Goal: Task Accomplishment & Management: Use online tool/utility

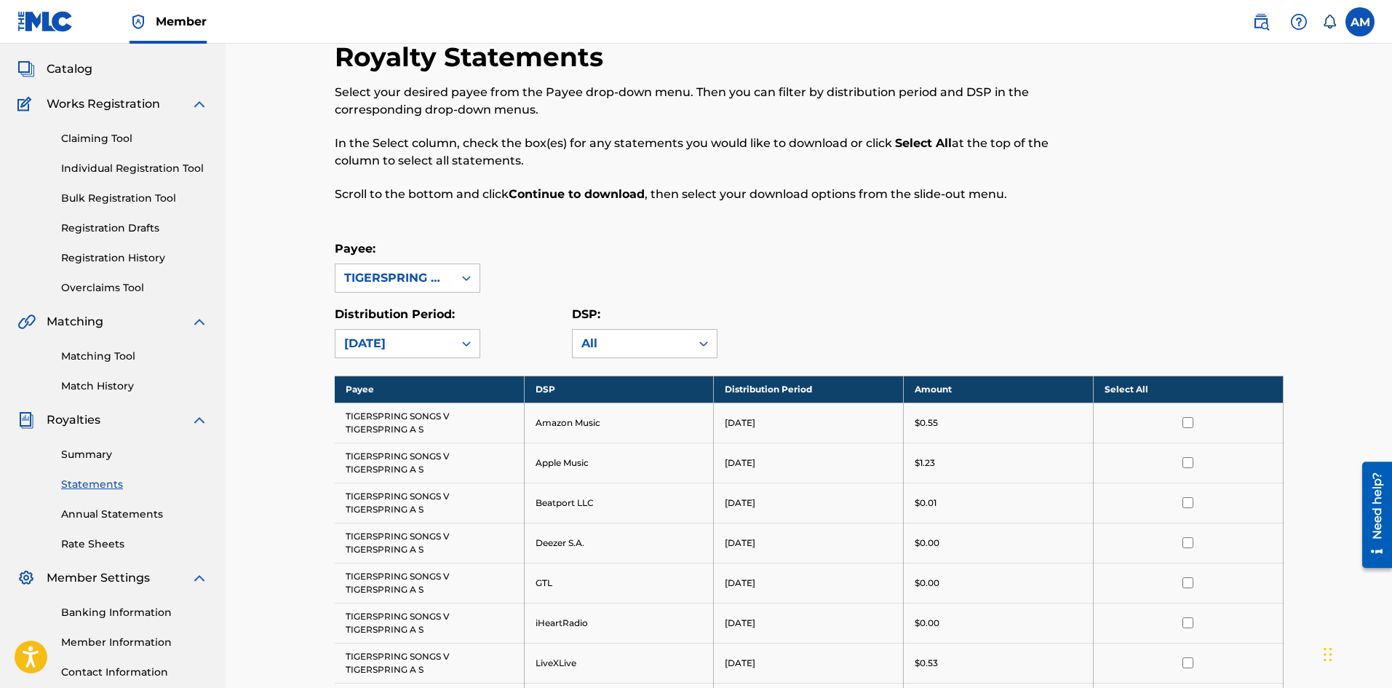
scroll to position [146, 0]
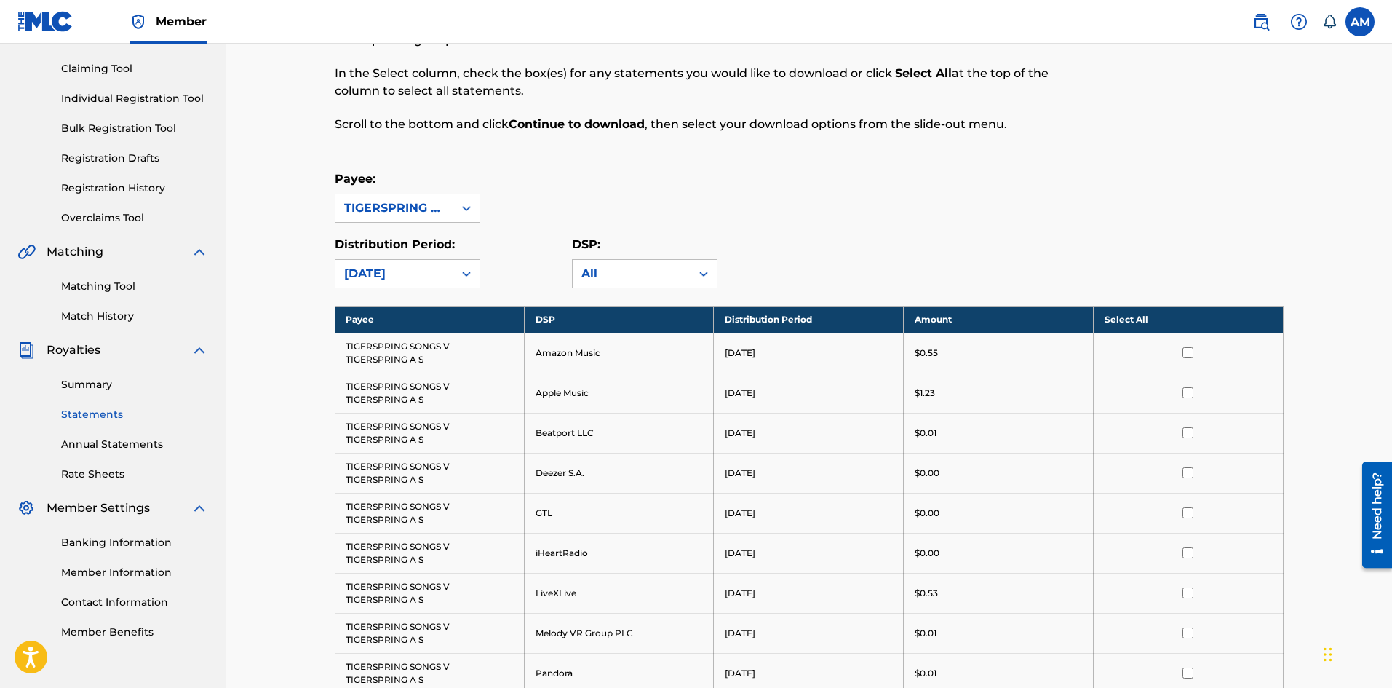
click at [95, 472] on link "Rate Sheets" at bounding box center [134, 473] width 147 height 15
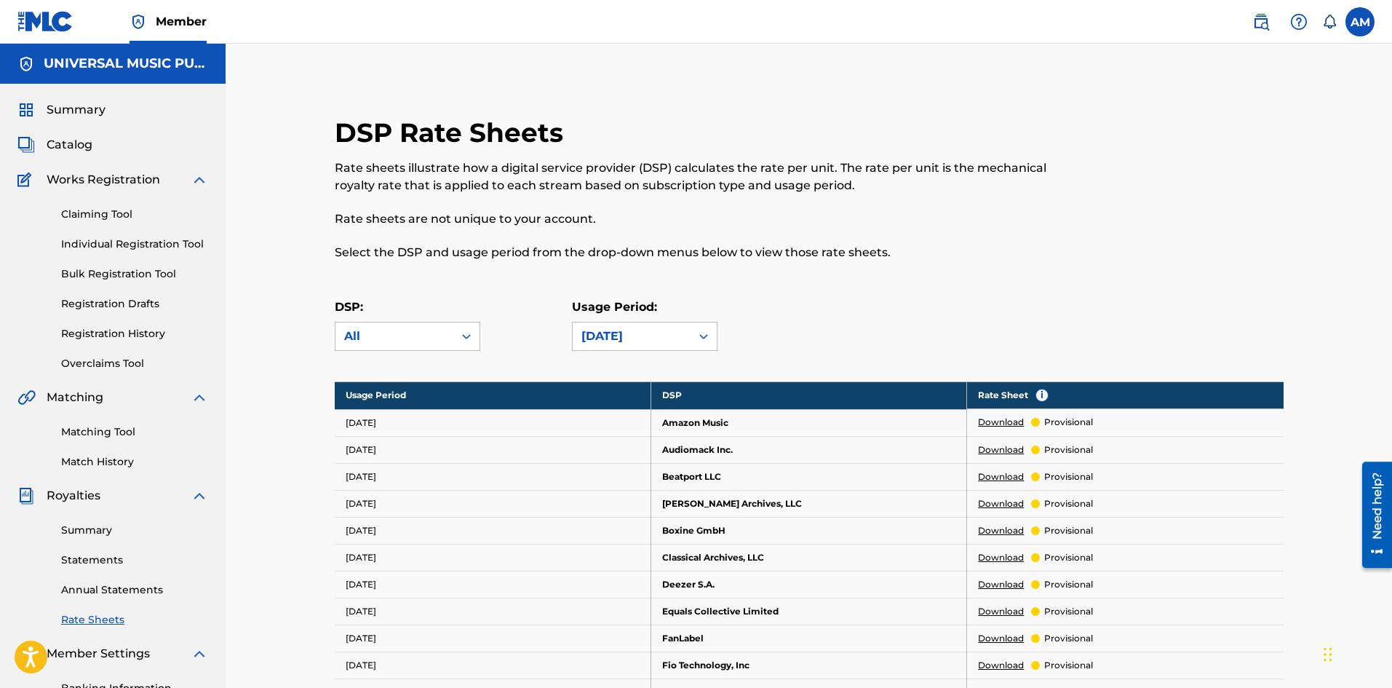
click at [1251, 30] on link at bounding box center [1261, 21] width 29 height 29
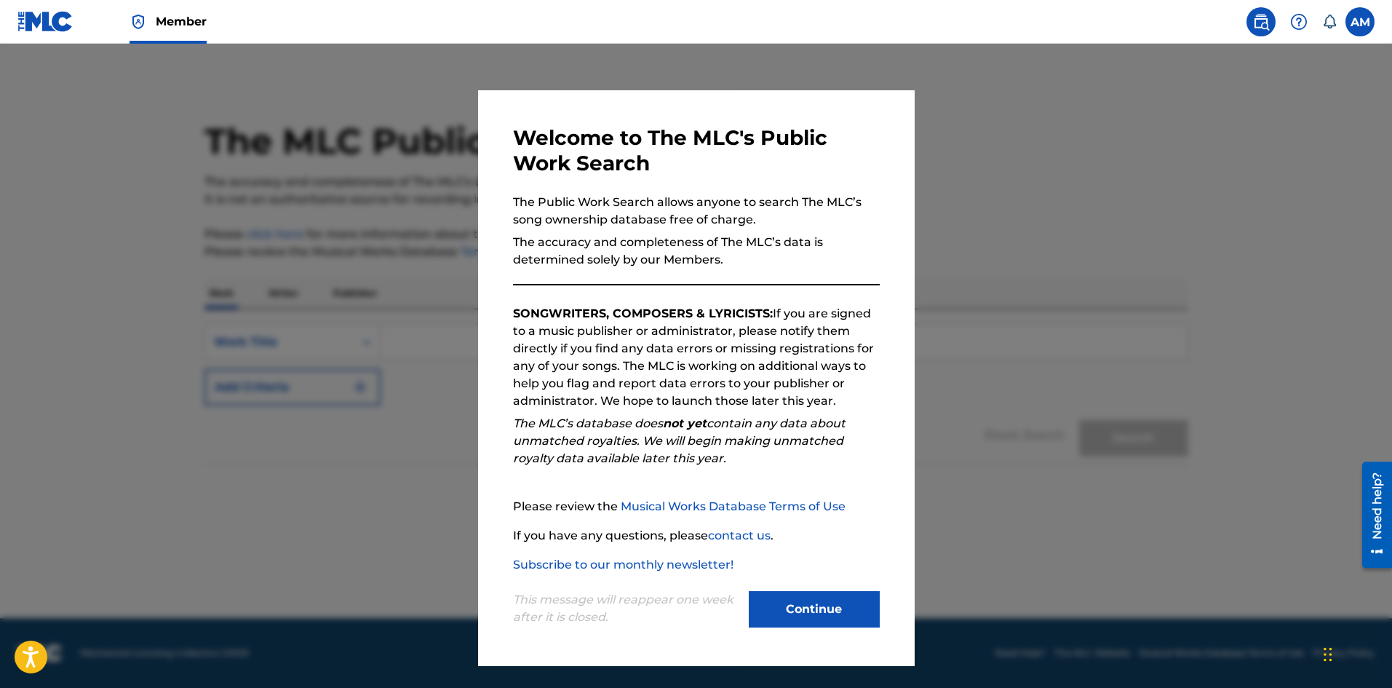
click at [836, 609] on button "Continue" at bounding box center [814, 609] width 131 height 36
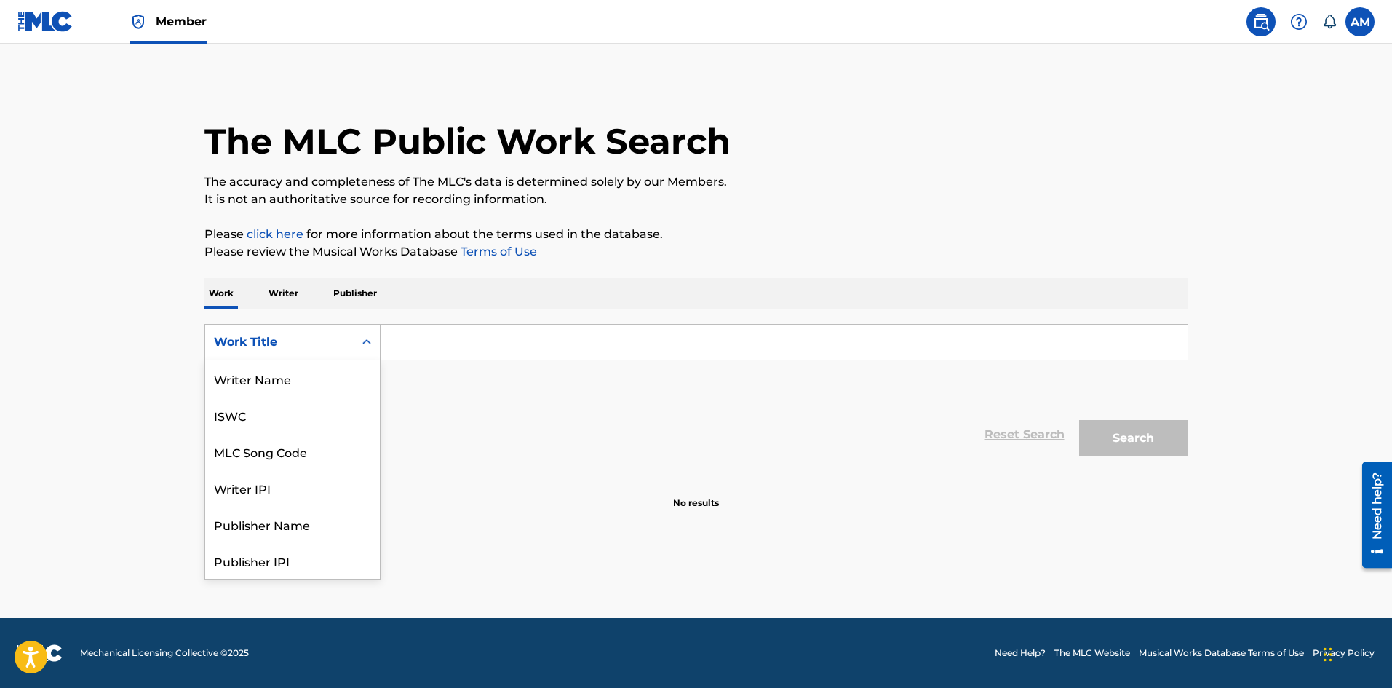
click at [344, 342] on div "Work Title" at bounding box center [279, 341] width 131 height 17
click at [298, 388] on div "MLC Song Code" at bounding box center [292, 378] width 175 height 36
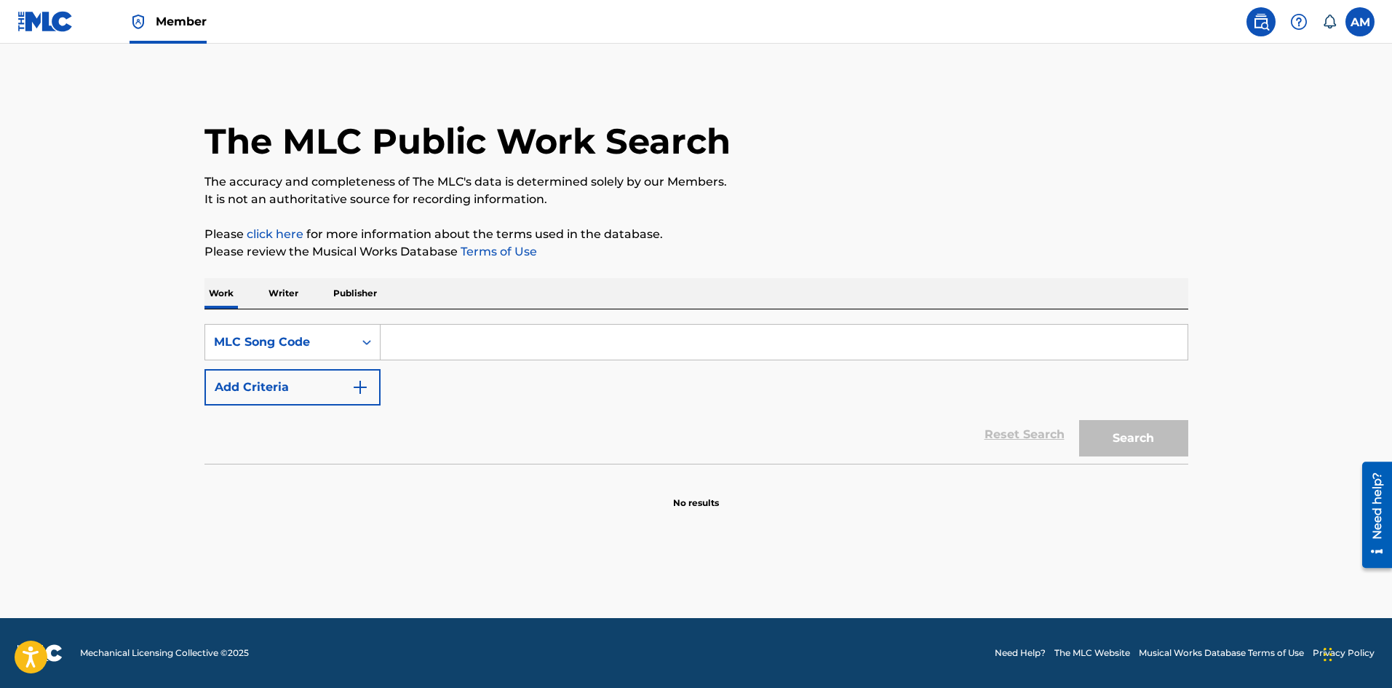
click at [420, 352] on input "Search Form" at bounding box center [784, 342] width 807 height 35
paste input "F15244"
type input "F15244"
click at [1131, 440] on button "Search" at bounding box center [1133, 438] width 109 height 36
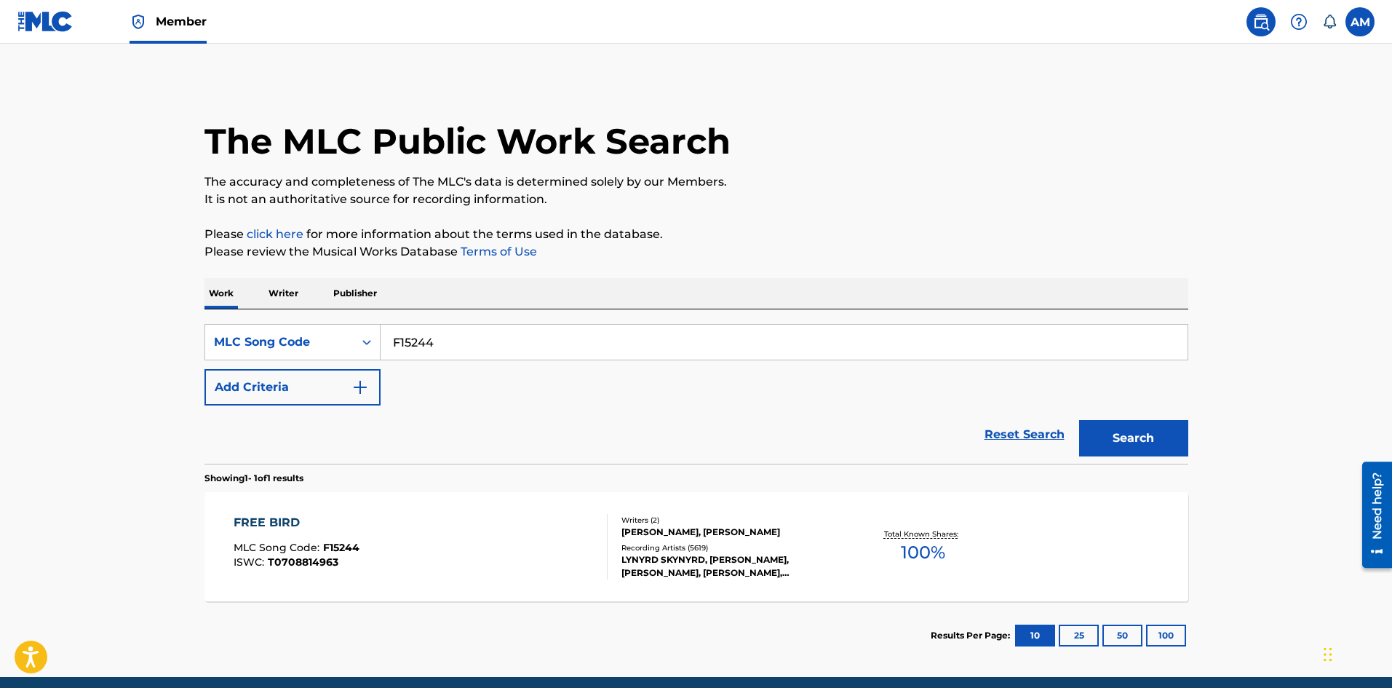
click at [453, 540] on div "FREE BIRD MLC Song Code : F15244 ISWC : T0708814963" at bounding box center [421, 546] width 374 height 65
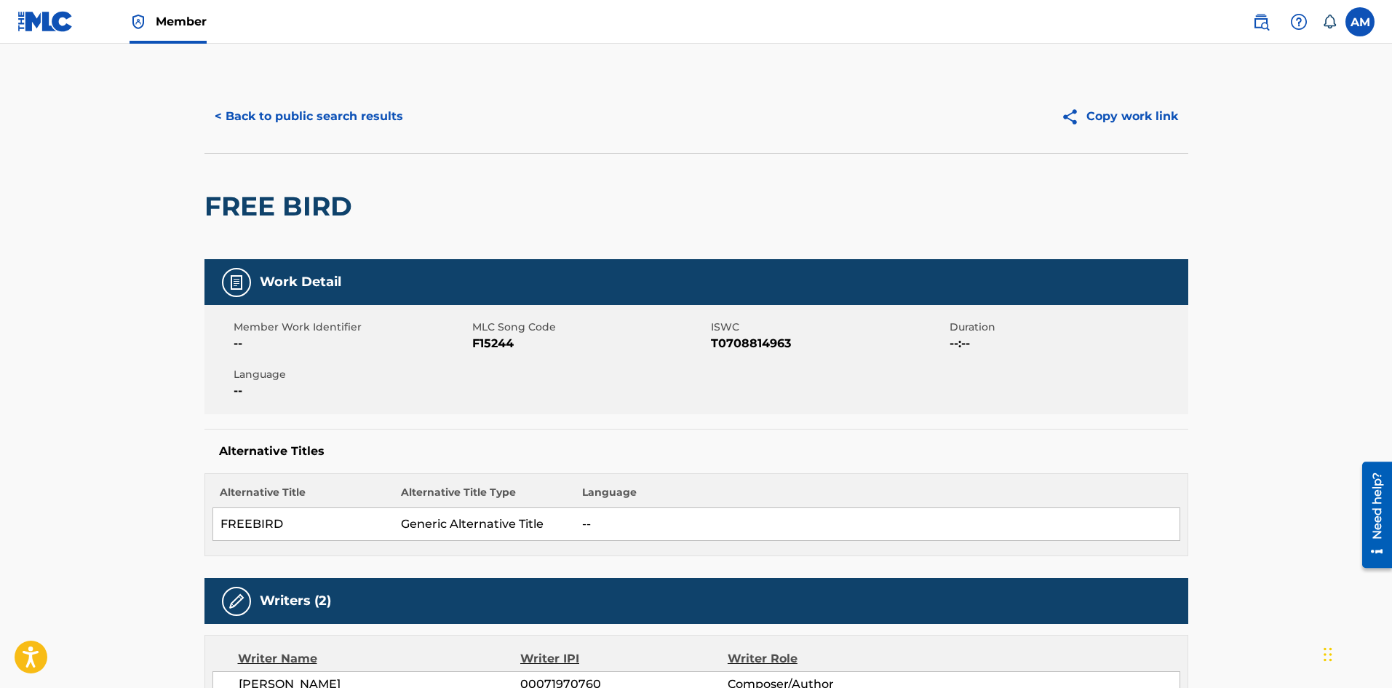
click at [322, 125] on button "< Back to public search results" at bounding box center [308, 116] width 209 height 36
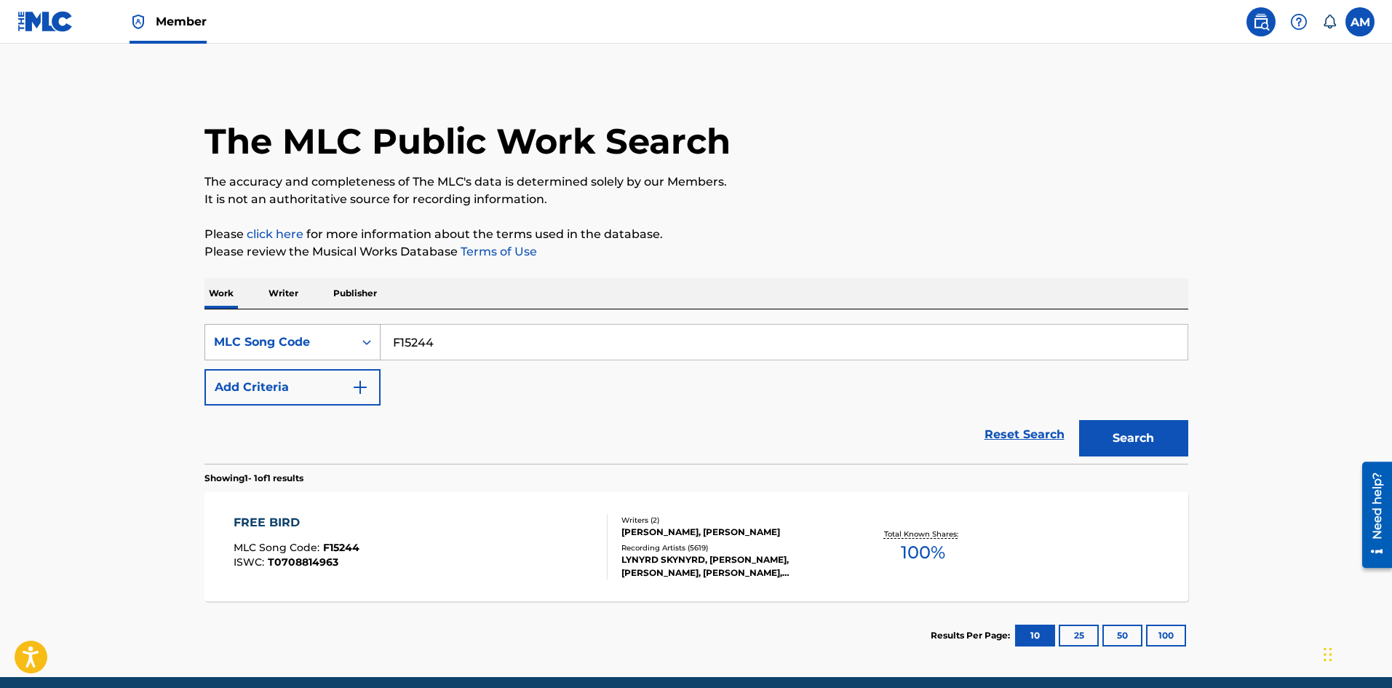
drag, startPoint x: 463, startPoint y: 343, endPoint x: 231, endPoint y: 336, distance: 231.5
click at [240, 336] on div "SearchWithCriteria0b417da6-4df8-4529-9872-36290ca4f69d MLC Song Code F15244" at bounding box center [696, 342] width 984 height 36
paste input "DVAP3B"
type input "DVAP3B"
click at [1161, 442] on button "Search" at bounding box center [1133, 438] width 109 height 36
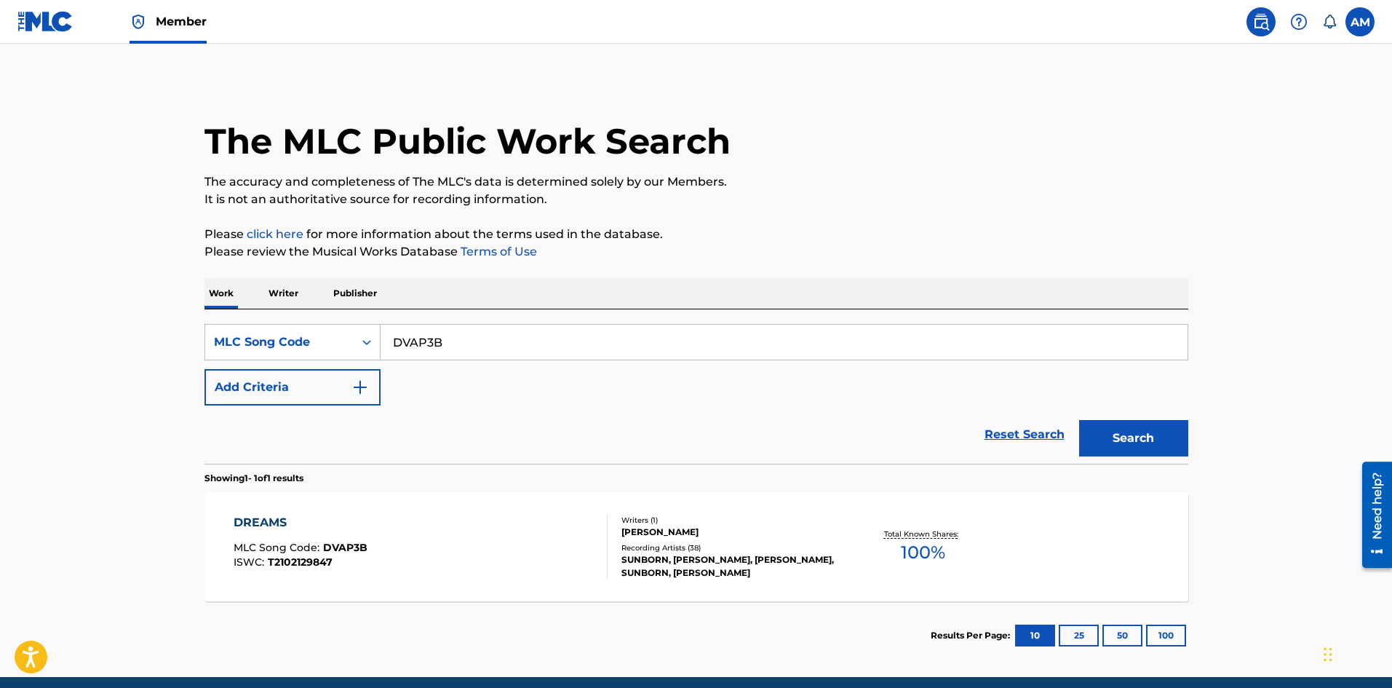
click at [464, 555] on div "DREAMS MLC Song Code : DVAP3B ISWC : T2102129847" at bounding box center [421, 546] width 374 height 65
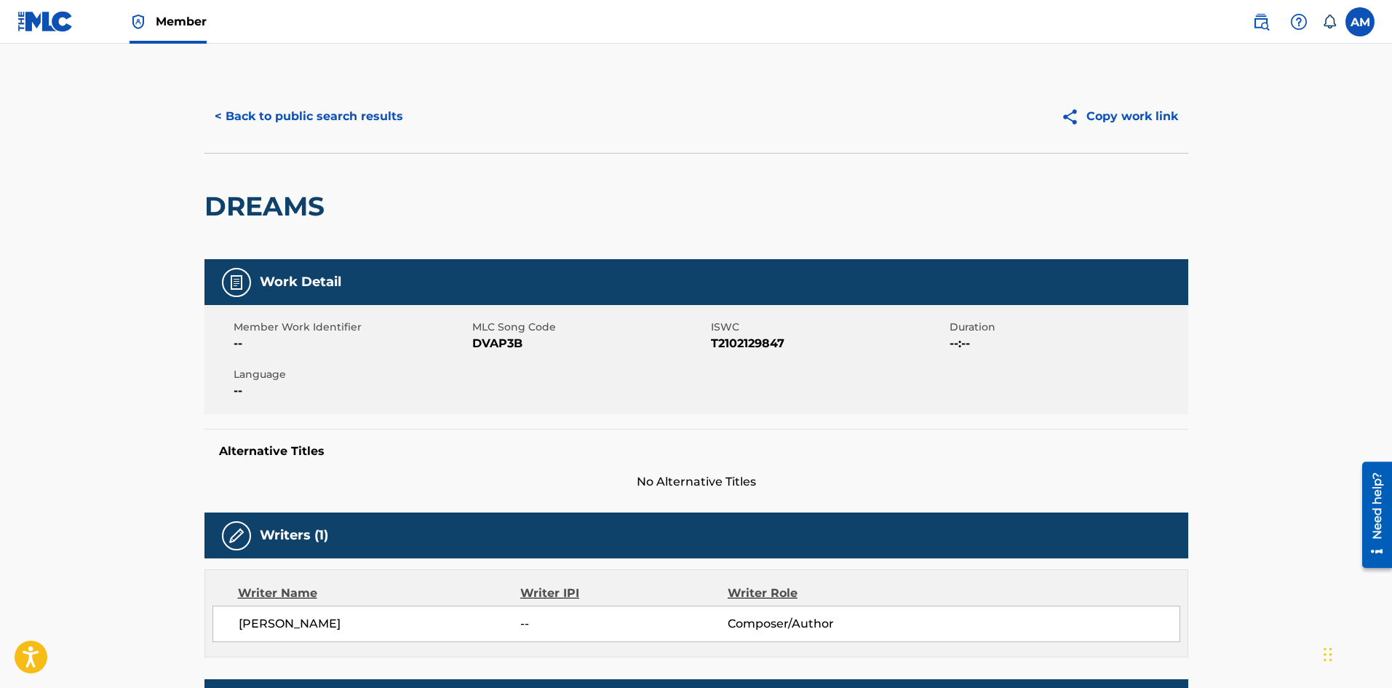
click at [346, 108] on button "< Back to public search results" at bounding box center [308, 116] width 209 height 36
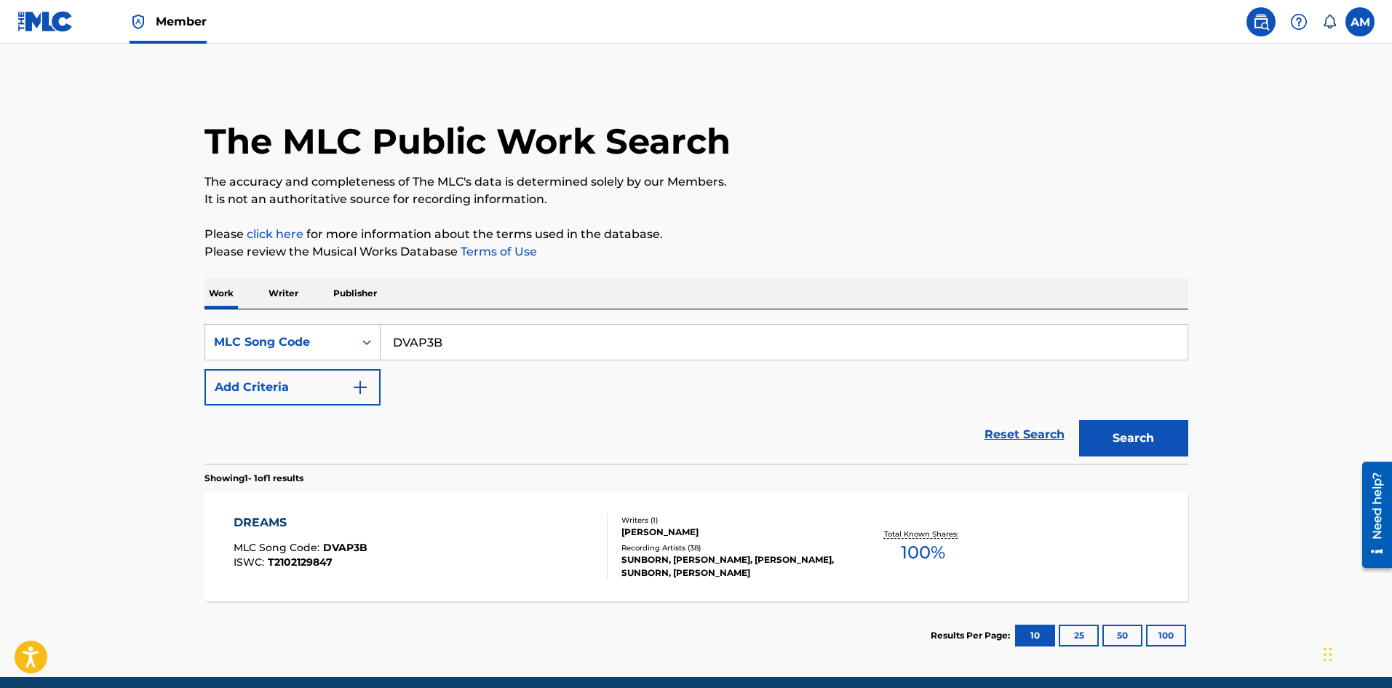
drag, startPoint x: 454, startPoint y: 340, endPoint x: 187, endPoint y: 322, distance: 267.7
click at [187, 322] on div "The MLC Public Work Search The accuracy and completeness of The MLC's data is d…" at bounding box center [696, 374] width 1019 height 589
paste input "S71NQC"
type input "S71NQC"
click at [1154, 425] on button "Search" at bounding box center [1133, 438] width 109 height 36
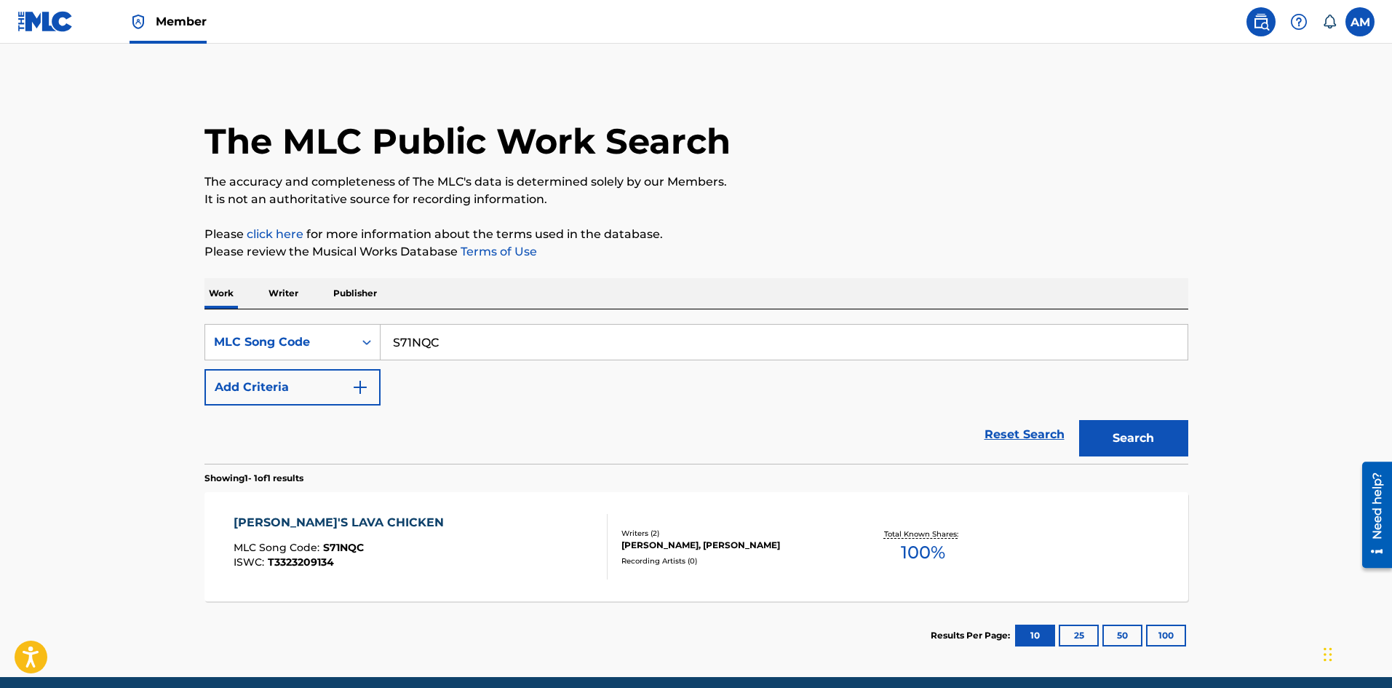
click at [676, 558] on div "Recording Artists ( 0 )" at bounding box center [731, 560] width 220 height 11
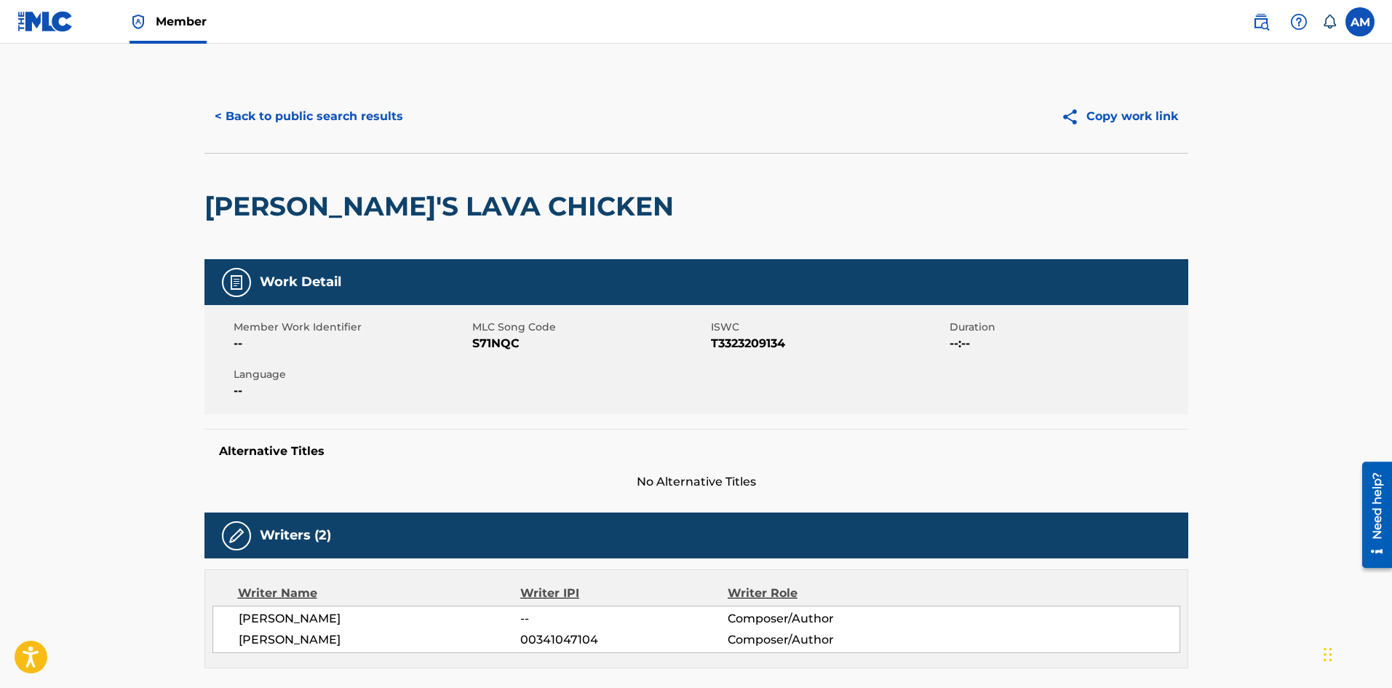
click at [282, 106] on button "< Back to public search results" at bounding box center [308, 116] width 209 height 36
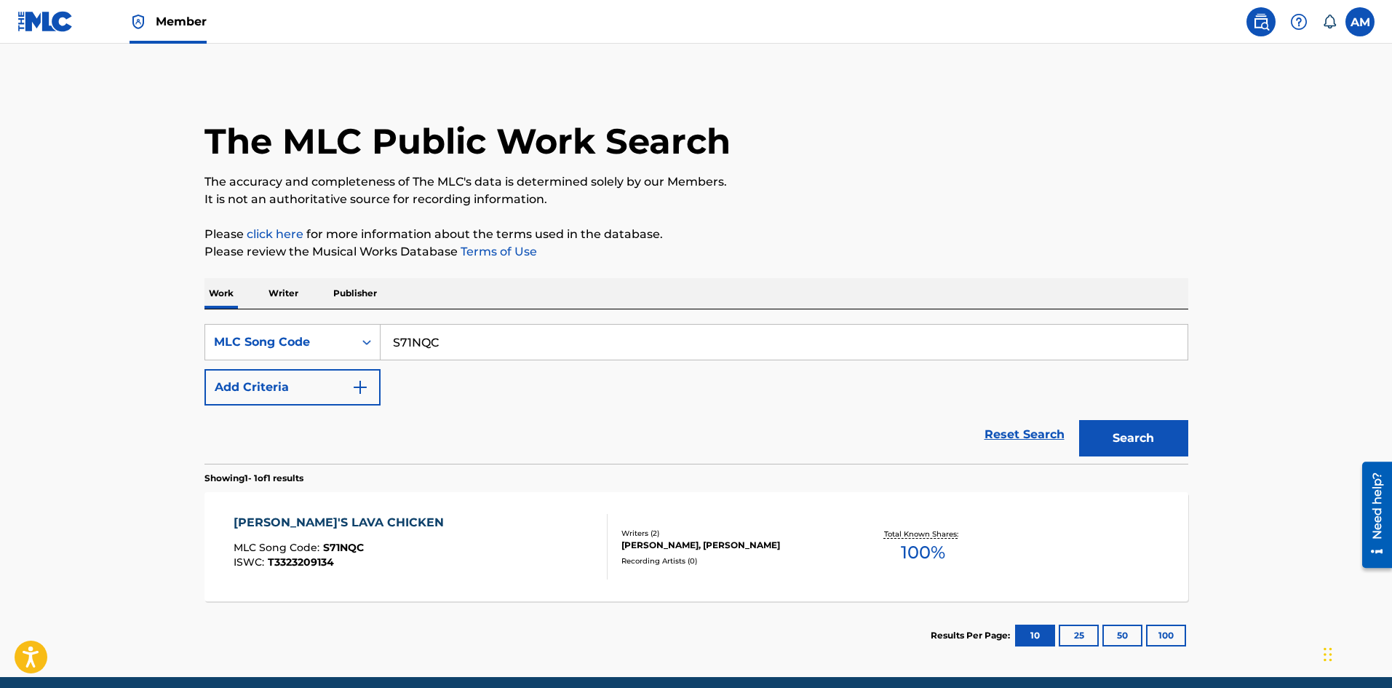
drag, startPoint x: 464, startPoint y: 348, endPoint x: 0, endPoint y: 305, distance: 466.3
click at [0, 305] on main "The MLC Public Work Search The accuracy and completeness of The MLC's data is d…" at bounding box center [696, 360] width 1392 height 633
paste input "C5631M"
click at [1175, 440] on button "Search" at bounding box center [1133, 438] width 109 height 36
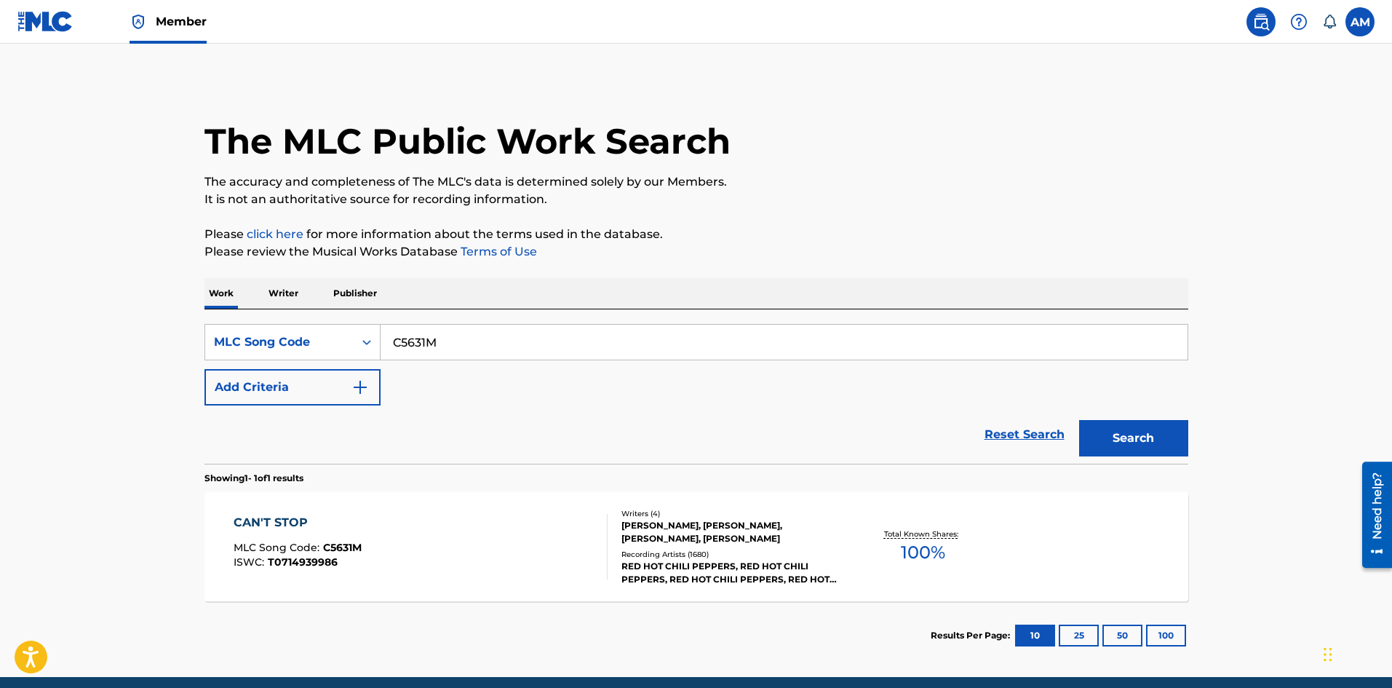
drag, startPoint x: 164, startPoint y: 373, endPoint x: 266, endPoint y: 362, distance: 102.4
click at [108, 377] on main "The MLC Public Work Search The accuracy and completeness of The MLC's data is d…" at bounding box center [696, 360] width 1392 height 633
paste input "S32319"
type input "S32319"
click at [1140, 442] on button "Search" at bounding box center [1133, 438] width 109 height 36
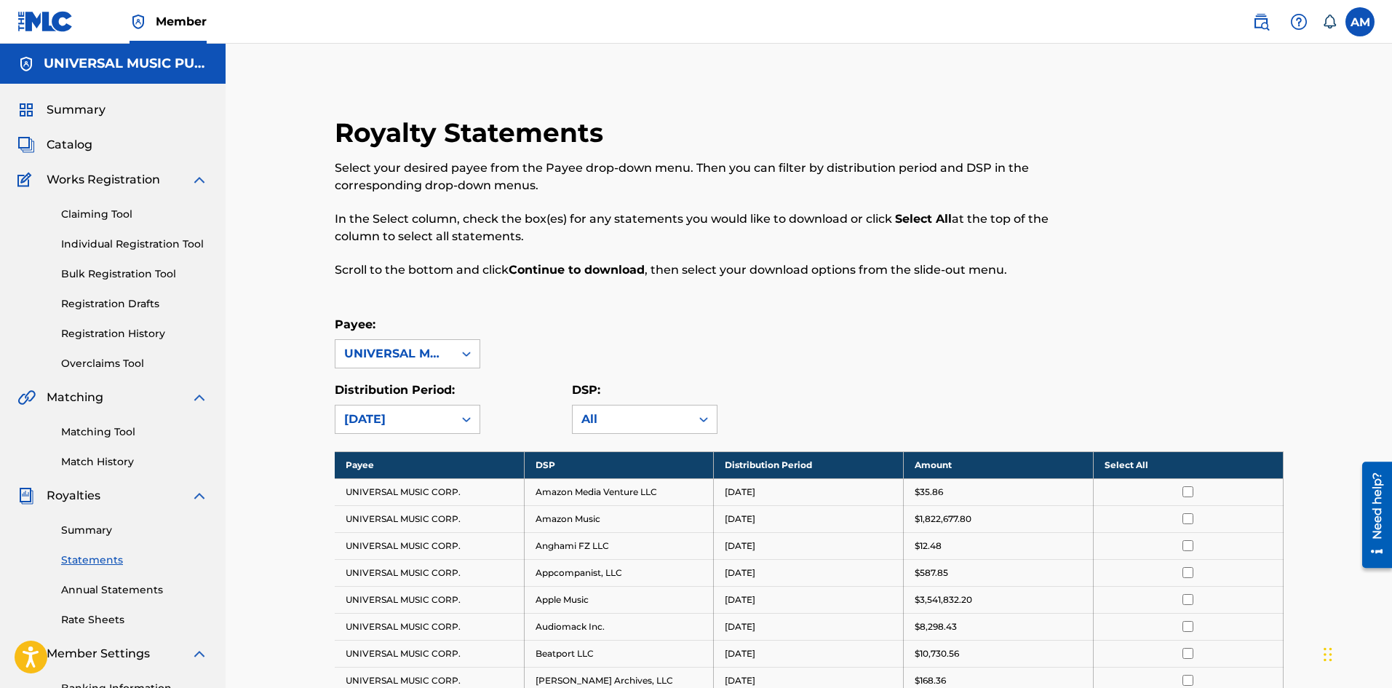
click at [116, 433] on link "Matching Tool" at bounding box center [134, 431] width 147 height 15
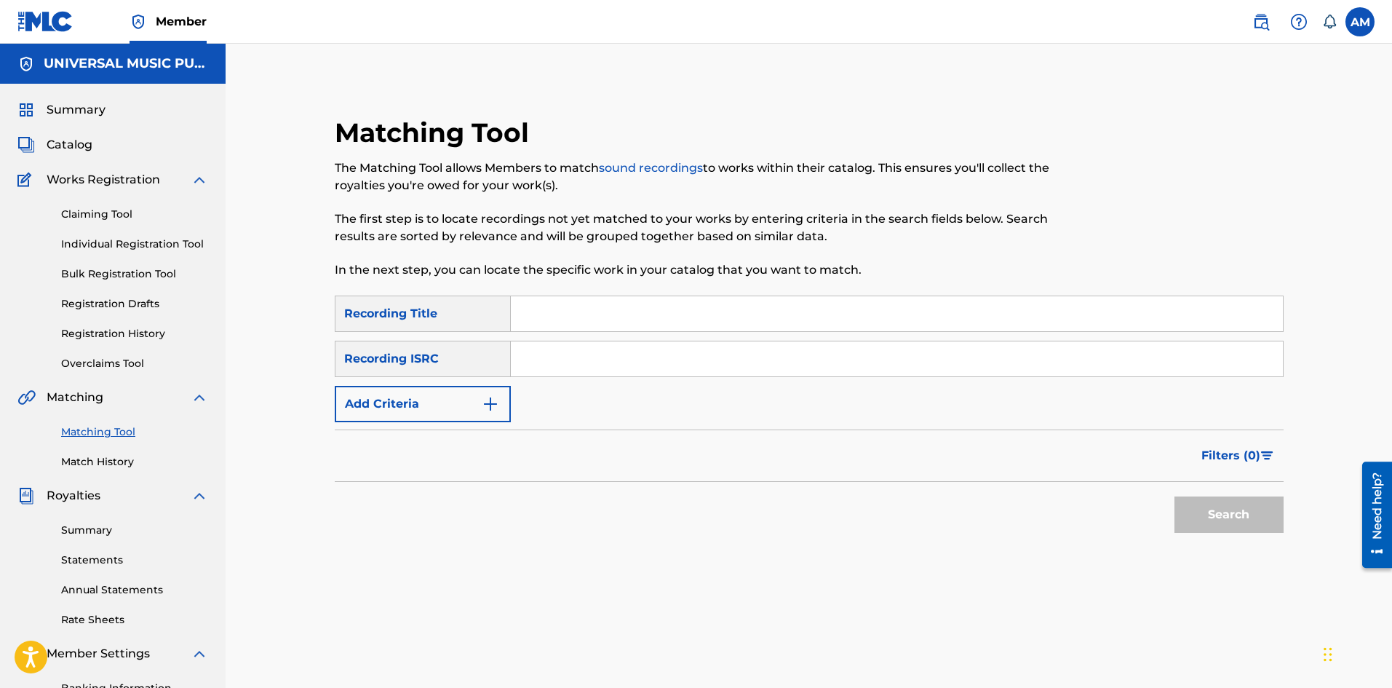
click at [528, 349] on input "Search Form" at bounding box center [897, 358] width 772 height 35
paste input "USNLR2500157"
type input "USNLR2500157"
click at [1276, 520] on button "Search" at bounding box center [1229, 514] width 109 height 36
click at [570, 365] on input "Search Form" at bounding box center [897, 358] width 772 height 35
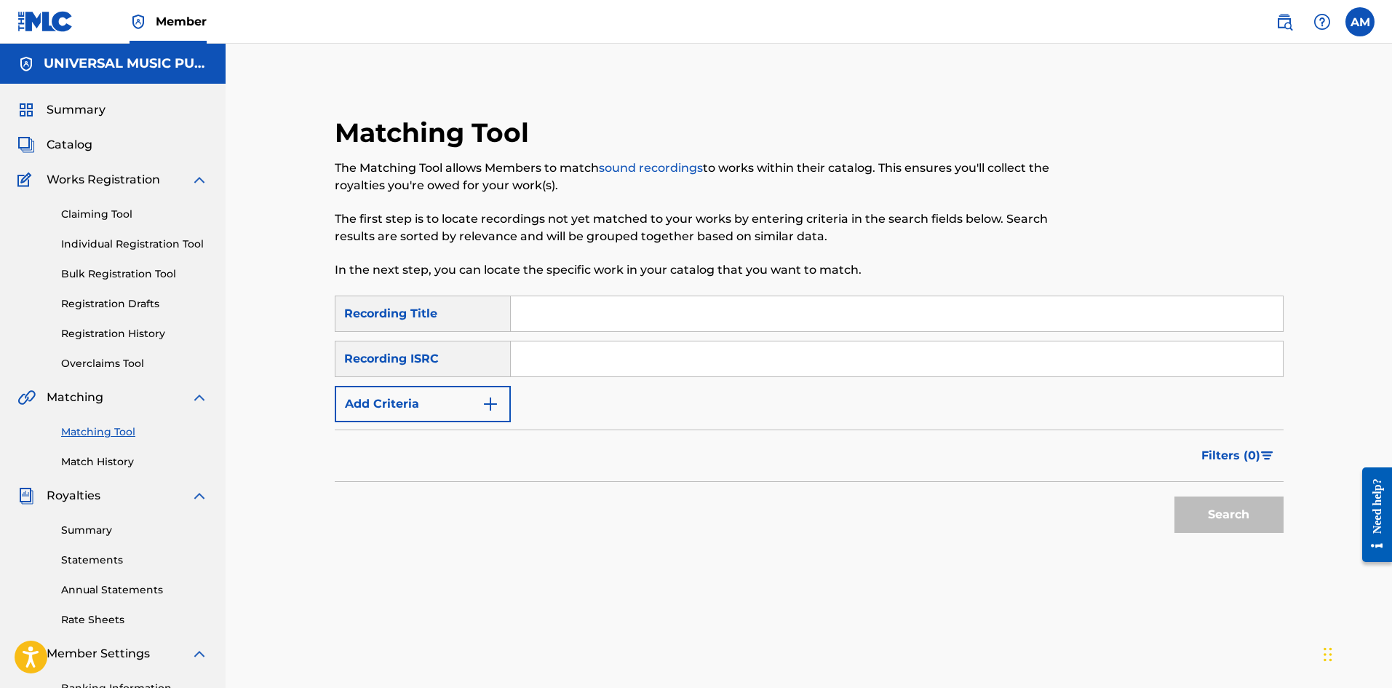
click at [624, 369] on input "Search Form" at bounding box center [897, 358] width 772 height 35
paste input "QMUY41500016"
click at [1232, 513] on button "Search" at bounding box center [1229, 514] width 109 height 36
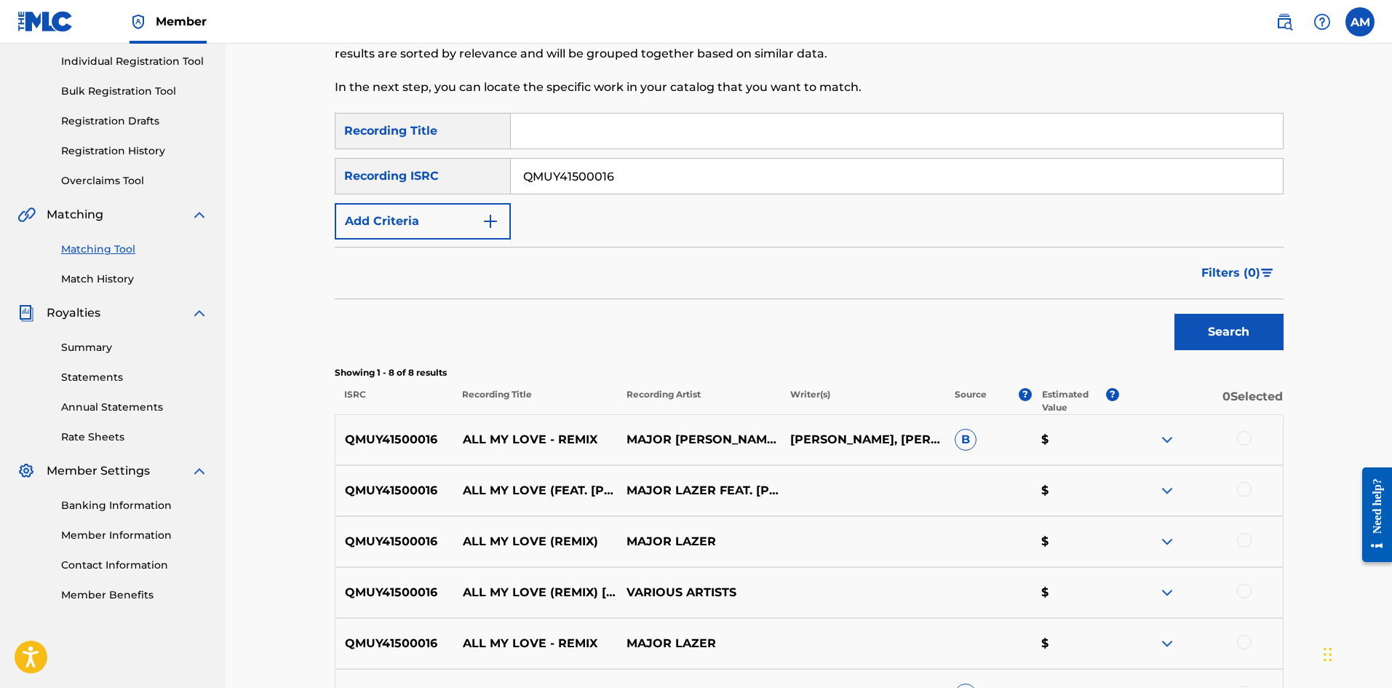
scroll to position [437, 0]
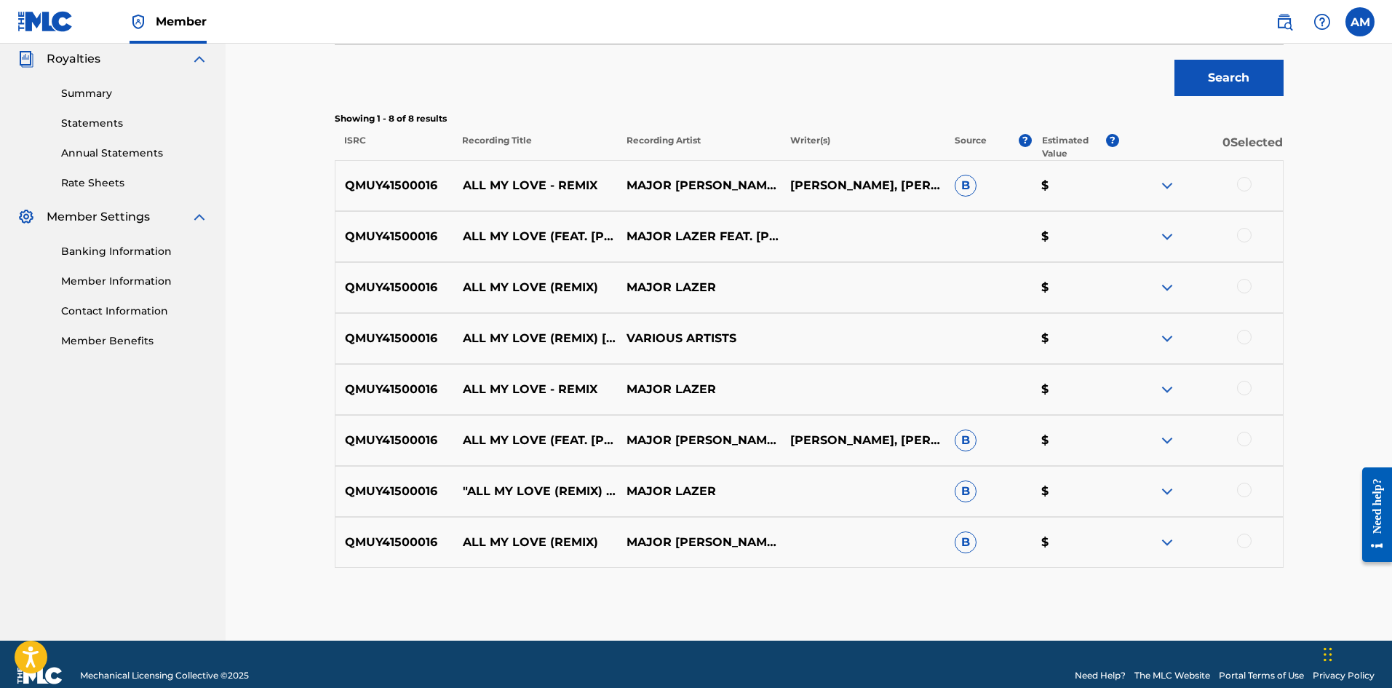
click at [1244, 179] on div at bounding box center [1244, 184] width 15 height 15
click at [1241, 243] on div at bounding box center [1201, 236] width 164 height 17
click at [1242, 239] on div at bounding box center [1244, 235] width 15 height 15
click at [1240, 287] on div at bounding box center [1244, 286] width 15 height 15
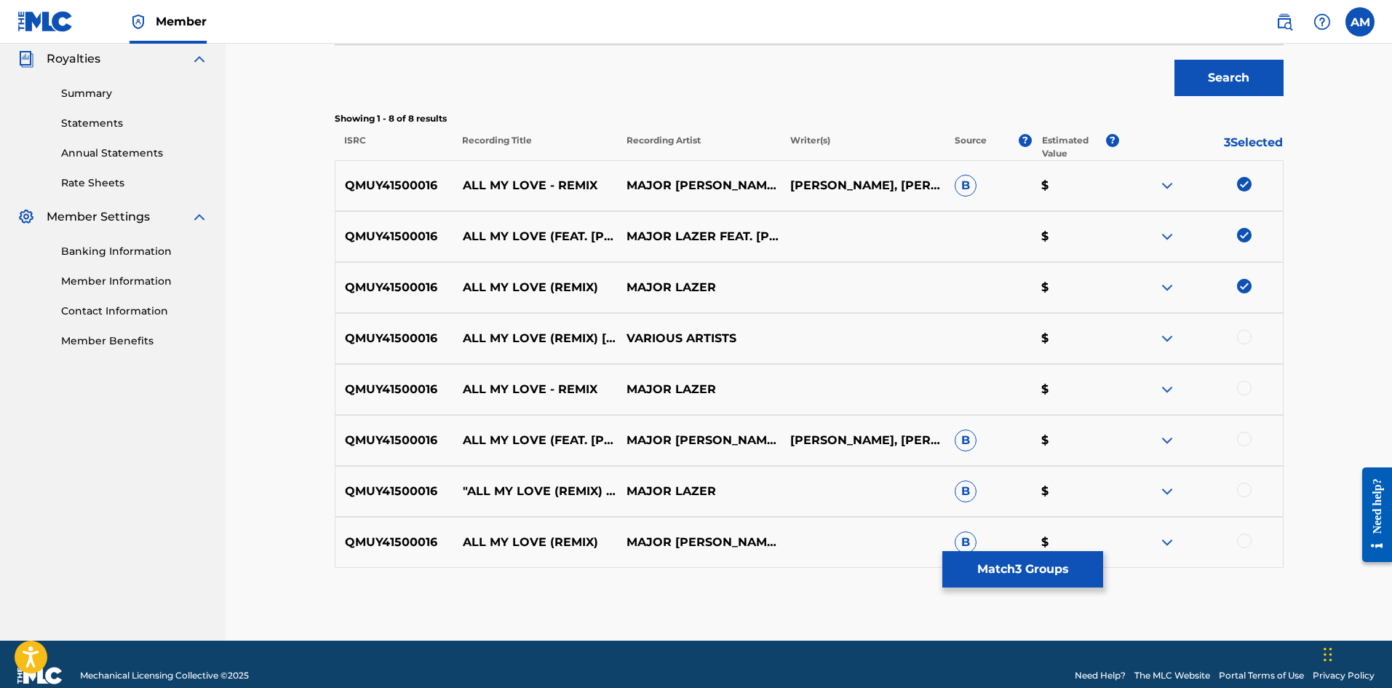
click at [1247, 337] on div at bounding box center [1244, 337] width 15 height 15
click at [1248, 387] on div at bounding box center [1244, 388] width 15 height 15
click at [1239, 436] on div at bounding box center [1244, 439] width 15 height 15
click at [1246, 495] on div at bounding box center [1244, 489] width 15 height 15
click at [1245, 544] on div at bounding box center [1244, 540] width 15 height 15
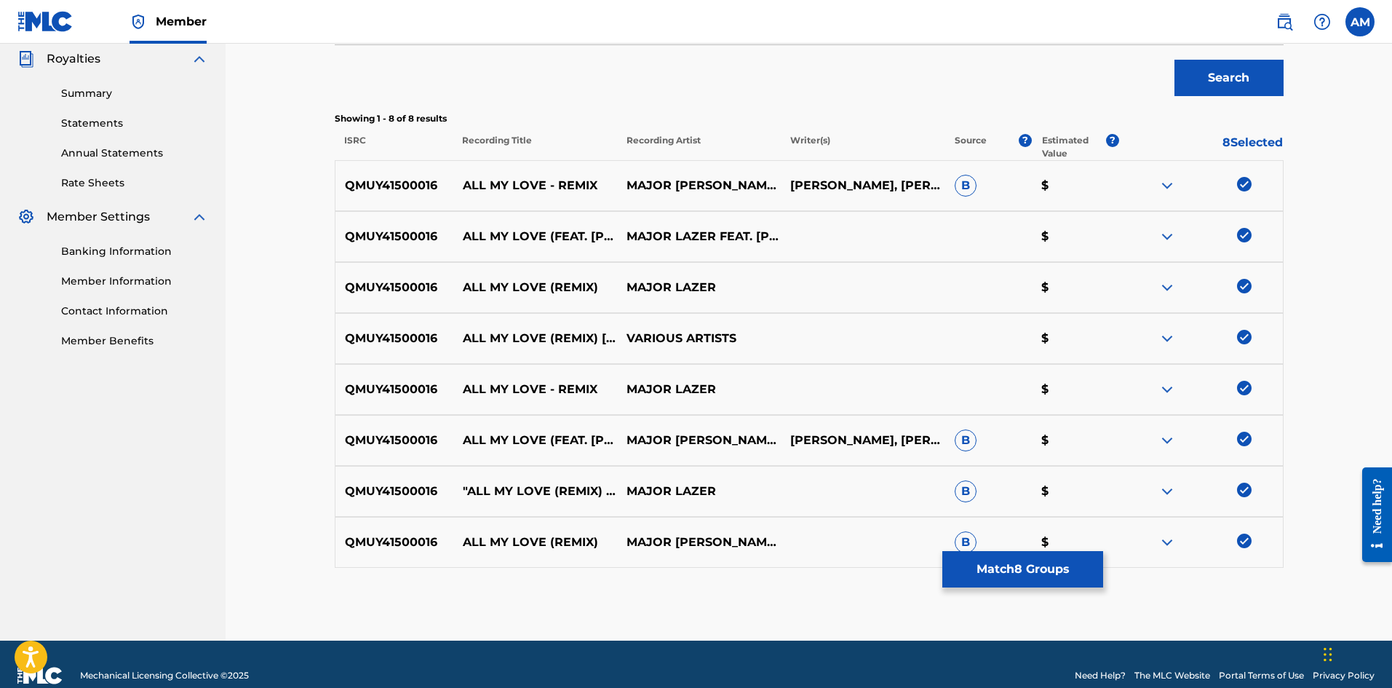
scroll to position [73, 0]
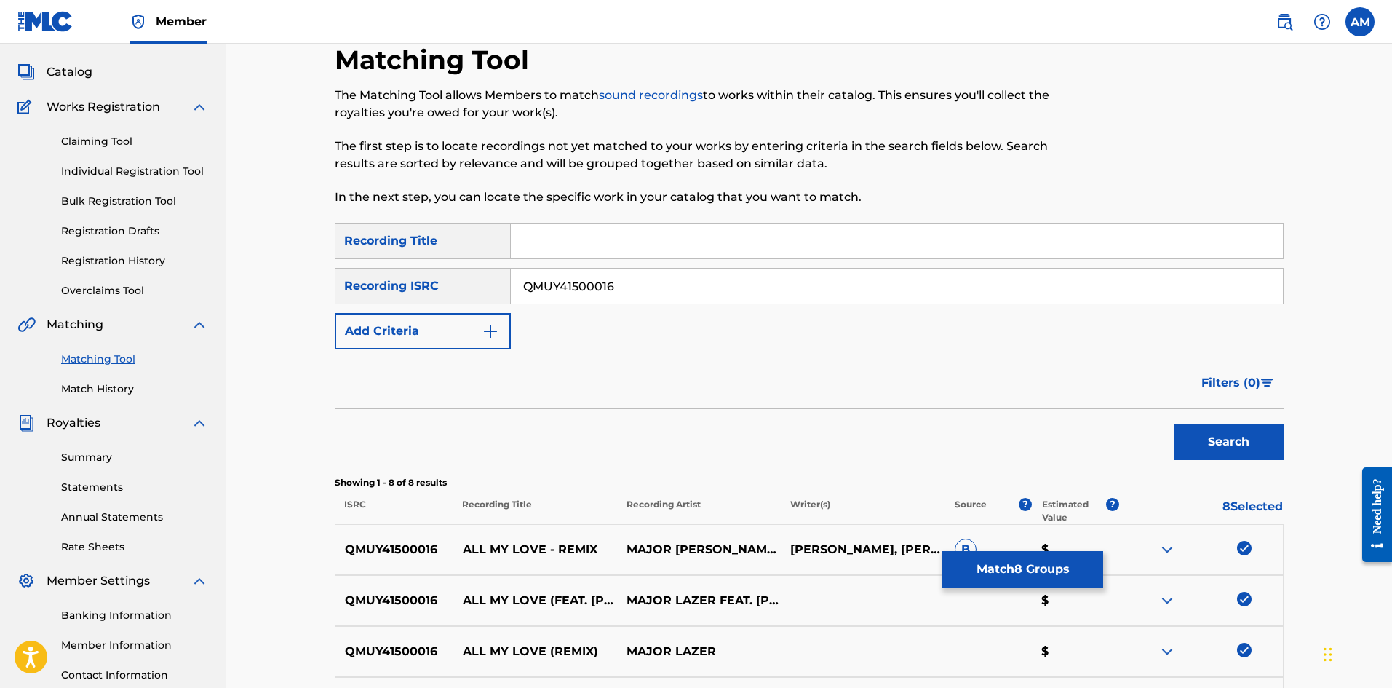
drag, startPoint x: 640, startPoint y: 292, endPoint x: 182, endPoint y: 287, distance: 458.5
click at [182, 287] on main "UNIVERSAL MUSIC PUB GROUP Summary Catalog Works Registration Claiming Tool Indi…" at bounding box center [696, 487] width 1392 height 1033
paste input "229"
click at [1209, 442] on button "Search" at bounding box center [1229, 442] width 109 height 36
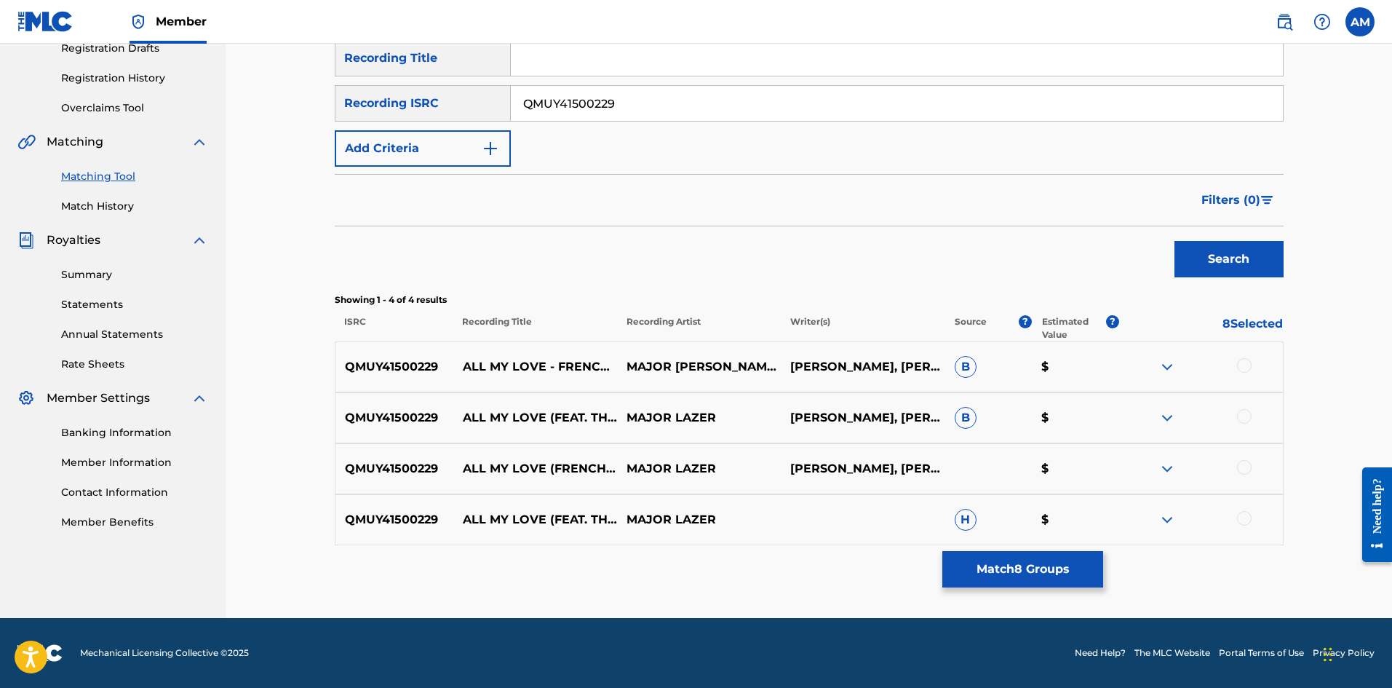
click at [1245, 362] on div at bounding box center [1244, 365] width 15 height 15
click at [1247, 415] on div at bounding box center [1244, 416] width 15 height 15
click at [1247, 469] on div at bounding box center [1244, 467] width 15 height 15
click at [1245, 516] on div at bounding box center [1244, 518] width 15 height 15
drag, startPoint x: 651, startPoint y: 99, endPoint x: 334, endPoint y: 100, distance: 317.3
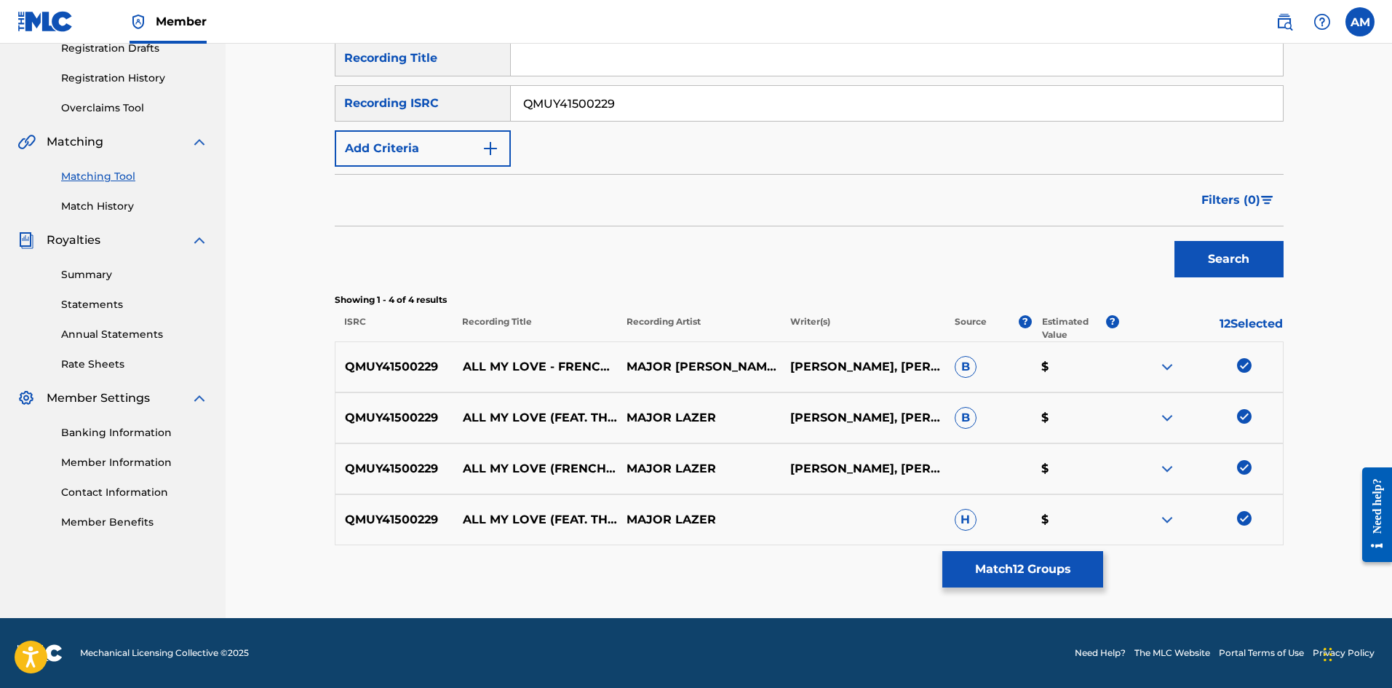
click at [320, 103] on div "Matching Tool The Matching Tool allows Members to match sound recordings to wor…" at bounding box center [809, 239] width 984 height 757
paste input "USUG11401744"
type input "USUG11401744"
click at [1252, 269] on button "Search" at bounding box center [1229, 259] width 109 height 36
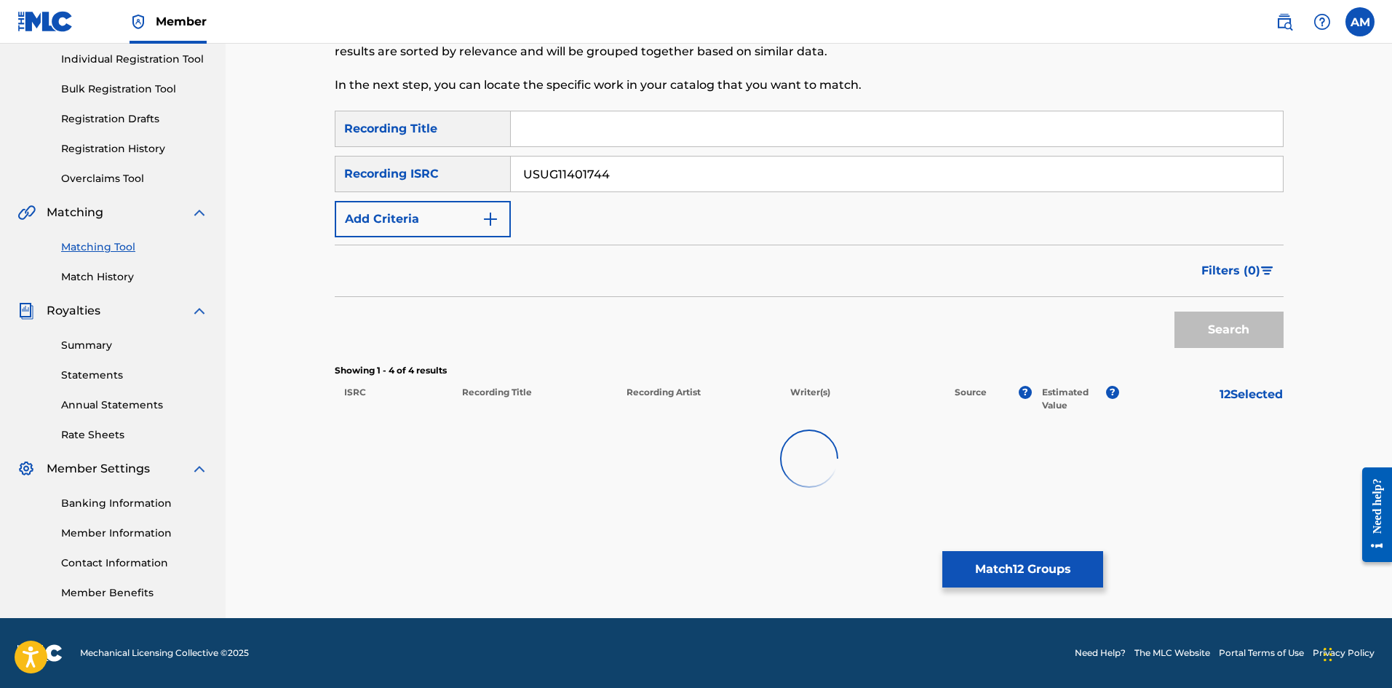
scroll to position [185, 0]
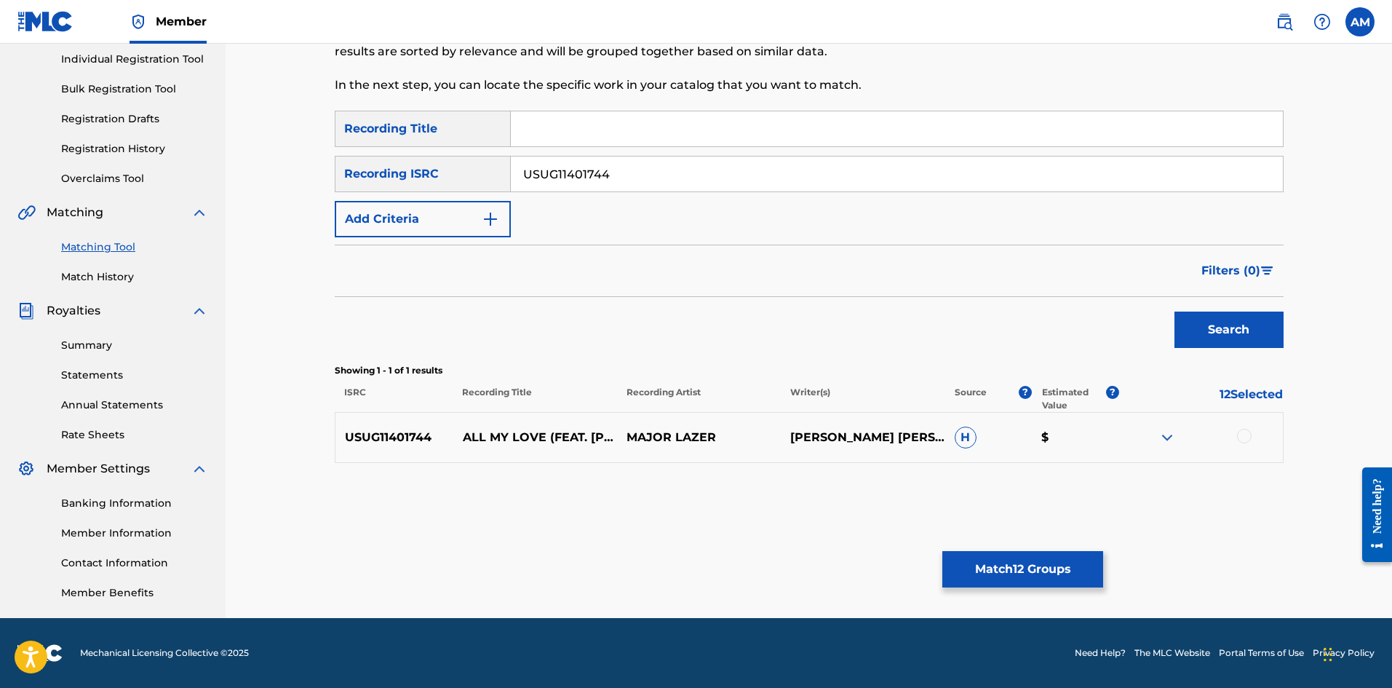
click at [1242, 434] on div at bounding box center [1244, 436] width 15 height 15
click at [1065, 557] on button "Match 13 Groups" at bounding box center [1022, 569] width 161 height 36
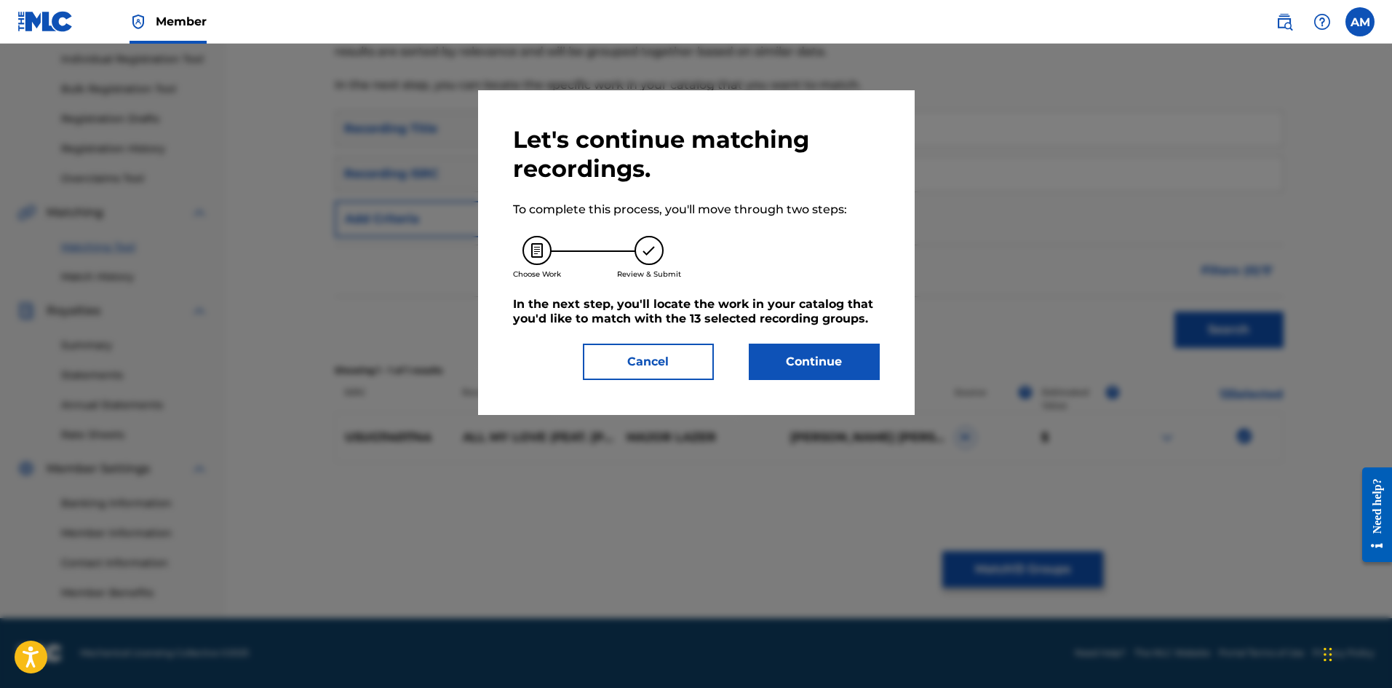
drag, startPoint x: 825, startPoint y: 368, endPoint x: 811, endPoint y: 366, distance: 13.2
click at [811, 366] on button "Continue" at bounding box center [814, 361] width 131 height 36
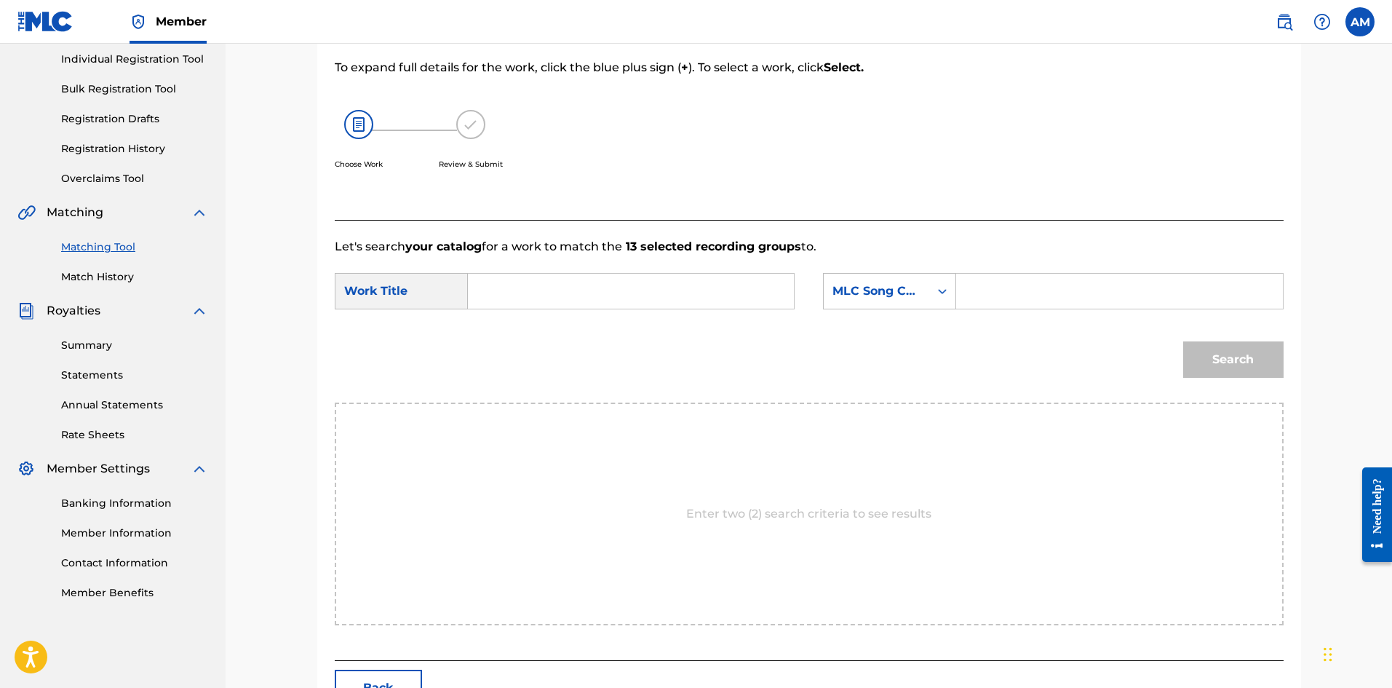
drag, startPoint x: 643, startPoint y: 279, endPoint x: 632, endPoint y: 287, distance: 13.5
click at [643, 279] on input "Search Form" at bounding box center [630, 291] width 301 height 35
paste input "ALL MY LOVE"
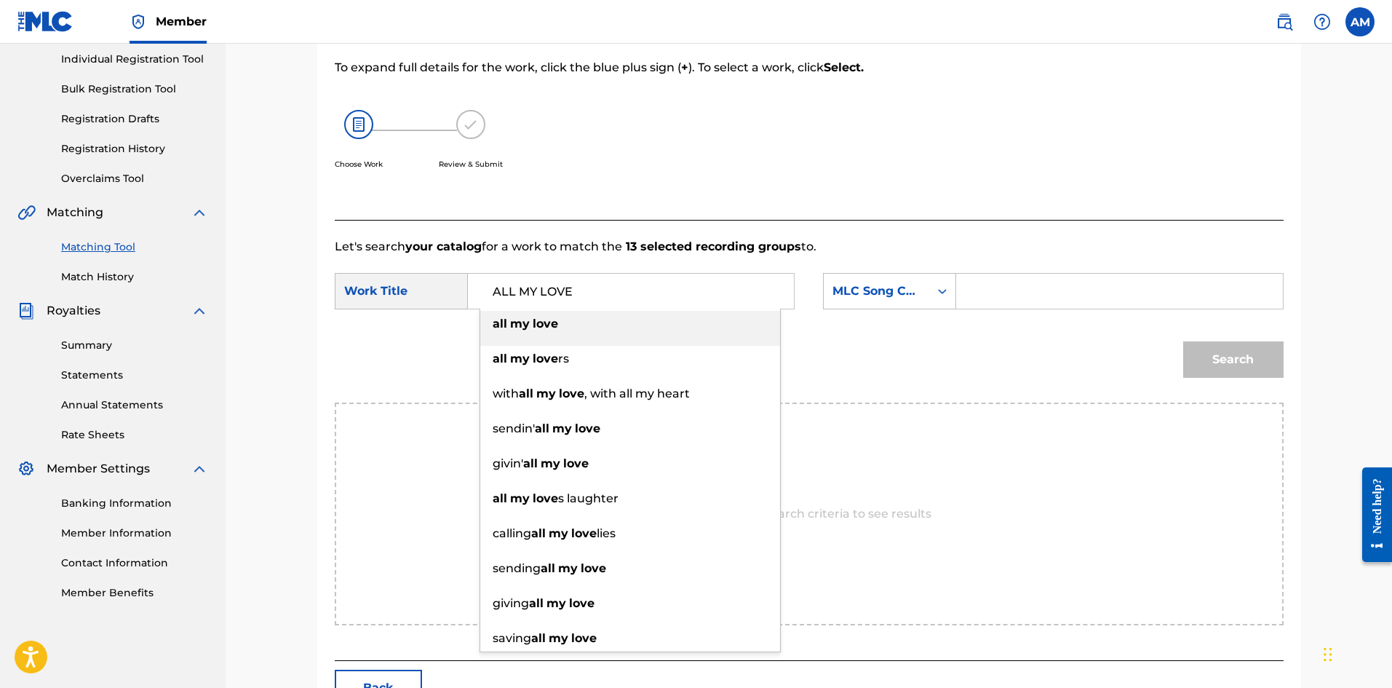
type input "ALL MY LOVE"
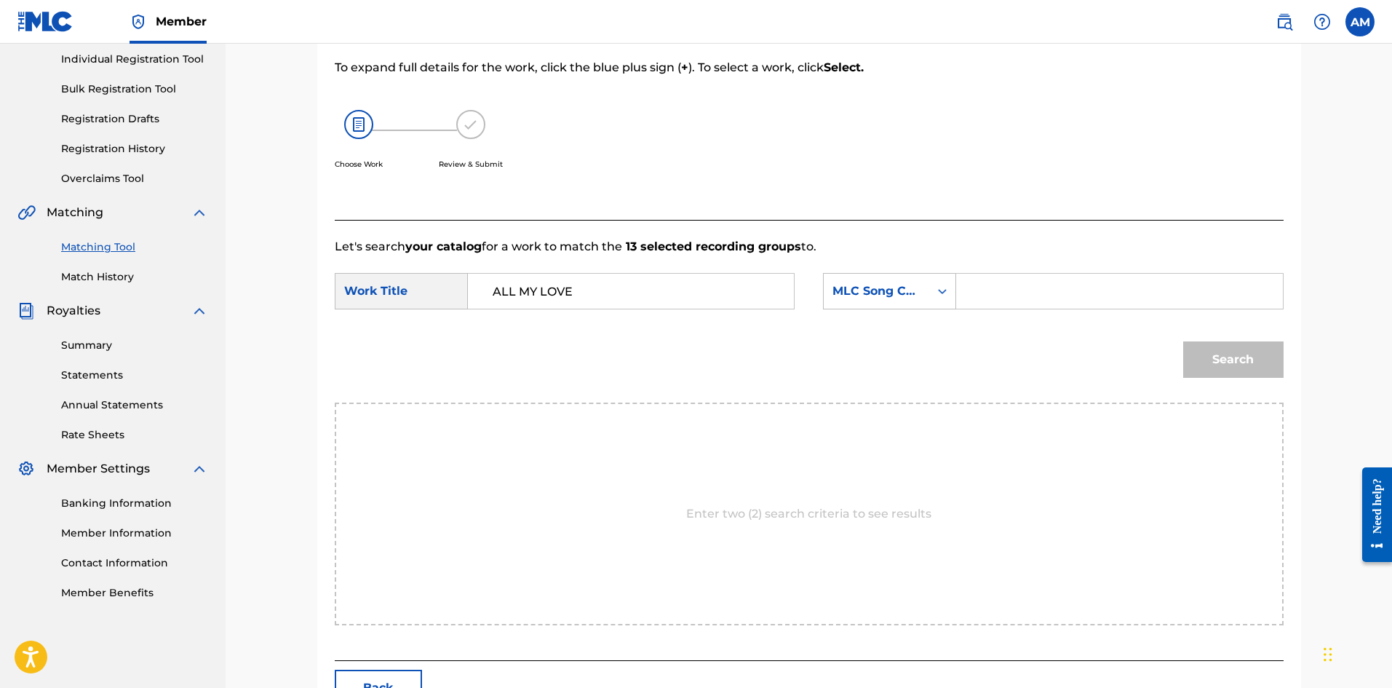
drag, startPoint x: 1001, startPoint y: 288, endPoint x: 1027, endPoint y: 288, distance: 26.2
click at [1001, 288] on input "Search Form" at bounding box center [1119, 291] width 301 height 35
paste input "AV7ZIT"
type input "AV7ZIT"
click at [1233, 358] on button "Search" at bounding box center [1233, 359] width 100 height 36
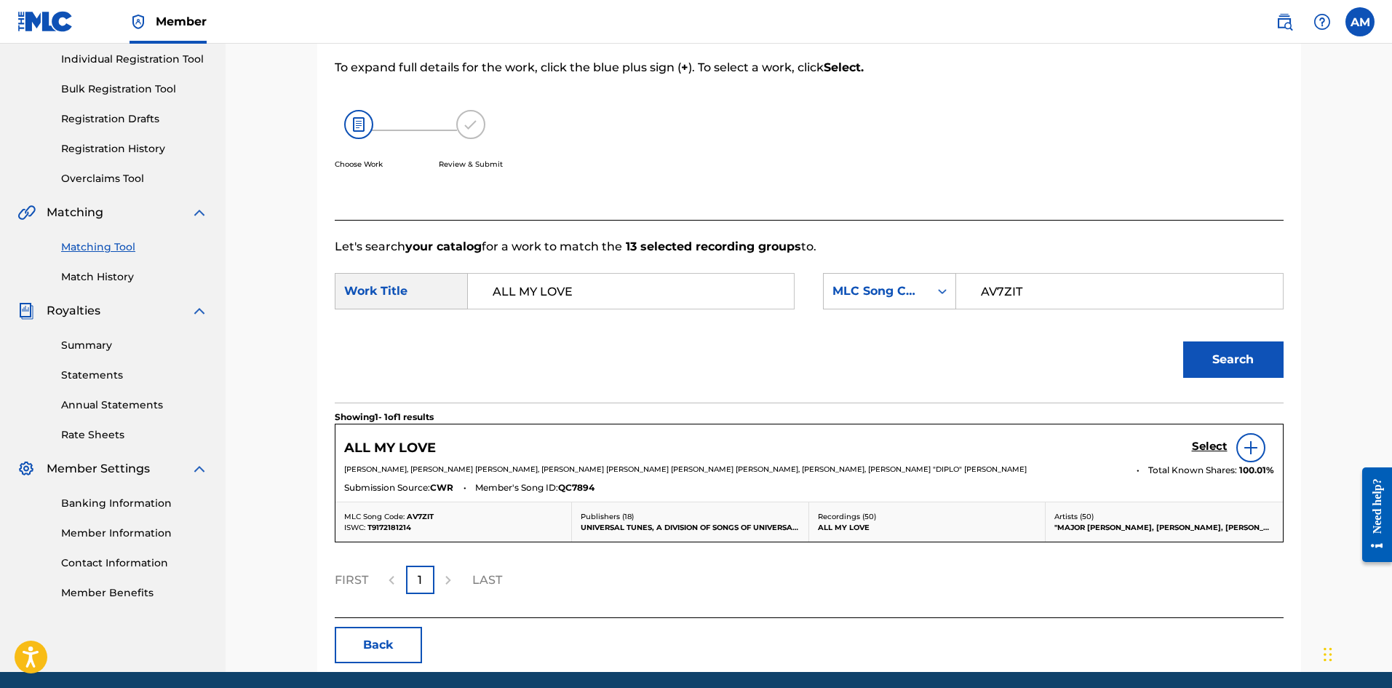
click at [1216, 445] on h5 "Select" at bounding box center [1210, 447] width 36 height 14
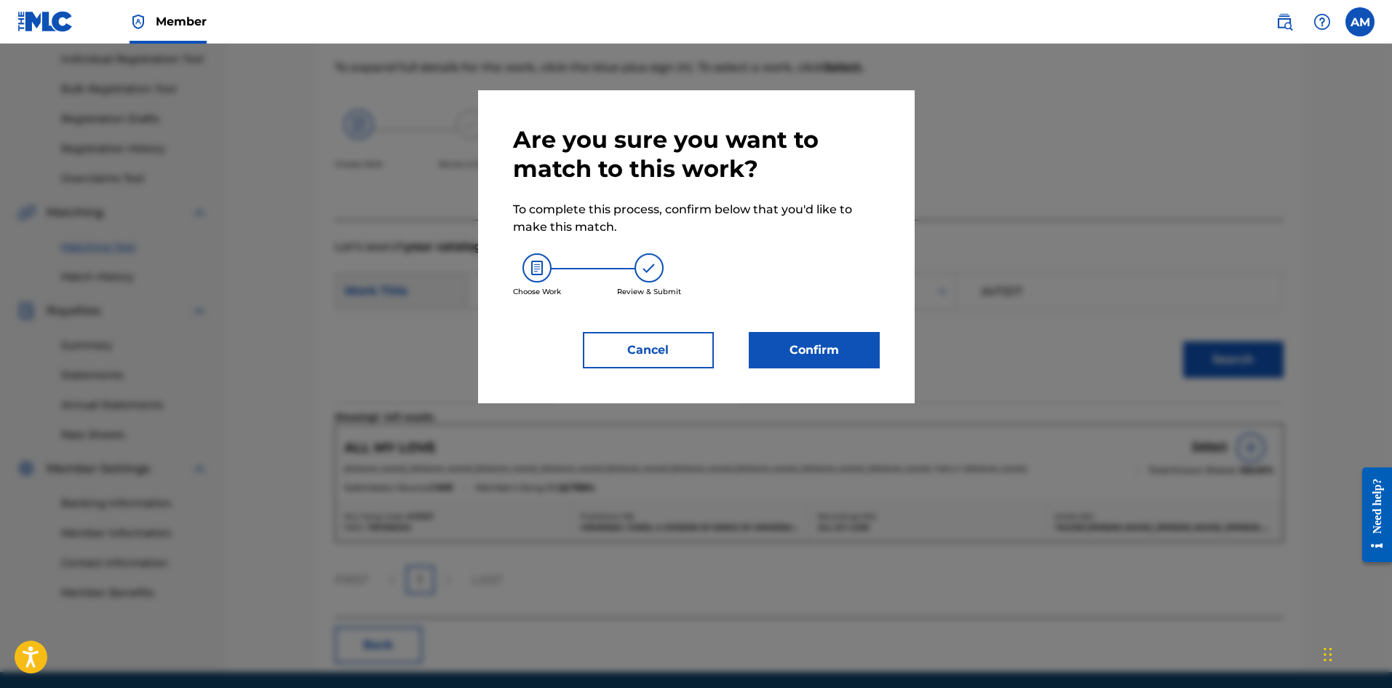
click at [835, 337] on button "Confirm" at bounding box center [814, 350] width 131 height 36
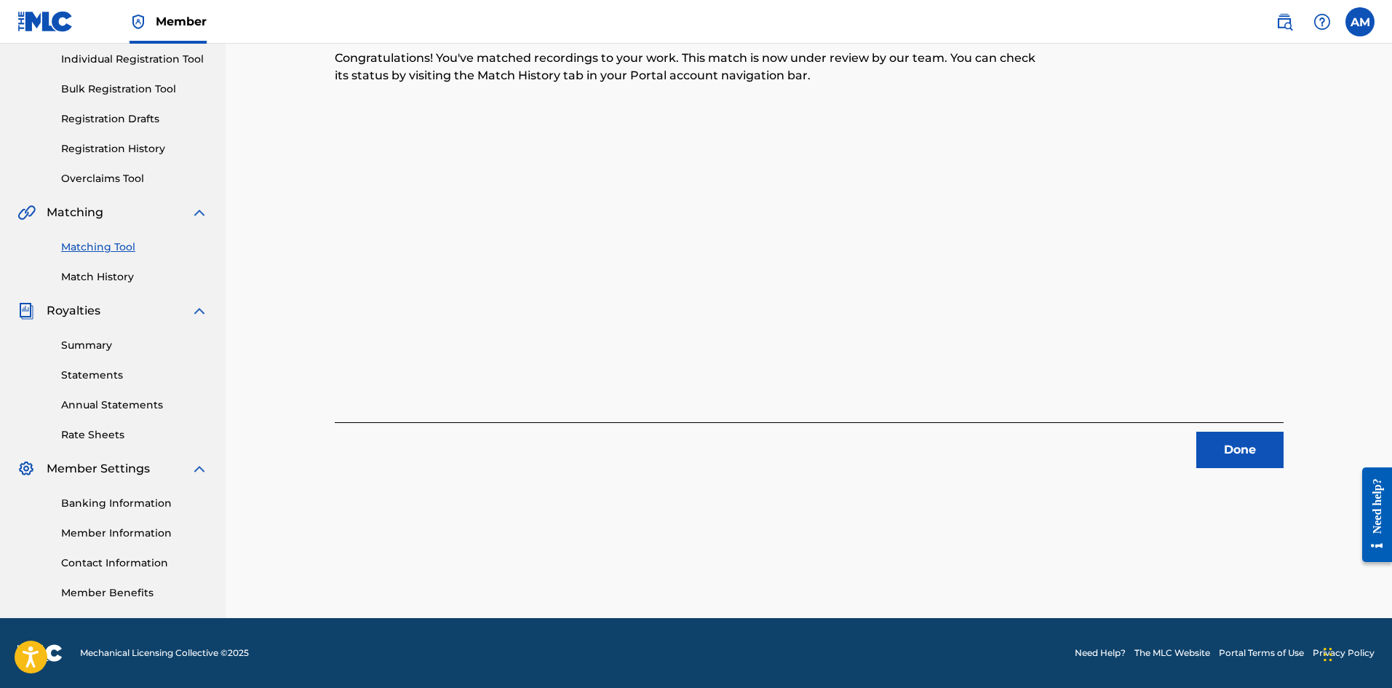
drag, startPoint x: 1251, startPoint y: 453, endPoint x: 1211, endPoint y: 442, distance: 41.5
click at [1251, 453] on button "Done" at bounding box center [1239, 450] width 87 height 36
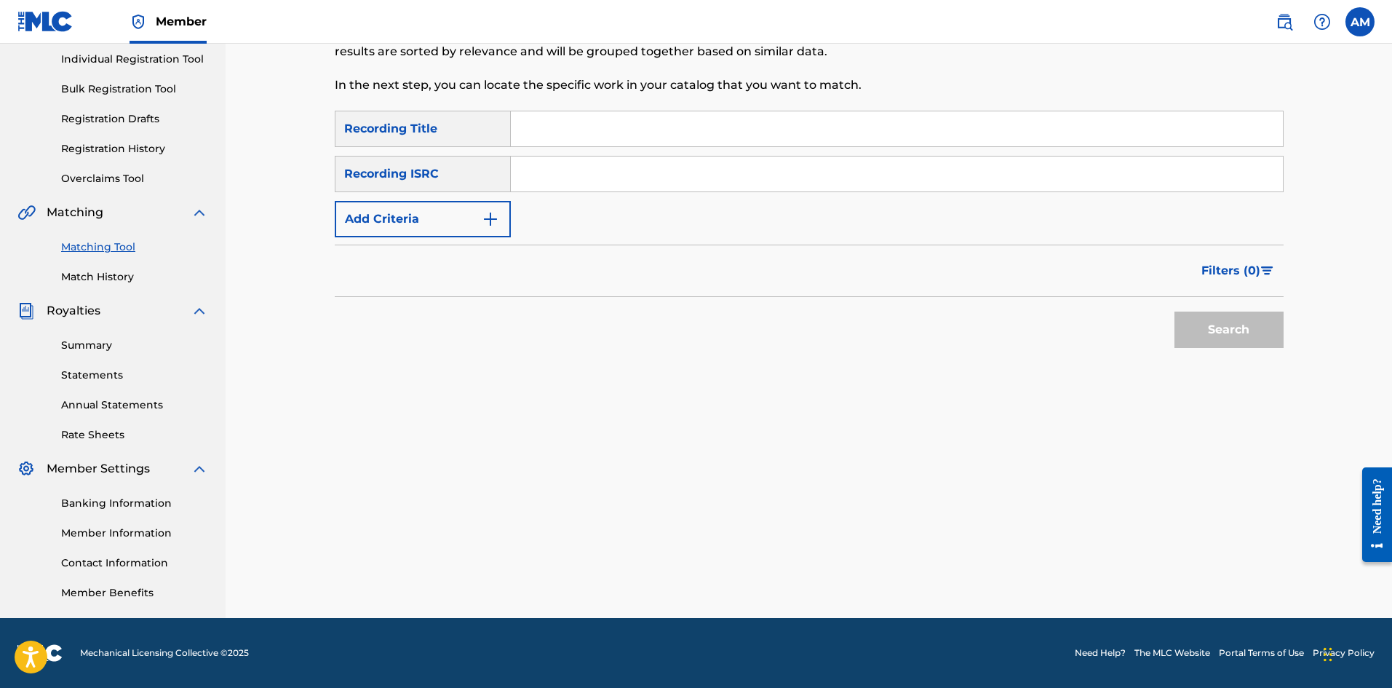
click at [615, 182] on input "Search Form" at bounding box center [897, 173] width 772 height 35
paste input "USUM71808585"
type input "USUM71808585"
click at [1198, 333] on button "Search" at bounding box center [1229, 329] width 109 height 36
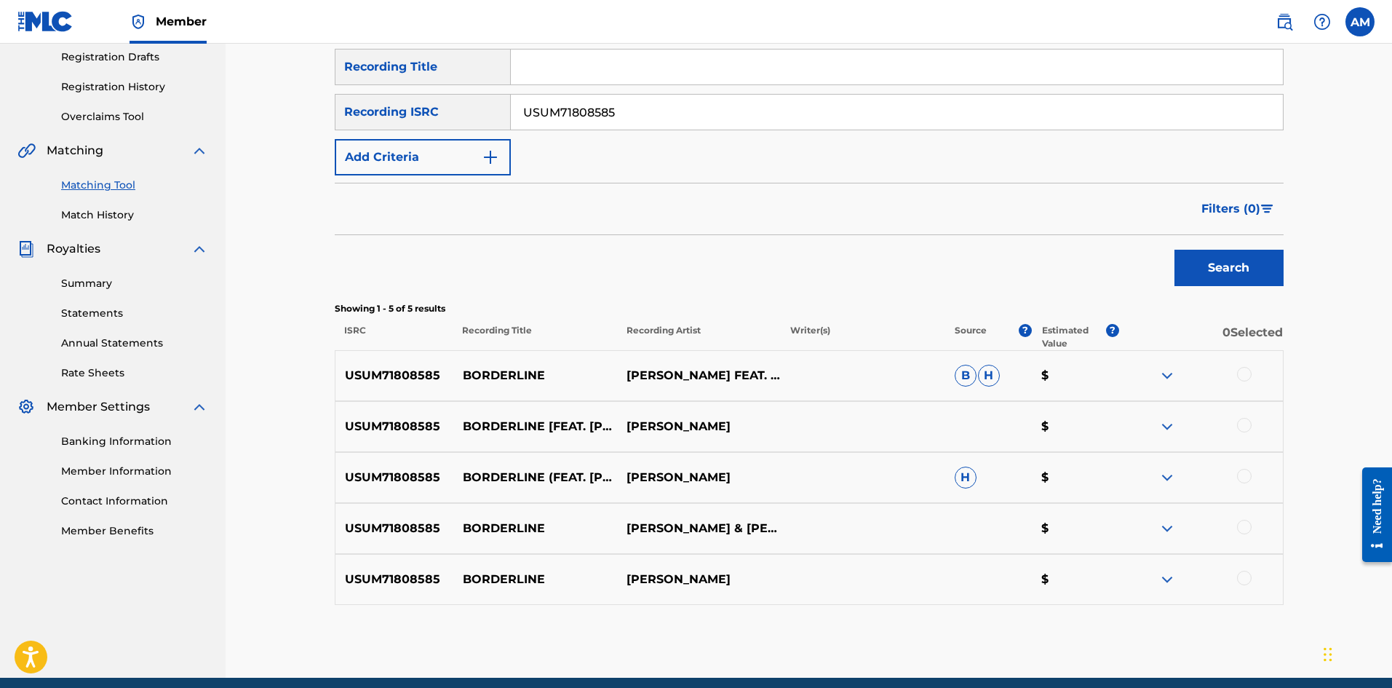
scroll to position [306, 0]
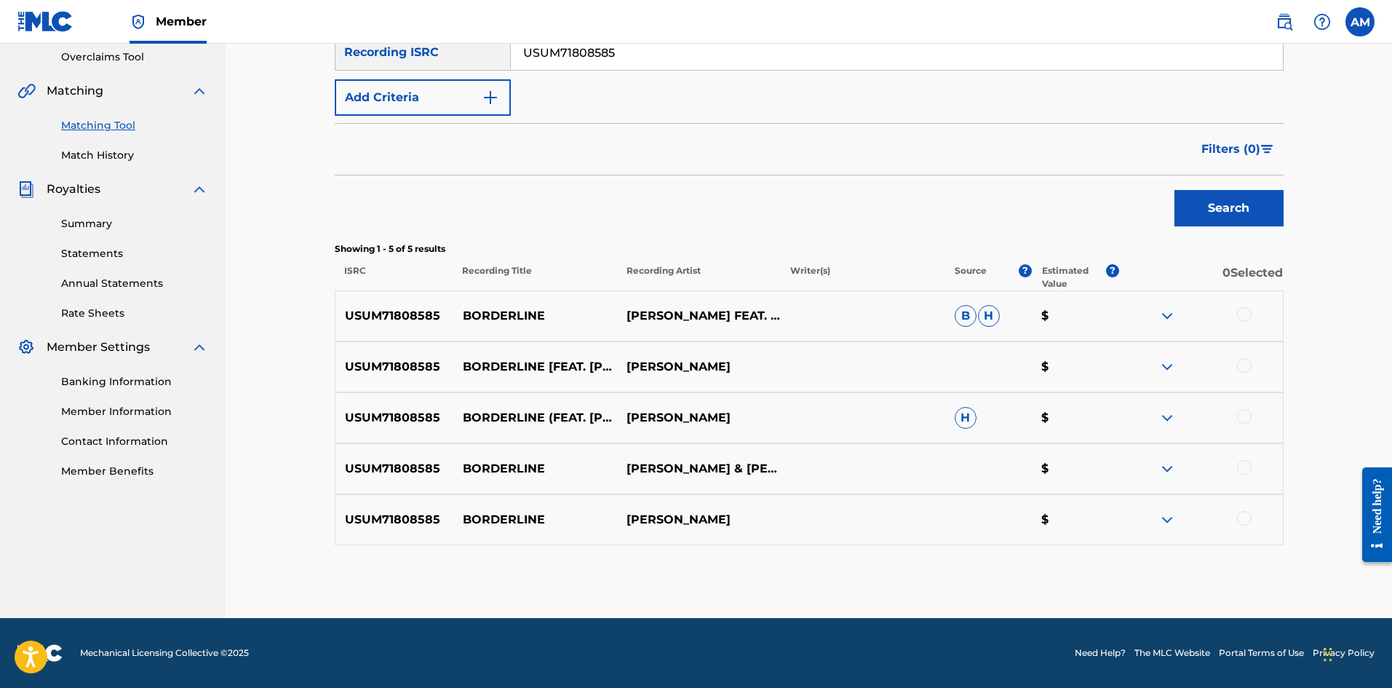
click at [1249, 313] on div at bounding box center [1244, 314] width 15 height 15
click at [1244, 360] on div at bounding box center [1244, 365] width 15 height 15
click at [1250, 417] on div at bounding box center [1244, 416] width 15 height 15
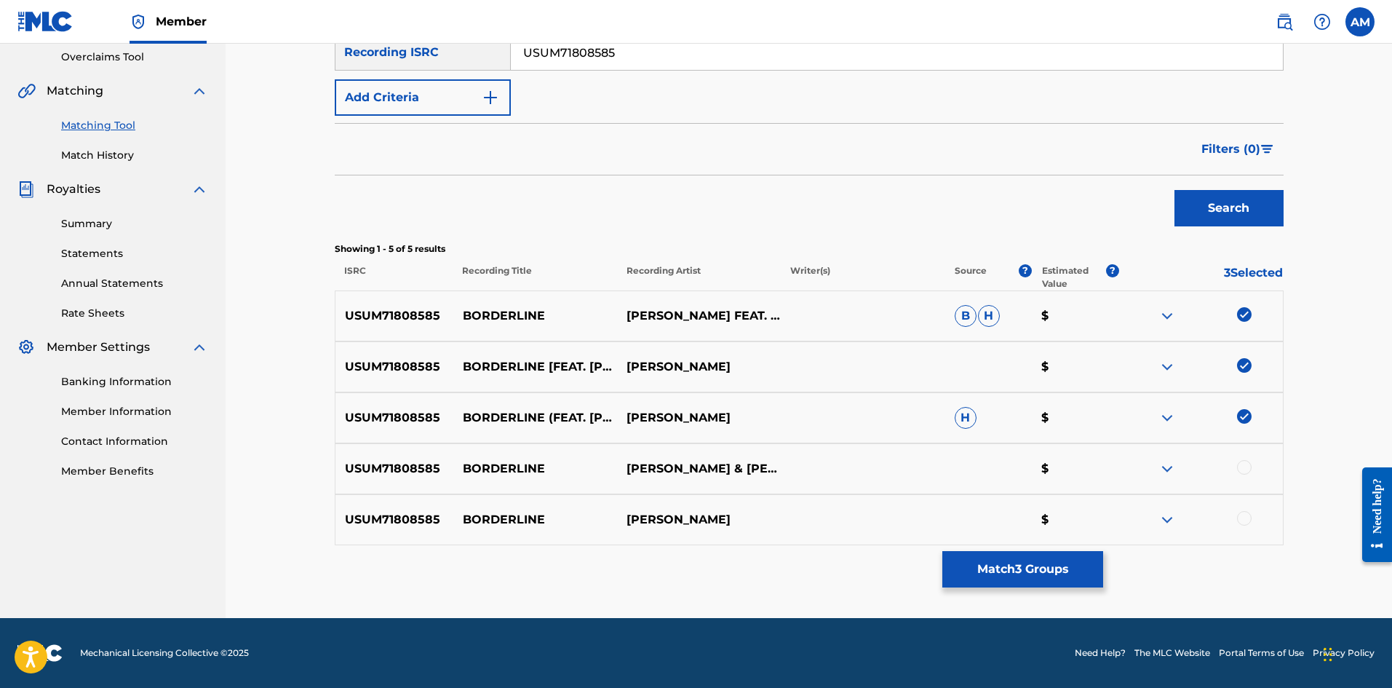
click at [1247, 472] on div at bounding box center [1244, 467] width 15 height 15
click at [1247, 520] on div at bounding box center [1244, 518] width 15 height 15
click at [1041, 569] on button "Match 5 Groups" at bounding box center [1022, 569] width 161 height 36
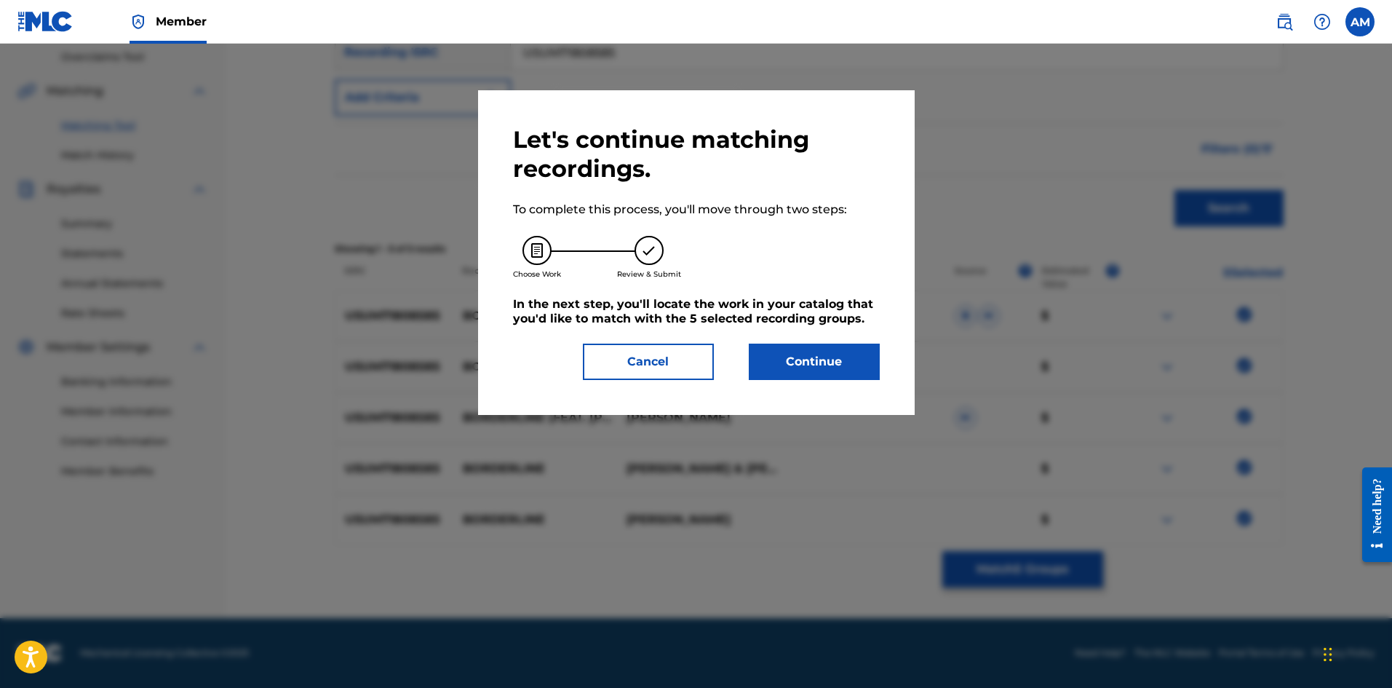
drag, startPoint x: 850, startPoint y: 361, endPoint x: 113, endPoint y: 390, distance: 737.8
click at [848, 361] on button "Continue" at bounding box center [814, 361] width 131 height 36
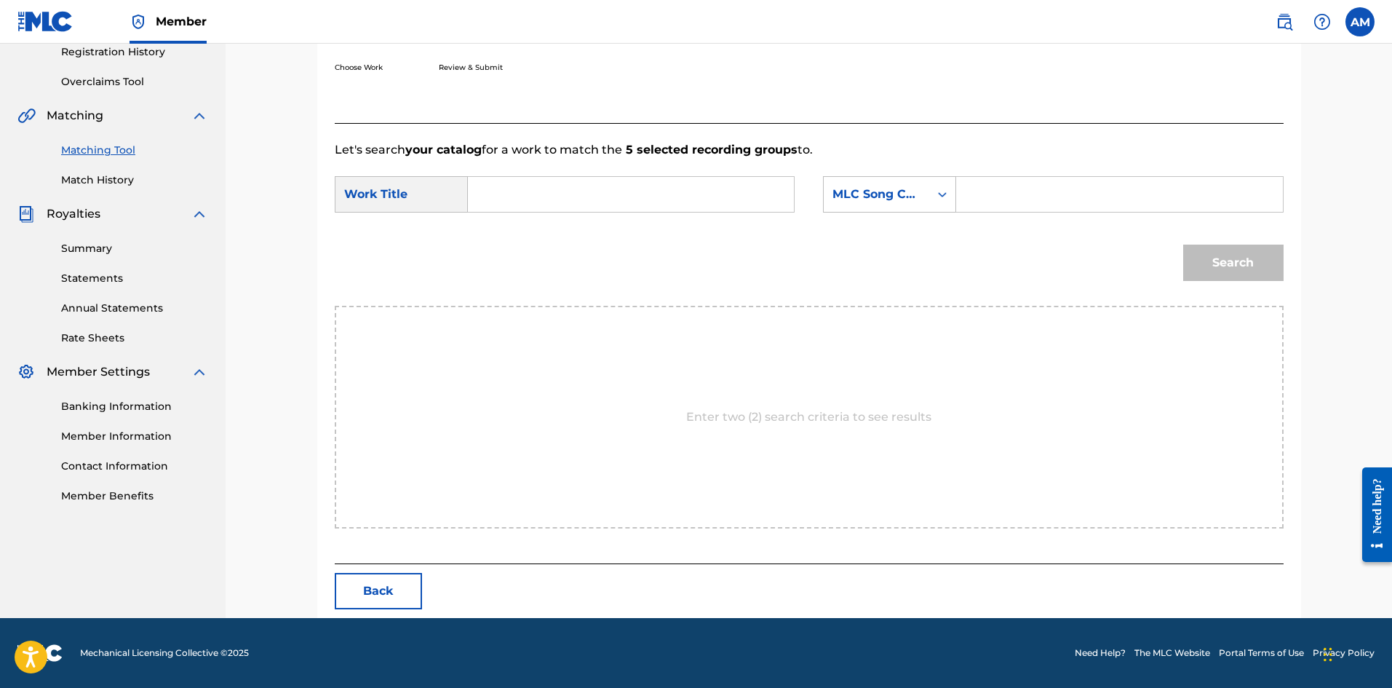
click at [551, 201] on input "Search Form" at bounding box center [630, 194] width 301 height 35
paste input "BORDERLINE"
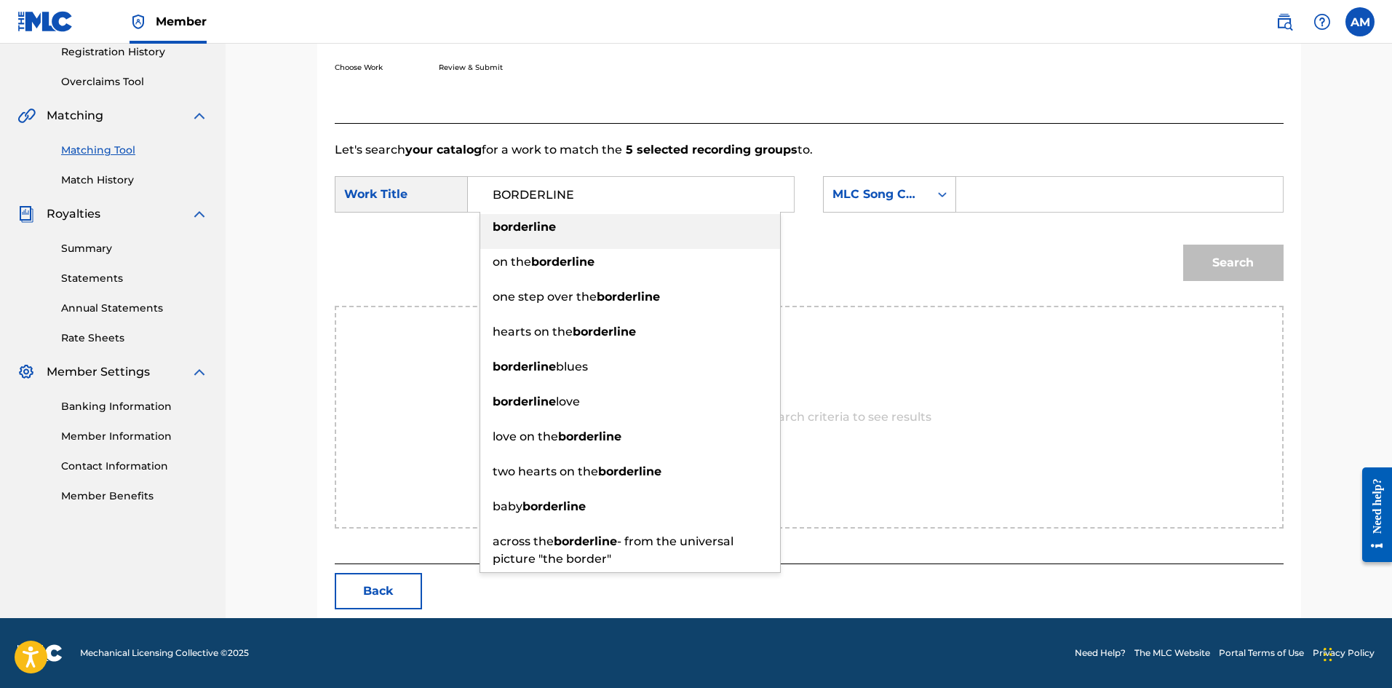
type input "BORDERLINE"
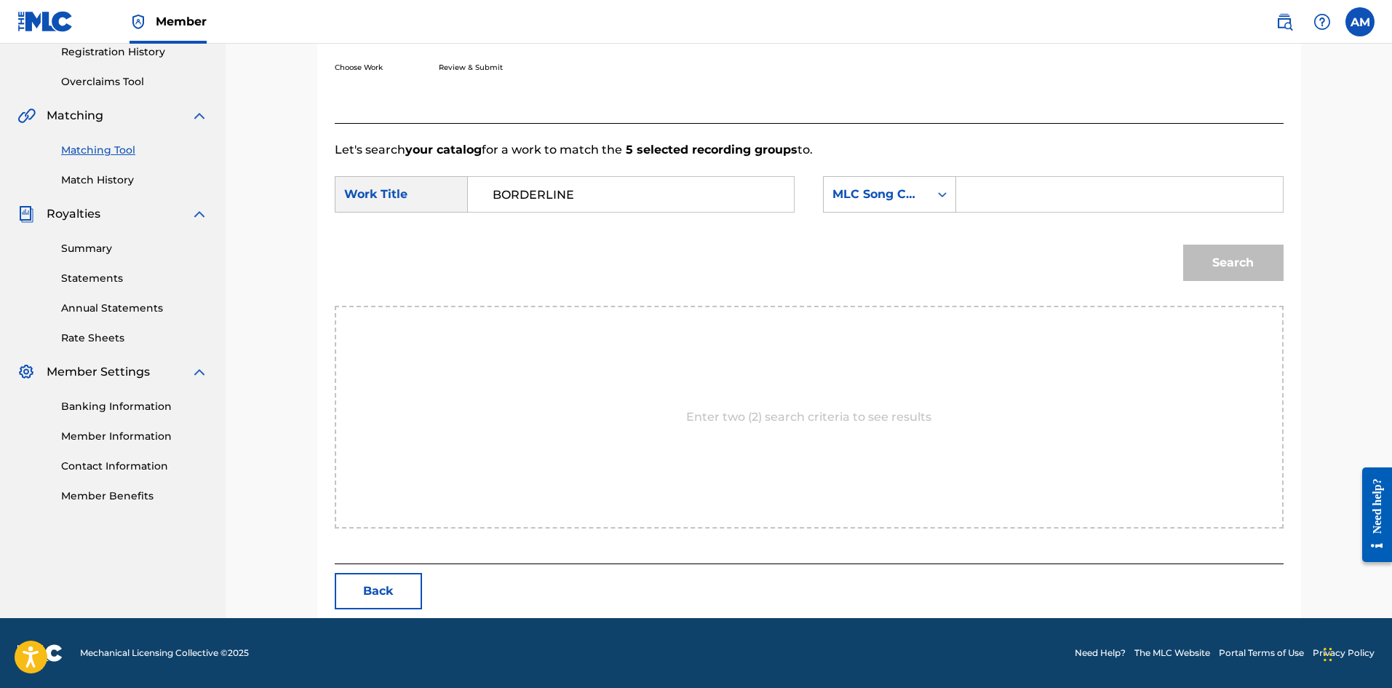
drag, startPoint x: 1067, startPoint y: 190, endPoint x: 1108, endPoint y: 208, distance: 45.3
click at [1066, 190] on input "Search Form" at bounding box center [1119, 194] width 301 height 35
paste input "BA49JN"
type input "BA49JN"
click at [1235, 255] on button "Search" at bounding box center [1233, 263] width 100 height 36
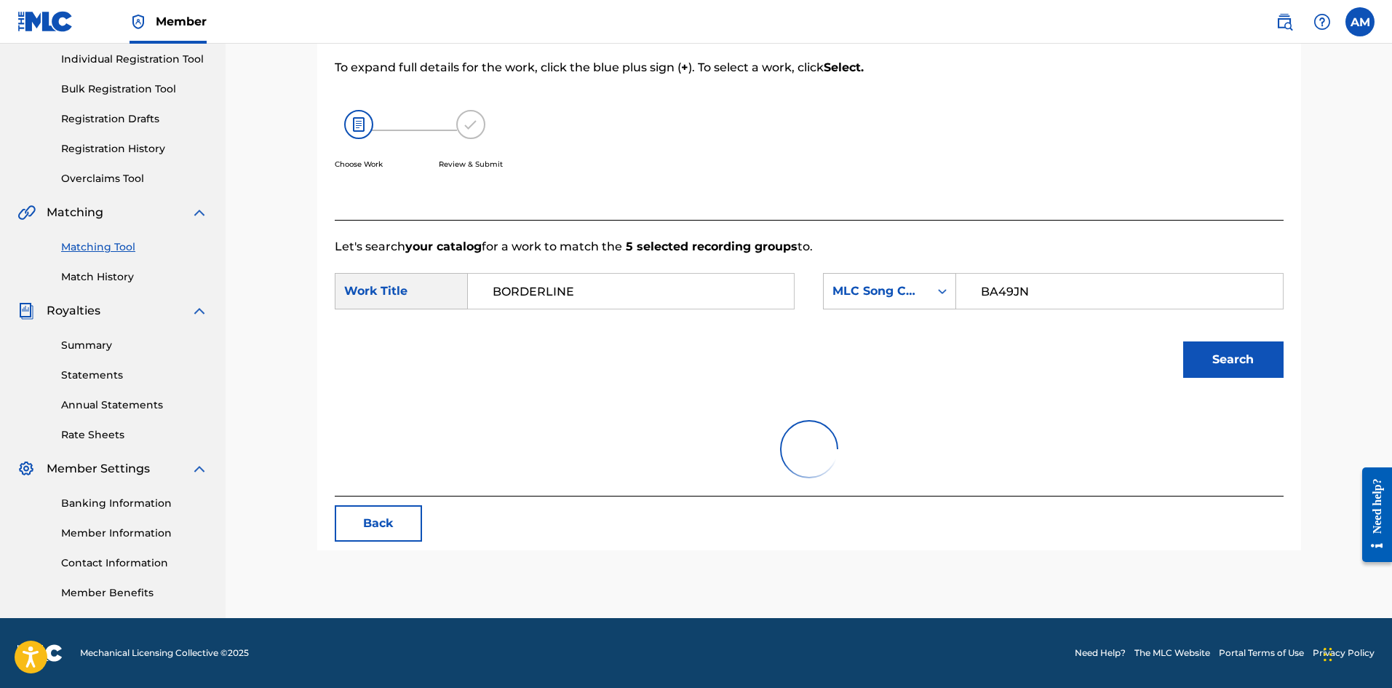
scroll to position [239, 0]
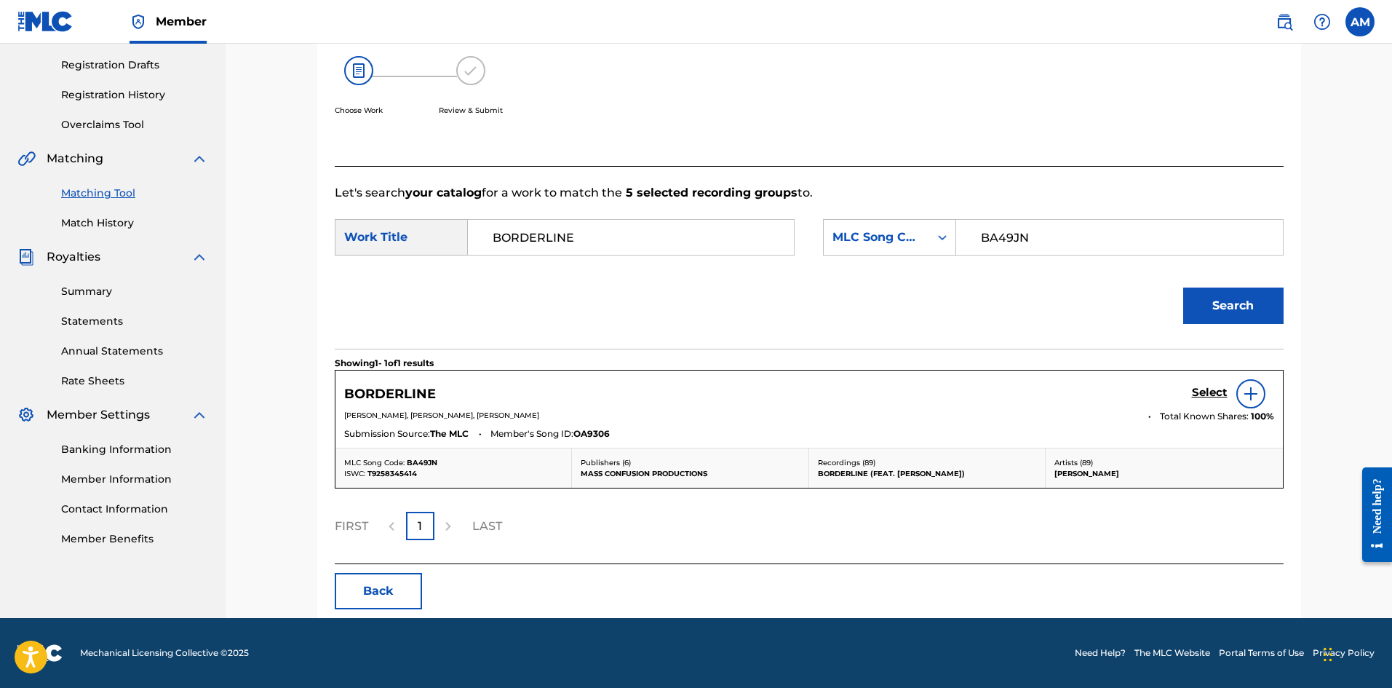
click at [1204, 389] on h5 "Select" at bounding box center [1210, 393] width 36 height 14
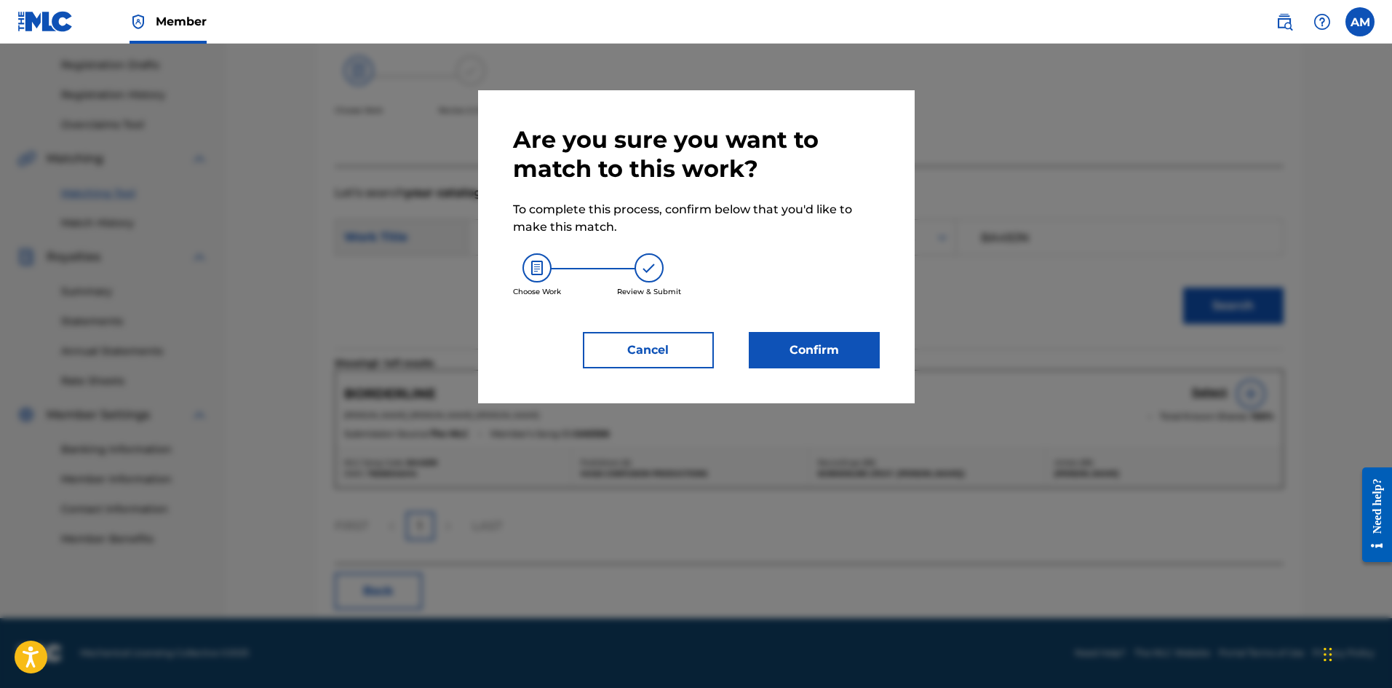
click at [824, 341] on button "Confirm" at bounding box center [814, 350] width 131 height 36
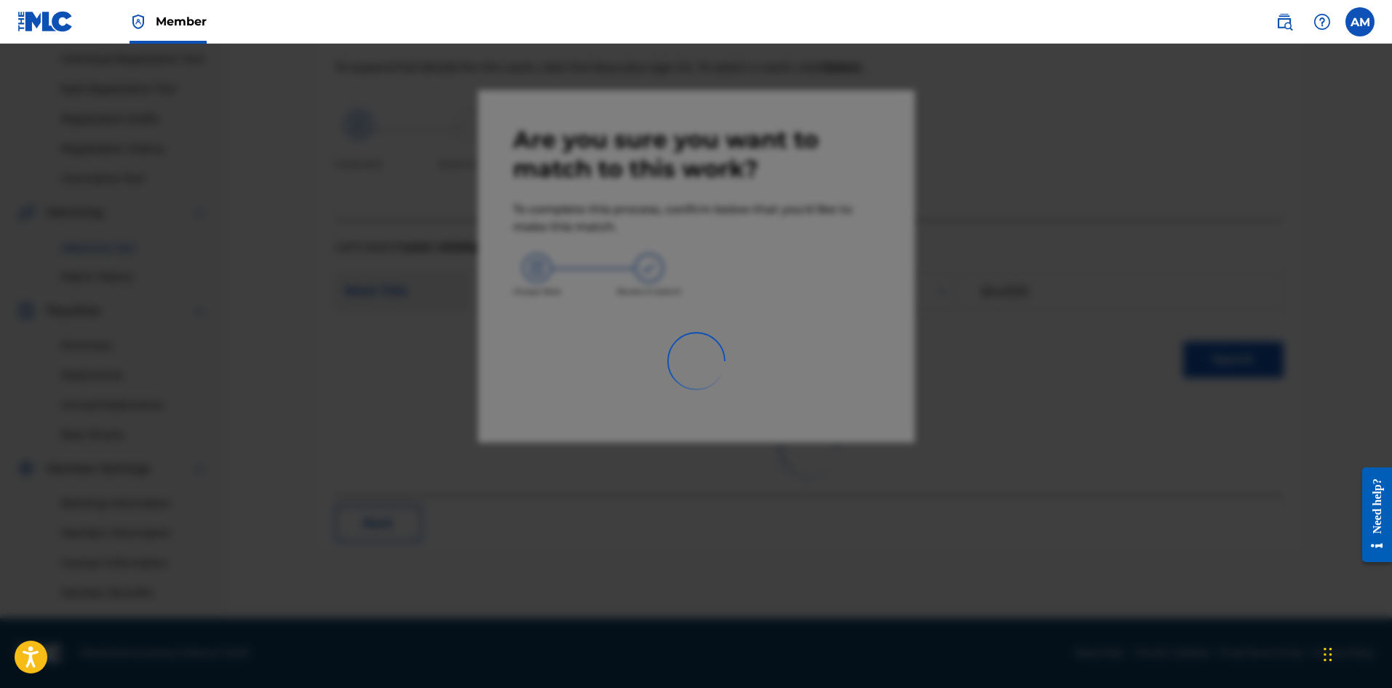
scroll to position [185, 0]
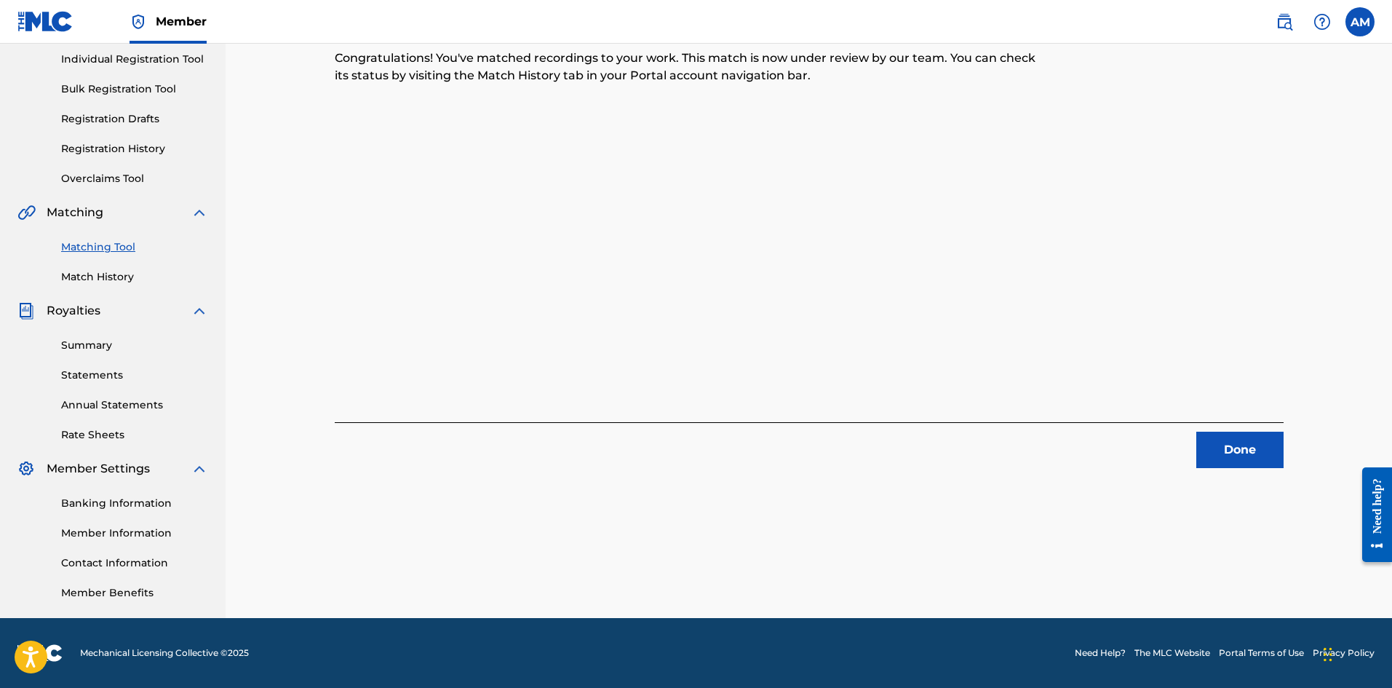
drag, startPoint x: 1268, startPoint y: 448, endPoint x: 1229, endPoint y: 442, distance: 39.6
click at [1268, 448] on button "Done" at bounding box center [1239, 450] width 87 height 36
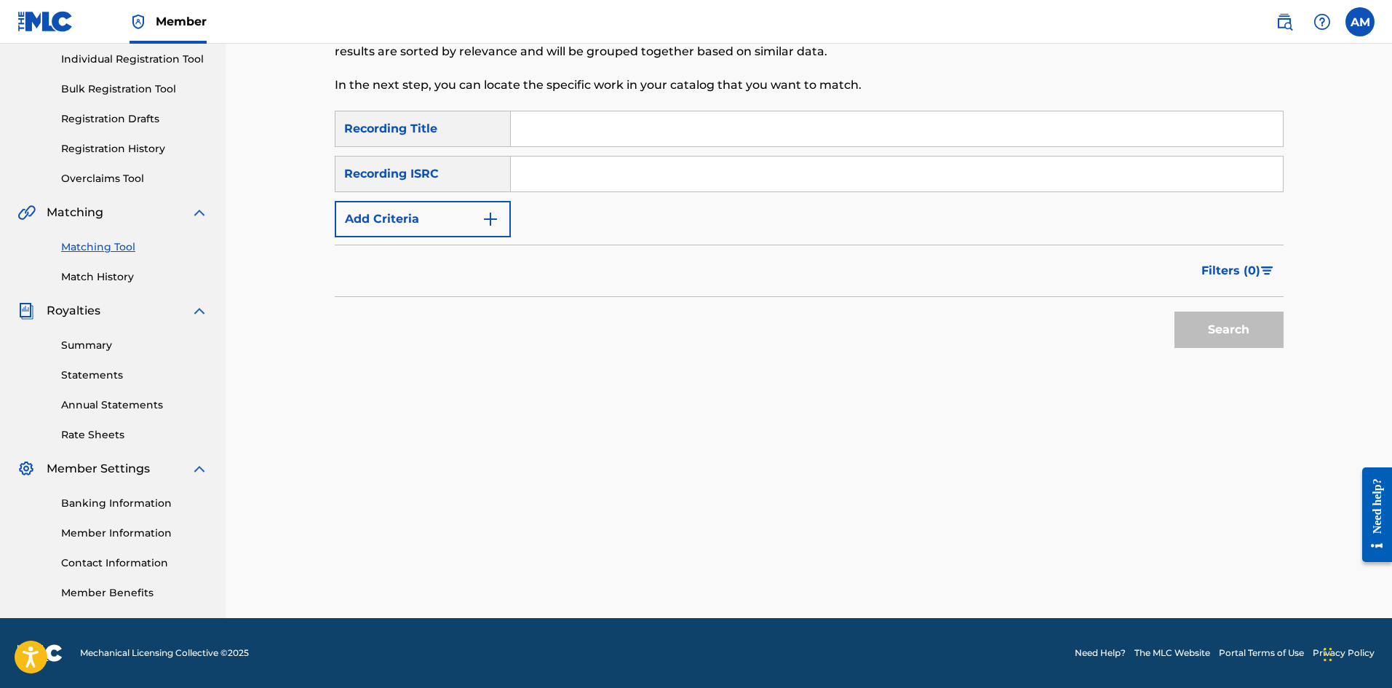
click at [613, 182] on input "Search Form" at bounding box center [897, 173] width 772 height 35
paste input "FRP621708480"
click at [1218, 314] on button "Search" at bounding box center [1229, 329] width 109 height 36
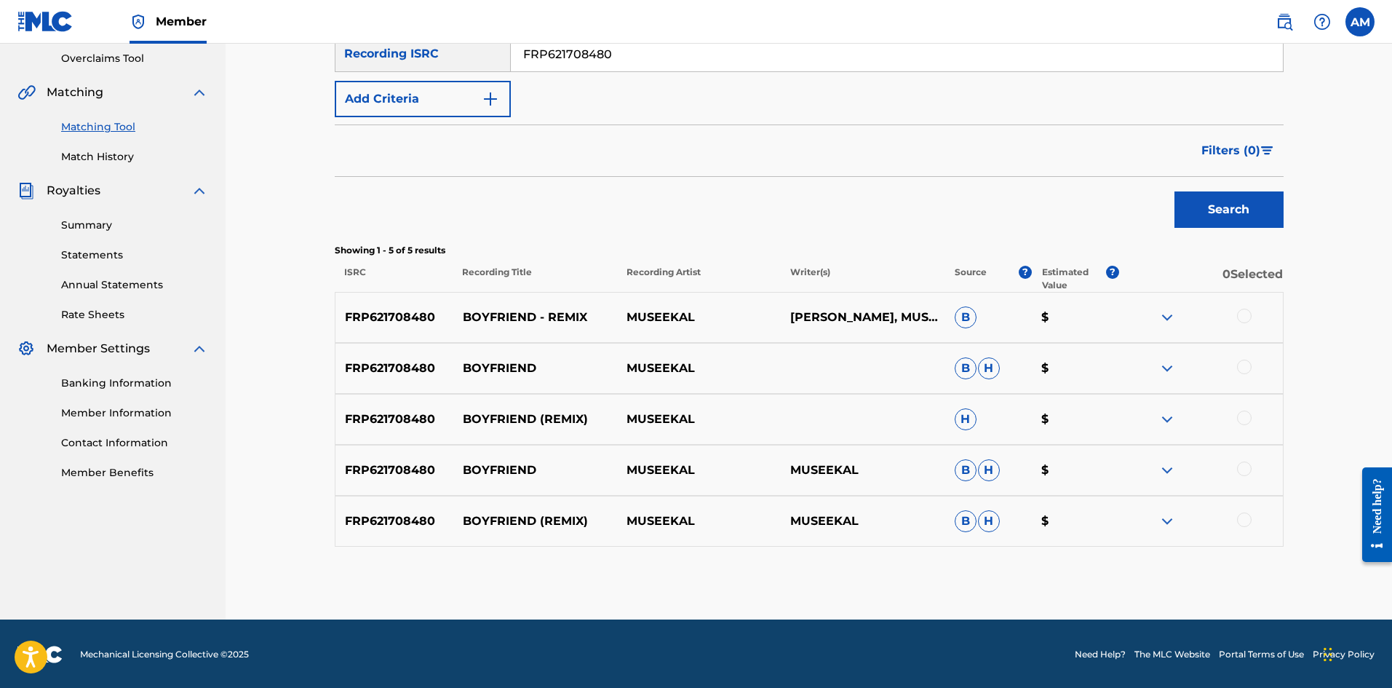
scroll to position [306, 0]
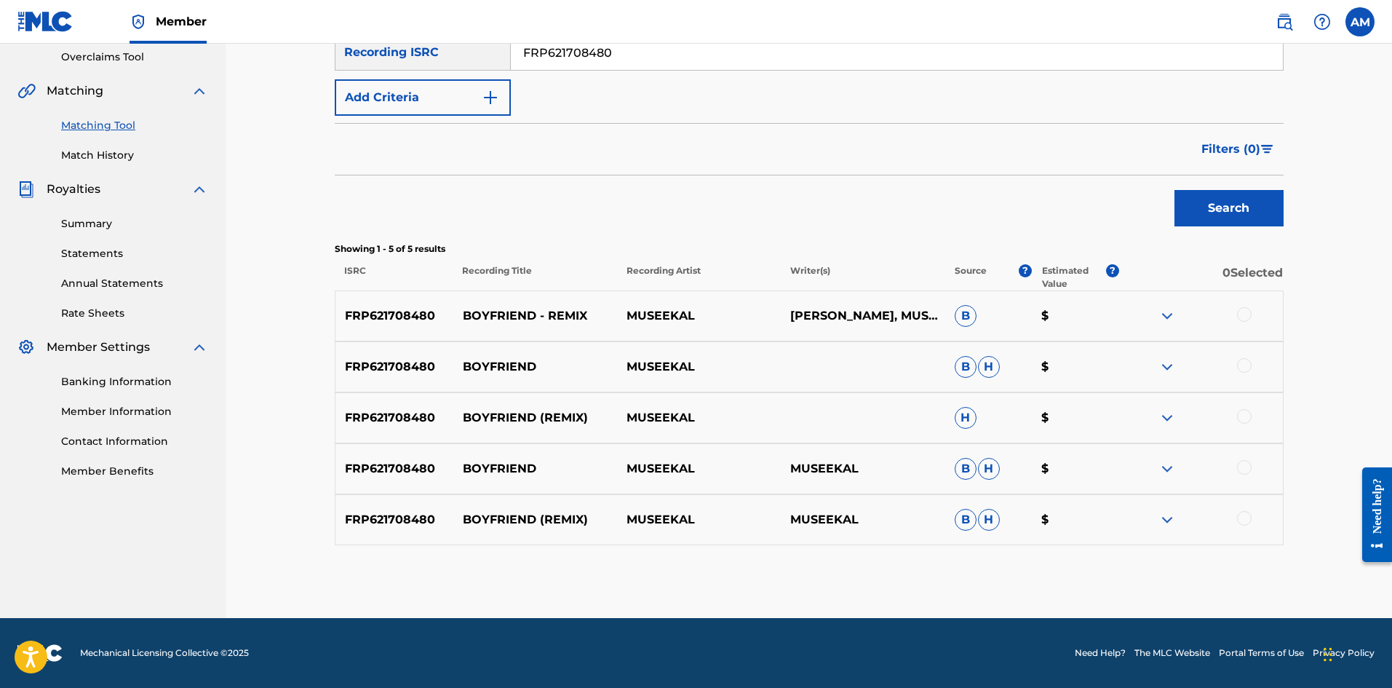
click at [1247, 314] on div at bounding box center [1244, 314] width 15 height 15
click at [1243, 364] on div at bounding box center [1244, 365] width 15 height 15
click at [1245, 410] on div at bounding box center [1244, 416] width 15 height 15
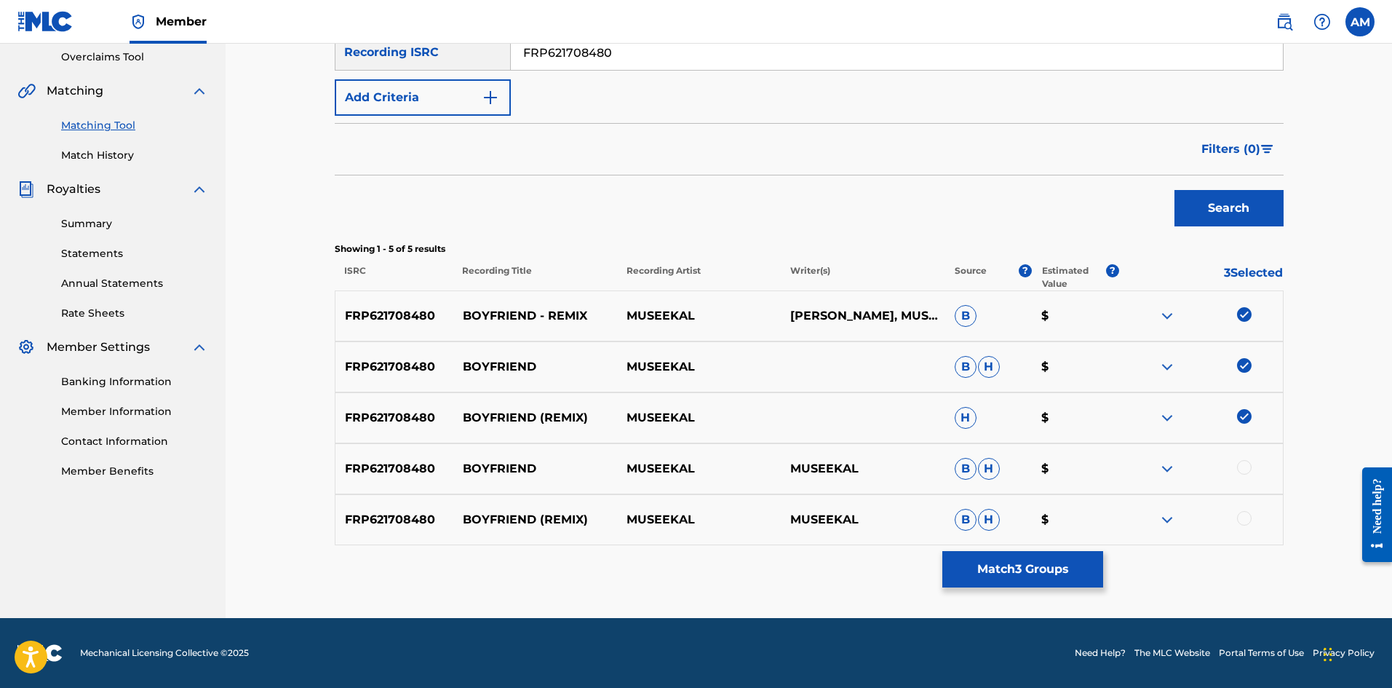
click at [1244, 461] on div at bounding box center [1244, 467] width 15 height 15
click at [1247, 511] on div at bounding box center [1244, 518] width 15 height 15
drag, startPoint x: 592, startPoint y: 66, endPoint x: 279, endPoint y: 76, distance: 313.1
click at [236, 74] on div "Matching Tool The Matching Tool allows Members to match sound recordings to wor…" at bounding box center [809, 177] width 1167 height 881
paste input "USUG11902592"
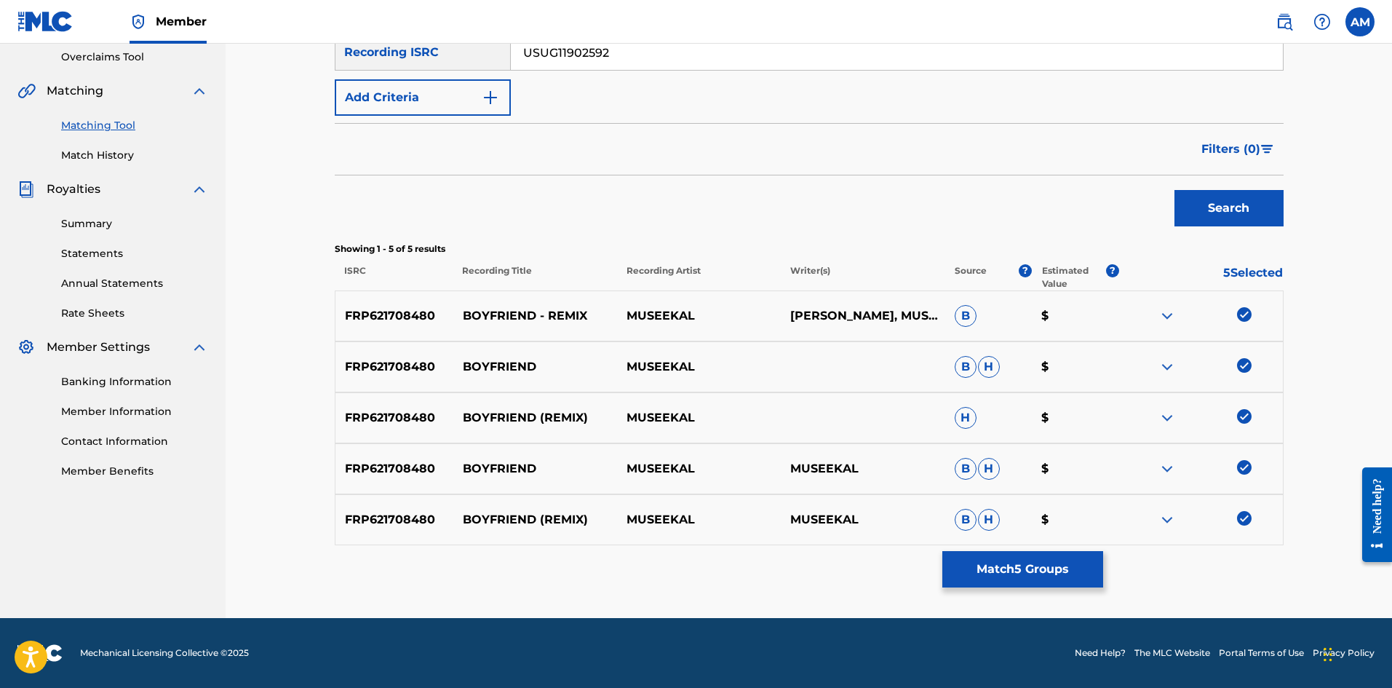
type input "USUG11902592"
click at [1223, 208] on button "Search" at bounding box center [1229, 208] width 109 height 36
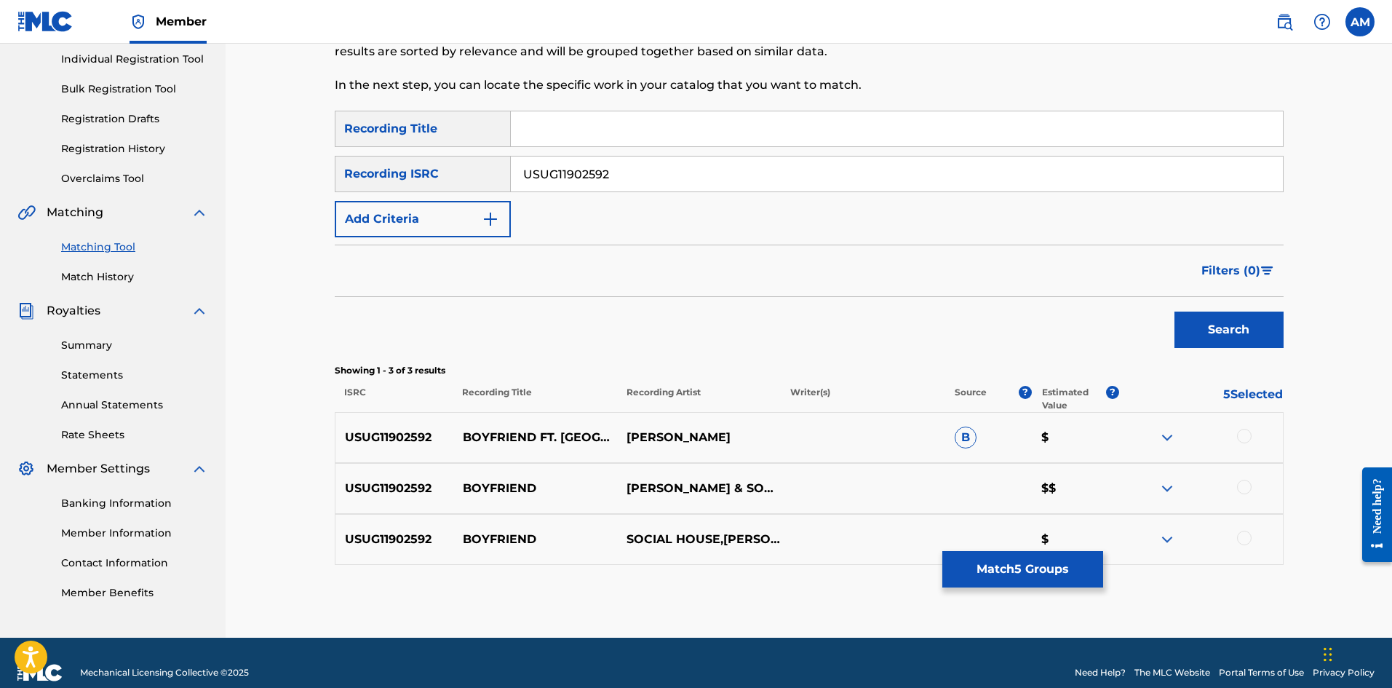
scroll to position [204, 0]
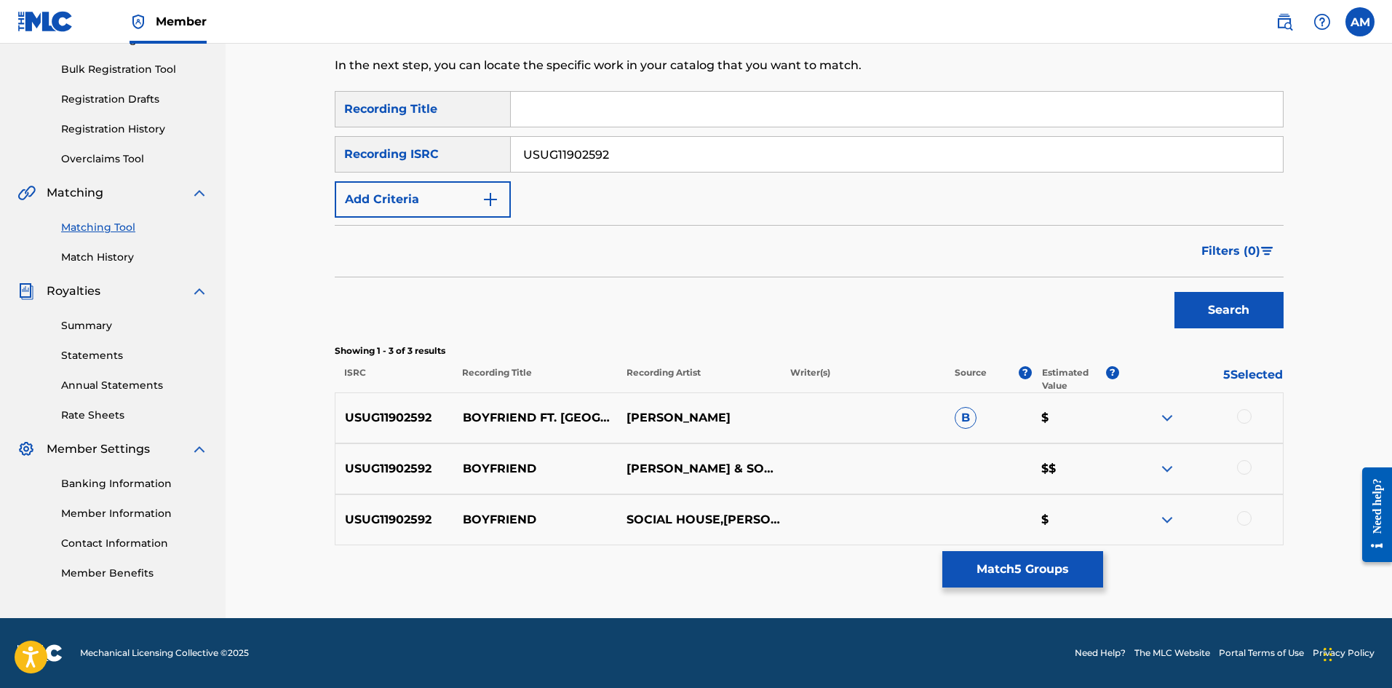
click at [1243, 415] on div at bounding box center [1244, 416] width 15 height 15
click at [1245, 466] on div at bounding box center [1244, 467] width 15 height 15
click at [1249, 511] on div at bounding box center [1201, 519] width 164 height 17
click at [1245, 525] on div at bounding box center [1201, 519] width 164 height 17
click at [1248, 516] on div at bounding box center [1244, 518] width 15 height 15
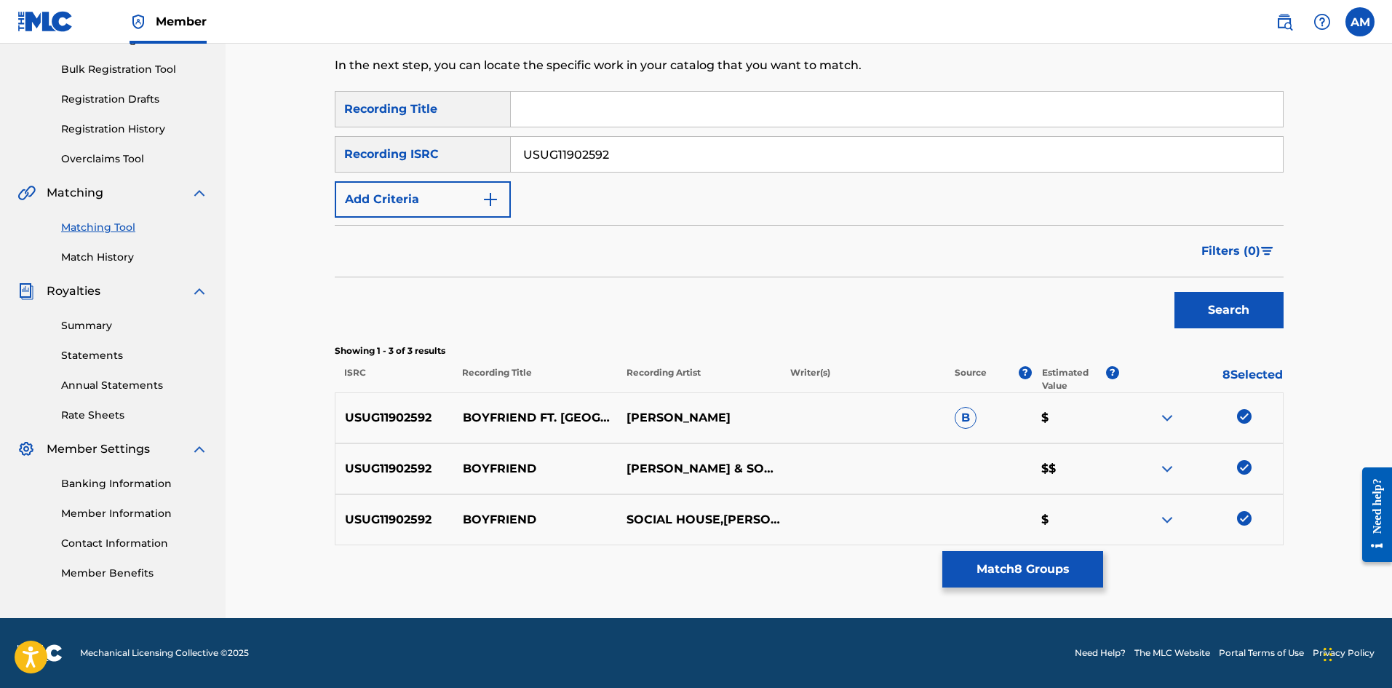
click at [1017, 571] on button "Match 8 Groups" at bounding box center [1022, 569] width 161 height 36
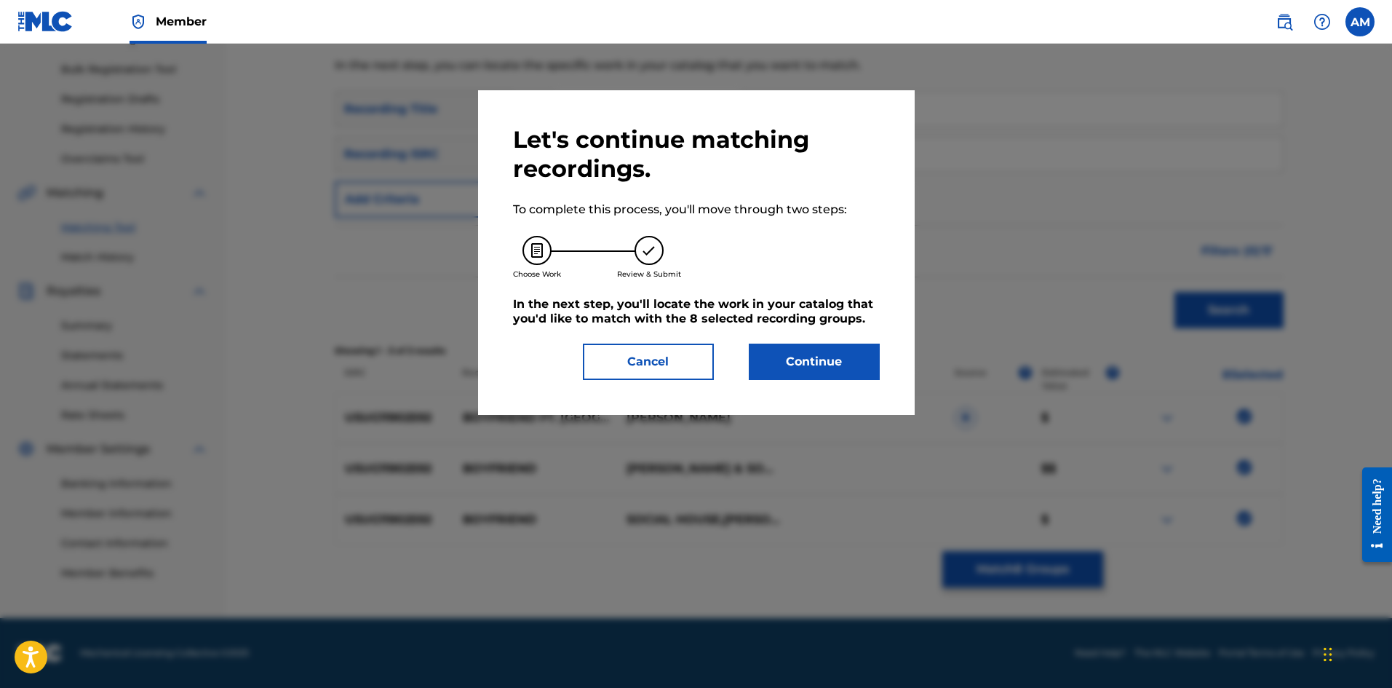
click at [793, 366] on button "Continue" at bounding box center [814, 361] width 131 height 36
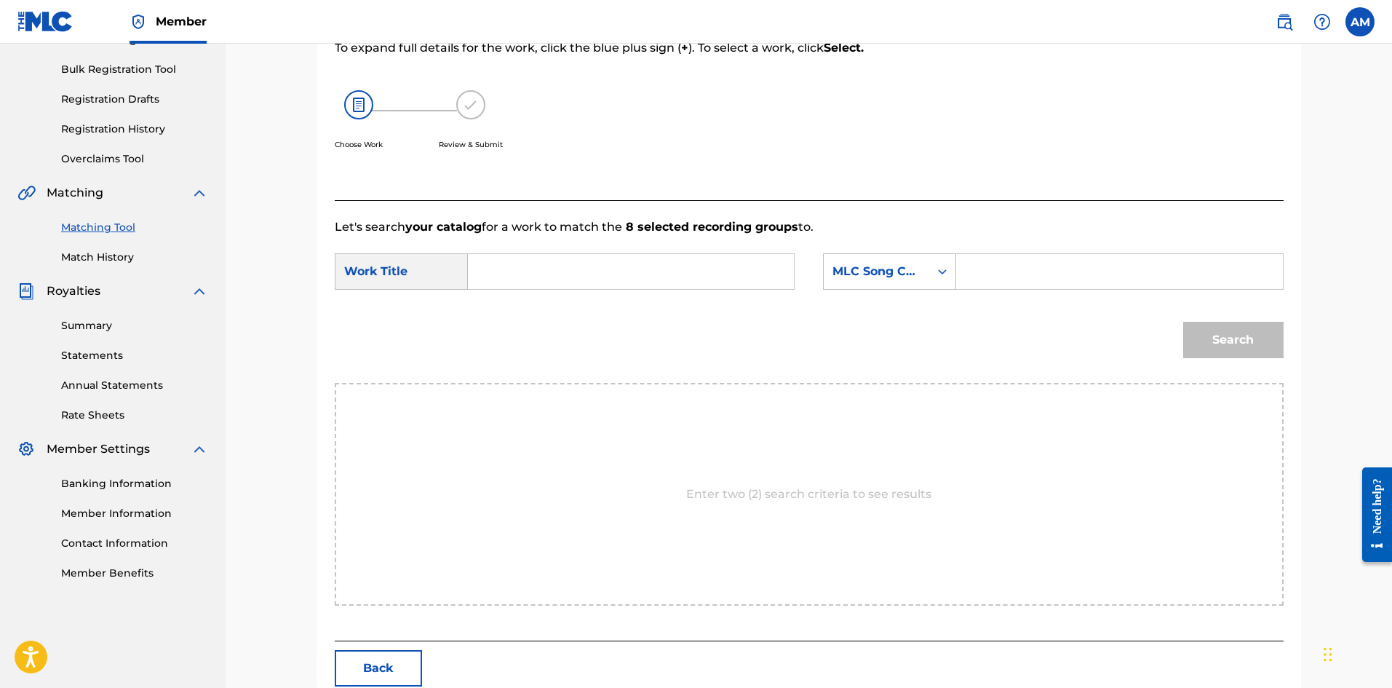
click at [540, 274] on input "Search Form" at bounding box center [630, 271] width 301 height 35
paste input "BOYFRIEND"
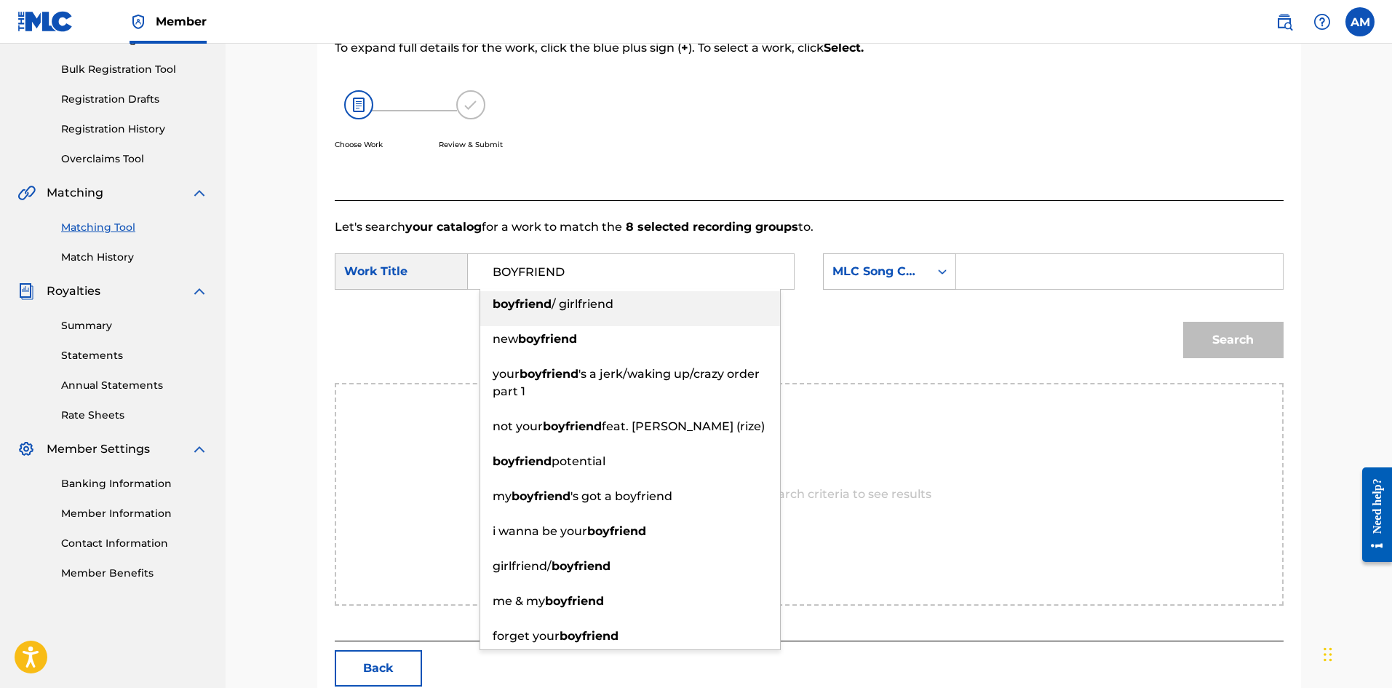
type input "BOYFRIEND"
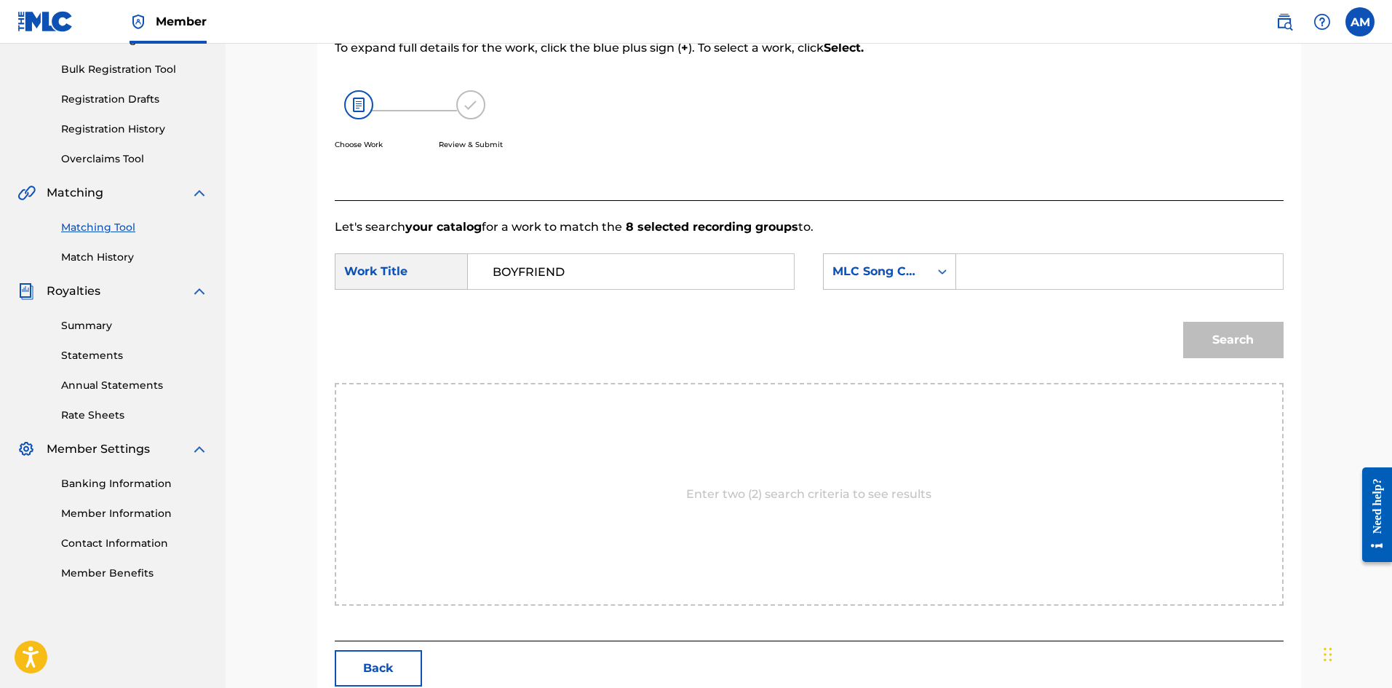
click at [1033, 280] on input "Search Form" at bounding box center [1119, 271] width 301 height 35
paste input "BA4KPL"
type input "BA4KPL"
click at [1271, 335] on button "Search" at bounding box center [1233, 340] width 100 height 36
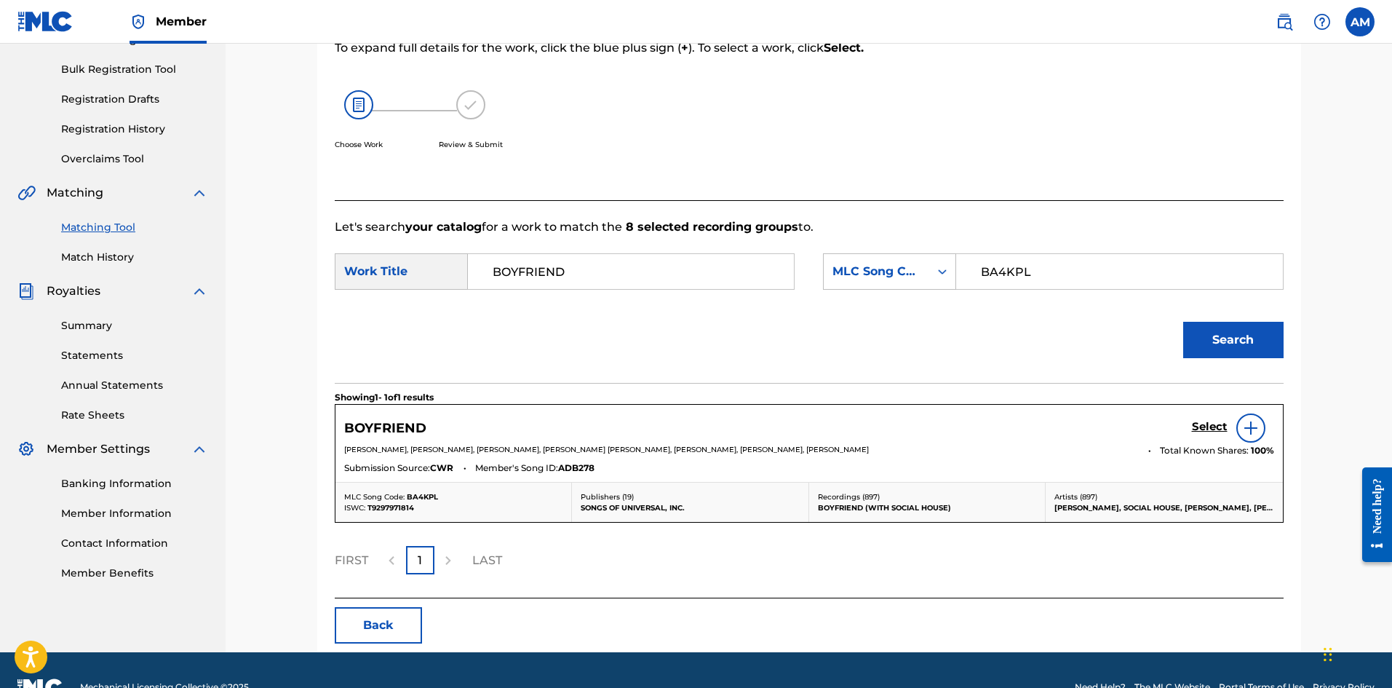
click at [1215, 426] on h5 "Select" at bounding box center [1210, 427] width 36 height 14
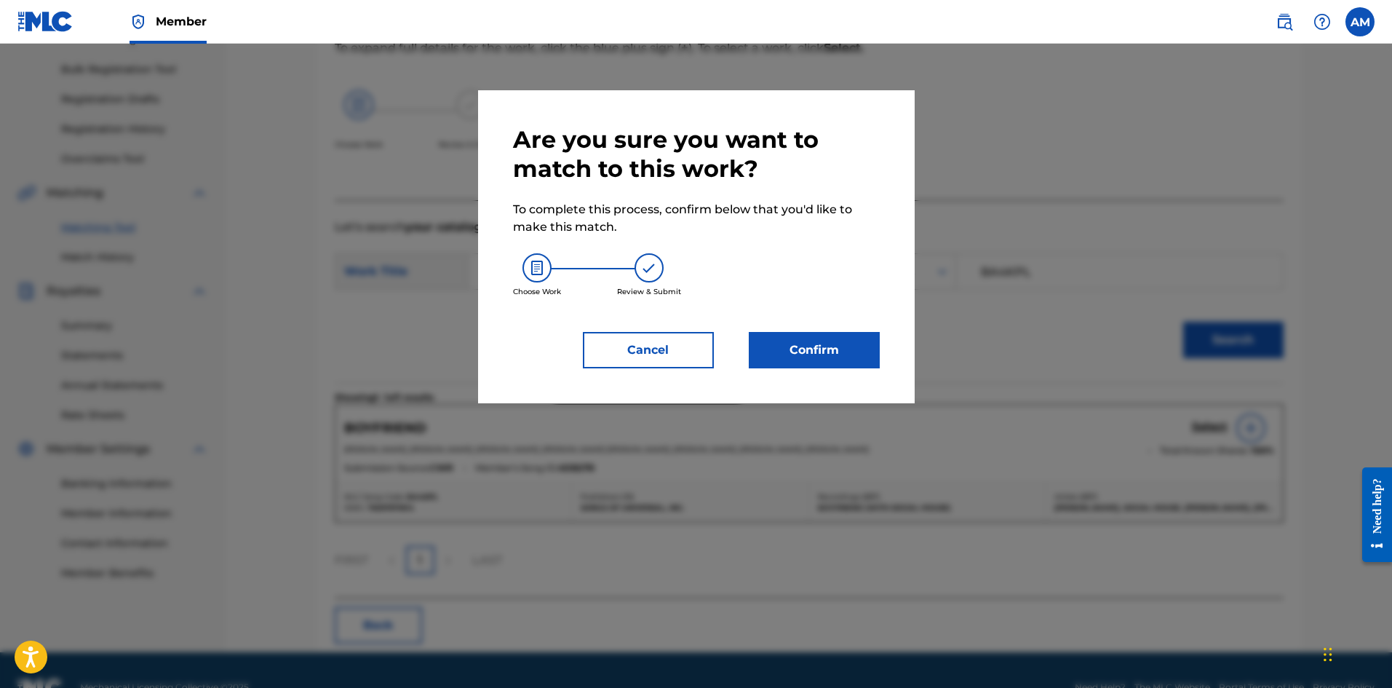
click at [663, 355] on button "Cancel" at bounding box center [648, 350] width 131 height 36
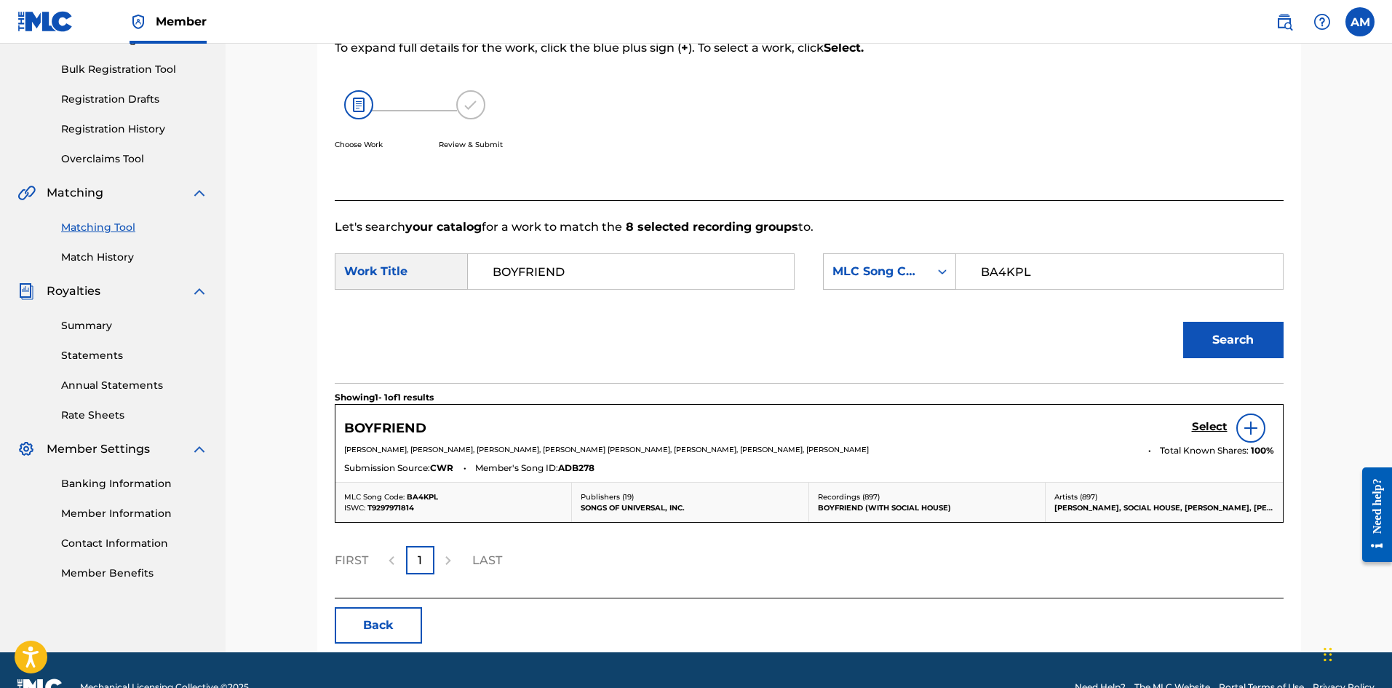
click at [1209, 426] on h5 "Select" at bounding box center [1210, 427] width 36 height 14
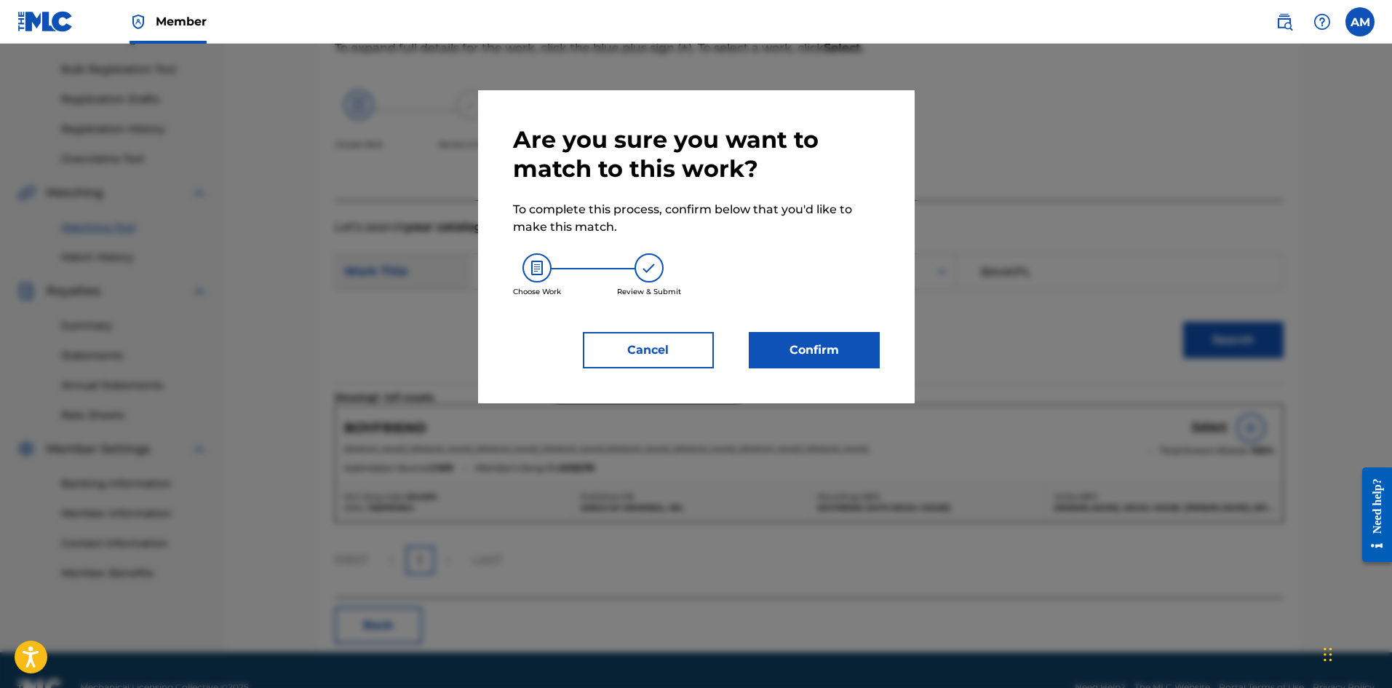
click at [846, 352] on button "Confirm" at bounding box center [814, 350] width 131 height 36
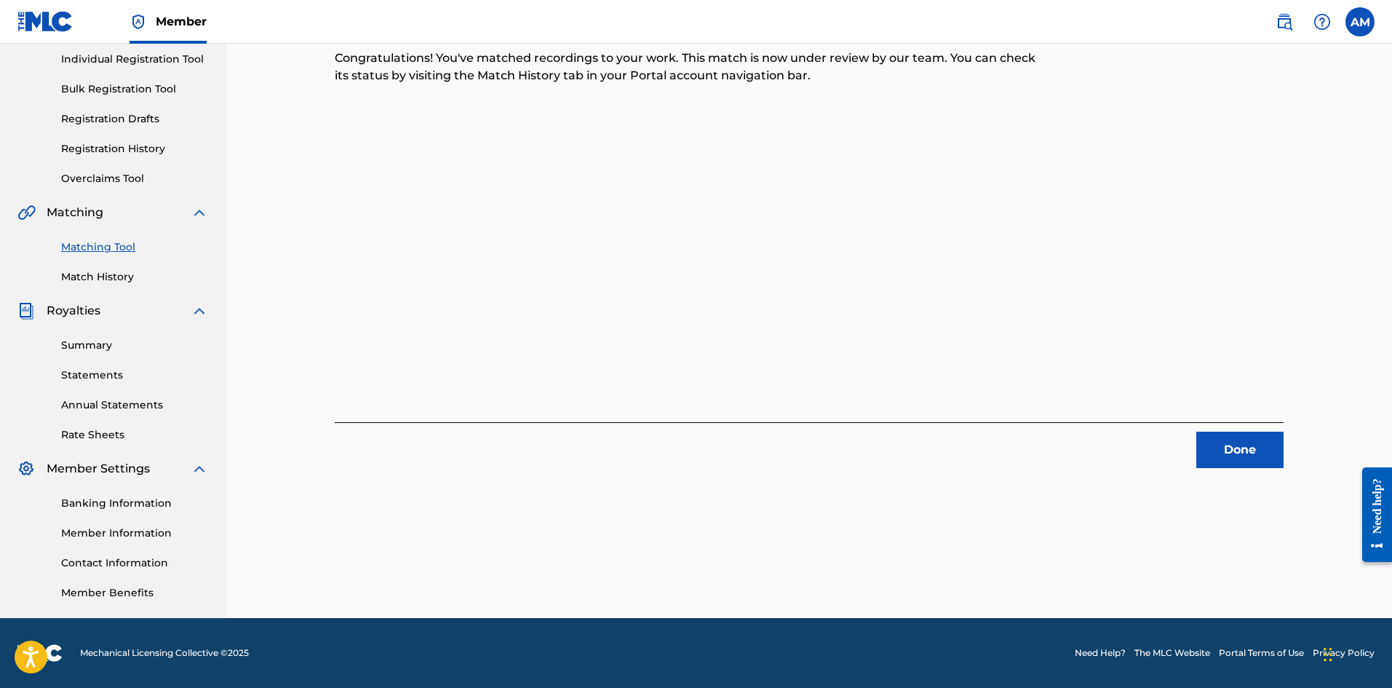
click at [1242, 458] on button "Done" at bounding box center [1239, 450] width 87 height 36
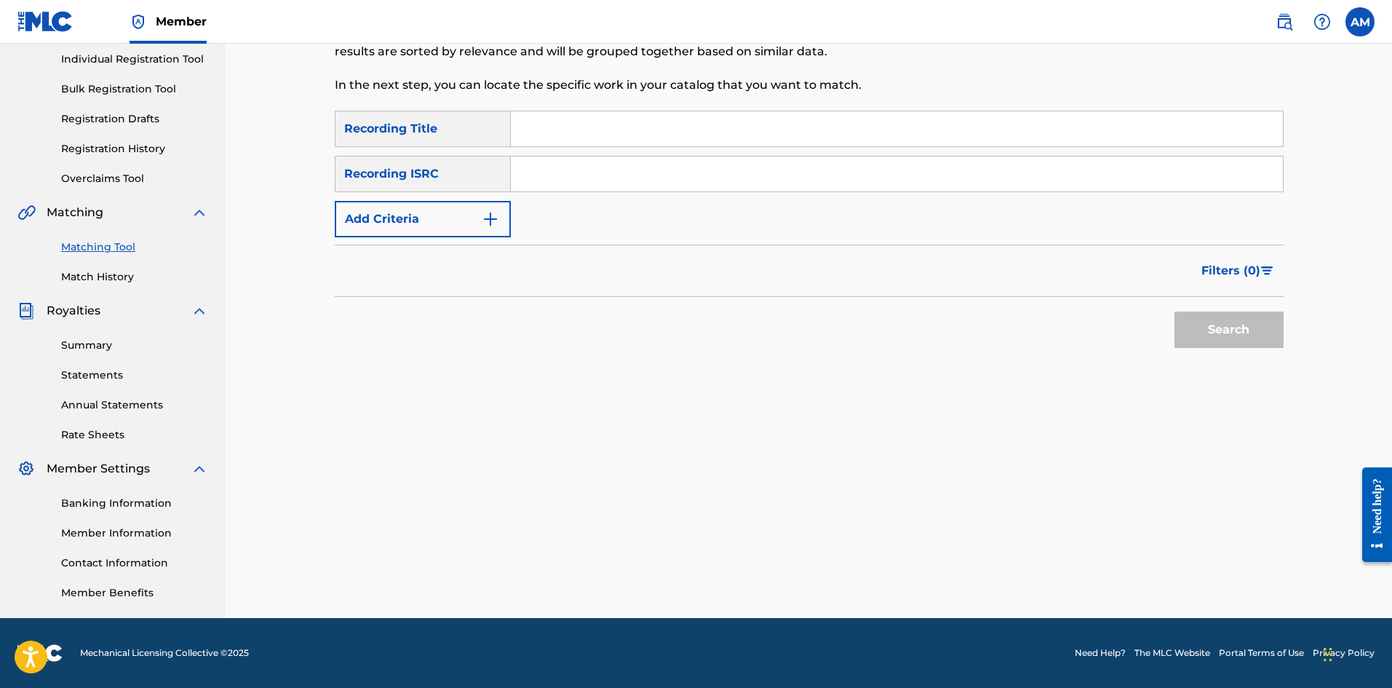
click at [667, 166] on input "Search Form" at bounding box center [897, 173] width 772 height 35
paste input "GB5L61400543"
type input "GB5L61400543"
click at [1243, 341] on button "Search" at bounding box center [1229, 329] width 109 height 36
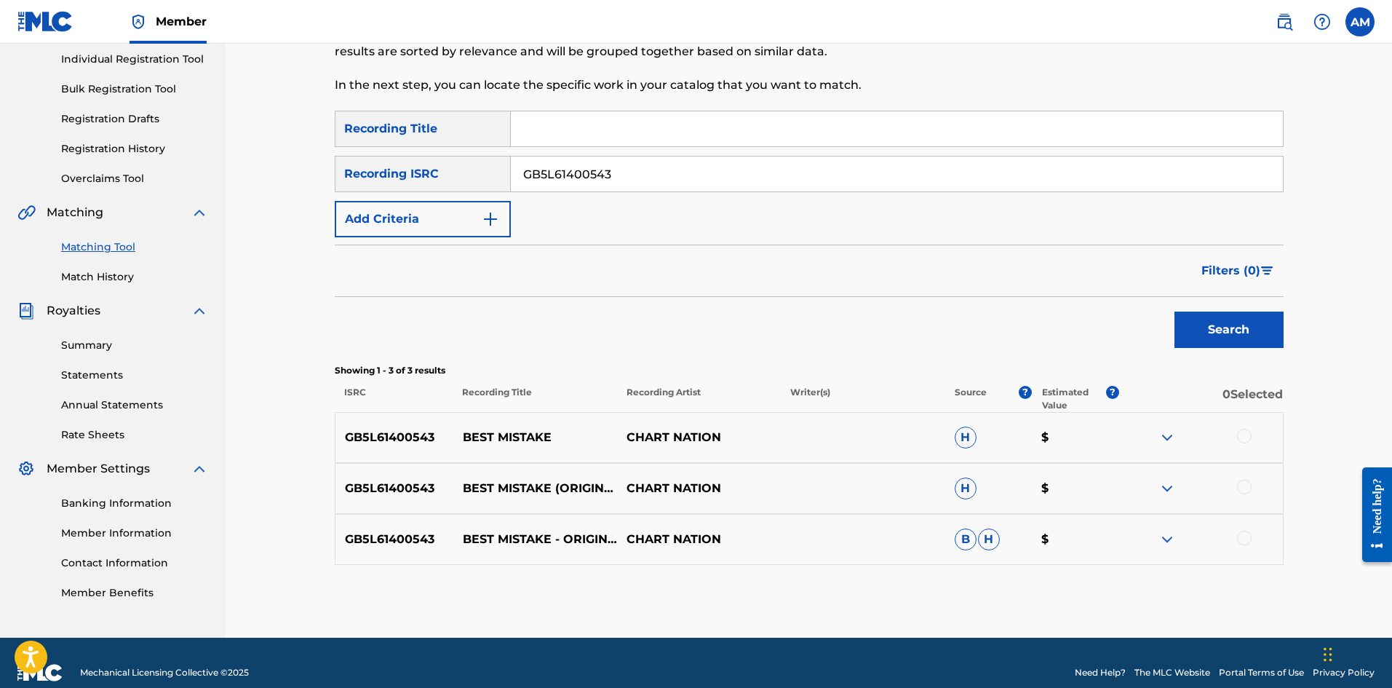
click at [1248, 434] on div at bounding box center [1244, 436] width 15 height 15
click at [1246, 482] on div at bounding box center [1244, 487] width 15 height 15
click at [1247, 537] on div at bounding box center [1244, 538] width 15 height 15
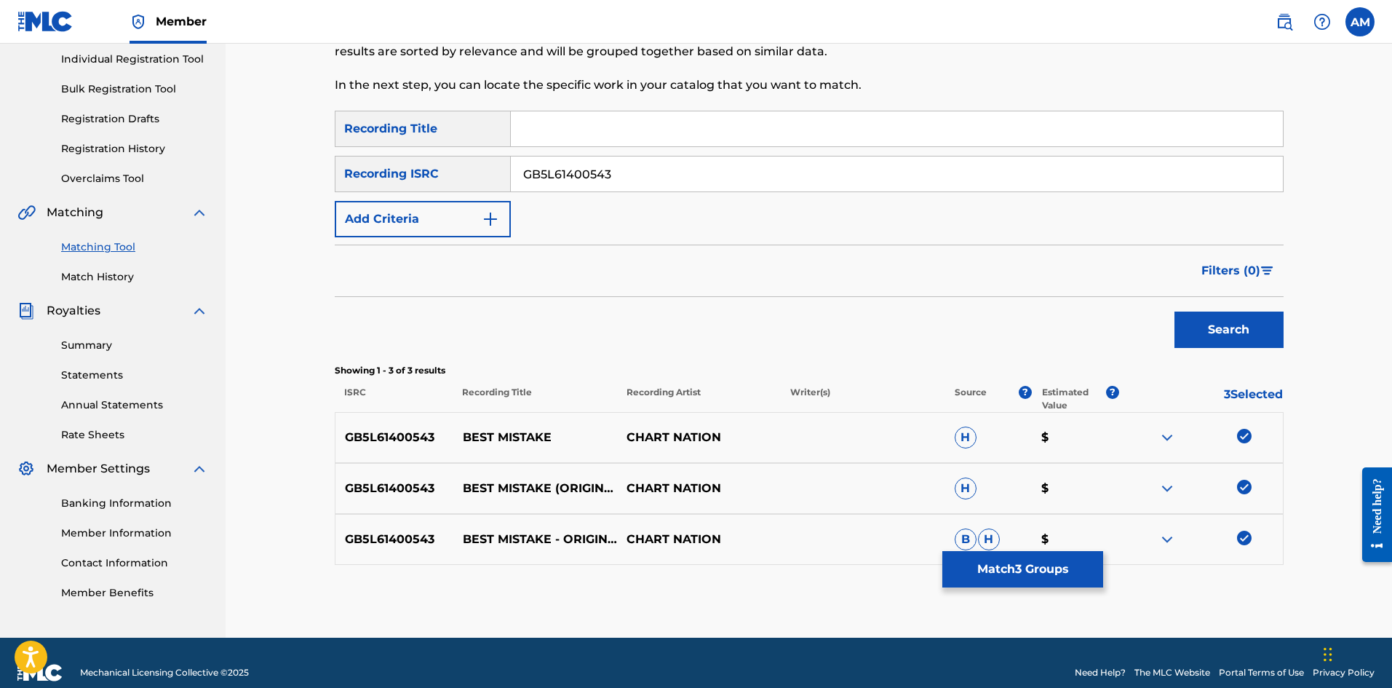
click at [1081, 560] on button "Match 3 Groups" at bounding box center [1022, 569] width 161 height 36
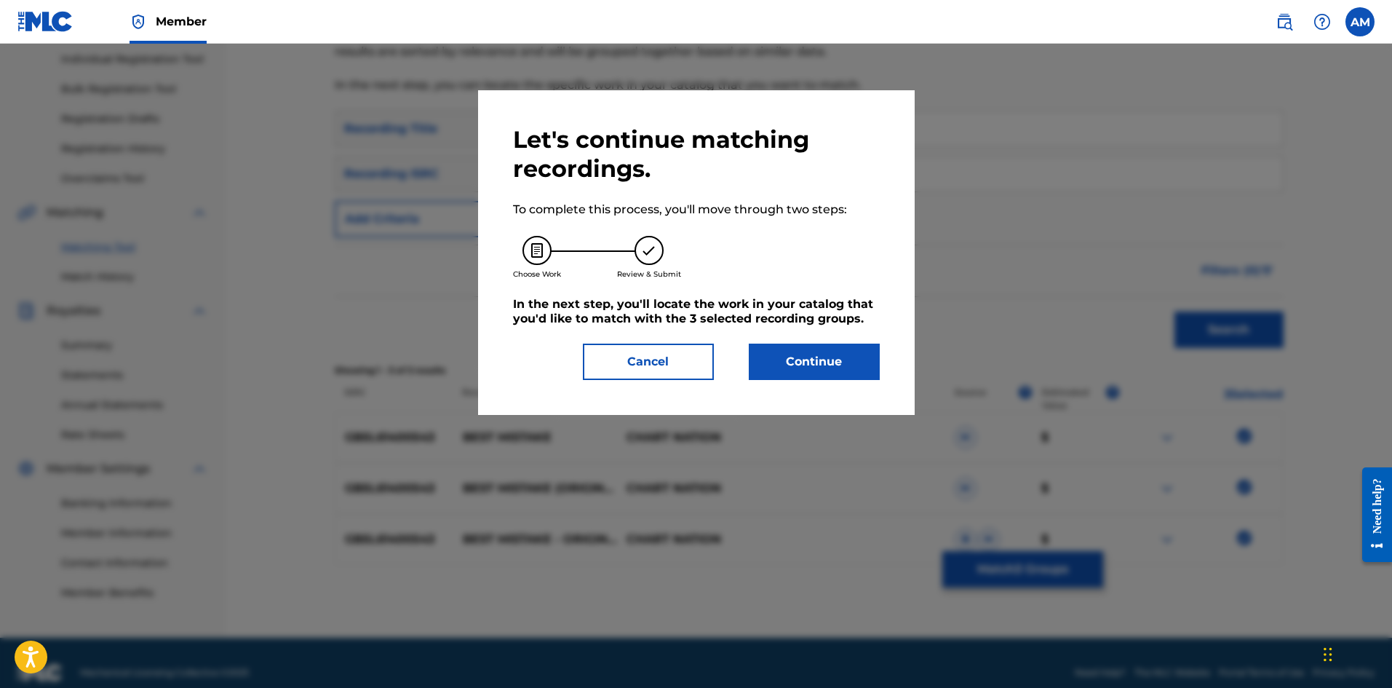
drag, startPoint x: 832, startPoint y: 367, endPoint x: 69, endPoint y: 413, distance: 764.1
click at [829, 367] on button "Continue" at bounding box center [814, 361] width 131 height 36
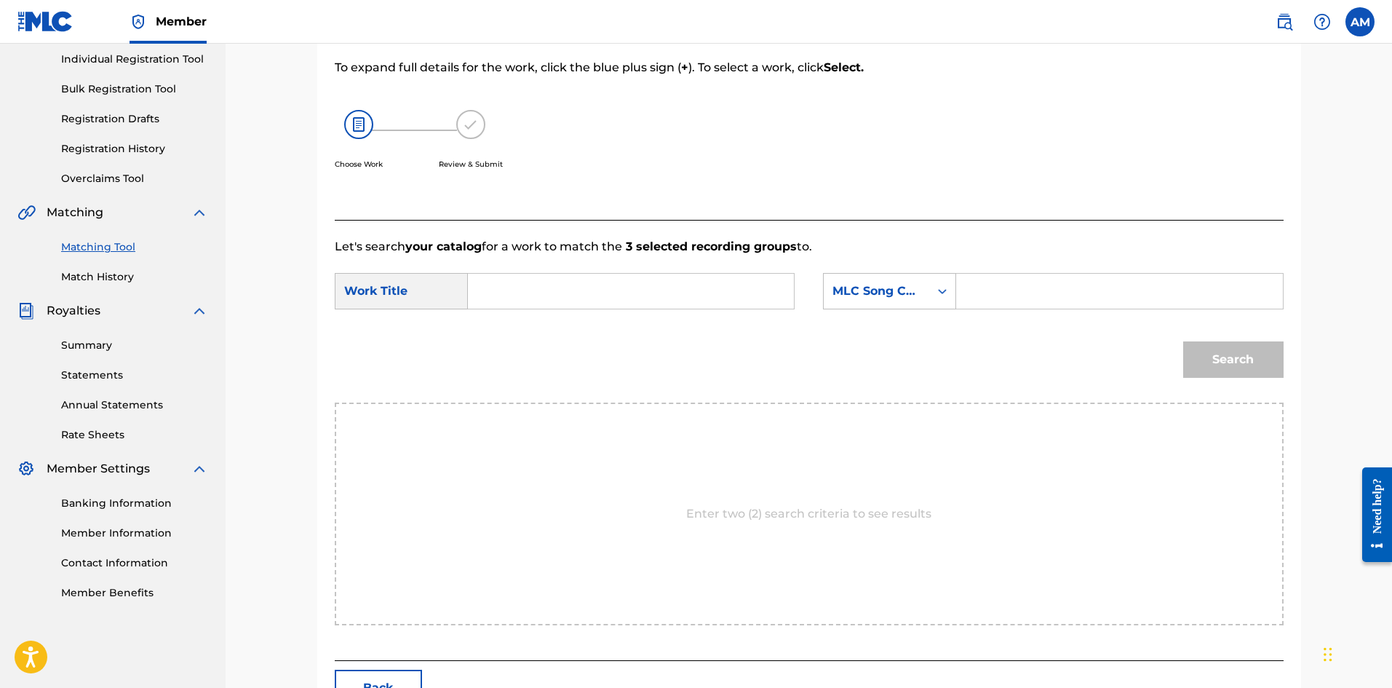
drag, startPoint x: 373, startPoint y: 675, endPoint x: 206, endPoint y: 631, distance: 172.5
click at [368, 675] on button "Back" at bounding box center [378, 688] width 87 height 36
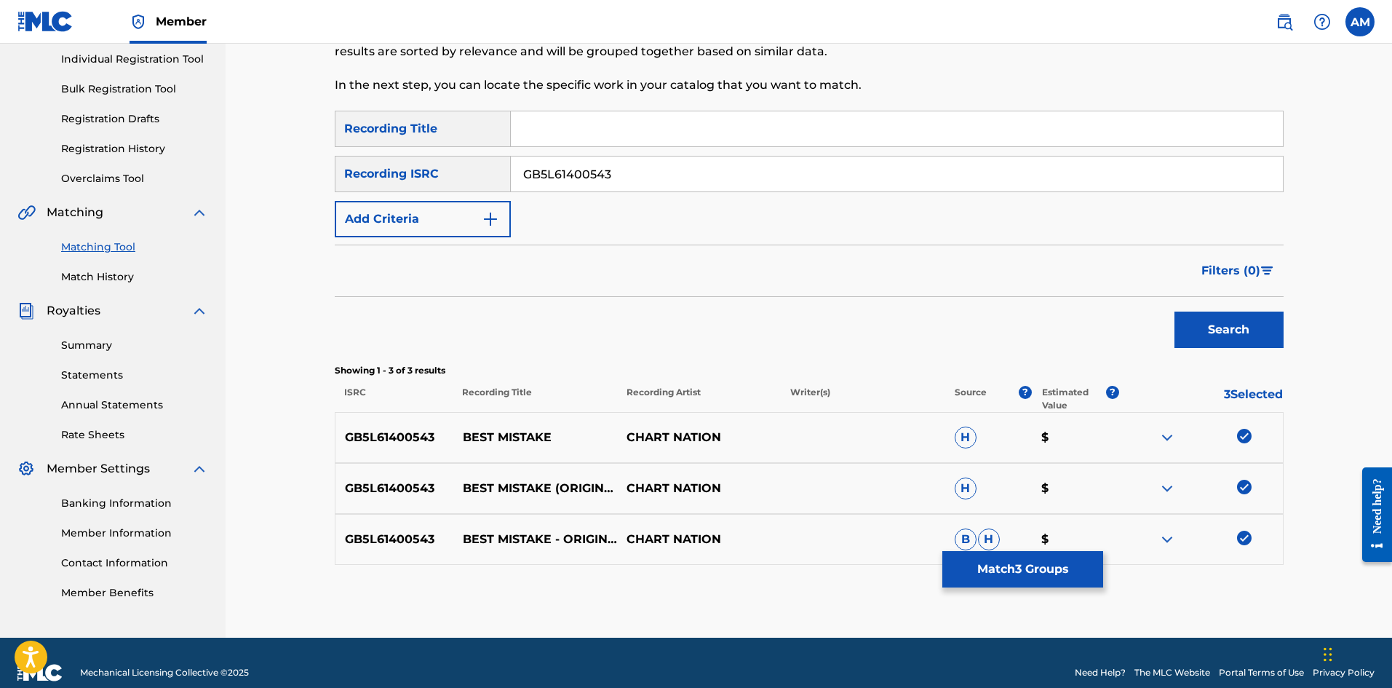
drag, startPoint x: 670, startPoint y: 180, endPoint x: 251, endPoint y: 181, distance: 419.2
click at [259, 181] on div "Matching Tool The Matching Tool allows Members to match sound recordings to wor…" at bounding box center [809, 248] width 1167 height 779
paste input "4"
click at [1226, 324] on button "Search" at bounding box center [1229, 329] width 109 height 36
drag, startPoint x: 1246, startPoint y: 438, endPoint x: 1247, endPoint y: 476, distance: 37.9
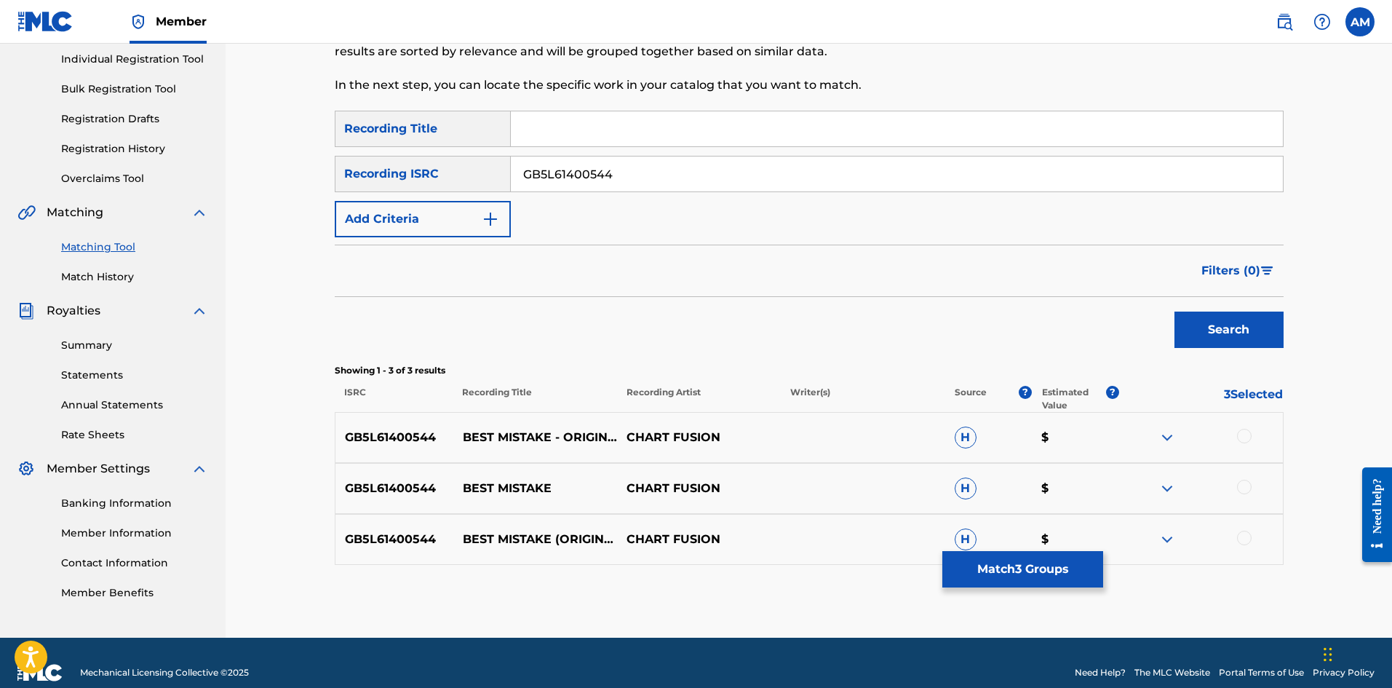
click at [1246, 440] on div at bounding box center [1244, 436] width 15 height 15
drag, startPoint x: 1247, startPoint y: 476, endPoint x: 1244, endPoint y: 486, distance: 10.6
click at [1246, 478] on div "GB5L61400544 BEST MISTAKE CHART FUSION H $" at bounding box center [809, 488] width 949 height 51
click at [1244, 488] on div at bounding box center [1244, 487] width 15 height 15
click at [1243, 539] on div at bounding box center [1244, 538] width 15 height 15
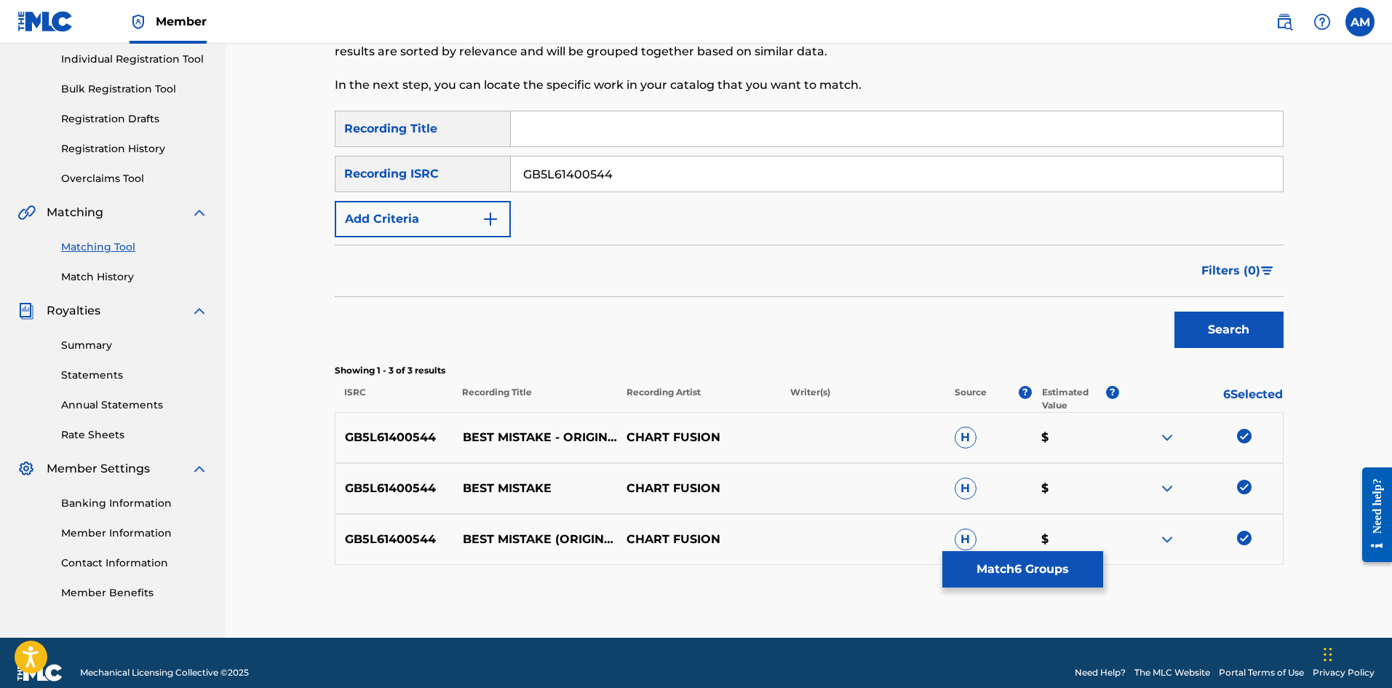
drag, startPoint x: 365, startPoint y: 175, endPoint x: 393, endPoint y: 188, distance: 31.6
click at [154, 178] on main "UNIVERSAL MUSIC PUB GROUP Summary Catalog Works Registration Claiming Tool Indi…" at bounding box center [696, 248] width 1392 height 779
paste input "NLAX61493892"
type input "NLAX61493892"
click at [1256, 338] on button "Search" at bounding box center [1229, 329] width 109 height 36
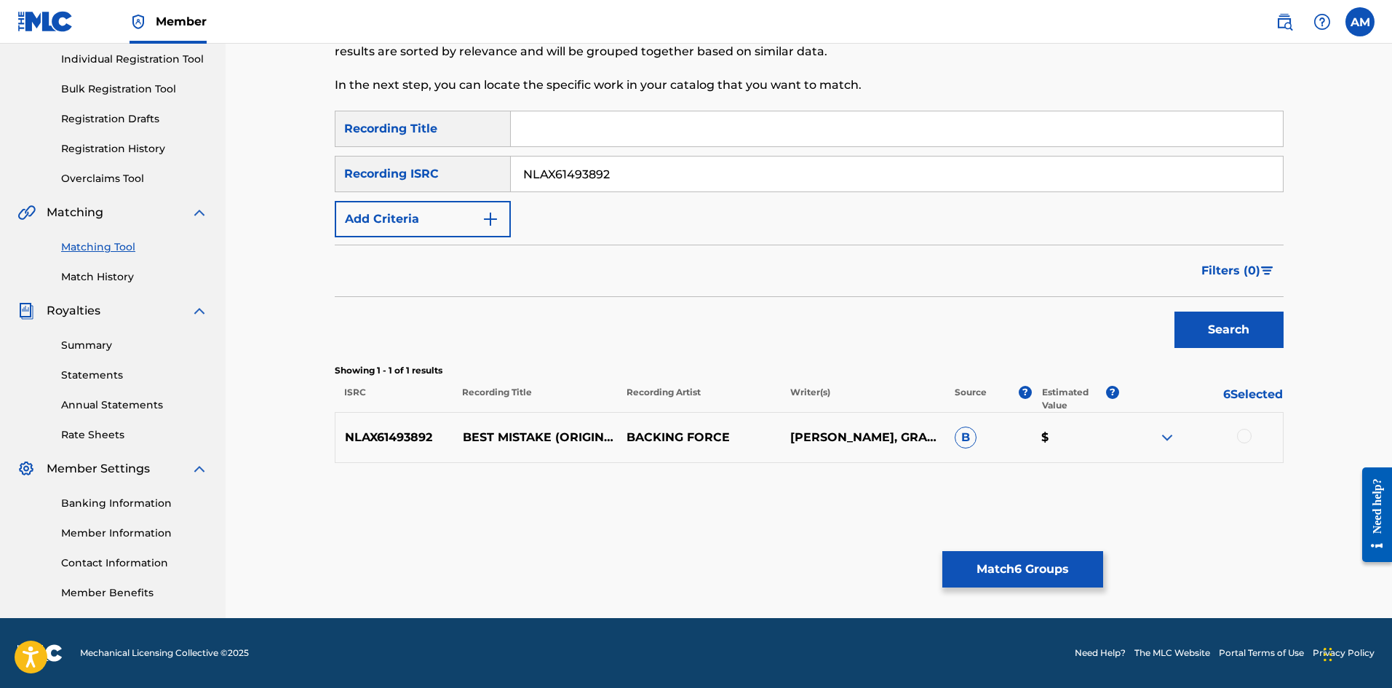
click at [1249, 440] on div at bounding box center [1244, 436] width 15 height 15
click at [1033, 572] on button "Match 7 Groups" at bounding box center [1022, 569] width 161 height 36
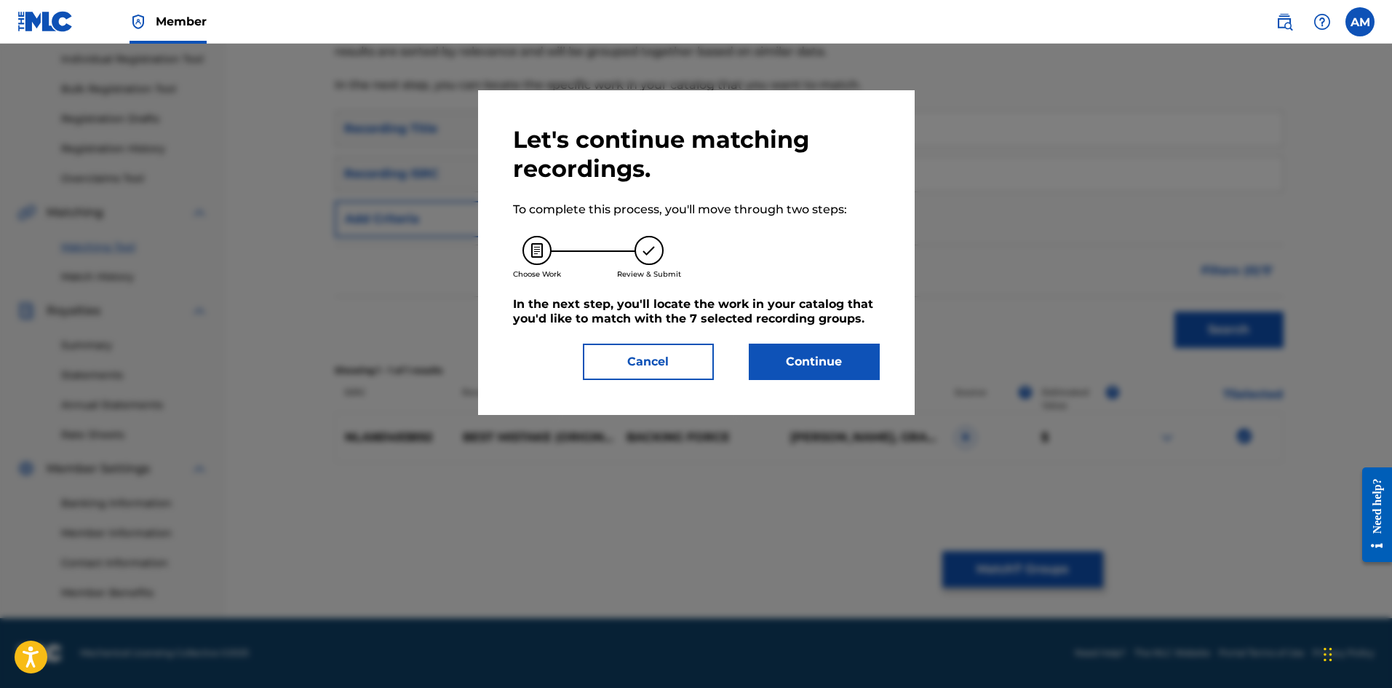
click at [833, 373] on button "Continue" at bounding box center [814, 361] width 131 height 36
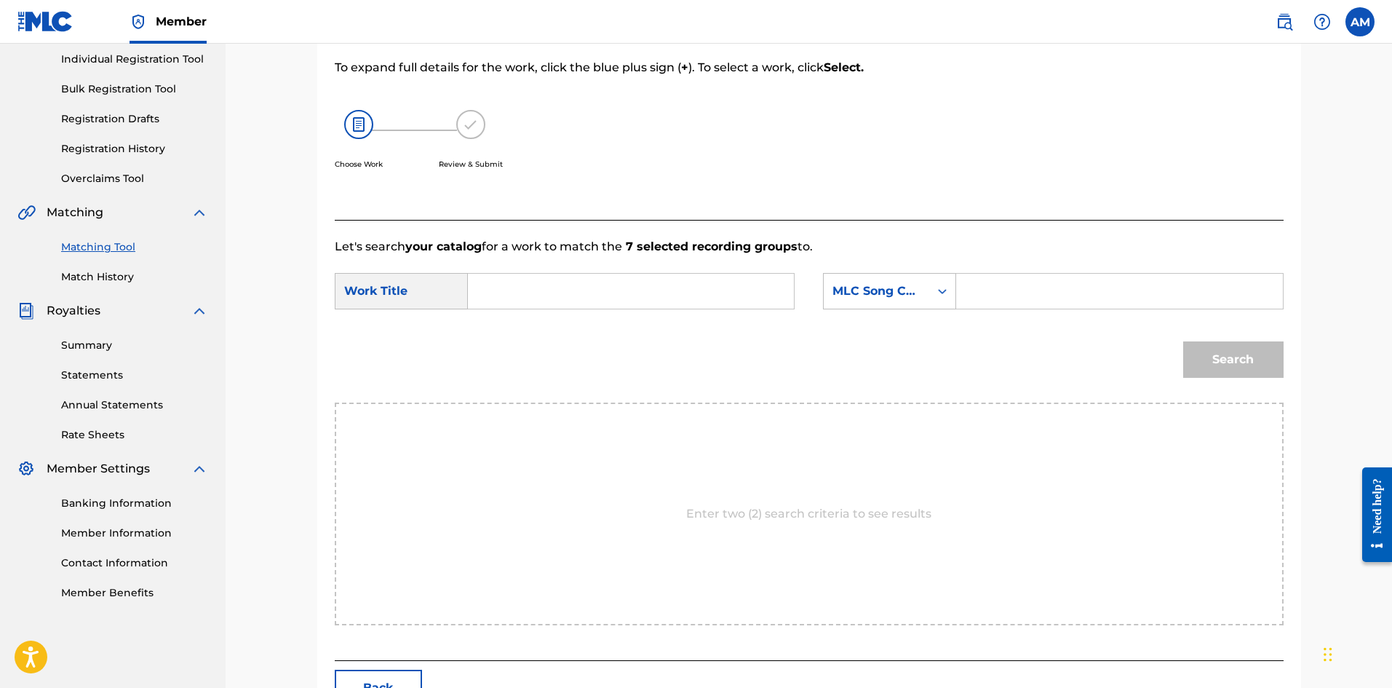
click at [584, 295] on input "Search Form" at bounding box center [630, 291] width 301 height 35
paste input "BEST MISTAKE"
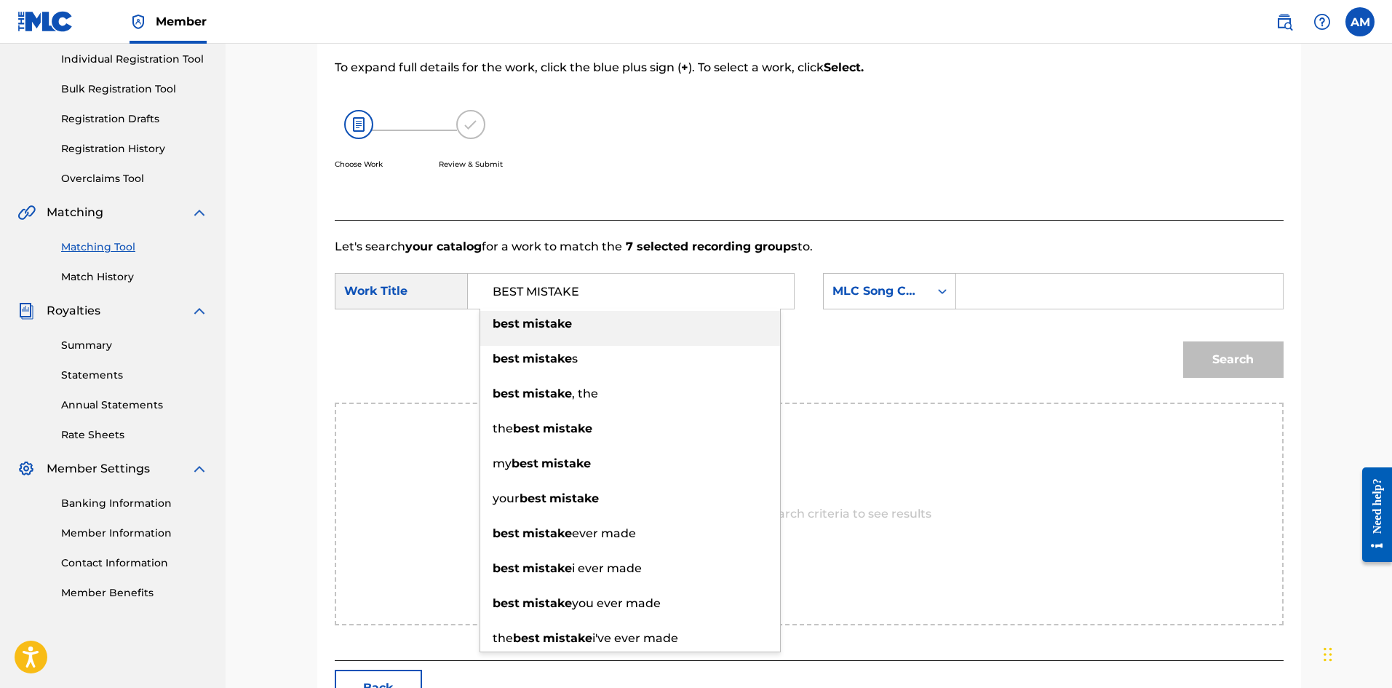
type input "BEST MISTAKE"
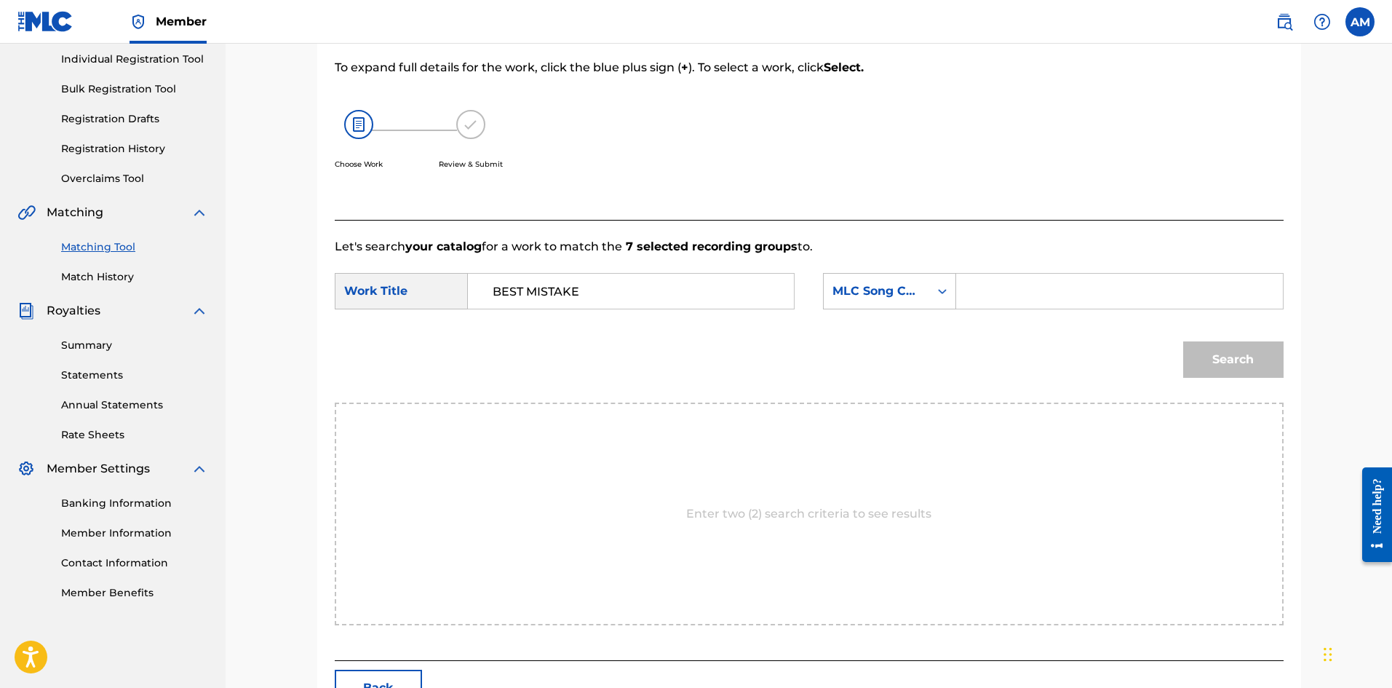
click at [1007, 301] on input "Search Form" at bounding box center [1119, 291] width 301 height 35
paste input "BV79LU"
type input "BV79LU"
click at [1180, 353] on div "Search" at bounding box center [1230, 356] width 108 height 58
click at [1204, 363] on button "Search" at bounding box center [1233, 359] width 100 height 36
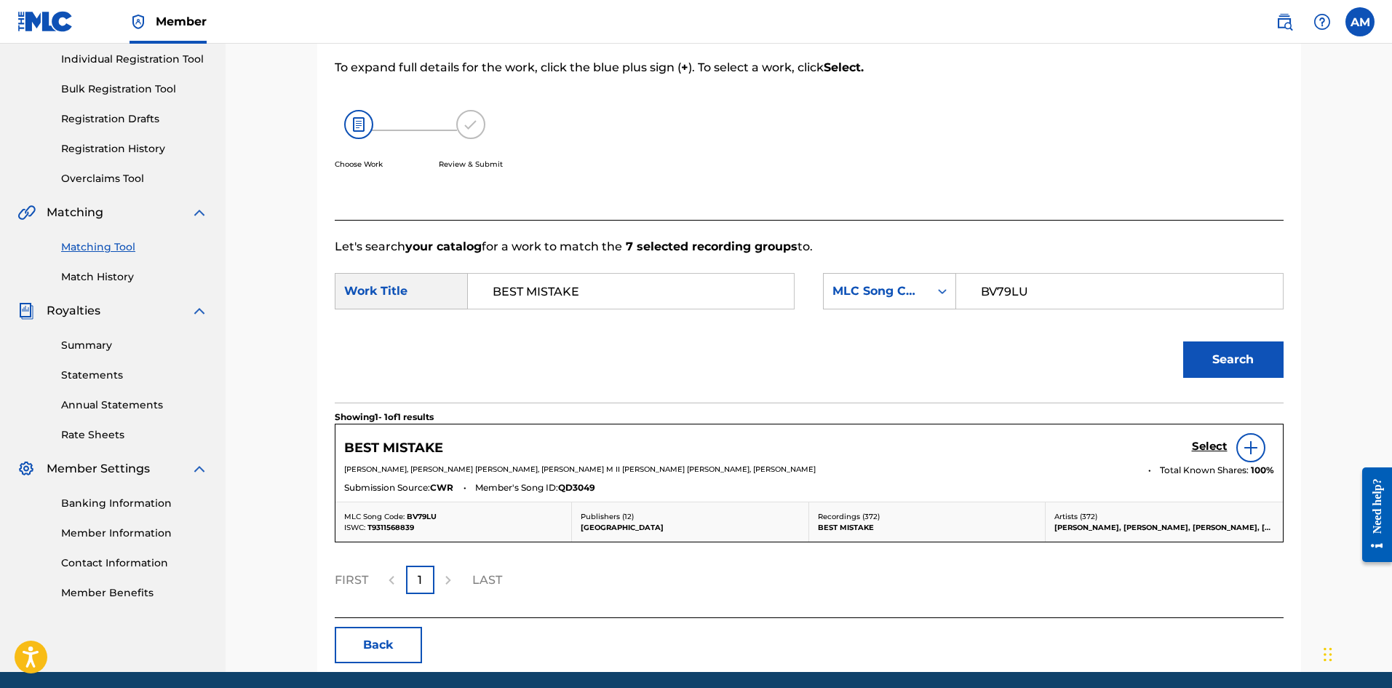
click at [1209, 448] on h5 "Select" at bounding box center [1210, 447] width 36 height 14
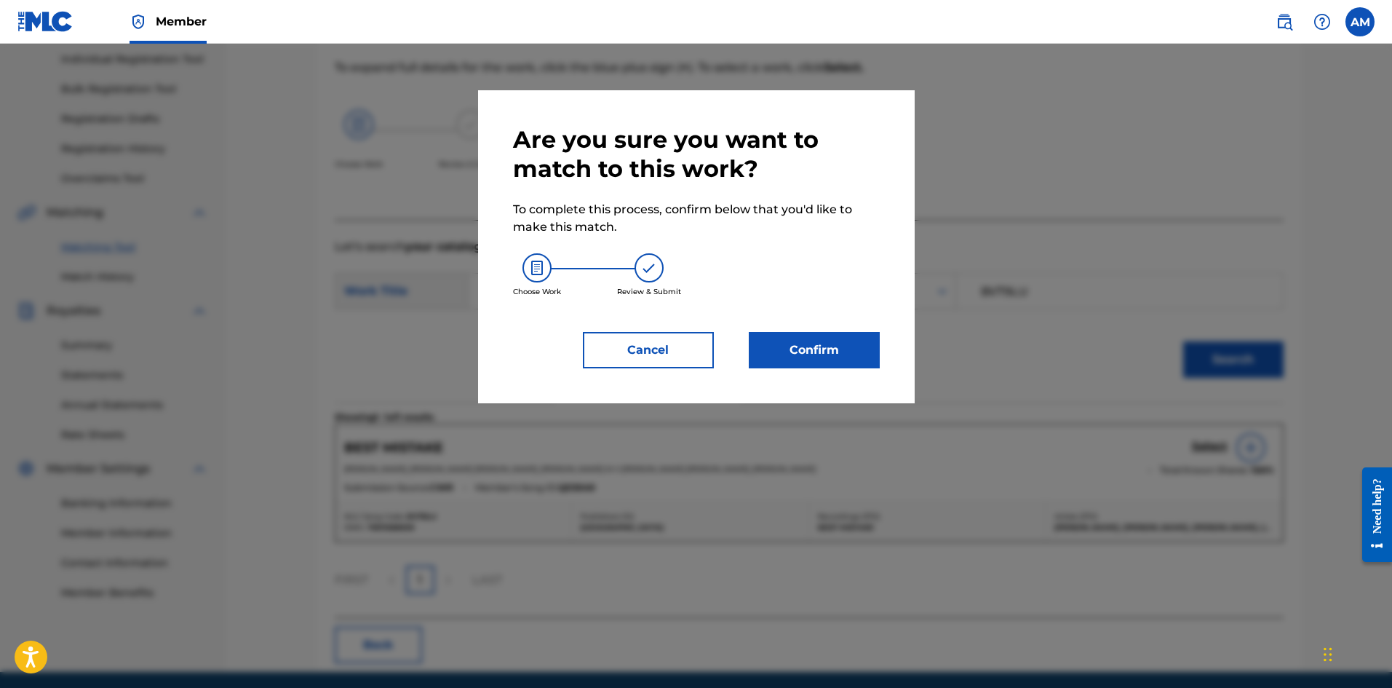
click at [814, 347] on button "Confirm" at bounding box center [814, 350] width 131 height 36
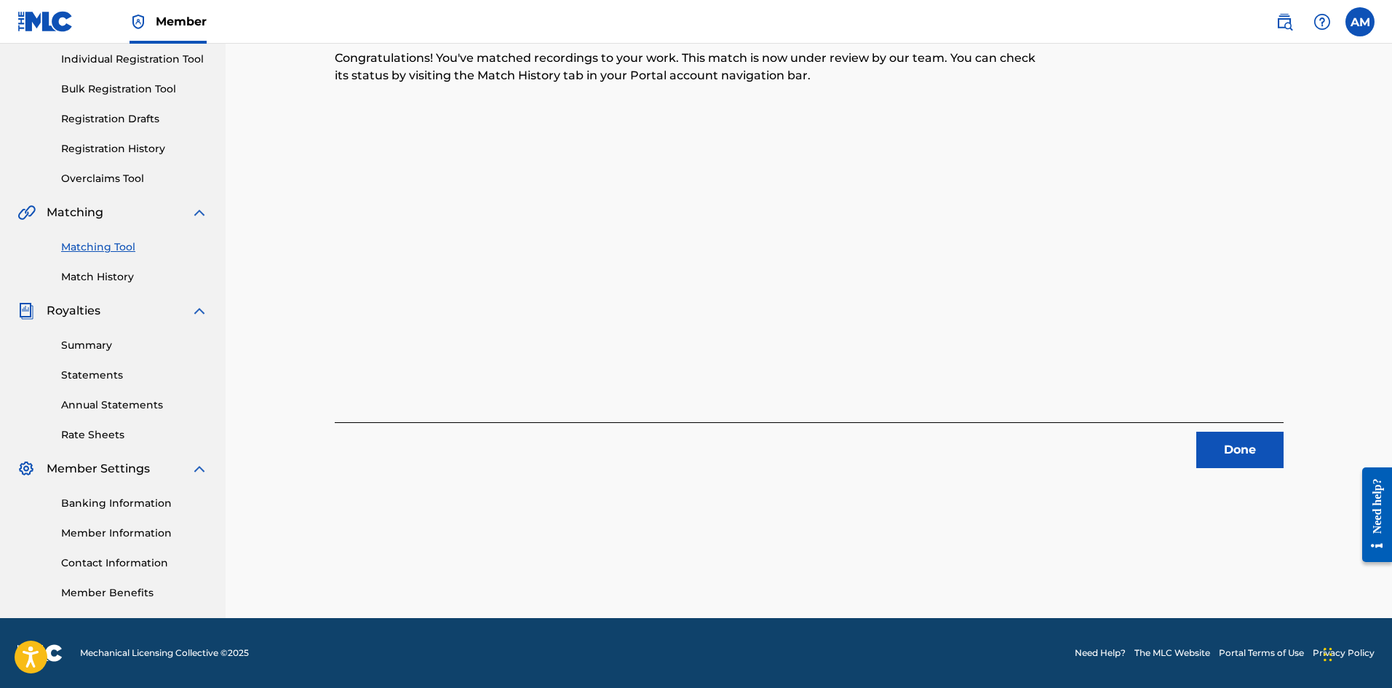
drag, startPoint x: 1256, startPoint y: 458, endPoint x: 1242, endPoint y: 450, distance: 16.6
click at [1256, 458] on button "Done" at bounding box center [1239, 450] width 87 height 36
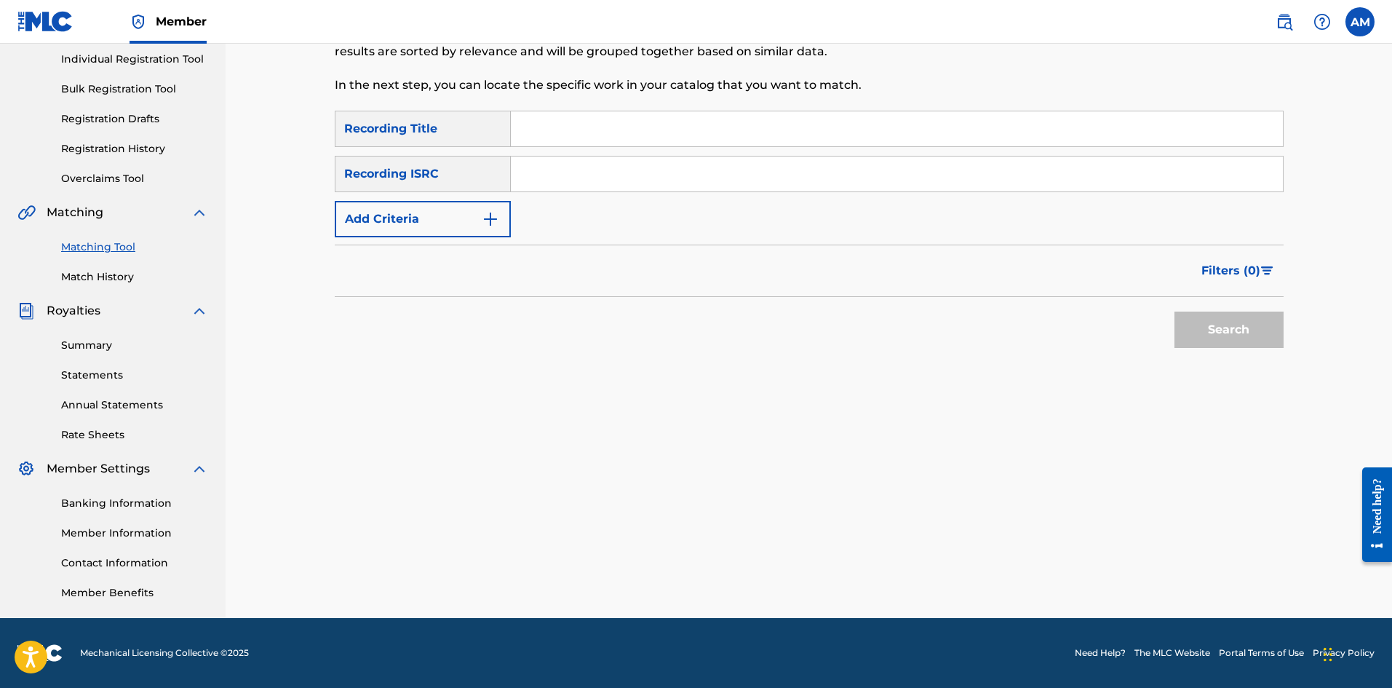
click at [587, 170] on input "Search Form" at bounding box center [897, 173] width 772 height 35
paste input "JPB602053932"
click at [1247, 341] on button "Search" at bounding box center [1229, 329] width 109 height 36
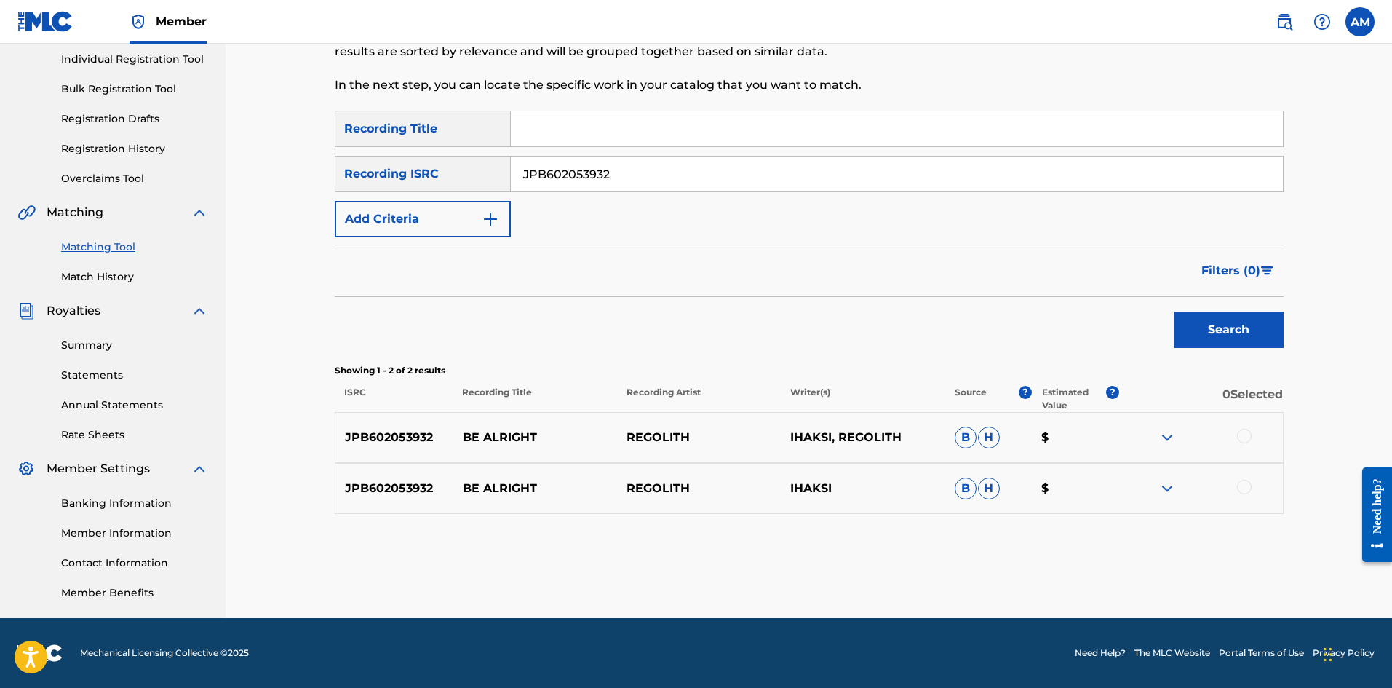
click at [1246, 434] on div at bounding box center [1244, 436] width 15 height 15
click at [1243, 485] on div at bounding box center [1244, 487] width 15 height 15
drag, startPoint x: 676, startPoint y: 165, endPoint x: 103, endPoint y: 199, distance: 573.7
click at [103, 199] on main "UNIVERSAL MUSIC PUB GROUP Summary Catalog Works Registration Claiming Tool Indi…" at bounding box center [696, 238] width 1392 height 759
paste input "USLZJ1632474"
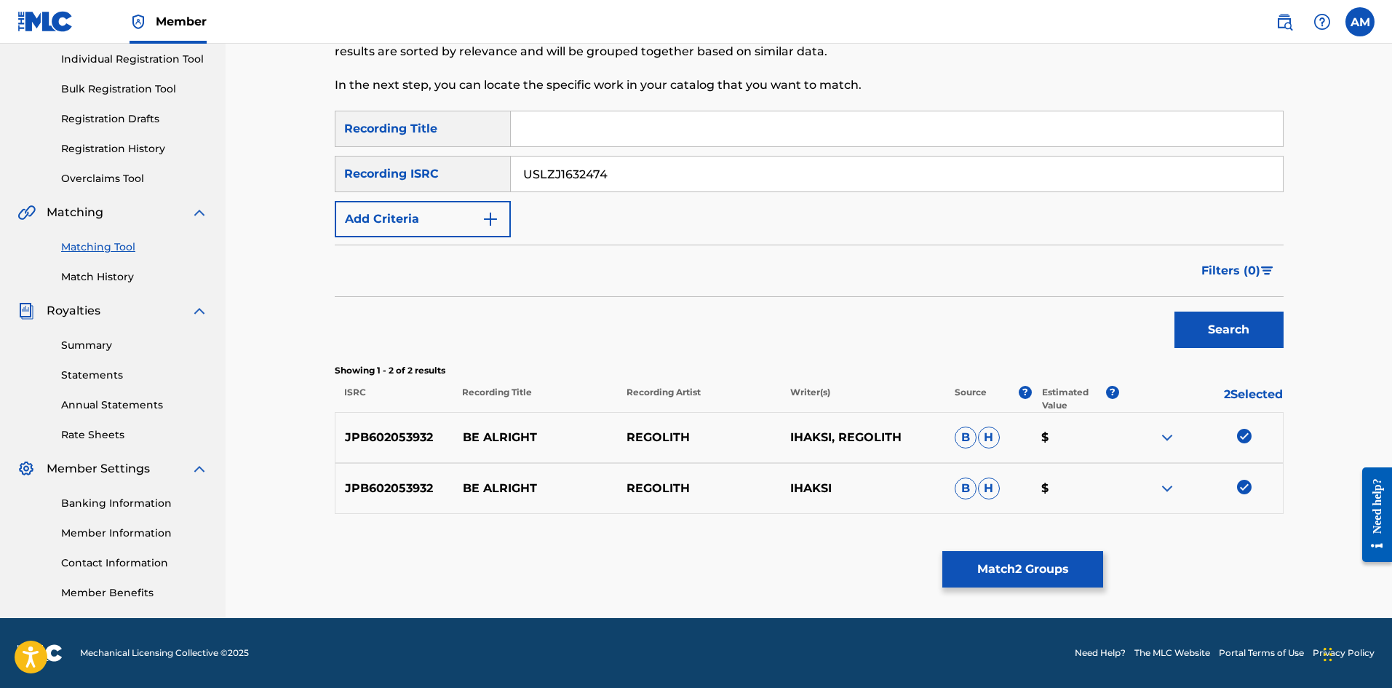
click at [1247, 343] on button "Search" at bounding box center [1229, 329] width 109 height 36
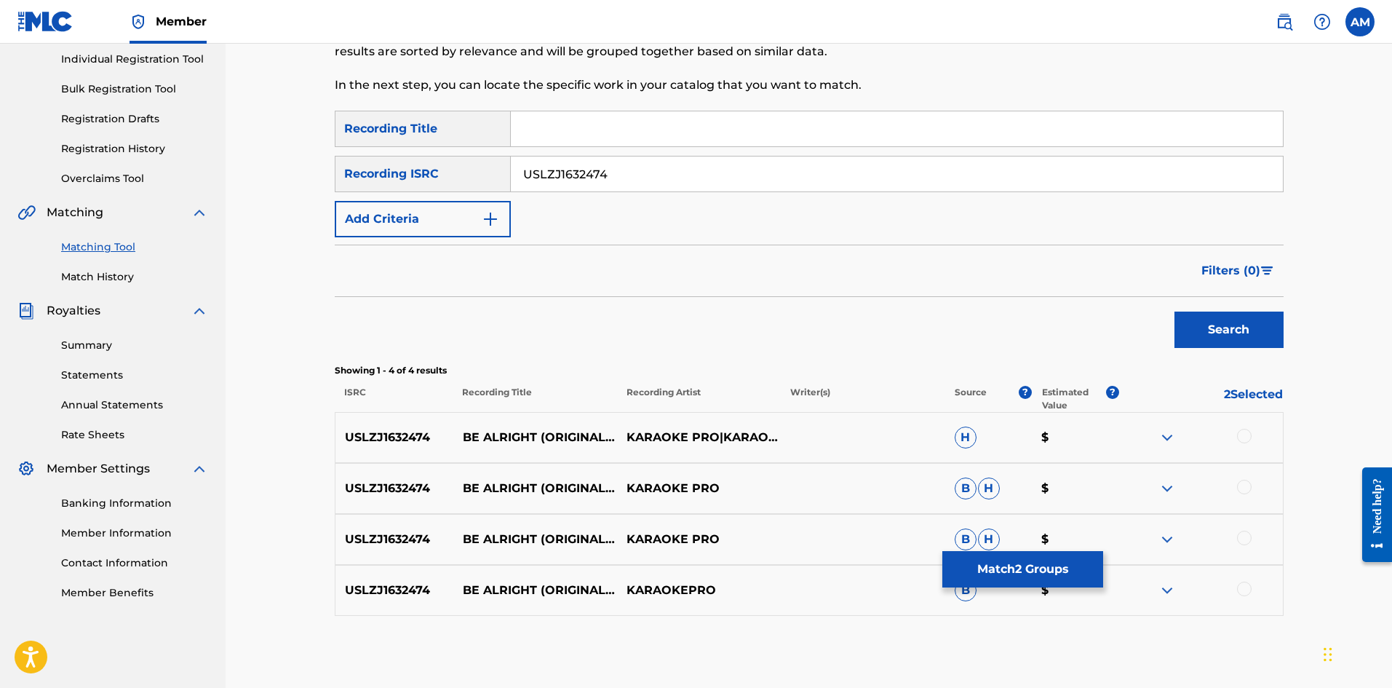
click at [1247, 435] on div at bounding box center [1244, 436] width 15 height 15
click at [1239, 489] on div at bounding box center [1244, 487] width 15 height 15
click at [1240, 539] on div at bounding box center [1244, 538] width 15 height 15
click at [1246, 589] on div at bounding box center [1244, 588] width 15 height 15
drag, startPoint x: 637, startPoint y: 171, endPoint x: 324, endPoint y: 168, distance: 313.7
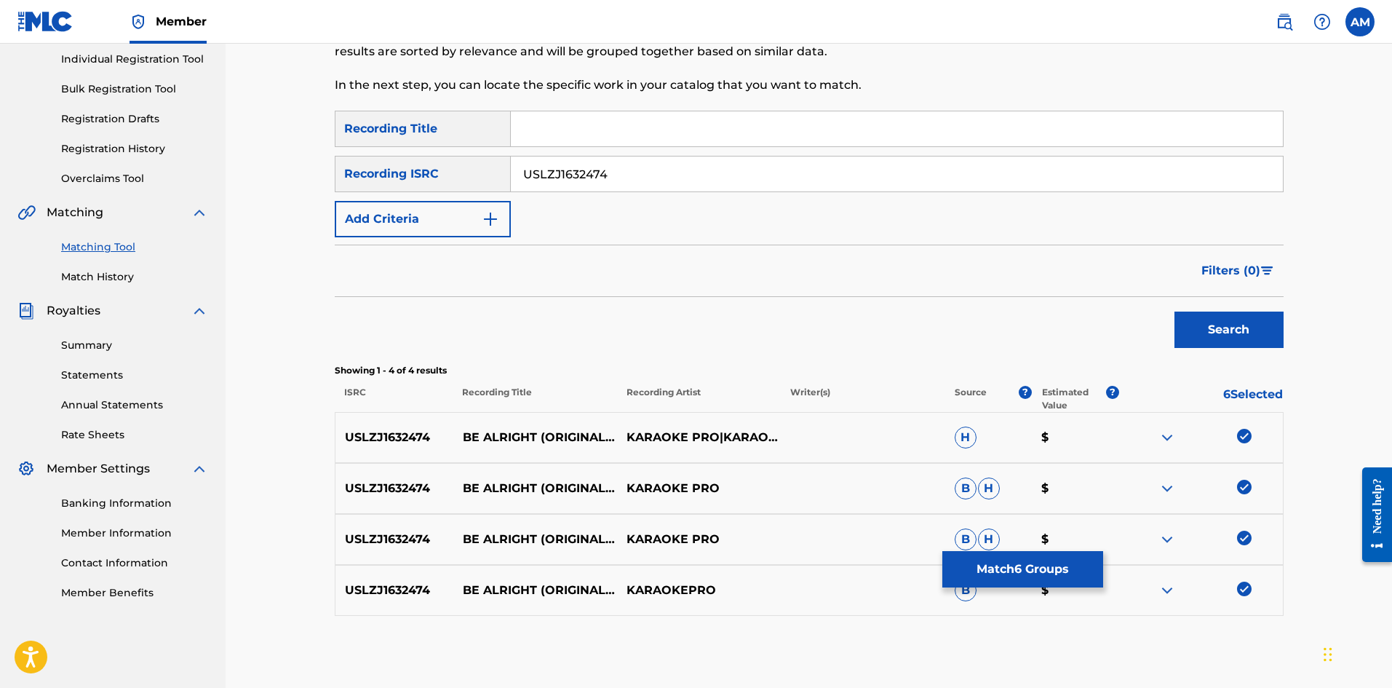
click at [290, 168] on div "Matching Tool The Matching Tool allows Members to match sound recordings to wor…" at bounding box center [809, 274] width 1167 height 830
paste input "QZF8N2119256"
click at [1236, 335] on button "Search" at bounding box center [1229, 329] width 109 height 36
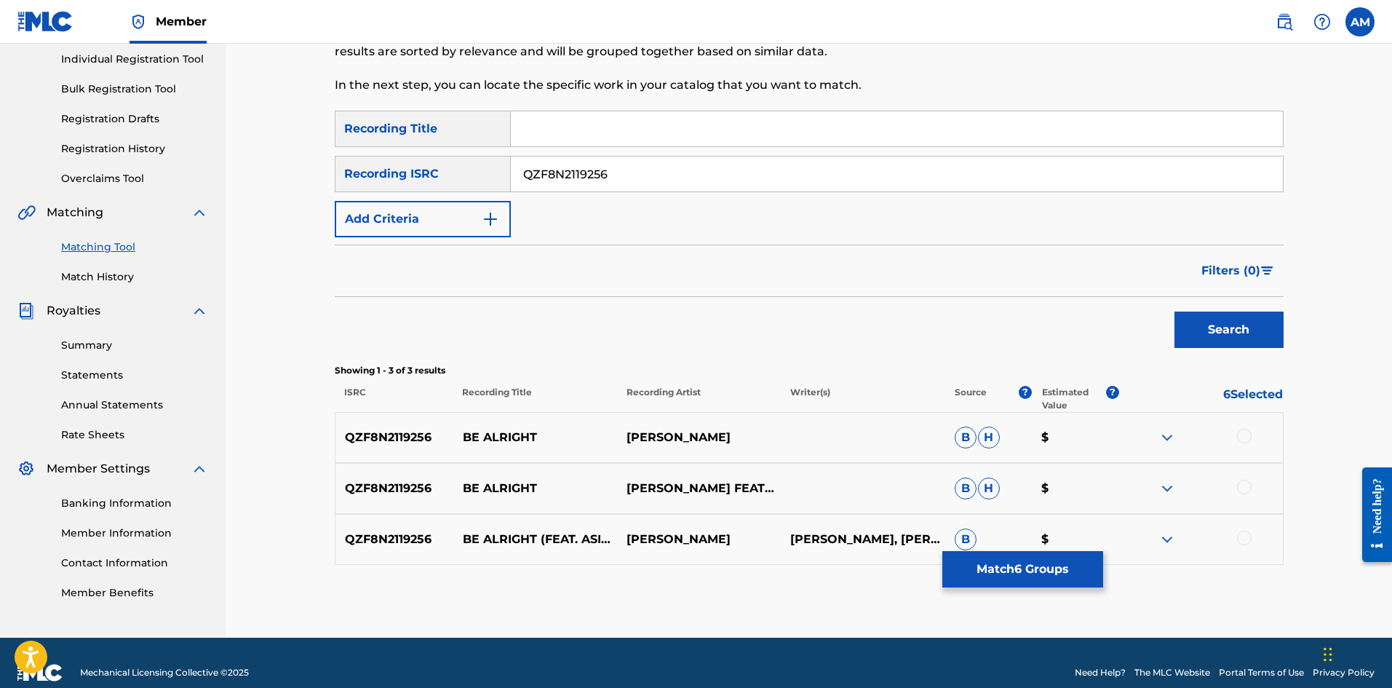
click at [1250, 433] on div at bounding box center [1244, 436] width 15 height 15
click at [1246, 491] on div at bounding box center [1244, 487] width 15 height 15
click at [1246, 536] on div at bounding box center [1244, 538] width 15 height 15
drag, startPoint x: 683, startPoint y: 165, endPoint x: 242, endPoint y: 195, distance: 441.3
click at [244, 195] on div "Matching Tool The Matching Tool allows Members to match sound recordings to wor…" at bounding box center [809, 248] width 1167 height 779
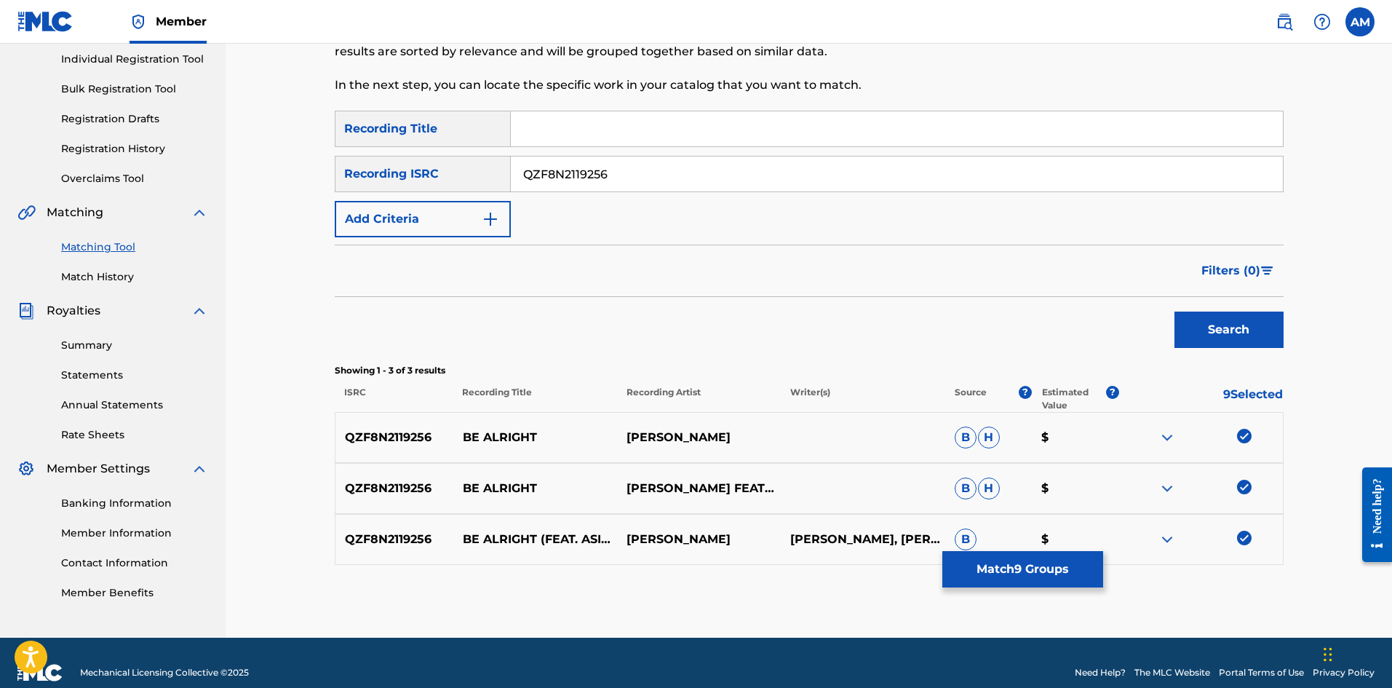
paste input "TCAEH1912353"
click at [1220, 325] on button "Search" at bounding box center [1229, 329] width 109 height 36
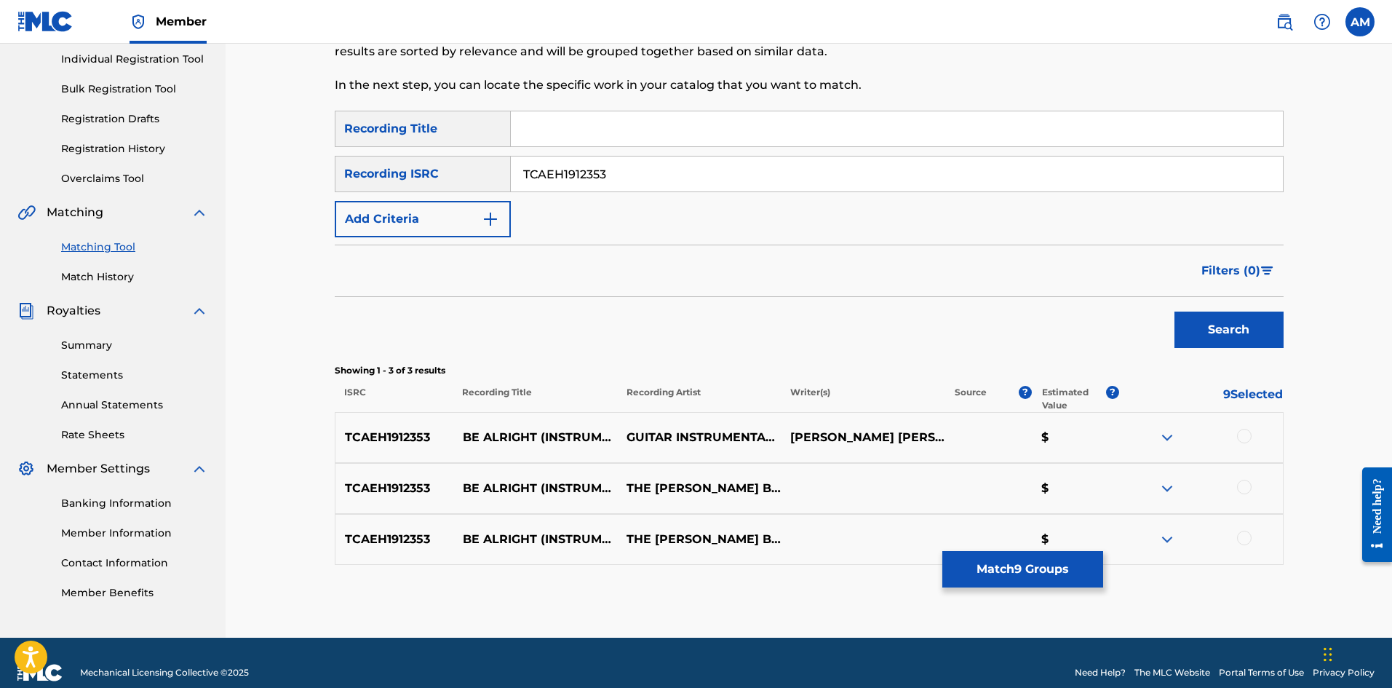
click at [1244, 433] on div at bounding box center [1244, 436] width 15 height 15
click at [1247, 491] on div at bounding box center [1244, 487] width 15 height 15
click at [1241, 541] on div at bounding box center [1244, 538] width 15 height 15
drag, startPoint x: 659, startPoint y: 168, endPoint x: 293, endPoint y: 205, distance: 367.2
click at [293, 205] on div "Matching Tool The Matching Tool allows Members to match sound recordings to wor…" at bounding box center [809, 248] width 1167 height 779
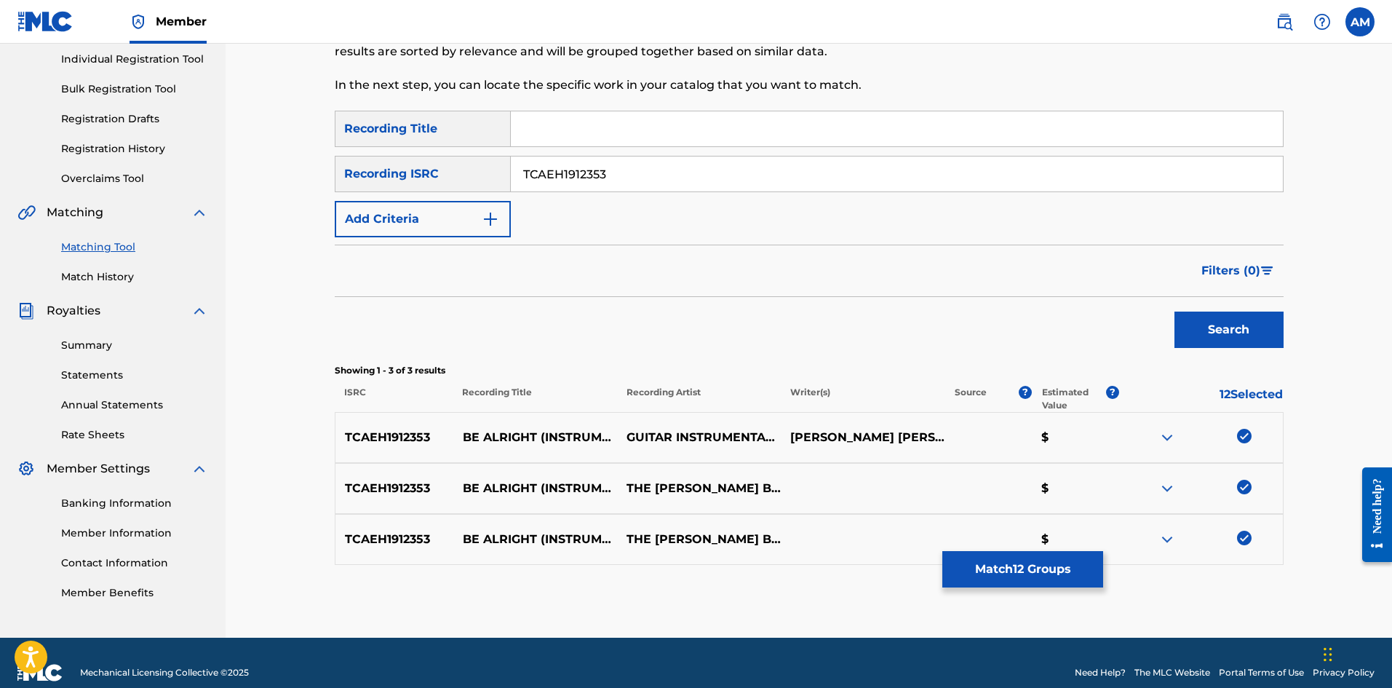
paste input "QZES72021199"
type input "QZES72021199"
click at [1205, 325] on button "Search" at bounding box center [1229, 329] width 109 height 36
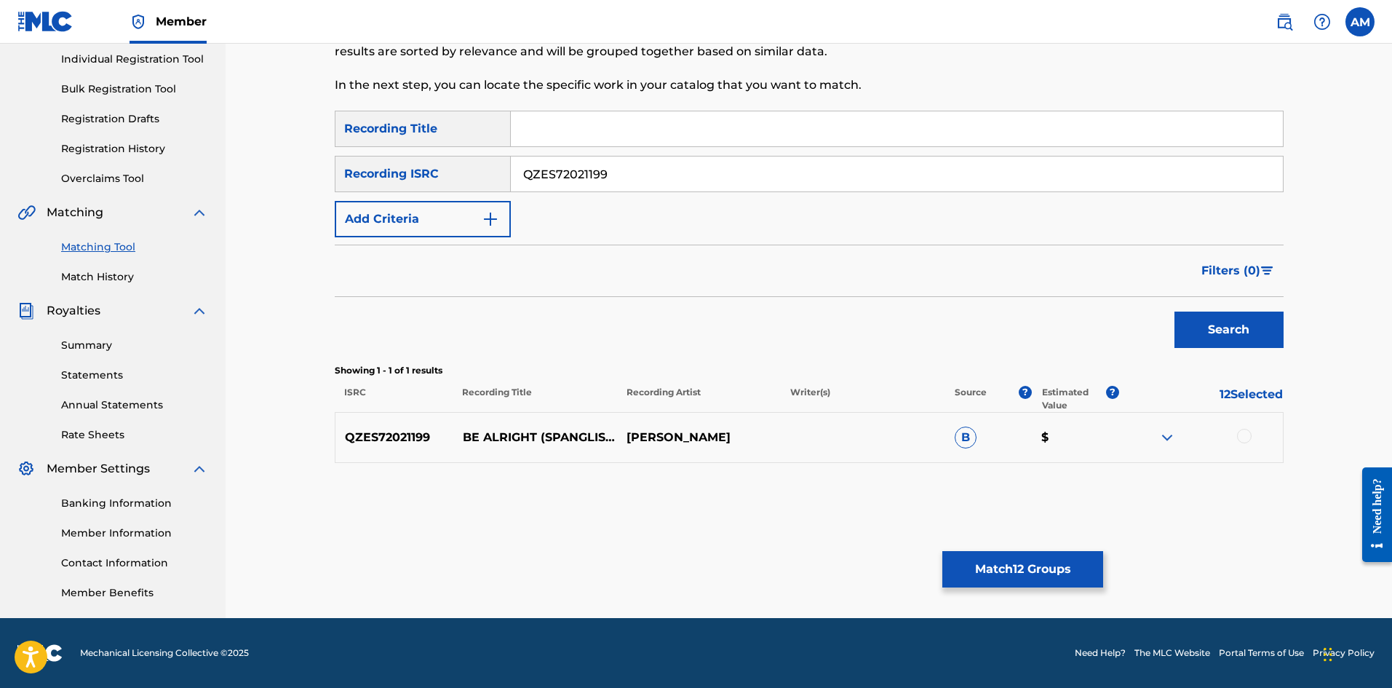
click at [1241, 433] on div at bounding box center [1244, 436] width 15 height 15
click at [1027, 569] on button "Match 13 Groups" at bounding box center [1022, 569] width 161 height 36
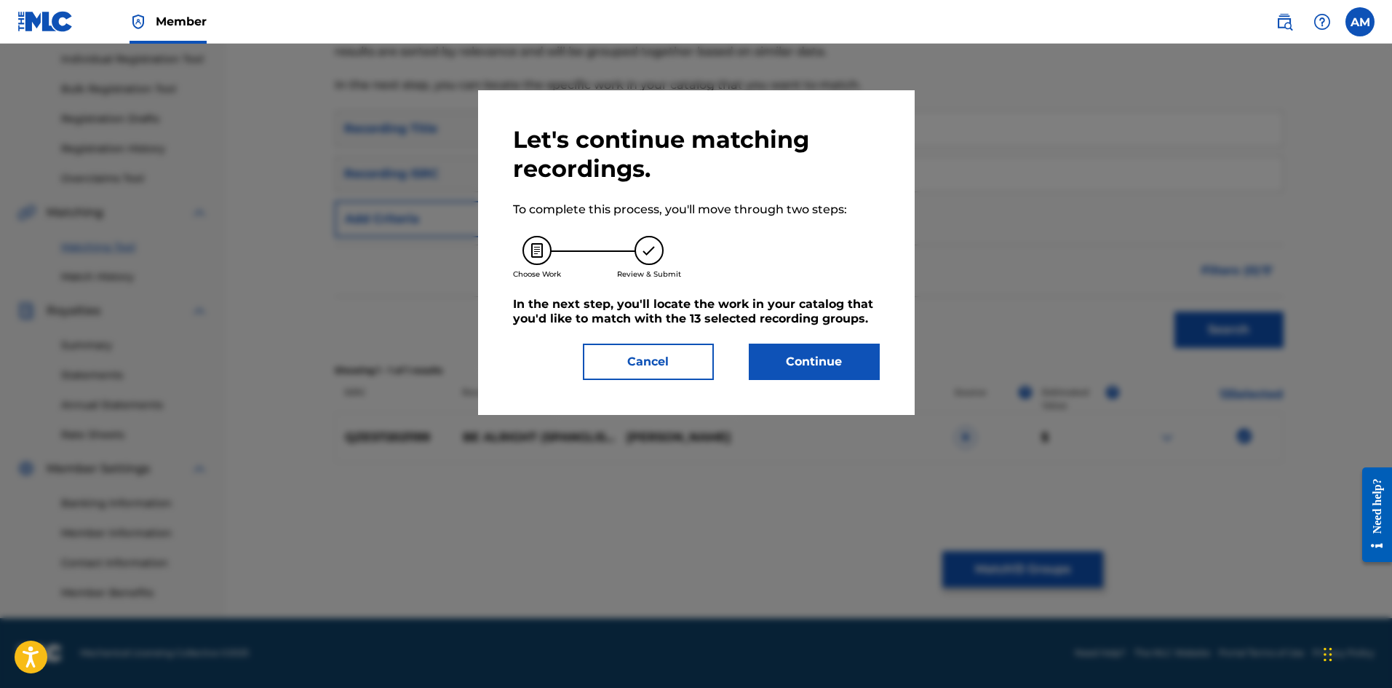
drag, startPoint x: 822, startPoint y: 368, endPoint x: 151, endPoint y: 410, distance: 671.6
click at [805, 368] on button "Continue" at bounding box center [814, 361] width 131 height 36
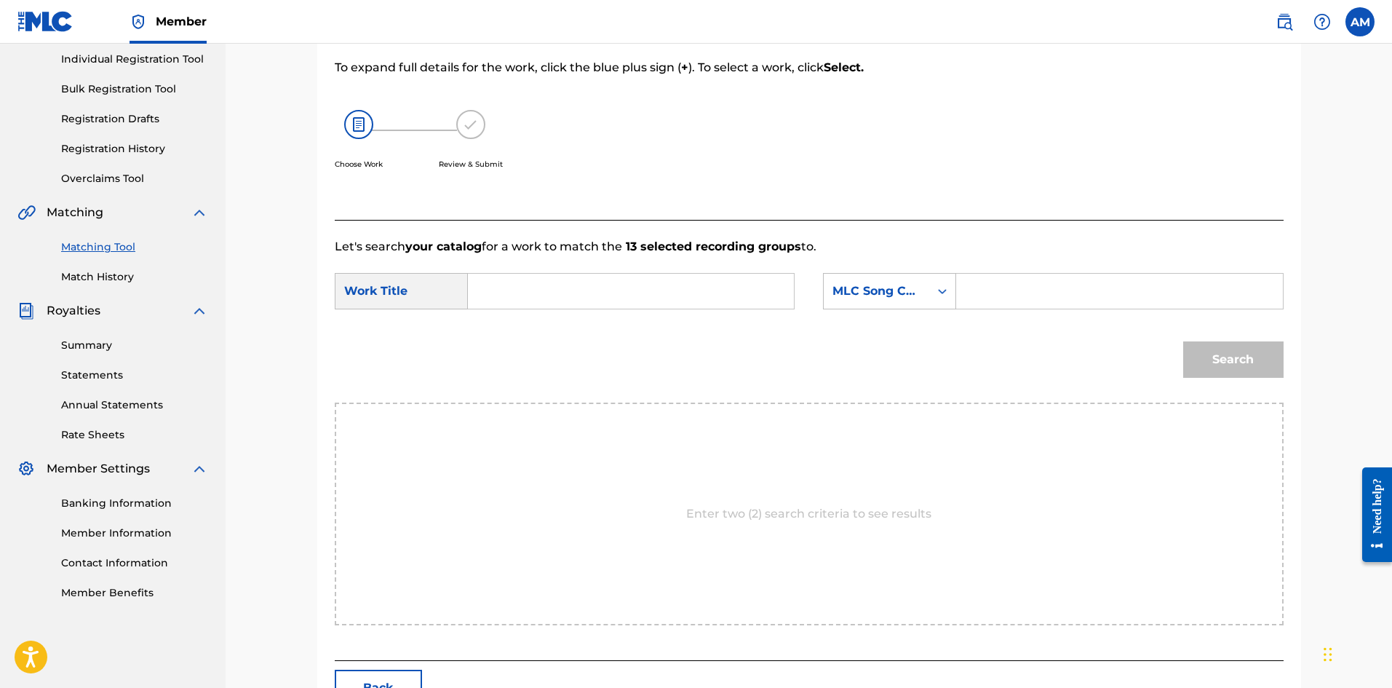
click at [528, 284] on input "Search Form" at bounding box center [630, 291] width 301 height 35
paste input "BE ALRIGHT"
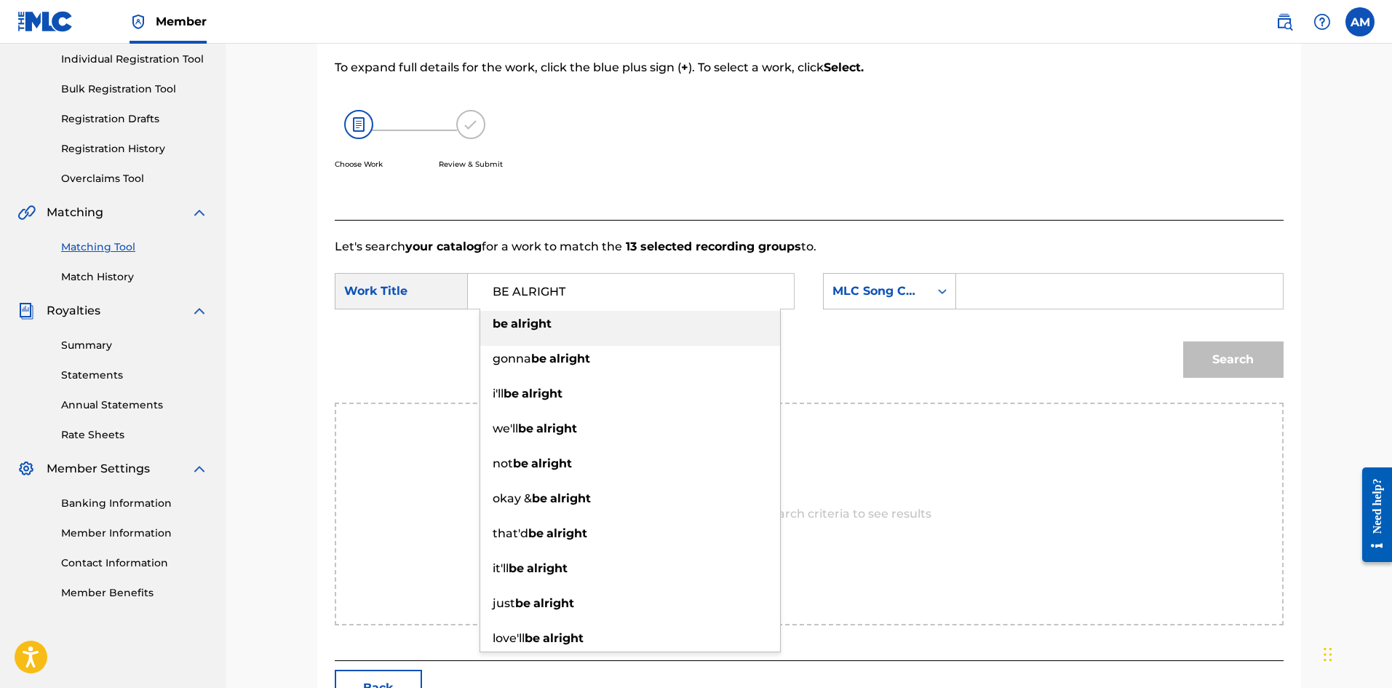
type input "BE ALRIGHT"
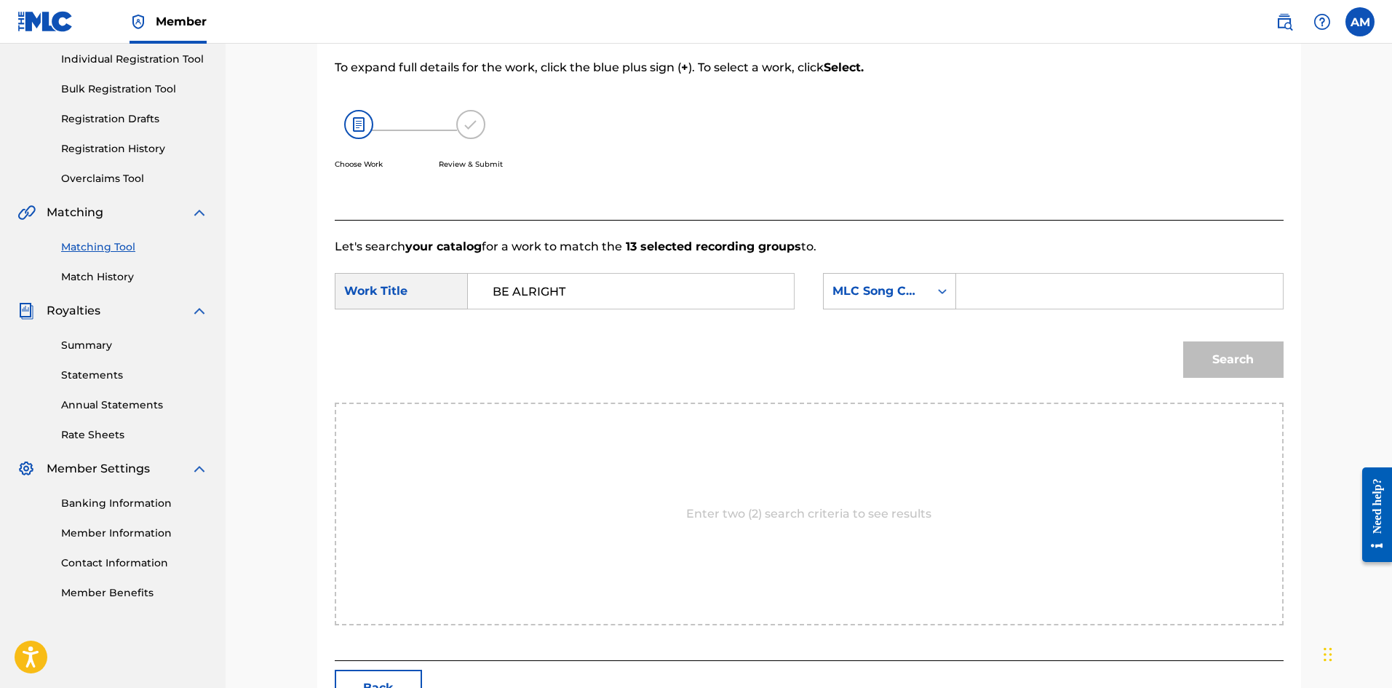
drag, startPoint x: 1030, startPoint y: 300, endPoint x: 1126, endPoint y: 306, distance: 96.3
click at [1030, 300] on input "Search Form" at bounding box center [1119, 291] width 301 height 35
paste input "BV8WA8"
type input "BV8WA8"
click at [1255, 353] on button "Search" at bounding box center [1233, 359] width 100 height 36
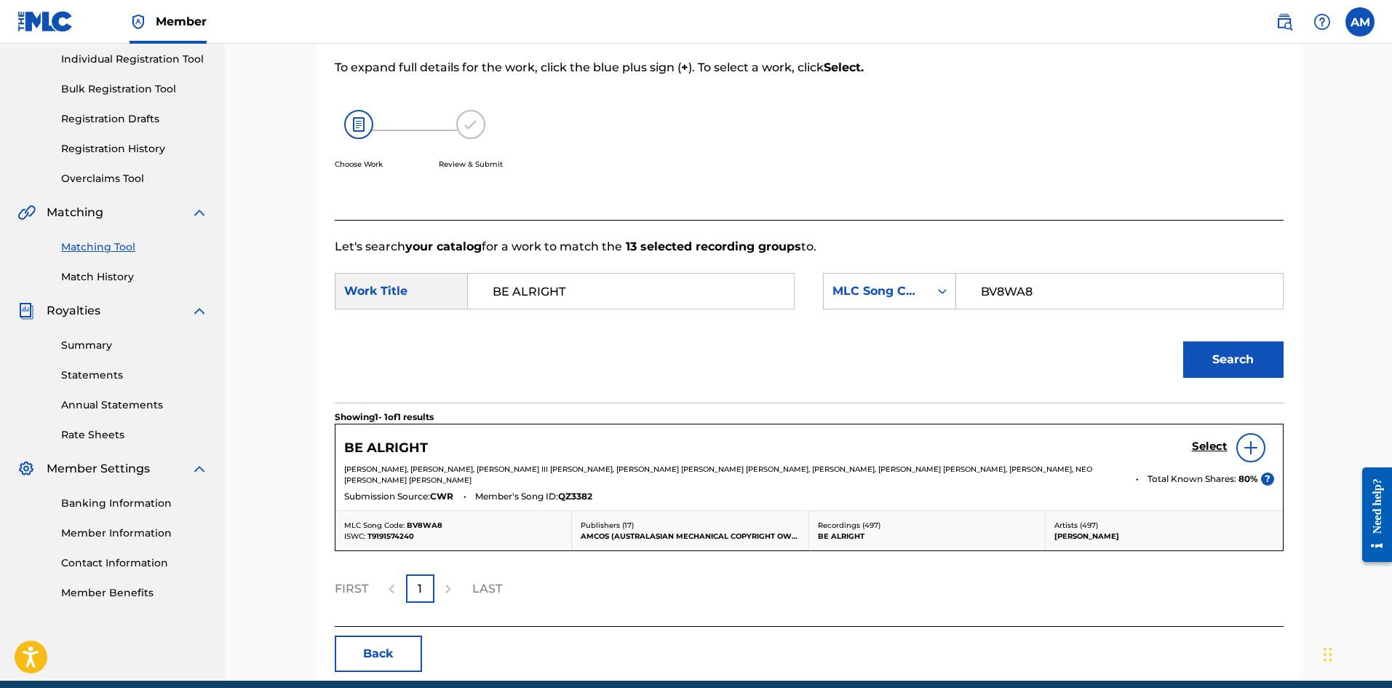
click at [1208, 450] on h5 "Select" at bounding box center [1210, 447] width 36 height 14
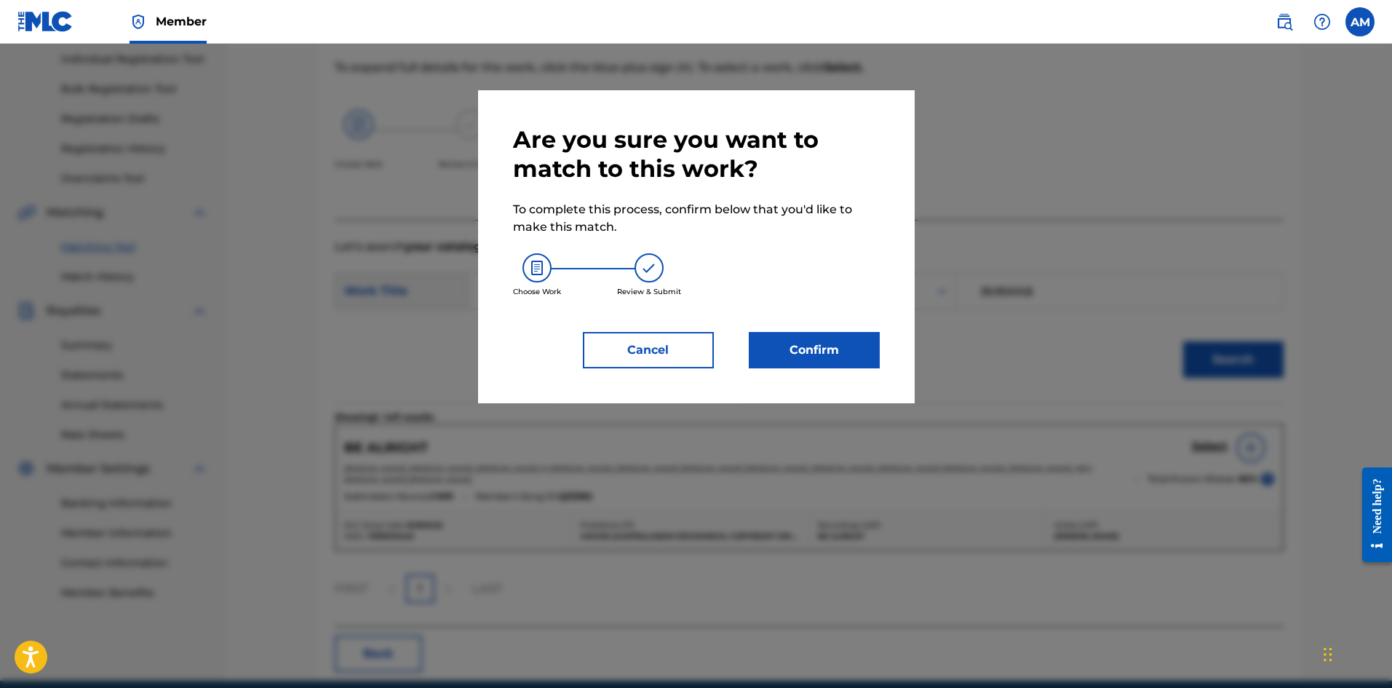
click at [785, 356] on button "Confirm" at bounding box center [814, 350] width 131 height 36
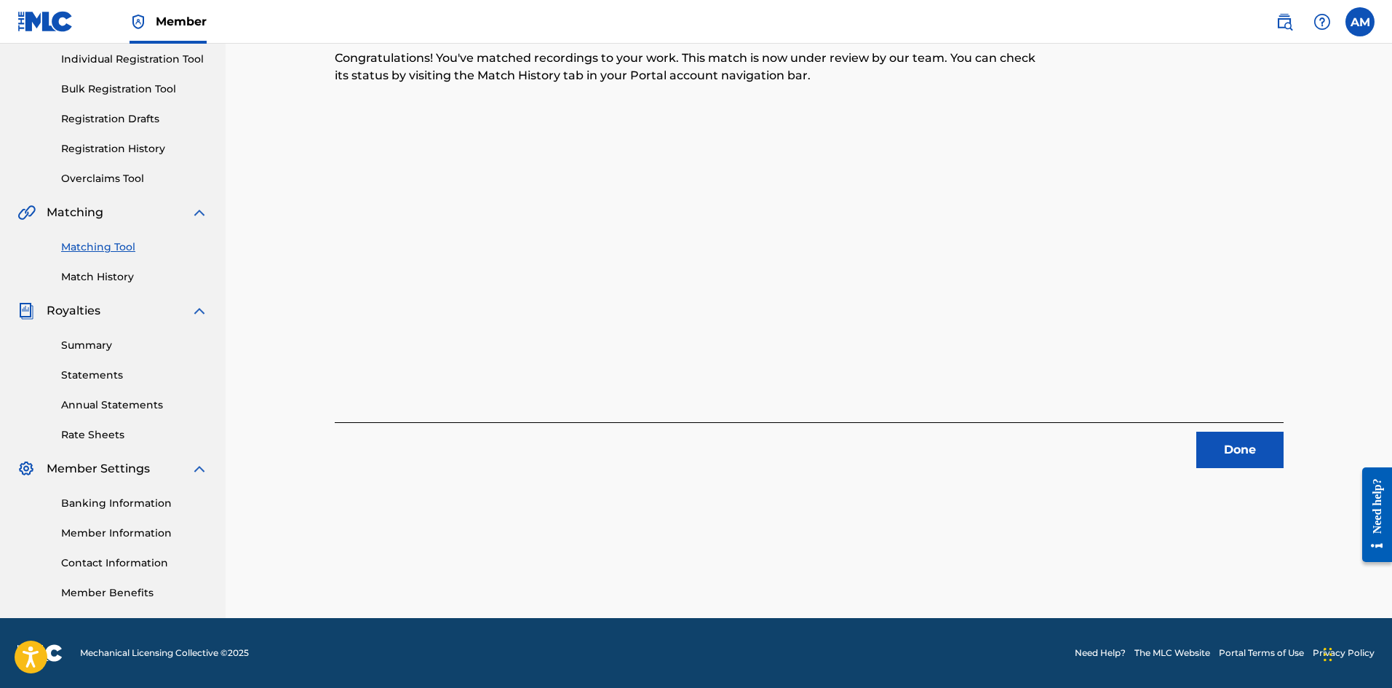
click at [1246, 444] on button "Done" at bounding box center [1239, 450] width 87 height 36
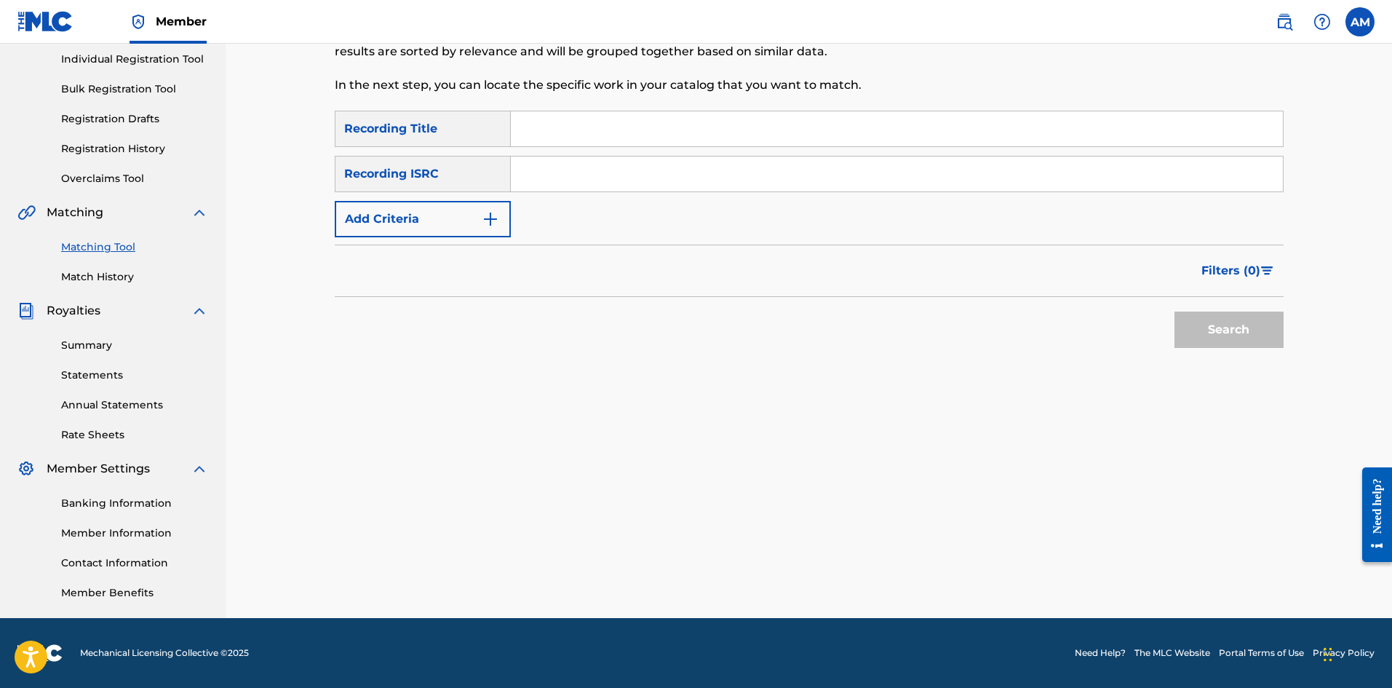
drag, startPoint x: 628, startPoint y: 175, endPoint x: 708, endPoint y: 186, distance: 80.7
click at [628, 175] on input "Search Form" at bounding box center [897, 173] width 772 height 35
paste input "USUM71310266"
type input "USUM71310266"
click at [1250, 340] on button "Search" at bounding box center [1229, 329] width 109 height 36
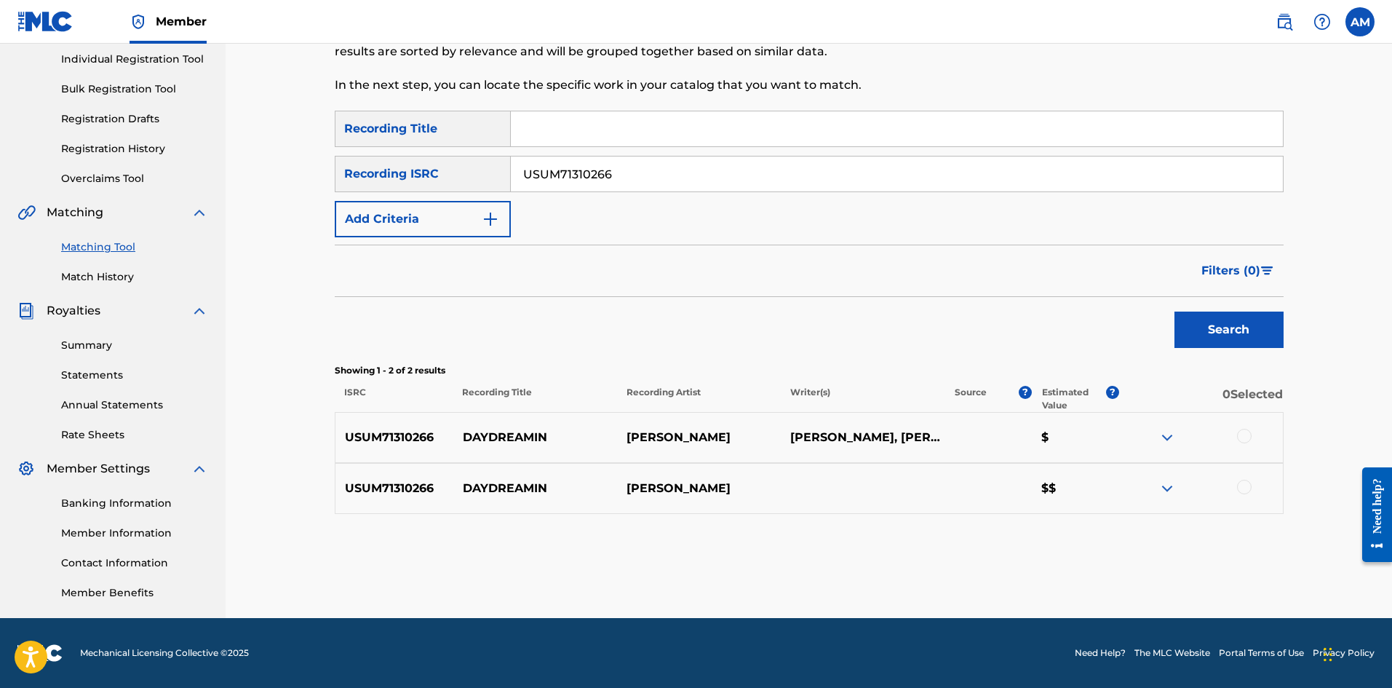
click at [1240, 437] on div at bounding box center [1244, 436] width 15 height 15
click at [1243, 488] on div at bounding box center [1244, 487] width 15 height 15
click at [990, 570] on button "Match 2 Groups" at bounding box center [1022, 569] width 161 height 36
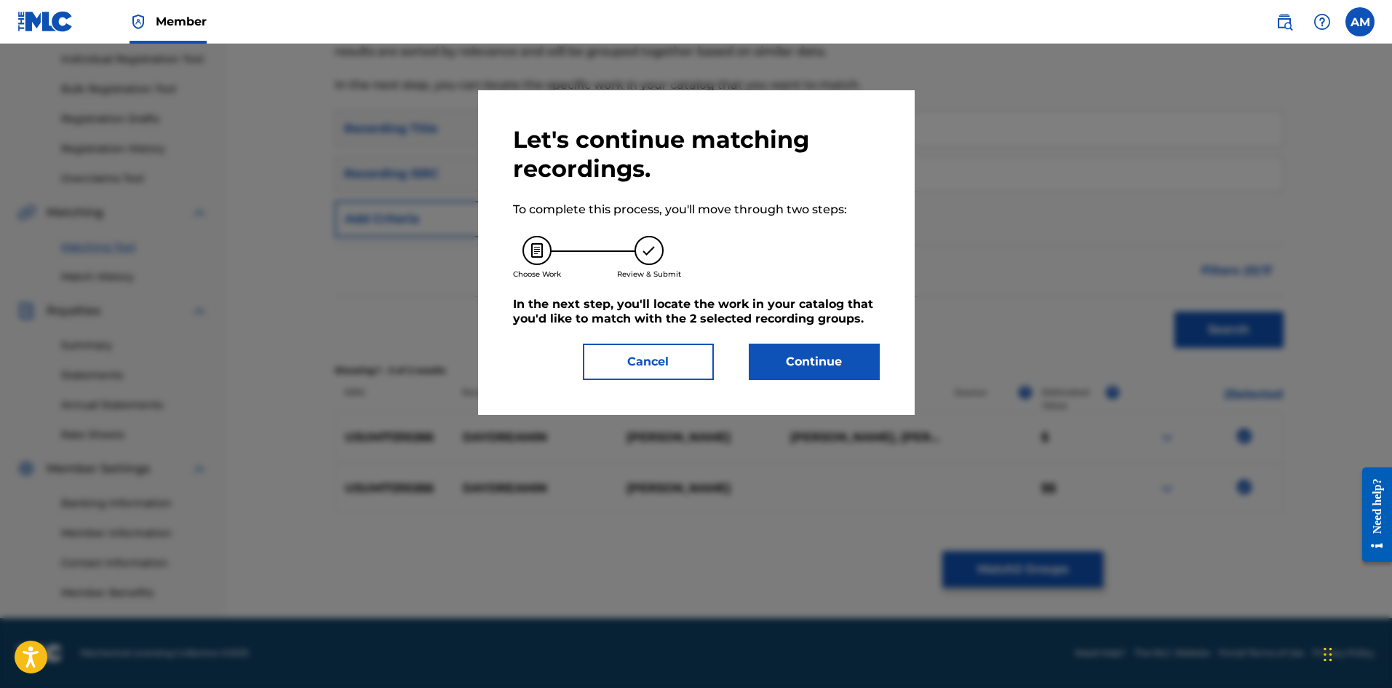
click at [840, 357] on button "Continue" at bounding box center [814, 361] width 131 height 36
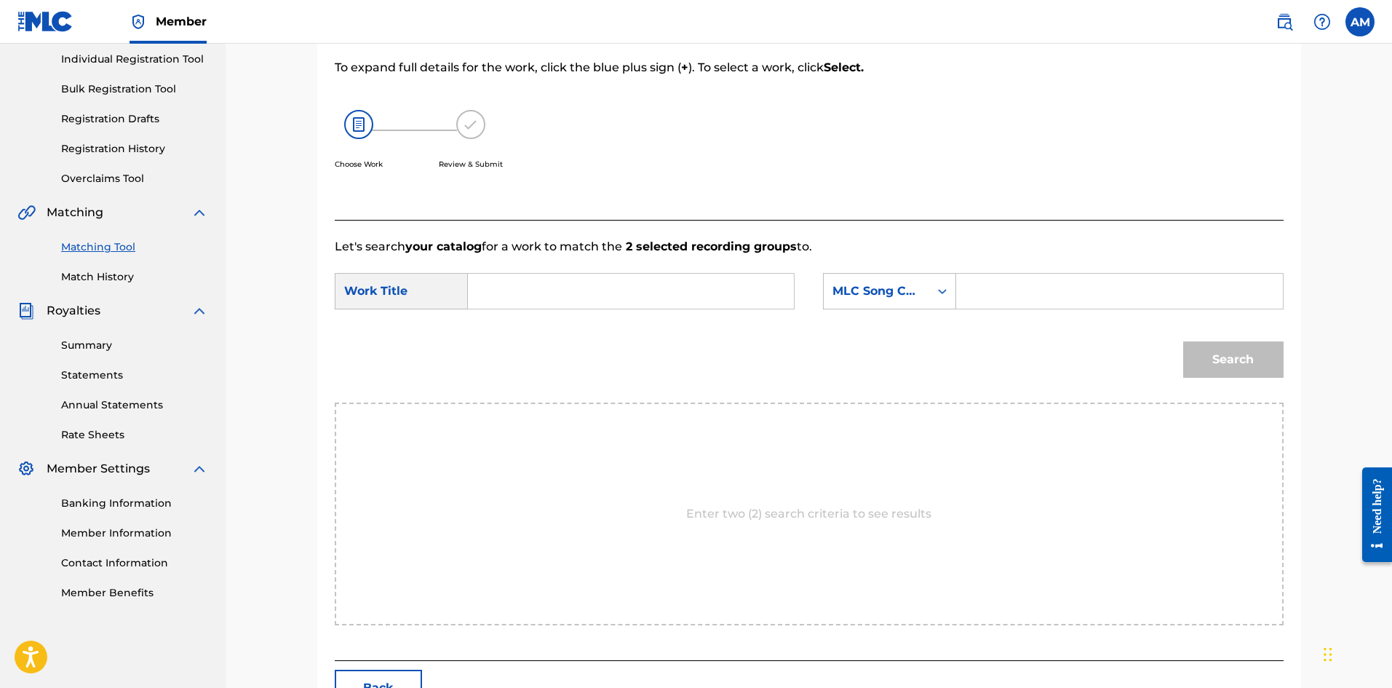
click at [552, 293] on input "Search Form" at bounding box center [630, 291] width 301 height 35
paste input "DAYDREAMING"
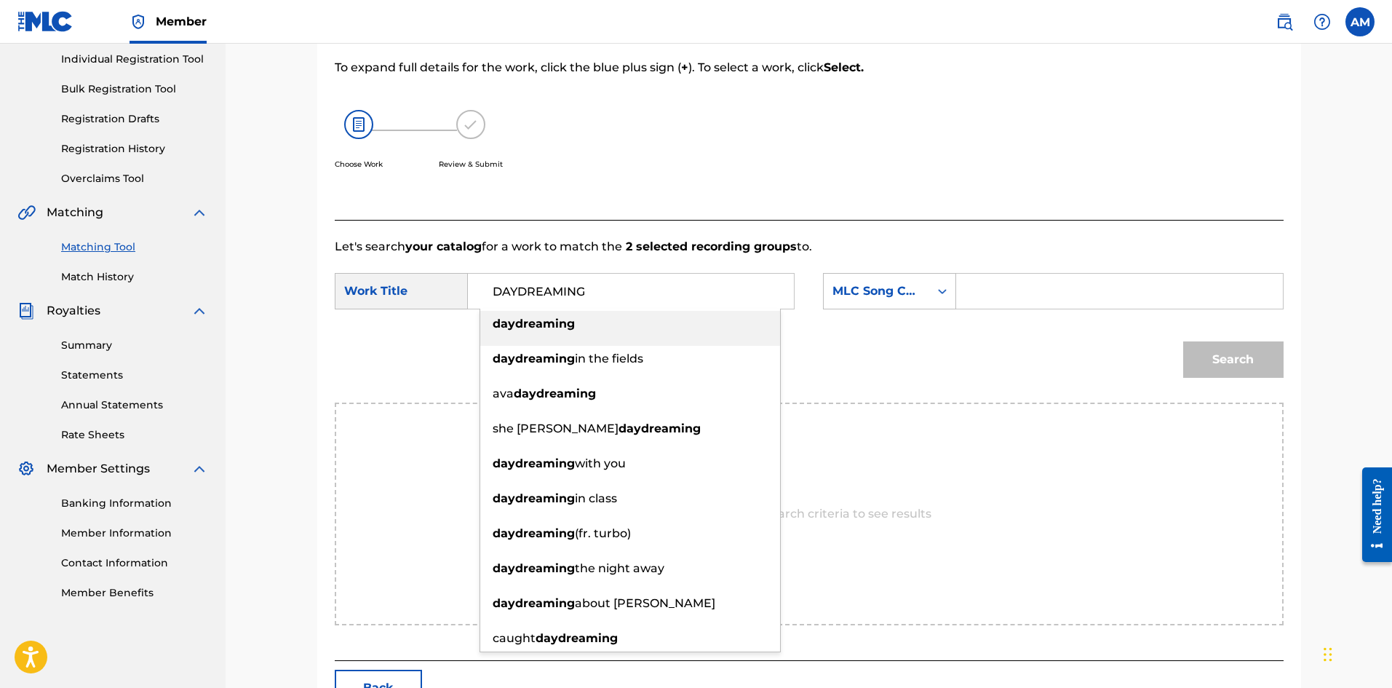
type input "DAYDREAMING"
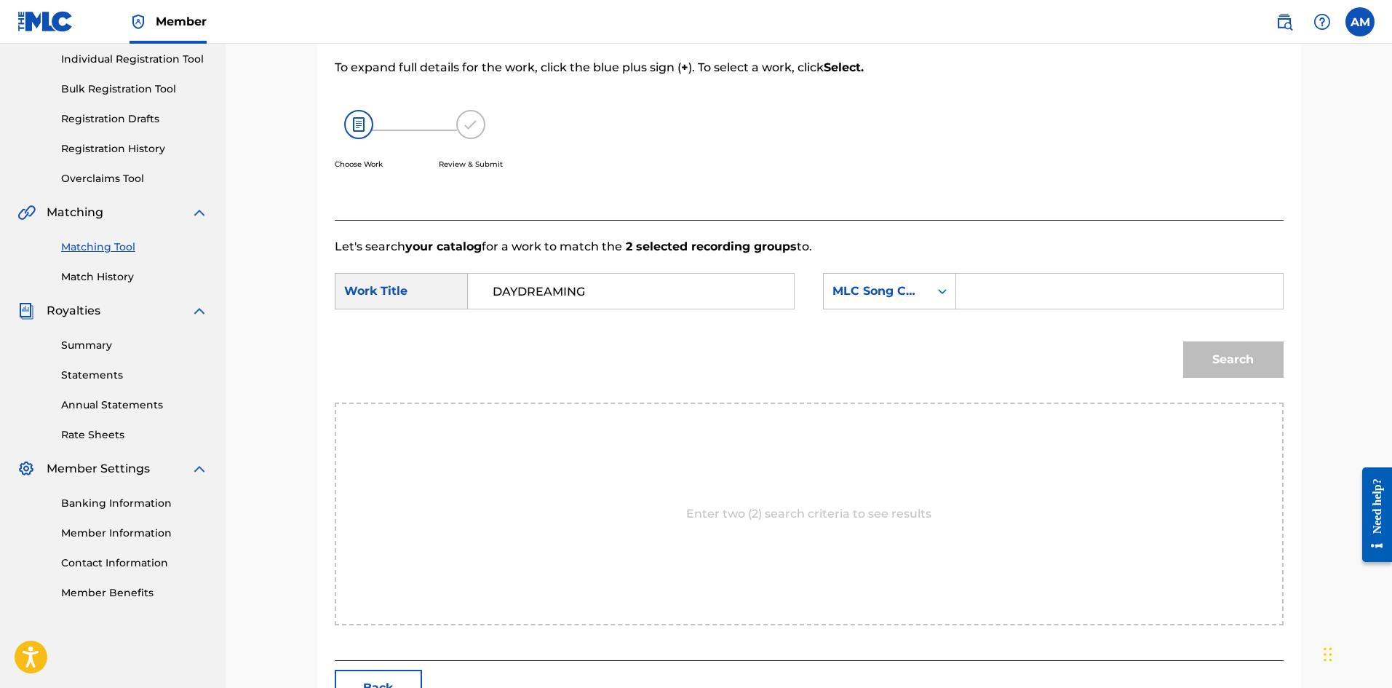
click at [1006, 287] on input "Search Form" at bounding box center [1119, 291] width 301 height 35
paste input "D9240P"
type input "D9240P"
click at [1216, 347] on button "Search" at bounding box center [1233, 359] width 100 height 36
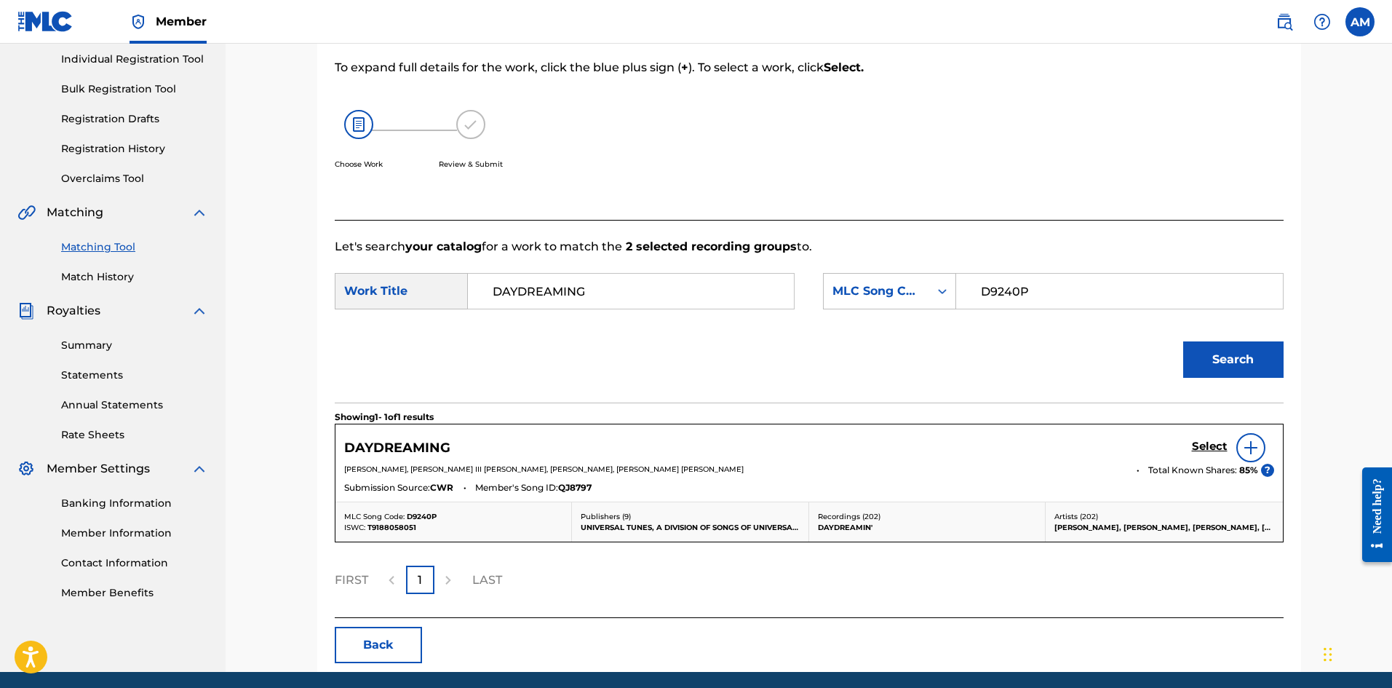
click at [1217, 445] on h5 "Select" at bounding box center [1210, 447] width 36 height 14
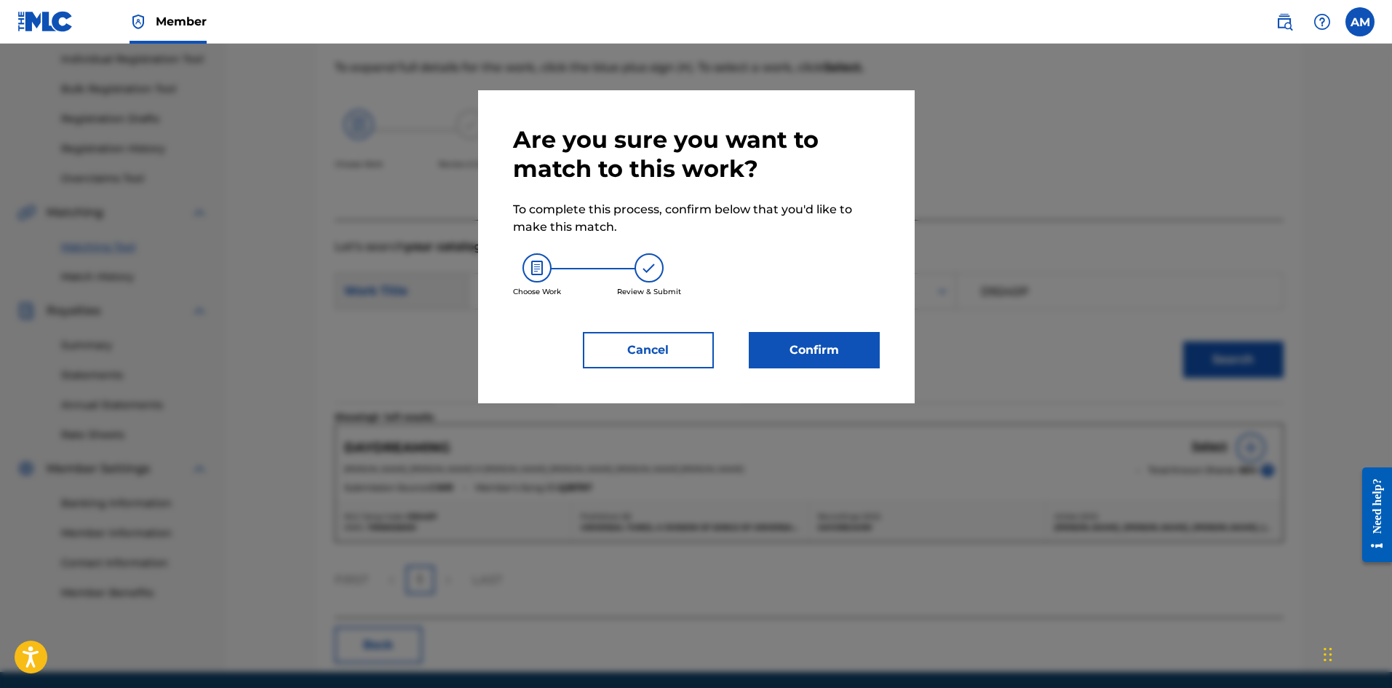
click at [820, 341] on button "Confirm" at bounding box center [814, 350] width 131 height 36
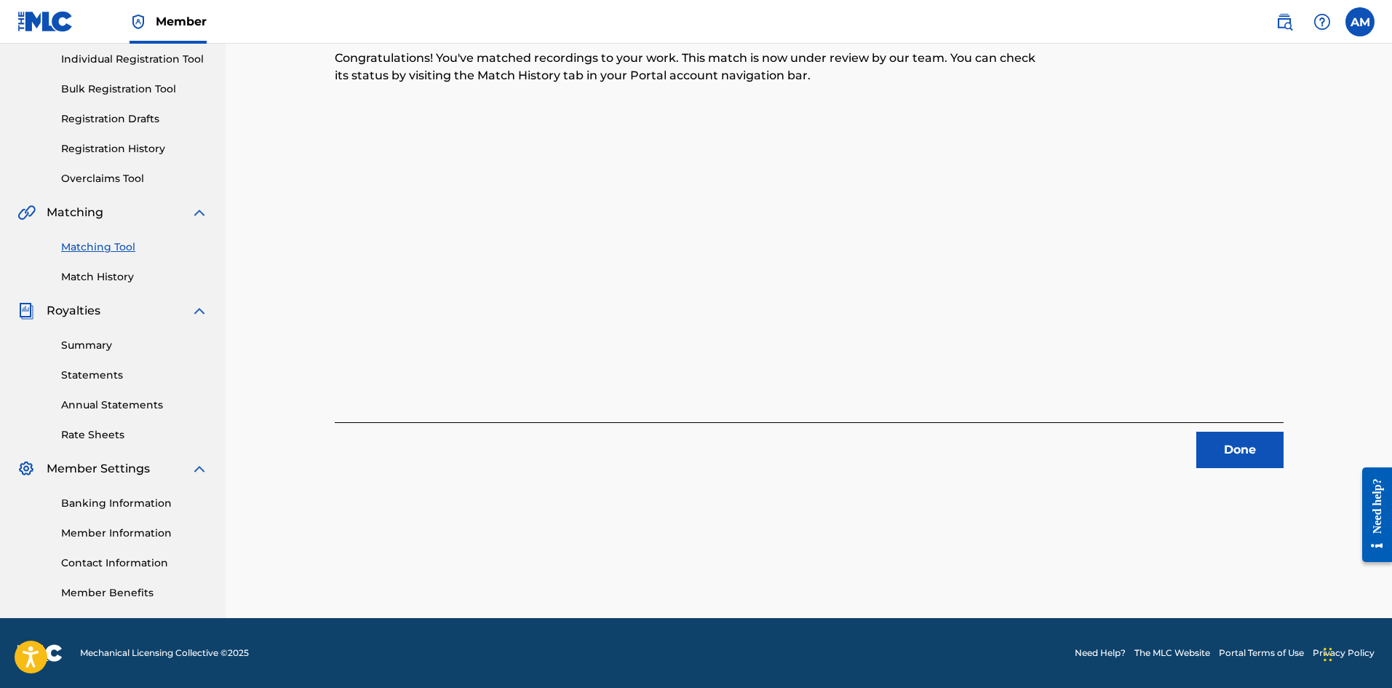
click at [1218, 441] on button "Done" at bounding box center [1239, 450] width 87 height 36
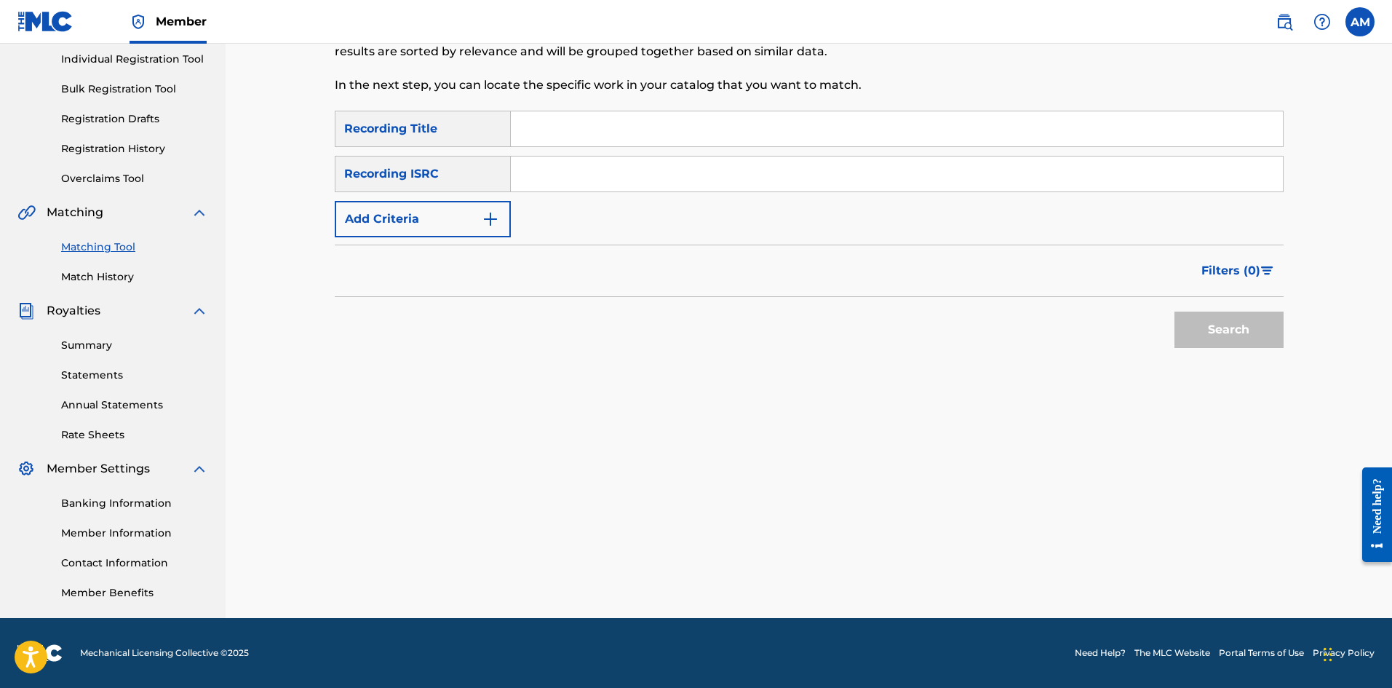
click at [569, 188] on input "Search Form" at bounding box center [897, 173] width 772 height 35
paste input "USUM72411295"
type input "USUM72411295"
click at [1226, 320] on button "Search" at bounding box center [1229, 329] width 109 height 36
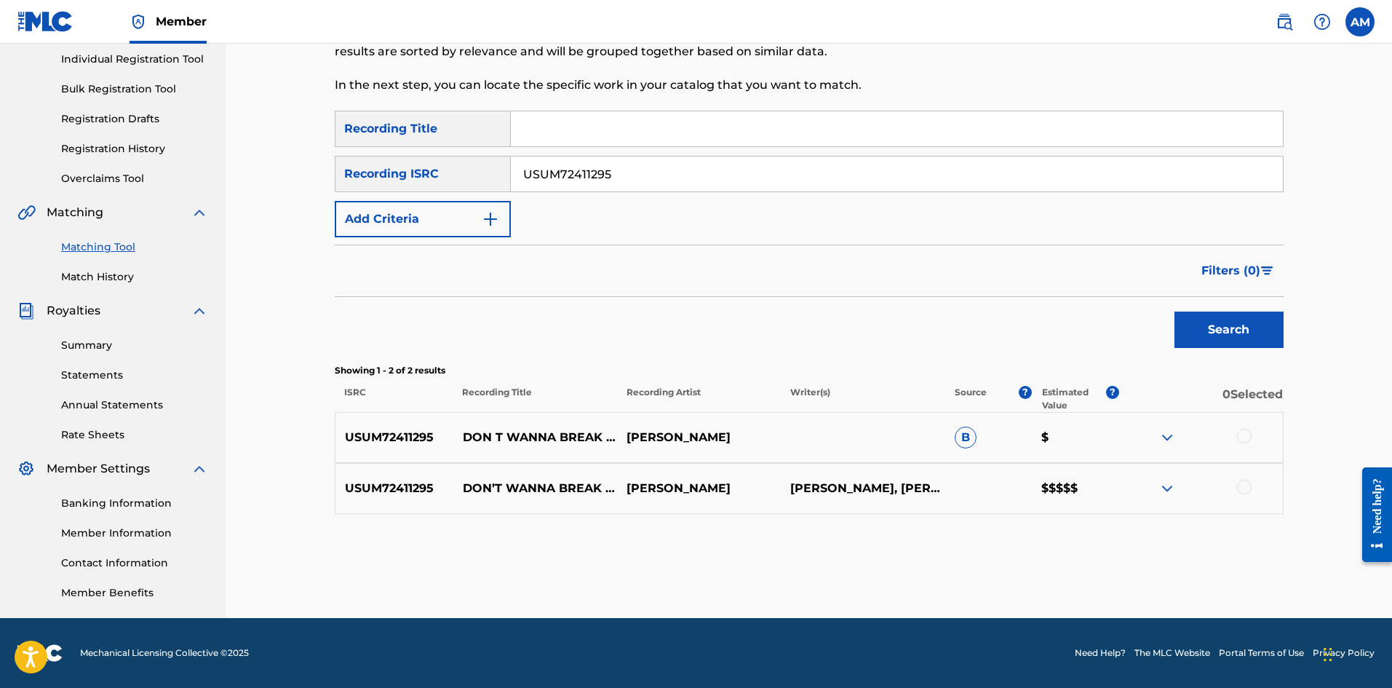
drag, startPoint x: 1245, startPoint y: 433, endPoint x: 1252, endPoint y: 474, distance: 41.3
click at [1245, 432] on div at bounding box center [1244, 436] width 15 height 15
click at [1246, 488] on div at bounding box center [1244, 487] width 15 height 15
click at [1047, 571] on button "Match 2 Groups" at bounding box center [1022, 569] width 161 height 36
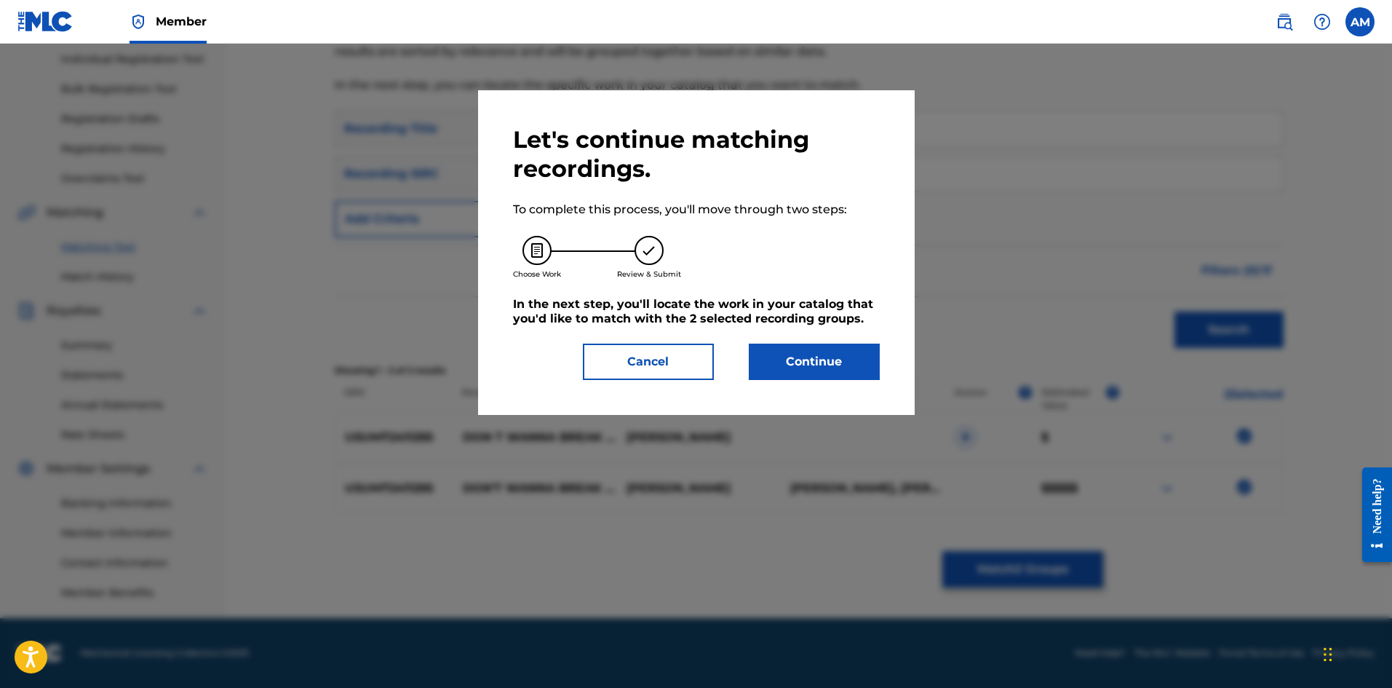
click at [803, 361] on button "Continue" at bounding box center [814, 361] width 131 height 36
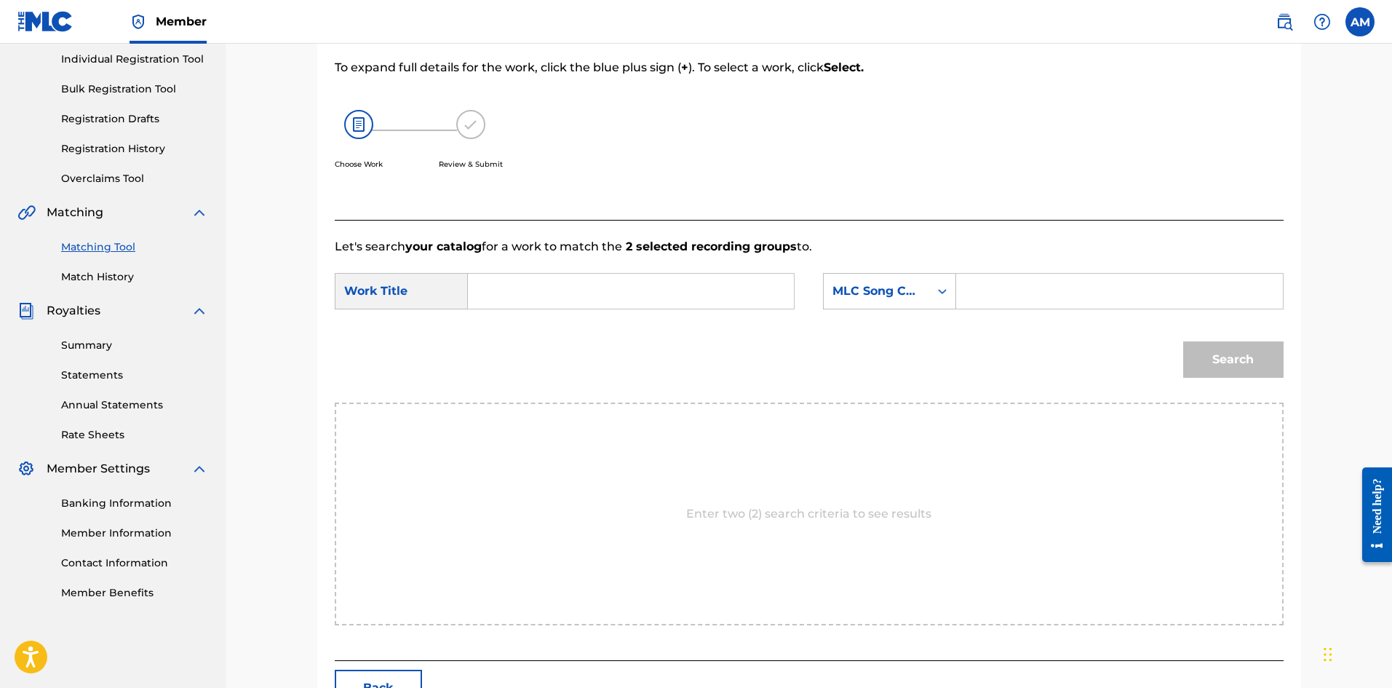
click at [645, 300] on input "Search Form" at bounding box center [630, 291] width 301 height 35
paste input "DON'T WANNA BREAK UP AGAIN"
type input "DON'T WANNA BREAK UP AGAIN"
drag, startPoint x: 1022, startPoint y: 307, endPoint x: 1033, endPoint y: 306, distance: 11.7
click at [1022, 307] on input "Search Form" at bounding box center [1119, 291] width 301 height 35
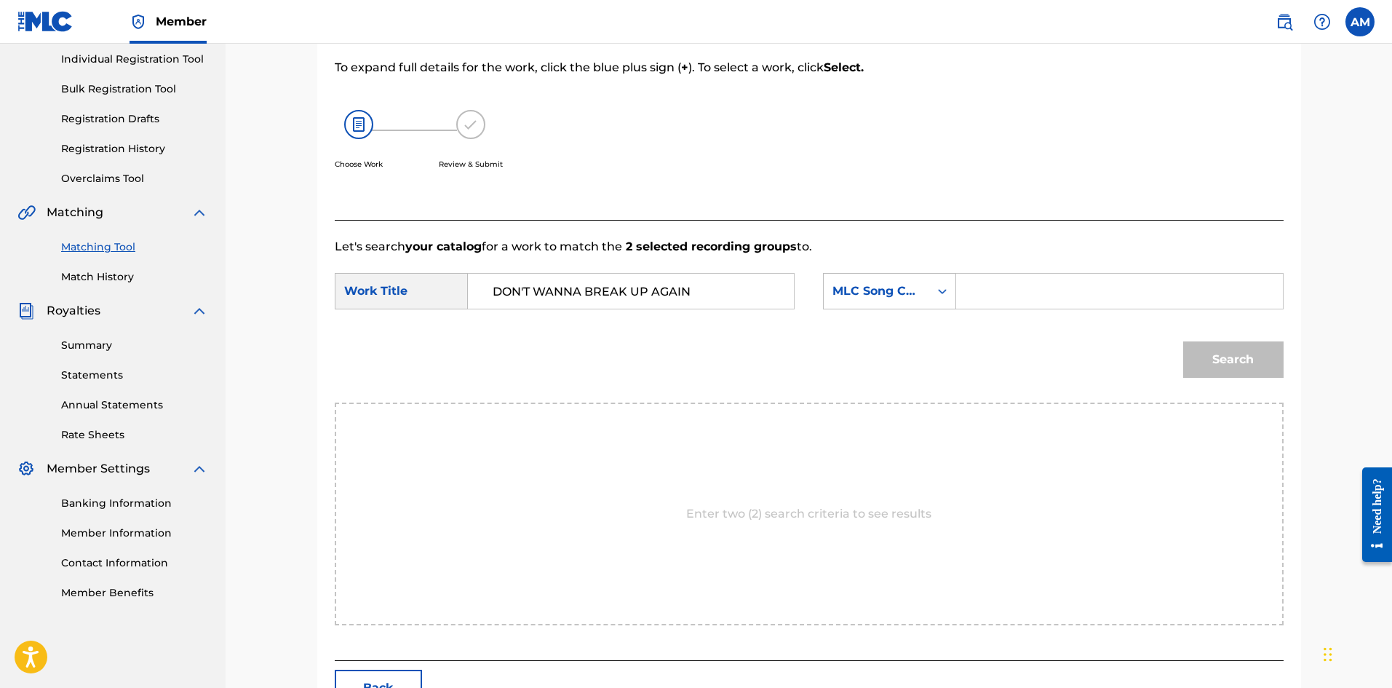
paste input "DD85LY"
type input "DD85LY"
click at [1225, 365] on button "Search" at bounding box center [1233, 359] width 100 height 36
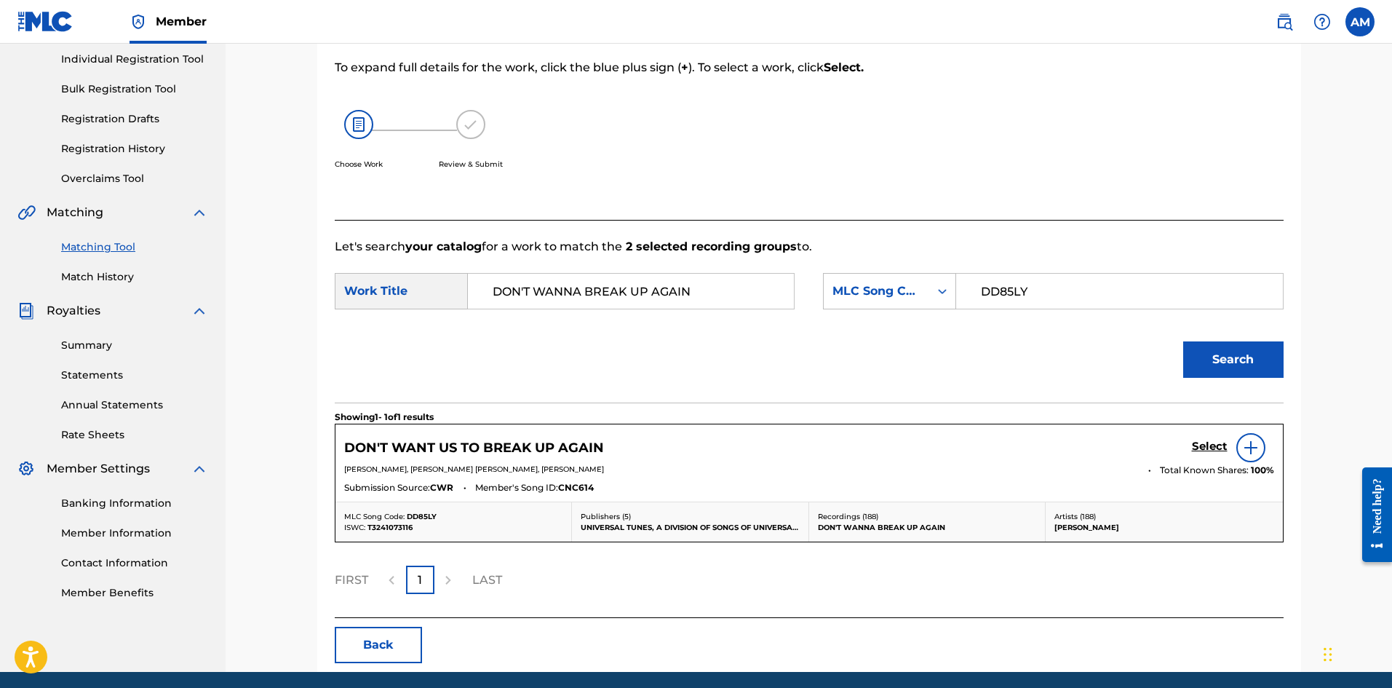
click at [1206, 448] on h5 "Select" at bounding box center [1210, 447] width 36 height 14
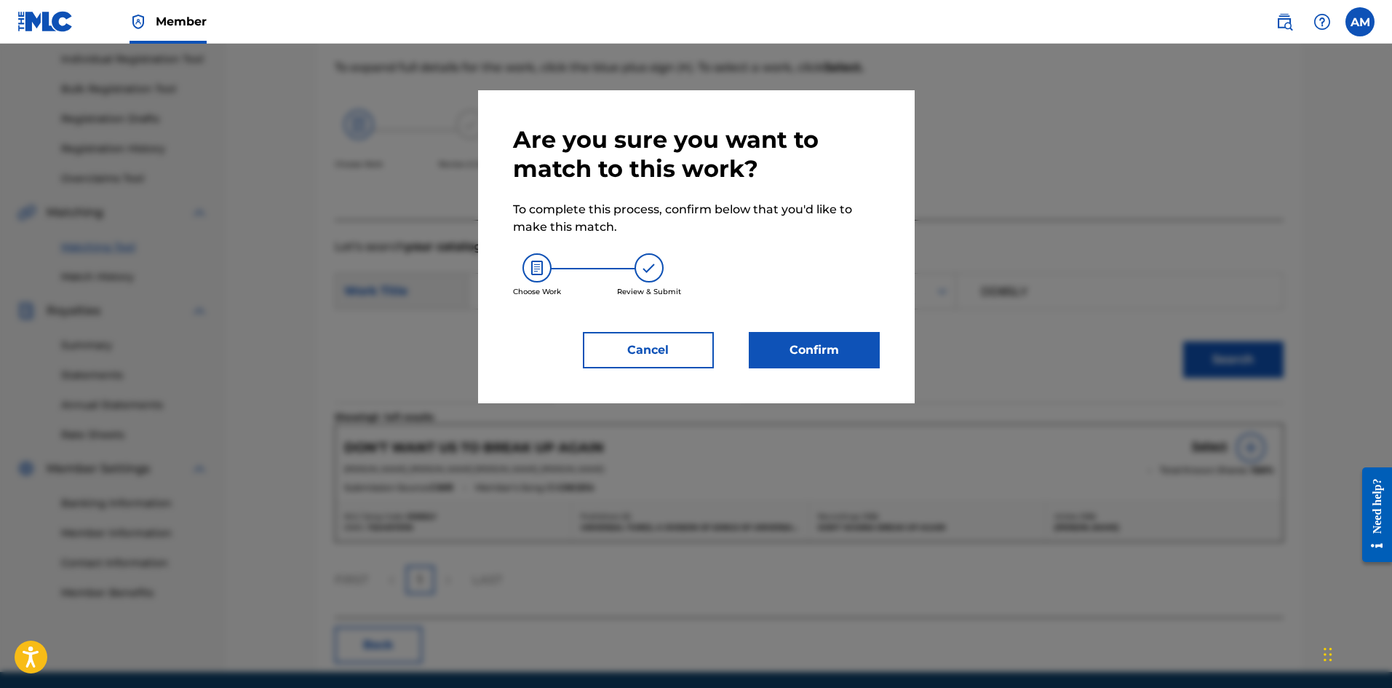
click at [820, 339] on button "Confirm" at bounding box center [814, 350] width 131 height 36
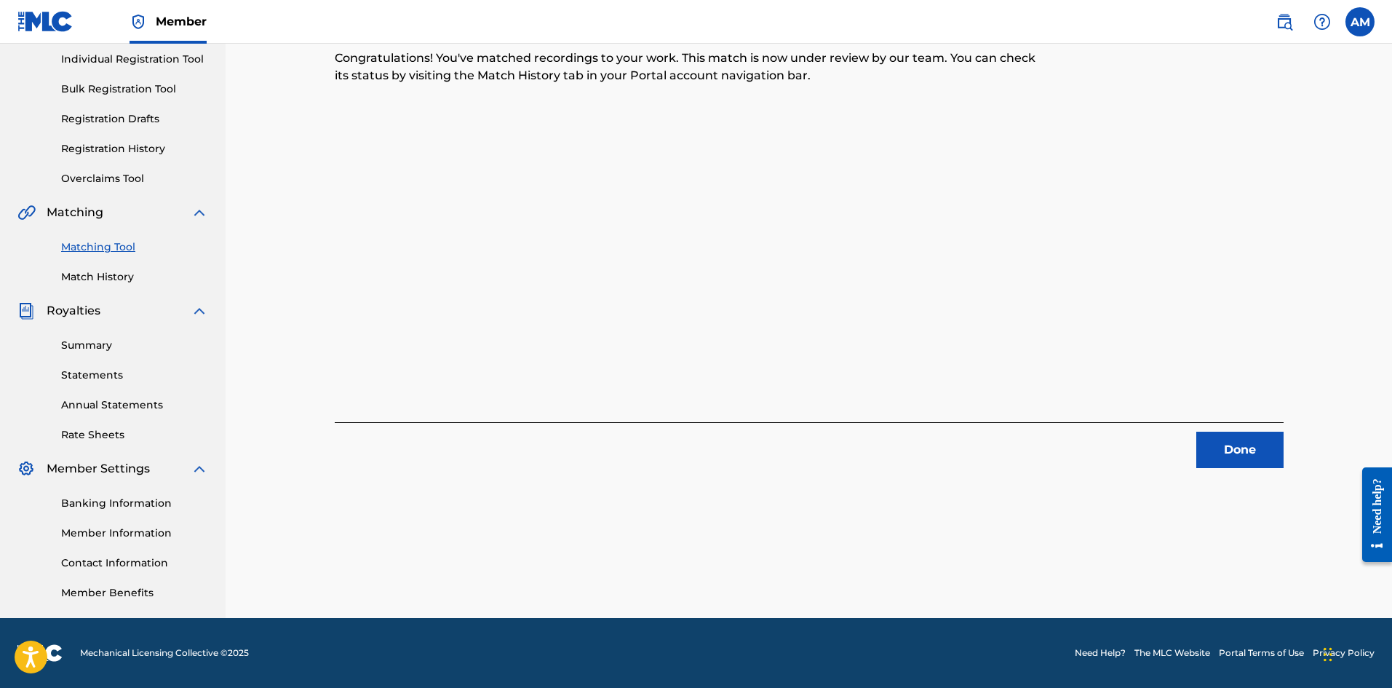
drag, startPoint x: 1230, startPoint y: 441, endPoint x: 1158, endPoint y: 426, distance: 73.6
click at [1230, 441] on button "Done" at bounding box center [1239, 450] width 87 height 36
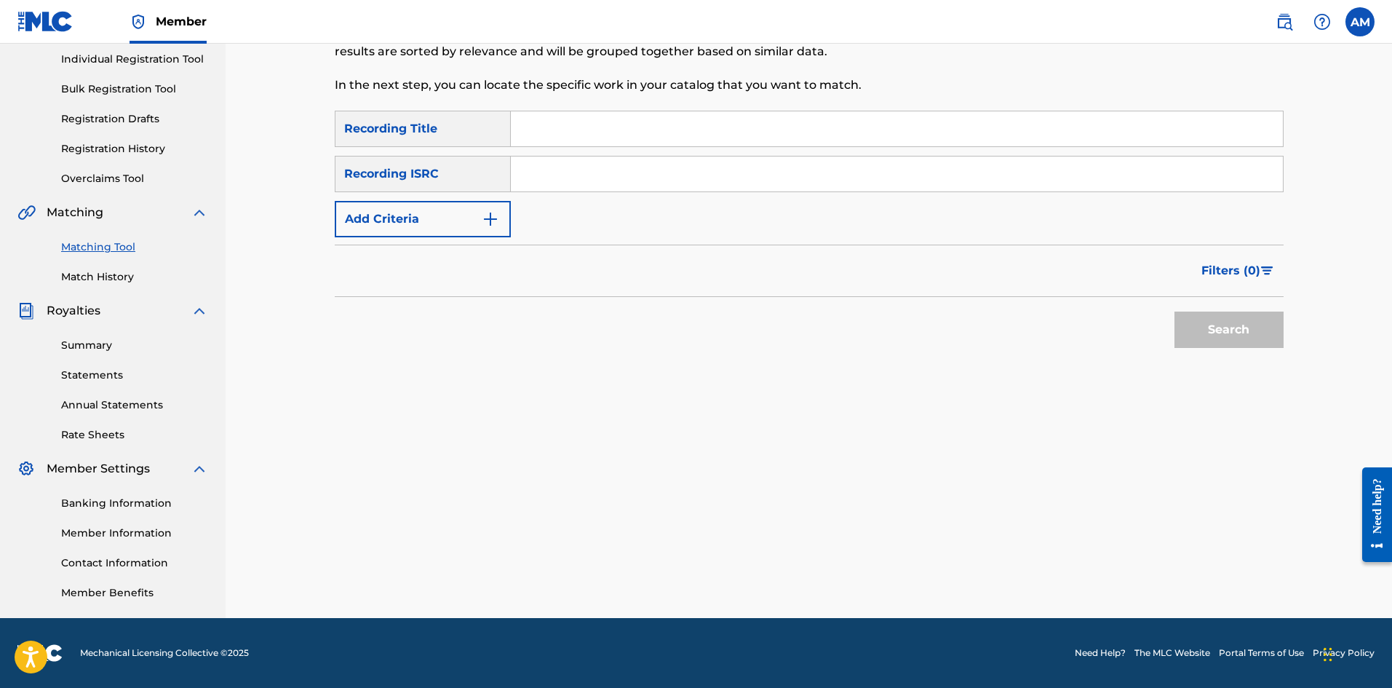
click at [589, 168] on input "Search Form" at bounding box center [897, 173] width 772 height 35
paste input "USUM72411297"
click at [1236, 325] on button "Search" at bounding box center [1229, 329] width 109 height 36
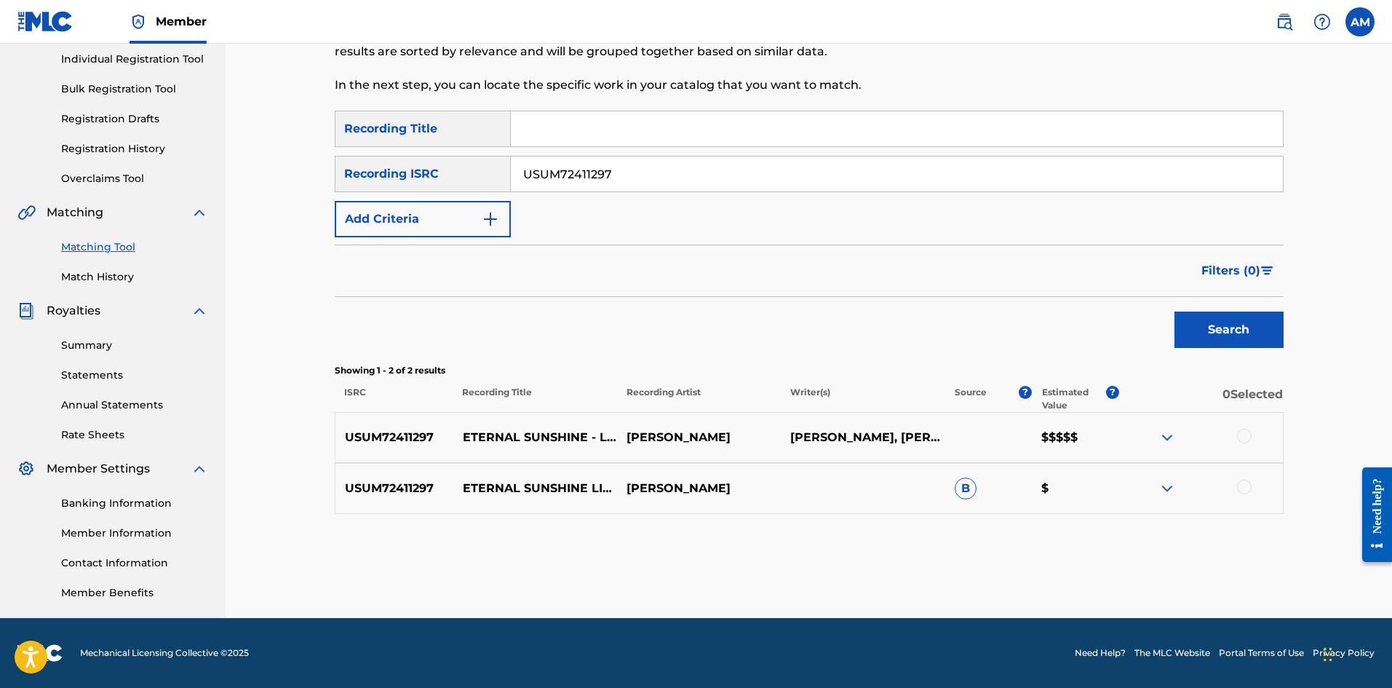
click at [1239, 430] on div at bounding box center [1244, 436] width 15 height 15
click at [1245, 482] on div at bounding box center [1244, 487] width 15 height 15
drag, startPoint x: 720, startPoint y: 178, endPoint x: 215, endPoint y: 175, distance: 505.8
click at [212, 175] on main "UNIVERSAL MUSIC PUB GROUP Summary Catalog Works Registration Claiming Tool Indi…" at bounding box center [696, 238] width 1392 height 759
paste input "317272"
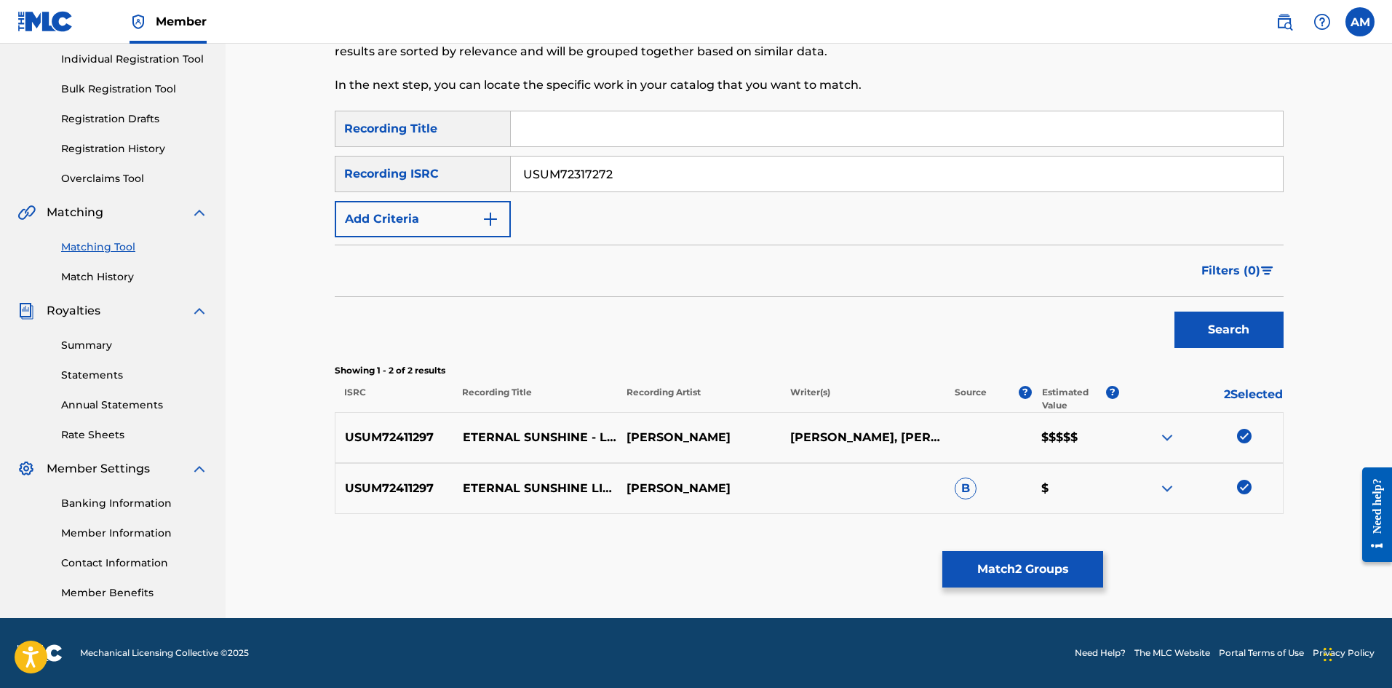
type input "USUM72317272"
click at [1220, 320] on button "Search" at bounding box center [1229, 329] width 109 height 36
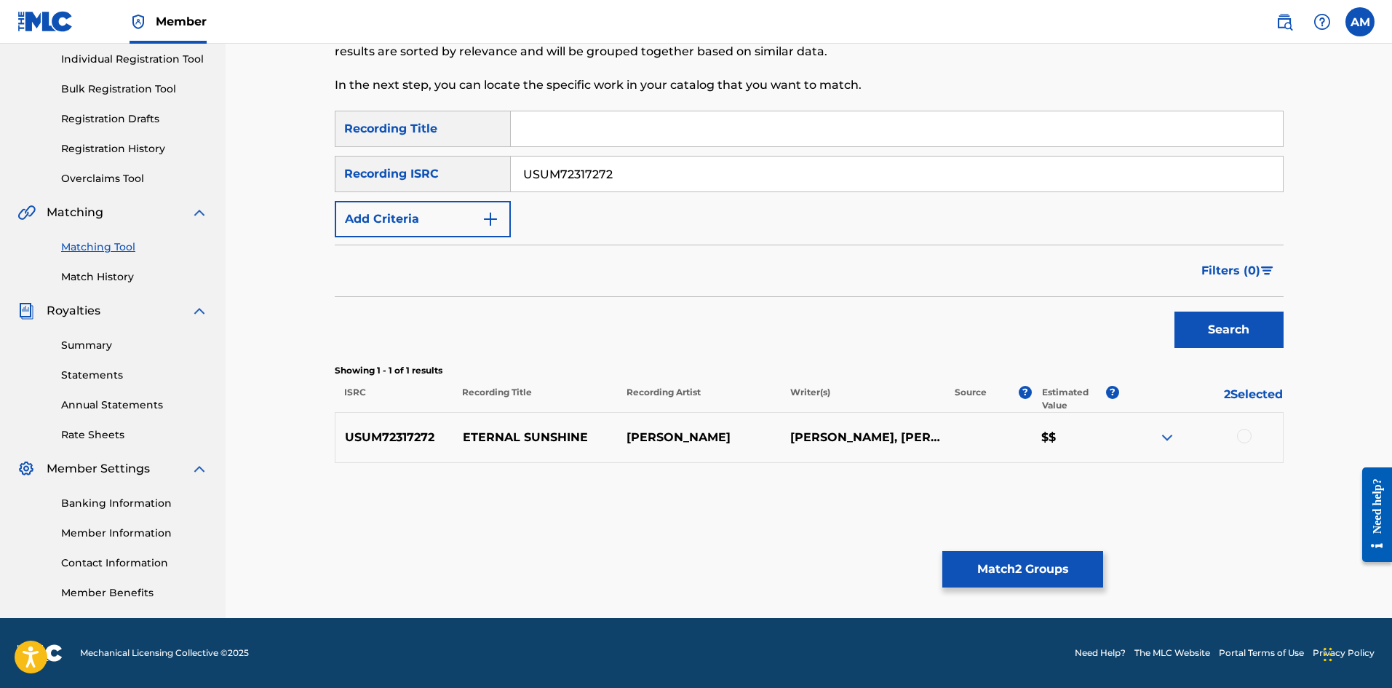
click at [1247, 437] on div at bounding box center [1244, 436] width 15 height 15
click at [1040, 572] on button "Match 3 Groups" at bounding box center [1022, 569] width 161 height 36
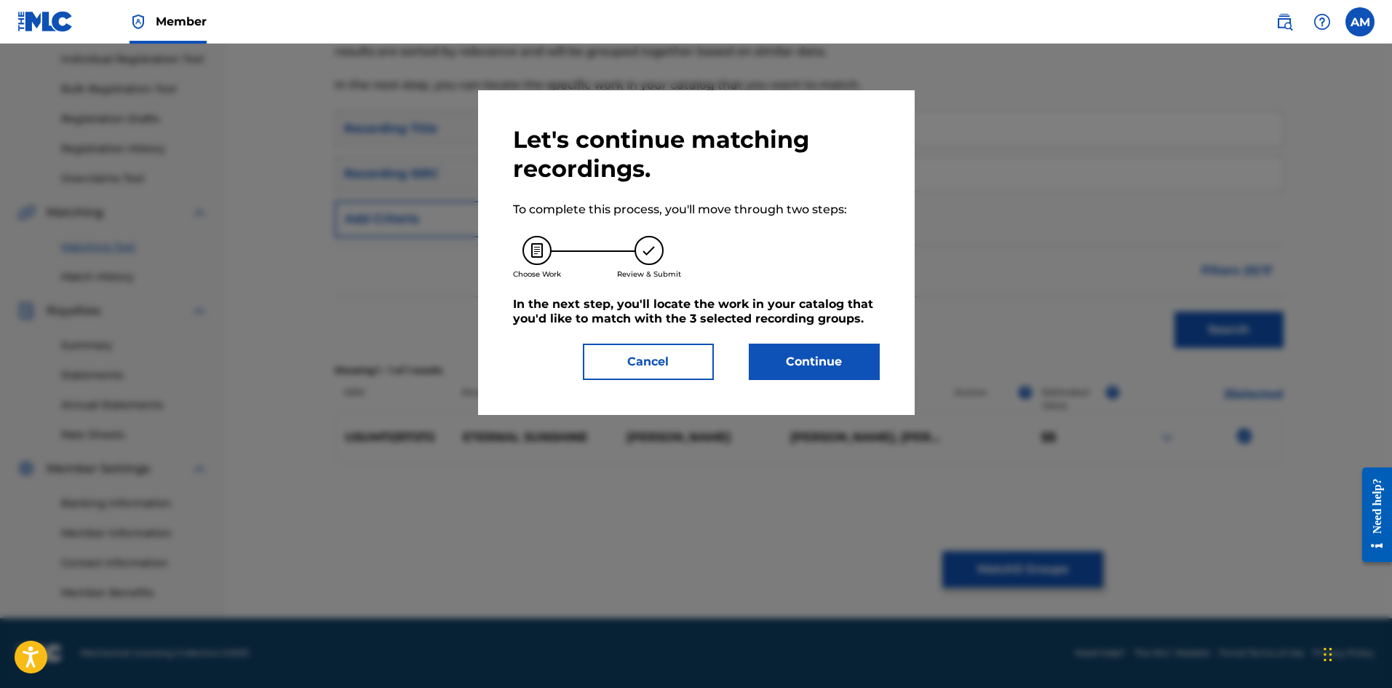
drag, startPoint x: 805, startPoint y: 359, endPoint x: 28, endPoint y: 368, distance: 776.5
click at [792, 361] on button "Continue" at bounding box center [814, 361] width 131 height 36
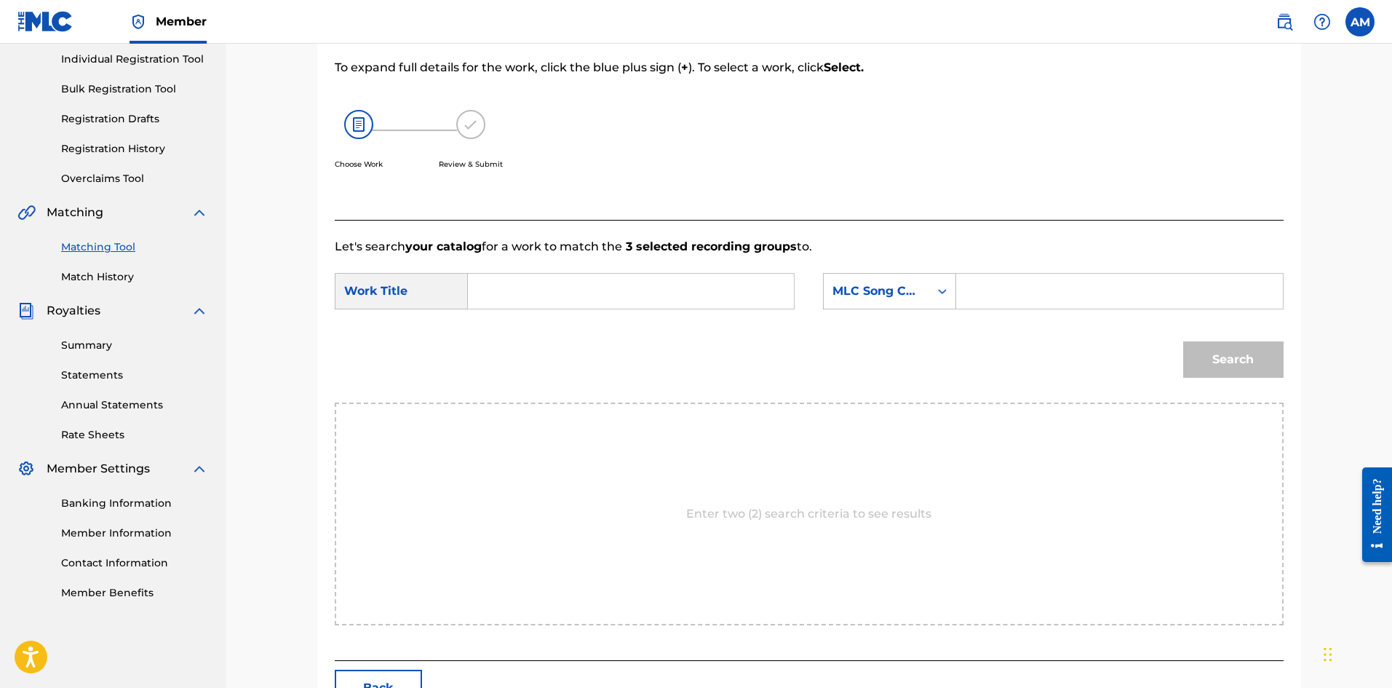
click at [651, 283] on input "Search Form" at bounding box center [630, 291] width 301 height 35
paste input "ETERNAL SUNSHINE"
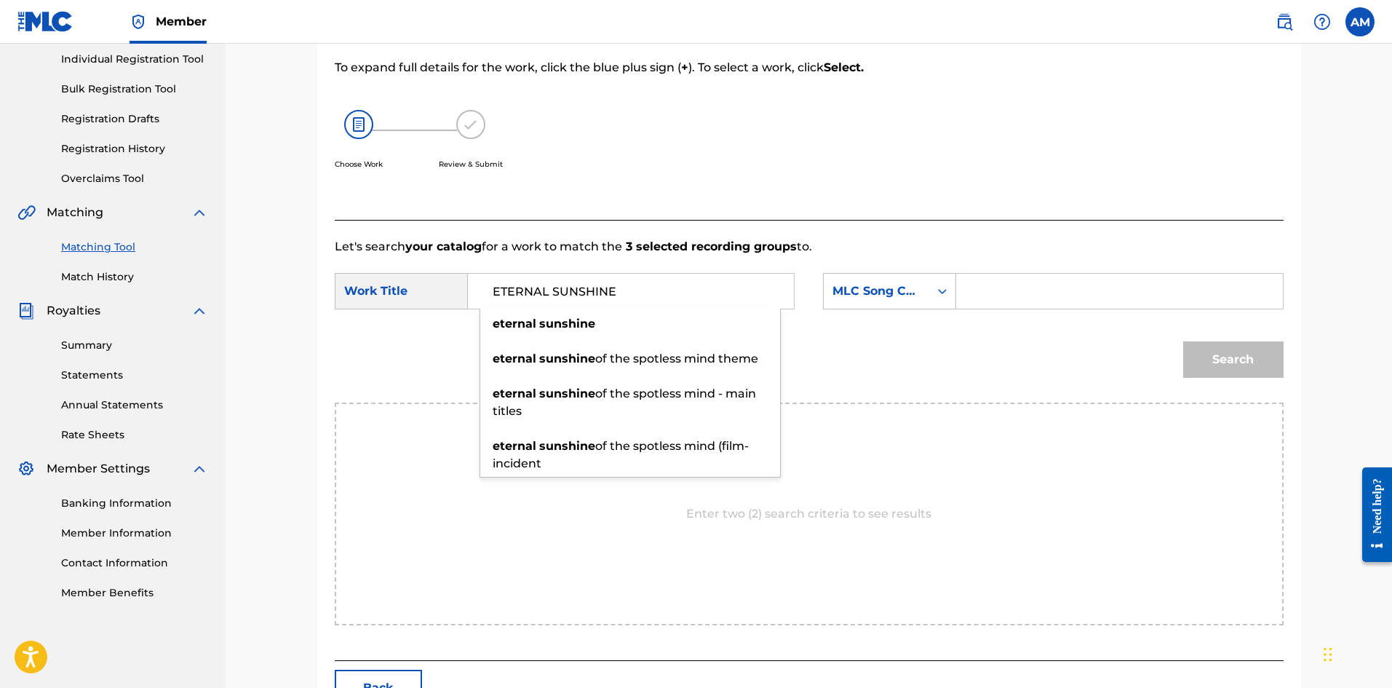
type input "ETERNAL SUNSHINE"
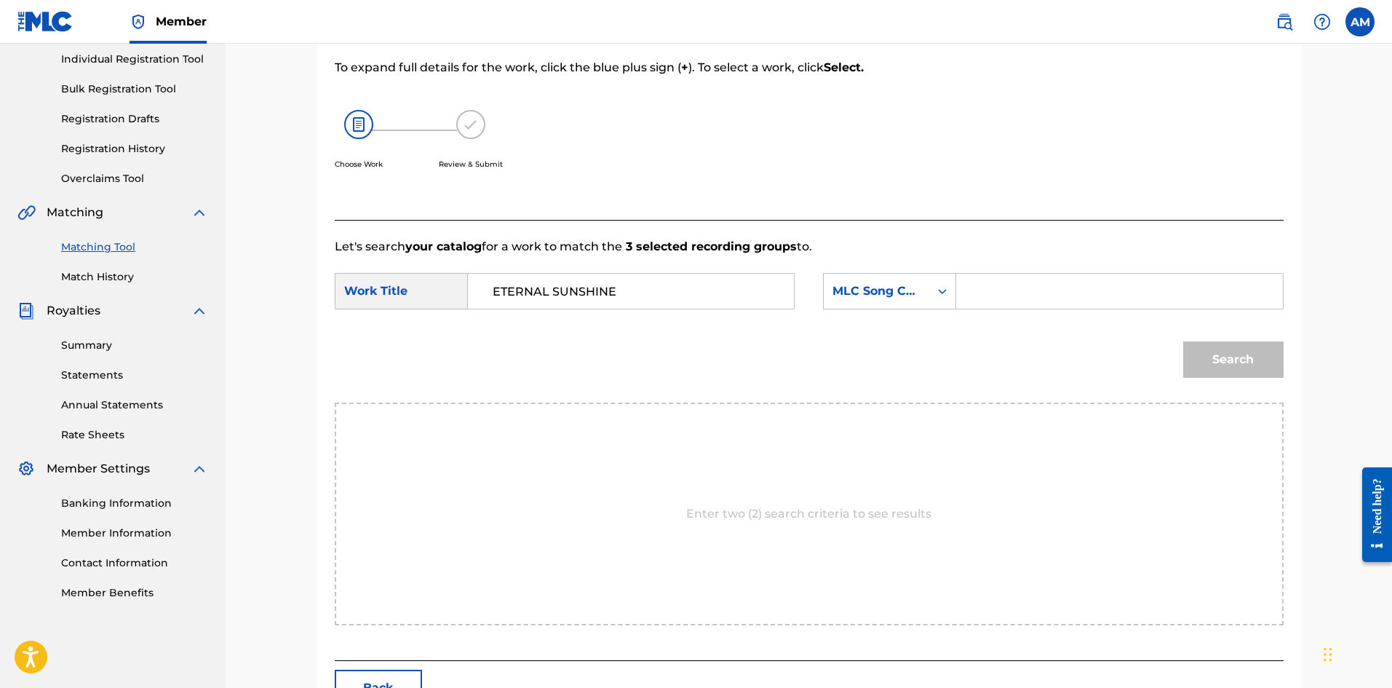
drag, startPoint x: 1056, startPoint y: 296, endPoint x: 1082, endPoint y: 306, distance: 27.9
click at [1055, 296] on input "Search Form" at bounding box center [1119, 291] width 301 height 35
paste input "EC41ZP"
type input "EC41ZP"
click at [1239, 353] on button "Search" at bounding box center [1233, 359] width 100 height 36
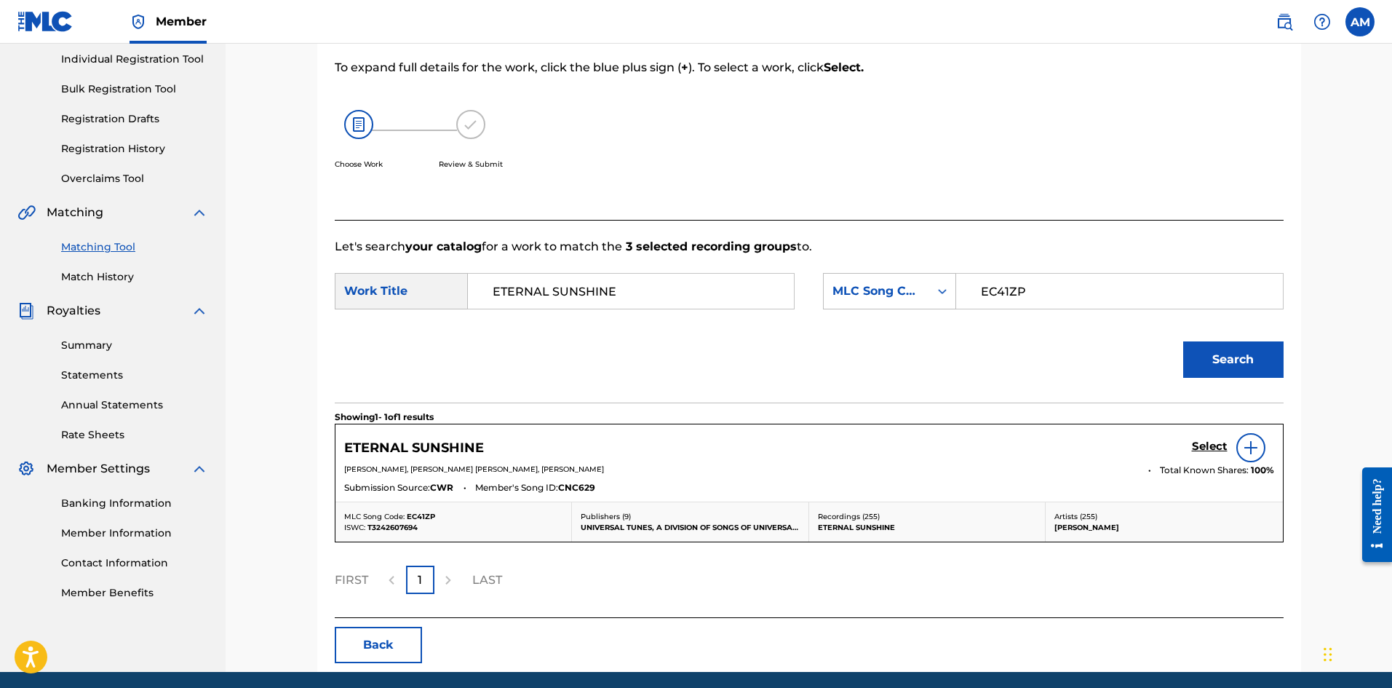
click at [1215, 446] on h5 "Select" at bounding box center [1210, 447] width 36 height 14
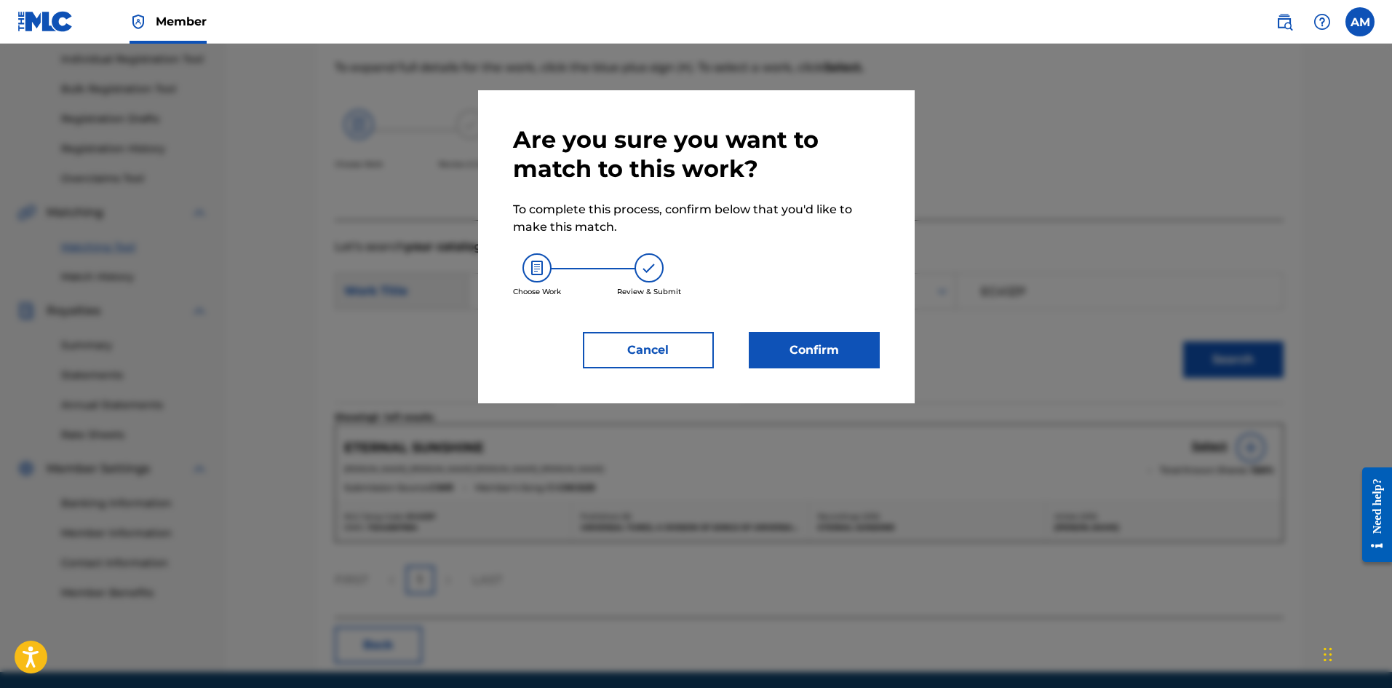
click at [812, 351] on button "Confirm" at bounding box center [814, 350] width 131 height 36
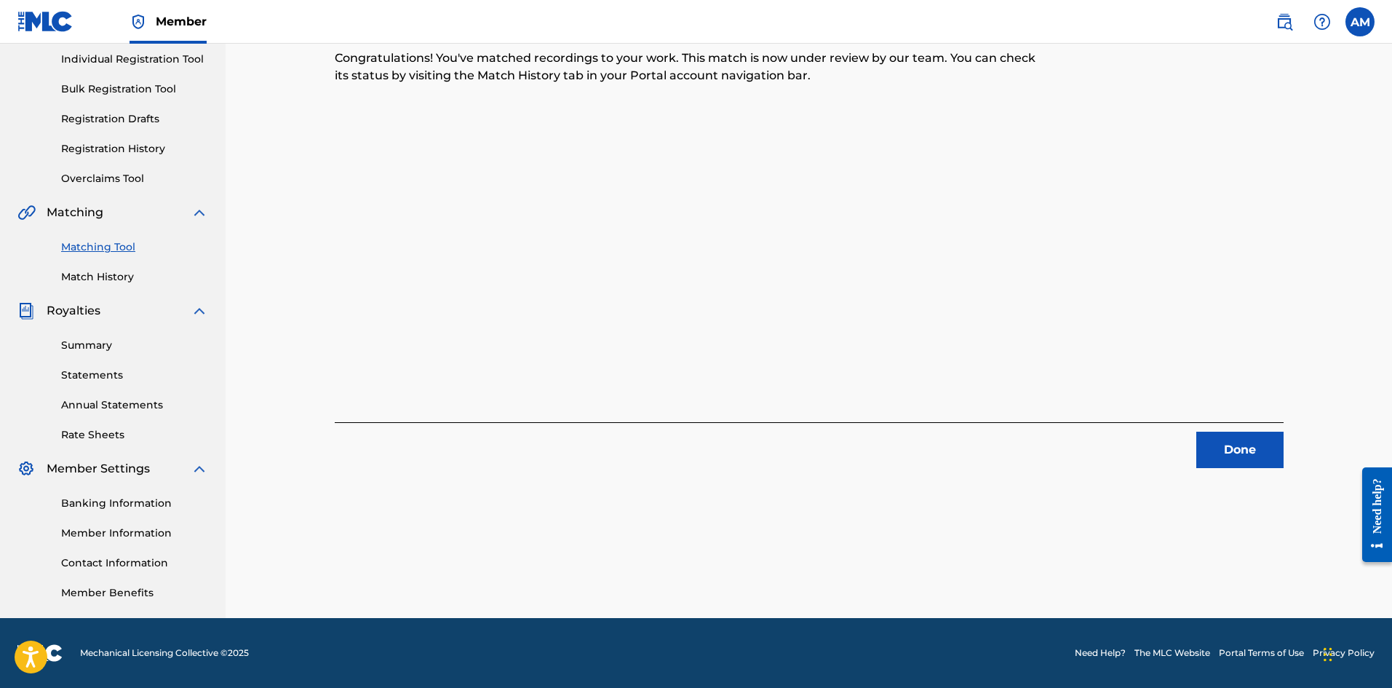
click at [1201, 440] on button "Done" at bounding box center [1239, 450] width 87 height 36
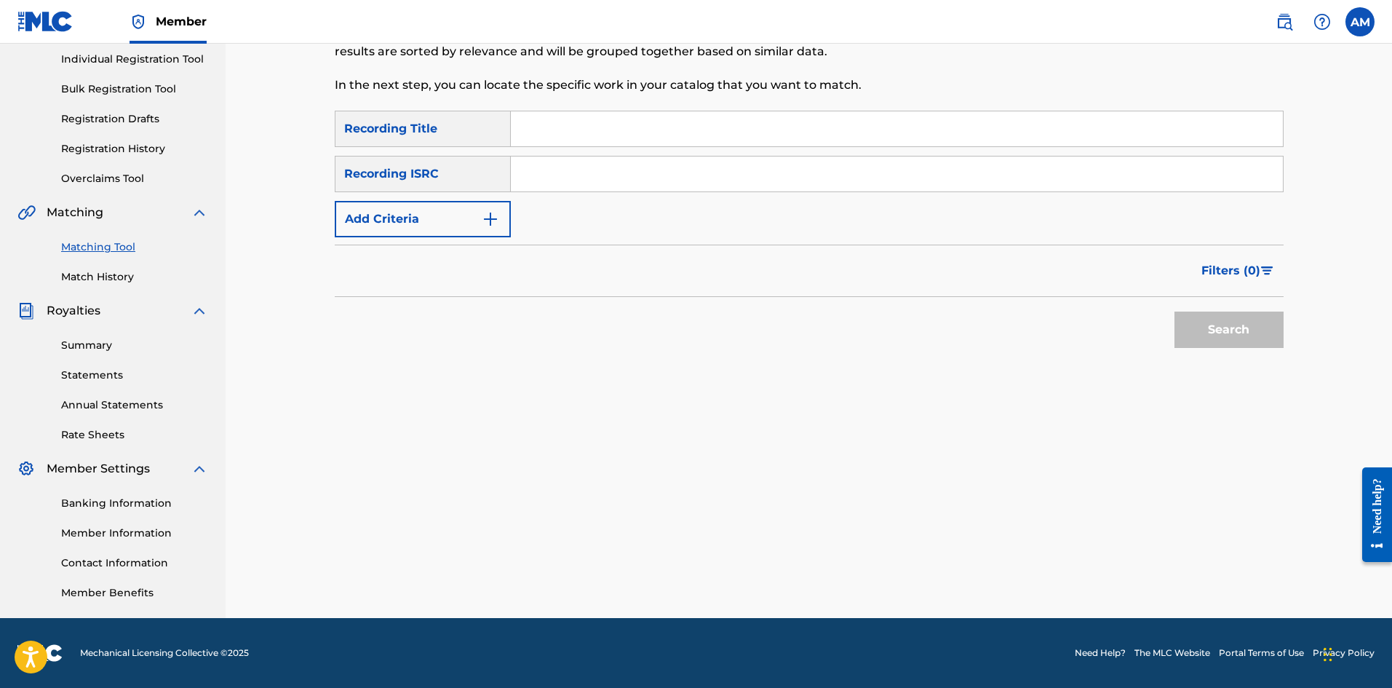
click at [560, 178] on input "Search Form" at bounding box center [897, 173] width 772 height 35
paste input "USUM71925371"
type input "USUM71925371"
click at [1213, 327] on button "Search" at bounding box center [1229, 329] width 109 height 36
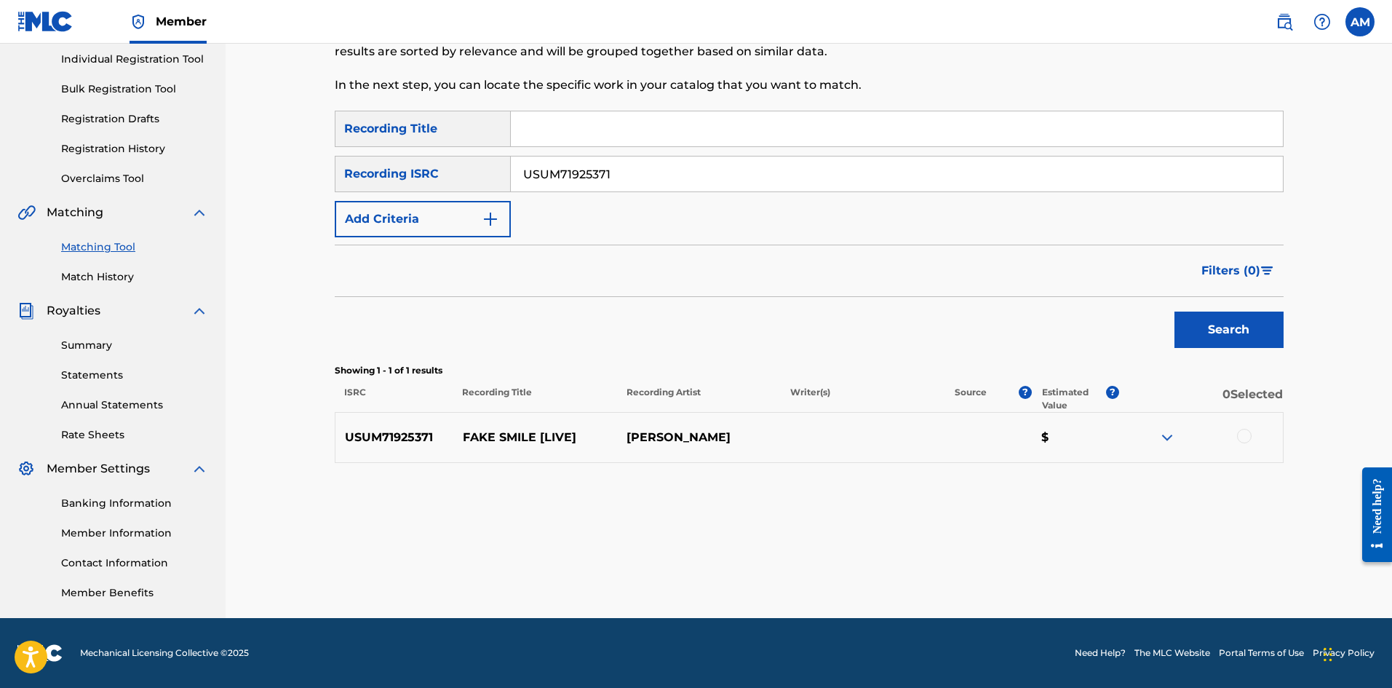
click at [1243, 436] on div at bounding box center [1244, 436] width 15 height 15
click at [1036, 576] on button "Match 1 Group" at bounding box center [1022, 569] width 161 height 36
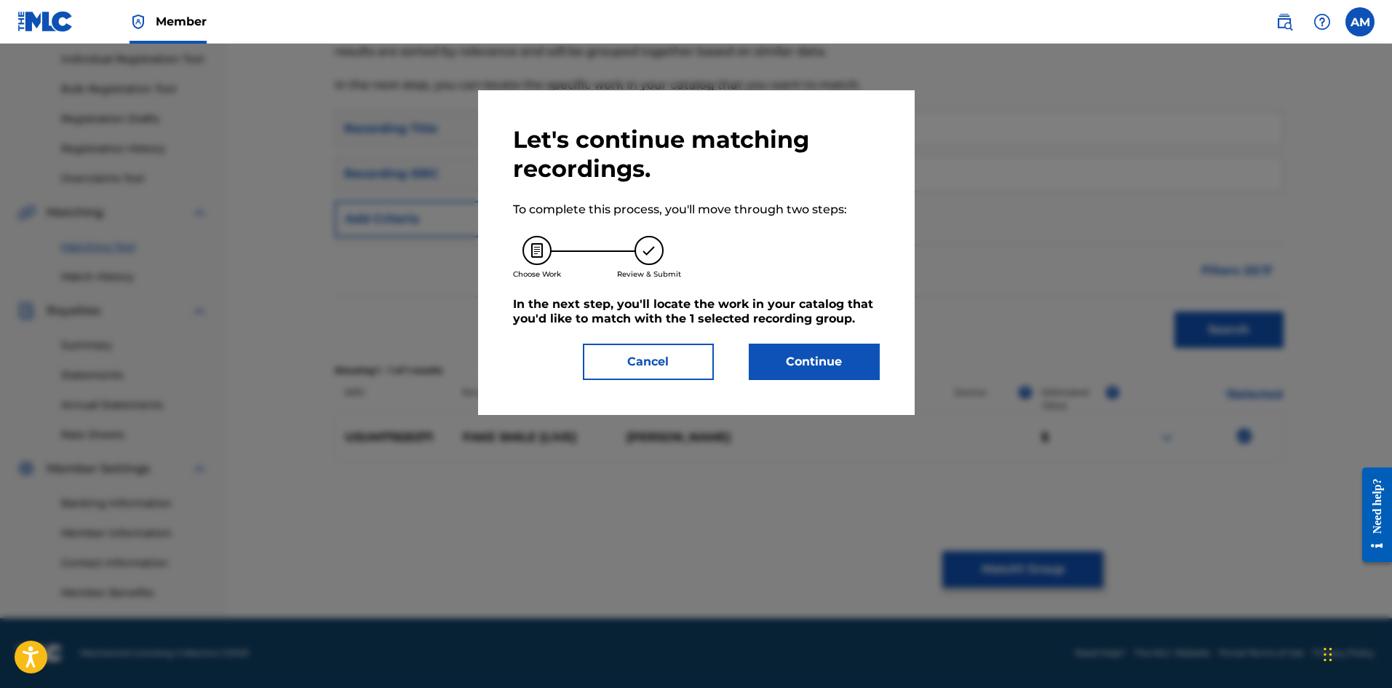
click at [801, 360] on button "Continue" at bounding box center [814, 361] width 131 height 36
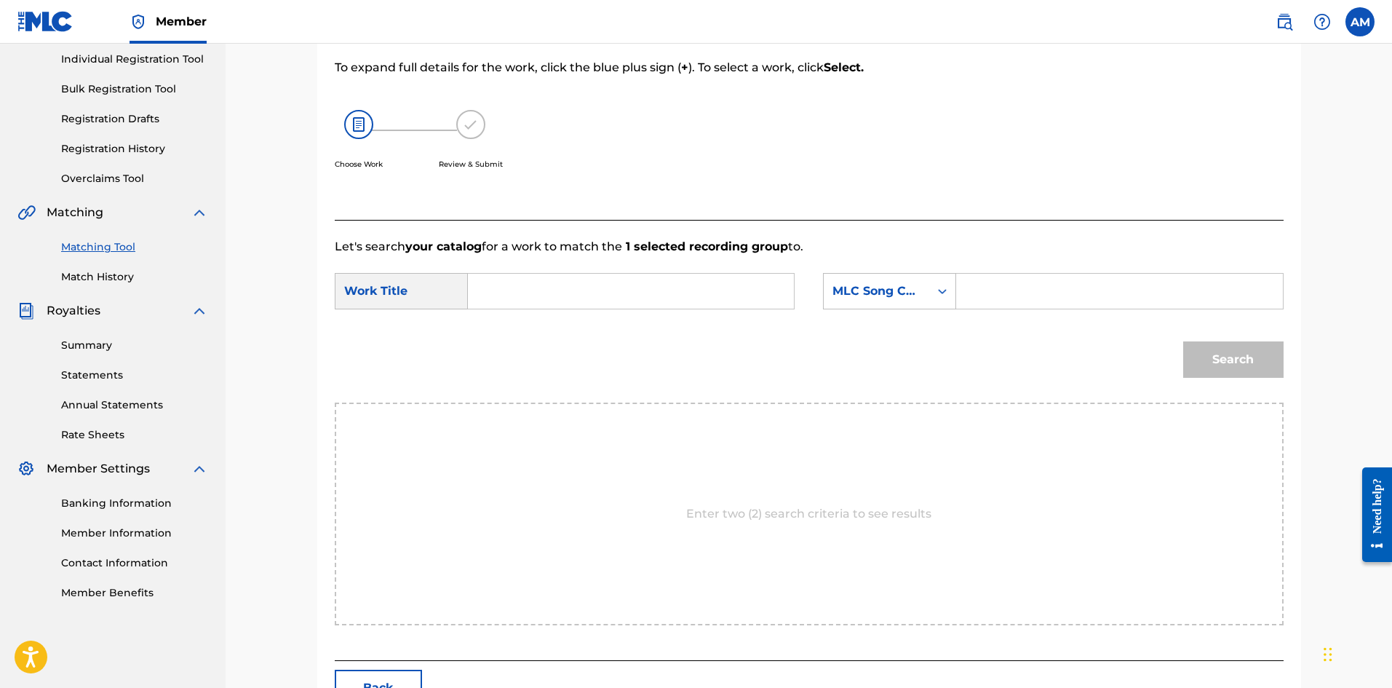
click at [540, 282] on input "Search Form" at bounding box center [630, 291] width 301 height 35
paste input "FAKE SMILE"
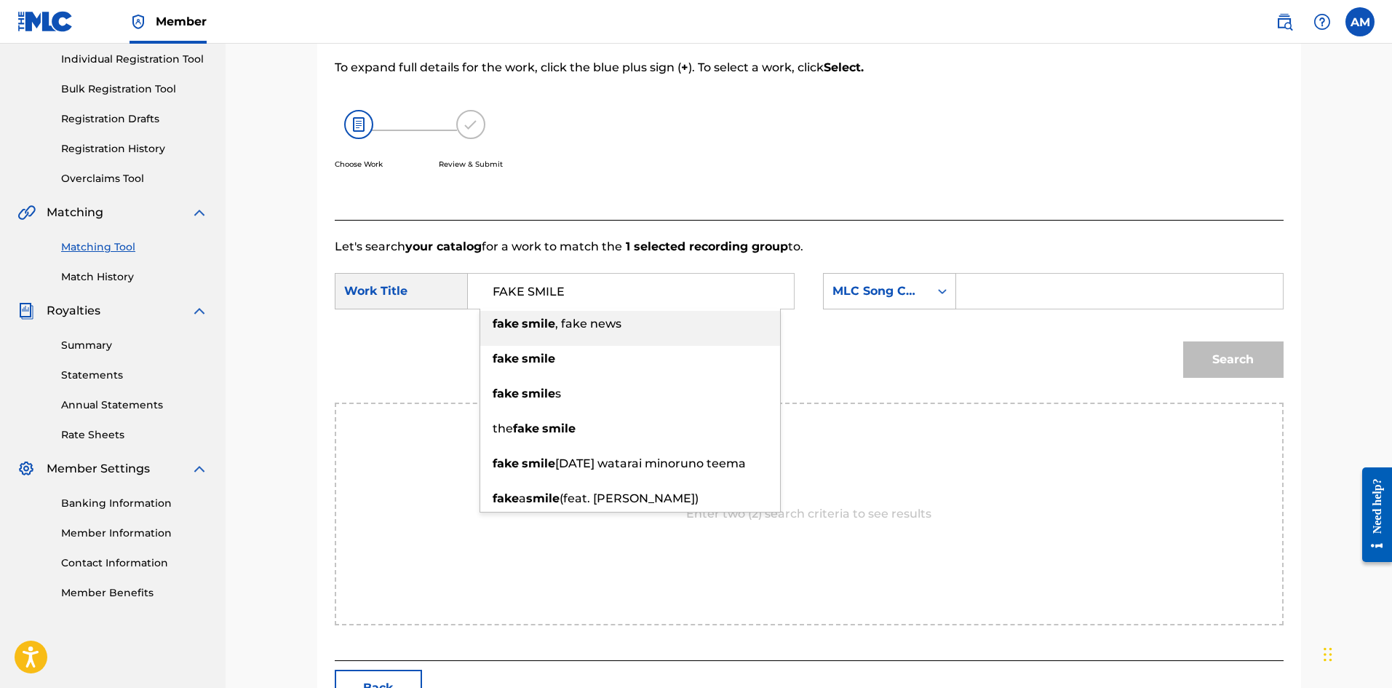
type input "FAKE SMILE"
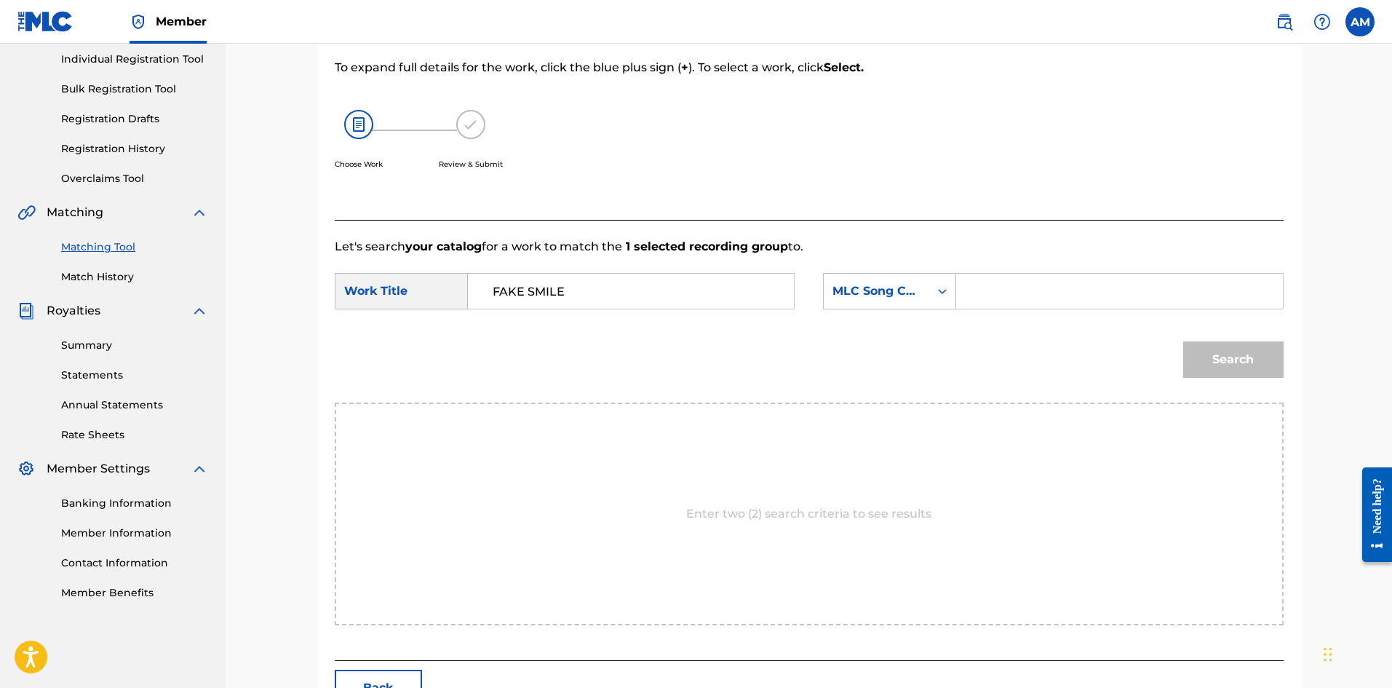
click at [986, 279] on input "Search Form" at bounding box center [1119, 291] width 301 height 35
paste input "FD87HO"
type input "FD87HO"
click at [1236, 350] on button "Search" at bounding box center [1233, 359] width 100 height 36
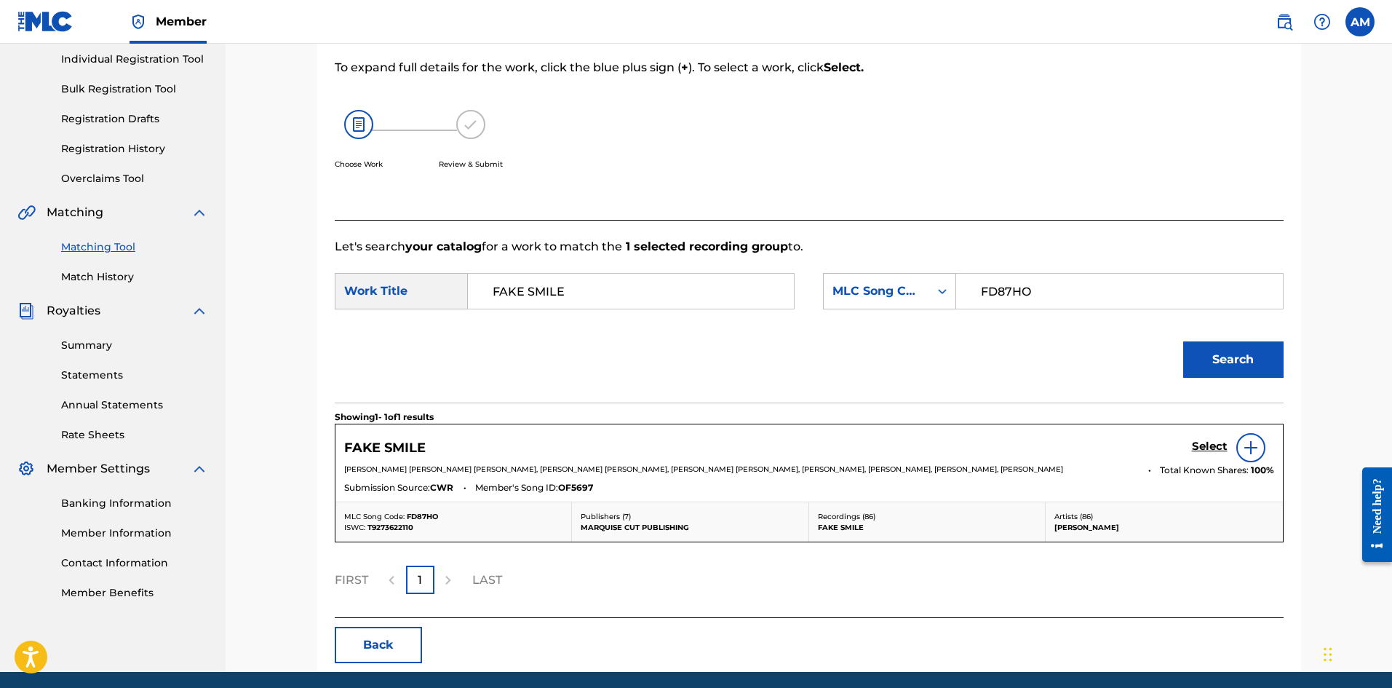
click at [1203, 440] on h5 "Select" at bounding box center [1210, 447] width 36 height 14
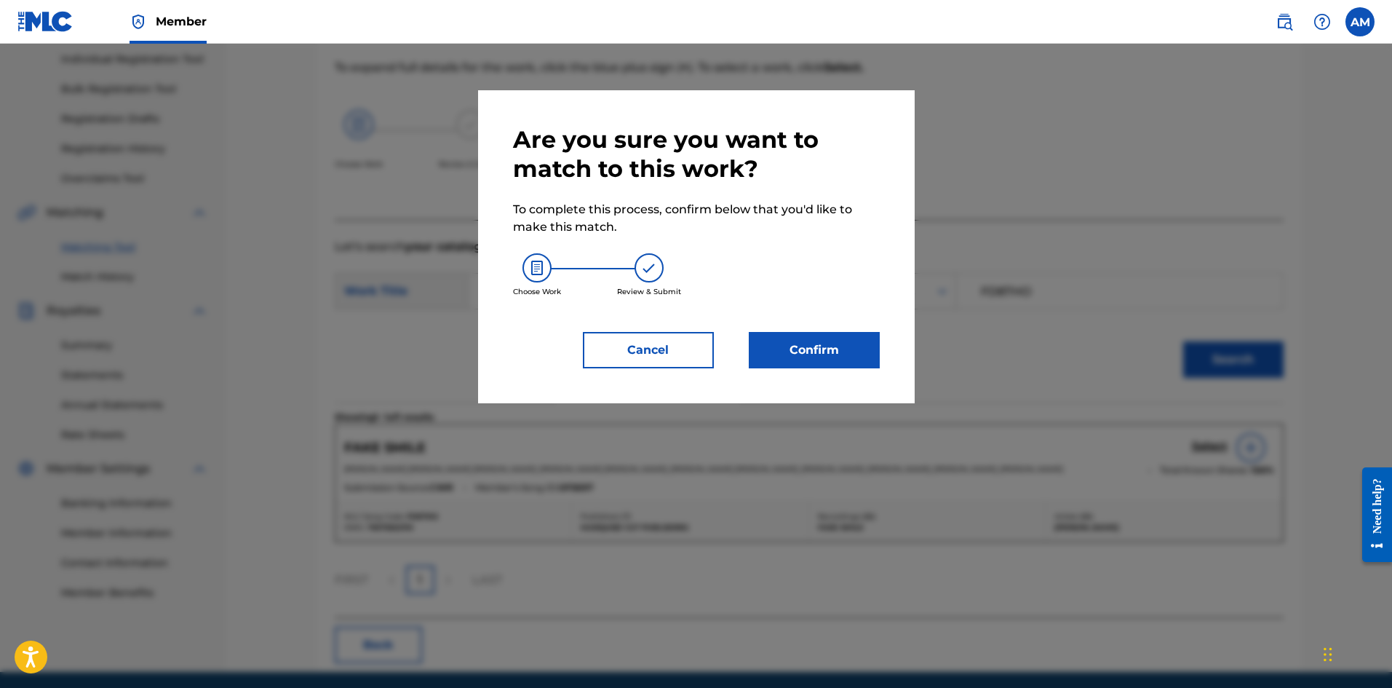
click at [823, 352] on button "Confirm" at bounding box center [814, 350] width 131 height 36
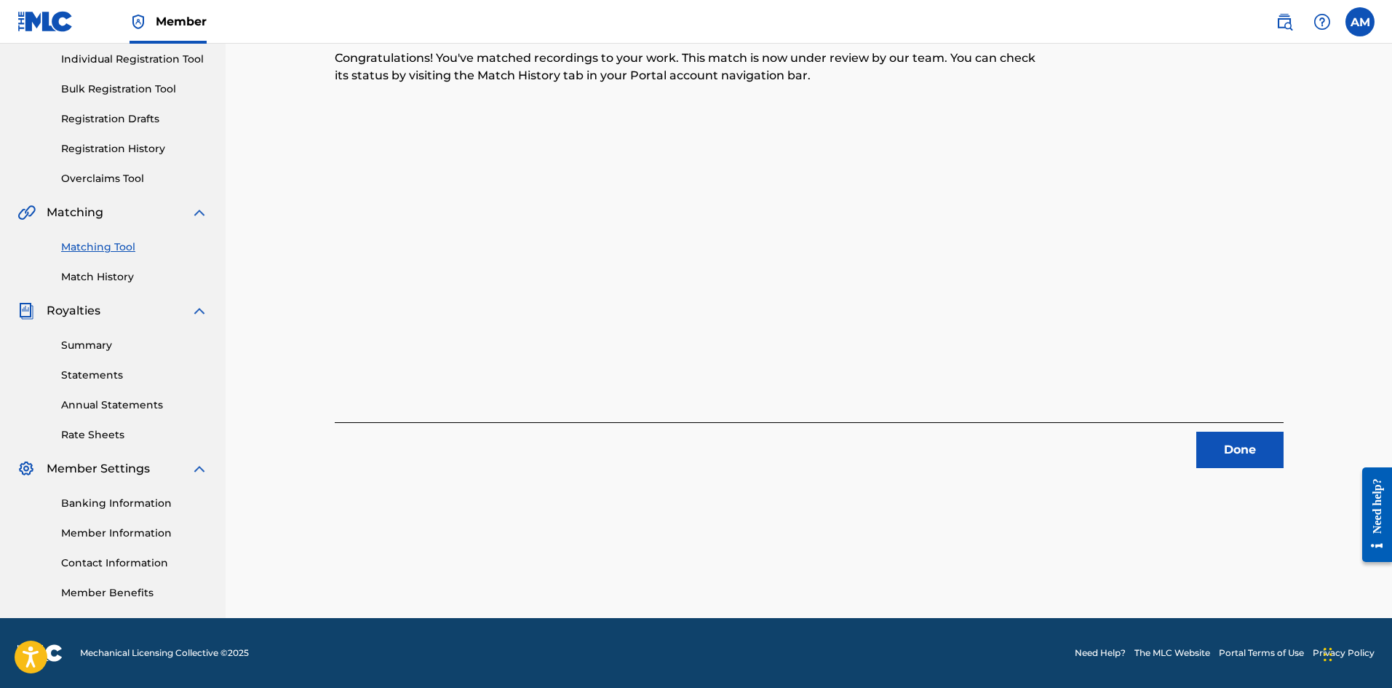
drag, startPoint x: 1224, startPoint y: 461, endPoint x: 1193, endPoint y: 449, distance: 32.7
click at [1224, 461] on button "Done" at bounding box center [1239, 450] width 87 height 36
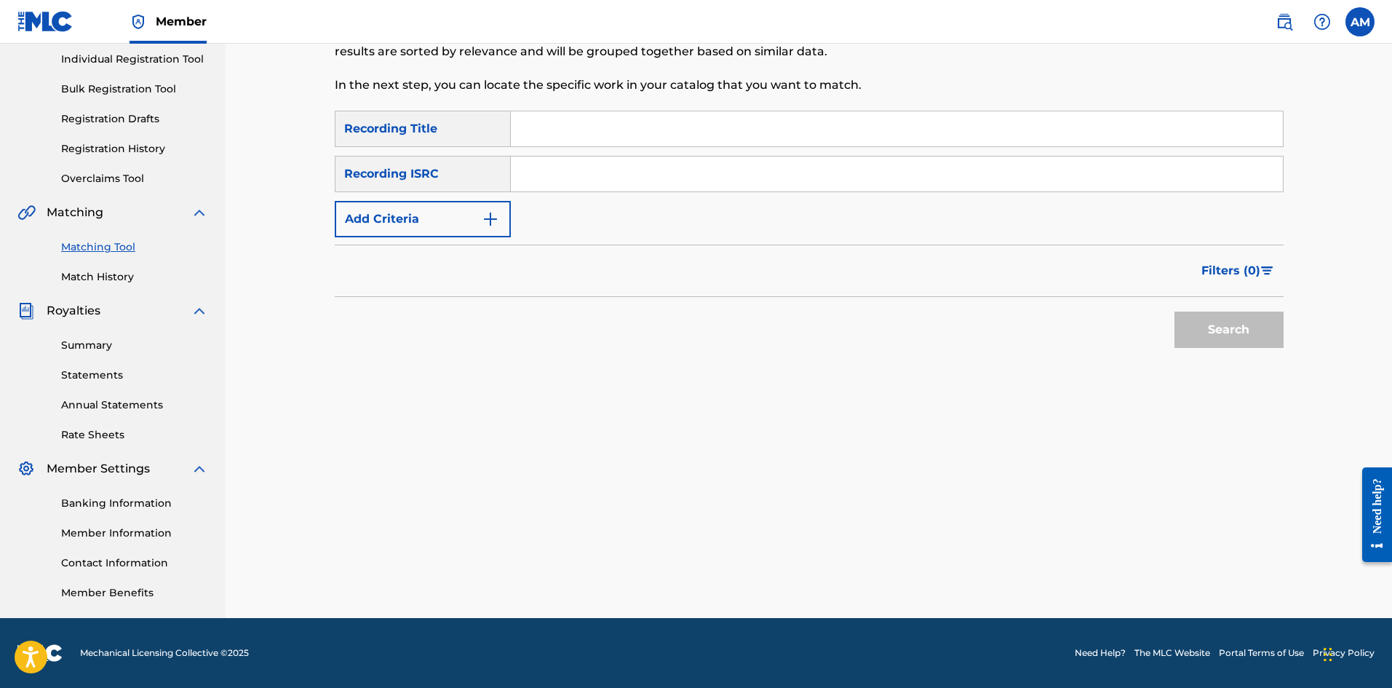
click at [648, 178] on input "Search Form" at bounding box center [897, 173] width 772 height 35
paste input "ES5701801102"
type input "ES5701801102"
click at [1239, 317] on button "Search" at bounding box center [1229, 329] width 109 height 36
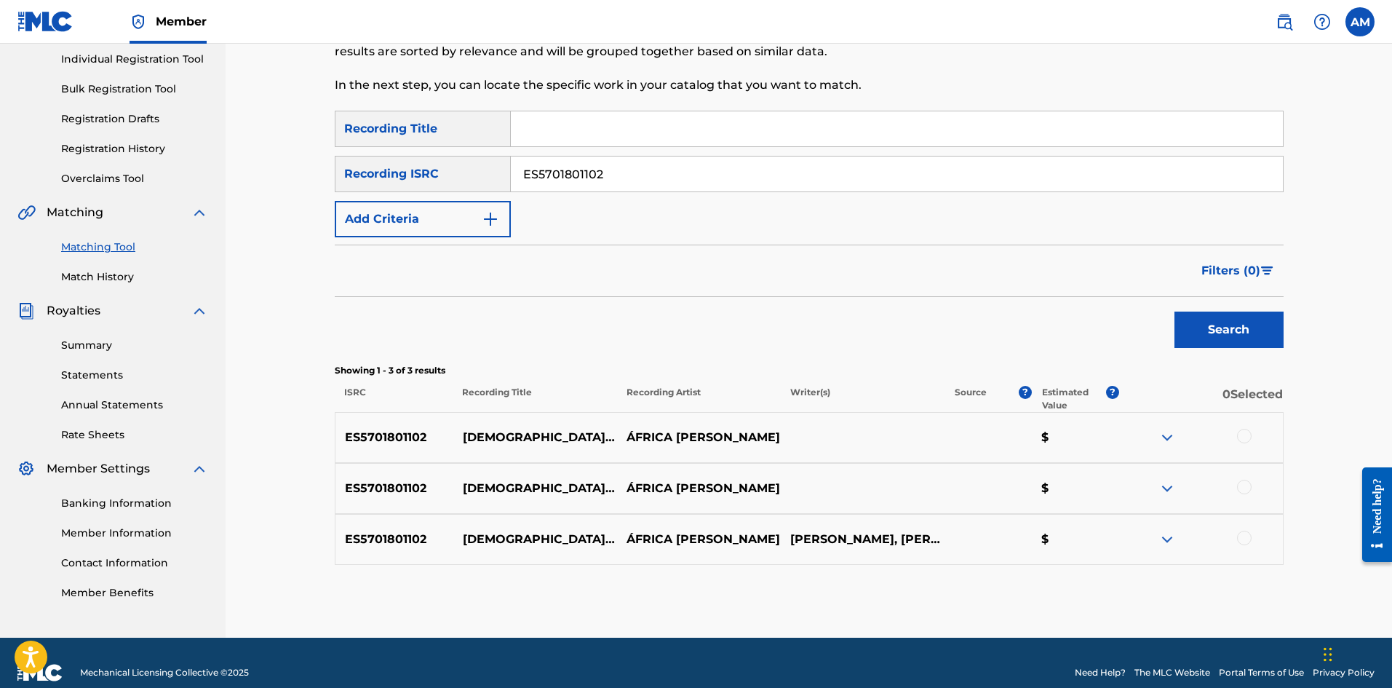
click at [1247, 434] on div at bounding box center [1244, 436] width 15 height 15
drag, startPoint x: 1242, startPoint y: 487, endPoint x: 1245, endPoint y: 496, distance: 10.1
click at [1242, 487] on div at bounding box center [1244, 487] width 15 height 15
click at [1242, 533] on div at bounding box center [1244, 538] width 15 height 15
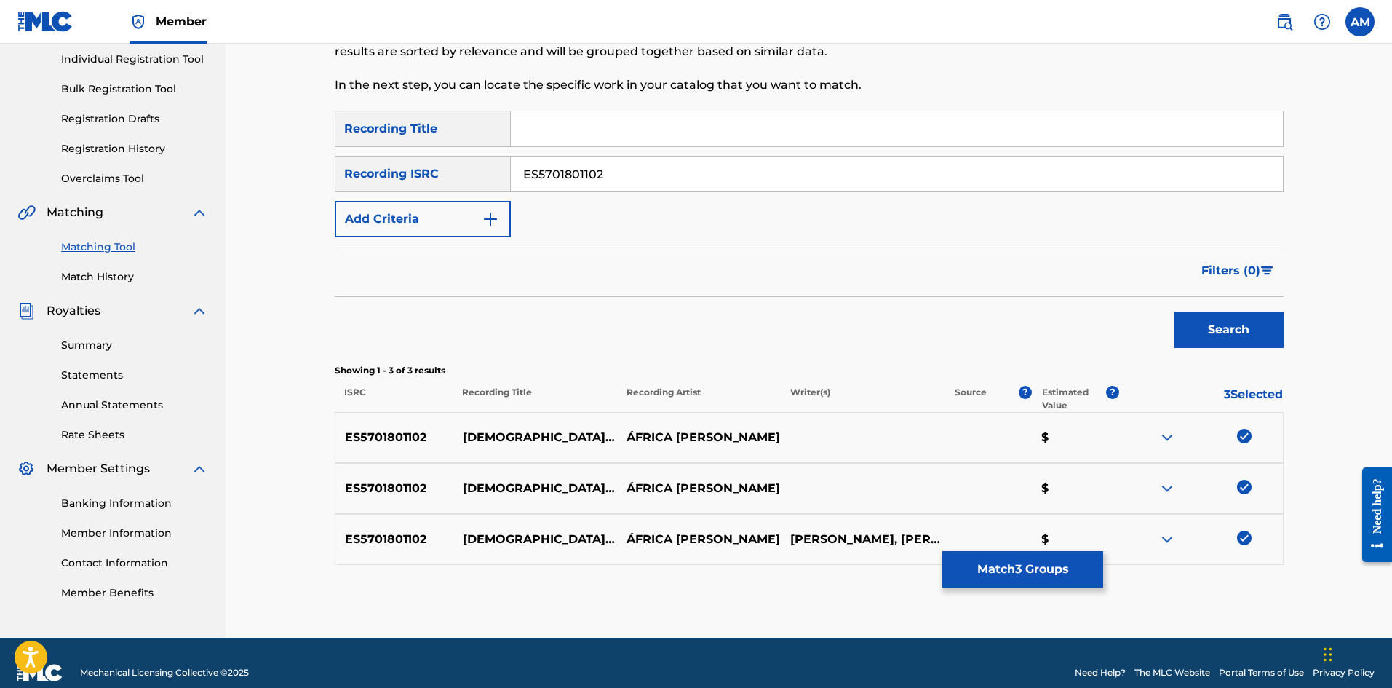
click at [1027, 567] on button "Match 3 Groups" at bounding box center [1022, 569] width 161 height 36
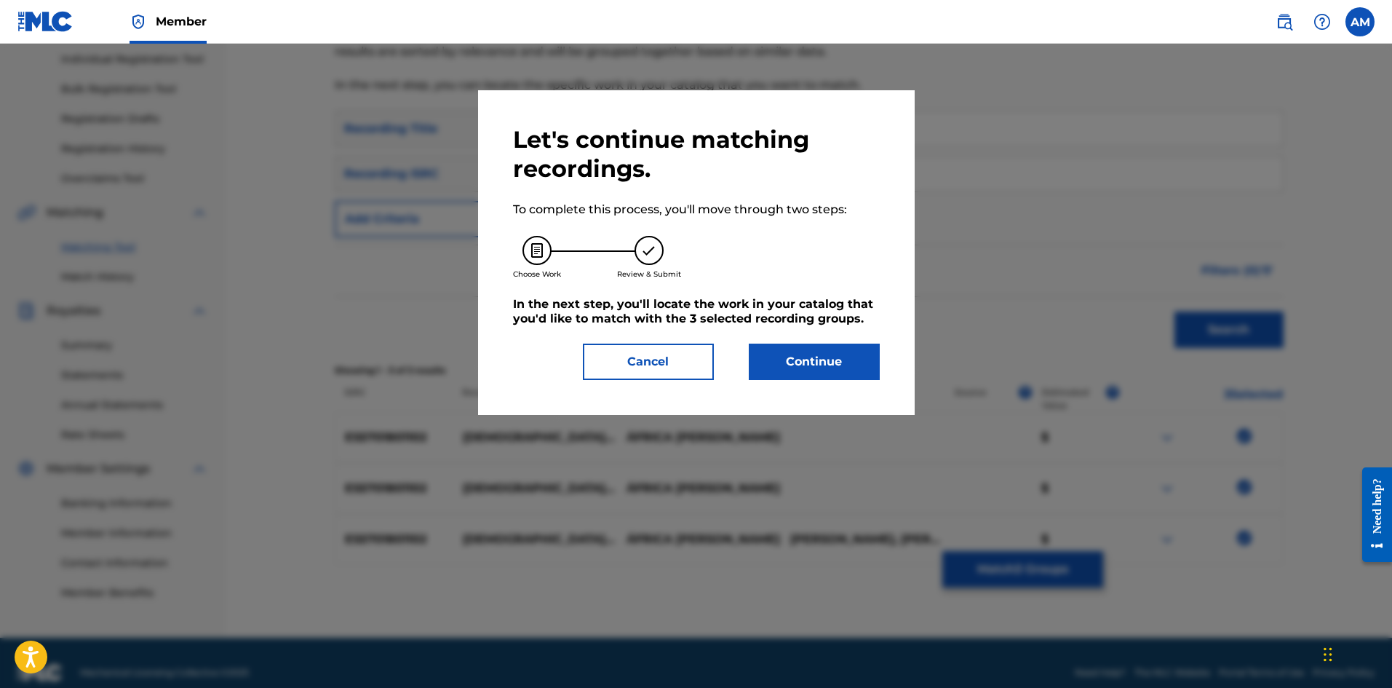
click at [818, 361] on button "Continue" at bounding box center [814, 361] width 131 height 36
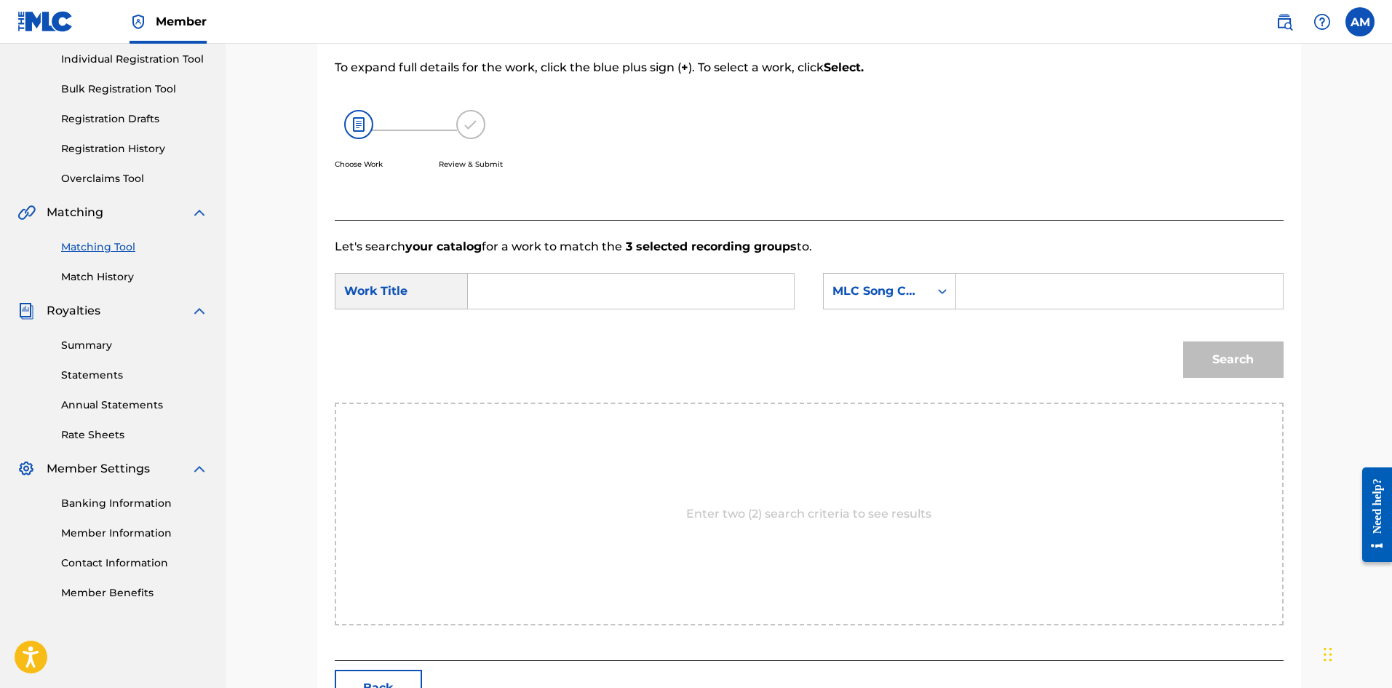
drag, startPoint x: 640, startPoint y: 279, endPoint x: 583, endPoint y: 287, distance: 57.2
click at [640, 279] on input "Search Form" at bounding box center [630, 291] width 301 height 35
paste input "[DEMOGRAPHIC_DATA] IS A WOMAN"
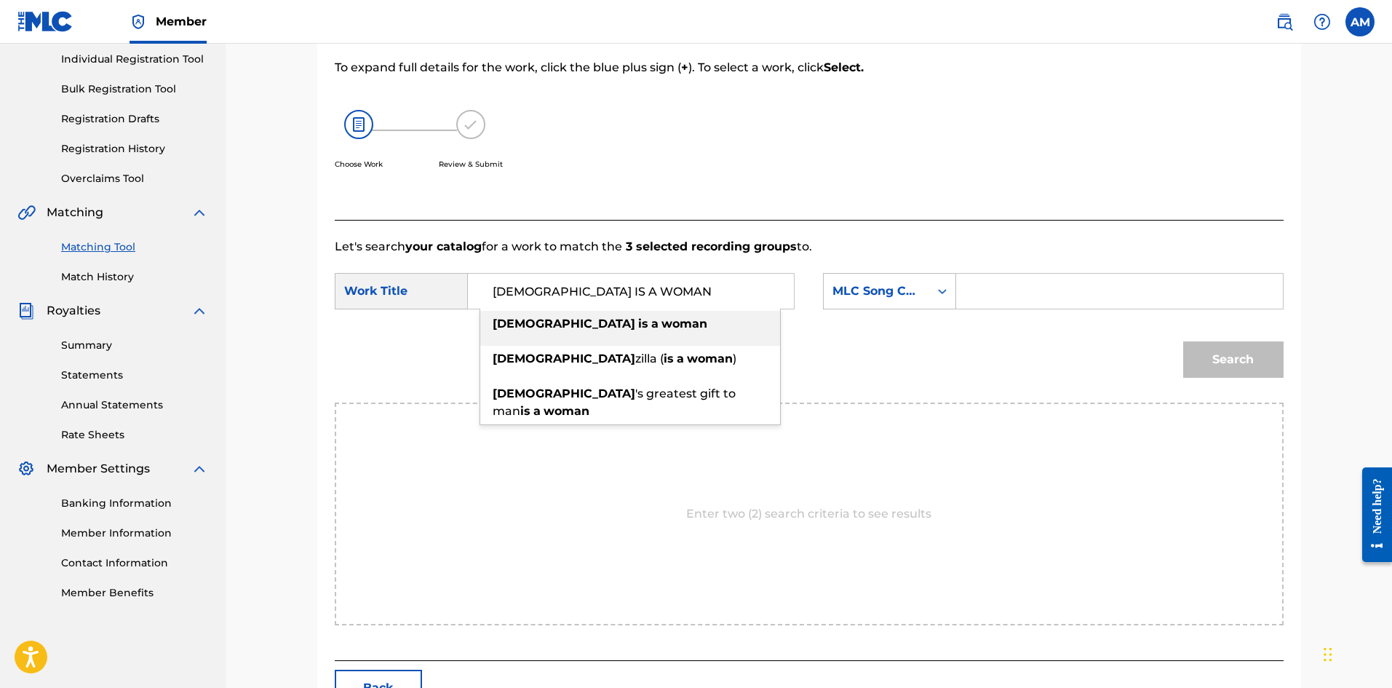
type input "[DEMOGRAPHIC_DATA] IS A WOMAN"
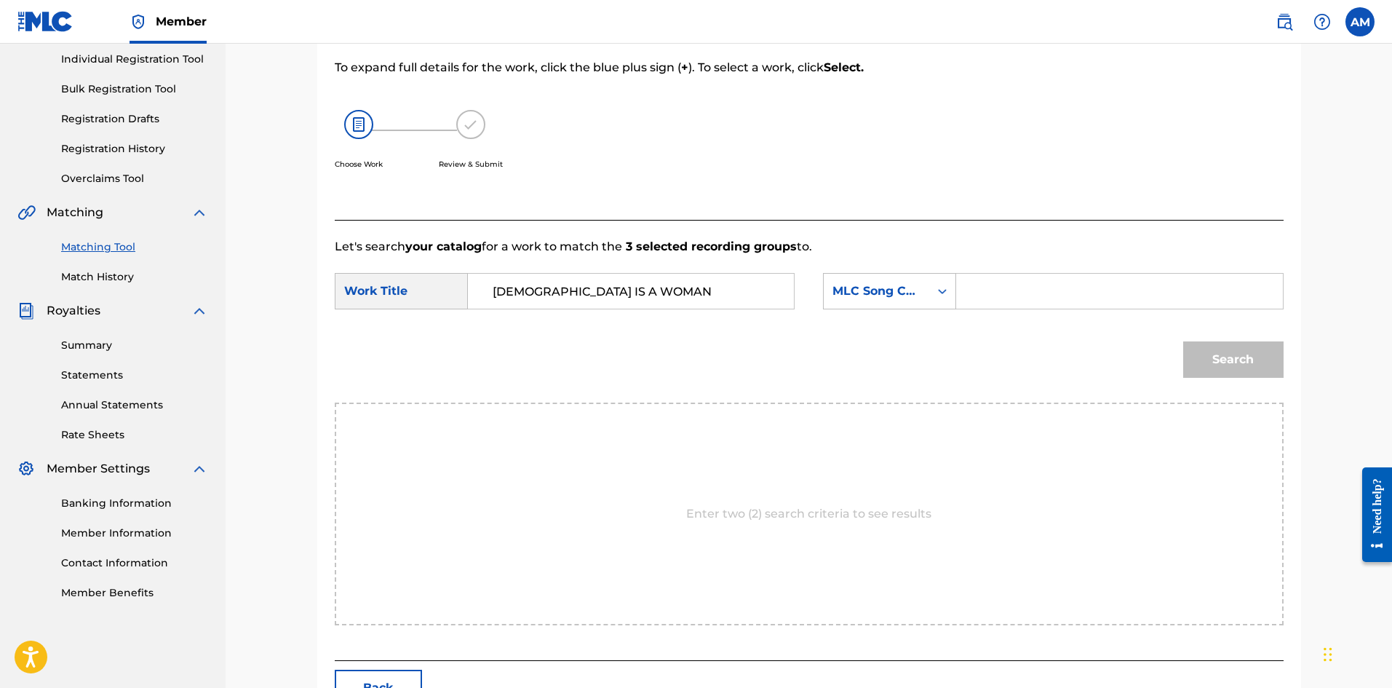
click at [1025, 298] on input "Search Form" at bounding box center [1119, 291] width 301 height 35
paste input "GVCWZE"
type input "GVCWZE"
click at [1218, 346] on button "Search" at bounding box center [1233, 359] width 100 height 36
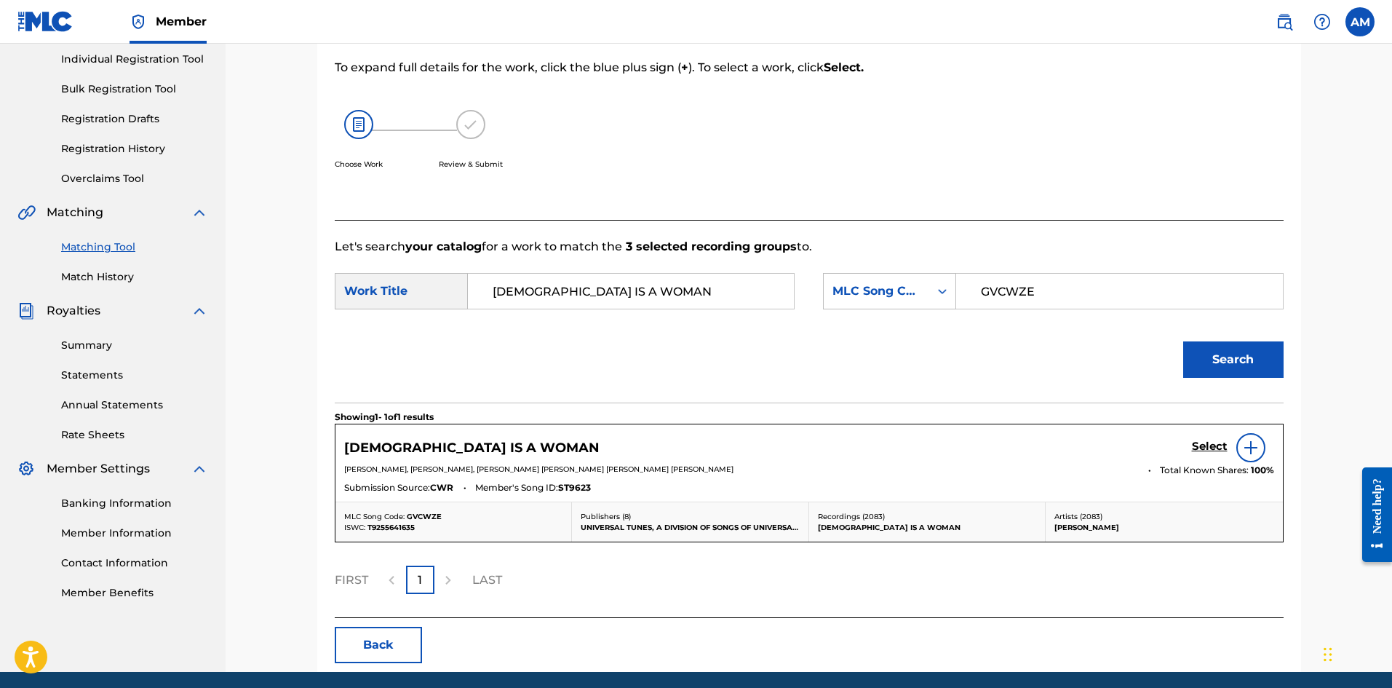
click at [1220, 448] on h5 "Select" at bounding box center [1210, 447] width 36 height 14
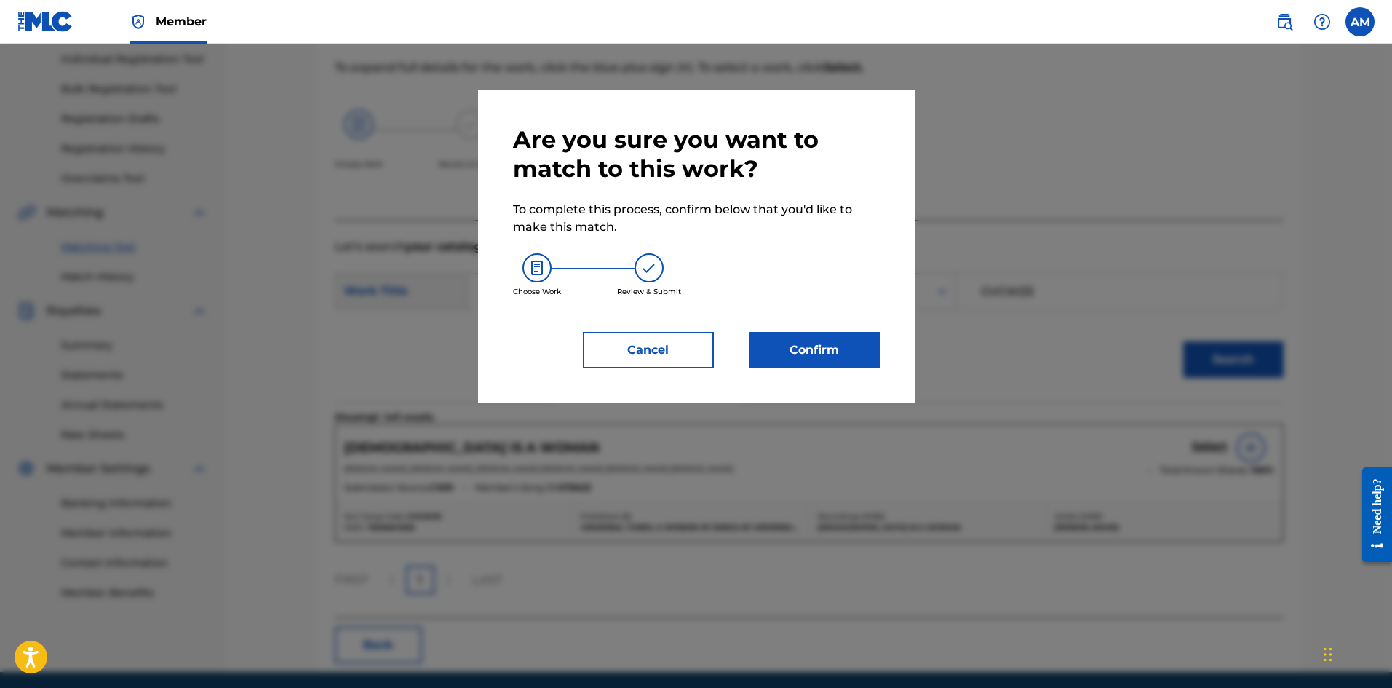
click at [776, 346] on button "Confirm" at bounding box center [814, 350] width 131 height 36
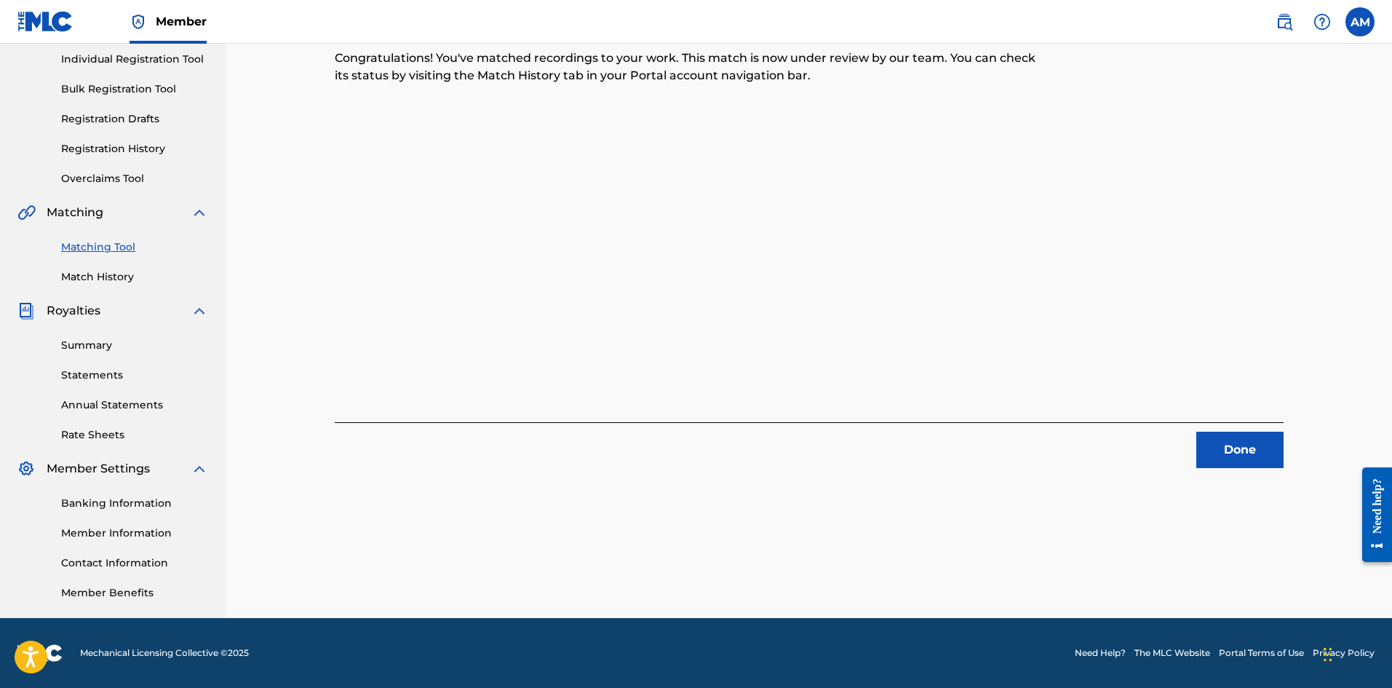
click at [1270, 440] on button "Done" at bounding box center [1239, 450] width 87 height 36
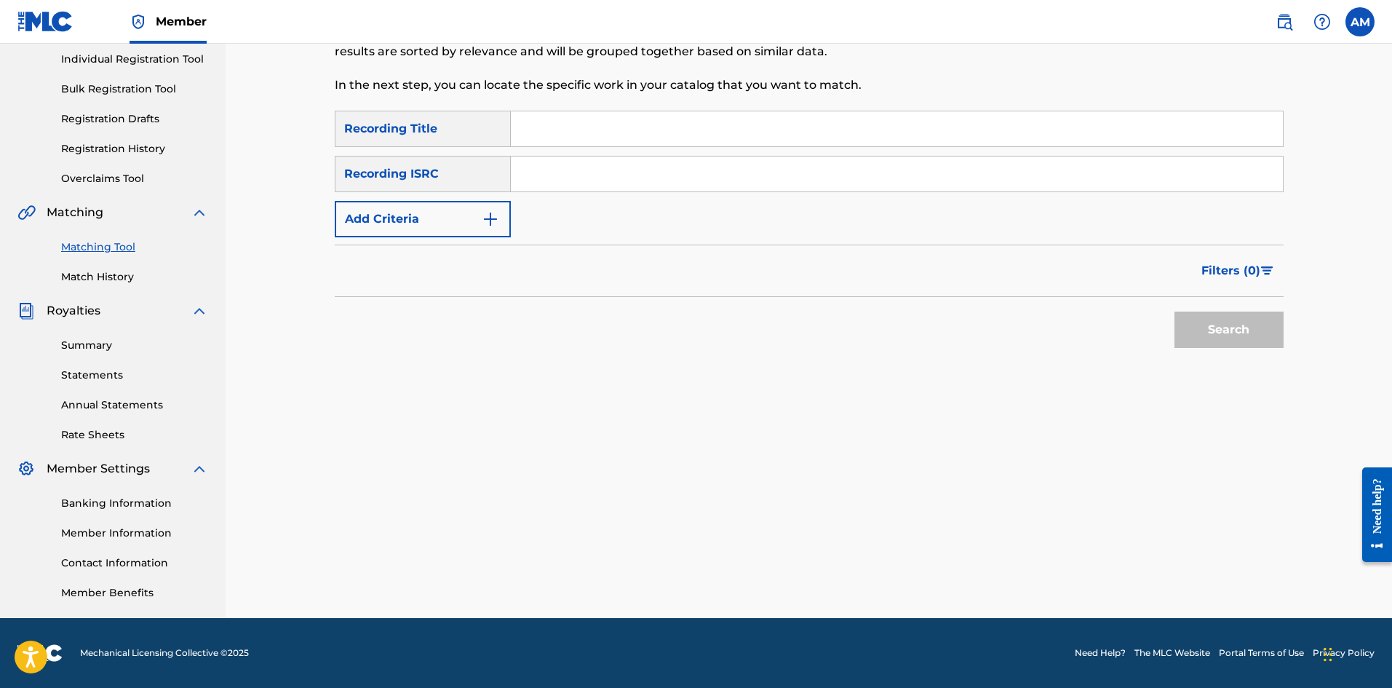
click at [629, 188] on input "Search Form" at bounding box center [897, 173] width 772 height 35
paste input "USUM72501921"
click at [1175, 311] on button "Search" at bounding box center [1229, 329] width 109 height 36
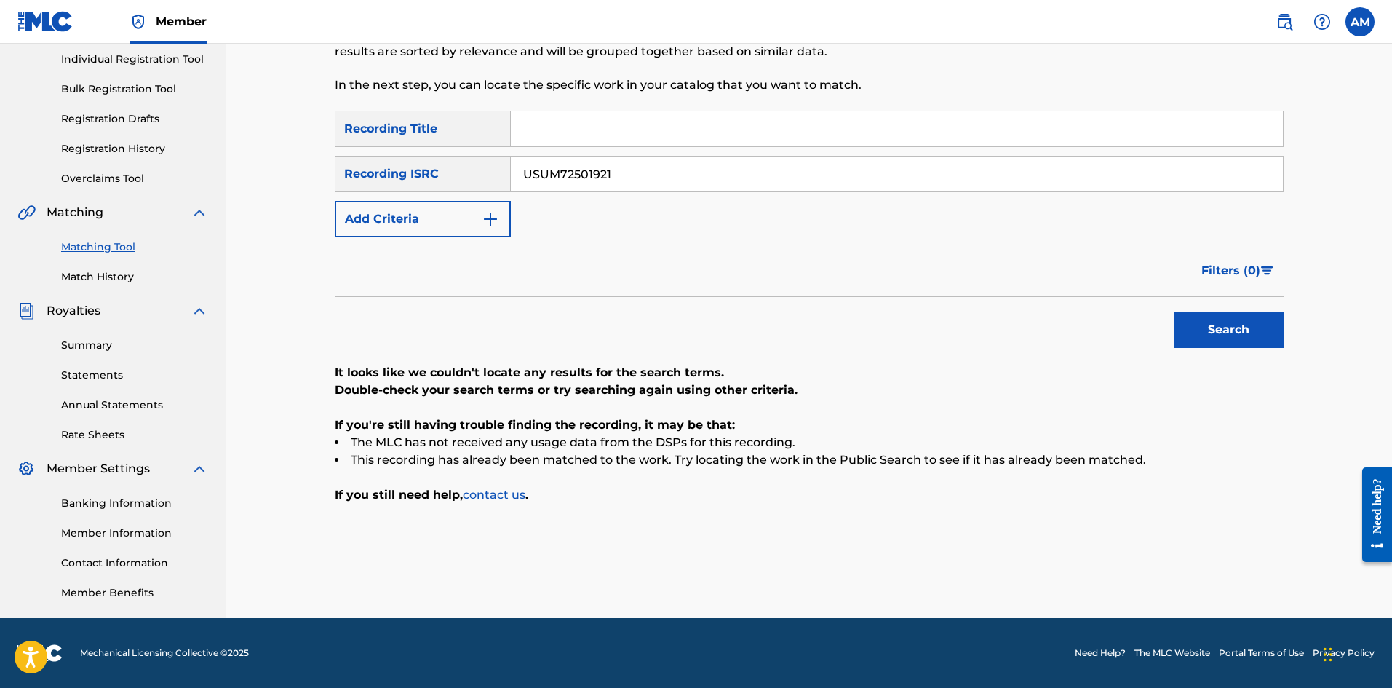
drag, startPoint x: 624, startPoint y: 170, endPoint x: 126, endPoint y: 202, distance: 499.5
click at [126, 202] on main "UNIVERSAL MUSIC PUB GROUP Summary Catalog Works Registration Claiming Tool Indi…" at bounding box center [696, 238] width 1392 height 759
paste input "60"
click at [1200, 331] on button "Search" at bounding box center [1229, 329] width 109 height 36
drag, startPoint x: 688, startPoint y: 170, endPoint x: 246, endPoint y: 200, distance: 443.5
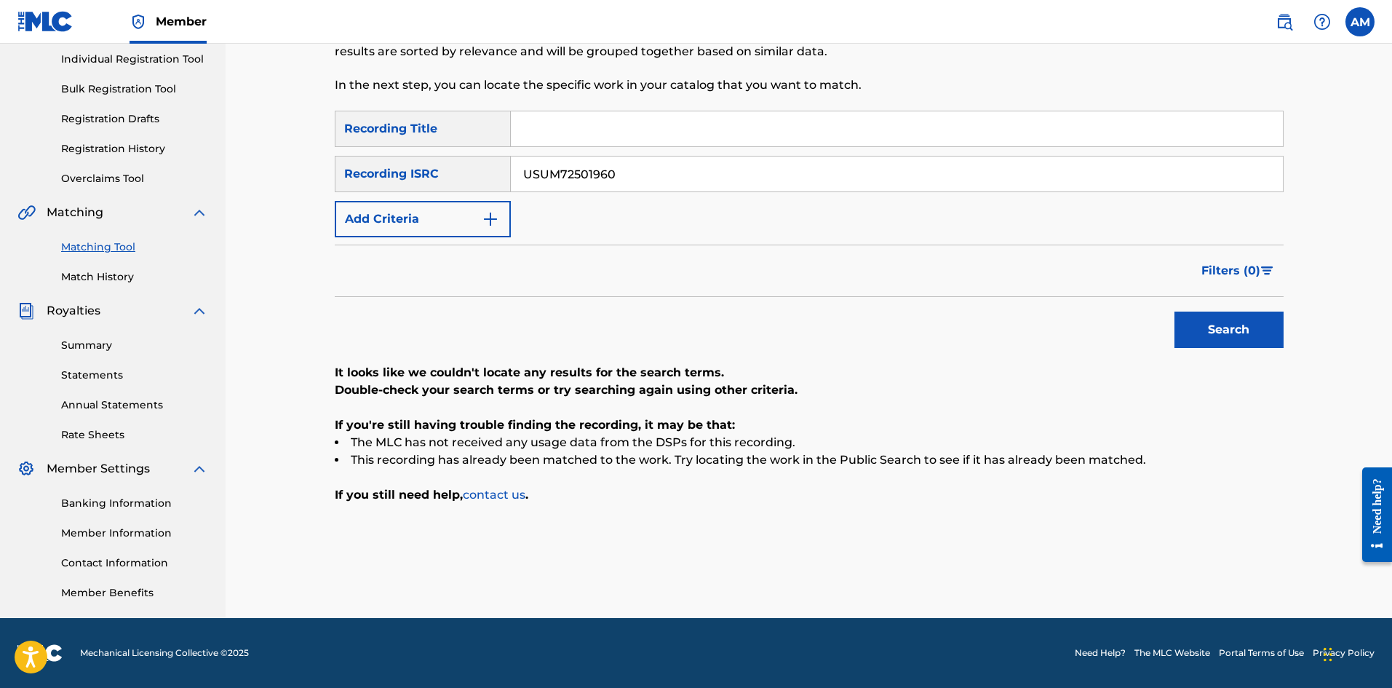
click at [245, 200] on div "Matching Tool The Matching Tool allows Members to match sound recordings to wor…" at bounding box center [809, 238] width 1167 height 759
paste input "411293"
type input "USUM72411293"
click at [1200, 326] on button "Search" at bounding box center [1229, 329] width 109 height 36
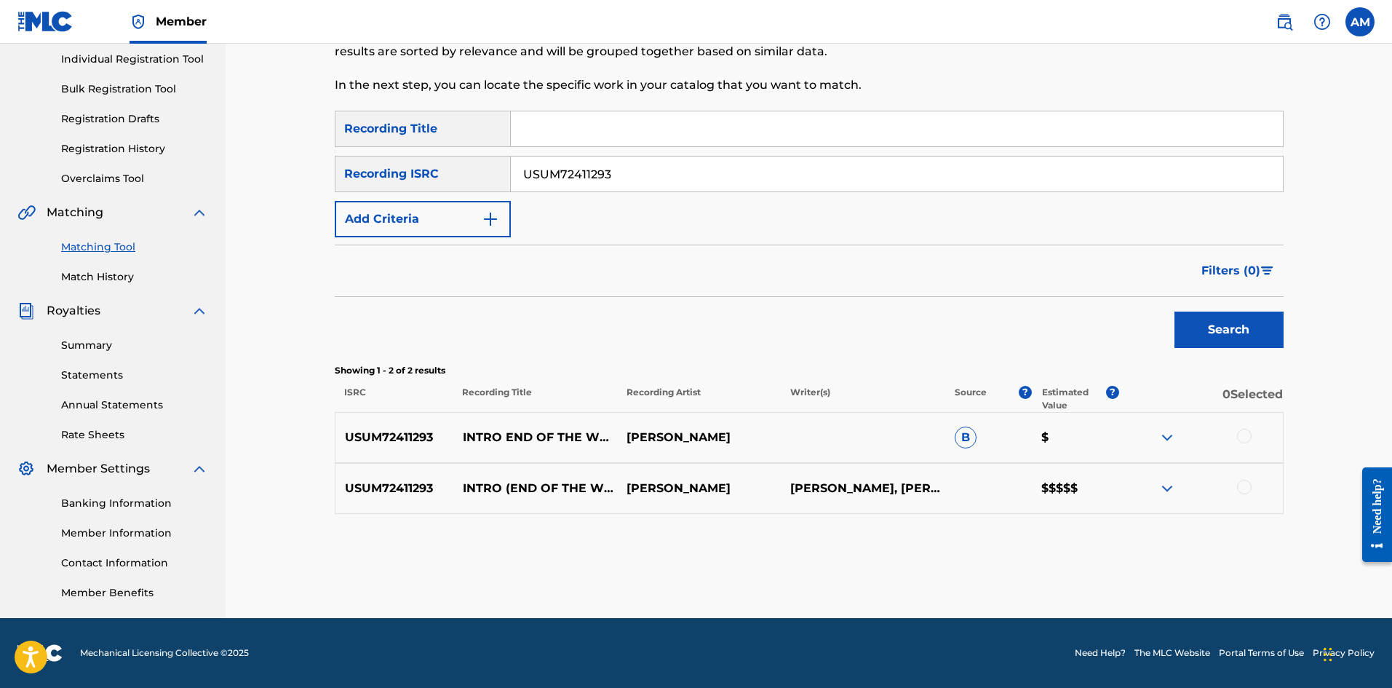
click at [1248, 432] on div at bounding box center [1244, 436] width 15 height 15
click at [1247, 490] on div at bounding box center [1244, 487] width 15 height 15
click at [1025, 564] on button "Match 2 Groups" at bounding box center [1022, 569] width 161 height 36
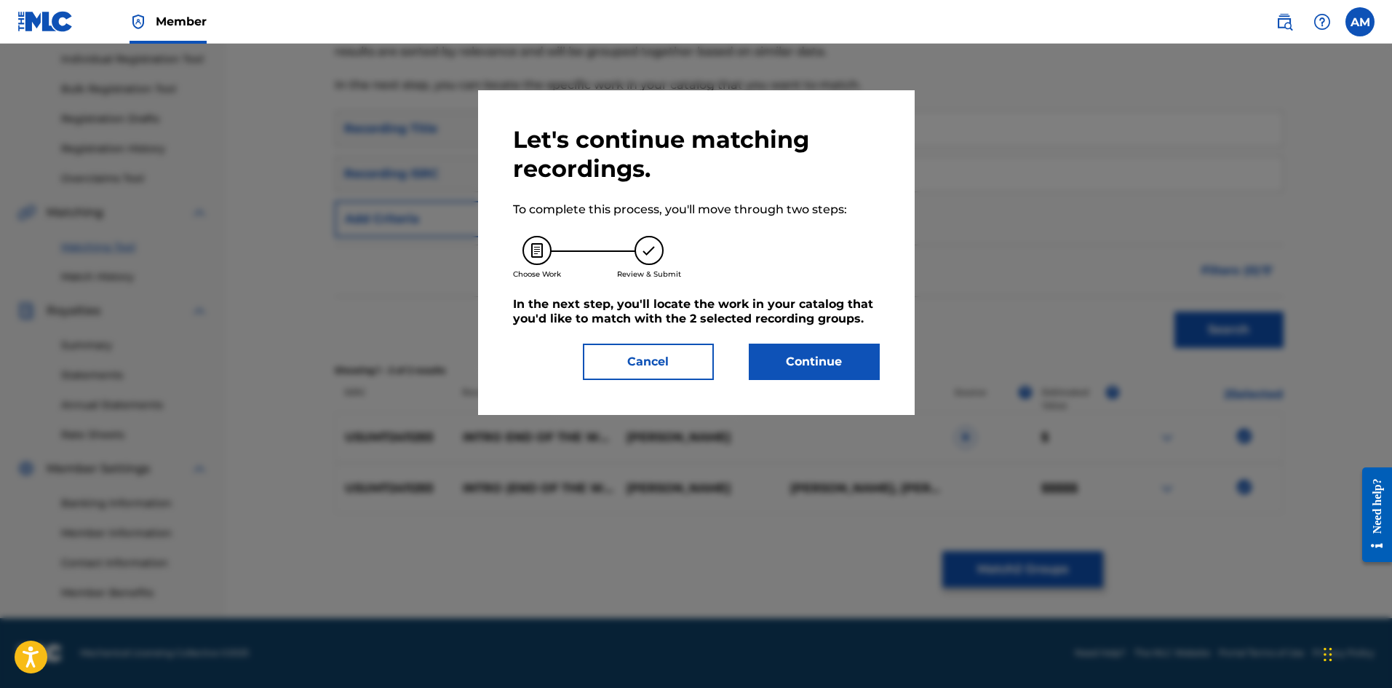
drag, startPoint x: 821, startPoint y: 355, endPoint x: 53, endPoint y: 383, distance: 768.3
click at [807, 357] on button "Continue" at bounding box center [814, 361] width 131 height 36
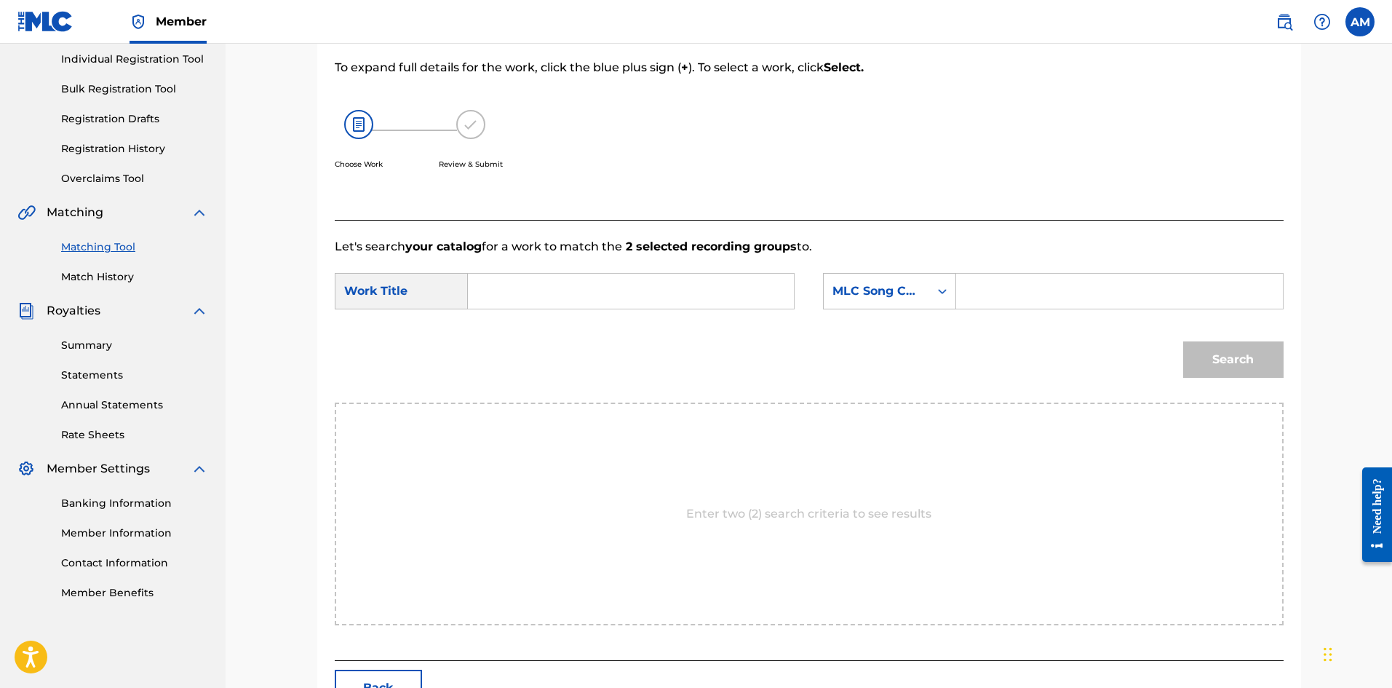
click at [586, 292] on input "Search Form" at bounding box center [630, 291] width 301 height 35
paste input "INTRO (END OF THE WORLD)"
type input "INTRO (END OF THE WORLD)"
drag, startPoint x: 1010, startPoint y: 284, endPoint x: 1022, endPoint y: 286, distance: 11.8
click at [1010, 284] on input "Search Form" at bounding box center [1119, 291] width 301 height 35
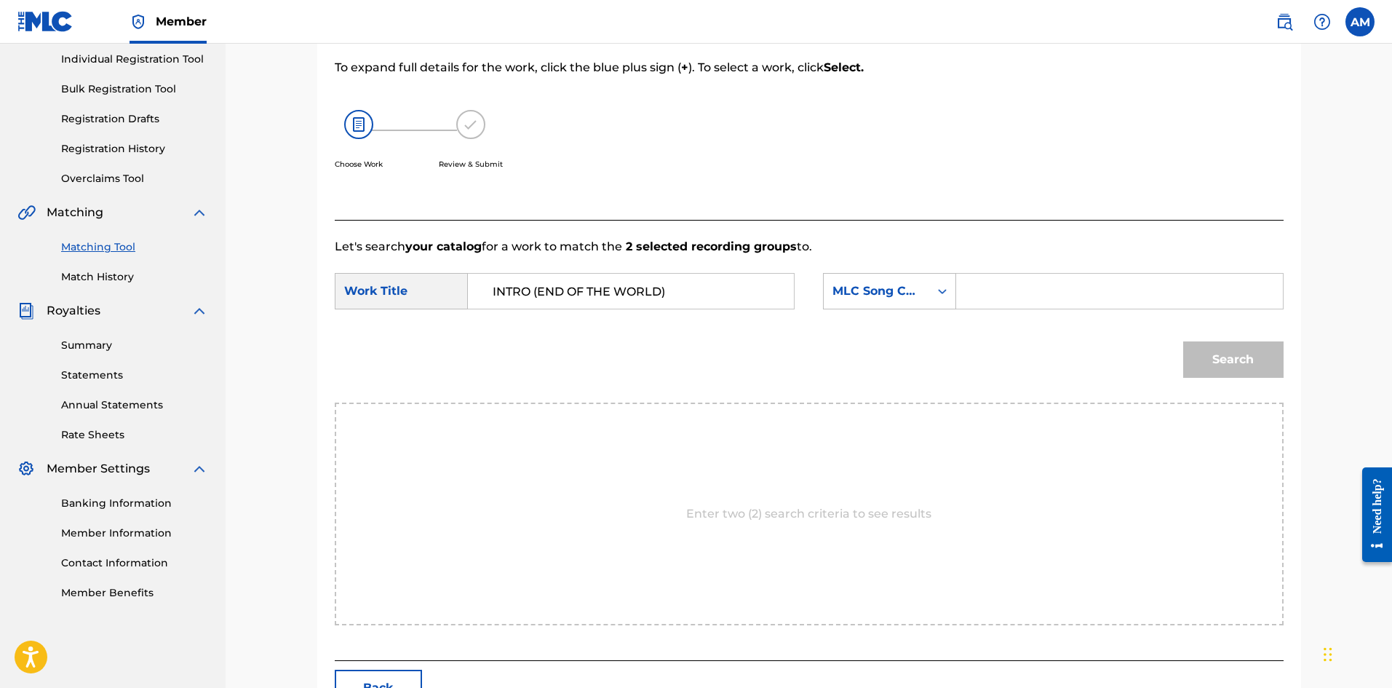
paste input "I326SB"
type input "I326SB"
click at [1217, 355] on button "Search" at bounding box center [1233, 359] width 100 height 36
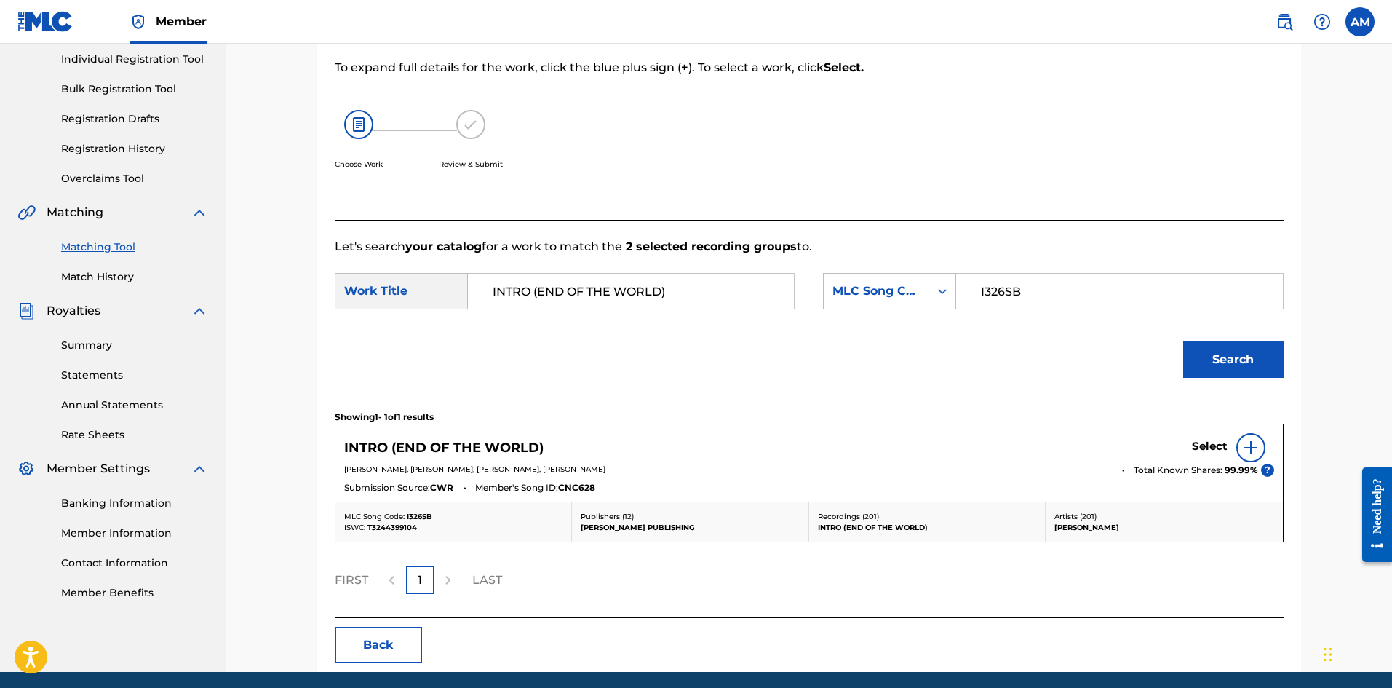
click at [1204, 448] on h5 "Select" at bounding box center [1210, 447] width 36 height 14
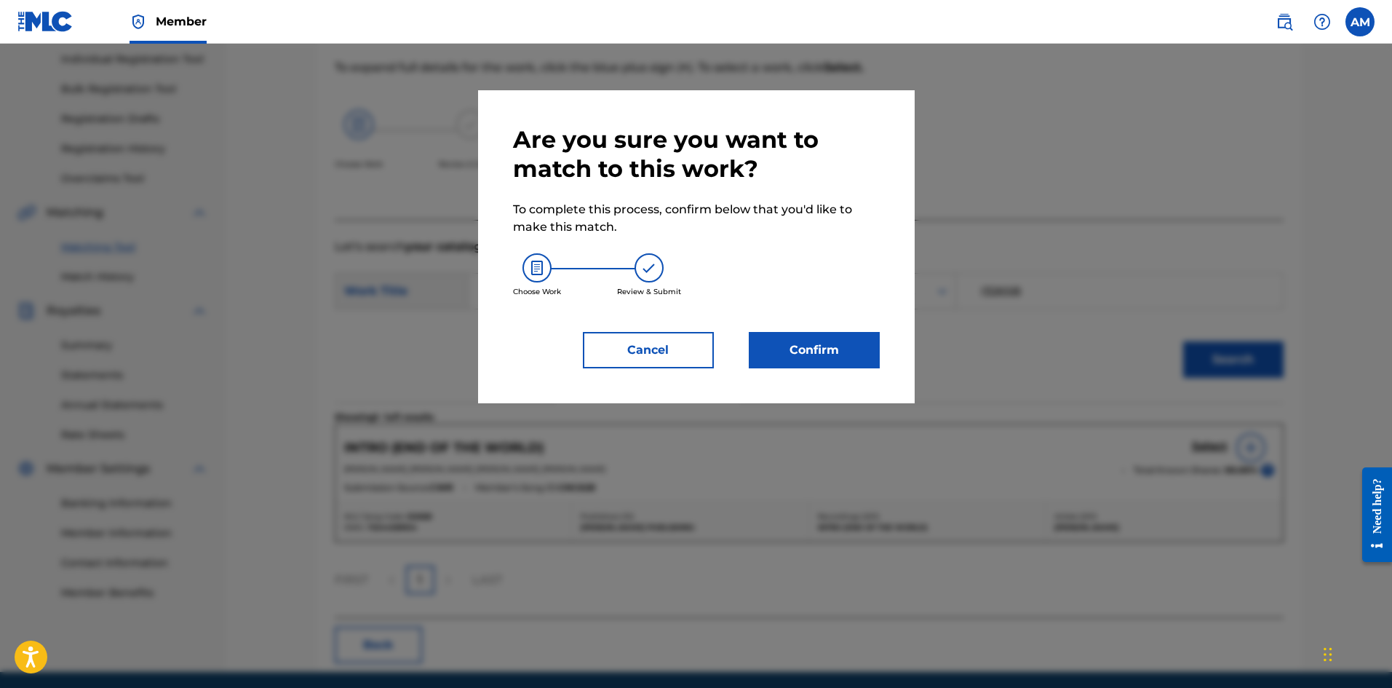
click at [840, 347] on button "Confirm" at bounding box center [814, 350] width 131 height 36
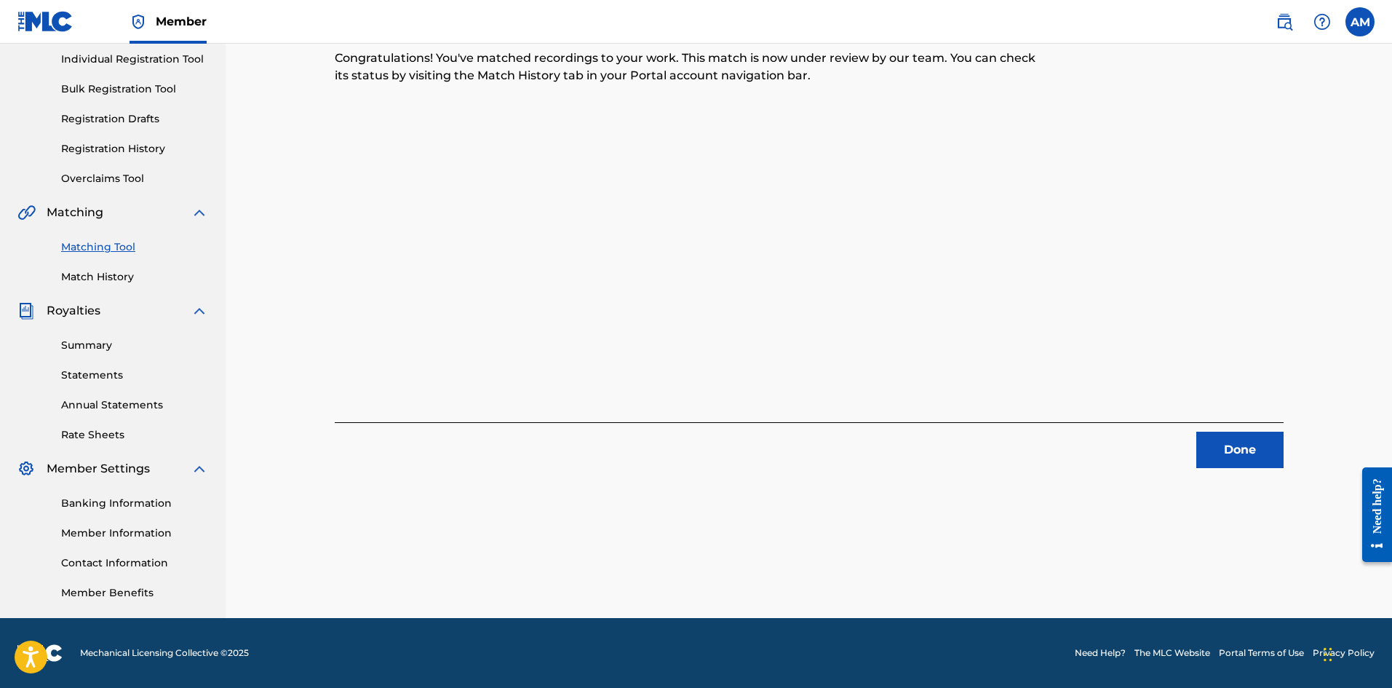
click at [1266, 451] on button "Done" at bounding box center [1239, 450] width 87 height 36
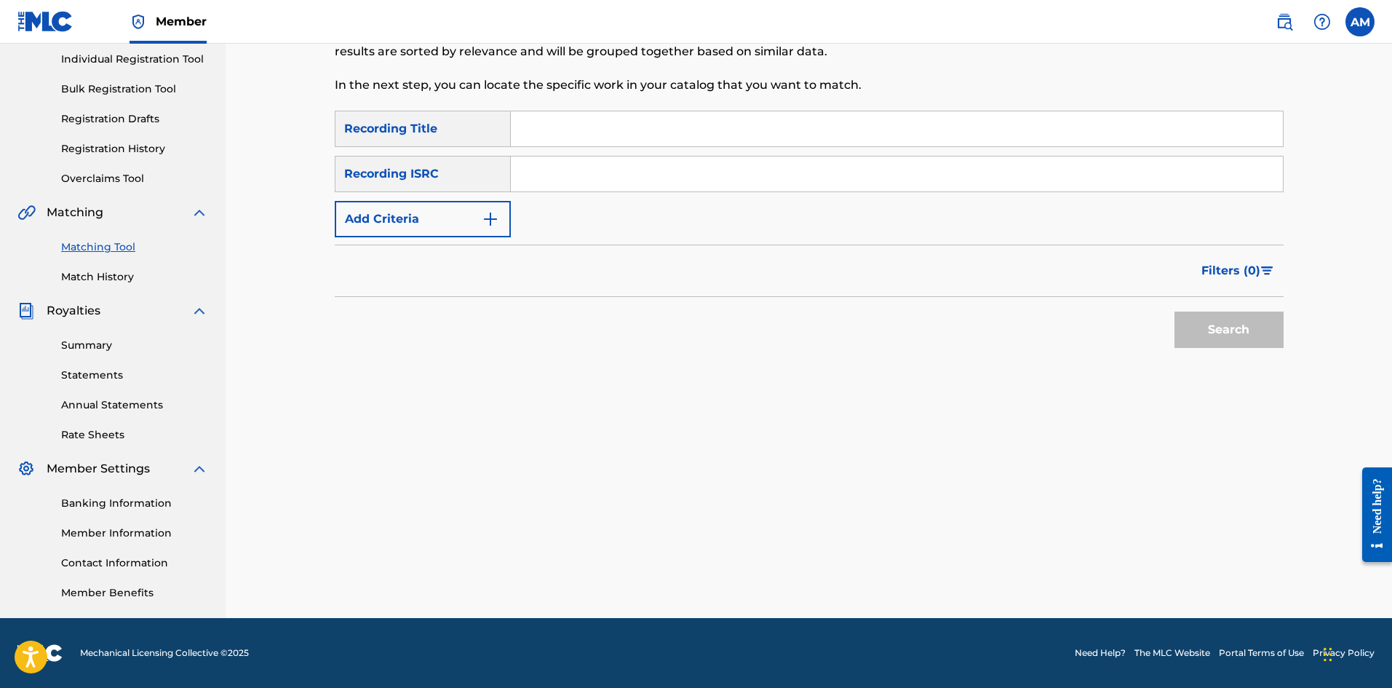
click at [655, 175] on input "Search Form" at bounding box center [897, 173] width 772 height 35
paste input "USRC12101536"
type input "USRC12101536"
click at [1252, 333] on button "Search" at bounding box center [1229, 329] width 109 height 36
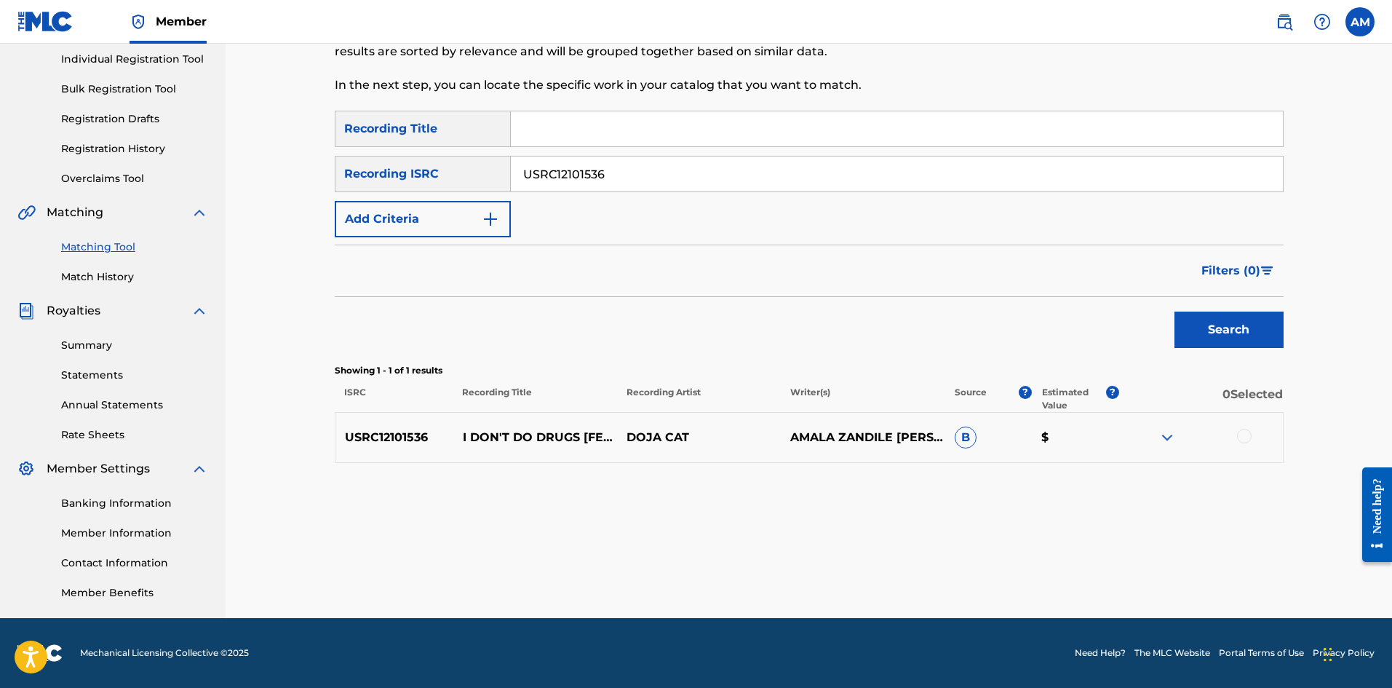
click at [1248, 438] on div at bounding box center [1244, 436] width 15 height 15
click at [998, 552] on button "Match 1 Group" at bounding box center [1022, 569] width 161 height 36
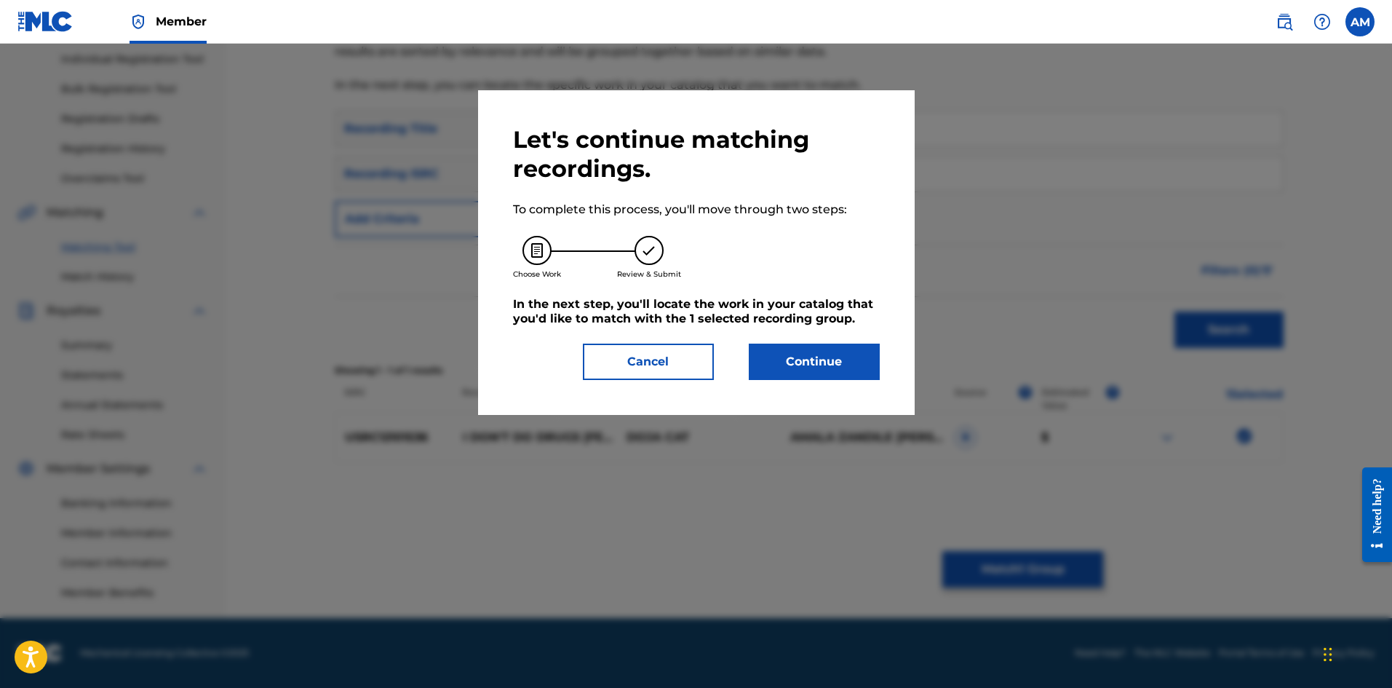
click at [789, 351] on button "Continue" at bounding box center [814, 361] width 131 height 36
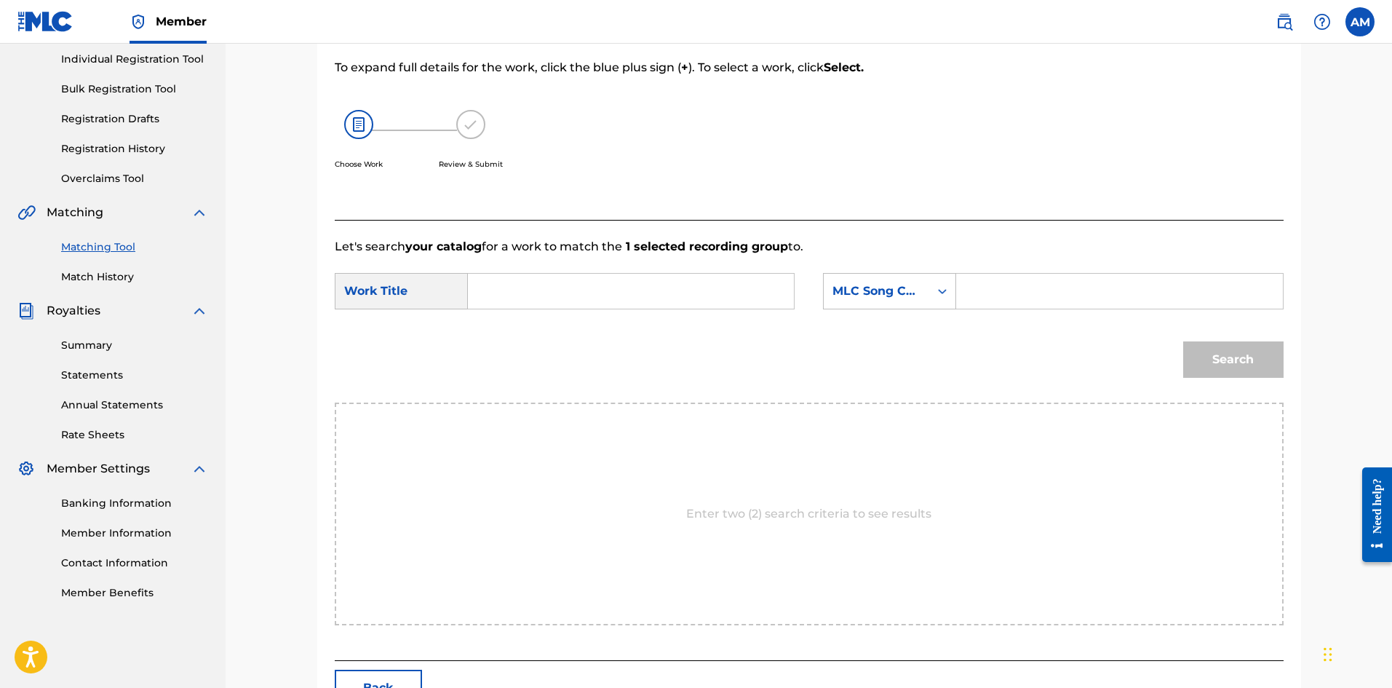
click at [578, 290] on input "Search Form" at bounding box center [630, 291] width 301 height 35
paste input "I DON'T DO DRUGS"
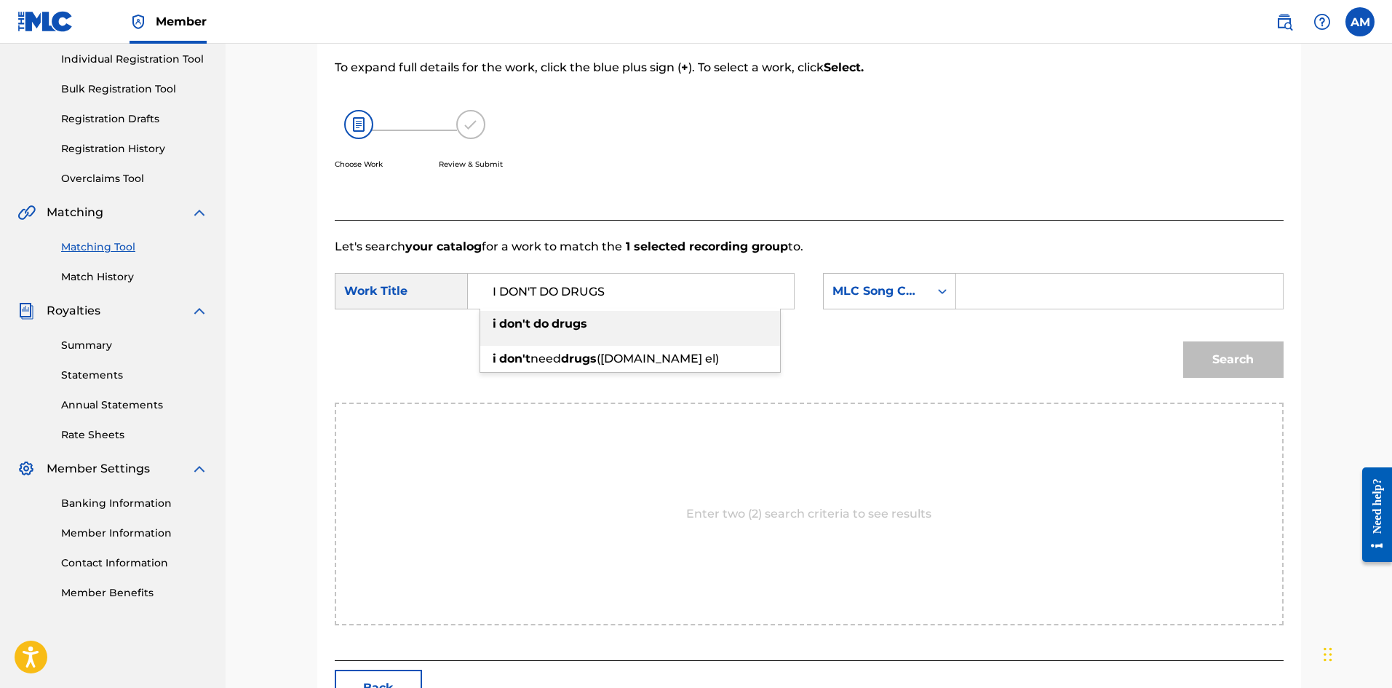
type input "I DON'T DO DRUGS"
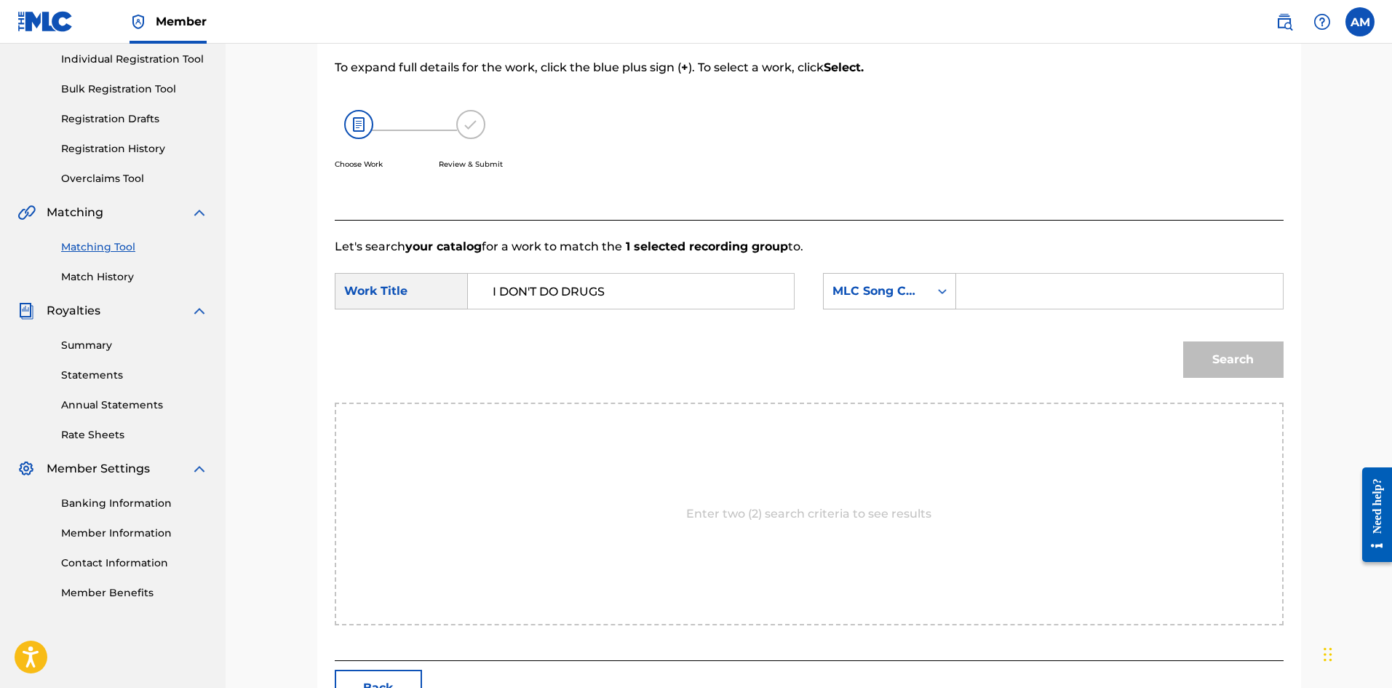
click at [1020, 295] on input "Search Form" at bounding box center [1119, 291] width 301 height 35
paste input "IC6LFD"
type input "IC6LFD"
click at [1270, 373] on button "Search" at bounding box center [1233, 359] width 100 height 36
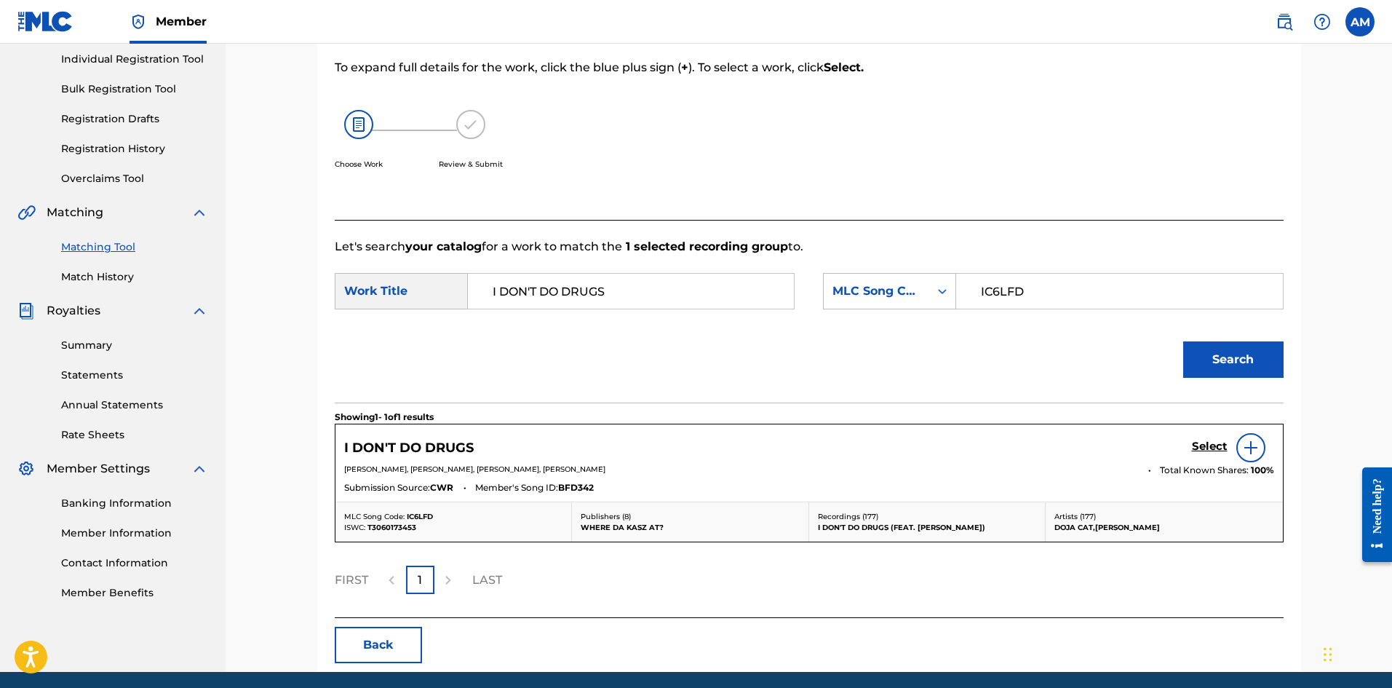
click at [1212, 445] on h5 "Select" at bounding box center [1210, 447] width 36 height 14
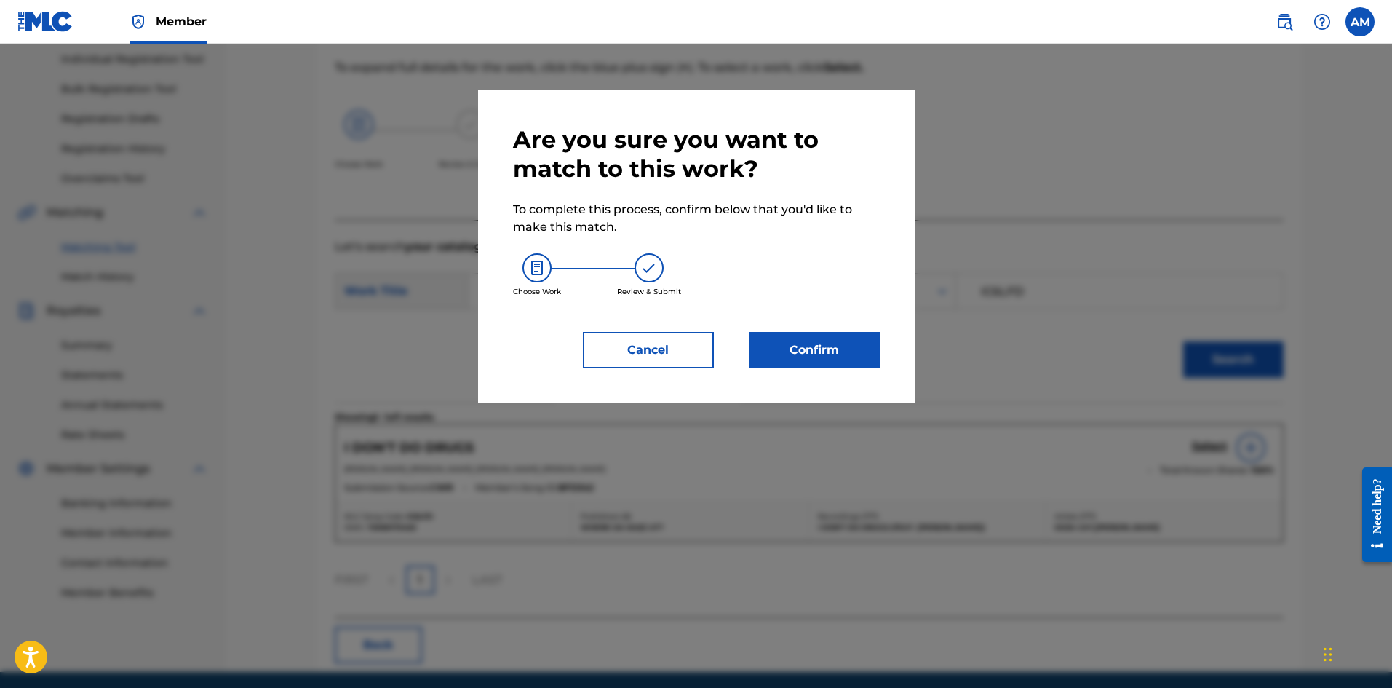
drag, startPoint x: 805, startPoint y: 352, endPoint x: 798, endPoint y: 353, distance: 7.3
click at [798, 353] on button "Confirm" at bounding box center [814, 350] width 131 height 36
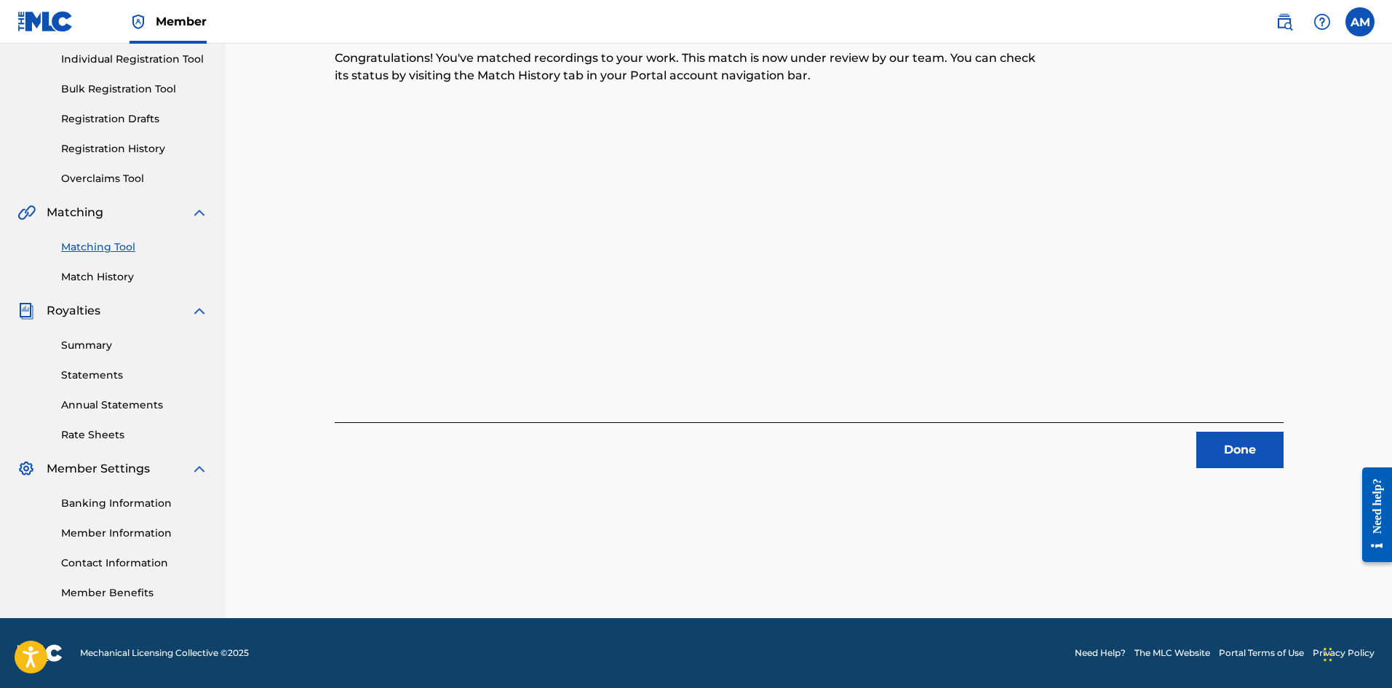
drag, startPoint x: 1249, startPoint y: 442, endPoint x: 1217, endPoint y: 444, distance: 31.3
click at [1249, 442] on button "Done" at bounding box center [1239, 450] width 87 height 36
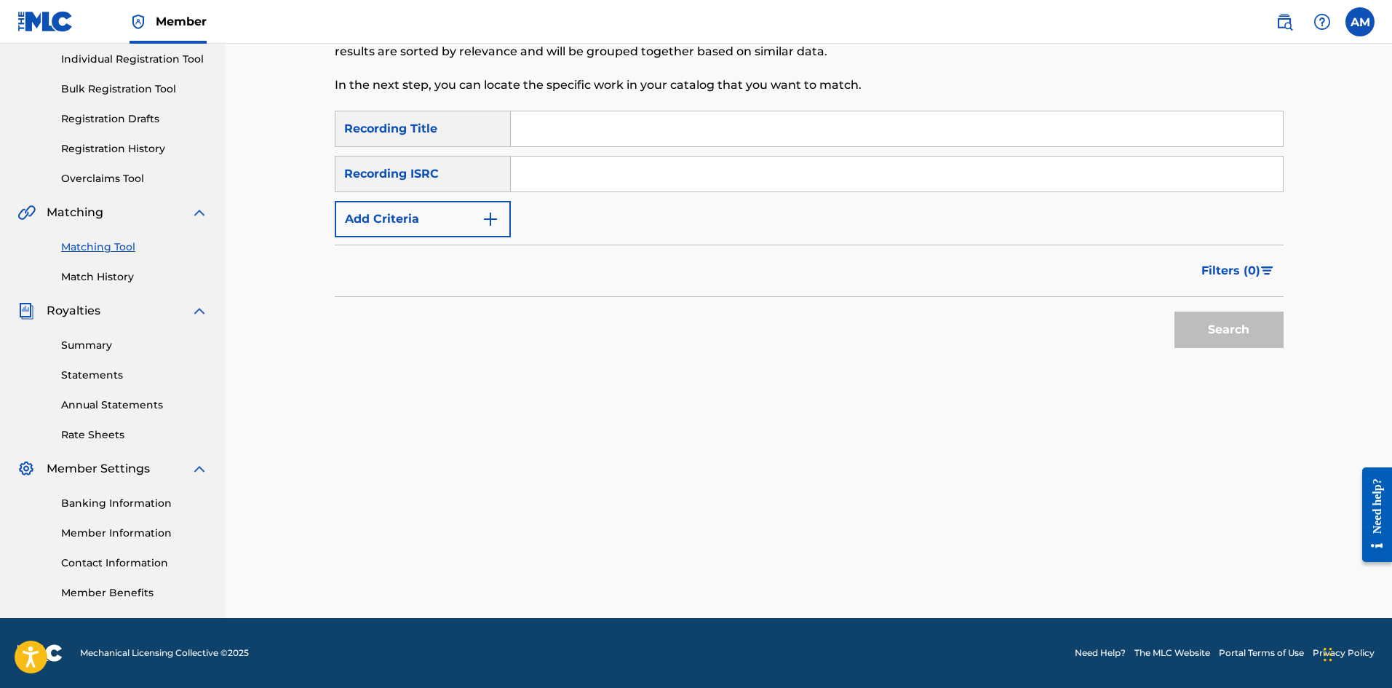
click at [645, 185] on input "Search Form" at bounding box center [897, 173] width 772 height 35
paste input "CAUM71900289"
click at [1209, 330] on button "Search" at bounding box center [1229, 329] width 109 height 36
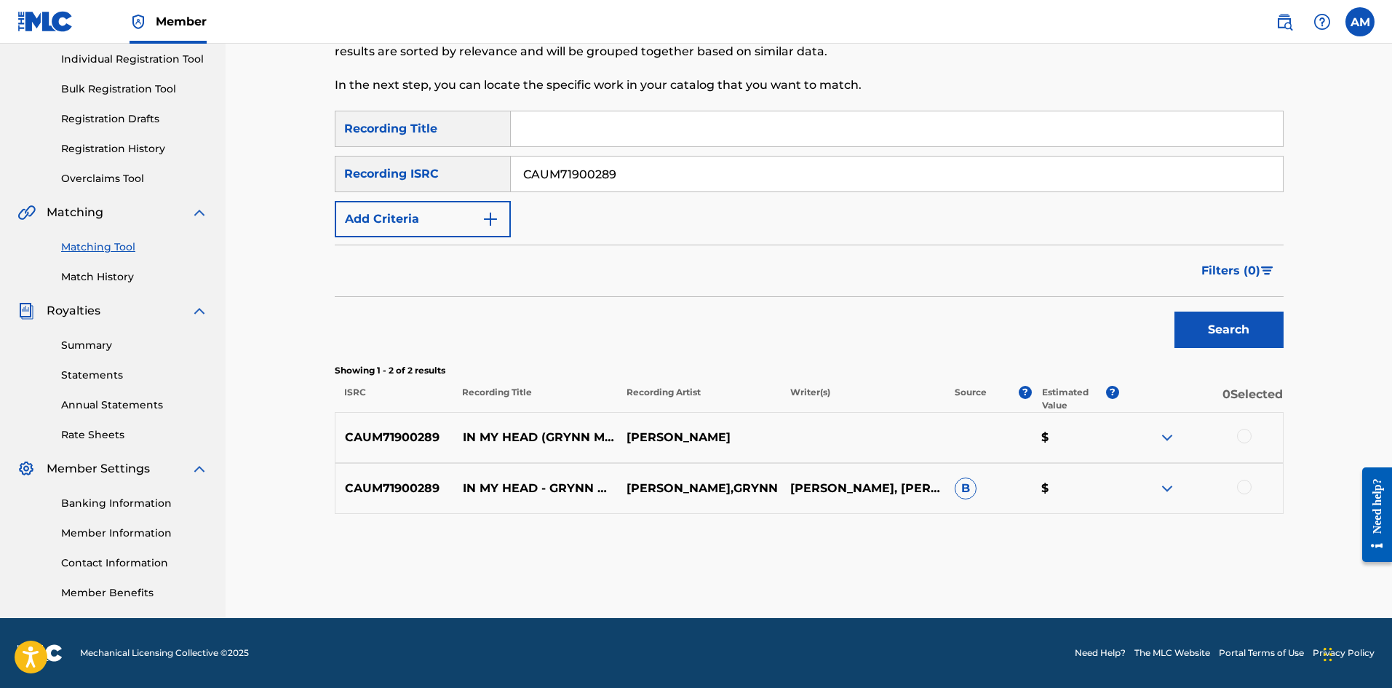
click at [1244, 432] on div at bounding box center [1244, 436] width 15 height 15
click at [1242, 487] on div at bounding box center [1244, 487] width 15 height 15
drag, startPoint x: 667, startPoint y: 174, endPoint x: 416, endPoint y: 191, distance: 250.9
click at [416, 191] on div "SearchWithCriteria9afac21e-9c9a-4cac-aa4a-4ad28461144d Recording ISRC CAUM71900…" at bounding box center [809, 174] width 949 height 36
paste input "19"
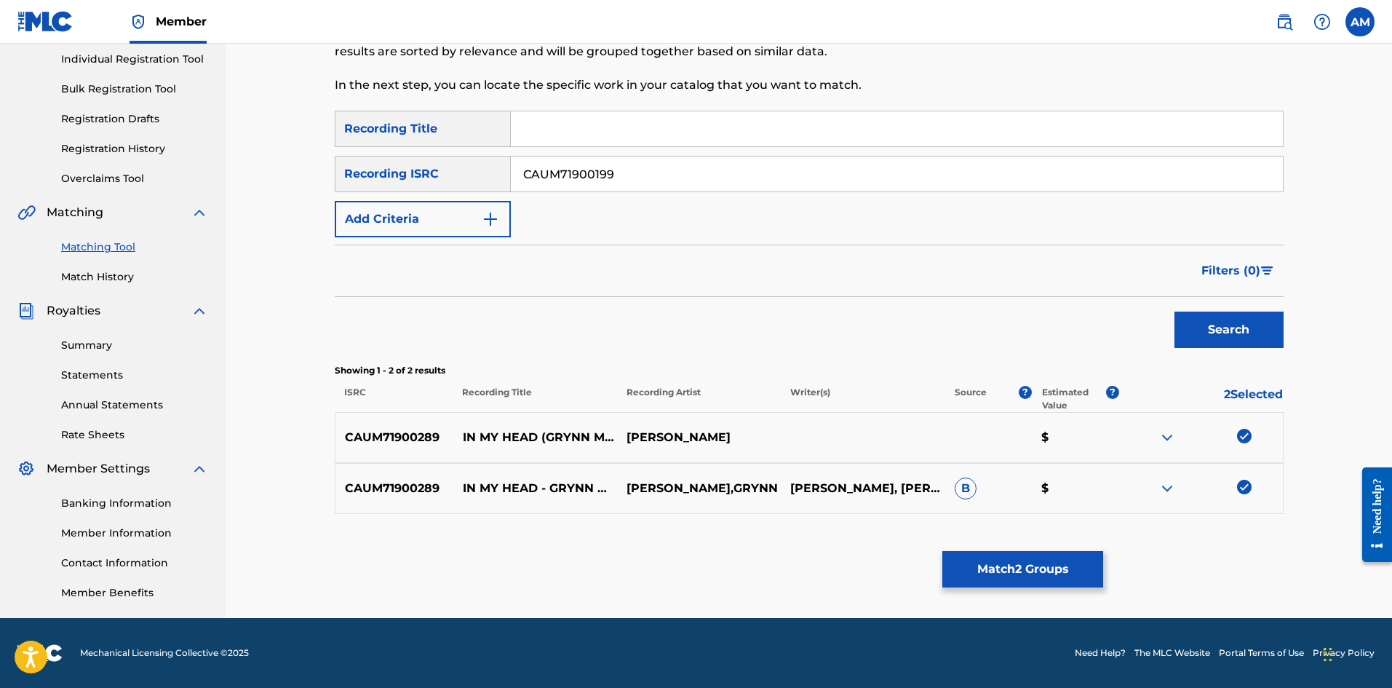
type input "CAUM71900199"
click at [1250, 319] on button "Search" at bounding box center [1229, 329] width 109 height 36
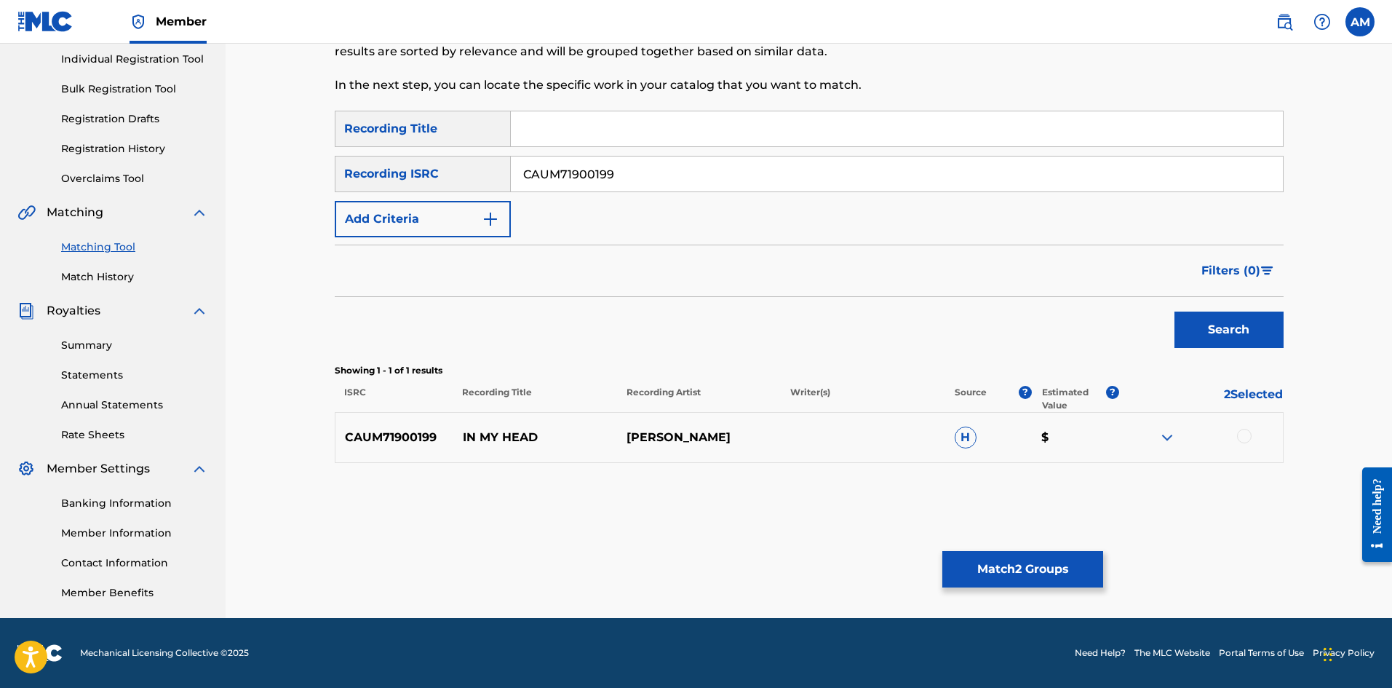
click at [1244, 434] on div at bounding box center [1244, 436] width 15 height 15
click at [1027, 584] on button "Match 3 Groups" at bounding box center [1022, 569] width 161 height 36
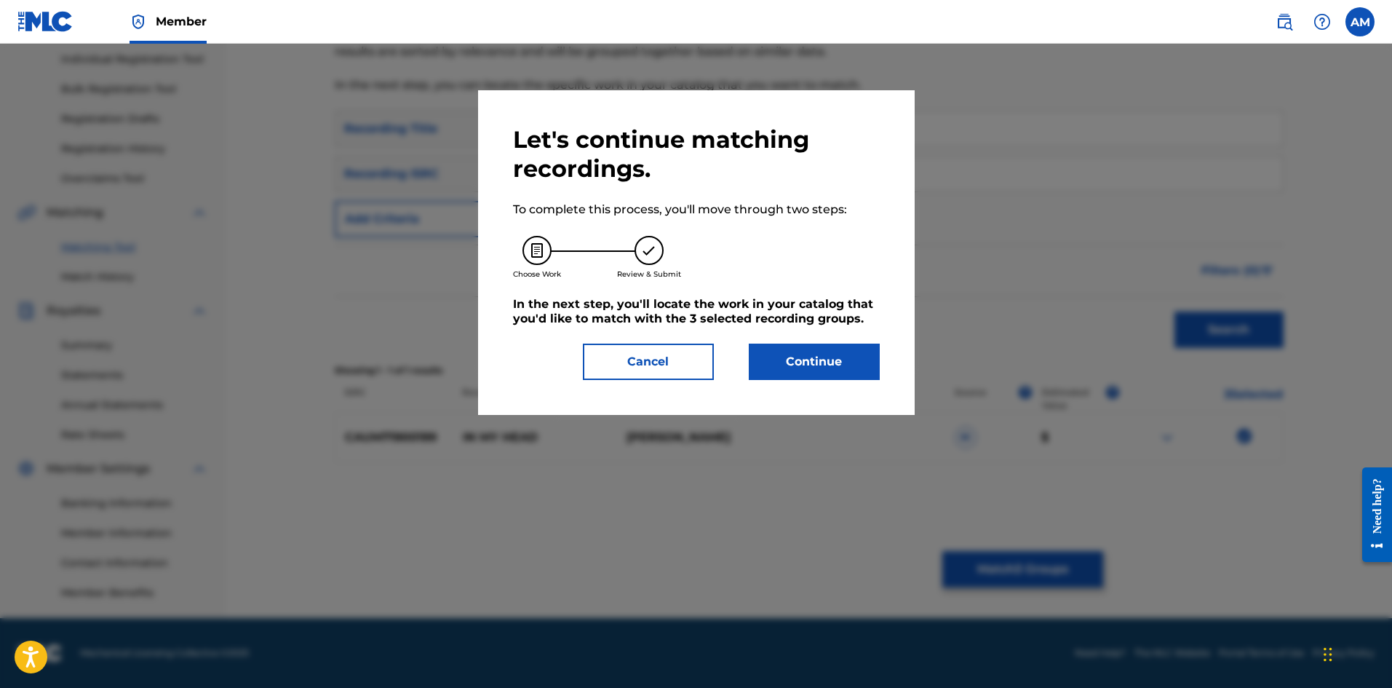
drag, startPoint x: 835, startPoint y: 358, endPoint x: 127, endPoint y: 405, distance: 710.4
click at [829, 358] on button "Continue" at bounding box center [814, 361] width 131 height 36
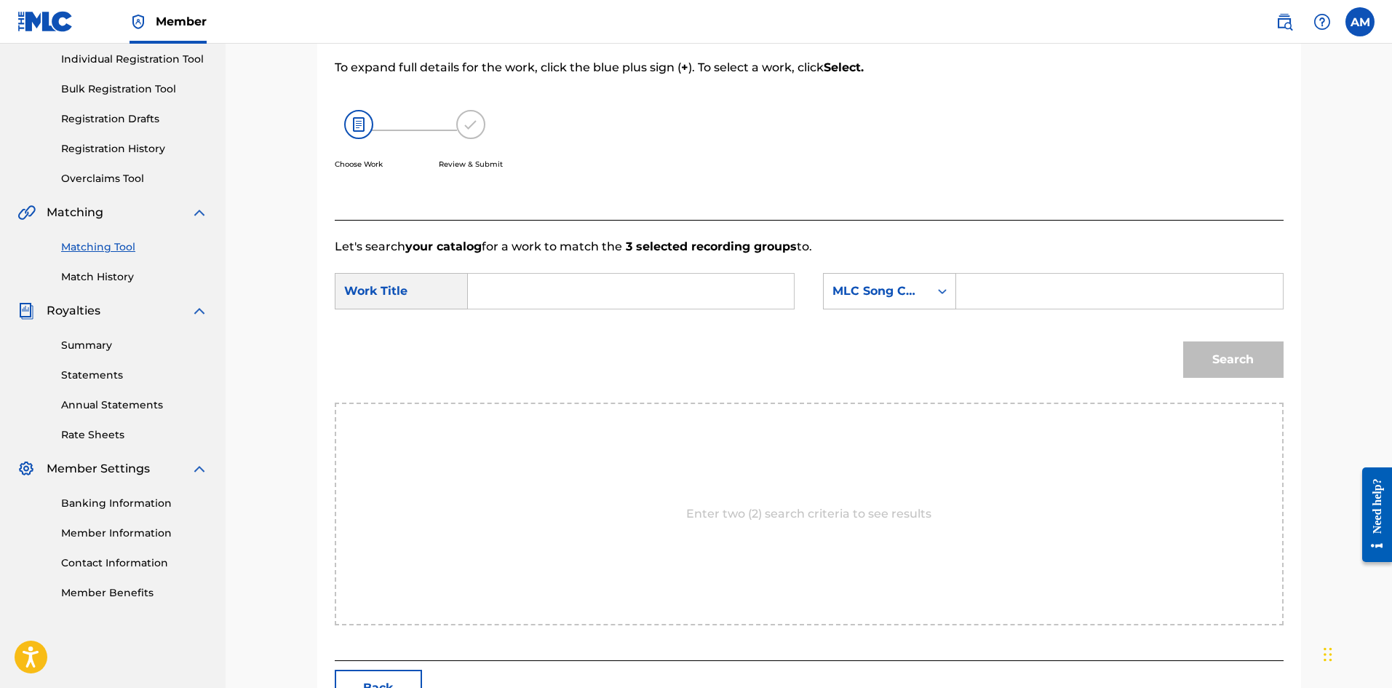
click at [532, 295] on input "Search Form" at bounding box center [630, 291] width 301 height 35
paste input "IN MY HEAD"
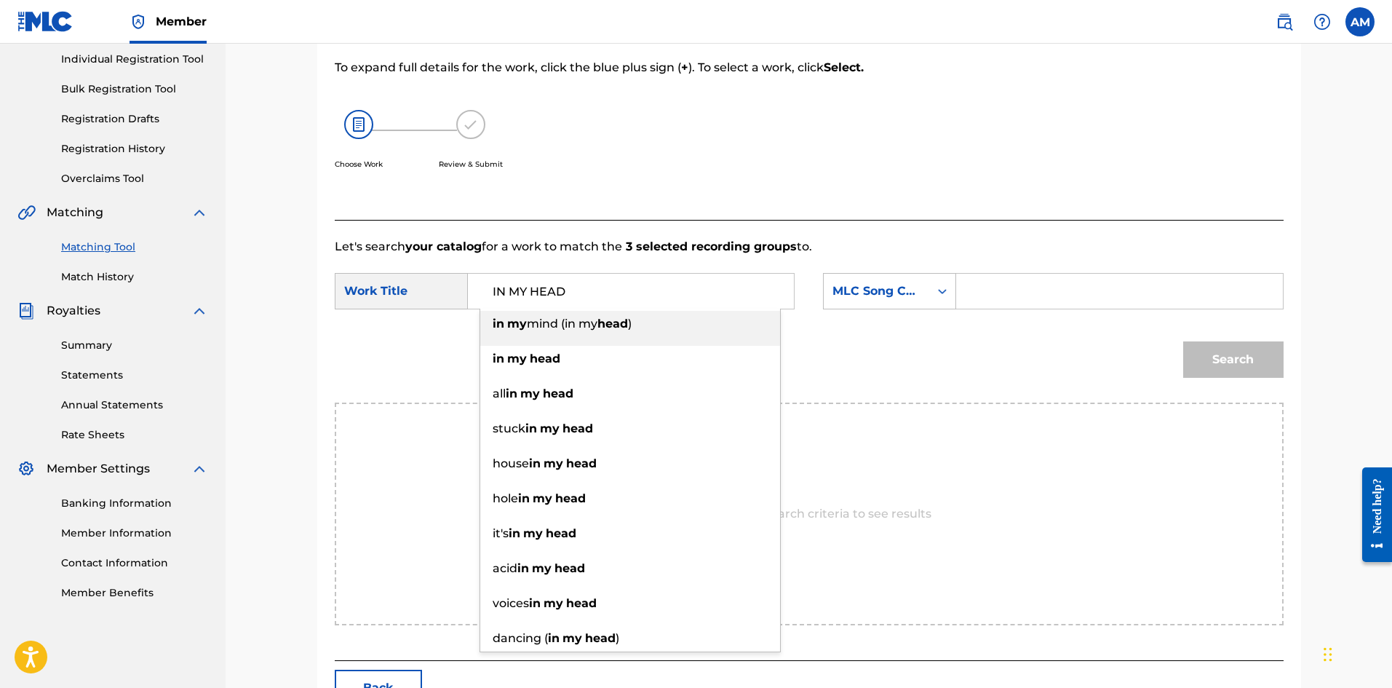
type input "IN MY HEAD"
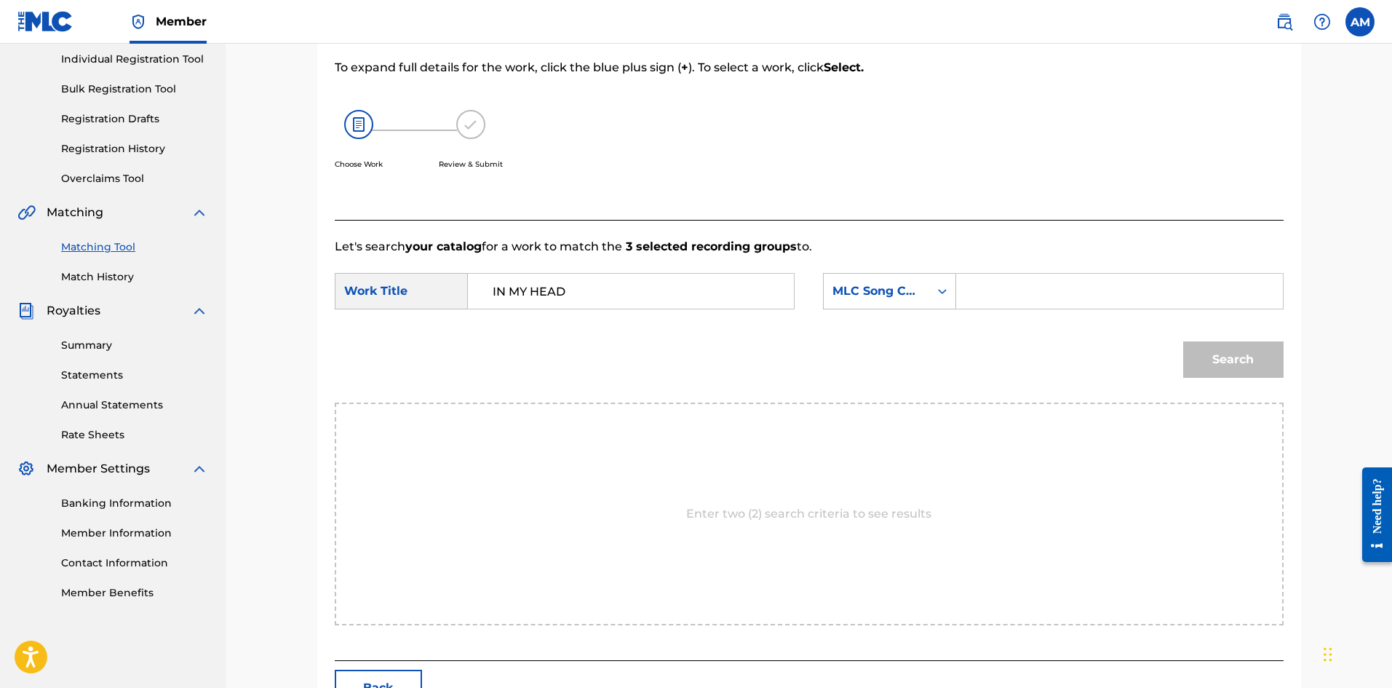
click at [1011, 286] on input "Search Form" at bounding box center [1119, 291] width 301 height 35
paste input "IC82XM"
type input "IC82XM"
click at [1193, 361] on button "Search" at bounding box center [1233, 359] width 100 height 36
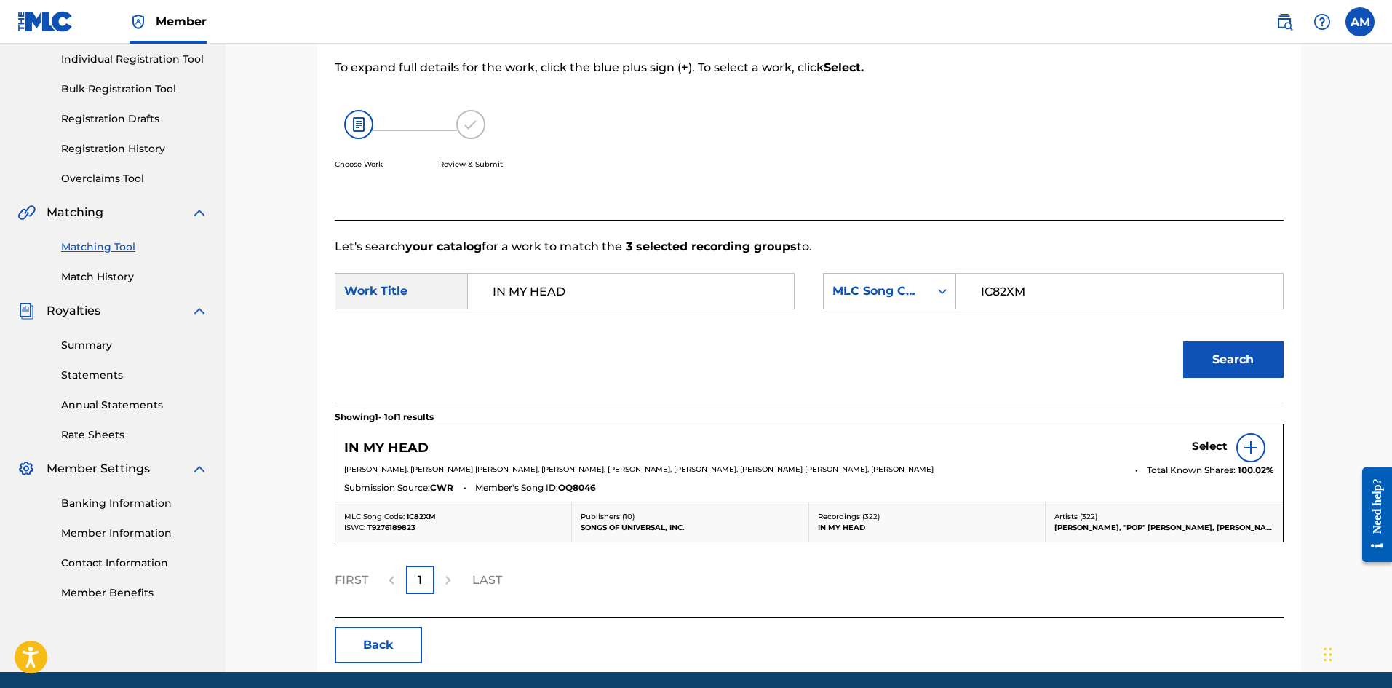
click at [1215, 447] on h5 "Select" at bounding box center [1210, 447] width 36 height 14
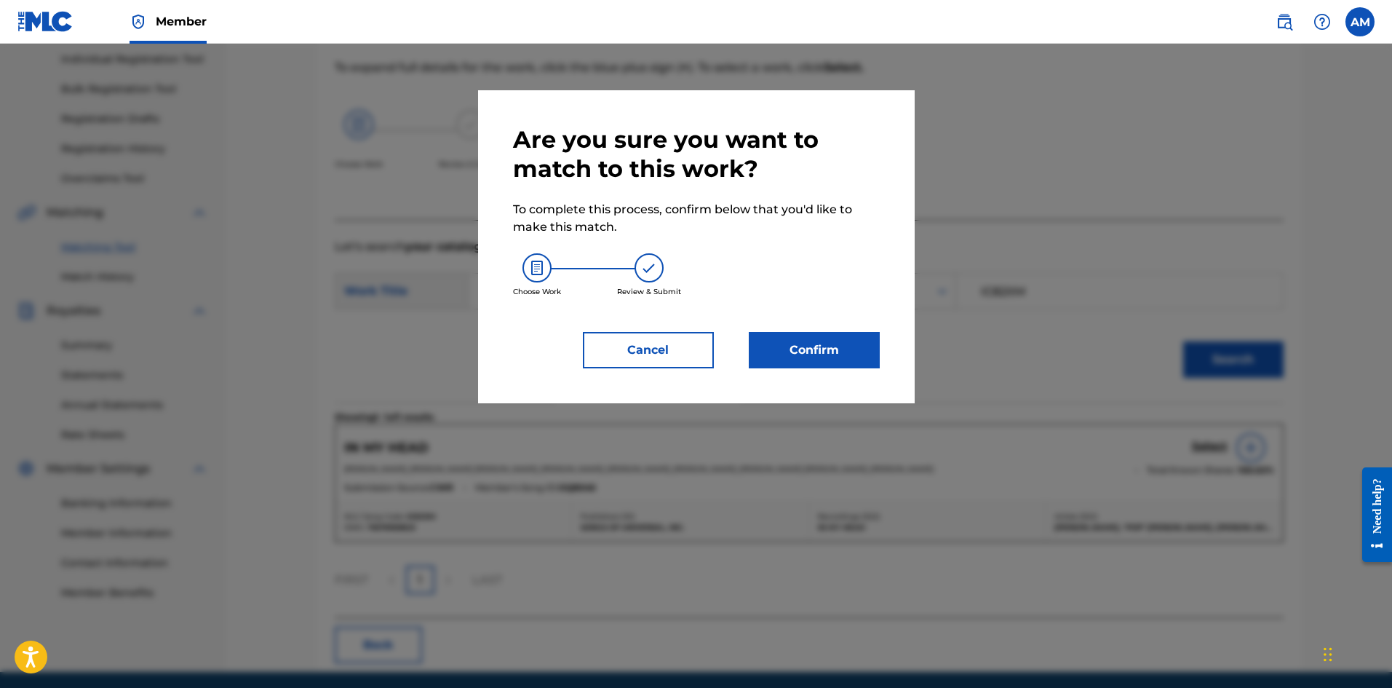
drag, startPoint x: 831, startPoint y: 357, endPoint x: 822, endPoint y: 357, distance: 8.7
click at [822, 357] on button "Confirm" at bounding box center [814, 350] width 131 height 36
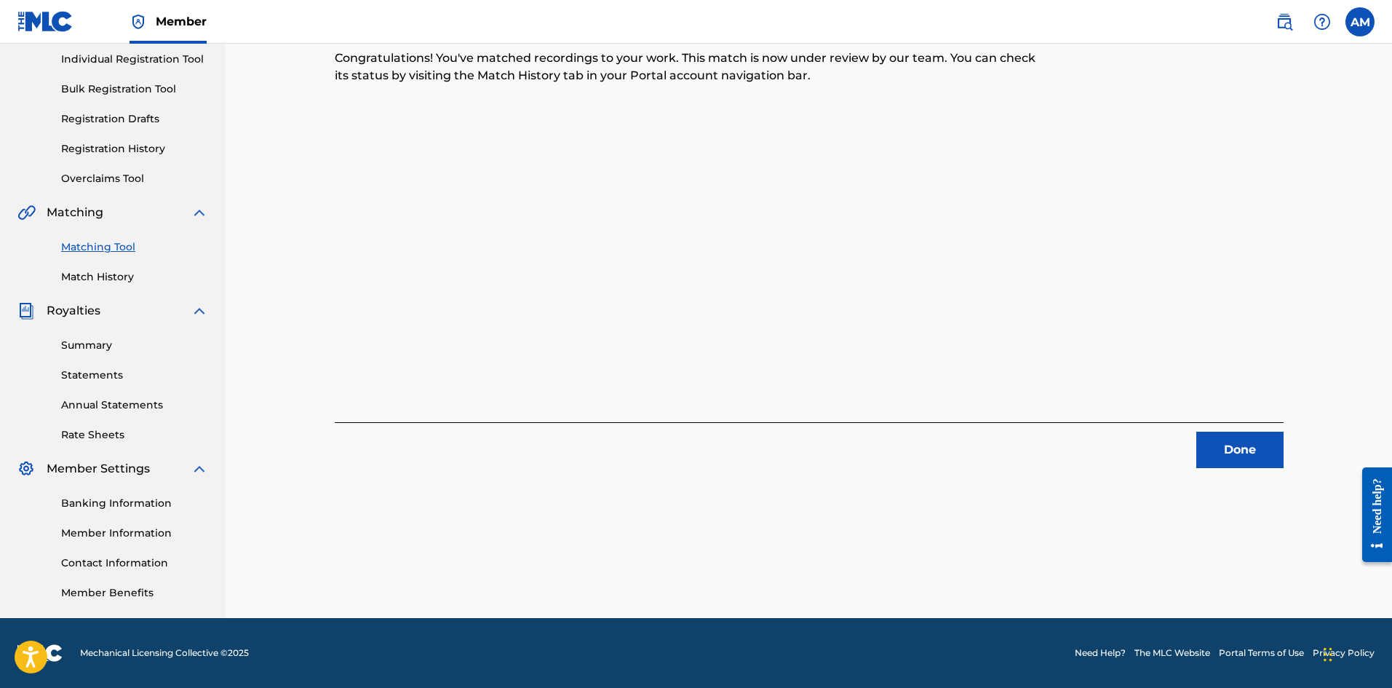
drag, startPoint x: 1240, startPoint y: 454, endPoint x: 1202, endPoint y: 442, distance: 39.8
click at [1240, 454] on button "Done" at bounding box center [1239, 450] width 87 height 36
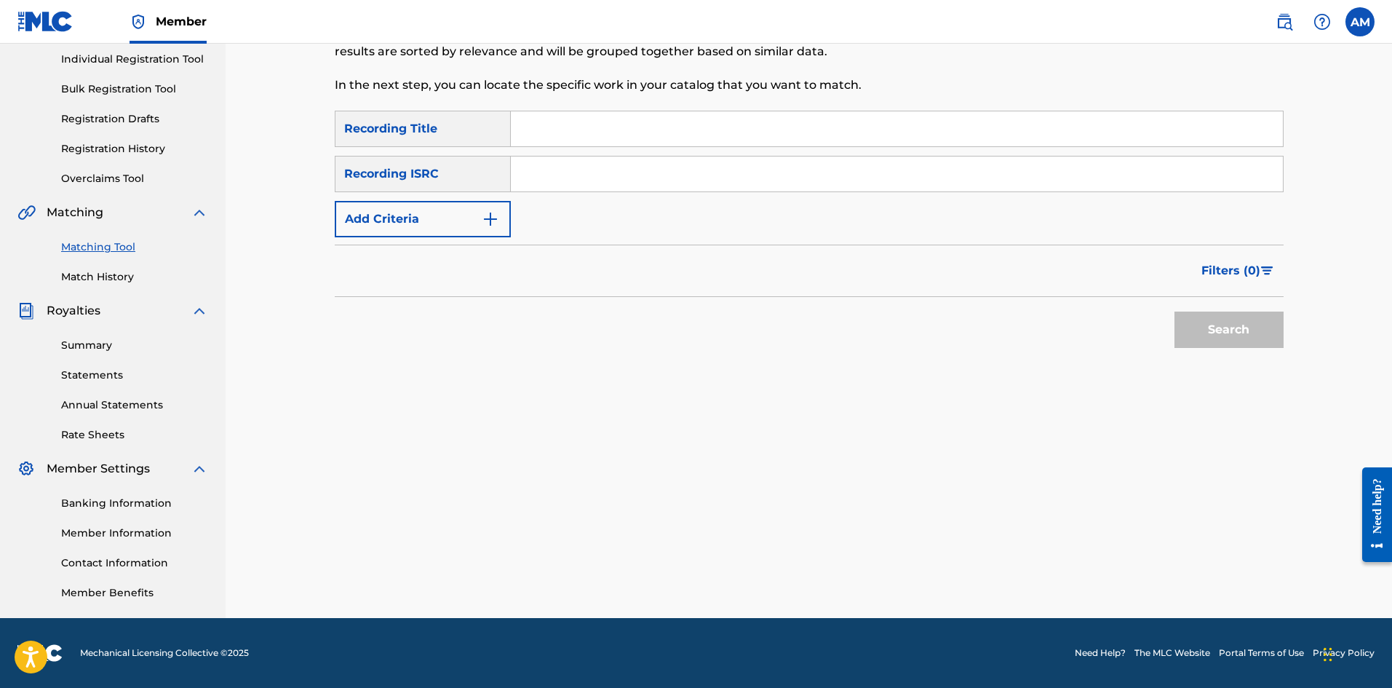
drag, startPoint x: 595, startPoint y: 180, endPoint x: 603, endPoint y: 181, distance: 8.0
click at [595, 180] on input "Search Form" at bounding box center [897, 173] width 772 height 35
paste input "USUM72411301"
click at [1249, 329] on button "Search" at bounding box center [1229, 329] width 109 height 36
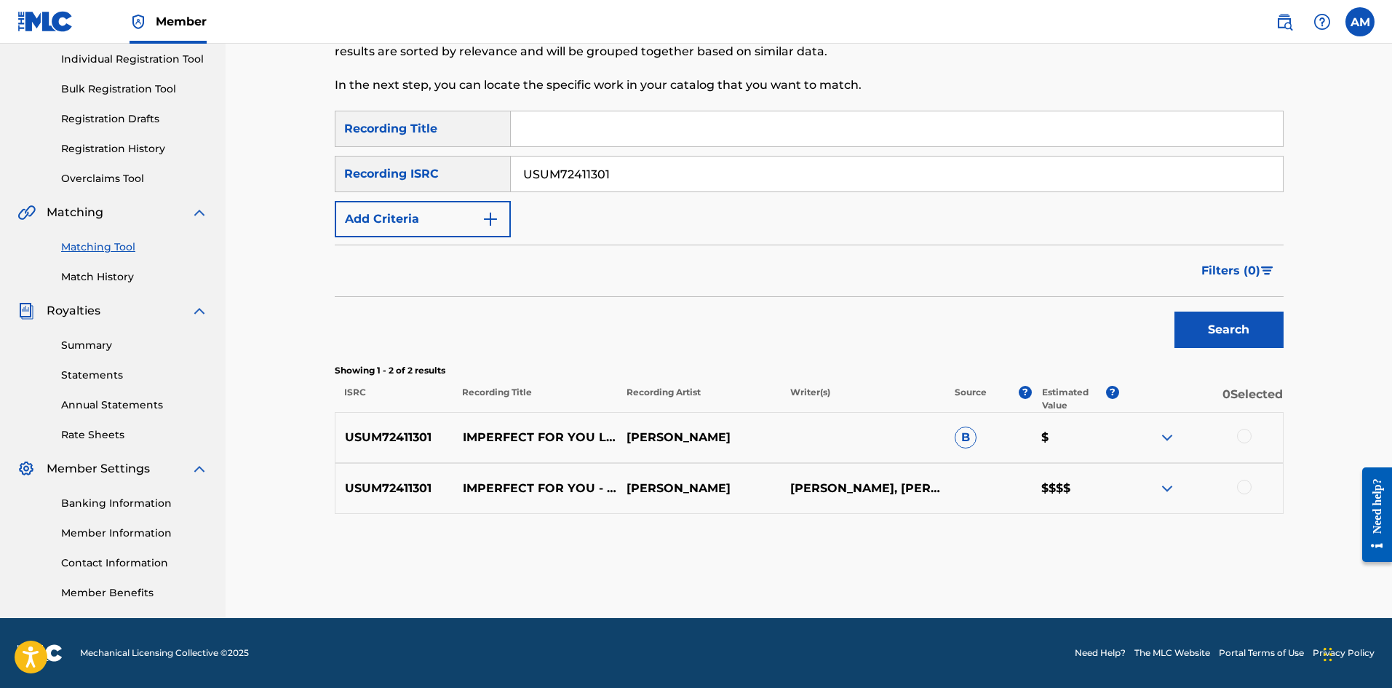
click at [1236, 429] on div at bounding box center [1201, 437] width 164 height 17
click at [1242, 434] on div at bounding box center [1244, 436] width 15 height 15
click at [1252, 490] on div at bounding box center [1201, 488] width 164 height 17
drag, startPoint x: 1247, startPoint y: 487, endPoint x: 1236, endPoint y: 486, distance: 11.7
click at [1247, 486] on div at bounding box center [1244, 487] width 15 height 15
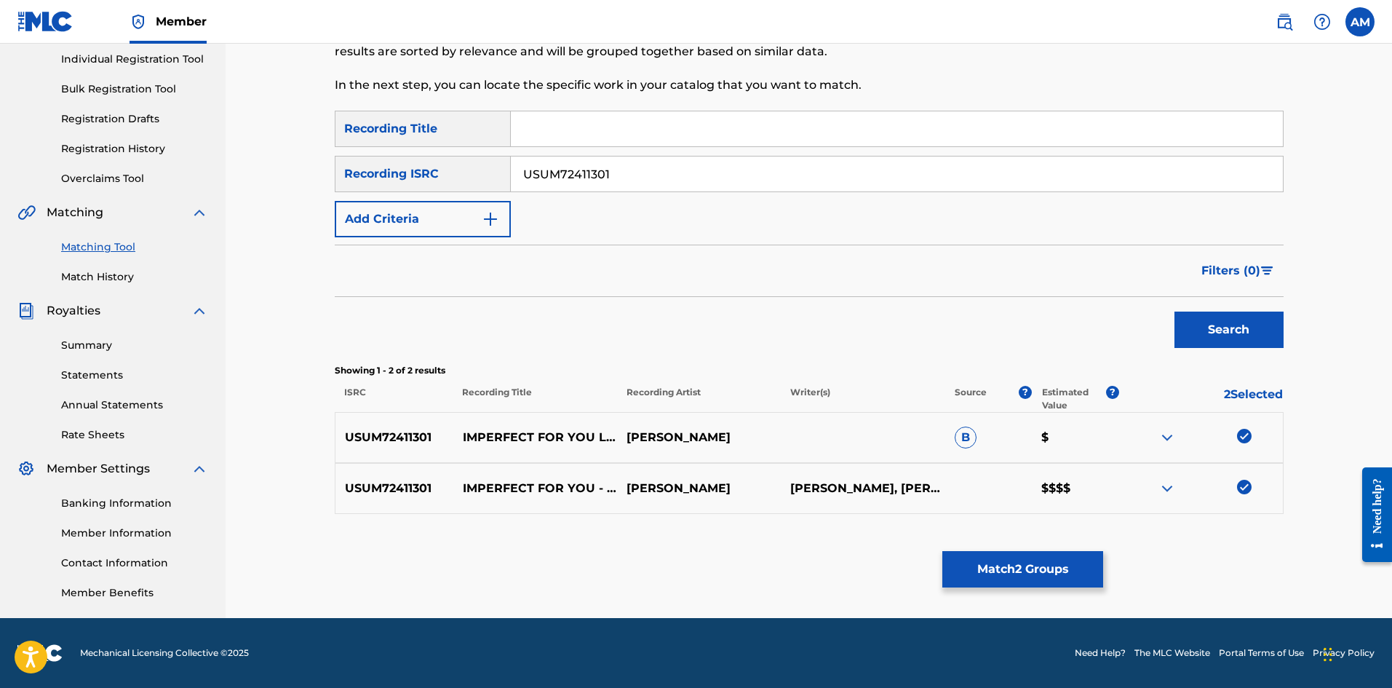
drag, startPoint x: 653, startPoint y: 178, endPoint x: 223, endPoint y: 177, distance: 430.1
click at [223, 177] on main "UNIVERSAL MUSIC PUB GROUP Summary Catalog Works Registration Claiming Tool Indi…" at bounding box center [696, 238] width 1392 height 759
paste input "00333"
type input "USUM72400333"
click at [1219, 337] on button "Search" at bounding box center [1229, 329] width 109 height 36
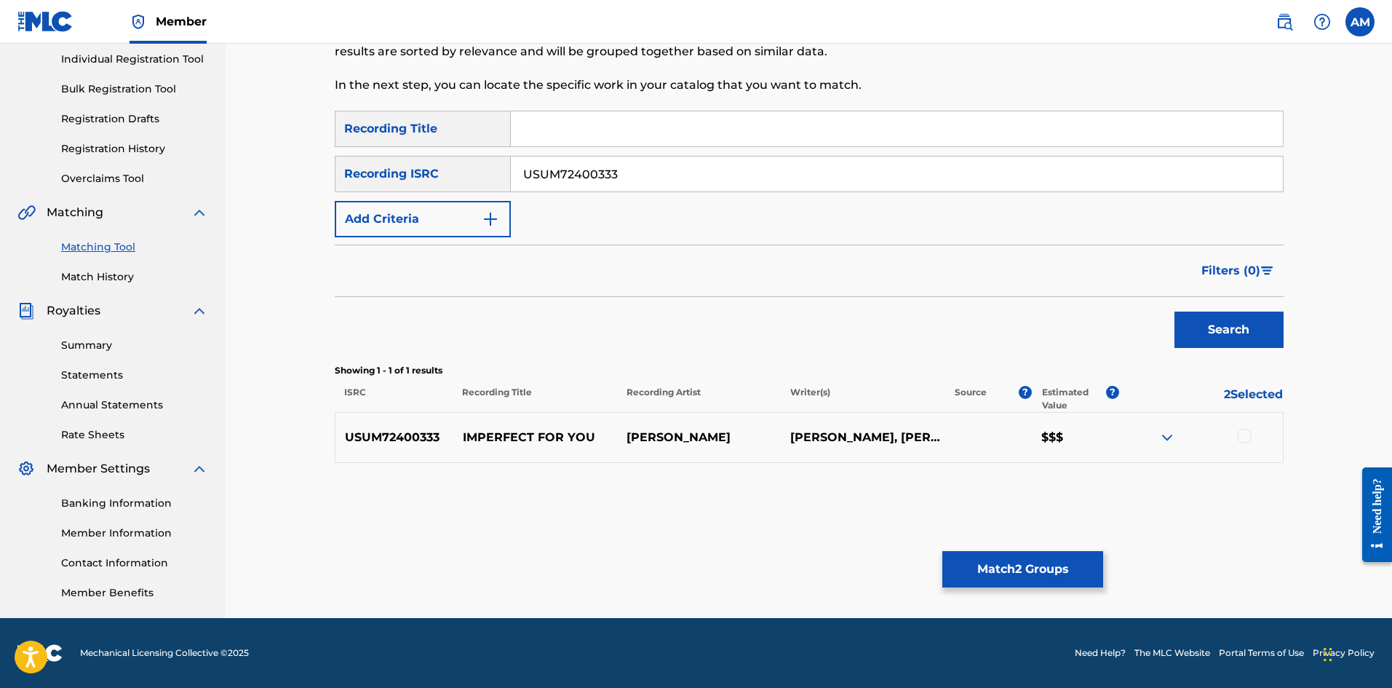
click at [1243, 432] on div at bounding box center [1244, 436] width 15 height 15
click at [1039, 561] on button "Match 3 Groups" at bounding box center [1022, 569] width 161 height 36
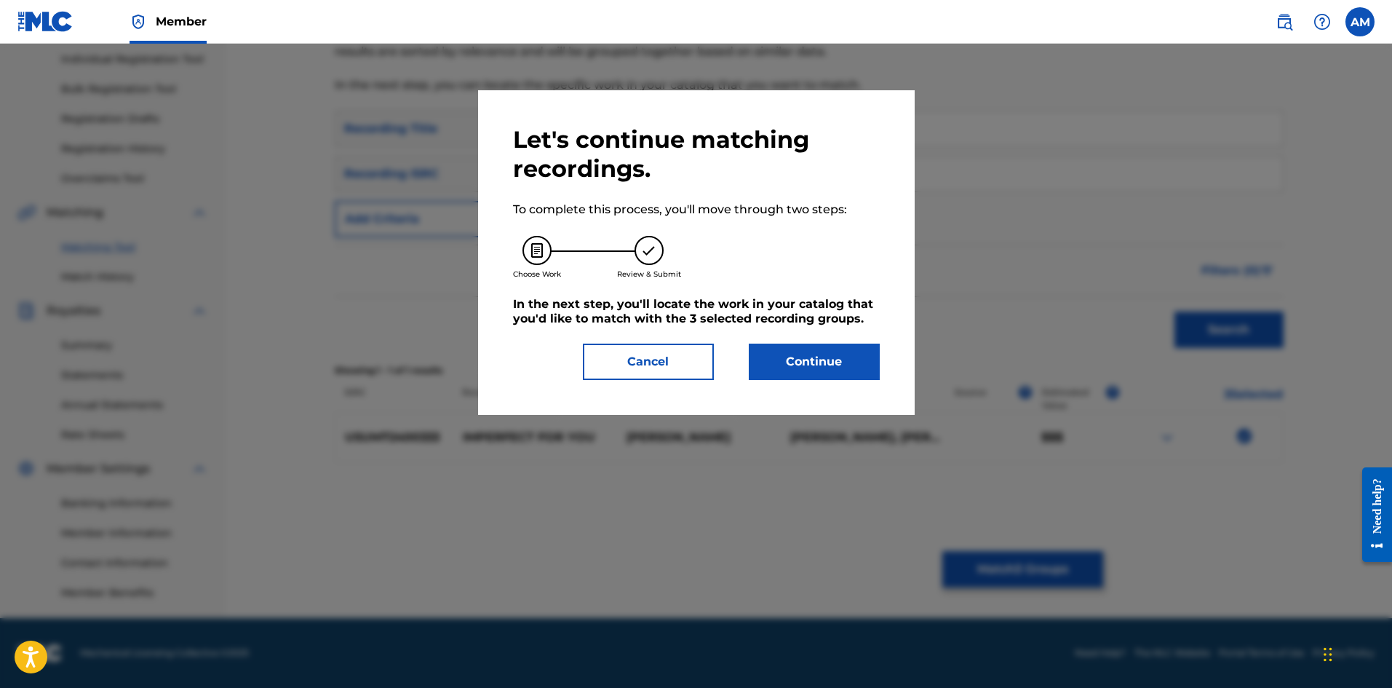
drag, startPoint x: 797, startPoint y: 363, endPoint x: 62, endPoint y: 386, distance: 735.4
click at [777, 368] on button "Continue" at bounding box center [814, 361] width 131 height 36
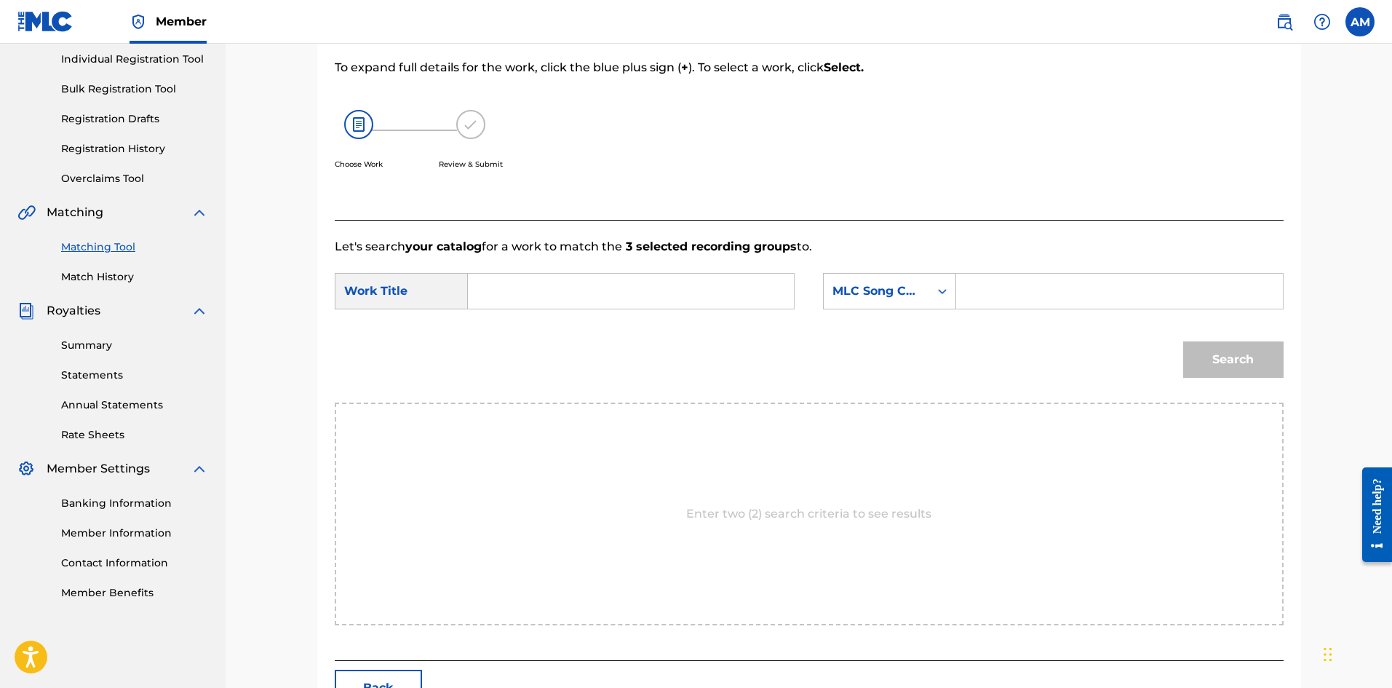
drag, startPoint x: 621, startPoint y: 284, endPoint x: 603, endPoint y: 293, distance: 20.2
click at [621, 283] on input "Search Form" at bounding box center [630, 291] width 301 height 35
paste input "IMPERFECT FOR YOU"
type input "IMPERFECT FOR YOU"
drag, startPoint x: 1027, startPoint y: 288, endPoint x: 1083, endPoint y: 306, distance: 58.7
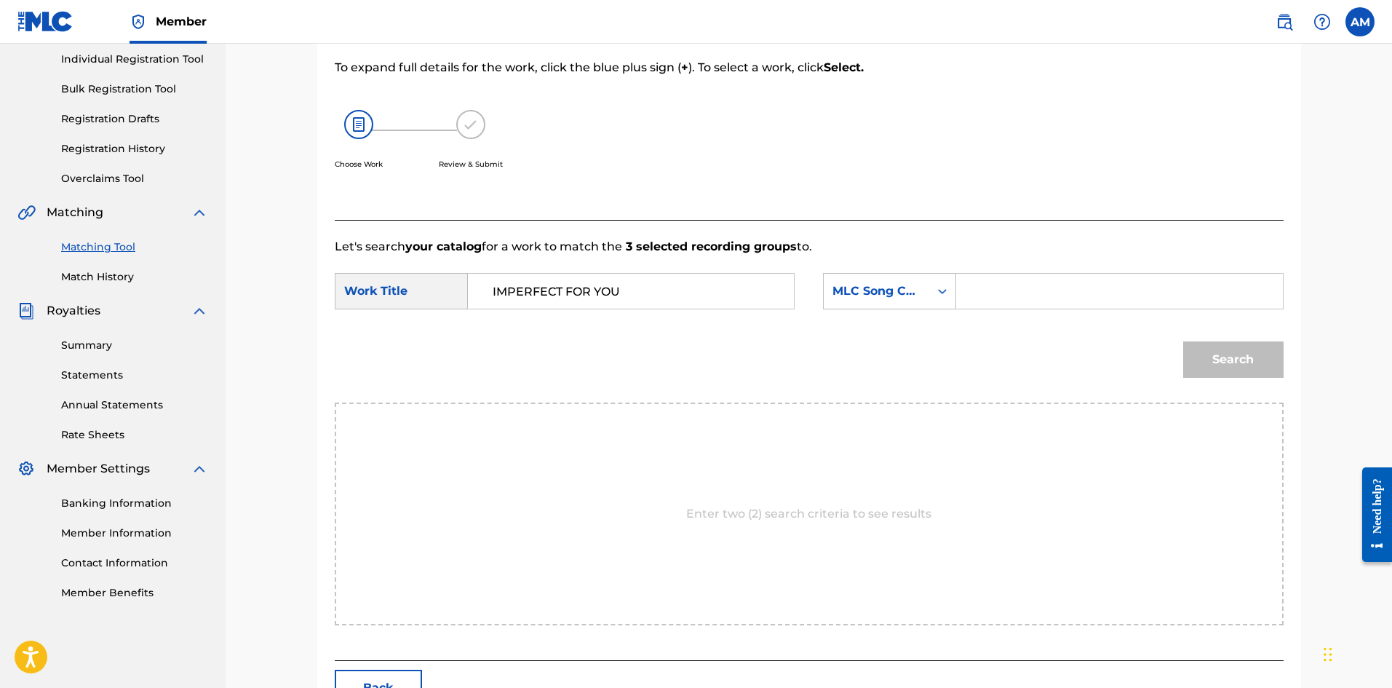
click at [1027, 288] on input "Search Form" at bounding box center [1119, 291] width 301 height 35
paste input "IG15CT"
type input "IG15CT"
click at [1227, 355] on button "Search" at bounding box center [1233, 359] width 100 height 36
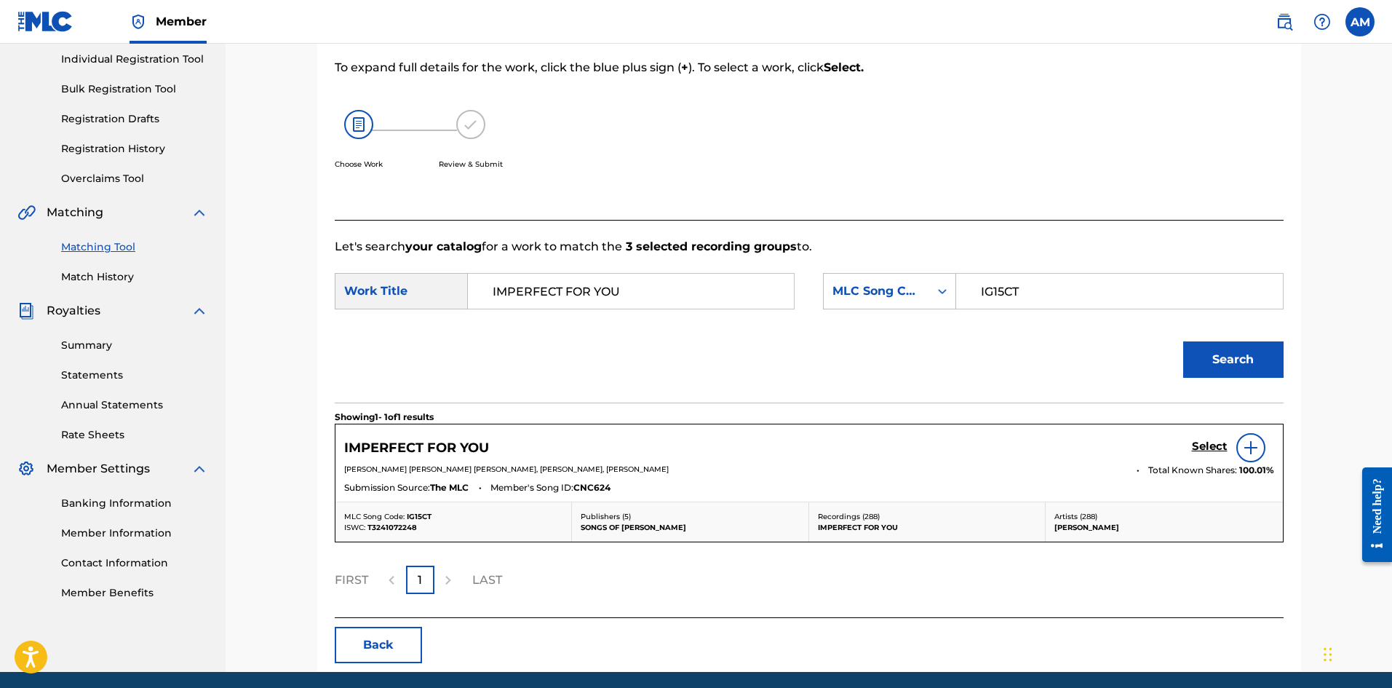
click at [1201, 444] on h5 "Select" at bounding box center [1210, 447] width 36 height 14
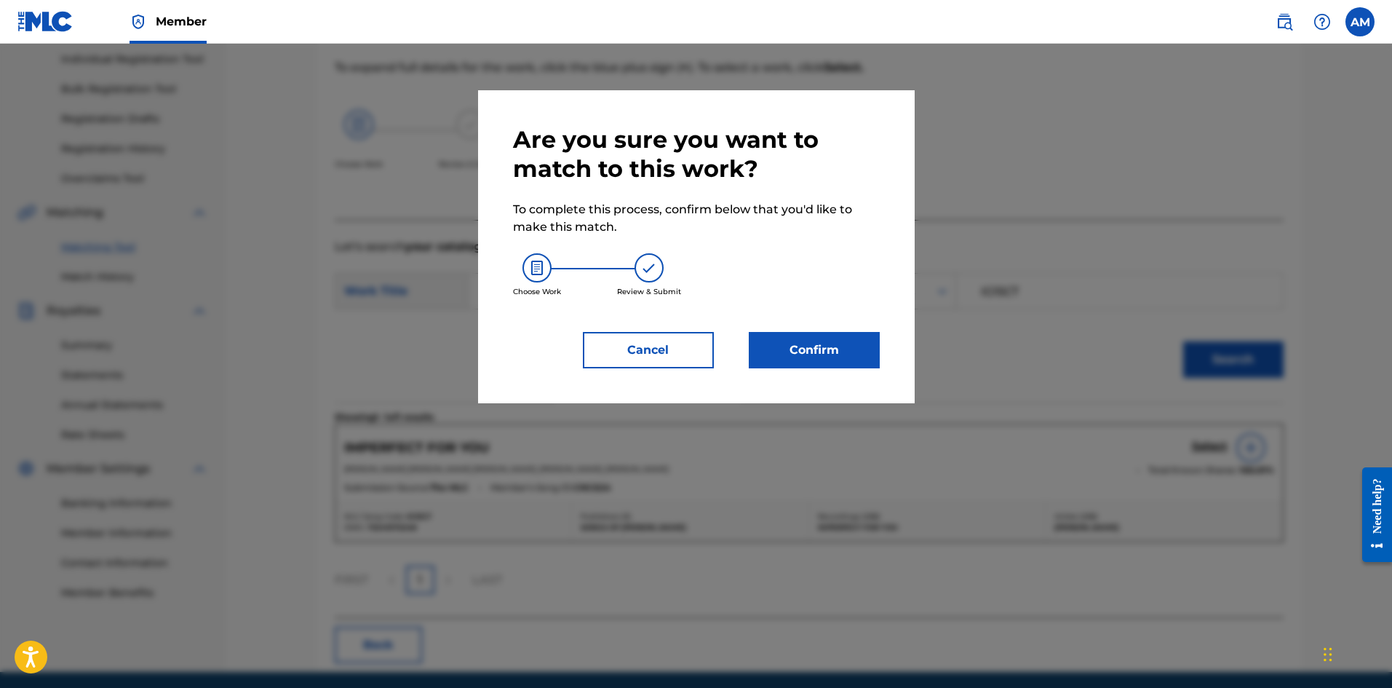
click at [789, 349] on button "Confirm" at bounding box center [814, 350] width 131 height 36
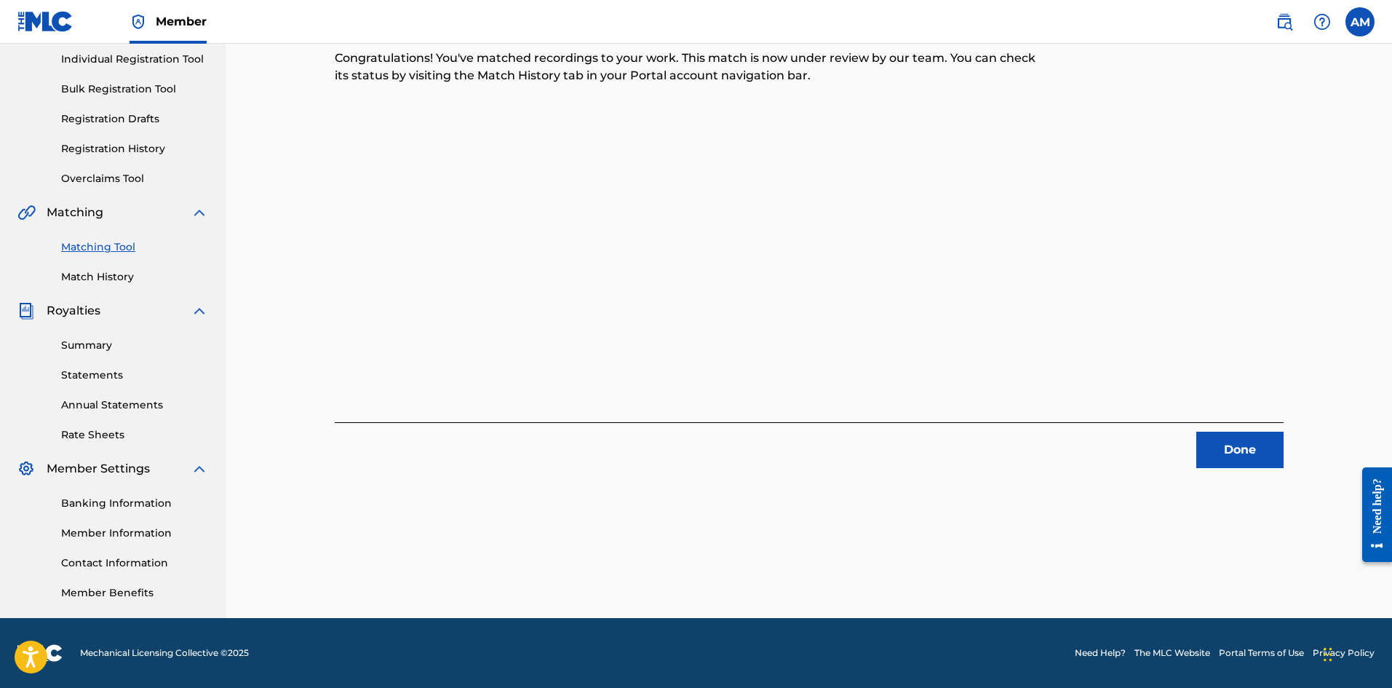
click at [1212, 438] on button "Done" at bounding box center [1239, 450] width 87 height 36
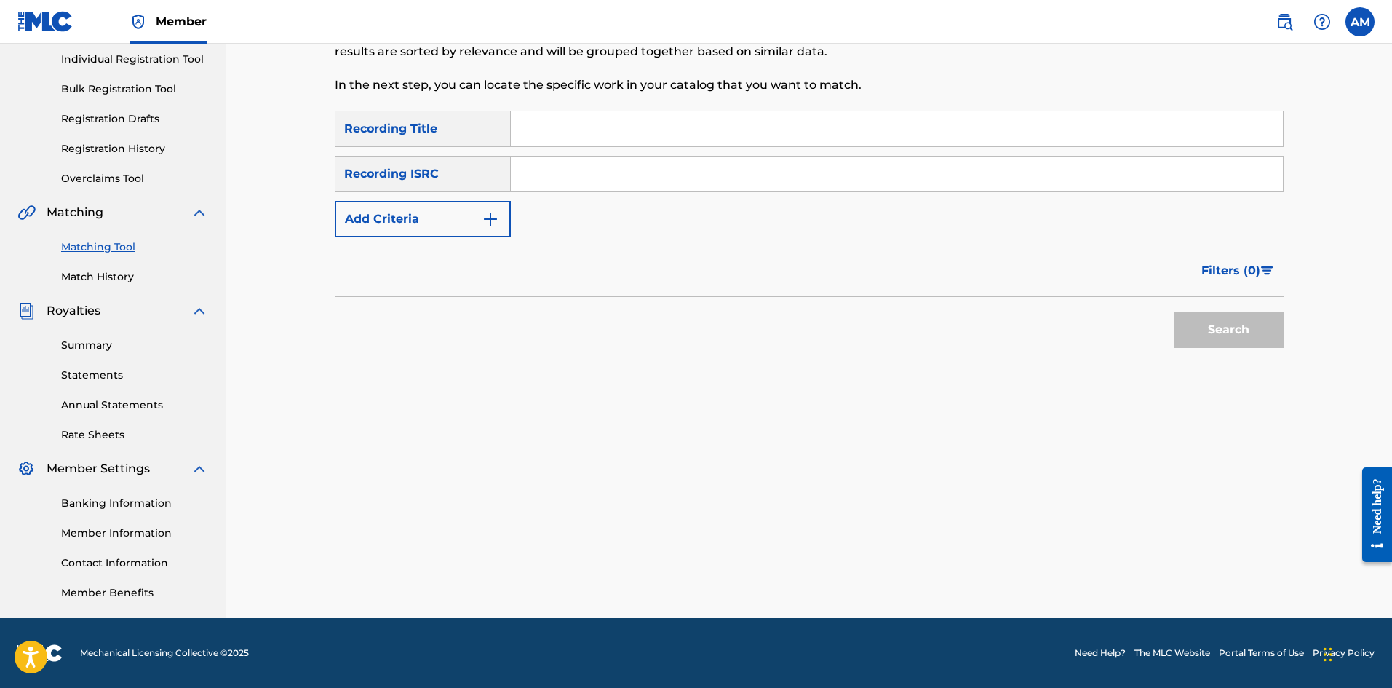
click at [611, 175] on input "Search Form" at bounding box center [897, 173] width 772 height 35
paste input "USUM71607476"
click at [1239, 332] on button "Search" at bounding box center [1229, 329] width 109 height 36
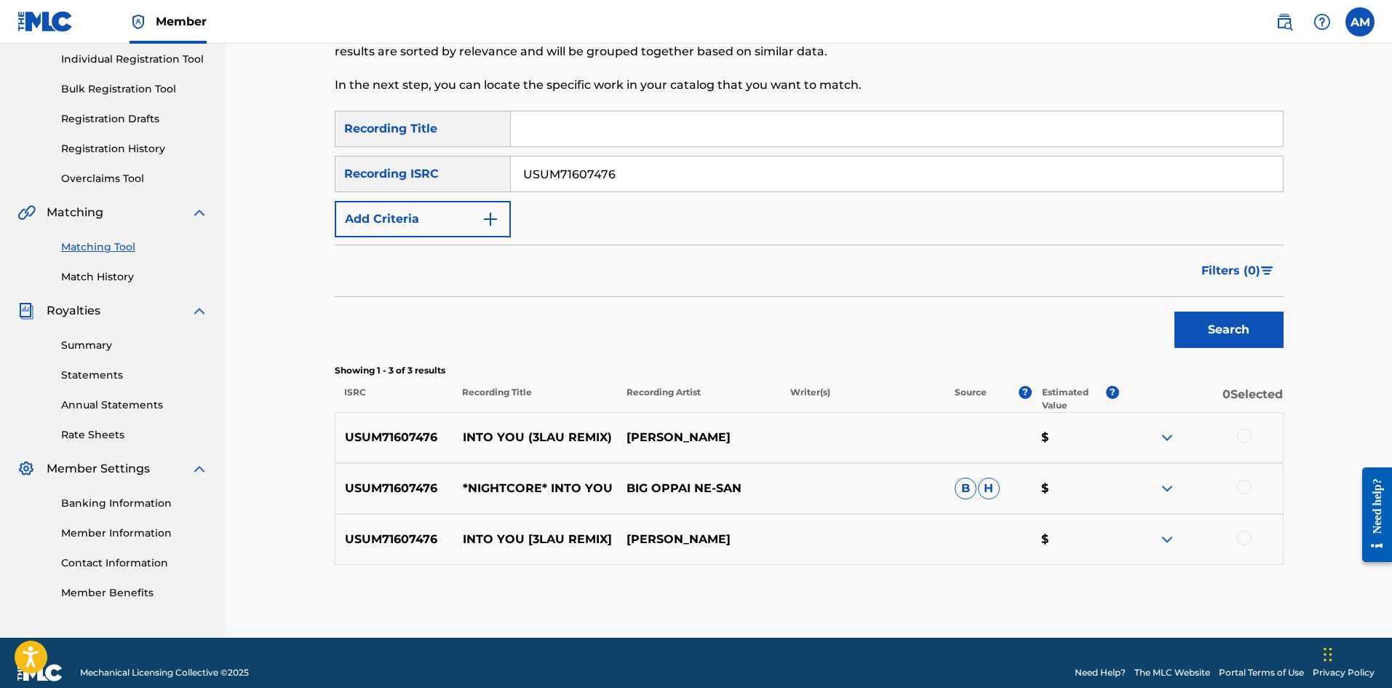
scroll to position [204, 0]
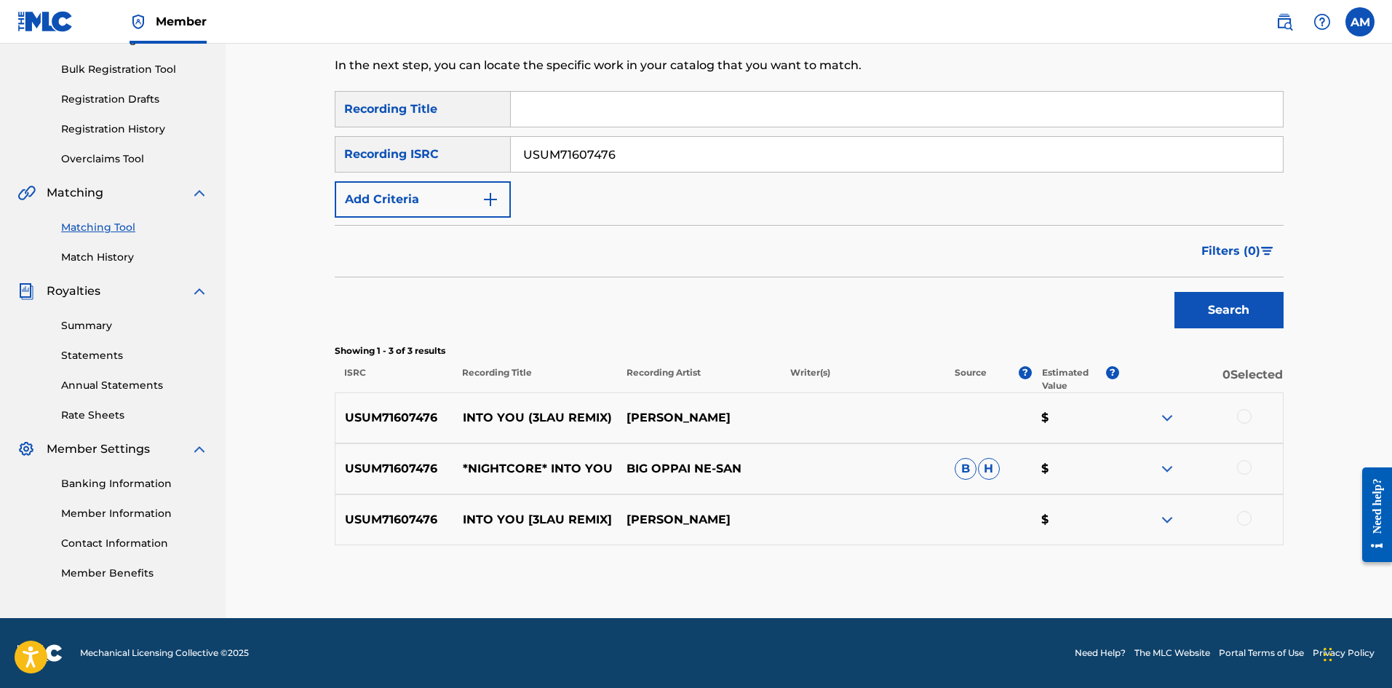
drag, startPoint x: 1244, startPoint y: 415, endPoint x: 1244, endPoint y: 437, distance: 22.6
click at [1244, 414] on div at bounding box center [1244, 416] width 15 height 15
click at [1244, 464] on div at bounding box center [1244, 467] width 15 height 15
click at [1241, 517] on div at bounding box center [1244, 518] width 15 height 15
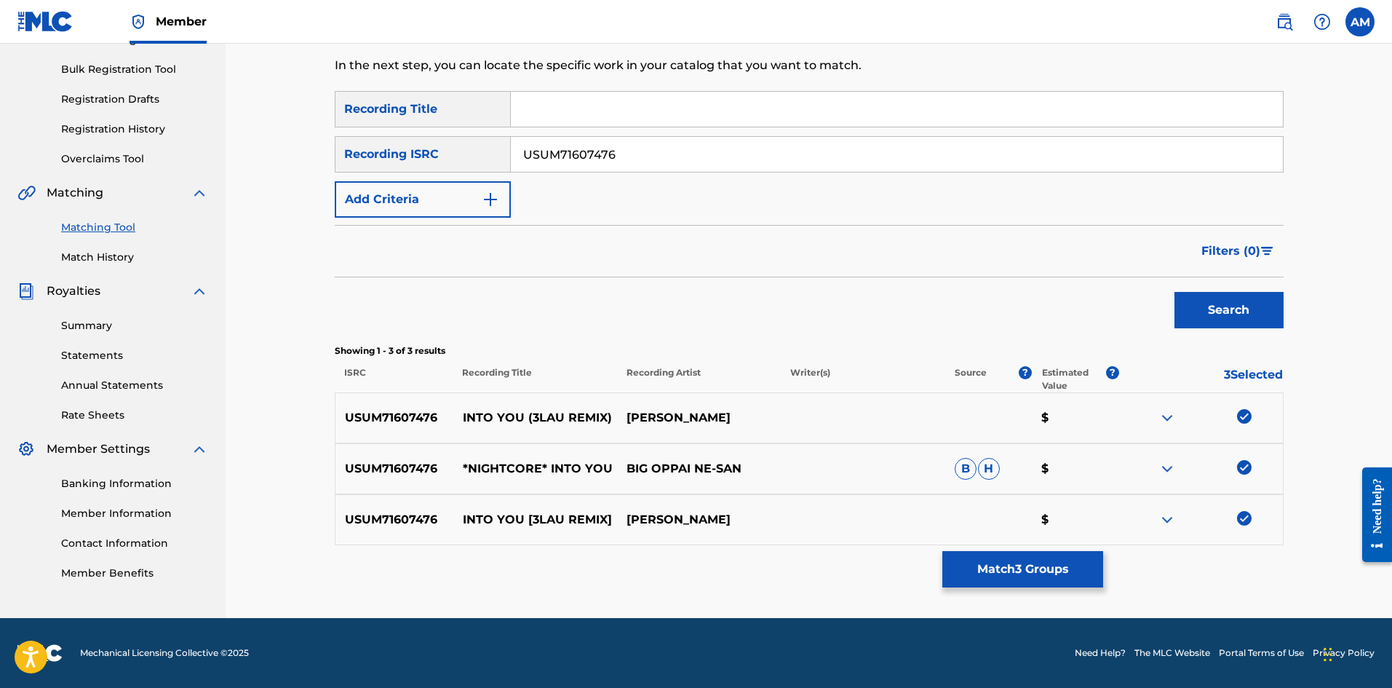
drag, startPoint x: 656, startPoint y: 152, endPoint x: 110, endPoint y: 179, distance: 547.2
click at [110, 179] on main "UNIVERSAL MUSIC PUB GROUP Summary Catalog Works Registration Claiming Tool Indi…" at bounding box center [696, 228] width 1392 height 779
paste input "925385"
type input "USUM71925385"
click at [1175, 292] on button "Search" at bounding box center [1229, 310] width 109 height 36
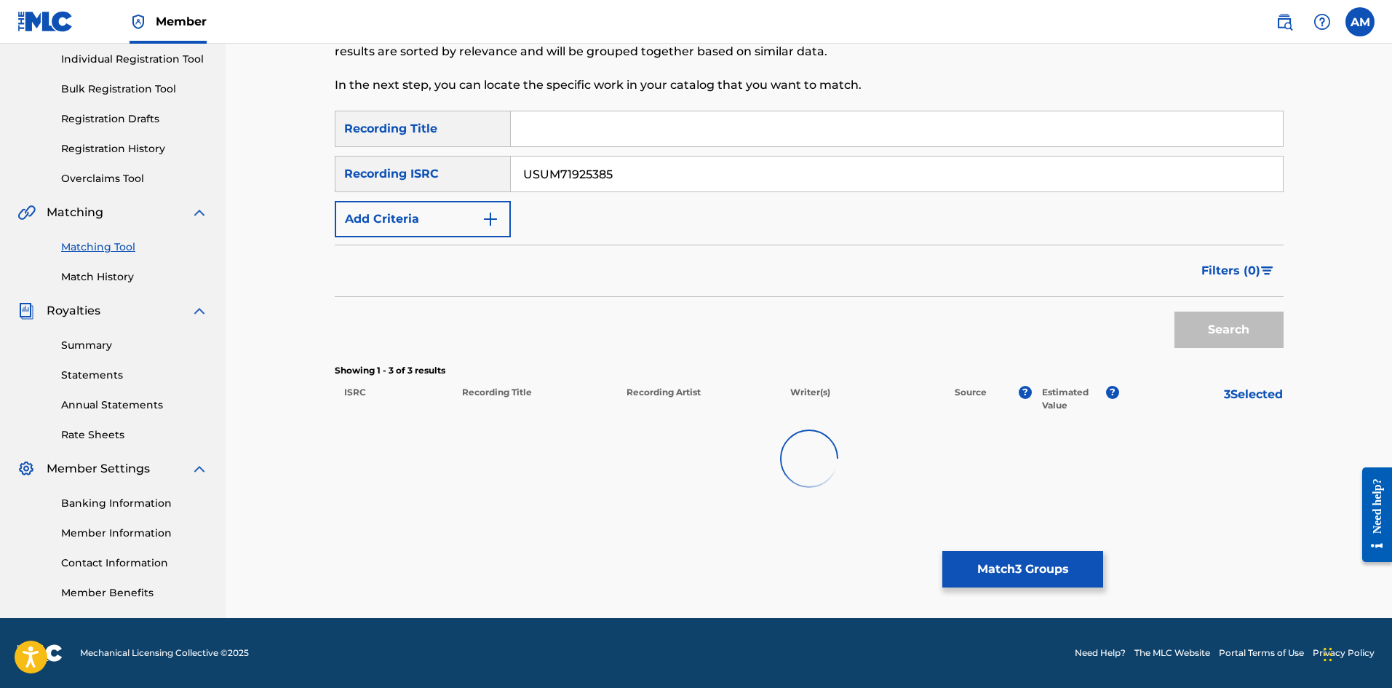
scroll to position [185, 0]
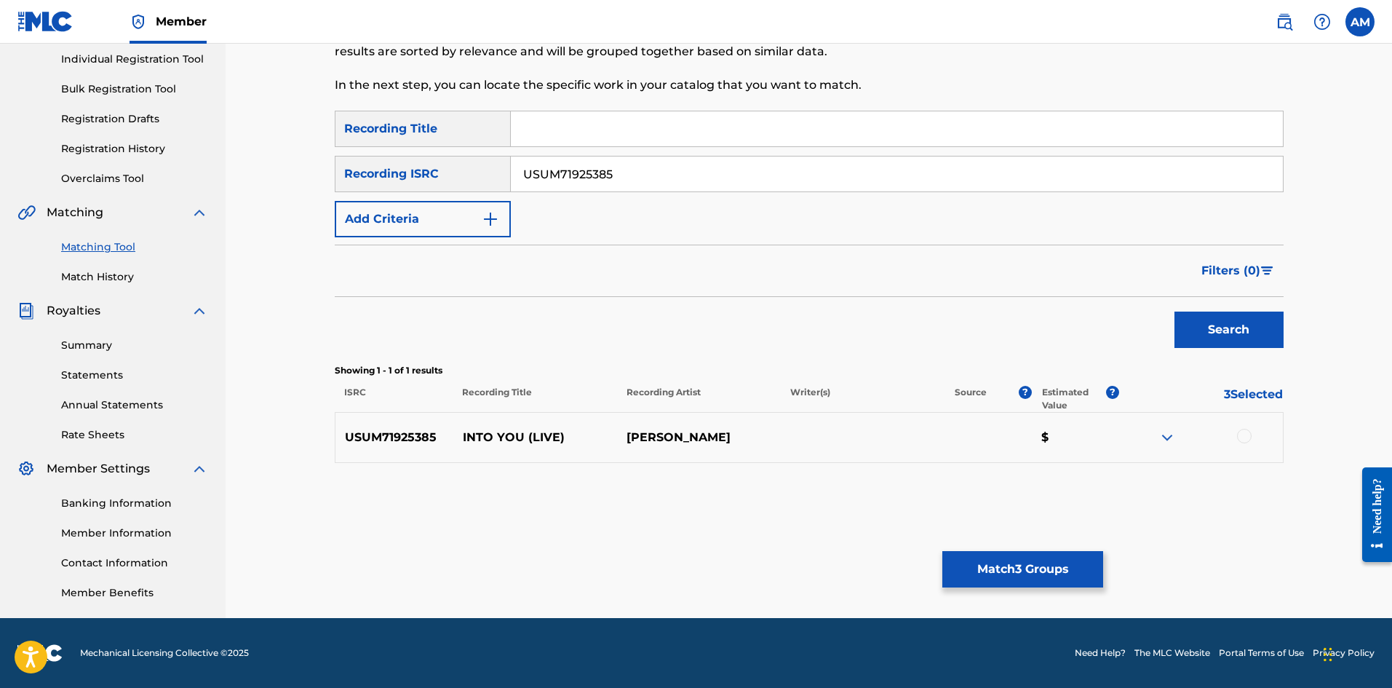
click at [1244, 432] on div at bounding box center [1244, 436] width 15 height 15
click at [1020, 568] on button "Match 4 Groups" at bounding box center [1022, 569] width 161 height 36
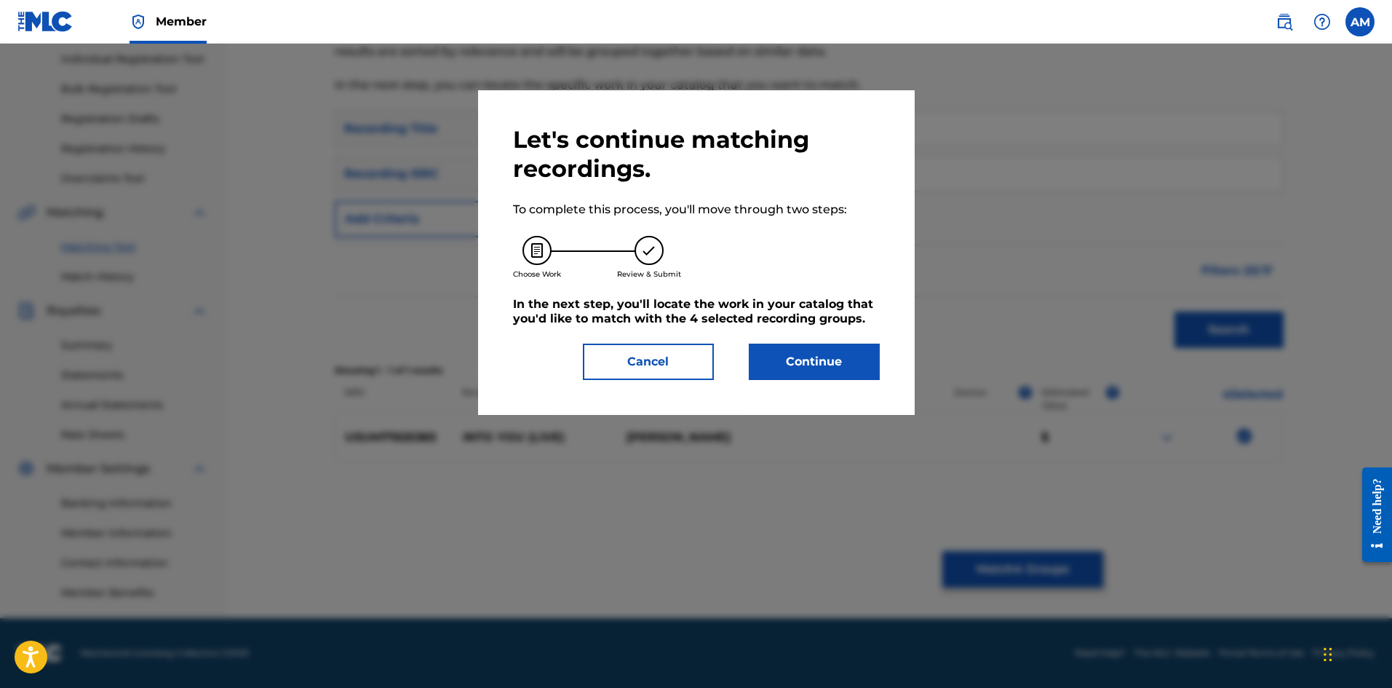
click at [776, 369] on button "Continue" at bounding box center [814, 361] width 131 height 36
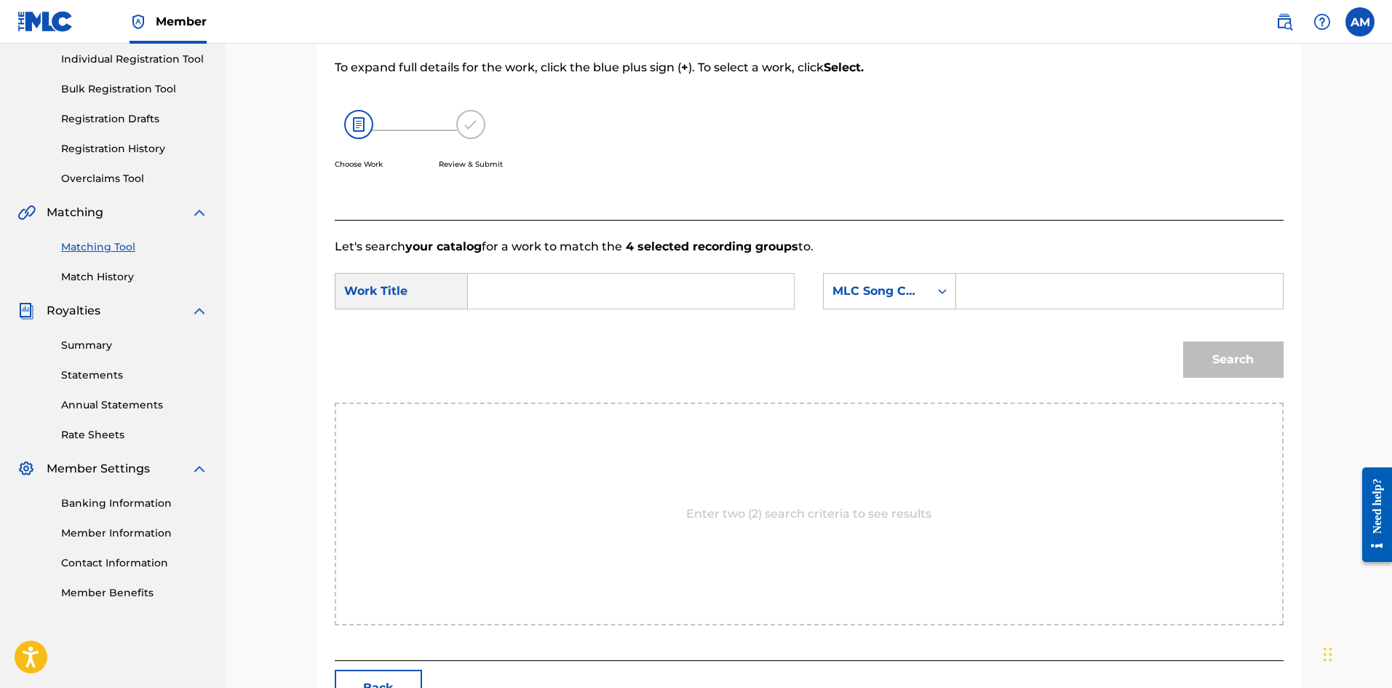
click at [606, 301] on input "Search Form" at bounding box center [630, 291] width 301 height 35
paste input "INTO YOU"
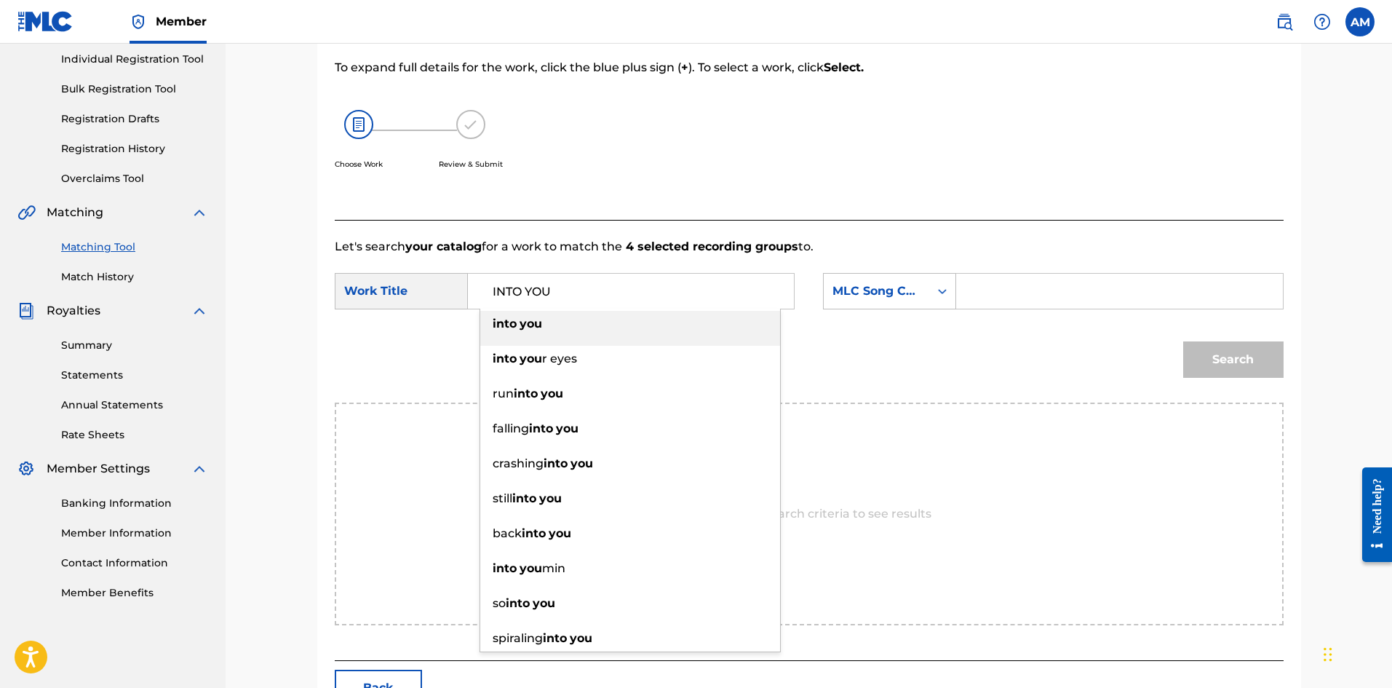
type input "INTO YOU"
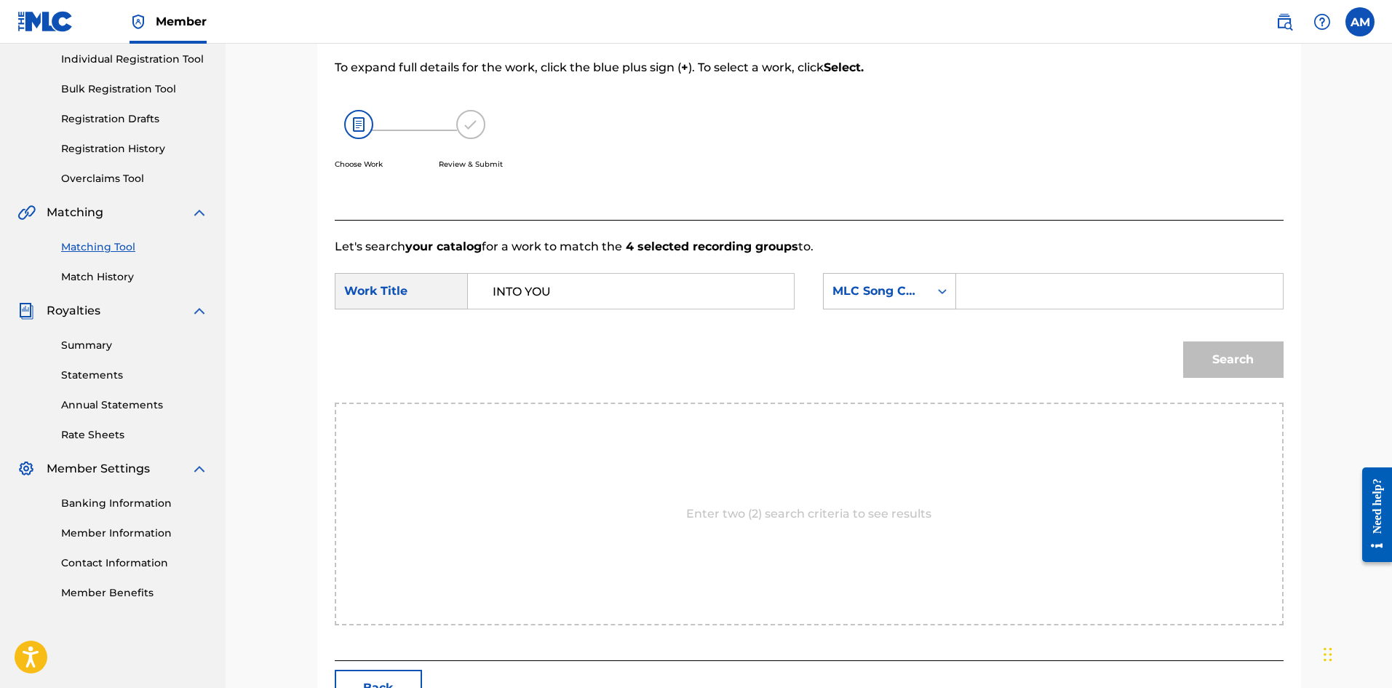
click at [1139, 303] on input "Search Form" at bounding box center [1119, 291] width 301 height 35
paste input "IV8L1F"
type input "IV8L1F"
click at [1244, 345] on button "Search" at bounding box center [1233, 359] width 100 height 36
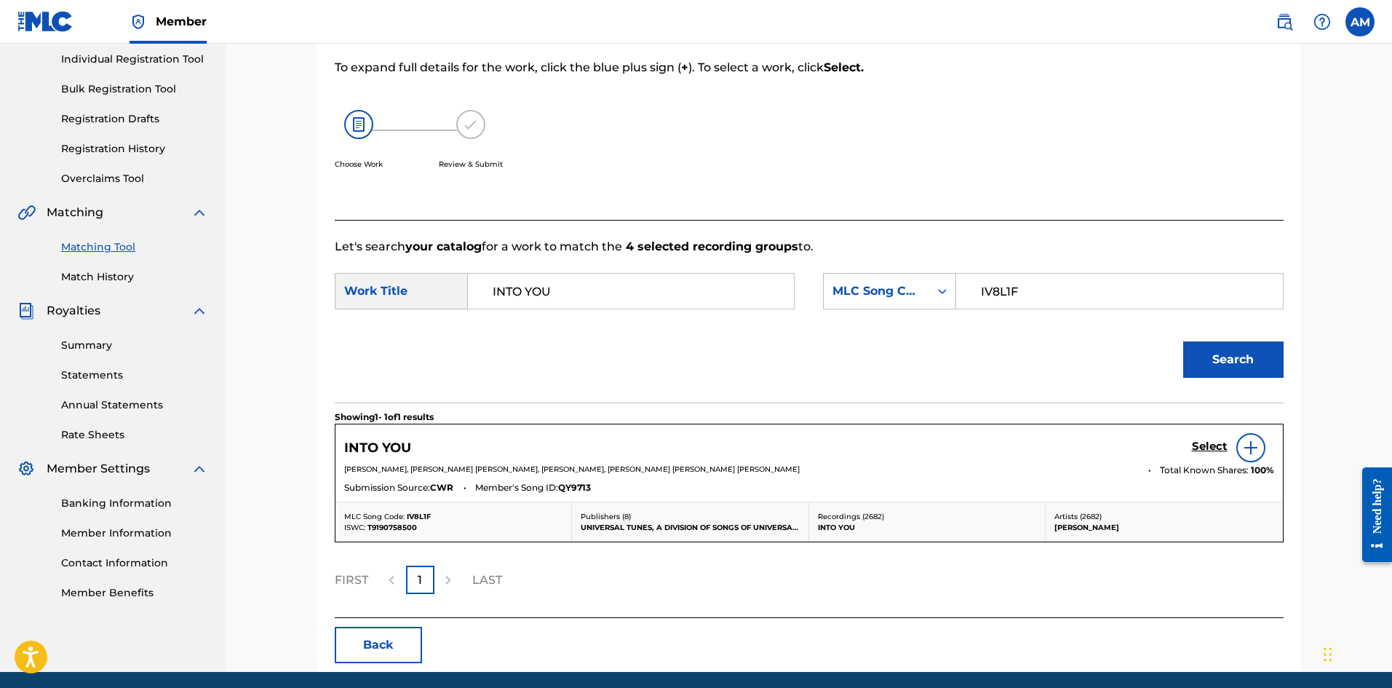
click at [1214, 444] on h5 "Select" at bounding box center [1210, 447] width 36 height 14
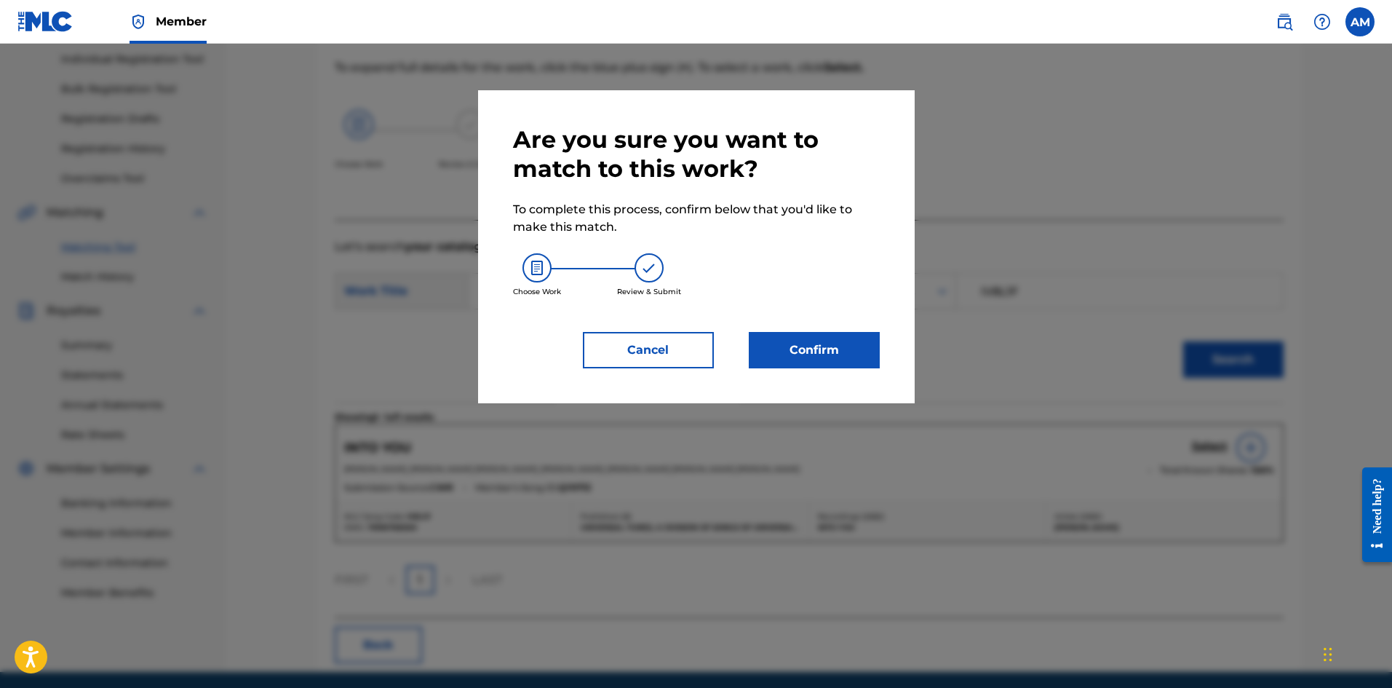
click at [820, 341] on button "Confirm" at bounding box center [814, 350] width 131 height 36
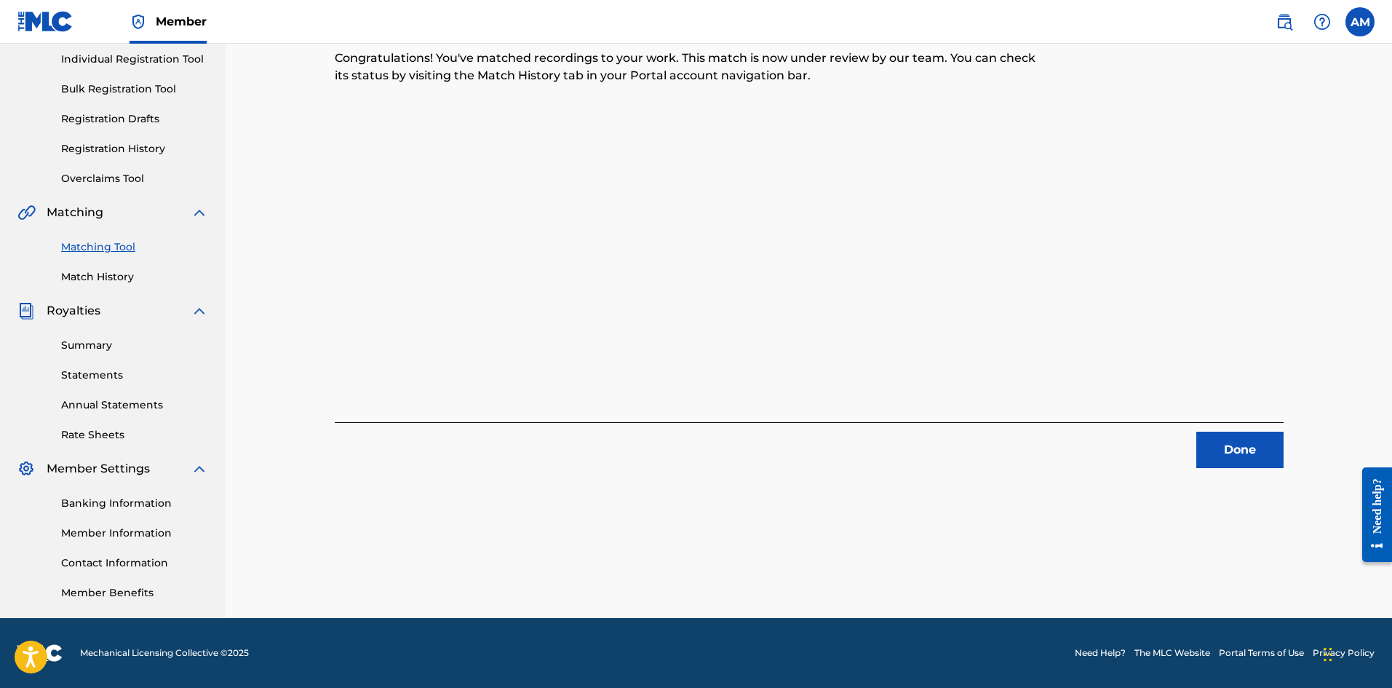
drag, startPoint x: 1255, startPoint y: 440, endPoint x: 1196, endPoint y: 425, distance: 60.7
click at [1255, 440] on button "Done" at bounding box center [1239, 450] width 87 height 36
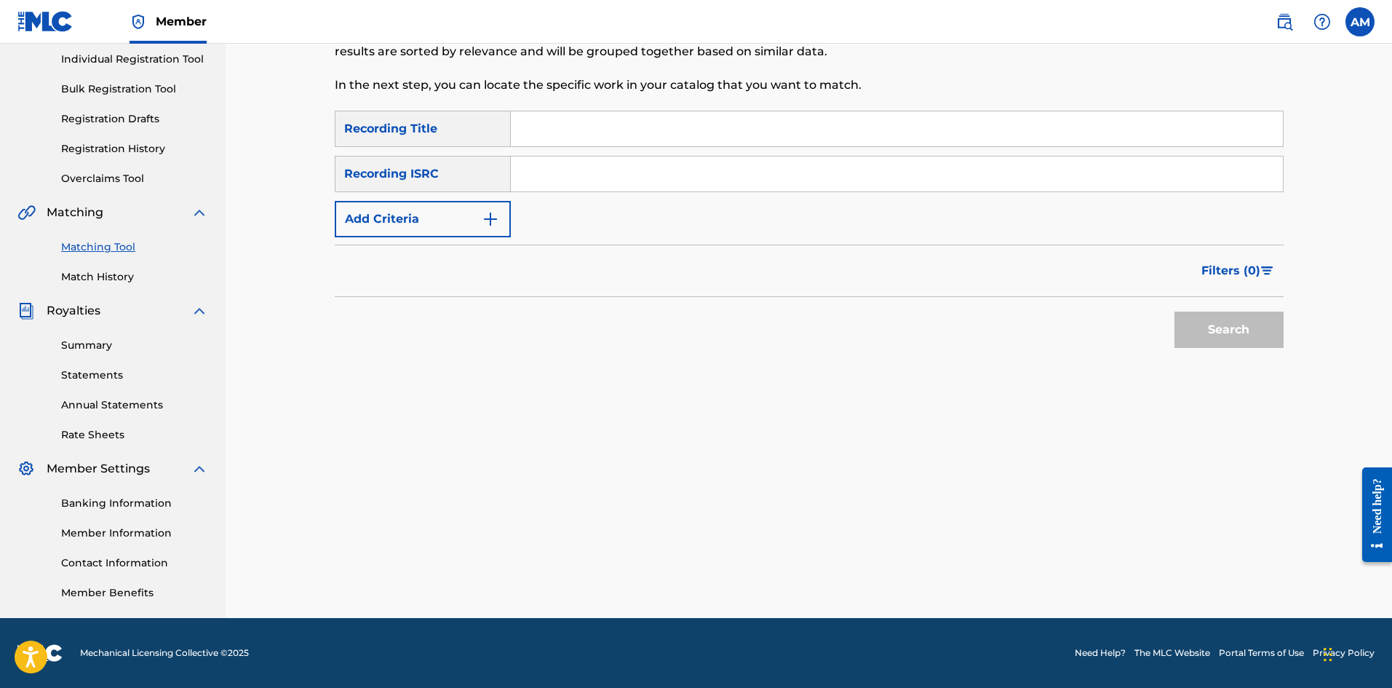
click at [607, 177] on input "Search Form" at bounding box center [897, 173] width 772 height 35
paste input "USUM71601828"
click at [1175, 311] on button "Search" at bounding box center [1229, 329] width 109 height 36
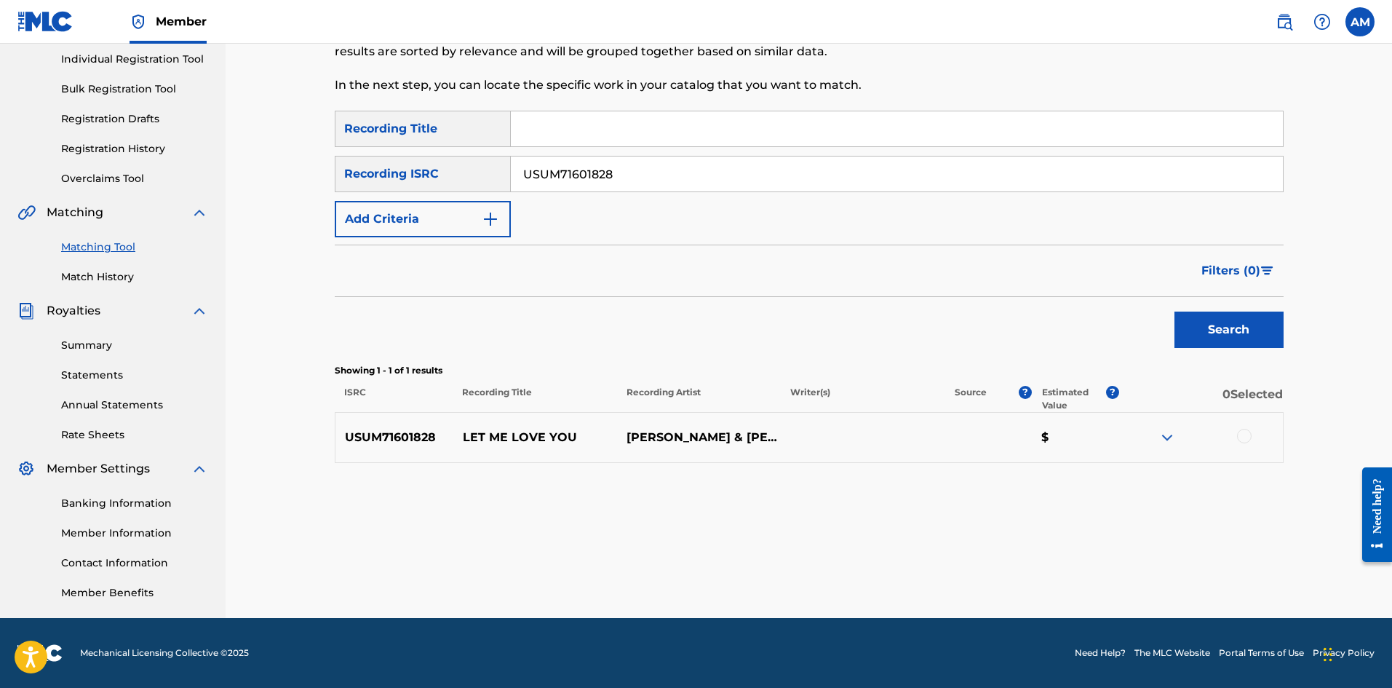
click at [1239, 434] on div at bounding box center [1244, 436] width 15 height 15
drag, startPoint x: 664, startPoint y: 184, endPoint x: 387, endPoint y: 188, distance: 277.3
click at [90, 185] on main "UNIVERSAL MUSIC PUB GROUP Summary Catalog Works Registration Claiming Tool Indi…" at bounding box center [696, 238] width 1392 height 759
paste input "V71600617"
type input "USUV71600617"
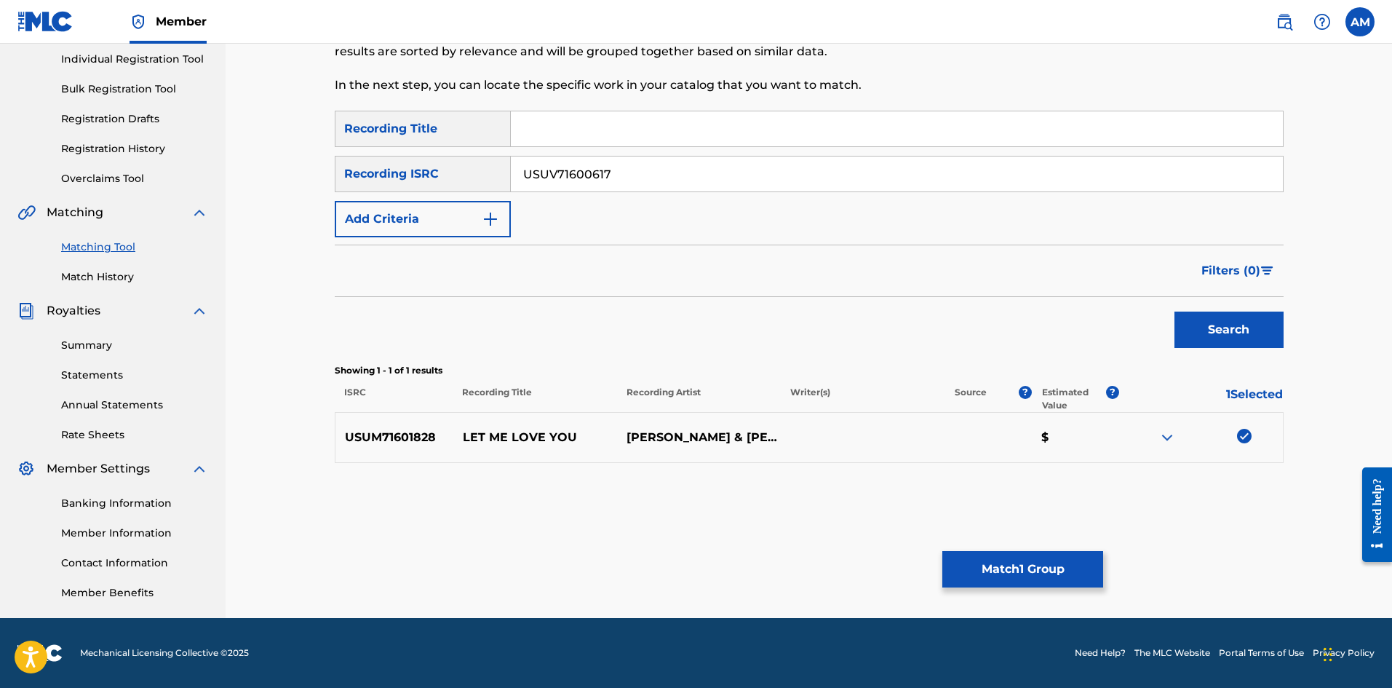
click at [1193, 322] on button "Search" at bounding box center [1229, 329] width 109 height 36
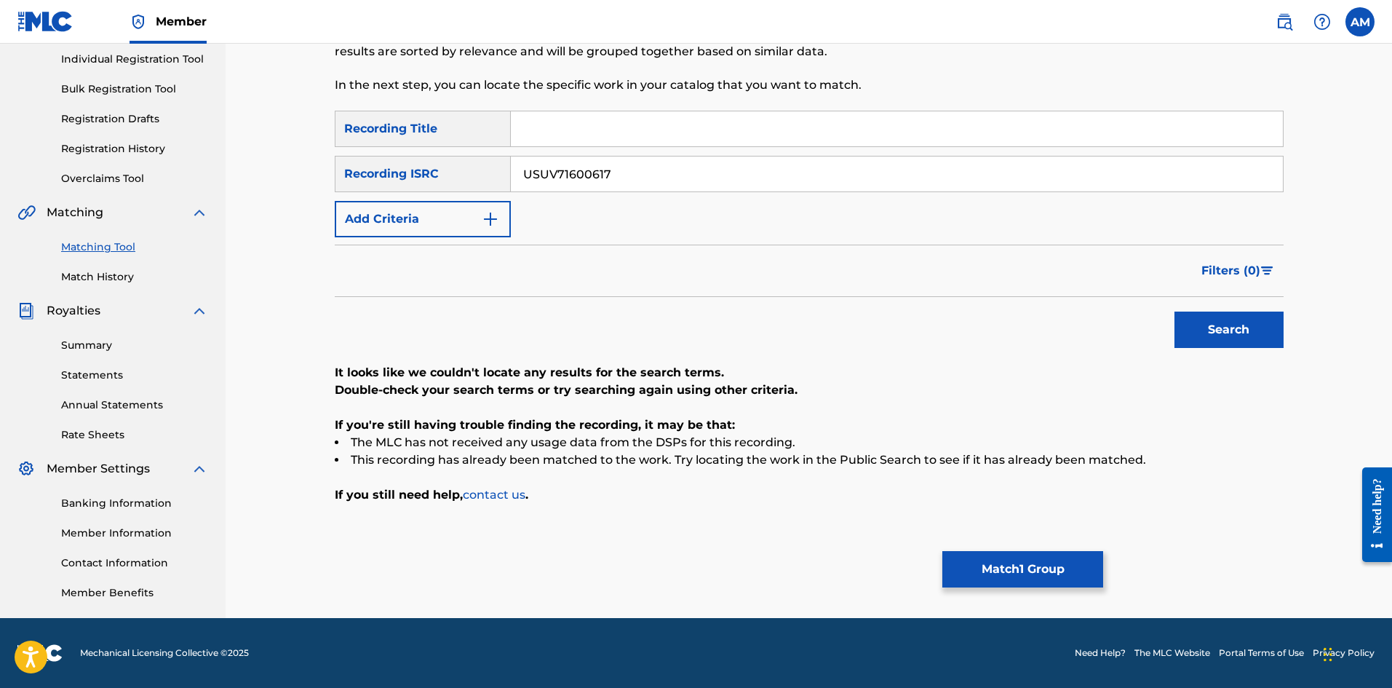
click at [1048, 577] on button "Match 1 Group" at bounding box center [1022, 569] width 161 height 36
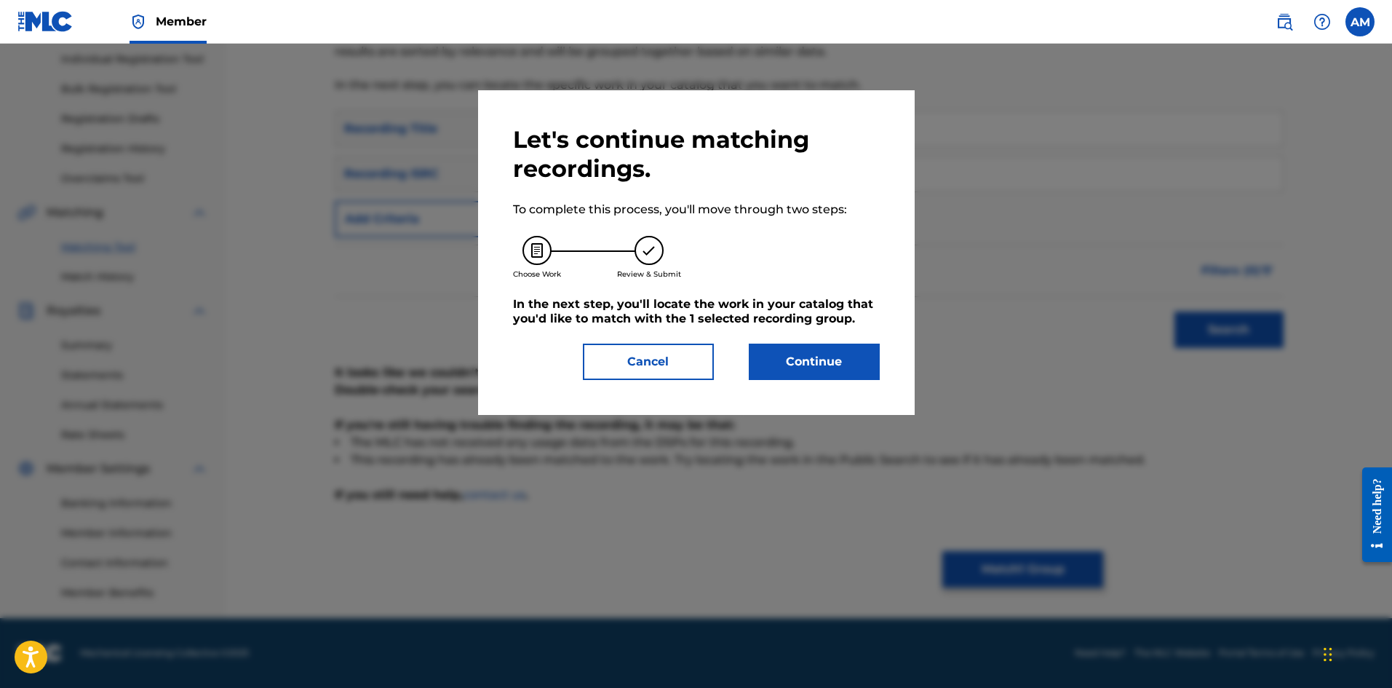
click at [836, 350] on button "Continue" at bounding box center [814, 361] width 131 height 36
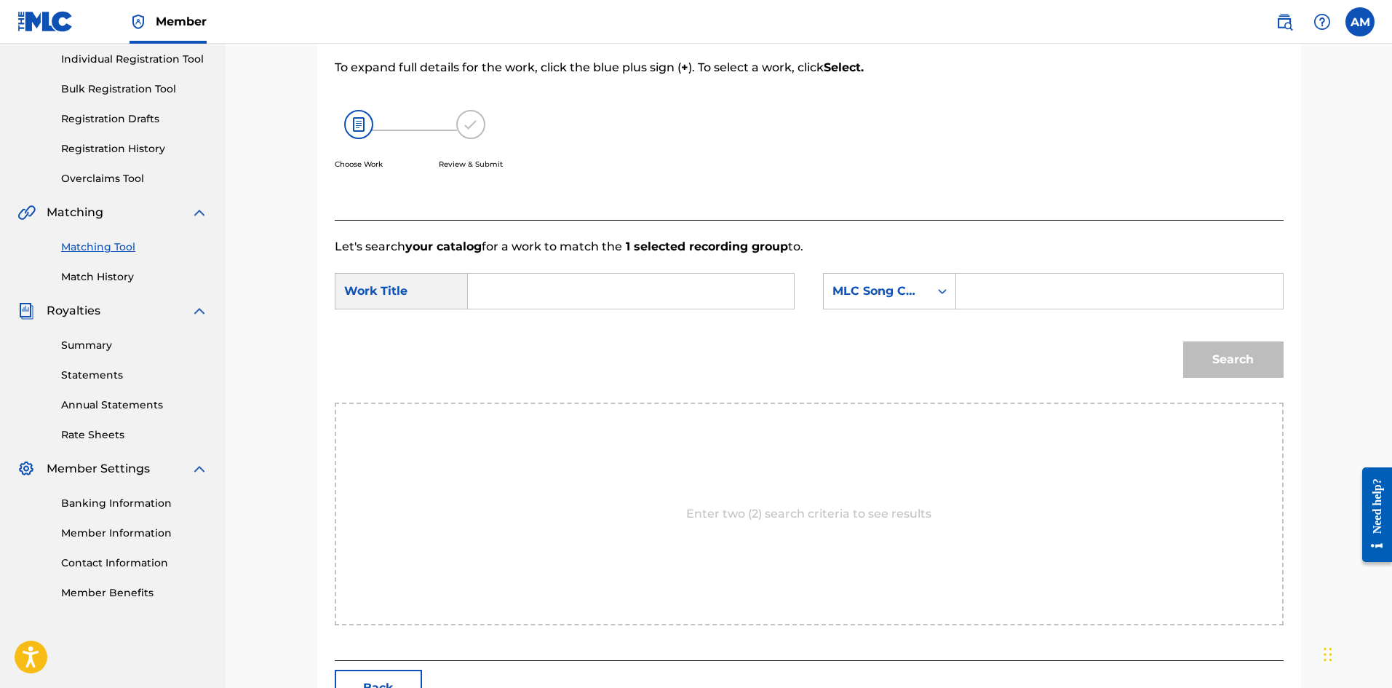
drag, startPoint x: 1041, startPoint y: 288, endPoint x: 739, endPoint y: 291, distance: 302.7
click at [1041, 288] on input "Search Form" at bounding box center [1119, 291] width 301 height 35
paste input "LV8MMB"
type input "LV8MMB"
click at [597, 294] on input "Search Form" at bounding box center [630, 291] width 301 height 35
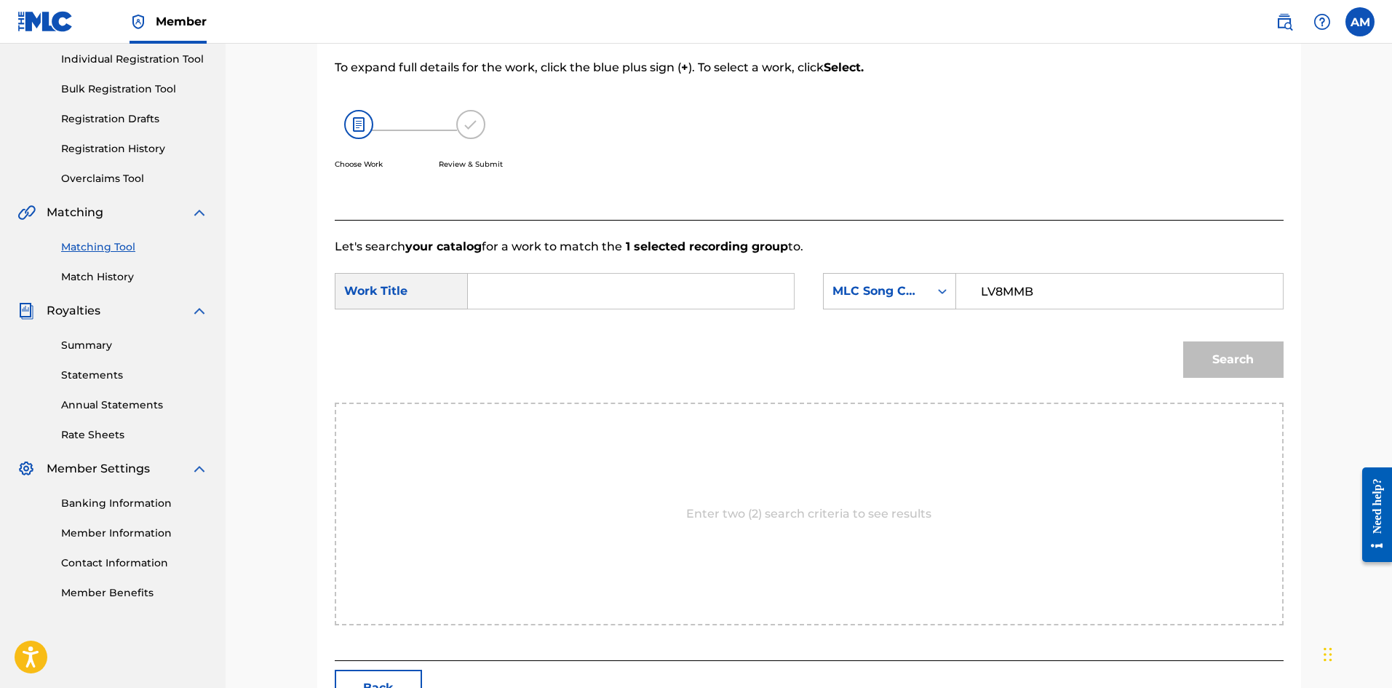
paste input "LET ME LOVE YOU (FEAT. [PERSON_NAME])"
type input "LET ME LOVE YOU (FEAT. [PERSON_NAME])"
click at [1239, 370] on button "Search" at bounding box center [1233, 359] width 100 height 36
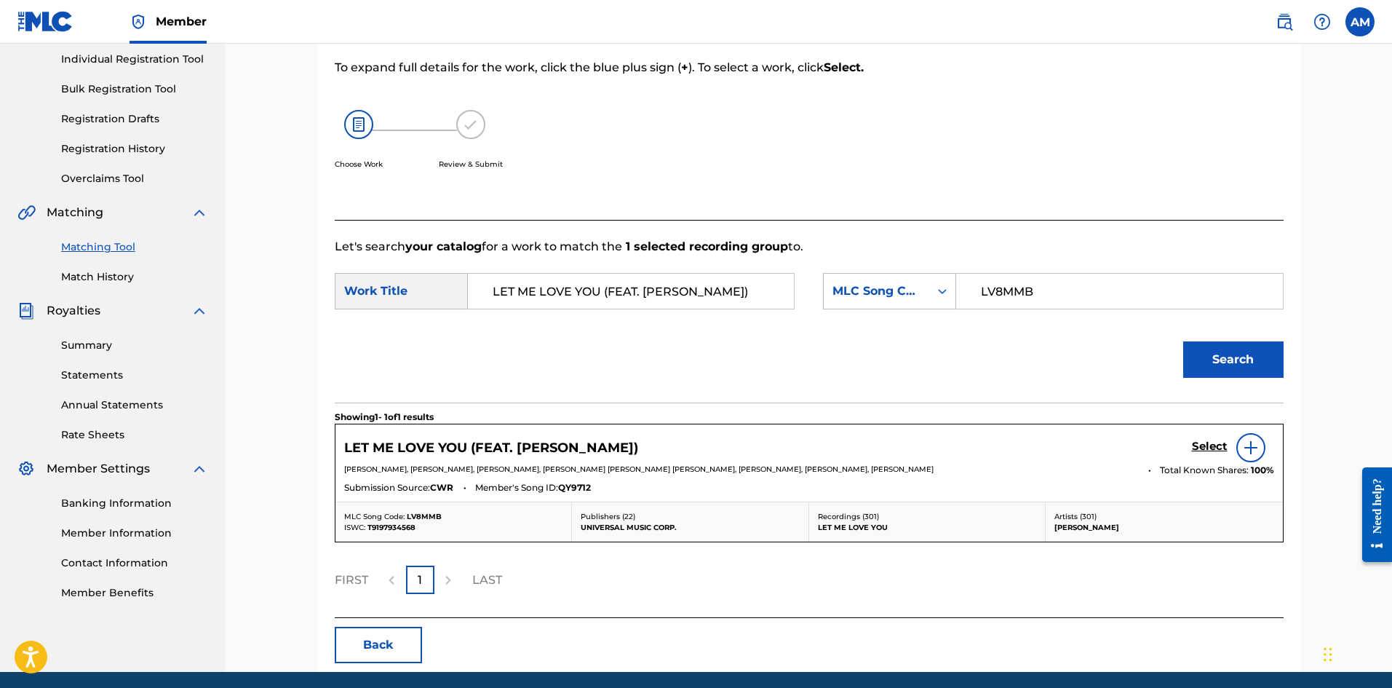
click at [1204, 444] on h5 "Select" at bounding box center [1210, 447] width 36 height 14
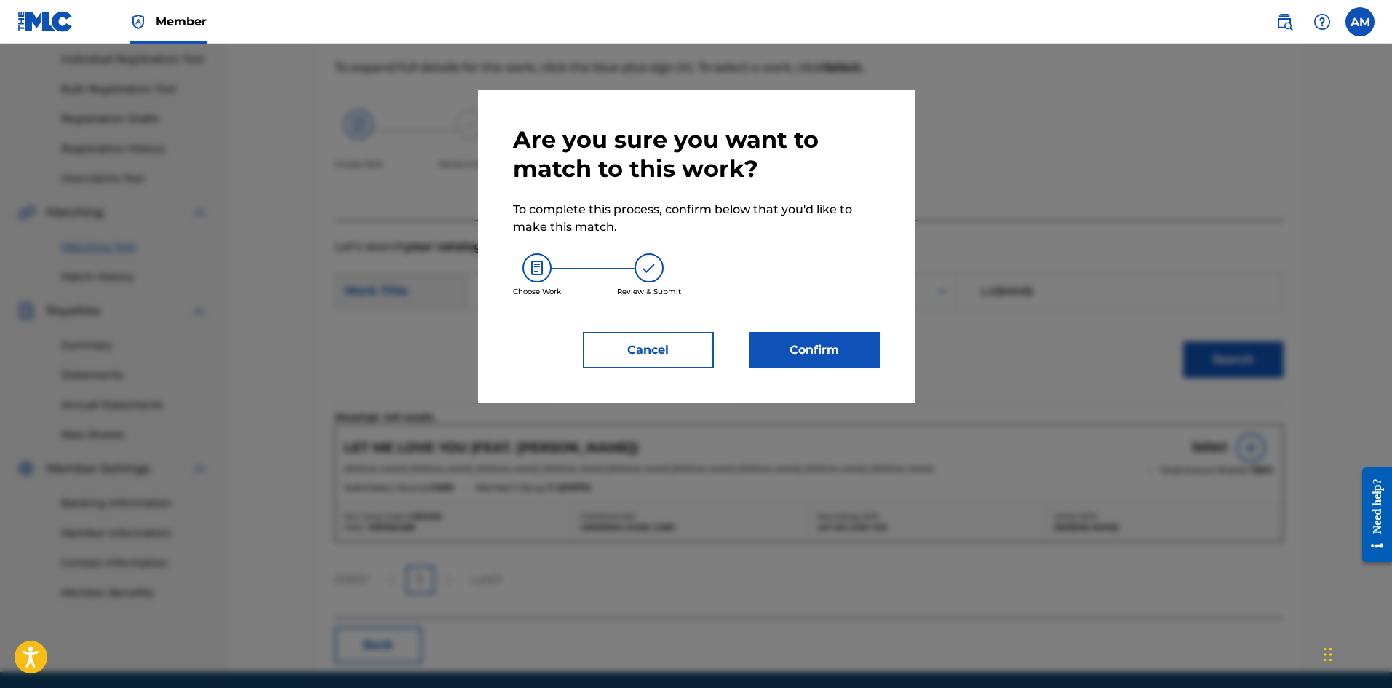
click at [828, 343] on button "Confirm" at bounding box center [814, 350] width 131 height 36
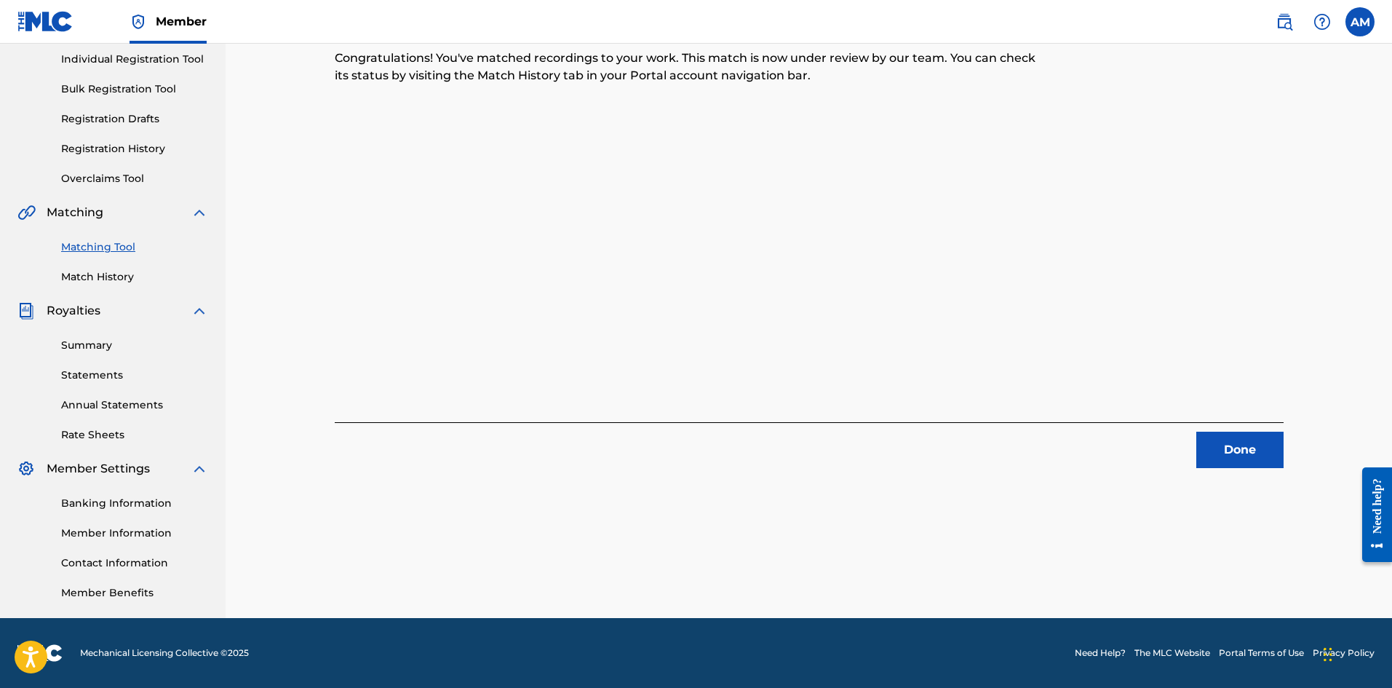
drag, startPoint x: 1279, startPoint y: 440, endPoint x: 1236, endPoint y: 440, distance: 42.9
click at [1279, 440] on button "Done" at bounding box center [1239, 450] width 87 height 36
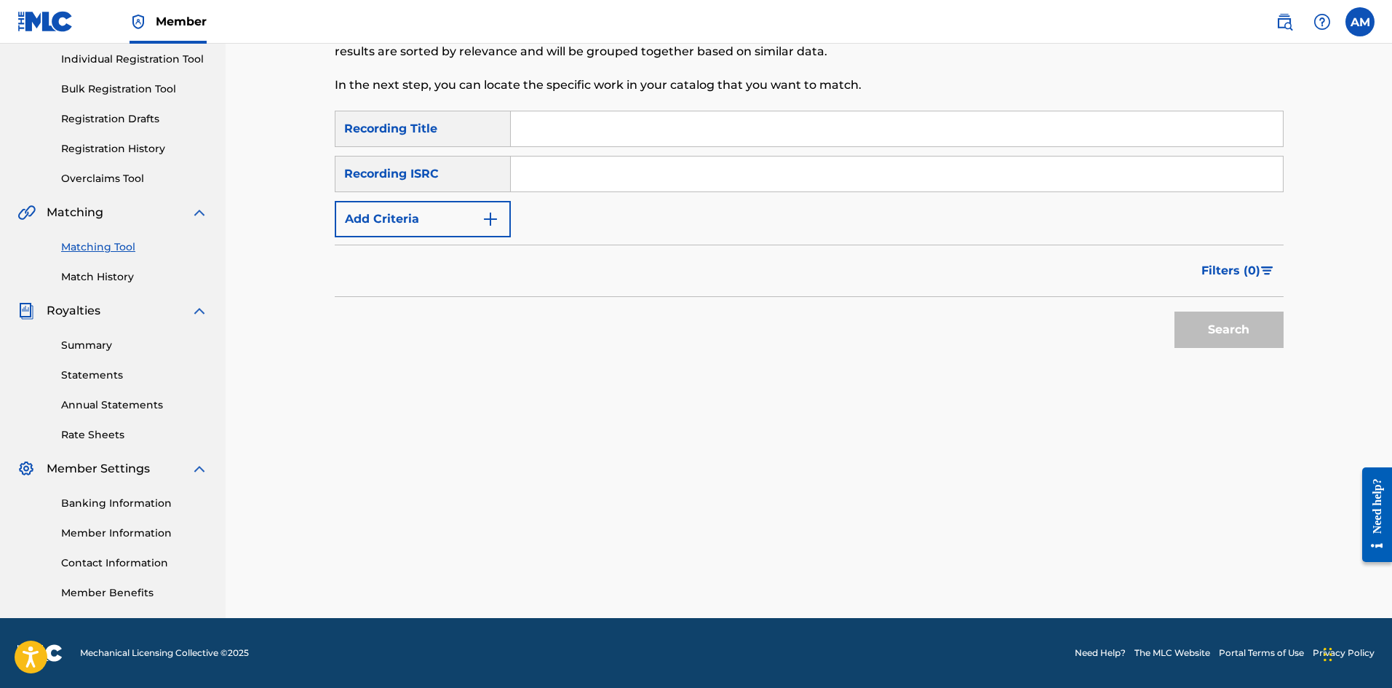
click at [581, 176] on input "Search Form" at bounding box center [897, 173] width 772 height 35
paste input "USUM71905581"
type input "USUM71905581"
click at [1225, 345] on button "Search" at bounding box center [1229, 329] width 109 height 36
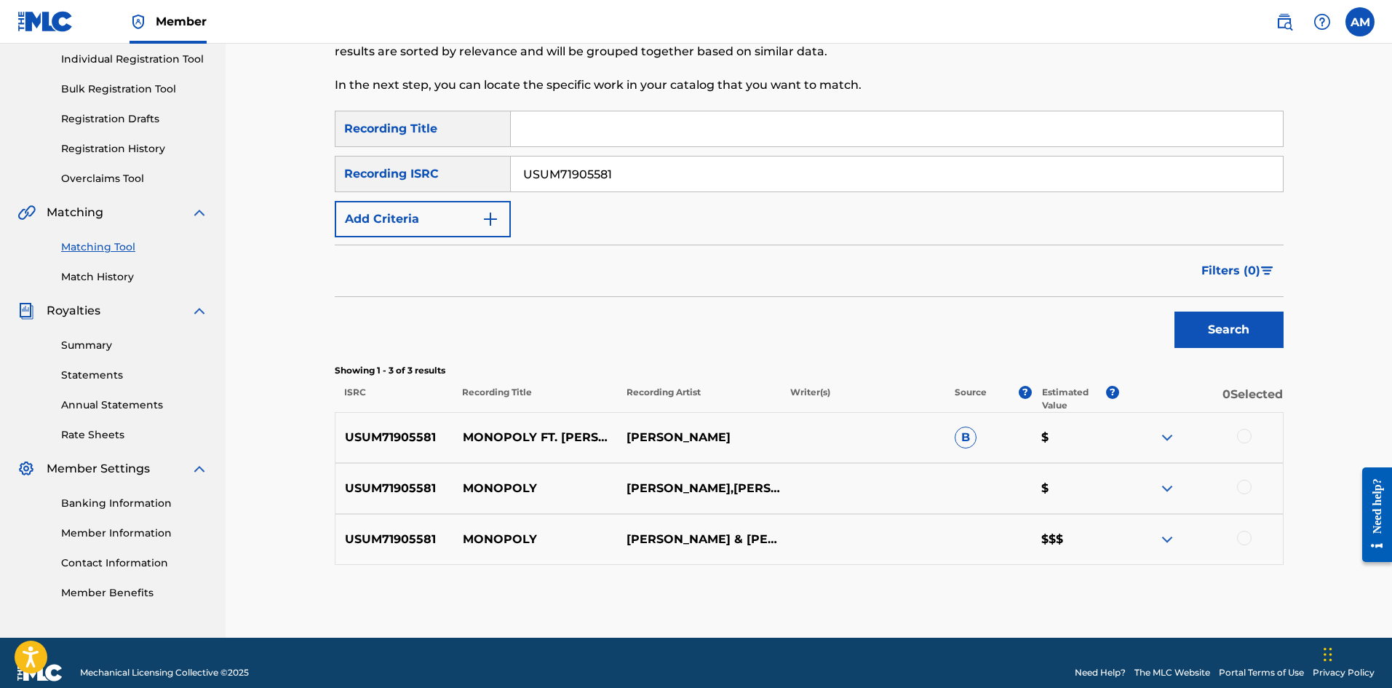
click at [1247, 435] on div at bounding box center [1244, 436] width 15 height 15
click at [1244, 488] on div at bounding box center [1244, 487] width 15 height 15
click at [1245, 534] on div at bounding box center [1244, 538] width 15 height 15
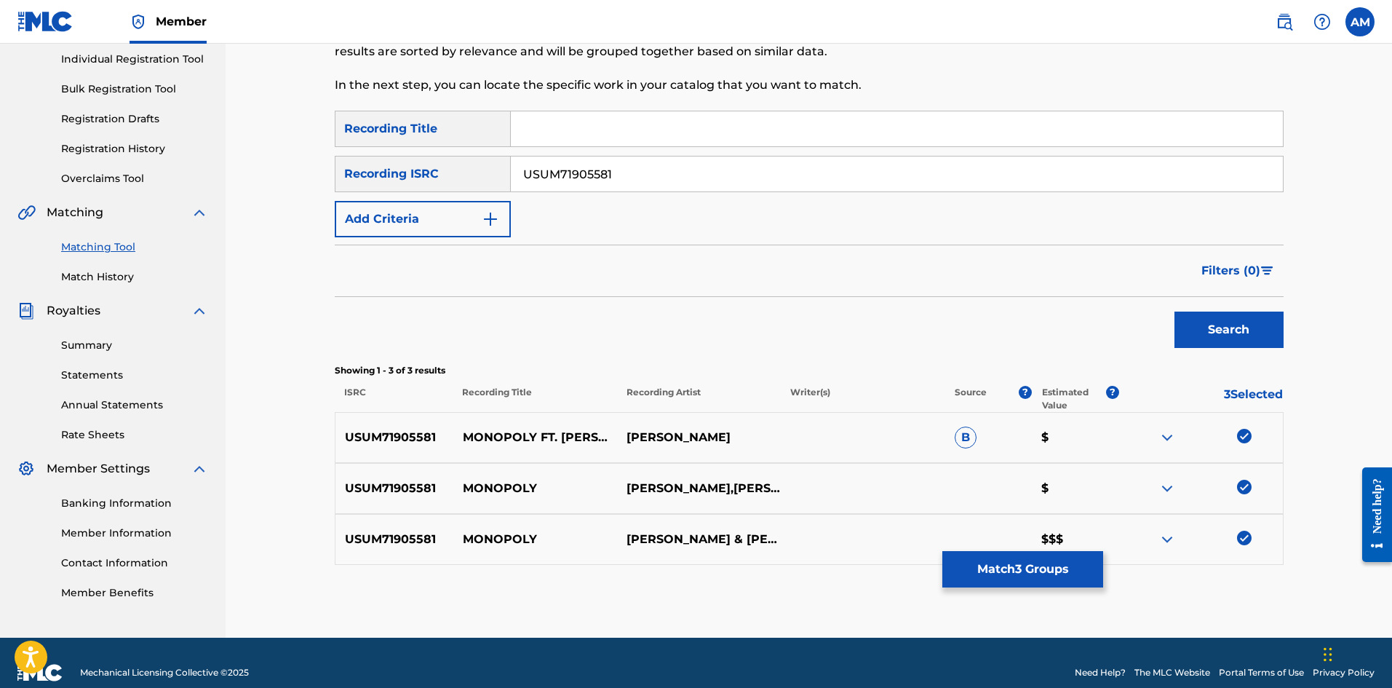
click at [1068, 573] on button "Match 3 Groups" at bounding box center [1022, 569] width 161 height 36
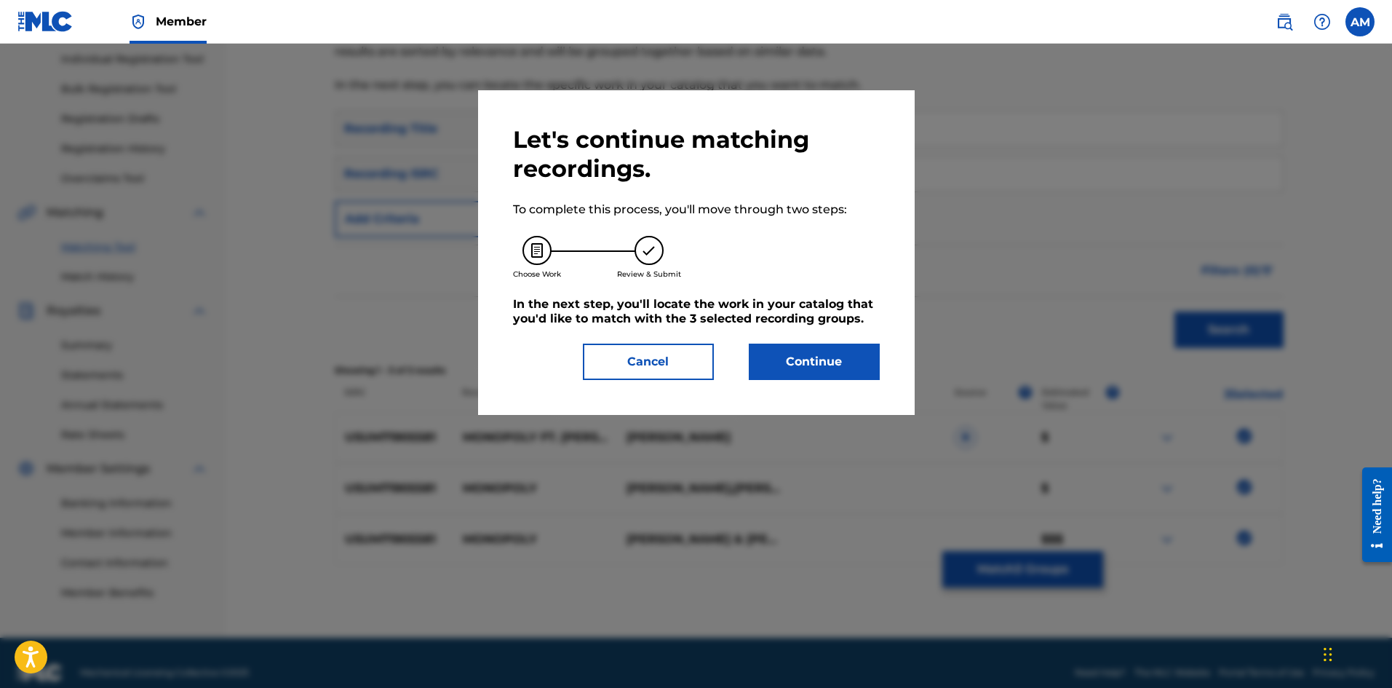
drag, startPoint x: 792, startPoint y: 352, endPoint x: 11, endPoint y: 385, distance: 781.5
click at [789, 354] on button "Continue" at bounding box center [814, 361] width 131 height 36
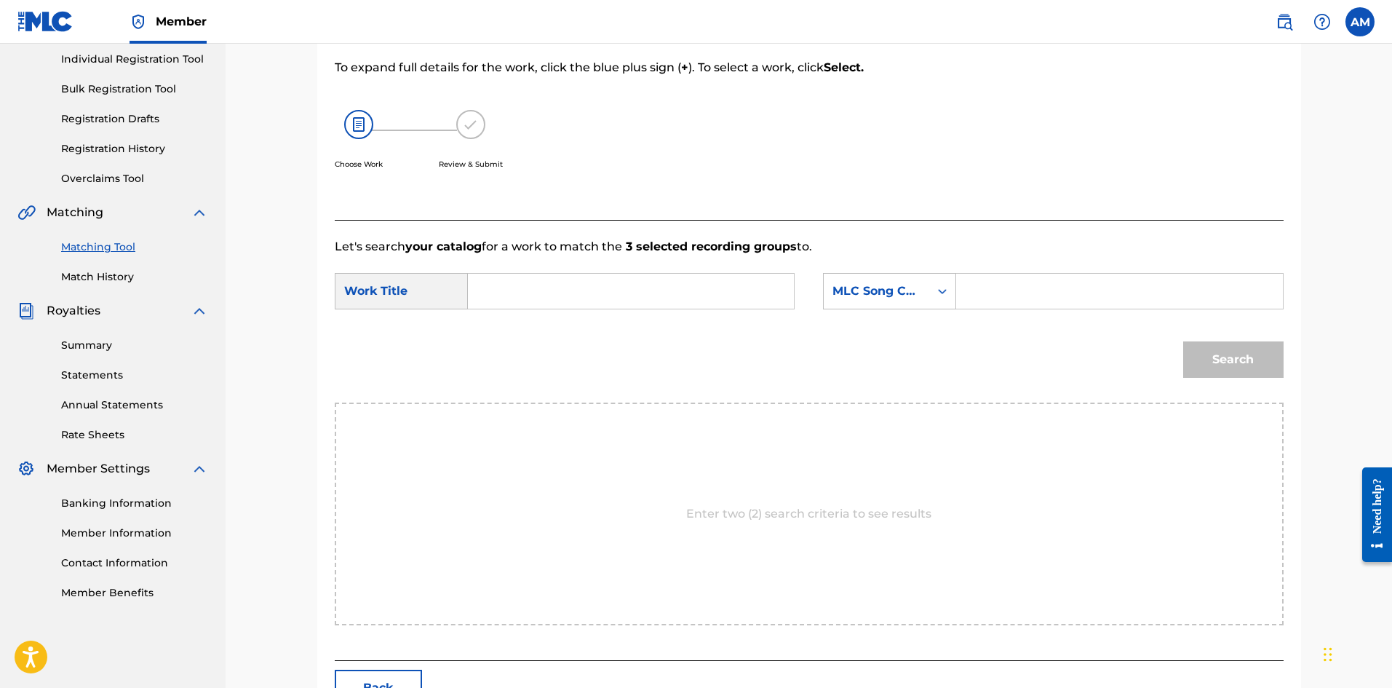
click at [586, 281] on input "Search Form" at bounding box center [630, 291] width 301 height 35
paste input "MONOPOLY"
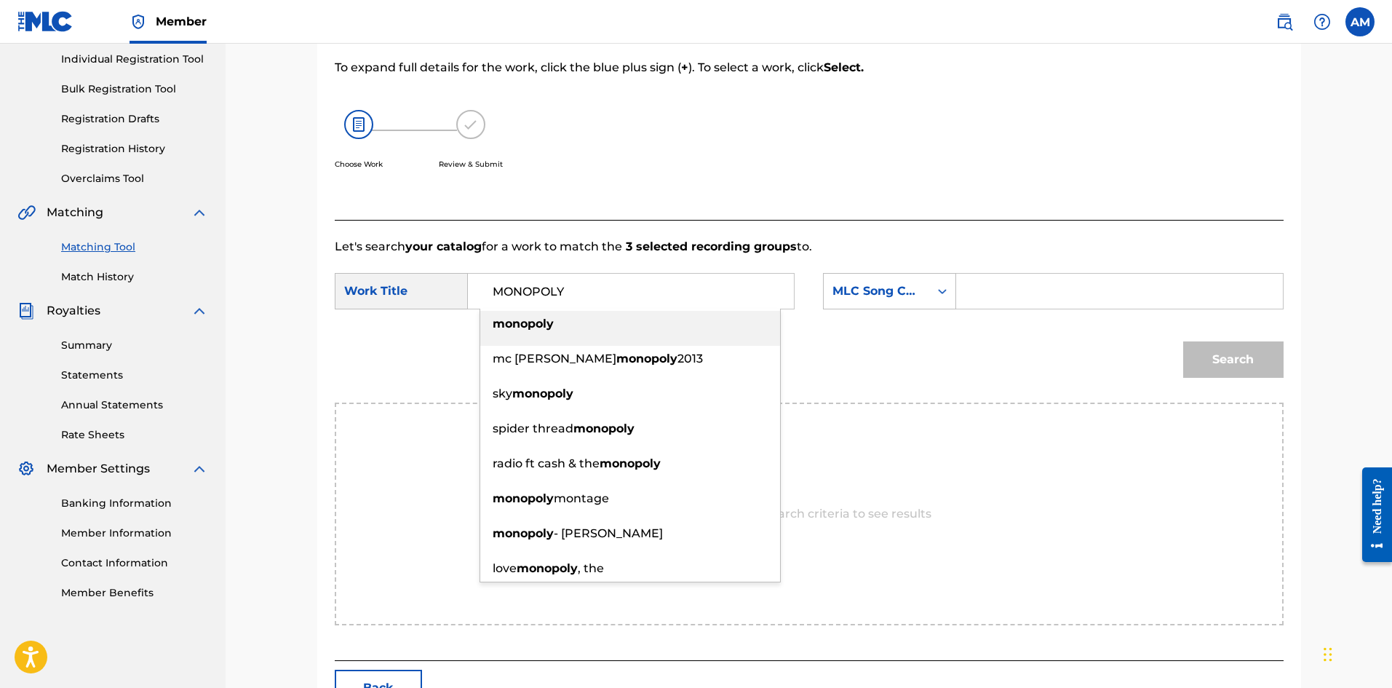
type input "MONOPOLY"
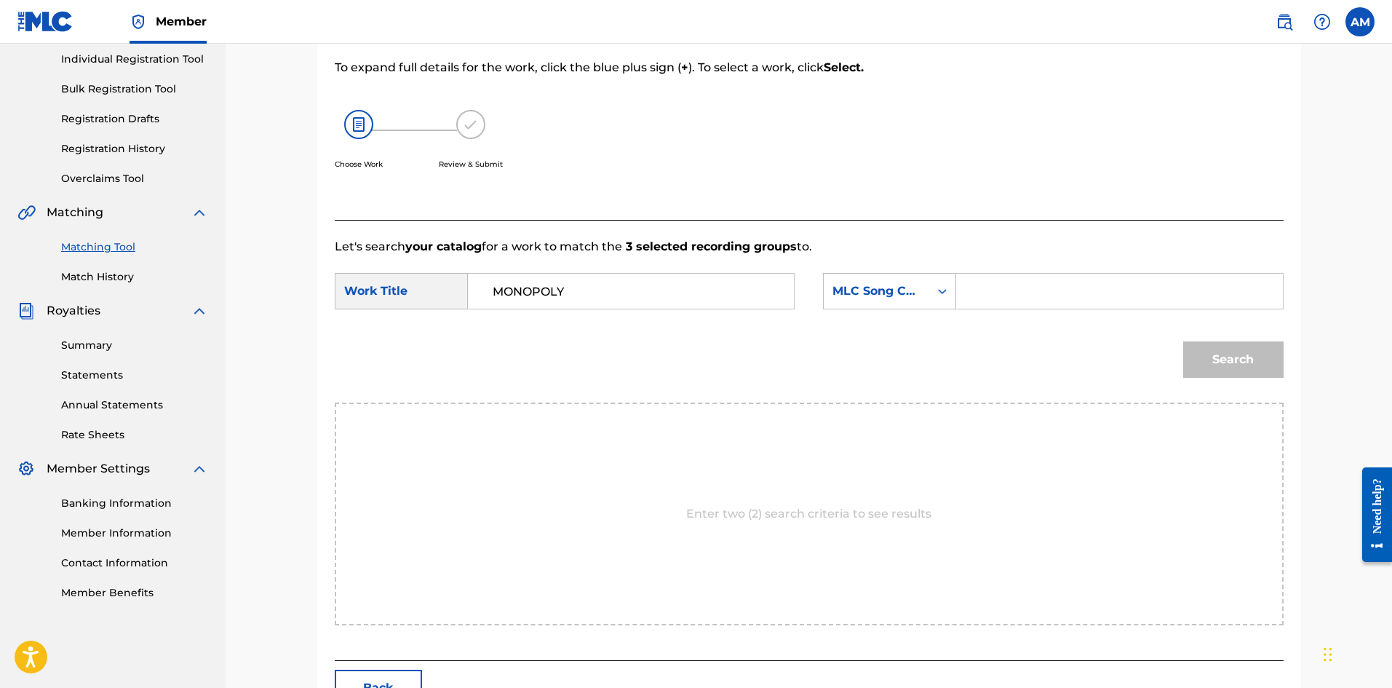
click at [1014, 288] on input "Search Form" at bounding box center [1119, 291] width 301 height 35
paste input "MA3JCR"
type input "MA3JCR"
click at [1257, 357] on button "Search" at bounding box center [1233, 359] width 100 height 36
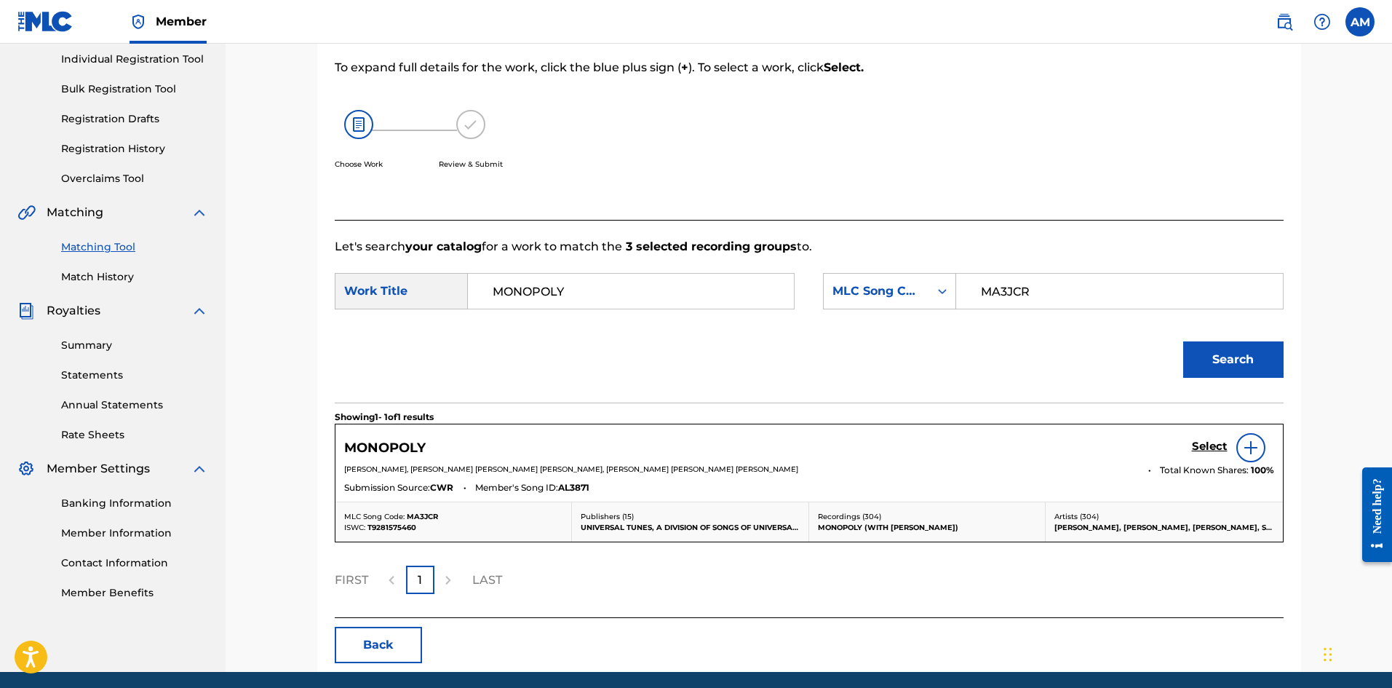
click at [1206, 445] on h5 "Select" at bounding box center [1210, 447] width 36 height 14
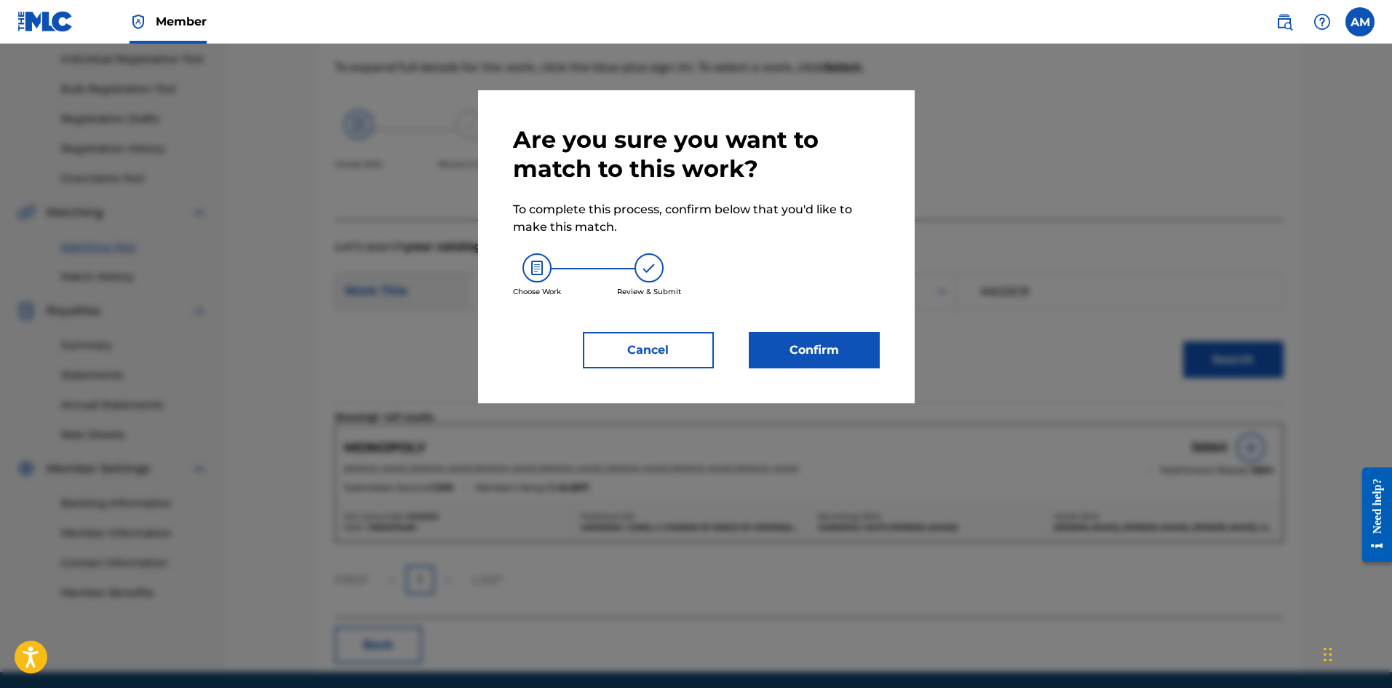
click at [841, 359] on button "Confirm" at bounding box center [814, 350] width 131 height 36
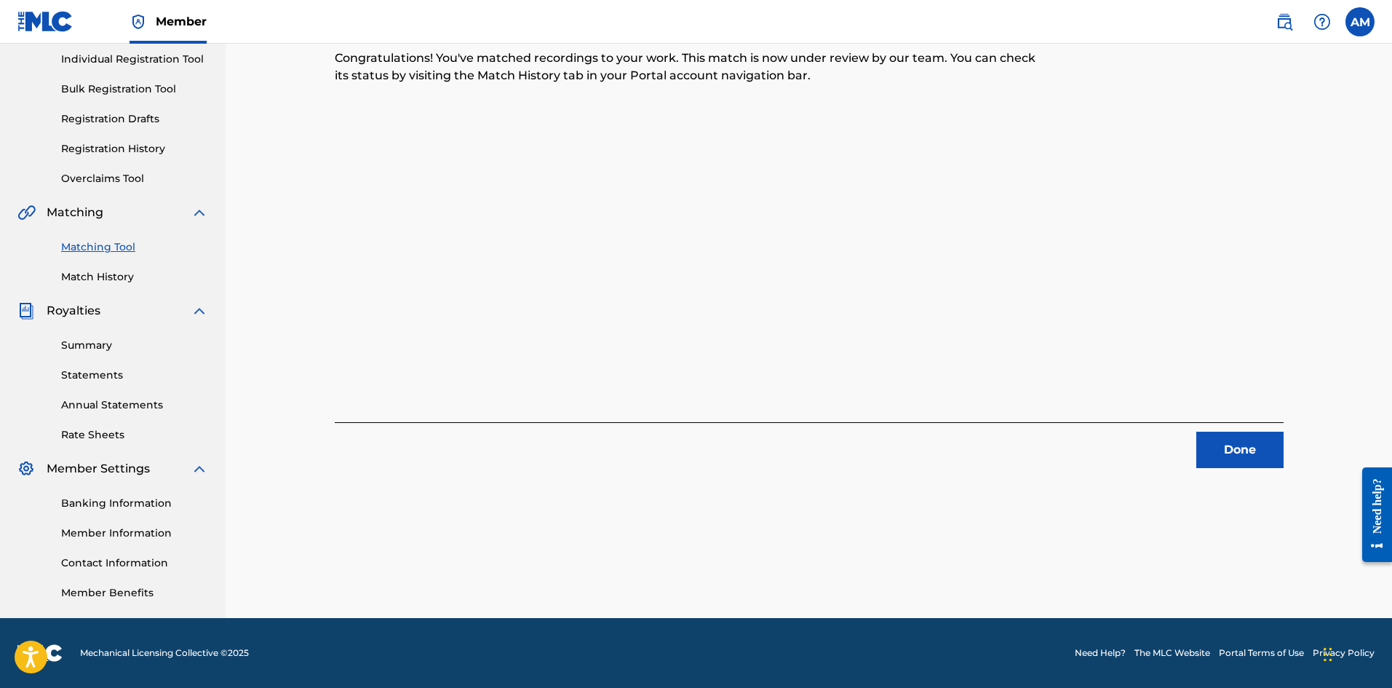
click at [1274, 460] on button "Done" at bounding box center [1239, 450] width 87 height 36
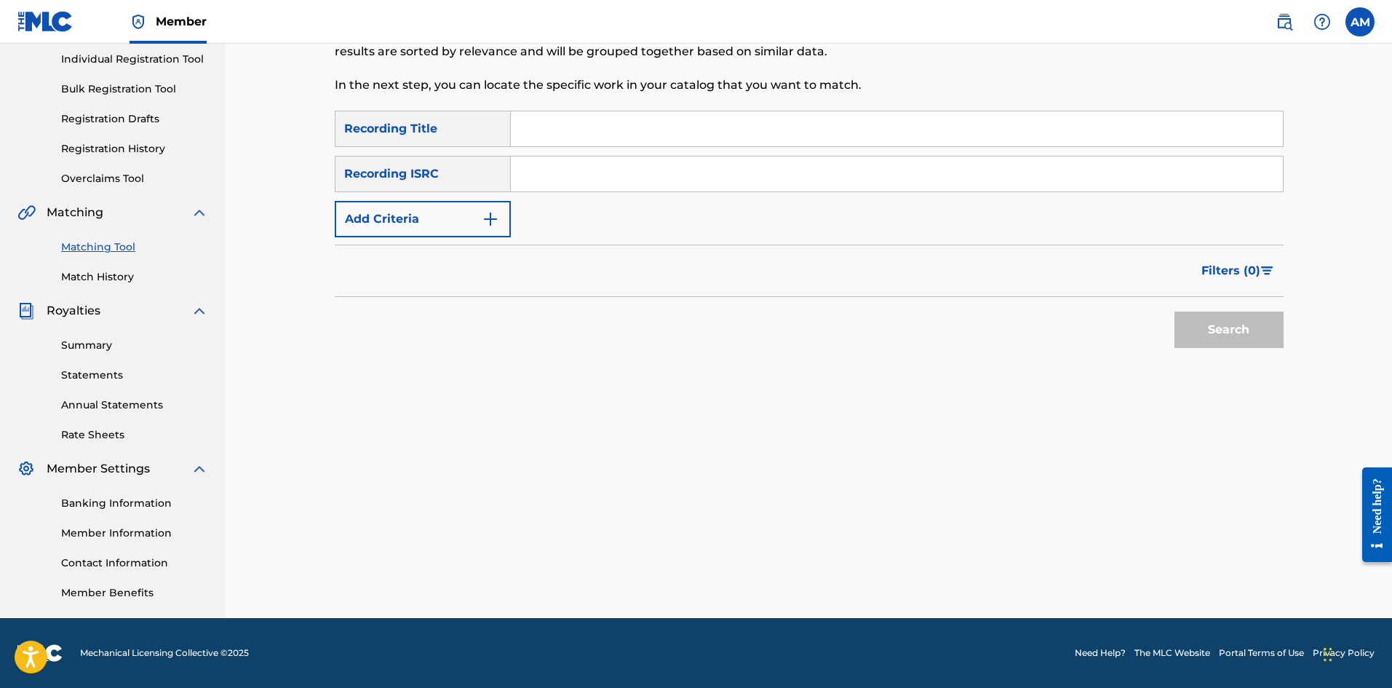
click at [560, 178] on input "Search Form" at bounding box center [897, 173] width 772 height 35
paste input "USUM72103751"
type input "USUM72103751"
click at [1175, 311] on button "Search" at bounding box center [1229, 329] width 109 height 36
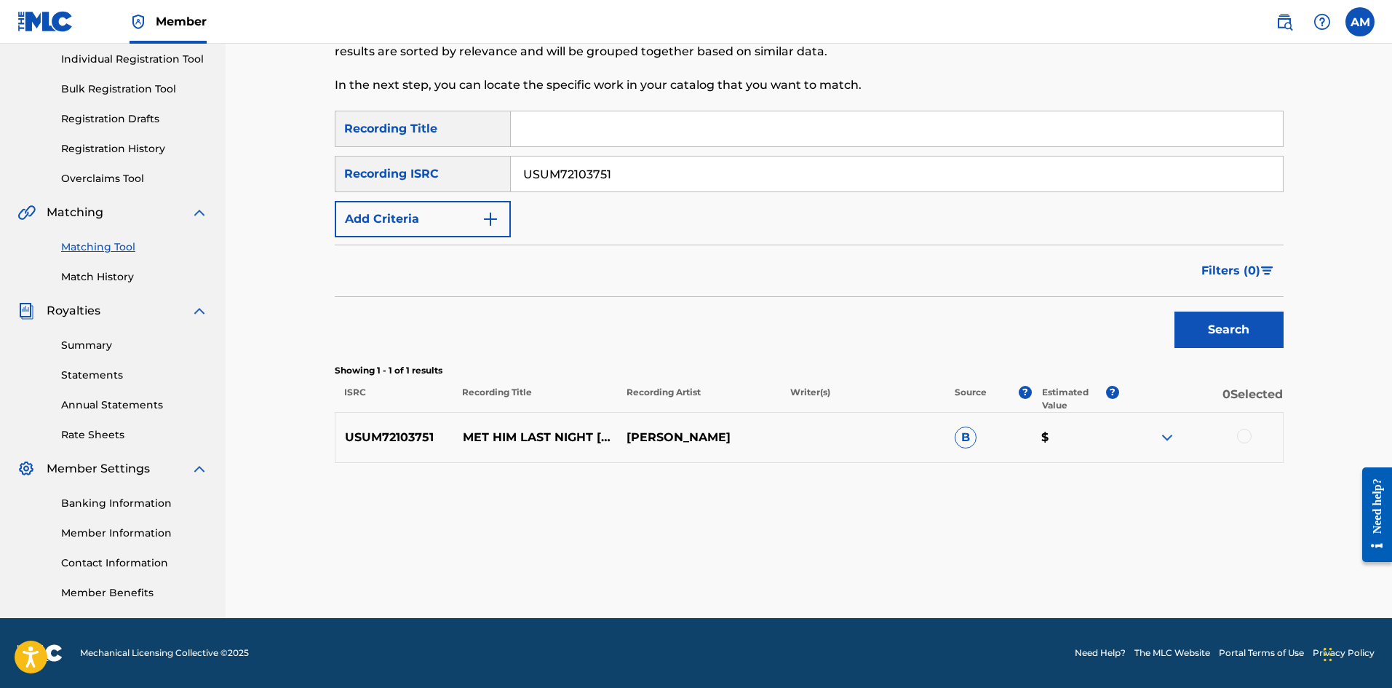
click at [1250, 432] on div at bounding box center [1244, 436] width 15 height 15
click at [1015, 563] on button "Match 1 Group" at bounding box center [1022, 569] width 161 height 36
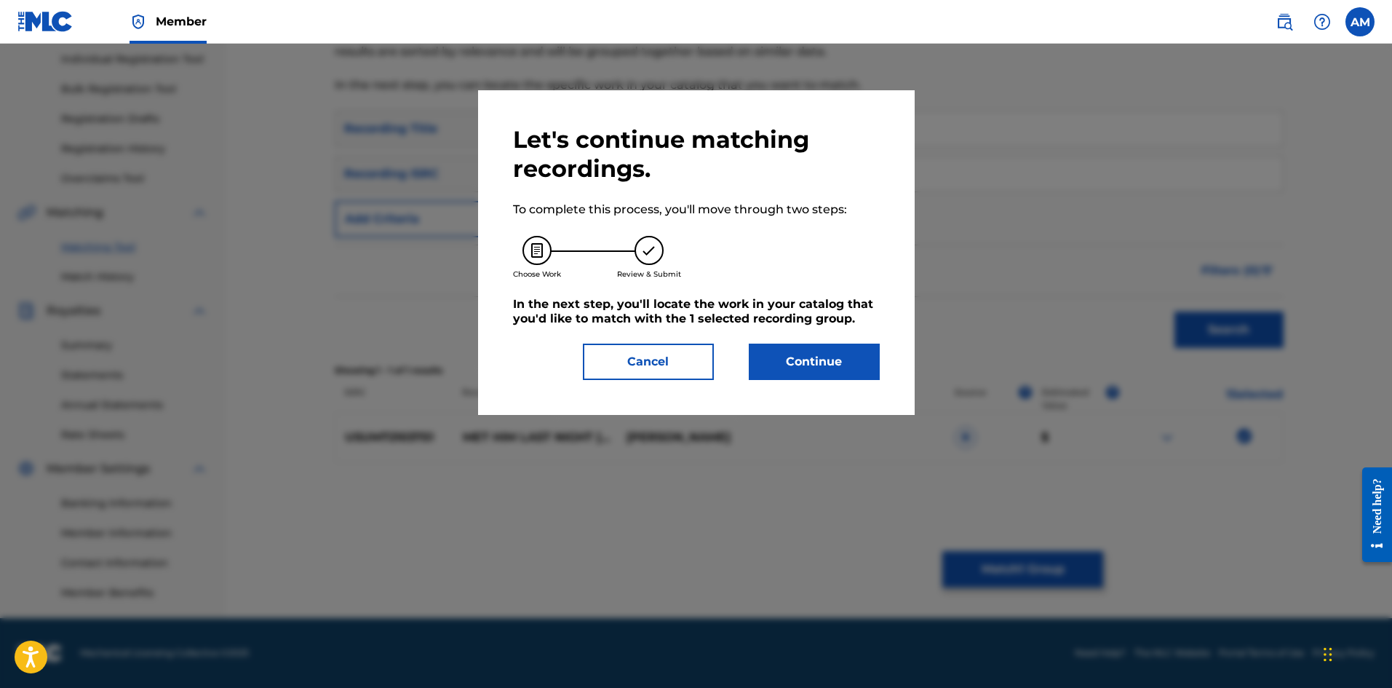
click at [816, 348] on button "Continue" at bounding box center [814, 361] width 131 height 36
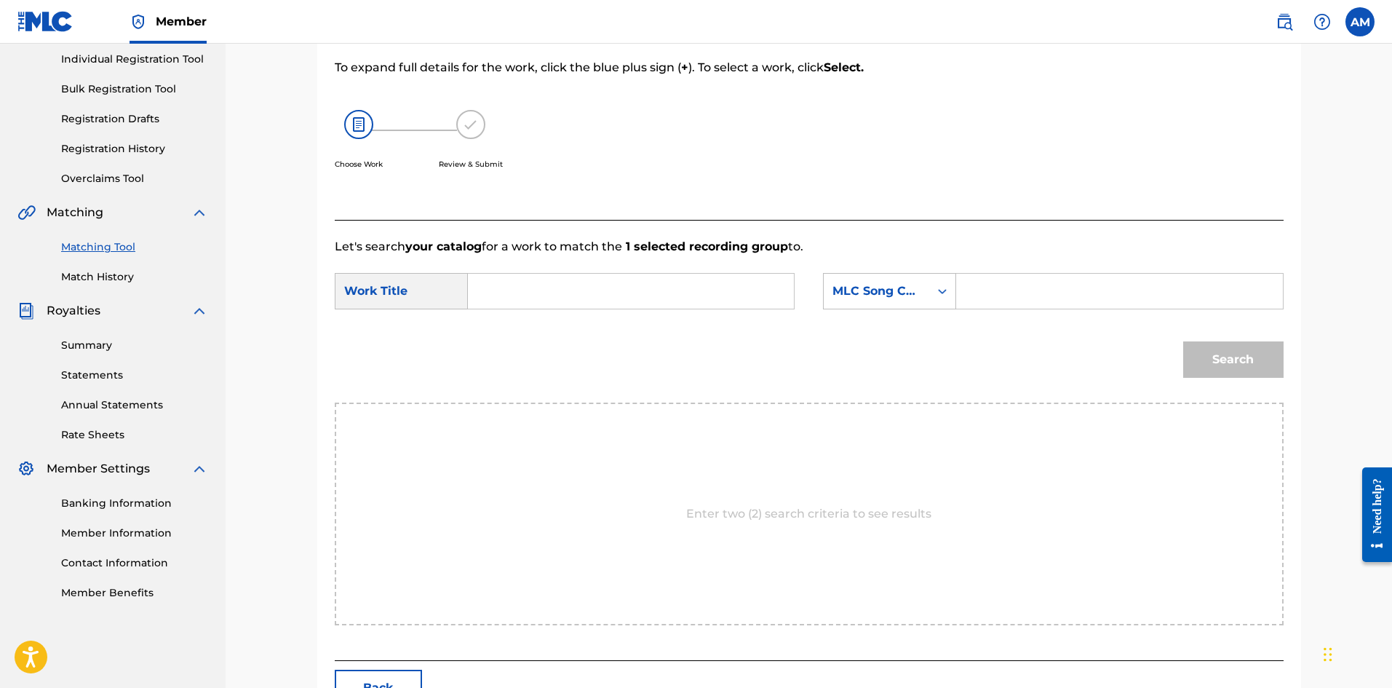
click at [597, 294] on input "Search Form" at bounding box center [630, 291] width 301 height 35
paste input "MET HIM LAST NIGHT"
type input "MET HIM LAST NIGHT"
click at [1035, 292] on input "Search Form" at bounding box center [1119, 291] width 301 height 35
paste input "MA9S0T"
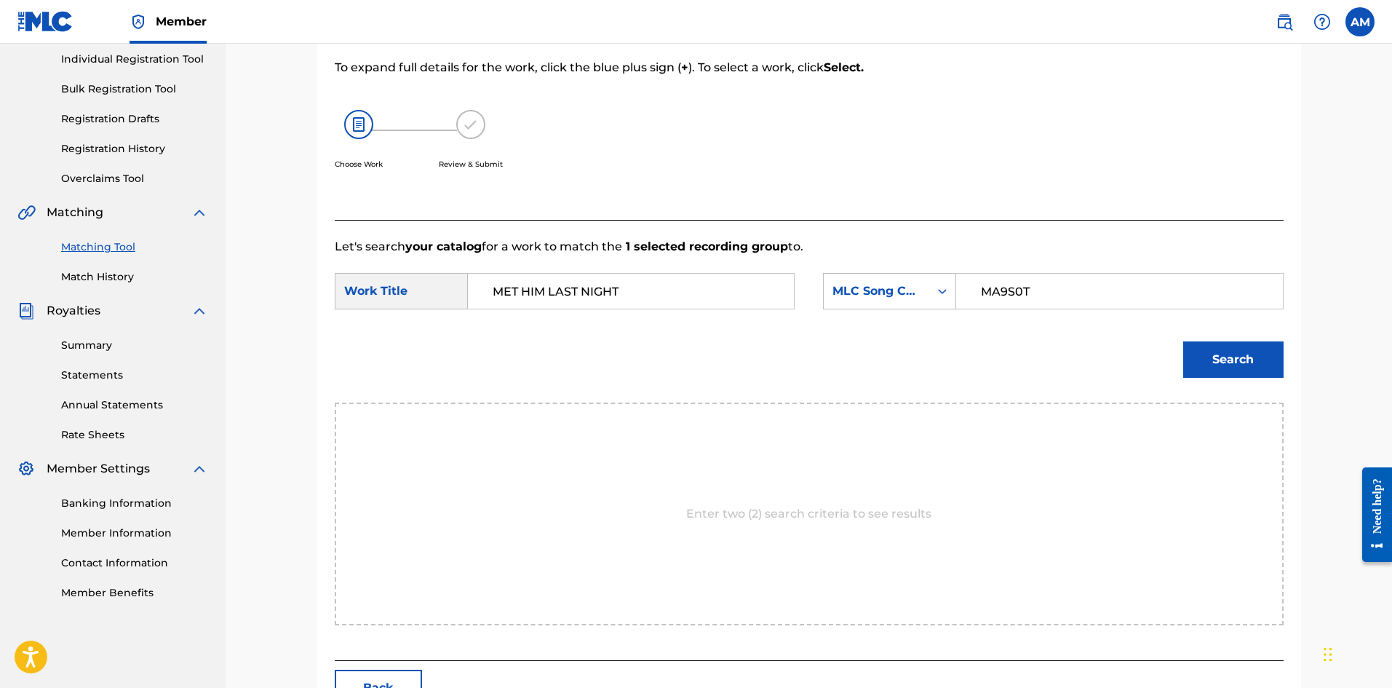
type input "MA9S0T"
click at [1268, 362] on button "Search" at bounding box center [1233, 359] width 100 height 36
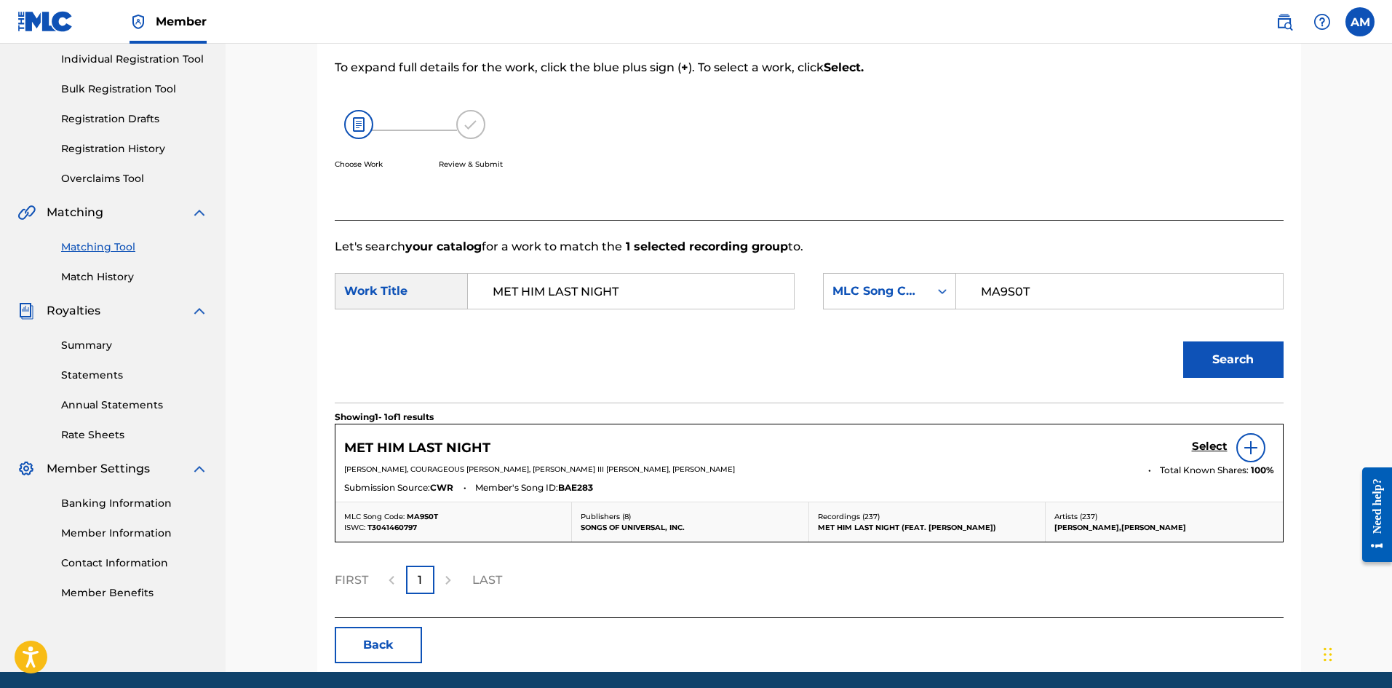
click at [1200, 448] on h5 "Select" at bounding box center [1210, 447] width 36 height 14
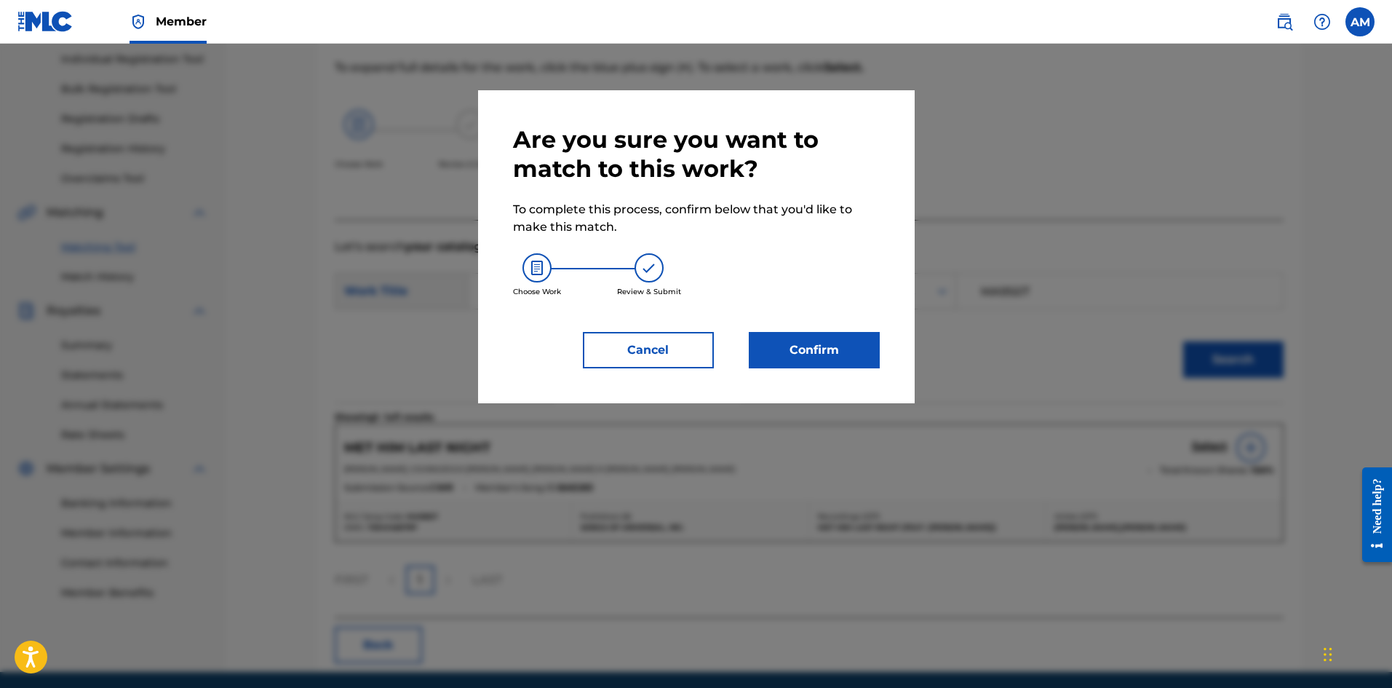
click at [816, 340] on button "Confirm" at bounding box center [814, 350] width 131 height 36
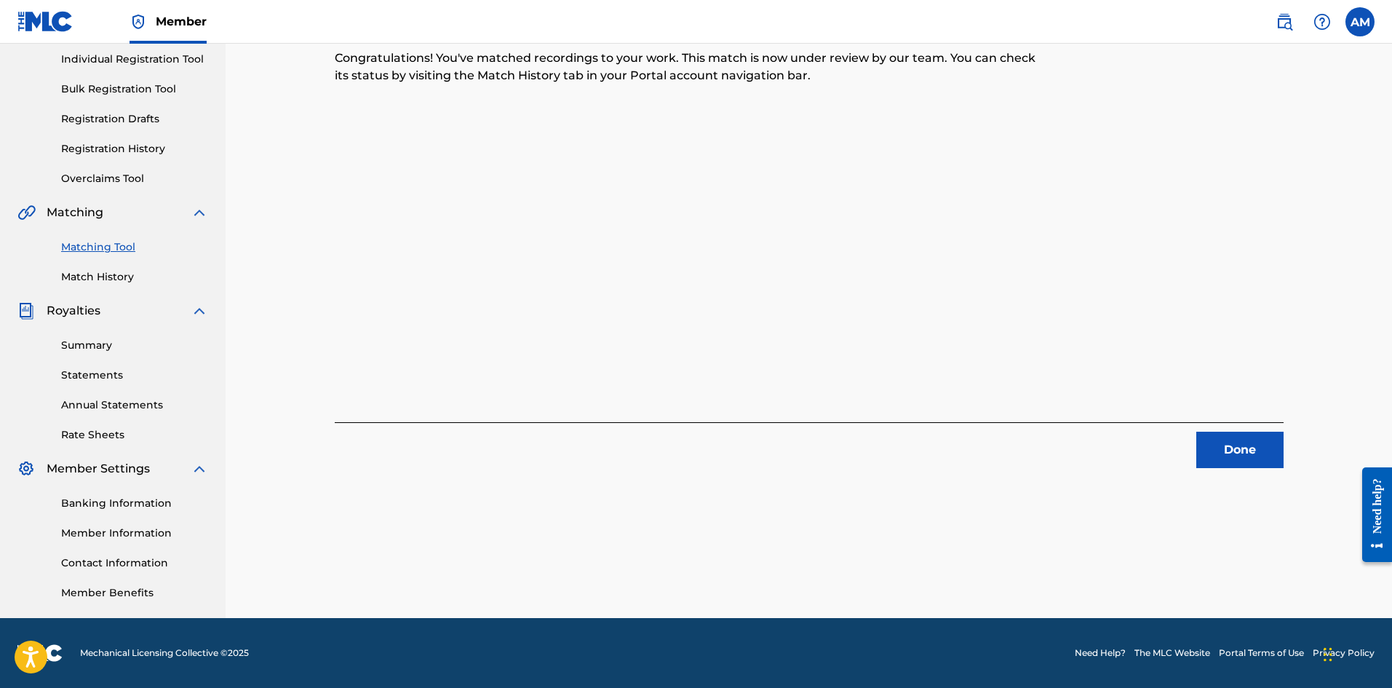
click at [1215, 440] on button "Done" at bounding box center [1239, 450] width 87 height 36
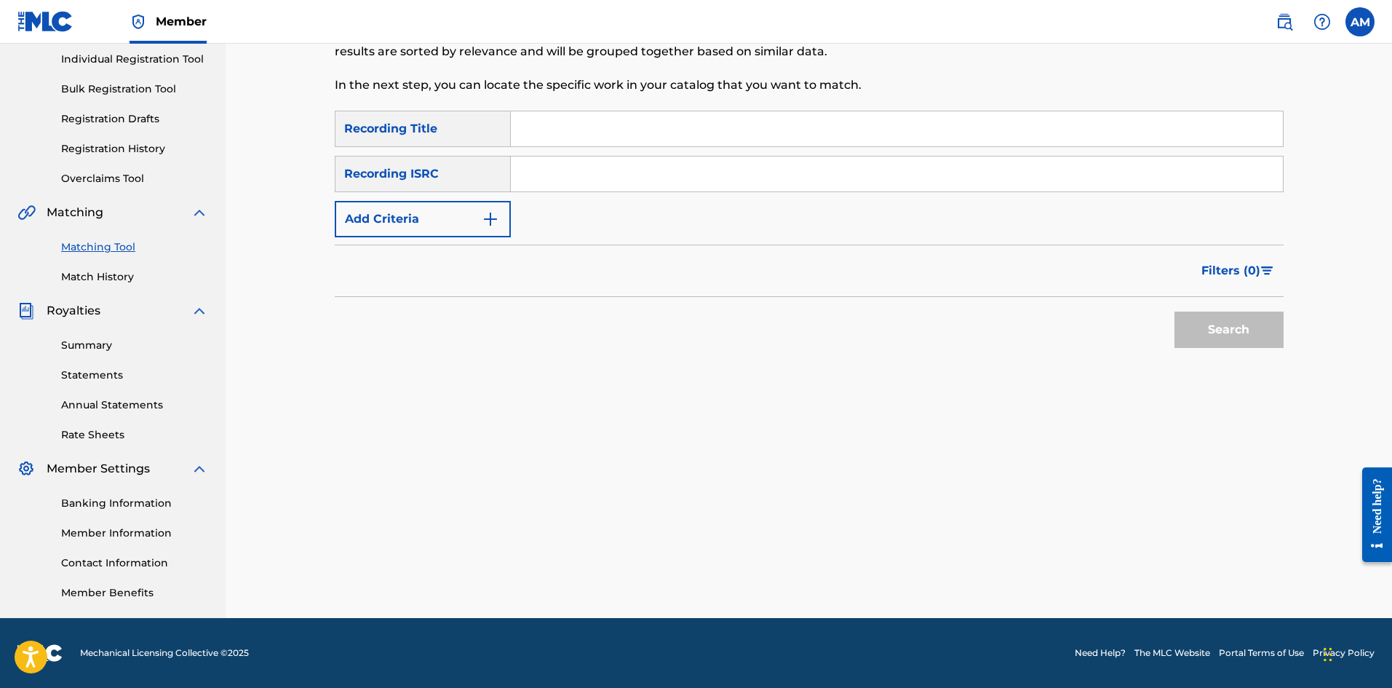
click at [667, 173] on input "Search Form" at bounding box center [897, 173] width 772 height 35
paste input "USWB11601441"
click at [1237, 341] on button "Search" at bounding box center [1229, 329] width 109 height 36
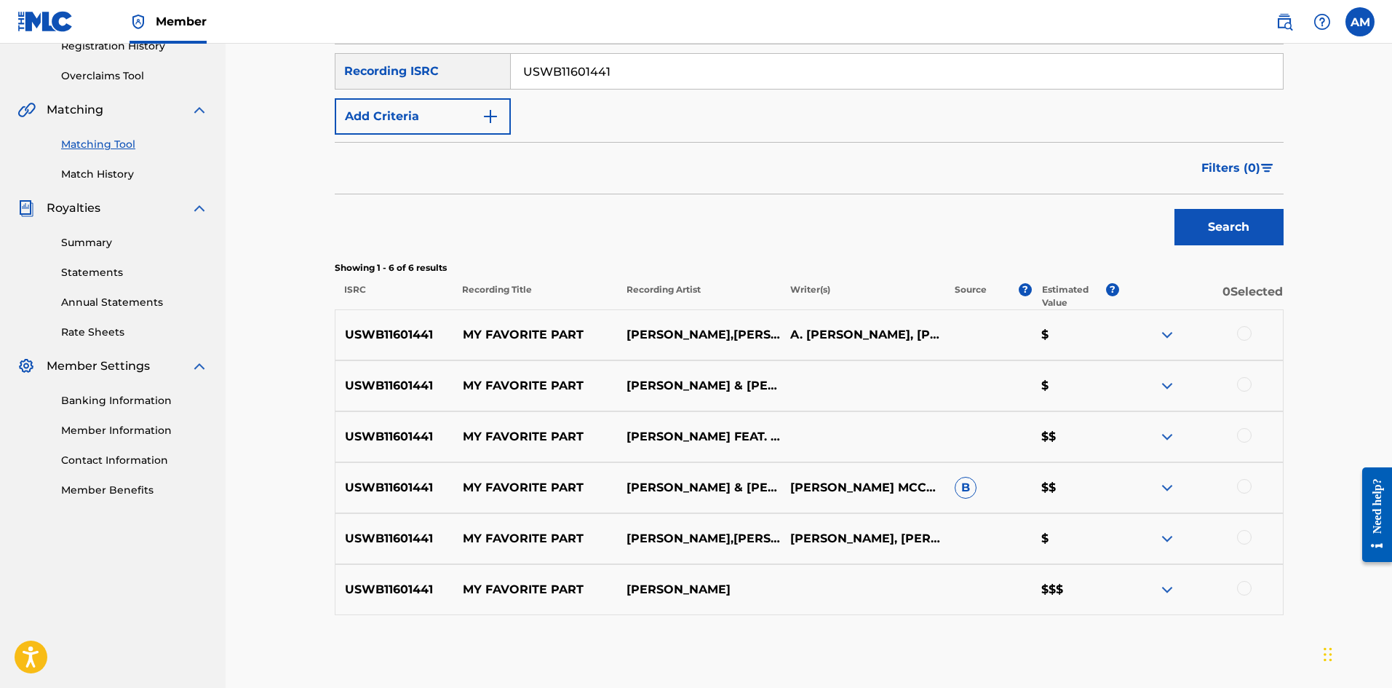
scroll to position [357, 0]
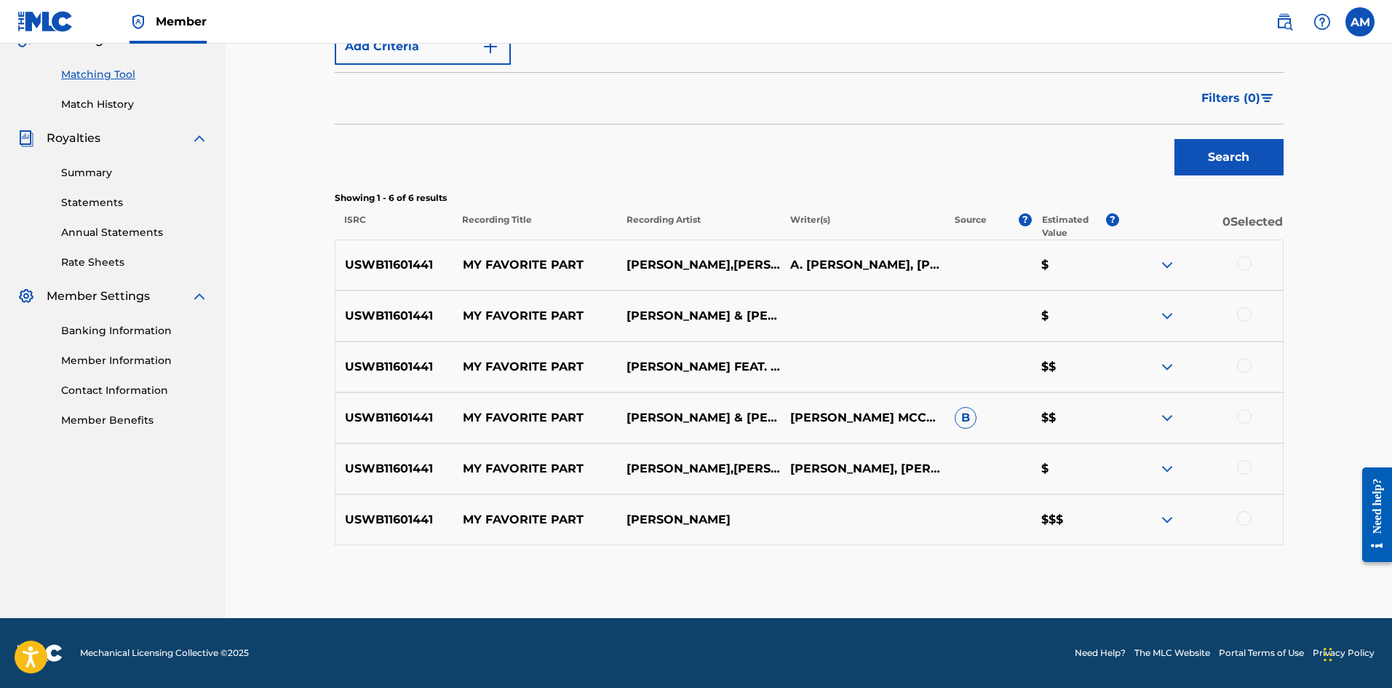
click at [1246, 519] on div at bounding box center [1244, 518] width 15 height 15
click at [1250, 461] on div at bounding box center [1201, 468] width 164 height 17
click at [1244, 466] on div at bounding box center [1244, 467] width 15 height 15
click at [1247, 411] on div at bounding box center [1244, 416] width 15 height 15
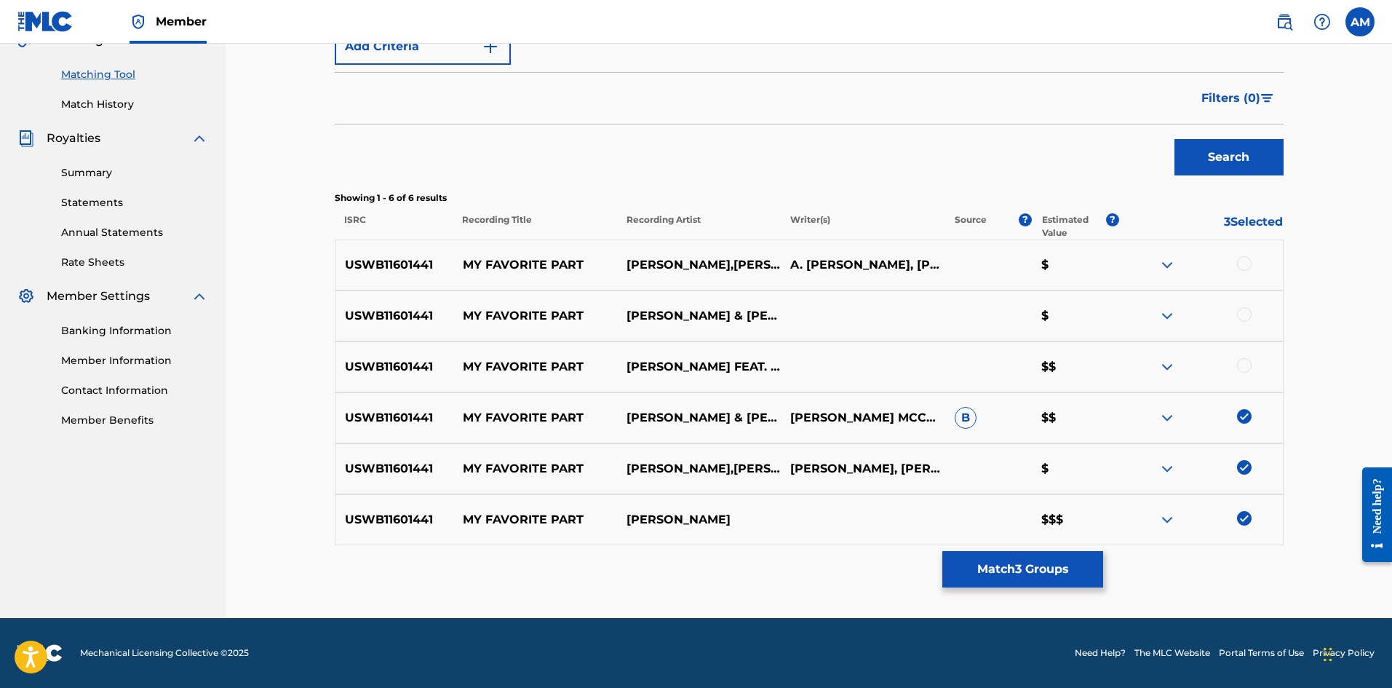
click at [1247, 364] on div at bounding box center [1244, 365] width 15 height 15
click at [1241, 311] on div at bounding box center [1244, 314] width 15 height 15
click at [1248, 266] on div at bounding box center [1244, 263] width 15 height 15
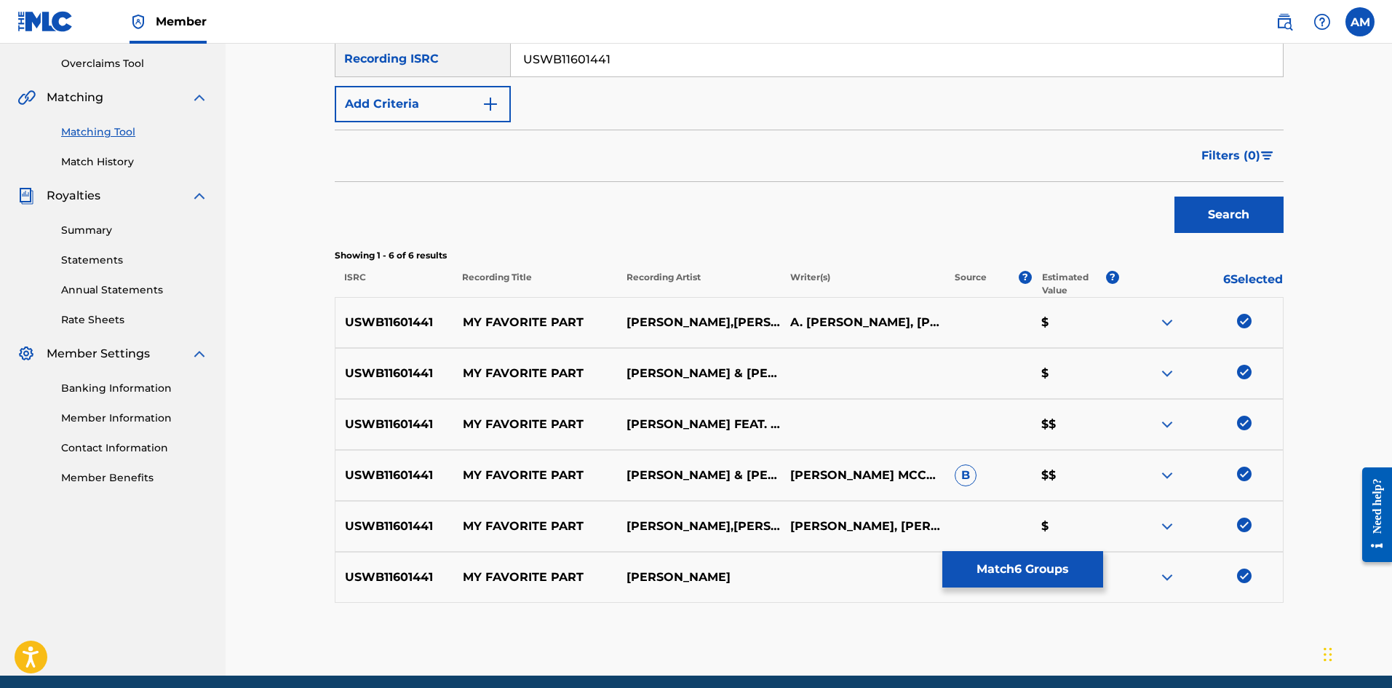
scroll to position [212, 0]
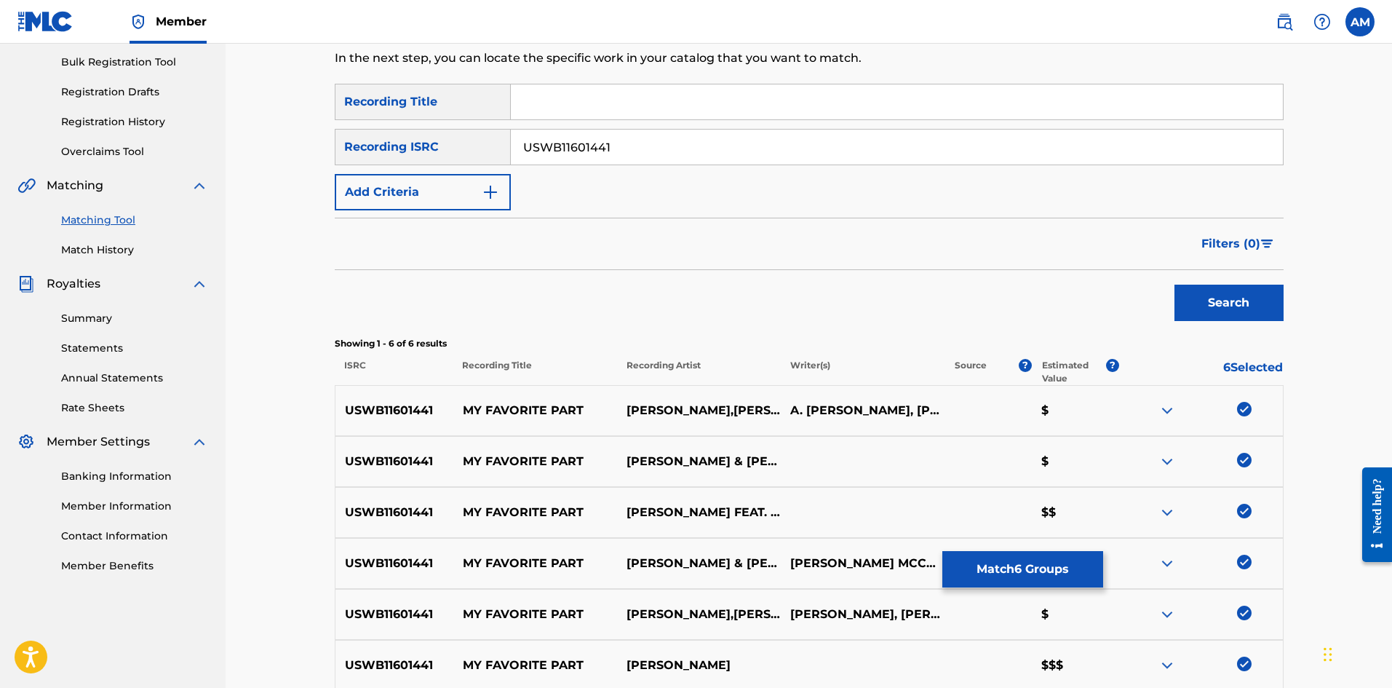
drag, startPoint x: 649, startPoint y: 151, endPoint x: 250, endPoint y: 157, distance: 398.8
click at [250, 157] on div "Matching Tool The Matching Tool allows Members to match sound recordings to wor…" at bounding box center [809, 297] width 1167 height 931
paste input "V1600717"
type input "USWBV1600717"
click at [1236, 295] on button "Search" at bounding box center [1229, 303] width 109 height 36
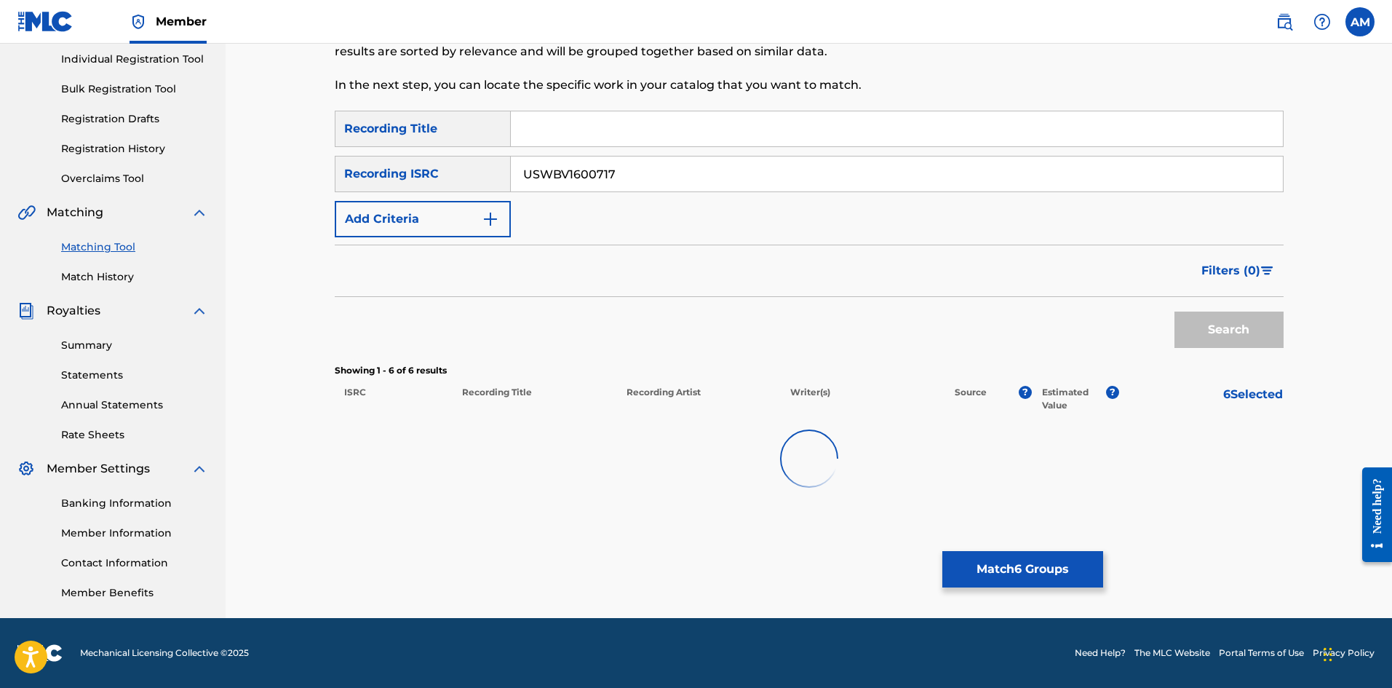
scroll to position [185, 0]
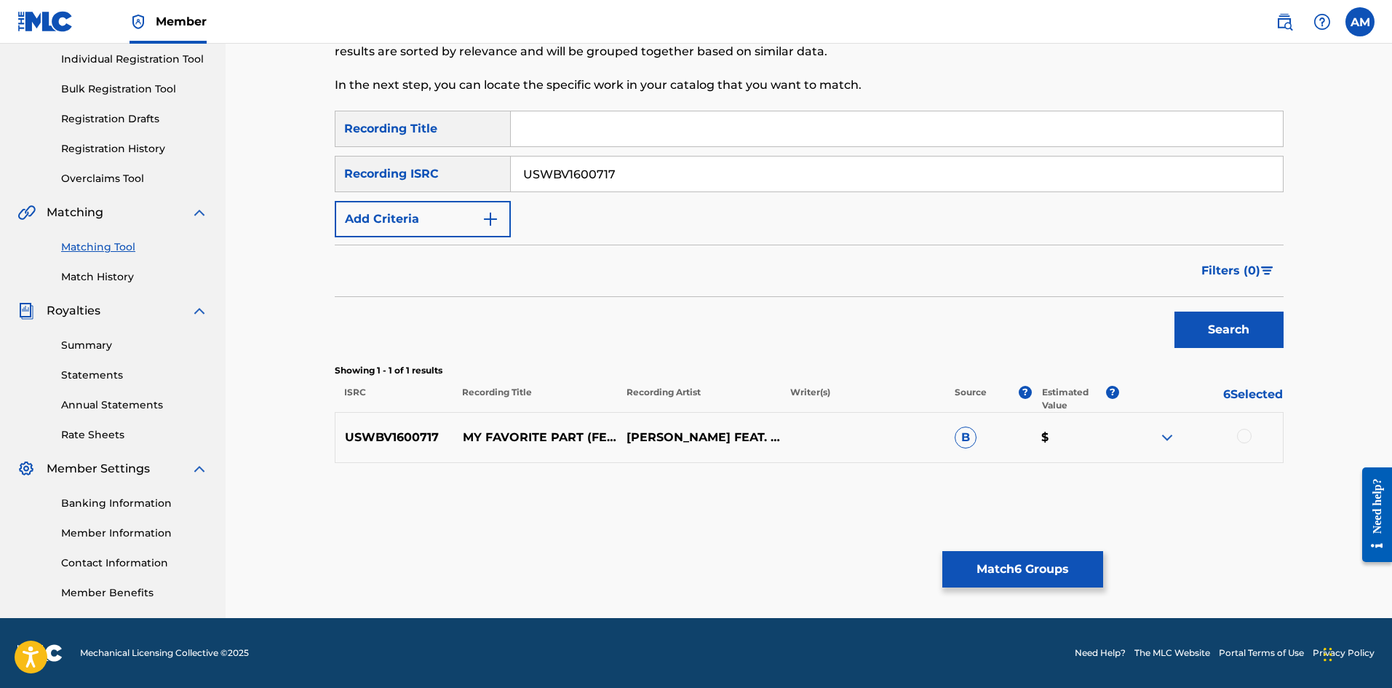
click at [1244, 432] on div at bounding box center [1244, 436] width 15 height 15
click at [1065, 563] on button "Match 7 Groups" at bounding box center [1022, 569] width 161 height 36
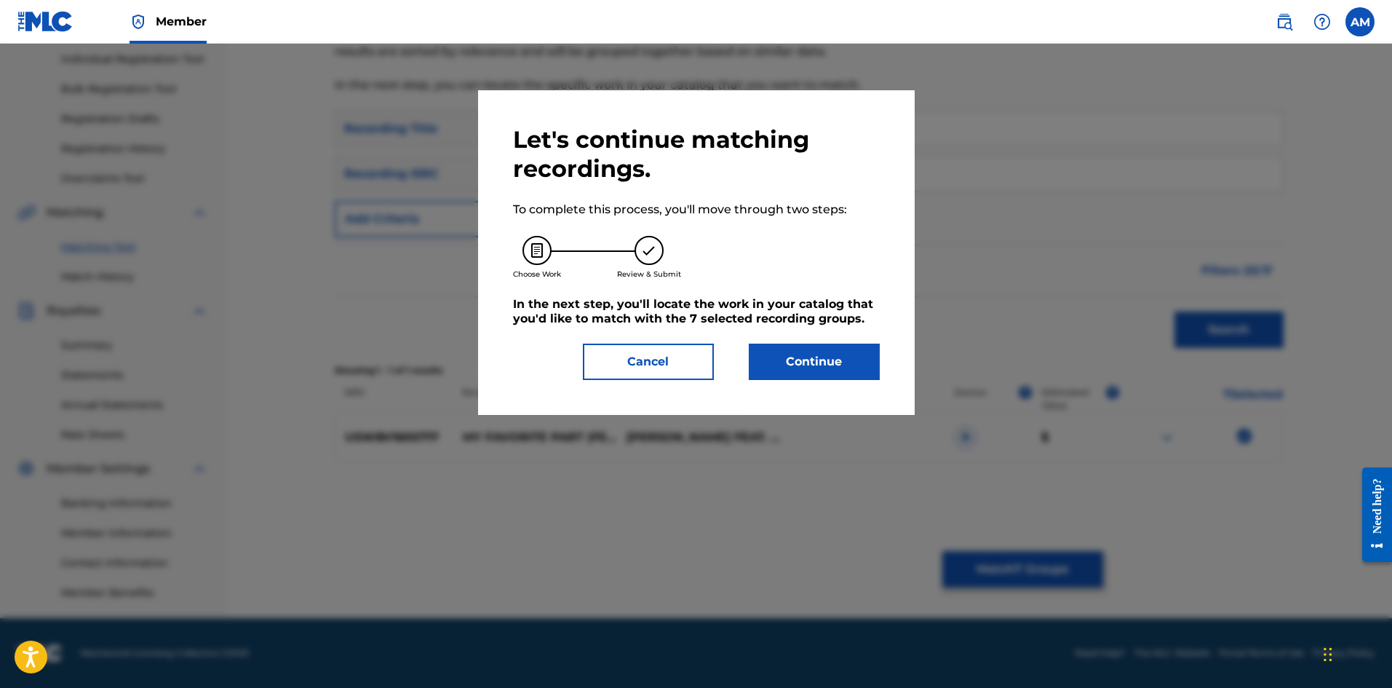
click at [816, 370] on button "Continue" at bounding box center [814, 361] width 131 height 36
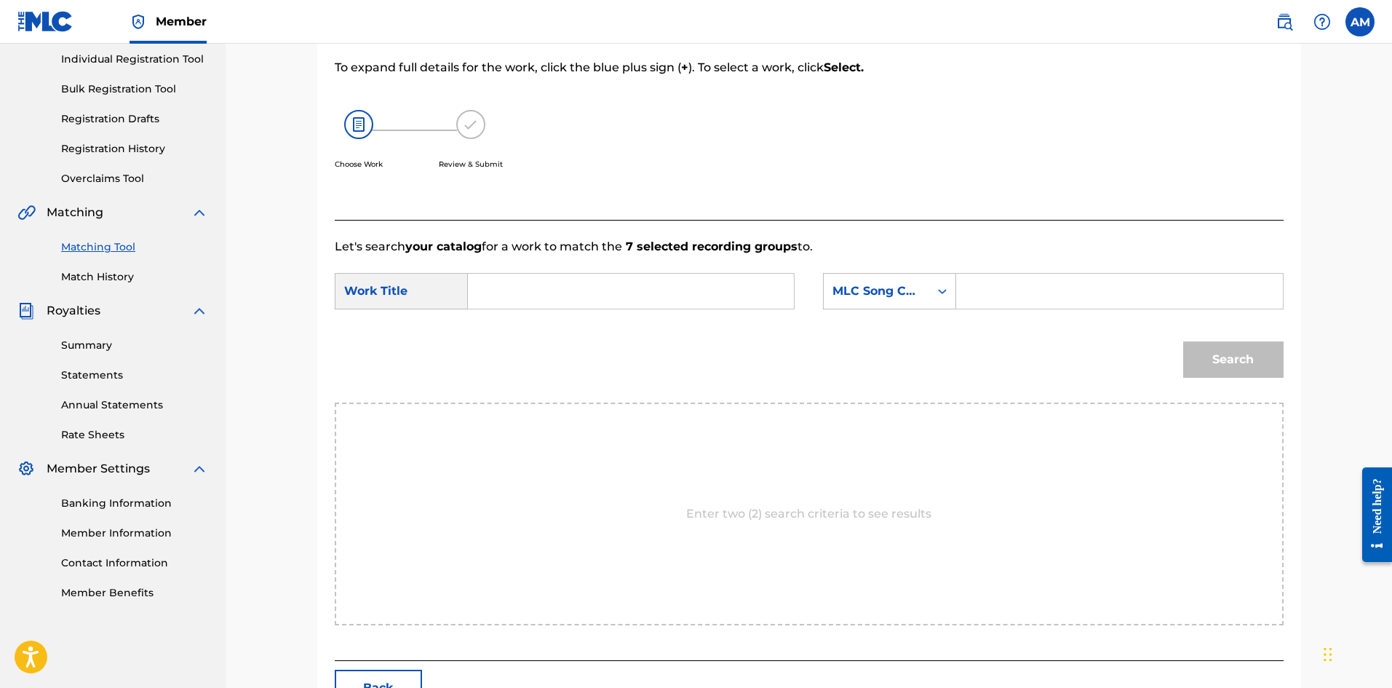
click at [491, 293] on input "Search Form" at bounding box center [630, 291] width 301 height 35
paste input "MY FAVORITE PART"
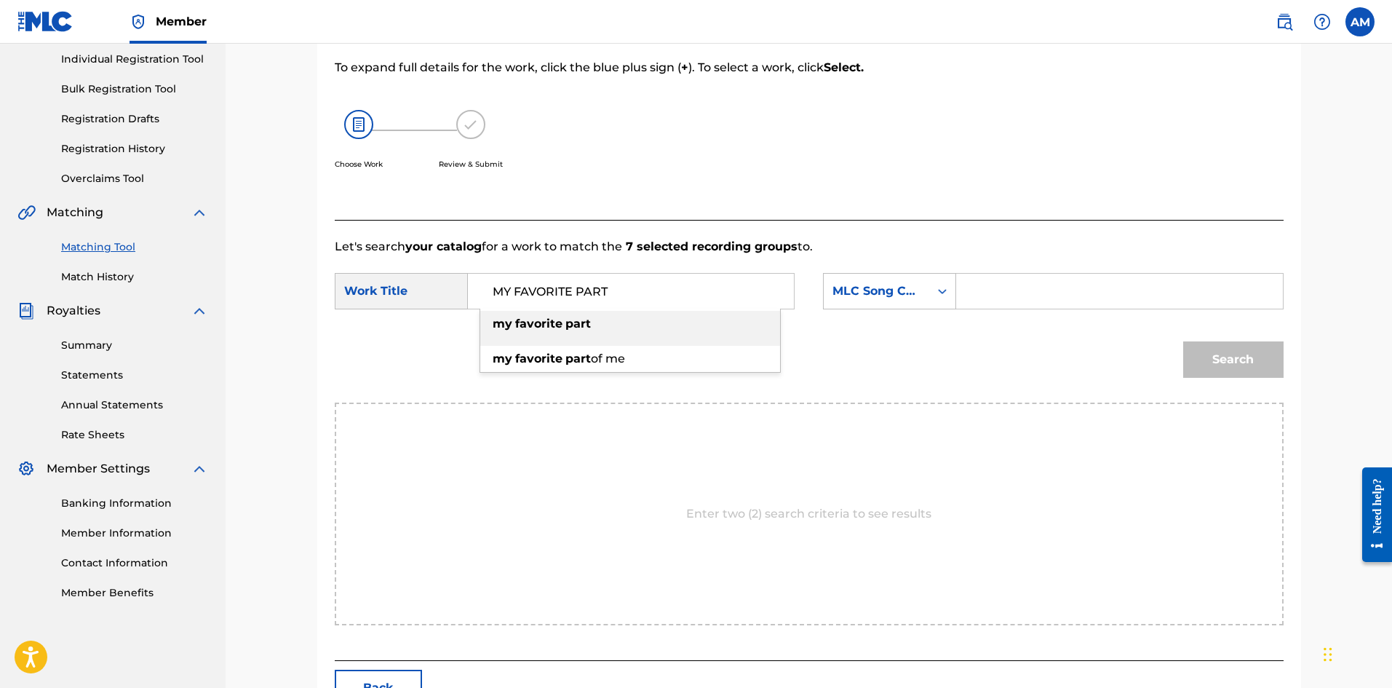
type input "MY FAVORITE PART"
drag, startPoint x: 1024, startPoint y: 290, endPoint x: 1095, endPoint y: 306, distance: 73.1
click at [1024, 290] on input "Search Form" at bounding box center [1119, 291] width 301 height 35
paste input "MV9RK6"
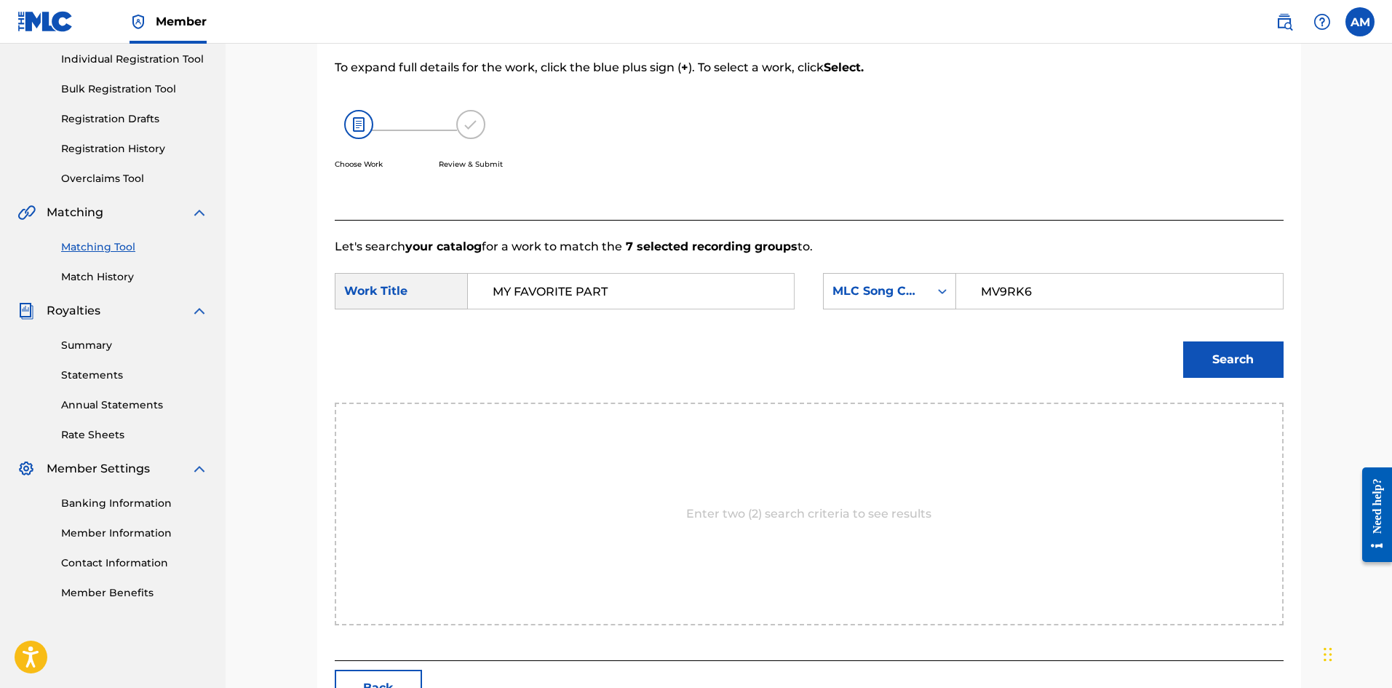
type input "MV9RK6"
click at [1241, 361] on button "Search" at bounding box center [1233, 359] width 100 height 36
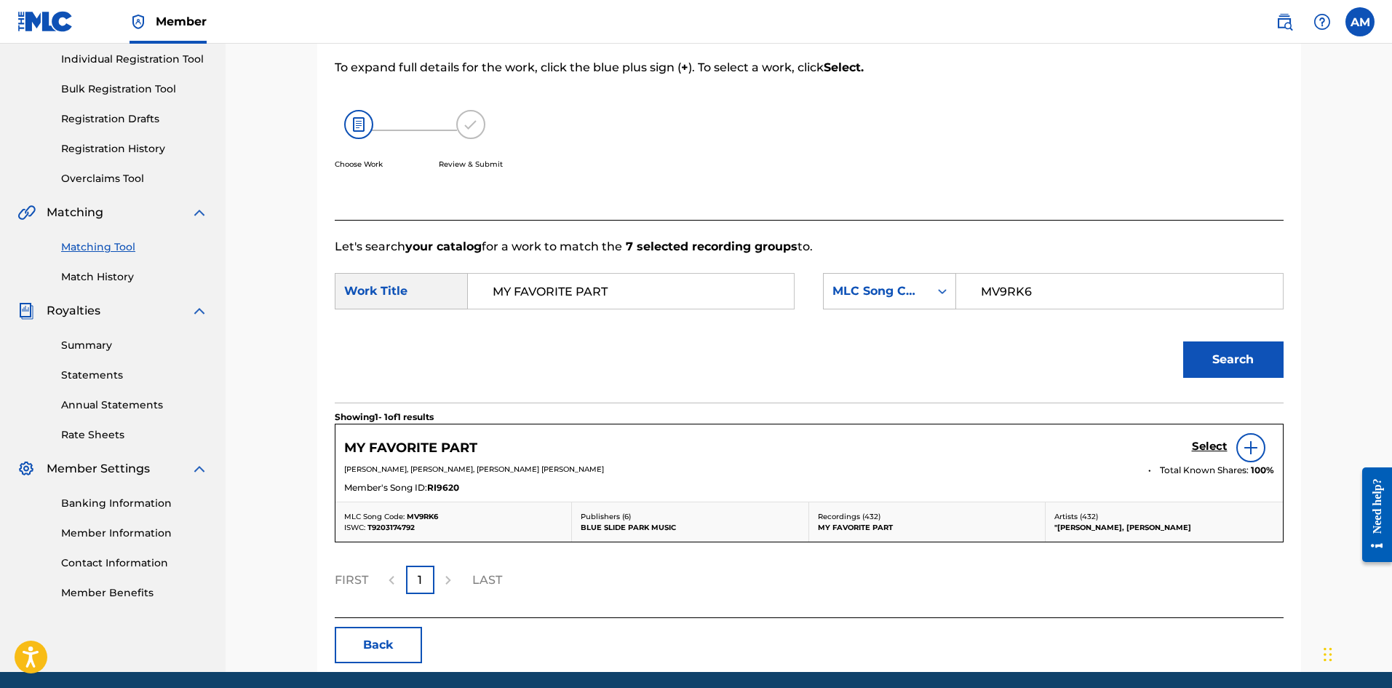
click at [1196, 447] on h5 "Select" at bounding box center [1210, 447] width 36 height 14
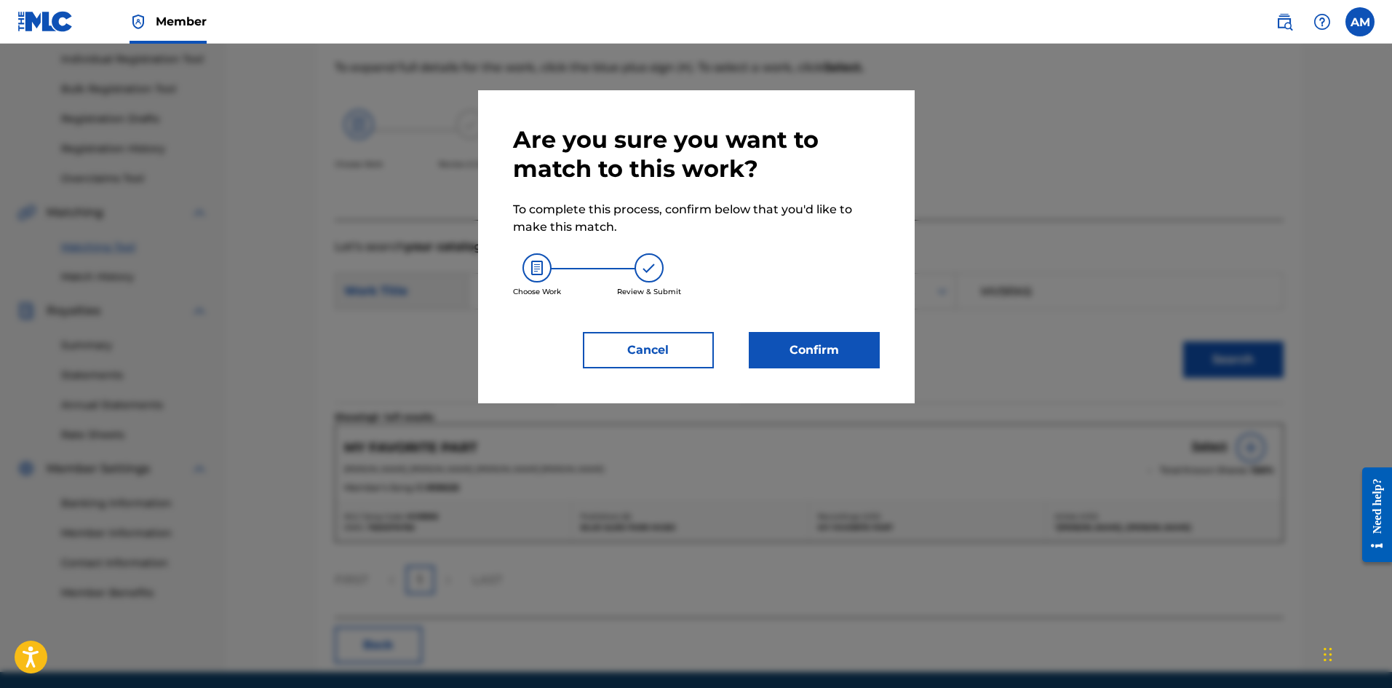
click at [788, 343] on button "Confirm" at bounding box center [814, 350] width 131 height 36
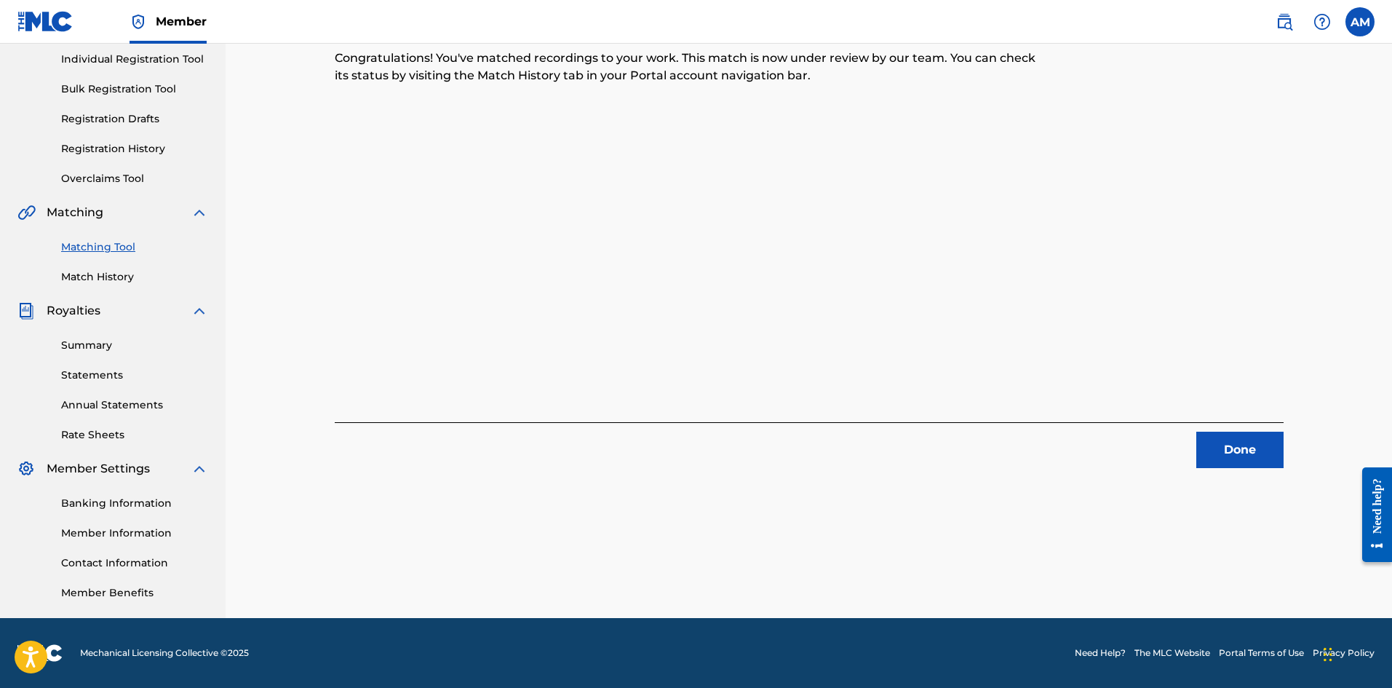
drag, startPoint x: 1229, startPoint y: 457, endPoint x: 1220, endPoint y: 455, distance: 9.7
click at [1229, 457] on button "Done" at bounding box center [1239, 450] width 87 height 36
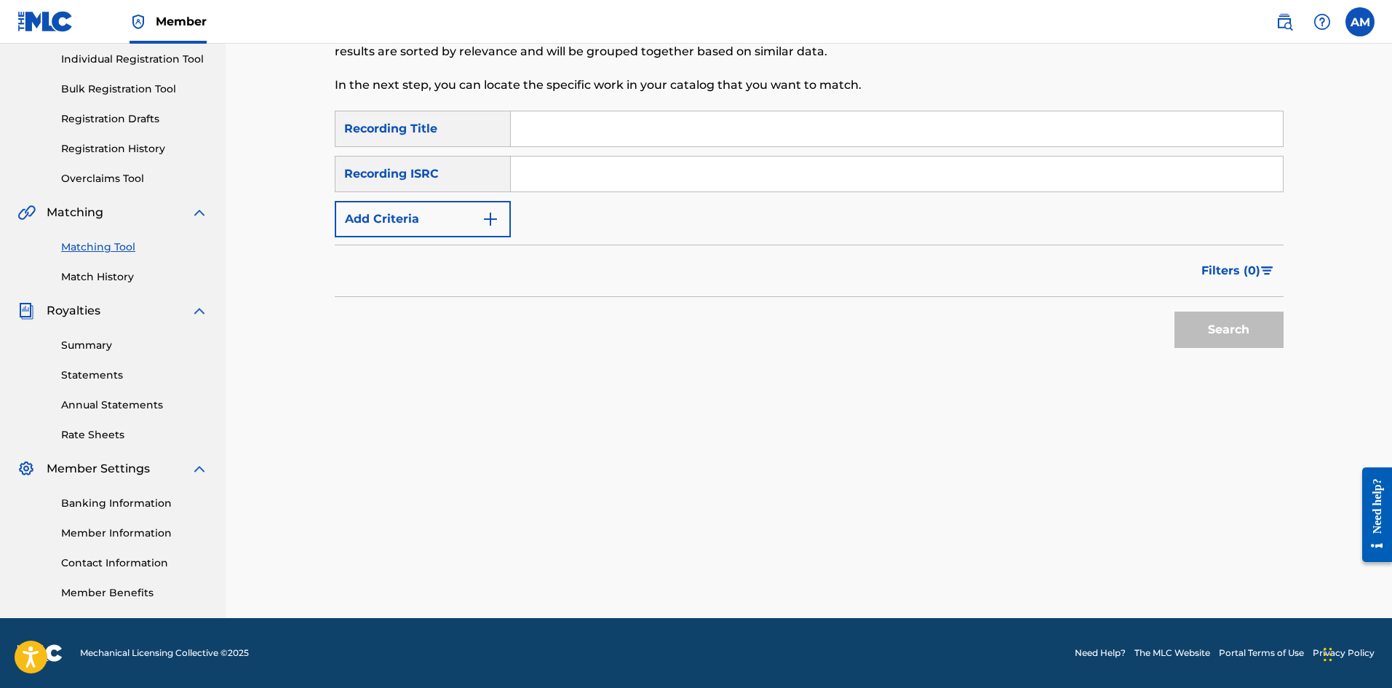
click at [606, 178] on input "Search Form" at bounding box center [897, 173] width 772 height 35
paste input "USUM71920586"
type input "USUM71920586"
click at [1214, 329] on button "Search" at bounding box center [1229, 329] width 109 height 36
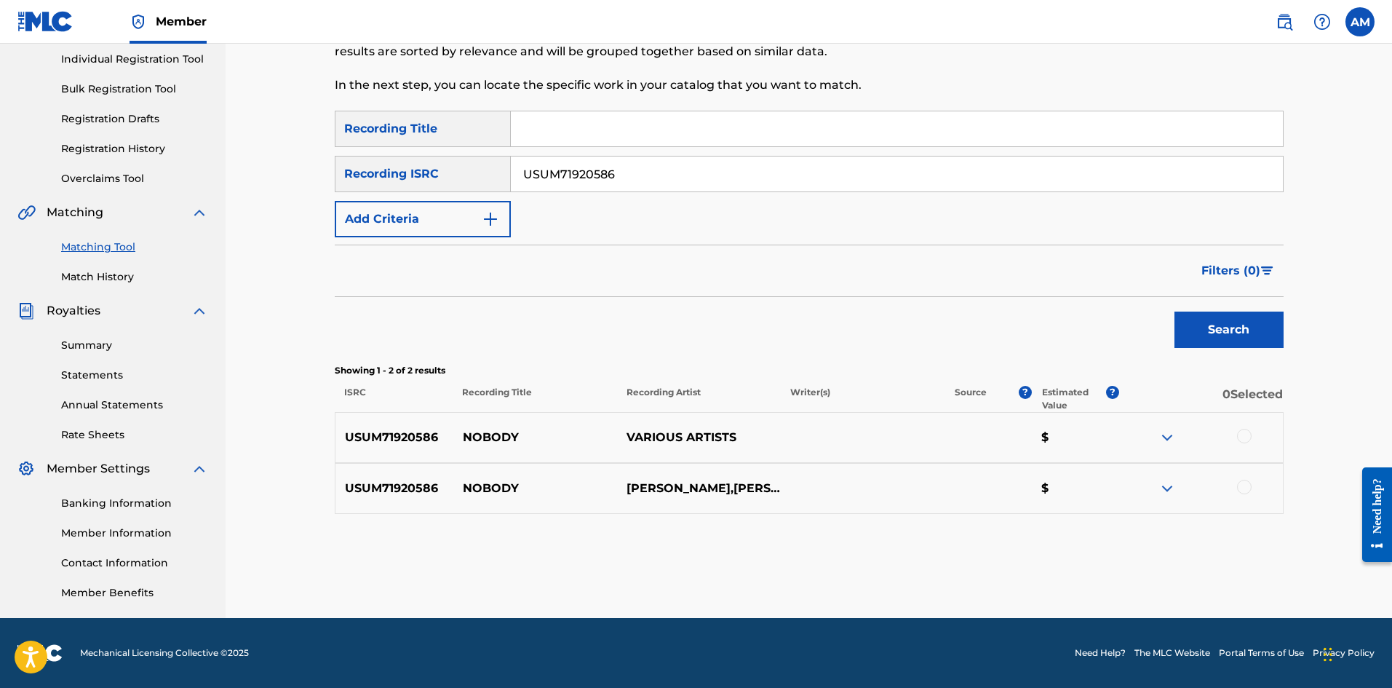
click at [1250, 433] on div at bounding box center [1244, 436] width 15 height 15
click at [1246, 486] on div at bounding box center [1244, 487] width 15 height 15
click at [1065, 557] on button "Match 2 Groups" at bounding box center [1022, 569] width 161 height 36
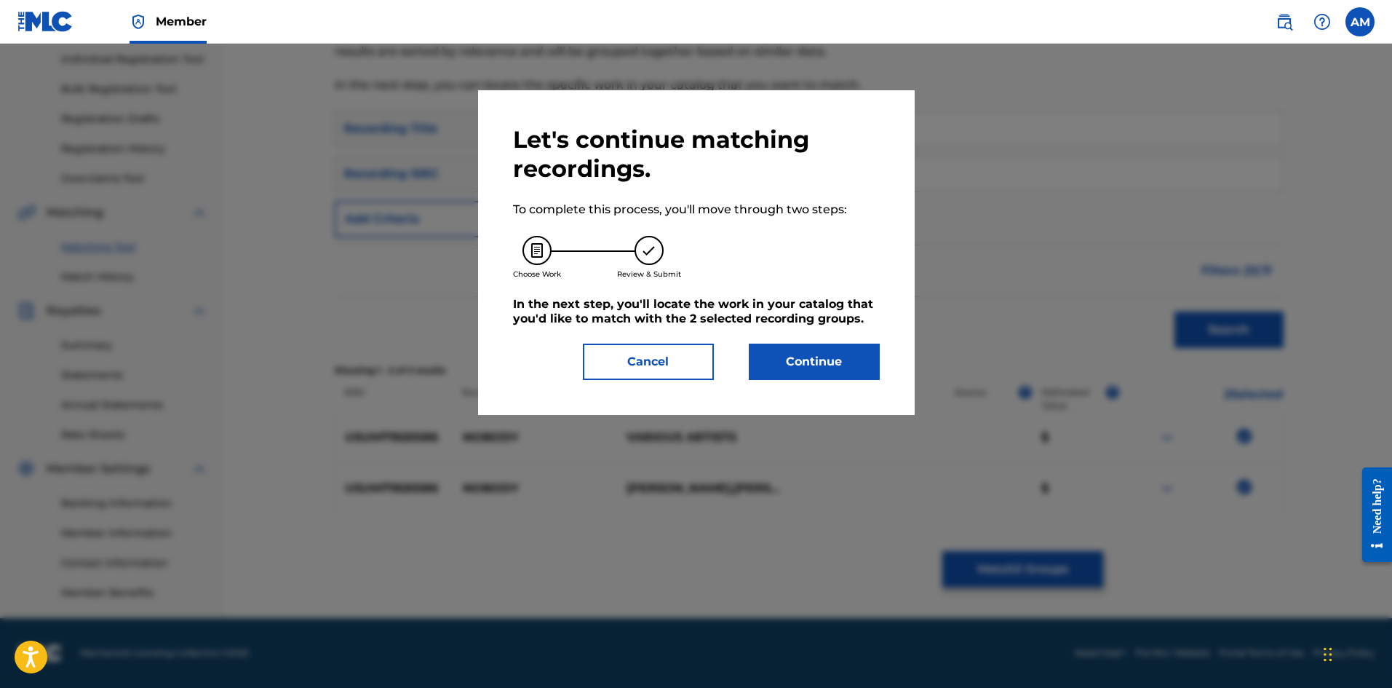
drag, startPoint x: 795, startPoint y: 362, endPoint x: 87, endPoint y: 400, distance: 708.4
click at [788, 363] on button "Continue" at bounding box center [814, 361] width 131 height 36
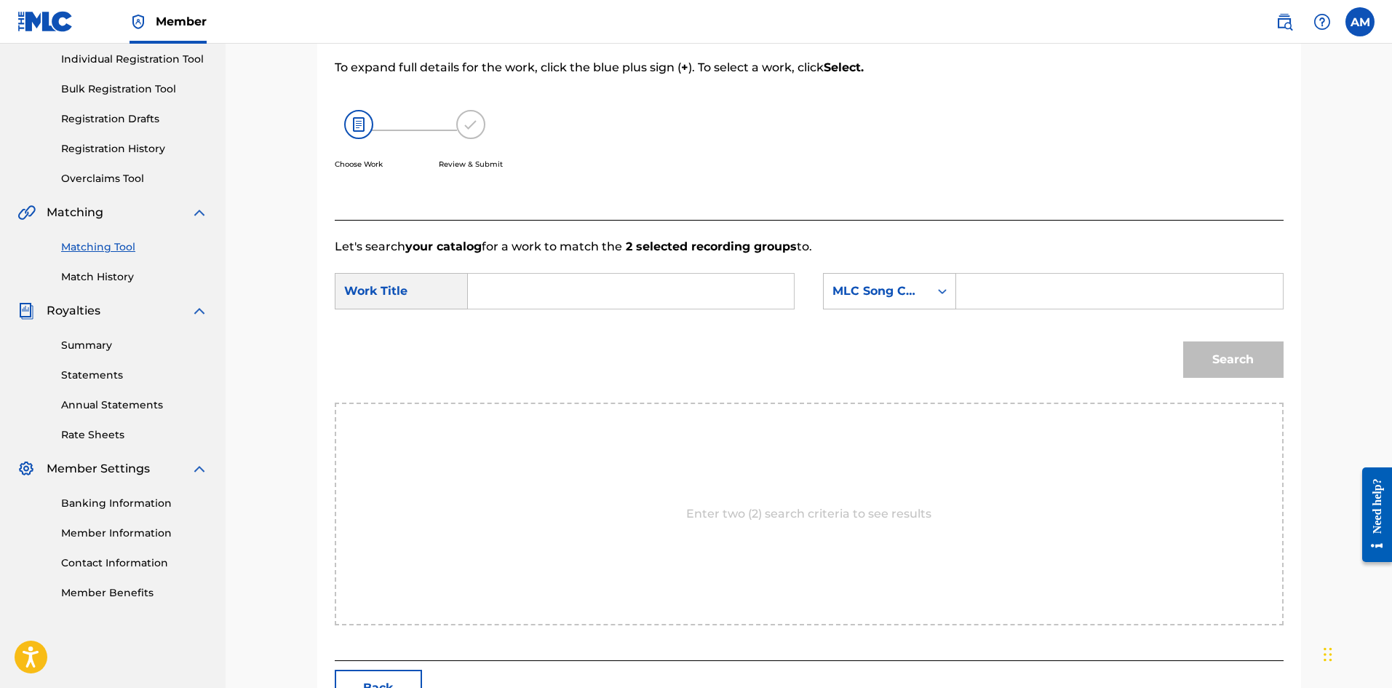
click at [563, 281] on input "Search Form" at bounding box center [630, 291] width 301 height 35
paste input "NOBODY"
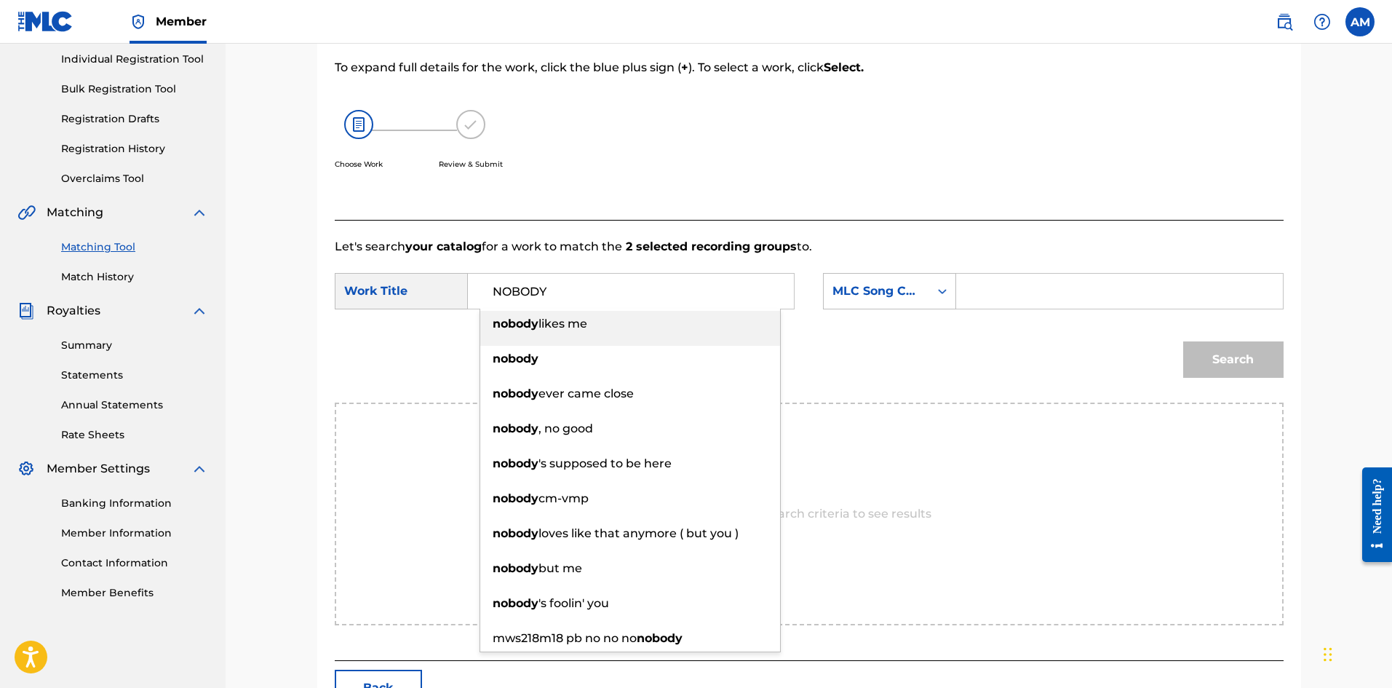
type input "NOBODY"
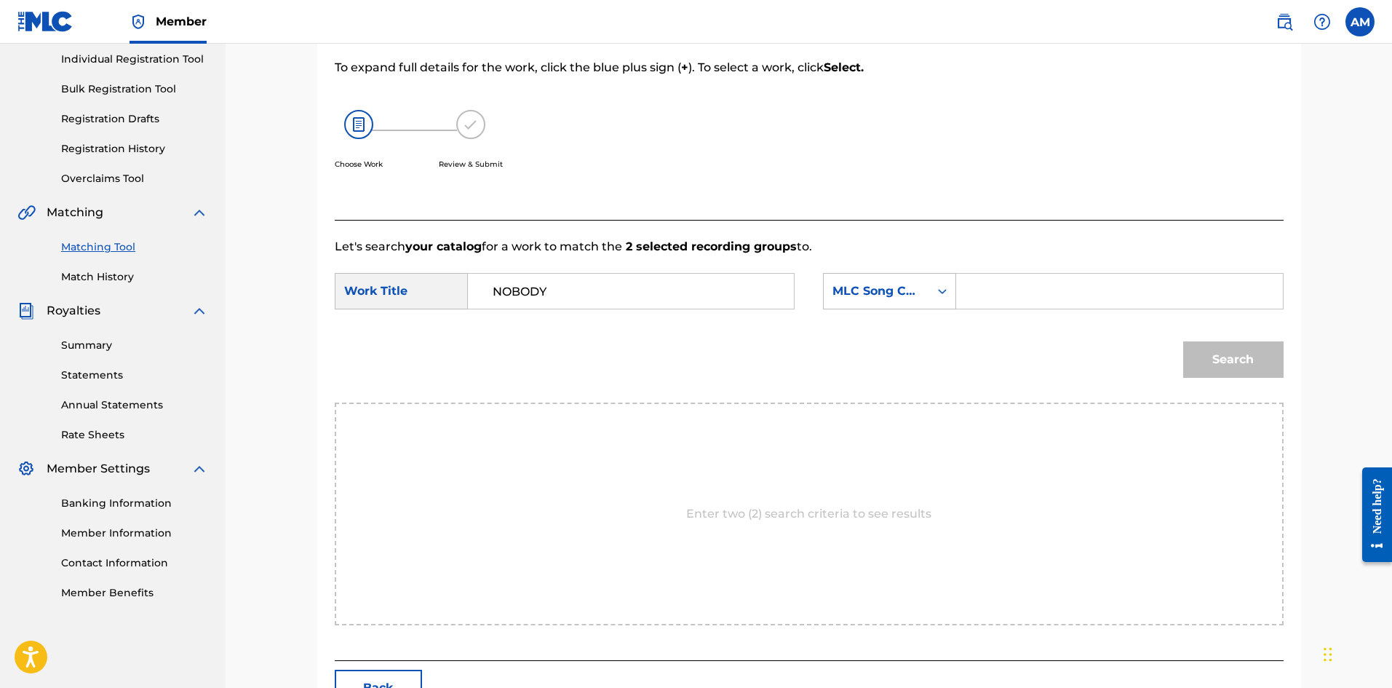
drag, startPoint x: 1073, startPoint y: 286, endPoint x: 1088, endPoint y: 292, distance: 15.7
click at [1073, 286] on input "Search Form" at bounding box center [1119, 291] width 301 height 35
paste input "ND3Q4G"
type input "ND3Q4G"
click at [1193, 368] on button "Search" at bounding box center [1233, 359] width 100 height 36
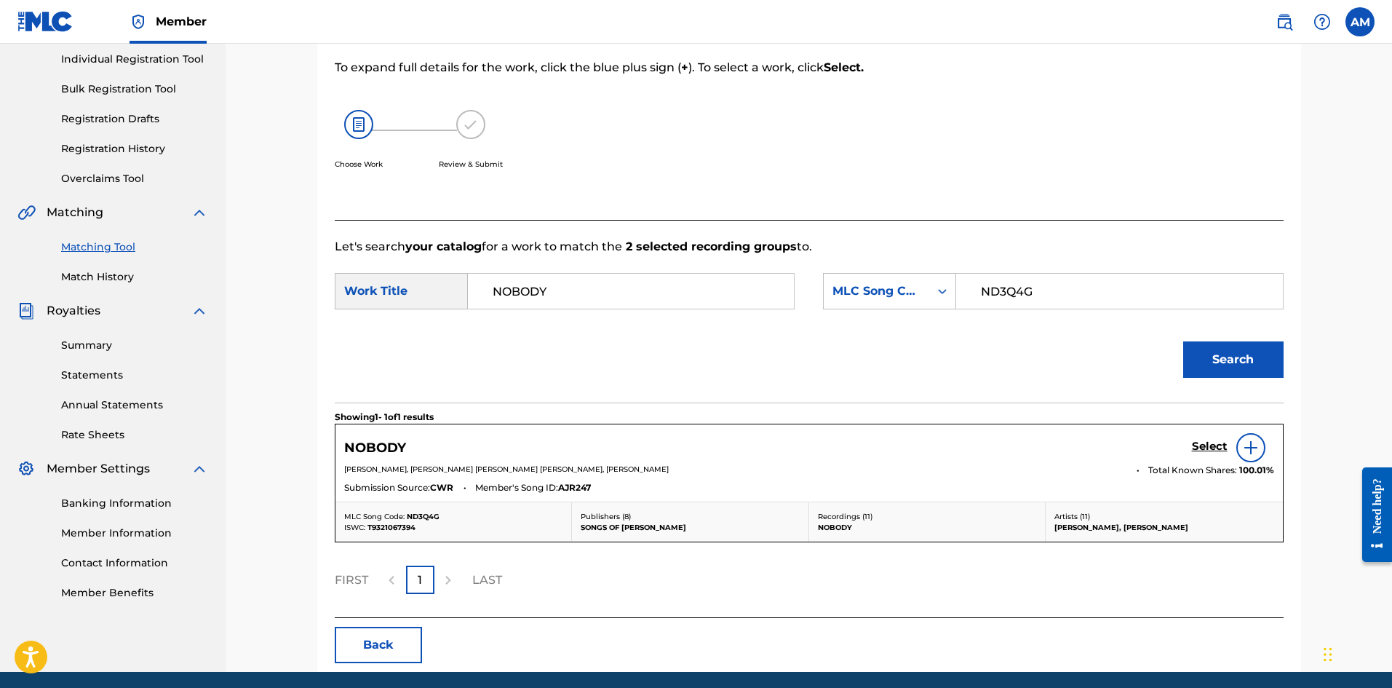
click at [1215, 448] on h5 "Select" at bounding box center [1210, 447] width 36 height 14
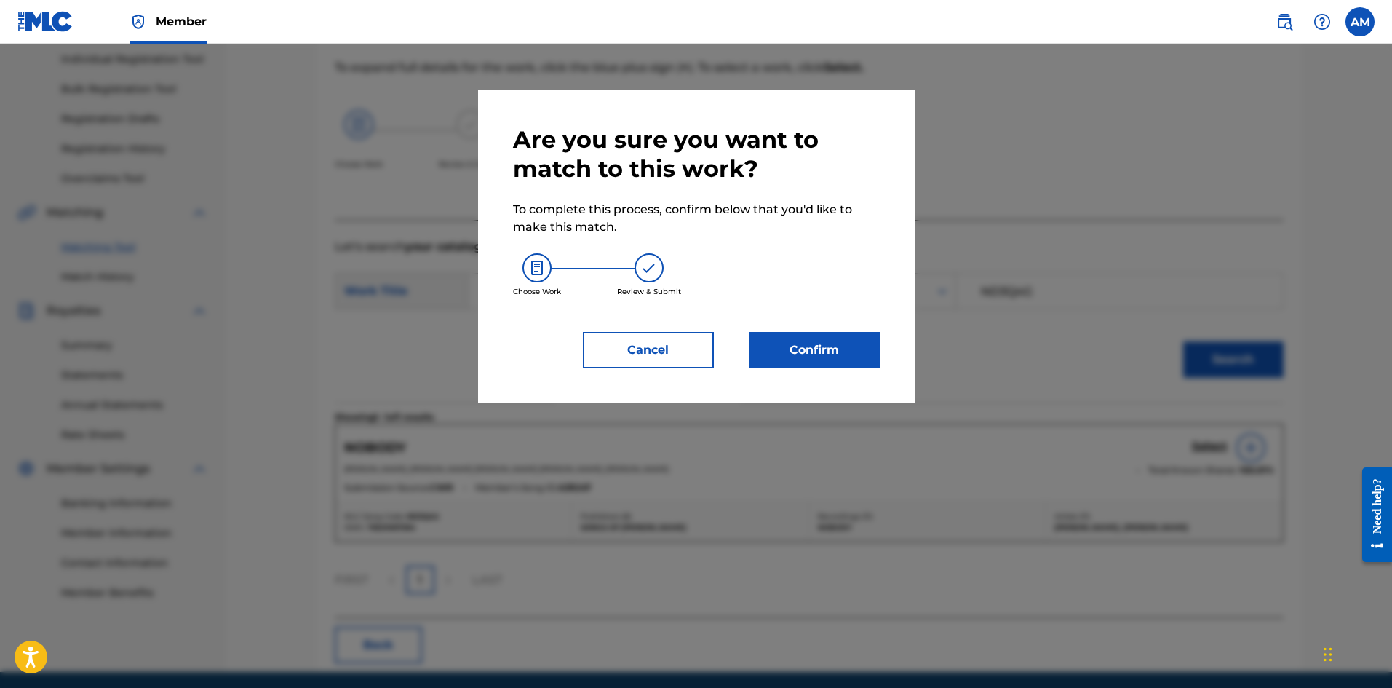
click at [830, 365] on button "Confirm" at bounding box center [814, 350] width 131 height 36
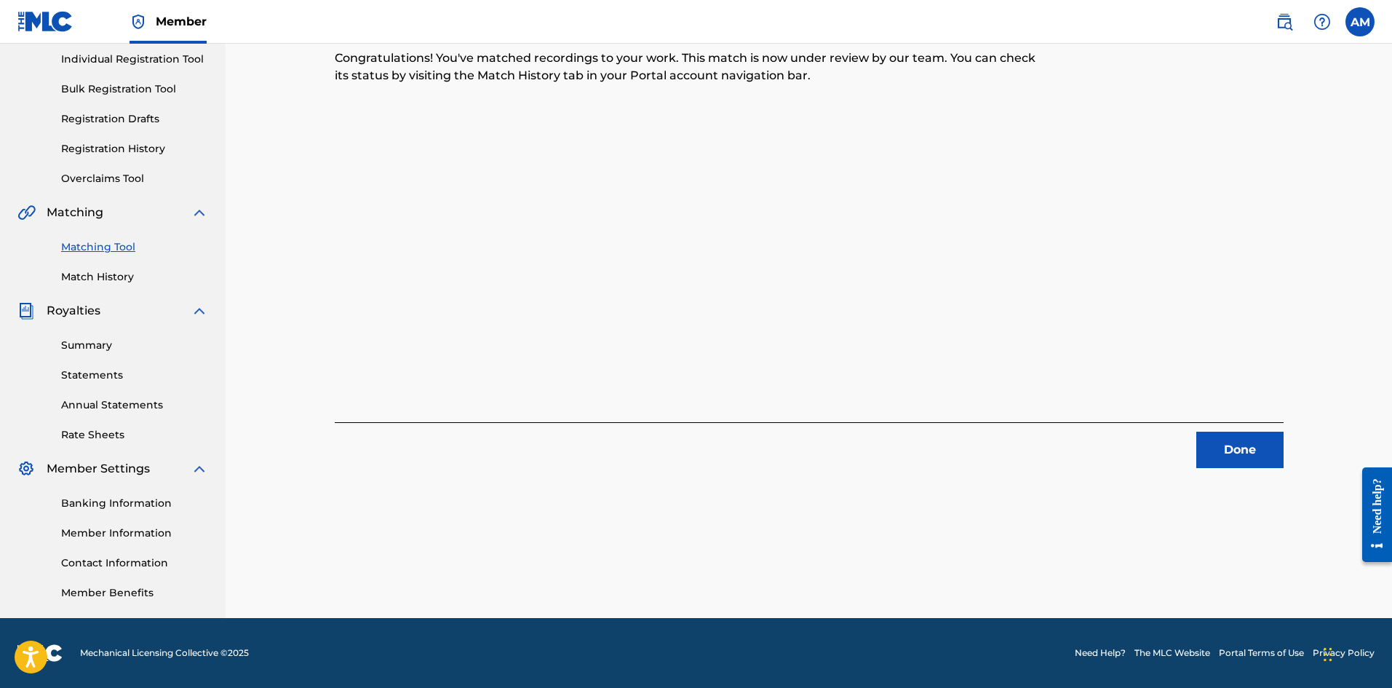
drag, startPoint x: 1283, startPoint y: 454, endPoint x: 1274, endPoint y: 467, distance: 16.2
click at [1283, 454] on button "Done" at bounding box center [1239, 450] width 87 height 36
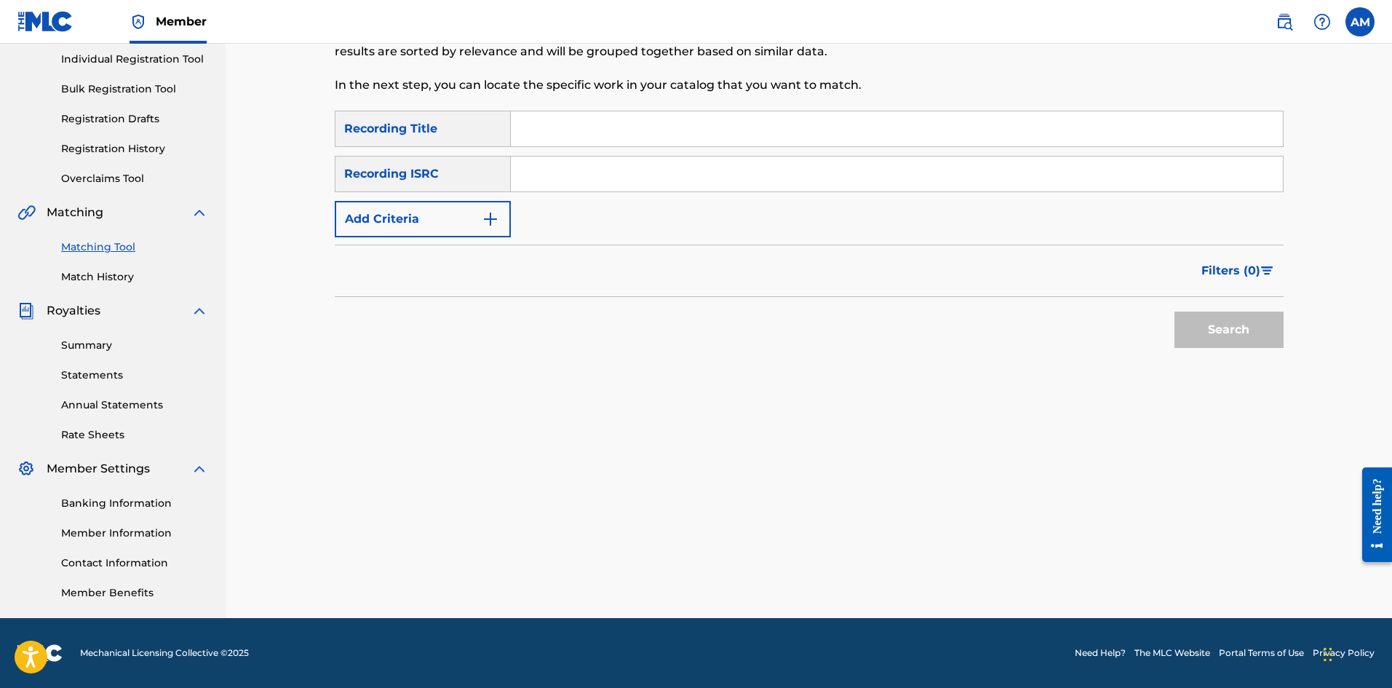
click at [605, 174] on input "Search Form" at bounding box center [897, 173] width 772 height 35
paste input "GBPS81500324"
click at [1207, 322] on button "Search" at bounding box center [1229, 329] width 109 height 36
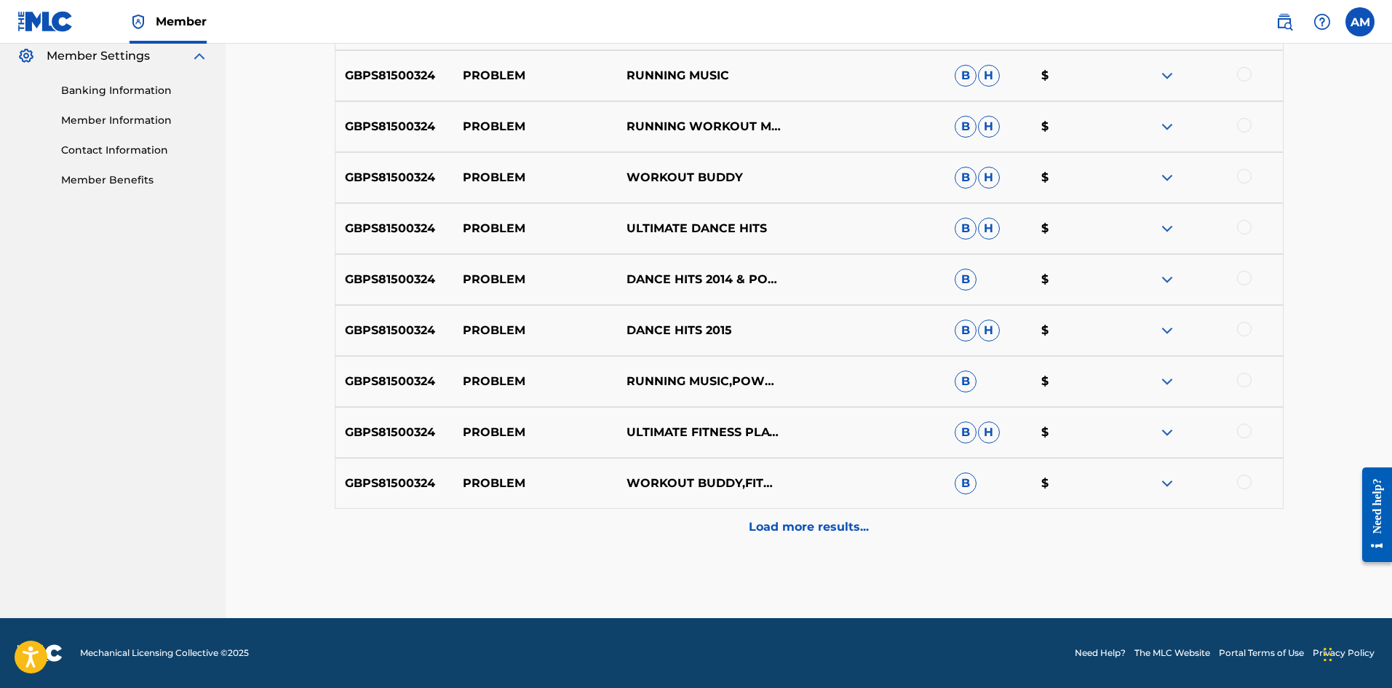
click at [815, 520] on p "Load more results..." at bounding box center [809, 526] width 120 height 17
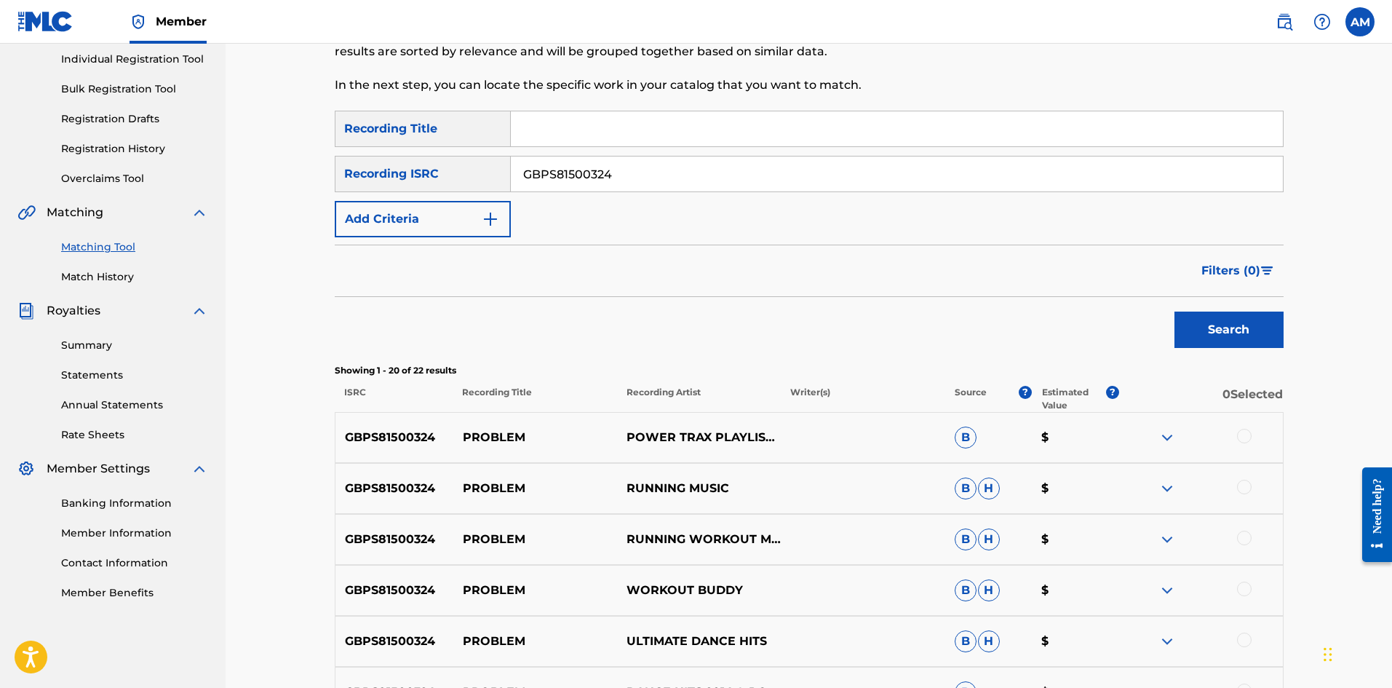
scroll to position [597, 0]
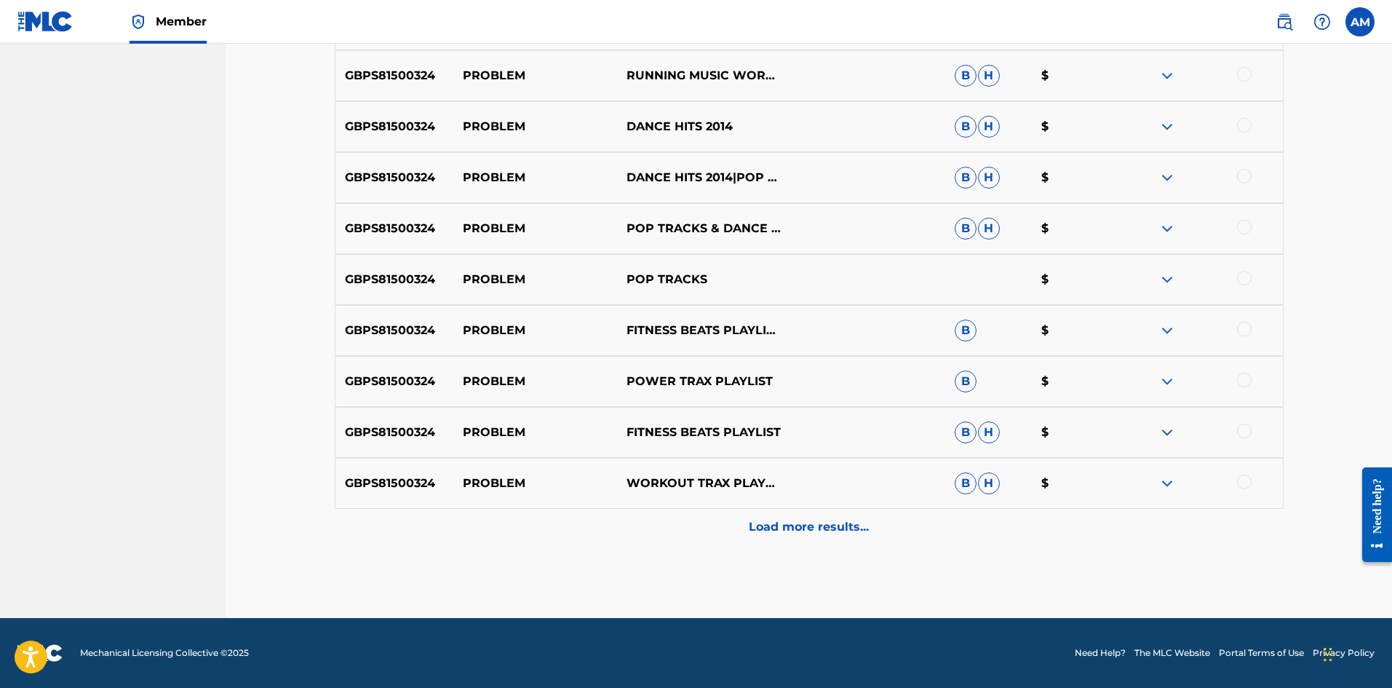
click at [802, 533] on p "Load more results..." at bounding box center [809, 526] width 120 height 17
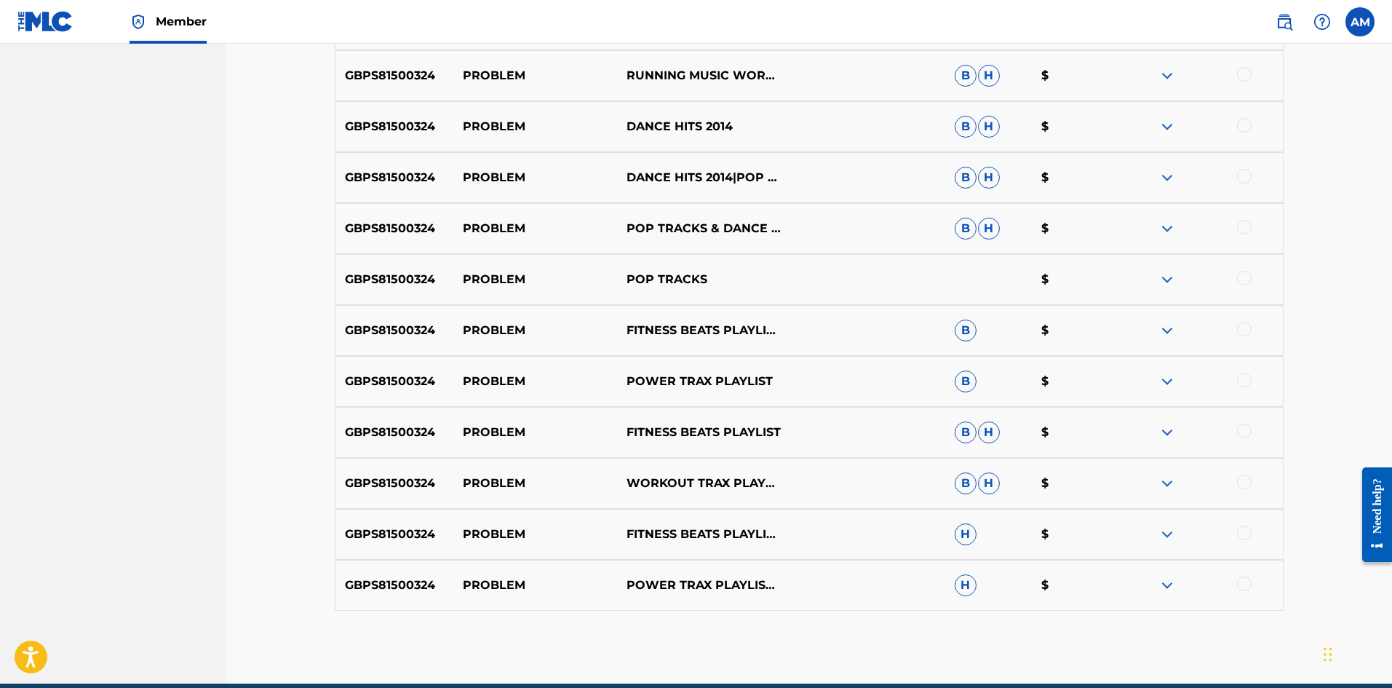
scroll to position [1172, 0]
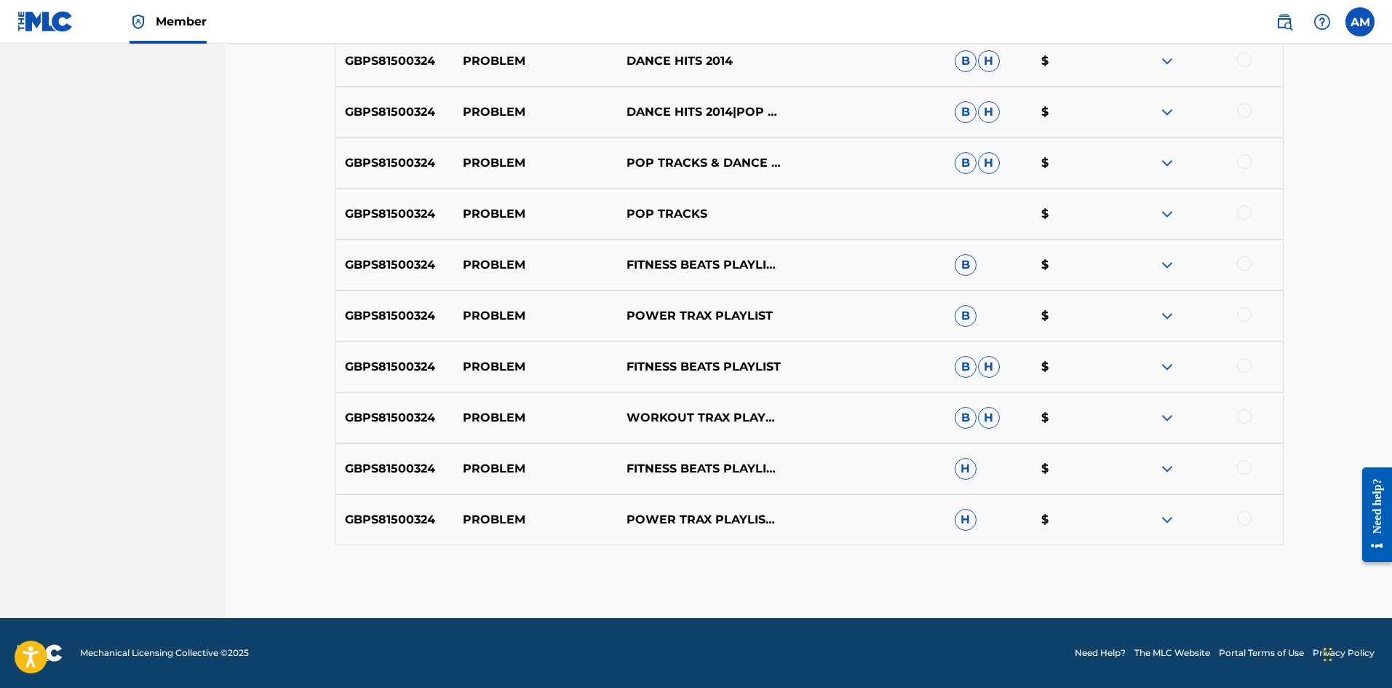
click at [1243, 520] on div at bounding box center [1244, 518] width 15 height 15
drag, startPoint x: 1244, startPoint y: 467, endPoint x: 1244, endPoint y: 440, distance: 27.7
click at [1244, 464] on div at bounding box center [1244, 467] width 15 height 15
drag, startPoint x: 1242, startPoint y: 416, endPoint x: 1242, endPoint y: 384, distance: 32.0
click at [1242, 411] on div at bounding box center [1244, 416] width 15 height 15
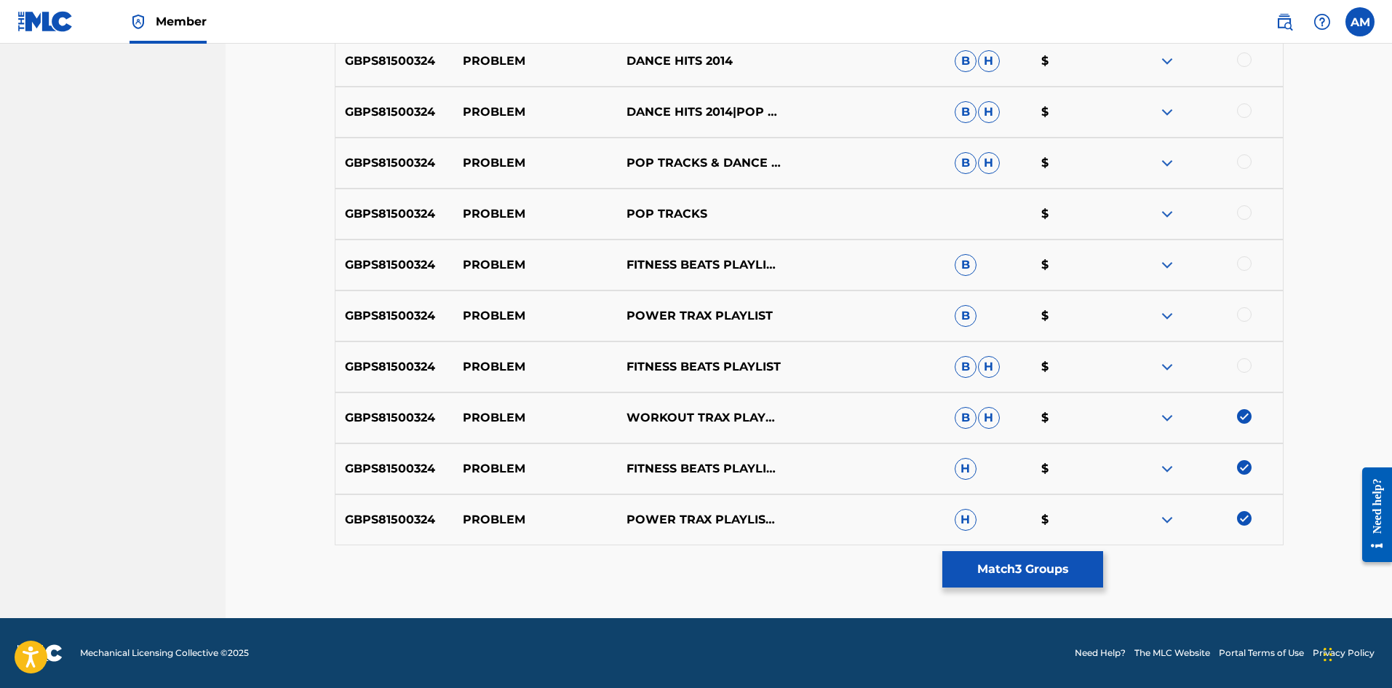
click at [1245, 360] on div at bounding box center [1244, 365] width 15 height 15
click at [1242, 317] on div at bounding box center [1244, 314] width 15 height 15
click at [1247, 271] on div at bounding box center [1201, 264] width 164 height 17
click at [1238, 250] on div "GBPS81500324 PROBLEM FITNESS BEATS PLAYLIST,POWER WORKOUT TRAX,ULTIMATE DANCE H…" at bounding box center [809, 264] width 949 height 51
click at [1241, 258] on div at bounding box center [1244, 263] width 15 height 15
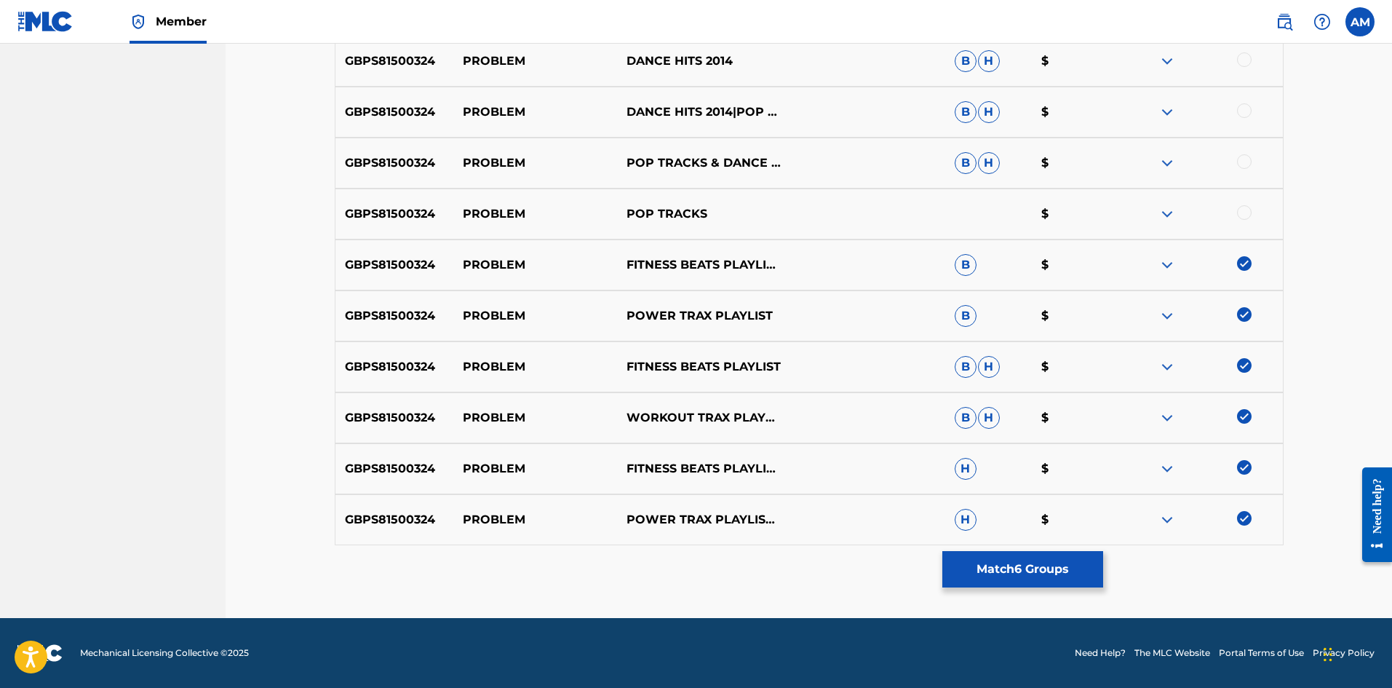
click at [1241, 212] on div at bounding box center [1244, 212] width 15 height 15
click at [1247, 162] on div at bounding box center [1244, 161] width 15 height 15
drag, startPoint x: 1244, startPoint y: 118, endPoint x: 1244, endPoint y: 97, distance: 21.1
click at [1244, 108] on div at bounding box center [1201, 111] width 164 height 17
click at [1238, 109] on div at bounding box center [1244, 110] width 15 height 15
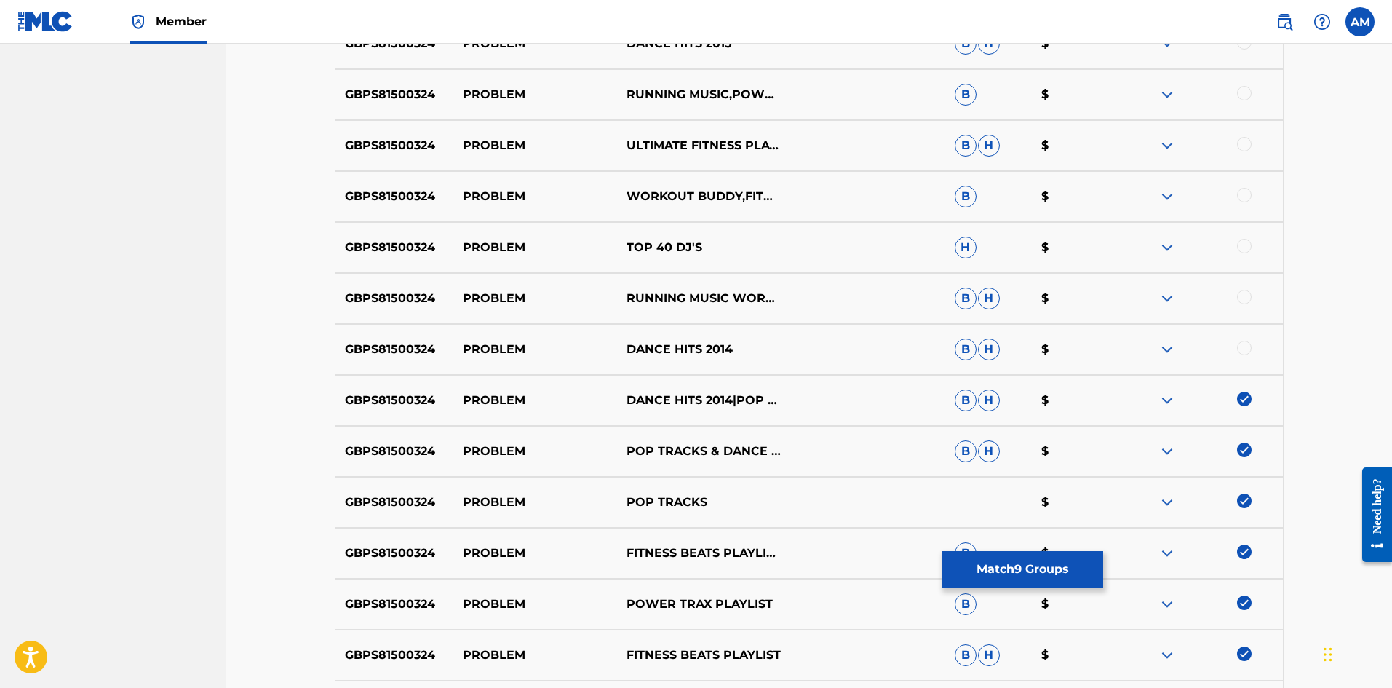
scroll to position [881, 0]
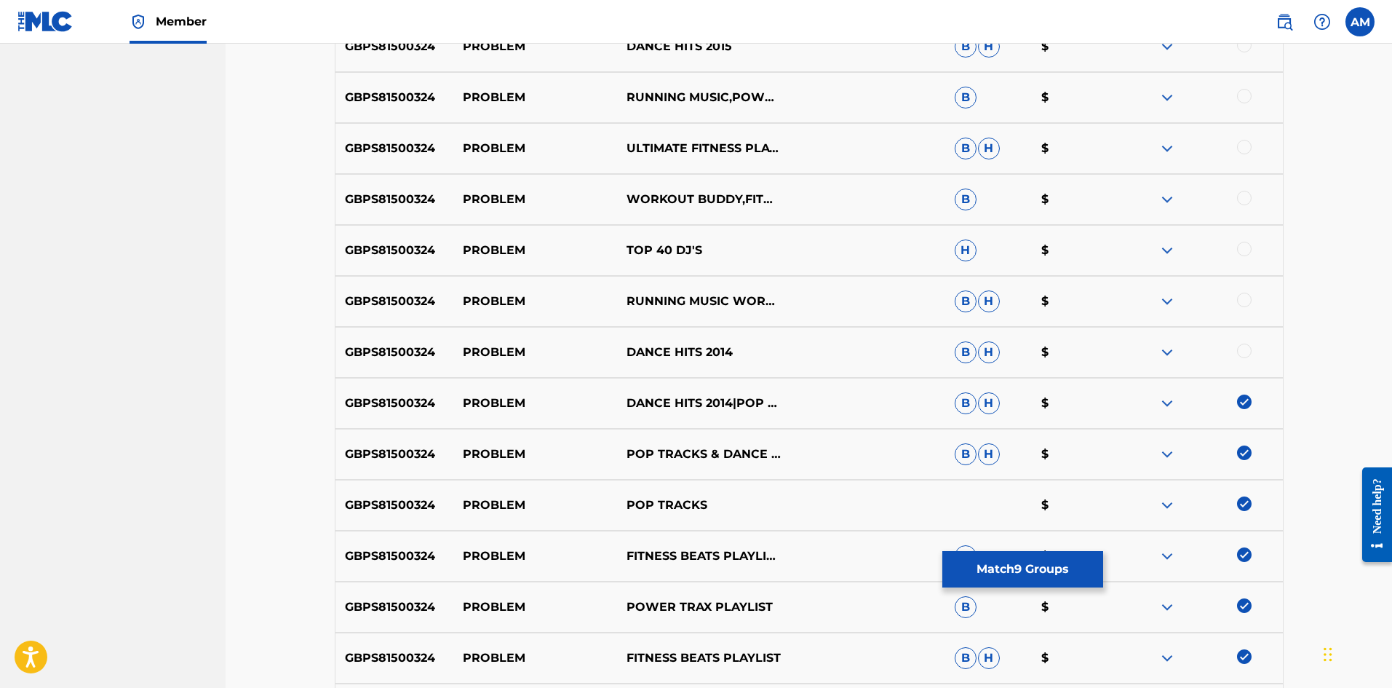
drag, startPoint x: 1244, startPoint y: 349, endPoint x: 1243, endPoint y: 301, distance: 47.3
click at [1245, 348] on div at bounding box center [1244, 350] width 15 height 15
click at [1242, 298] on div at bounding box center [1244, 300] width 15 height 15
click at [1242, 249] on div at bounding box center [1244, 249] width 15 height 15
click at [1245, 199] on div at bounding box center [1244, 198] width 15 height 15
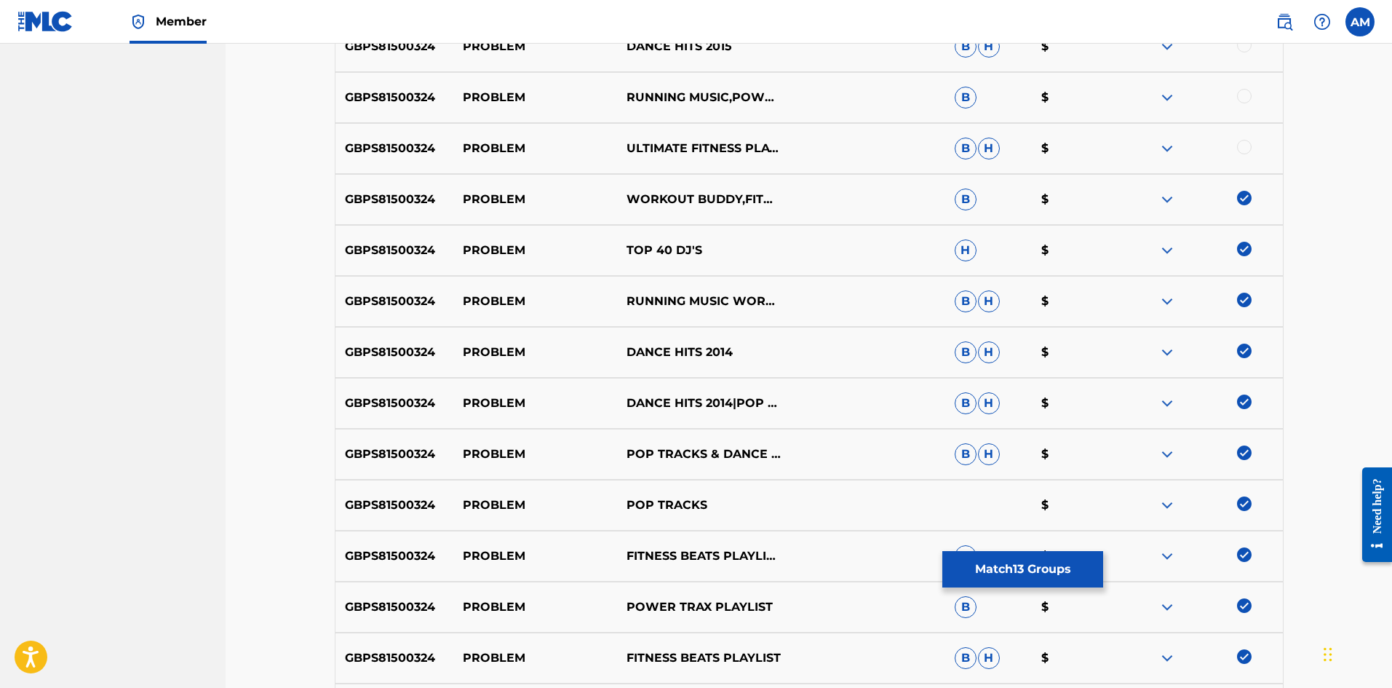
click at [1242, 146] on div at bounding box center [1244, 147] width 15 height 15
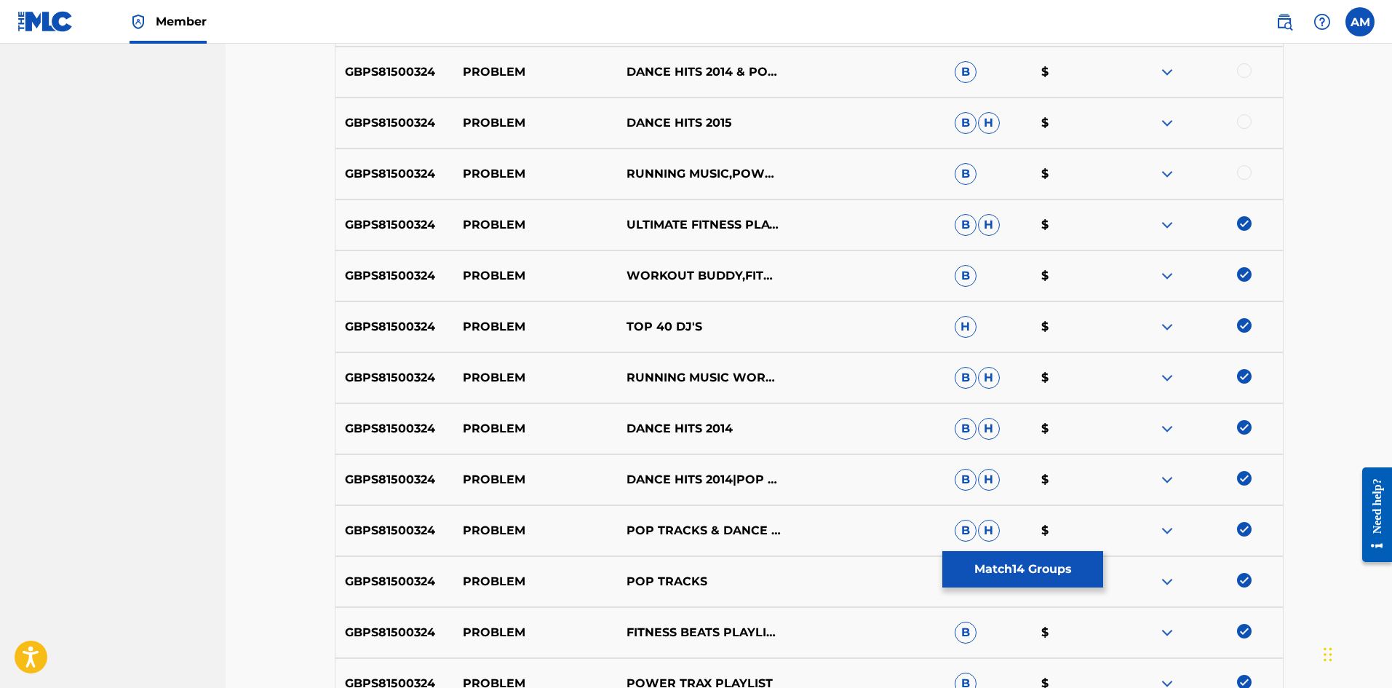
scroll to position [590, 0]
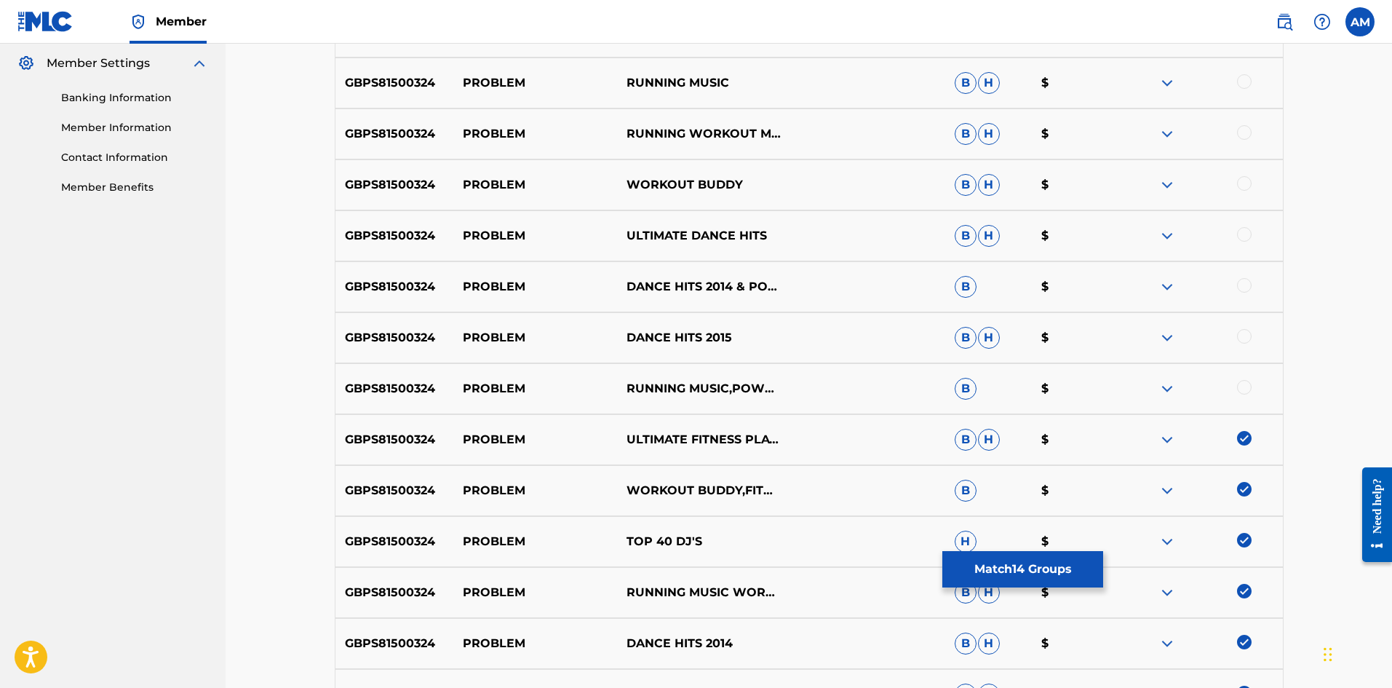
click at [1244, 386] on div at bounding box center [1244, 387] width 15 height 15
drag, startPoint x: 1244, startPoint y: 340, endPoint x: 1247, endPoint y: 303, distance: 37.2
click at [1244, 335] on div at bounding box center [1244, 336] width 15 height 15
click at [1246, 285] on div at bounding box center [1244, 285] width 15 height 15
click at [1243, 234] on div at bounding box center [1244, 234] width 15 height 15
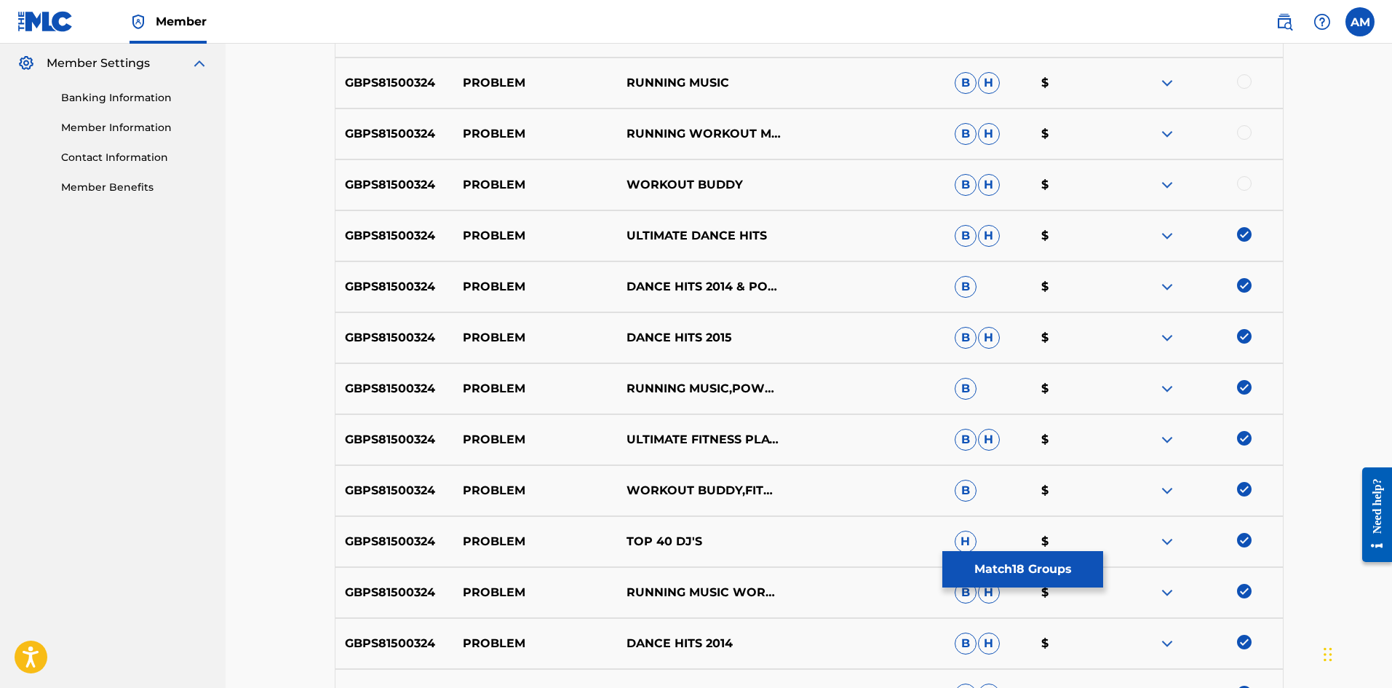
drag, startPoint x: 1244, startPoint y: 187, endPoint x: 1244, endPoint y: 148, distance: 38.6
click at [1244, 184] on div at bounding box center [1244, 183] width 15 height 15
click at [1244, 137] on div at bounding box center [1244, 132] width 15 height 15
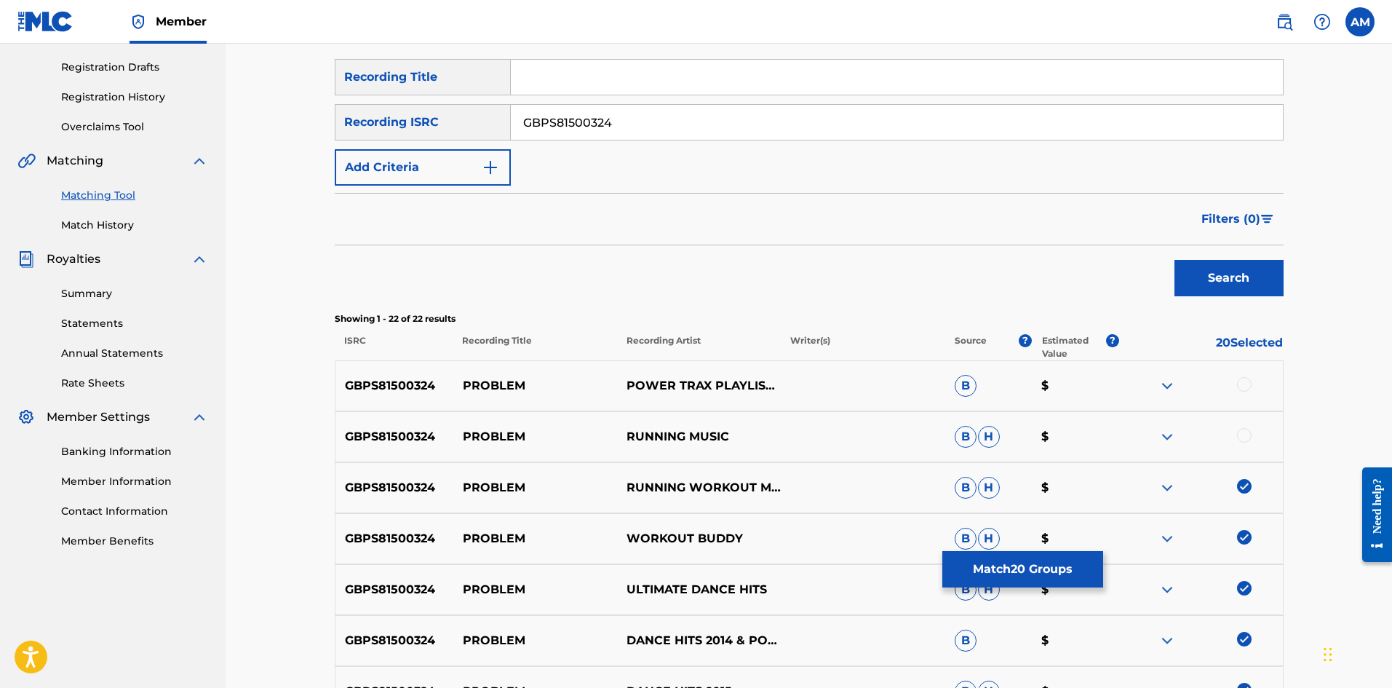
scroll to position [226, 0]
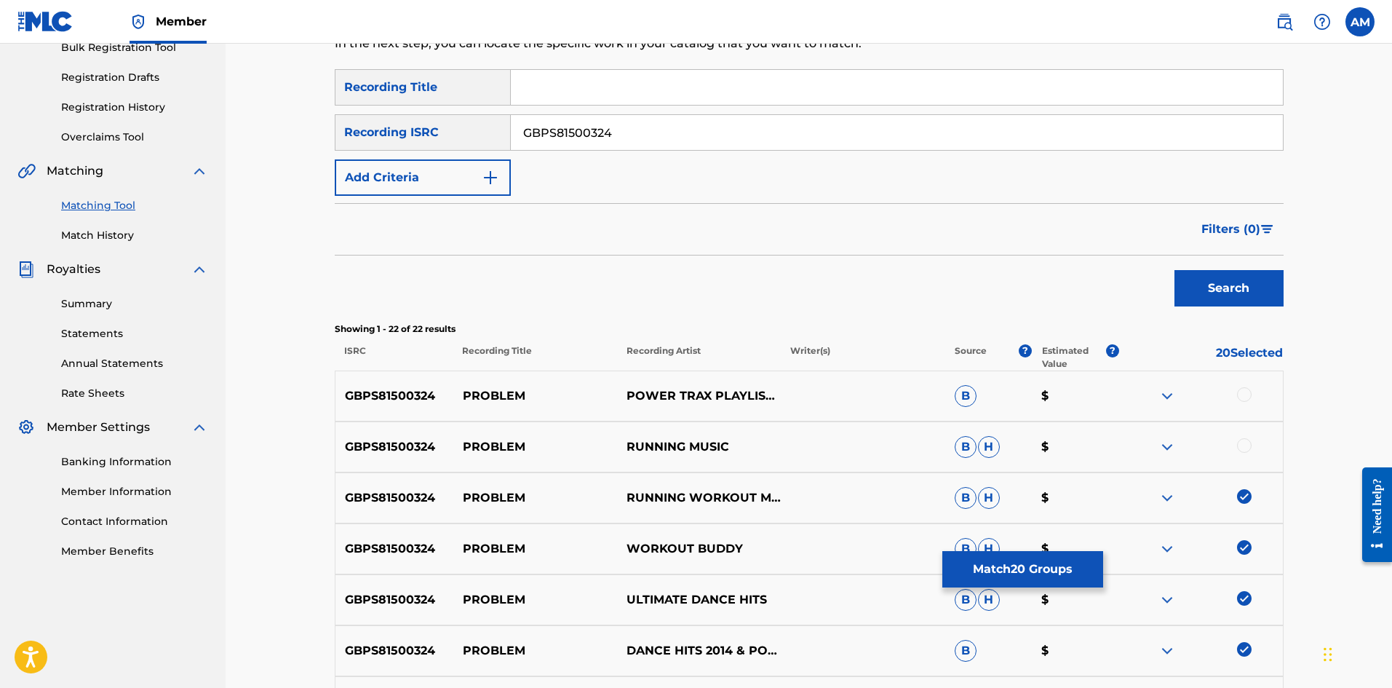
click at [1244, 445] on div at bounding box center [1244, 445] width 15 height 15
click at [1245, 401] on div at bounding box center [1244, 394] width 15 height 15
drag, startPoint x: 662, startPoint y: 134, endPoint x: 220, endPoint y: 152, distance: 442.1
click at [204, 154] on main "UNIVERSAL MUSIC PUB GROUP Summary Catalog Works Registration Claiming Tool Indi…" at bounding box center [696, 690] width 1392 height 1747
paste input "USCBK1411118"
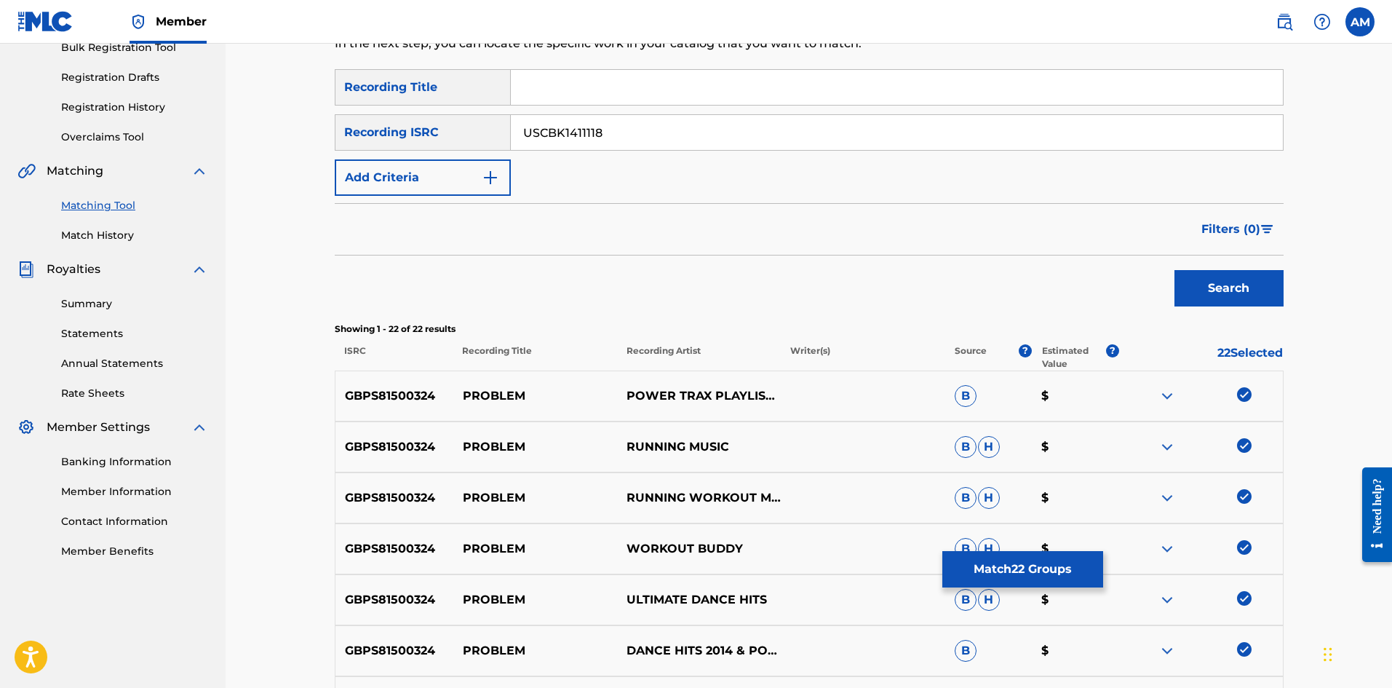
click at [1256, 290] on button "Search" at bounding box center [1229, 288] width 109 height 36
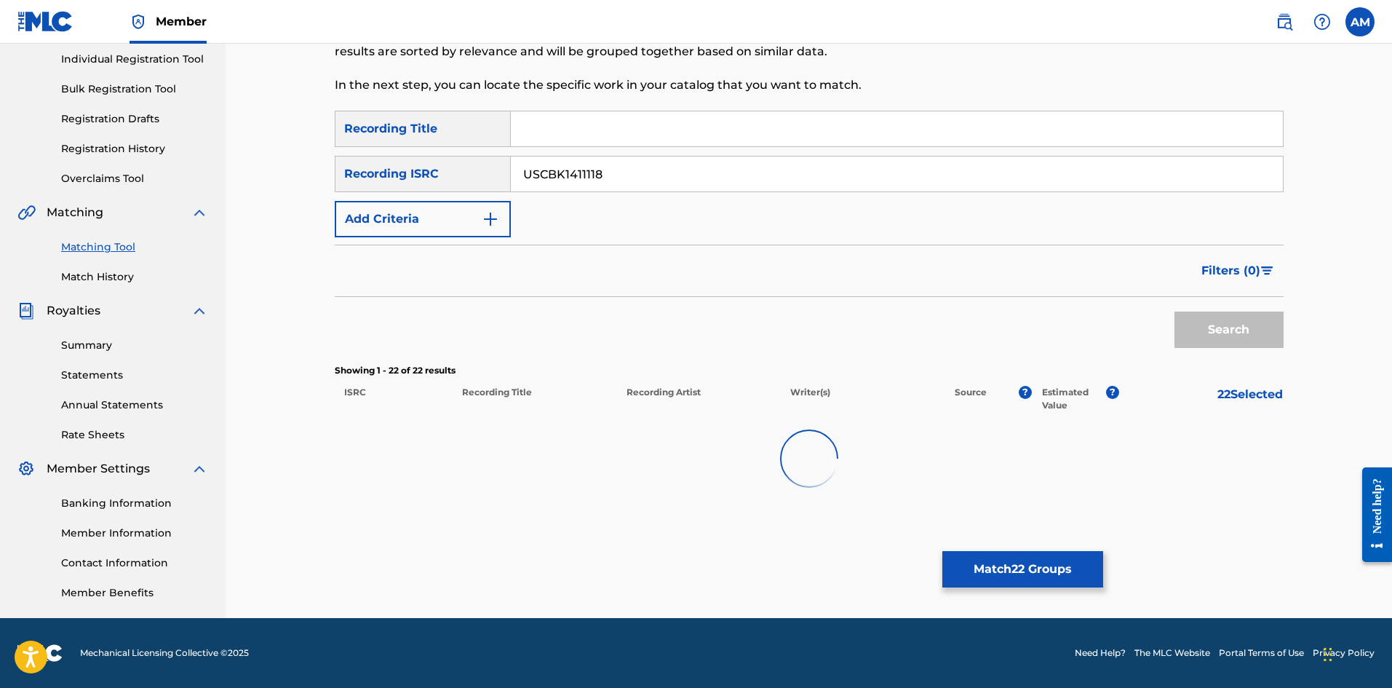
scroll to position [185, 0]
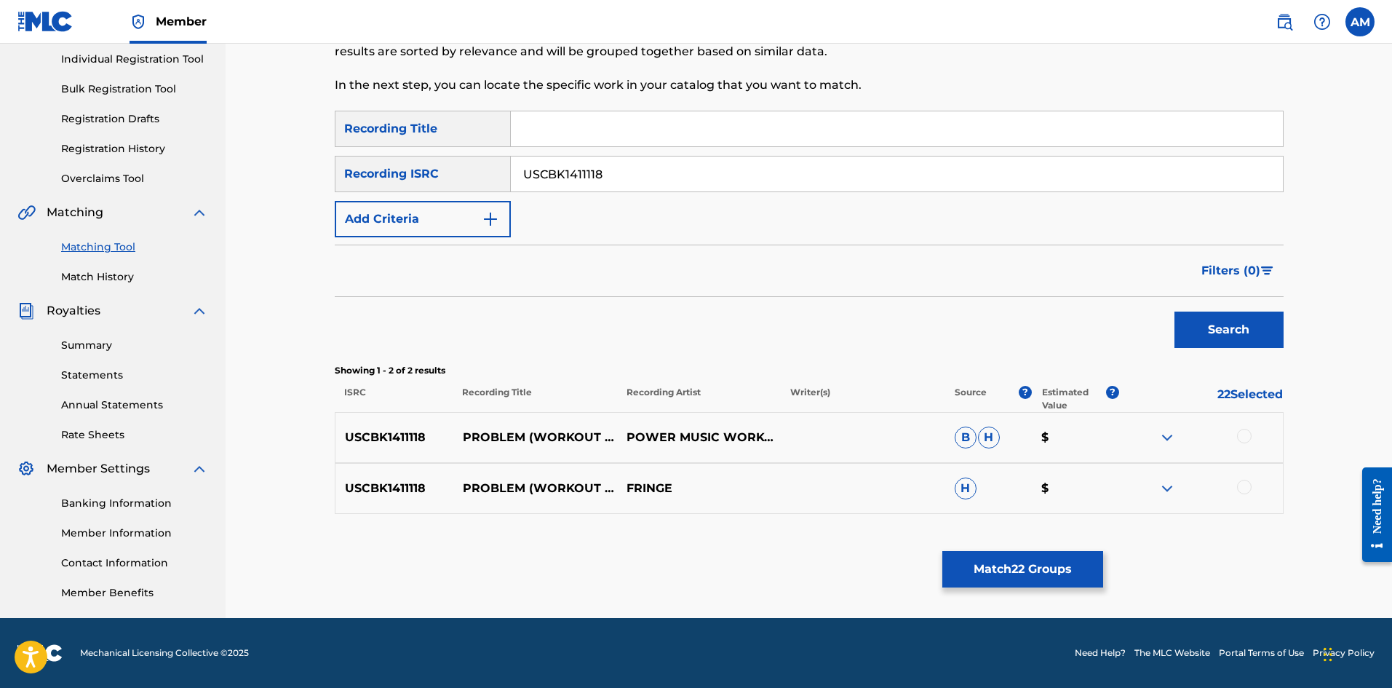
click at [1246, 432] on div at bounding box center [1244, 436] width 15 height 15
click at [1244, 483] on div at bounding box center [1244, 487] width 15 height 15
drag, startPoint x: 689, startPoint y: 176, endPoint x: 108, endPoint y: 170, distance: 580.8
click at [108, 170] on main "UNIVERSAL MUSIC PUB GROUP Summary Catalog Works Registration Claiming Tool Indi…" at bounding box center [696, 238] width 1392 height 759
paste input "0393"
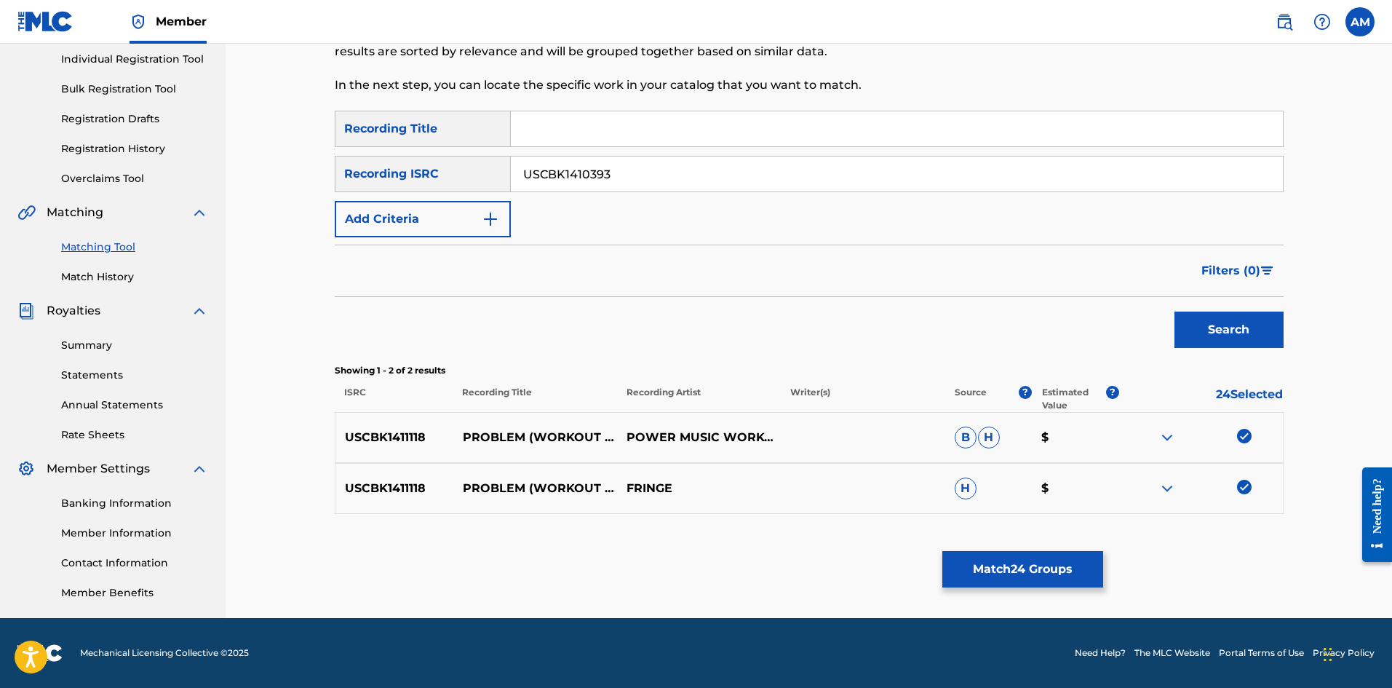
click at [1242, 339] on button "Search" at bounding box center [1229, 329] width 109 height 36
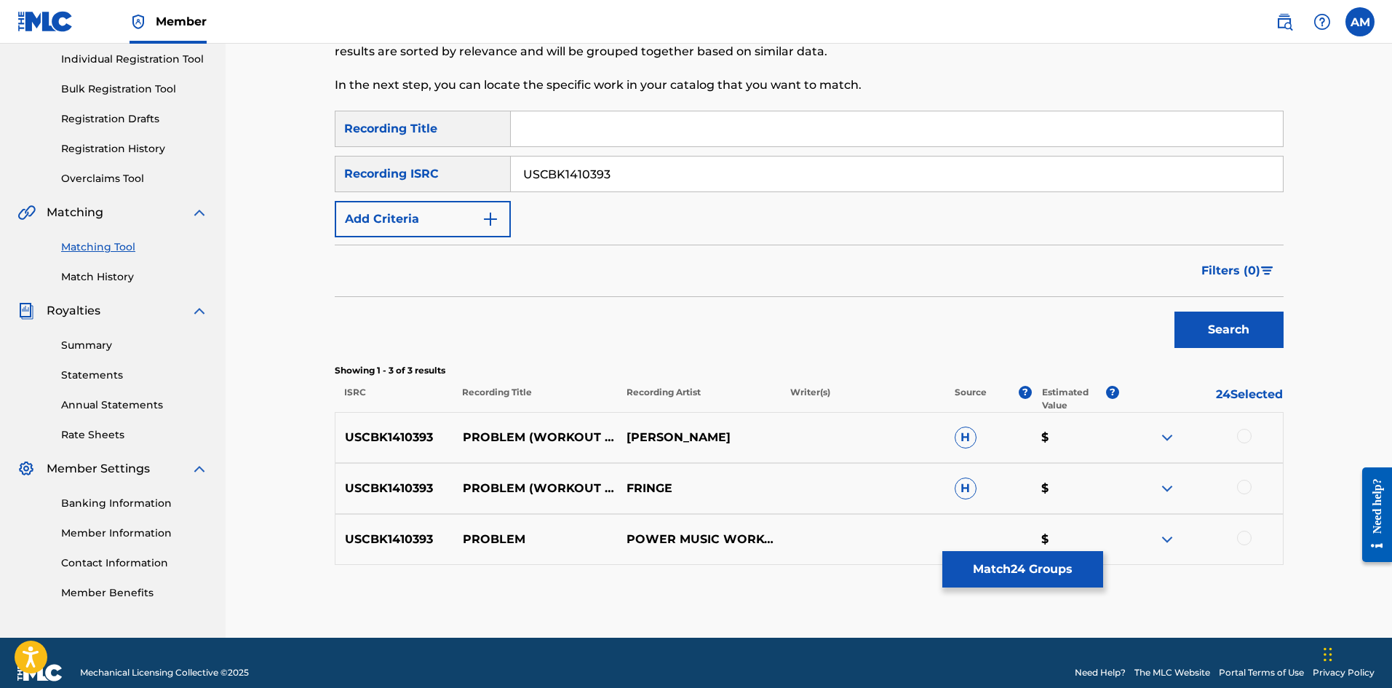
click at [1245, 441] on div at bounding box center [1244, 436] width 15 height 15
click at [1242, 481] on div at bounding box center [1244, 487] width 15 height 15
click at [1247, 535] on div at bounding box center [1244, 538] width 15 height 15
drag, startPoint x: 663, startPoint y: 181, endPoint x: 266, endPoint y: 178, distance: 396.6
click at [247, 181] on div "Matching Tool The Matching Tool allows Members to match sound recordings to wor…" at bounding box center [809, 248] width 1167 height 779
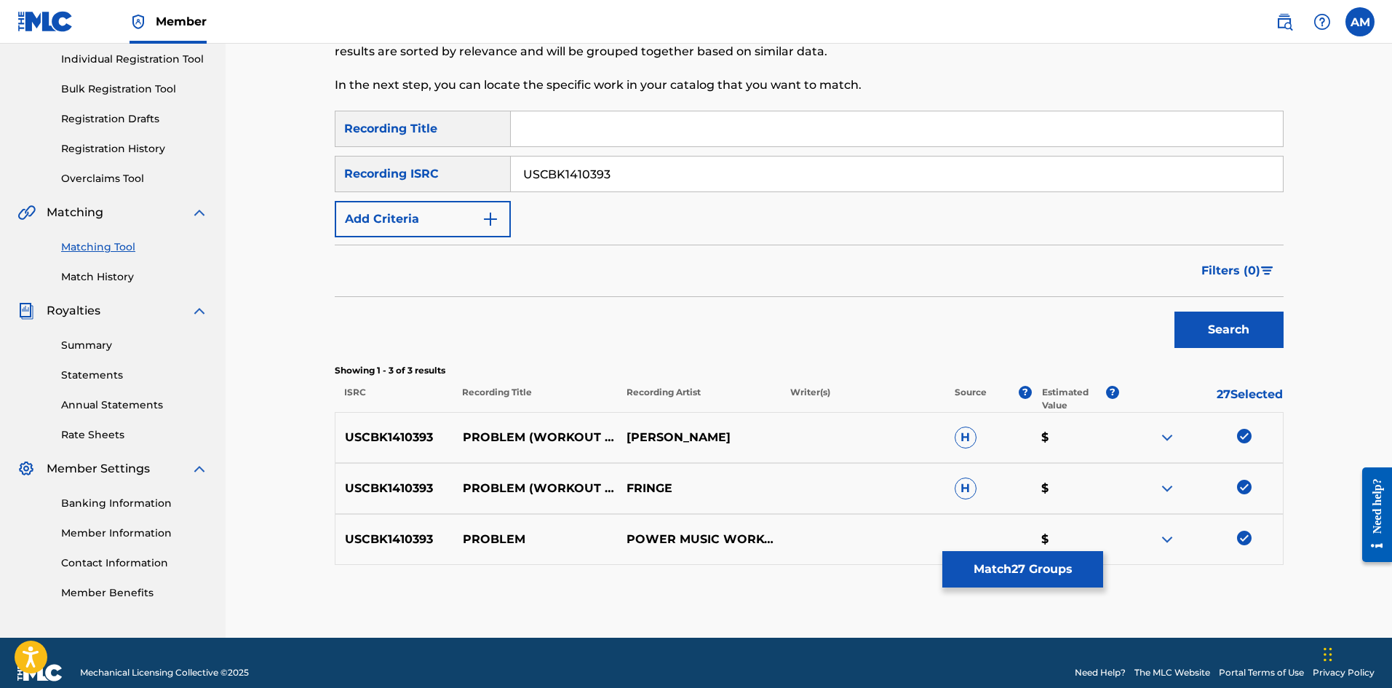
paste input "GB5L61400314"
click at [1212, 325] on button "Search" at bounding box center [1229, 329] width 109 height 36
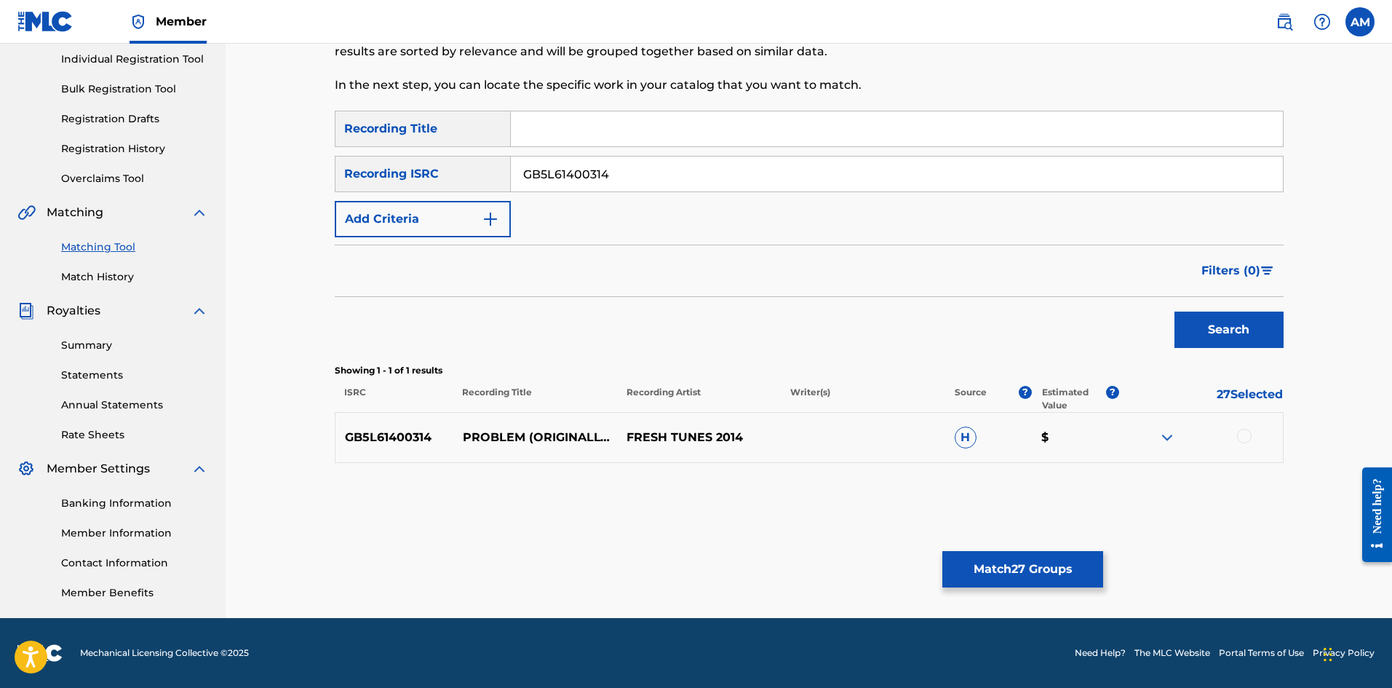
drag, startPoint x: 1247, startPoint y: 434, endPoint x: 655, endPoint y: 442, distance: 592.4
click at [1246, 434] on div at bounding box center [1244, 436] width 15 height 15
drag, startPoint x: 410, startPoint y: 172, endPoint x: 366, endPoint y: 174, distance: 44.4
click at [368, 174] on div "SearchWithCriteria9afac21e-9c9a-4cac-aa4a-4ad28461144d Recording ISRC GB5L61400…" at bounding box center [809, 174] width 949 height 36
paste input "USHM21424520"
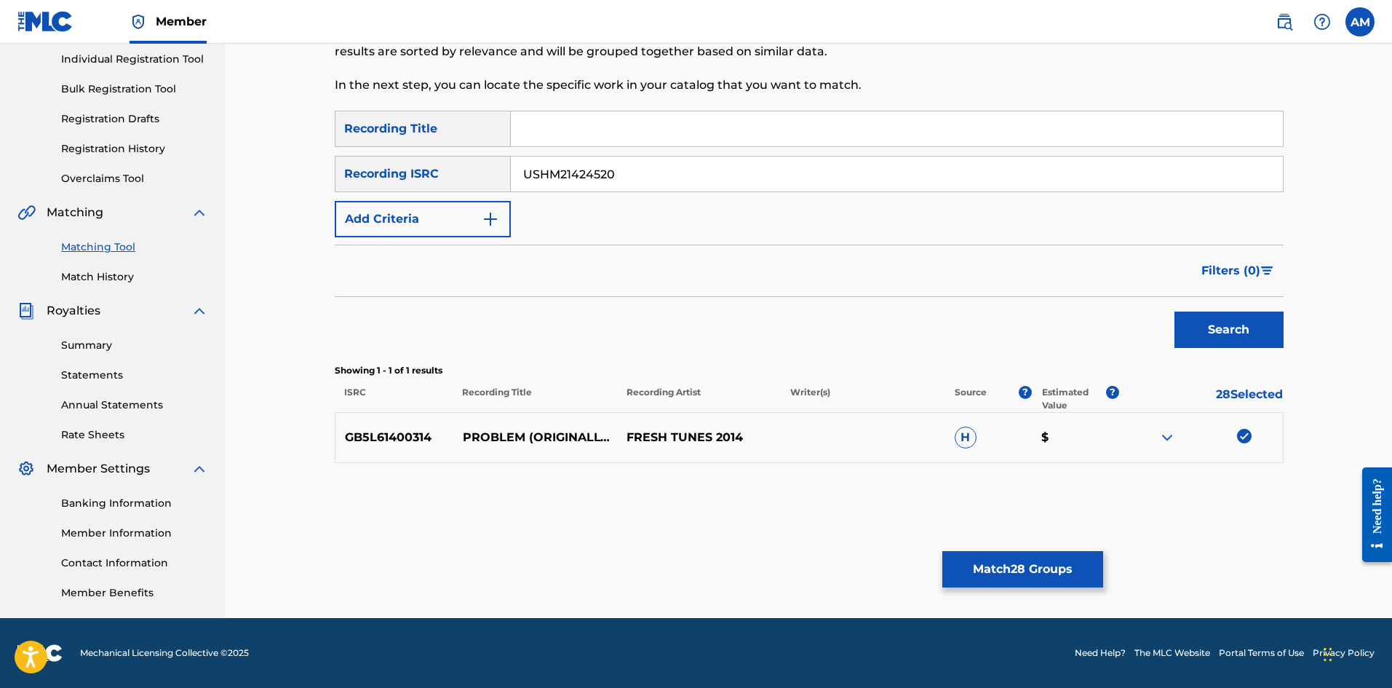
click at [1209, 335] on button "Search" at bounding box center [1229, 329] width 109 height 36
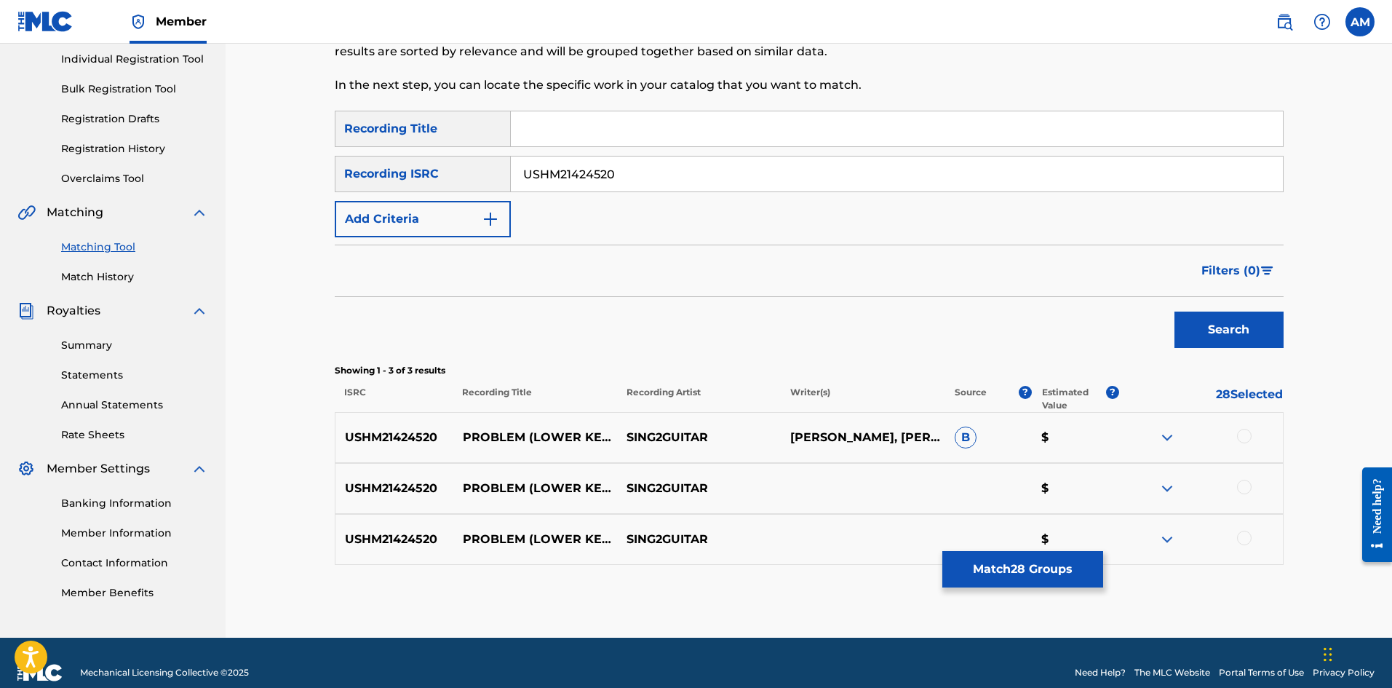
click at [1244, 432] on div at bounding box center [1244, 436] width 15 height 15
click at [1238, 488] on div at bounding box center [1244, 487] width 15 height 15
click at [1247, 541] on div at bounding box center [1244, 538] width 15 height 15
drag, startPoint x: 329, startPoint y: 170, endPoint x: 95, endPoint y: 169, distance: 234.3
click at [95, 169] on main "UNIVERSAL MUSIC PUB GROUP Summary Catalog Works Registration Claiming Tool Indi…" at bounding box center [696, 248] width 1392 height 779
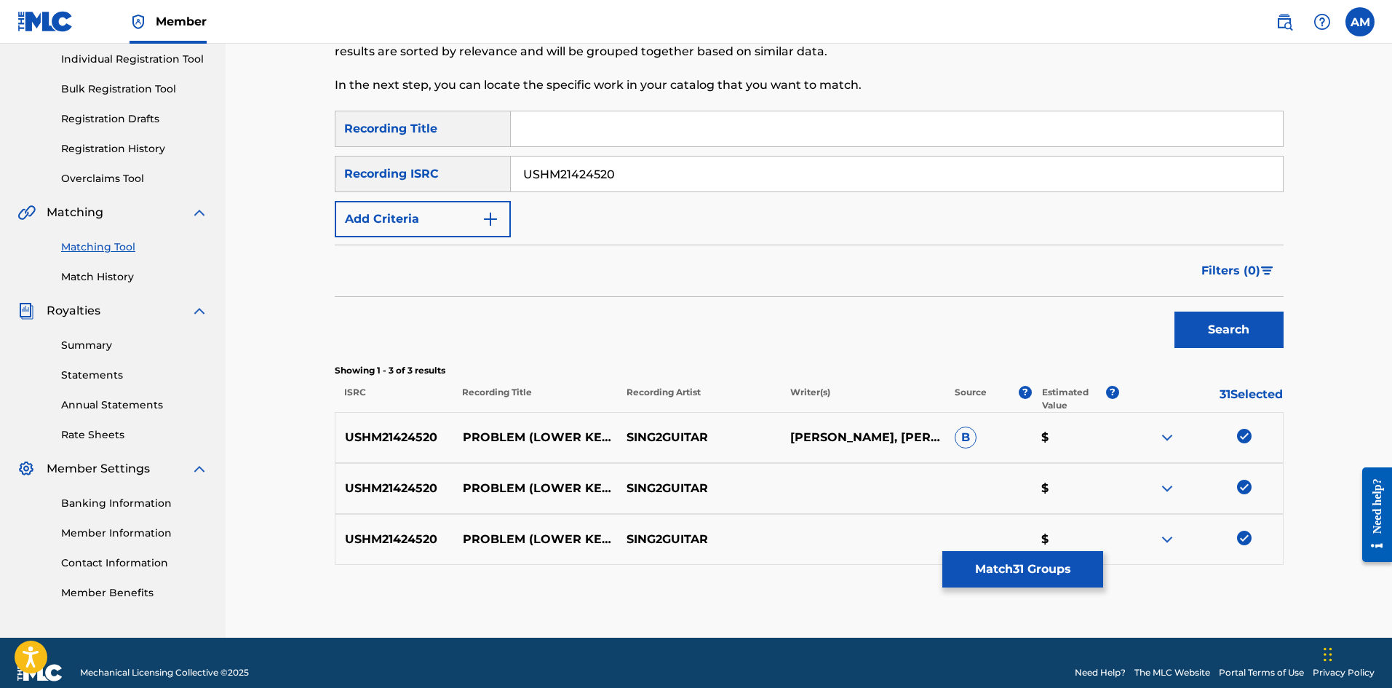
paste input "JPZ921413648"
click at [1193, 329] on button "Search" at bounding box center [1229, 329] width 109 height 36
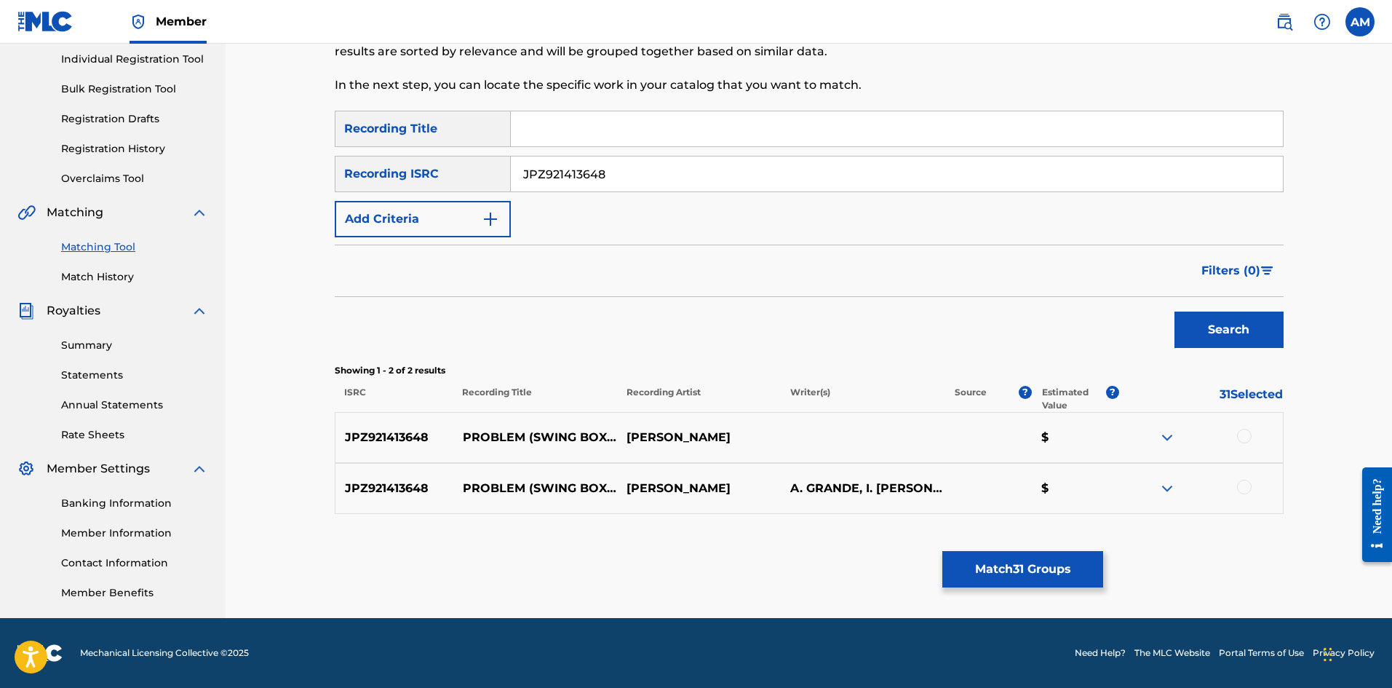
click at [1240, 439] on div at bounding box center [1244, 436] width 15 height 15
click at [1248, 483] on div at bounding box center [1244, 487] width 15 height 15
drag, startPoint x: 667, startPoint y: 167, endPoint x: 408, endPoint y: 187, distance: 259.9
click at [210, 167] on main "UNIVERSAL MUSIC PUB GROUP Summary Catalog Works Registration Claiming Tool Indi…" at bounding box center [696, 238] width 1392 height 759
paste input "GBDMT1400207"
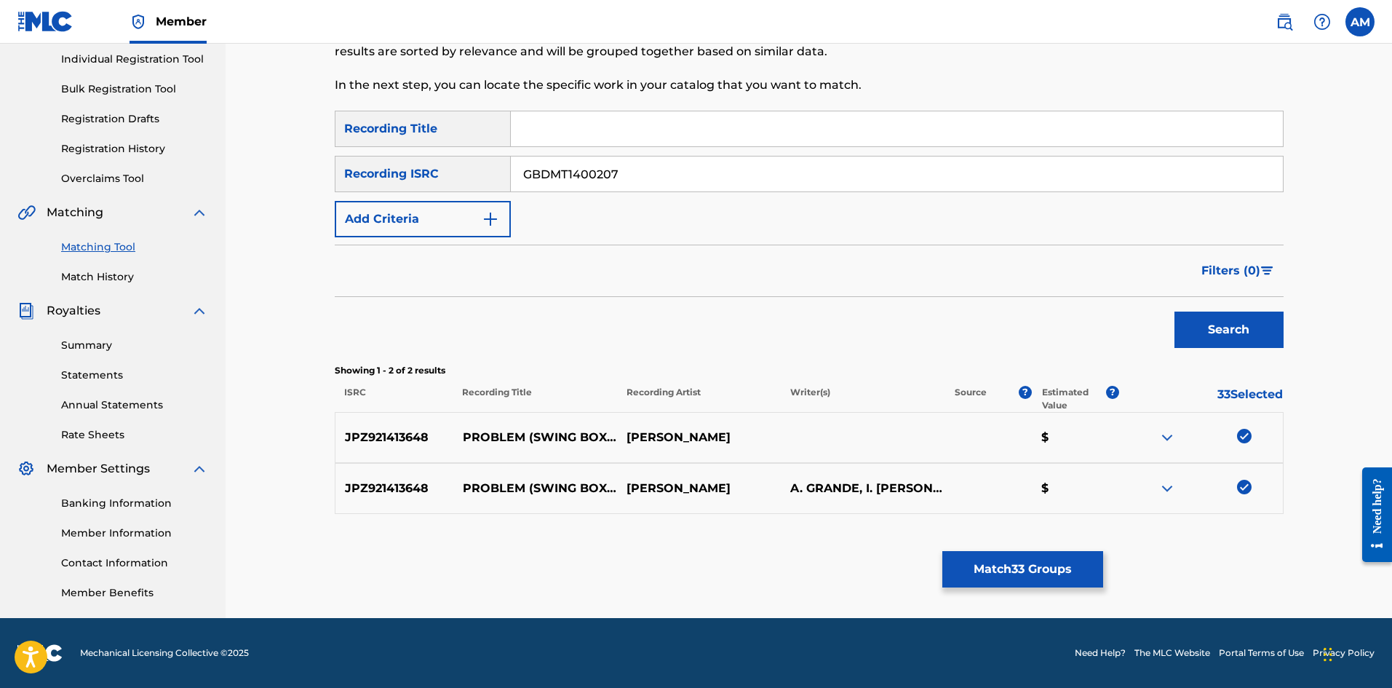
click at [1203, 337] on button "Search" at bounding box center [1229, 329] width 109 height 36
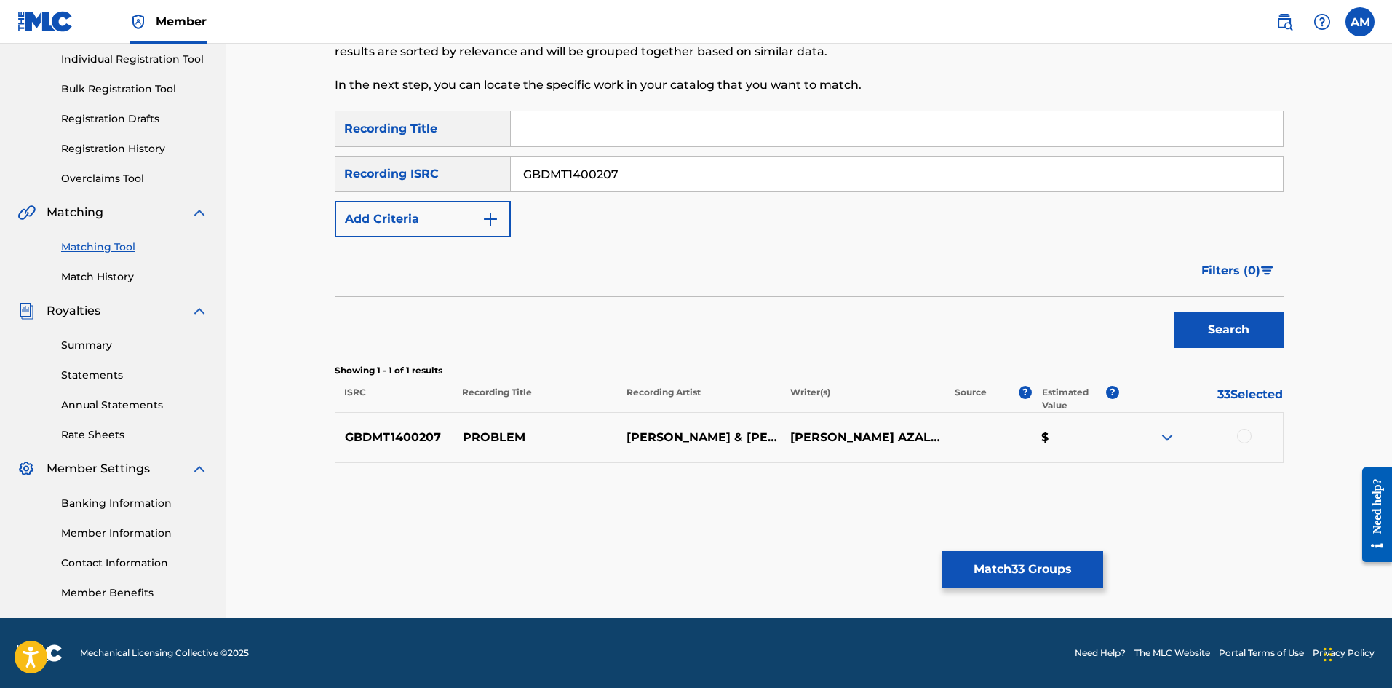
click at [1244, 437] on div at bounding box center [1244, 436] width 15 height 15
drag, startPoint x: 637, startPoint y: 161, endPoint x: 106, endPoint y: 180, distance: 531.6
click at [98, 180] on main "UNIVERSAL MUSIC PUB GROUP Summary Catalog Works Registration Claiming Tool Indi…" at bounding box center [696, 238] width 1392 height 759
paste input "USUM71405403"
type input "USUM71405403"
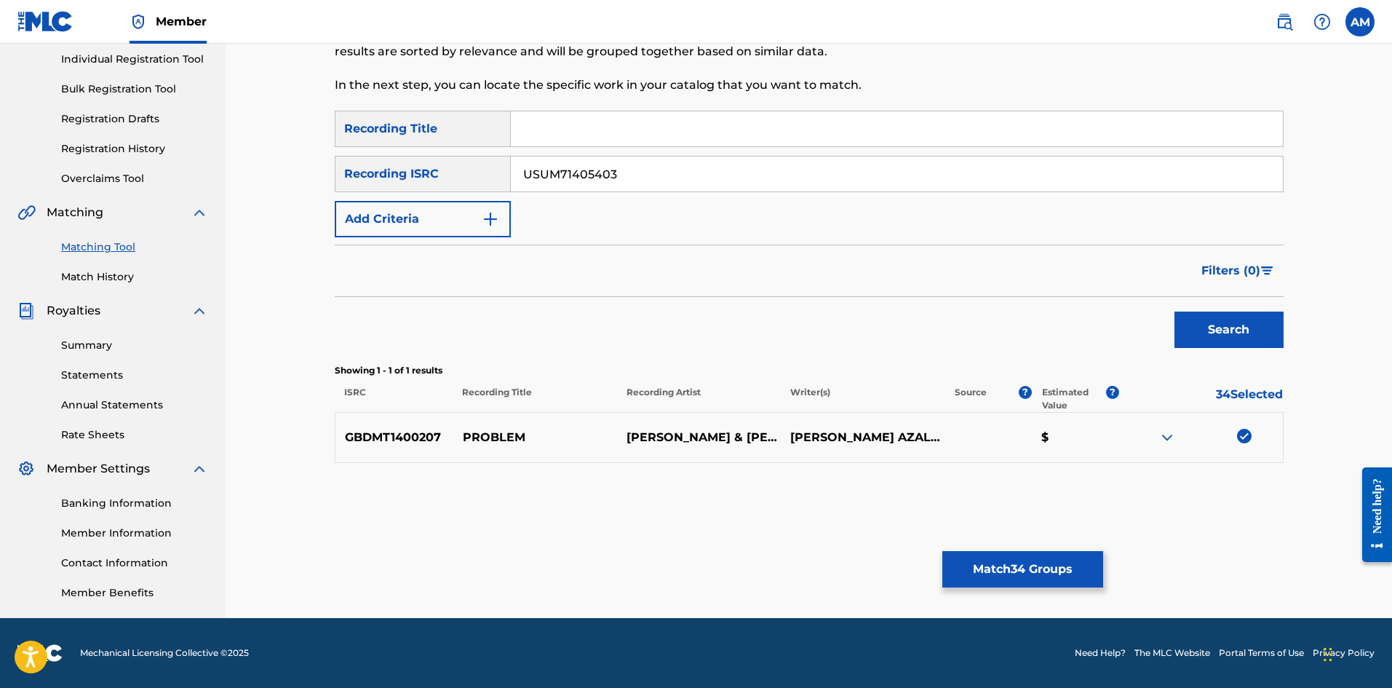
drag, startPoint x: 1233, startPoint y: 325, endPoint x: 1207, endPoint y: 341, distance: 30.5
click at [1230, 327] on button "Search" at bounding box center [1229, 329] width 109 height 36
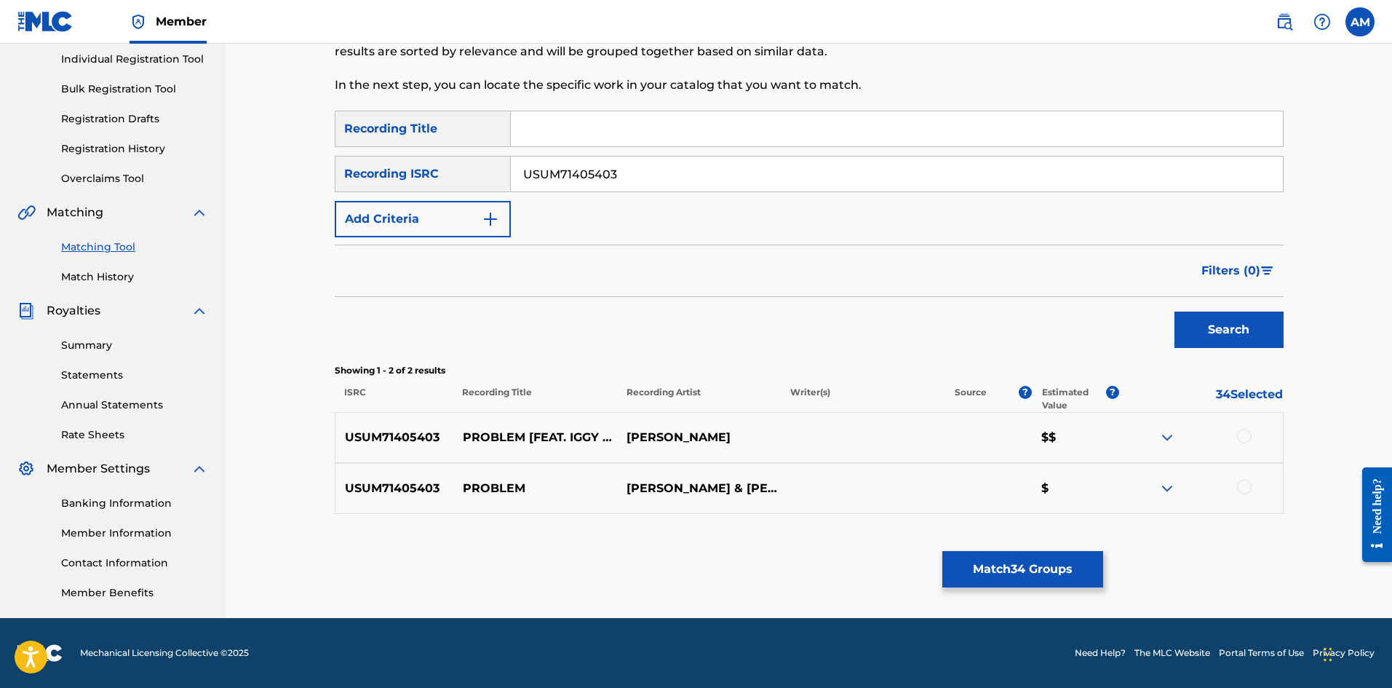
click at [1239, 437] on div at bounding box center [1244, 436] width 15 height 15
click at [1243, 484] on div at bounding box center [1244, 487] width 15 height 15
click at [1045, 560] on button "Match 36 Groups" at bounding box center [1022, 569] width 161 height 36
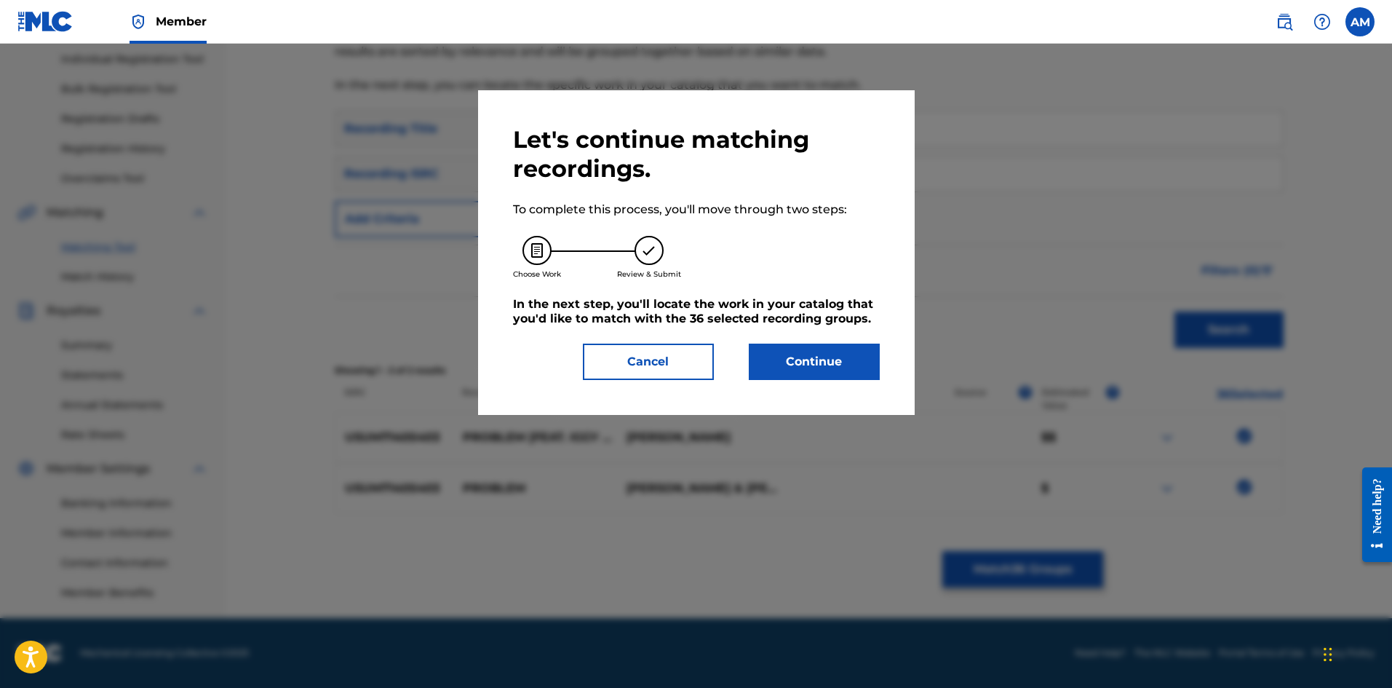
drag, startPoint x: 833, startPoint y: 356, endPoint x: 81, endPoint y: 367, distance: 751.8
click at [827, 356] on button "Continue" at bounding box center [814, 361] width 131 height 36
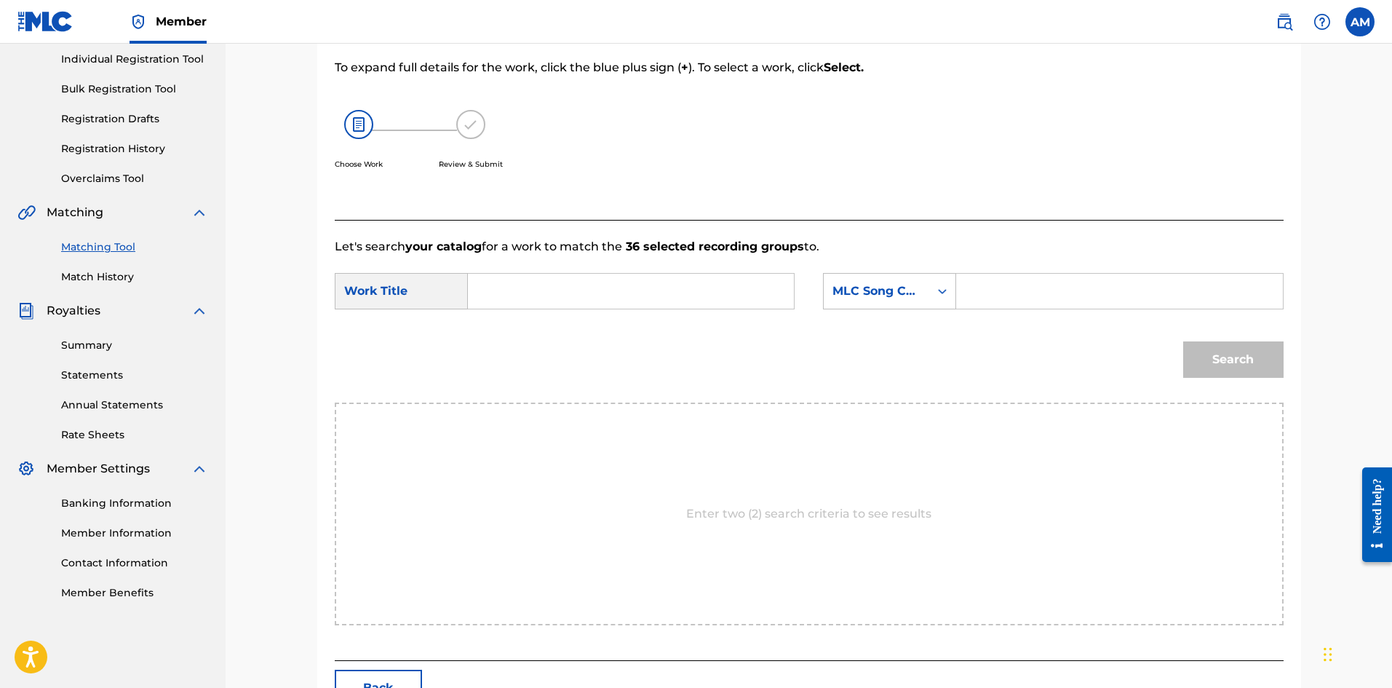
click at [665, 291] on input "Search Form" at bounding box center [630, 291] width 301 height 35
paste input "PROBLEM"
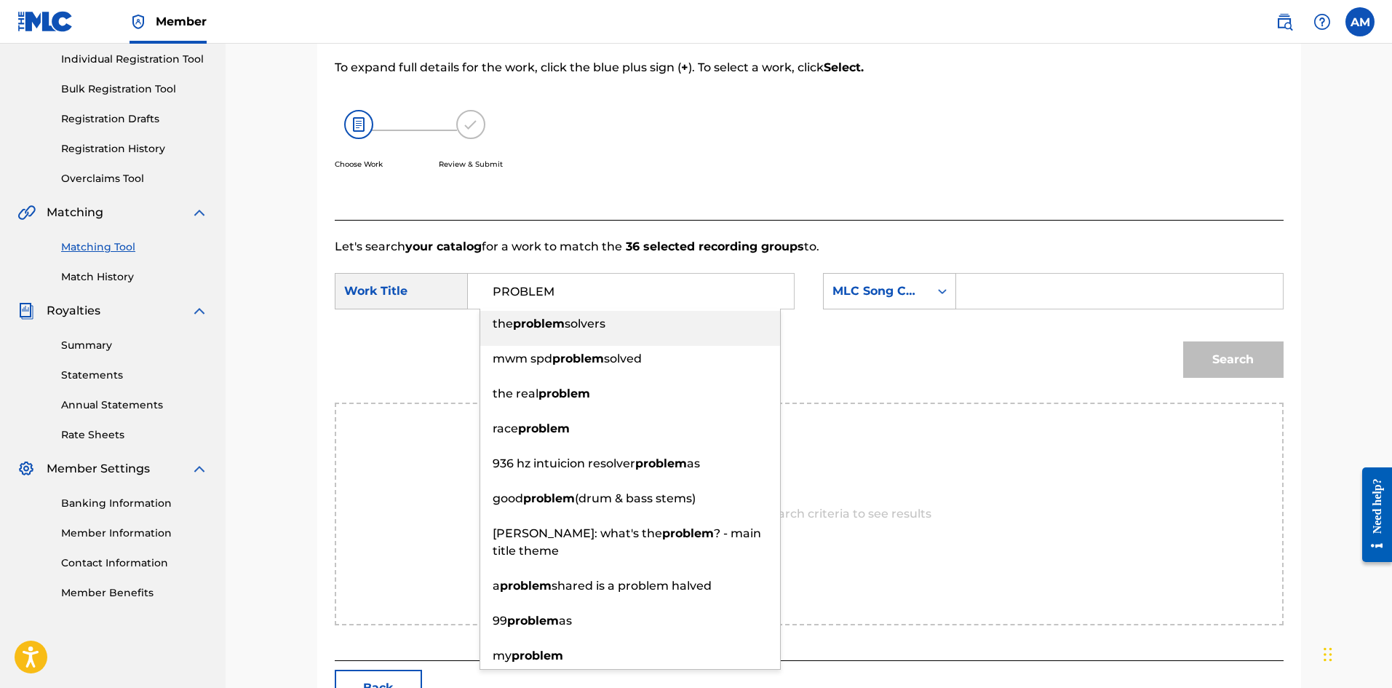
type input "PROBLEM"
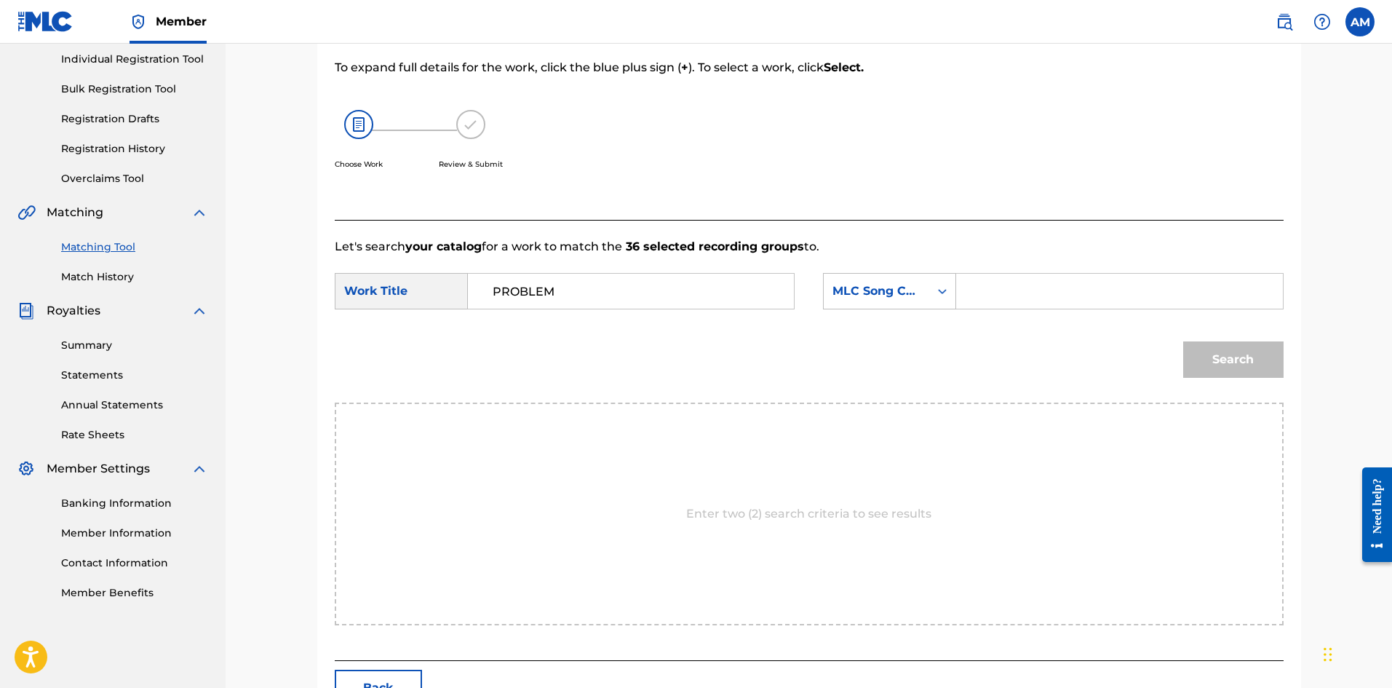
click at [1140, 290] on input "Search Form" at bounding box center [1119, 291] width 301 height 35
paste input "P8797I"
type input "P8797I"
click at [1210, 357] on button "Search" at bounding box center [1233, 359] width 100 height 36
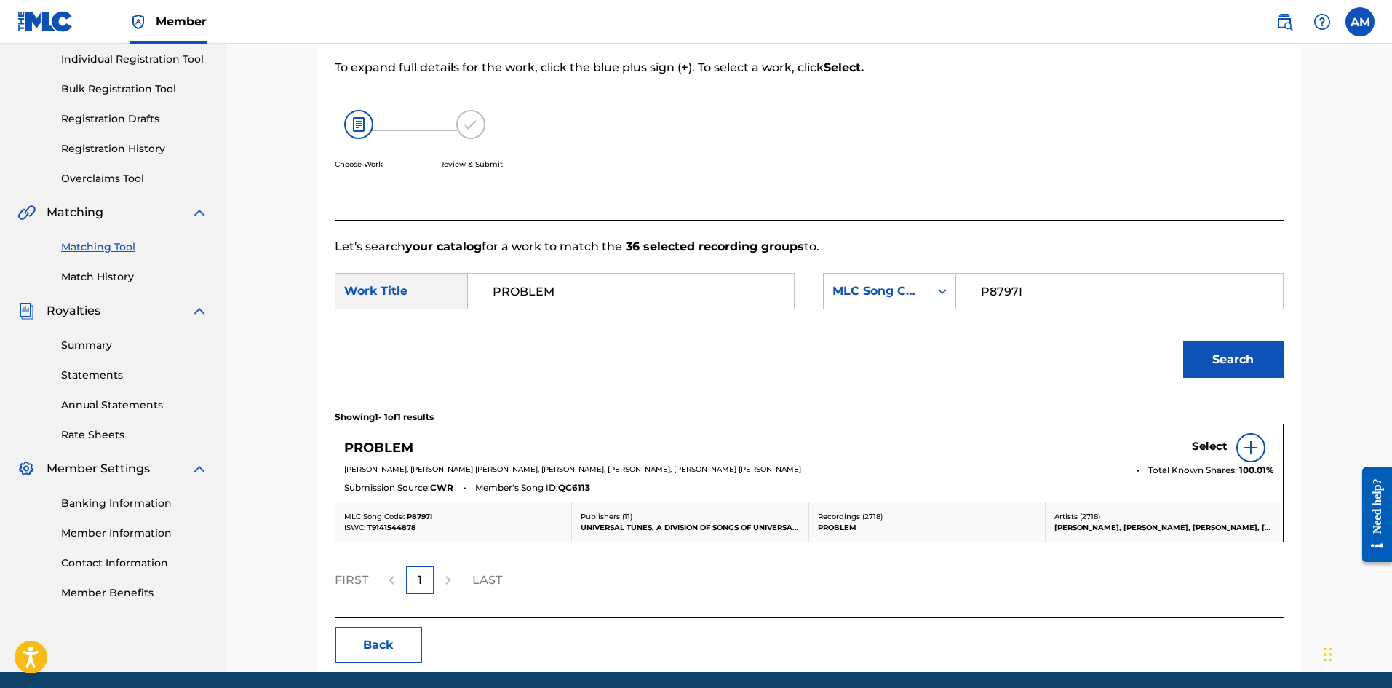
click at [1208, 449] on h5 "Select" at bounding box center [1210, 447] width 36 height 14
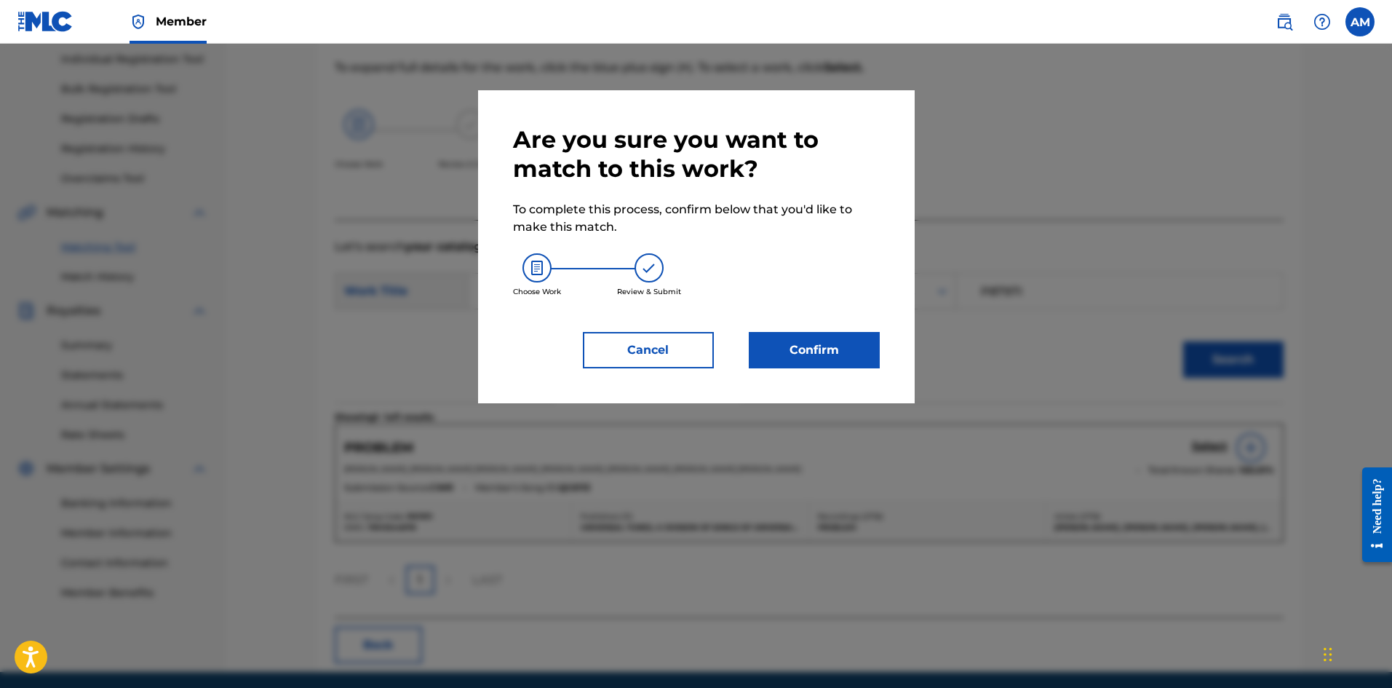
click at [838, 359] on button "Confirm" at bounding box center [814, 350] width 131 height 36
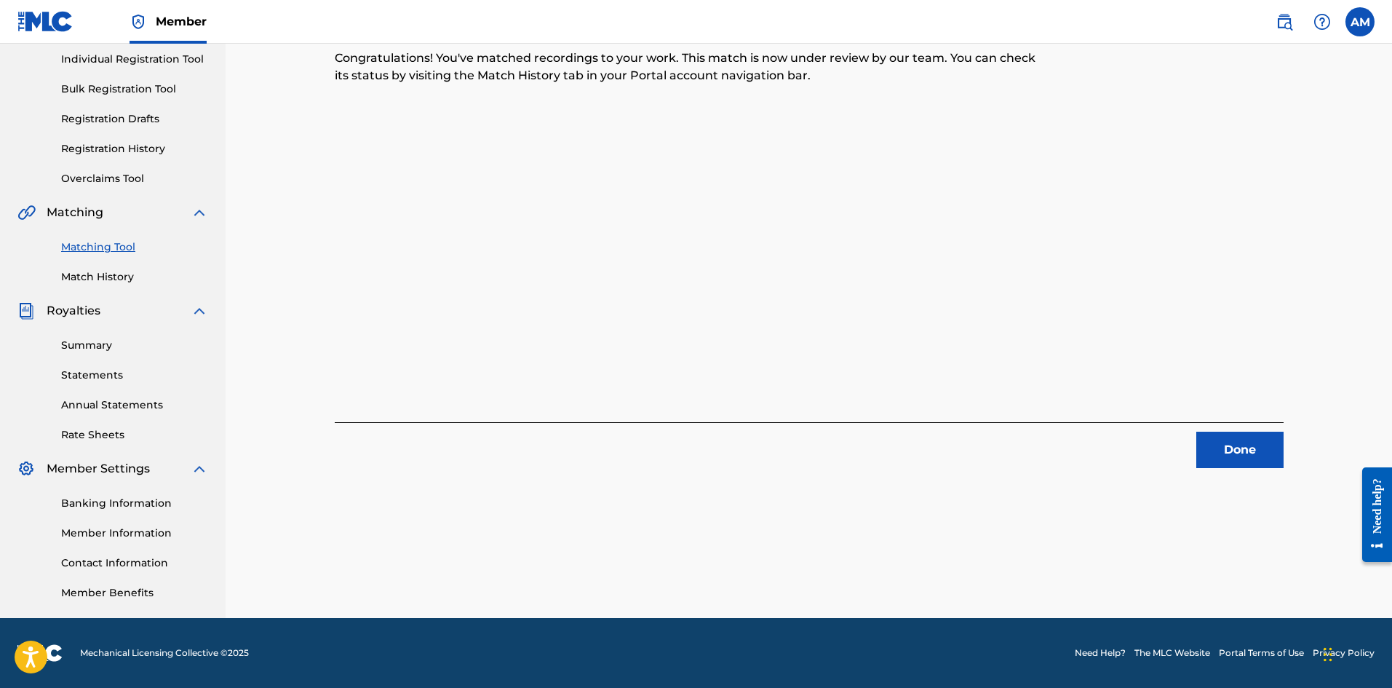
click at [1260, 455] on button "Done" at bounding box center [1239, 450] width 87 height 36
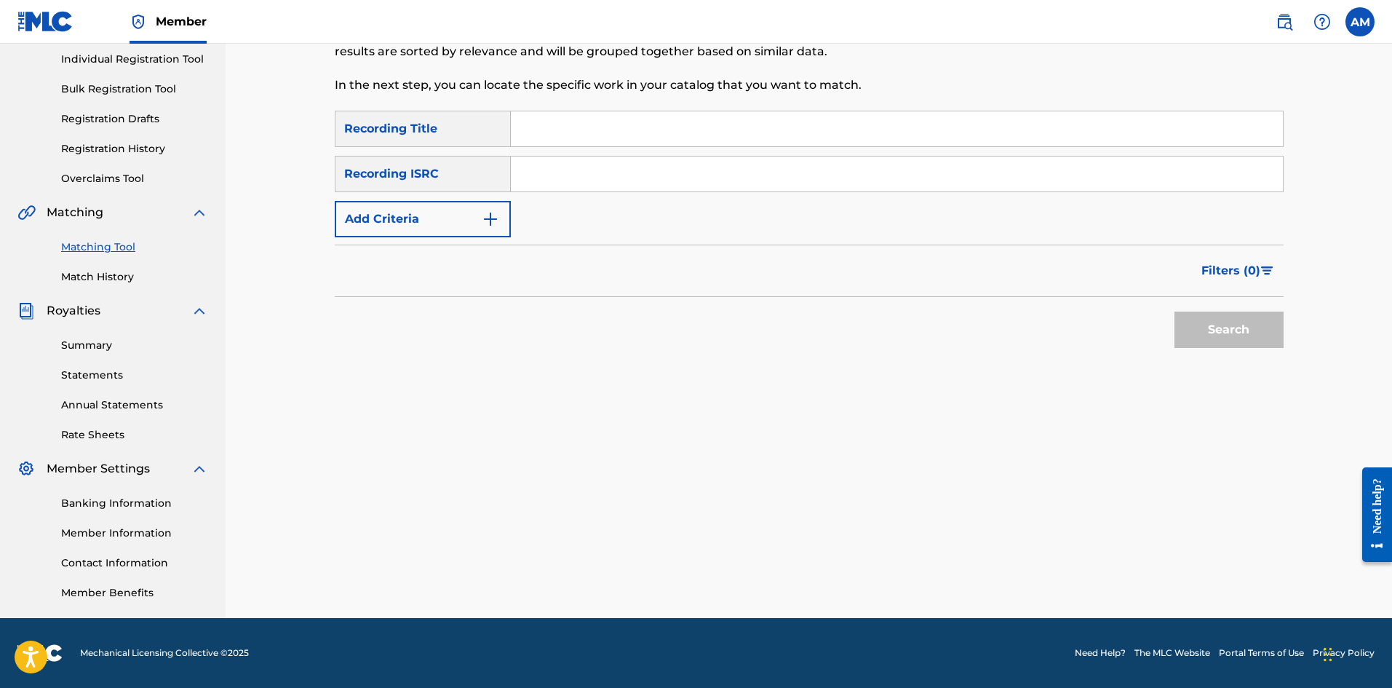
click at [565, 186] on input "Search Form" at bounding box center [897, 173] width 772 height 35
paste input "GBUM72102127"
type input "GBUM72102127"
click at [1223, 333] on button "Search" at bounding box center [1229, 329] width 109 height 36
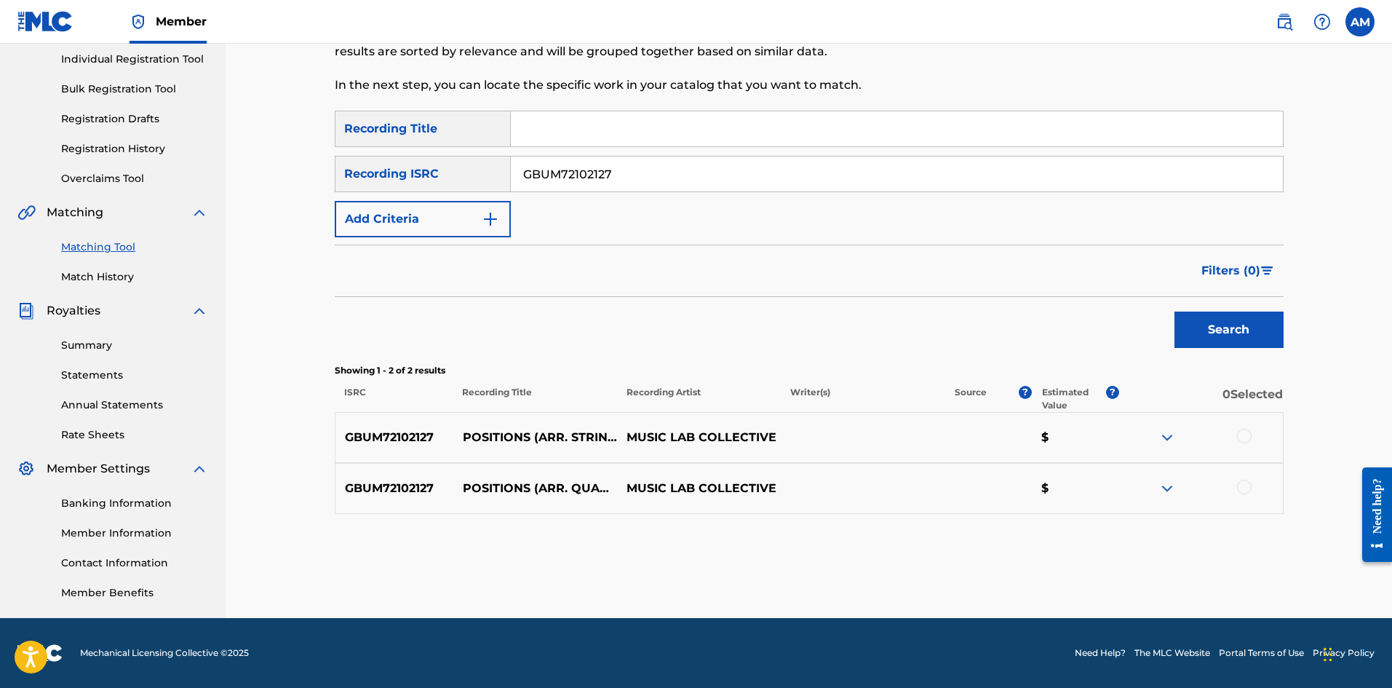
drag, startPoint x: 1248, startPoint y: 437, endPoint x: 1248, endPoint y: 452, distance: 14.6
click at [1248, 437] on div at bounding box center [1244, 436] width 15 height 15
click at [1244, 485] on div at bounding box center [1244, 487] width 15 height 15
click at [1036, 571] on button "Match 2 Groups" at bounding box center [1022, 569] width 161 height 36
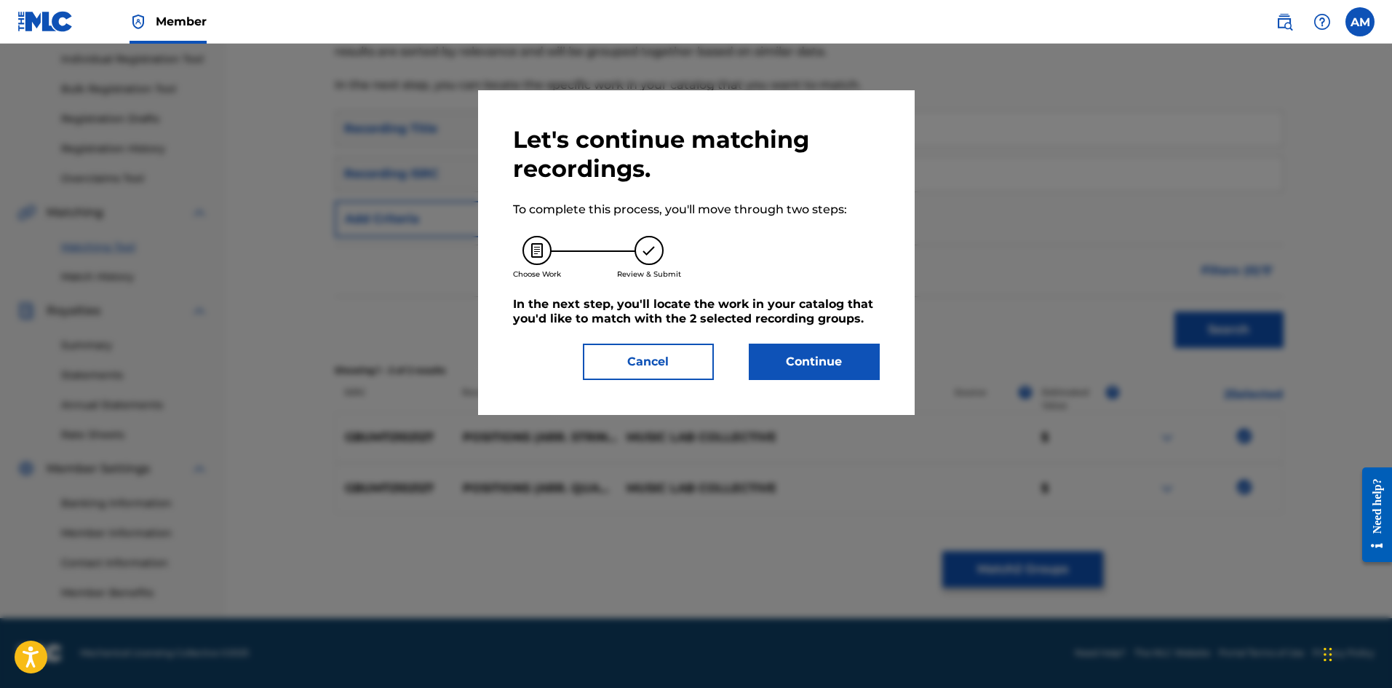
drag, startPoint x: 825, startPoint y: 368, endPoint x: 111, endPoint y: 384, distance: 713.4
click at [815, 368] on button "Continue" at bounding box center [814, 361] width 131 height 36
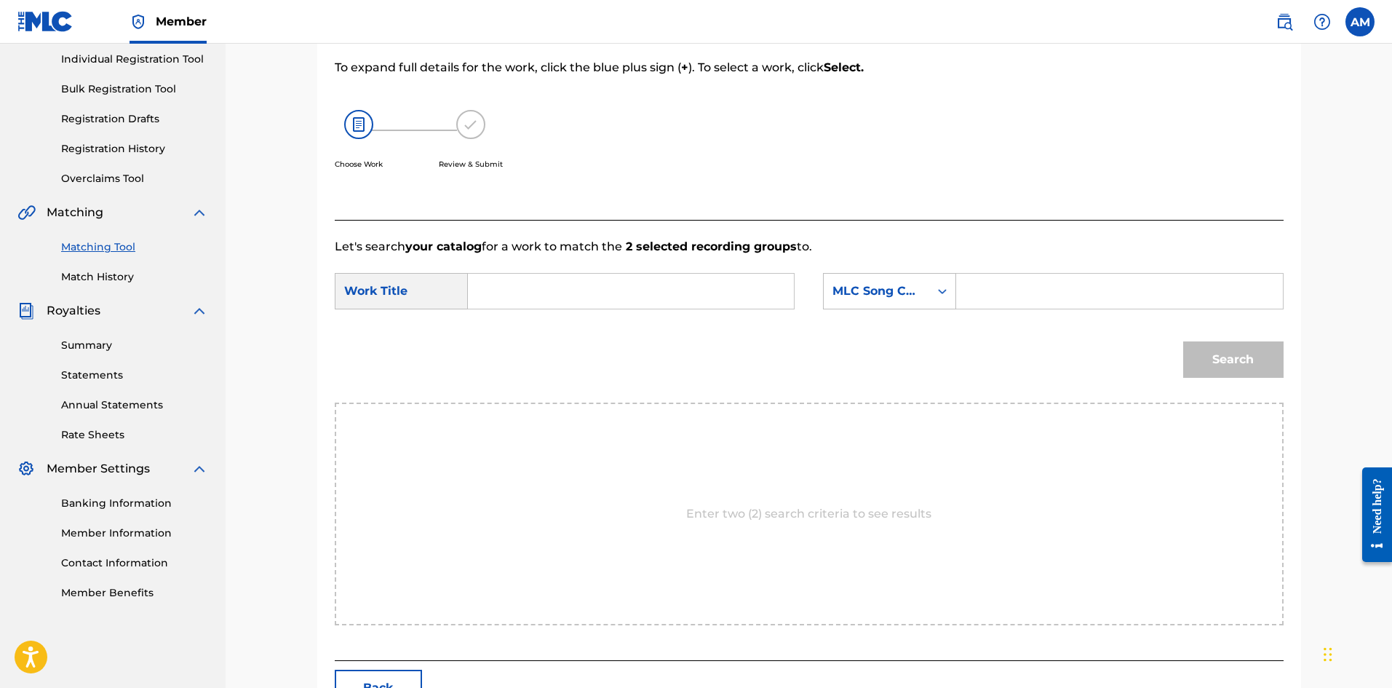
click at [564, 294] on input "Search Form" at bounding box center [630, 291] width 301 height 35
paste input "POSITIONS"
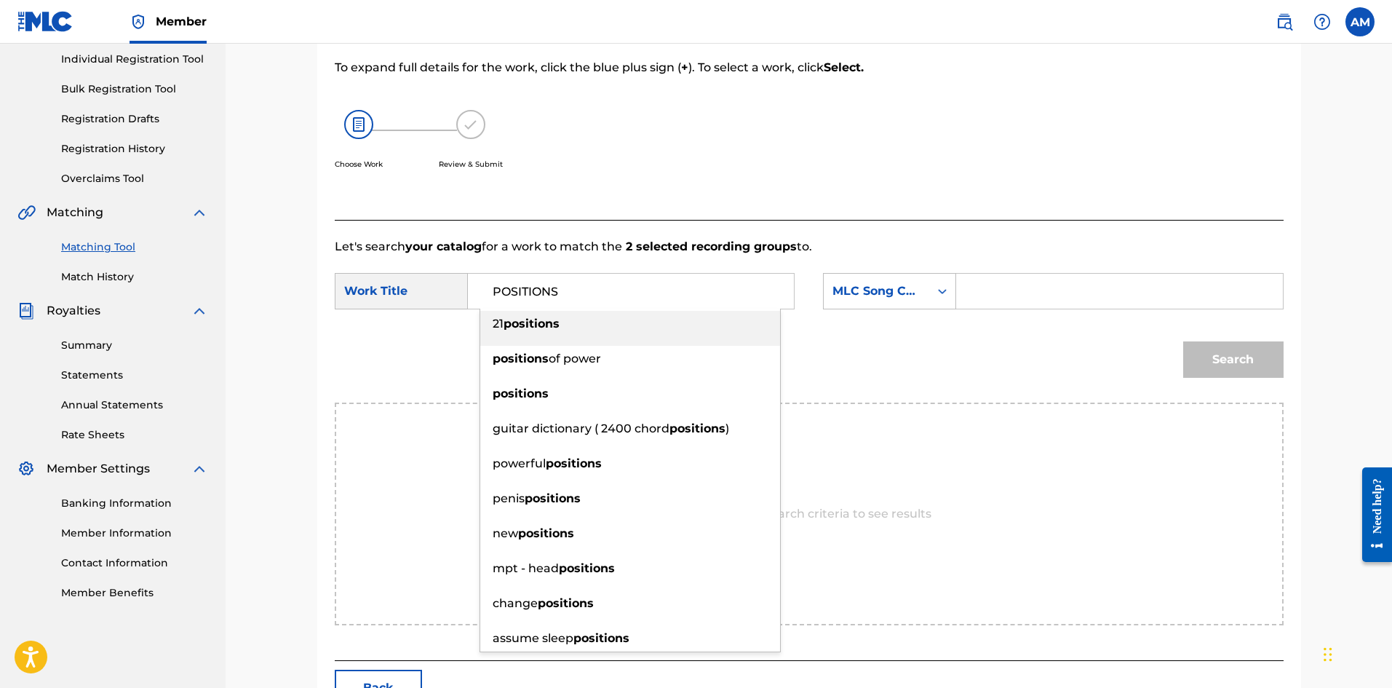
type input "POSITIONS"
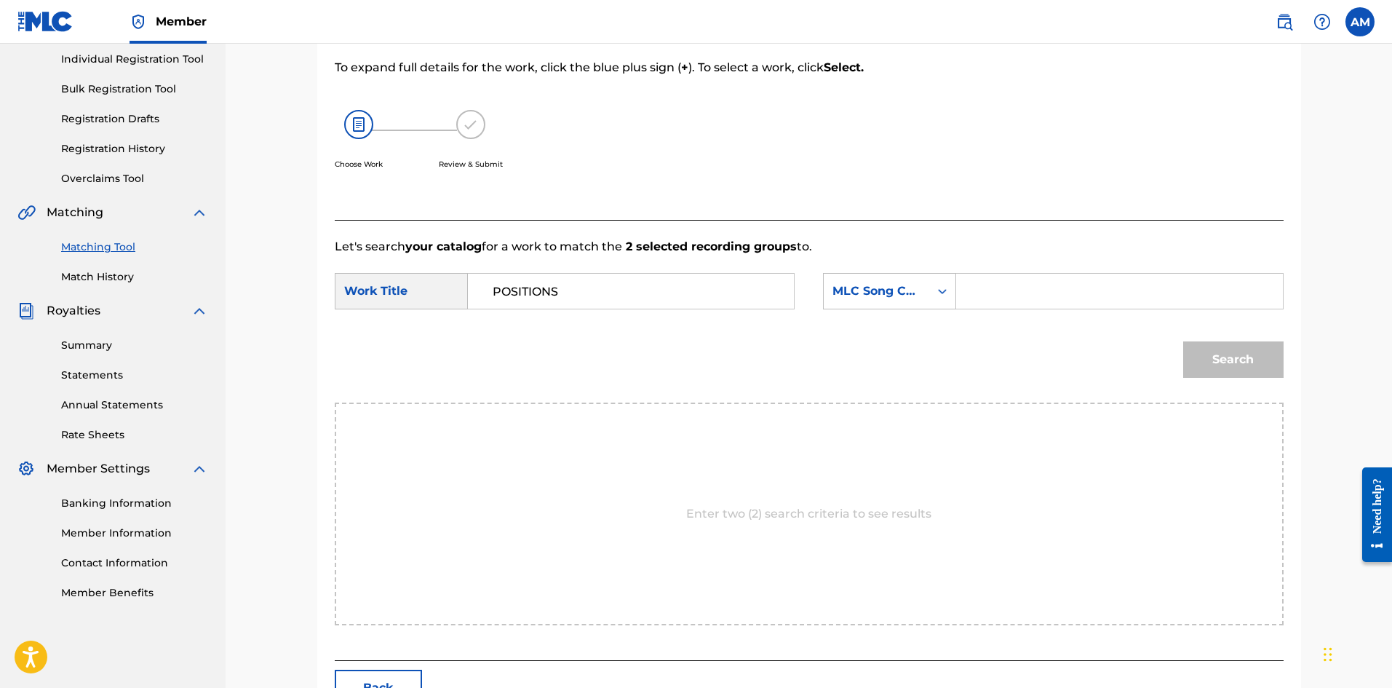
click at [1012, 282] on input "Search Form" at bounding box center [1119, 291] width 301 height 35
paste input "PE9N5X"
type input "PE9N5X"
click at [1223, 359] on button "Search" at bounding box center [1233, 359] width 100 height 36
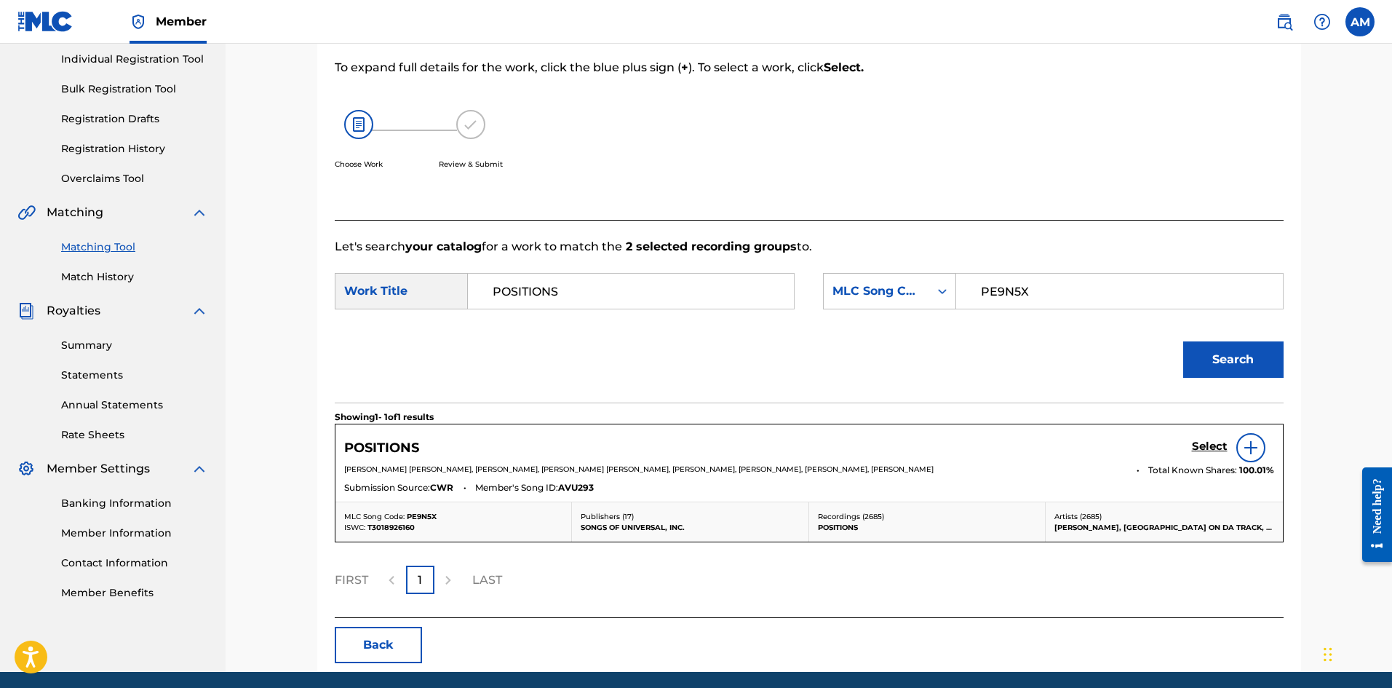
click at [1207, 442] on h5 "Select" at bounding box center [1210, 447] width 36 height 14
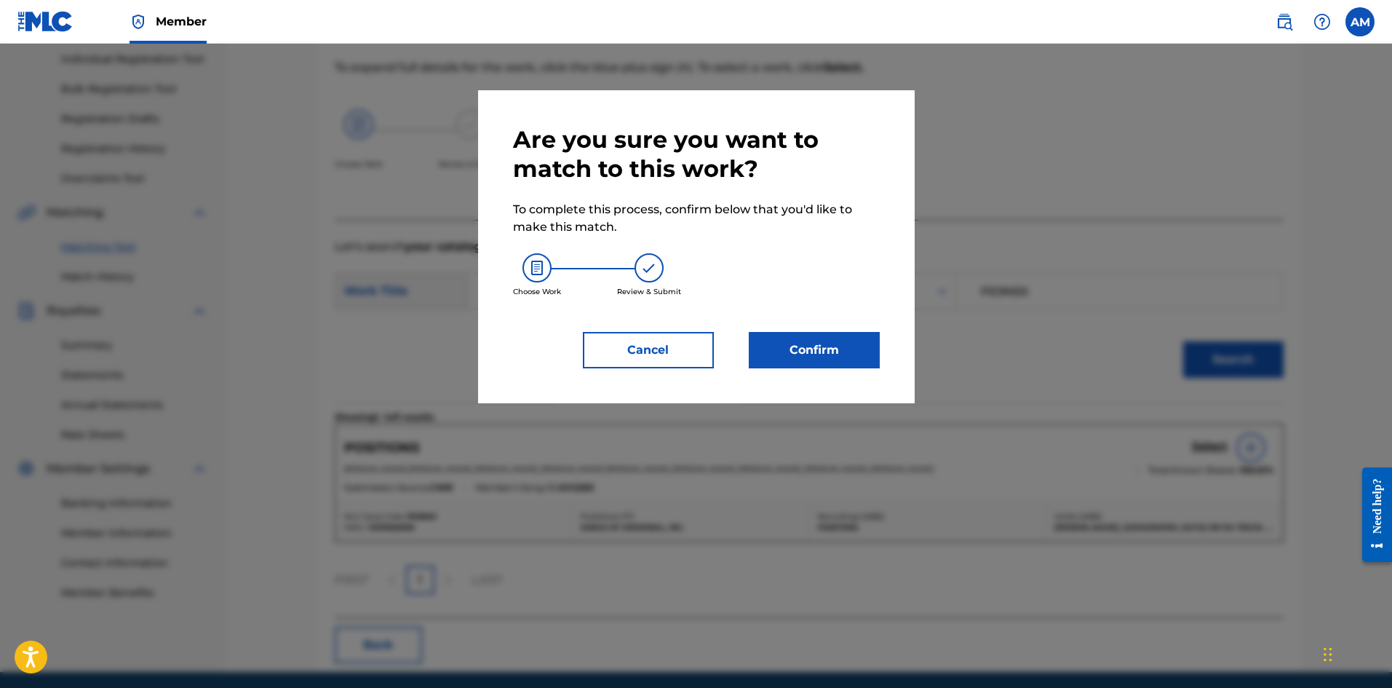
click at [807, 356] on button "Confirm" at bounding box center [814, 350] width 131 height 36
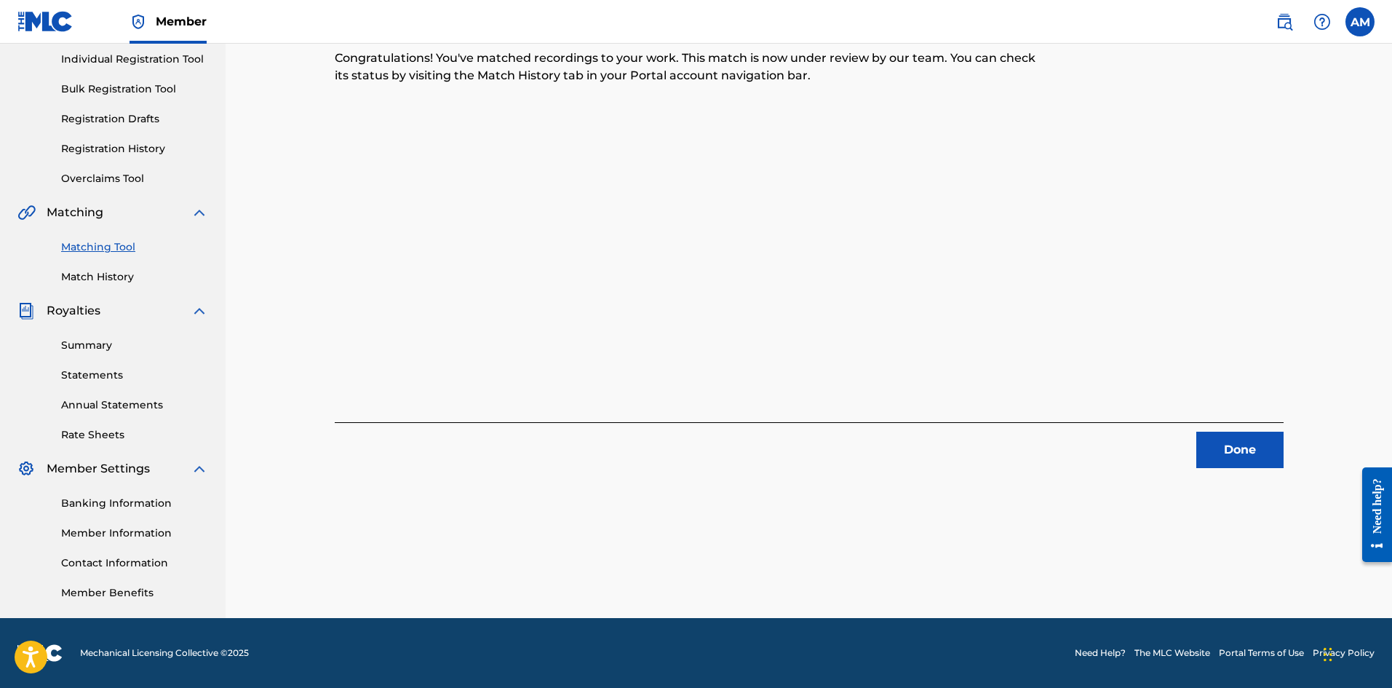
click at [1207, 437] on button "Done" at bounding box center [1239, 450] width 87 height 36
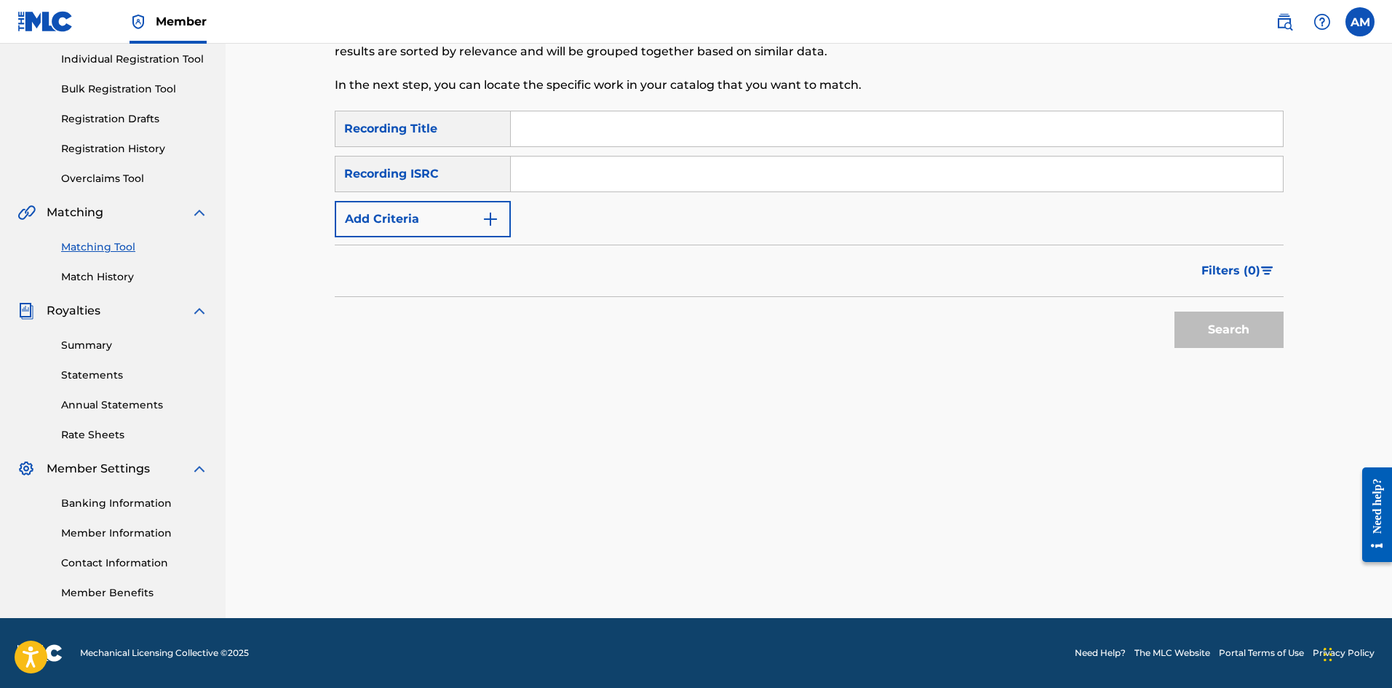
drag, startPoint x: 728, startPoint y: 183, endPoint x: 732, endPoint y: 196, distance: 12.9
click at [728, 183] on input "Search Form" at bounding box center [897, 173] width 772 height 35
paste input "USUM72501919"
click at [1248, 341] on button "Search" at bounding box center [1229, 329] width 109 height 36
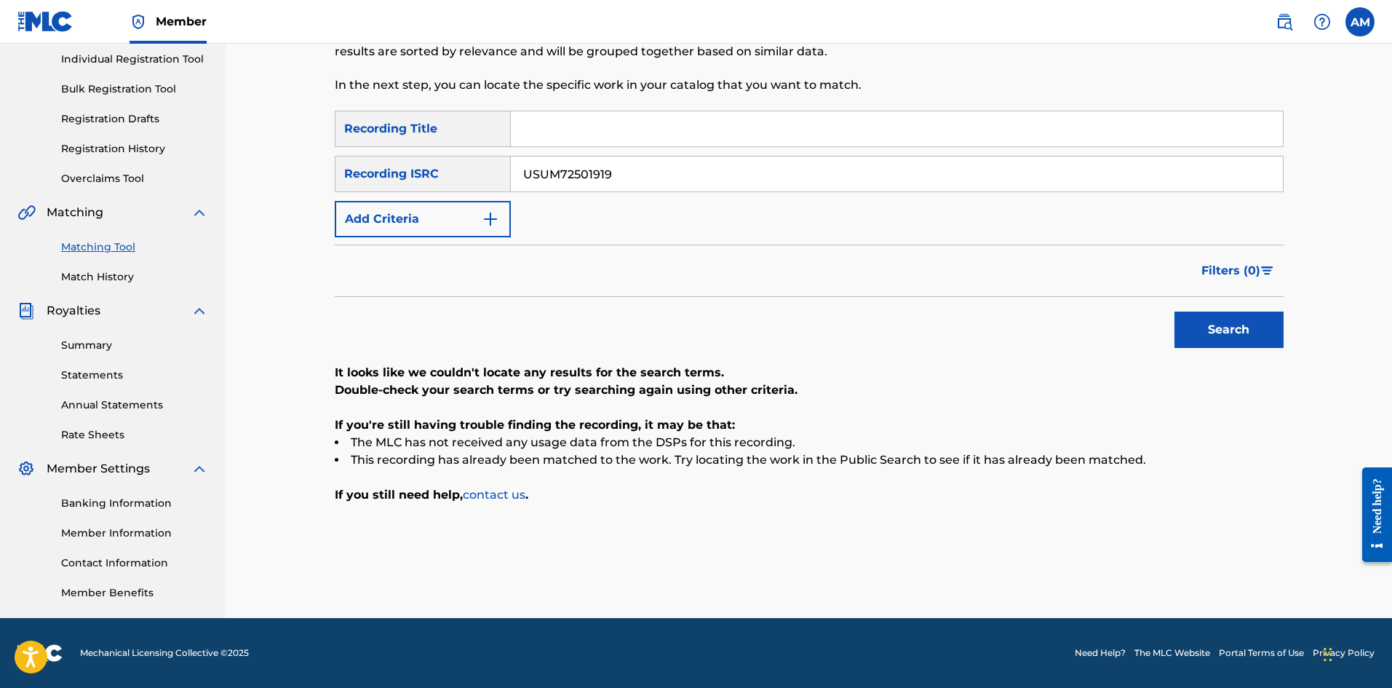
drag, startPoint x: 640, startPoint y: 168, endPoint x: 266, endPoint y: 196, distance: 375.1
click at [267, 196] on div "Matching Tool The Matching Tool allows Members to match sound recordings to wor…" at bounding box center [809, 238] width 1167 height 759
paste input "G7D1481201"
click at [1255, 330] on button "Search" at bounding box center [1229, 329] width 109 height 36
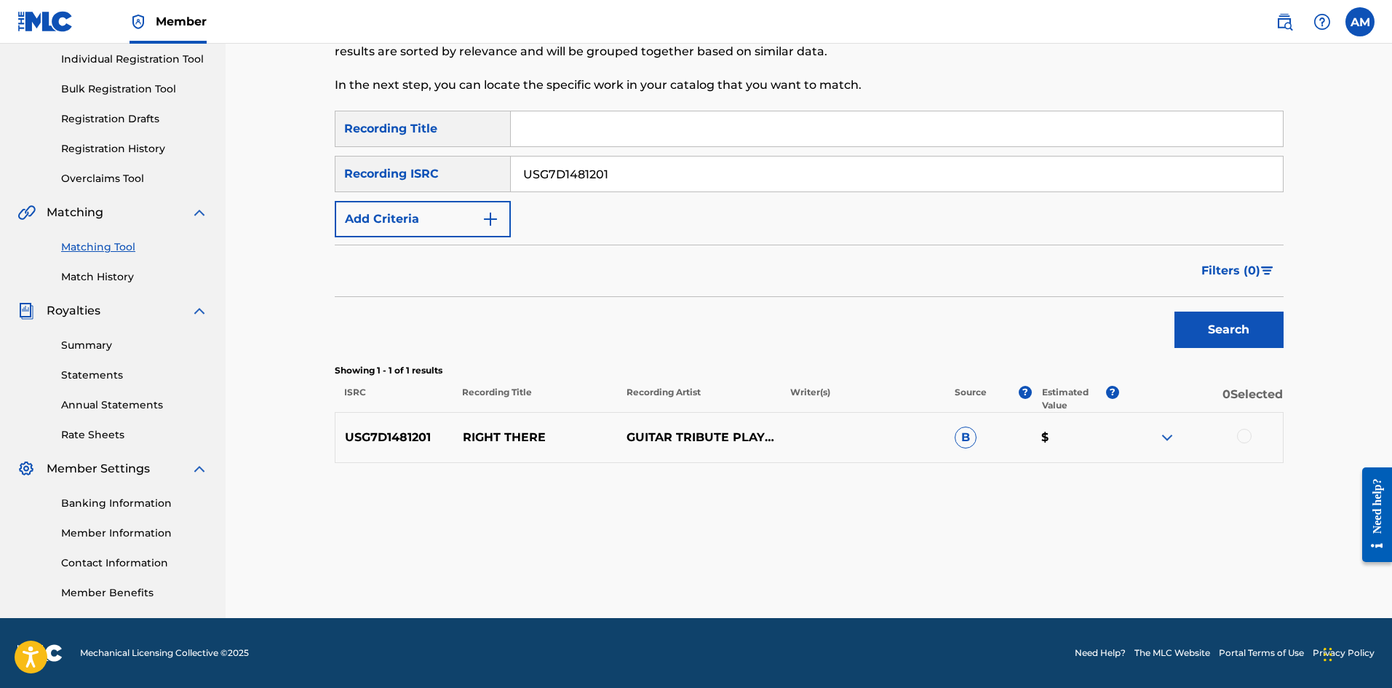
click at [1247, 434] on div at bounding box center [1244, 436] width 15 height 15
drag, startPoint x: 656, startPoint y: 178, endPoint x: 124, endPoint y: 181, distance: 532.0
click at [124, 181] on main "UNIVERSAL MUSIC PUB GROUP Summary Catalog Works Registration Claiming Tool Indi…" at bounding box center [696, 238] width 1392 height 759
paste input "UM72312537"
click at [1230, 325] on button "Search" at bounding box center [1229, 329] width 109 height 36
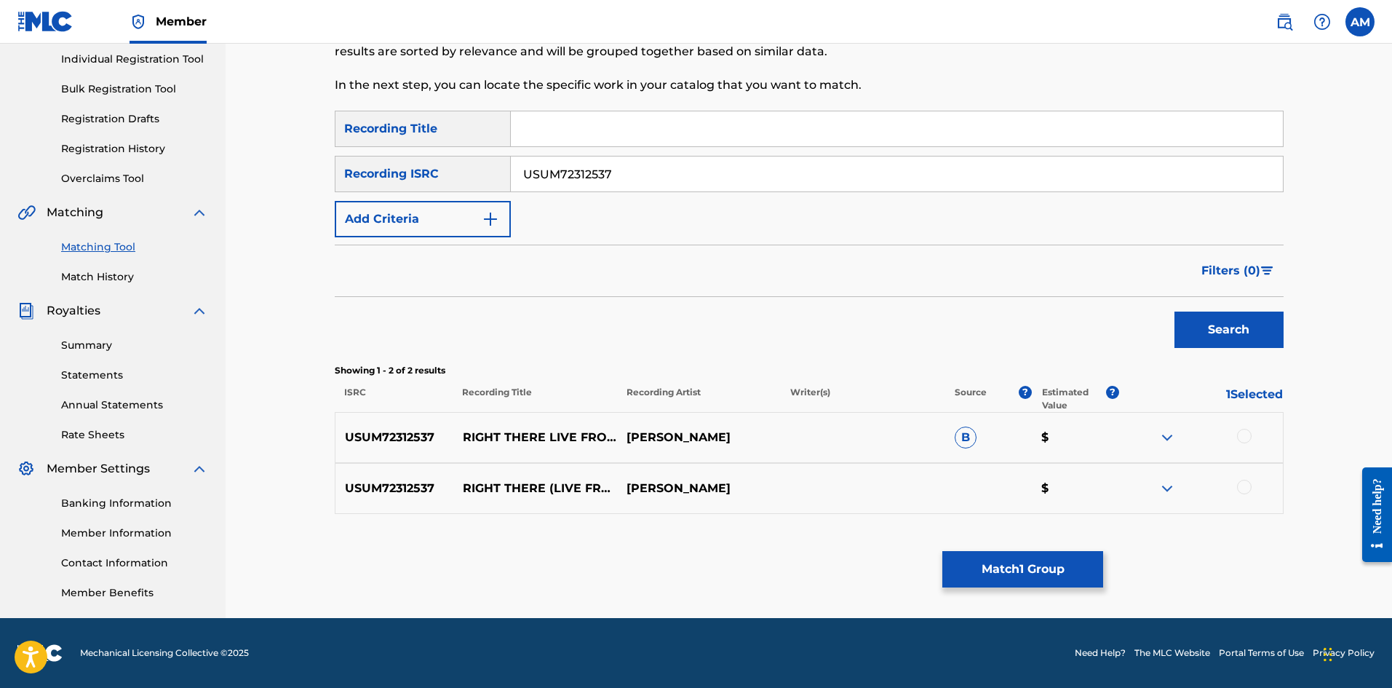
click at [1247, 438] on div at bounding box center [1244, 436] width 15 height 15
click at [1244, 483] on div at bounding box center [1244, 487] width 15 height 15
drag, startPoint x: 479, startPoint y: 167, endPoint x: 159, endPoint y: 143, distance: 321.1
click at [159, 143] on main "UNIVERSAL MUSIC PUB GROUP Summary Catalog Works Registration Claiming Tool Indi…" at bounding box center [696, 238] width 1392 height 759
paste input "1925375"
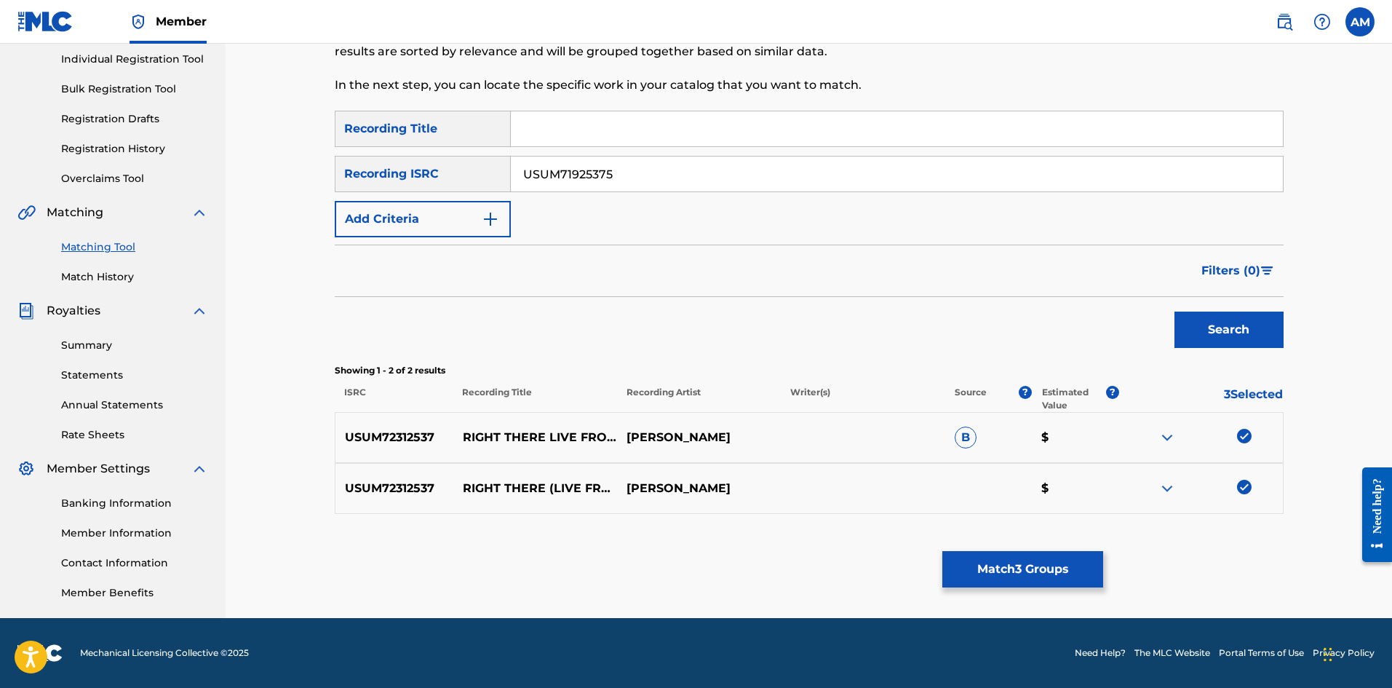
click at [1259, 321] on button "Search" at bounding box center [1229, 329] width 109 height 36
click at [1244, 440] on div at bounding box center [1244, 436] width 15 height 15
drag, startPoint x: 678, startPoint y: 164, endPoint x: 121, endPoint y: 178, distance: 557.6
click at [121, 178] on main "UNIVERSAL MUSIC PUB GROUP Summary Catalog Works Registration Claiming Tool Indi…" at bounding box center [696, 238] width 1392 height 759
paste input "310262"
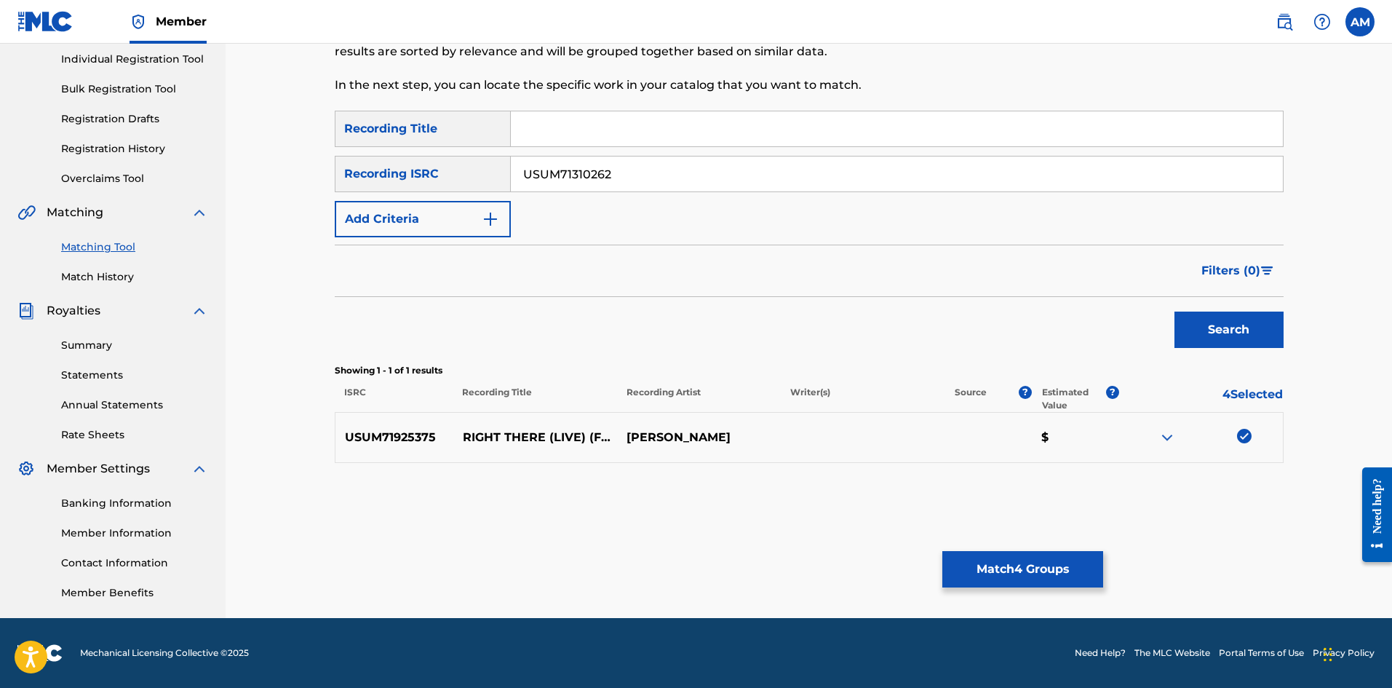
type input "USUM71310262"
click at [1231, 339] on button "Search" at bounding box center [1229, 329] width 109 height 36
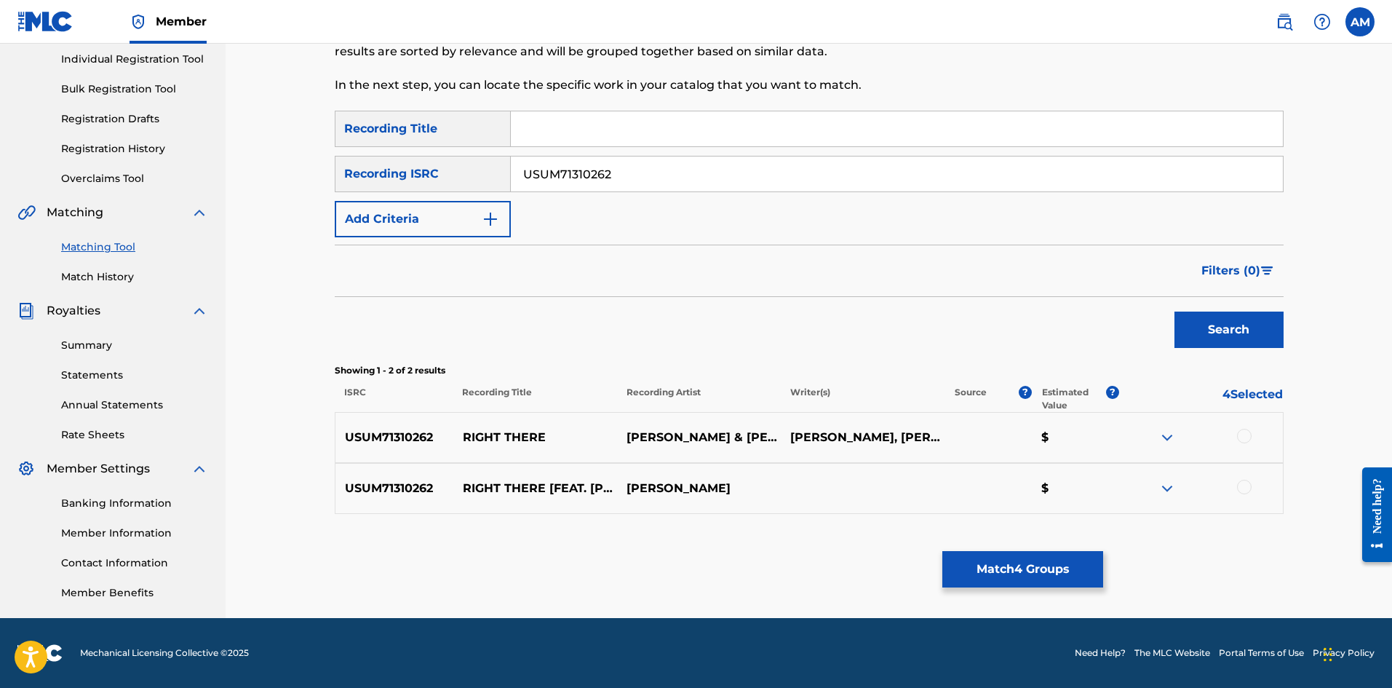
drag, startPoint x: 1248, startPoint y: 437, endPoint x: 1239, endPoint y: 464, distance: 28.5
click at [1246, 440] on div at bounding box center [1244, 436] width 15 height 15
click at [1247, 483] on div at bounding box center [1244, 487] width 15 height 15
click at [1014, 559] on button "Match 6 Groups" at bounding box center [1022, 569] width 161 height 36
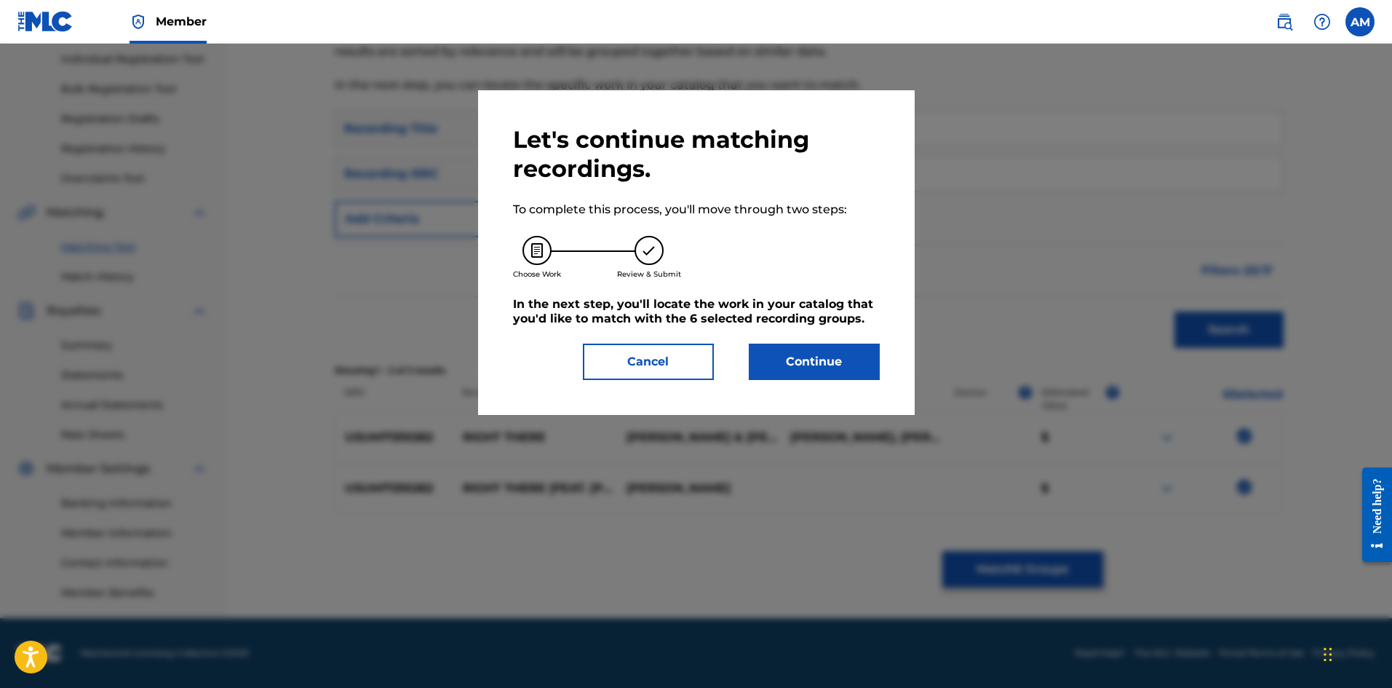
click at [821, 359] on button "Continue" at bounding box center [814, 361] width 131 height 36
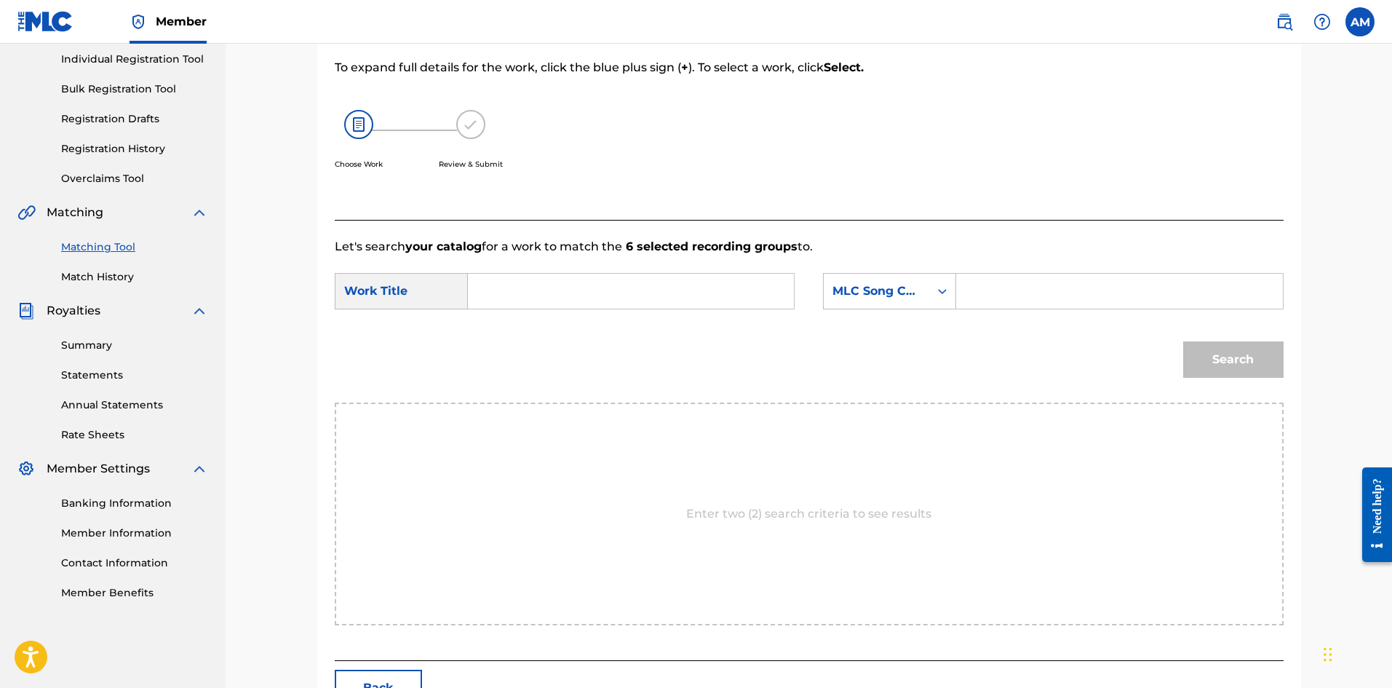
click at [600, 288] on input "Search Form" at bounding box center [630, 291] width 301 height 35
paste input "RIGHT THERE"
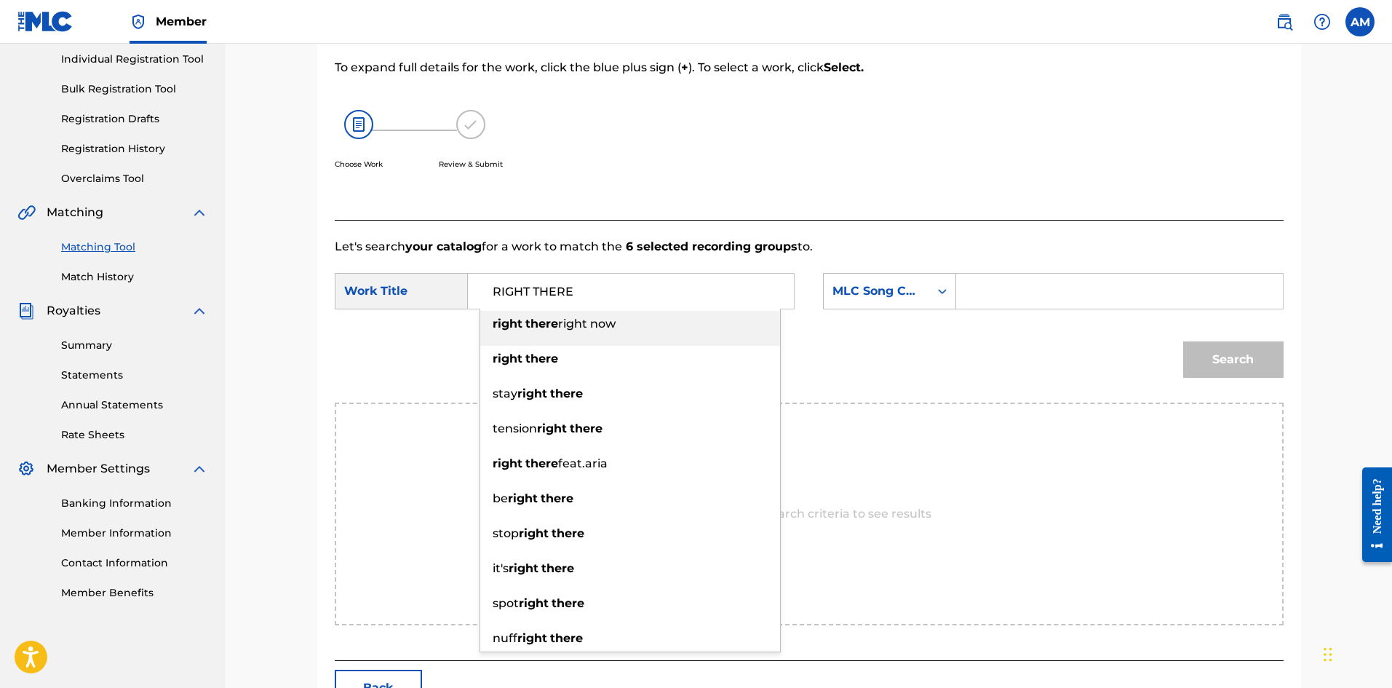
type input "RIGHT THERE"
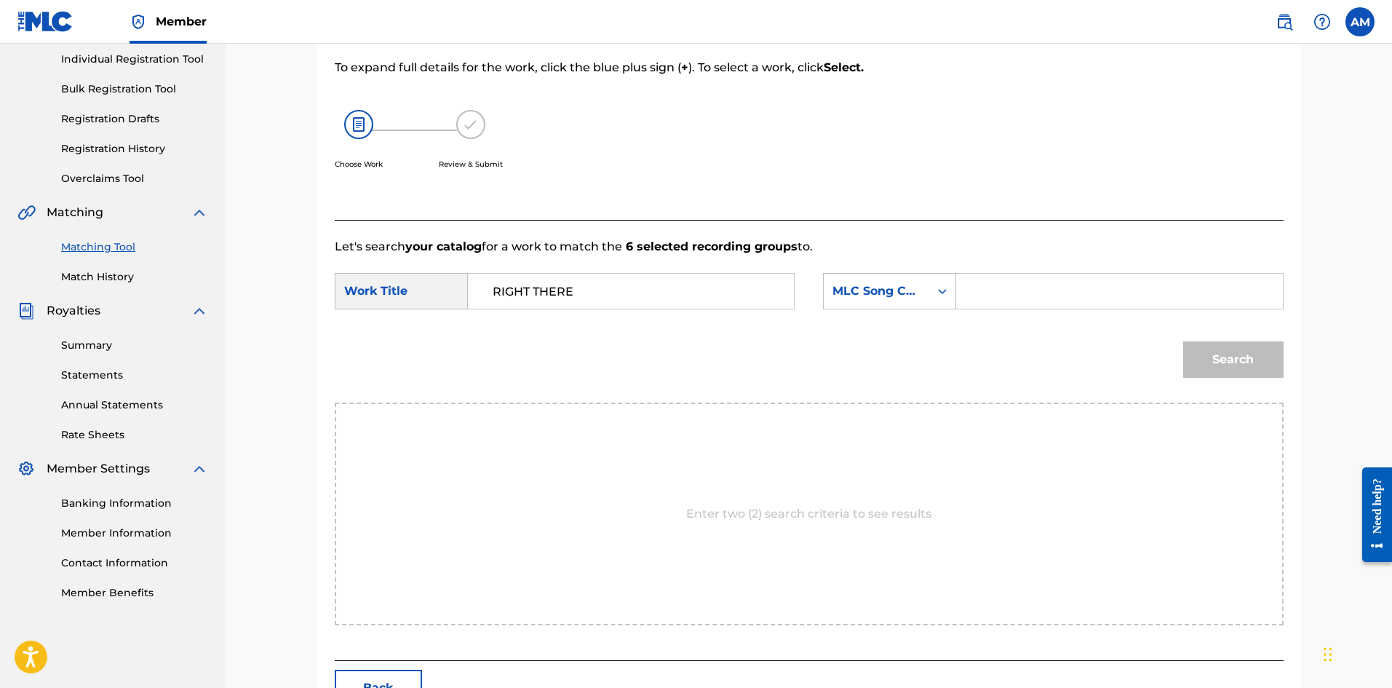
drag, startPoint x: 1002, startPoint y: 283, endPoint x: 1065, endPoint y: 301, distance: 65.0
click at [1002, 283] on input "Search Form" at bounding box center [1119, 291] width 301 height 35
paste input "R5674M"
type input "R5674M"
click at [1220, 364] on button "Search" at bounding box center [1233, 359] width 100 height 36
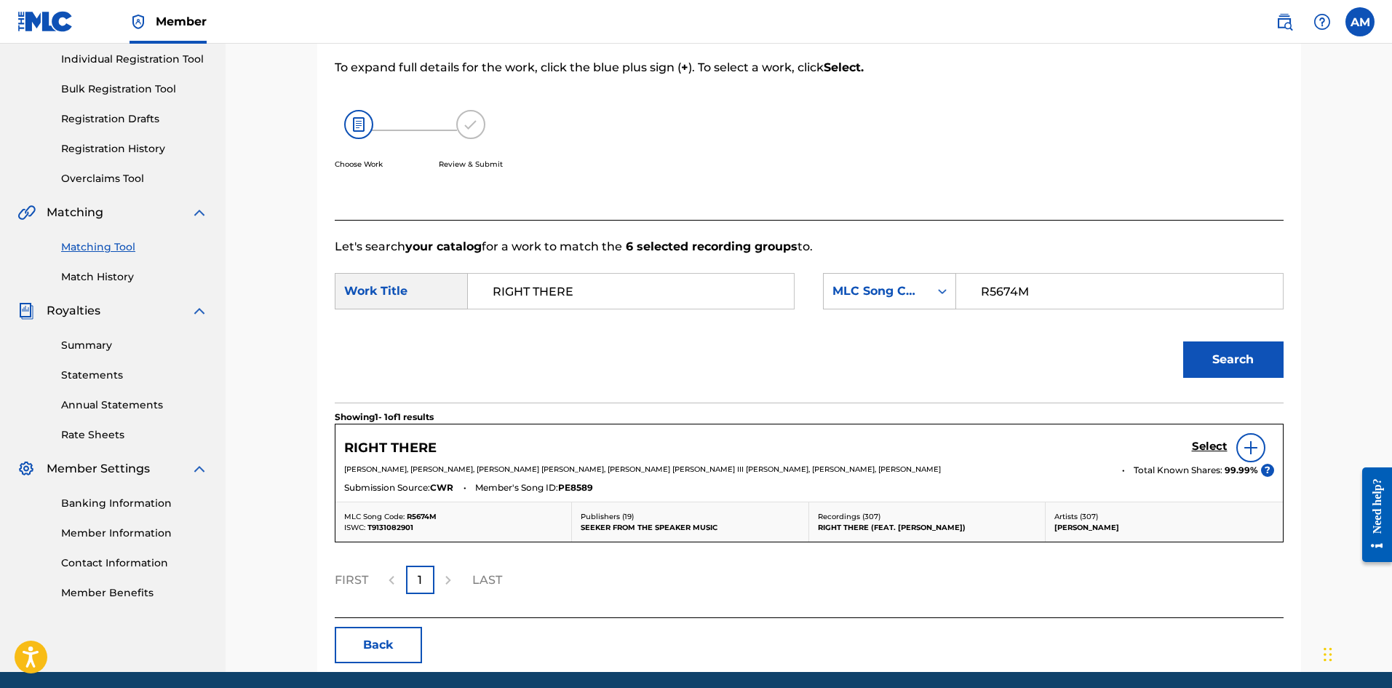
click at [1211, 448] on h5 "Select" at bounding box center [1210, 447] width 36 height 14
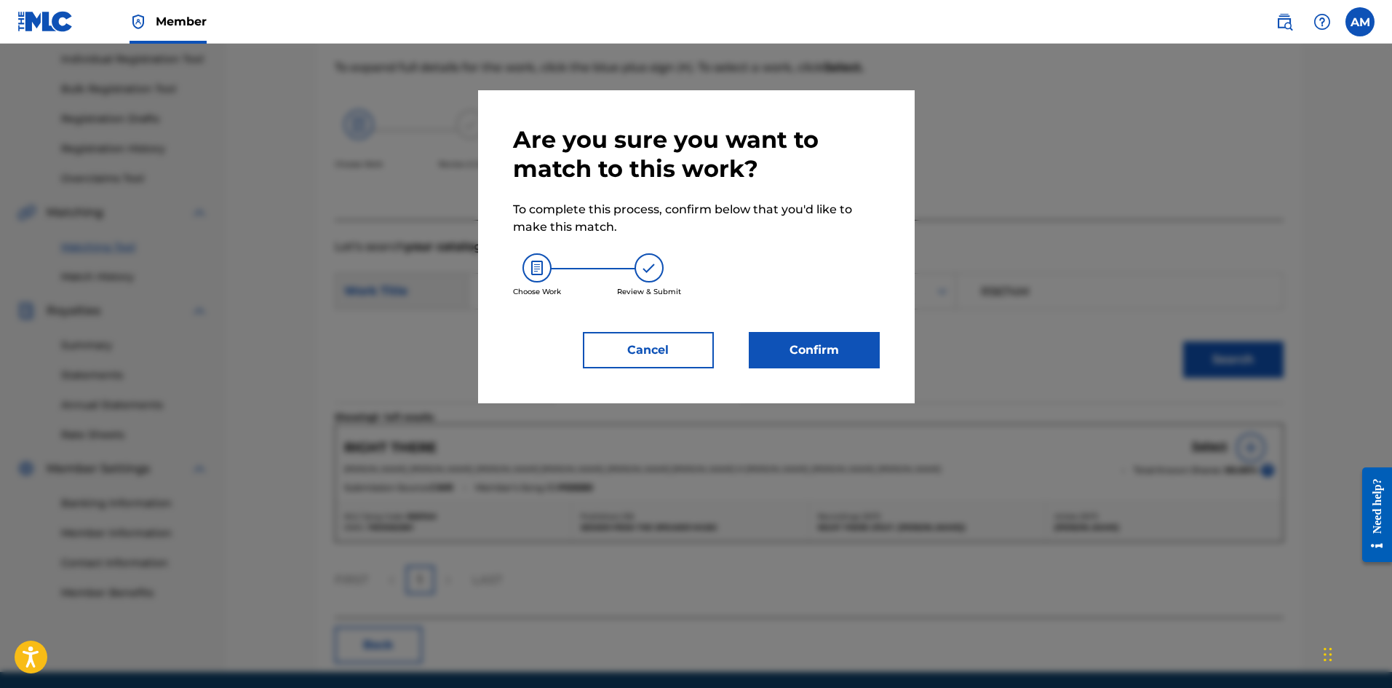
drag, startPoint x: 784, startPoint y: 336, endPoint x: 774, endPoint y: 341, distance: 11.8
click at [774, 341] on button "Confirm" at bounding box center [814, 350] width 131 height 36
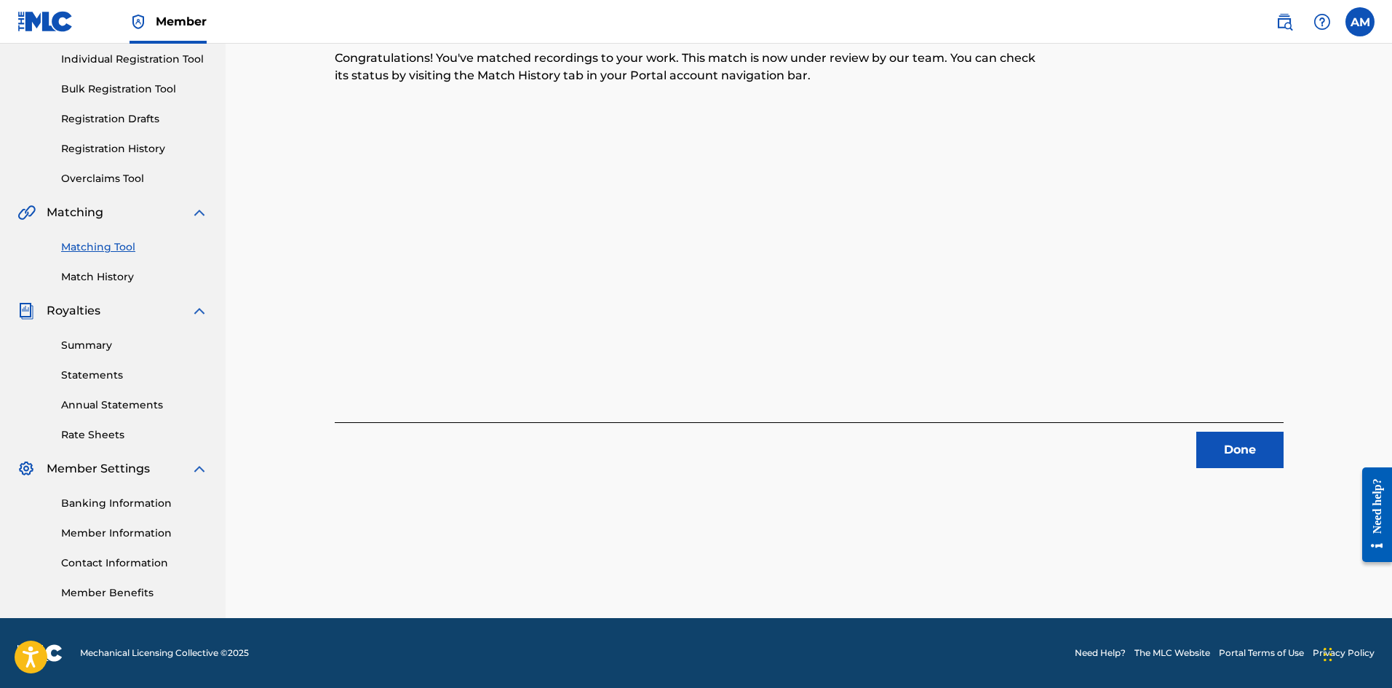
click at [1257, 448] on button "Done" at bounding box center [1239, 450] width 87 height 36
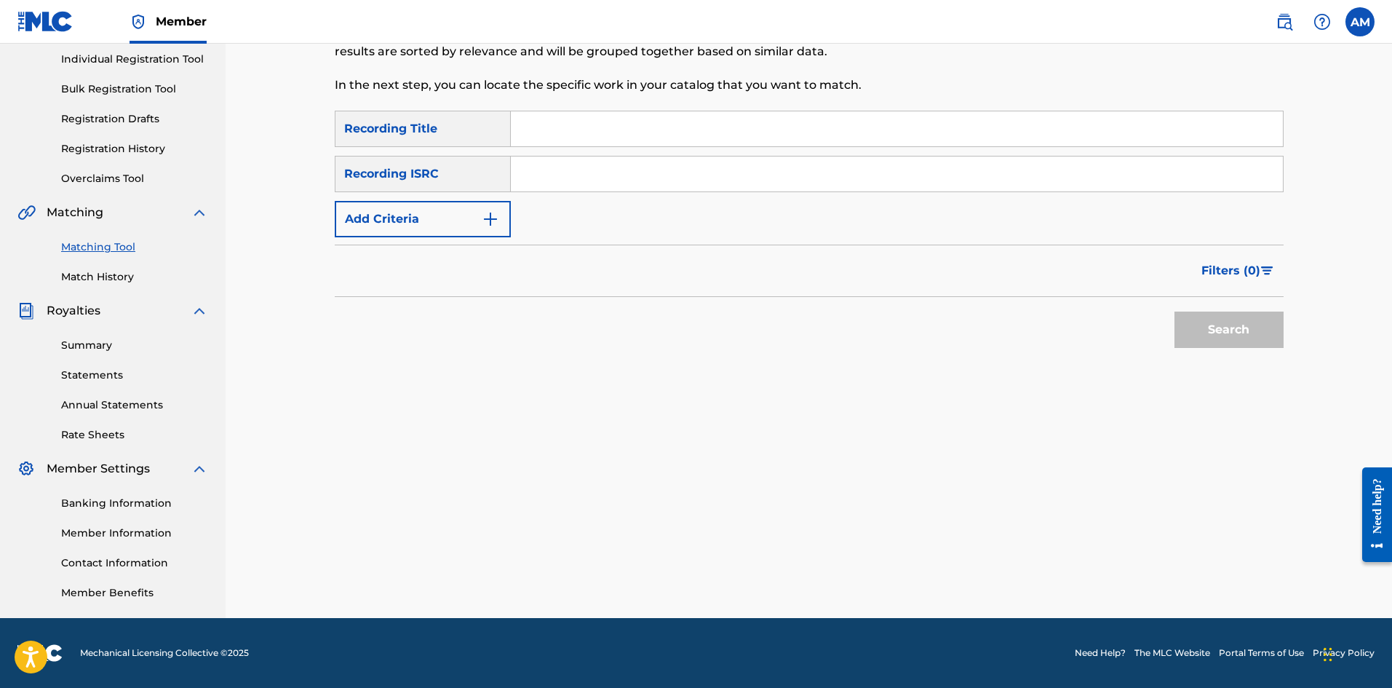
click at [598, 180] on input "Search Form" at bounding box center [897, 173] width 772 height 35
paste input "USUM71418091"
click at [1227, 320] on button "Search" at bounding box center [1229, 329] width 109 height 36
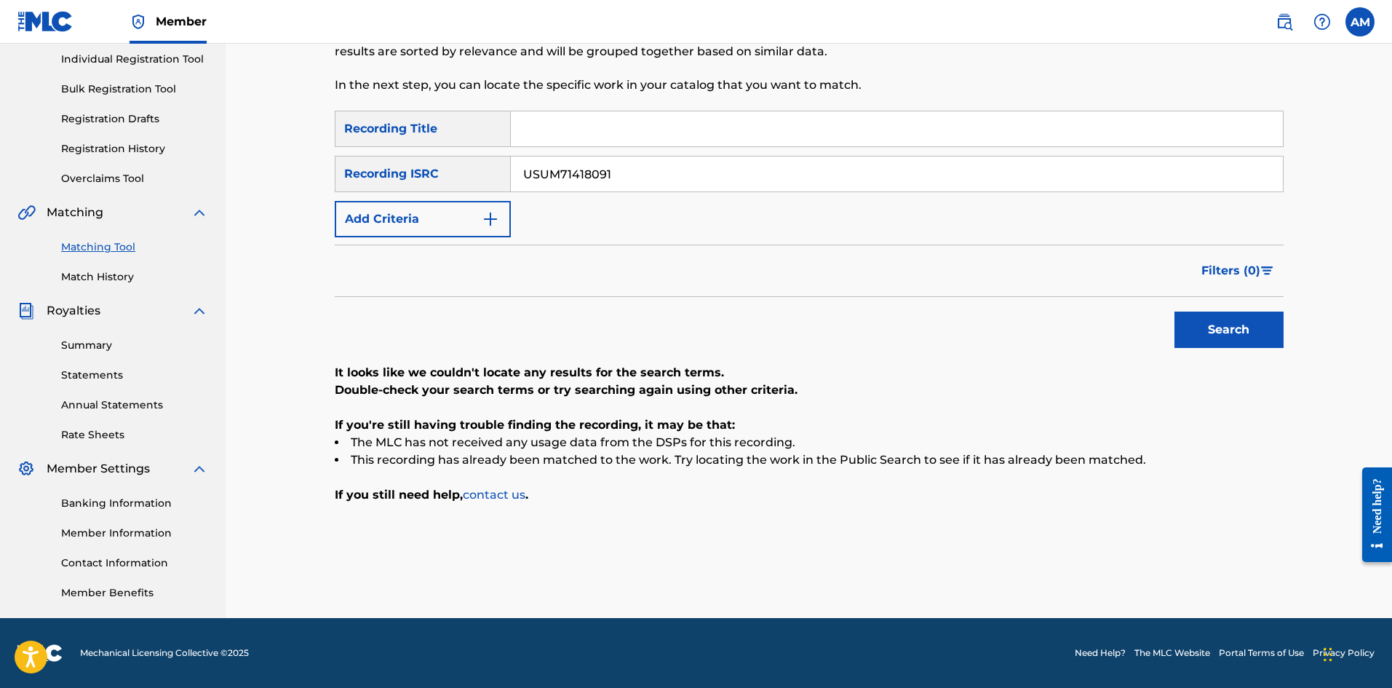
drag, startPoint x: 680, startPoint y: 173, endPoint x: 95, endPoint y: 177, distance: 585.1
click at [95, 177] on main "UNIVERSAL MUSIC PUB GROUP Summary Catalog Works Registration Claiming Tool Indi…" at bounding box center [696, 238] width 1392 height 759
paste input "0"
click at [1217, 325] on button "Search" at bounding box center [1229, 329] width 109 height 36
drag, startPoint x: 659, startPoint y: 166, endPoint x: 78, endPoint y: 194, distance: 582.1
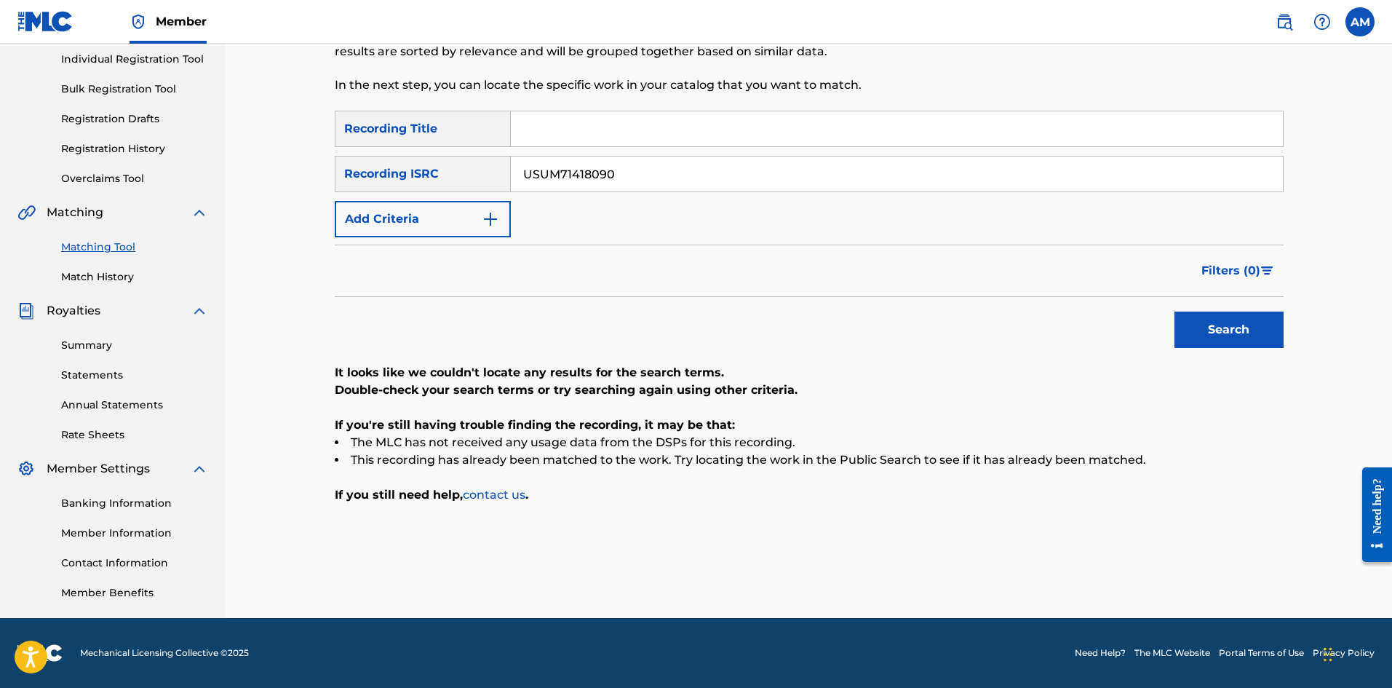
click at [78, 194] on main "UNIVERSAL MUSIC PUB GROUP Summary Catalog Works Registration Claiming Tool Indi…" at bounding box center [696, 238] width 1392 height 759
paste input "AT22408051"
type input "USAT22408051"
click at [1199, 321] on button "Search" at bounding box center [1229, 329] width 109 height 36
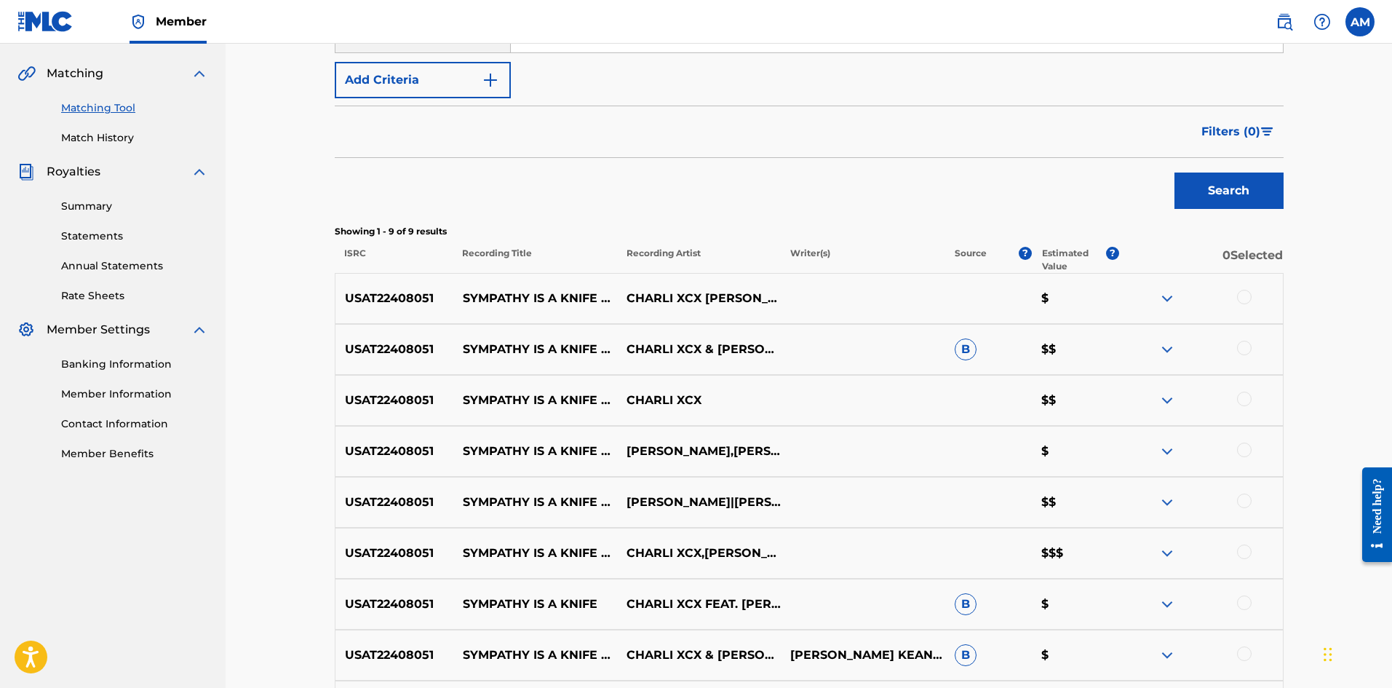
scroll to position [510, 0]
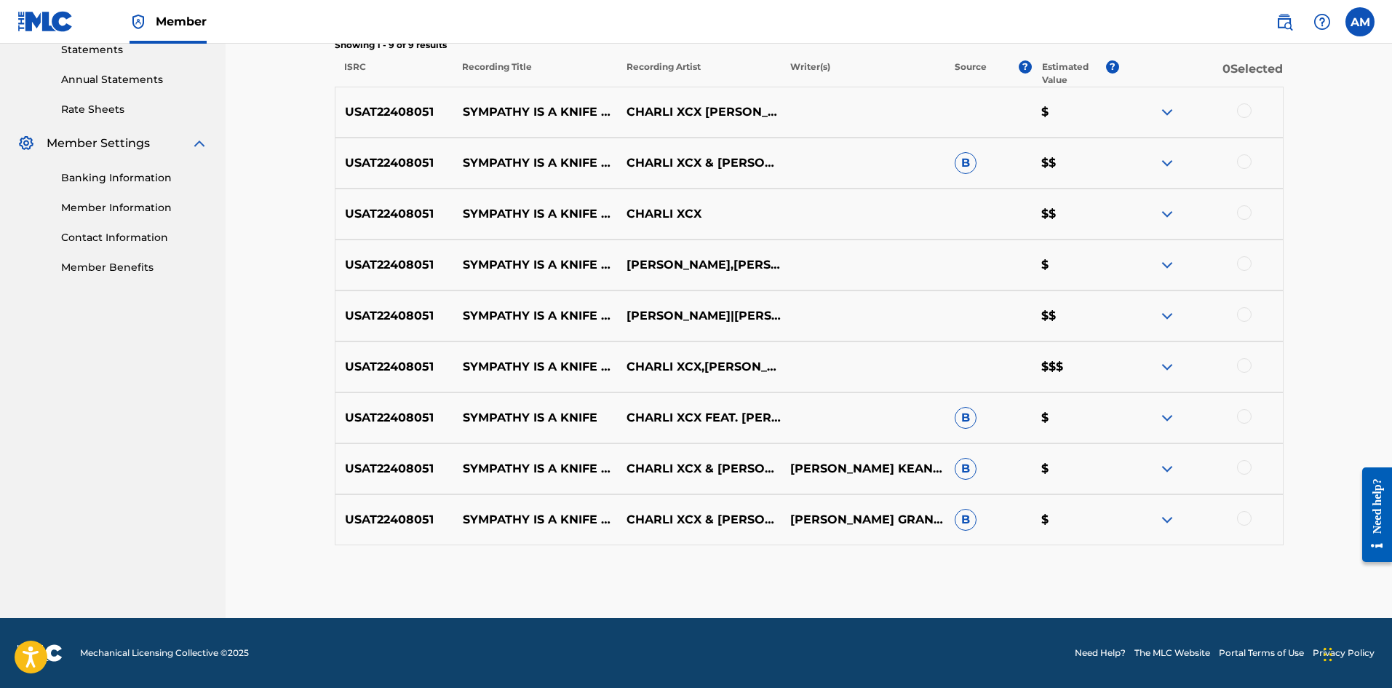
click at [1249, 105] on div at bounding box center [1244, 110] width 15 height 15
click at [1246, 170] on div at bounding box center [1201, 162] width 164 height 17
click at [1247, 159] on div at bounding box center [1244, 161] width 15 height 15
click at [1244, 212] on div at bounding box center [1244, 212] width 15 height 15
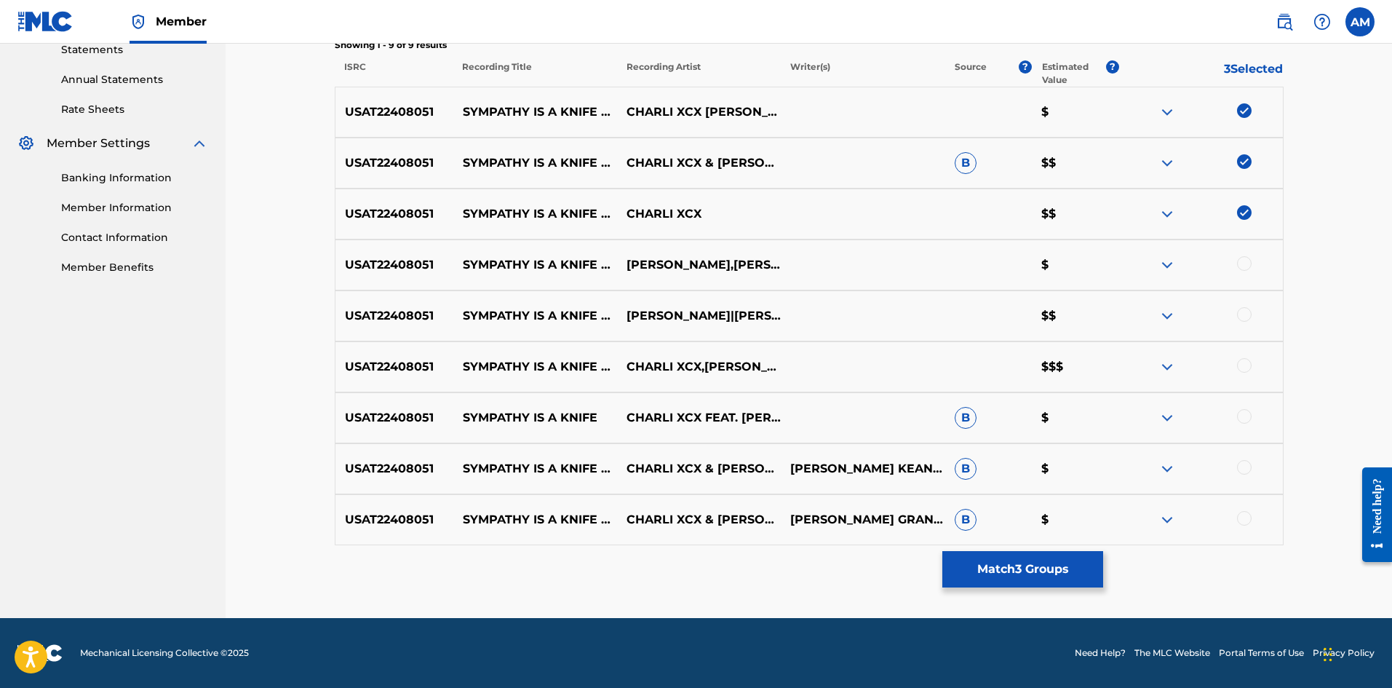
click at [1247, 277] on div "USAT22408051 SYMPATHY IS A KNIFE FEATURING [PERSON_NAME] [PERSON_NAME],[PERSON_…" at bounding box center [809, 264] width 949 height 51
click at [1247, 263] on div at bounding box center [1244, 263] width 15 height 15
click at [1249, 308] on div at bounding box center [1244, 314] width 15 height 15
click at [1245, 369] on div at bounding box center [1244, 365] width 15 height 15
click at [1249, 415] on div at bounding box center [1244, 416] width 15 height 15
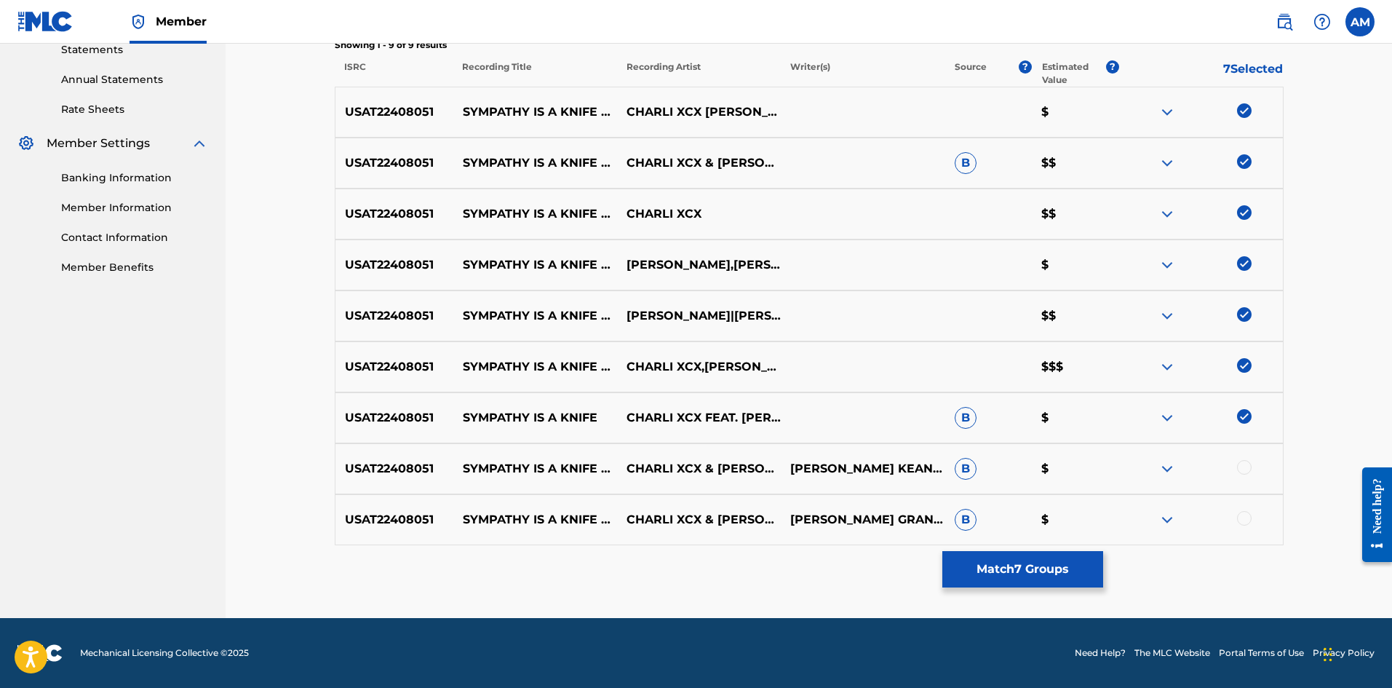
click at [1250, 459] on div "USAT22408051 SYMPATHY IS A KNIFE FEATURING [PERSON_NAME] [PERSON_NAME] & [PERSO…" at bounding box center [809, 468] width 949 height 51
click at [1247, 467] on div at bounding box center [1244, 467] width 15 height 15
click at [1247, 523] on div at bounding box center [1244, 518] width 15 height 15
click at [1011, 582] on button "Match 9 Groups" at bounding box center [1022, 569] width 161 height 36
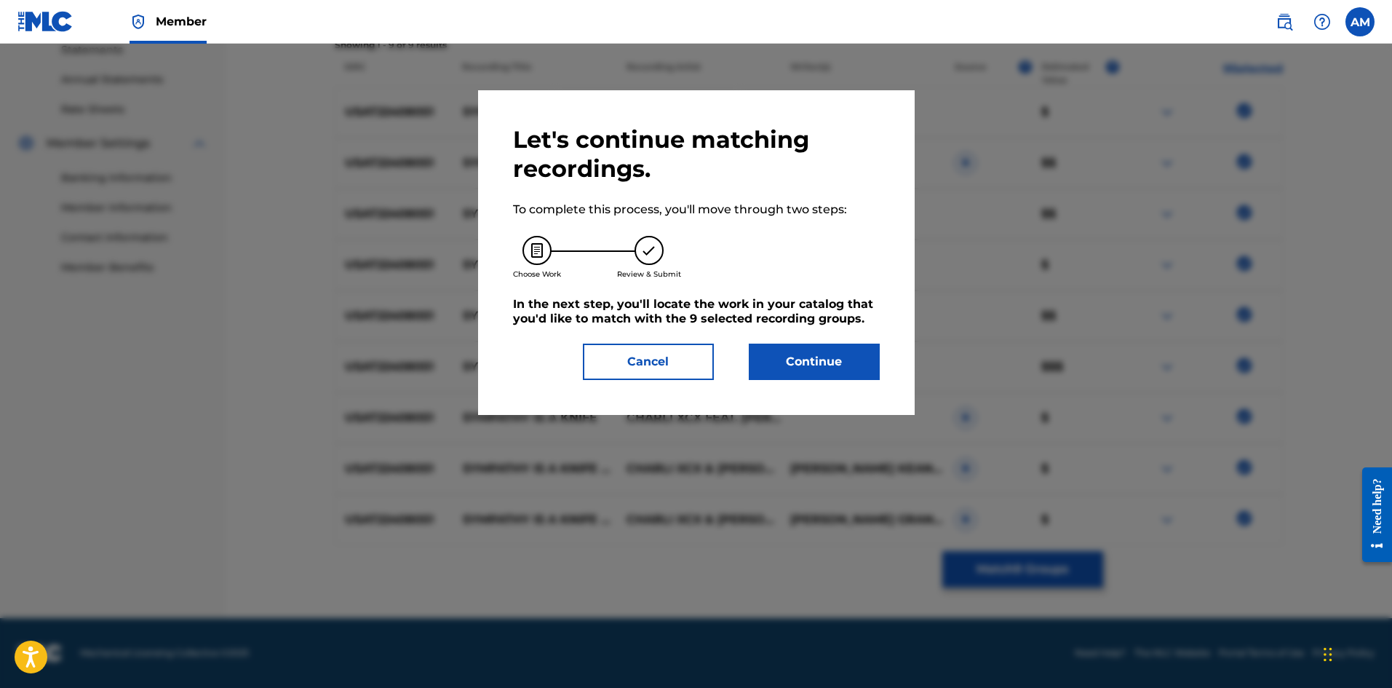
drag, startPoint x: 838, startPoint y: 367, endPoint x: 818, endPoint y: 368, distance: 20.4
click at [818, 368] on button "Continue" at bounding box center [814, 361] width 131 height 36
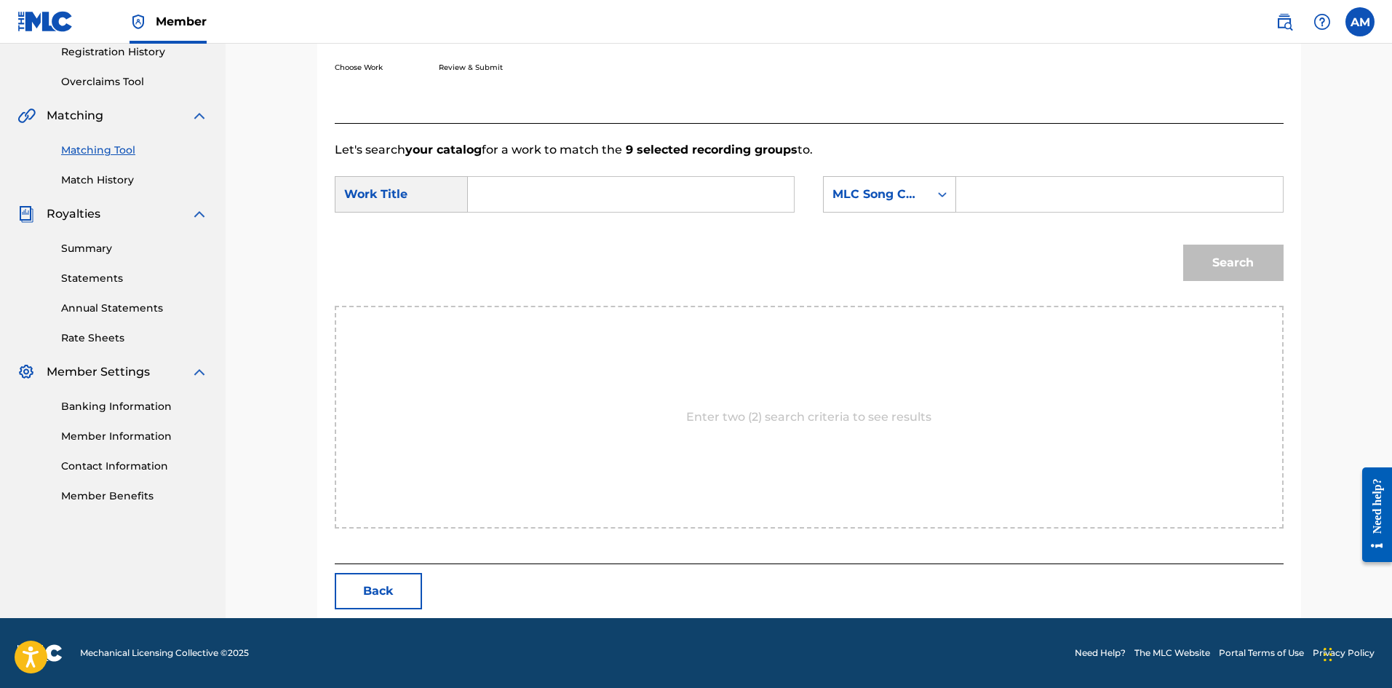
scroll to position [282, 0]
click at [573, 198] on input "Search Form" at bounding box center [630, 194] width 301 height 35
paste
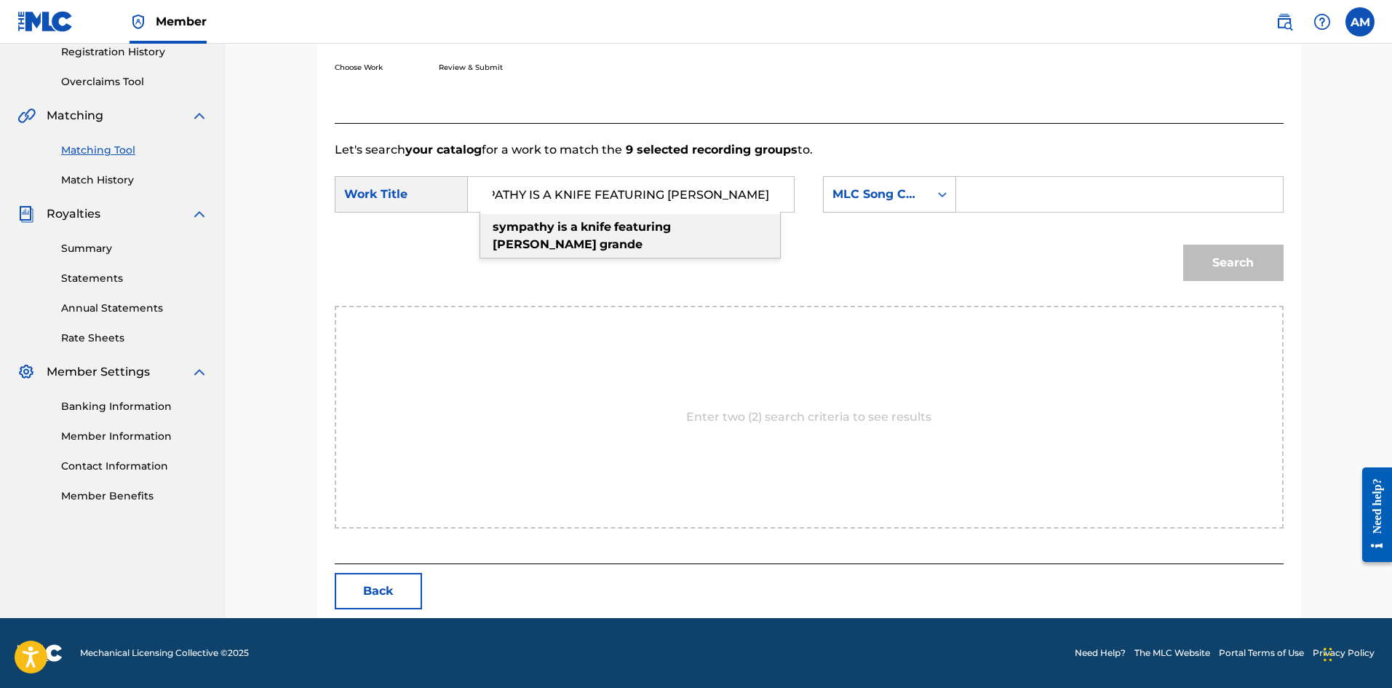
type input "SYMPATHY IS A KNIFE FEATURING [PERSON_NAME]"
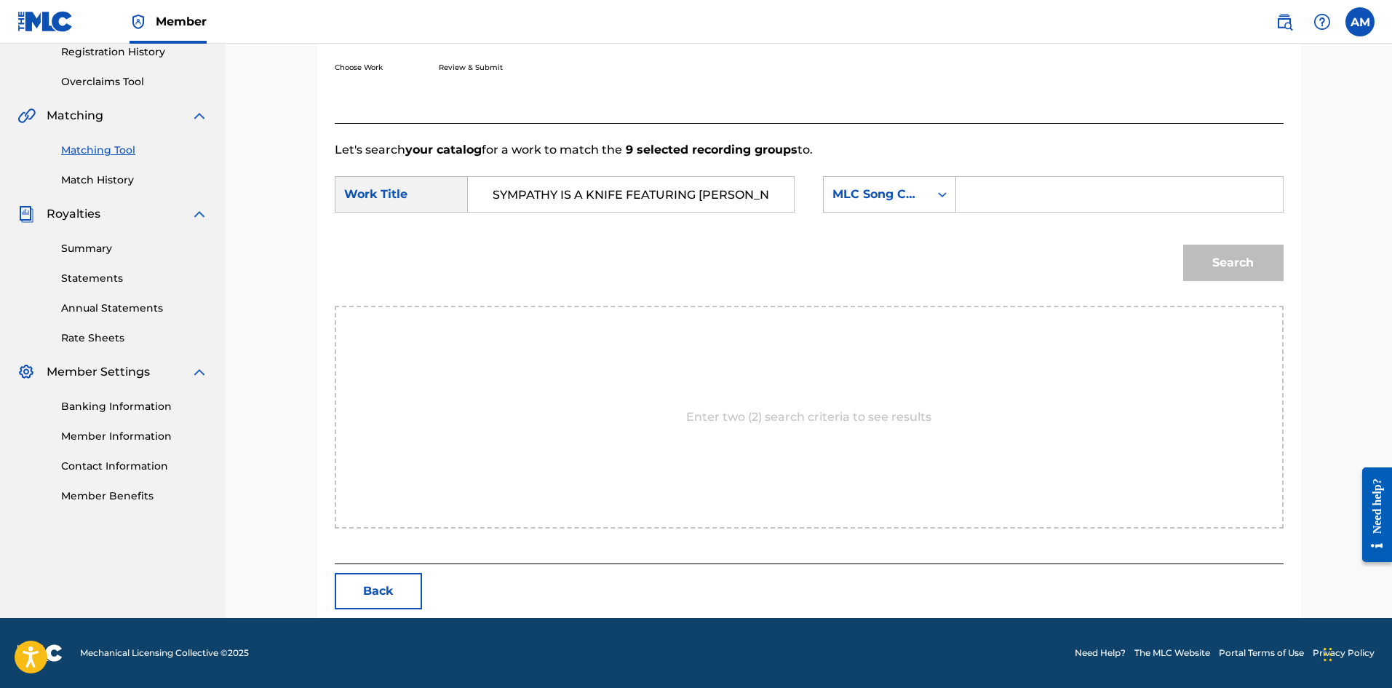
drag, startPoint x: 1103, startPoint y: 186, endPoint x: 1189, endPoint y: 237, distance: 99.5
click at [1103, 186] on input "Search Form" at bounding box center [1119, 194] width 301 height 35
type input "S503LO"
click at [1209, 253] on button "Search" at bounding box center [1233, 263] width 100 height 36
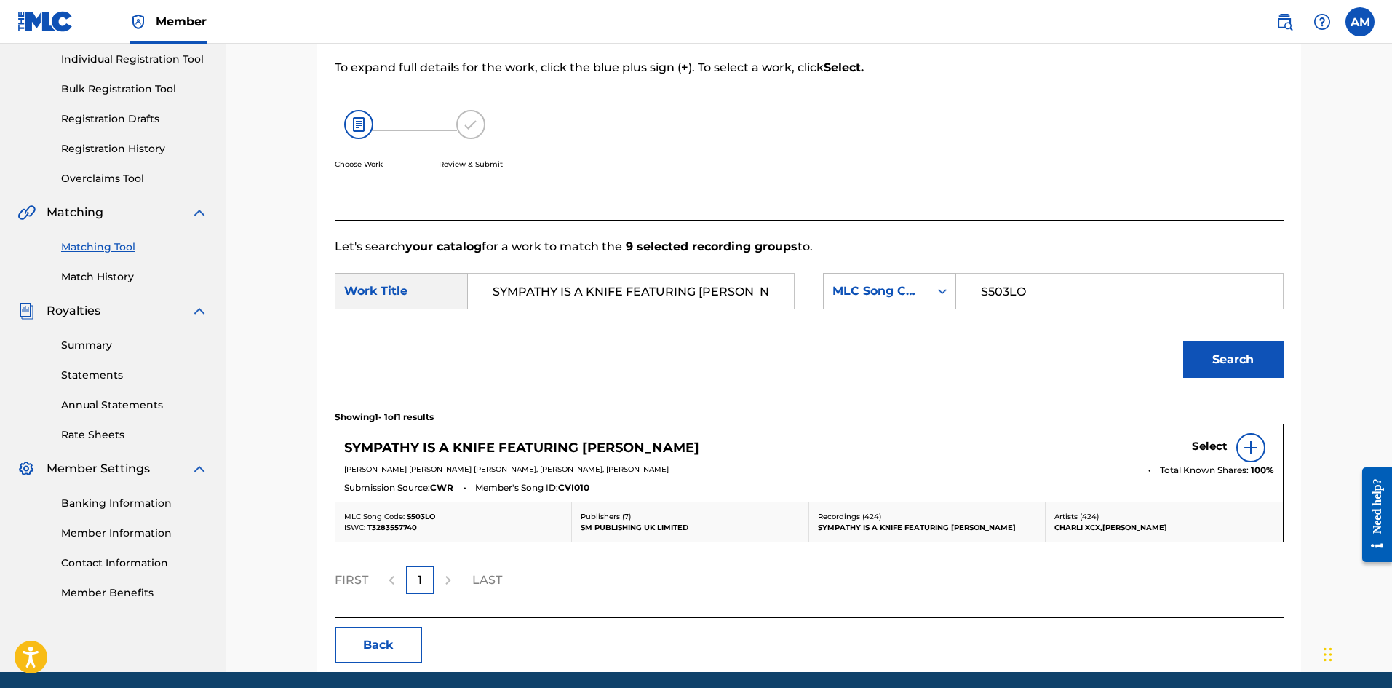
scroll to position [239, 0]
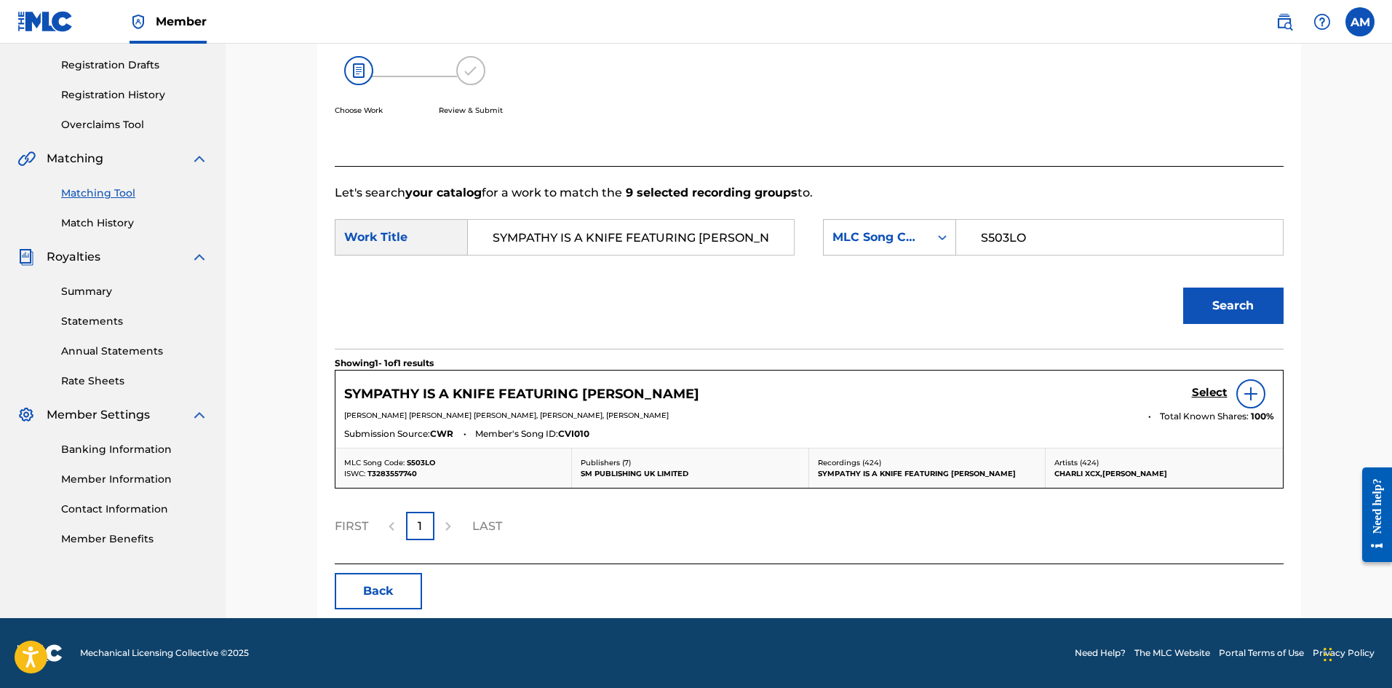
click at [1215, 392] on h5 "Select" at bounding box center [1210, 393] width 36 height 14
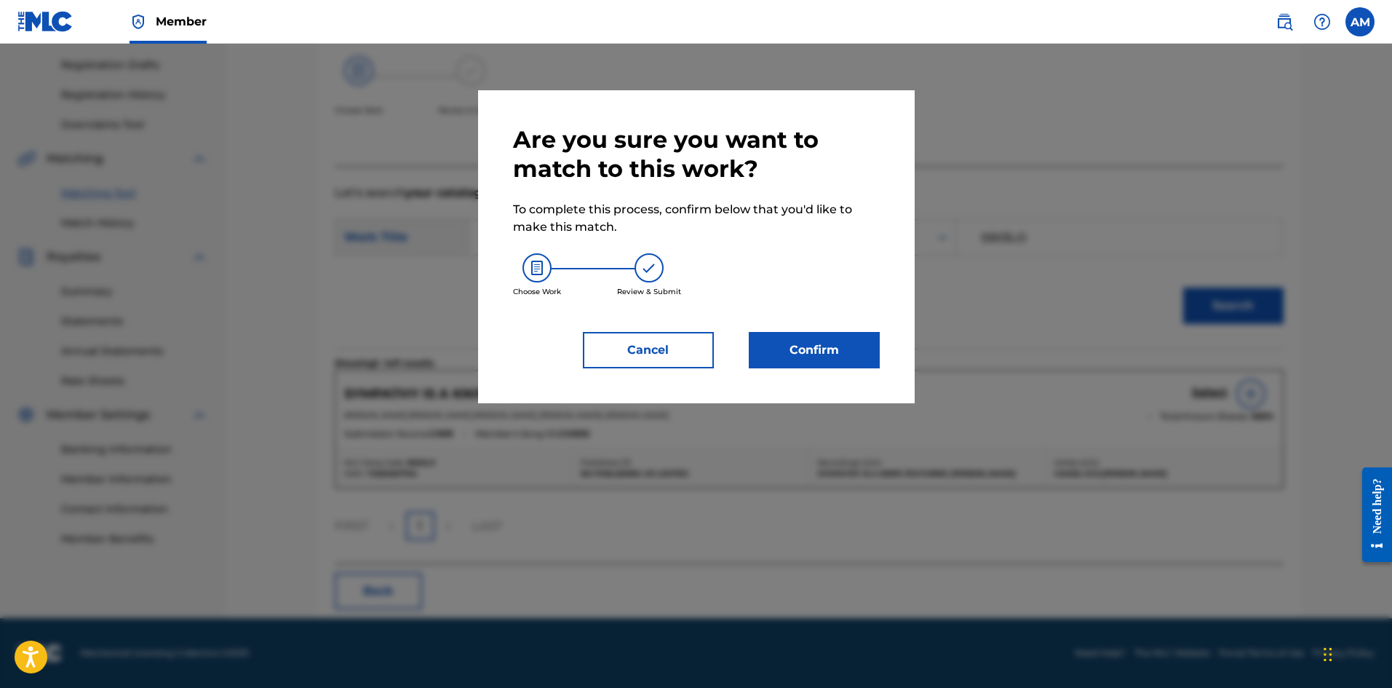
click at [816, 339] on button "Confirm" at bounding box center [814, 350] width 131 height 36
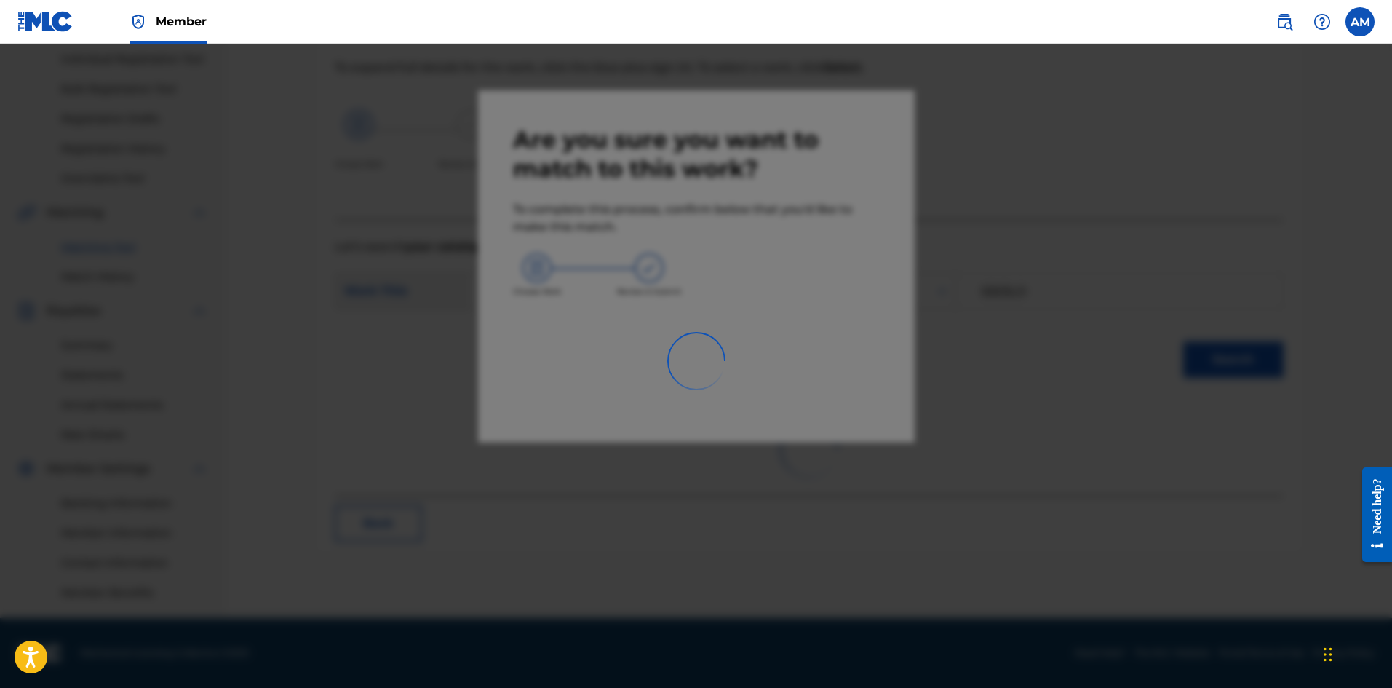
scroll to position [185, 0]
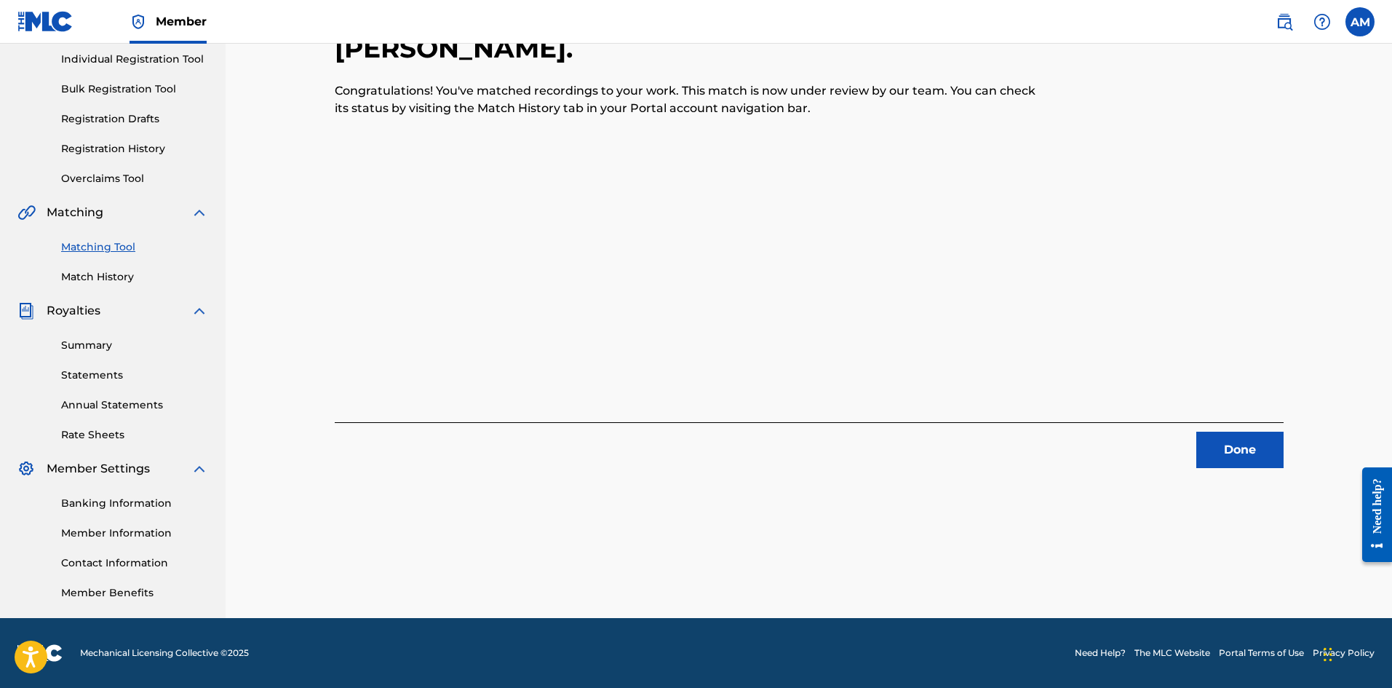
drag, startPoint x: 1242, startPoint y: 458, endPoint x: 1199, endPoint y: 438, distance: 47.5
click at [1242, 458] on button "Done" at bounding box center [1239, 450] width 87 height 36
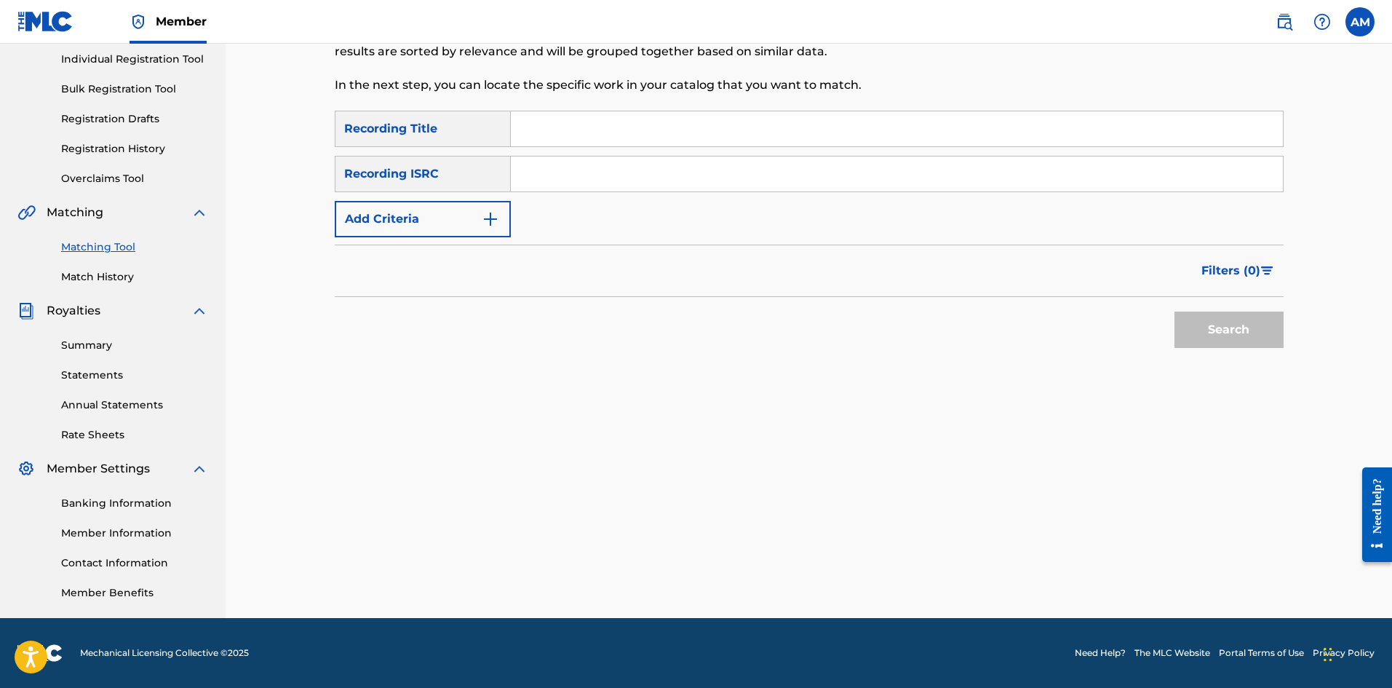
click at [563, 168] on input "Search Form" at bounding box center [897, 173] width 772 height 35
type input "USUM72402969"
click at [1223, 329] on button "Search" at bounding box center [1229, 329] width 109 height 36
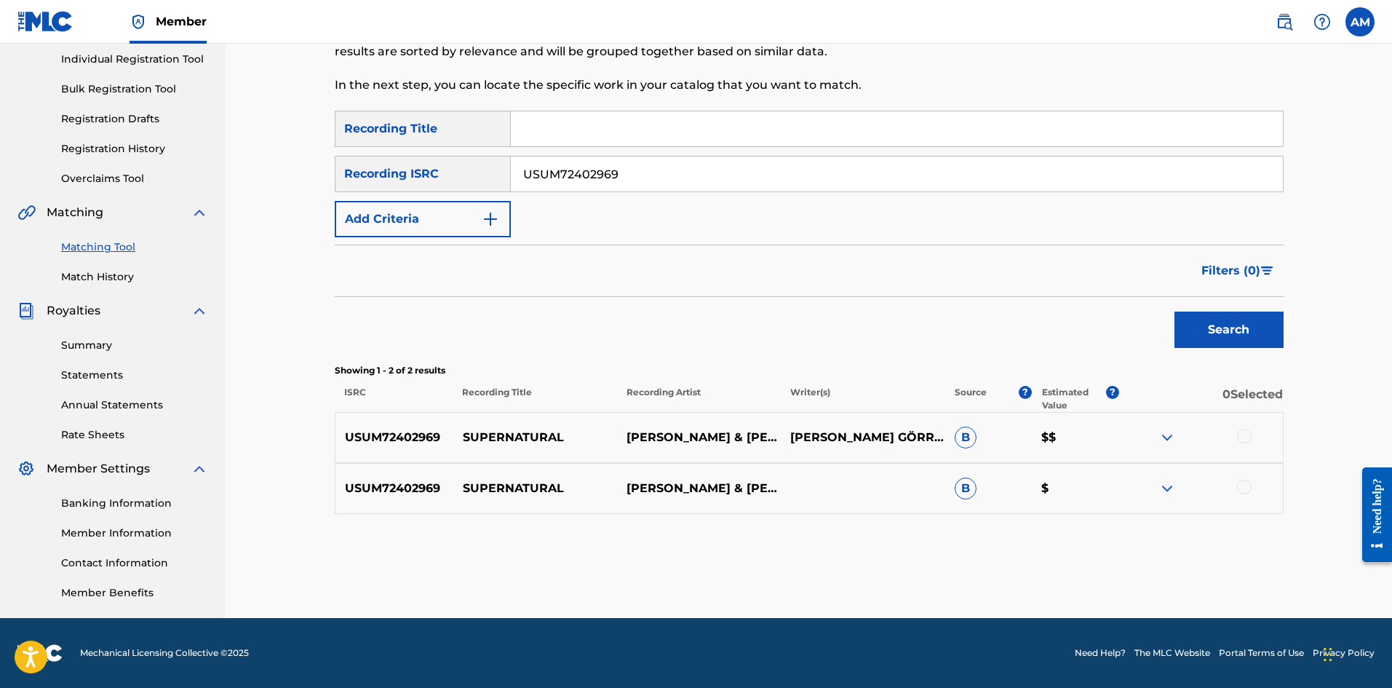
click at [1243, 434] on div at bounding box center [1244, 436] width 15 height 15
click at [1244, 488] on div at bounding box center [1244, 487] width 15 height 15
click at [1046, 557] on button "Match 2 Groups" at bounding box center [1022, 569] width 161 height 36
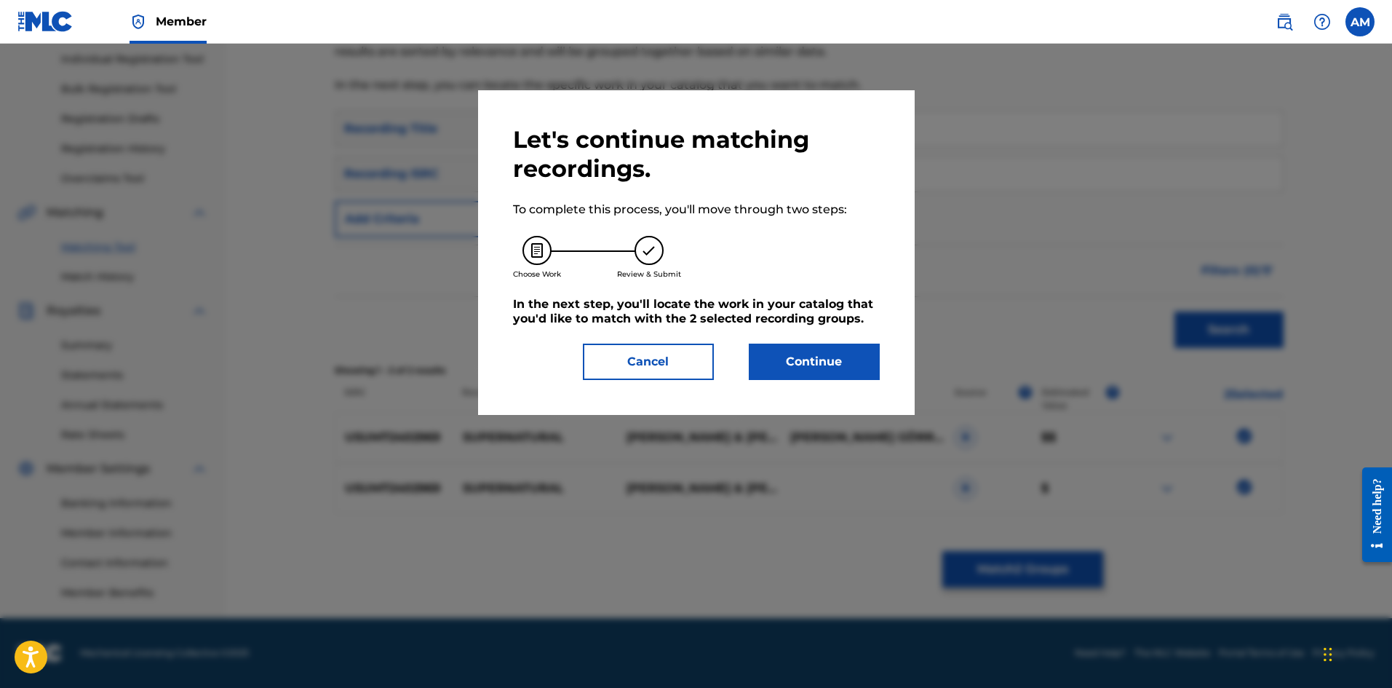
click at [835, 370] on button "Continue" at bounding box center [814, 361] width 131 height 36
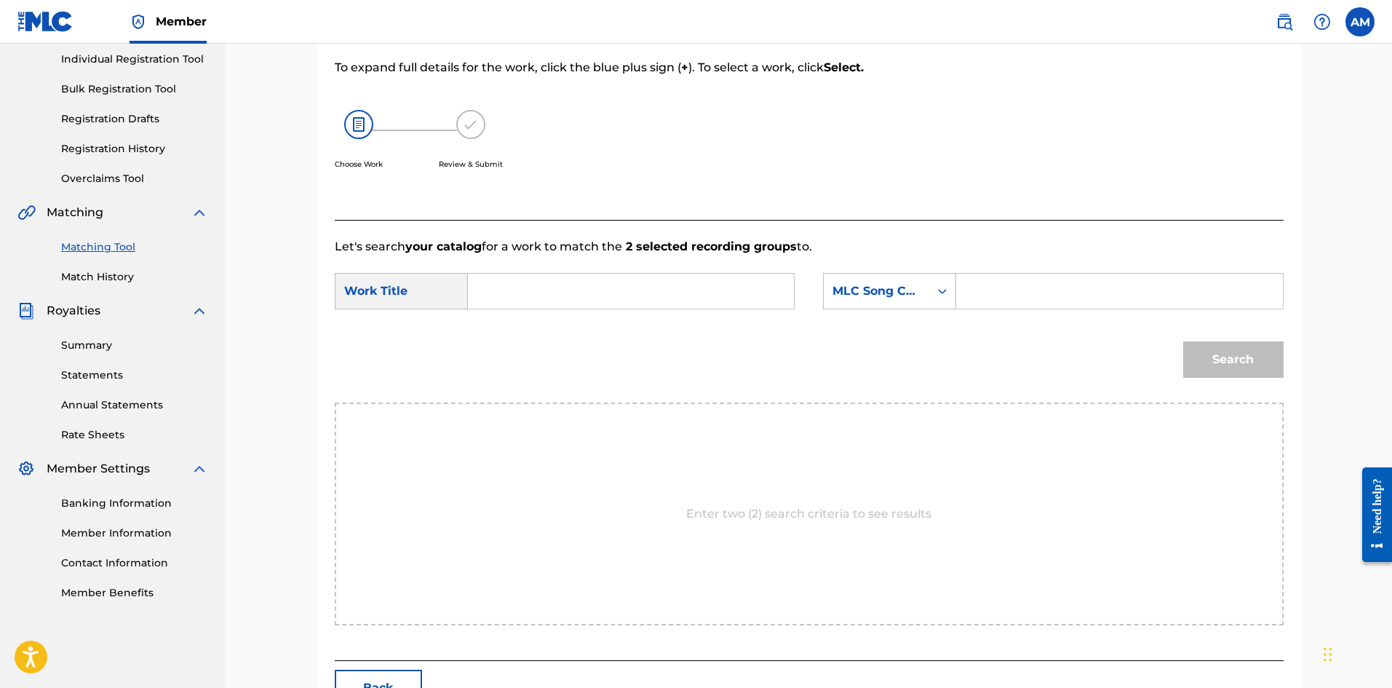
click at [1012, 290] on input "Search Form" at bounding box center [1119, 291] width 301 height 35
type input "S98AID"
drag, startPoint x: 654, startPoint y: 309, endPoint x: 652, endPoint y: 298, distance: 11.1
click at [654, 309] on div "SearchWithCriteriace02accd-4f95-4d09-94a3-157dfd8270a7 Work Title SearchWithCri…" at bounding box center [809, 295] width 949 height 45
click at [652, 297] on input "Search Form" at bounding box center [630, 291] width 301 height 35
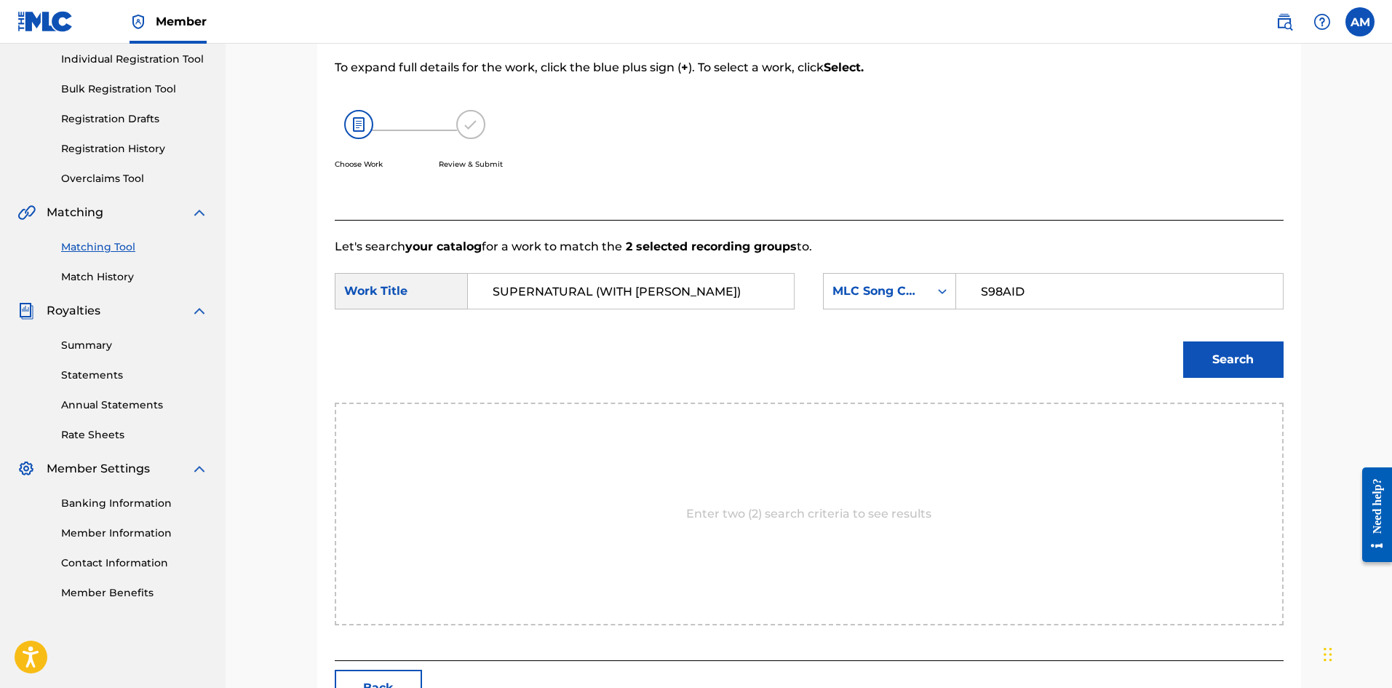
type input "SUPERNATURAL (WITH [PERSON_NAME])"
click at [1255, 359] on button "Search" at bounding box center [1233, 359] width 100 height 36
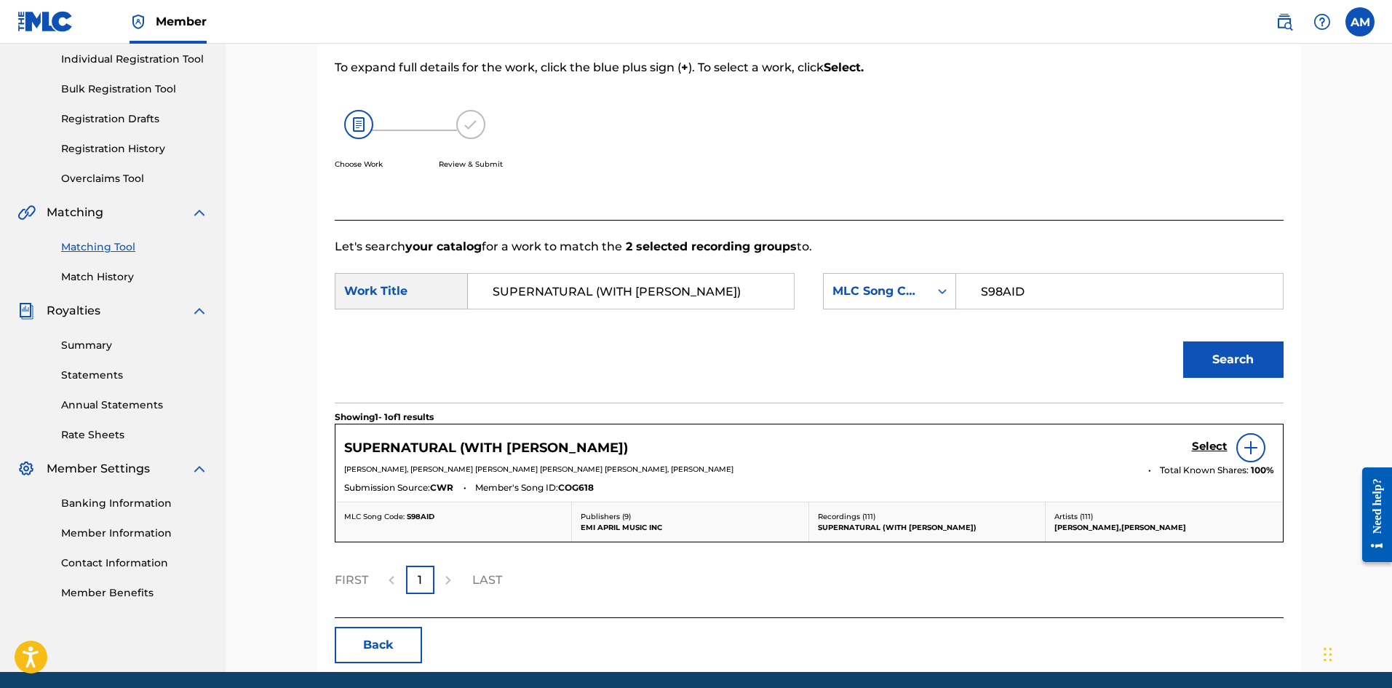
click at [1212, 447] on h5 "Select" at bounding box center [1210, 447] width 36 height 14
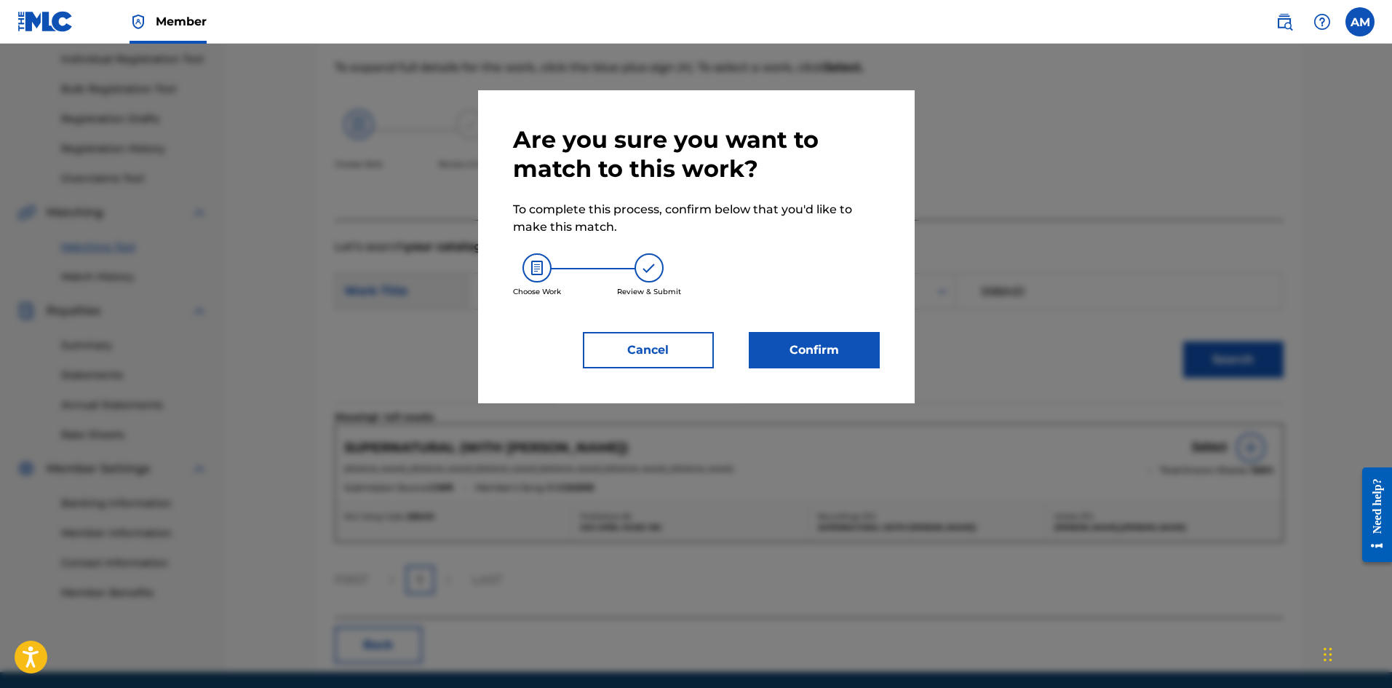
click at [813, 348] on button "Confirm" at bounding box center [814, 350] width 131 height 36
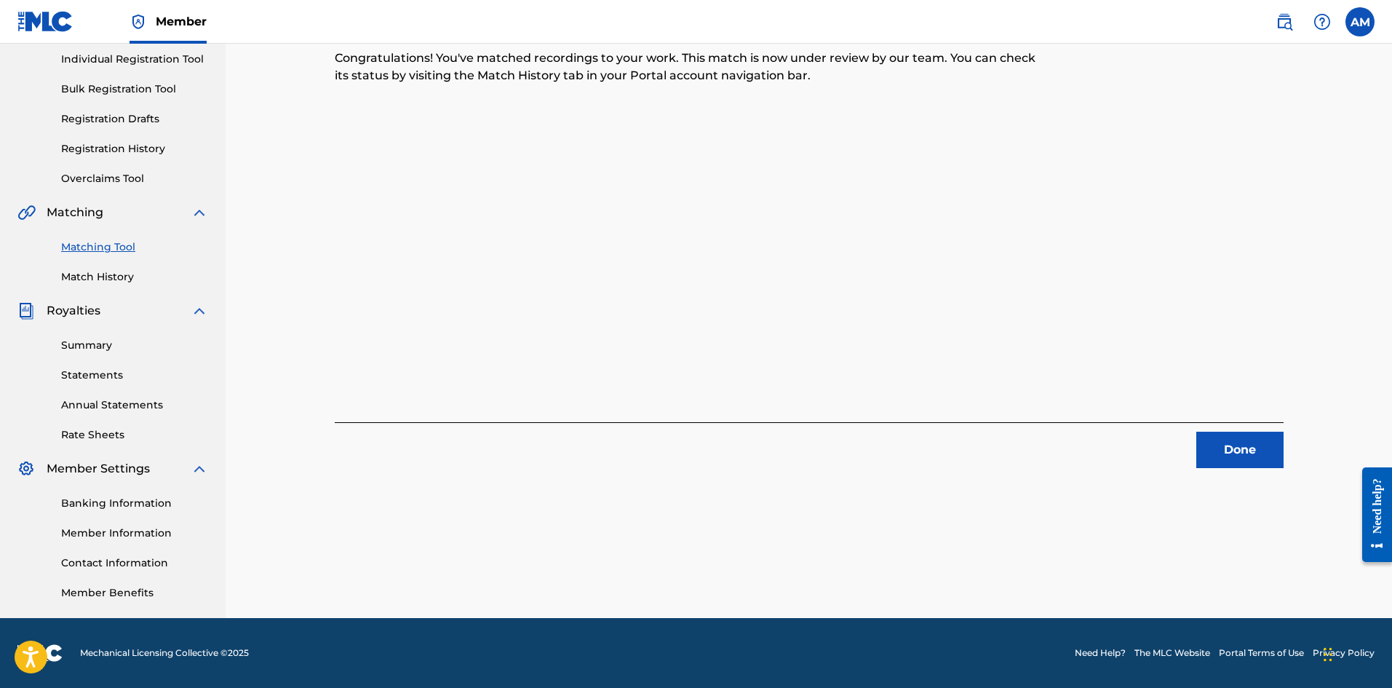
drag, startPoint x: 1249, startPoint y: 458, endPoint x: 1229, endPoint y: 450, distance: 21.2
click at [1249, 458] on button "Done" at bounding box center [1239, 450] width 87 height 36
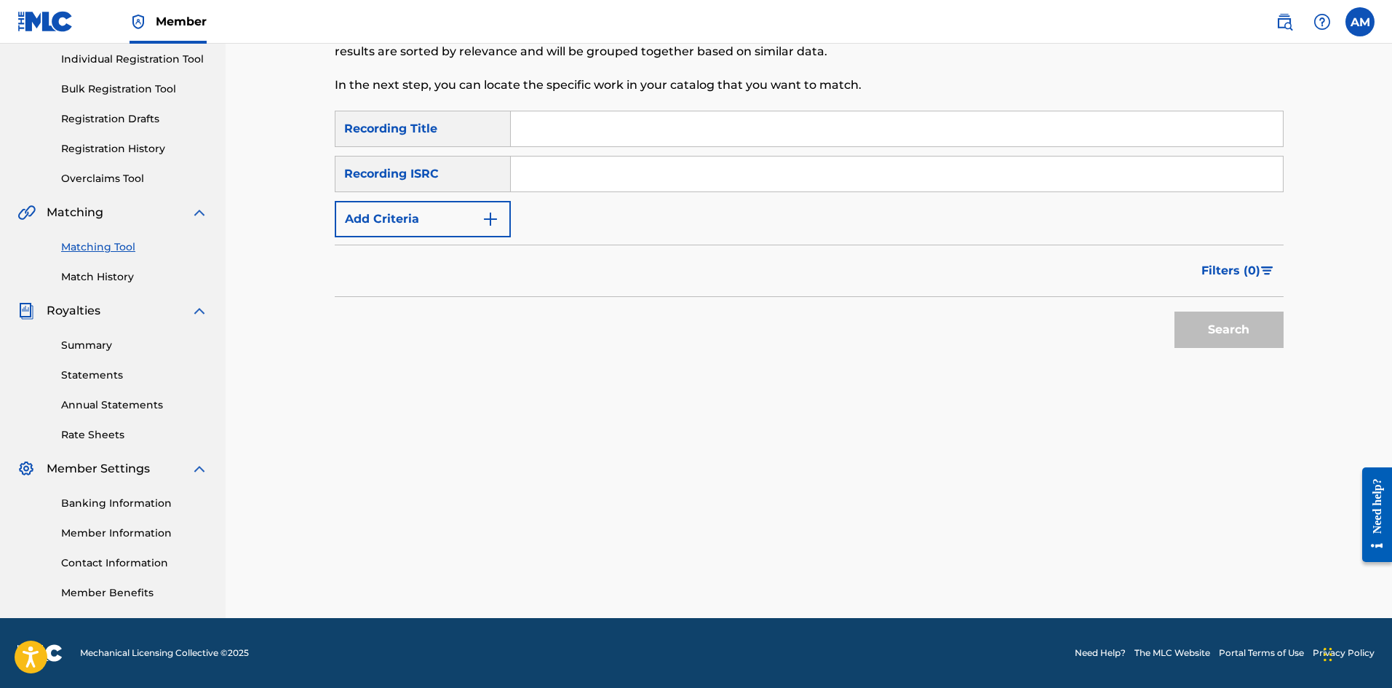
click at [600, 173] on input "Search Form" at bounding box center [897, 173] width 772 height 35
type input "USUM72411298"
click at [1215, 319] on button "Search" at bounding box center [1229, 329] width 109 height 36
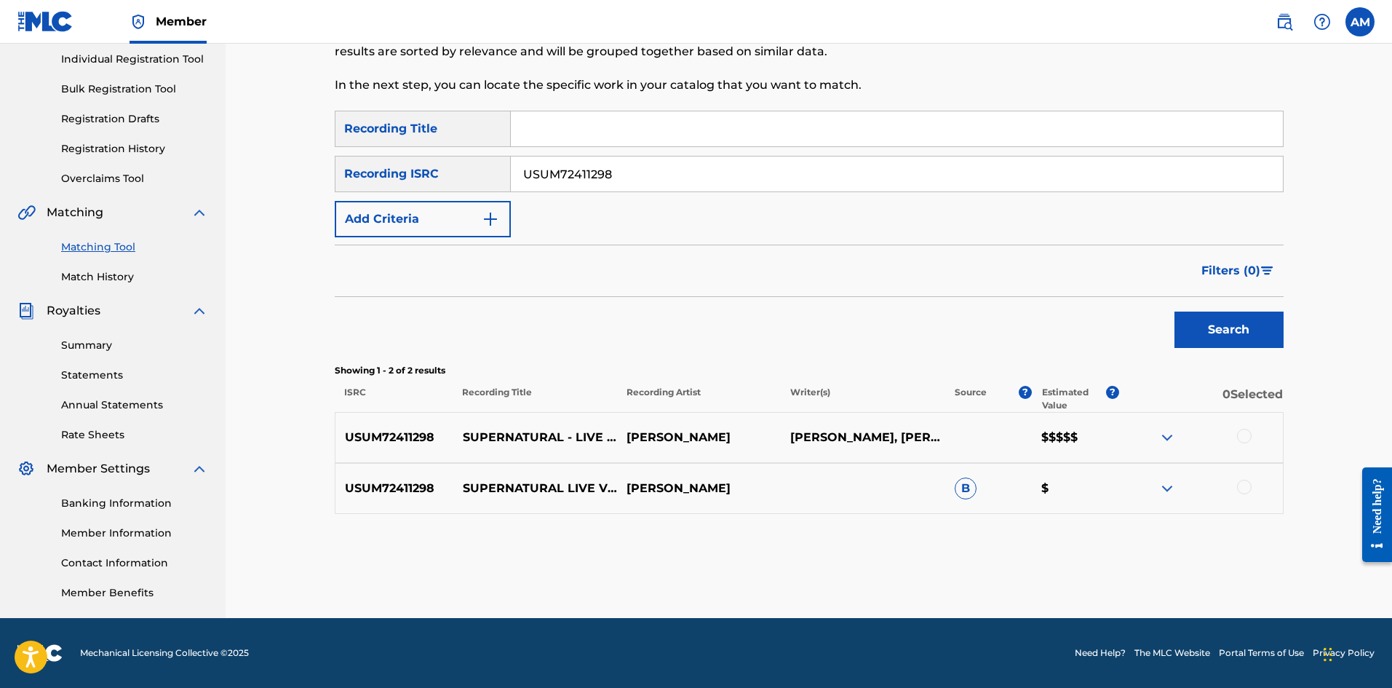
click at [1244, 437] on div at bounding box center [1244, 436] width 15 height 15
click at [1247, 490] on div at bounding box center [1244, 487] width 15 height 15
click at [1025, 587] on button "Match 2 Groups" at bounding box center [1022, 569] width 161 height 36
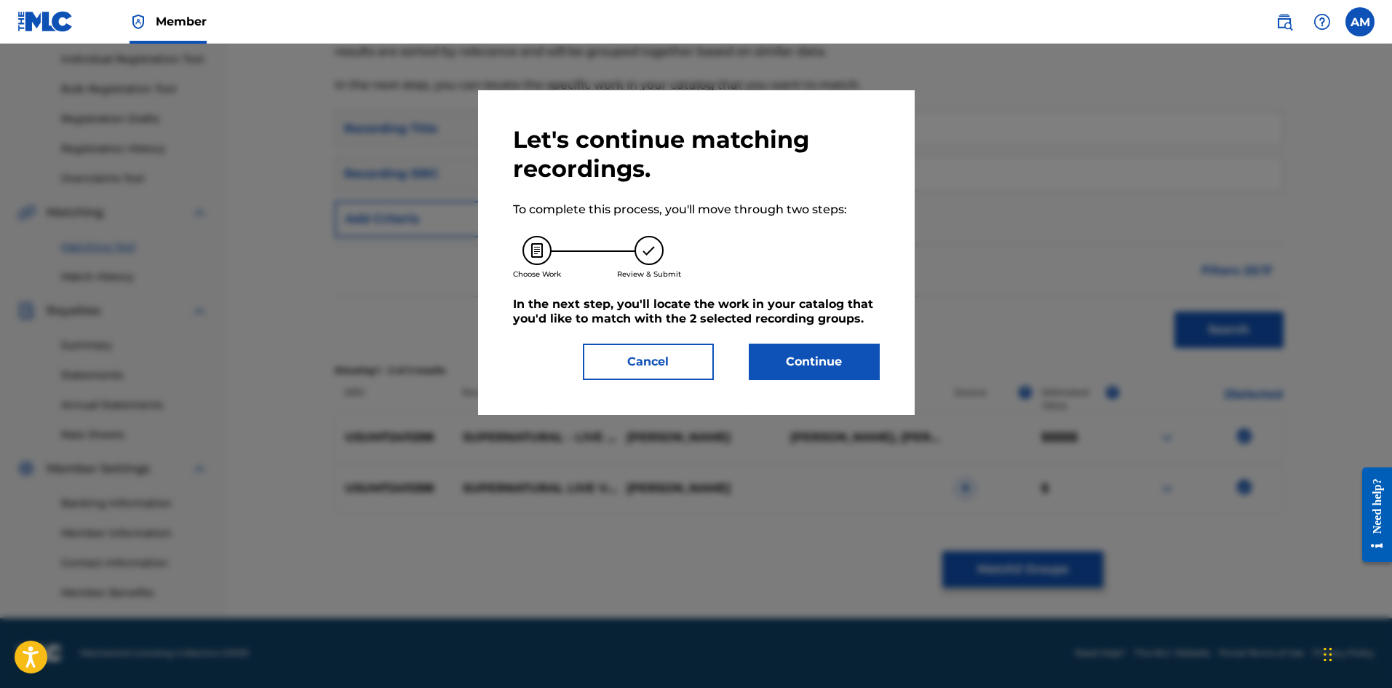
drag, startPoint x: 792, startPoint y: 367, endPoint x: 26, endPoint y: 378, distance: 766.4
click at [768, 370] on button "Continue" at bounding box center [814, 361] width 131 height 36
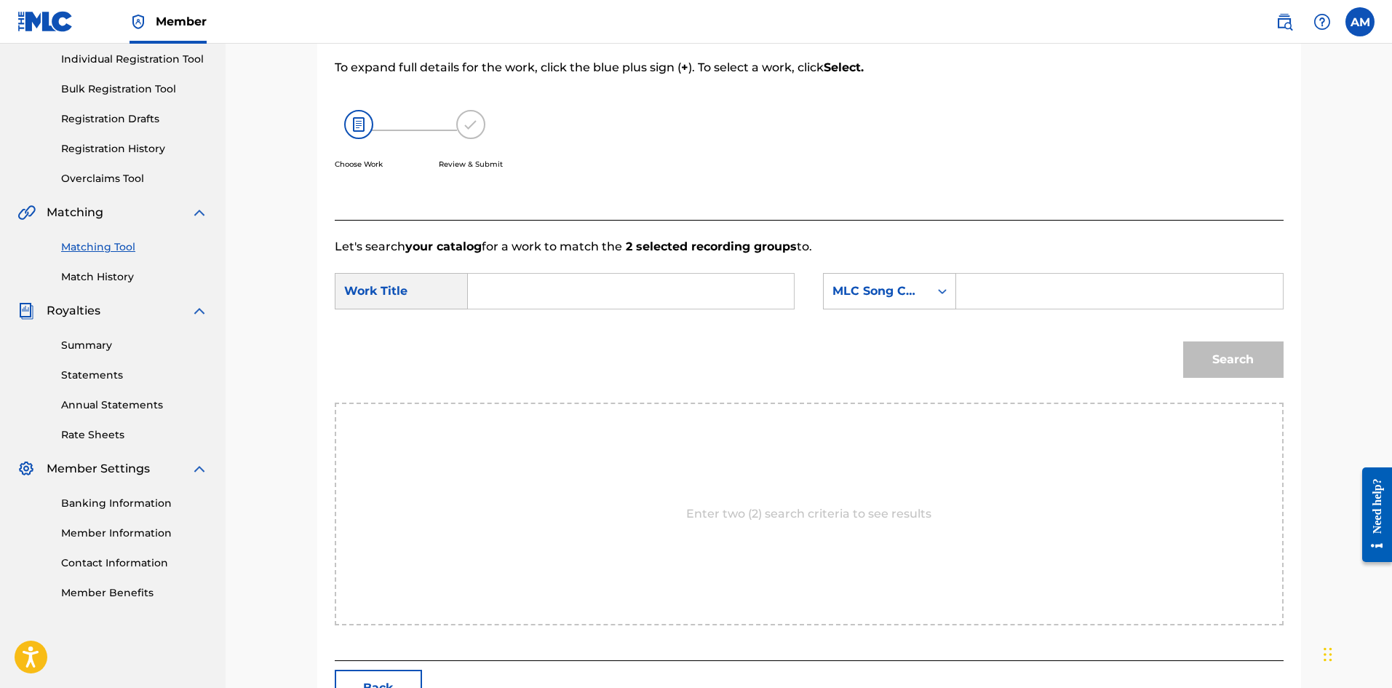
click at [584, 280] on input "Search Form" at bounding box center [630, 291] width 301 height 35
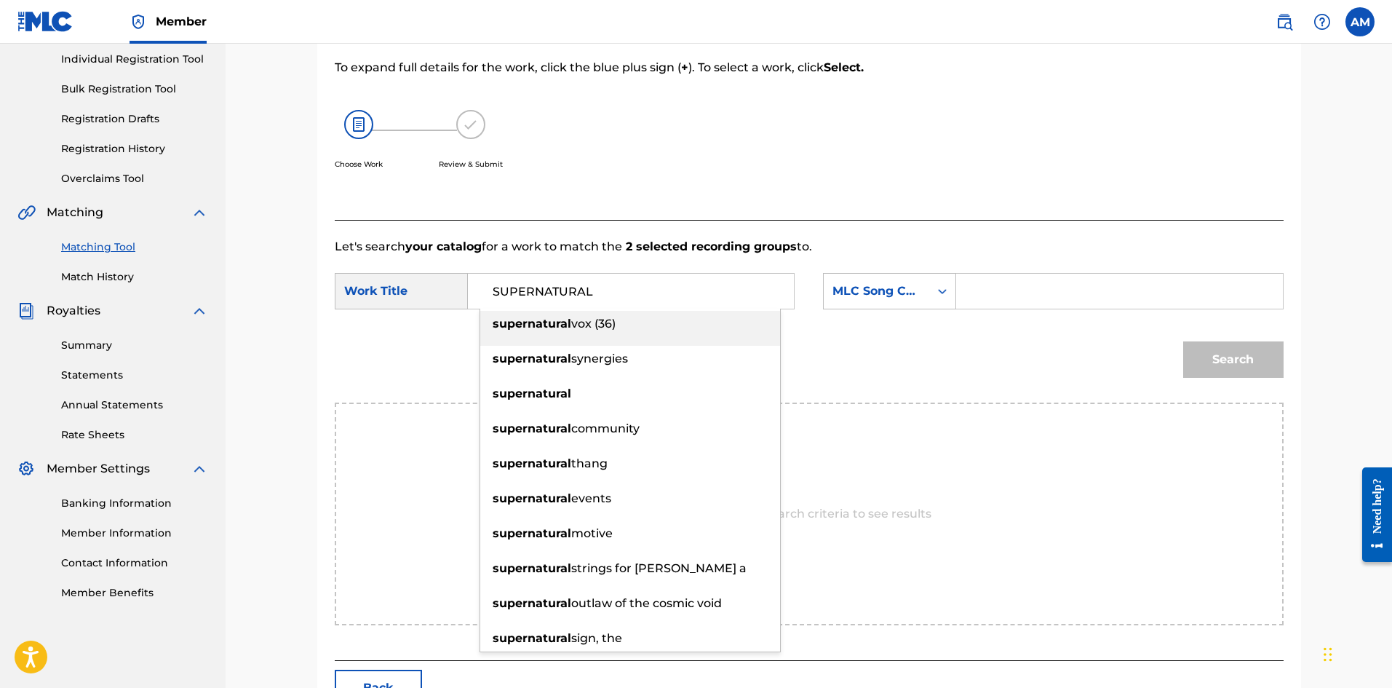
type input "SUPERNATURAL"
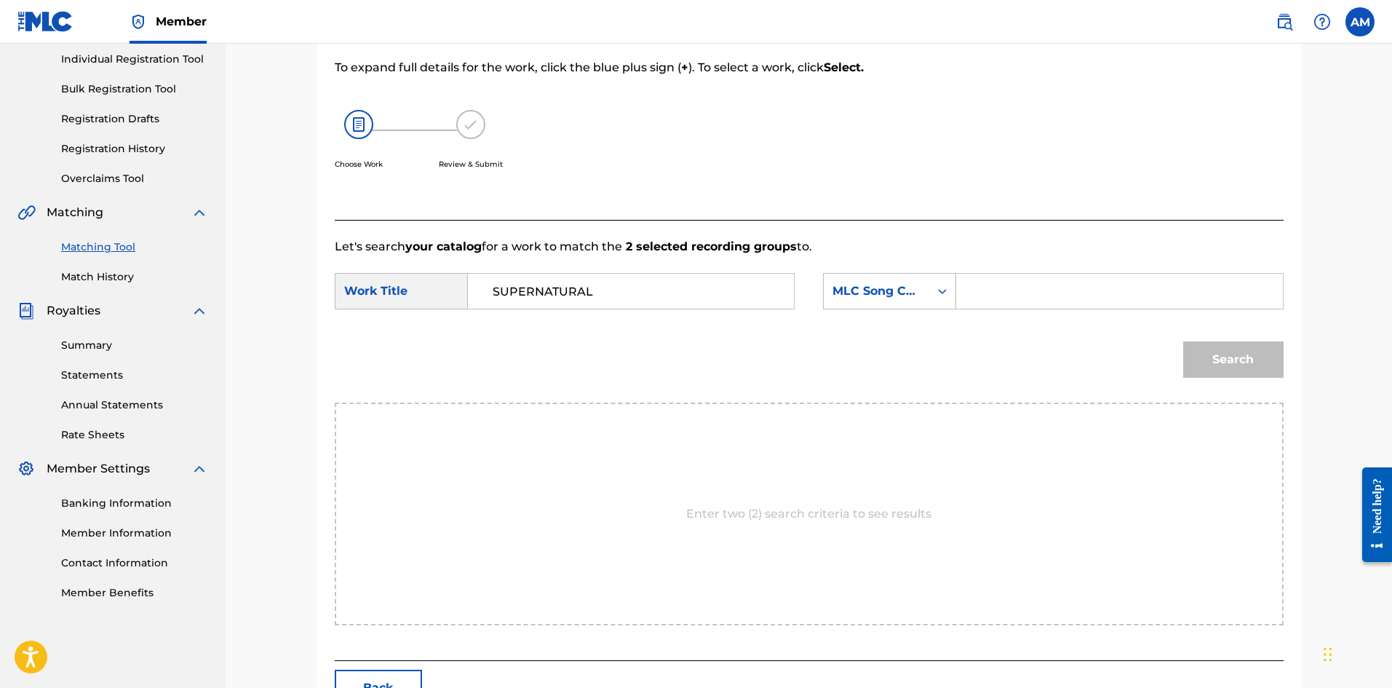
drag, startPoint x: 1078, startPoint y: 295, endPoint x: 1172, endPoint y: 336, distance: 102.3
click at [1078, 295] on input "Search Form" at bounding box center [1119, 291] width 301 height 35
type input "S98TC1"
click at [1210, 348] on button "Search" at bounding box center [1233, 359] width 100 height 36
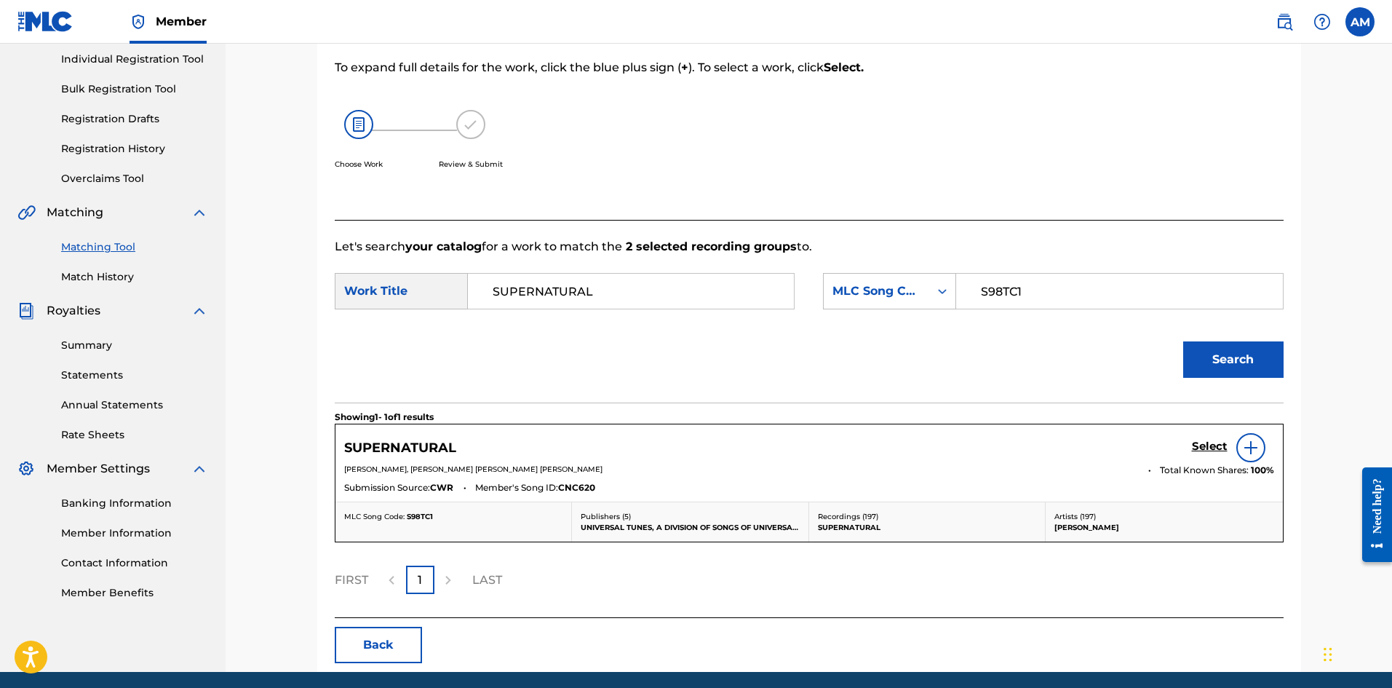
click at [1212, 443] on h5 "Select" at bounding box center [1210, 447] width 36 height 14
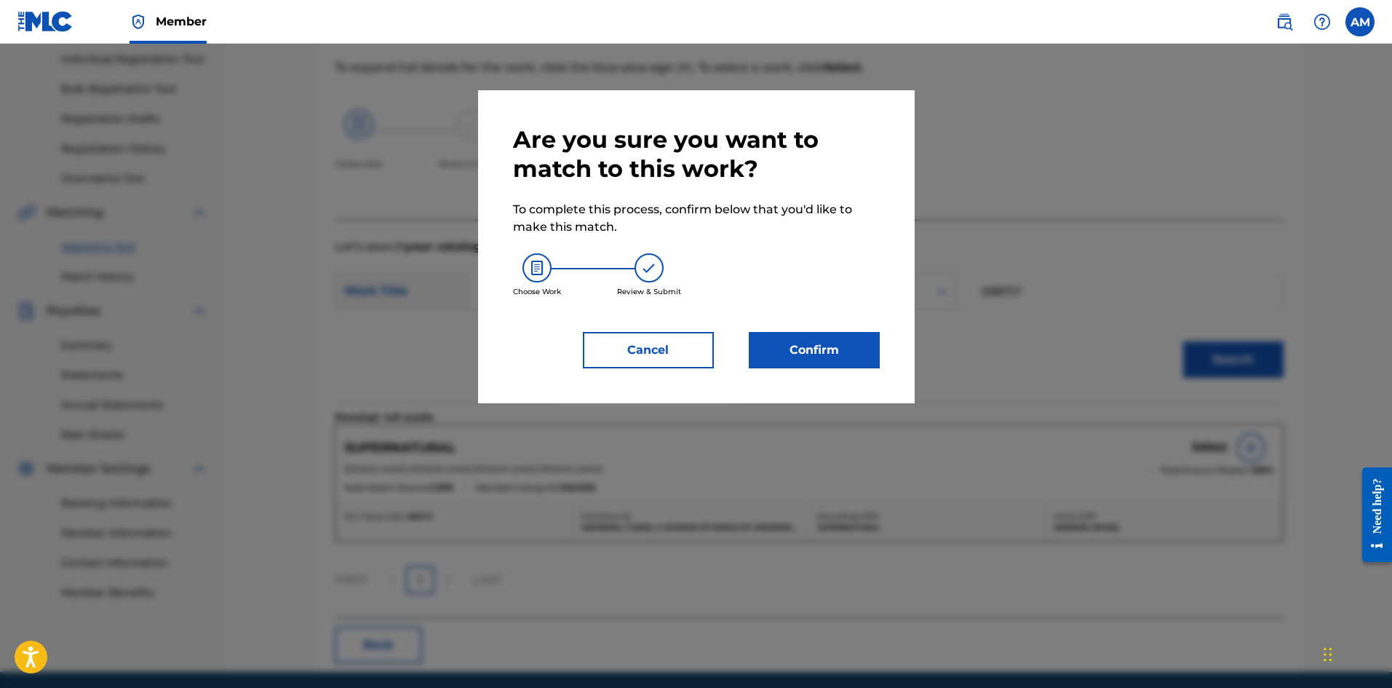
click at [827, 341] on button "Confirm" at bounding box center [814, 350] width 131 height 36
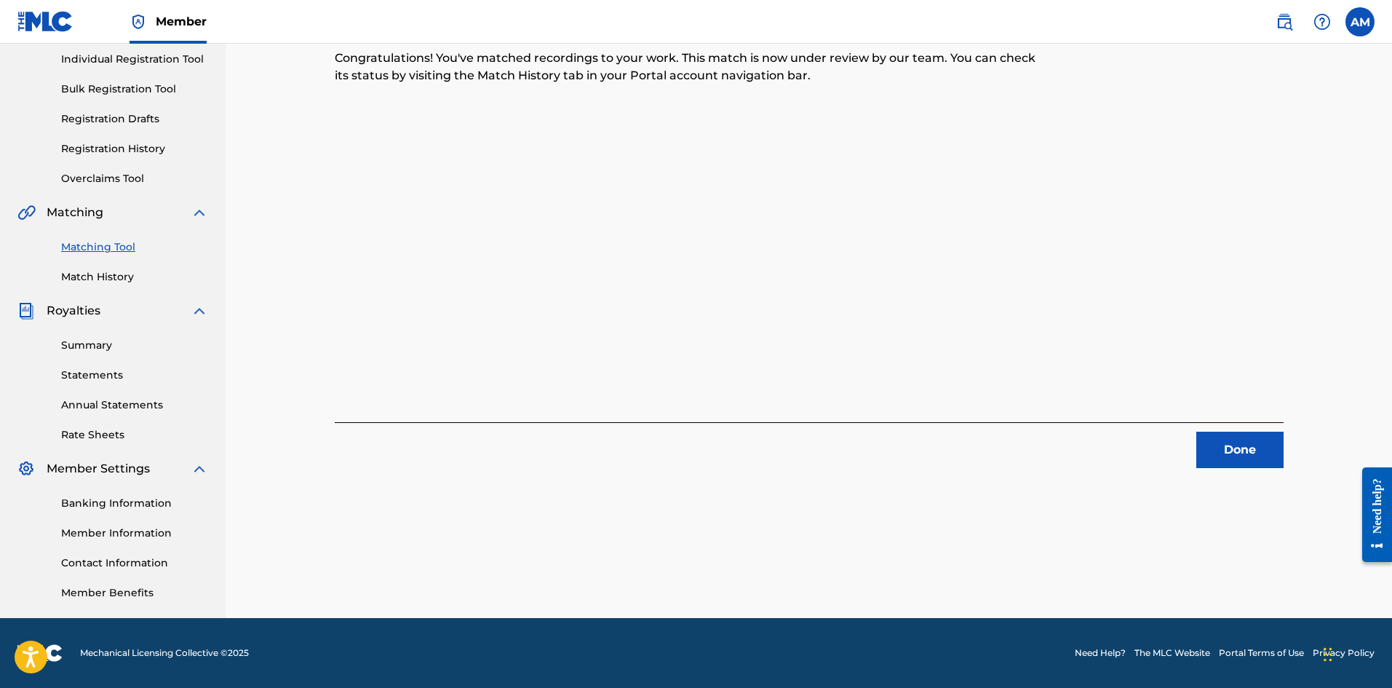
drag, startPoint x: 1248, startPoint y: 450, endPoint x: 1233, endPoint y: 442, distance: 16.3
click at [1248, 450] on button "Done" at bounding box center [1239, 450] width 87 height 36
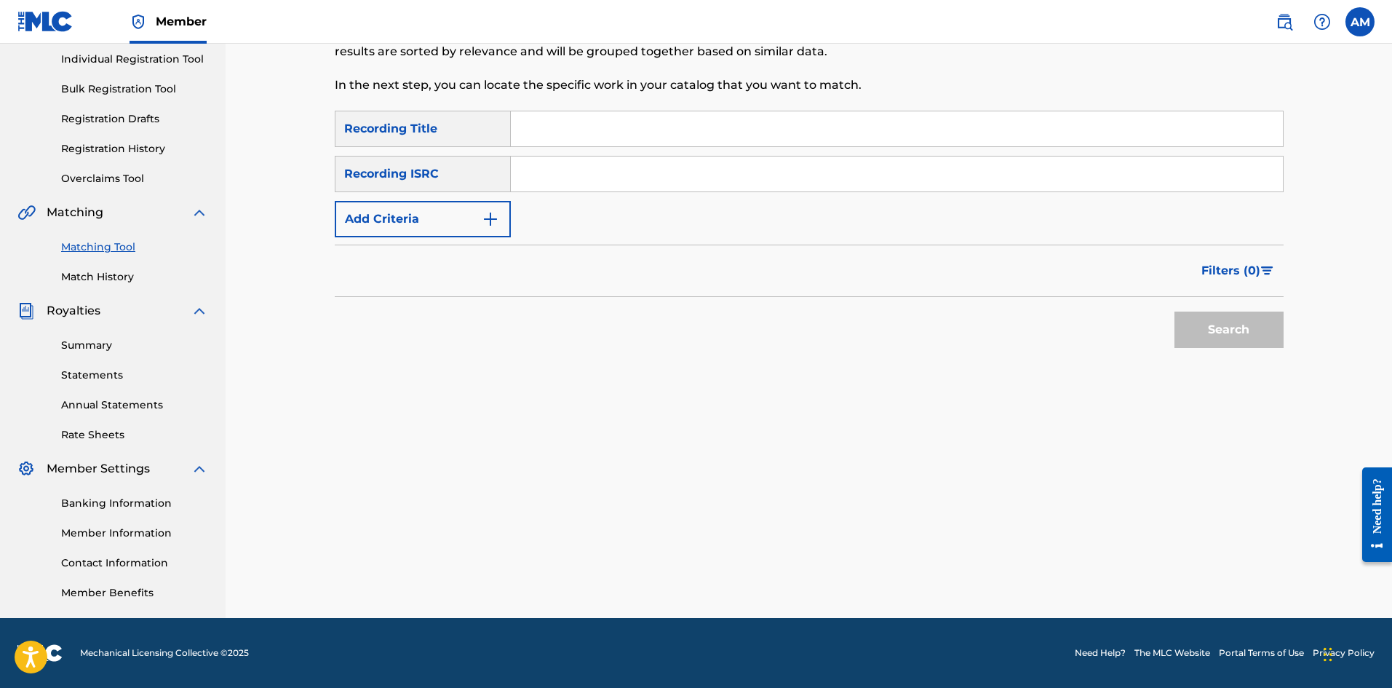
click at [620, 169] on input "Search Form" at bounding box center [897, 173] width 772 height 35
type input "USUM71925366"
drag, startPoint x: 1268, startPoint y: 349, endPoint x: 1247, endPoint y: 330, distance: 27.9
click at [1264, 345] on div "Search" at bounding box center [1225, 326] width 116 height 58
click at [1247, 330] on button "Search" at bounding box center [1229, 329] width 109 height 36
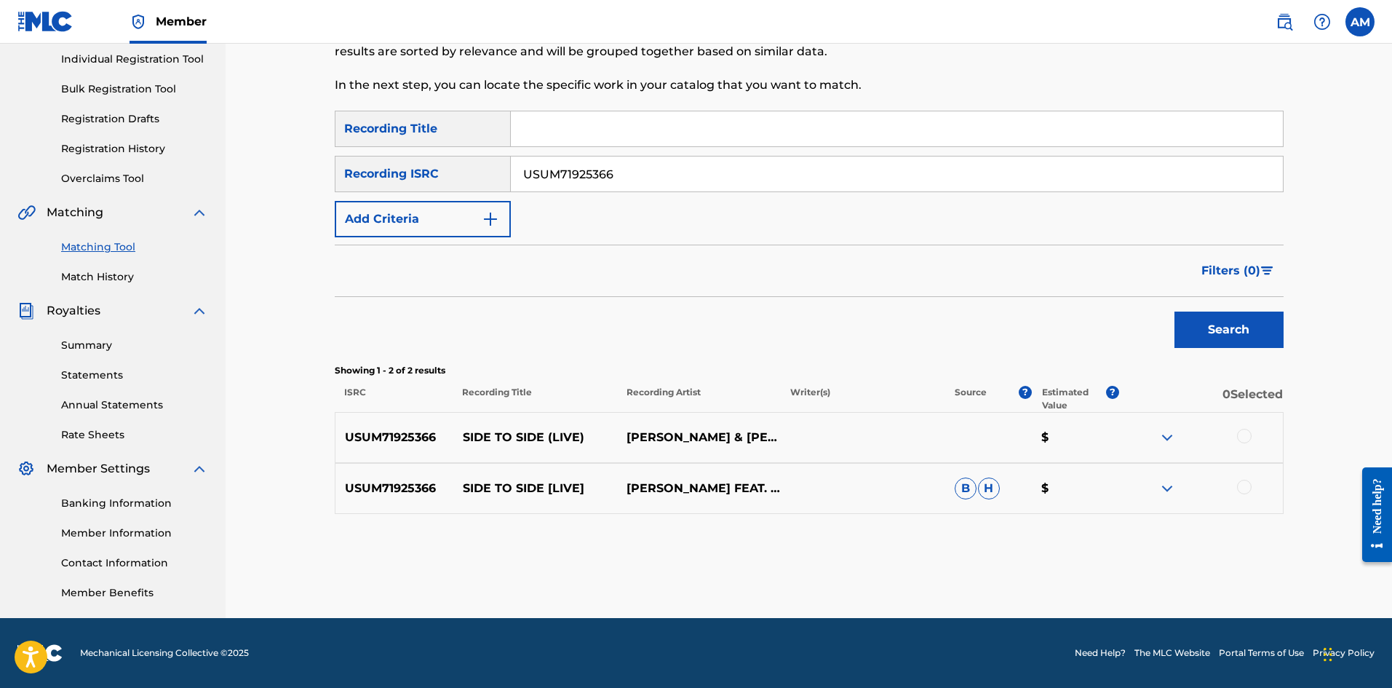
click at [1241, 432] on div at bounding box center [1244, 436] width 15 height 15
click at [1240, 487] on div at bounding box center [1244, 487] width 15 height 15
click at [968, 584] on button "Match 2 Groups" at bounding box center [1022, 569] width 161 height 36
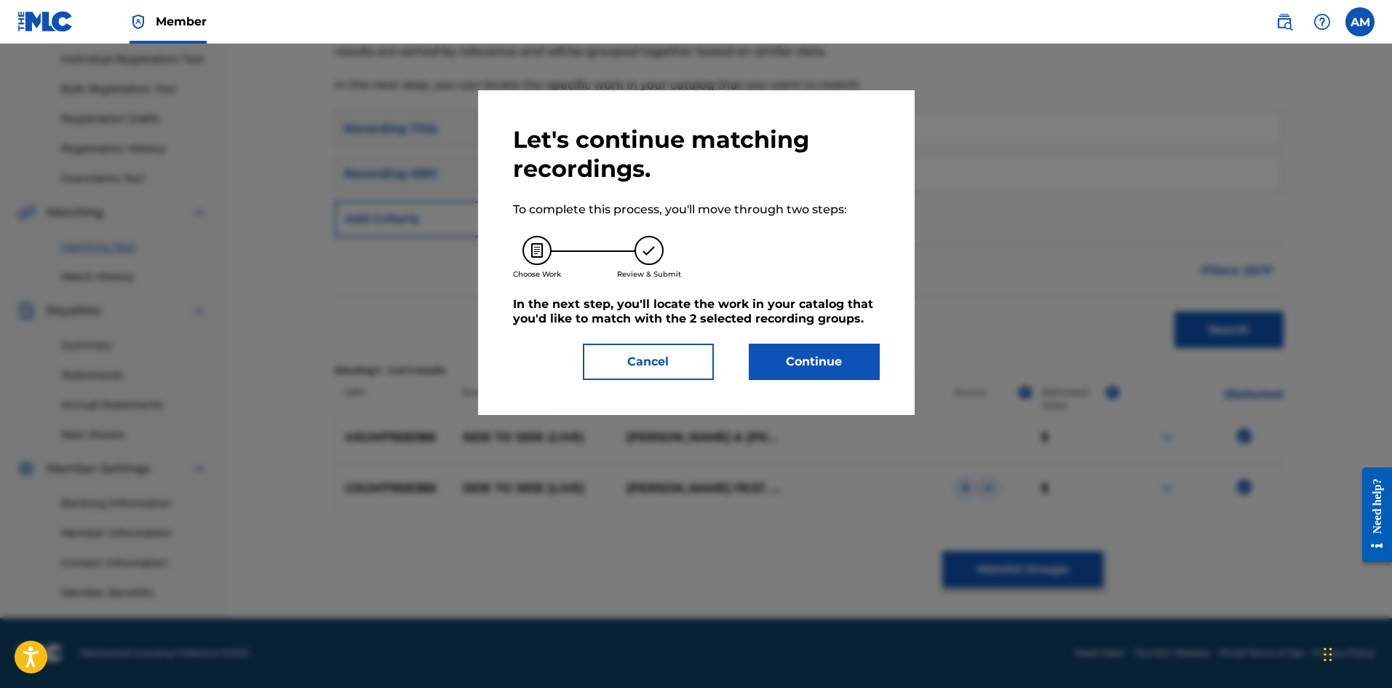
drag, startPoint x: 817, startPoint y: 376, endPoint x: 18, endPoint y: 343, distance: 799.0
click at [815, 376] on button "Continue" at bounding box center [814, 361] width 131 height 36
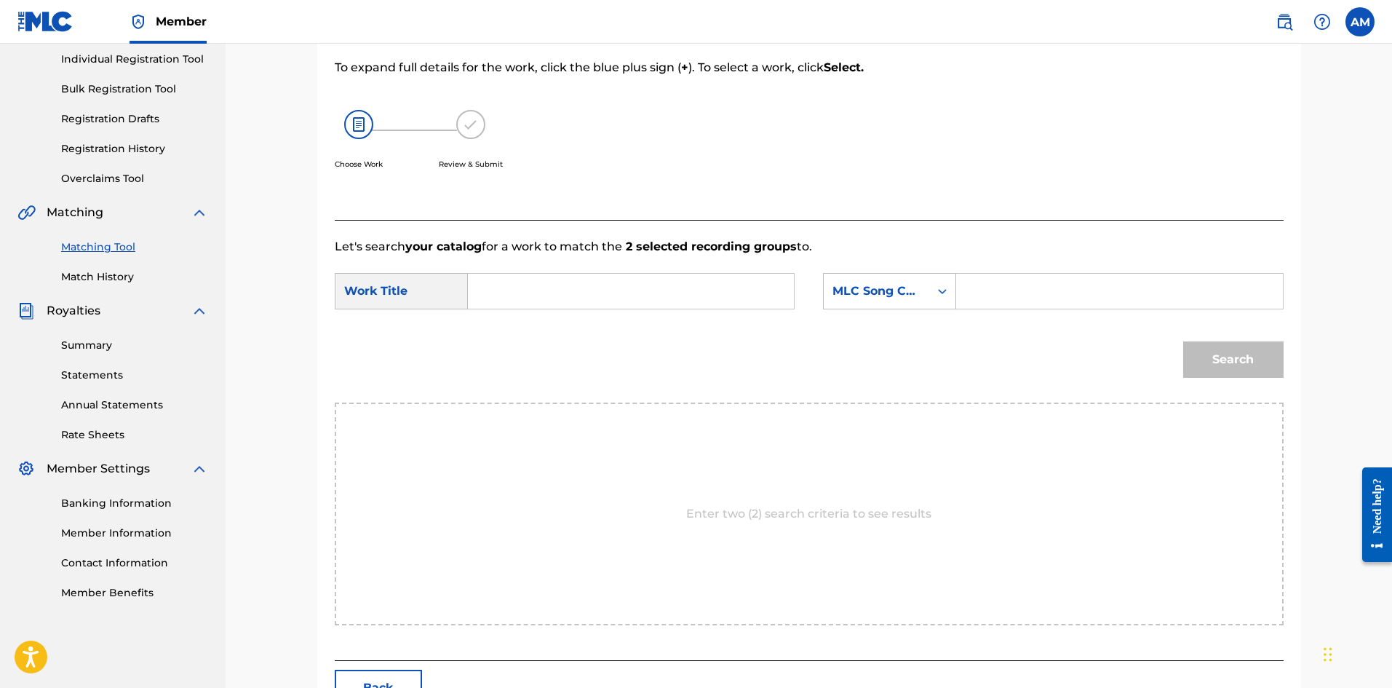
click at [1045, 292] on input "Search Form" at bounding box center [1119, 291] width 301 height 35
type input "SC9SUU"
click at [621, 290] on input "Search Form" at bounding box center [630, 291] width 301 height 35
type input "SIDE TO SIDE (LIVE)"
click at [1188, 362] on button "Search" at bounding box center [1233, 359] width 100 height 36
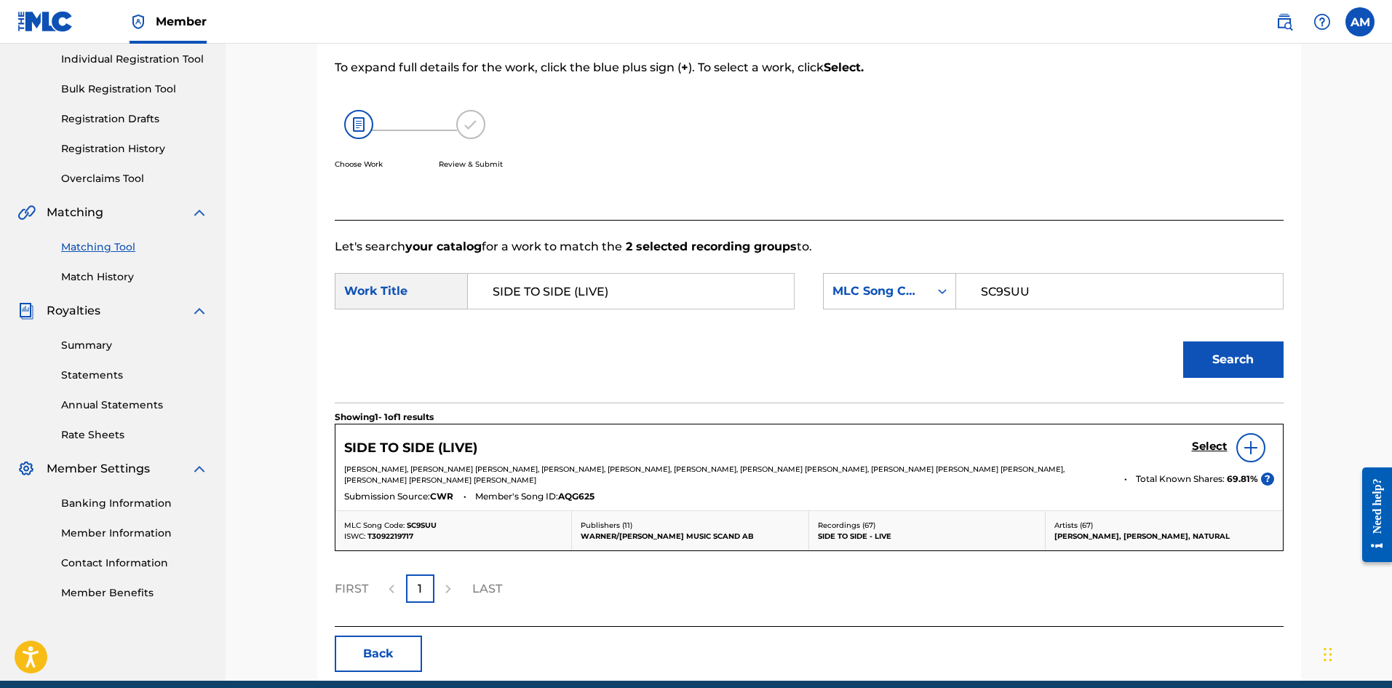
click at [1215, 451] on h5 "Select" at bounding box center [1210, 447] width 36 height 14
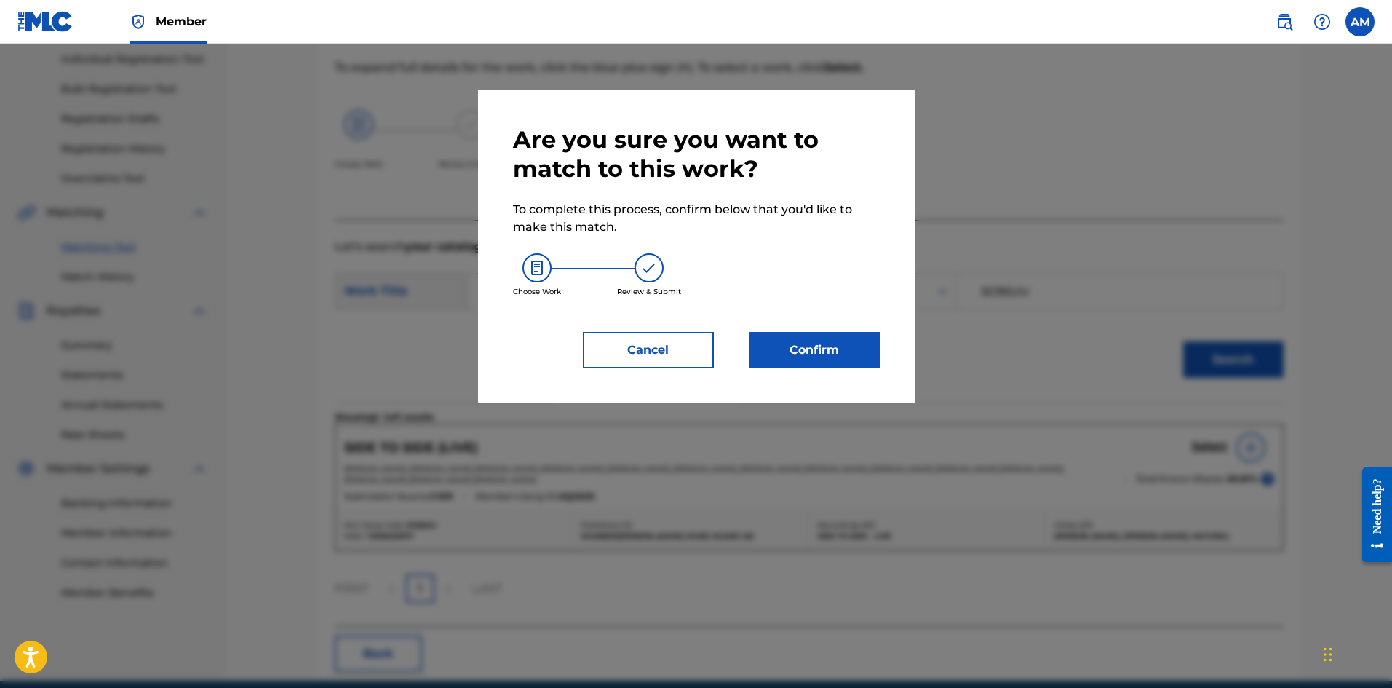
click at [805, 351] on button "Confirm" at bounding box center [814, 350] width 131 height 36
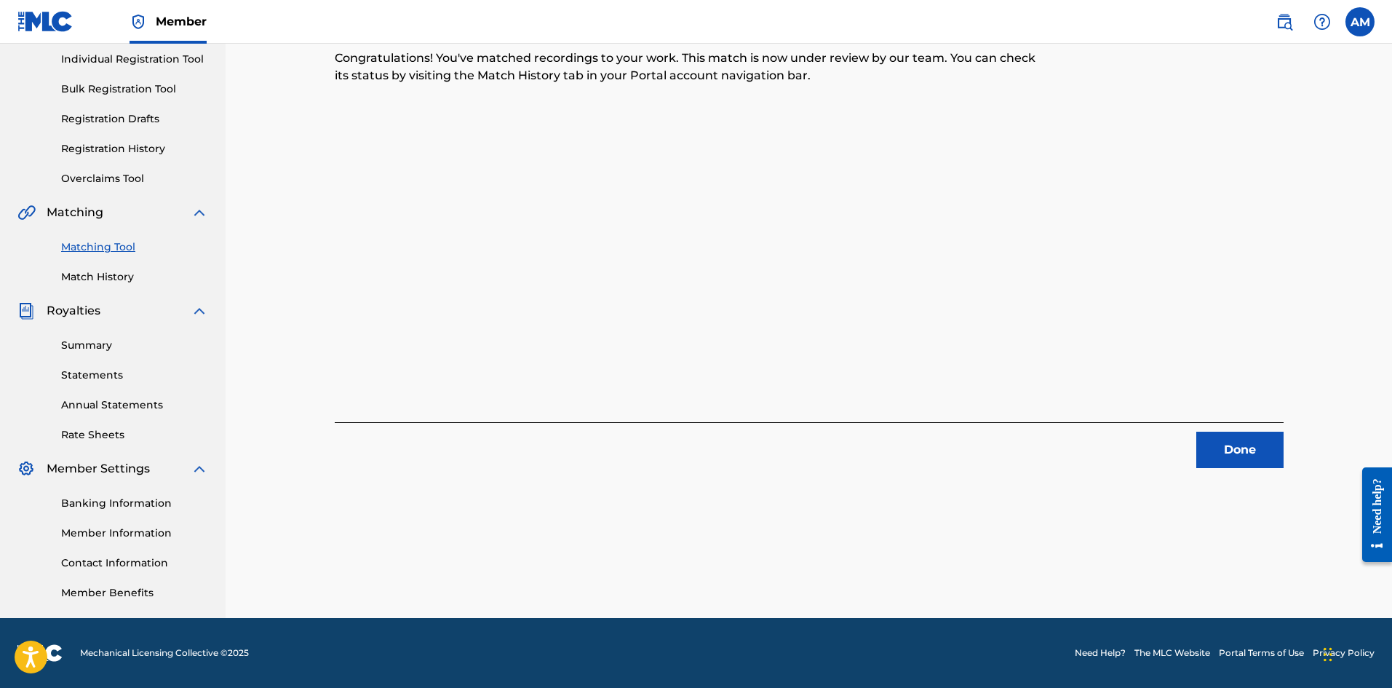
click at [1242, 452] on button "Done" at bounding box center [1239, 450] width 87 height 36
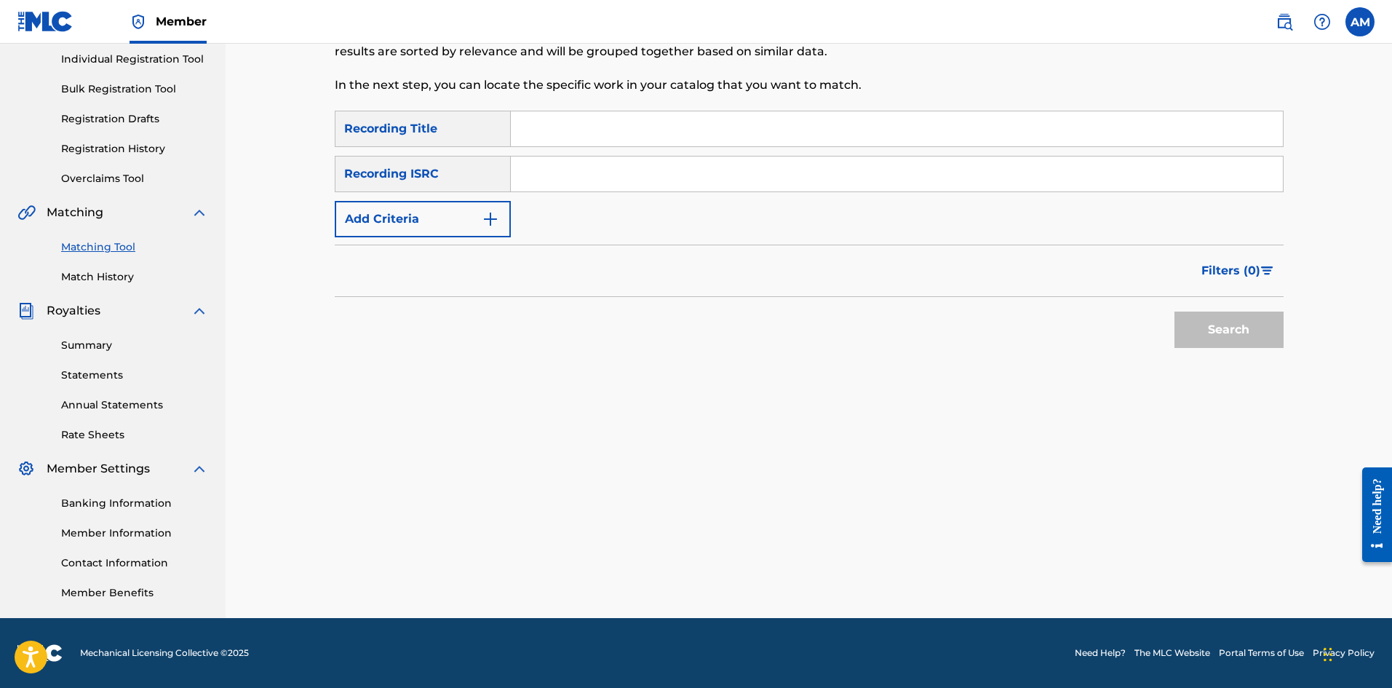
click at [652, 178] on input "Search Form" at bounding box center [897, 173] width 772 height 35
type input "USUM72009644"
click at [1260, 326] on button "Search" at bounding box center [1229, 329] width 109 height 36
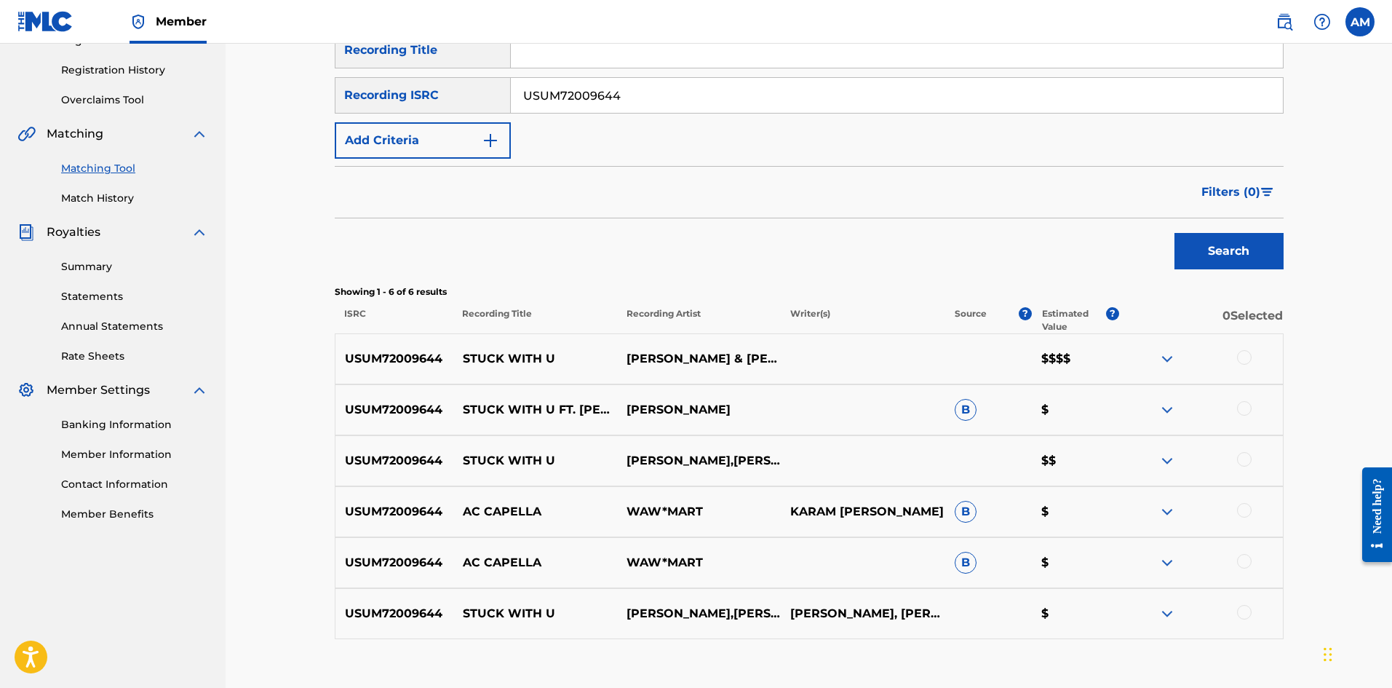
scroll to position [357, 0]
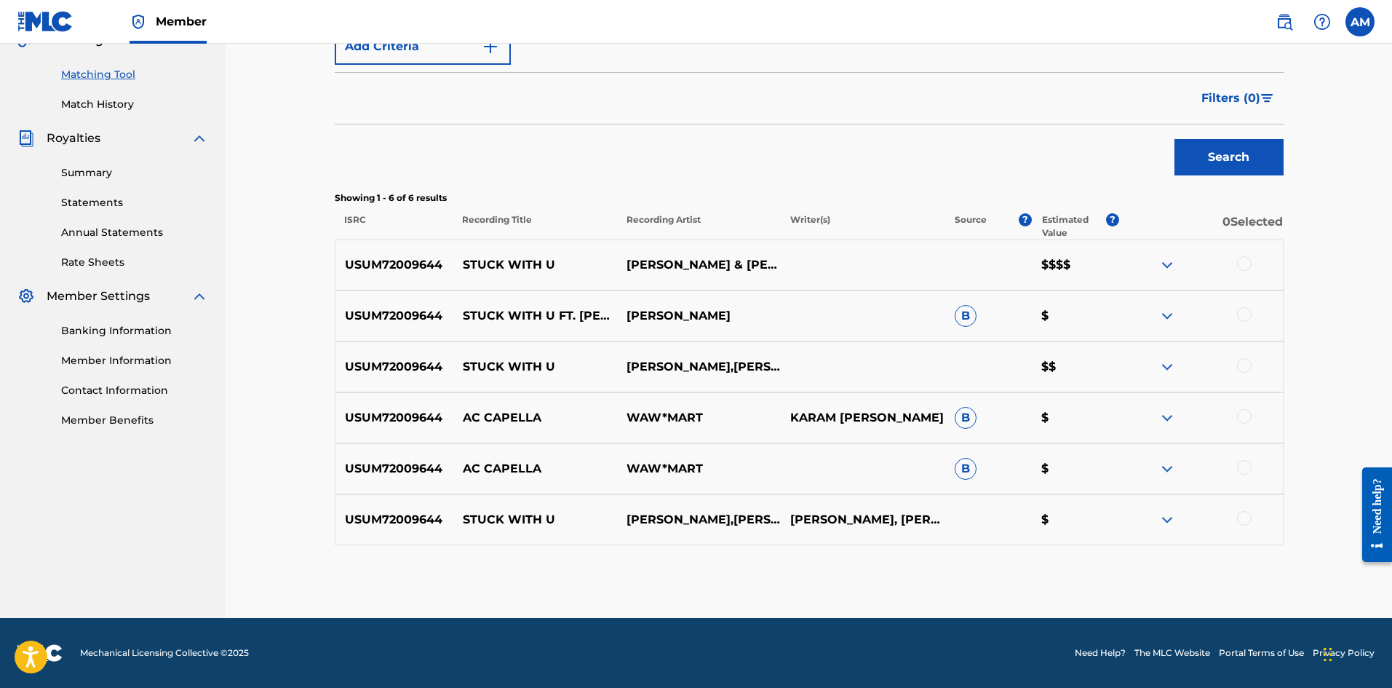
click at [1239, 516] on div at bounding box center [1244, 518] width 15 height 15
click at [1244, 310] on div at bounding box center [1244, 314] width 15 height 15
click at [1243, 359] on div at bounding box center [1244, 365] width 15 height 15
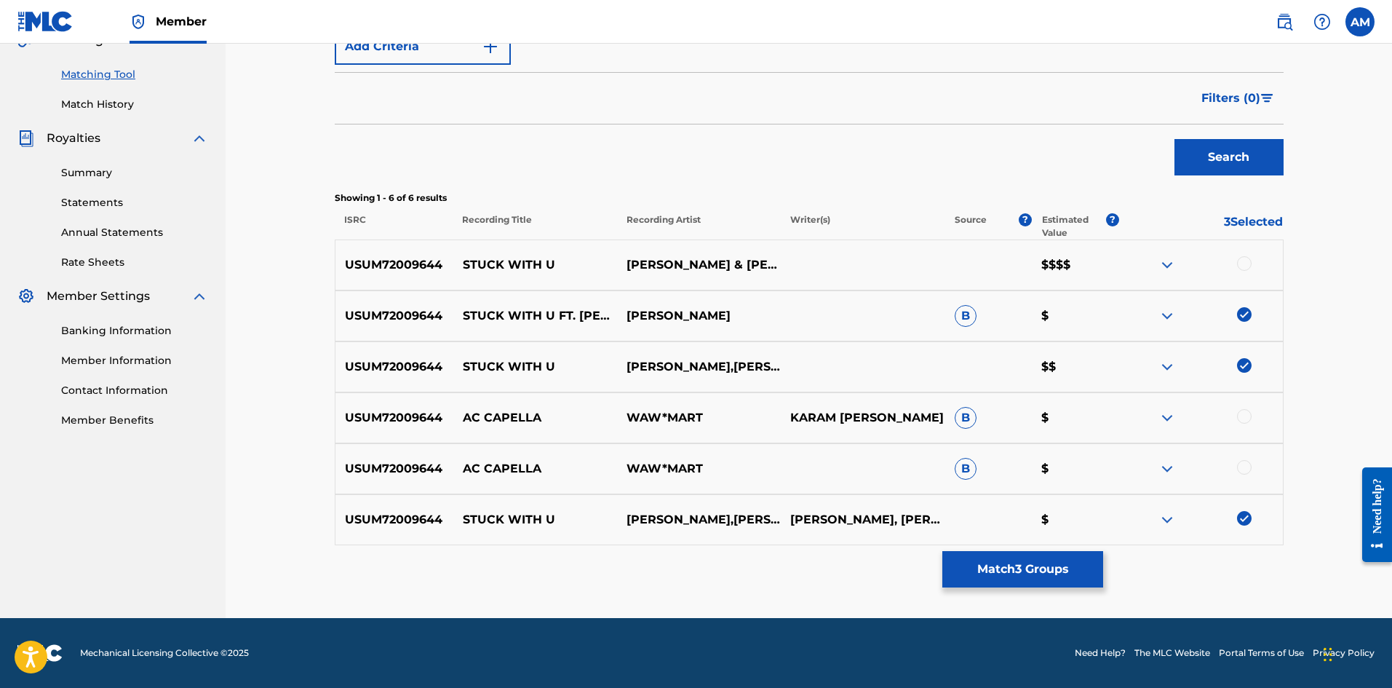
click at [1244, 265] on div at bounding box center [1244, 263] width 15 height 15
click at [1009, 570] on button "Match 4 Groups" at bounding box center [1022, 569] width 161 height 36
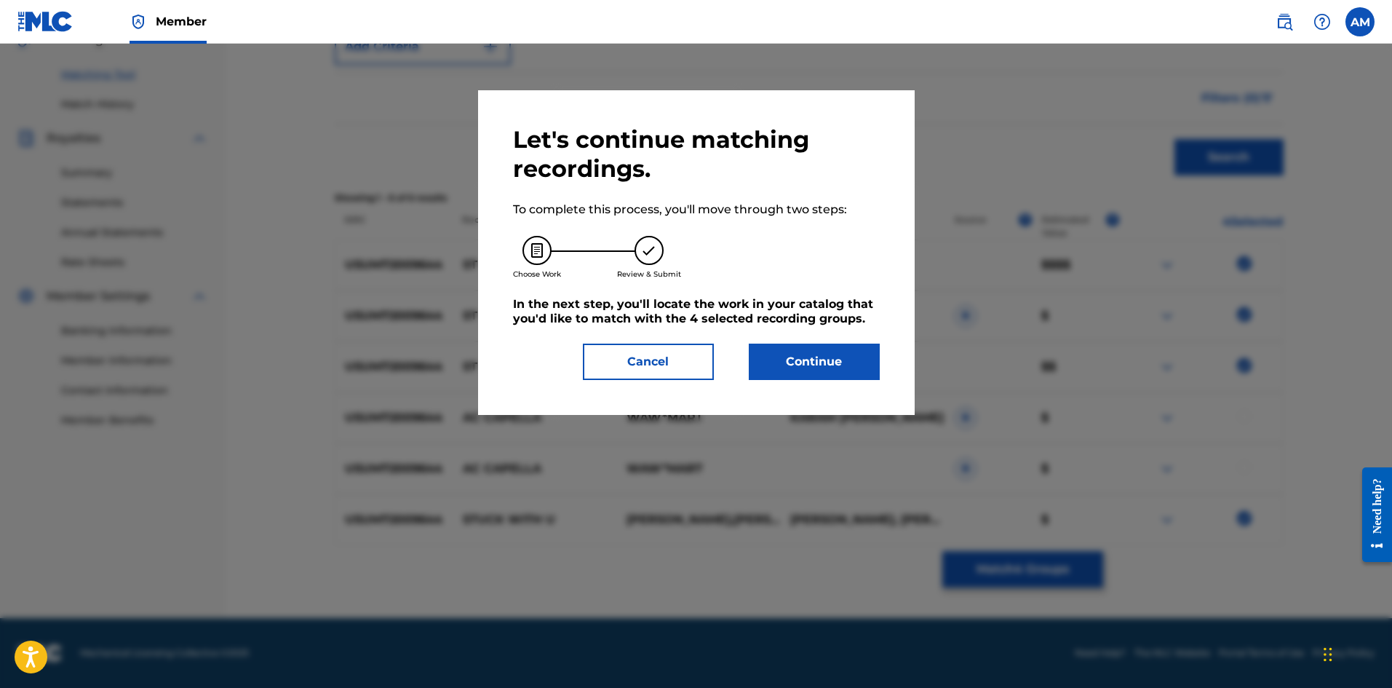
click at [764, 352] on button "Continue" at bounding box center [814, 361] width 131 height 36
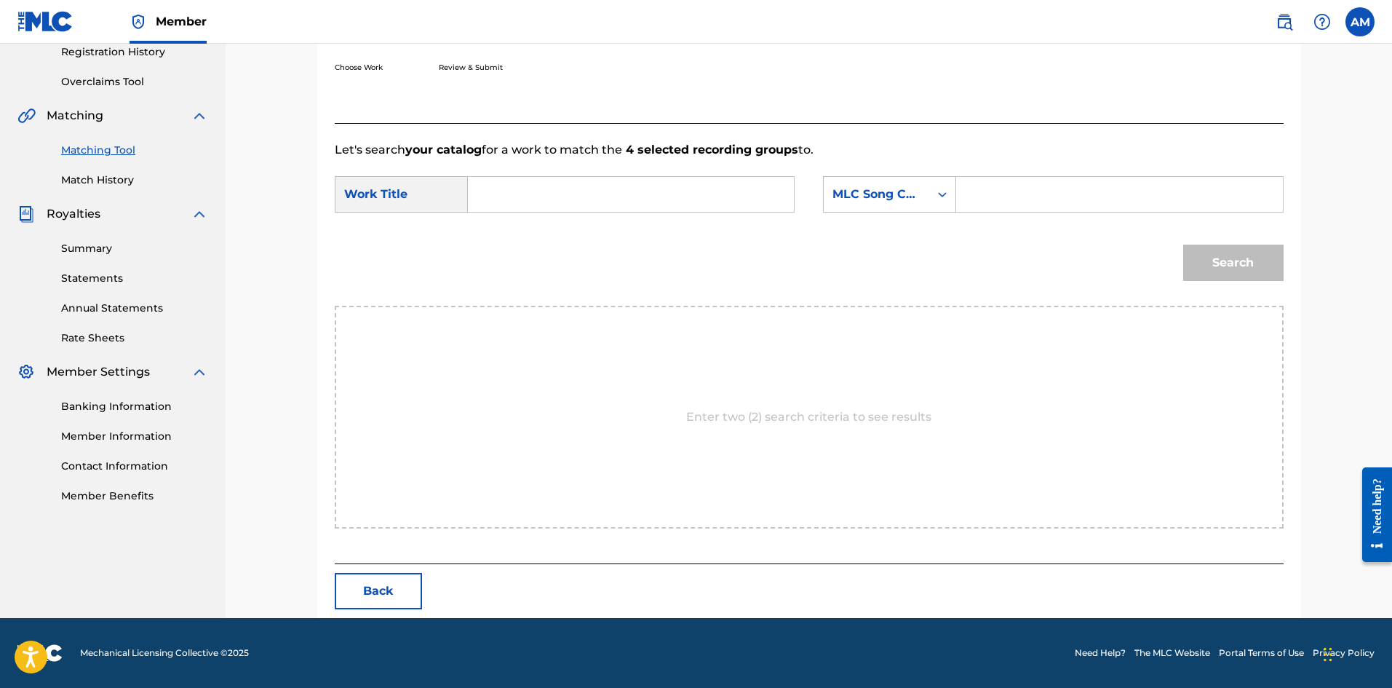
click at [379, 599] on button "Back" at bounding box center [378, 591] width 87 height 36
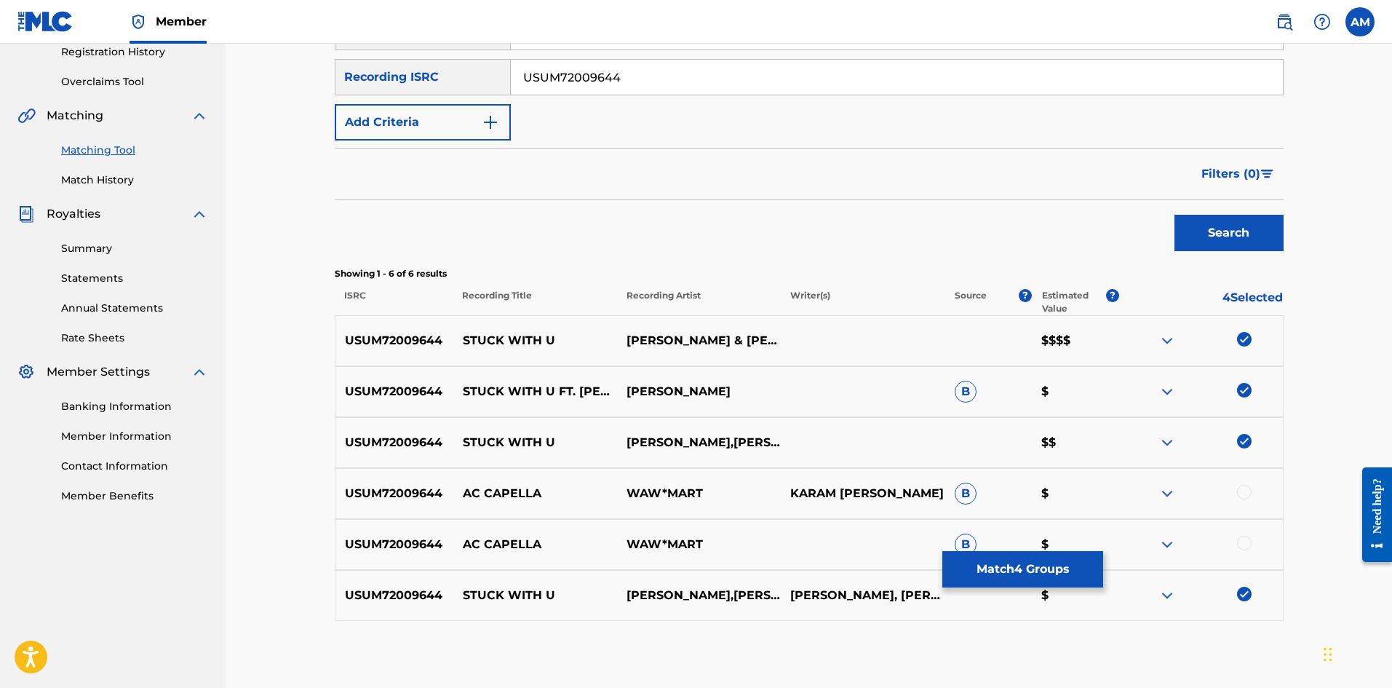
drag, startPoint x: 659, startPoint y: 84, endPoint x: 117, endPoint y: 86, distance: 541.4
click at [117, 86] on main "UNIVERSAL MUSIC PUB GROUP Summary Catalog Works Registration Claiming Tool Indi…" at bounding box center [696, 227] width 1392 height 931
type input "GBUM72102129"
click at [1236, 240] on button "Search" at bounding box center [1229, 233] width 109 height 36
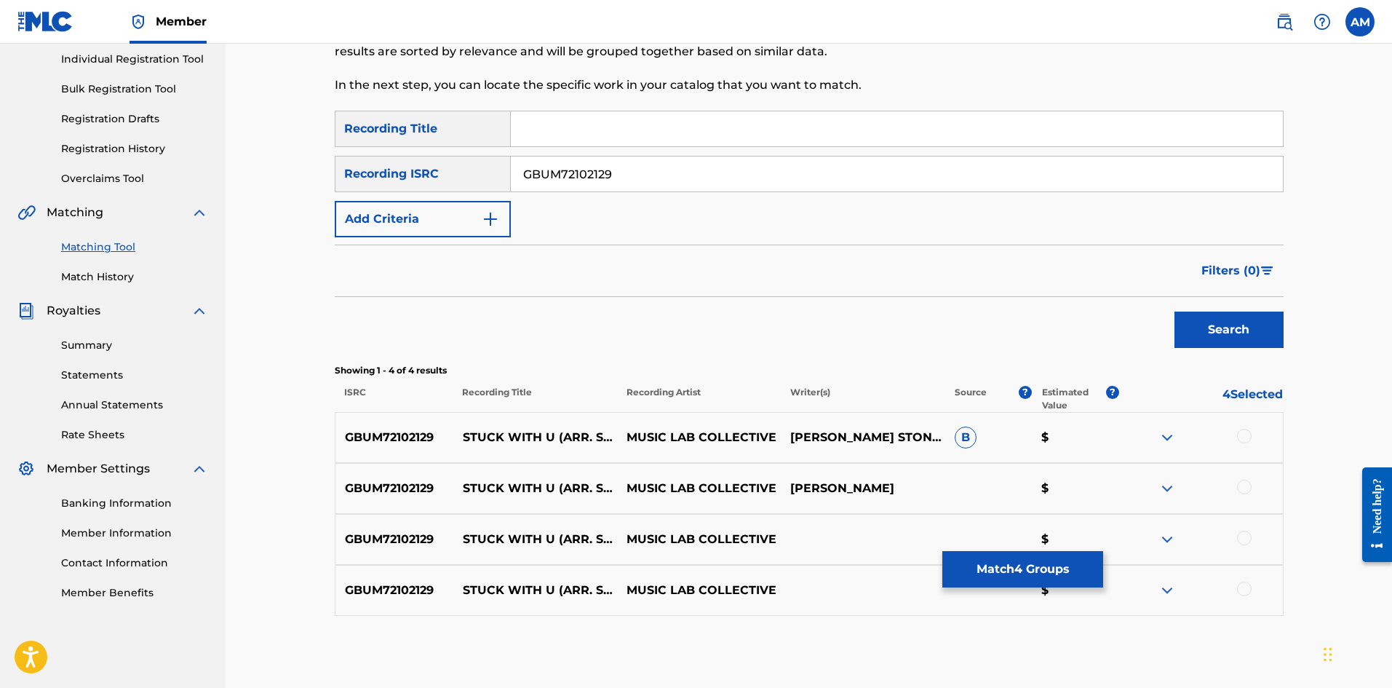
scroll to position [255, 0]
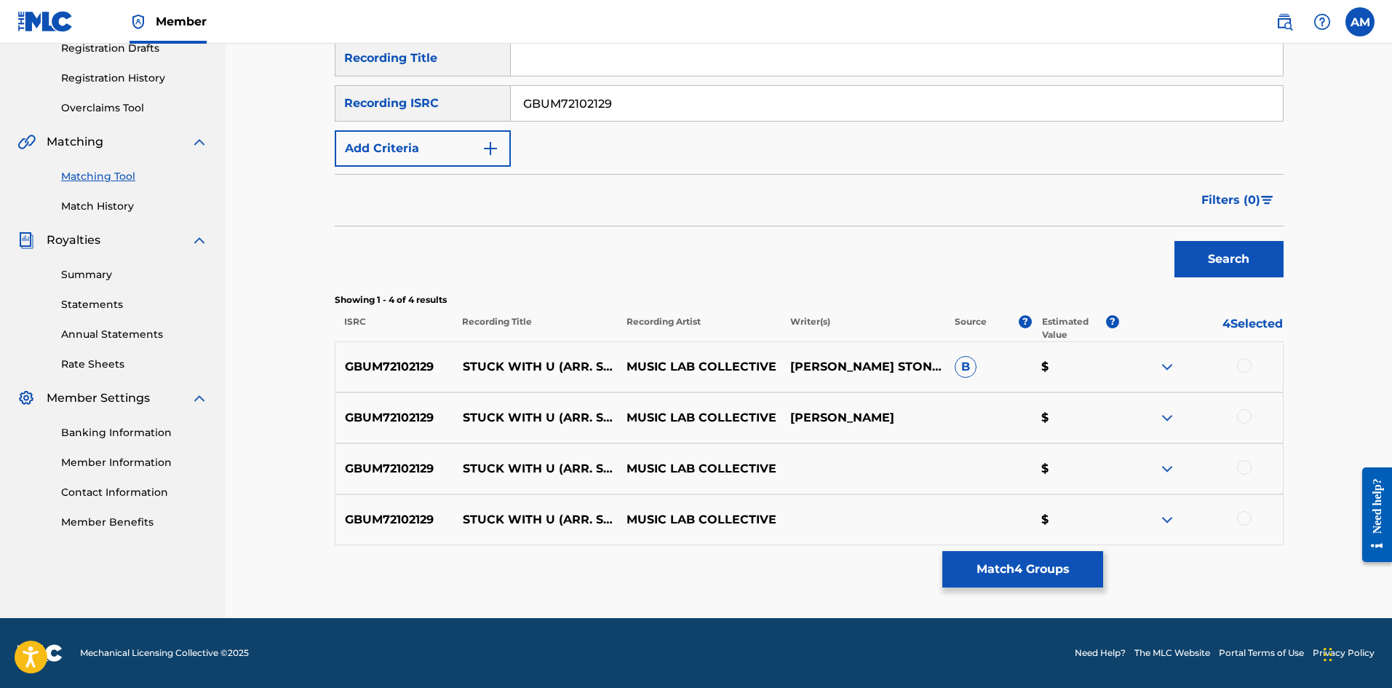
click at [1241, 368] on div at bounding box center [1244, 365] width 15 height 15
click at [1244, 416] on div at bounding box center [1244, 416] width 15 height 15
click at [1242, 462] on div at bounding box center [1244, 467] width 15 height 15
click at [1245, 516] on div at bounding box center [1244, 518] width 15 height 15
click at [1054, 557] on button "Match 8 Groups" at bounding box center [1022, 569] width 161 height 36
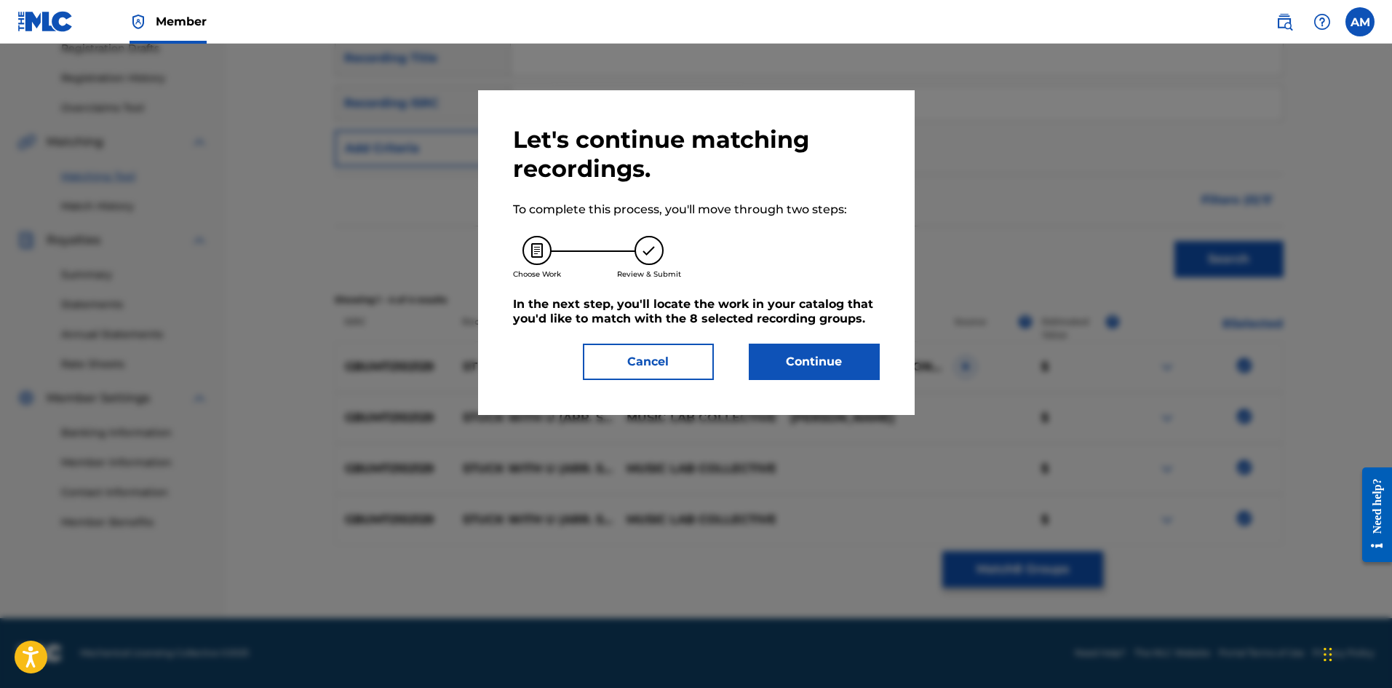
drag, startPoint x: 791, startPoint y: 359, endPoint x: 101, endPoint y: 386, distance: 690.4
click at [767, 362] on button "Continue" at bounding box center [814, 361] width 131 height 36
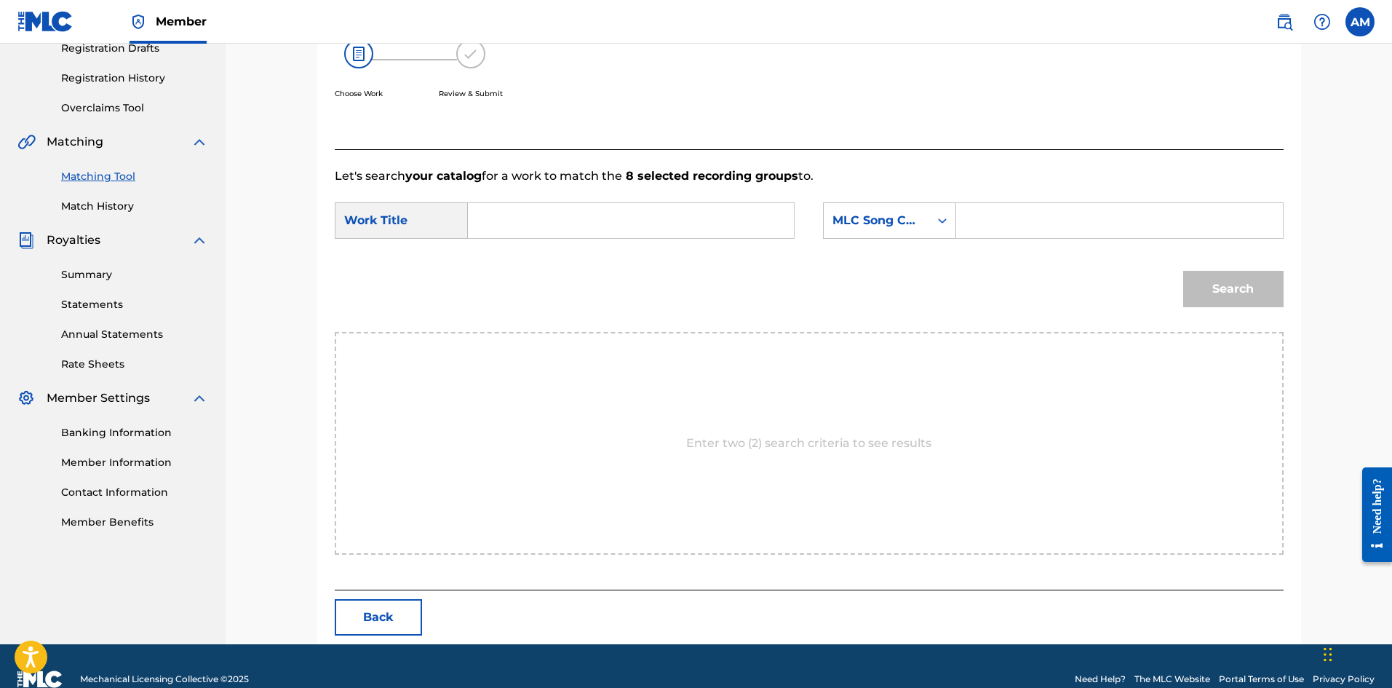
drag, startPoint x: 595, startPoint y: 212, endPoint x: 547, endPoint y: 220, distance: 47.9
click at [595, 212] on input "Search Form" at bounding box center [630, 220] width 301 height 35
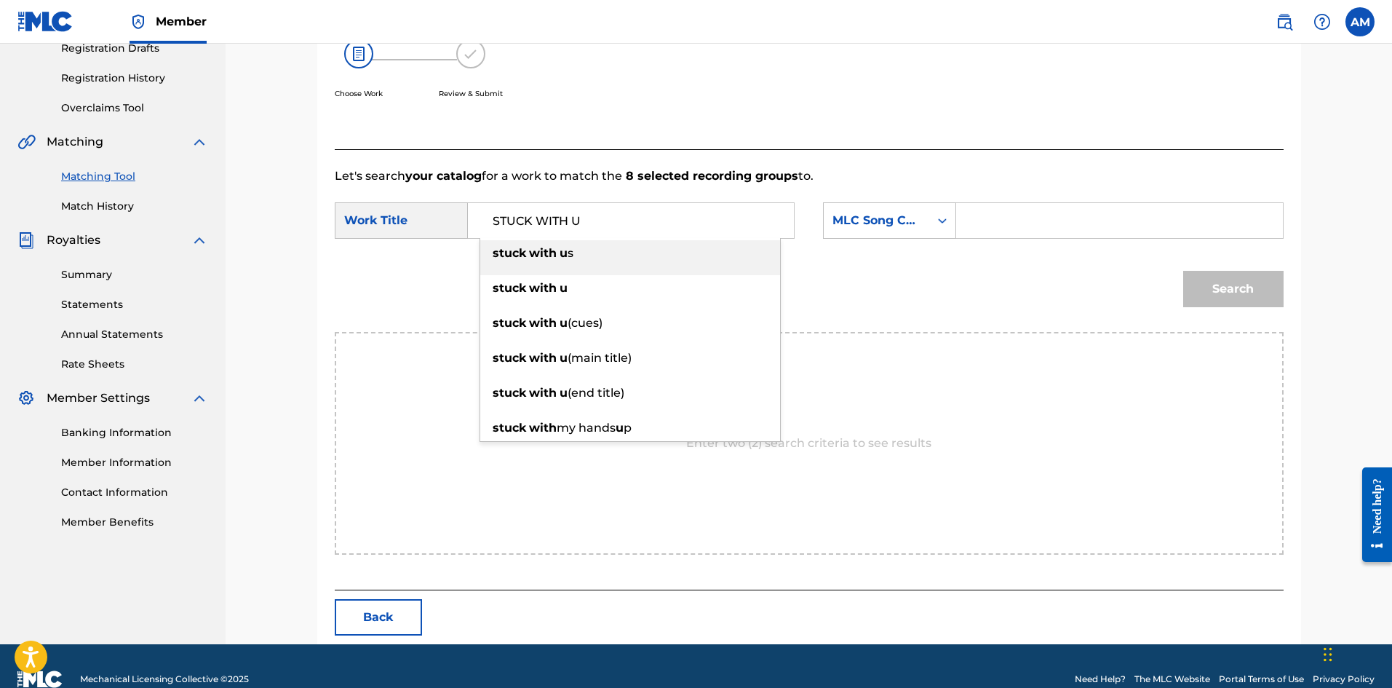
type input "STUCK WITH U"
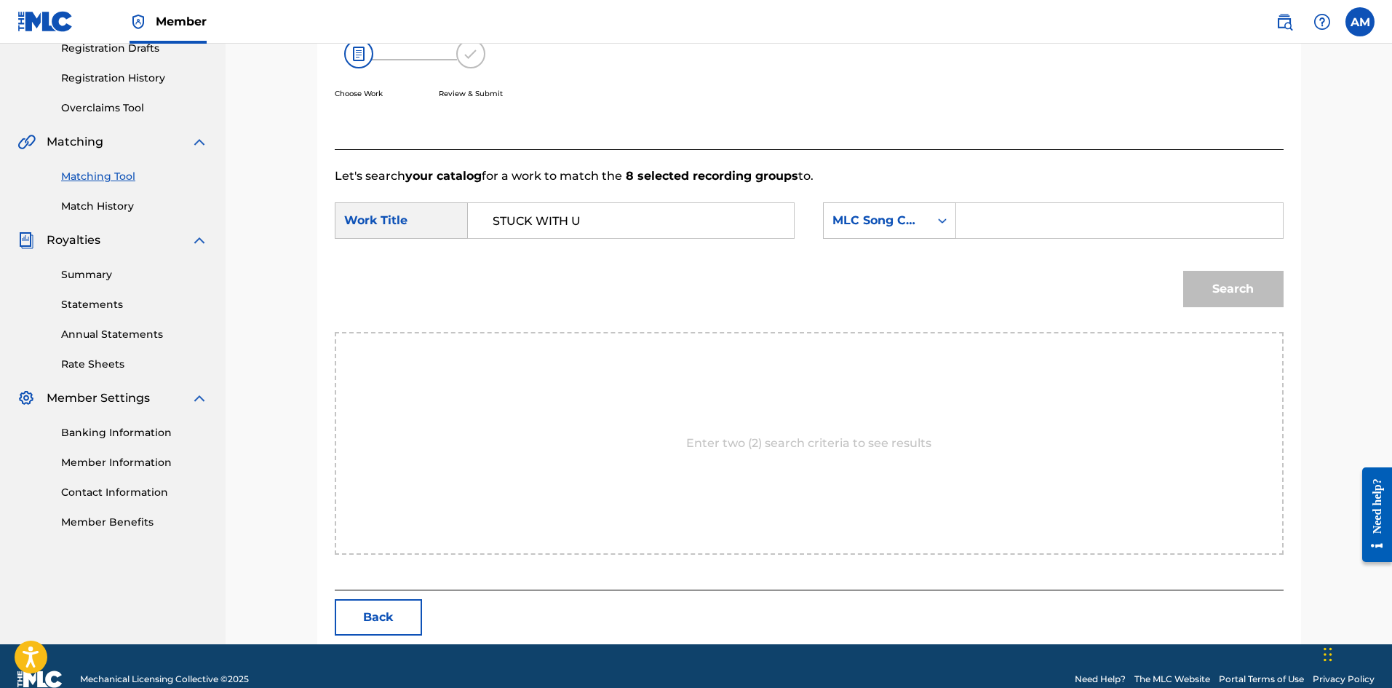
drag, startPoint x: 1062, startPoint y: 226, endPoint x: 1239, endPoint y: 278, distance: 185.1
click at [1062, 226] on input "Search Form" at bounding box center [1119, 220] width 301 height 35
type input "SD01XJ"
click at [1242, 279] on button "Search" at bounding box center [1233, 289] width 100 height 36
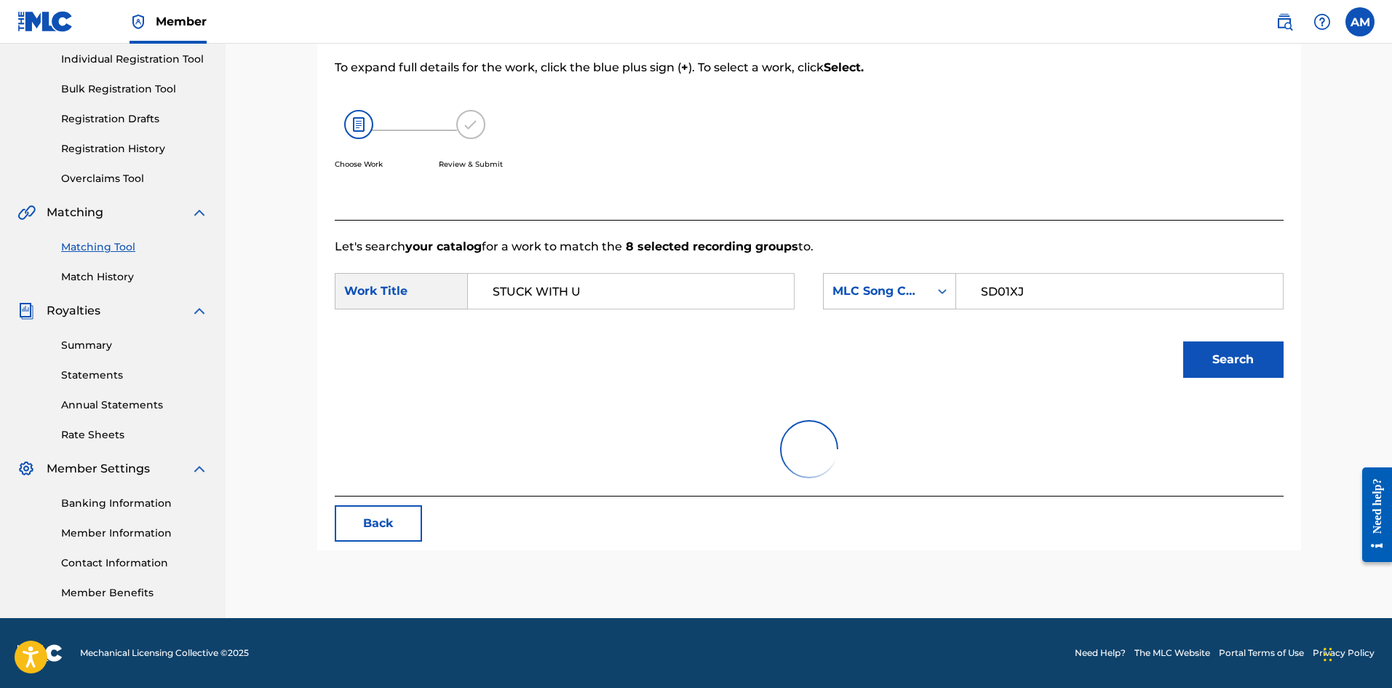
scroll to position [239, 0]
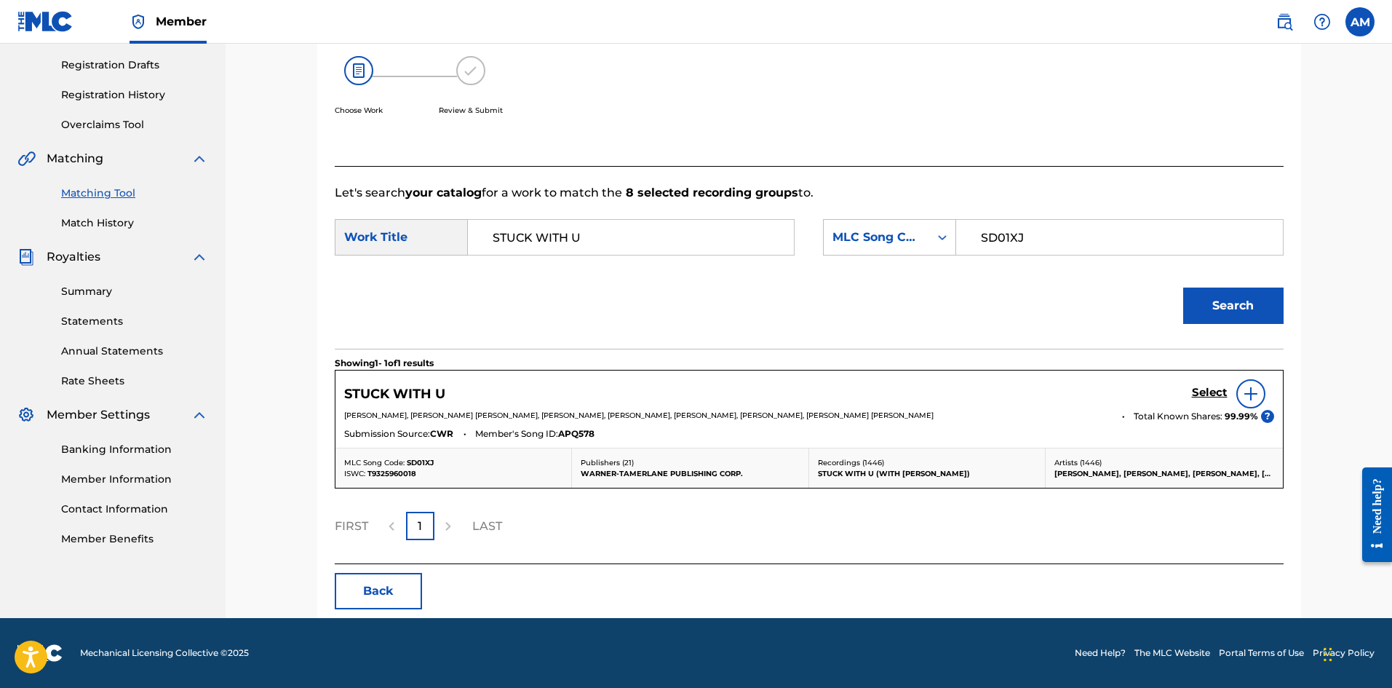
click at [1212, 392] on h5 "Select" at bounding box center [1210, 393] width 36 height 14
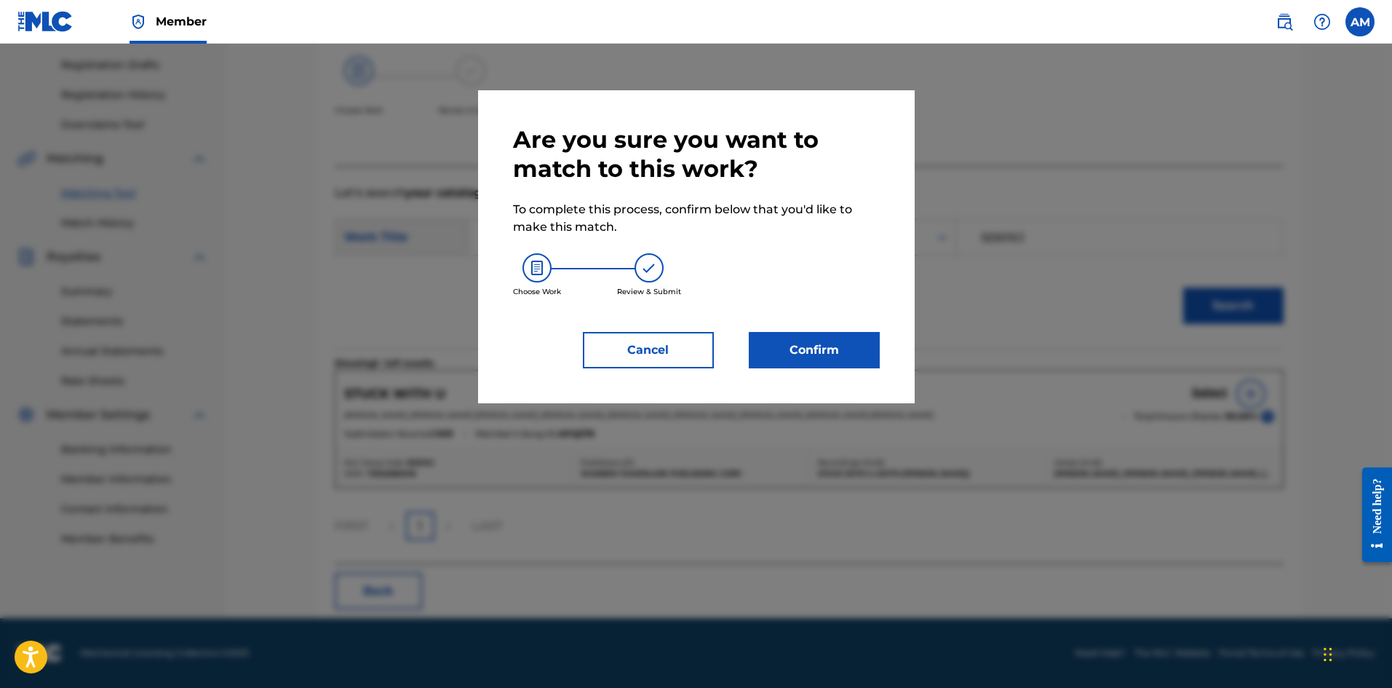
click at [796, 362] on button "Confirm" at bounding box center [814, 350] width 131 height 36
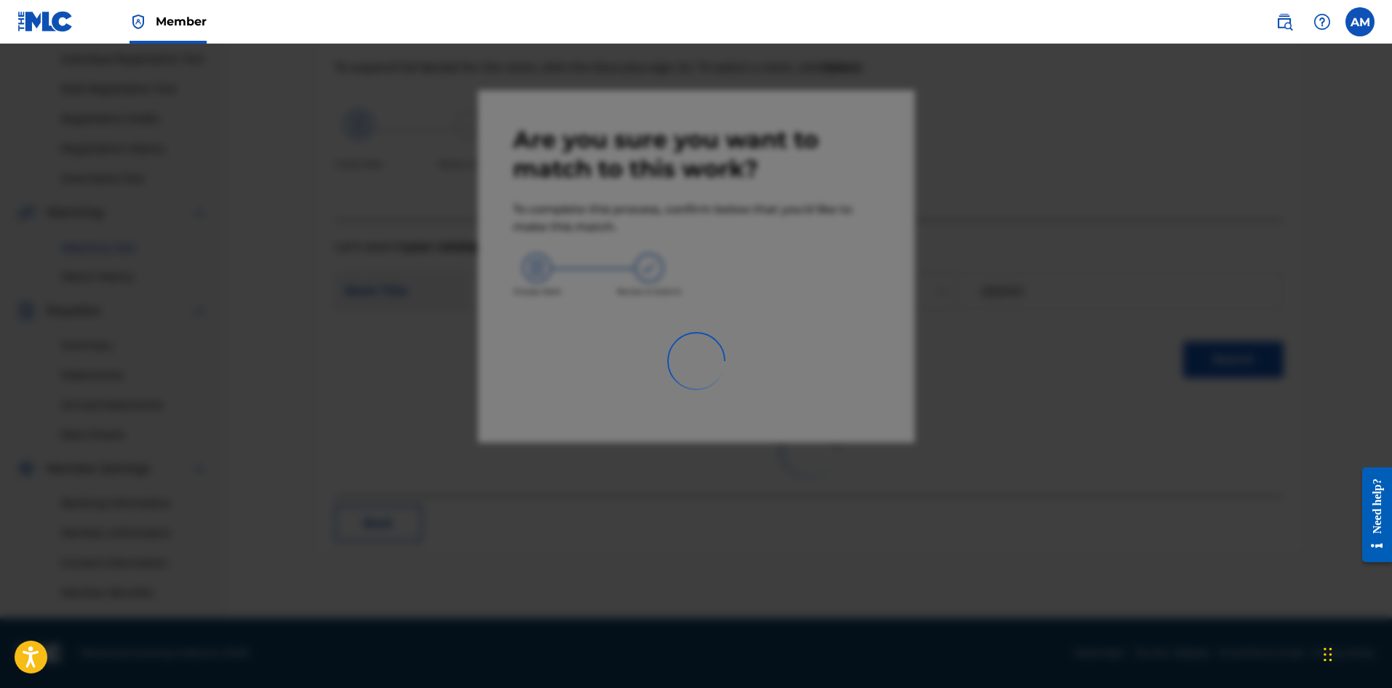
scroll to position [185, 0]
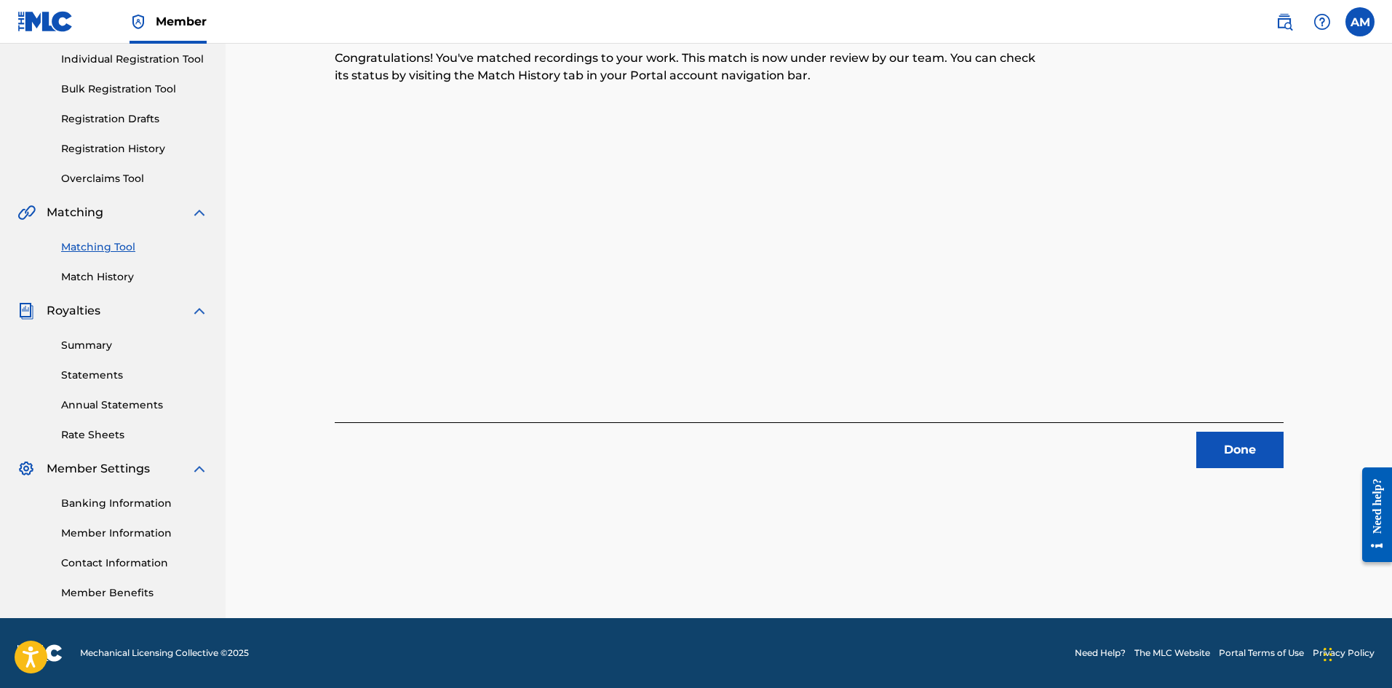
drag, startPoint x: 1221, startPoint y: 448, endPoint x: 1188, endPoint y: 442, distance: 34.0
click at [1221, 448] on button "Done" at bounding box center [1239, 450] width 87 height 36
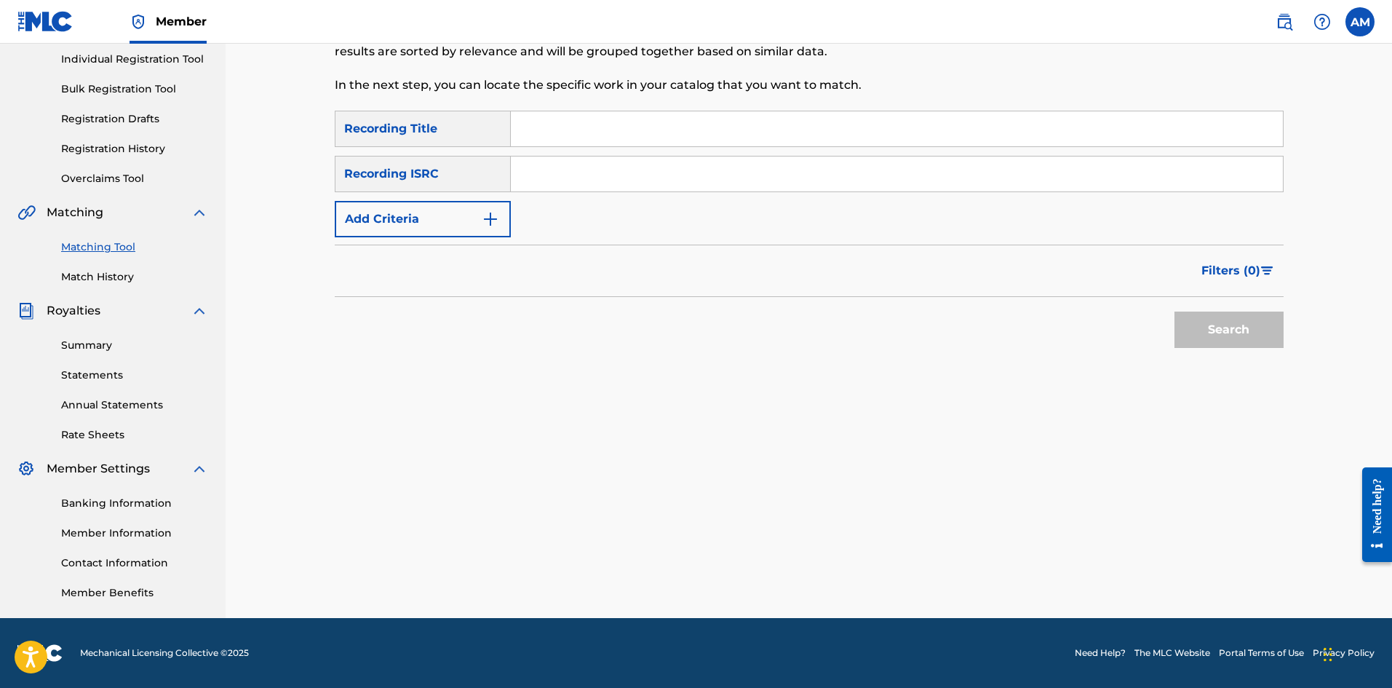
click at [603, 183] on input "Search Form" at bounding box center [897, 173] width 772 height 35
type input "USUM72102131"
click at [1183, 324] on button "Search" at bounding box center [1229, 329] width 109 height 36
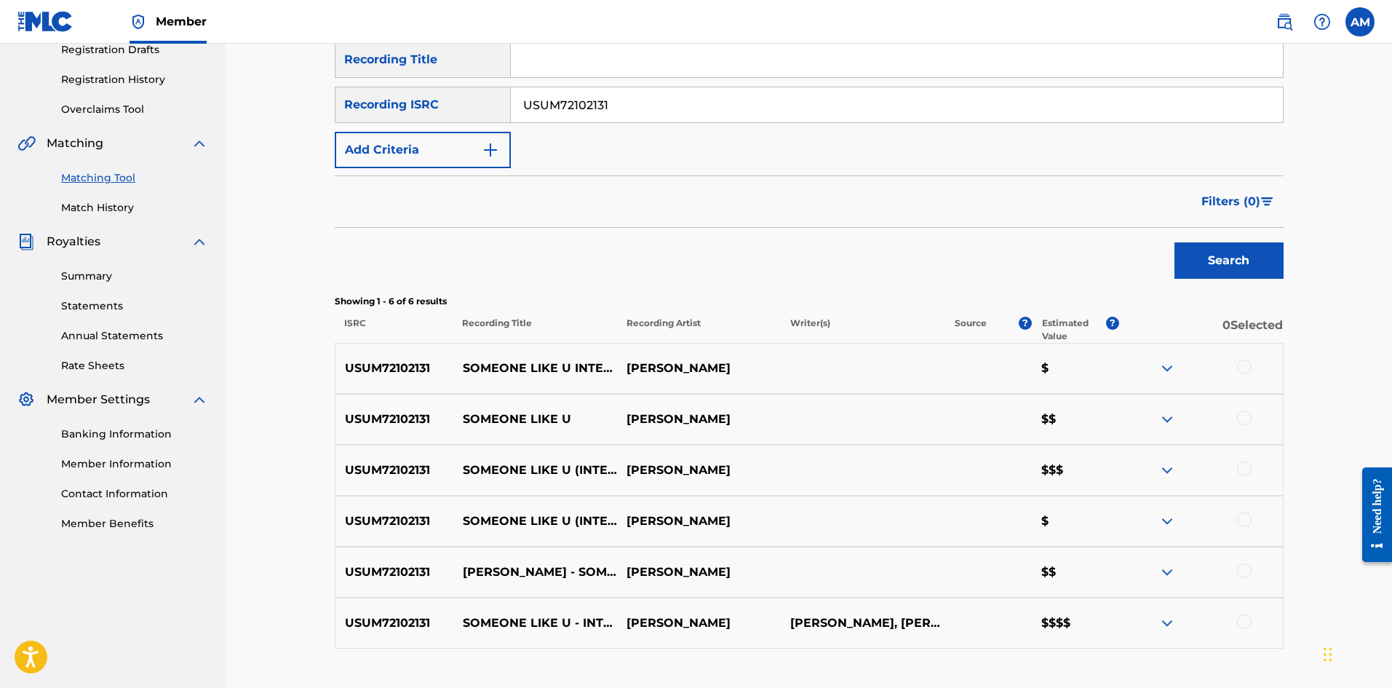
scroll to position [357, 0]
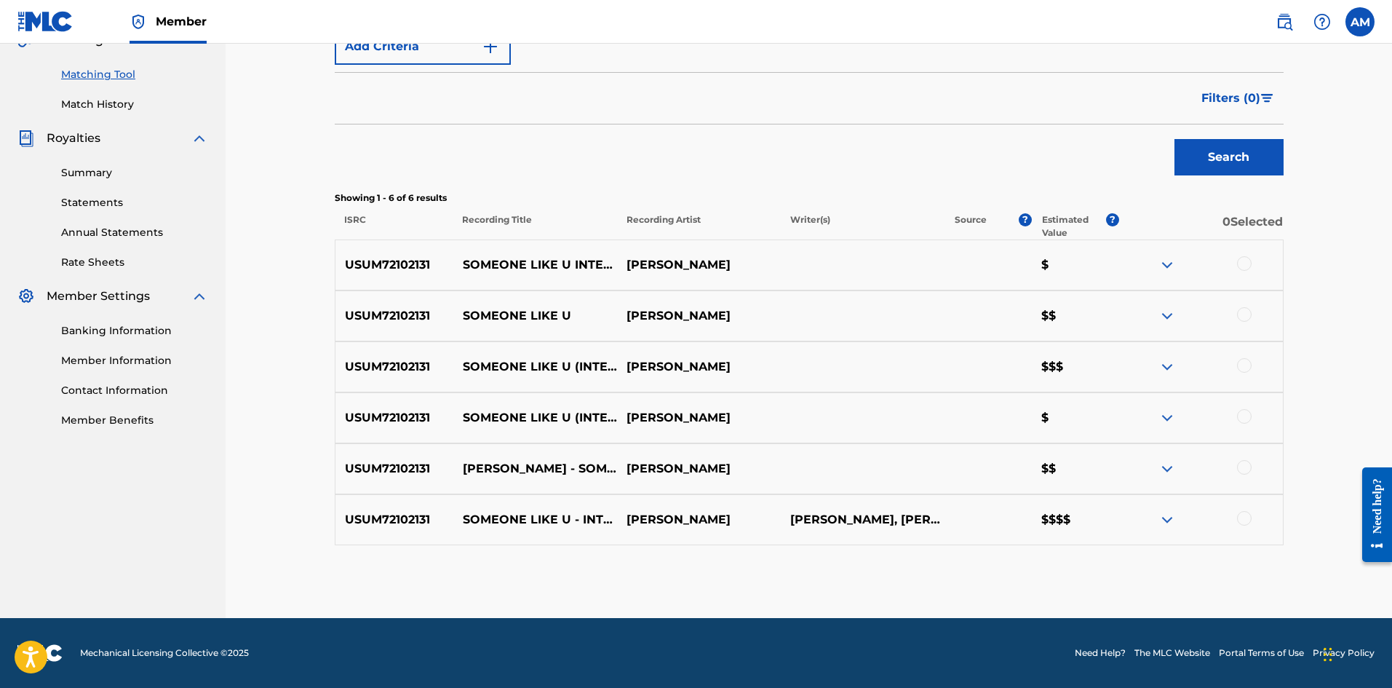
click at [1245, 261] on div at bounding box center [1244, 263] width 15 height 15
click at [1246, 314] on div at bounding box center [1244, 314] width 15 height 15
click at [1243, 360] on div at bounding box center [1244, 365] width 15 height 15
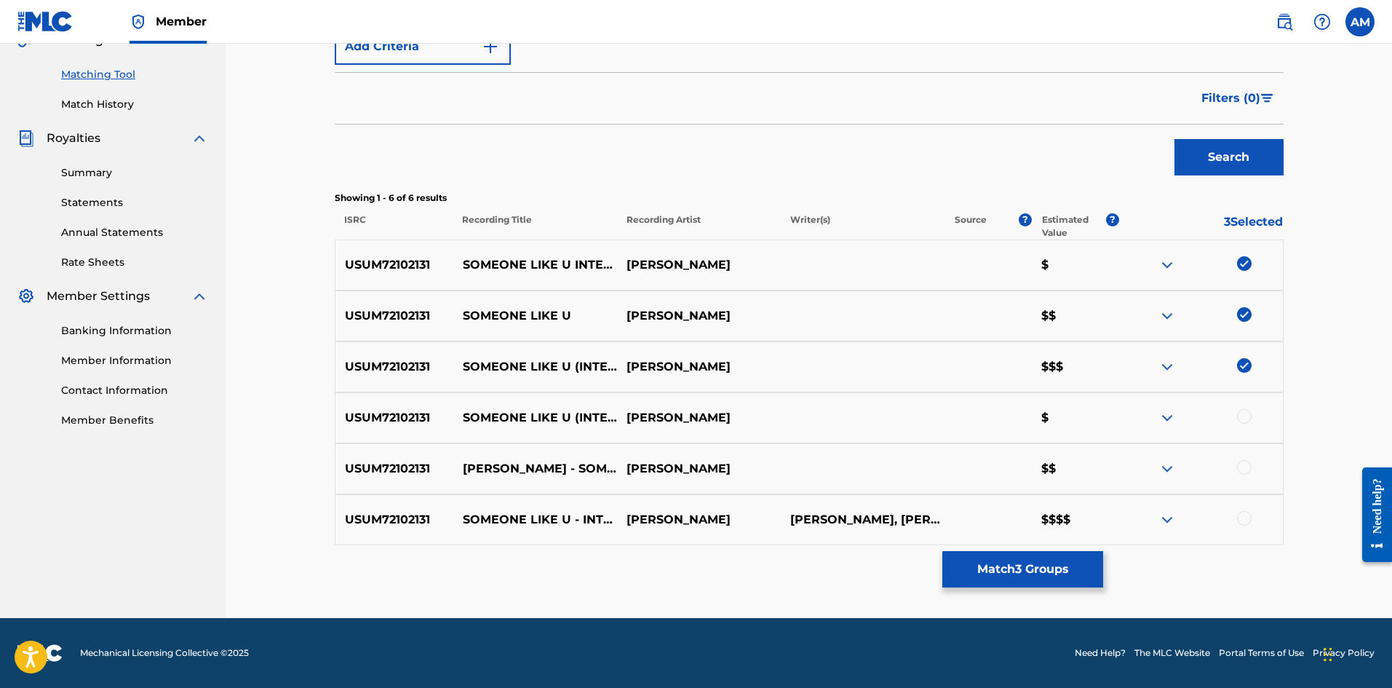
click at [1246, 416] on div at bounding box center [1244, 416] width 15 height 15
click at [1244, 464] on div at bounding box center [1244, 467] width 15 height 15
click at [1243, 509] on div "USUM72102131 SOMEONE LIKE U - INTERLUDE [PERSON_NAME] [PERSON_NAME], [PERSON_NA…" at bounding box center [809, 519] width 949 height 51
click at [1244, 513] on div at bounding box center [1244, 518] width 15 height 15
click at [1057, 560] on button "Match 6 Groups" at bounding box center [1022, 569] width 161 height 36
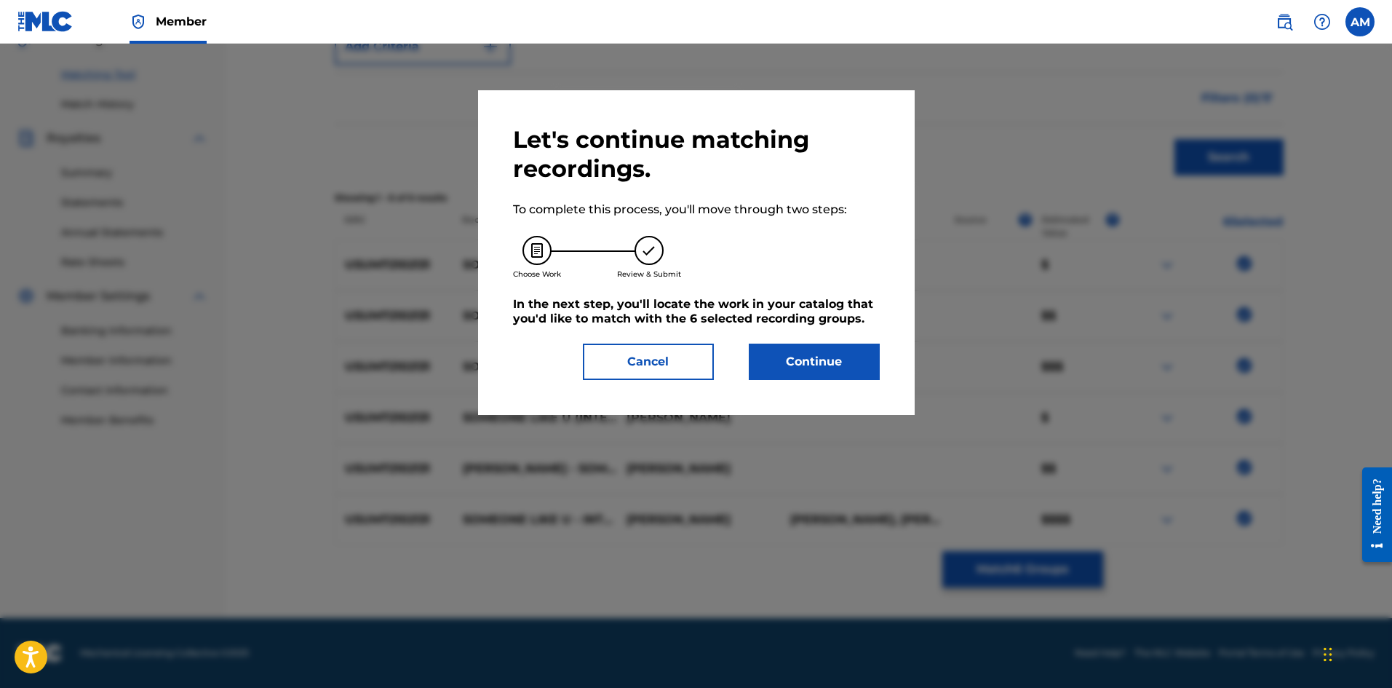
click at [658, 359] on button "Cancel" at bounding box center [648, 361] width 131 height 36
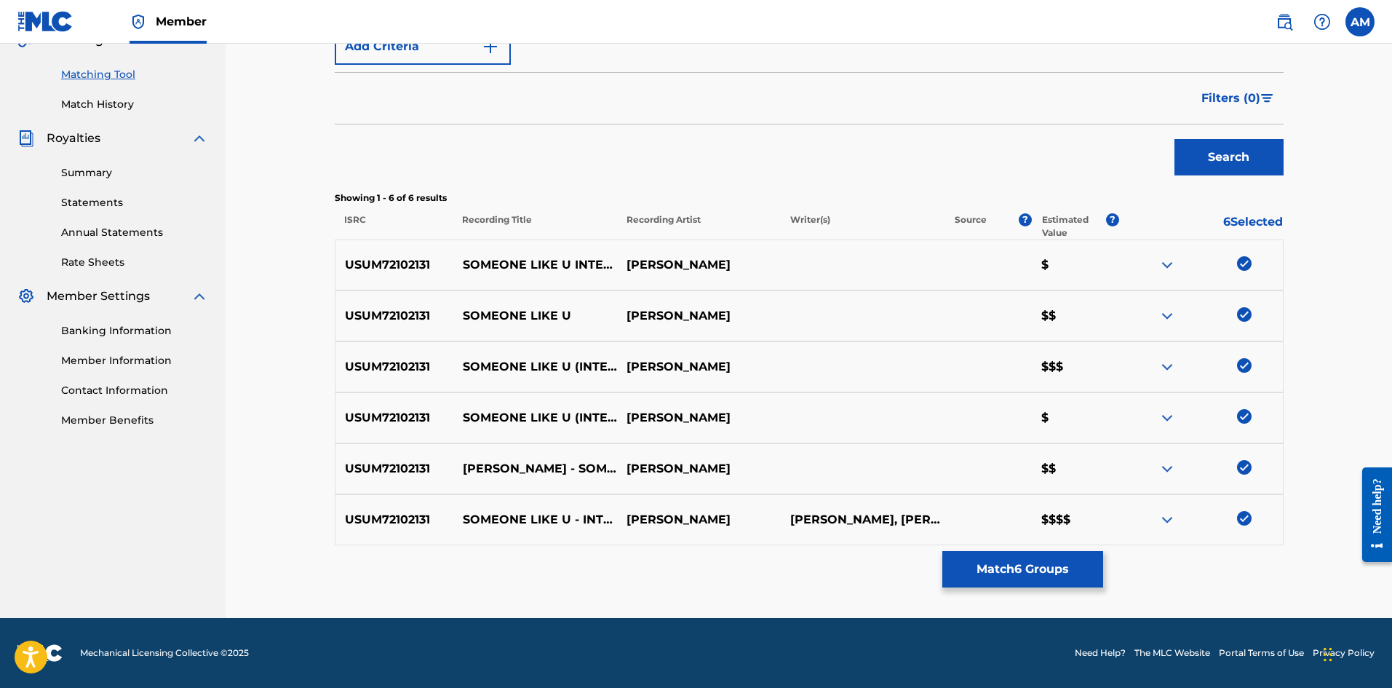
click at [987, 557] on button "Match 6 Groups" at bounding box center [1022, 569] width 161 height 36
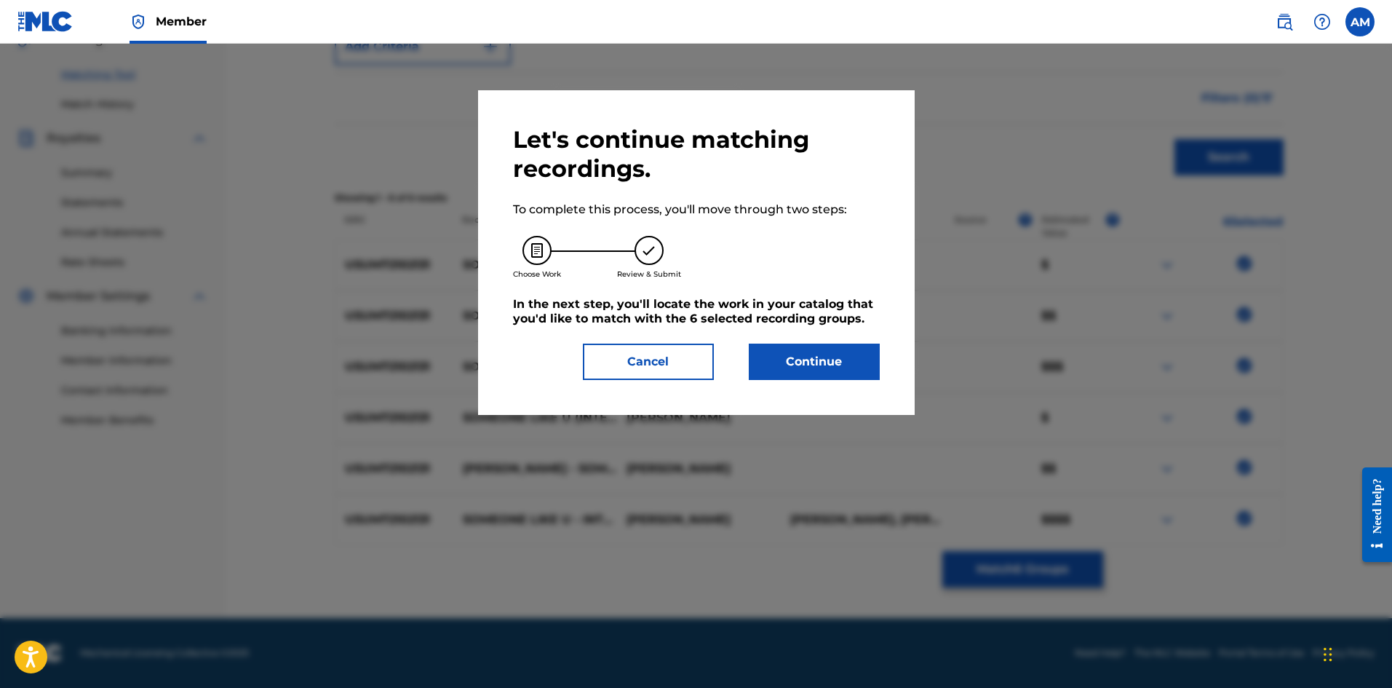
click at [824, 365] on button "Continue" at bounding box center [814, 361] width 131 height 36
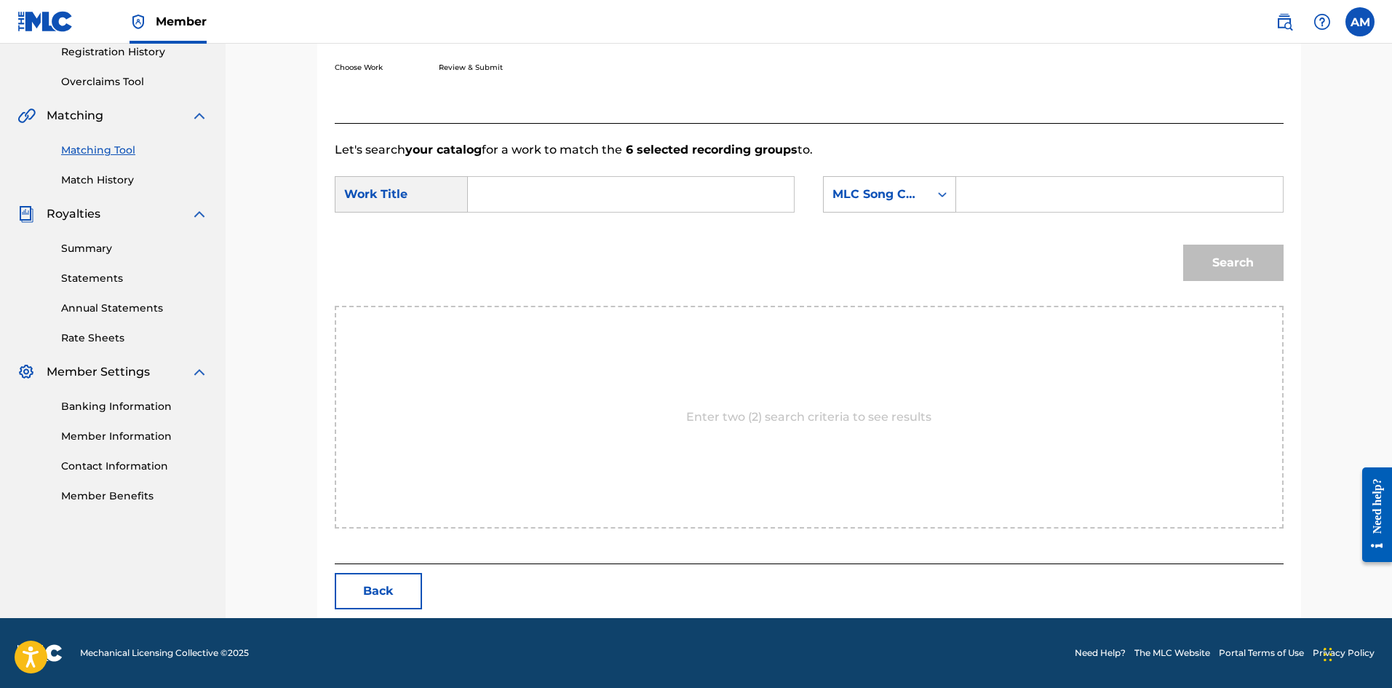
scroll to position [282, 0]
click at [612, 185] on input "Search Form" at bounding box center [630, 194] width 301 height 35
type input "SOMEONE LIKE U (INTERLUDE)"
drag, startPoint x: 1074, startPoint y: 190, endPoint x: 1124, endPoint y: 205, distance: 52.5
click at [1074, 190] on input "Search Form" at bounding box center [1119, 194] width 301 height 35
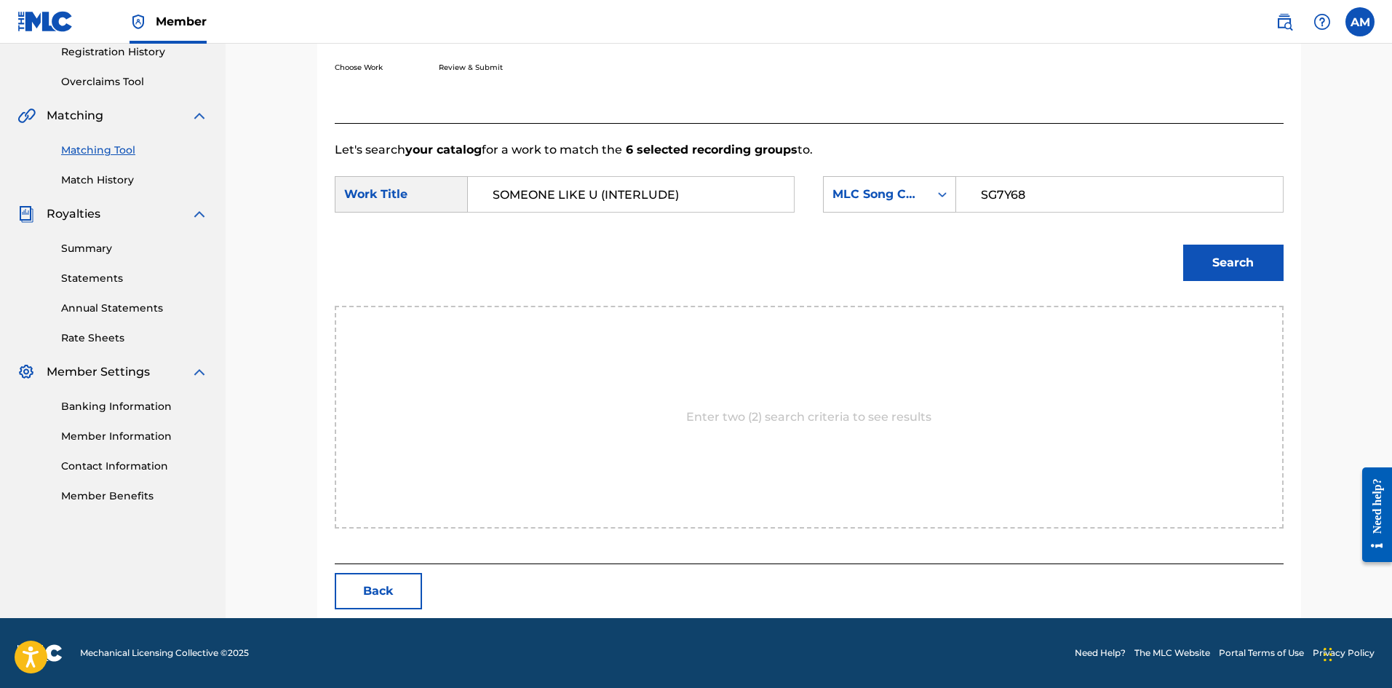
type input "SG7Y68"
click at [1266, 266] on button "Search" at bounding box center [1233, 263] width 100 height 36
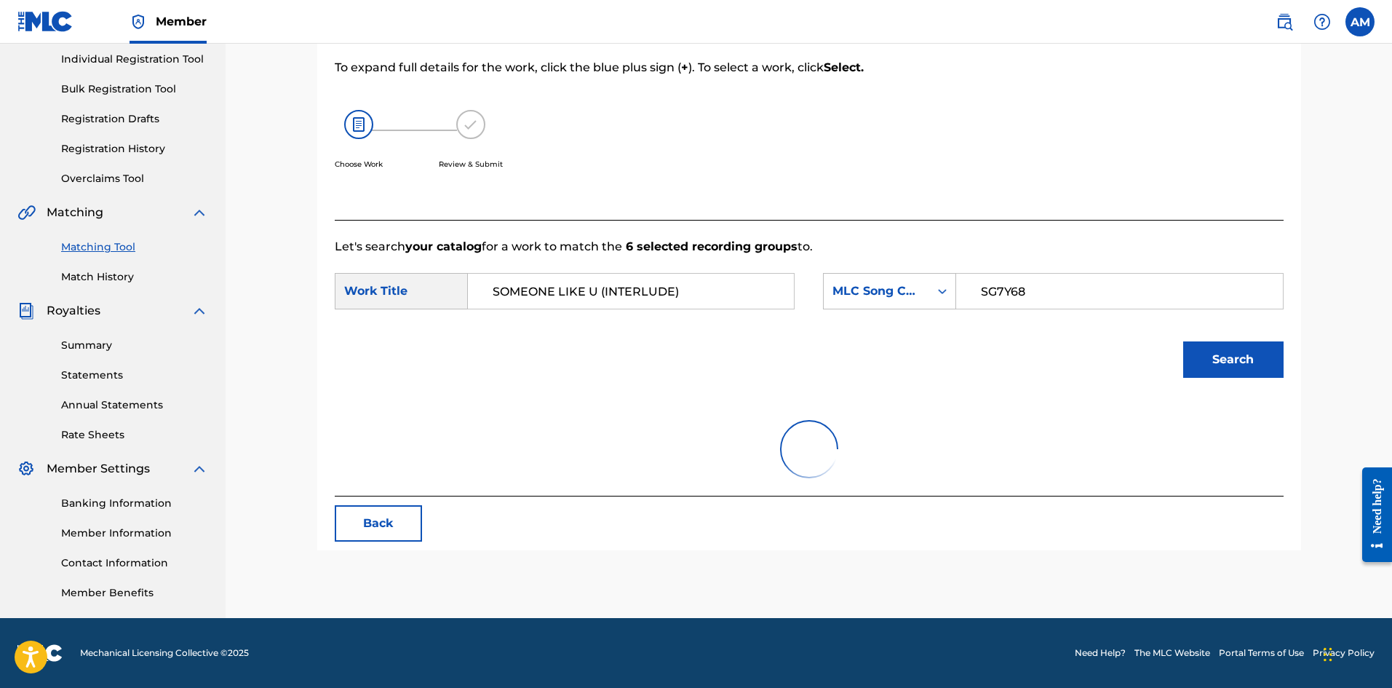
scroll to position [239, 0]
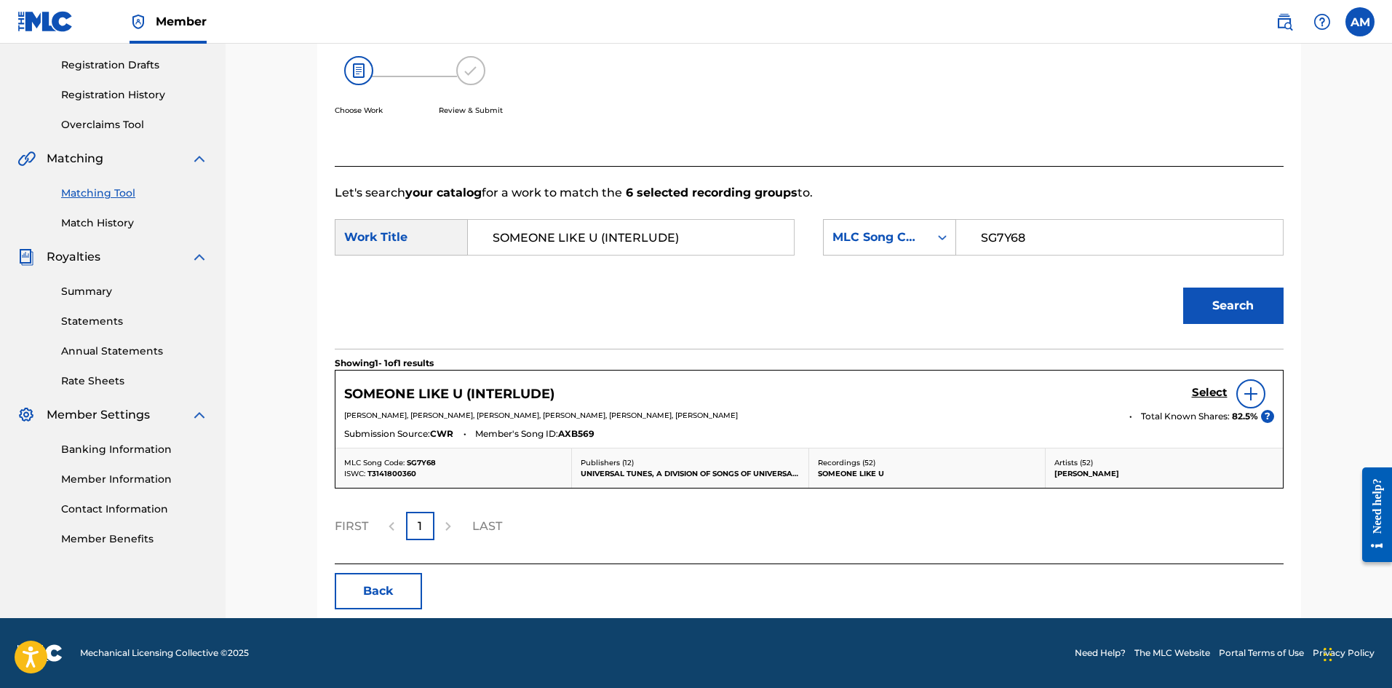
click at [1207, 394] on h5 "Select" at bounding box center [1210, 393] width 36 height 14
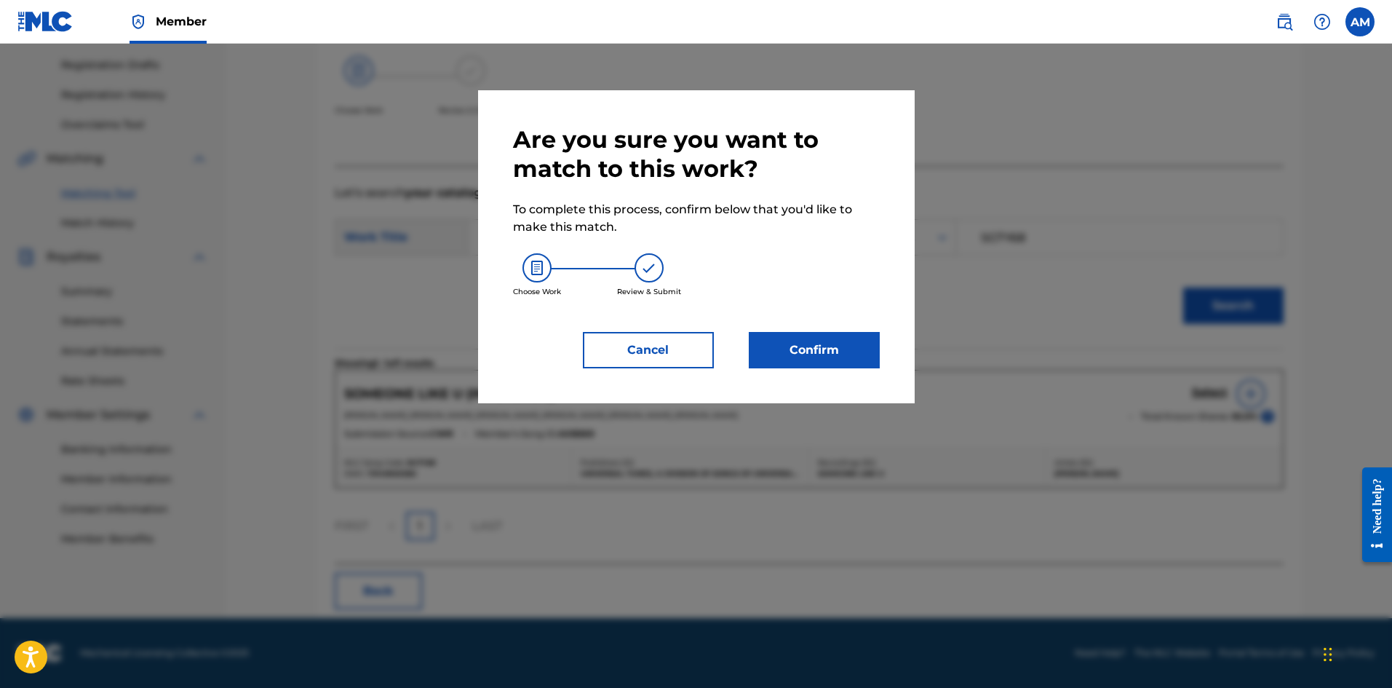
click at [801, 348] on button "Confirm" at bounding box center [814, 350] width 131 height 36
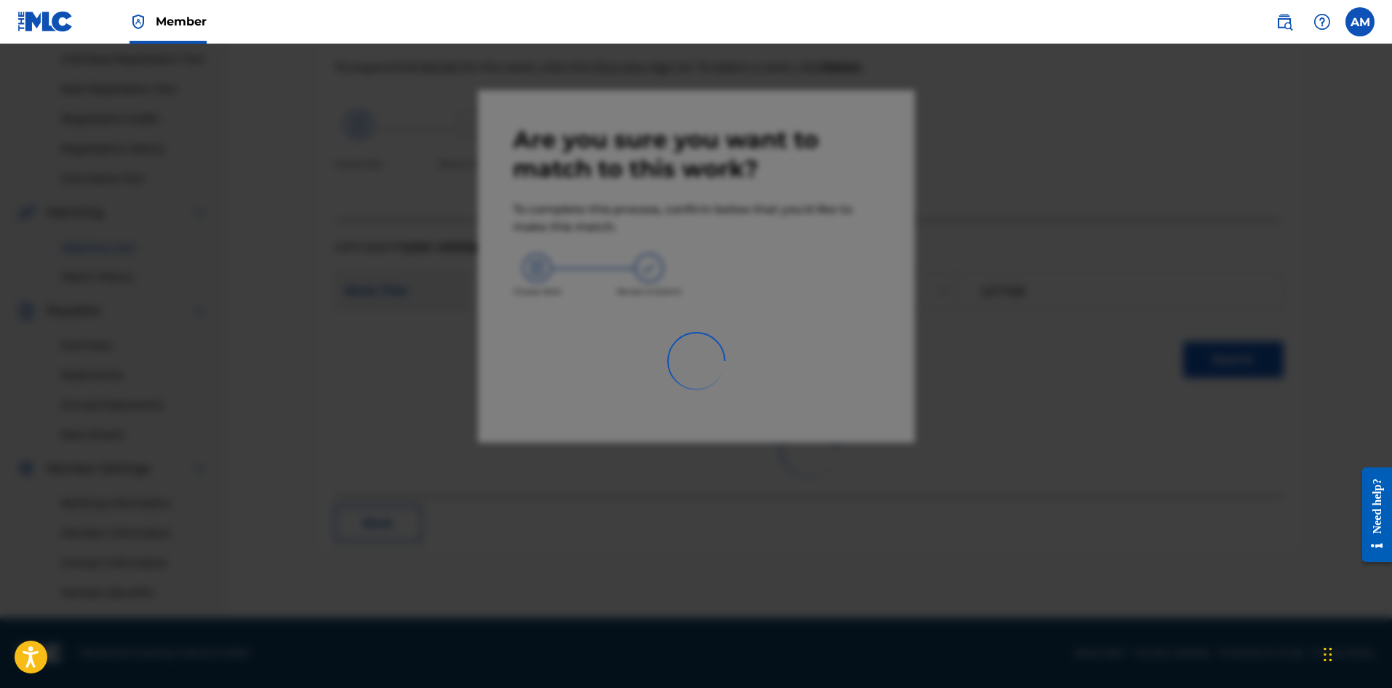
scroll to position [185, 0]
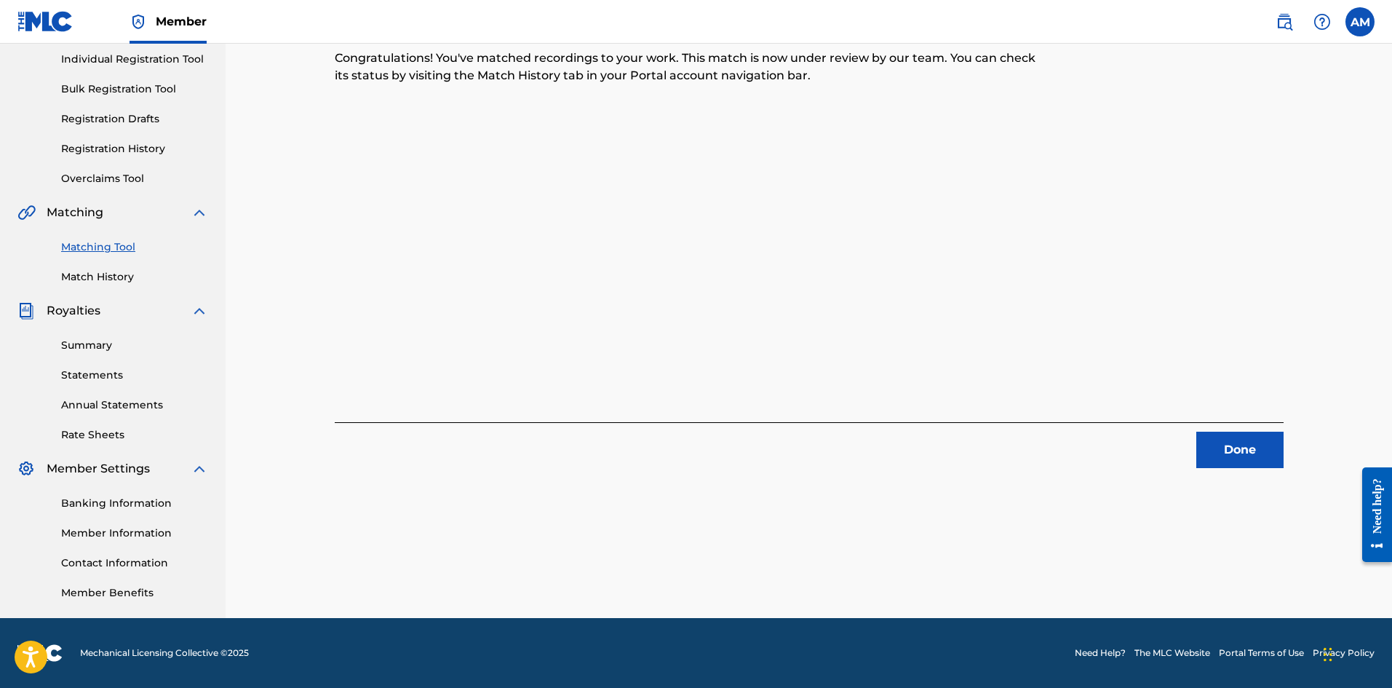
drag, startPoint x: 1255, startPoint y: 461, endPoint x: 1226, endPoint y: 437, distance: 36.7
click at [1252, 459] on button "Done" at bounding box center [1239, 450] width 87 height 36
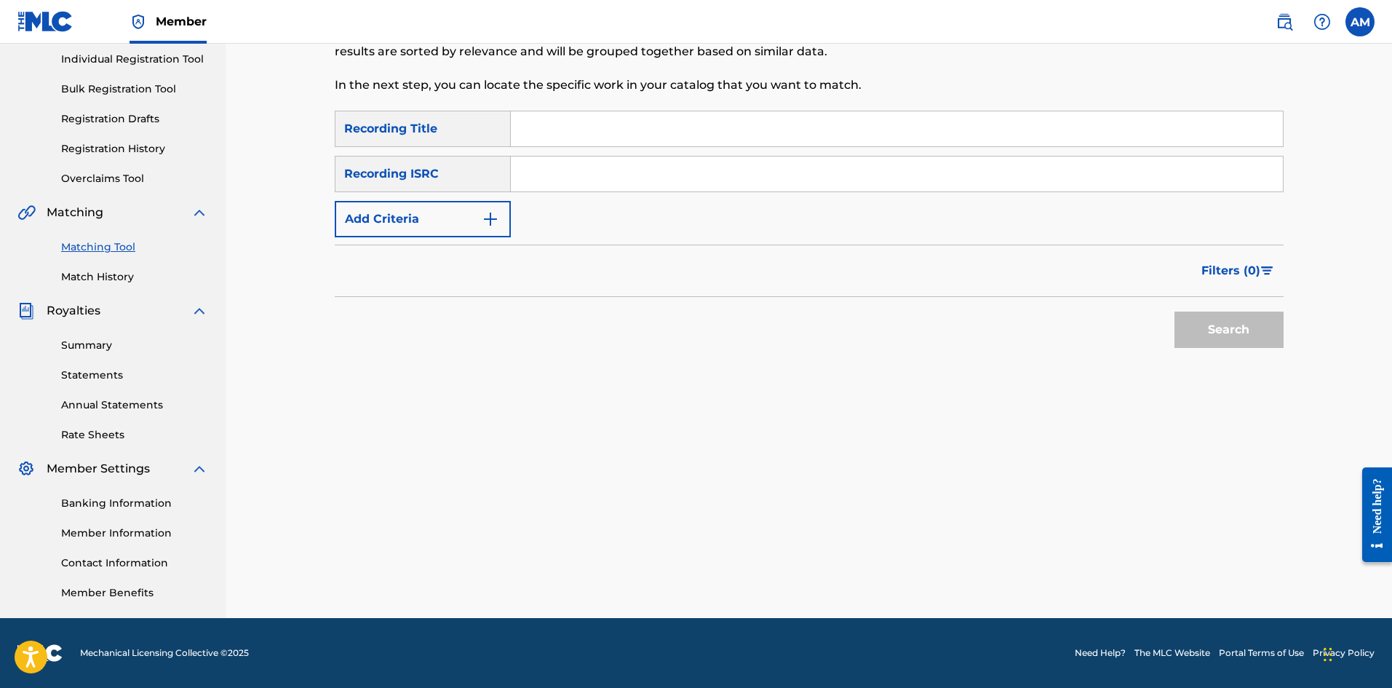
click at [581, 175] on input "Search Form" at bounding box center [897, 173] width 772 height 35
type input "USUM72020432"
click at [1269, 330] on button "Search" at bounding box center [1229, 329] width 109 height 36
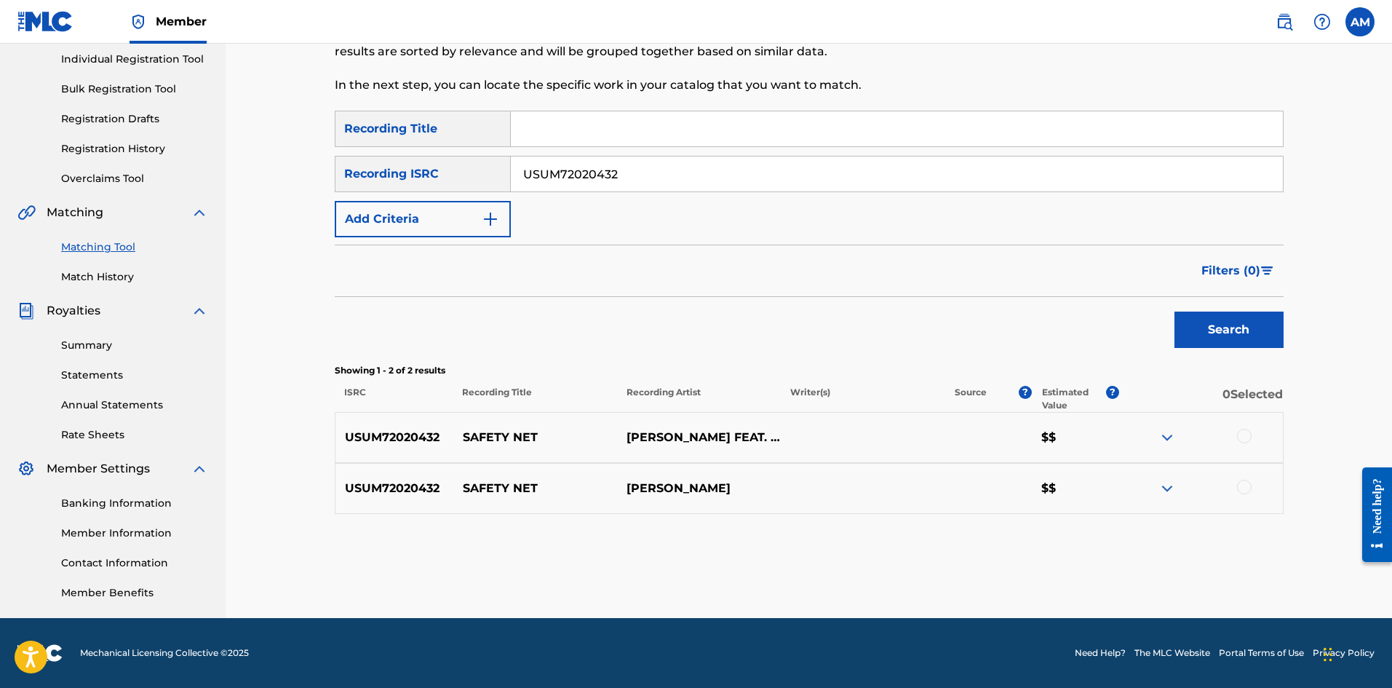
click at [1241, 433] on div at bounding box center [1244, 436] width 15 height 15
click at [1240, 492] on div at bounding box center [1244, 487] width 15 height 15
click at [1033, 560] on button "Match 2 Groups" at bounding box center [1022, 569] width 161 height 36
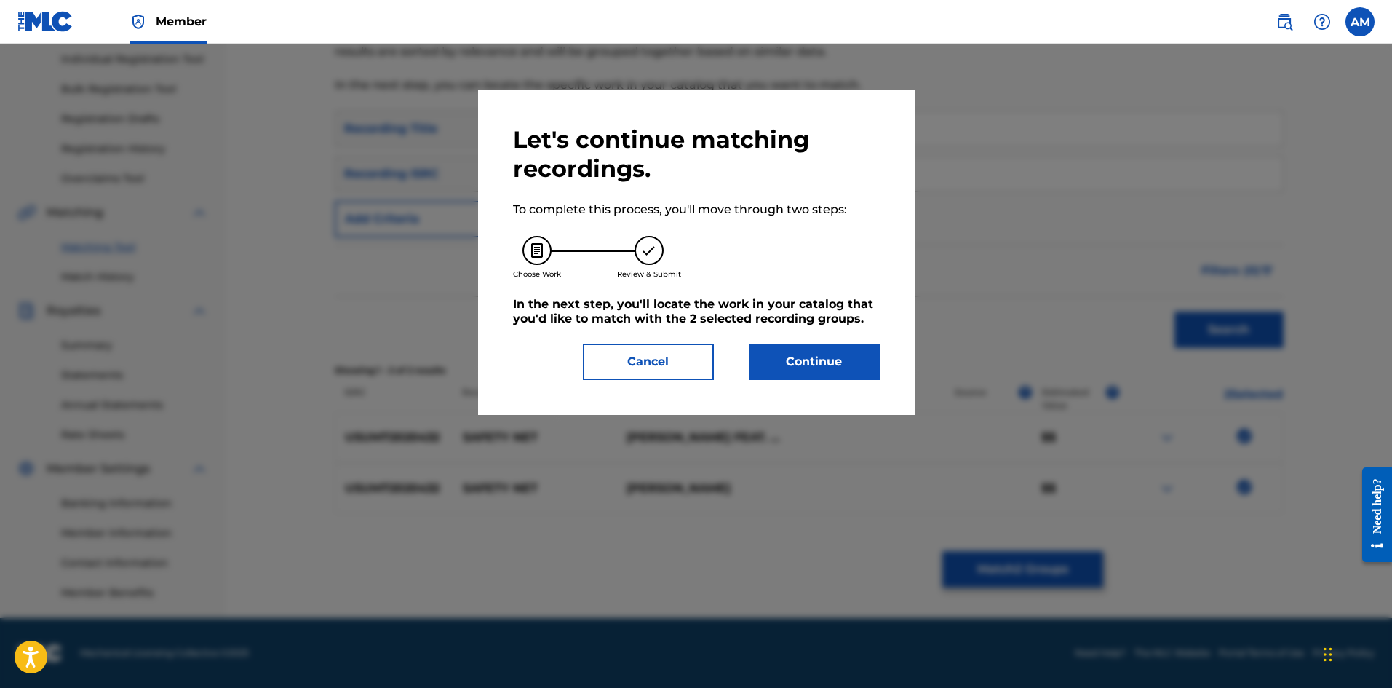
drag, startPoint x: 822, startPoint y: 351, endPoint x: 56, endPoint y: 406, distance: 768.3
click at [817, 351] on button "Continue" at bounding box center [814, 361] width 131 height 36
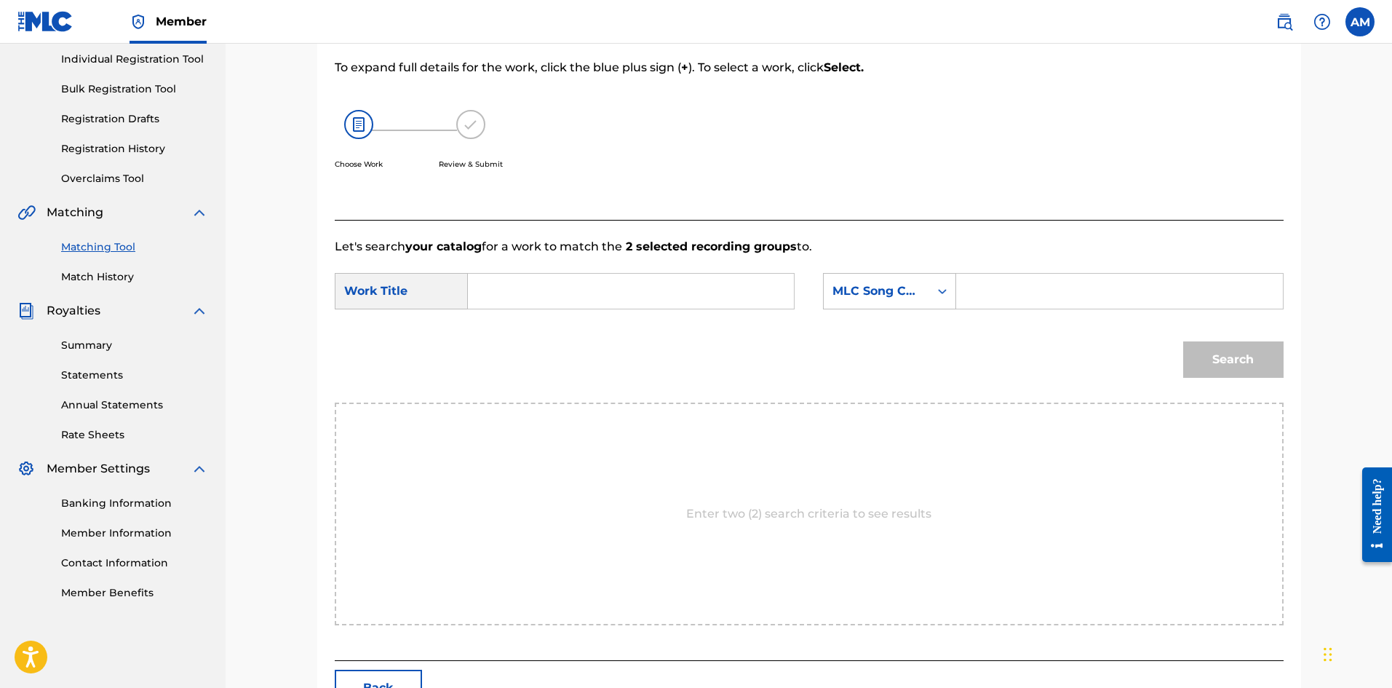
click at [563, 279] on input "Search Form" at bounding box center [630, 291] width 301 height 35
type input "SAFETY NET"
click at [1022, 285] on input "Search Form" at bounding box center [1119, 291] width 301 height 35
type input "SH2JBY"
click at [1243, 341] on button "Search" at bounding box center [1233, 359] width 100 height 36
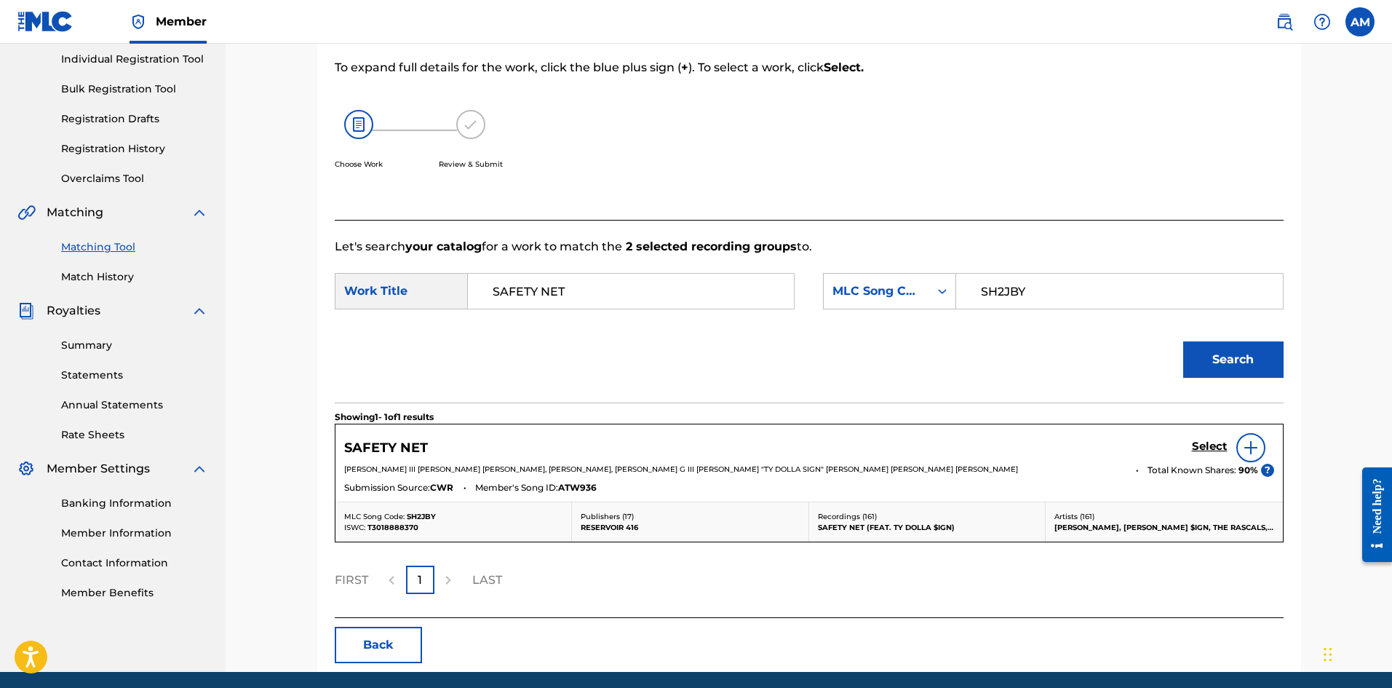
click at [1198, 445] on h5 "Select" at bounding box center [1210, 447] width 36 height 14
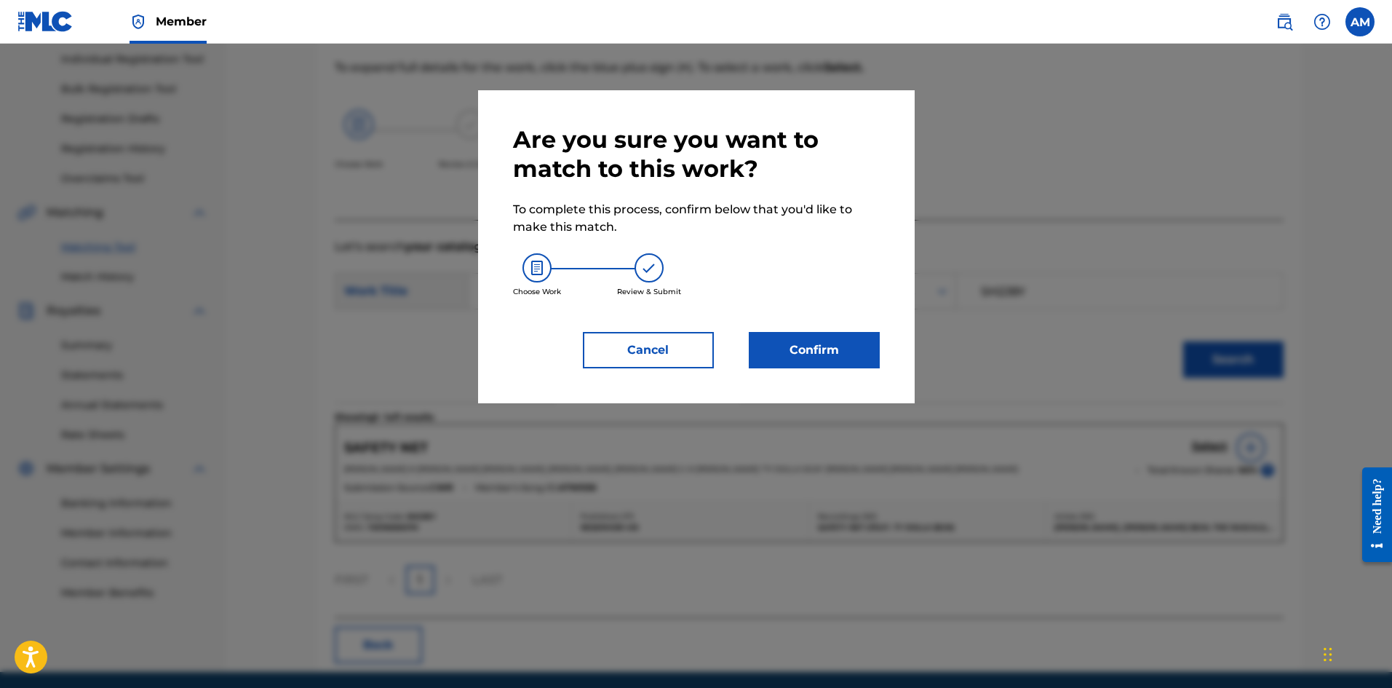
click at [815, 343] on button "Confirm" at bounding box center [814, 350] width 131 height 36
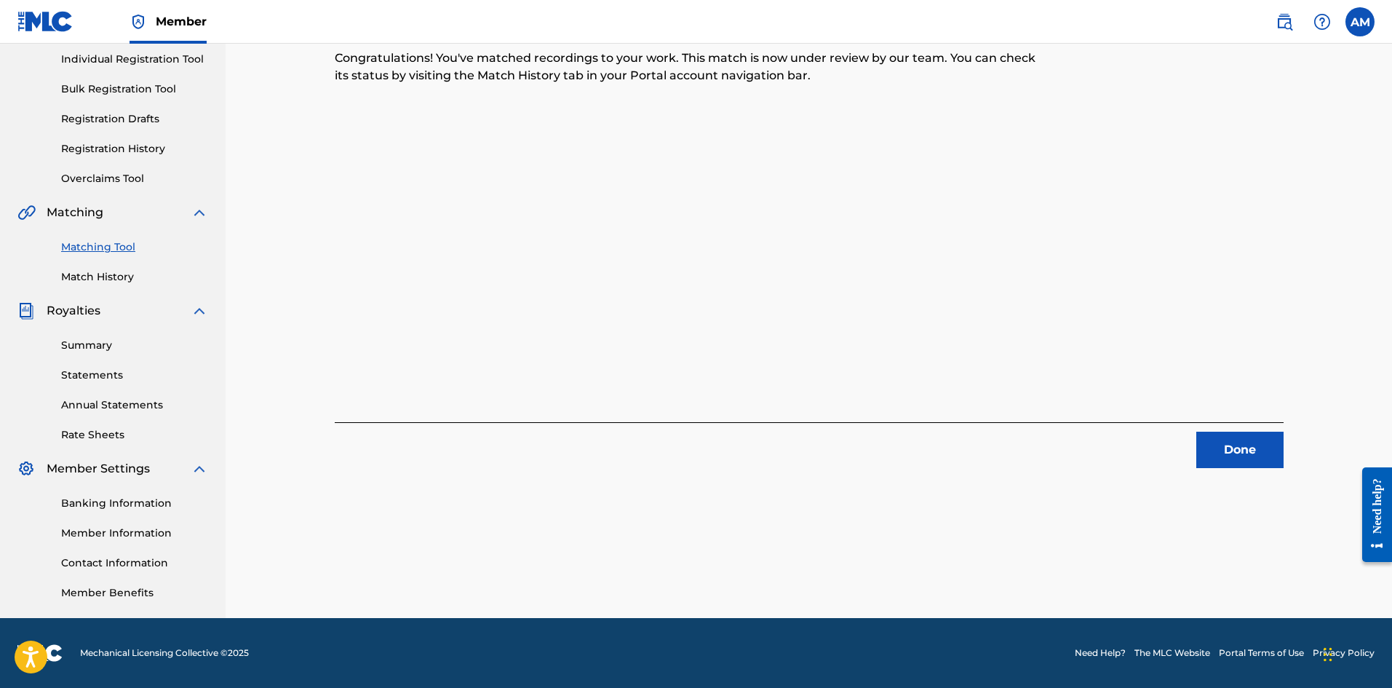
drag, startPoint x: 1263, startPoint y: 458, endPoint x: 1248, endPoint y: 458, distance: 14.6
click at [1262, 458] on button "Done" at bounding box center [1239, 450] width 87 height 36
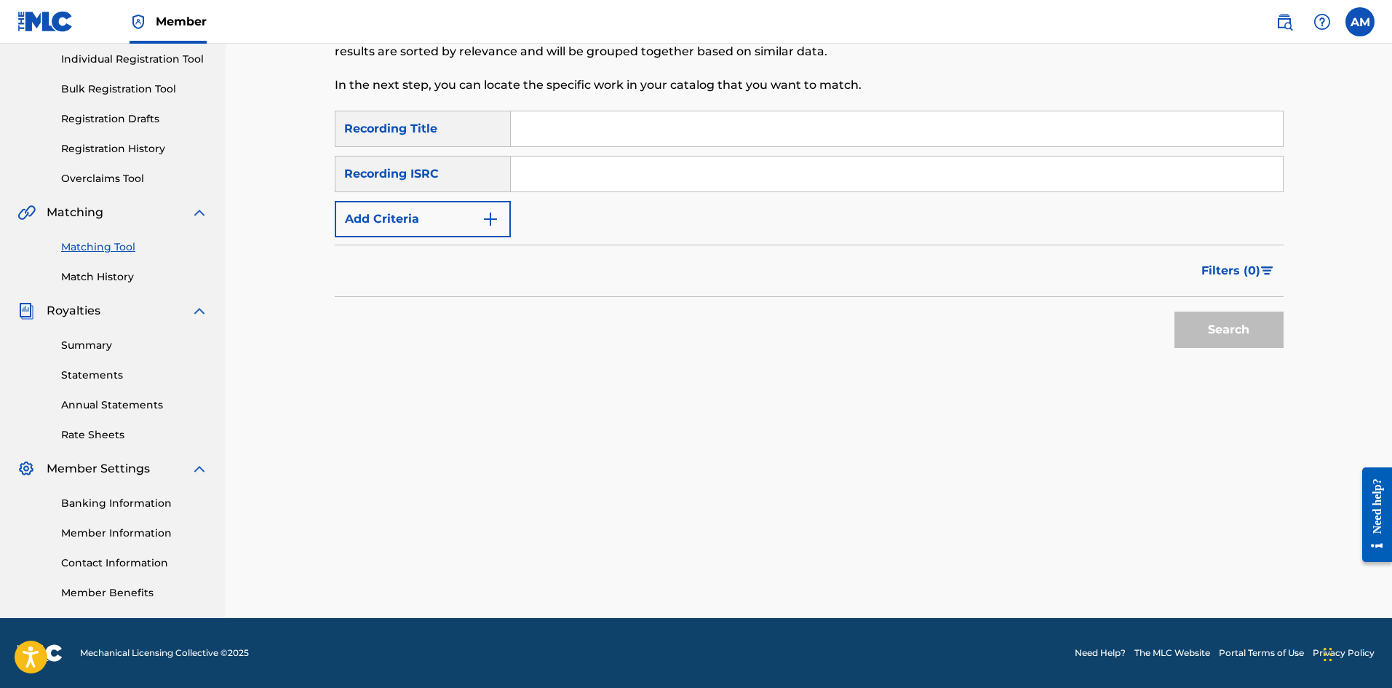
click at [611, 172] on input "Search Form" at bounding box center [897, 173] width 772 height 35
type input "USUG12101839"
click at [1238, 328] on button "Search" at bounding box center [1229, 329] width 109 height 36
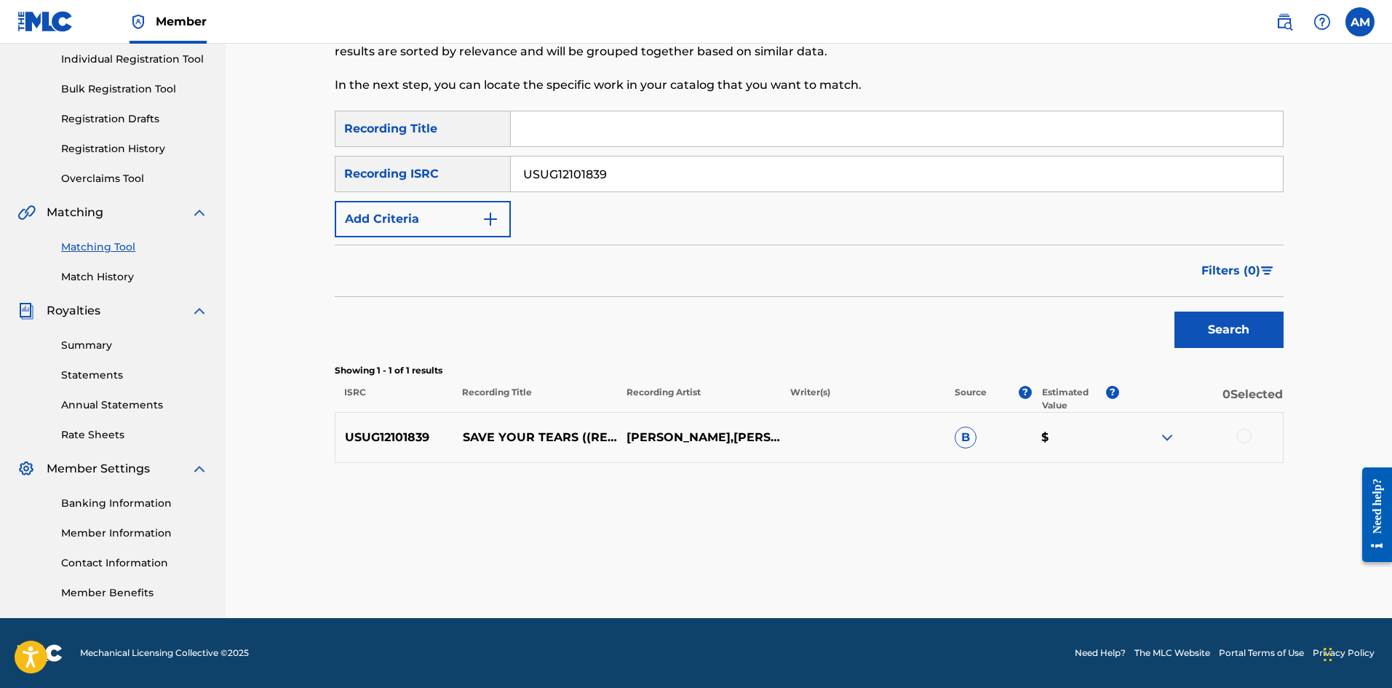
click at [1243, 437] on div at bounding box center [1244, 436] width 15 height 15
click at [1003, 566] on button "Match 1 Group" at bounding box center [1022, 569] width 161 height 36
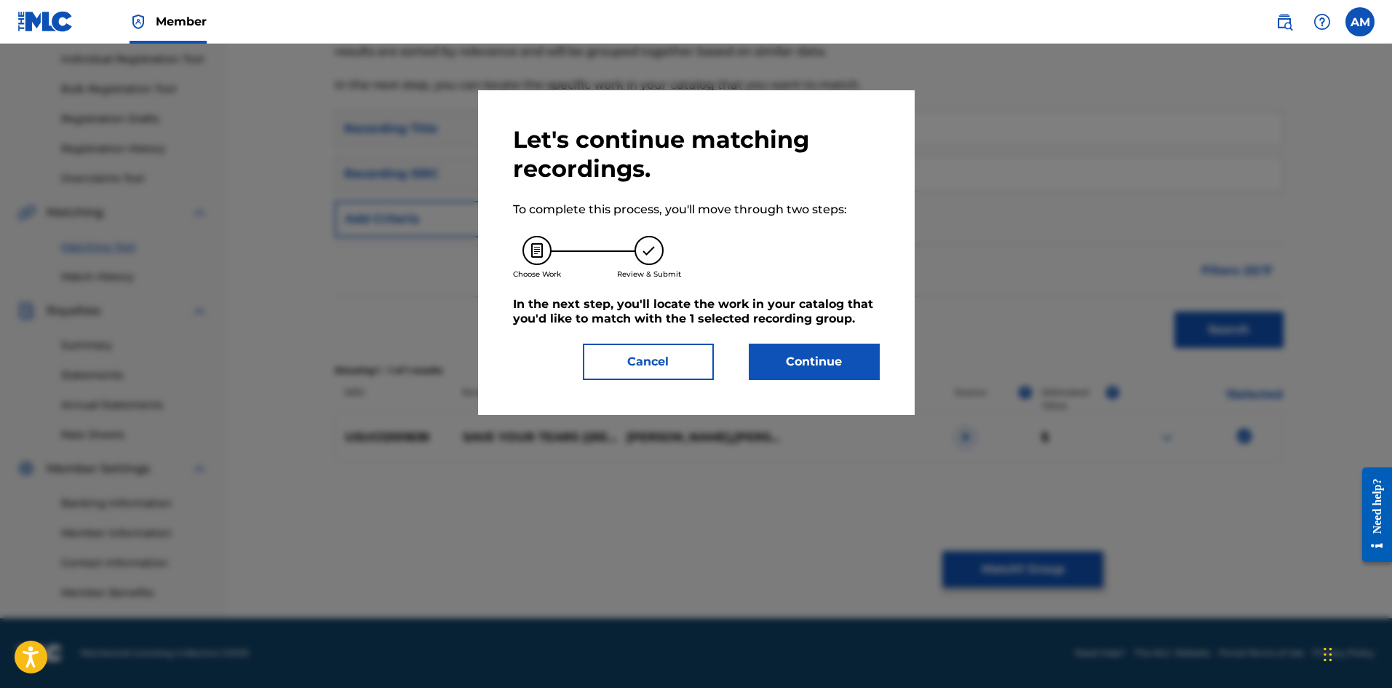
drag, startPoint x: 848, startPoint y: 364, endPoint x: 816, endPoint y: 364, distance: 32.0
click at [816, 364] on button "Continue" at bounding box center [814, 361] width 131 height 36
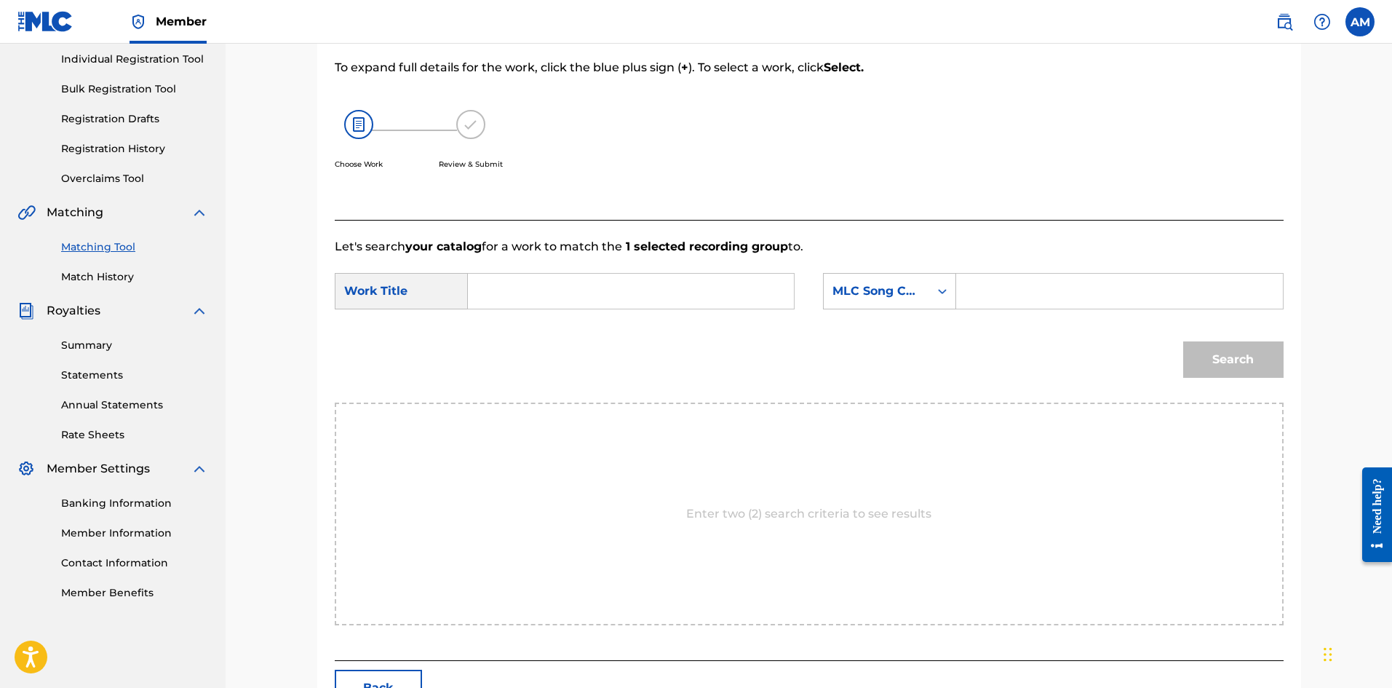
click at [621, 286] on input "Search Form" at bounding box center [630, 291] width 301 height 35
type input "SAVE YOUR TEARS (REMIX)"
click at [1136, 292] on input "Search Form" at bounding box center [1119, 291] width 301 height 35
type input "SH4PCV"
click at [1204, 357] on button "Search" at bounding box center [1233, 359] width 100 height 36
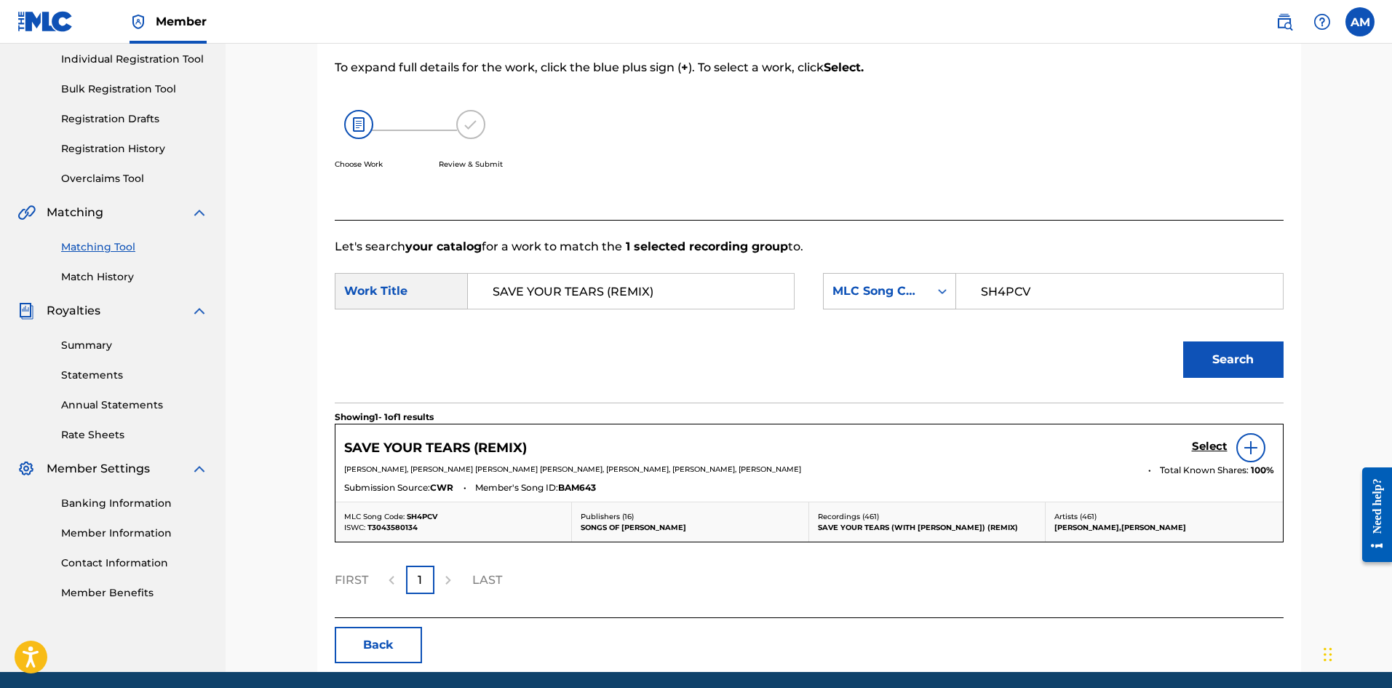
click at [1209, 444] on h5 "Select" at bounding box center [1210, 447] width 36 height 14
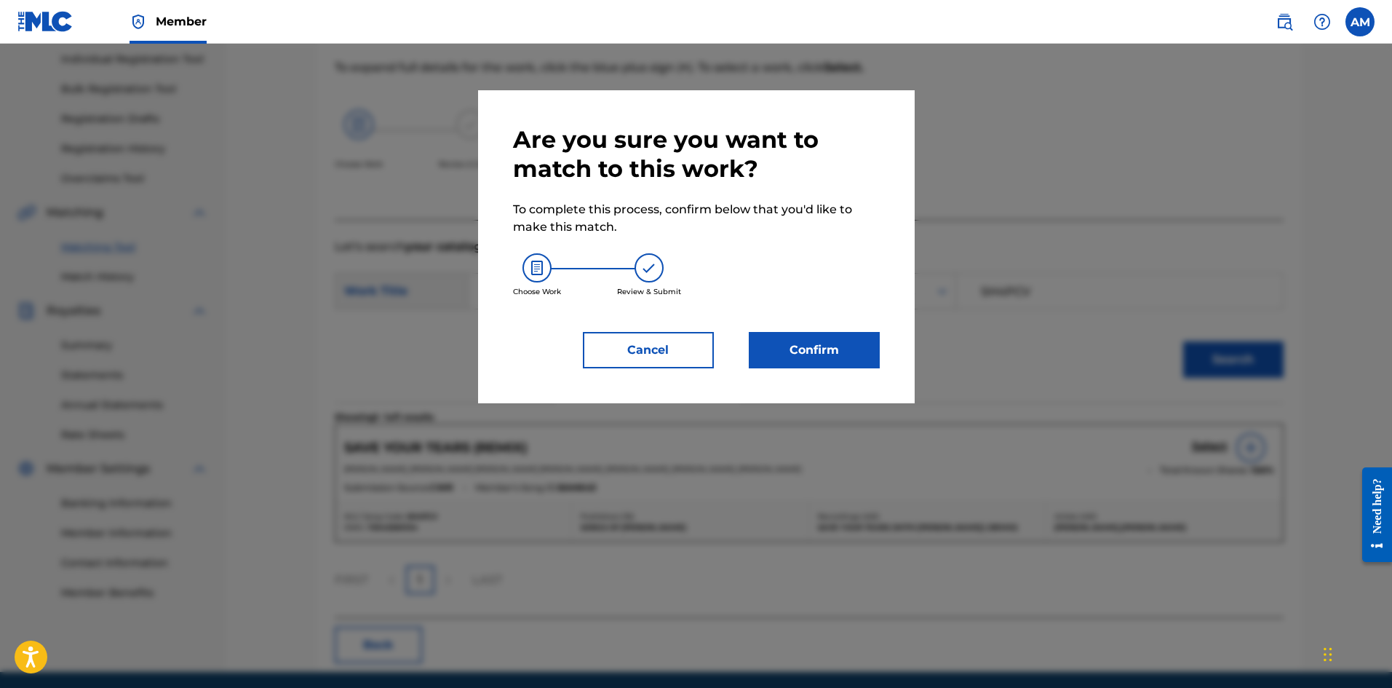
click at [788, 342] on button "Confirm" at bounding box center [814, 350] width 131 height 36
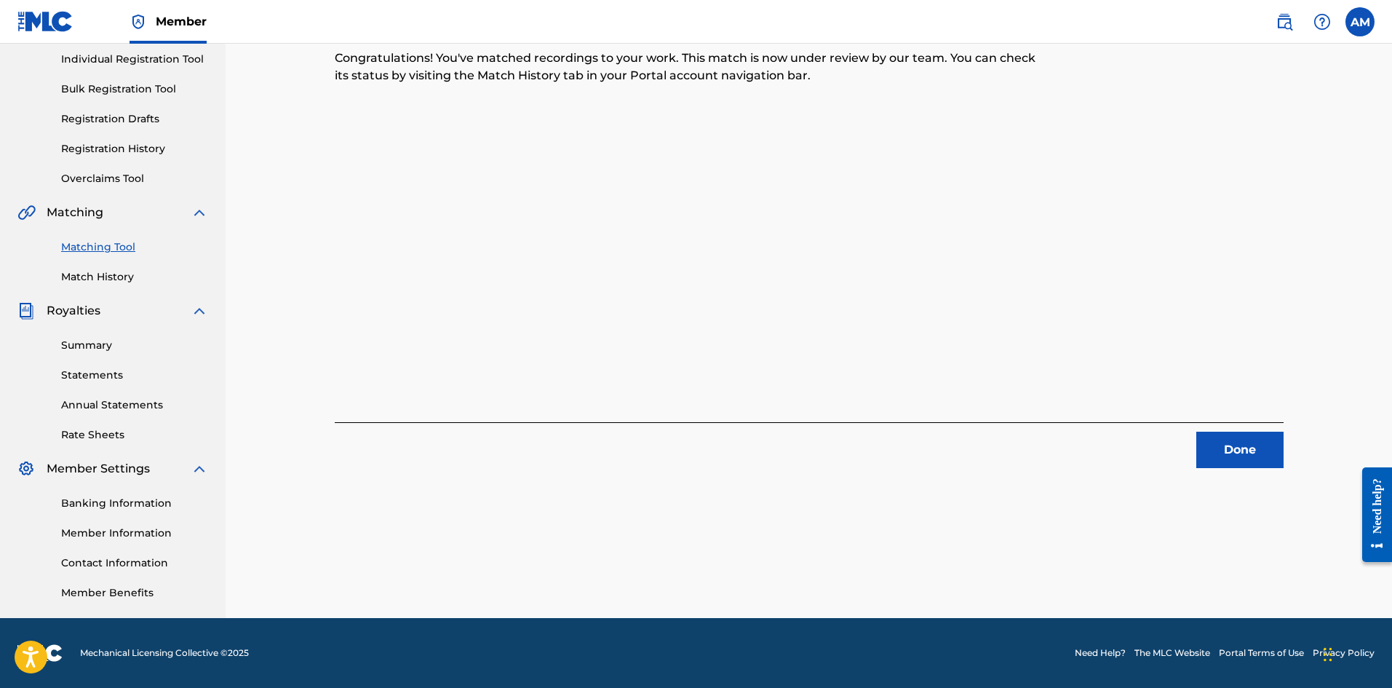
click at [1261, 439] on button "Done" at bounding box center [1239, 450] width 87 height 36
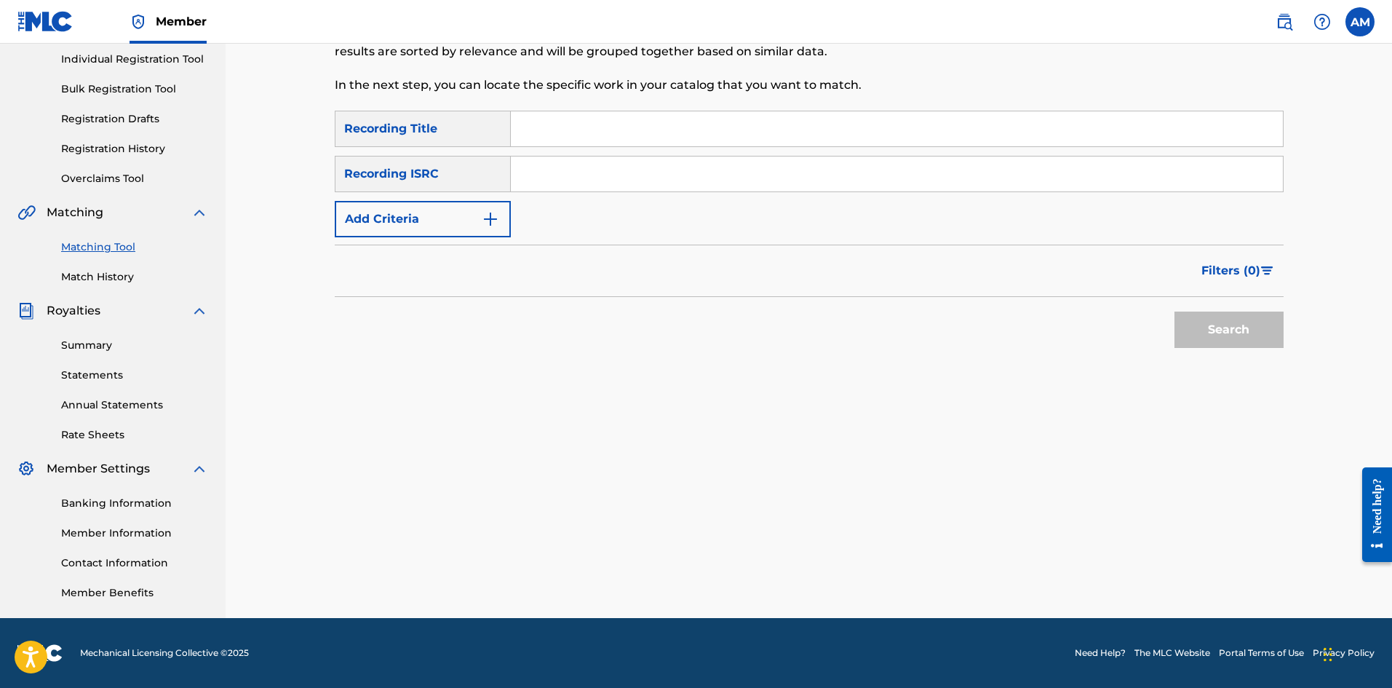
click at [546, 166] on input "Search Form" at bounding box center [897, 173] width 772 height 35
type input "USUM72317962"
click at [1209, 322] on button "Search" at bounding box center [1229, 329] width 109 height 36
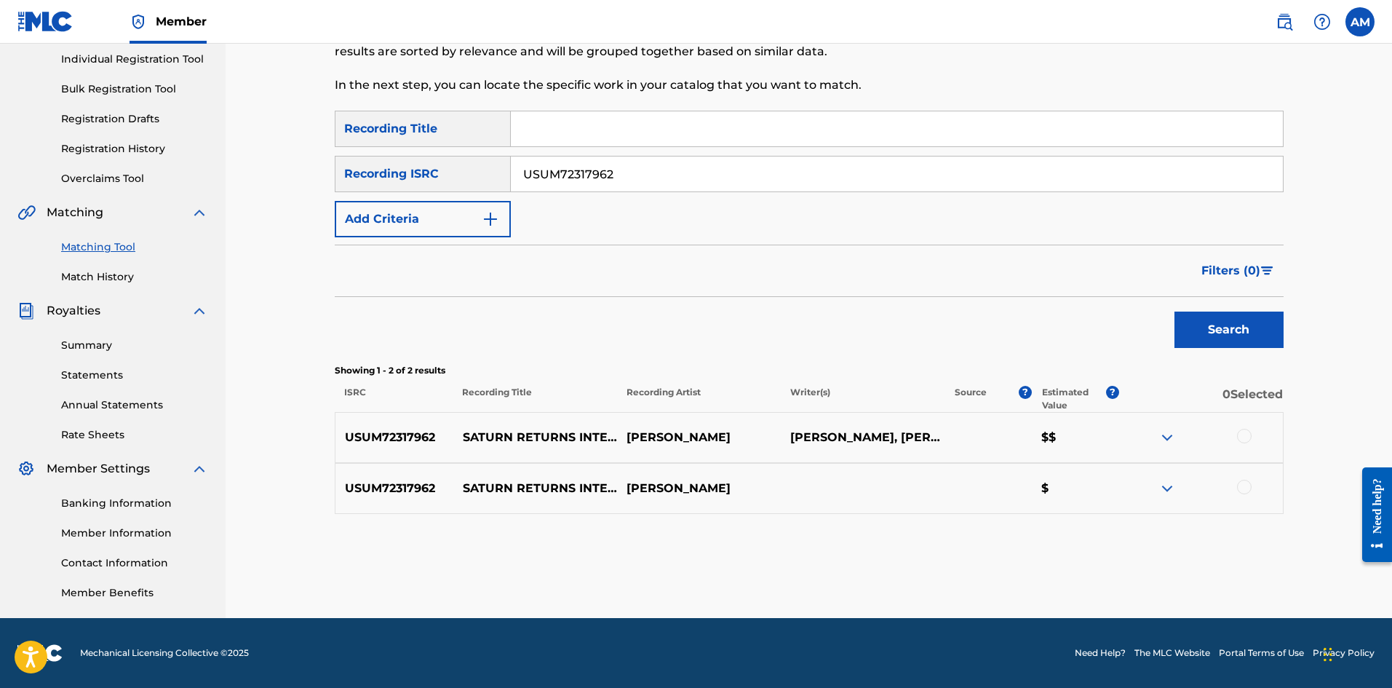
click at [1244, 432] on div at bounding box center [1244, 436] width 15 height 15
click at [1243, 489] on div at bounding box center [1244, 487] width 15 height 15
click at [1031, 561] on button "Match 2 Groups" at bounding box center [1022, 569] width 161 height 36
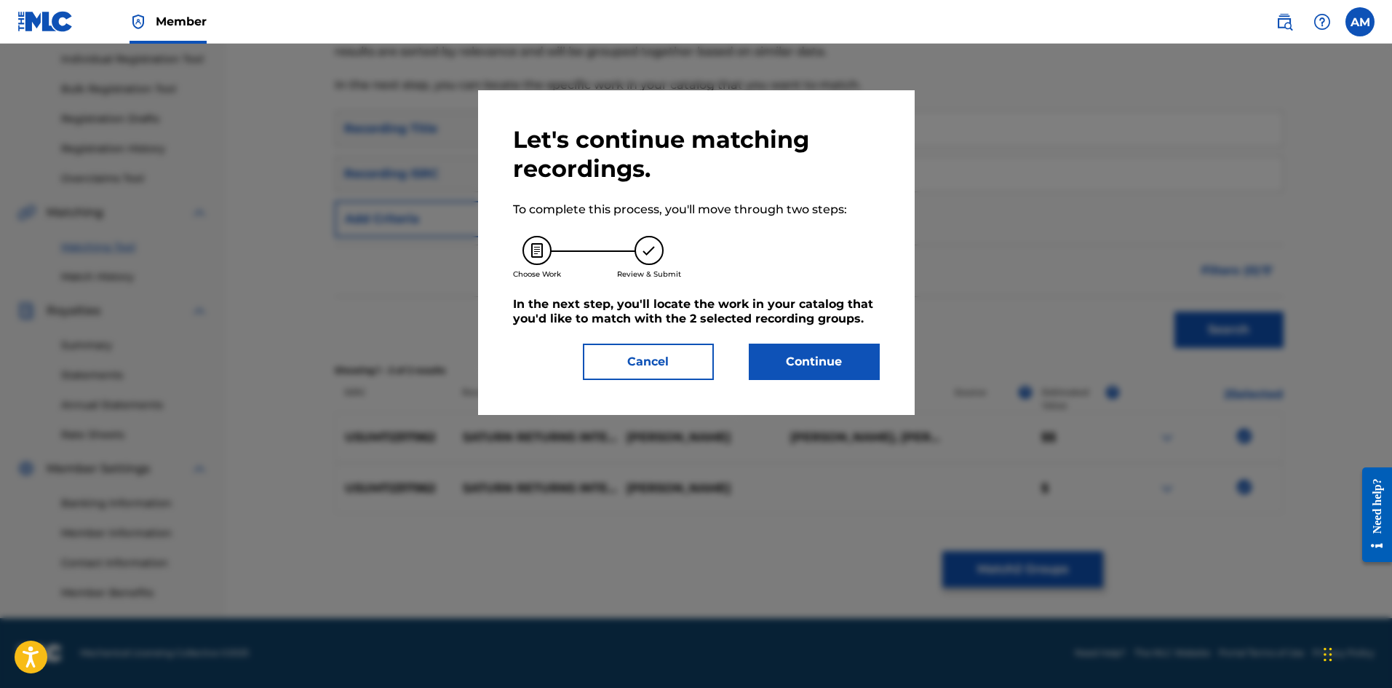
click at [767, 366] on button "Continue" at bounding box center [814, 361] width 131 height 36
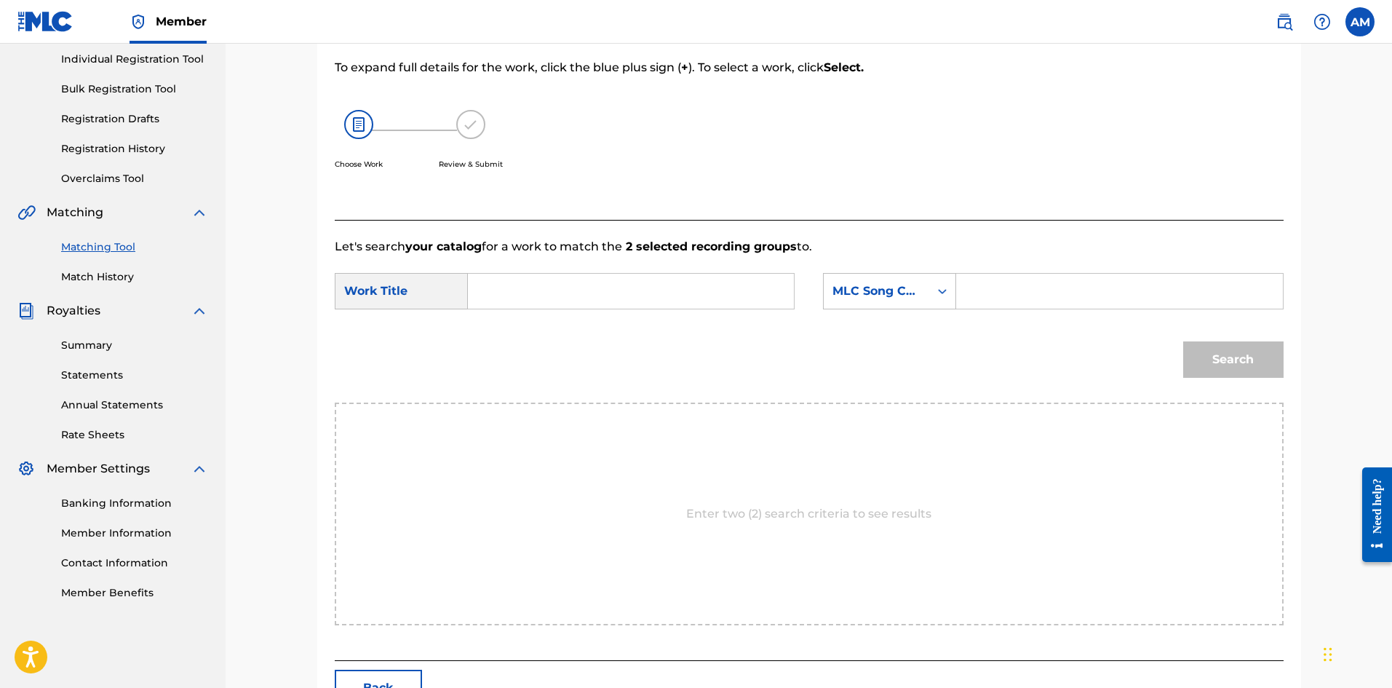
click at [534, 274] on input "Search Form" at bounding box center [630, 291] width 301 height 35
type input "SATURN RETURNS INTERLUDE"
click at [1097, 297] on input "Search Form" at bounding box center [1119, 291] width 301 height 35
type input "SI3ZHD"
click at [1193, 351] on button "Search" at bounding box center [1233, 359] width 100 height 36
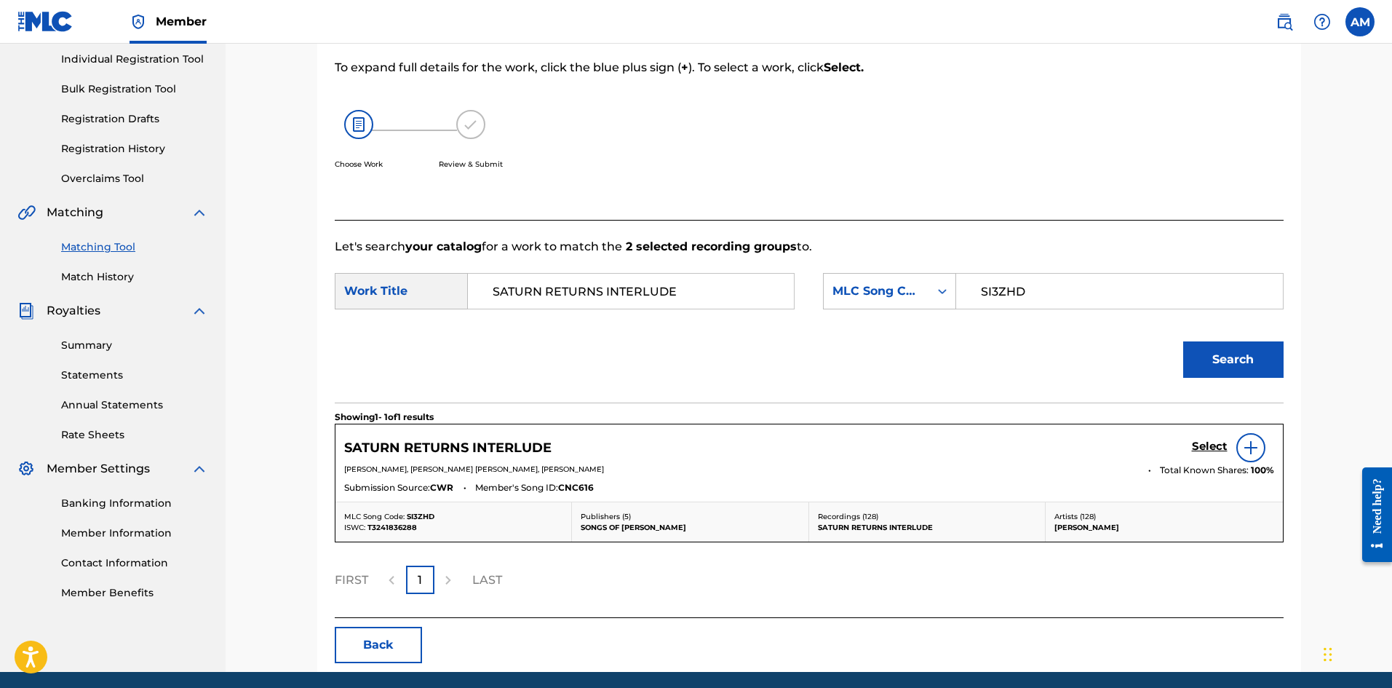
click at [1200, 446] on h5 "Select" at bounding box center [1210, 447] width 36 height 14
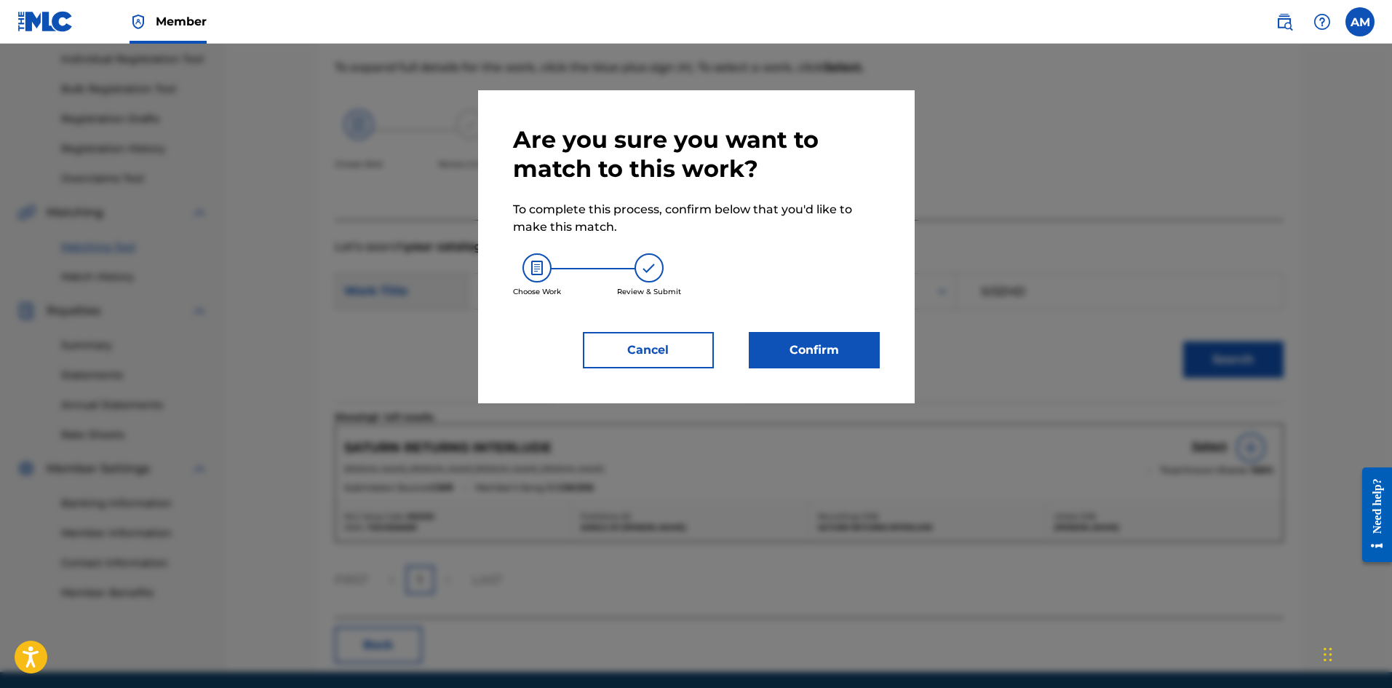
click at [825, 349] on button "Confirm" at bounding box center [814, 350] width 131 height 36
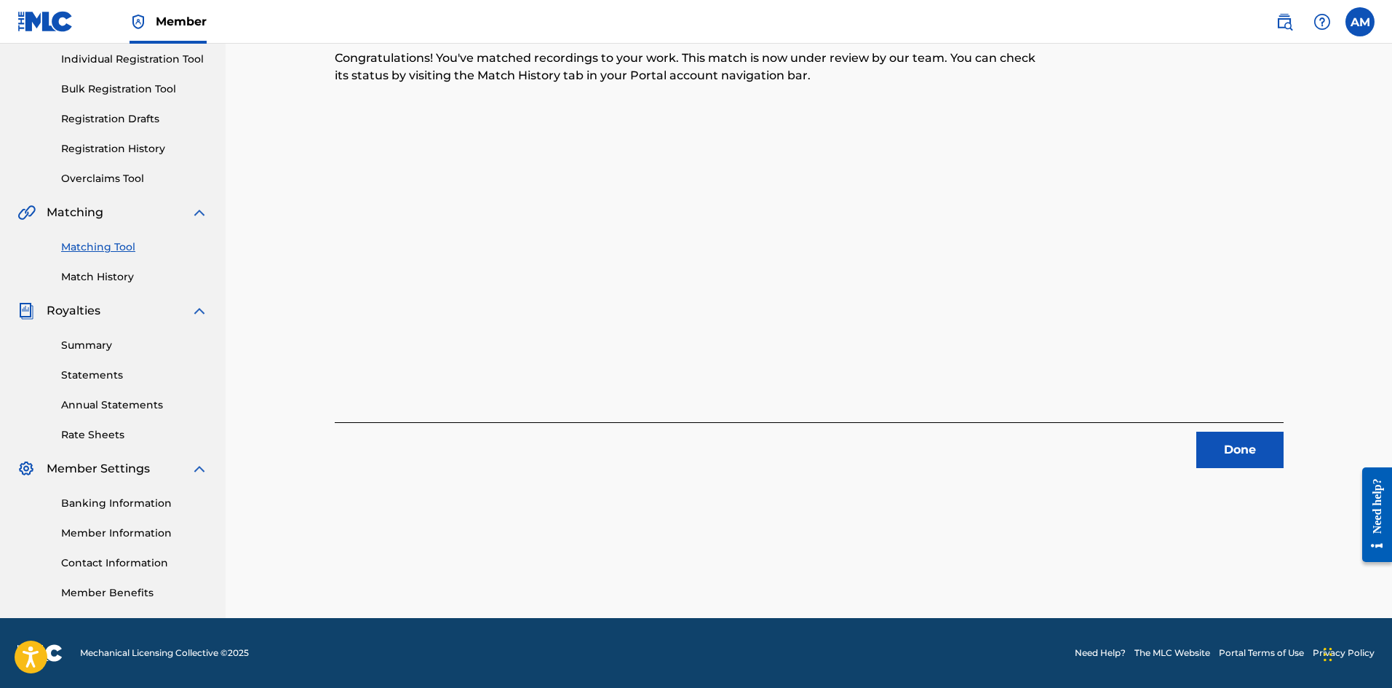
drag, startPoint x: 1258, startPoint y: 424, endPoint x: 1249, endPoint y: 439, distance: 18.0
click at [1258, 424] on div "Done" at bounding box center [809, 445] width 949 height 46
click at [1248, 440] on button "Done" at bounding box center [1239, 450] width 87 height 36
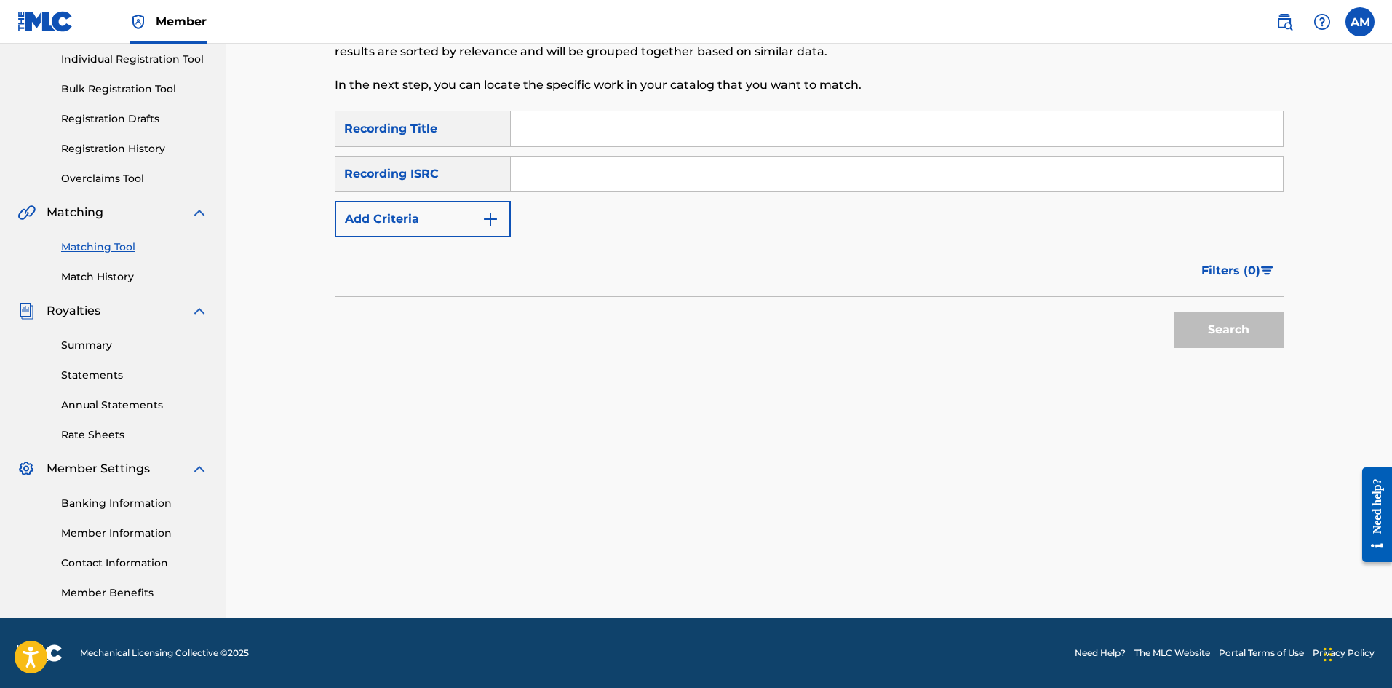
click at [620, 189] on input "Search Form" at bounding box center [897, 173] width 772 height 35
click at [1240, 314] on button "Search" at bounding box center [1229, 329] width 109 height 36
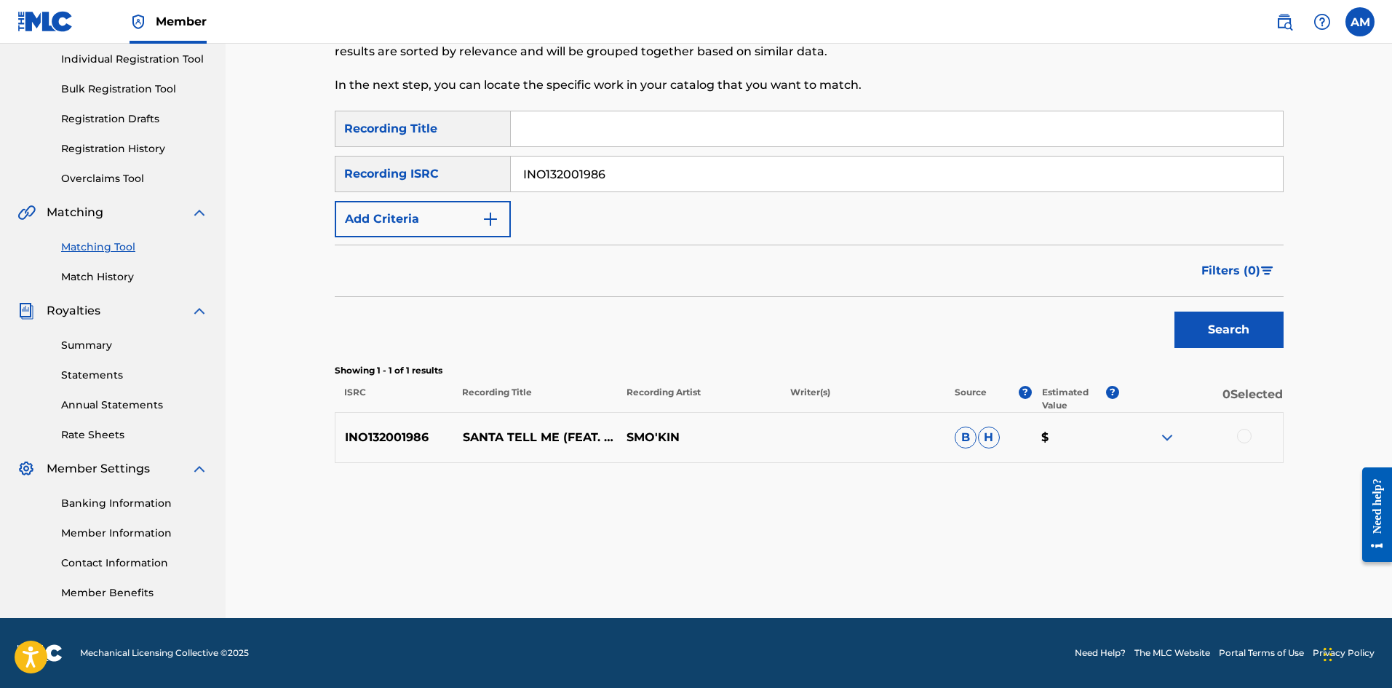
click at [1244, 439] on div at bounding box center [1244, 436] width 15 height 15
drag, startPoint x: 650, startPoint y: 167, endPoint x: 175, endPoint y: 159, distance: 474.6
click at [178, 159] on main "UNIVERSAL MUSIC PUB GROUP Summary Catalog Works Registration Claiming Tool Indi…" at bounding box center [696, 238] width 1392 height 759
click at [1250, 332] on button "Search" at bounding box center [1229, 329] width 109 height 36
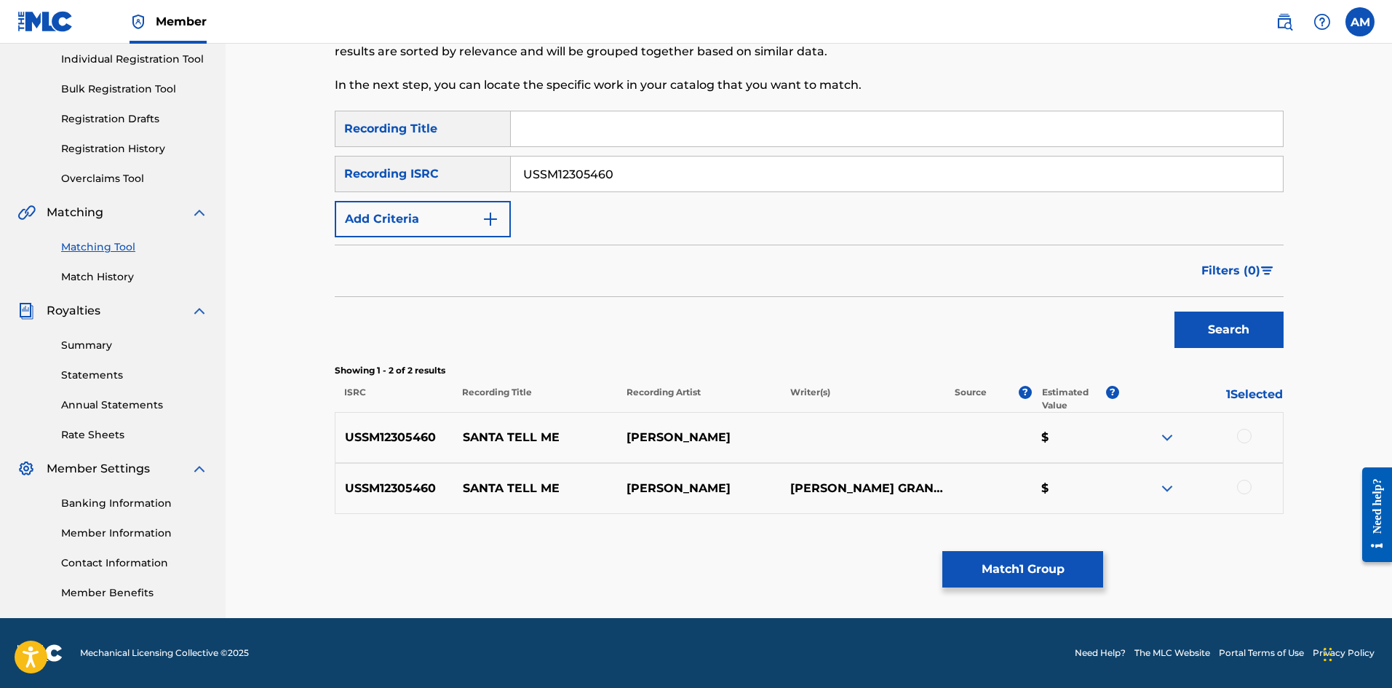
click at [1249, 437] on div at bounding box center [1244, 436] width 15 height 15
click at [1247, 488] on div at bounding box center [1244, 487] width 15 height 15
drag, startPoint x: 134, startPoint y: 175, endPoint x: 599, endPoint y: 217, distance: 466.9
click at [130, 175] on main "UNIVERSAL MUSIC PUB GROUP Summary Catalog Works Registration Claiming Tool Indi…" at bounding box center [696, 238] width 1392 height 759
click at [1249, 338] on button "Search" at bounding box center [1229, 329] width 109 height 36
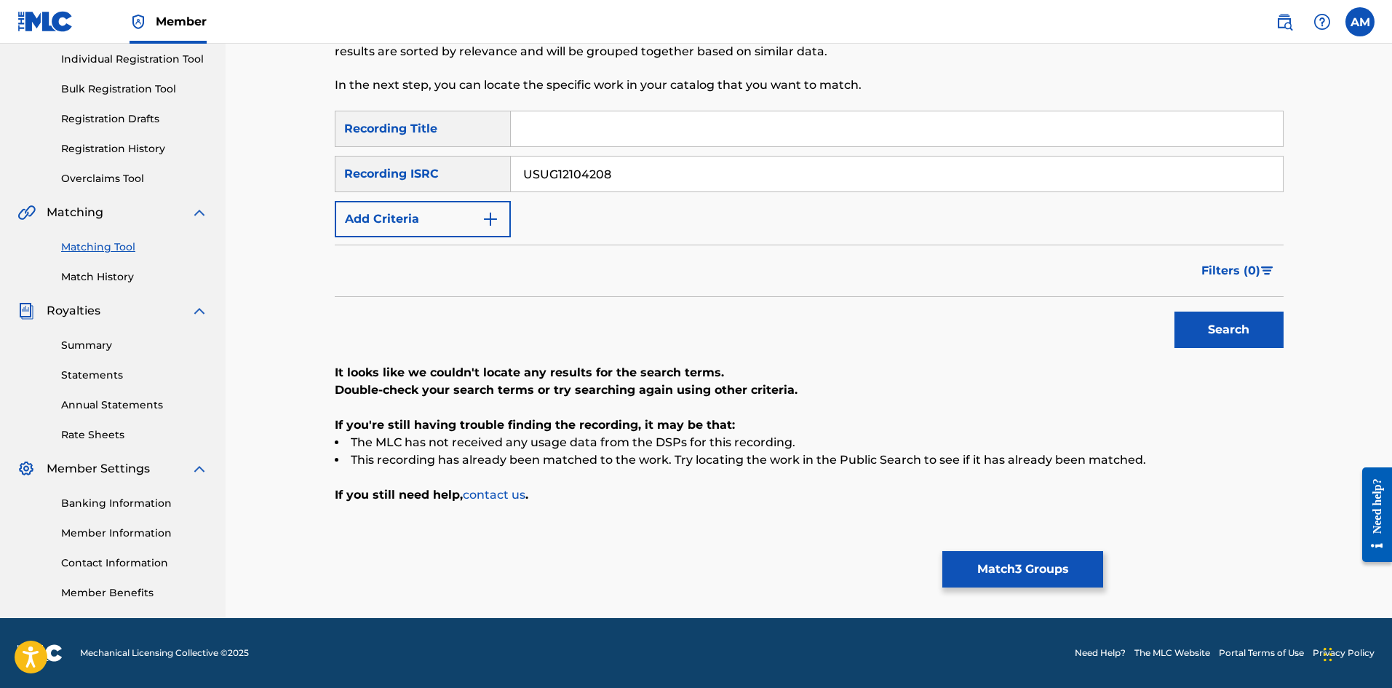
drag, startPoint x: 645, startPoint y: 178, endPoint x: 186, endPoint y: 212, distance: 461.1
click at [177, 217] on main "UNIVERSAL MUSIC PUB GROUP Summary Catalog Works Registration Claiming Tool Indi…" at bounding box center [696, 238] width 1392 height 759
click at [1242, 330] on button "Search" at bounding box center [1229, 329] width 109 height 36
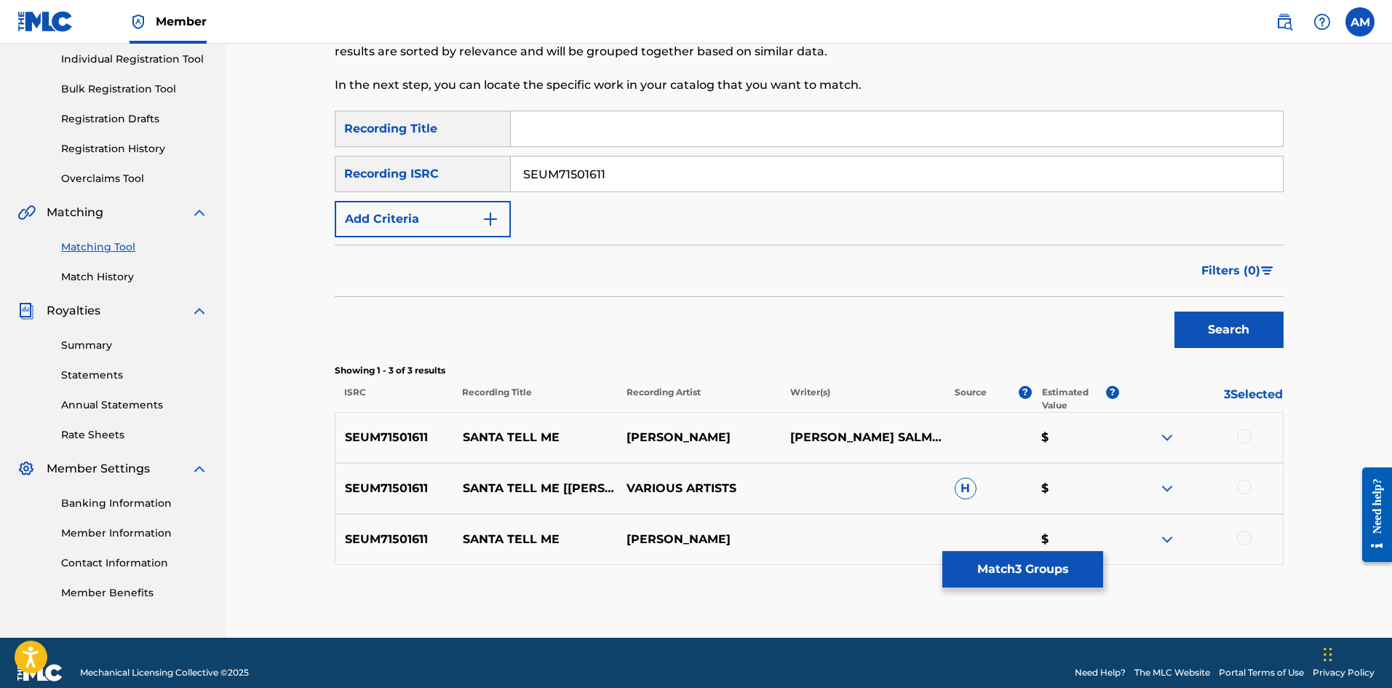
click at [1241, 436] on div at bounding box center [1244, 436] width 15 height 15
click at [1248, 487] on div at bounding box center [1244, 487] width 15 height 15
click at [1244, 538] on div at bounding box center [1244, 538] width 15 height 15
drag, startPoint x: 672, startPoint y: 180, endPoint x: 172, endPoint y: 184, distance: 499.2
click at [172, 184] on main "UNIVERSAL MUSIC PUB GROUP Summary Catalog Works Registration Claiming Tool Indi…" at bounding box center [696, 248] width 1392 height 779
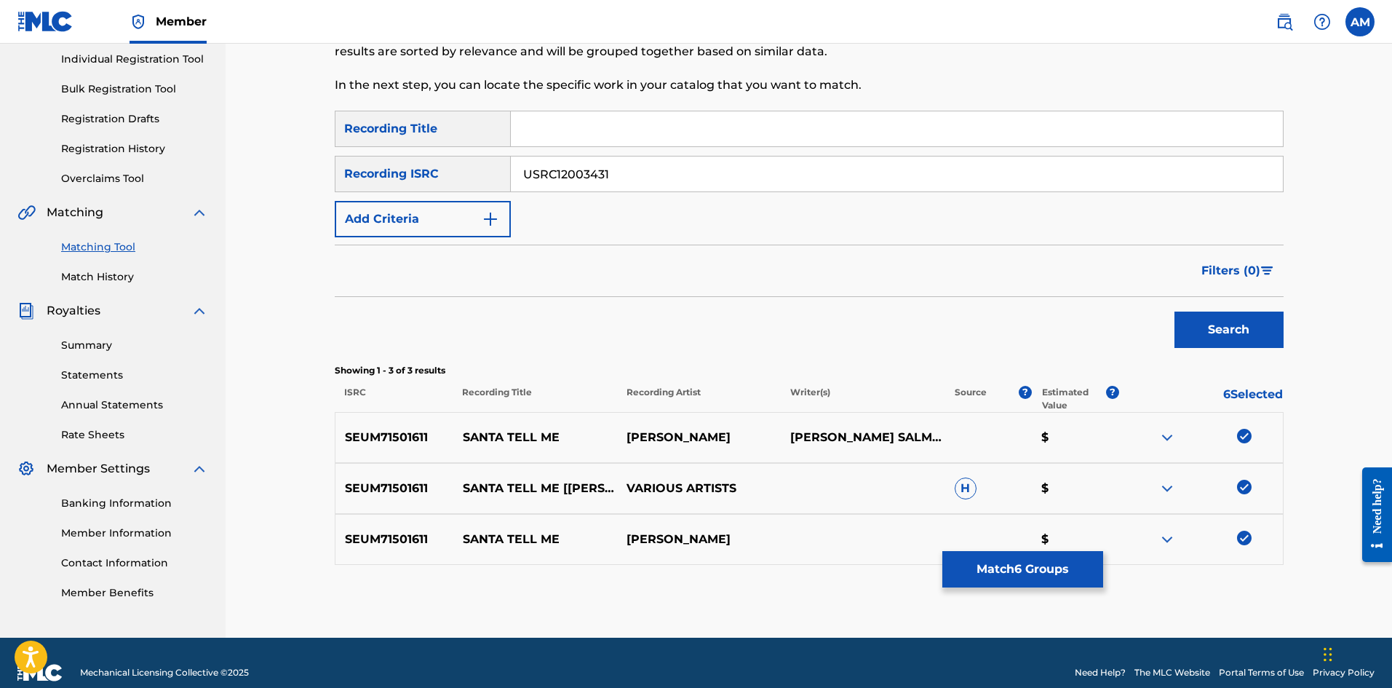
type input "USRC12003431"
click at [1283, 330] on button "Search" at bounding box center [1229, 329] width 109 height 36
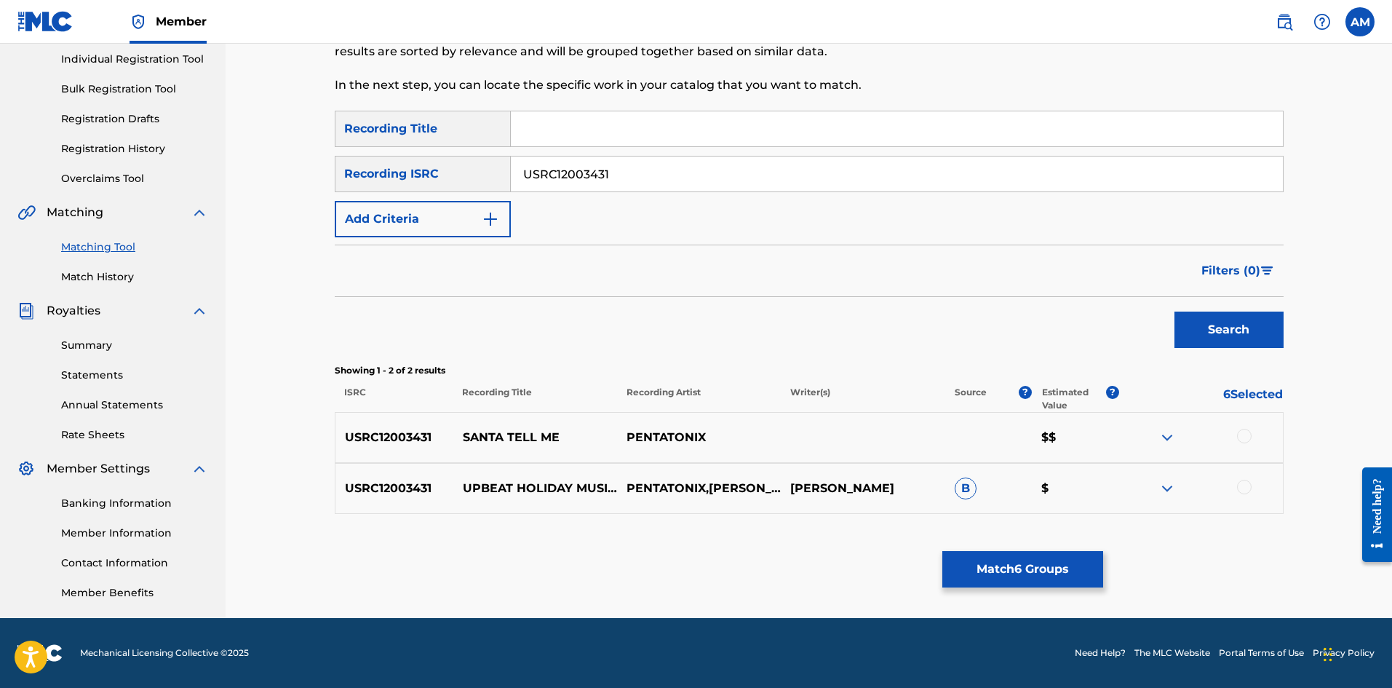
drag, startPoint x: 1243, startPoint y: 438, endPoint x: 1216, endPoint y: 456, distance: 32.1
click at [1243, 437] on div at bounding box center [1244, 436] width 15 height 15
click at [1004, 571] on button "Match 7 Groups" at bounding box center [1022, 569] width 161 height 36
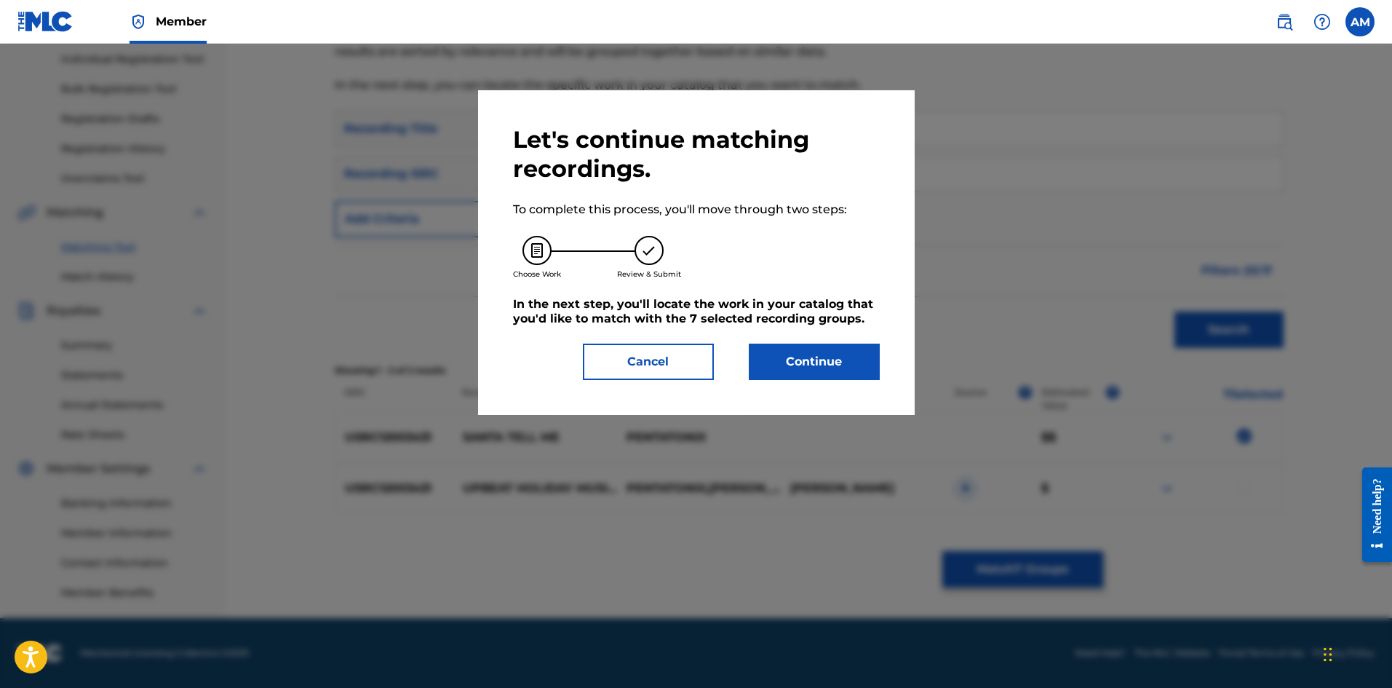
click at [836, 346] on button "Continue" at bounding box center [814, 361] width 131 height 36
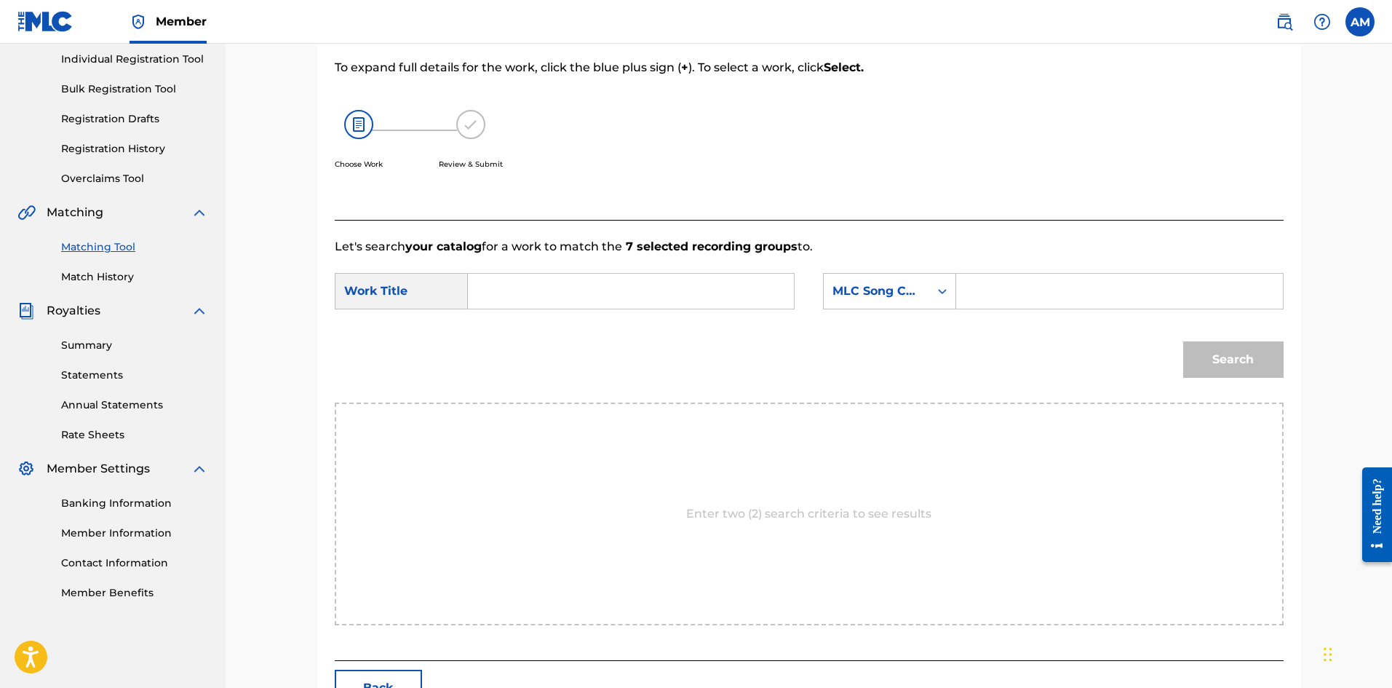
drag, startPoint x: 579, startPoint y: 289, endPoint x: 411, endPoint y: 320, distance: 170.3
click at [579, 289] on input "Search Form" at bounding box center [630, 291] width 301 height 35
type input "SANTA TELL ME"
drag, startPoint x: 1018, startPoint y: 301, endPoint x: 1082, endPoint y: 302, distance: 64.1
click at [1018, 301] on input "Search Form" at bounding box center [1119, 291] width 301 height 35
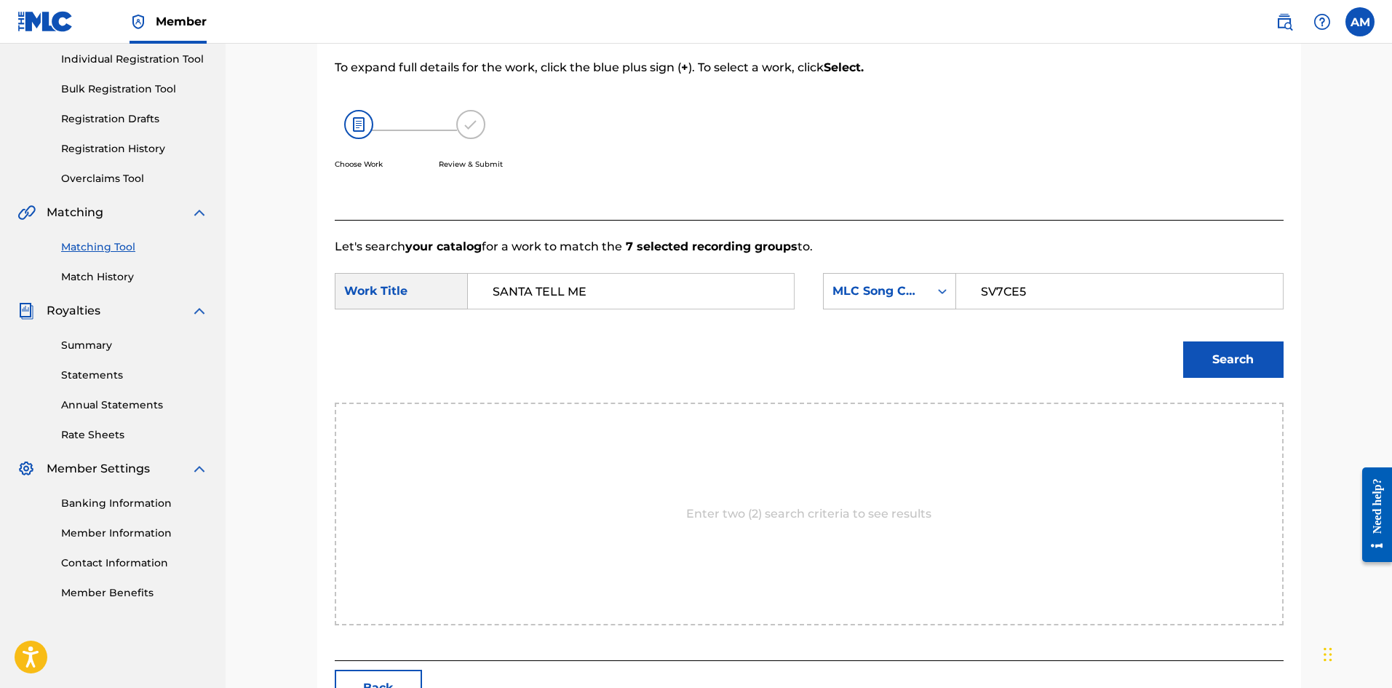
type input "SV7CE5"
click at [1224, 349] on button "Search" at bounding box center [1233, 359] width 100 height 36
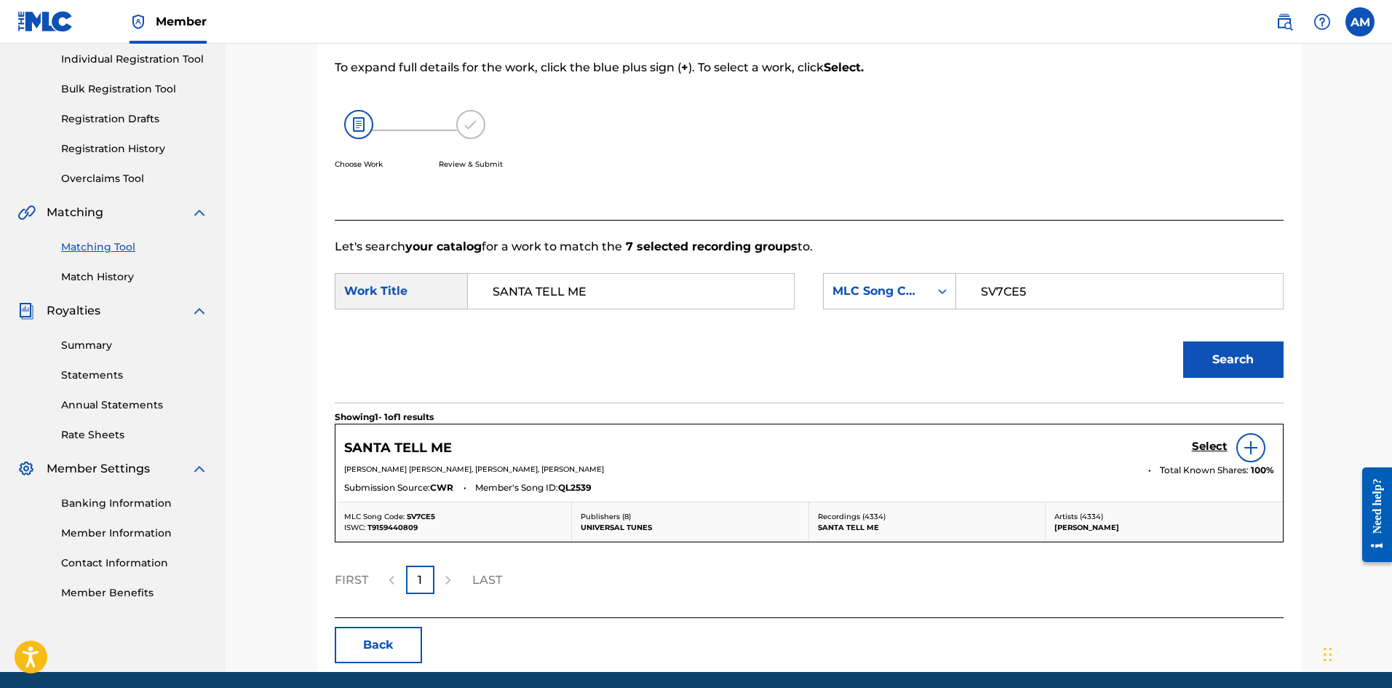
click at [1202, 448] on h5 "Select" at bounding box center [1210, 447] width 36 height 14
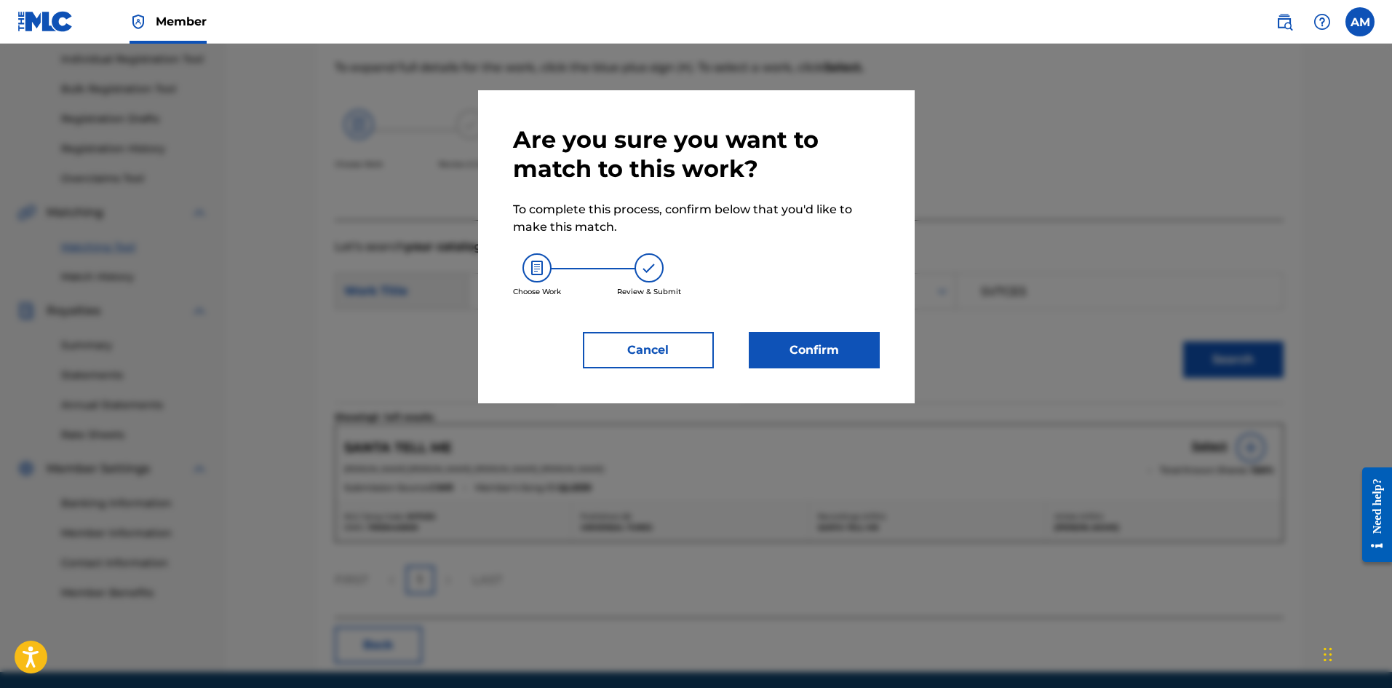
click at [818, 358] on button "Confirm" at bounding box center [814, 350] width 131 height 36
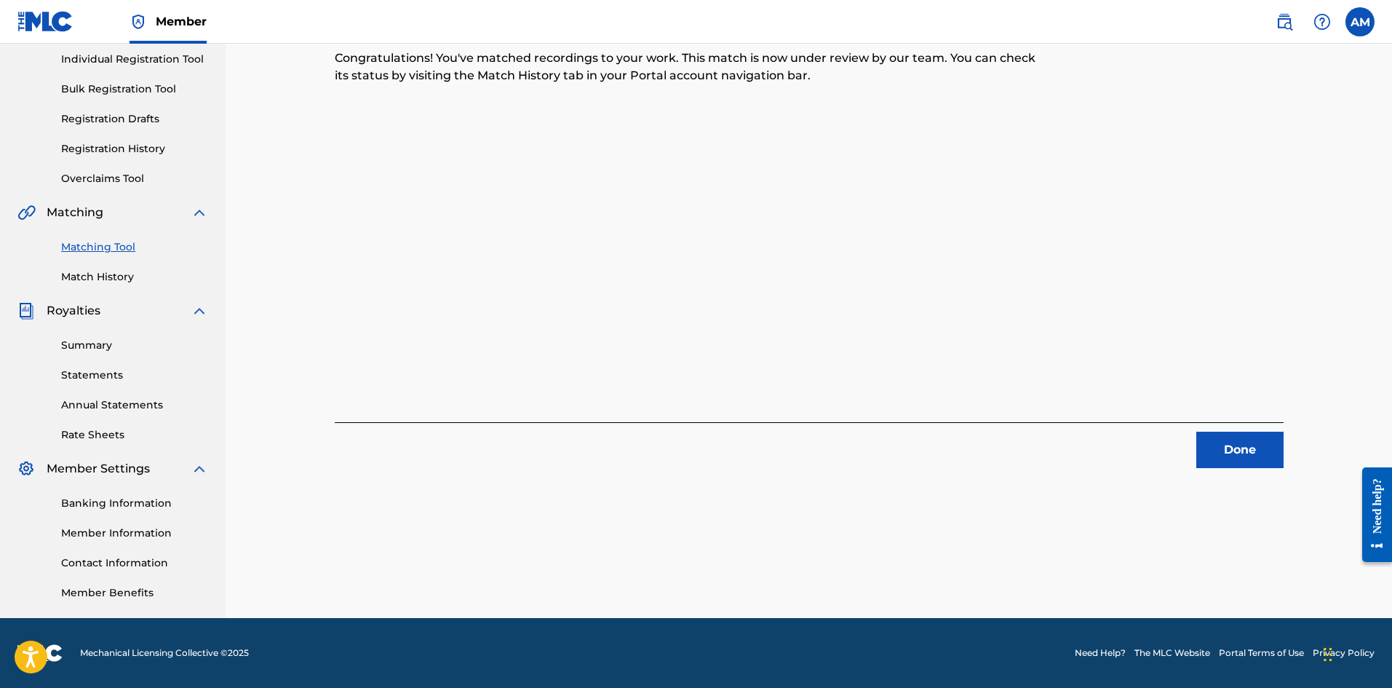
click at [1220, 456] on button "Done" at bounding box center [1239, 450] width 87 height 36
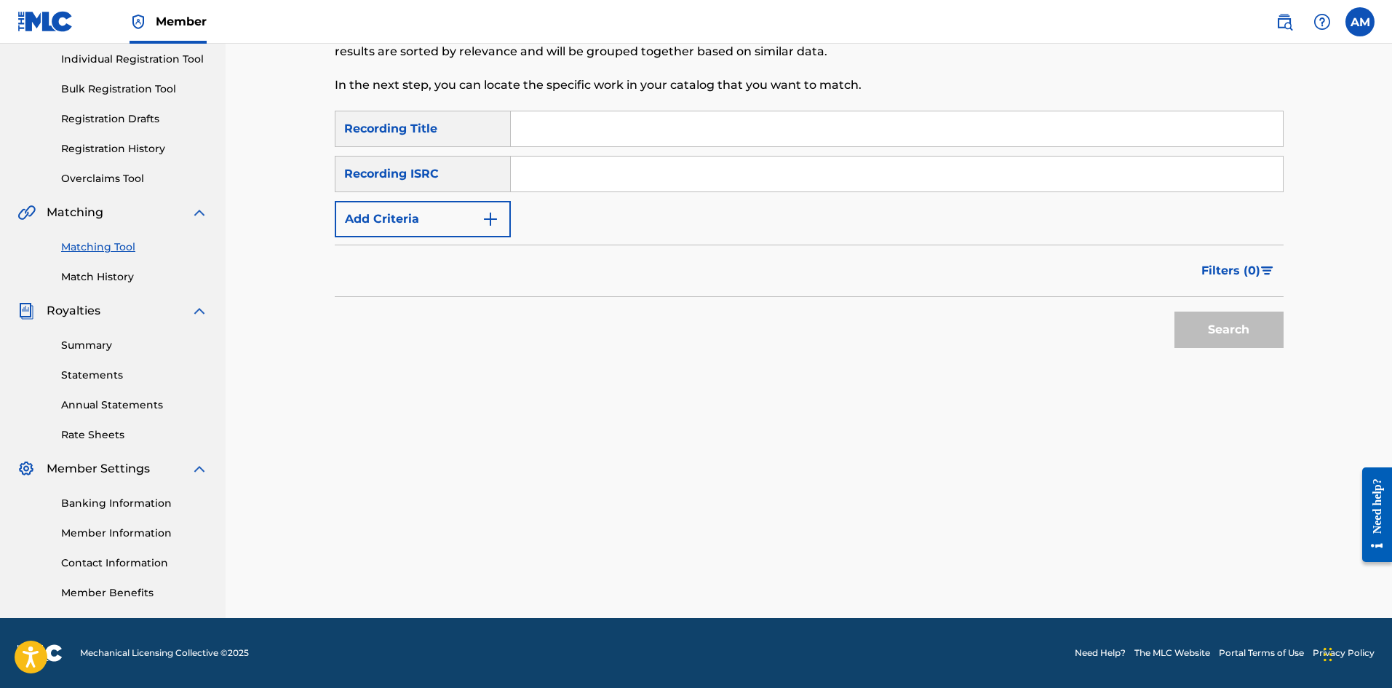
drag, startPoint x: 604, startPoint y: 175, endPoint x: 619, endPoint y: 175, distance: 14.6
click at [604, 174] on input "Search Form" at bounding box center [897, 173] width 772 height 35
click at [1218, 322] on button "Search" at bounding box center [1229, 329] width 109 height 36
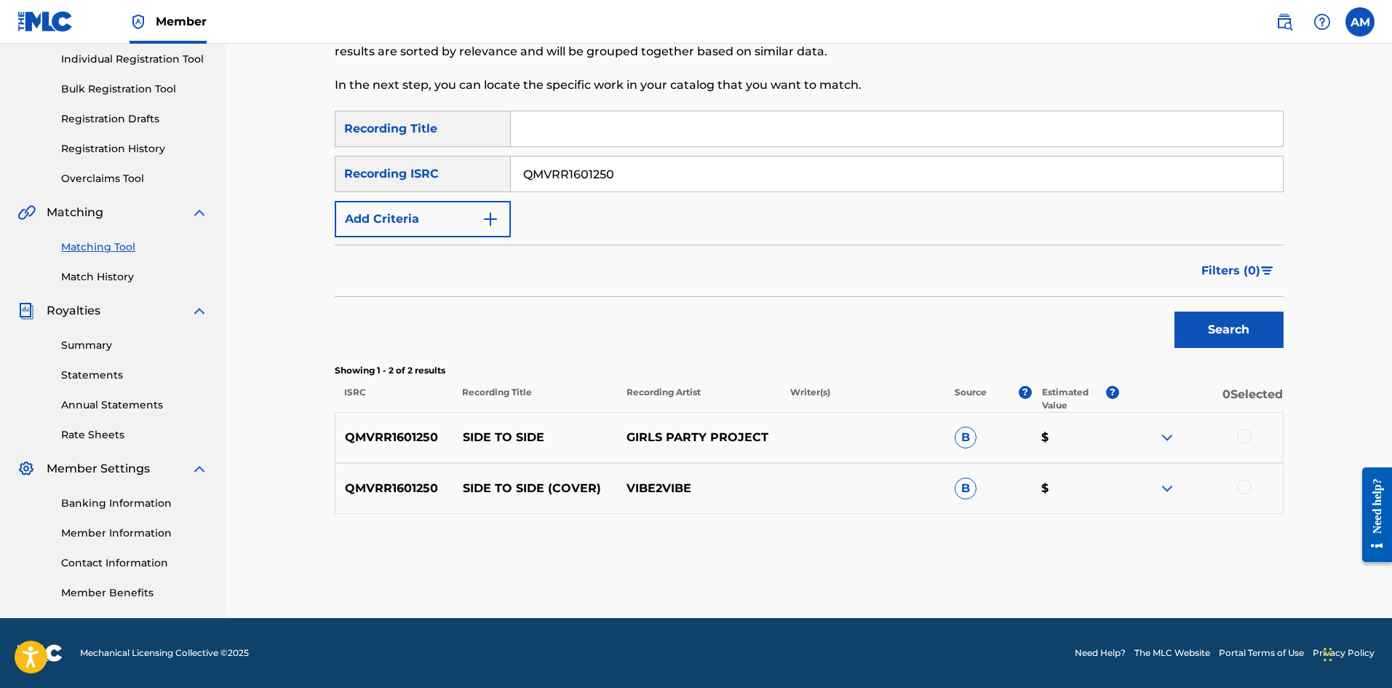
click at [1247, 442] on div at bounding box center [1244, 436] width 15 height 15
click at [1247, 482] on div at bounding box center [1244, 487] width 15 height 15
drag, startPoint x: 658, startPoint y: 178, endPoint x: 138, endPoint y: 186, distance: 520.4
click at [137, 186] on main "UNIVERSAL MUSIC PUB GROUP Summary Catalog Works Registration Claiming Tool Indi…" at bounding box center [696, 238] width 1392 height 759
click at [1223, 334] on button "Search" at bounding box center [1229, 329] width 109 height 36
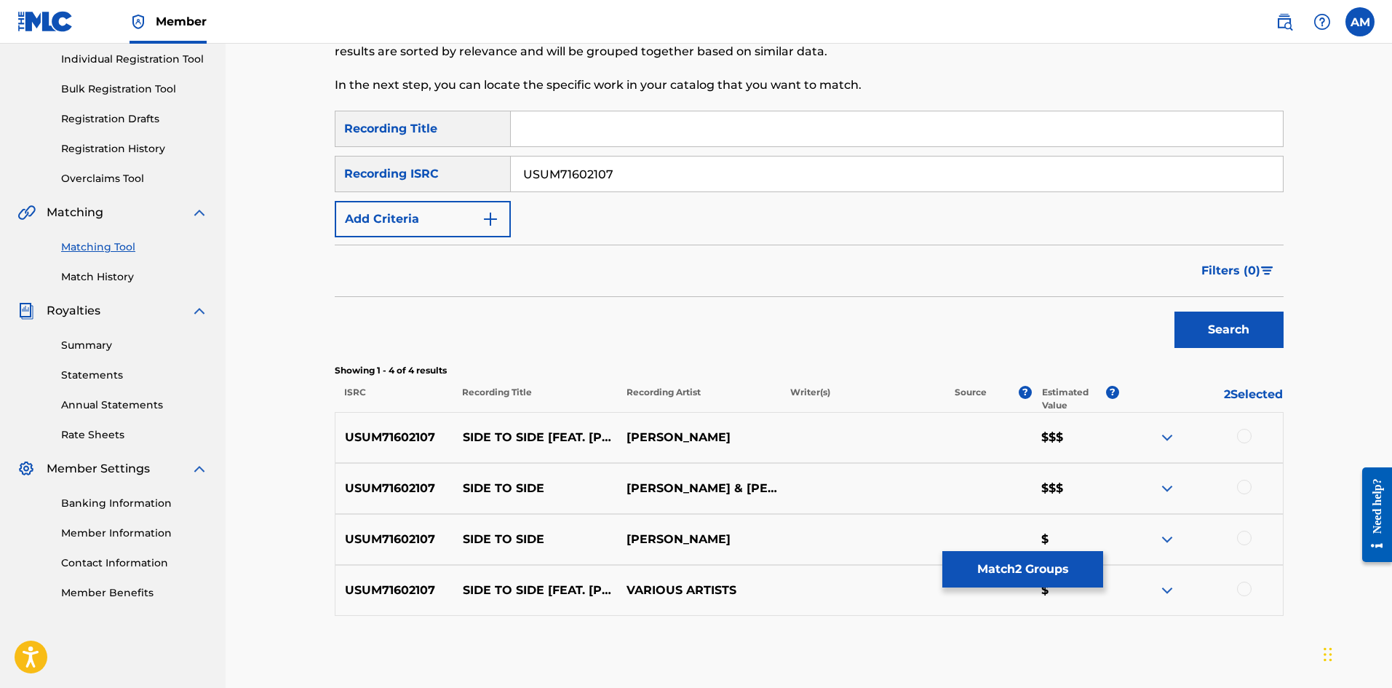
click at [1241, 437] on div at bounding box center [1244, 436] width 15 height 15
click at [1249, 486] on div at bounding box center [1244, 487] width 15 height 15
click at [1246, 540] on div at bounding box center [1244, 538] width 15 height 15
click at [1245, 587] on div at bounding box center [1244, 588] width 15 height 15
drag, startPoint x: 640, startPoint y: 181, endPoint x: 374, endPoint y: 186, distance: 266.4
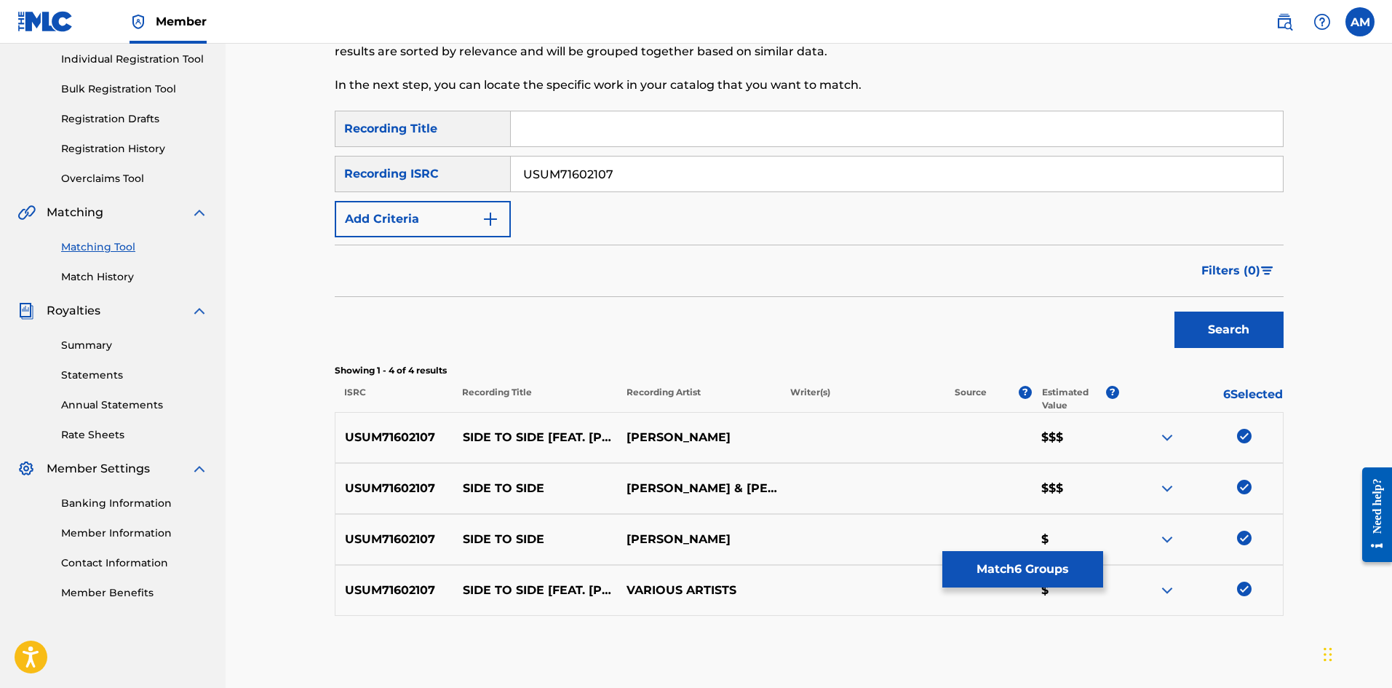
click at [12, 183] on main "UNIVERSAL MUSIC PUB GROUP Summary Catalog Works Registration Claiming Tool Indi…" at bounding box center [696, 274] width 1392 height 830
click at [1208, 321] on button "Search" at bounding box center [1229, 329] width 109 height 36
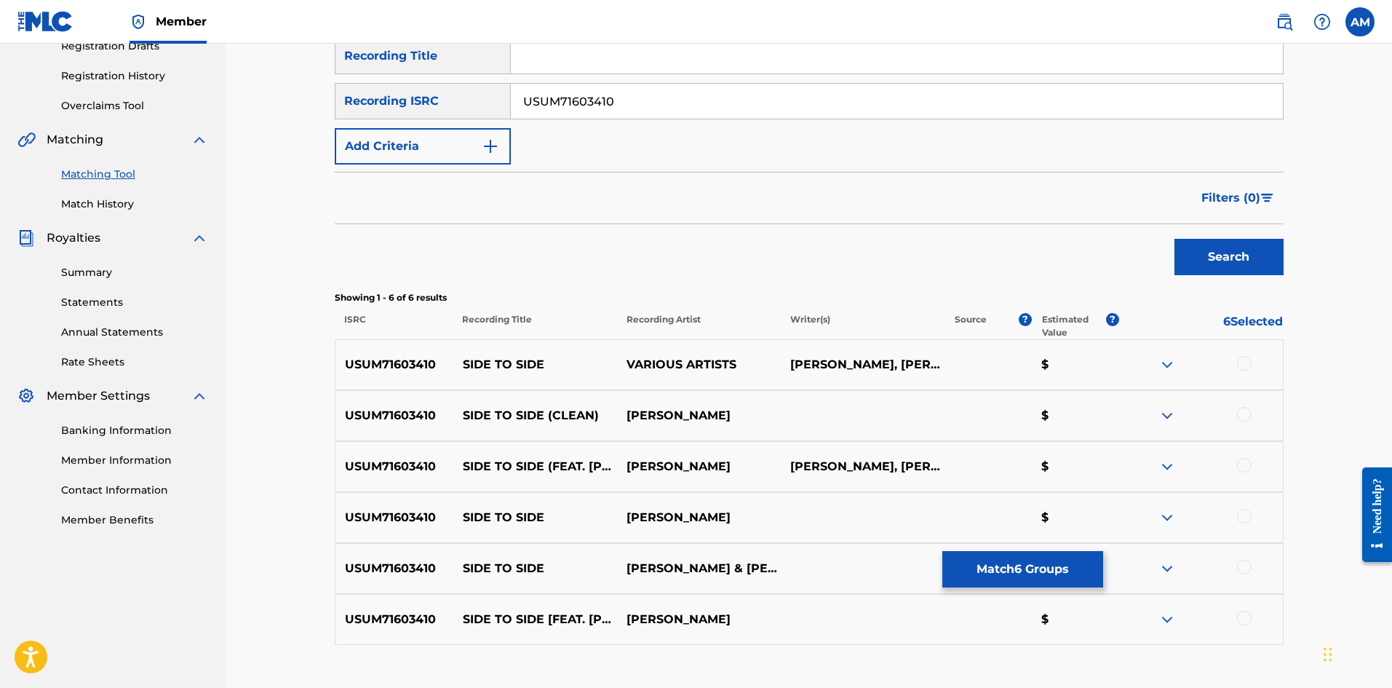
scroll to position [357, 0]
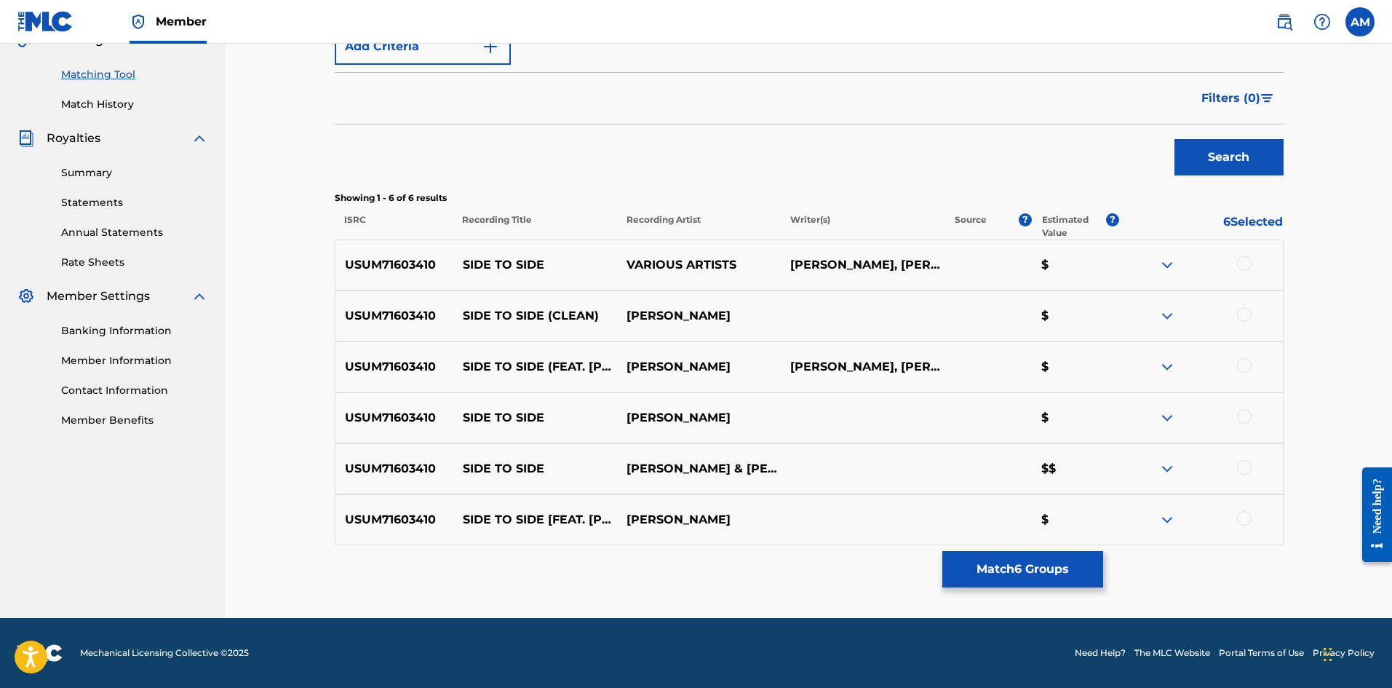
click at [1243, 264] on div at bounding box center [1244, 263] width 15 height 15
click at [1247, 319] on div at bounding box center [1244, 314] width 15 height 15
click at [1247, 371] on div at bounding box center [1244, 365] width 15 height 15
click at [1248, 416] on div at bounding box center [1244, 416] width 15 height 15
click at [1250, 468] on div at bounding box center [1244, 467] width 15 height 15
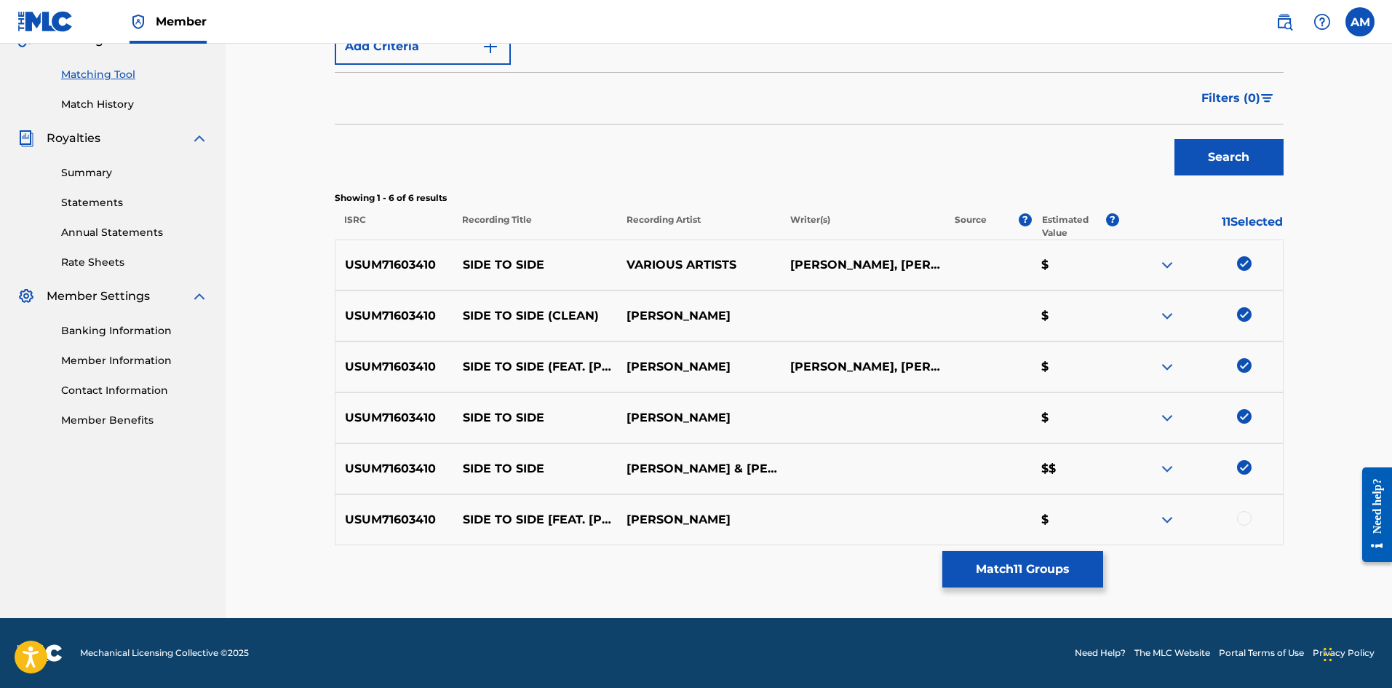
click at [1245, 520] on div at bounding box center [1244, 518] width 15 height 15
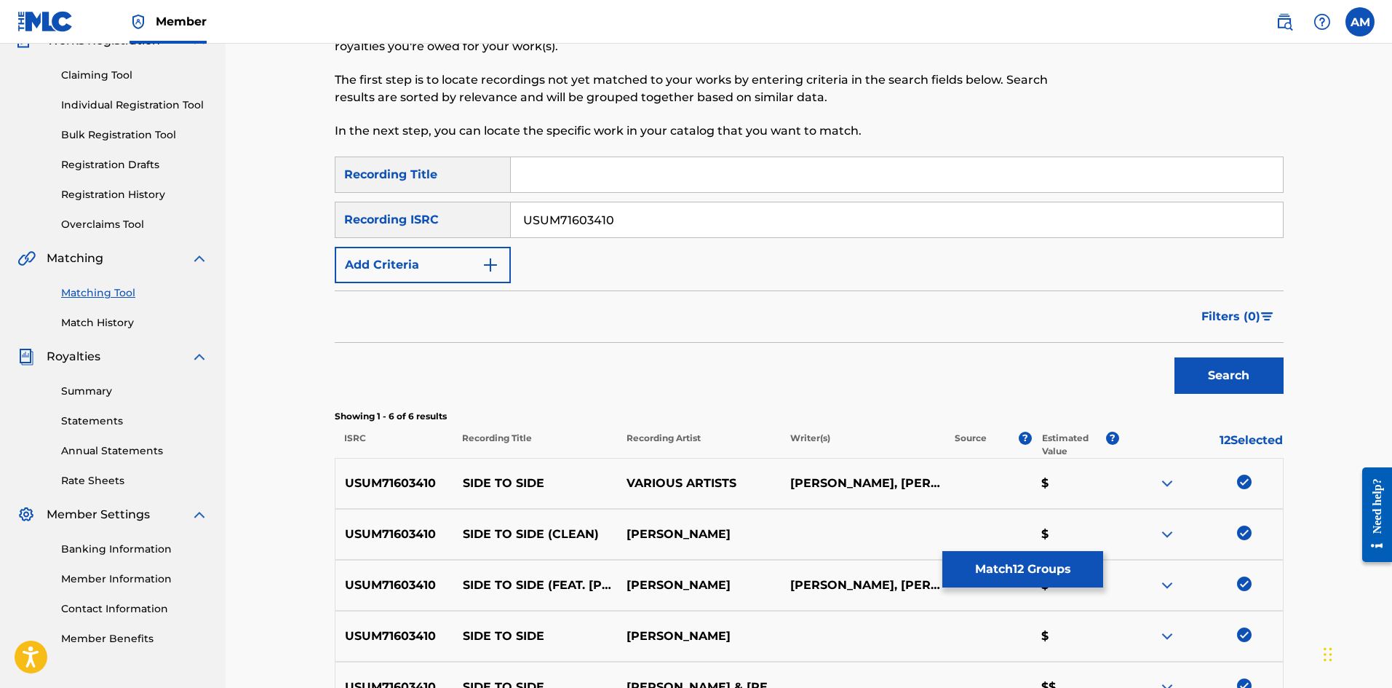
drag, startPoint x: 665, startPoint y: 212, endPoint x: 167, endPoint y: 231, distance: 498.1
click at [162, 231] on main "UNIVERSAL MUSIC PUB GROUP Summary Catalog Works Registration Claiming Tool Indi…" at bounding box center [696, 370] width 1392 height 931
click at [1247, 374] on button "Search" at bounding box center [1229, 375] width 109 height 36
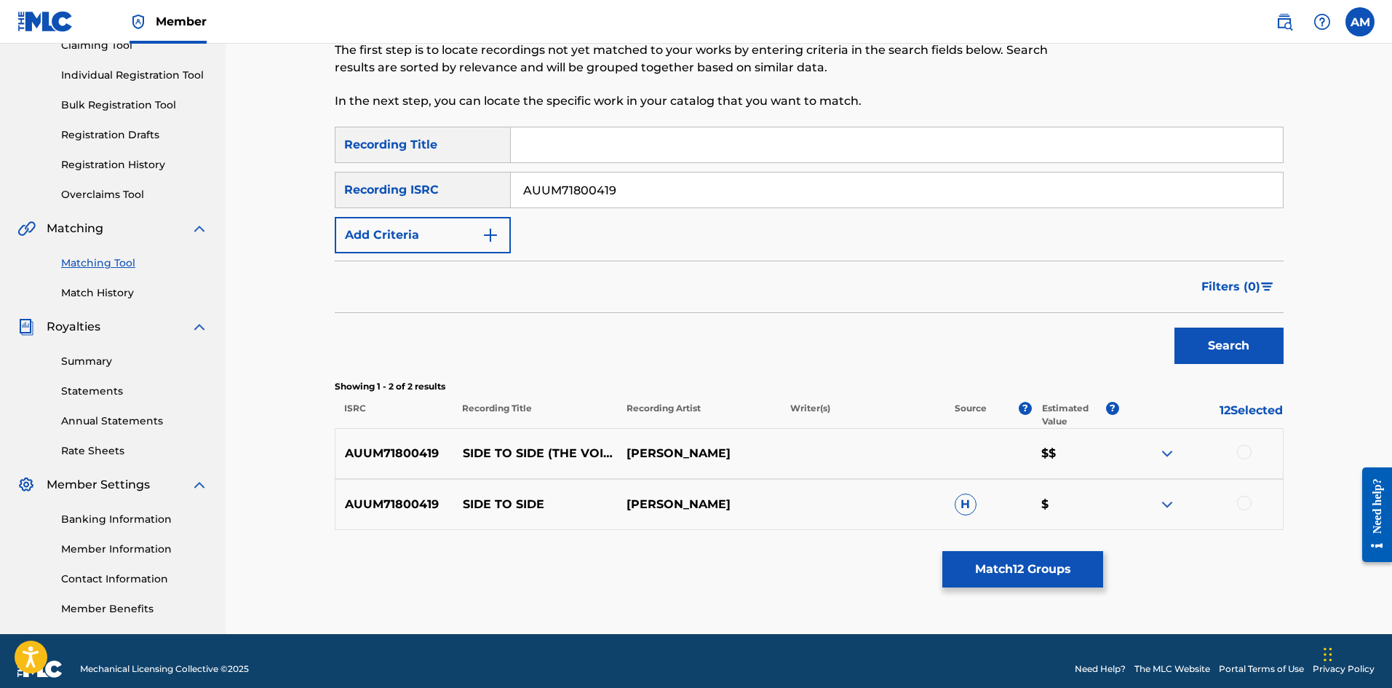
scroll to position [185, 0]
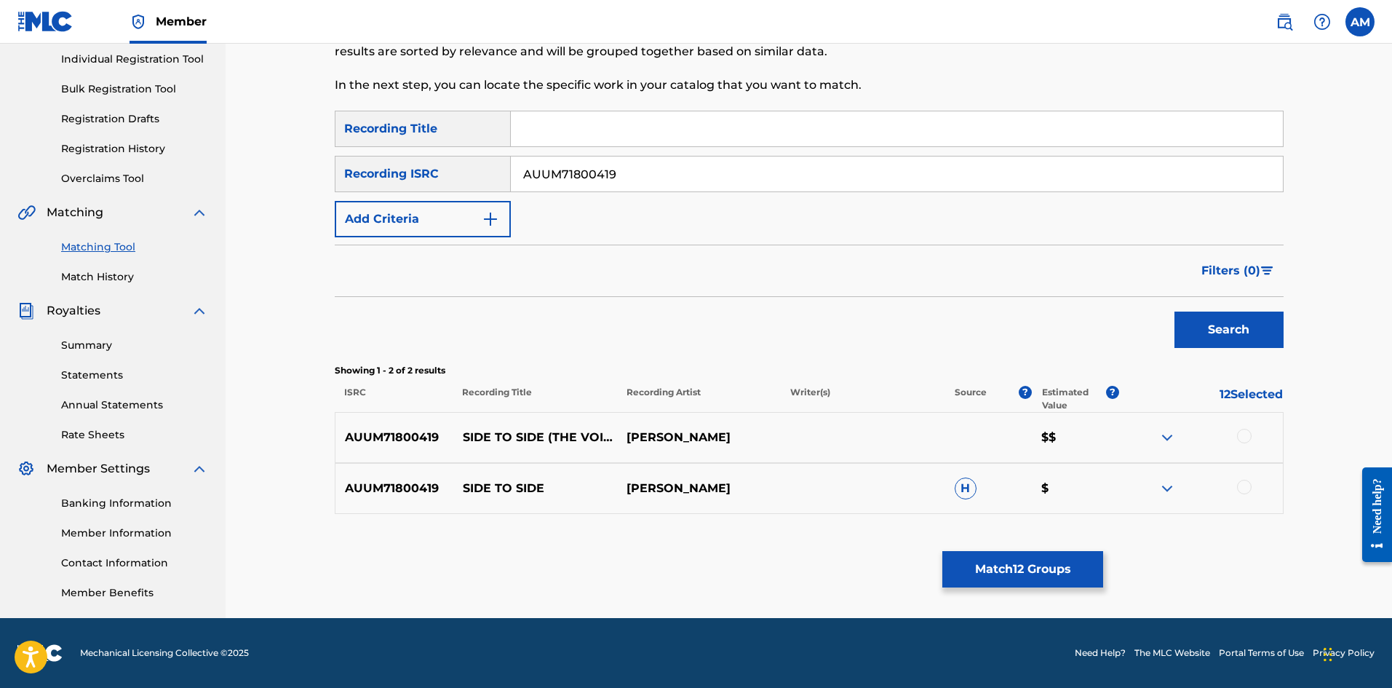
click at [1246, 434] on div at bounding box center [1244, 436] width 15 height 15
click at [1247, 488] on div at bounding box center [1244, 487] width 15 height 15
drag, startPoint x: 418, startPoint y: 183, endPoint x: 261, endPoint y: 183, distance: 156.5
click at [256, 183] on div "Matching Tool The Matching Tool allows Members to match sound recordings to wor…" at bounding box center [809, 238] width 1167 height 759
click at [1243, 342] on button "Search" at bounding box center [1229, 329] width 109 height 36
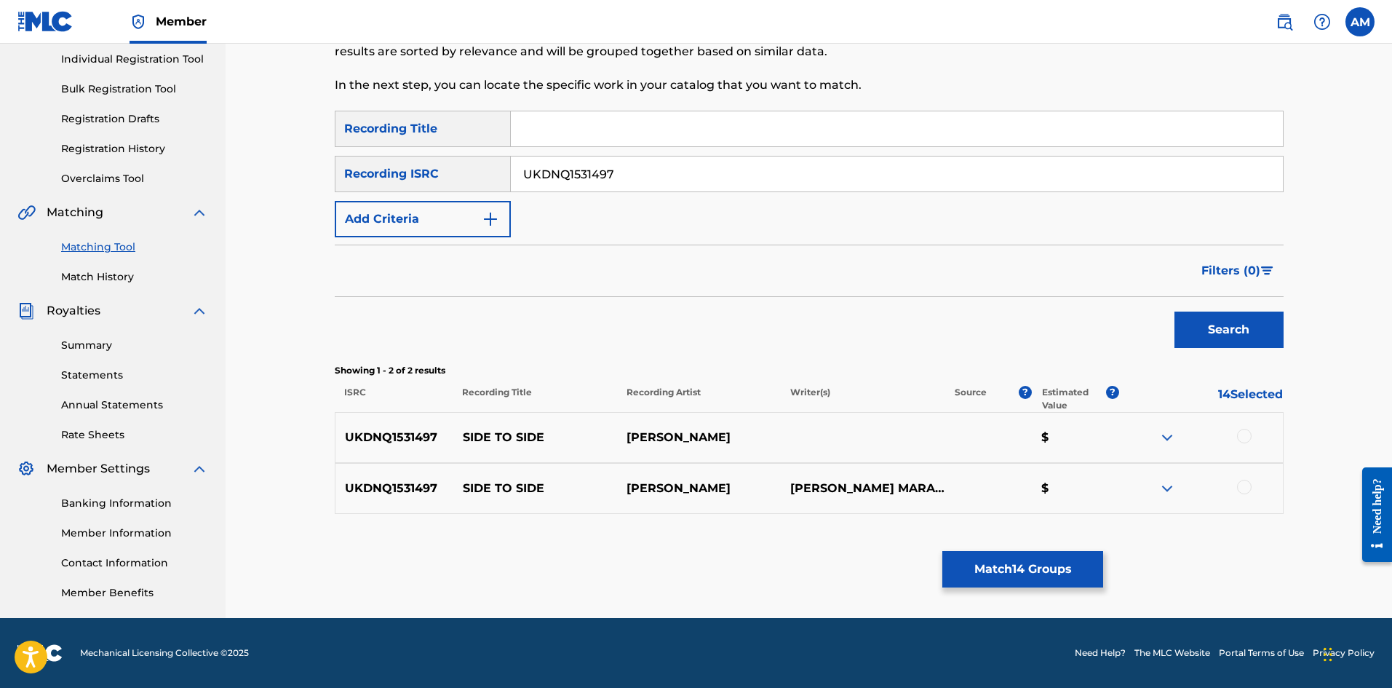
click at [1239, 435] on div at bounding box center [1244, 436] width 15 height 15
click at [1247, 485] on div at bounding box center [1244, 487] width 15 height 15
drag, startPoint x: 654, startPoint y: 174, endPoint x: 64, endPoint y: 165, distance: 590.3
click at [57, 169] on main "UNIVERSAL MUSIC PUB GROUP Summary Catalog Works Registration Claiming Tool Indi…" at bounding box center [696, 238] width 1392 height 759
type input "CA5KR1802958"
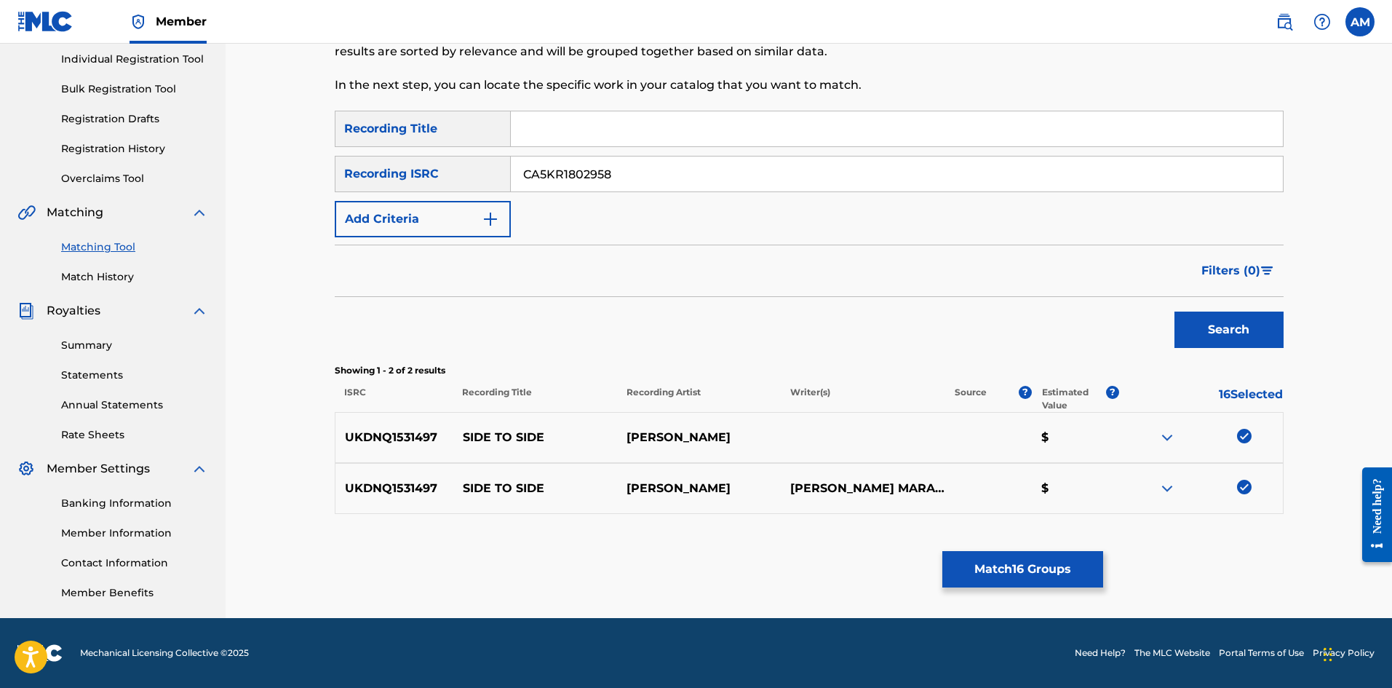
click at [1260, 330] on button "Search" at bounding box center [1229, 329] width 109 height 36
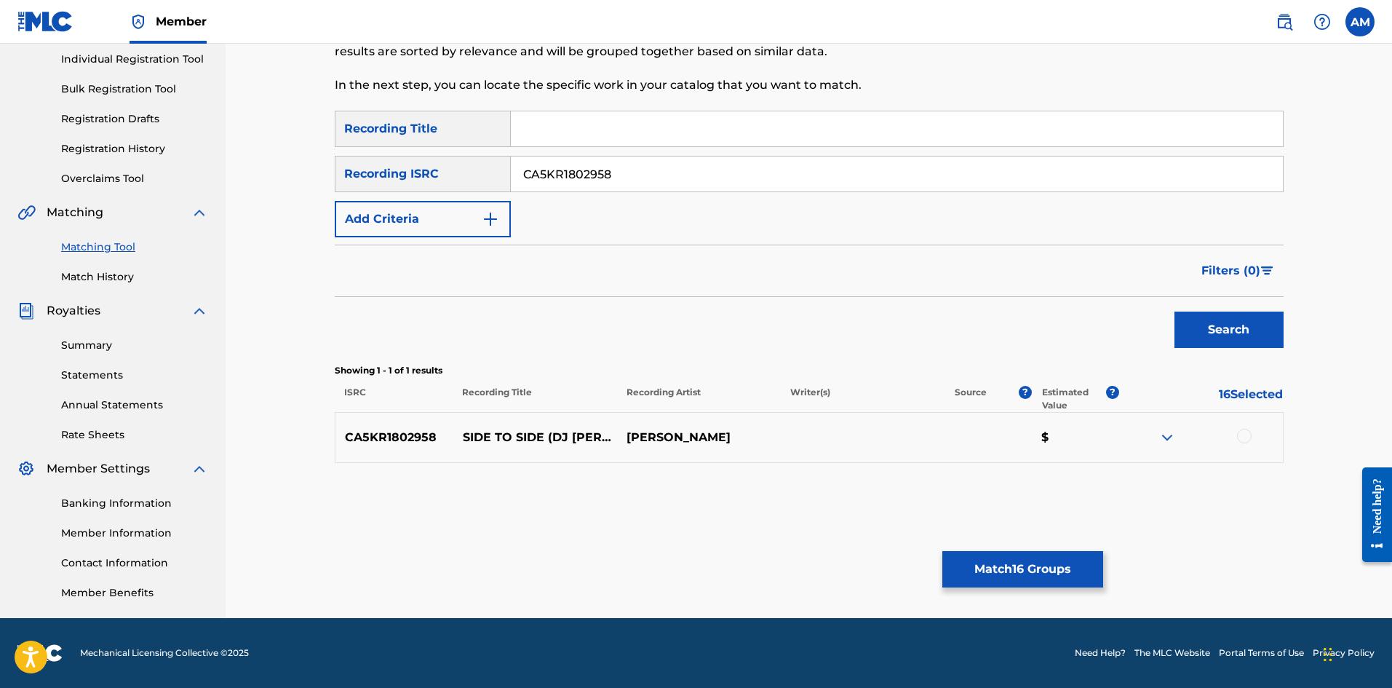
drag, startPoint x: 1242, startPoint y: 439, endPoint x: 1223, endPoint y: 455, distance: 25.3
click at [1242, 439] on div at bounding box center [1244, 436] width 15 height 15
click at [1037, 572] on button "Match 17 Groups" at bounding box center [1022, 569] width 161 height 36
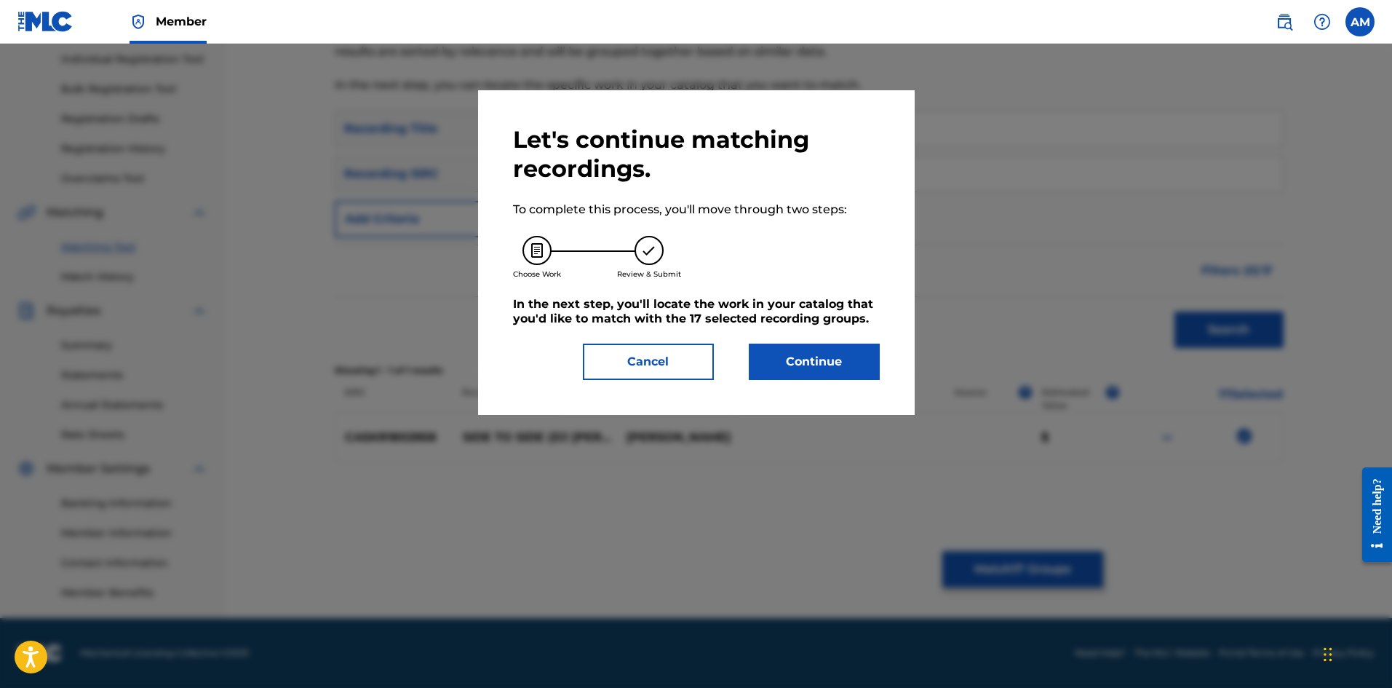
drag, startPoint x: 816, startPoint y: 364, endPoint x: 119, endPoint y: 365, distance: 696.4
click at [812, 363] on button "Continue" at bounding box center [814, 361] width 131 height 36
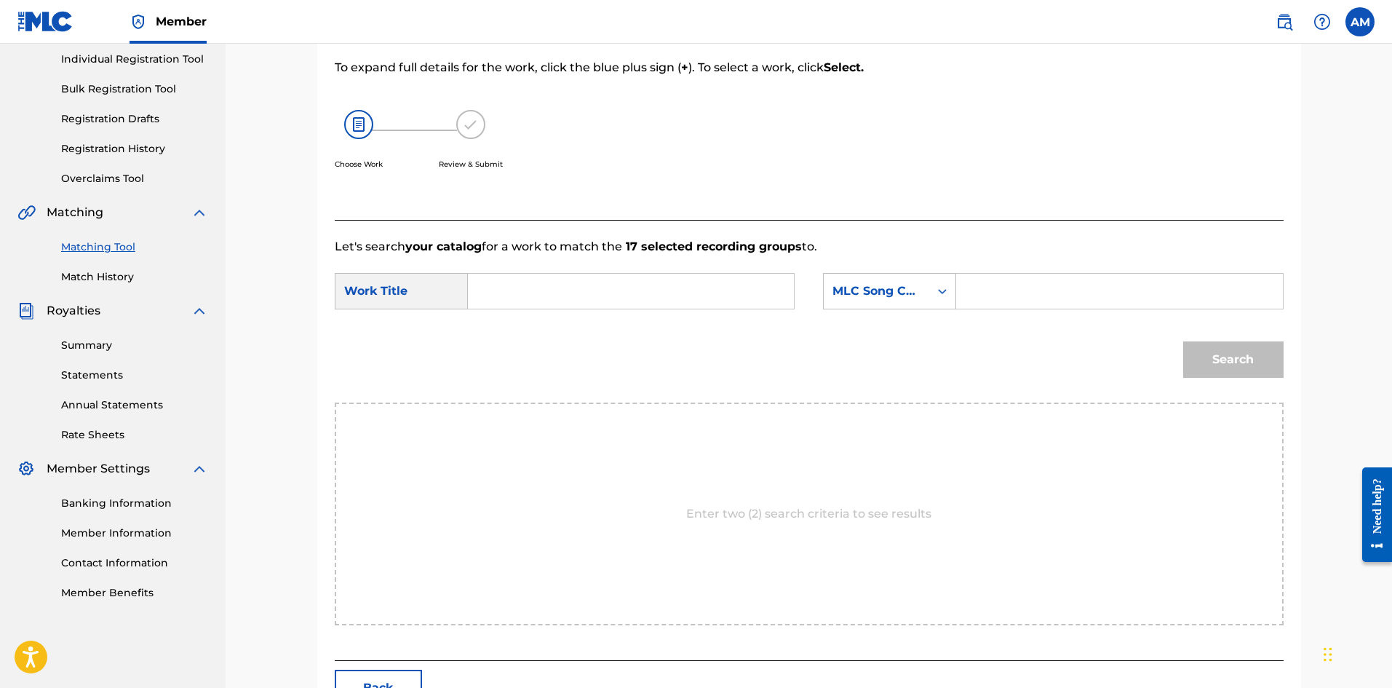
click at [518, 281] on input "Search Form" at bounding box center [630, 291] width 301 height 35
type input "SIDE TO SIDE"
drag, startPoint x: 1050, startPoint y: 290, endPoint x: 1058, endPoint y: 293, distance: 8.5
click at [1050, 290] on input "Search Form" at bounding box center [1119, 291] width 301 height 35
type input "SVAB0P"
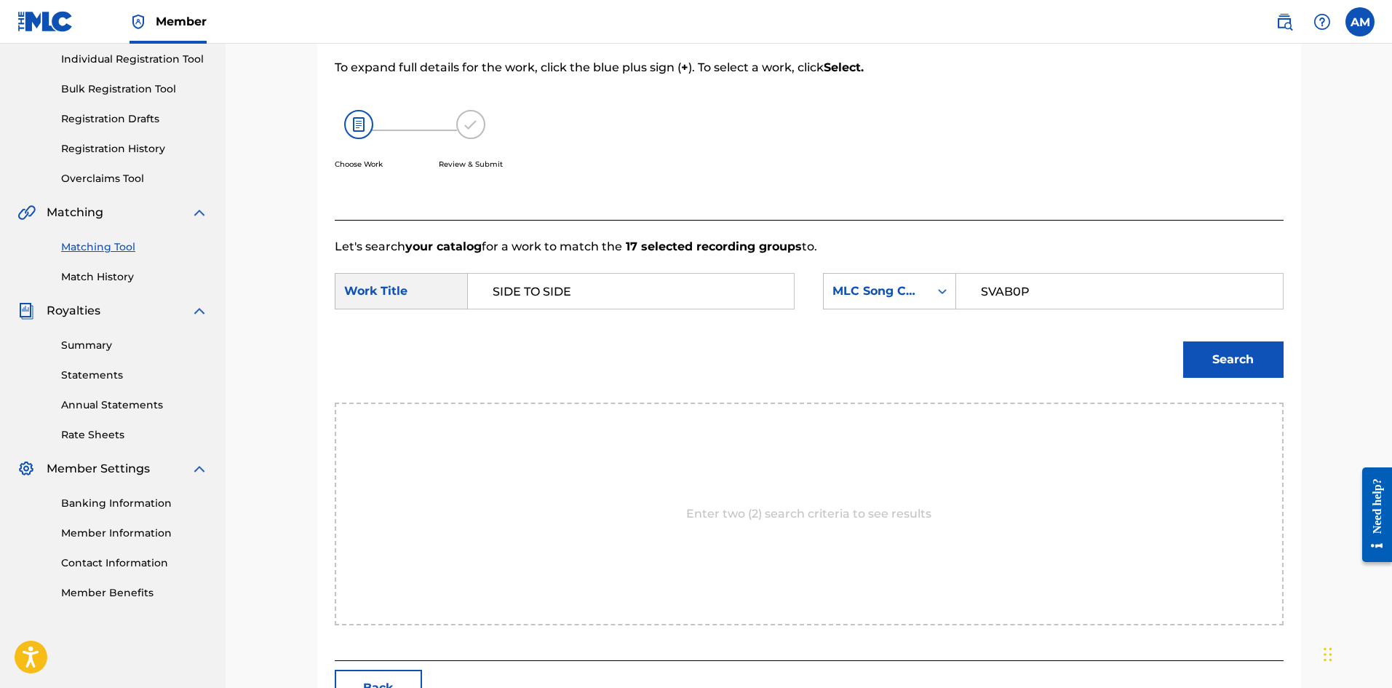
click at [1200, 365] on button "Search" at bounding box center [1233, 359] width 100 height 36
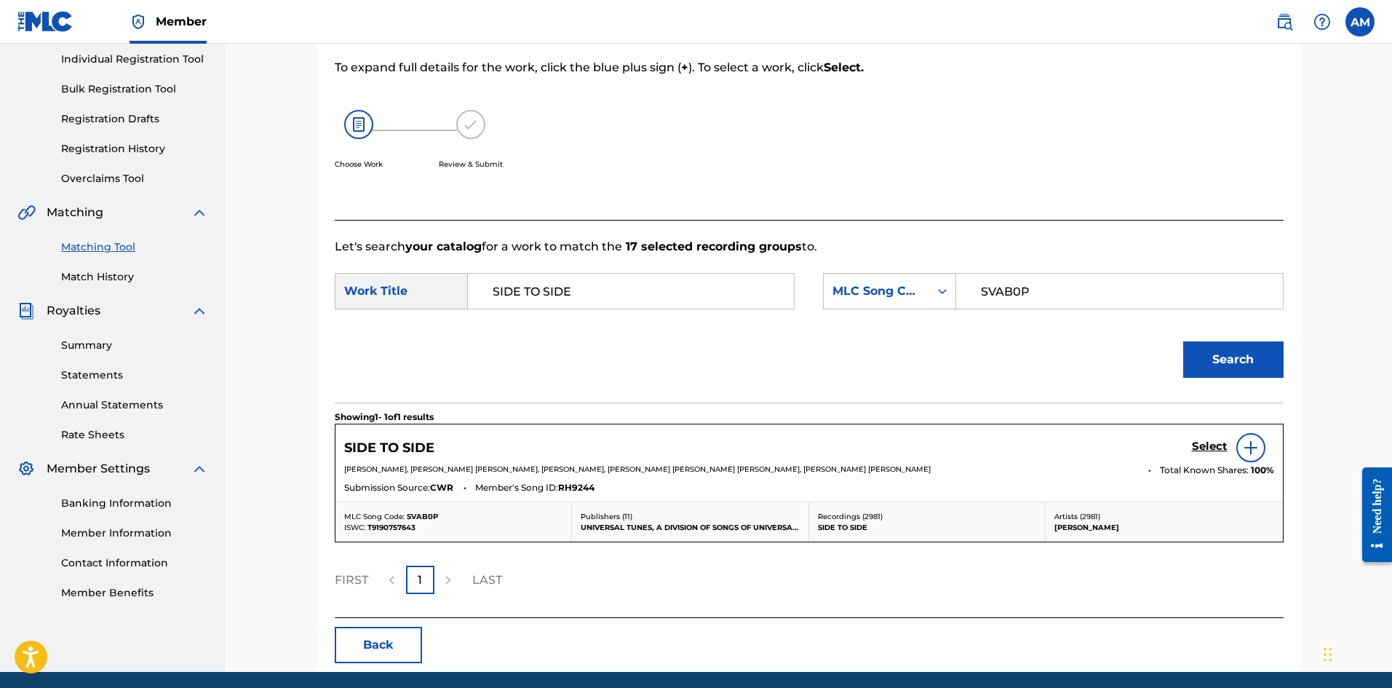
click at [1209, 453] on h5 "Select" at bounding box center [1210, 447] width 36 height 14
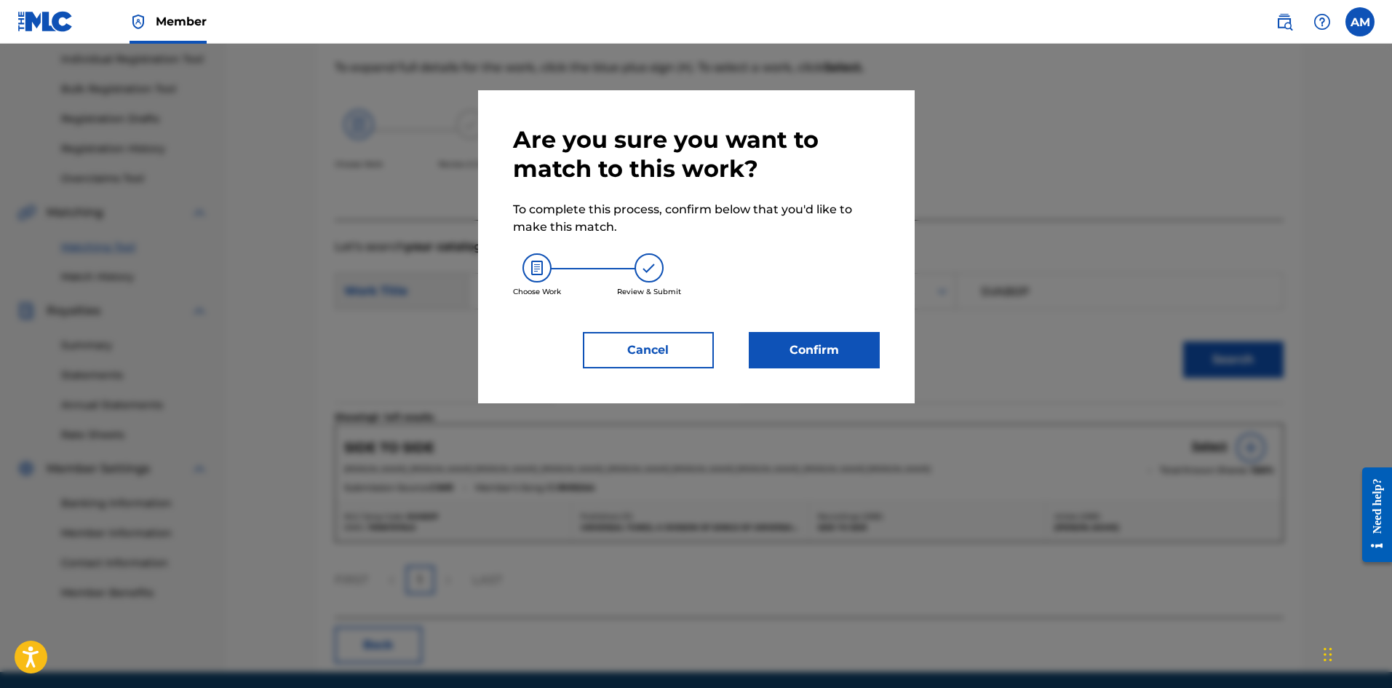
click at [834, 351] on button "Confirm" at bounding box center [814, 350] width 131 height 36
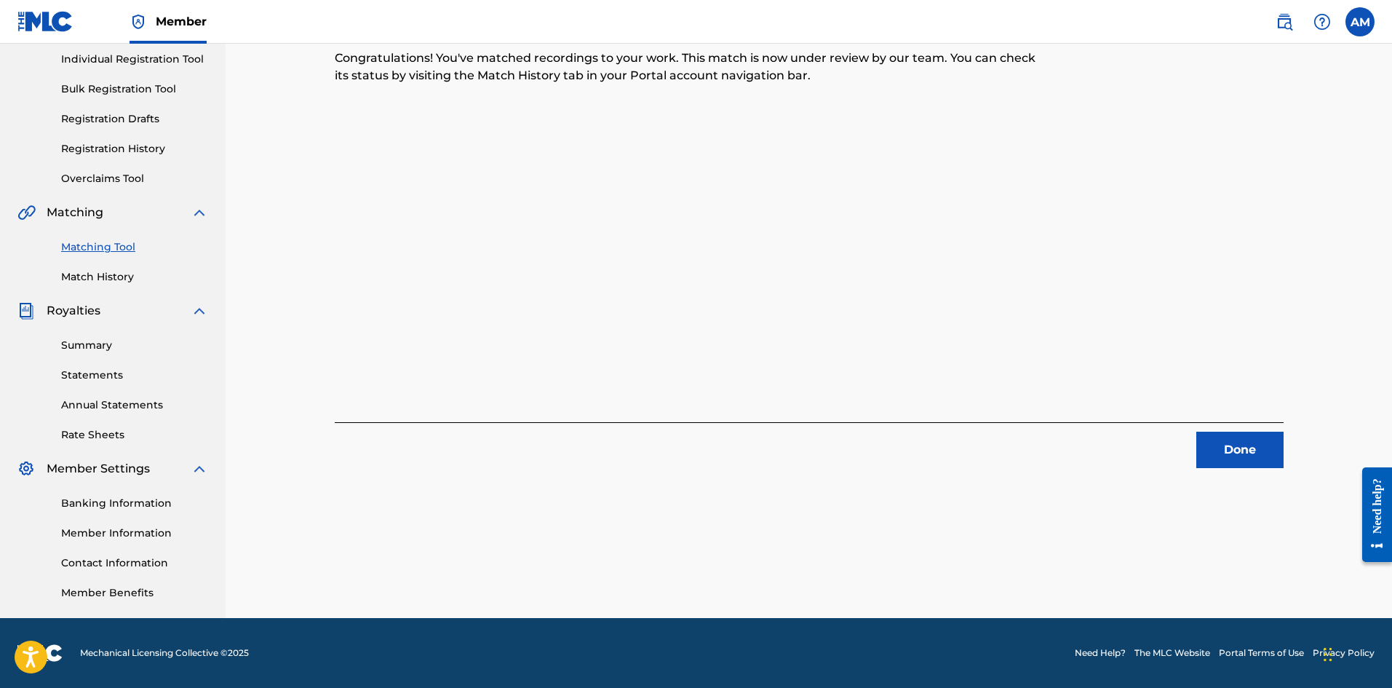
click at [1239, 442] on button "Done" at bounding box center [1239, 450] width 87 height 36
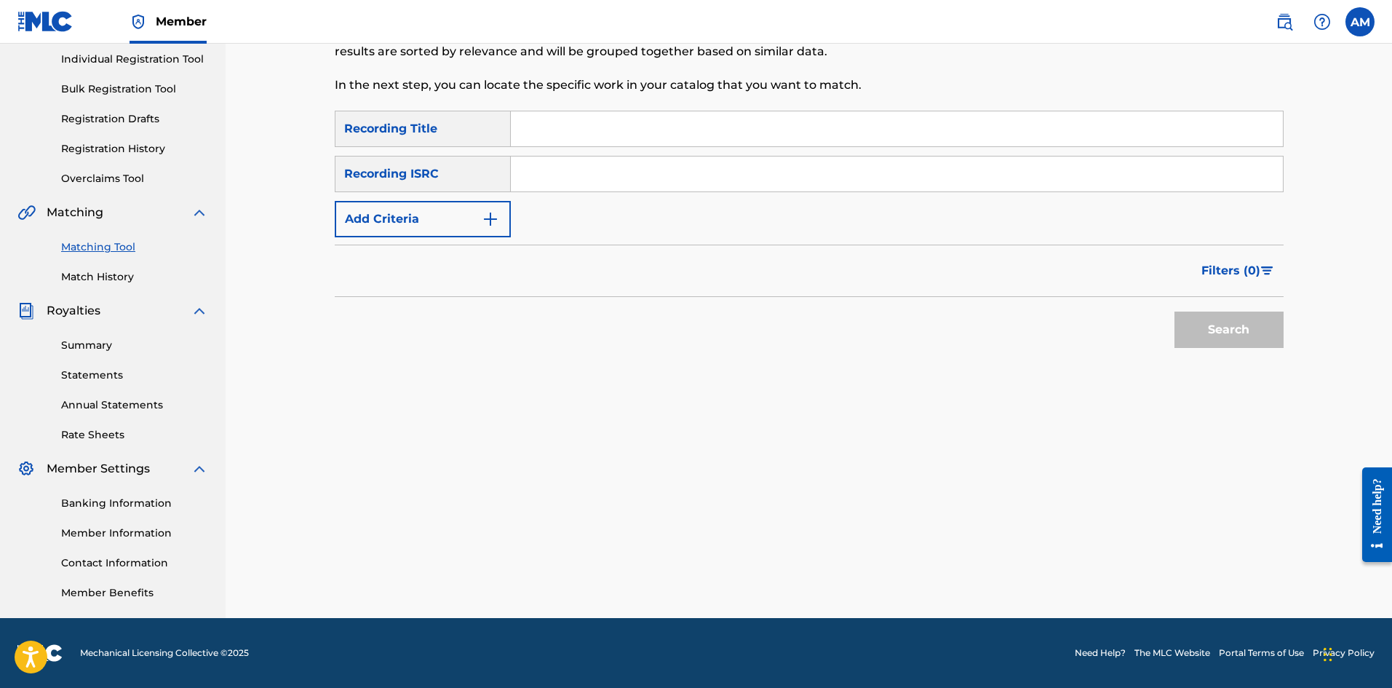
click at [568, 166] on input "Search Form" at bounding box center [897, 173] width 772 height 35
click at [1225, 327] on button "Search" at bounding box center [1229, 329] width 109 height 36
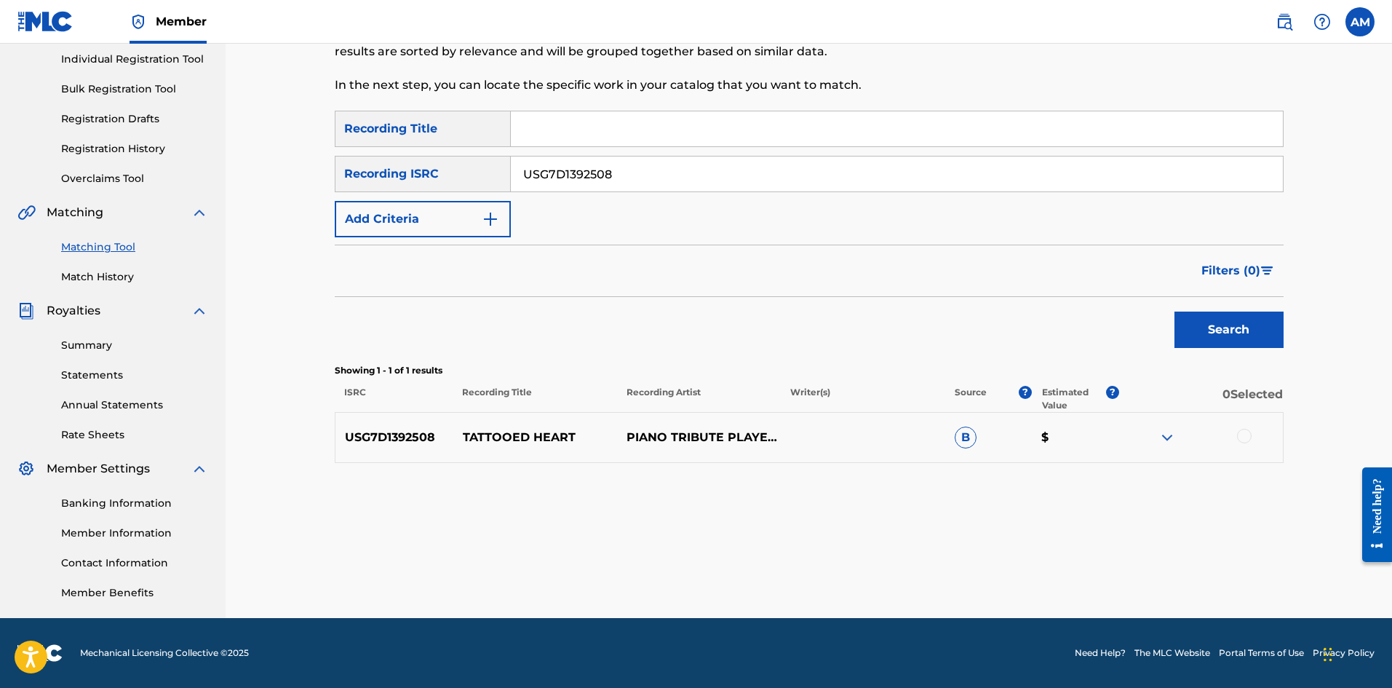
click at [1245, 434] on div at bounding box center [1244, 436] width 15 height 15
drag, startPoint x: 659, startPoint y: 178, endPoint x: 221, endPoint y: 214, distance: 440.3
click at [223, 214] on main "UNIVERSAL MUSIC PUB GROUP Summary Catalog Works Registration Claiming Tool Indi…" at bounding box center [696, 238] width 1392 height 759
click at [1206, 327] on button "Search" at bounding box center [1229, 329] width 109 height 36
click at [1245, 435] on div at bounding box center [1244, 436] width 15 height 15
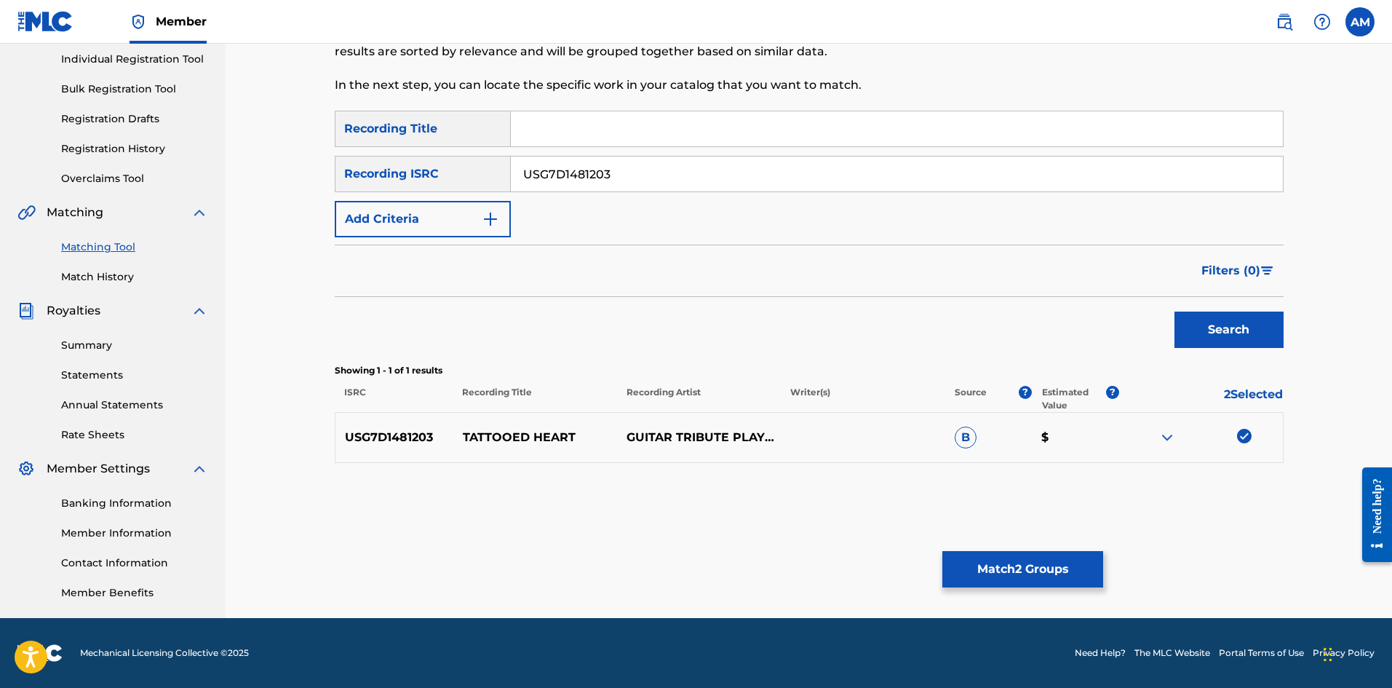
drag, startPoint x: 644, startPoint y: 167, endPoint x: 312, endPoint y: 188, distance: 332.6
click at [312, 188] on div "Matching Tool The Matching Tool allows Members to match sound recordings to wor…" at bounding box center [809, 256] width 1019 height 723
click at [1258, 324] on button "Search" at bounding box center [1229, 329] width 109 height 36
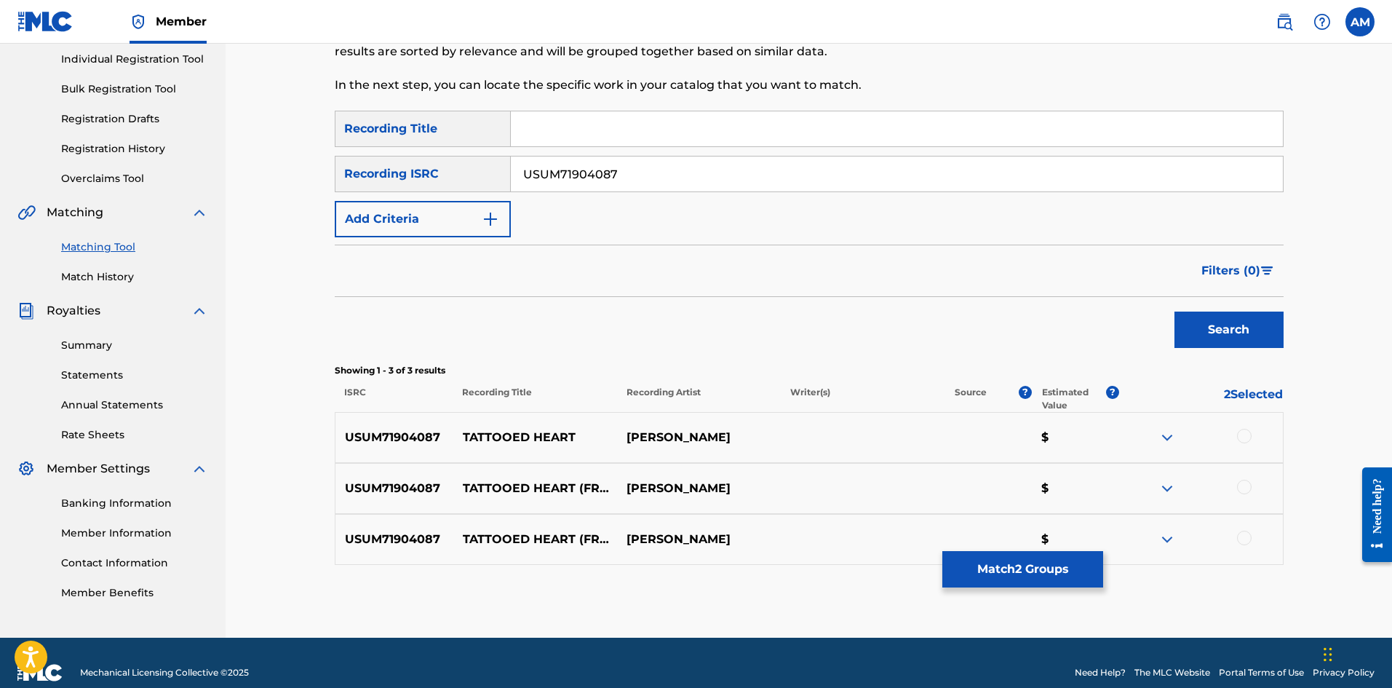
click at [1248, 430] on div at bounding box center [1244, 436] width 15 height 15
click at [1244, 485] on div at bounding box center [1244, 487] width 15 height 15
click at [1242, 538] on div at bounding box center [1244, 538] width 15 height 15
drag, startPoint x: 392, startPoint y: 184, endPoint x: 234, endPoint y: 183, distance: 157.9
click at [144, 187] on main "UNIVERSAL MUSIC PUB GROUP Summary Catalog Works Registration Claiming Tool Indi…" at bounding box center [696, 248] width 1392 height 779
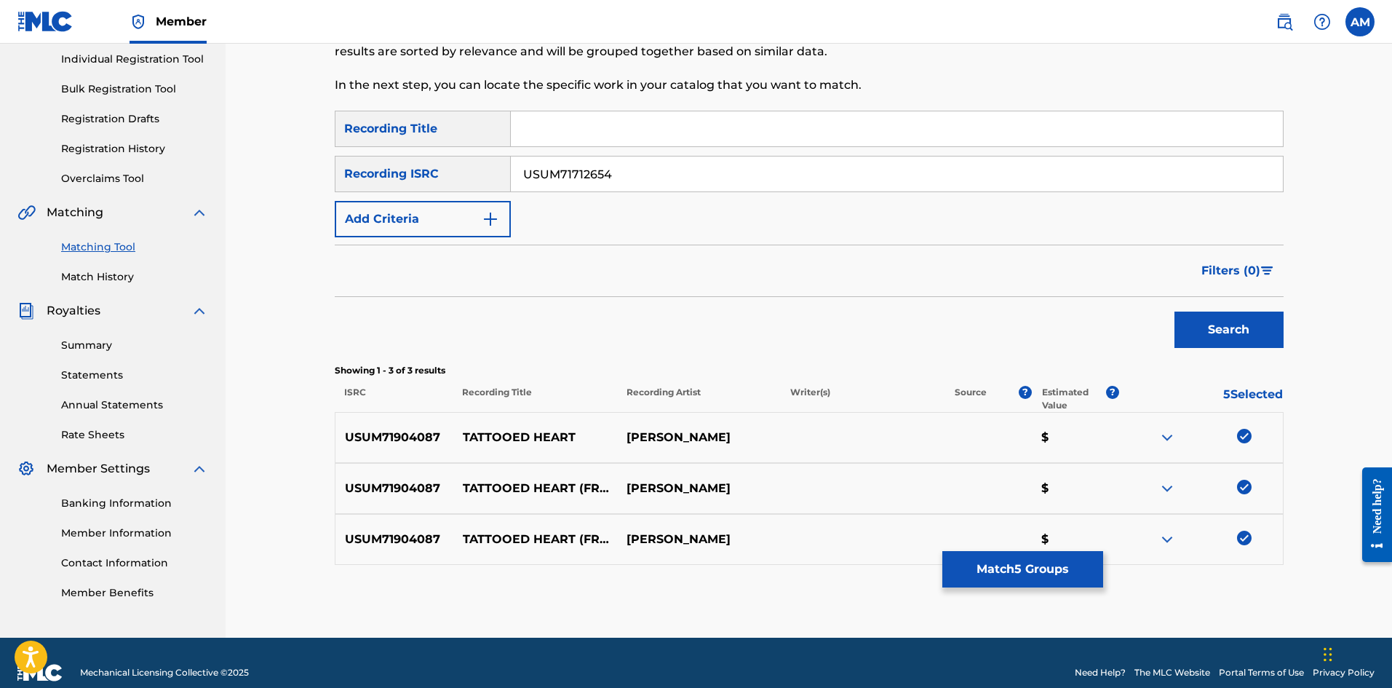
type input "USUM71712654"
click at [1280, 335] on button "Search" at bounding box center [1229, 329] width 109 height 36
click at [1246, 533] on div at bounding box center [1244, 538] width 15 height 15
click at [1240, 488] on div at bounding box center [1244, 487] width 15 height 15
click at [1244, 434] on div at bounding box center [1244, 436] width 15 height 15
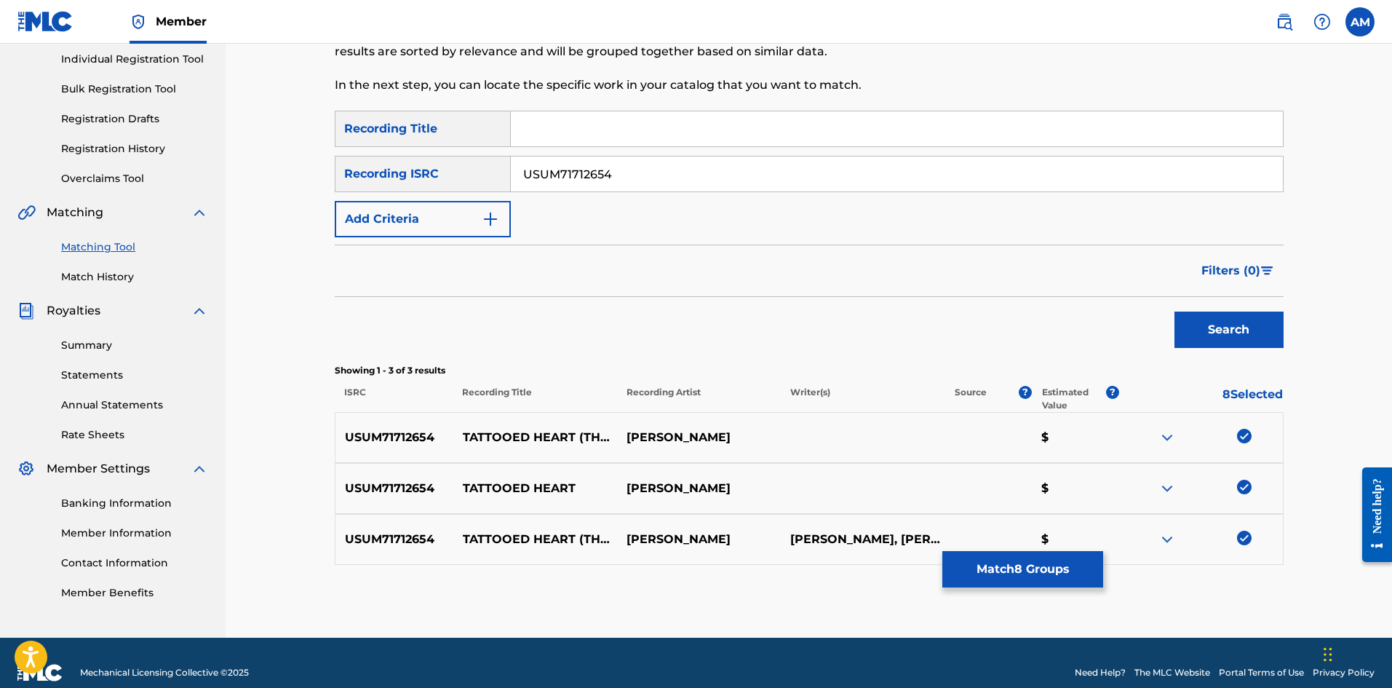
click at [1024, 569] on button "Match 8 Groups" at bounding box center [1022, 569] width 161 height 36
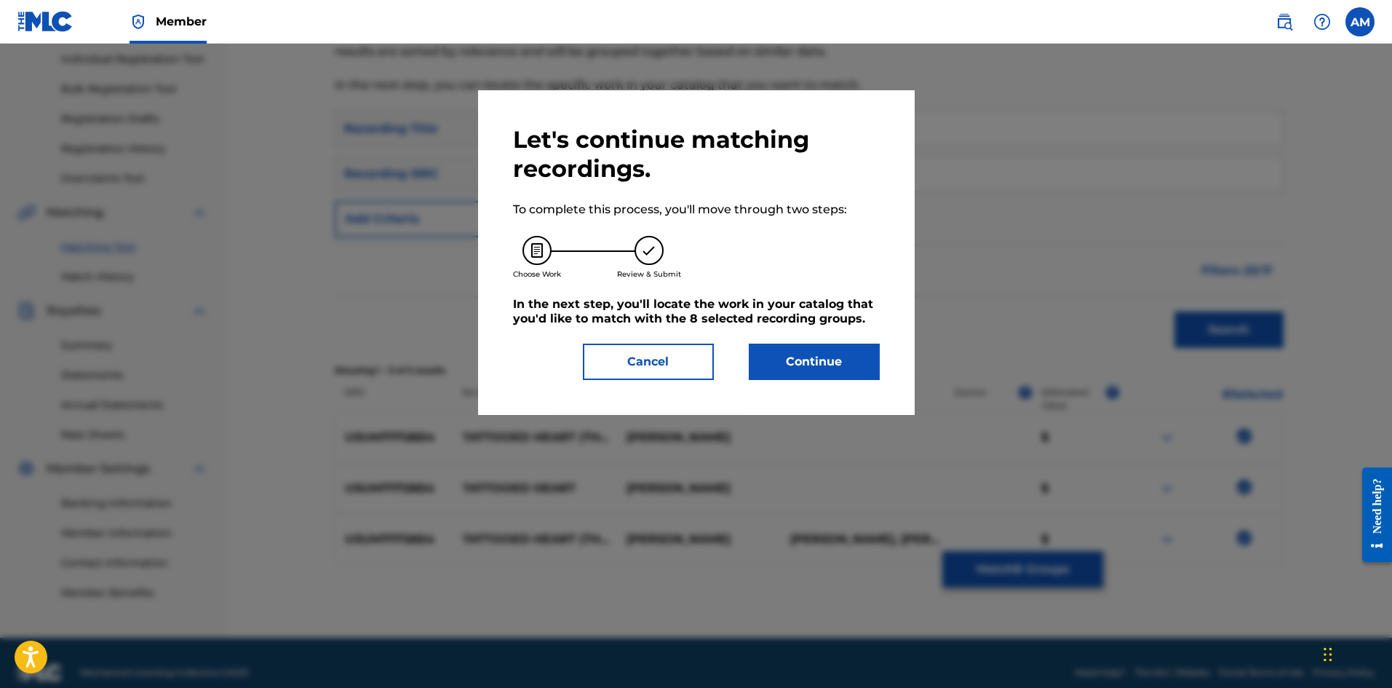
click at [815, 354] on button "Continue" at bounding box center [814, 361] width 131 height 36
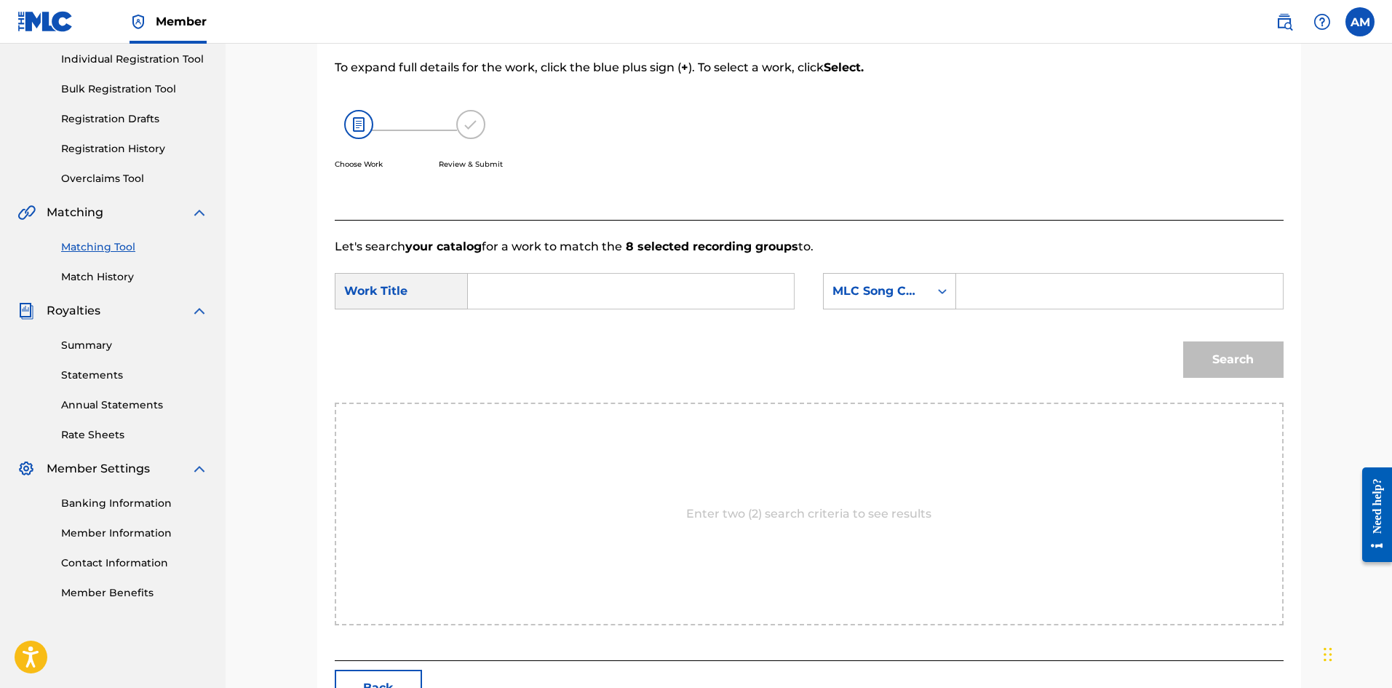
click at [603, 290] on input "Search Form" at bounding box center [630, 291] width 301 height 35
type input "TATTOOED HEART"
click at [1033, 286] on input "Search Form" at bounding box center [1119, 291] width 301 height 35
type input "T9206J"
click at [1241, 359] on button "Search" at bounding box center [1233, 359] width 100 height 36
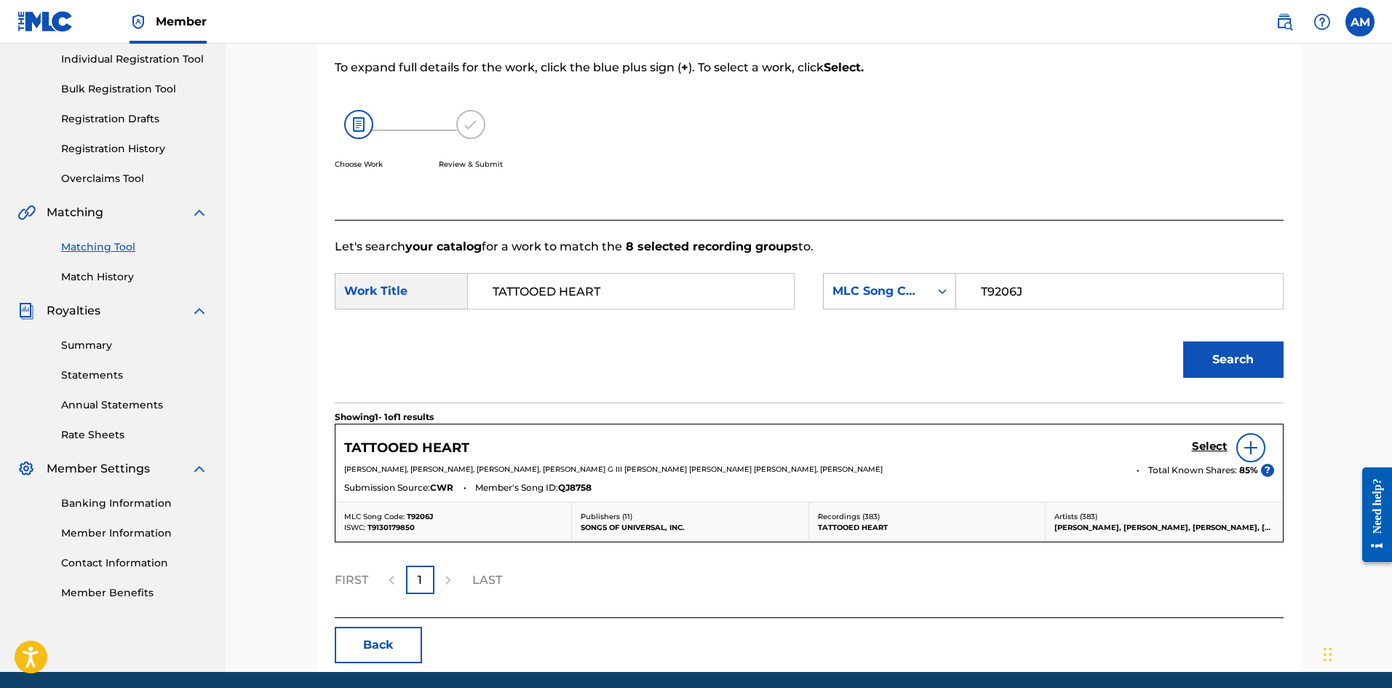
click at [1200, 443] on h5 "Select" at bounding box center [1210, 447] width 36 height 14
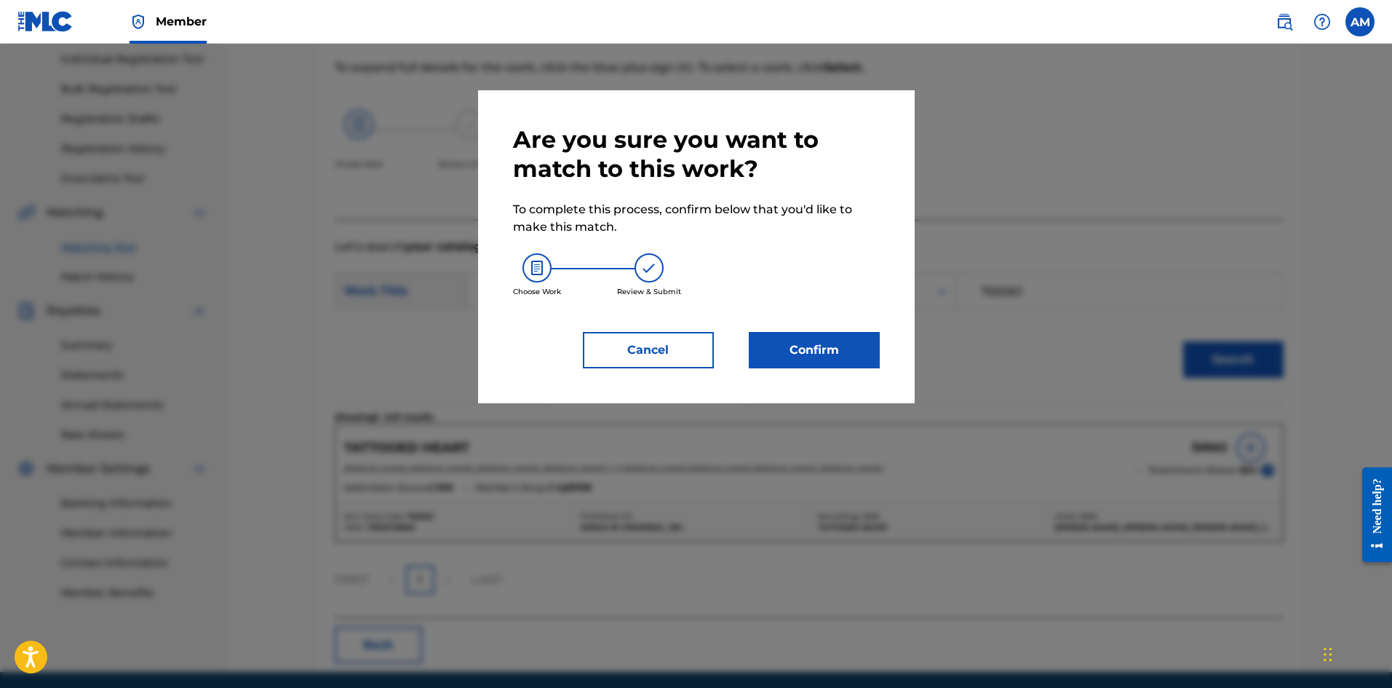
click at [806, 343] on button "Confirm" at bounding box center [814, 350] width 131 height 36
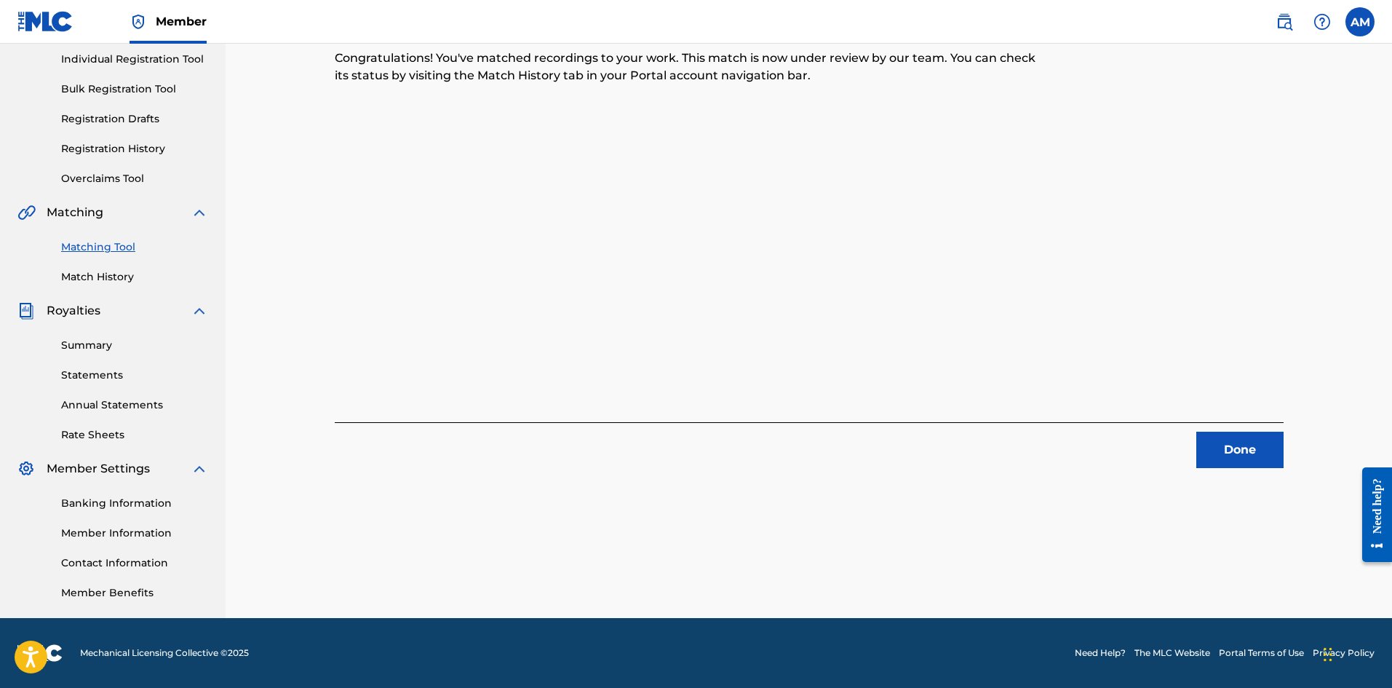
click at [1229, 451] on button "Done" at bounding box center [1239, 450] width 87 height 36
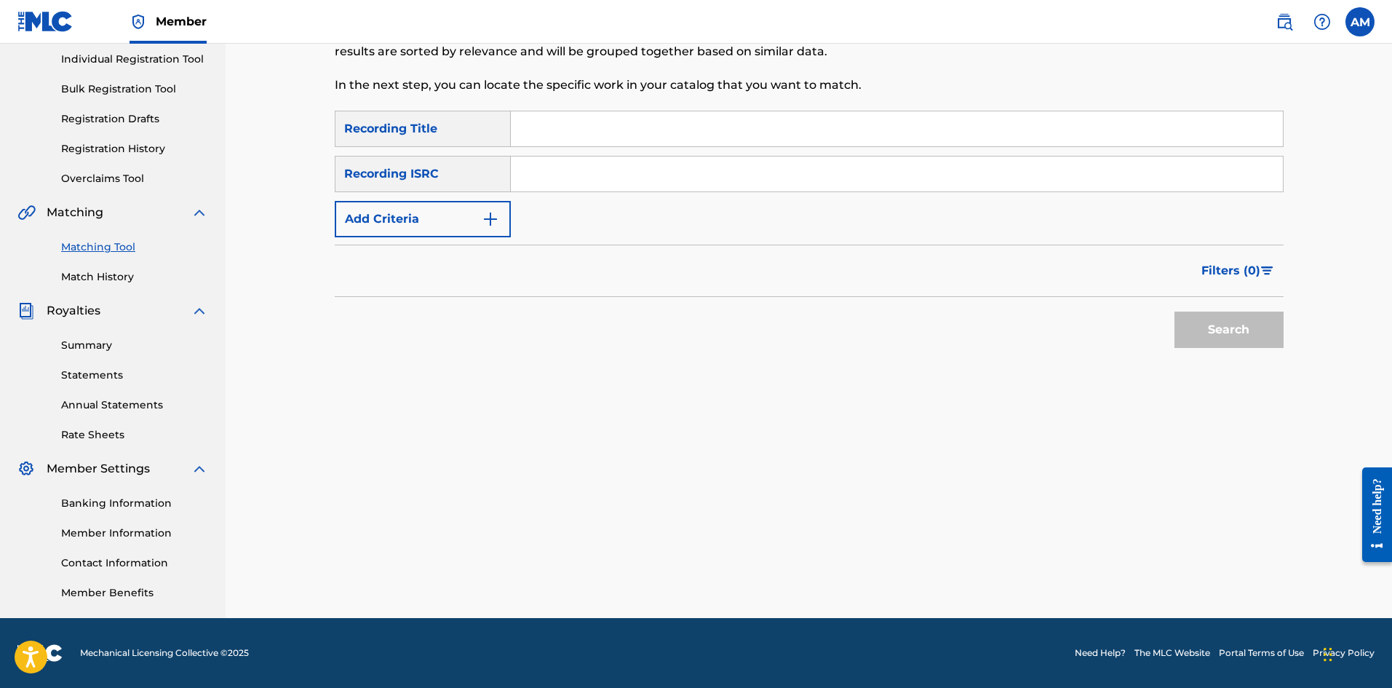
click at [558, 184] on input "Search Form" at bounding box center [897, 173] width 772 height 35
click at [722, 339] on div "Search" at bounding box center [809, 326] width 949 height 58
click at [1236, 325] on button "Search" at bounding box center [1229, 329] width 109 height 36
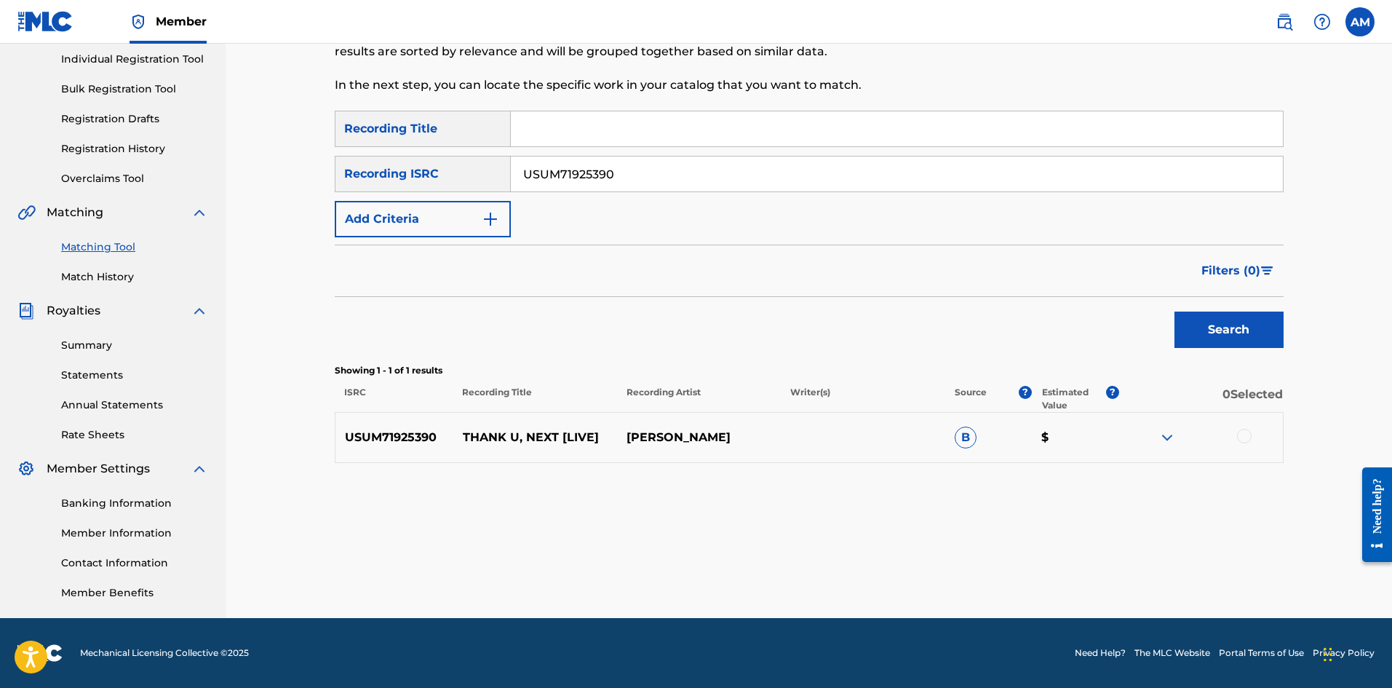
click at [1240, 433] on div at bounding box center [1244, 436] width 15 height 15
drag, startPoint x: 710, startPoint y: 175, endPoint x: 242, endPoint y: 172, distance: 467.9
click at [242, 172] on div "Matching Tool The Matching Tool allows Members to match sound recordings to wor…" at bounding box center [809, 238] width 1167 height 759
type input "GBUM71900667"
click at [1207, 326] on button "Search" at bounding box center [1229, 329] width 109 height 36
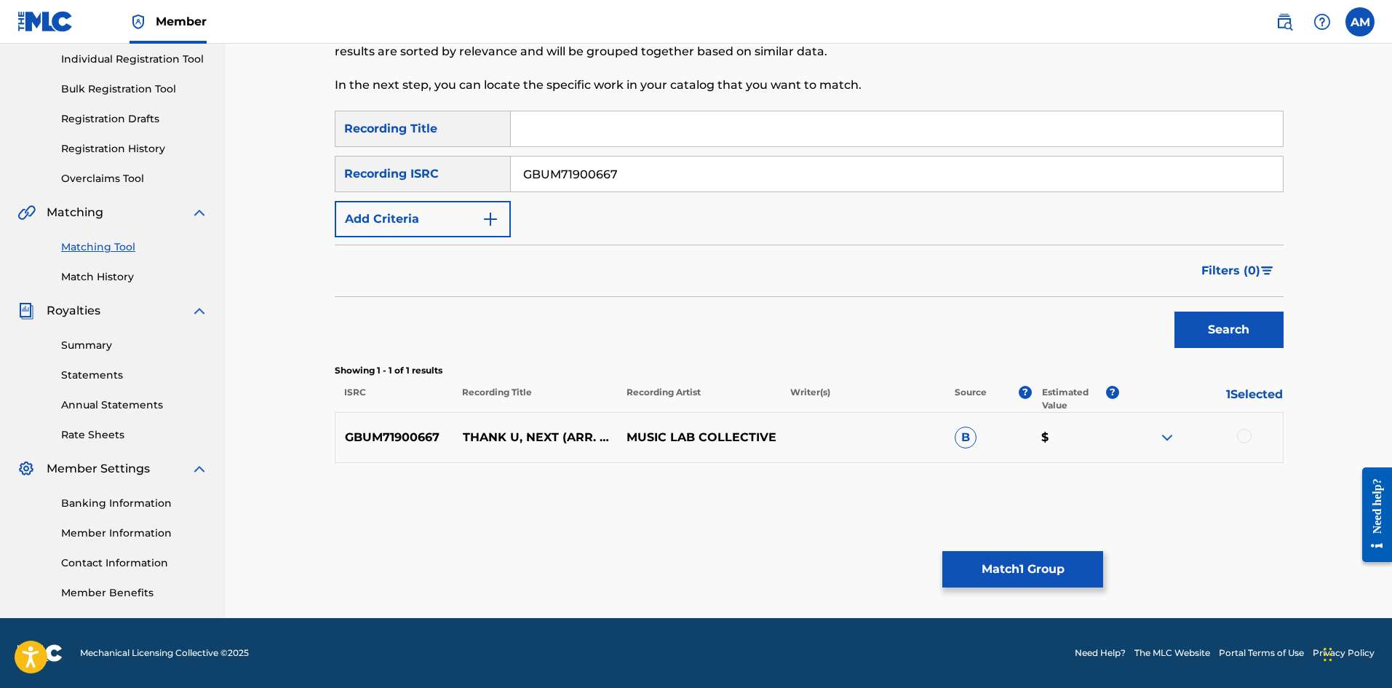
click at [1244, 434] on div at bounding box center [1244, 436] width 15 height 15
click at [1070, 568] on button "Match 2 Groups" at bounding box center [1022, 569] width 161 height 36
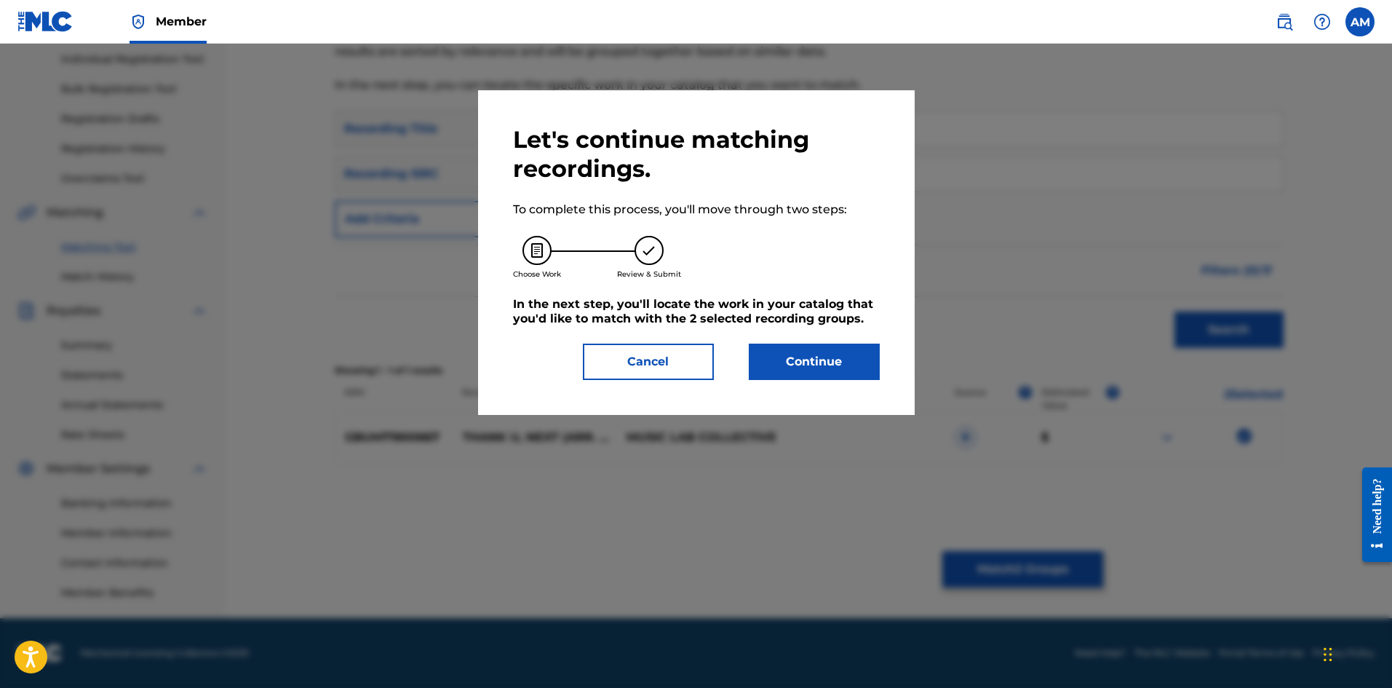
click at [835, 364] on button "Continue" at bounding box center [814, 361] width 131 height 36
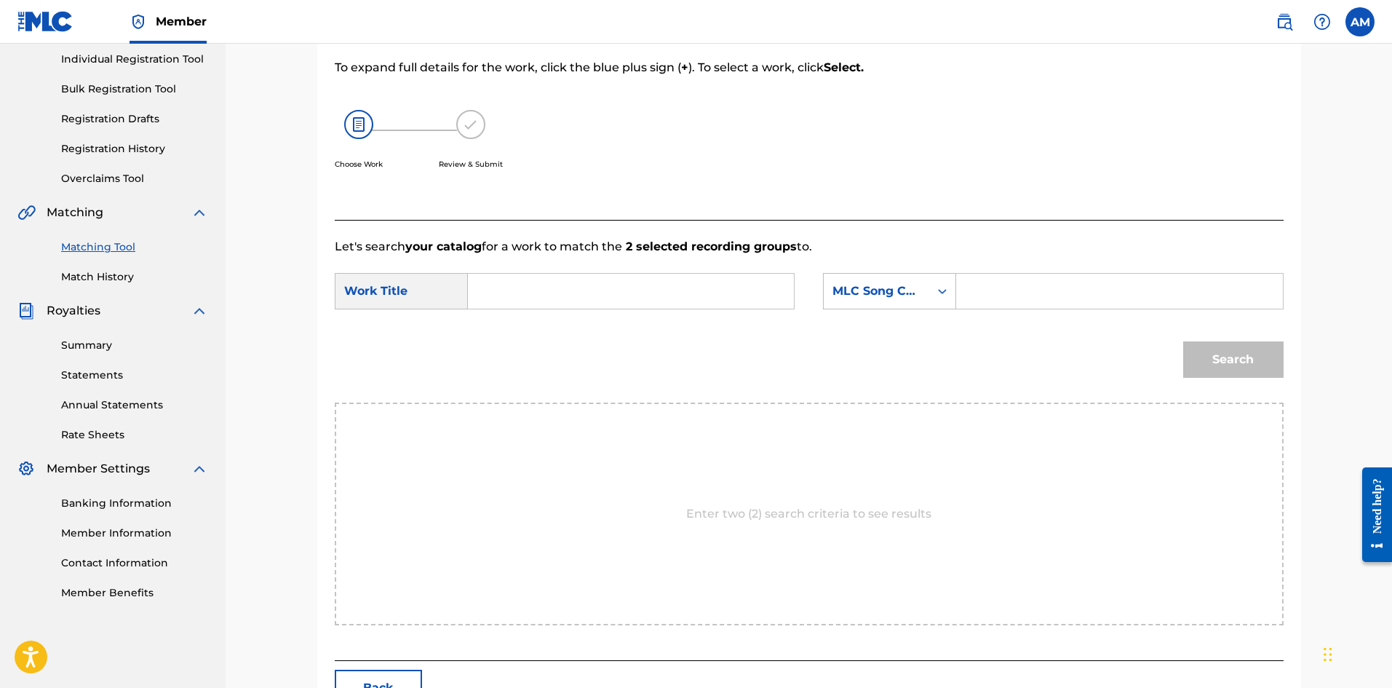
click at [701, 295] on input "Search Form" at bounding box center [630, 291] width 301 height 35
type input "THANK U, NEXT"
click at [1097, 298] on input "Search Form" at bounding box center [1119, 291] width 301 height 35
type input "TC54IF"
click at [1248, 349] on button "Search" at bounding box center [1233, 359] width 100 height 36
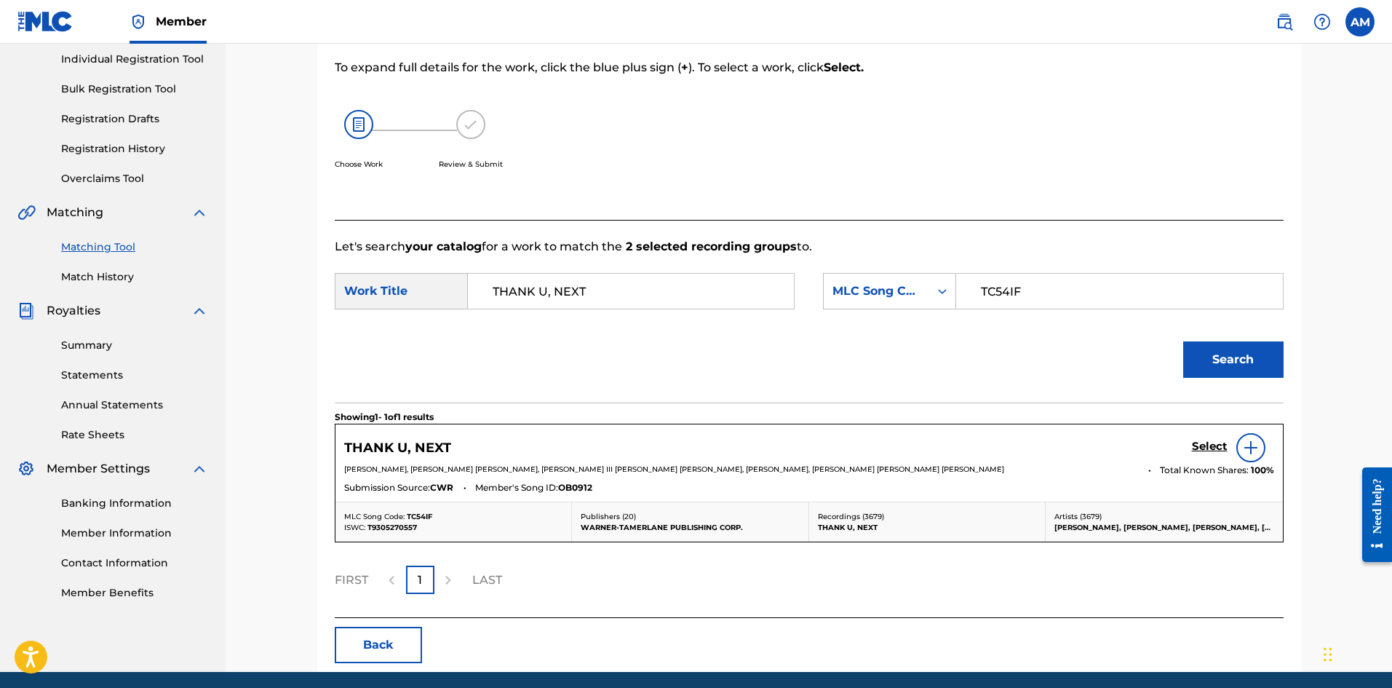
click at [1212, 441] on h5 "Select" at bounding box center [1210, 447] width 36 height 14
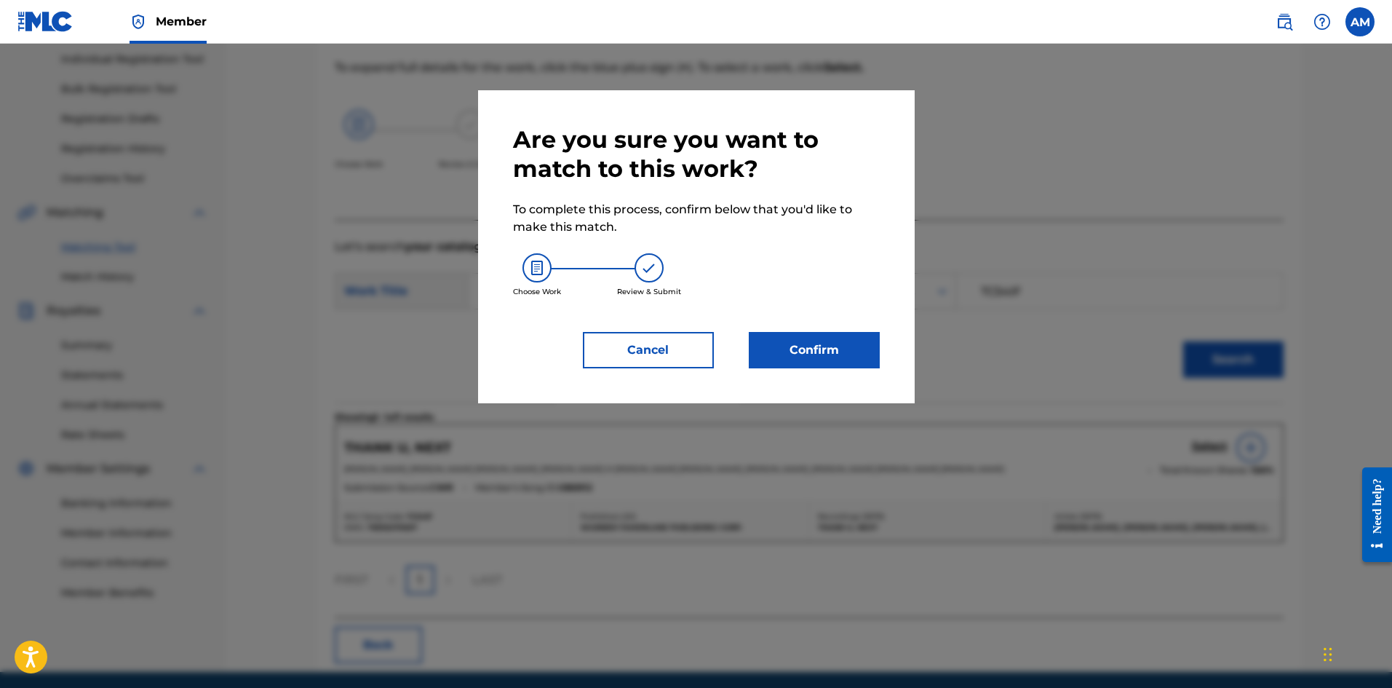
click at [833, 339] on button "Confirm" at bounding box center [814, 350] width 131 height 36
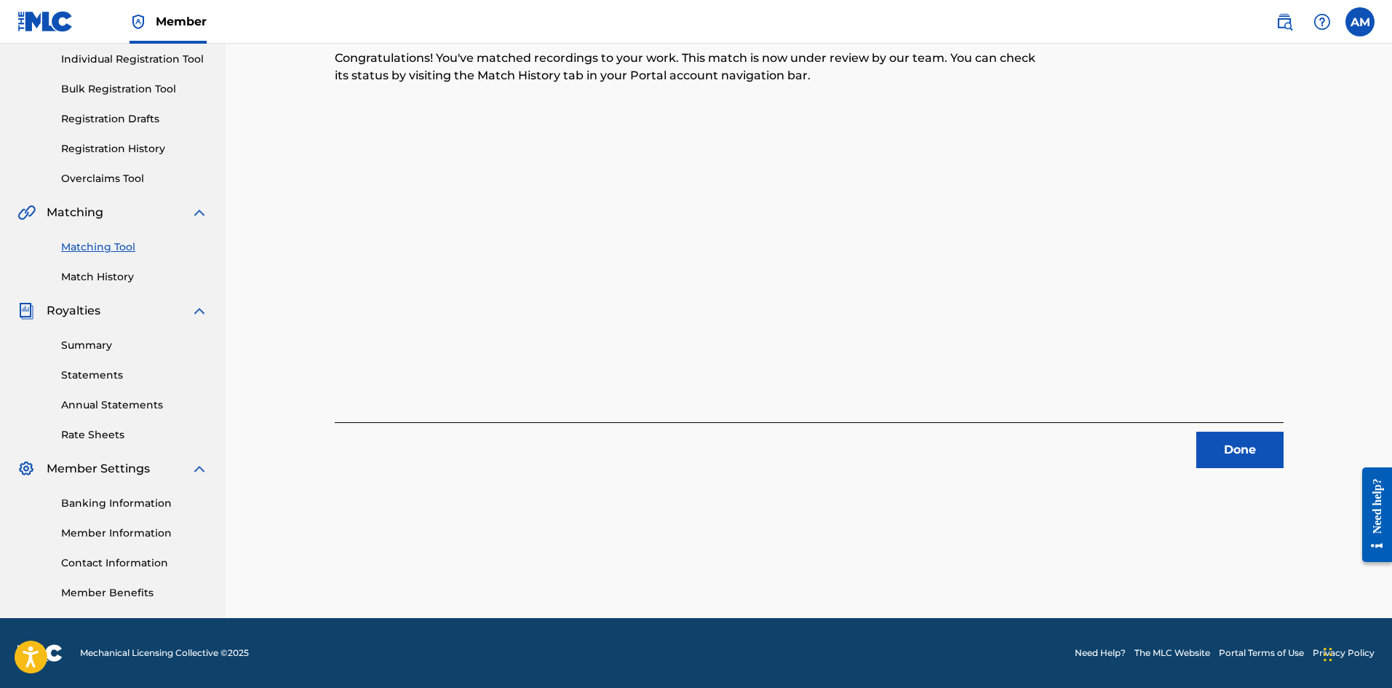
click at [1223, 453] on button "Done" at bounding box center [1239, 450] width 87 height 36
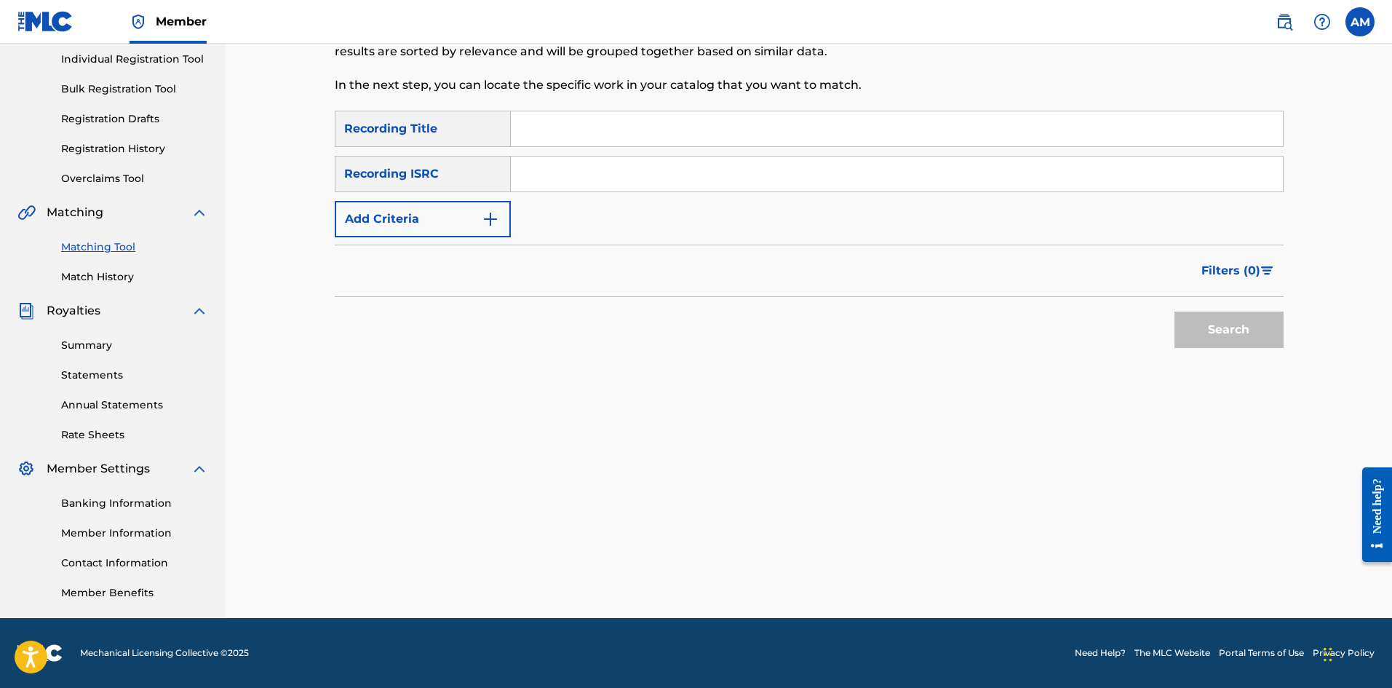
click at [780, 178] on input "Search Form" at bounding box center [897, 173] width 772 height 35
type input "USUM71808552"
click at [1223, 323] on button "Search" at bounding box center [1229, 329] width 109 height 36
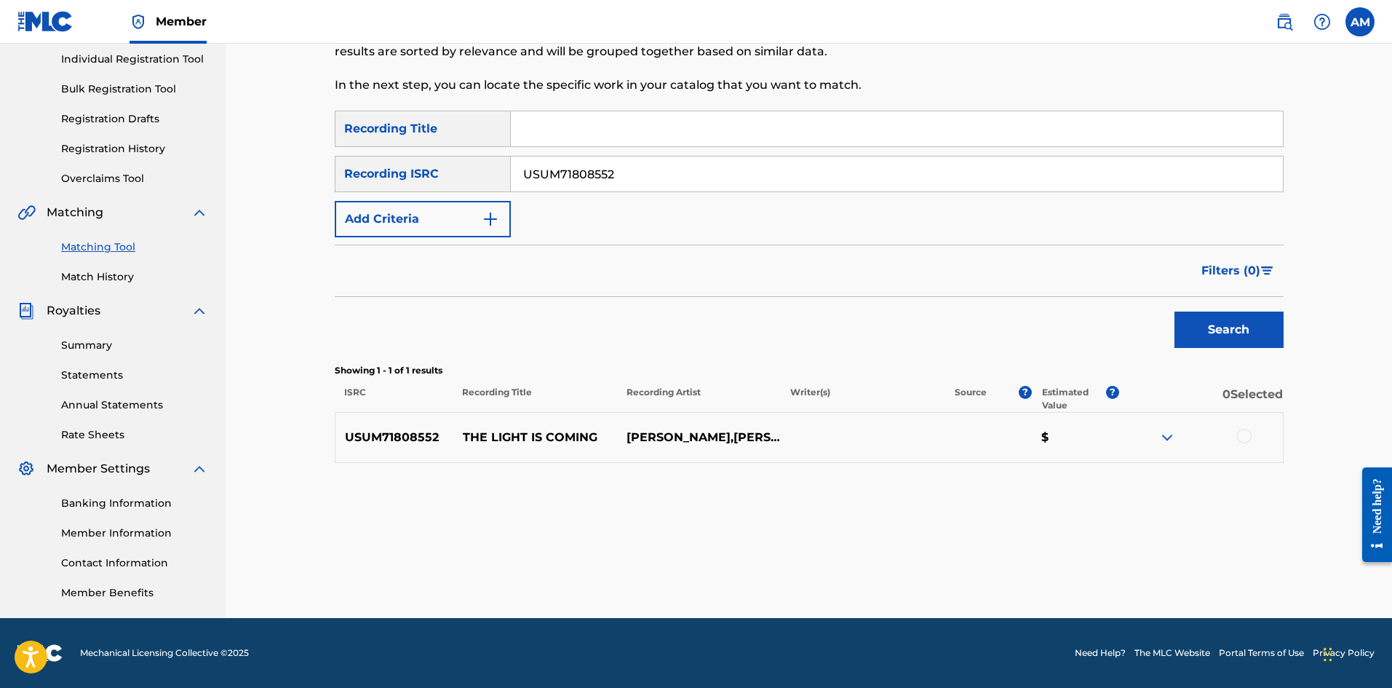
click at [1243, 434] on div at bounding box center [1244, 436] width 15 height 15
click at [1041, 584] on button "Match 1 Group" at bounding box center [1022, 569] width 161 height 36
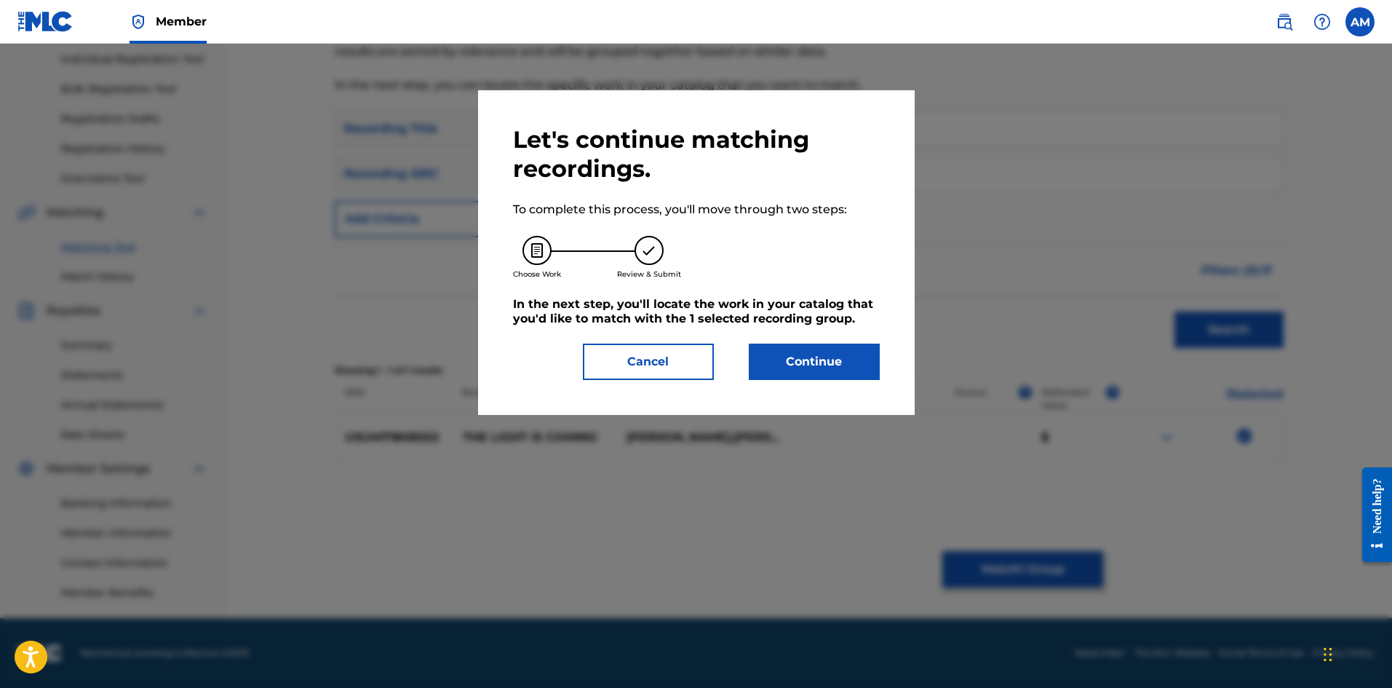
click at [822, 354] on button "Continue" at bounding box center [814, 361] width 131 height 36
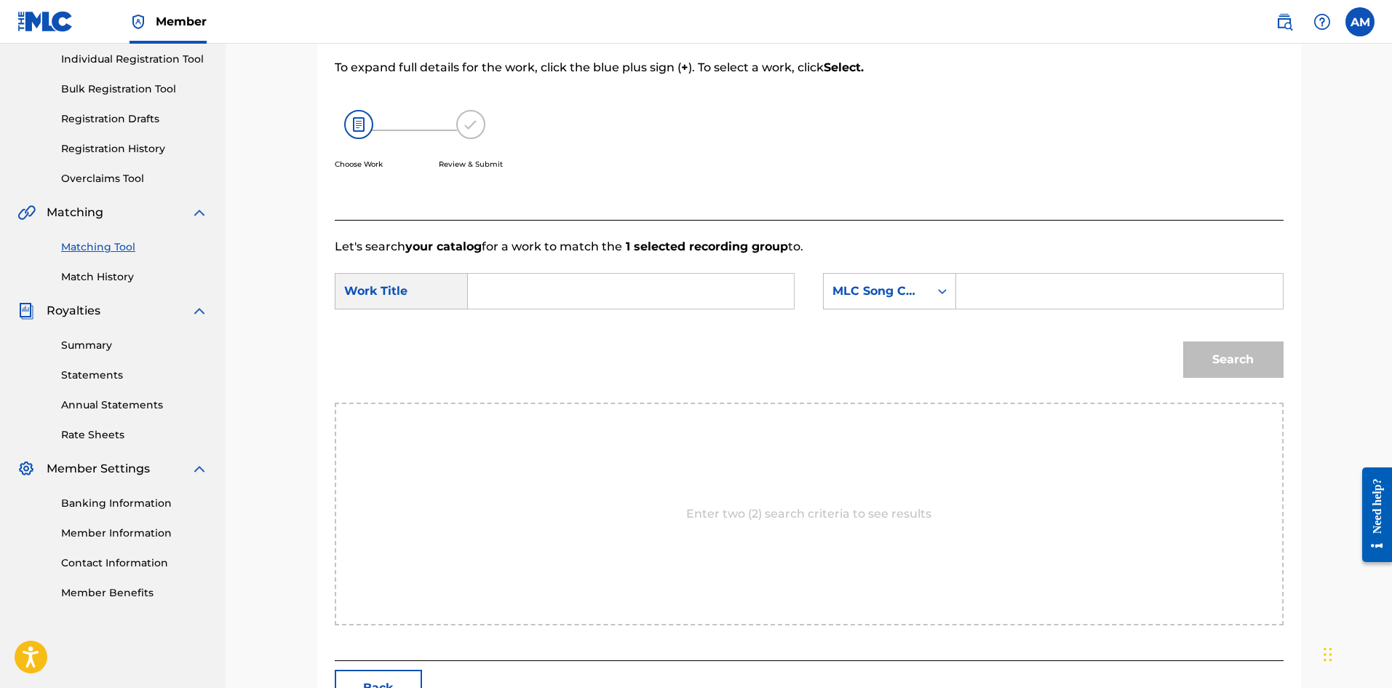
click at [1076, 298] on input "Search Form" at bounding box center [1119, 291] width 301 height 35
type input "TVG49M"
drag, startPoint x: 741, startPoint y: 302, endPoint x: 780, endPoint y: 301, distance: 39.3
click at [741, 301] on input "Search Form" at bounding box center [630, 291] width 301 height 35
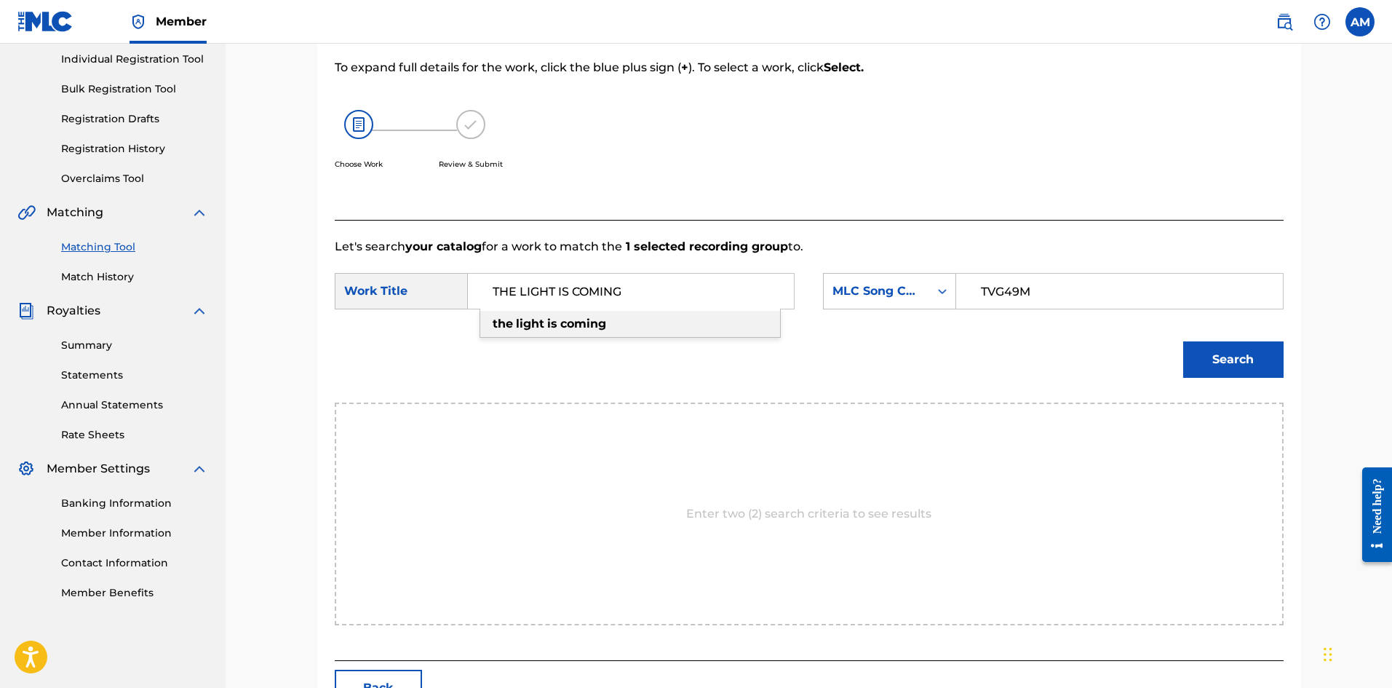
type input "THE LIGHT IS COMING"
click at [1263, 359] on button "Search" at bounding box center [1233, 359] width 100 height 36
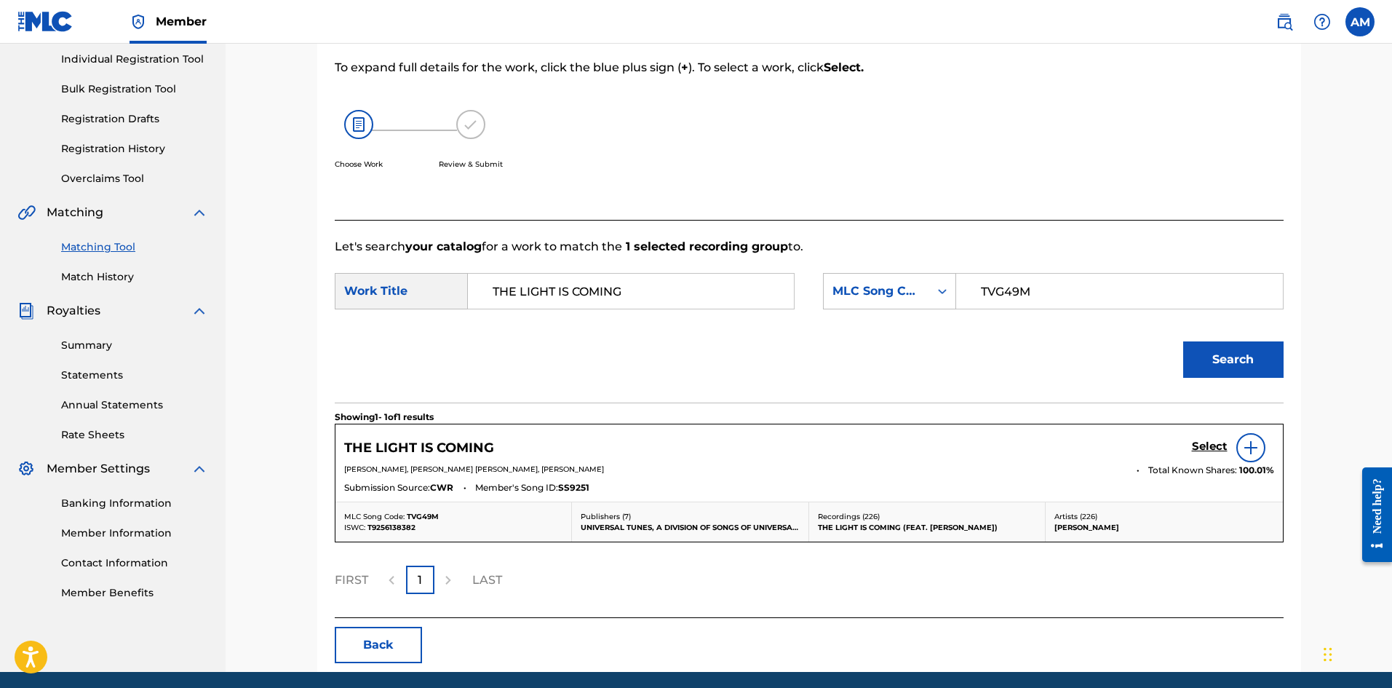
click at [1216, 449] on h5 "Select" at bounding box center [1210, 447] width 36 height 14
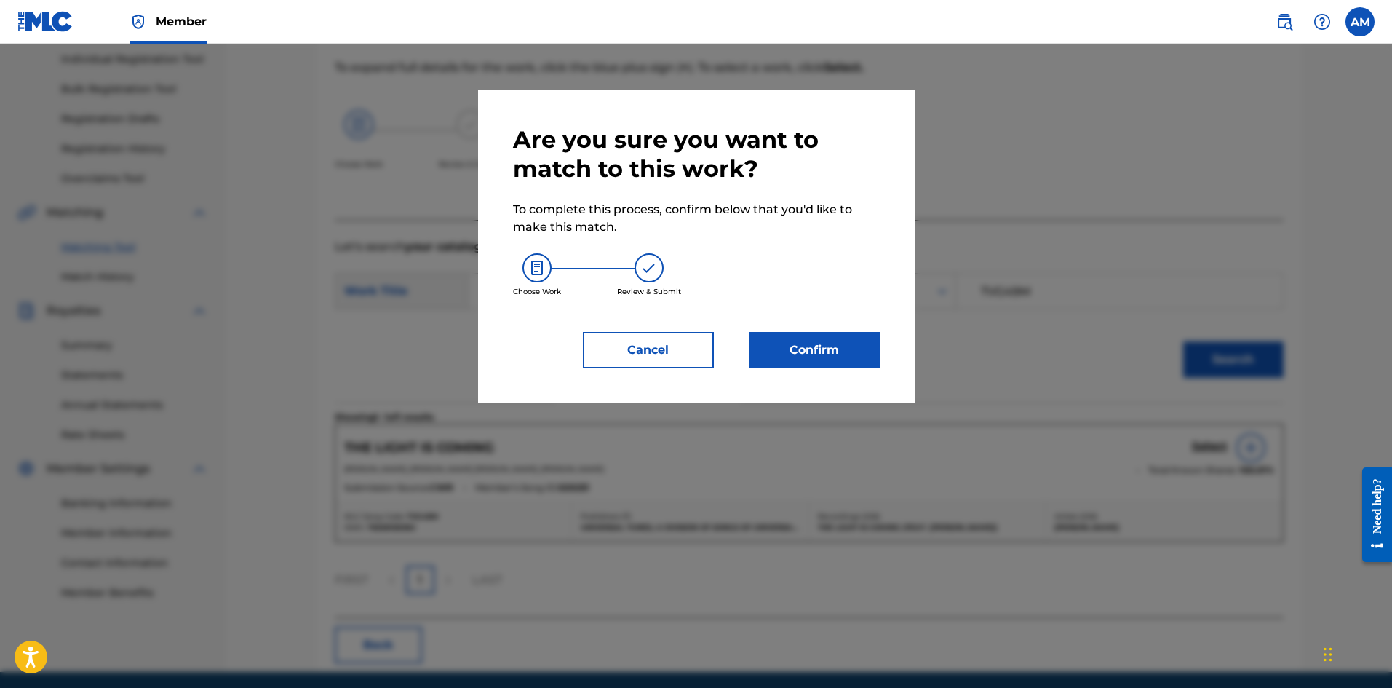
click at [830, 352] on button "Confirm" at bounding box center [814, 350] width 131 height 36
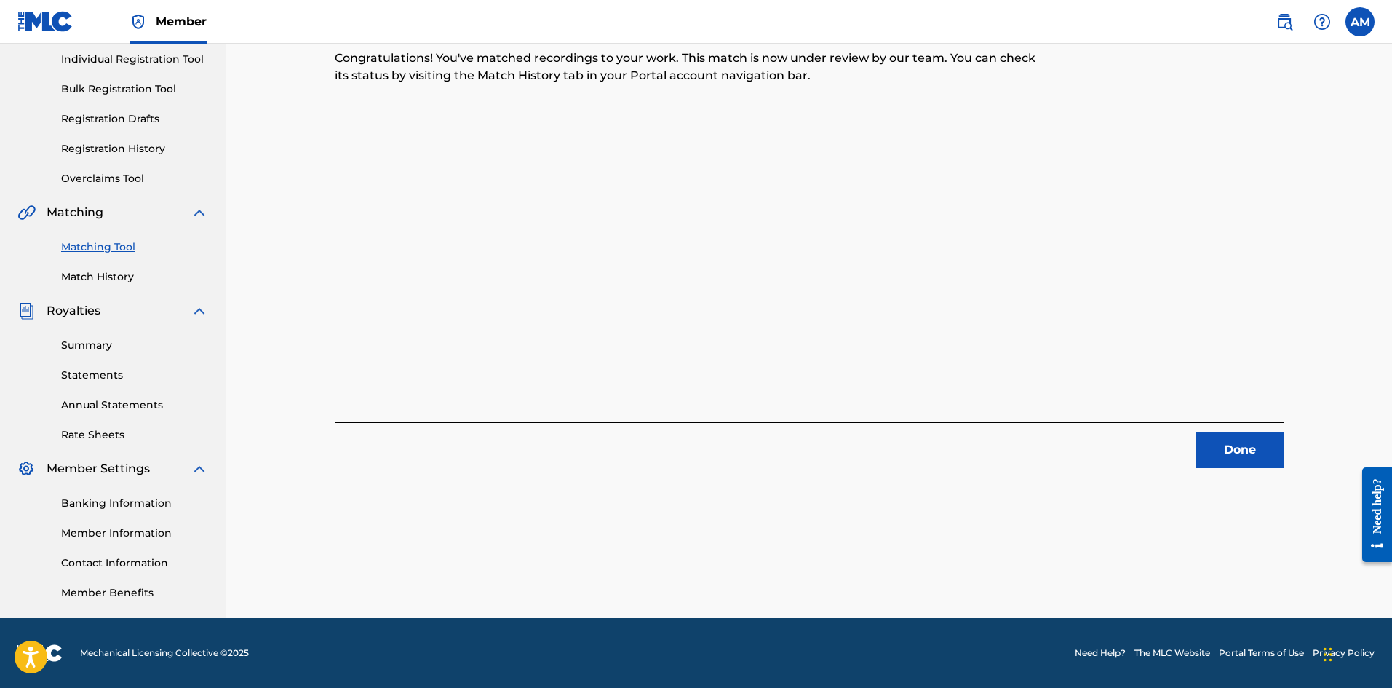
click at [1236, 460] on button "Done" at bounding box center [1239, 450] width 87 height 36
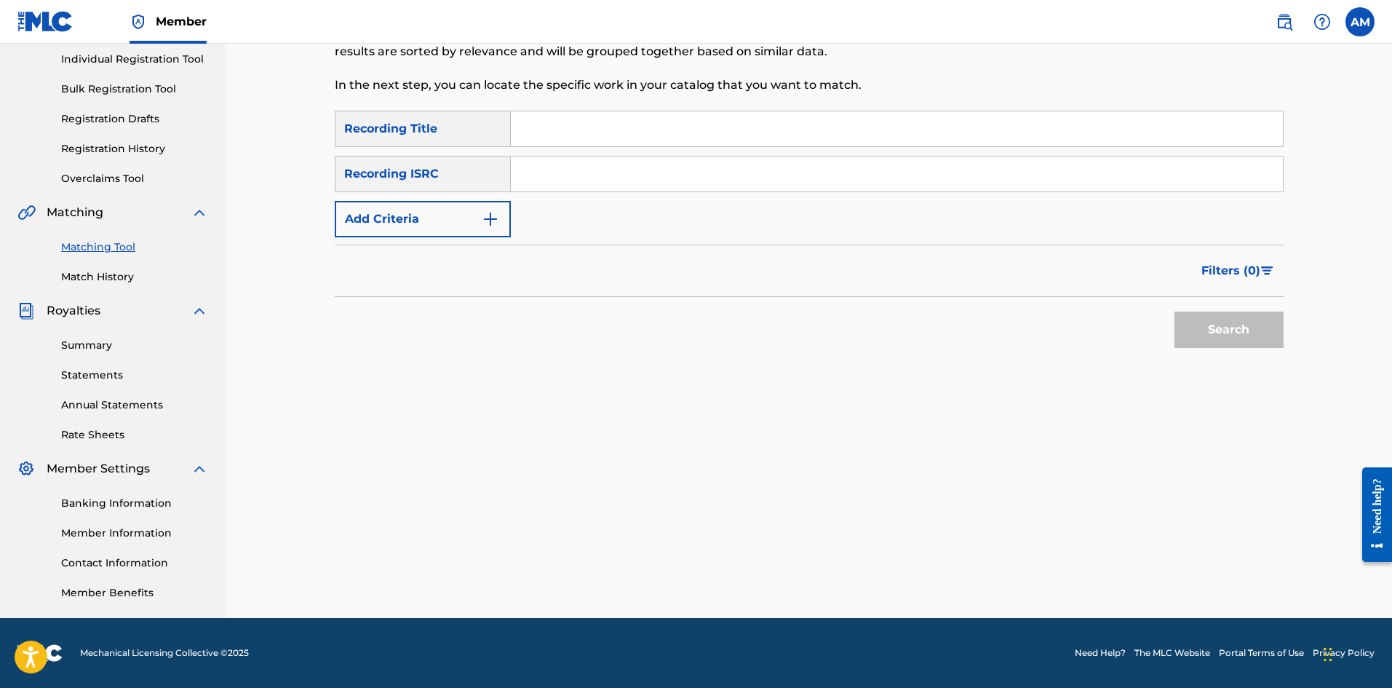
click at [833, 188] on input "Search Form" at bounding box center [897, 173] width 772 height 35
click at [1271, 338] on button "Search" at bounding box center [1229, 329] width 109 height 36
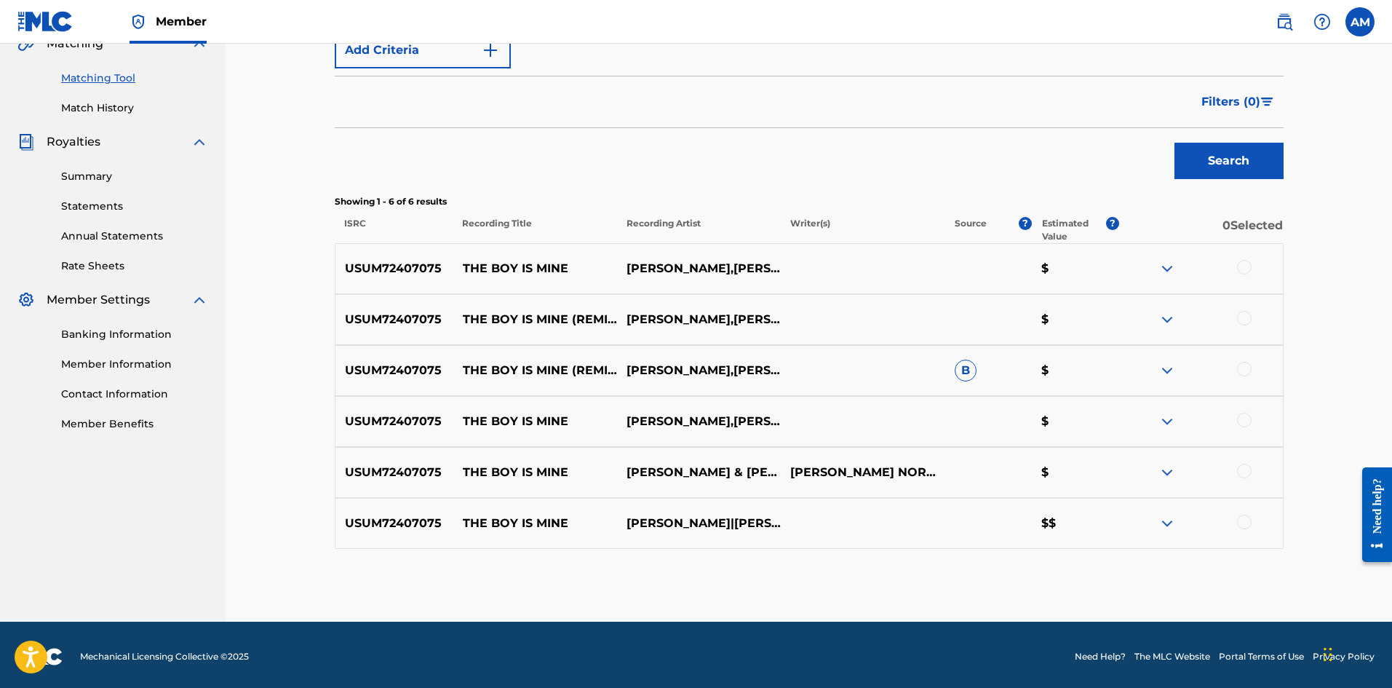
scroll to position [357, 0]
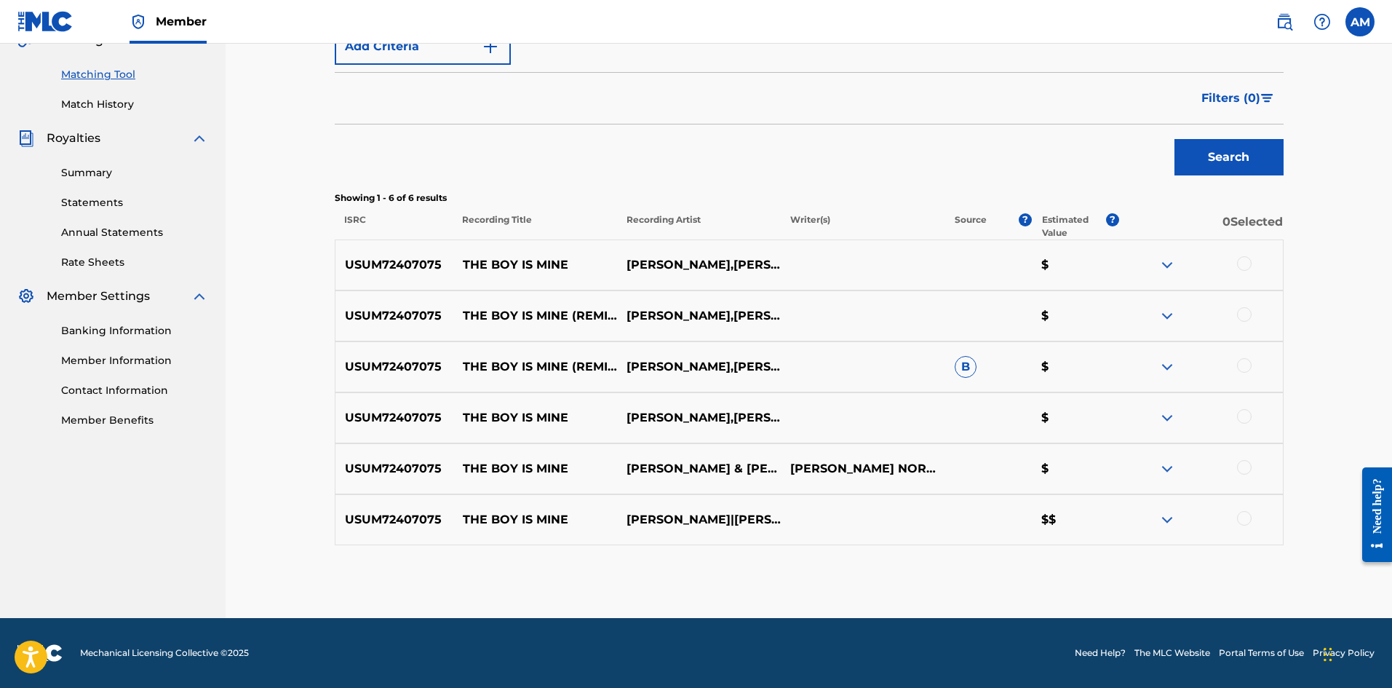
click at [1245, 263] on div at bounding box center [1244, 263] width 15 height 15
click at [1250, 314] on div at bounding box center [1244, 314] width 15 height 15
click at [1245, 365] on div at bounding box center [1244, 365] width 15 height 15
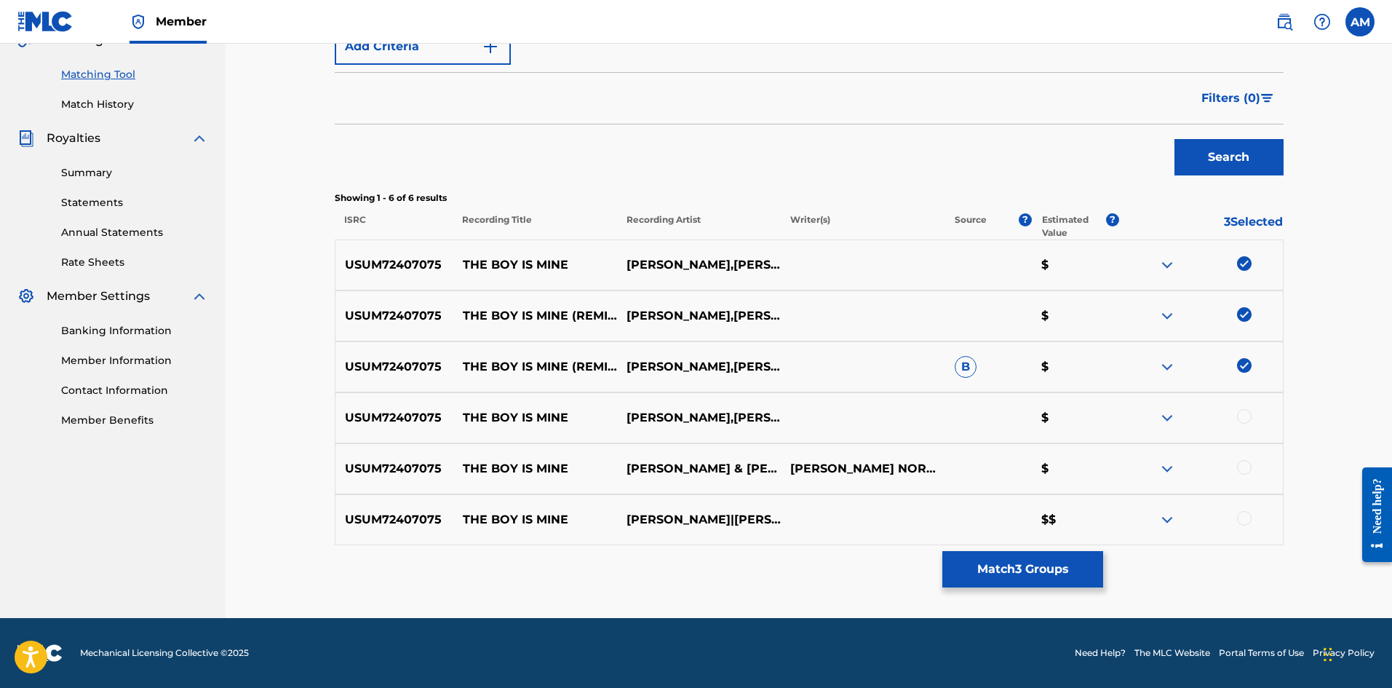
click at [1246, 416] on div at bounding box center [1244, 416] width 15 height 15
click at [1243, 469] on div at bounding box center [1244, 467] width 15 height 15
click at [1244, 517] on div at bounding box center [1244, 518] width 15 height 15
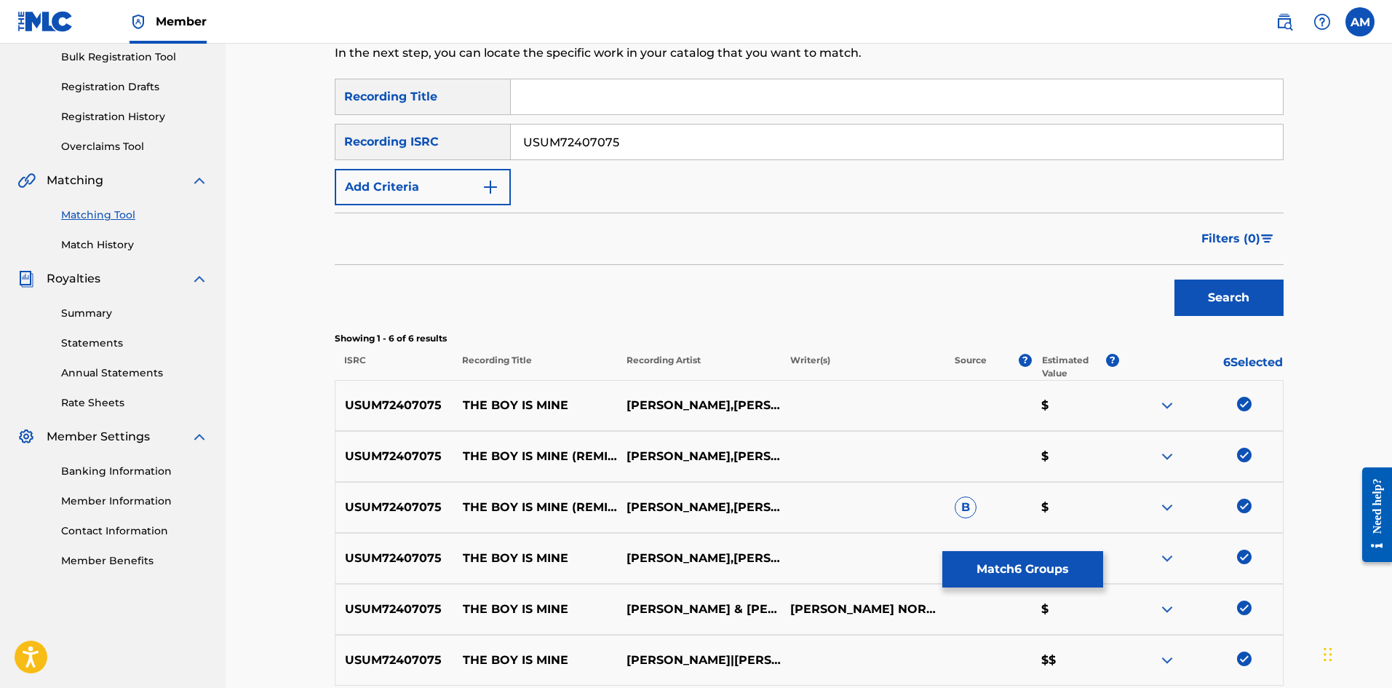
scroll to position [212, 0]
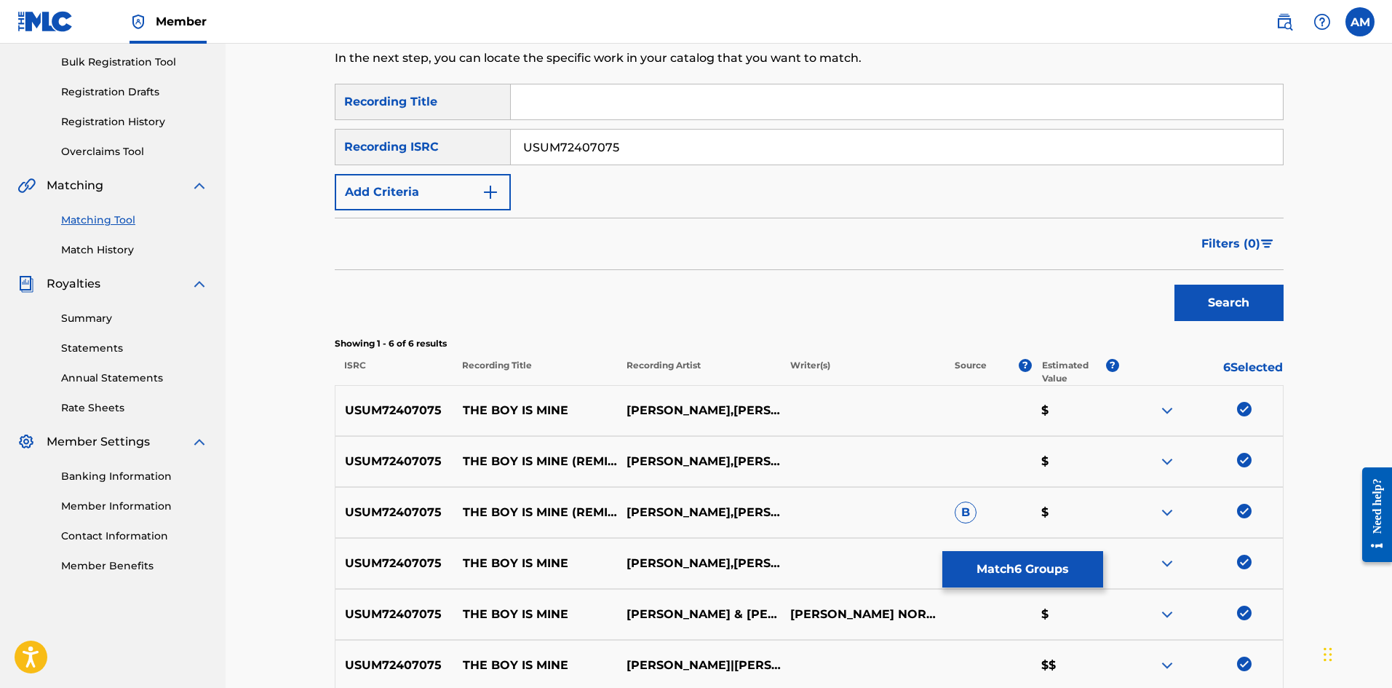
drag, startPoint x: 795, startPoint y: 143, endPoint x: 687, endPoint y: 180, distance: 114.6
click at [199, 149] on main "UNIVERSAL MUSIC PUB GROUP Summary Catalog Works Registration Claiming Tool Indi…" at bounding box center [696, 297] width 1392 height 931
type input "USUM72405958"
click at [1273, 308] on button "Search" at bounding box center [1229, 303] width 109 height 36
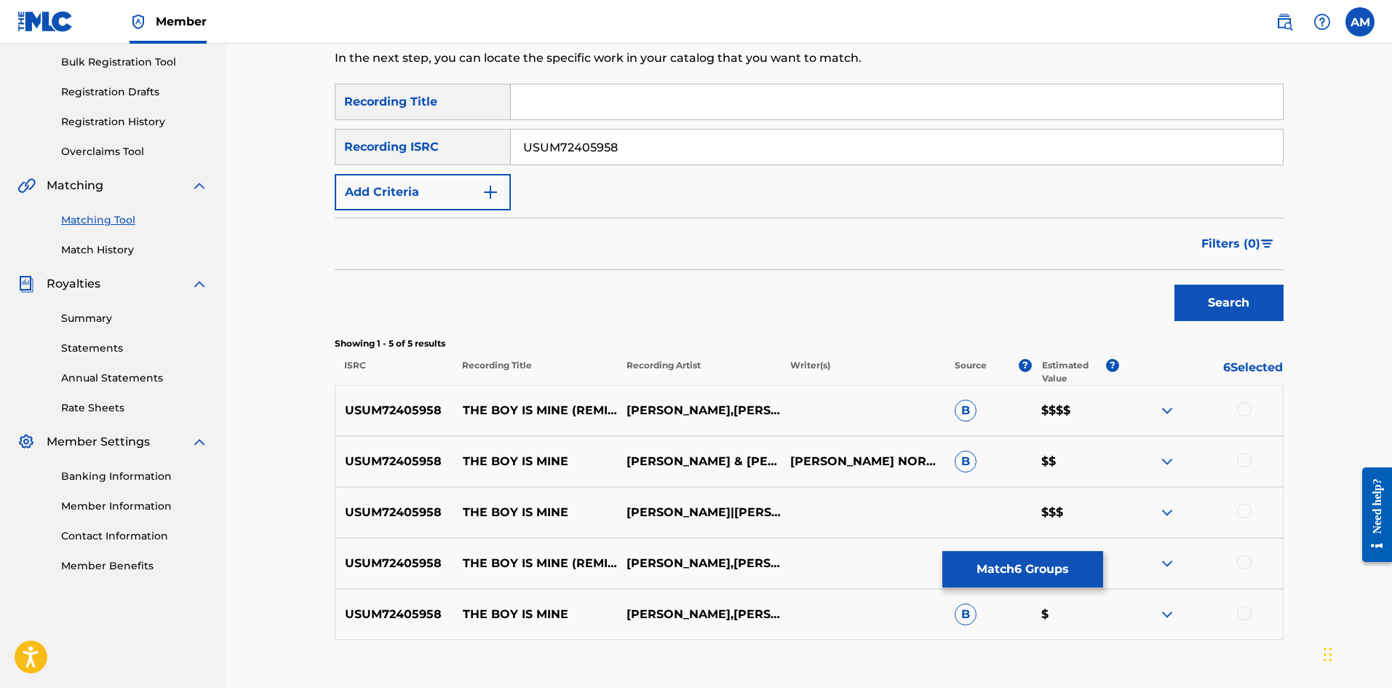
click at [1244, 406] on div at bounding box center [1244, 409] width 15 height 15
click at [1254, 448] on div "USUM72405958 THE BOY IS MINE [PERSON_NAME] & [PERSON_NAME] & [PERSON_NAME] [PER…" at bounding box center [809, 461] width 949 height 51
click at [1239, 452] on div "USUM72405958 THE BOY IS MINE [PERSON_NAME] & [PERSON_NAME] & [PERSON_NAME] [PER…" at bounding box center [809, 461] width 949 height 51
click at [1243, 459] on div at bounding box center [1244, 460] width 15 height 15
click at [1244, 506] on div at bounding box center [1244, 511] width 15 height 15
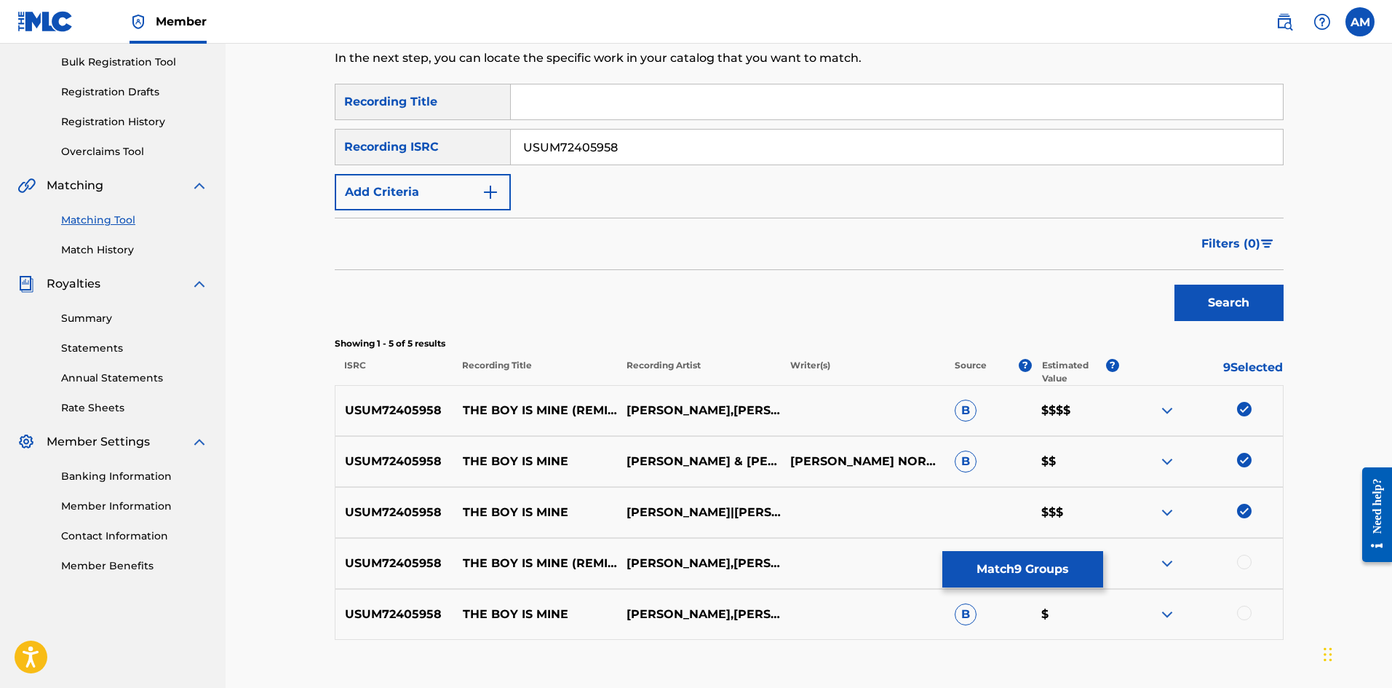
click at [1246, 562] on div at bounding box center [1244, 562] width 15 height 15
click at [1249, 612] on div at bounding box center [1244, 612] width 15 height 15
click at [1074, 578] on button "Match 11 Groups" at bounding box center [1022, 569] width 161 height 36
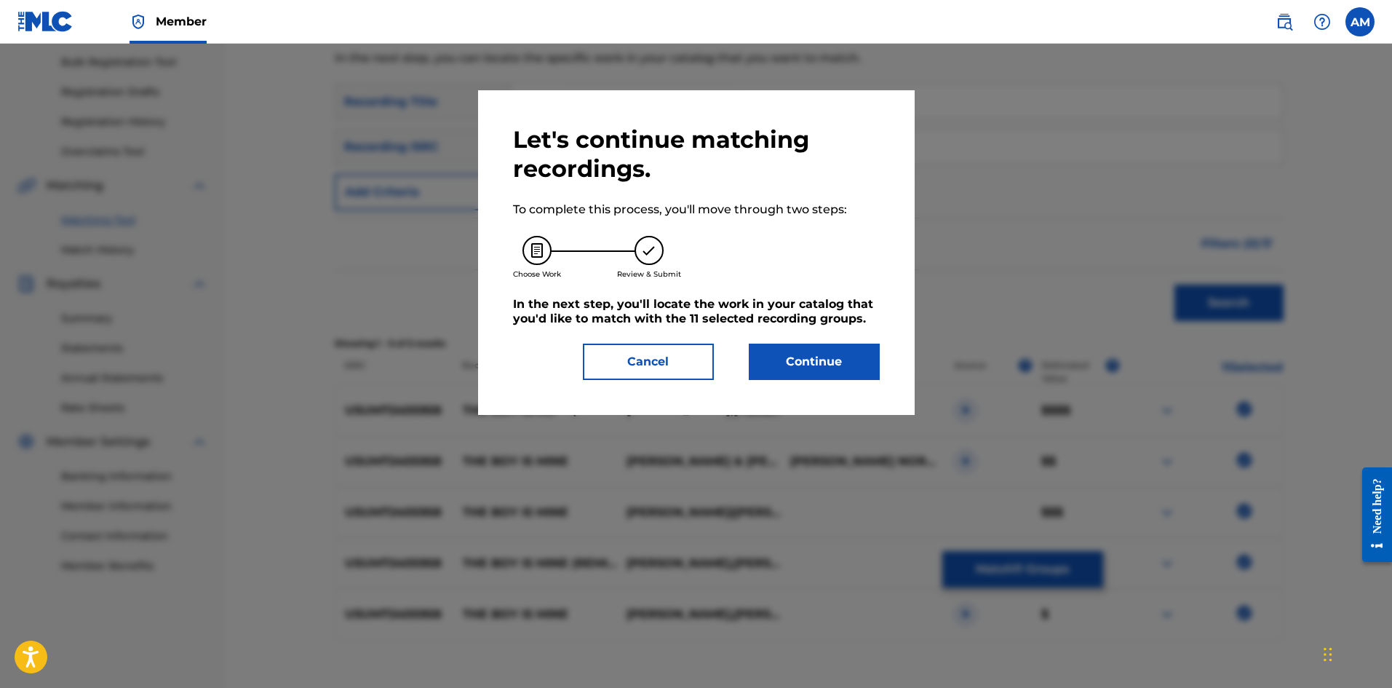
drag, startPoint x: 823, startPoint y: 365, endPoint x: 85, endPoint y: 413, distance: 739.5
click at [805, 365] on button "Continue" at bounding box center [814, 361] width 131 height 36
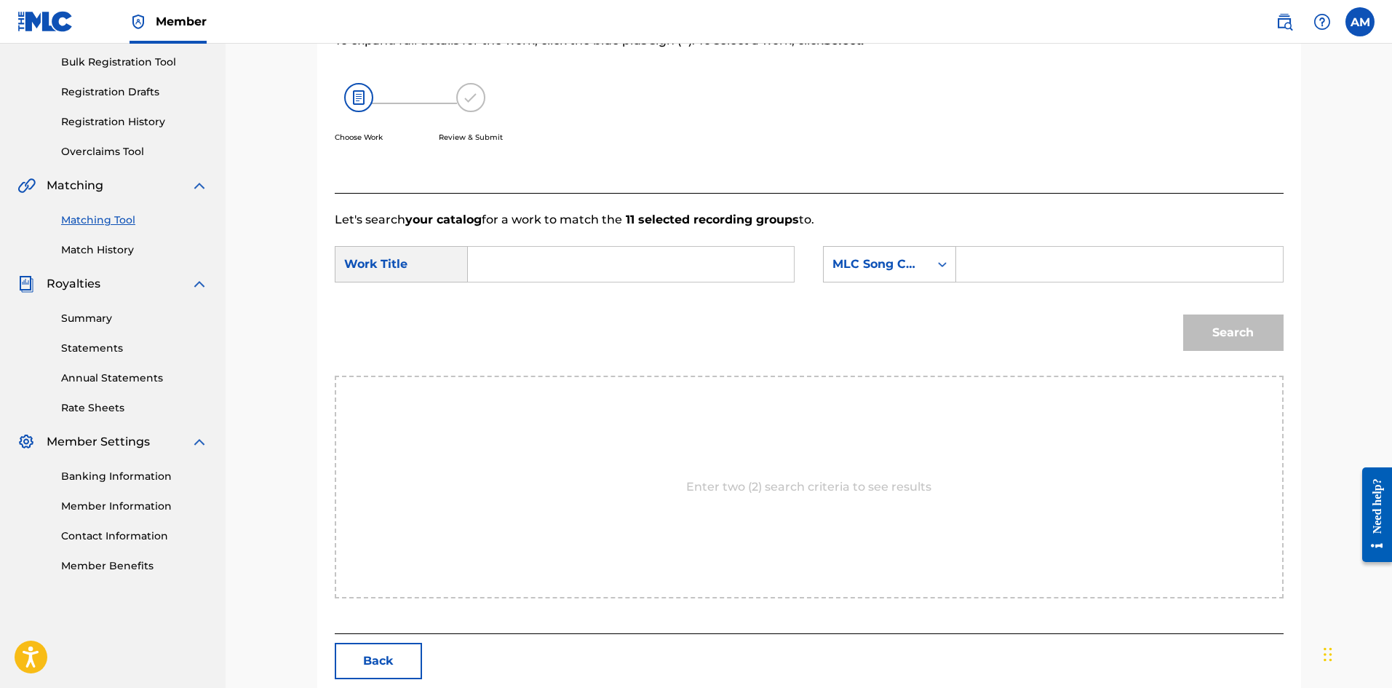
drag, startPoint x: 739, startPoint y: 258, endPoint x: 648, endPoint y: 277, distance: 93.5
click at [739, 258] on input "Search Form" at bounding box center [630, 264] width 301 height 35
type input "THE BOY IS MINE (REMIX)"
drag, startPoint x: 1121, startPoint y: 272, endPoint x: 1135, endPoint y: 281, distance: 16.4
click at [1121, 272] on input "Search Form" at bounding box center [1119, 264] width 301 height 35
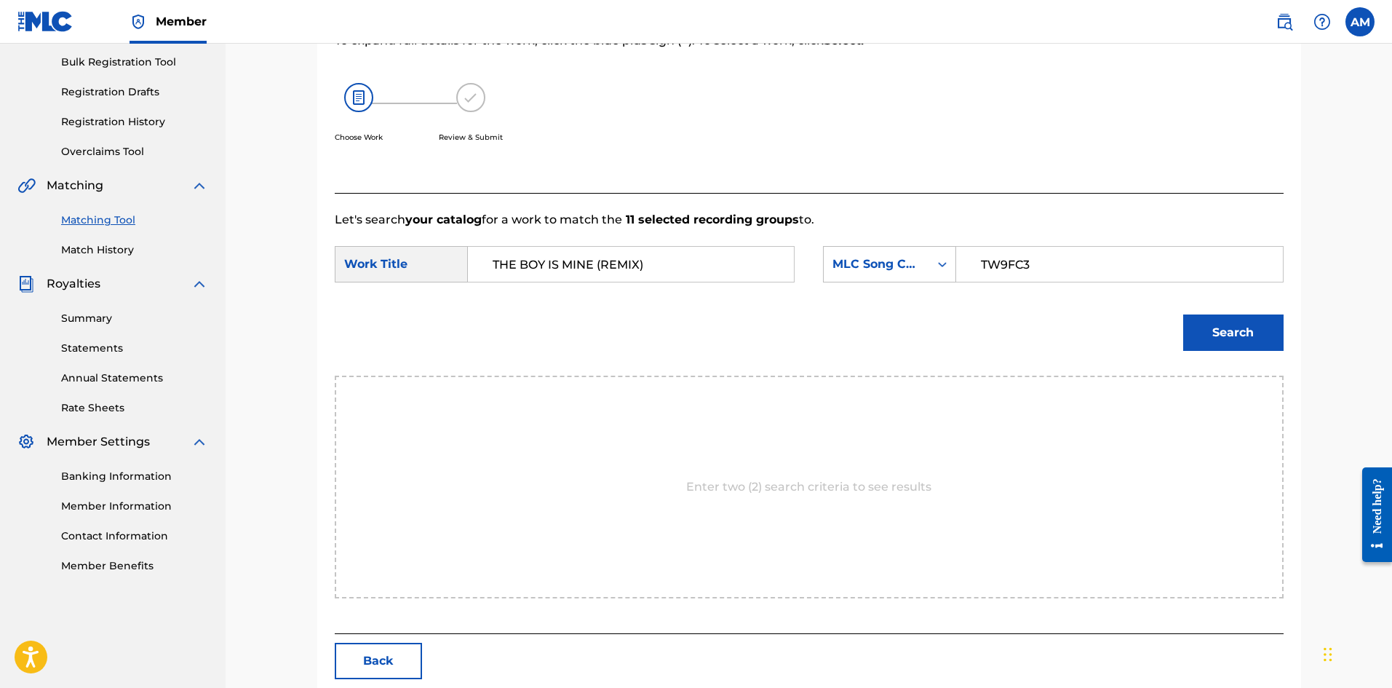
type input "TW9FC3"
click at [1185, 331] on button "Search" at bounding box center [1233, 332] width 100 height 36
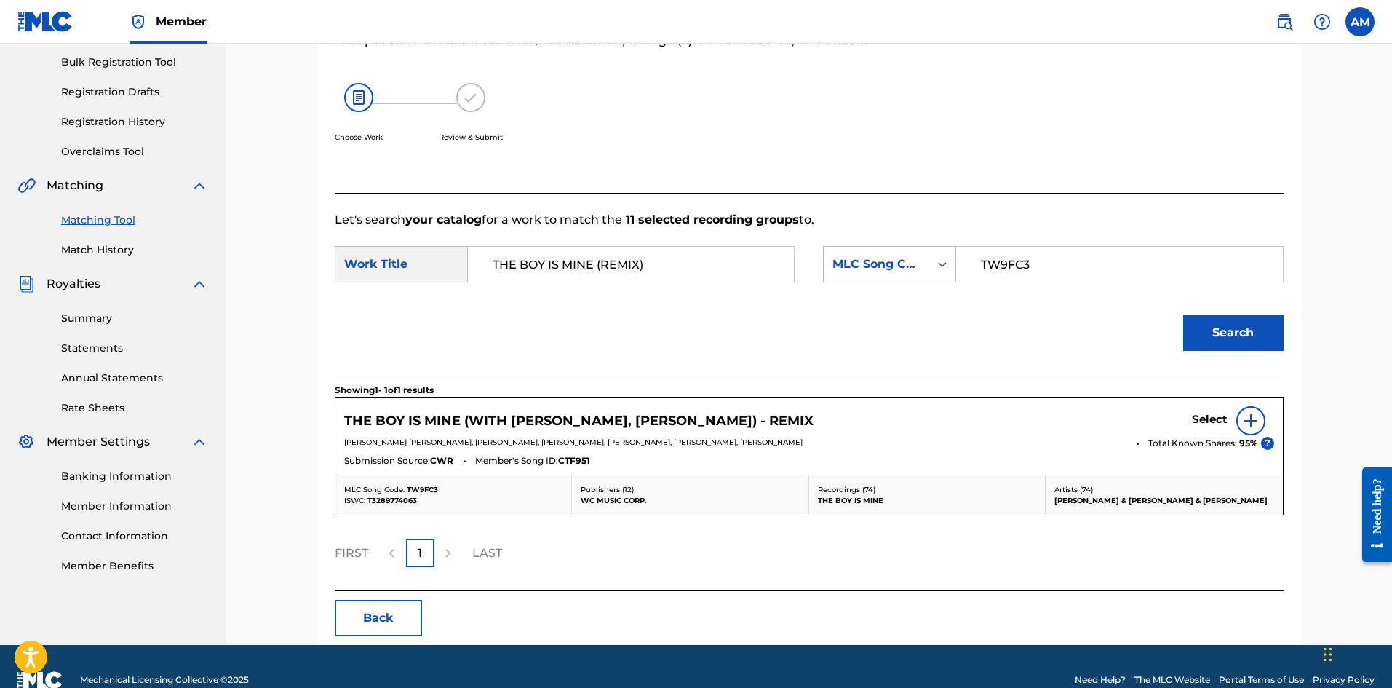
click at [1204, 421] on h5 "Select" at bounding box center [1210, 420] width 36 height 14
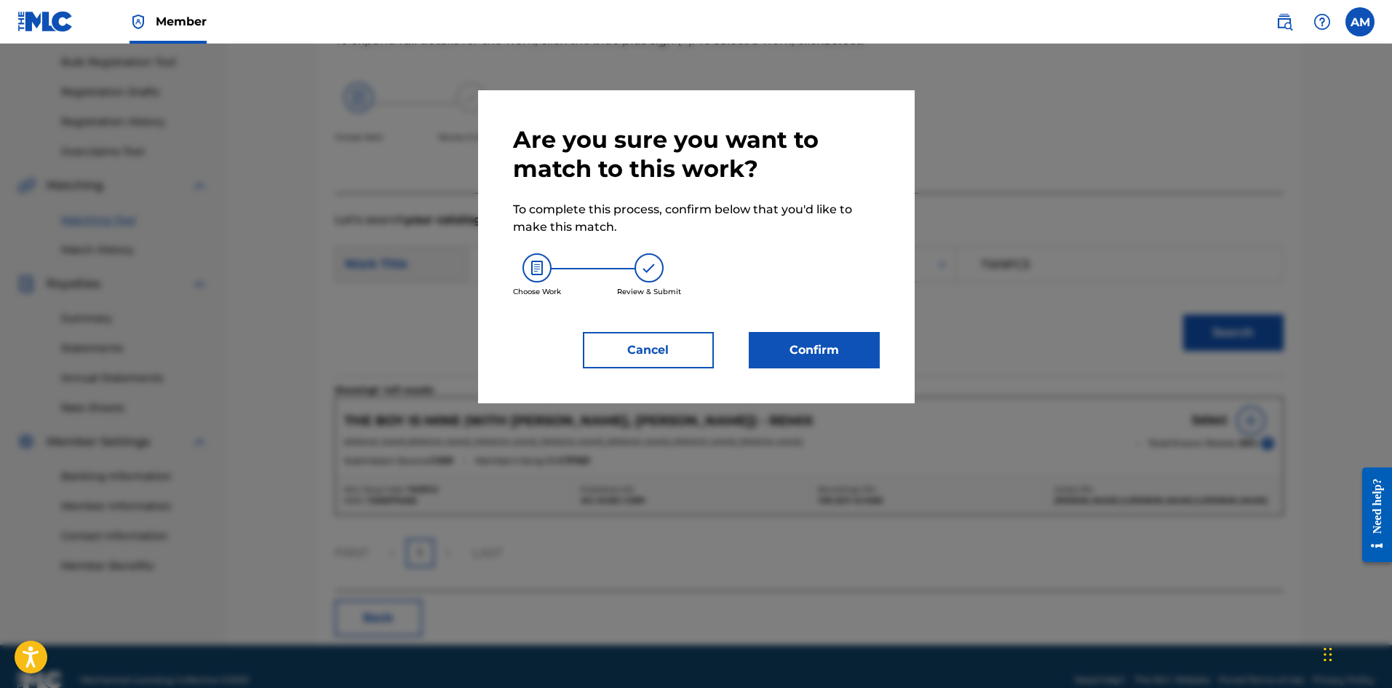
click at [818, 335] on button "Confirm" at bounding box center [814, 350] width 131 height 36
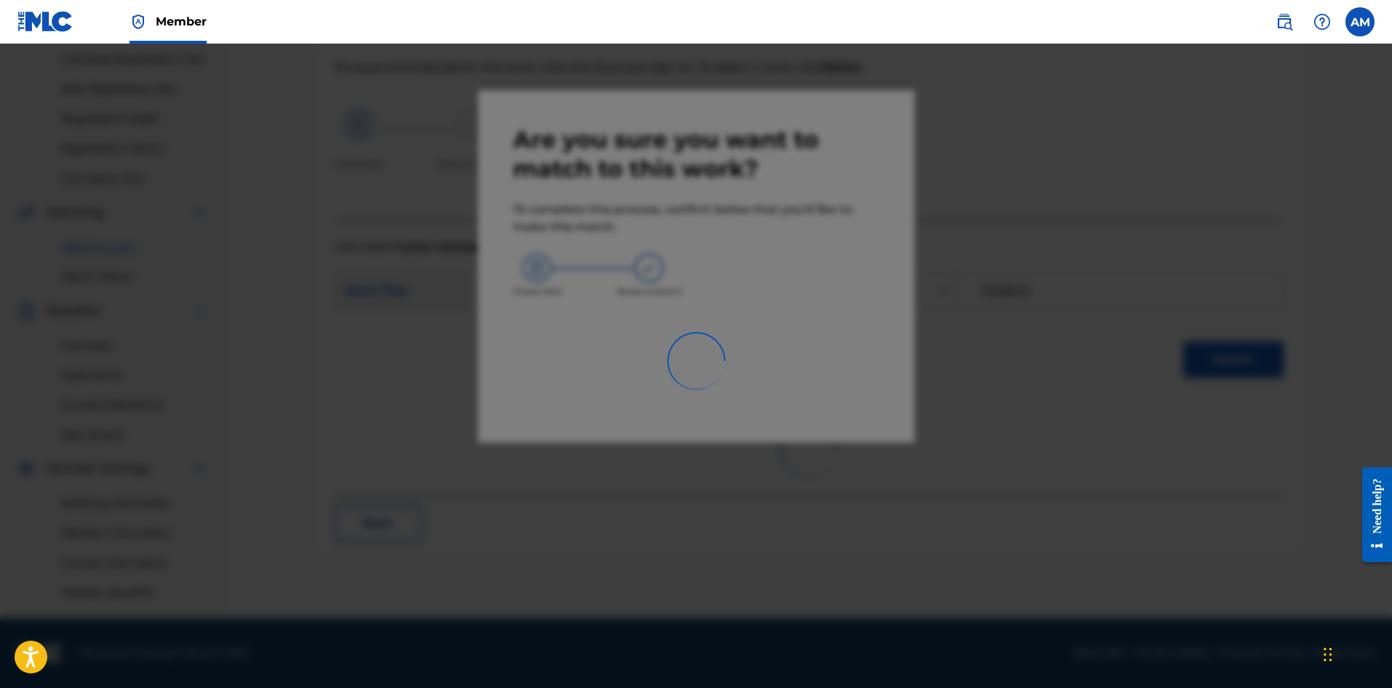
scroll to position [185, 0]
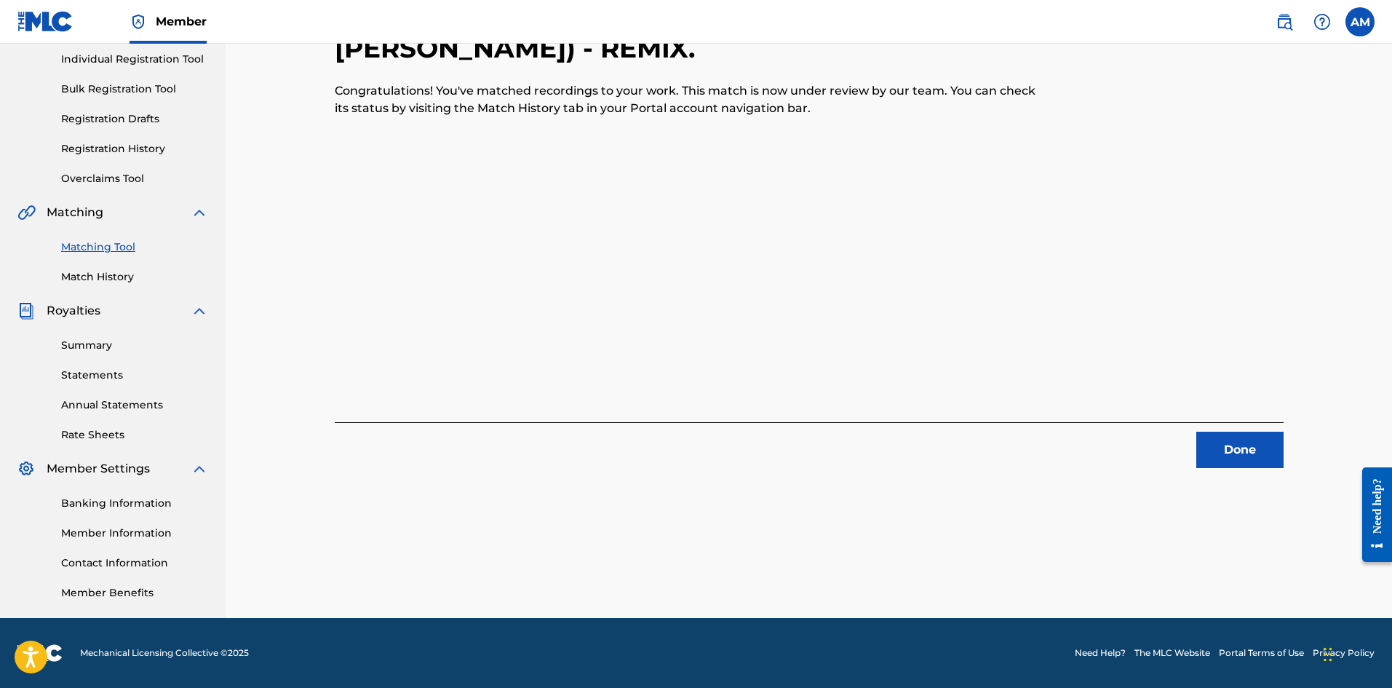
click at [1250, 454] on button "Done" at bounding box center [1239, 450] width 87 height 36
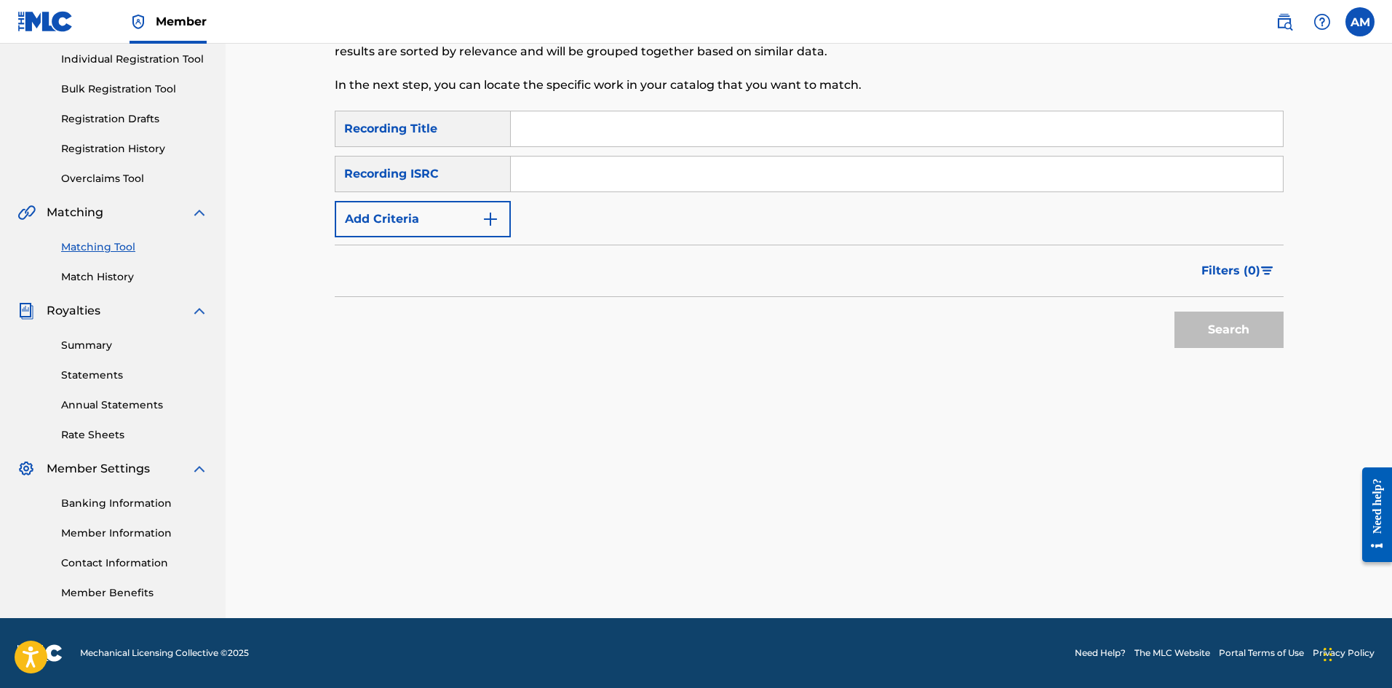
drag, startPoint x: 736, startPoint y: 180, endPoint x: 400, endPoint y: 182, distance: 336.2
click at [400, 182] on div "SearchWithCriteria9afac21e-9c9a-4cac-aa4a-4ad28461144d Recording ISRC" at bounding box center [809, 174] width 949 height 36
click at [1253, 333] on button "Search" at bounding box center [1229, 329] width 109 height 36
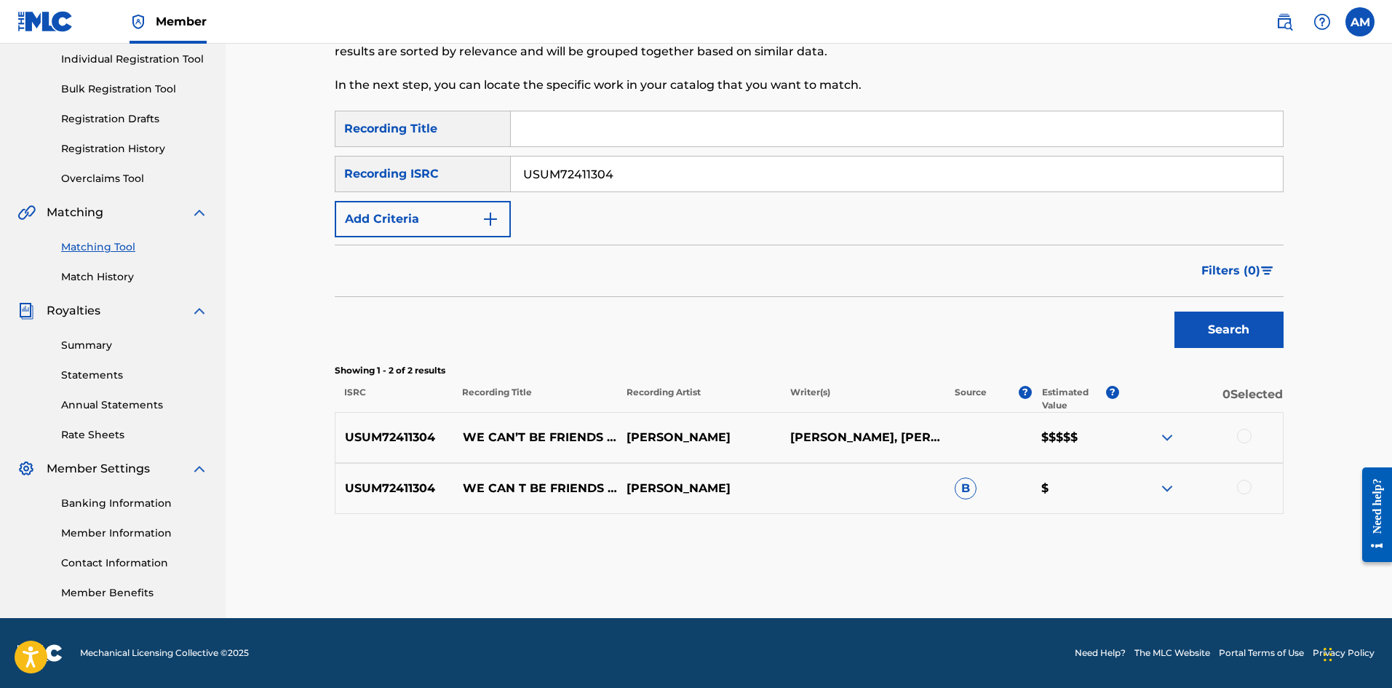
click at [1248, 439] on div at bounding box center [1244, 436] width 15 height 15
click at [1242, 489] on div at bounding box center [1244, 487] width 15 height 15
drag, startPoint x: 702, startPoint y: 180, endPoint x: 157, endPoint y: 184, distance: 544.4
click at [157, 184] on main "UNIVERSAL MUSIC PUB GROUP Summary Catalog Works Registration Claiming Tool Indi…" at bounding box center [696, 238] width 1392 height 759
click at [1234, 341] on button "Search" at bounding box center [1229, 329] width 109 height 36
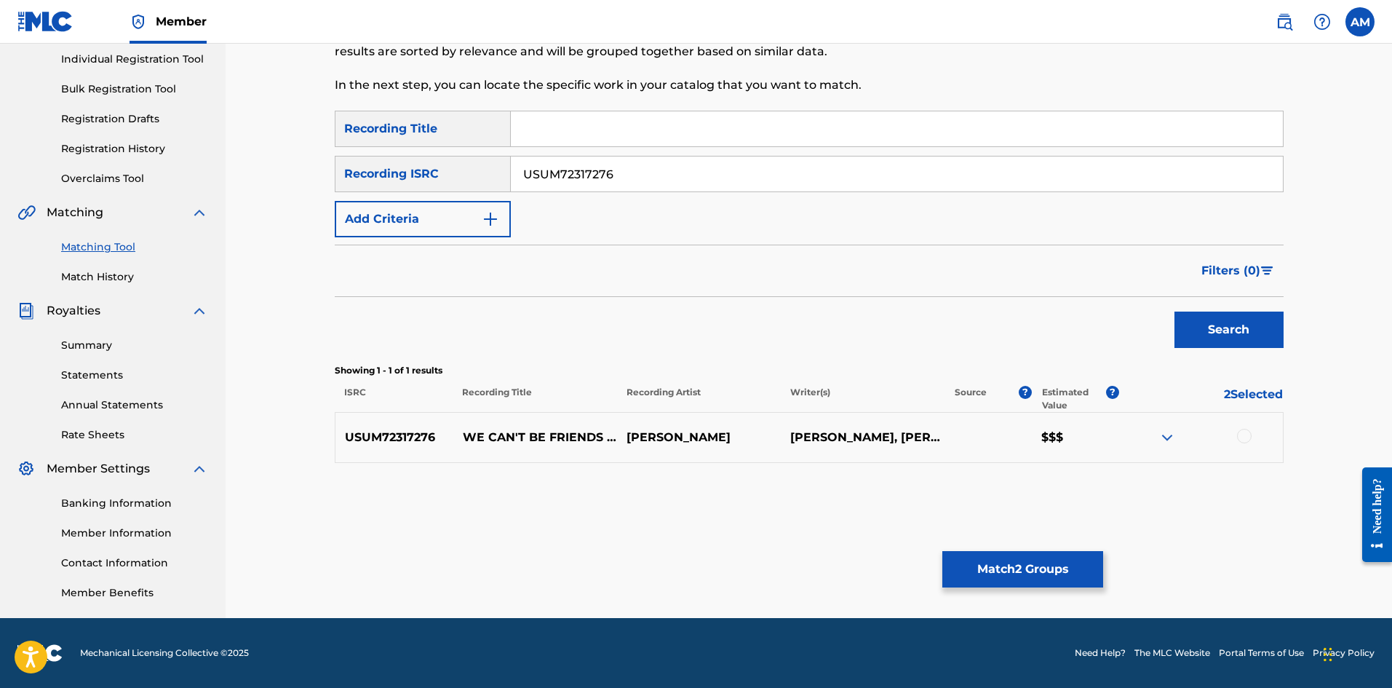
click at [1246, 434] on div at bounding box center [1244, 436] width 15 height 15
drag, startPoint x: 754, startPoint y: 185, endPoint x: 268, endPoint y: 210, distance: 486.8
click at [268, 210] on div "Matching Tool The Matching Tool allows Members to match sound recordings to wor…" at bounding box center [809, 238] width 1167 height 759
type input "USUM72402978"
click at [1212, 333] on button "Search" at bounding box center [1229, 329] width 109 height 36
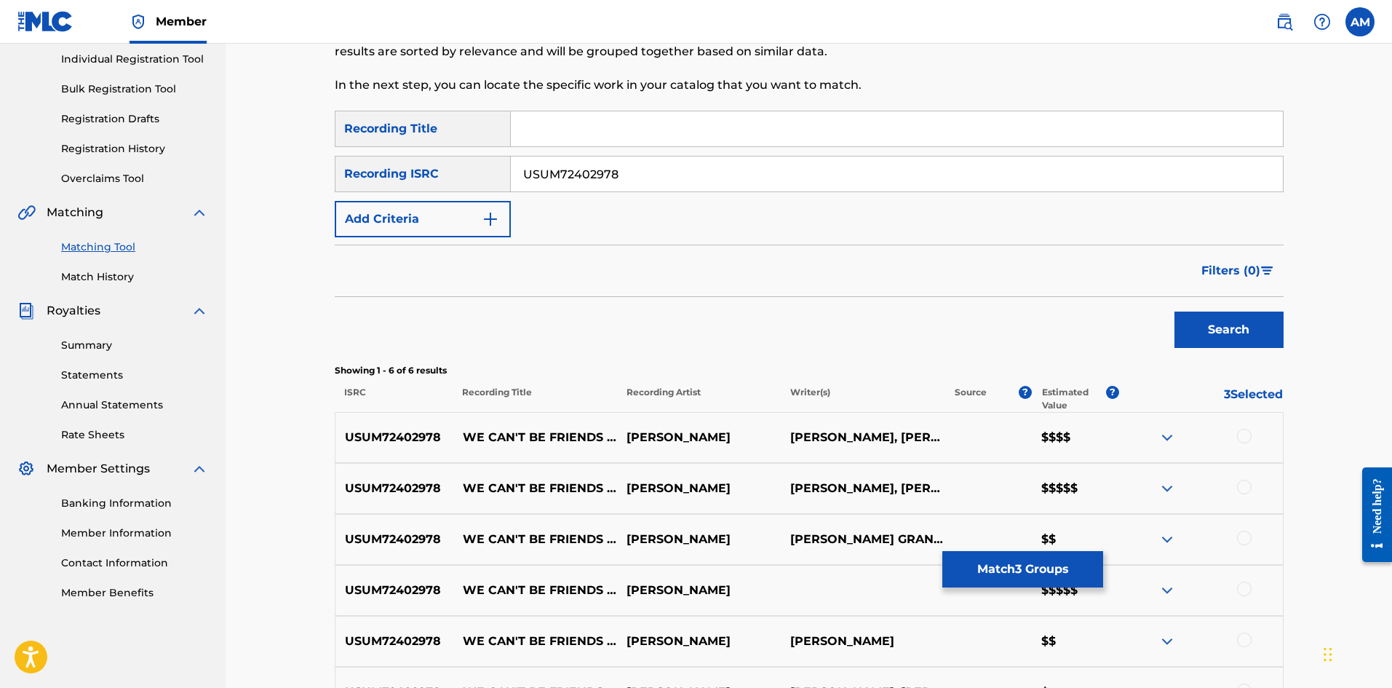
click at [1240, 441] on div at bounding box center [1244, 436] width 15 height 15
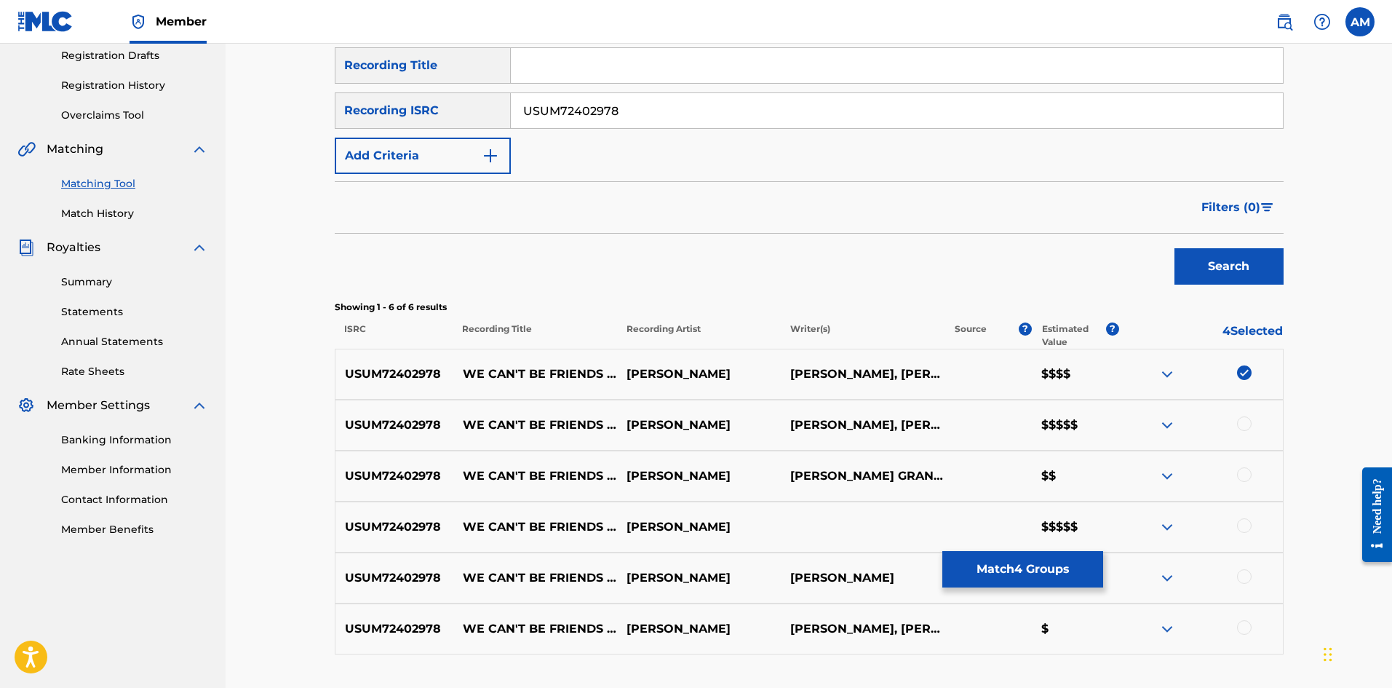
scroll to position [357, 0]
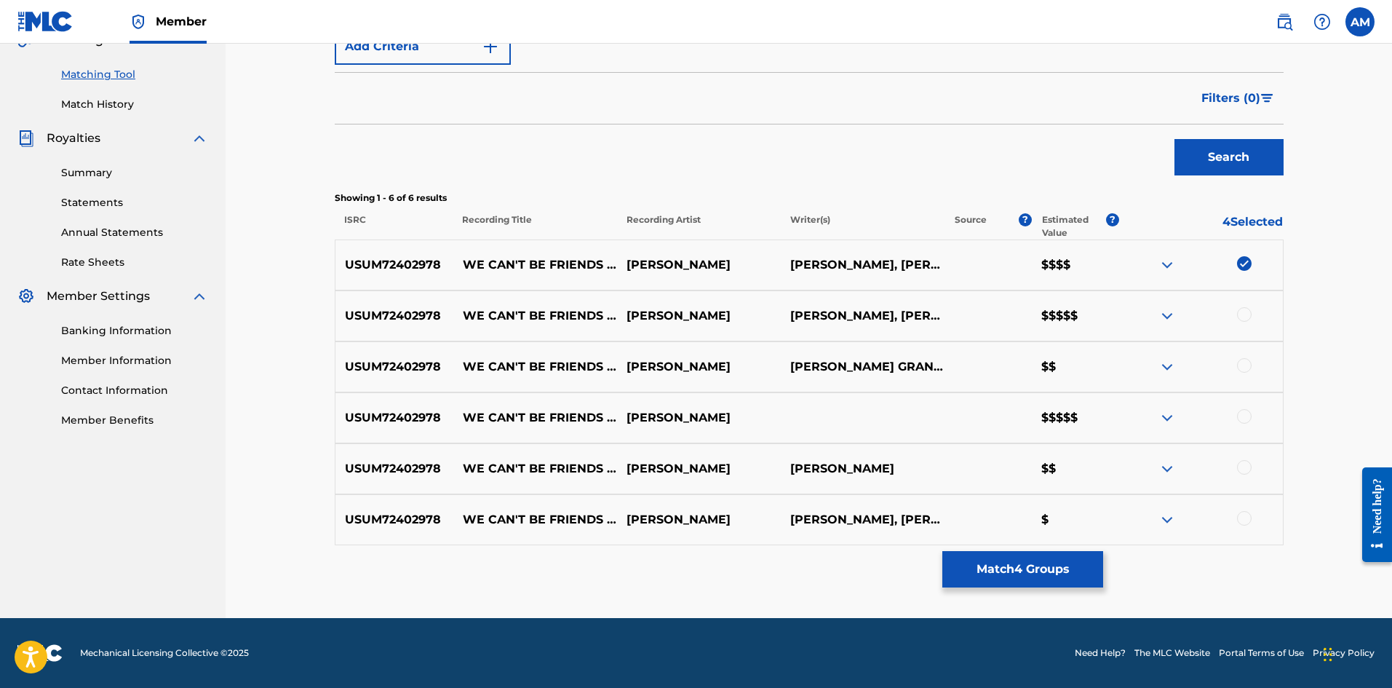
drag, startPoint x: 1245, startPoint y: 520, endPoint x: 1245, endPoint y: 509, distance: 10.9
click at [1245, 520] on div at bounding box center [1244, 518] width 15 height 15
click at [1246, 460] on div at bounding box center [1244, 467] width 15 height 15
drag, startPoint x: 1243, startPoint y: 418, endPoint x: 1246, endPoint y: 381, distance: 36.5
click at [1243, 417] on div at bounding box center [1244, 416] width 15 height 15
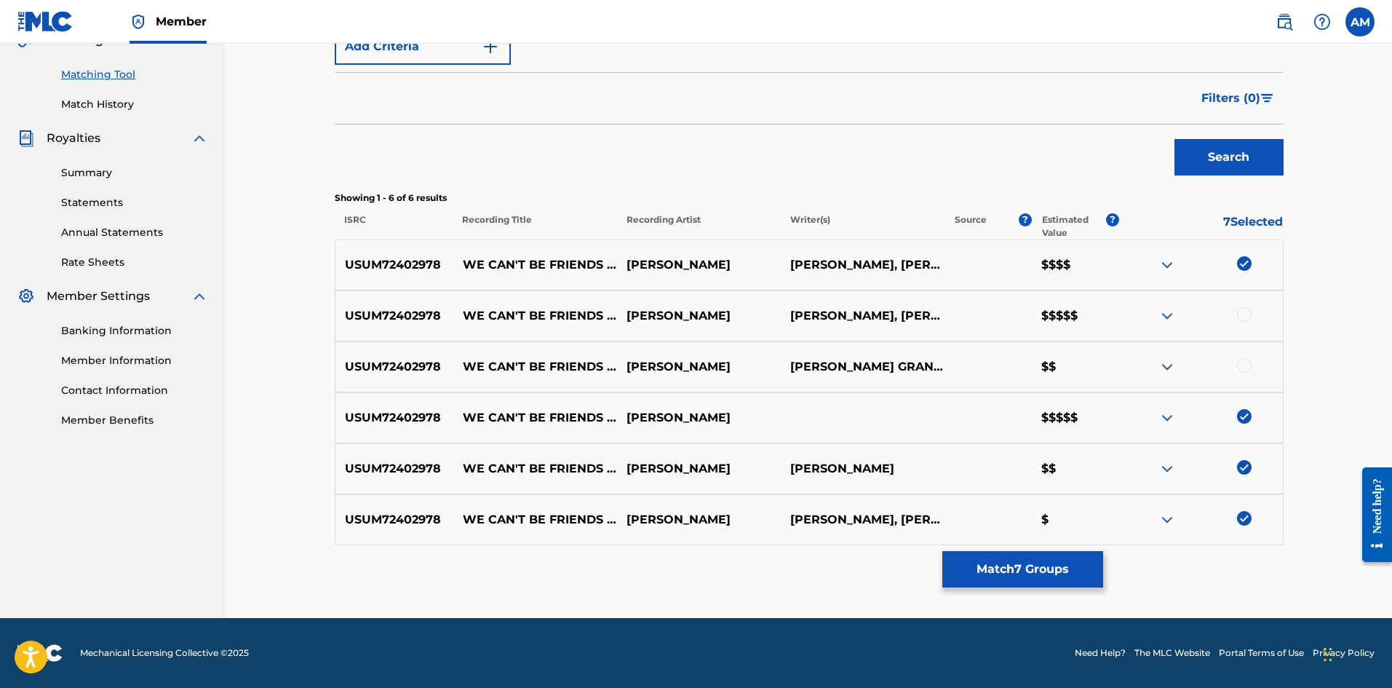
drag, startPoint x: 1244, startPoint y: 370, endPoint x: 1249, endPoint y: 337, distance: 33.8
click at [1244, 370] on div at bounding box center [1244, 365] width 15 height 15
click at [1242, 312] on div at bounding box center [1244, 314] width 15 height 15
click at [1145, 191] on p "Showing 1 - 6 of 6 results" at bounding box center [809, 197] width 949 height 13
click at [1053, 563] on button "Match 9 Groups" at bounding box center [1022, 569] width 161 height 36
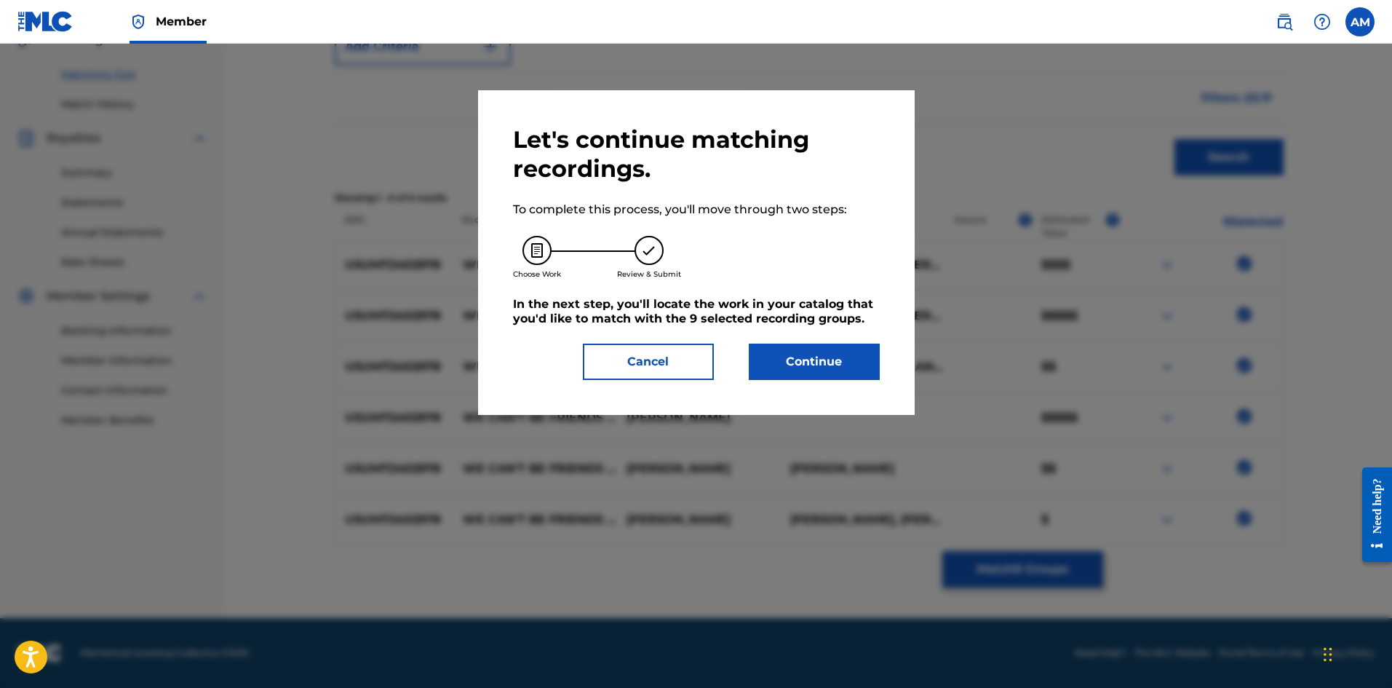
drag, startPoint x: 828, startPoint y: 358, endPoint x: 60, endPoint y: 359, distance: 767.8
click at [819, 358] on button "Continue" at bounding box center [814, 361] width 131 height 36
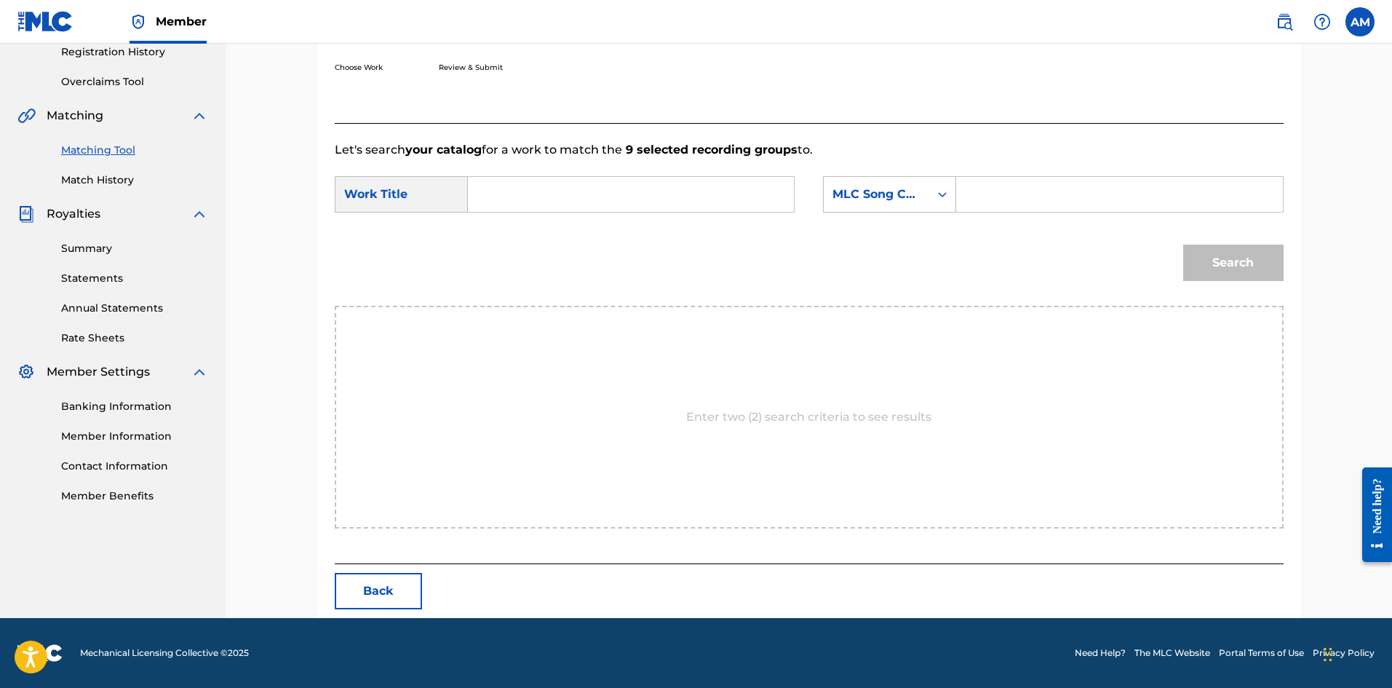
scroll to position [282, 0]
click at [563, 196] on input "Search Form" at bounding box center [630, 194] width 301 height 35
type input "WE CAN'T BE FRIENDS (WAIT FOR YOUR LOVE)"
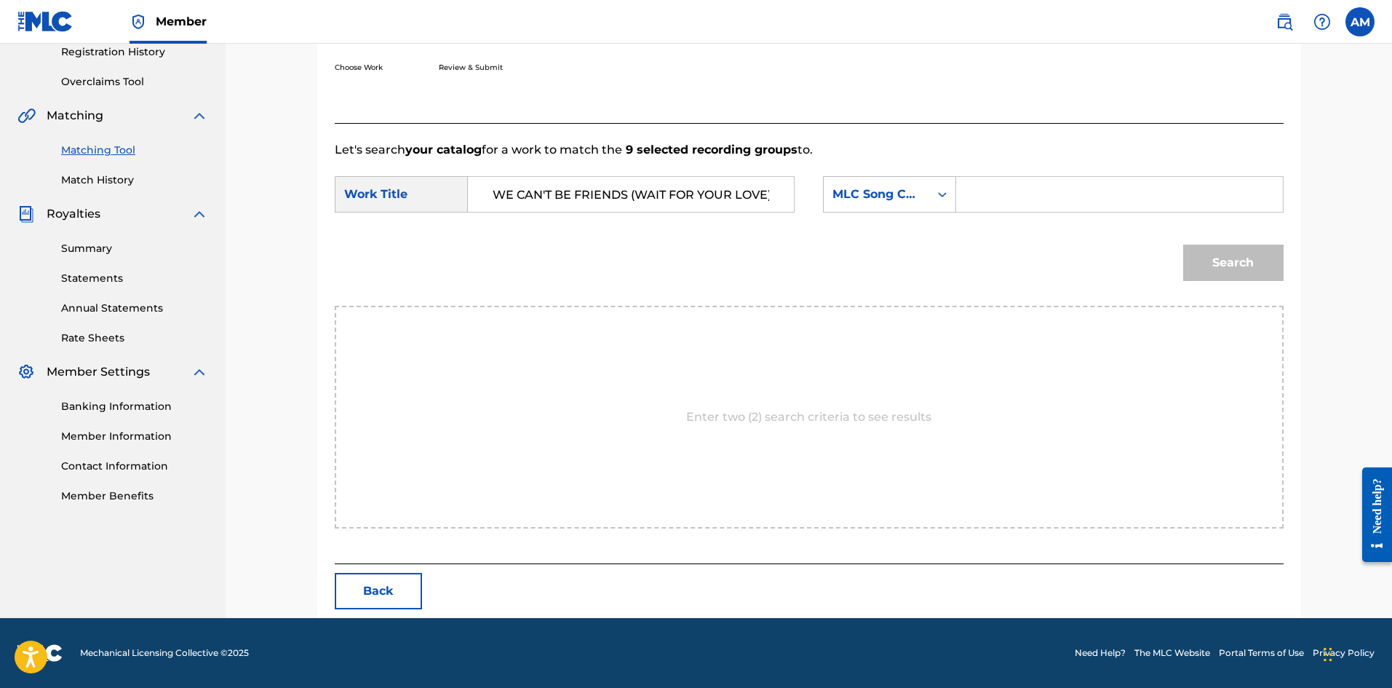
click at [1028, 198] on input "Search Form" at bounding box center [1119, 194] width 301 height 35
type input "WB6OBS"
click at [1215, 277] on button "Search" at bounding box center [1233, 263] width 100 height 36
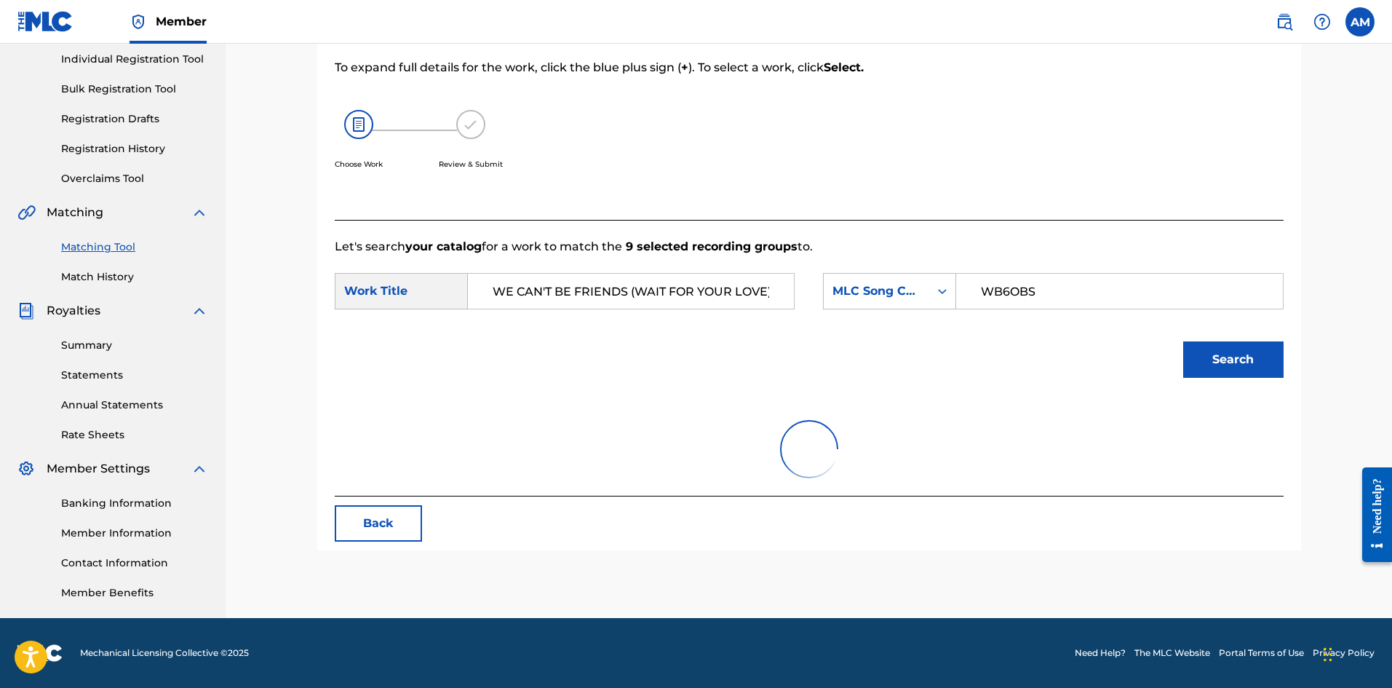
scroll to position [239, 0]
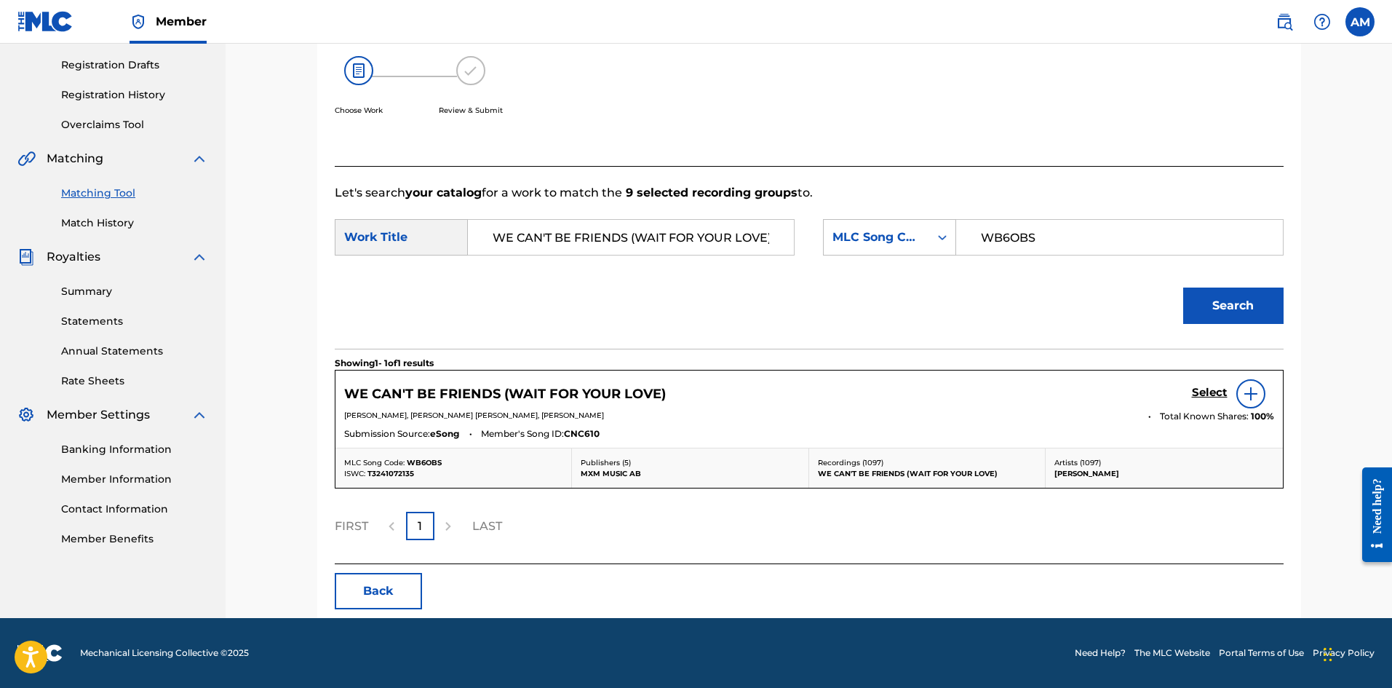
click at [1206, 397] on h5 "Select" at bounding box center [1210, 393] width 36 height 14
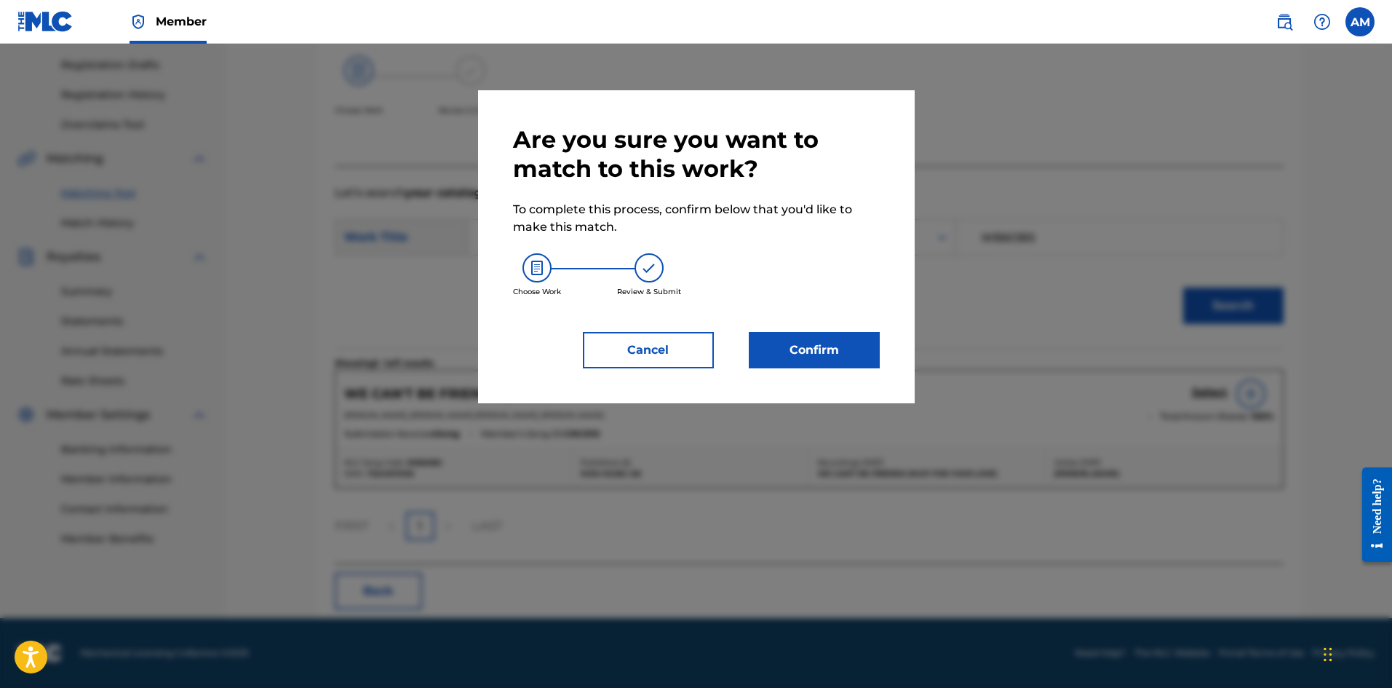
click at [790, 343] on button "Confirm" at bounding box center [814, 350] width 131 height 36
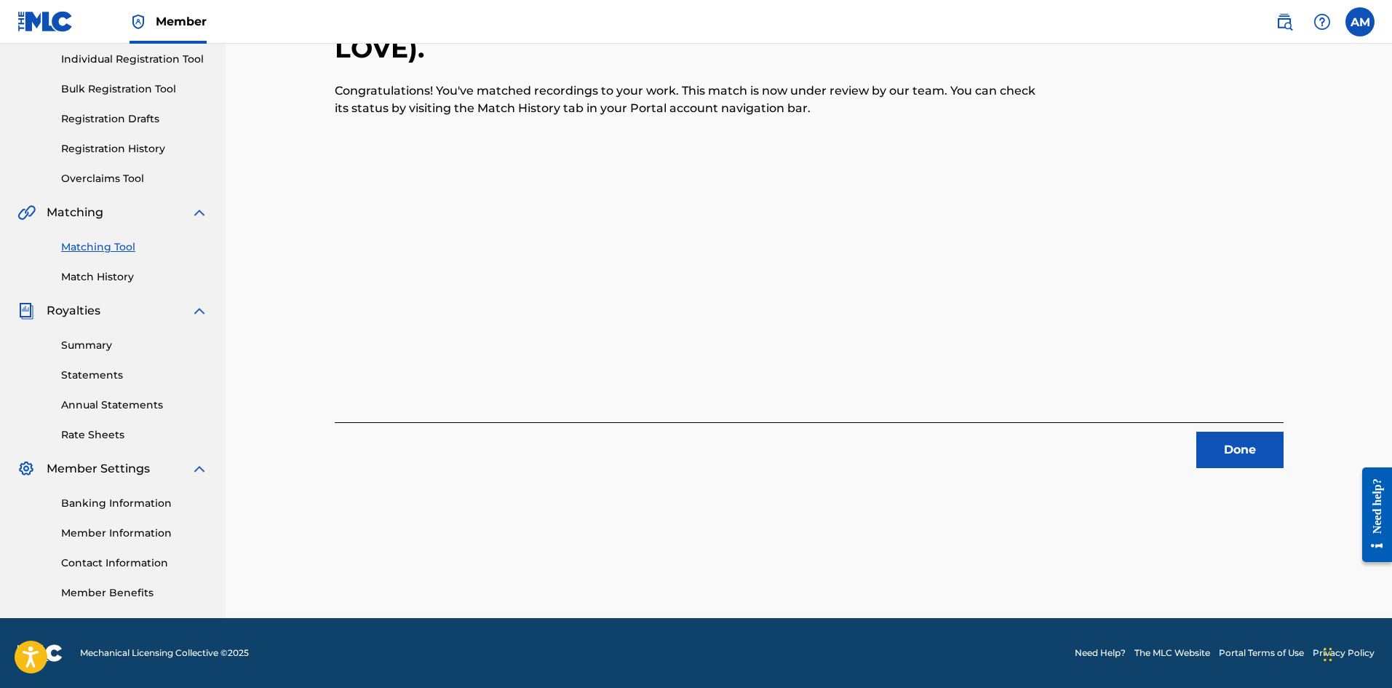
click at [1263, 453] on button "Done" at bounding box center [1239, 450] width 87 height 36
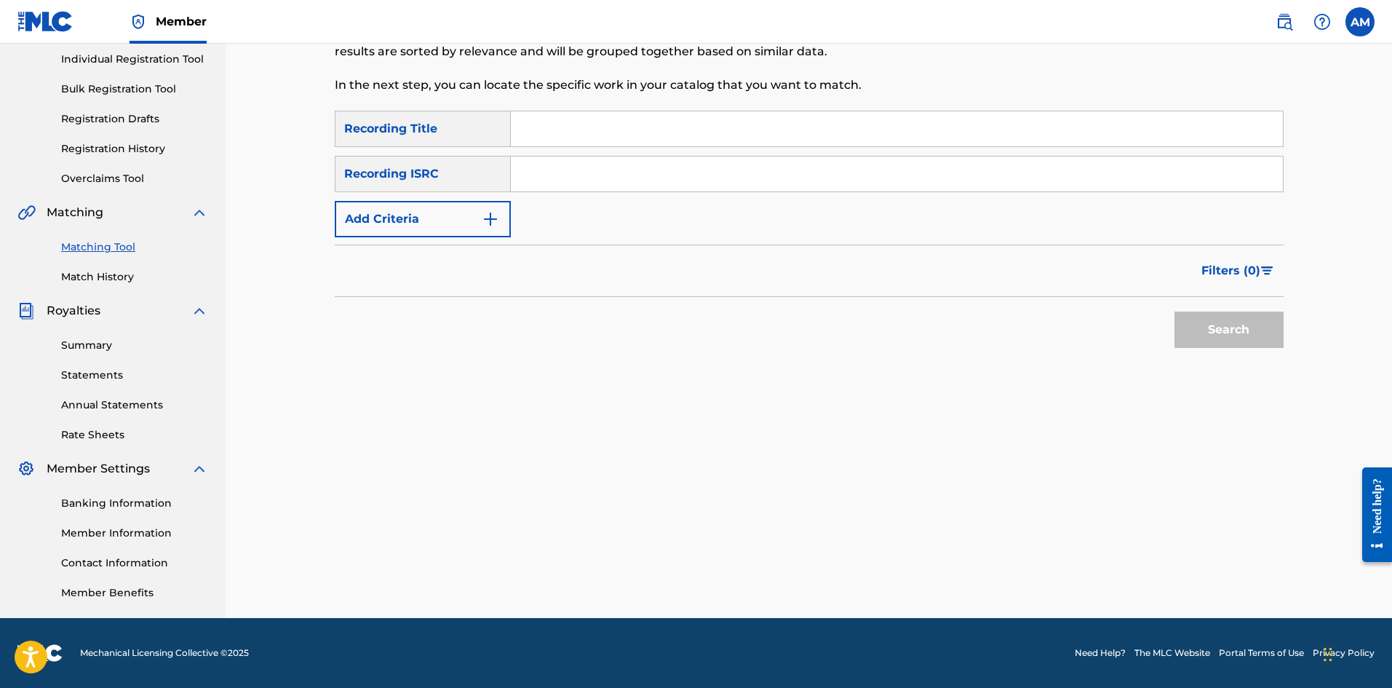
click at [626, 162] on input "Search Form" at bounding box center [897, 173] width 772 height 35
type input "USUM71519303"
click at [1219, 329] on button "Search" at bounding box center [1229, 329] width 109 height 36
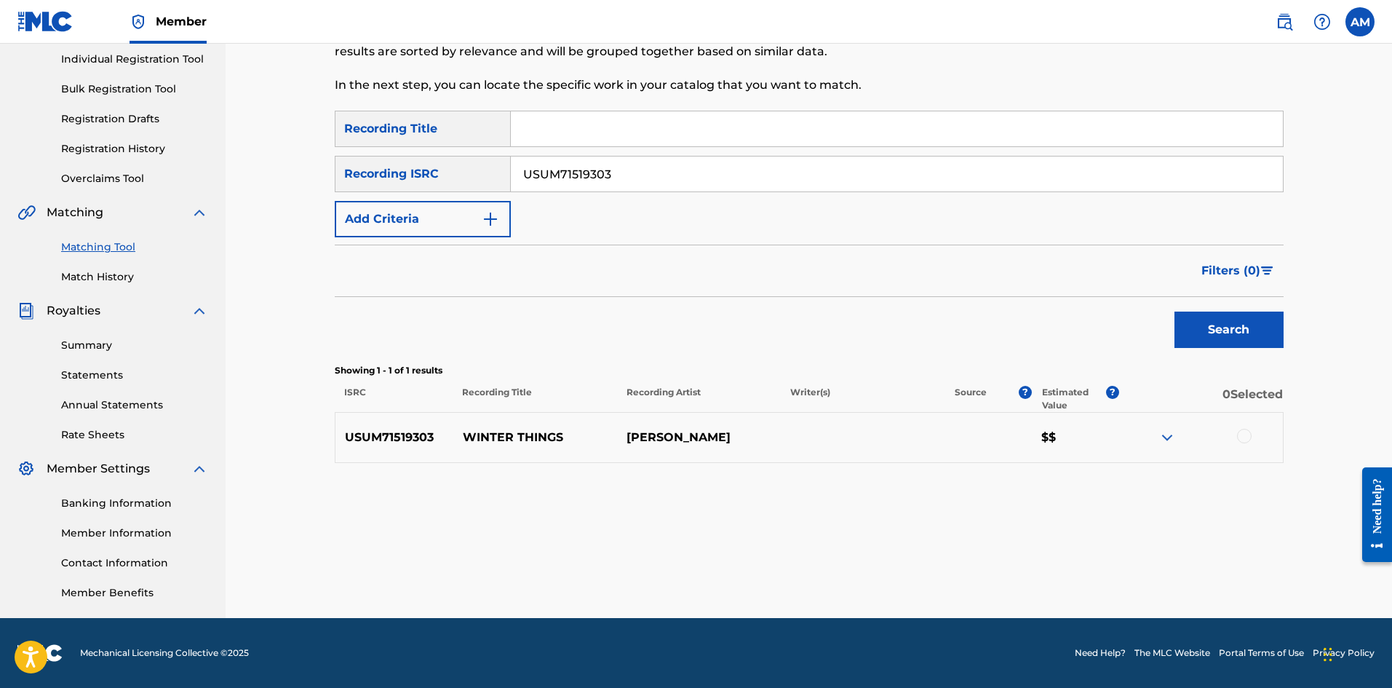
click at [1243, 440] on div at bounding box center [1244, 436] width 15 height 15
click at [1070, 566] on button "Match 1 Group" at bounding box center [1022, 569] width 161 height 36
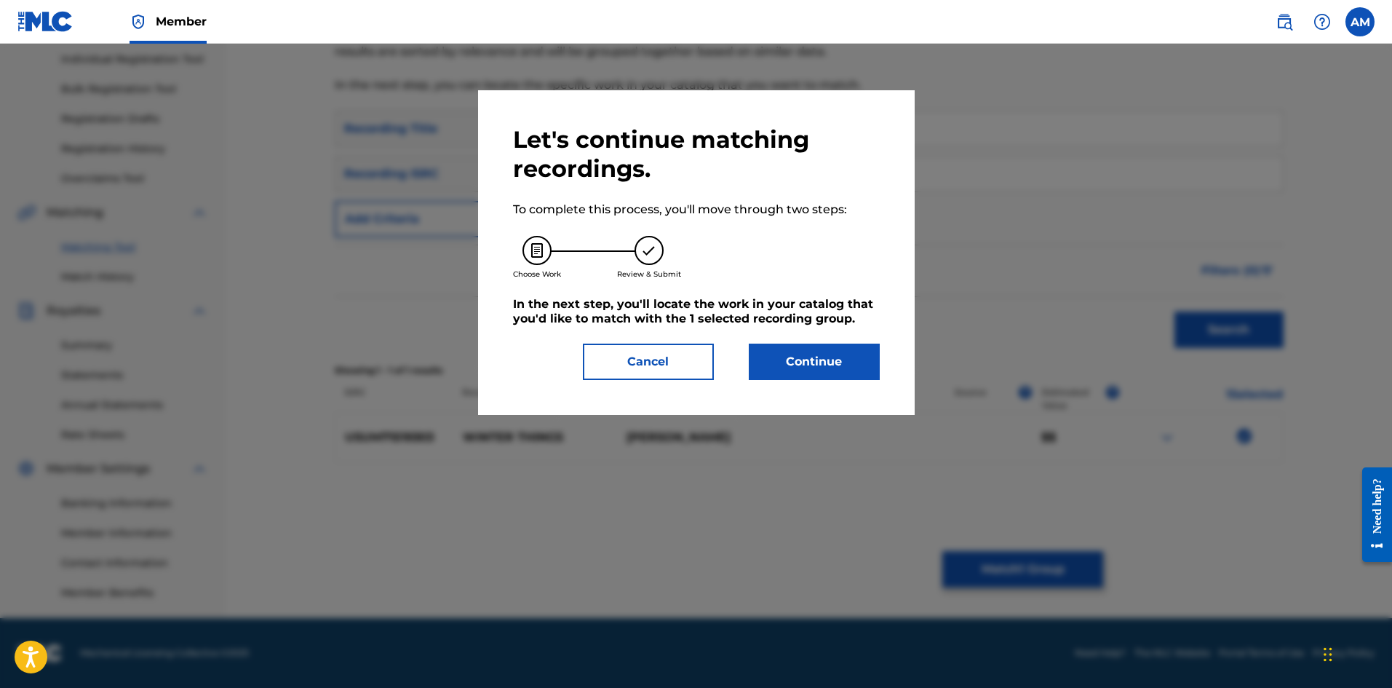
click at [822, 359] on button "Continue" at bounding box center [814, 361] width 131 height 36
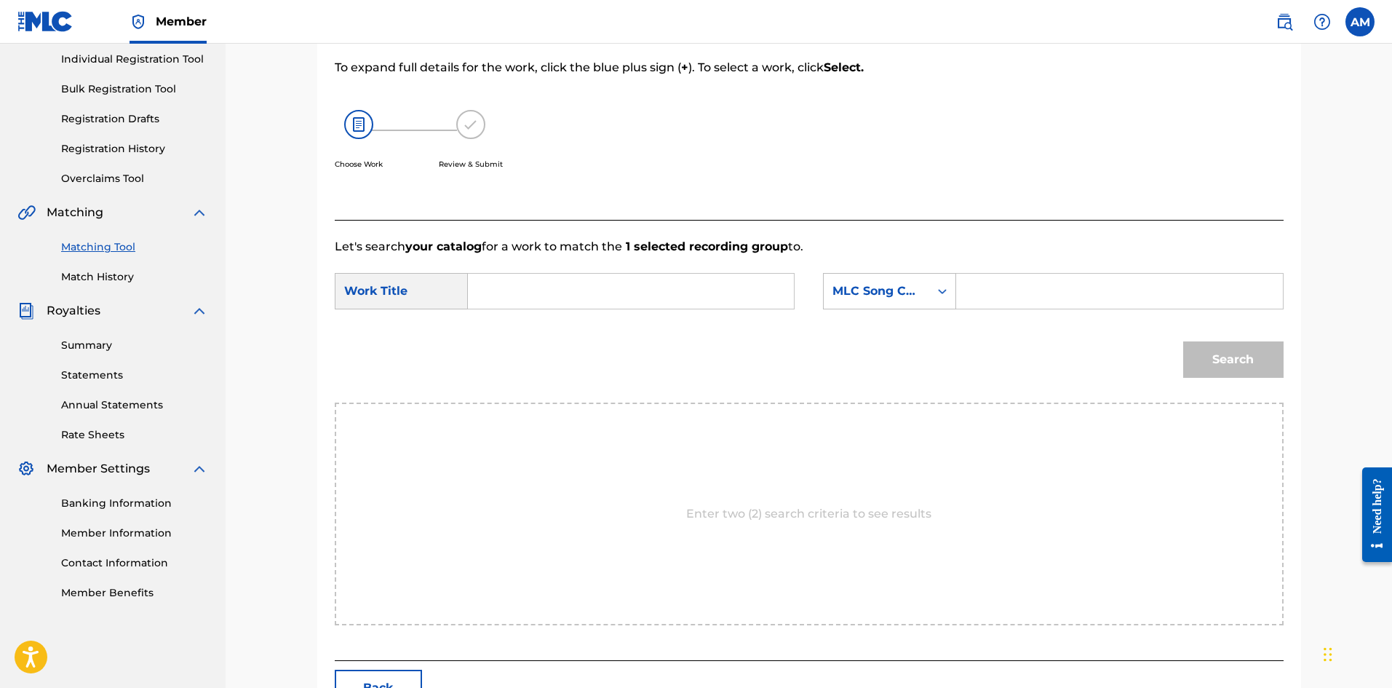
drag, startPoint x: 1108, startPoint y: 298, endPoint x: 774, endPoint y: 369, distance: 341.4
click at [1108, 298] on input "Search Form" at bounding box center [1119, 291] width 301 height 35
type input "WV8GG2"
drag, startPoint x: 628, startPoint y: 290, endPoint x: 589, endPoint y: 293, distance: 39.4
click at [628, 290] on input "Search Form" at bounding box center [630, 291] width 301 height 35
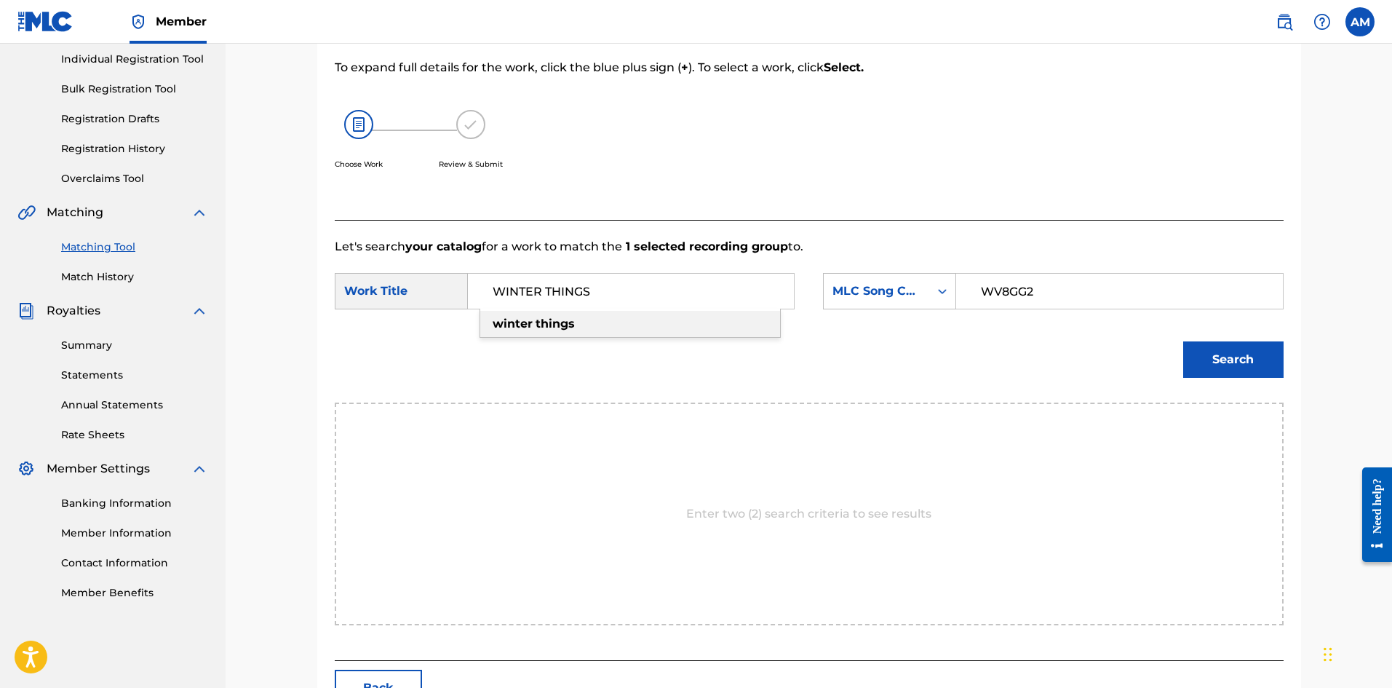
type input "WINTER THINGS"
drag, startPoint x: 1266, startPoint y: 360, endPoint x: 1252, endPoint y: 370, distance: 16.8
click at [1266, 360] on button "Search" at bounding box center [1233, 359] width 100 height 36
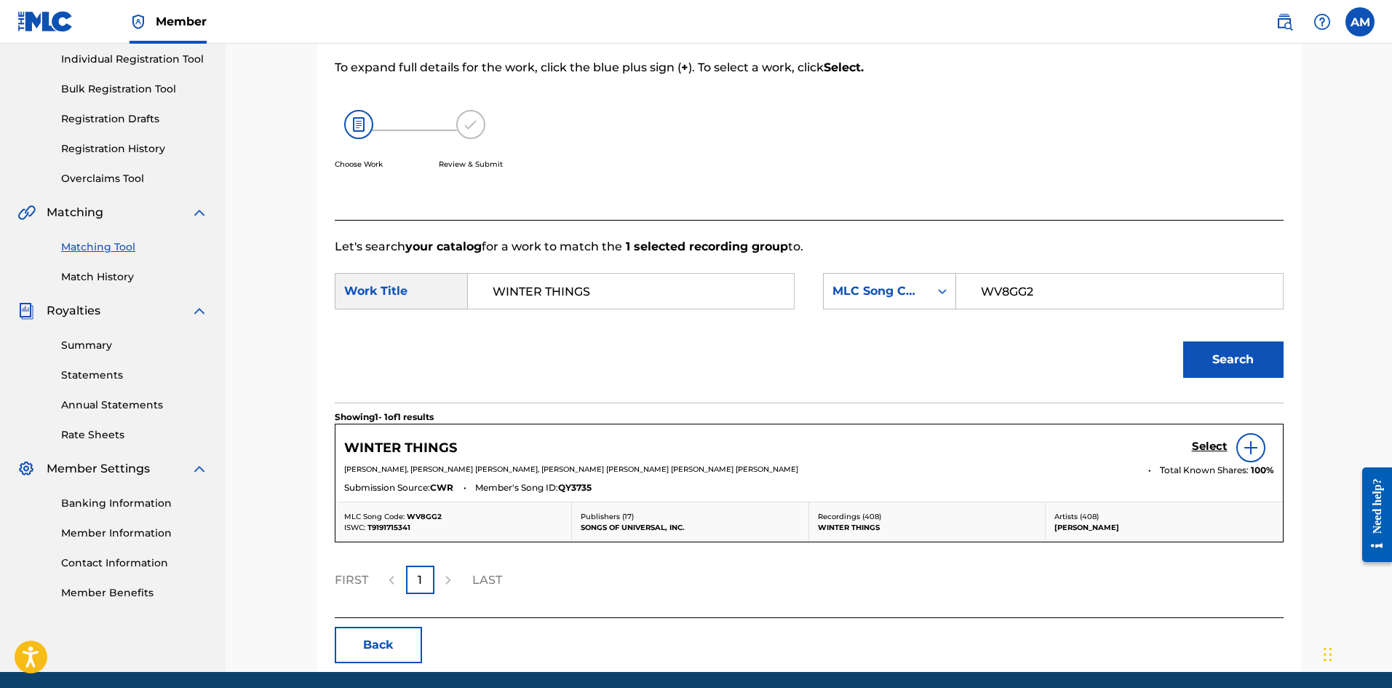
click at [1211, 445] on h5 "Select" at bounding box center [1210, 447] width 36 height 14
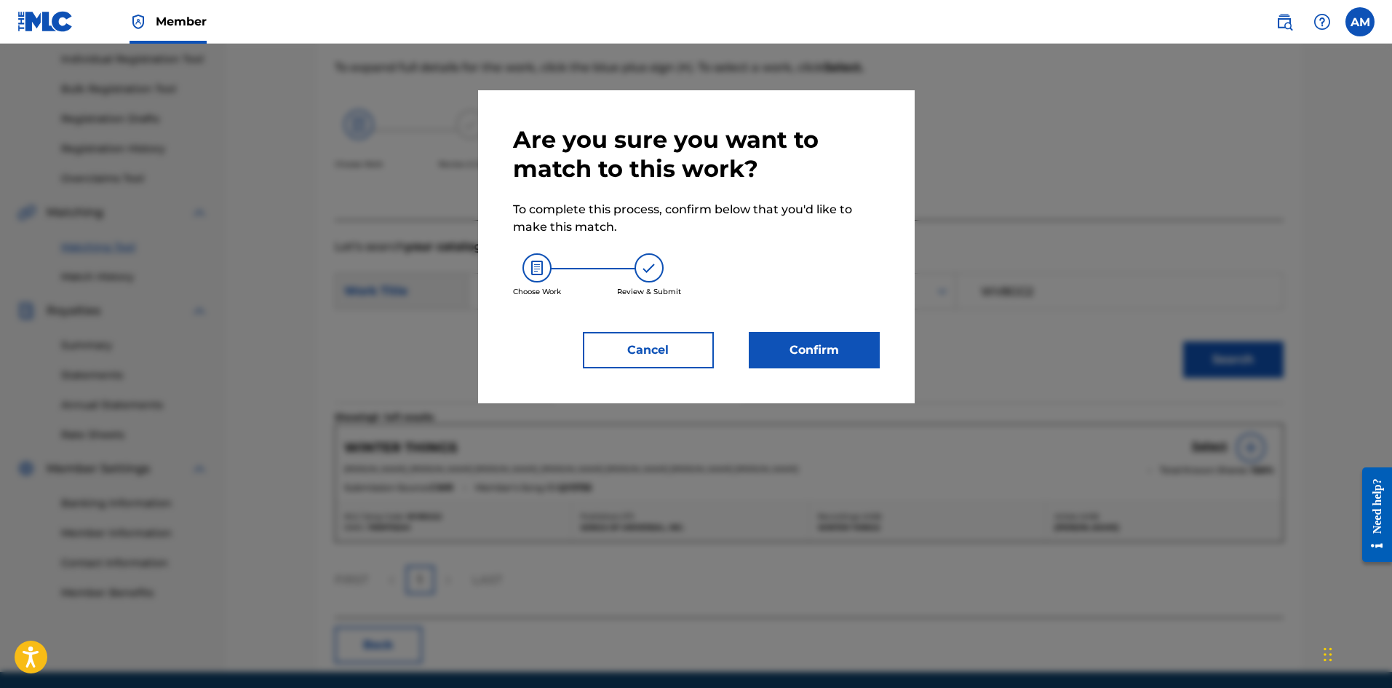
click at [825, 360] on button "Confirm" at bounding box center [814, 350] width 131 height 36
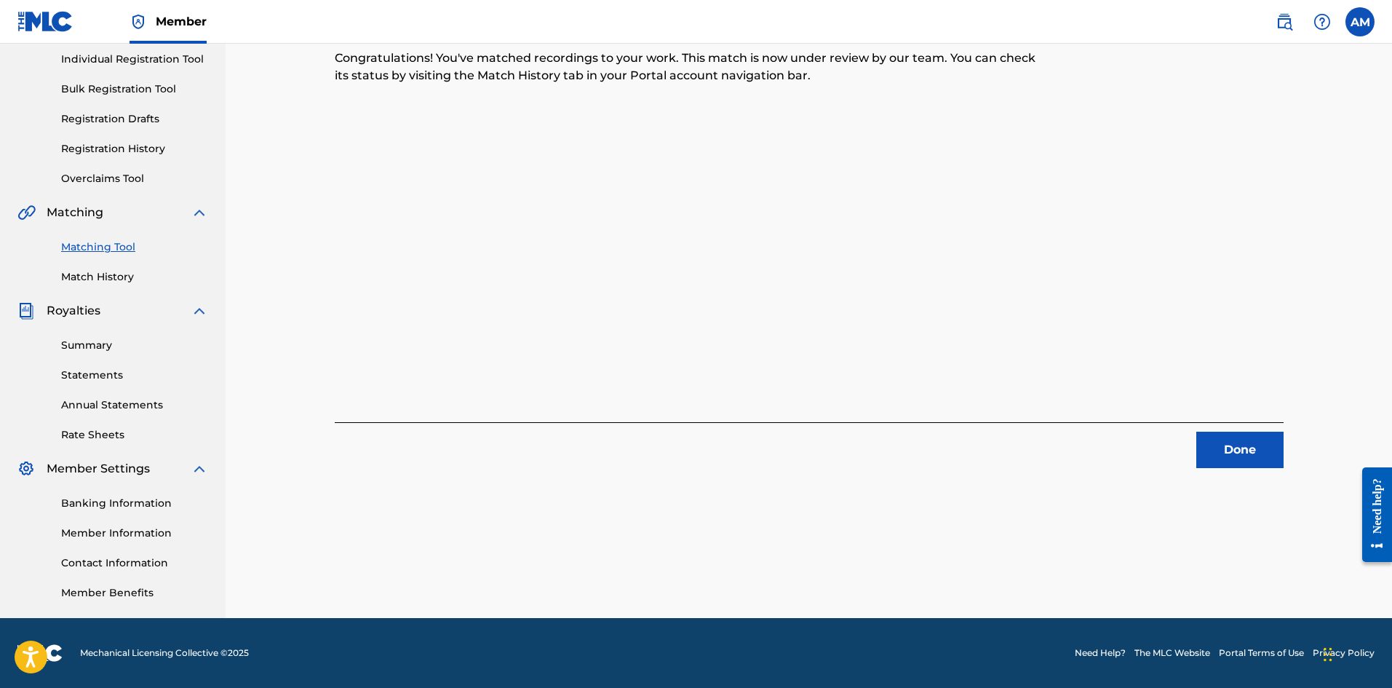
click at [1234, 443] on button "Done" at bounding box center [1239, 450] width 87 height 36
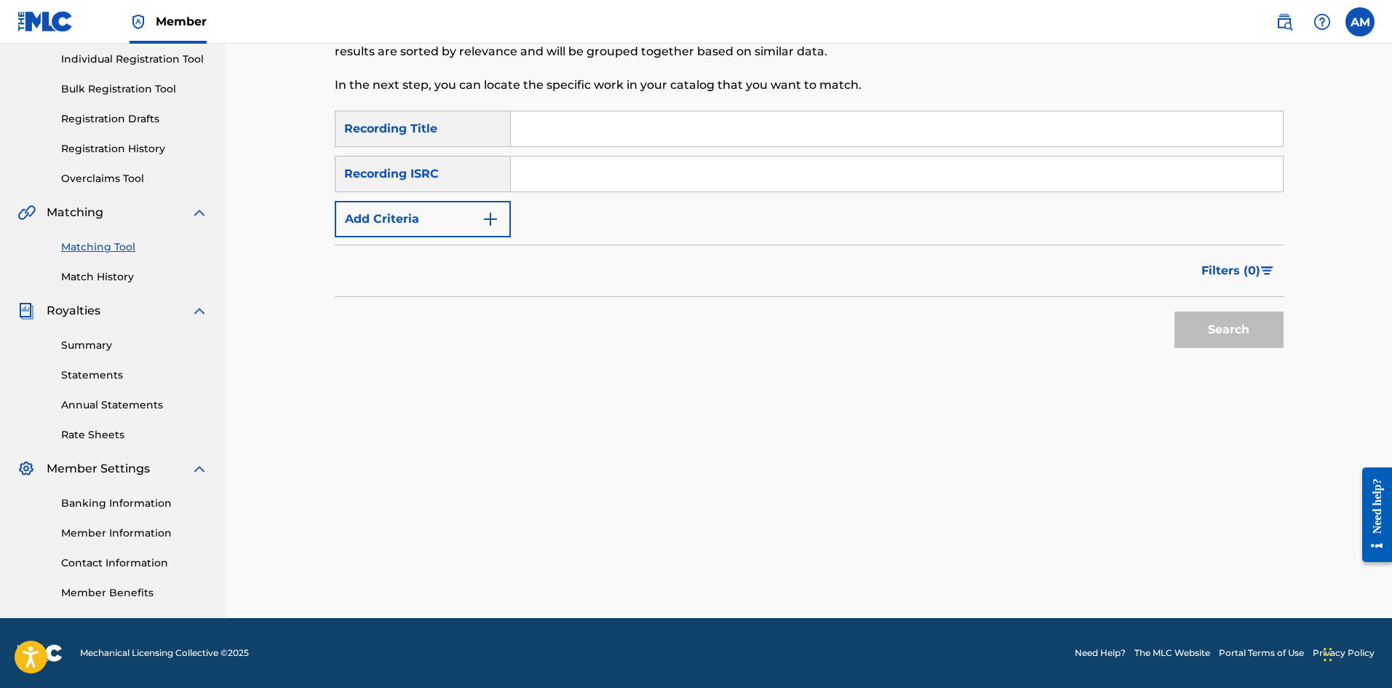
click at [612, 173] on input "Search Form" at bounding box center [897, 173] width 772 height 35
click at [1231, 323] on button "Search" at bounding box center [1229, 329] width 109 height 36
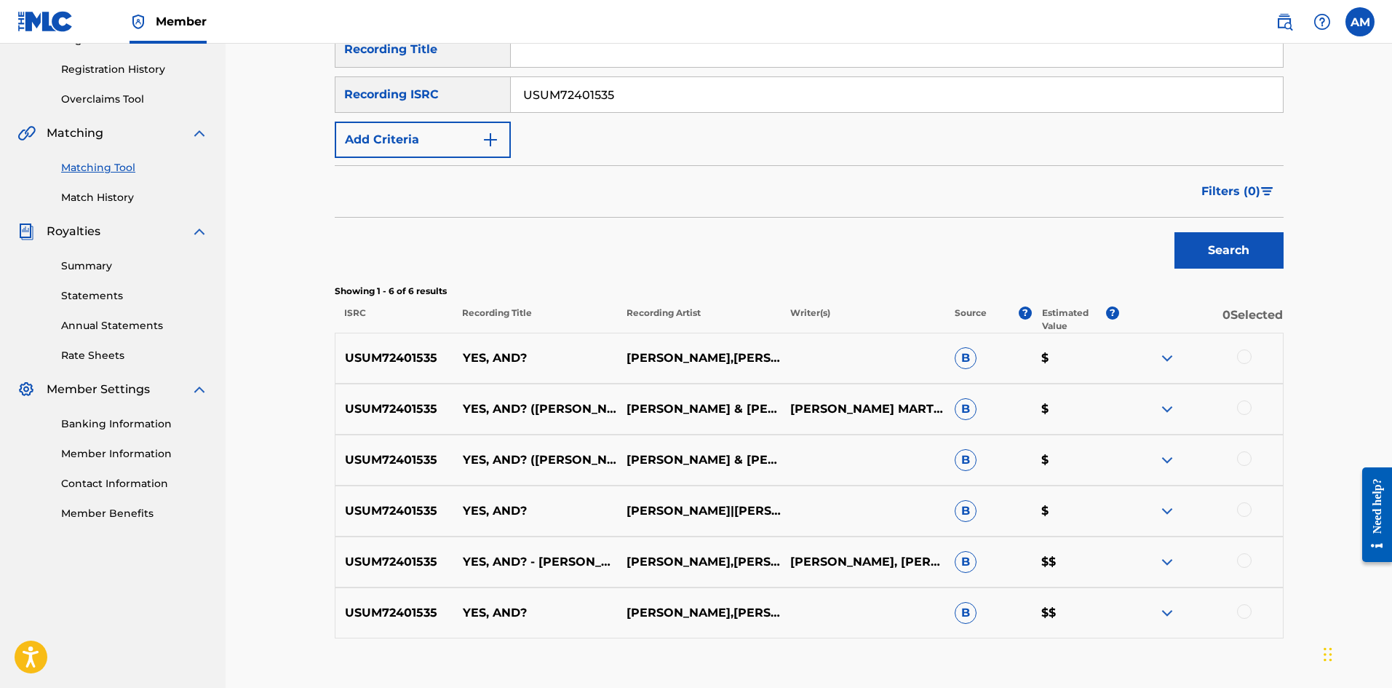
scroll to position [357, 0]
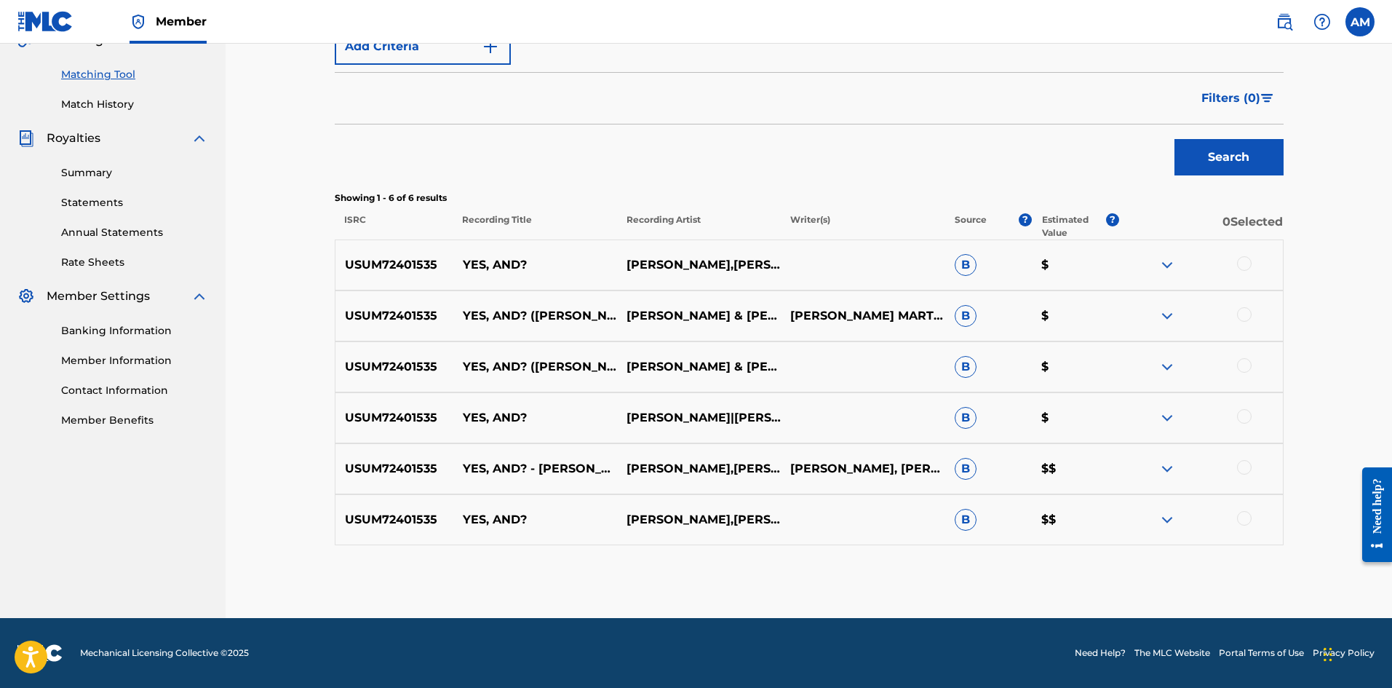
click at [1246, 258] on div at bounding box center [1244, 263] width 15 height 15
click at [1244, 316] on div at bounding box center [1244, 314] width 15 height 15
click at [1247, 364] on div at bounding box center [1244, 365] width 15 height 15
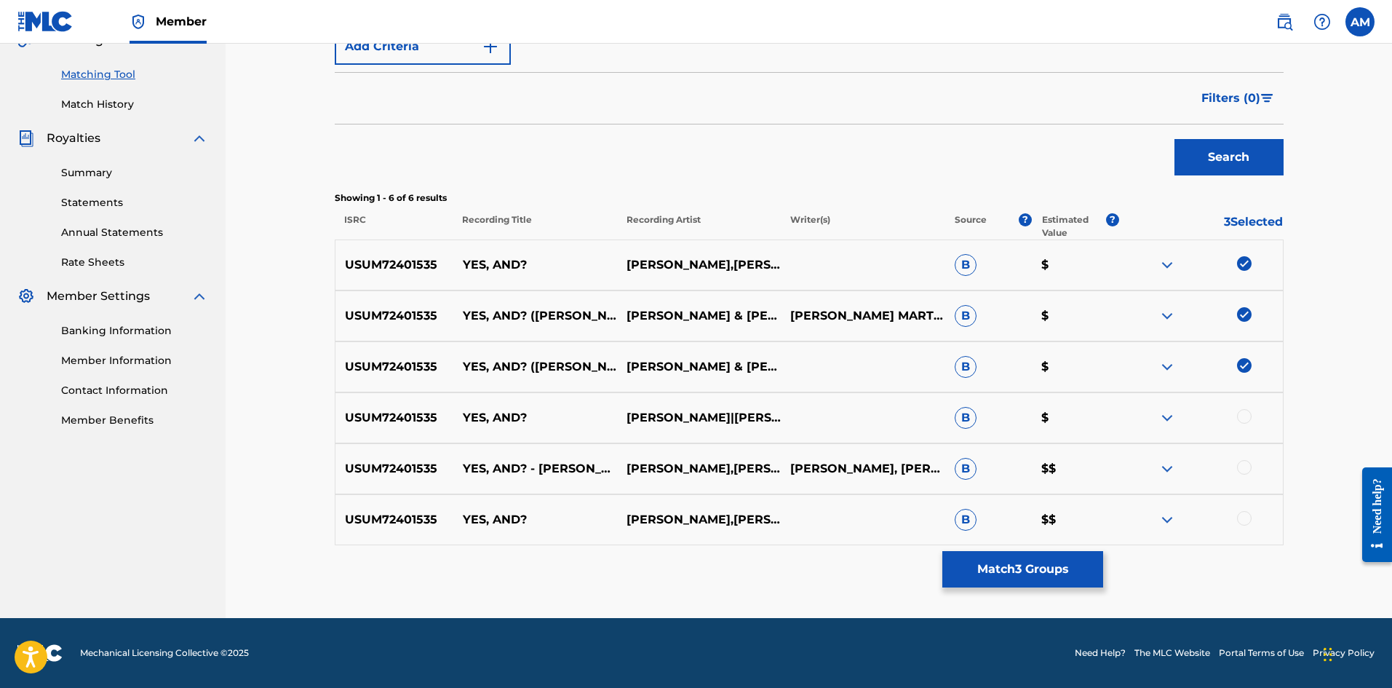
click at [1248, 417] on div at bounding box center [1244, 416] width 15 height 15
click at [1245, 470] on div at bounding box center [1244, 467] width 15 height 15
click at [1247, 519] on div at bounding box center [1244, 518] width 15 height 15
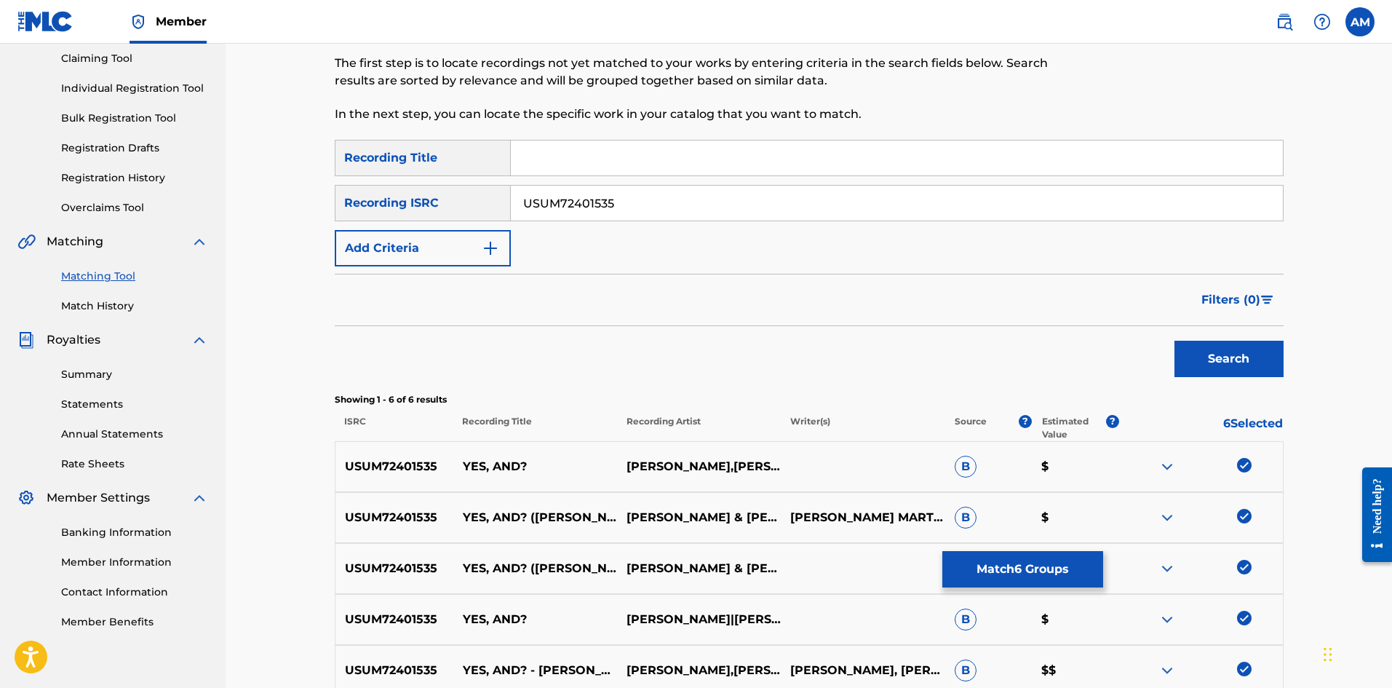
scroll to position [139, 0]
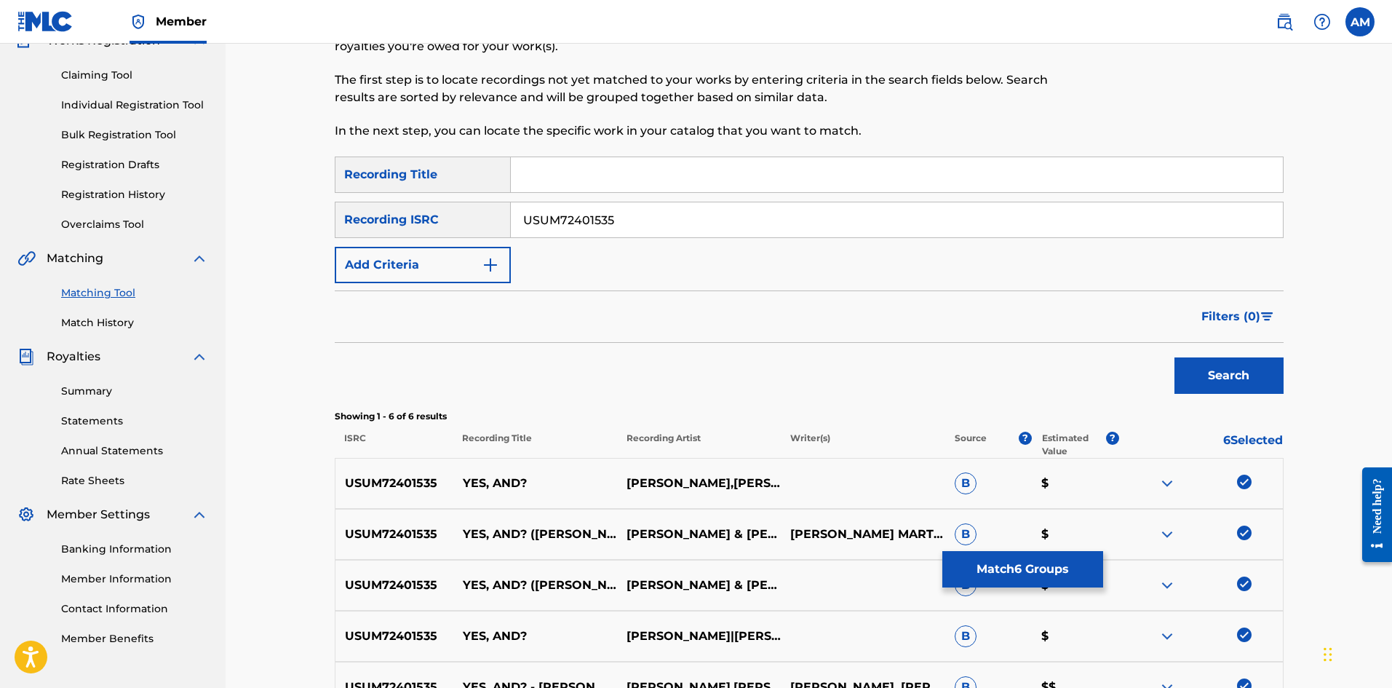
drag, startPoint x: 456, startPoint y: 226, endPoint x: 124, endPoint y: 221, distance: 331.1
click at [14, 225] on main "UNIVERSAL MUSIC PUB GROUP Summary Catalog Works Registration Claiming Tool Indi…" at bounding box center [696, 370] width 1392 height 931
click at [1223, 389] on button "Search" at bounding box center [1229, 375] width 109 height 36
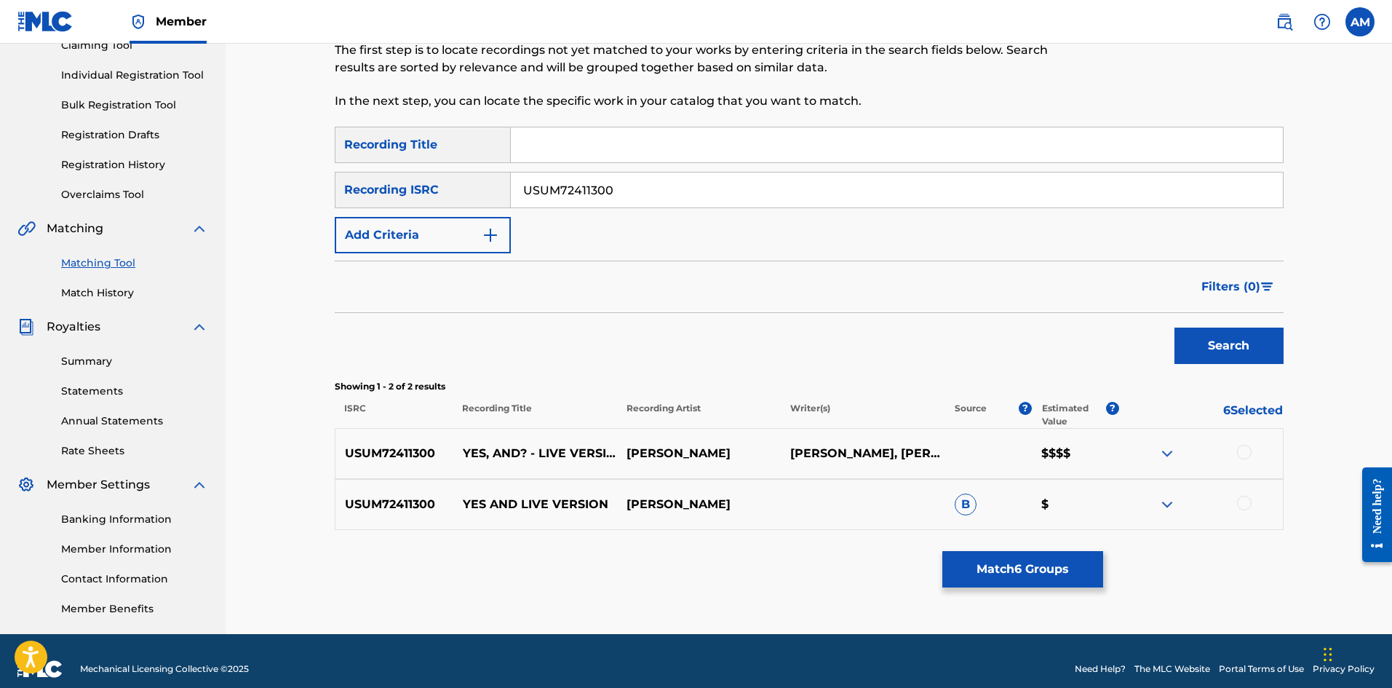
scroll to position [185, 0]
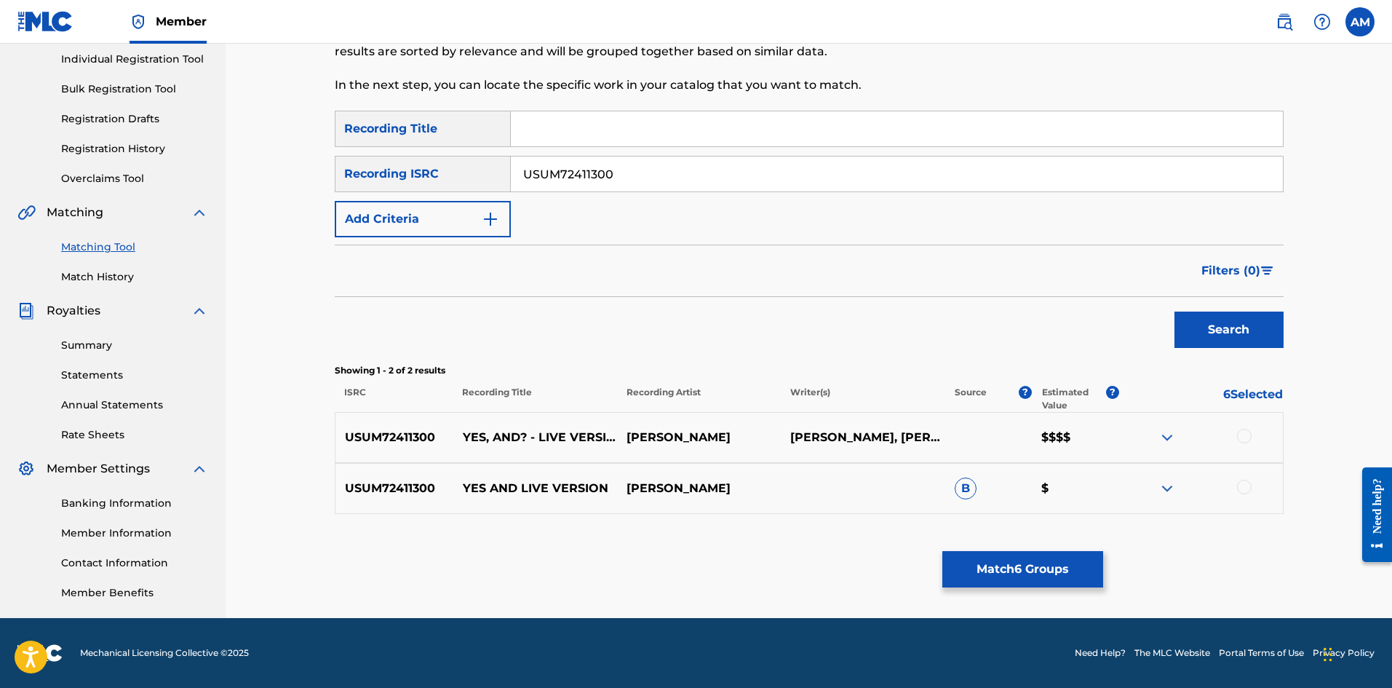
click at [1247, 435] on div at bounding box center [1244, 436] width 15 height 15
click at [1242, 489] on div at bounding box center [1244, 487] width 15 height 15
drag, startPoint x: 675, startPoint y: 184, endPoint x: 177, endPoint y: 195, distance: 498.6
click at [152, 195] on main "UNIVERSAL MUSIC PUB GROUP Summary Catalog Works Registration Claiming Tool Indi…" at bounding box center [696, 238] width 1392 height 759
type input "USUM72400453"
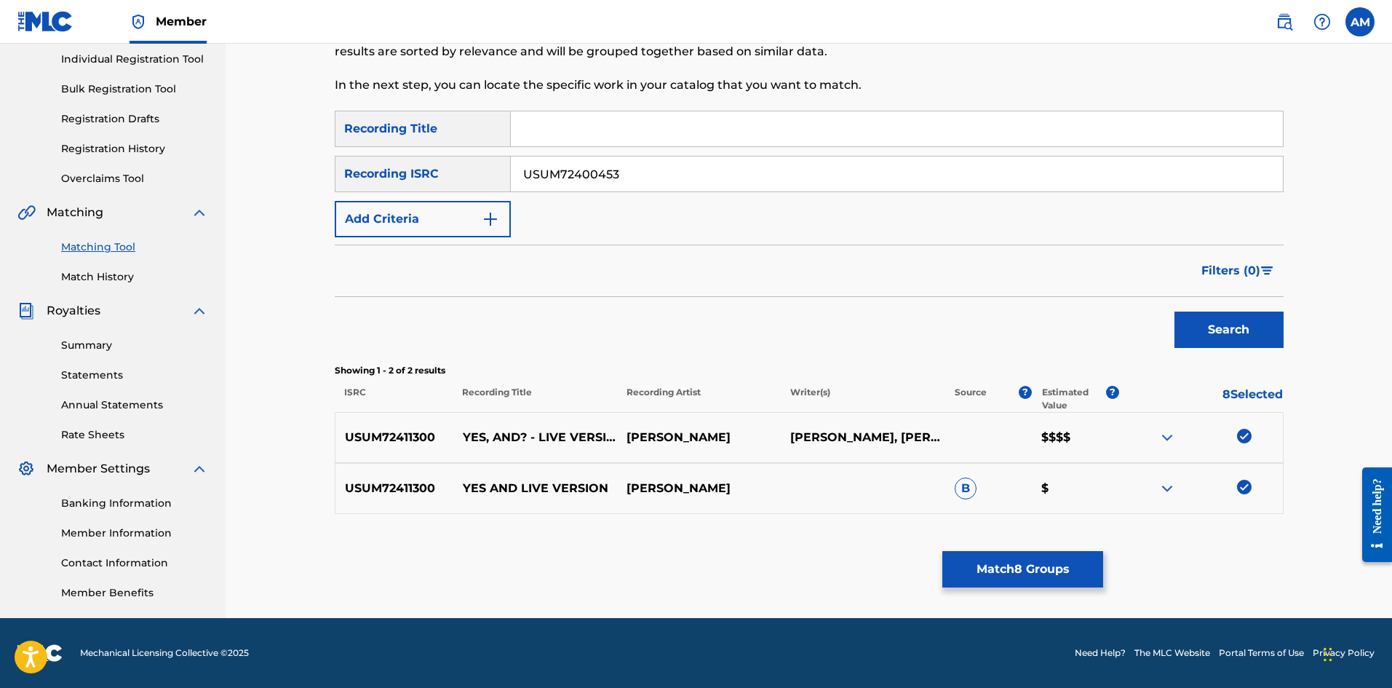
click at [1215, 337] on button "Search" at bounding box center [1229, 329] width 109 height 36
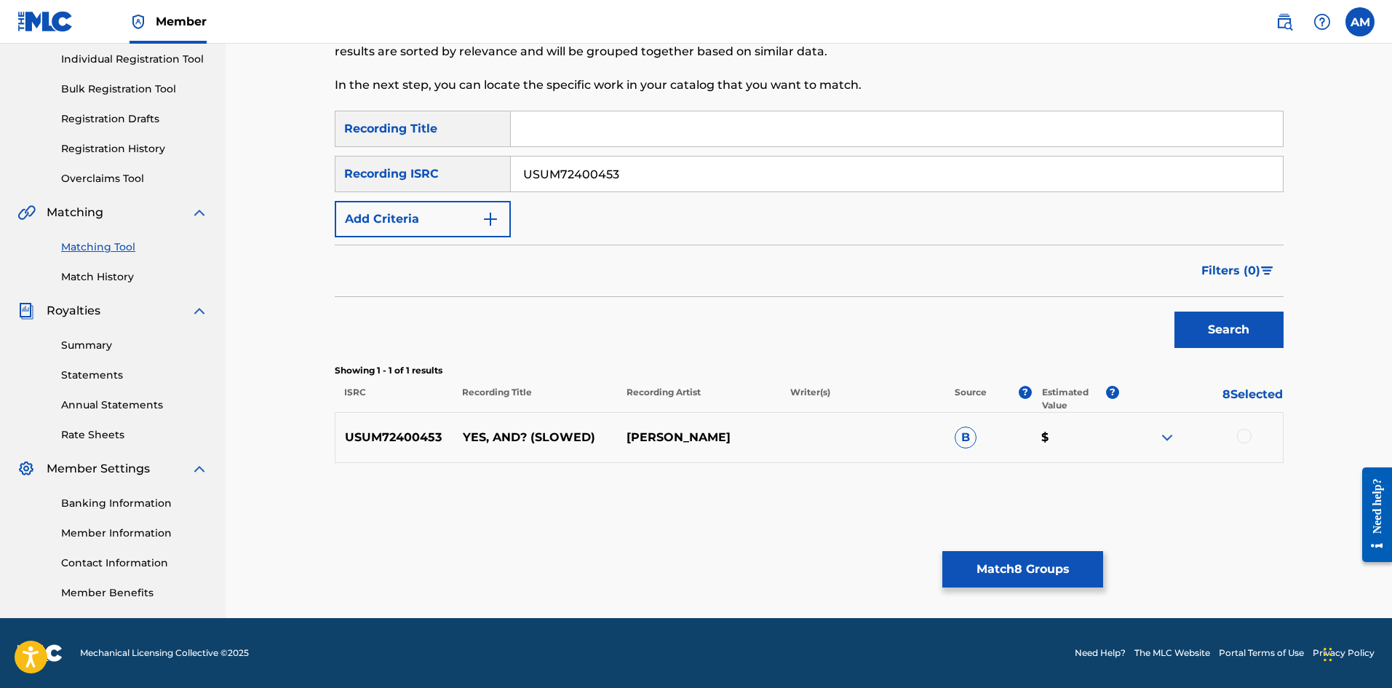
click at [1247, 439] on div at bounding box center [1244, 436] width 15 height 15
click at [1045, 560] on button "Match 9 Groups" at bounding box center [1022, 569] width 161 height 36
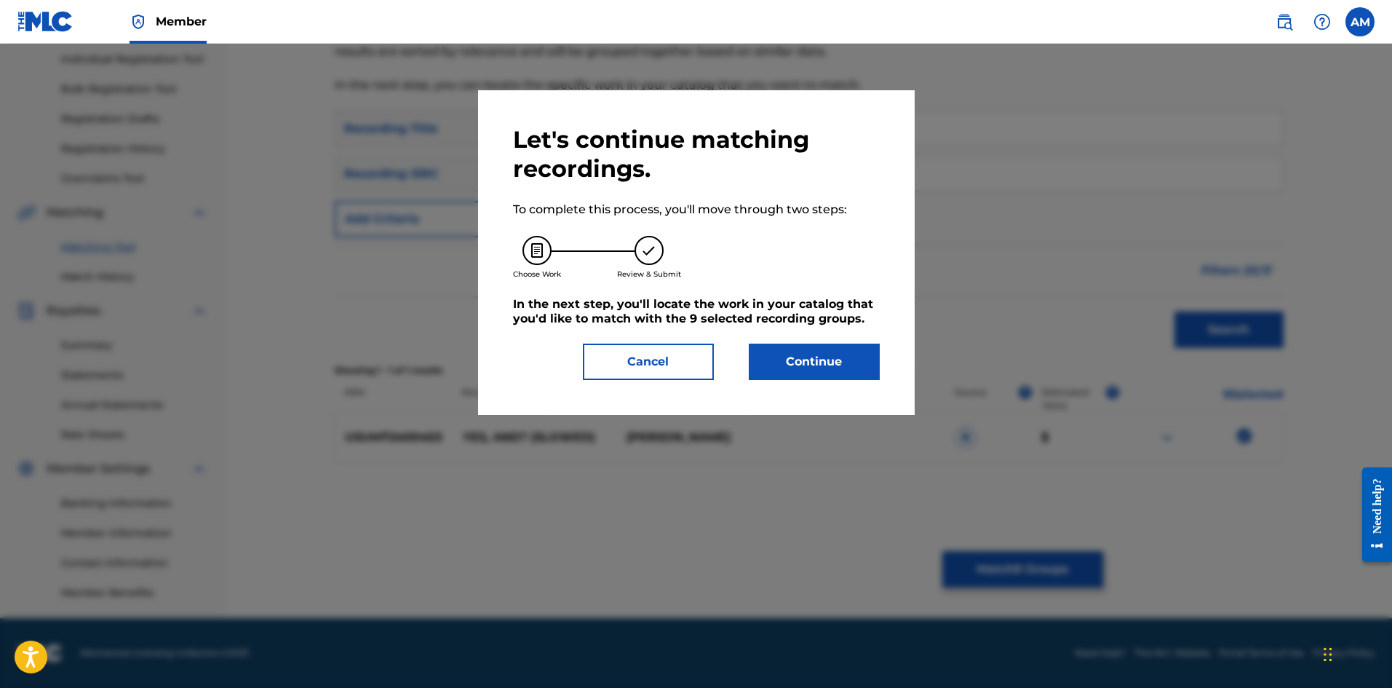
click at [830, 360] on button "Continue" at bounding box center [814, 361] width 131 height 36
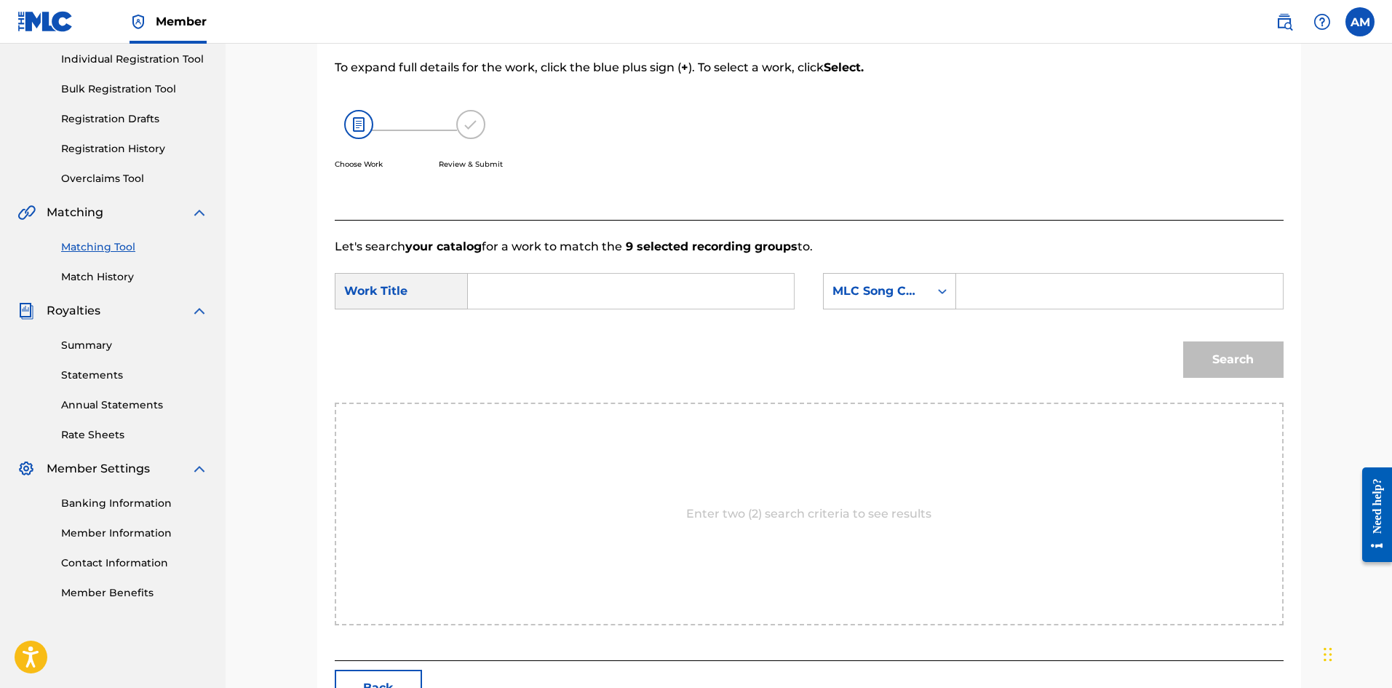
click at [635, 285] on input "Search Form" at bounding box center [630, 291] width 301 height 35
type input "YES, AND?"
click at [1017, 287] on input "Search Form" at bounding box center [1119, 291] width 301 height 35
type input "YD2C3M"
click at [1213, 359] on button "Search" at bounding box center [1233, 359] width 100 height 36
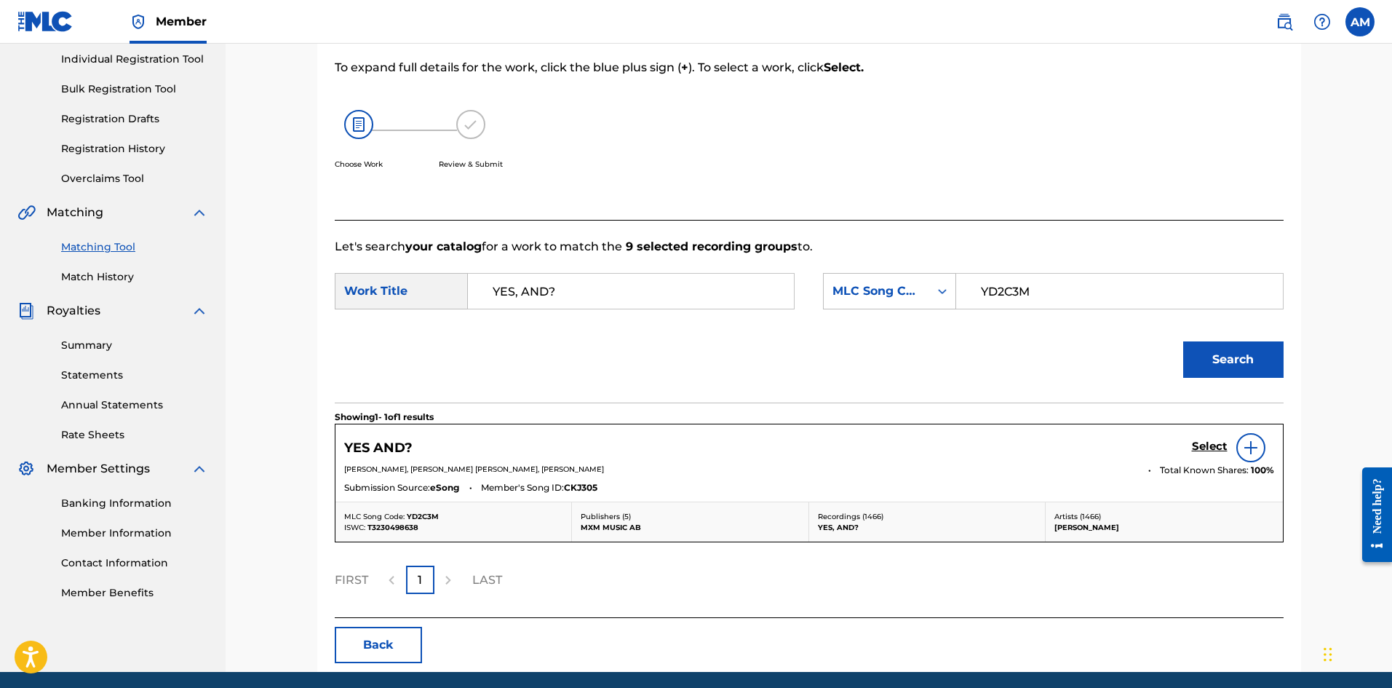
click at [1212, 440] on h5 "Select" at bounding box center [1210, 447] width 36 height 14
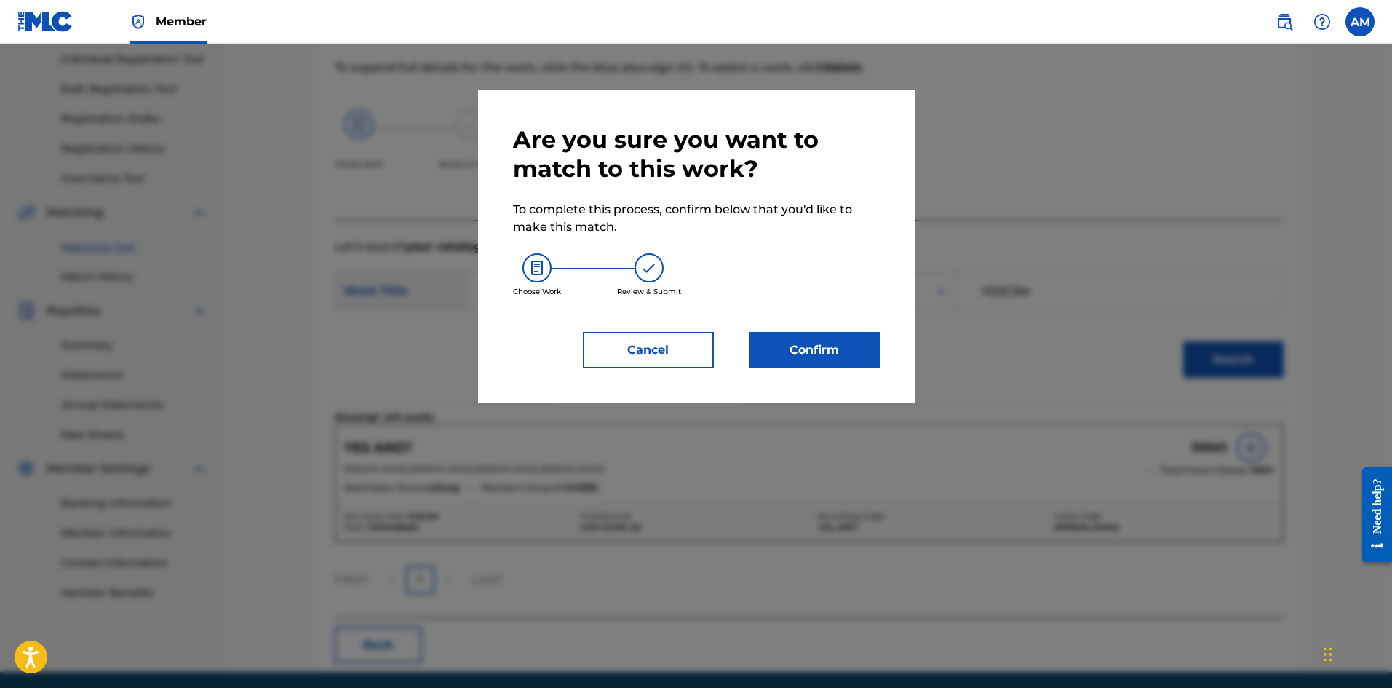
click at [786, 351] on button "Confirm" at bounding box center [814, 350] width 131 height 36
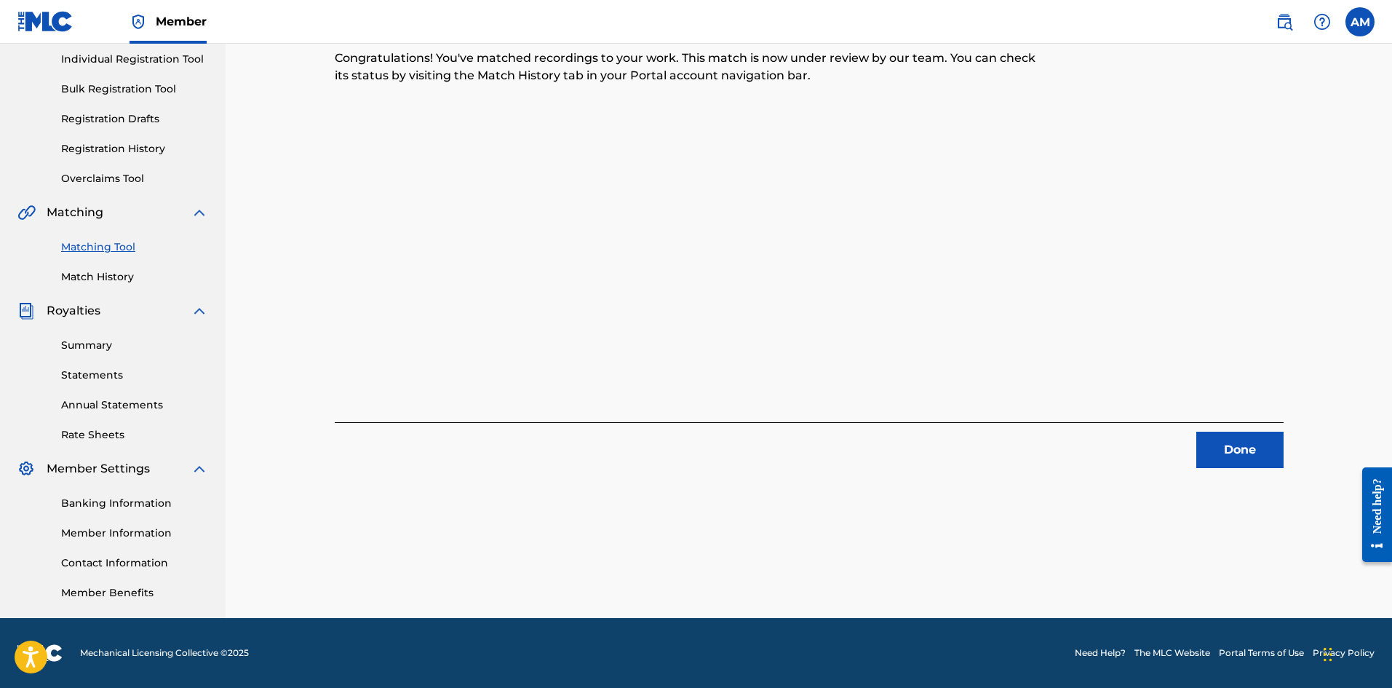
drag, startPoint x: 1252, startPoint y: 445, endPoint x: 1223, endPoint y: 432, distance: 32.2
click at [1252, 445] on button "Done" at bounding box center [1239, 450] width 87 height 36
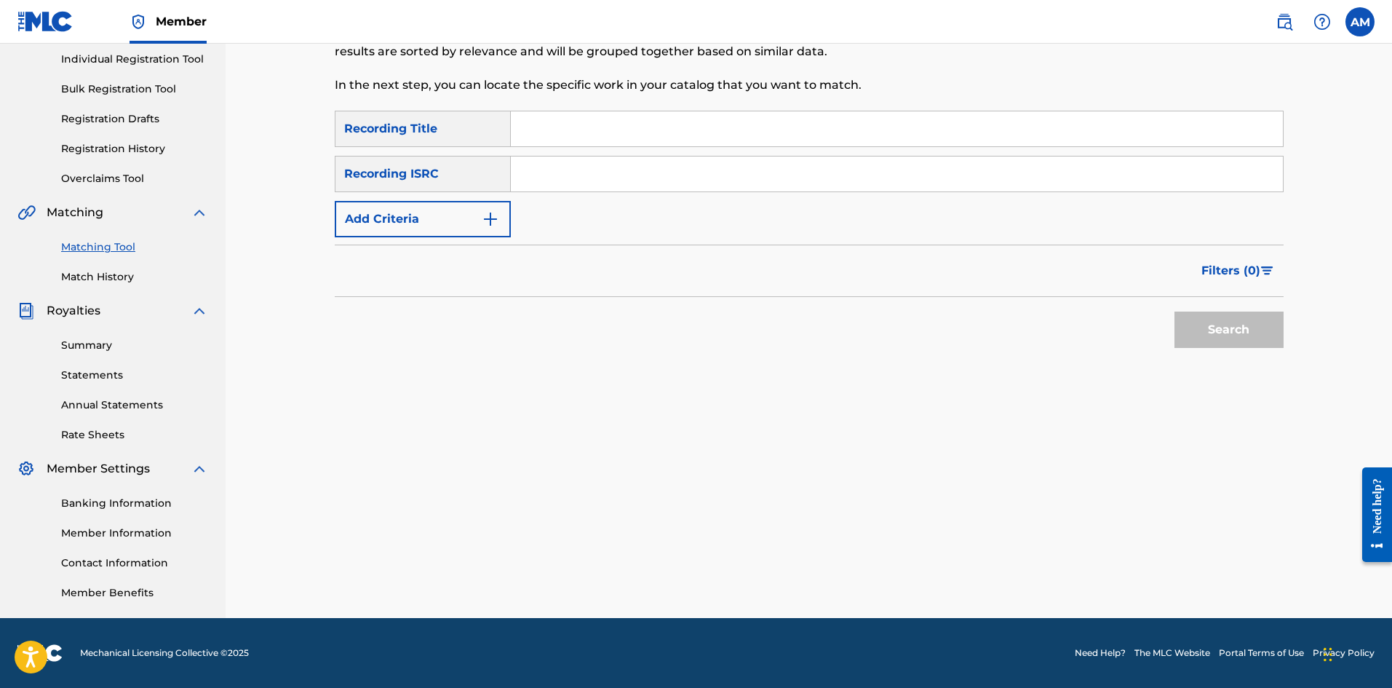
click at [727, 180] on input "Search Form" at bounding box center [897, 173] width 772 height 35
type input "USUM72401045"
click at [1206, 322] on button "Search" at bounding box center [1229, 329] width 109 height 36
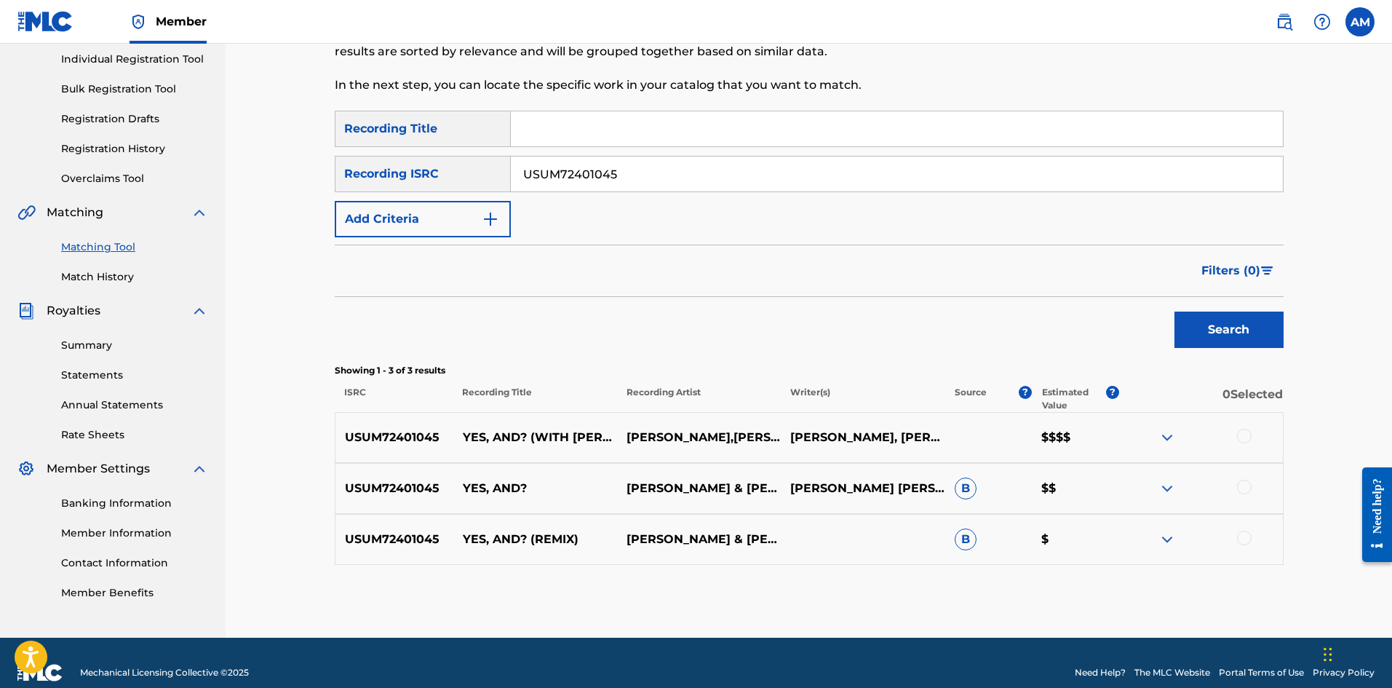
click at [1247, 434] on div at bounding box center [1244, 436] width 15 height 15
click at [1247, 488] on div at bounding box center [1244, 487] width 15 height 15
click at [1242, 540] on div at bounding box center [1244, 538] width 15 height 15
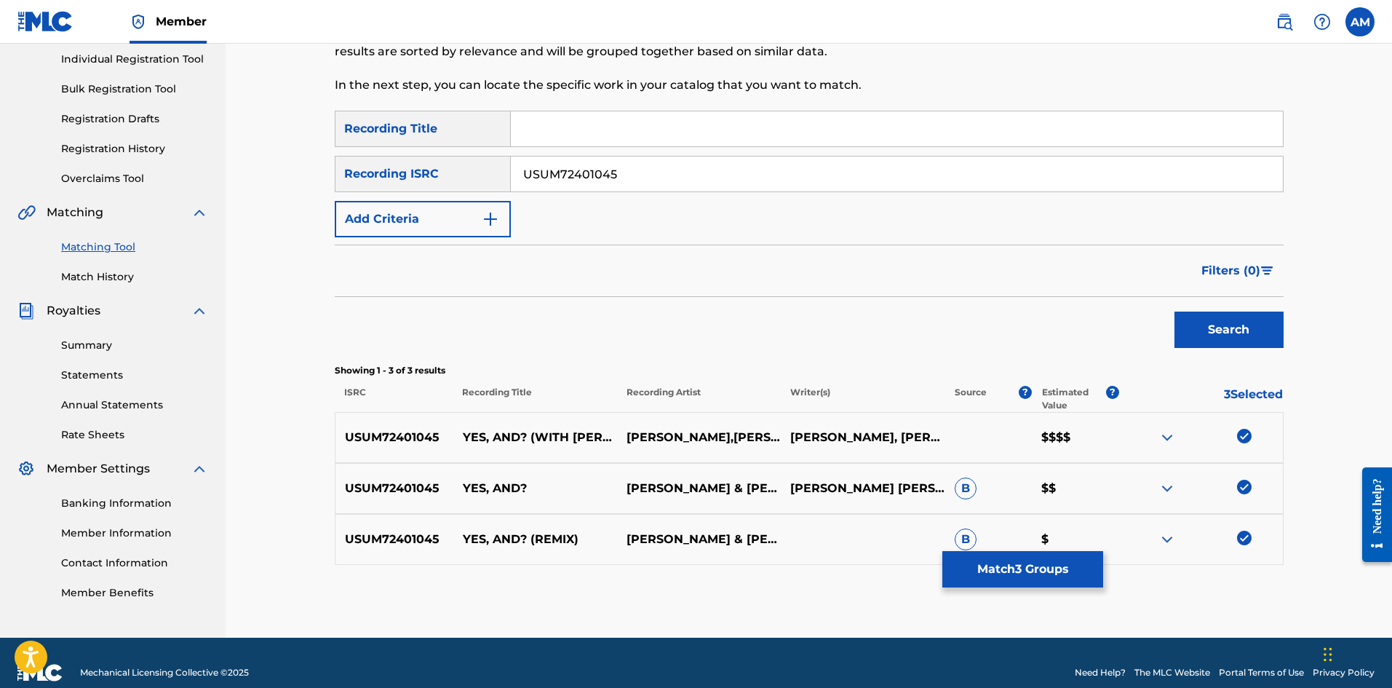
click at [1044, 577] on button "Match 3 Groups" at bounding box center [1022, 569] width 161 height 36
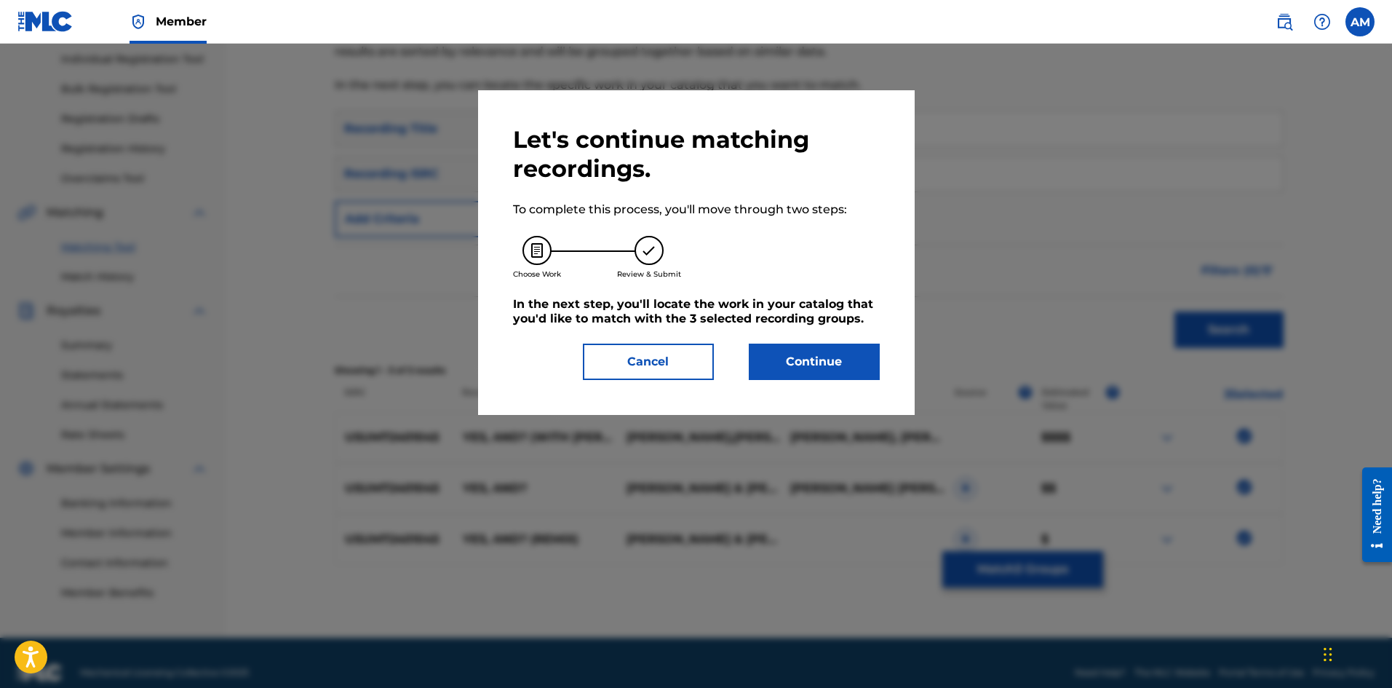
click at [796, 363] on button "Continue" at bounding box center [814, 361] width 131 height 36
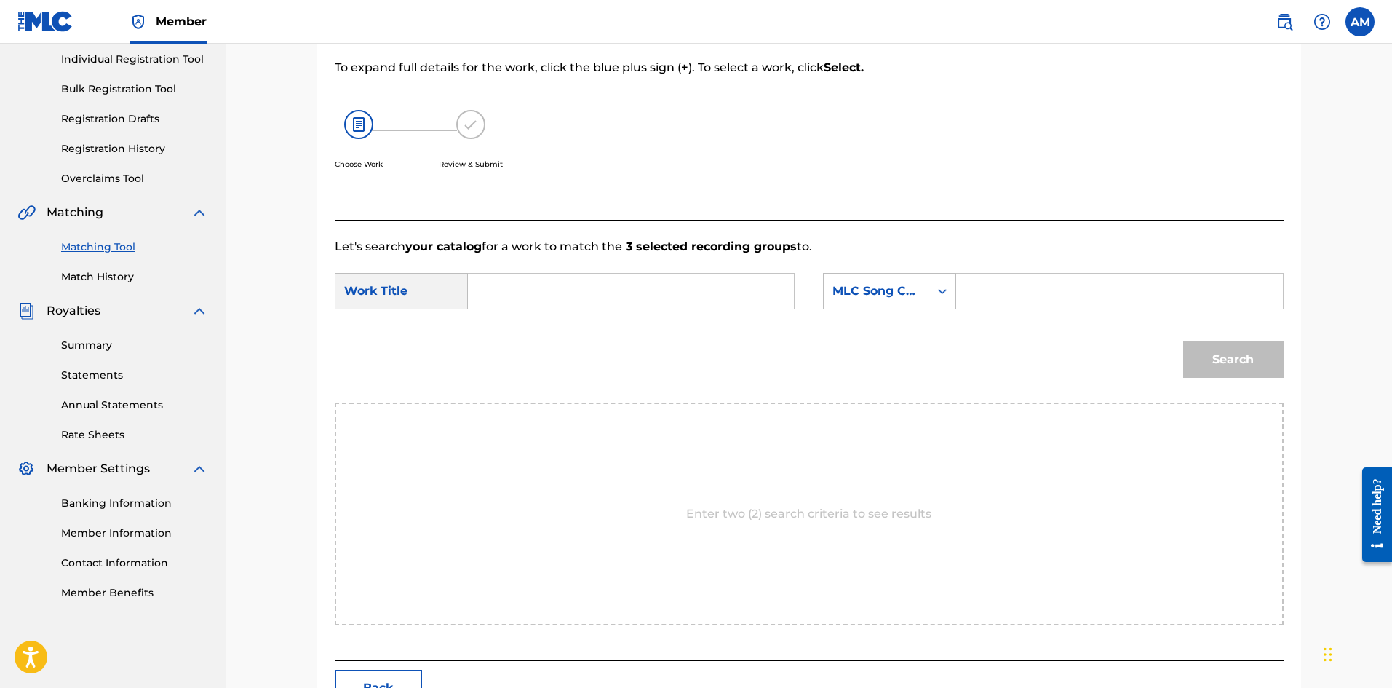
click at [587, 279] on input "Search Form" at bounding box center [630, 291] width 301 height 35
type input "YES, AND? (WITH [PERSON_NAME])"
drag, startPoint x: 1067, startPoint y: 271, endPoint x: 1069, endPoint y: 287, distance: 16.9
click at [1067, 271] on form "SearchWithCriteriace02accd-4f95-4d09-94a3-157dfd8270a7 Work Title YES, AND? (WI…" at bounding box center [809, 328] width 949 height 147
click at [1069, 290] on input "Search Form" at bounding box center [1119, 291] width 301 height 35
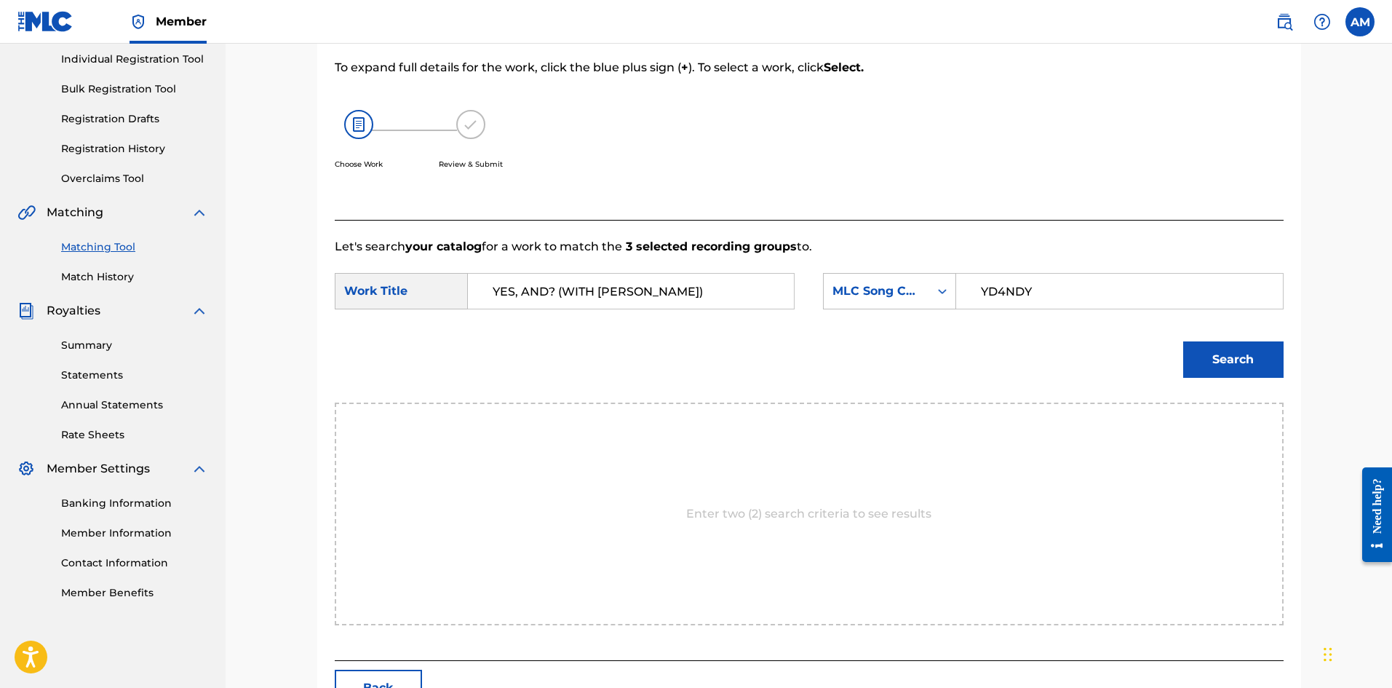
type input "YD4NDY"
click at [1229, 359] on button "Search" at bounding box center [1233, 359] width 100 height 36
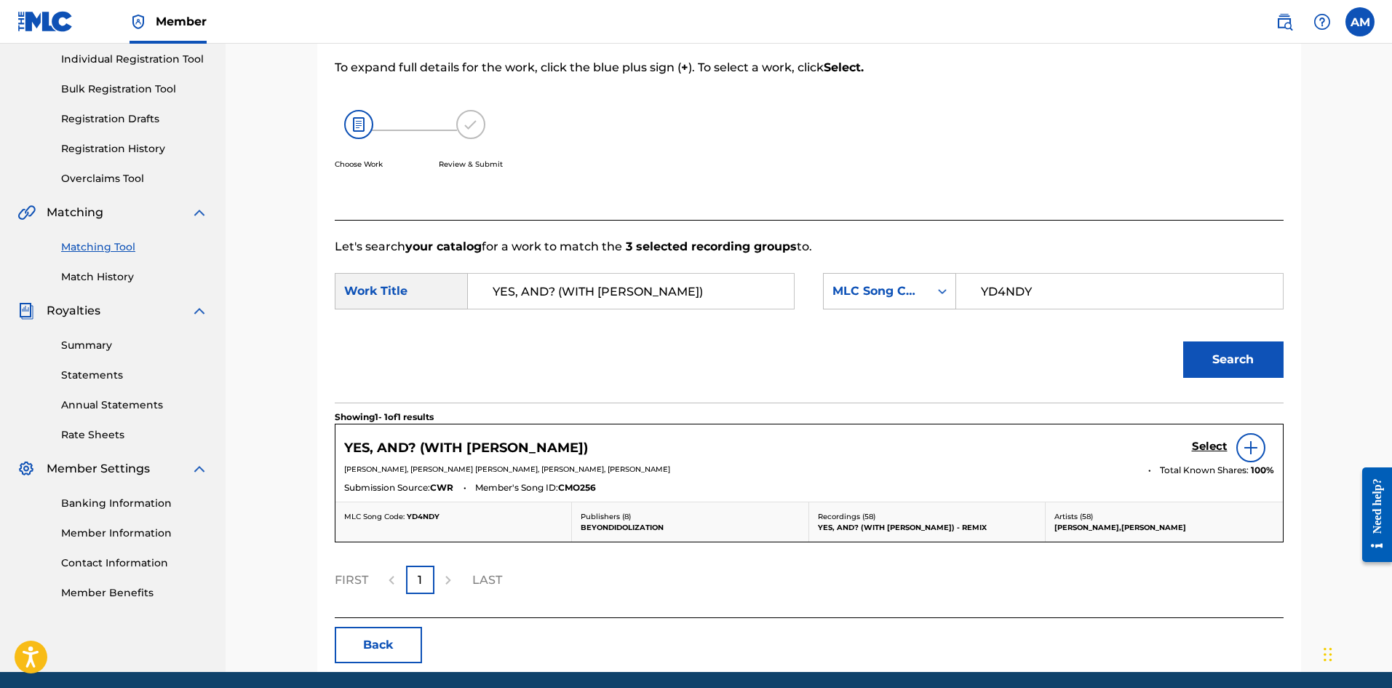
click at [1212, 442] on h5 "Select" at bounding box center [1210, 447] width 36 height 14
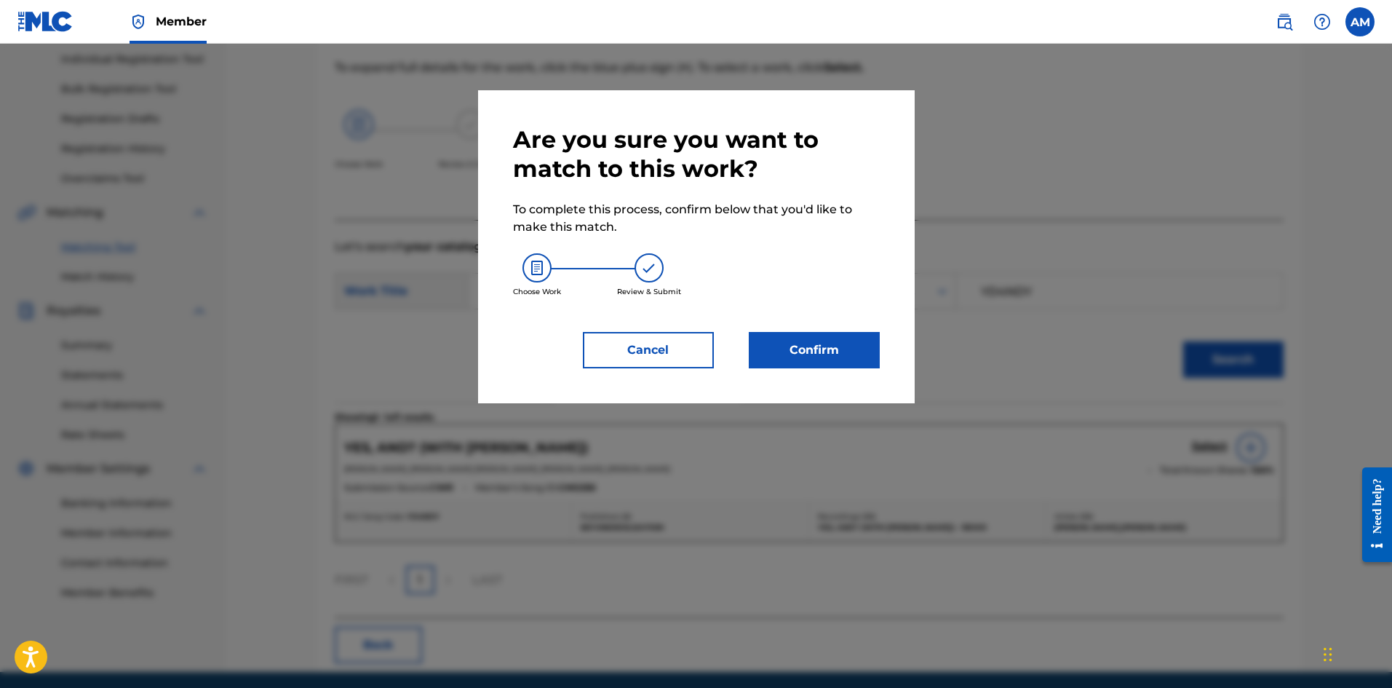
click at [837, 352] on button "Confirm" at bounding box center [814, 350] width 131 height 36
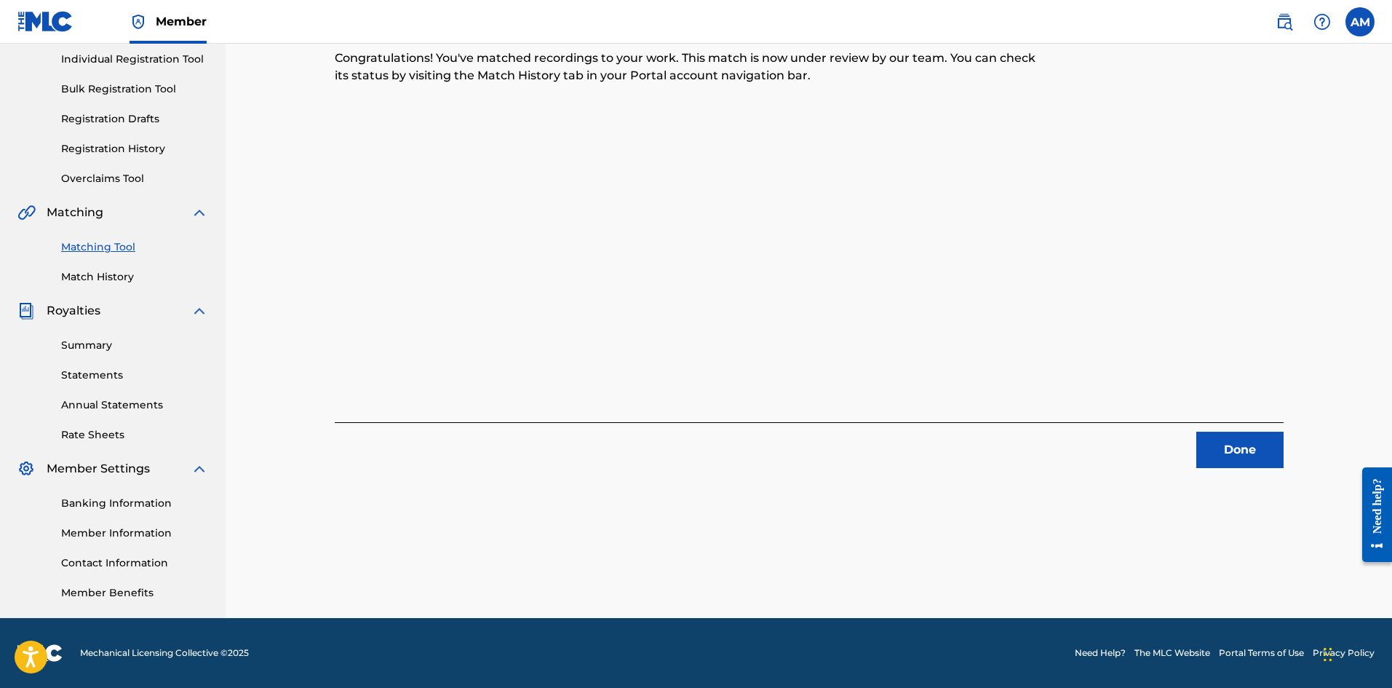
drag, startPoint x: 1243, startPoint y: 450, endPoint x: 1076, endPoint y: 528, distance: 183.6
click at [1242, 450] on button "Done" at bounding box center [1239, 450] width 87 height 36
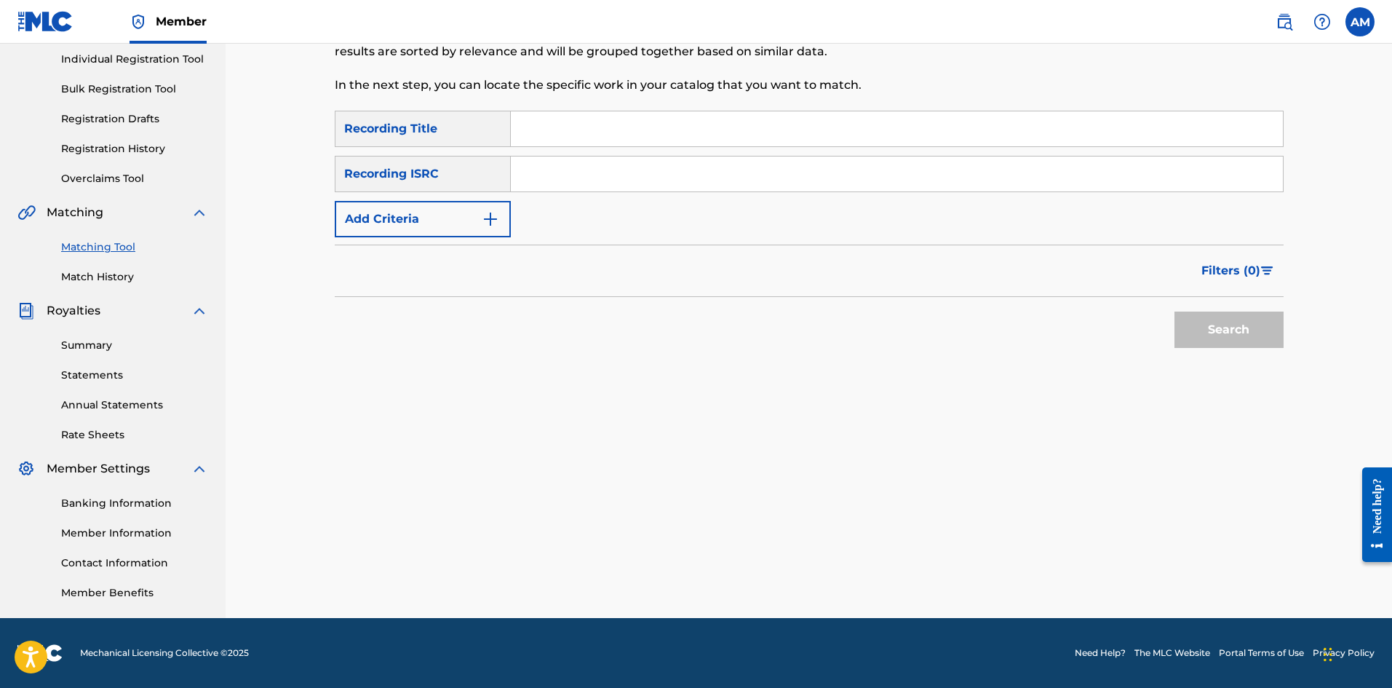
click at [571, 161] on input "Search Form" at bounding box center [897, 173] width 772 height 35
type input "USRC11702939"
click at [1242, 335] on button "Search" at bounding box center [1229, 329] width 109 height 36
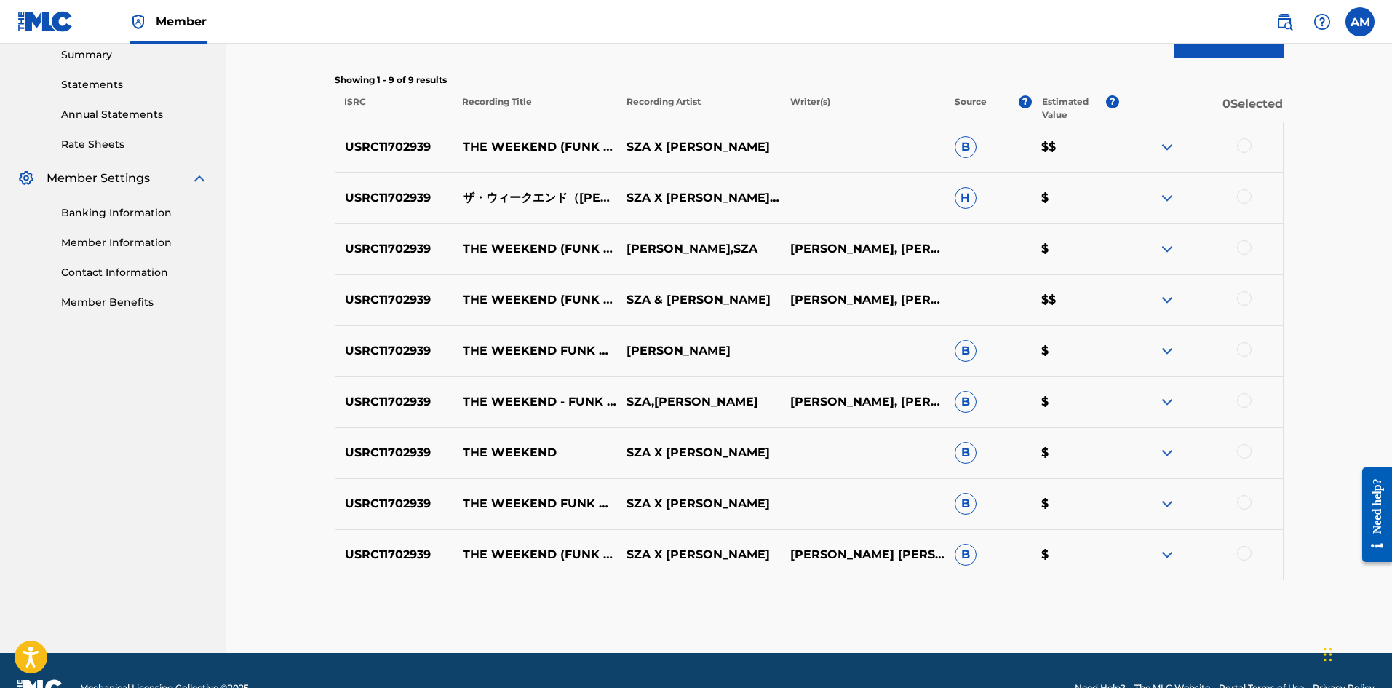
scroll to position [476, 0]
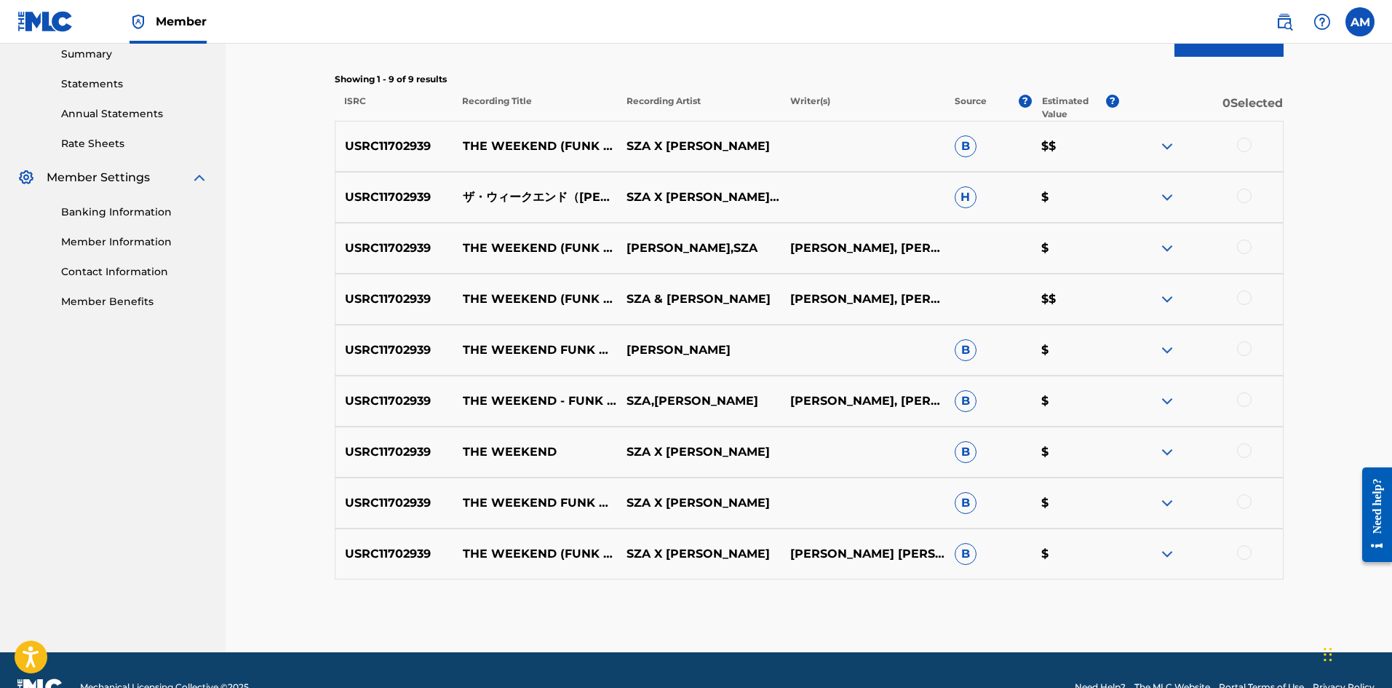
click at [1242, 145] on div at bounding box center [1244, 145] width 15 height 15
click at [1242, 193] on div at bounding box center [1244, 195] width 15 height 15
click at [1243, 250] on div at bounding box center [1244, 246] width 15 height 15
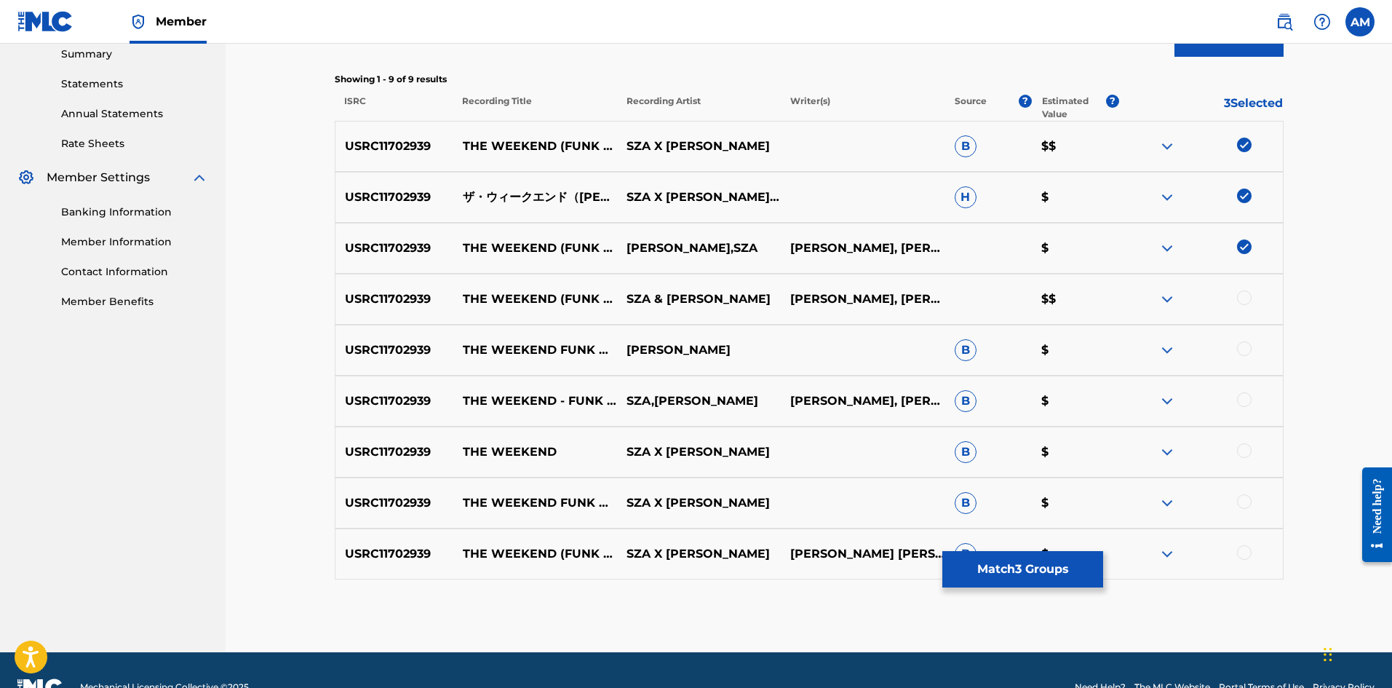
click at [1250, 295] on div at bounding box center [1244, 297] width 15 height 15
click at [1248, 347] on div at bounding box center [1244, 348] width 15 height 15
click at [1246, 401] on div at bounding box center [1244, 399] width 15 height 15
click at [1247, 444] on div at bounding box center [1244, 450] width 15 height 15
click at [1243, 507] on div at bounding box center [1244, 501] width 15 height 15
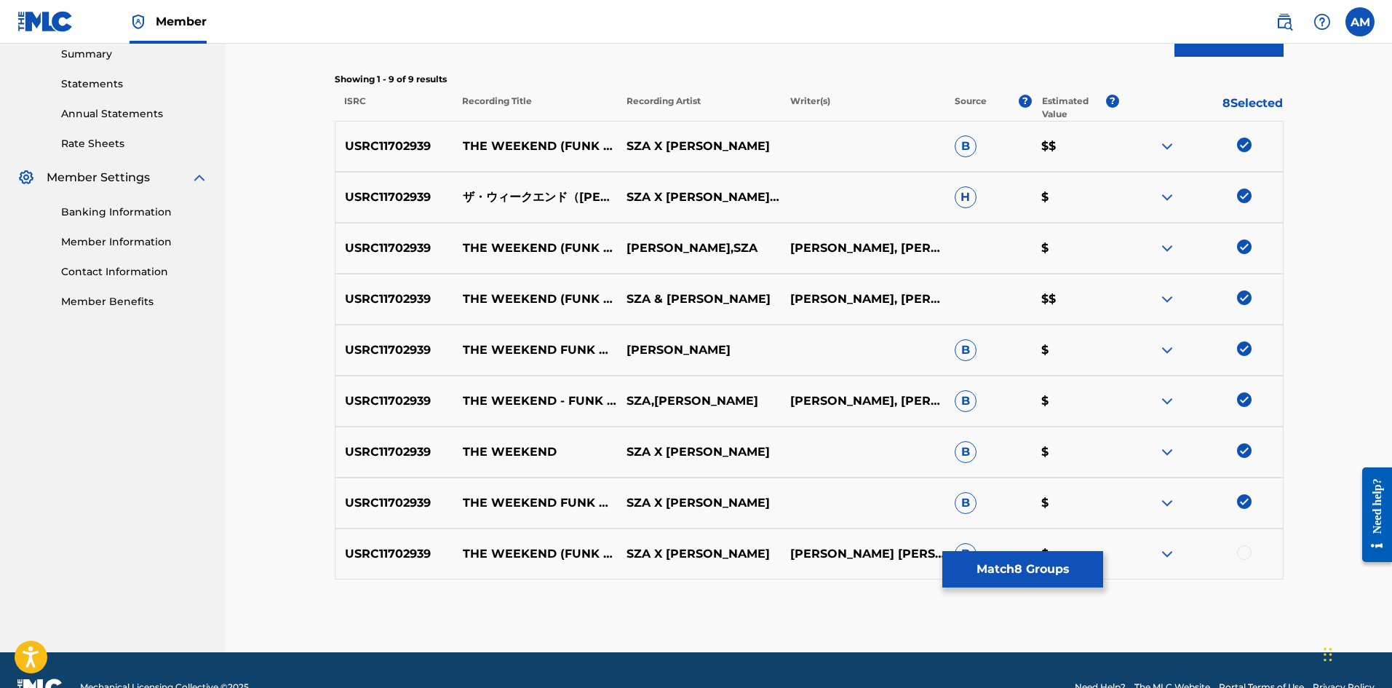
click at [1244, 552] on div at bounding box center [1244, 552] width 15 height 15
click at [1041, 587] on div "Matching Tool The Matching Tool allows Members to match sound recordings to wor…" at bounding box center [809, 147] width 949 height 1012
click at [1038, 572] on button "Match 9 Groups" at bounding box center [1022, 569] width 161 height 36
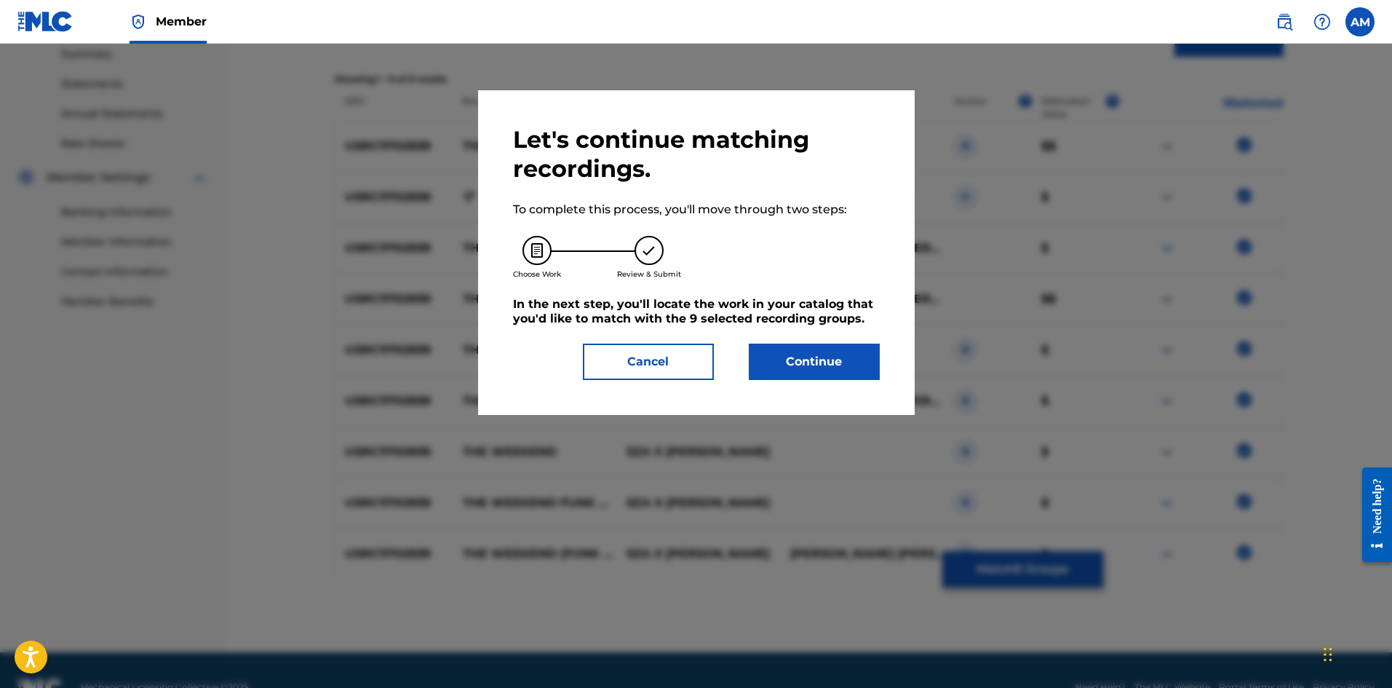
click at [825, 357] on button "Continue" at bounding box center [814, 361] width 131 height 36
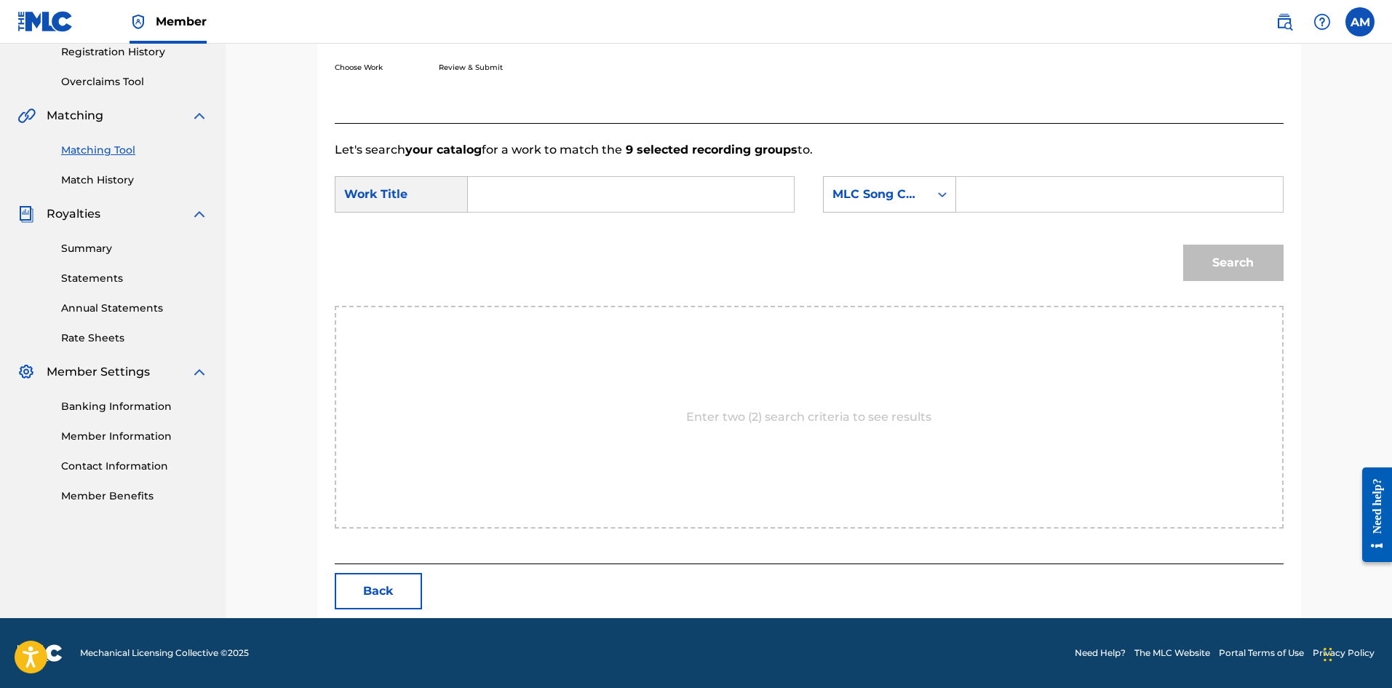
scroll to position [282, 0]
click at [998, 196] on input "Search Form" at bounding box center [1119, 194] width 301 height 35
type input "TVD8M9"
click at [612, 202] on input "Search Form" at bounding box center [630, 194] width 301 height 35
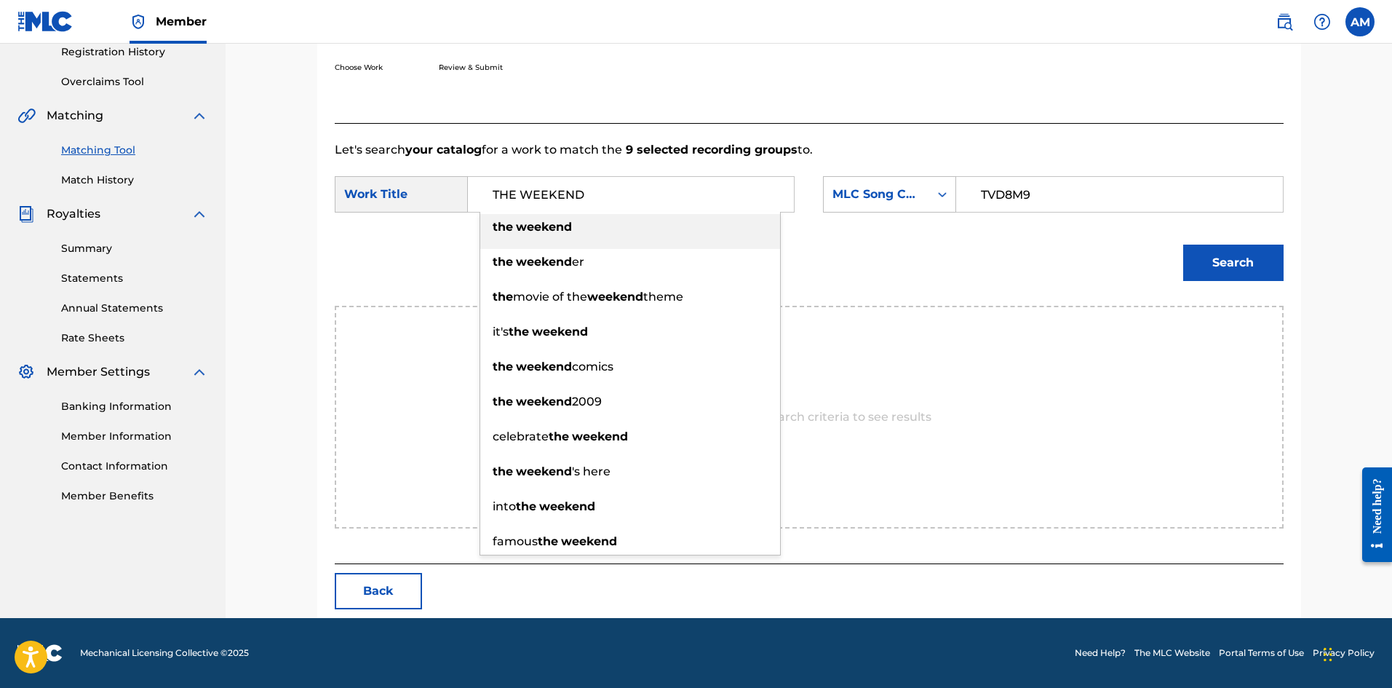
type input "THE WEEKEND"
click at [1213, 258] on button "Search" at bounding box center [1233, 263] width 100 height 36
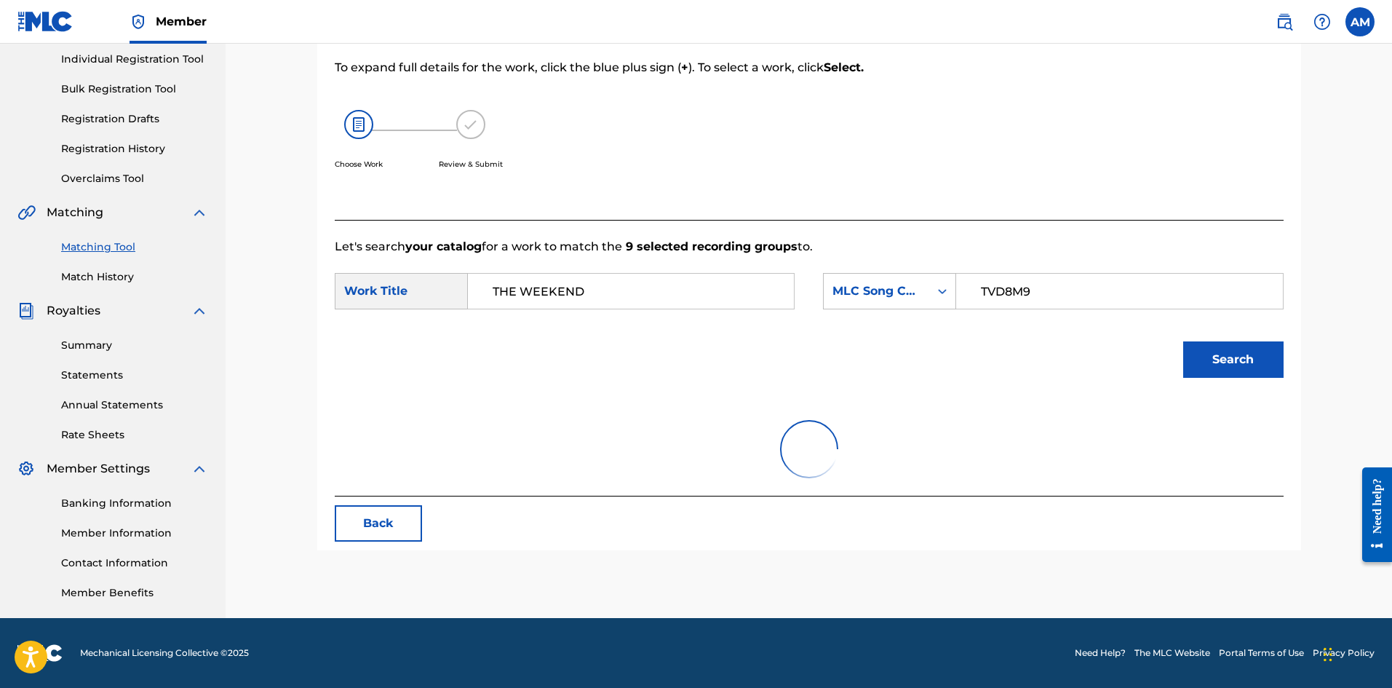
scroll to position [239, 0]
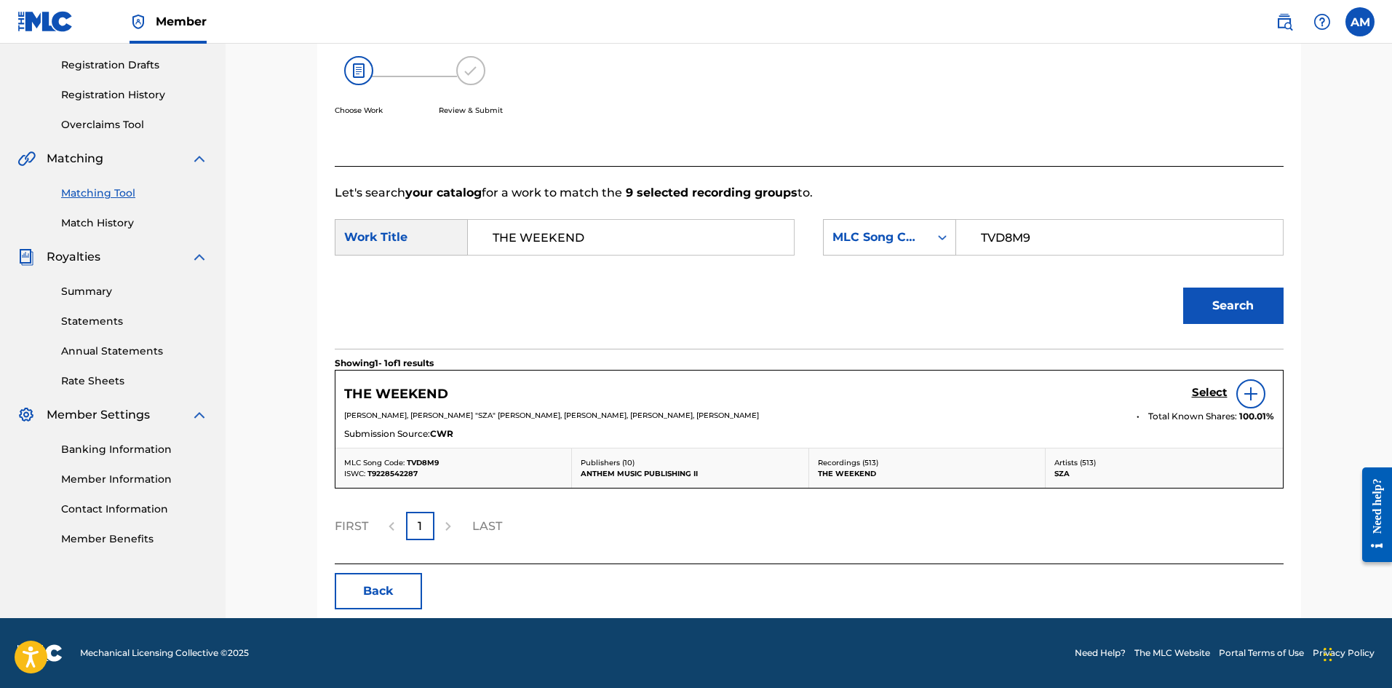
click at [1211, 394] on h5 "Select" at bounding box center [1210, 393] width 36 height 14
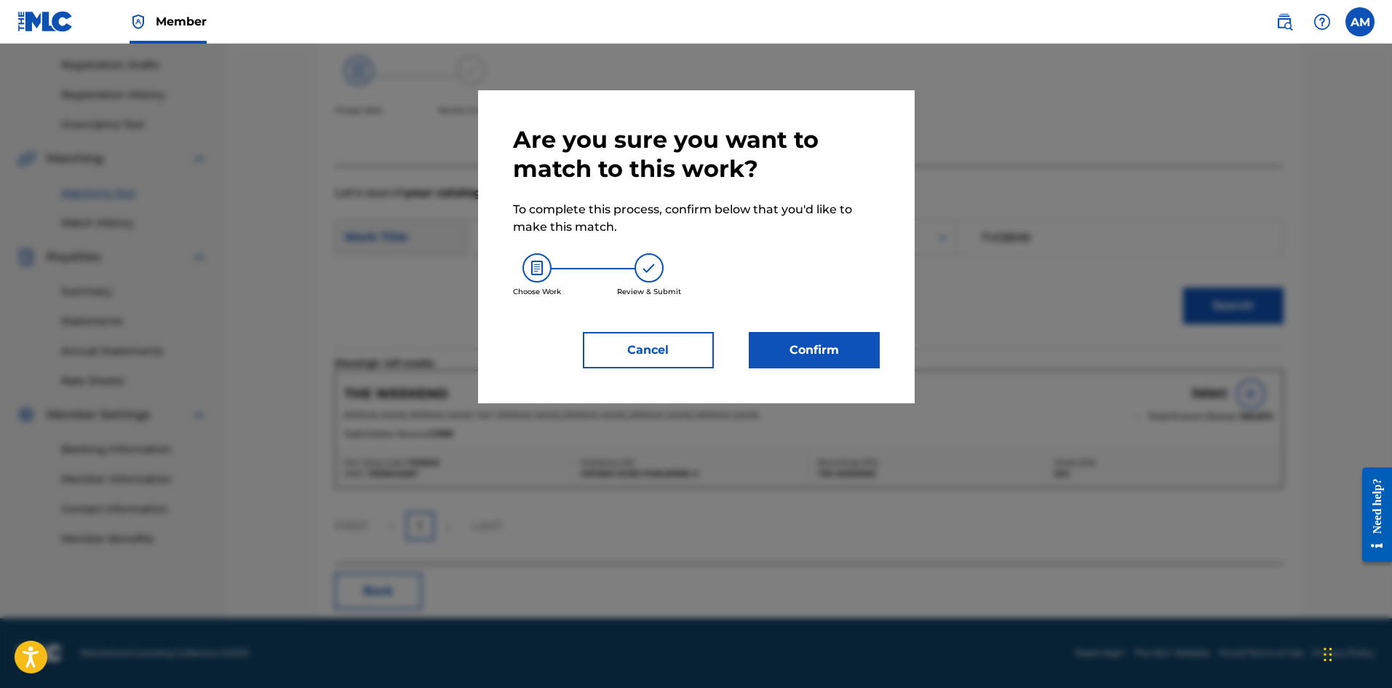
click at [818, 351] on button "Confirm" at bounding box center [814, 350] width 131 height 36
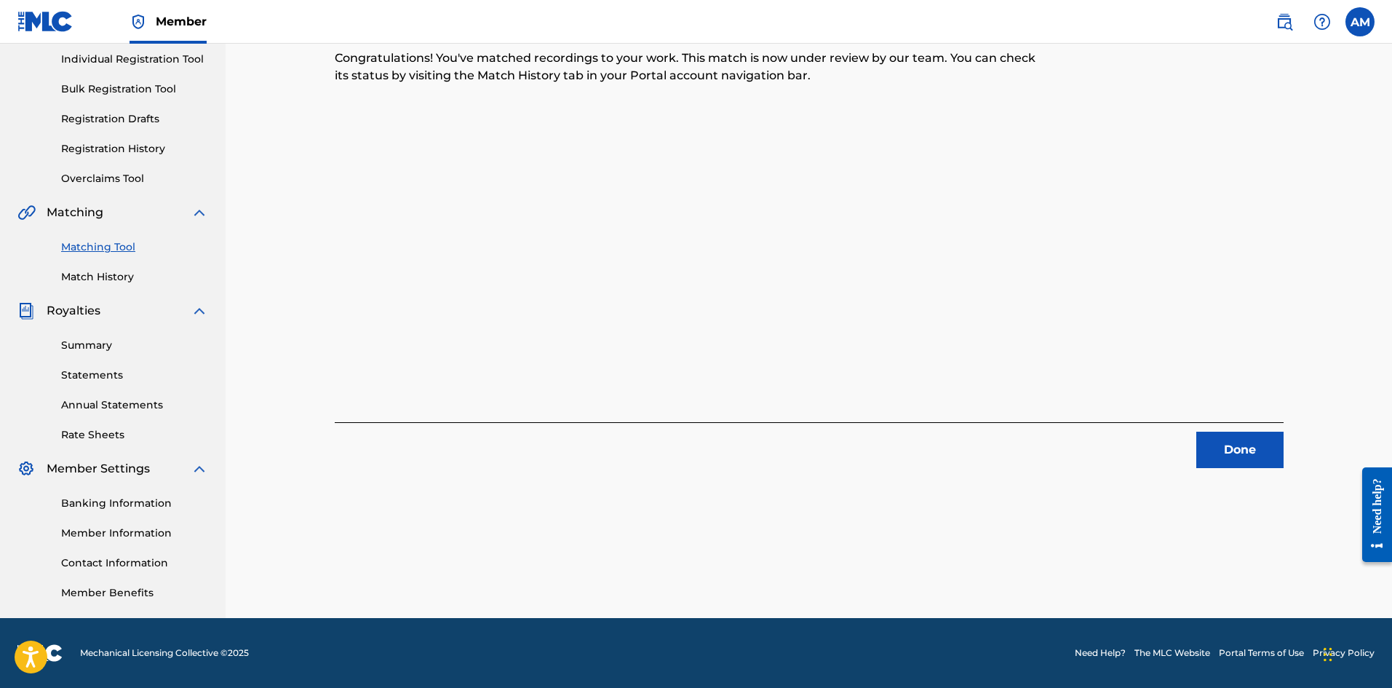
click at [1219, 443] on button "Done" at bounding box center [1239, 450] width 87 height 36
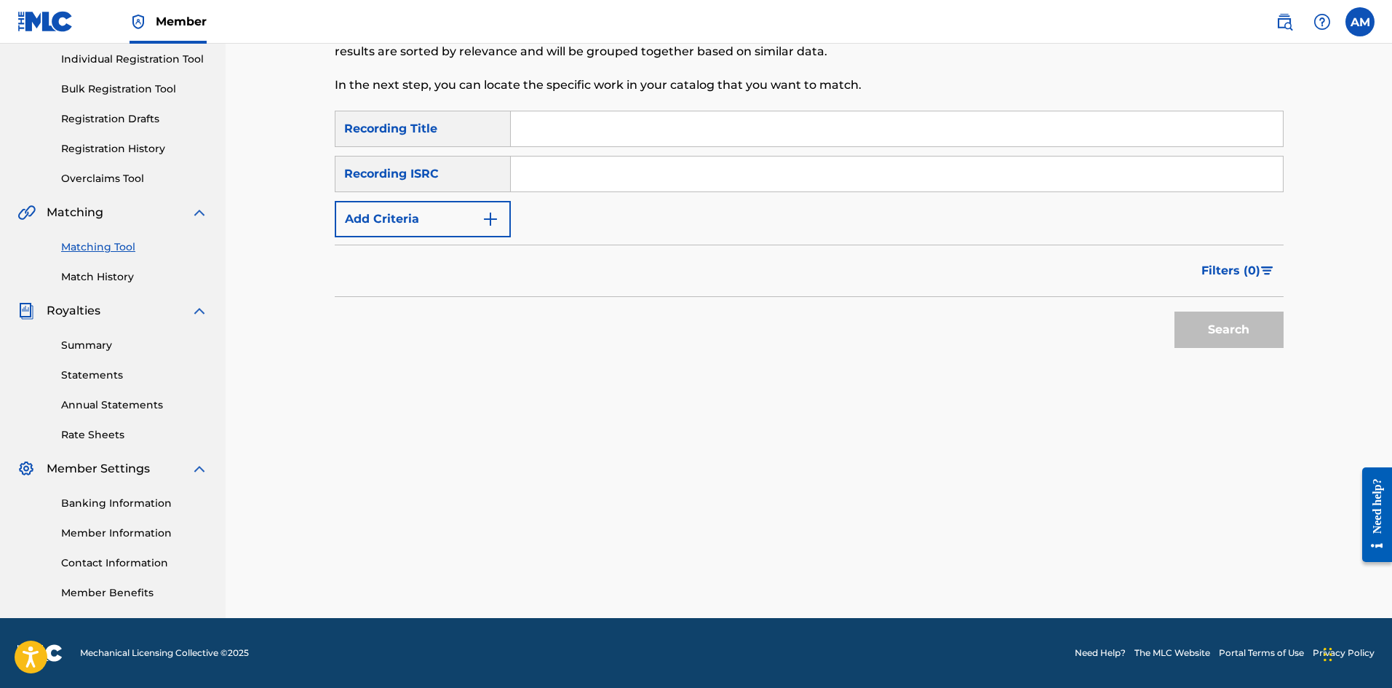
click at [565, 170] on input "Search Form" at bounding box center [897, 173] width 772 height 35
click at [1267, 336] on button "Search" at bounding box center [1229, 329] width 109 height 36
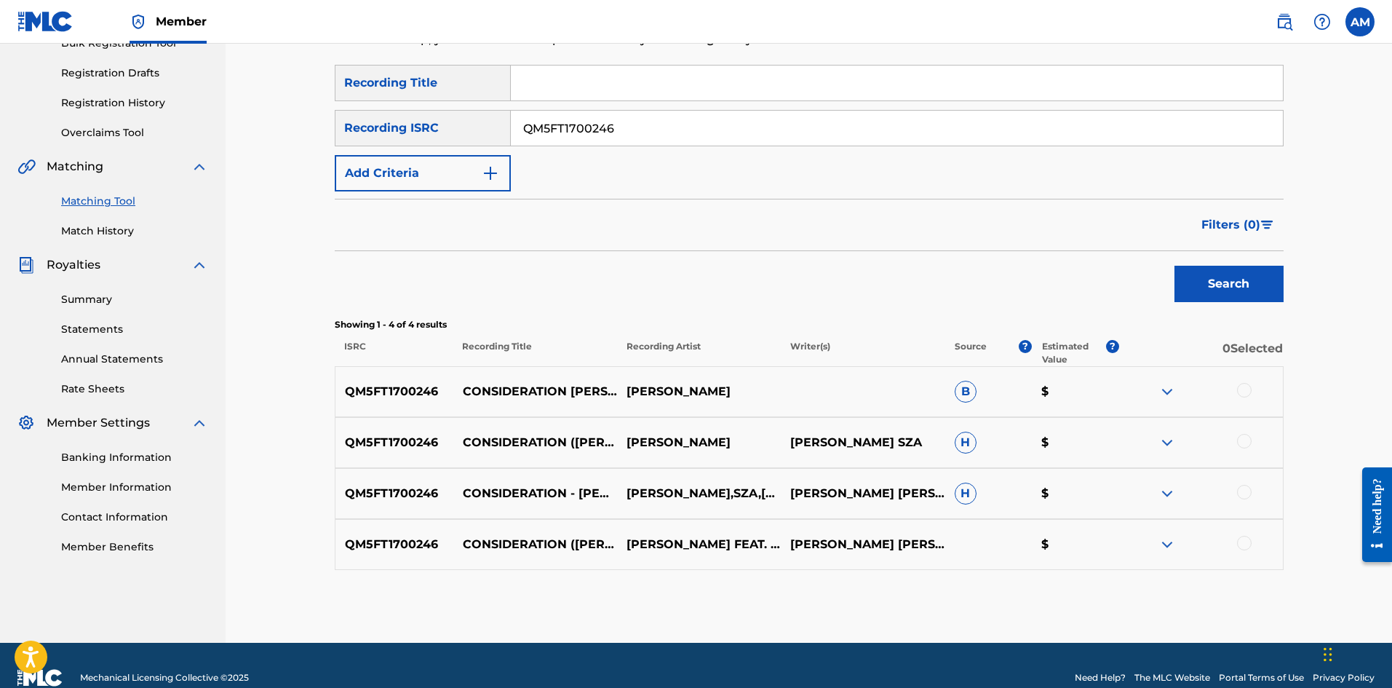
scroll to position [255, 0]
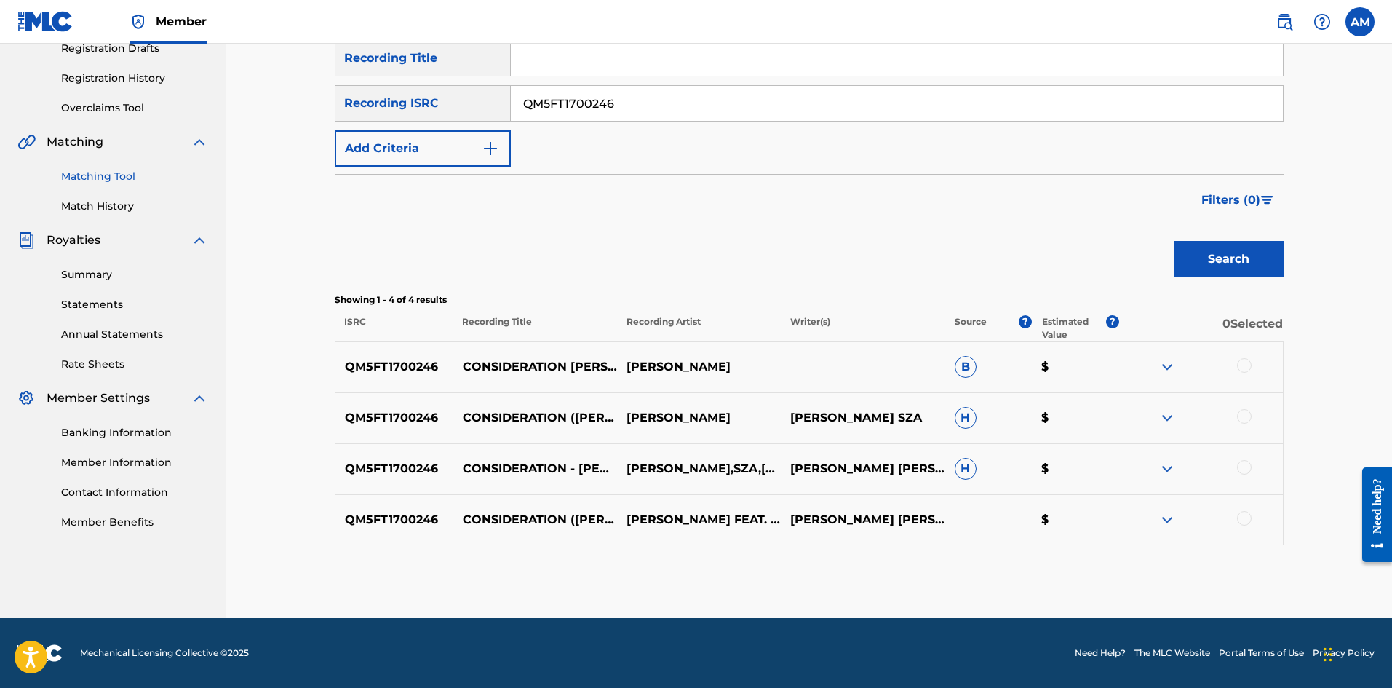
click at [1247, 363] on div at bounding box center [1244, 365] width 15 height 15
click at [1245, 412] on div at bounding box center [1244, 416] width 15 height 15
click at [1245, 469] on div at bounding box center [1244, 467] width 15 height 15
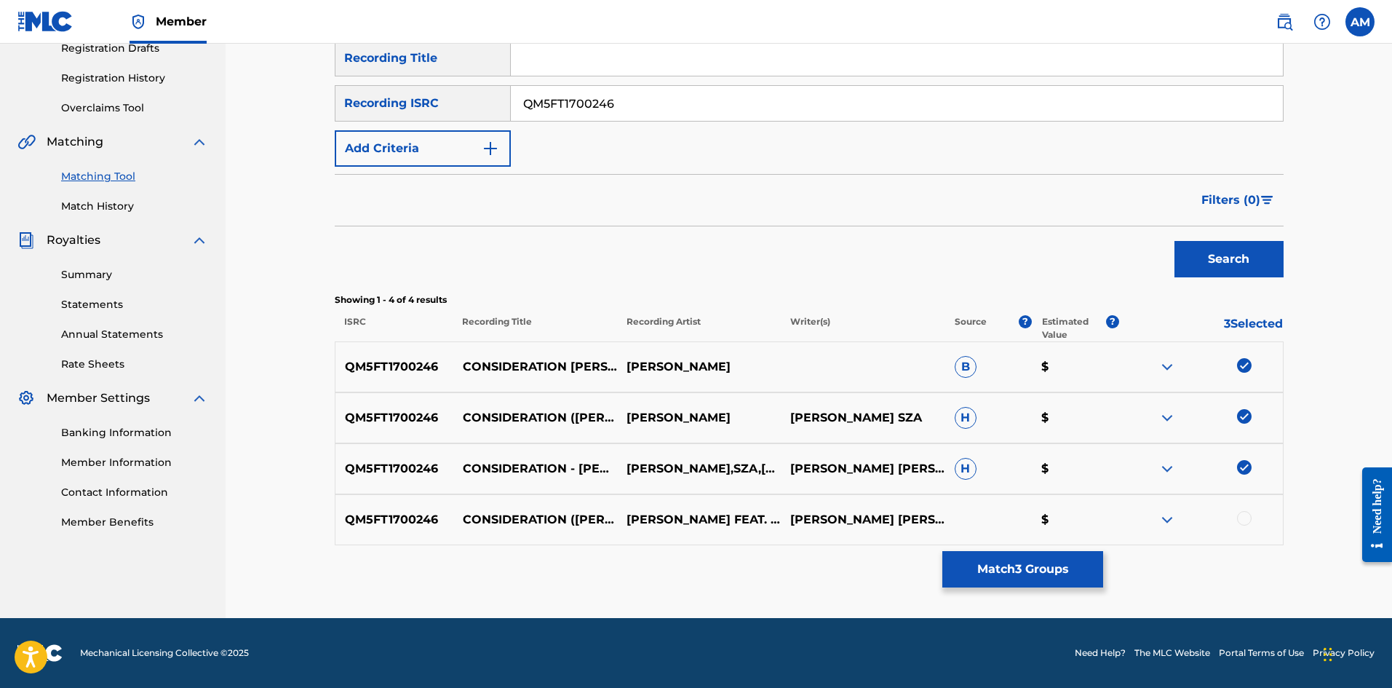
click at [1247, 515] on div at bounding box center [1244, 518] width 15 height 15
drag, startPoint x: 691, startPoint y: 102, endPoint x: 179, endPoint y: 123, distance: 512.8
click at [178, 123] on main "UNIVERSAL MUSIC PUB GROUP Summary Catalog Works Registration Claiming Tool Indi…" at bounding box center [696, 203] width 1392 height 830
click at [1227, 270] on button "Search" at bounding box center [1229, 259] width 109 height 36
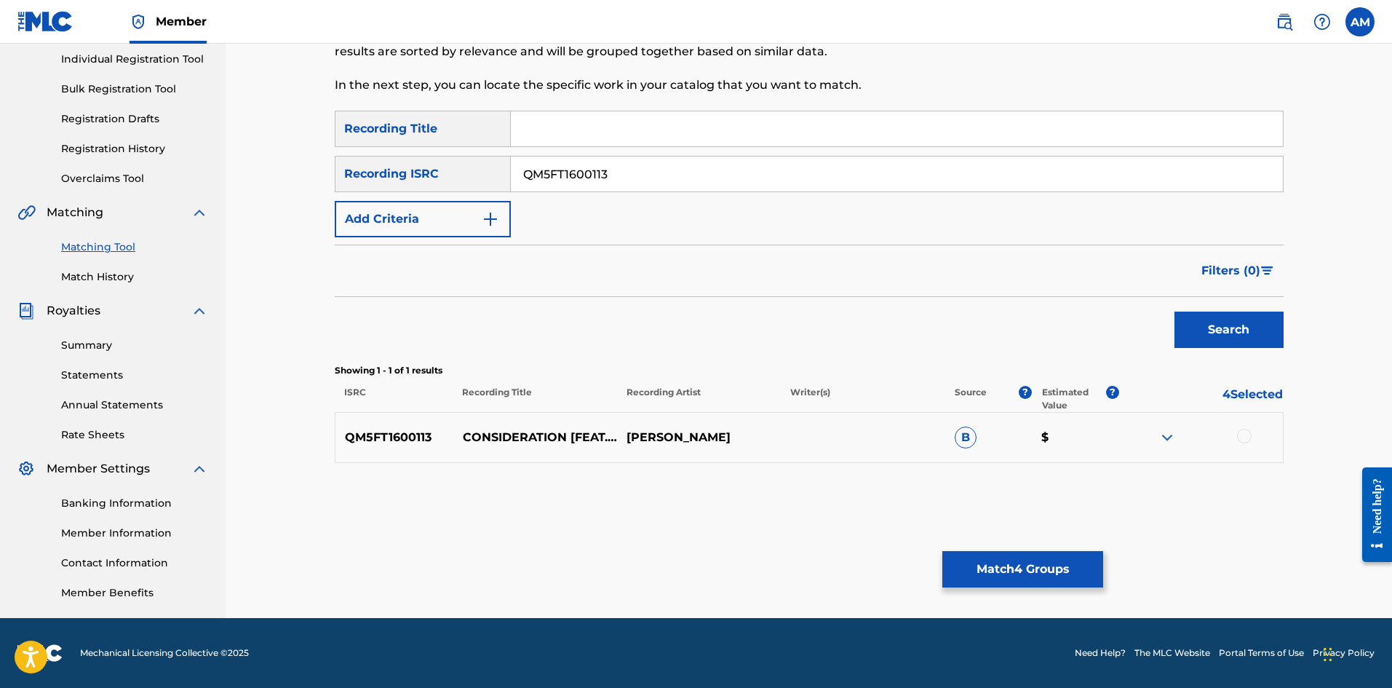
click at [1250, 437] on div at bounding box center [1244, 436] width 15 height 15
drag, startPoint x: 319, startPoint y: 177, endPoint x: 517, endPoint y: 188, distance: 198.2
click at [296, 177] on div "Matching Tool The Matching Tool allows Members to match sound recordings to wor…" at bounding box center [809, 238] width 1167 height 759
click at [1249, 329] on button "Search" at bounding box center [1229, 329] width 109 height 36
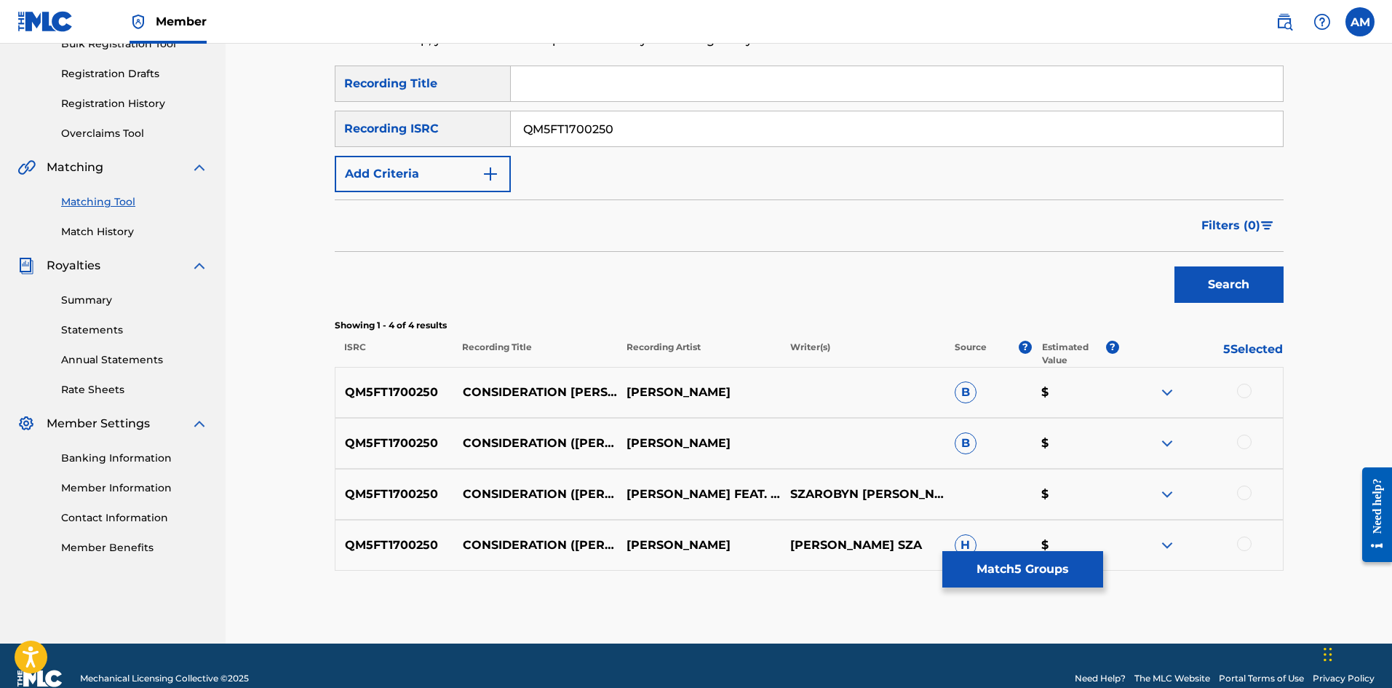
scroll to position [255, 0]
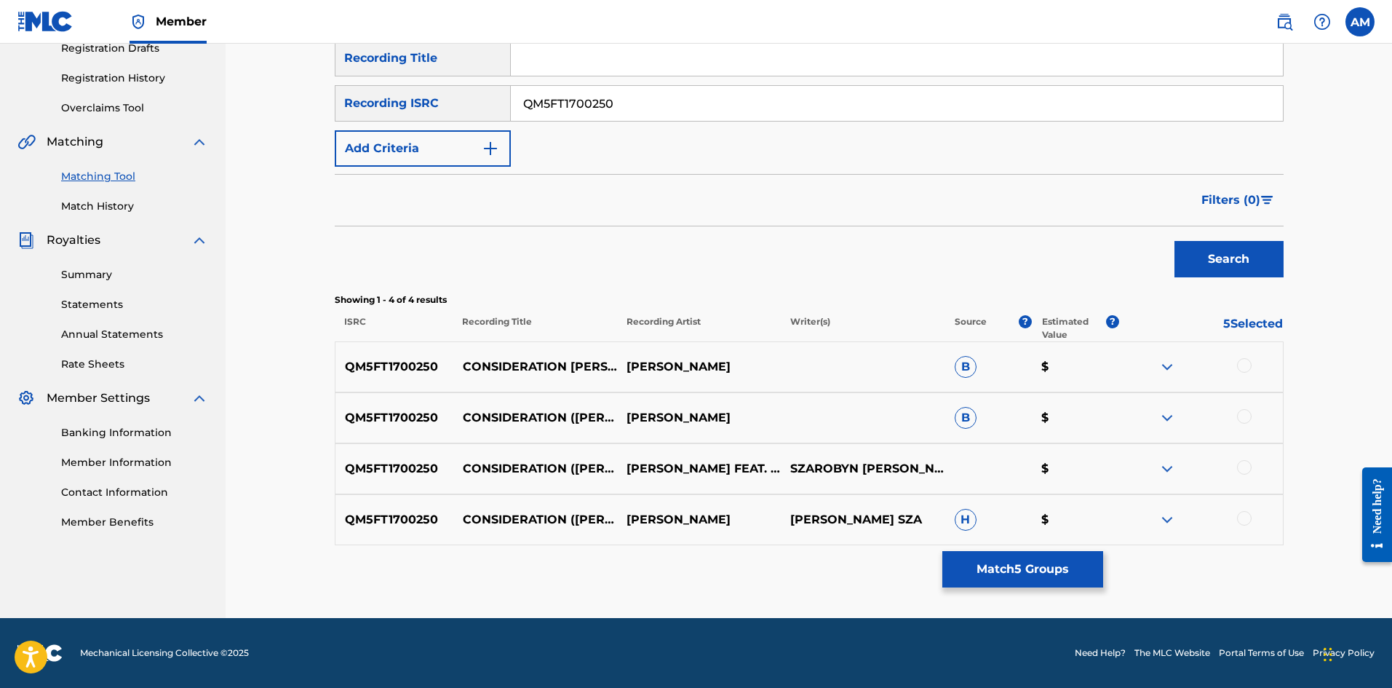
click at [1247, 366] on div at bounding box center [1244, 365] width 15 height 15
click at [1248, 412] on div at bounding box center [1244, 416] width 15 height 15
click at [1246, 466] on div at bounding box center [1244, 467] width 15 height 15
click at [1242, 515] on div at bounding box center [1244, 518] width 15 height 15
drag, startPoint x: 657, startPoint y: 105, endPoint x: 222, endPoint y: 113, distance: 435.3
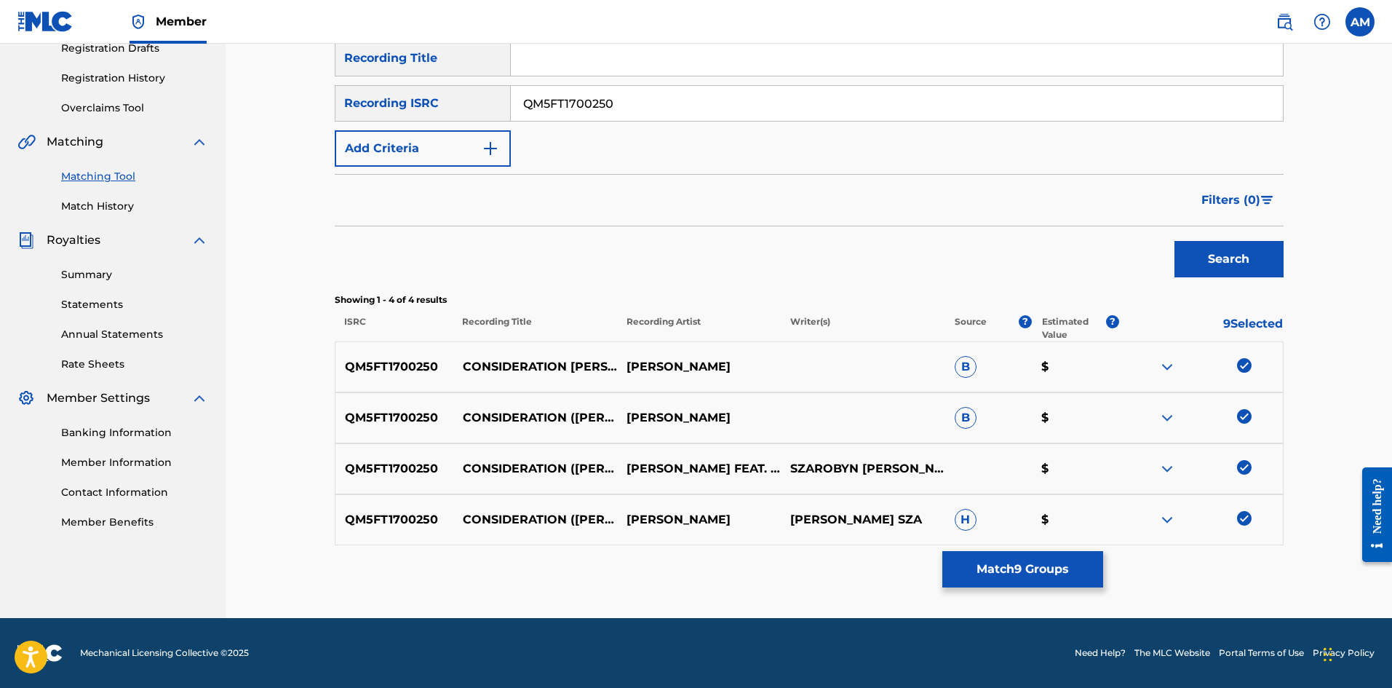
click at [227, 112] on div "Matching Tool The Matching Tool allows Members to match sound recordings to wor…" at bounding box center [809, 203] width 1167 height 830
click at [1250, 253] on button "Search" at bounding box center [1229, 259] width 109 height 36
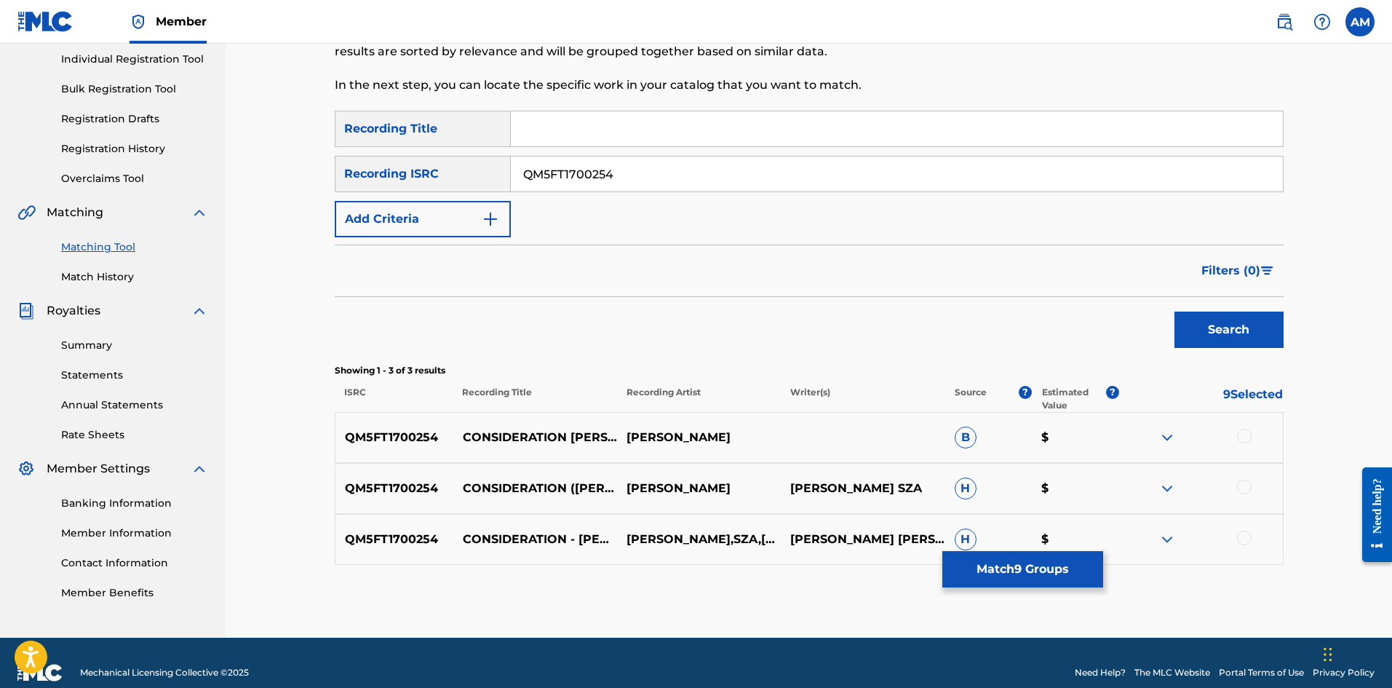
scroll to position [204, 0]
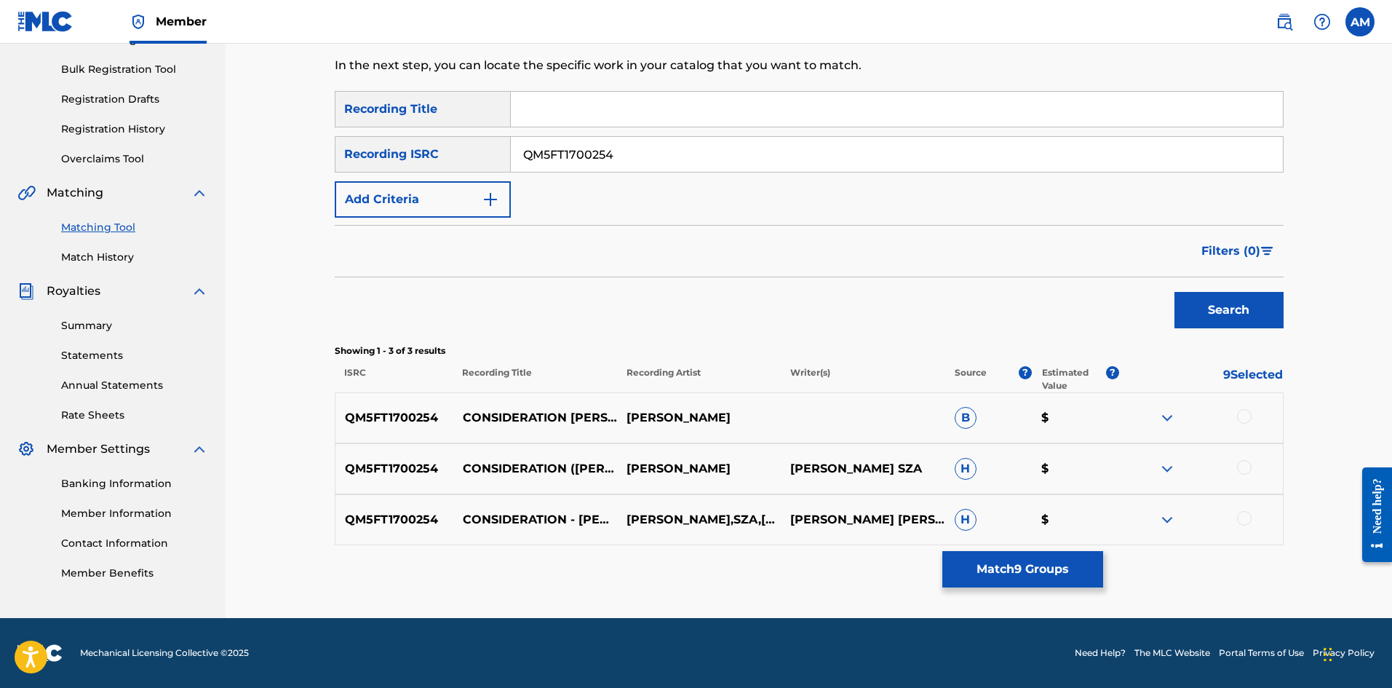
click at [1246, 408] on div "QM5FT1700254 CONSIDERATION [PERSON_NAME] REMIX [PERSON_NAME] B $" at bounding box center [809, 417] width 949 height 51
click at [1245, 424] on div at bounding box center [1201, 417] width 164 height 17
drag, startPoint x: 1242, startPoint y: 472, endPoint x: 1244, endPoint y: 428, distance: 44.4
click at [1242, 471] on div at bounding box center [1244, 467] width 15 height 15
click at [1244, 417] on div at bounding box center [1244, 416] width 15 height 15
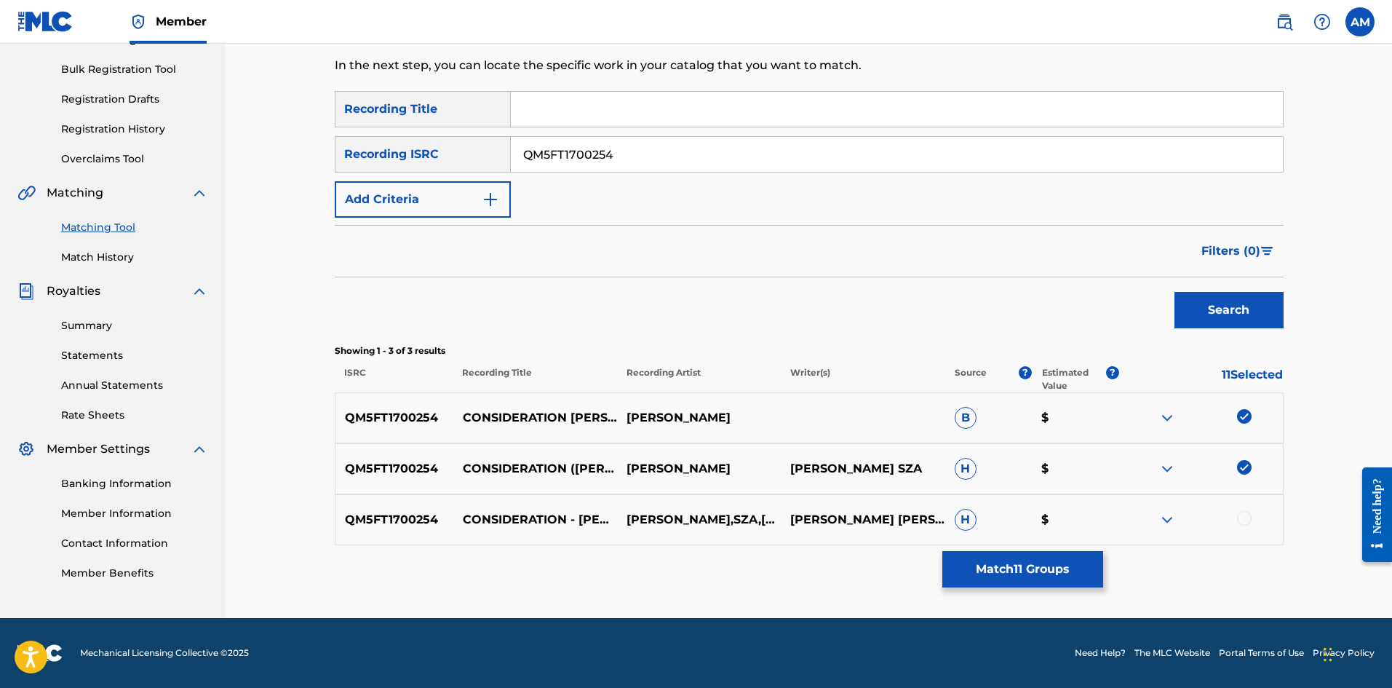
click at [1246, 514] on div at bounding box center [1244, 518] width 15 height 15
drag, startPoint x: 635, startPoint y: 157, endPoint x: 298, endPoint y: 181, distance: 337.1
click at [298, 180] on div "Matching Tool The Matching Tool allows Members to match sound recordings to wor…" at bounding box center [809, 228] width 1167 height 779
click at [1231, 307] on button "Search" at bounding box center [1229, 310] width 109 height 36
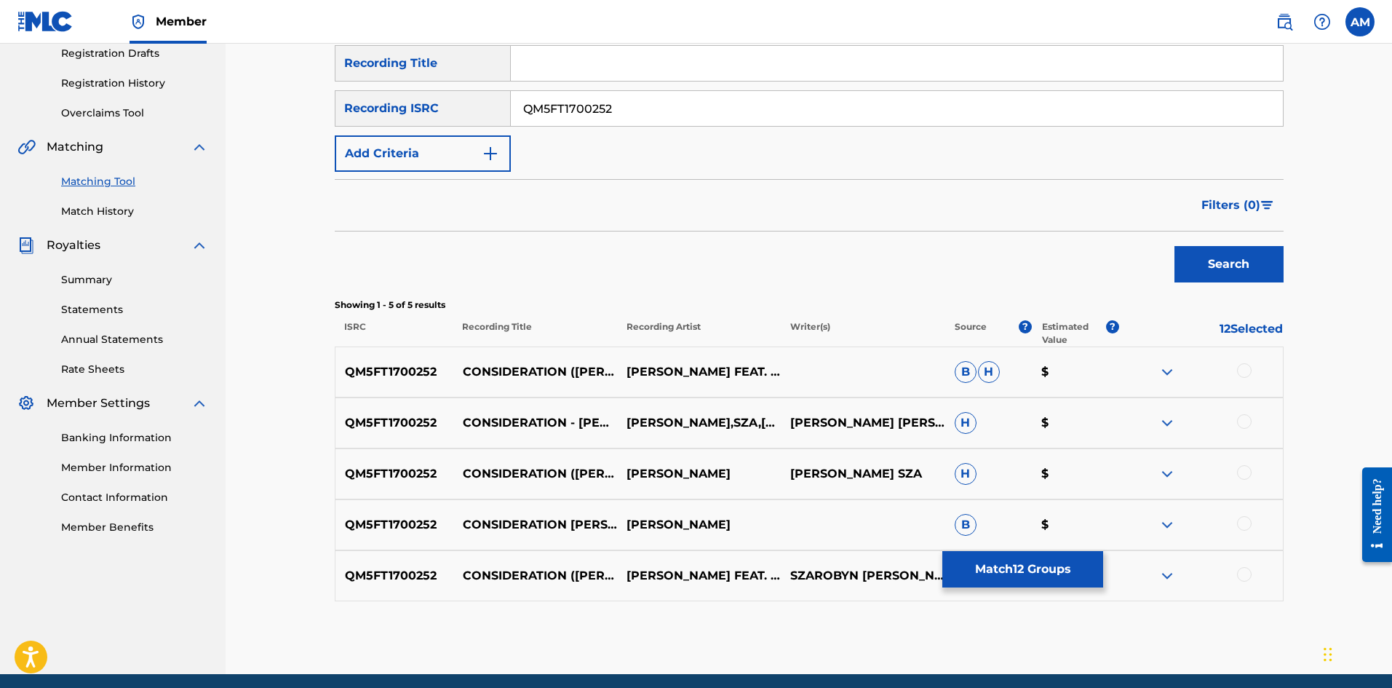
scroll to position [306, 0]
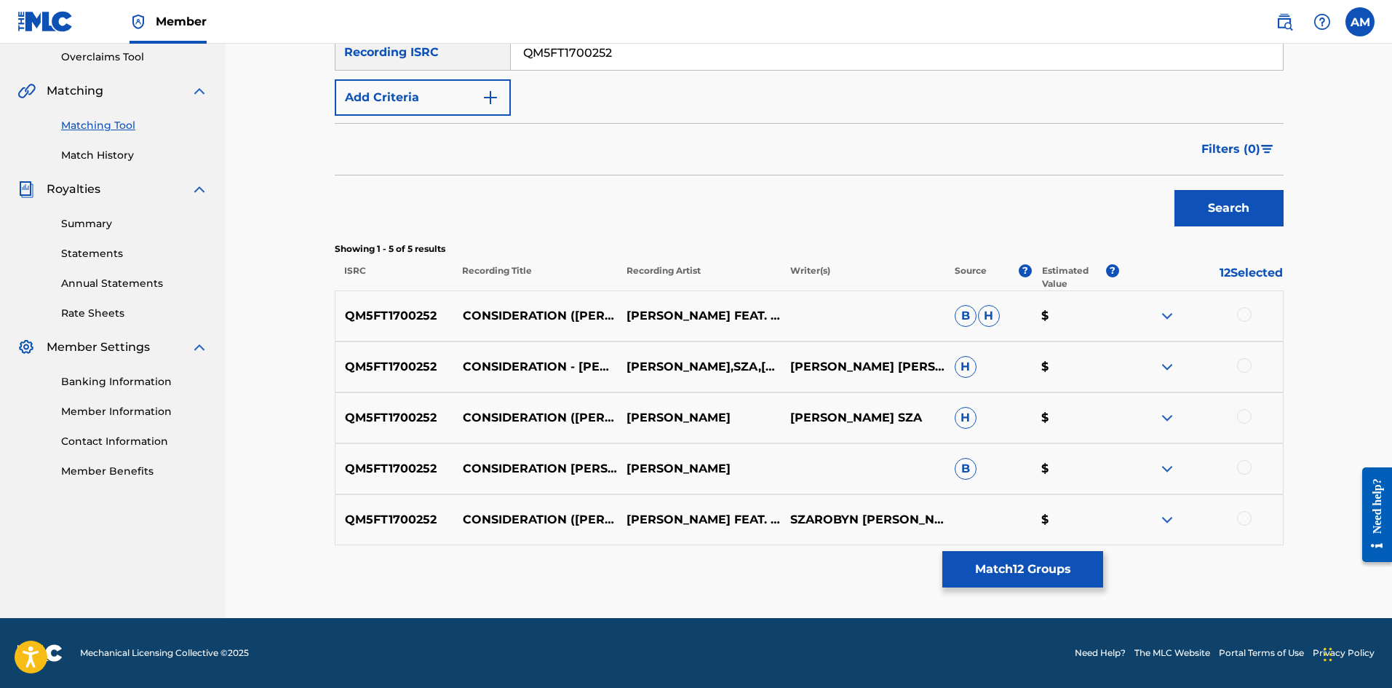
click at [1243, 315] on div at bounding box center [1244, 314] width 15 height 15
click at [1241, 362] on div at bounding box center [1244, 365] width 15 height 15
click at [1242, 413] on div at bounding box center [1244, 416] width 15 height 15
click at [1243, 466] on div at bounding box center [1244, 467] width 15 height 15
click at [1248, 518] on div at bounding box center [1244, 518] width 15 height 15
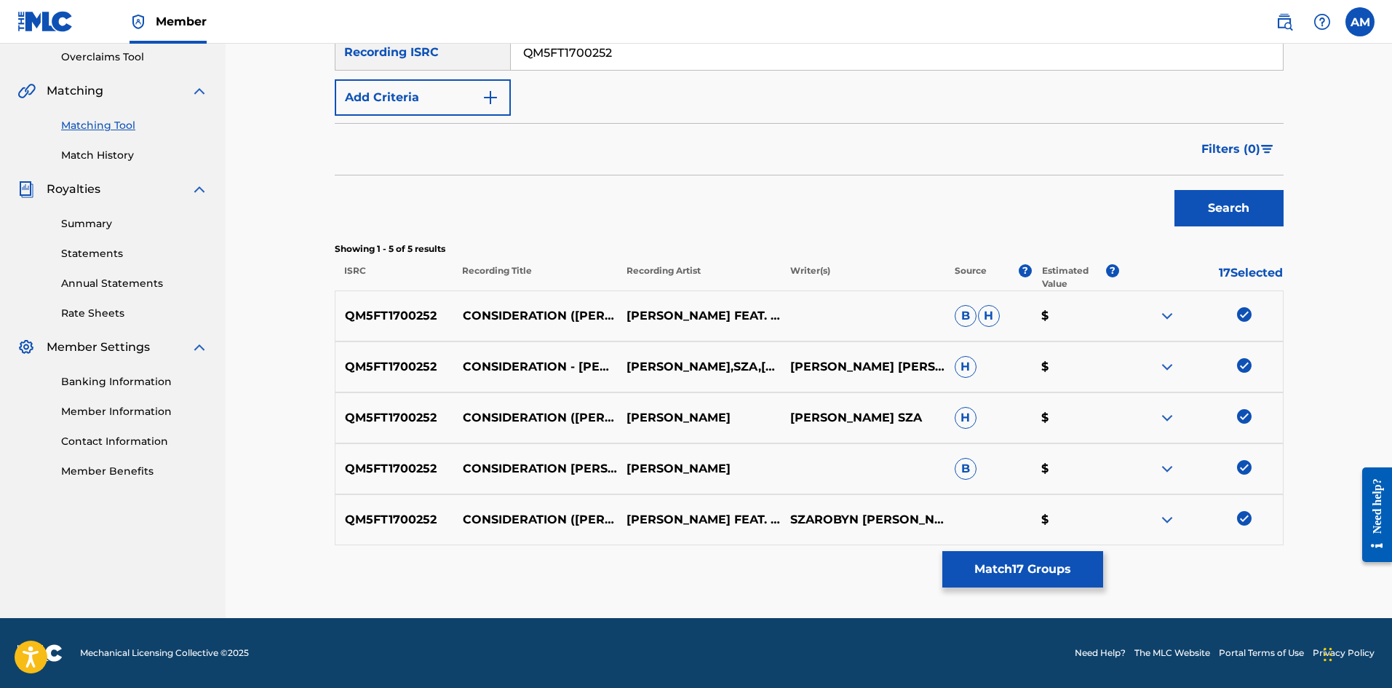
drag, startPoint x: 650, startPoint y: 50, endPoint x: 203, endPoint y: 47, distance: 446.8
click at [203, 47] on main "UNIVERSAL MUSIC PUB GROUP Summary Catalog Works Registration Claiming Tool Indi…" at bounding box center [696, 177] width 1392 height 881
type input "QM5FT1700248"
click at [1257, 213] on button "Search" at bounding box center [1229, 208] width 109 height 36
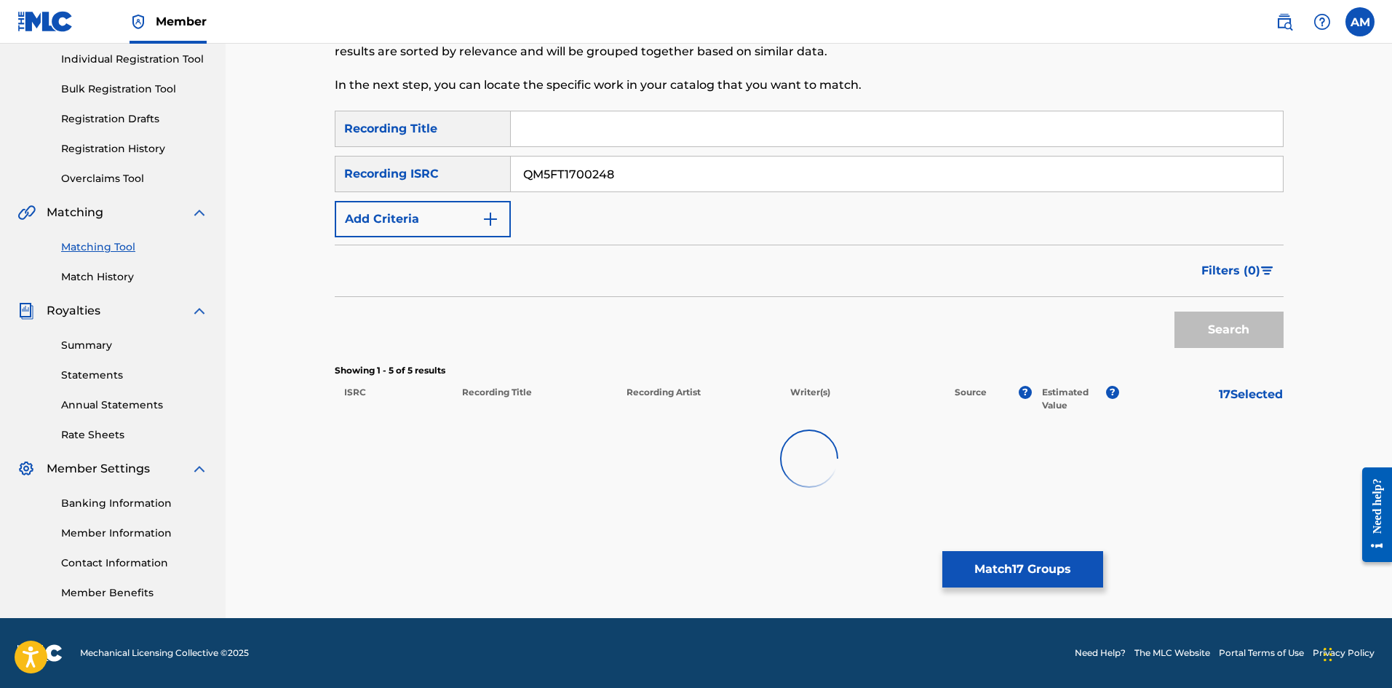
scroll to position [255, 0]
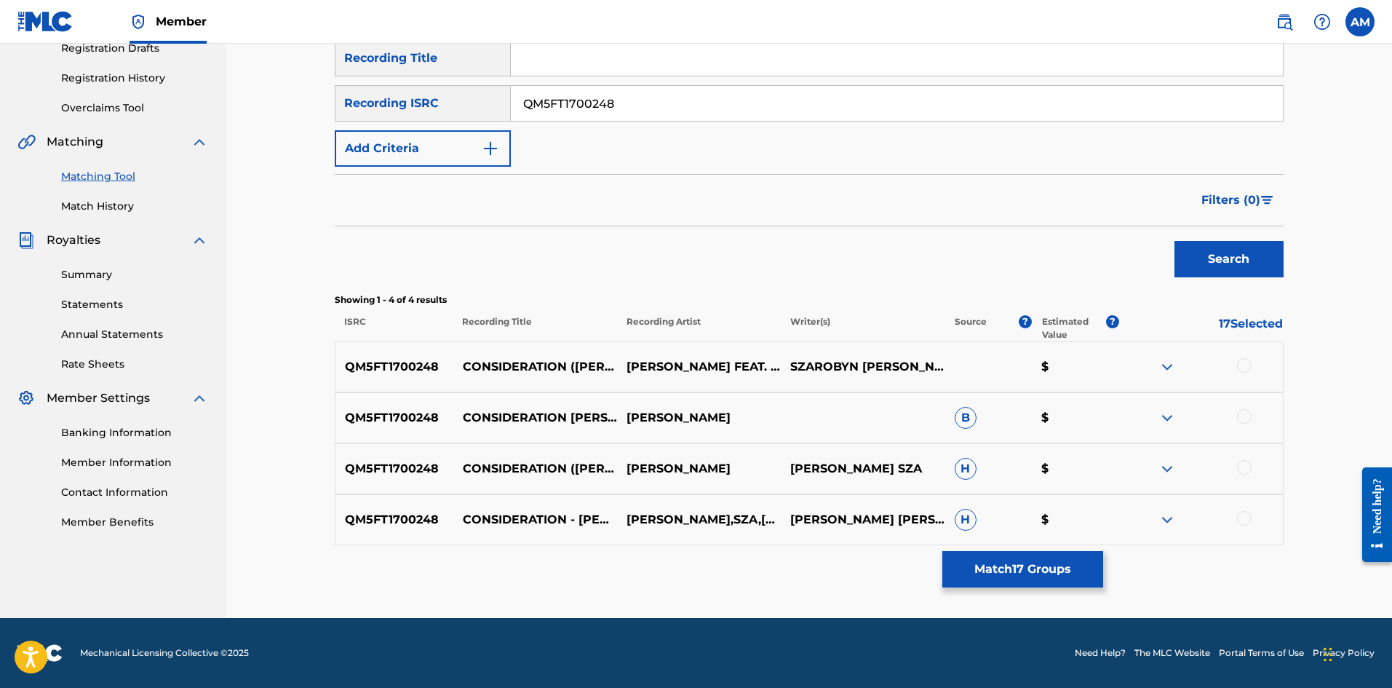
click at [1239, 362] on div at bounding box center [1244, 365] width 15 height 15
click at [1235, 413] on div at bounding box center [1201, 417] width 164 height 17
click at [1242, 419] on div at bounding box center [1244, 416] width 15 height 15
click at [1239, 470] on div at bounding box center [1244, 467] width 15 height 15
click at [1247, 516] on div at bounding box center [1244, 518] width 15 height 15
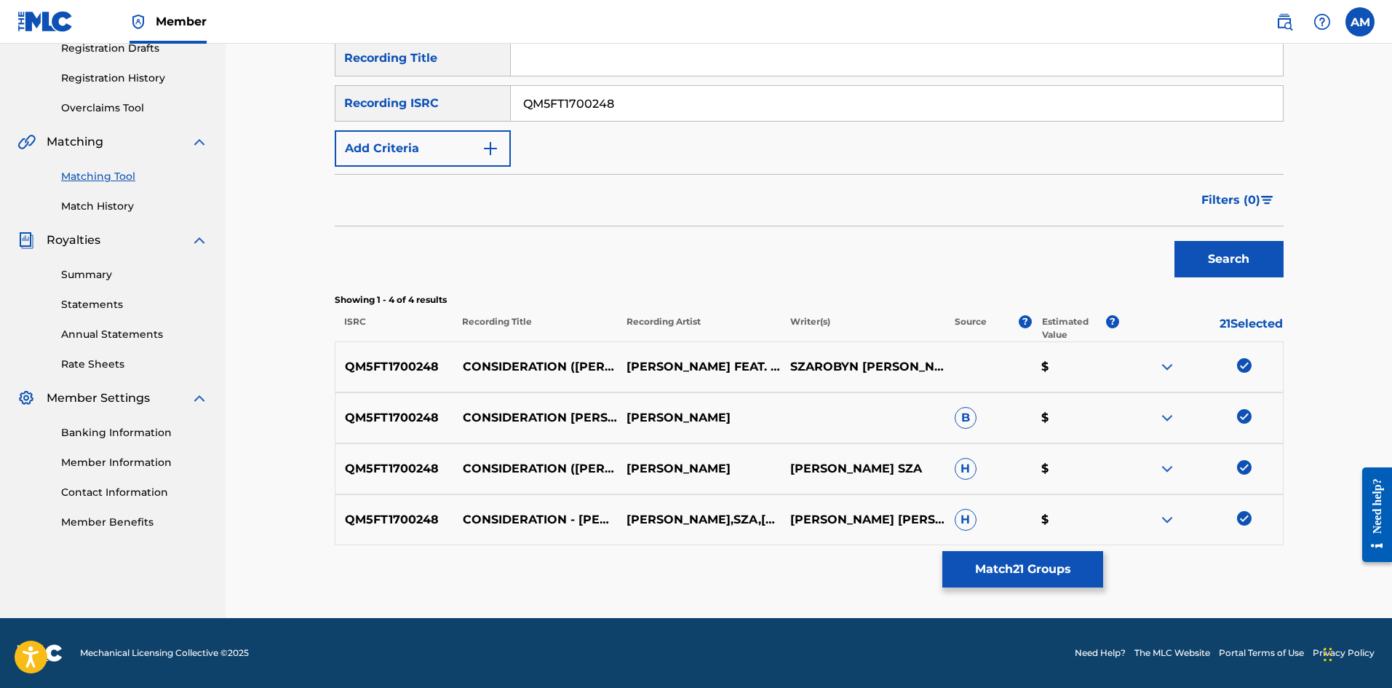
click at [1014, 579] on button "Match 21 Groups" at bounding box center [1022, 569] width 161 height 36
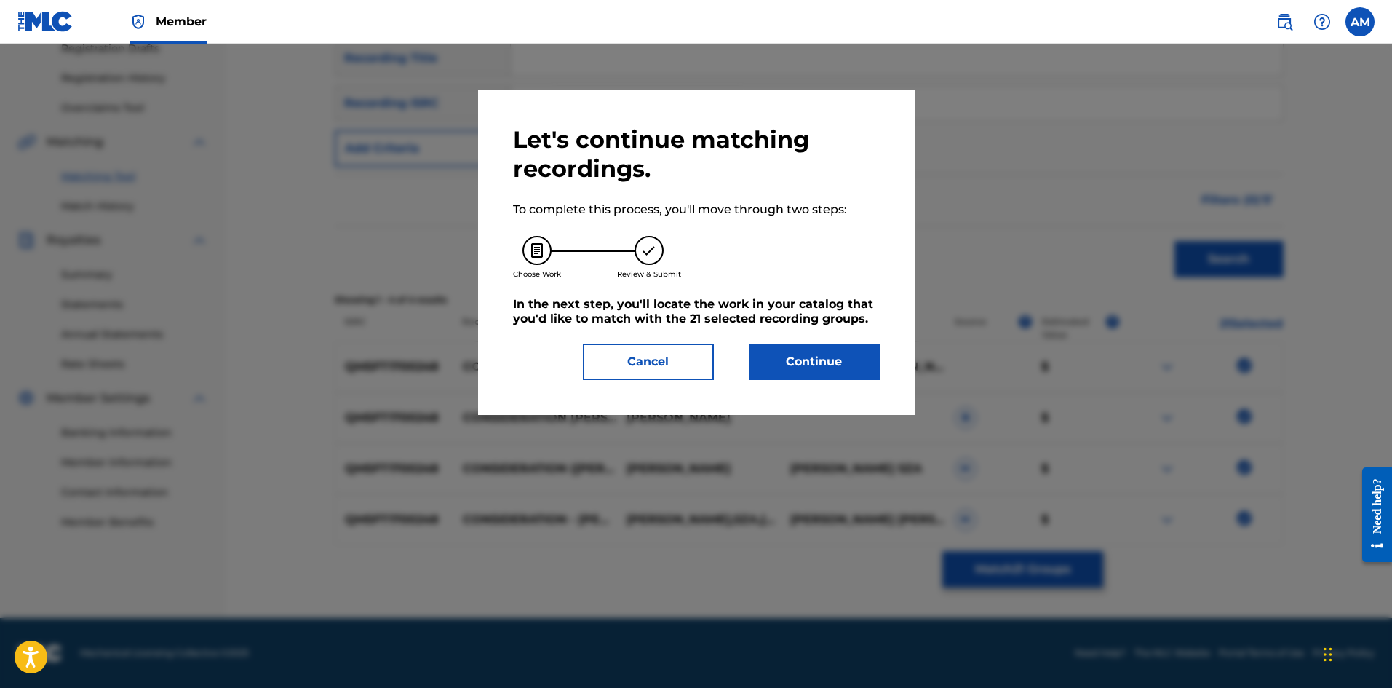
click at [825, 369] on button "Continue" at bounding box center [814, 361] width 131 height 36
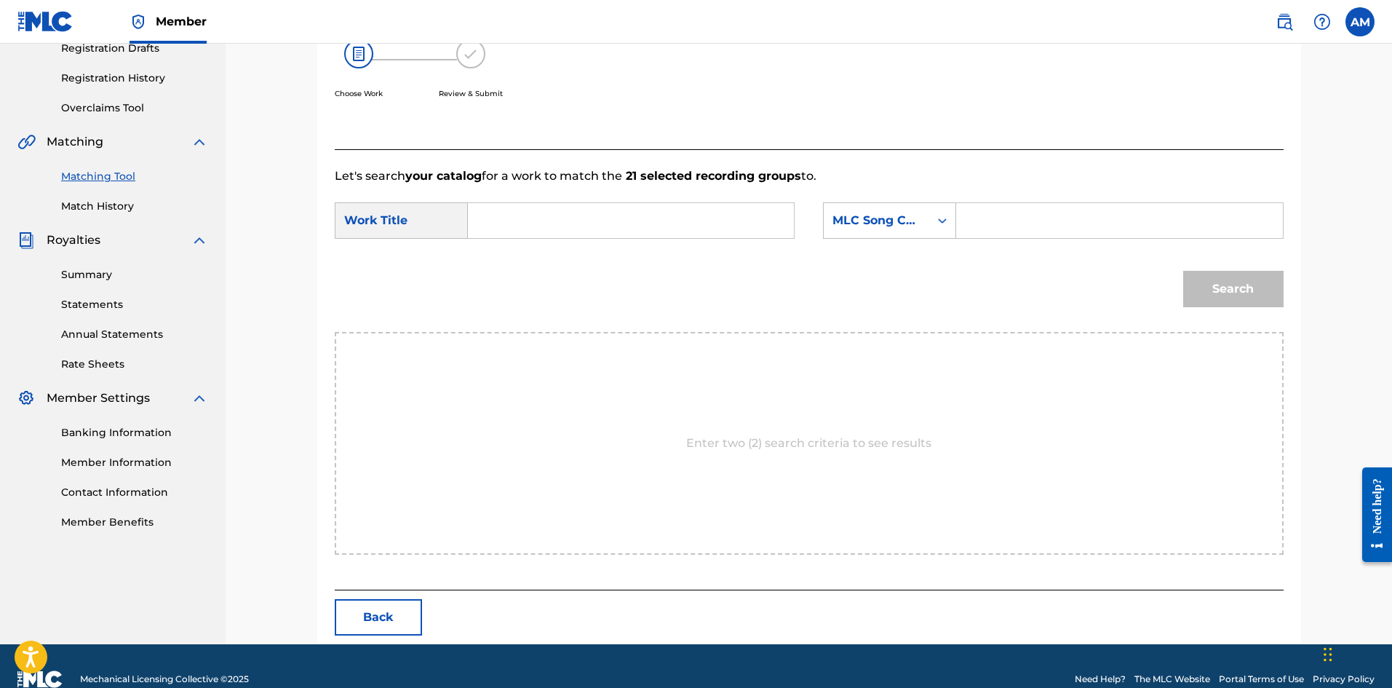
click at [594, 215] on input "Search Form" at bounding box center [630, 220] width 301 height 35
type input "CONSIDERATION (FEAT. SZA)"
click at [1001, 218] on input "Search Form" at bounding box center [1119, 220] width 301 height 35
type input "CV8K5Z"
click at [1232, 300] on button "Search" at bounding box center [1233, 289] width 100 height 36
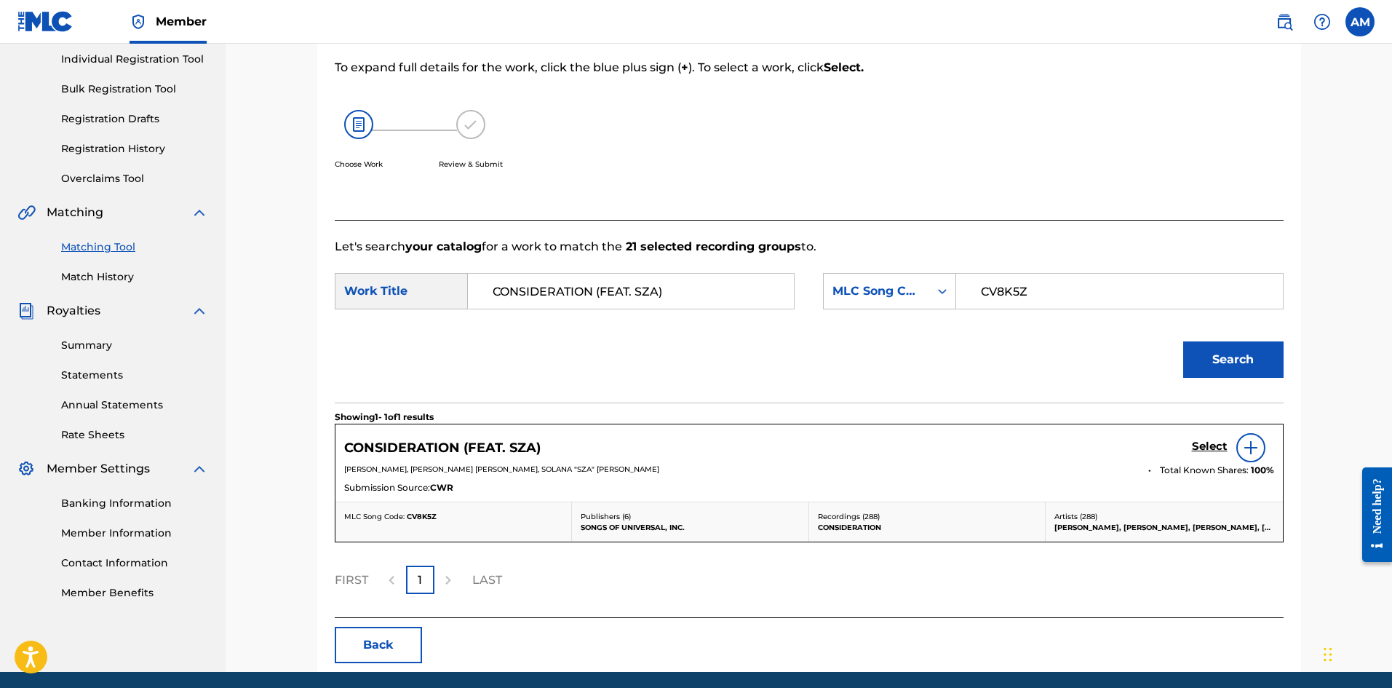
scroll to position [239, 0]
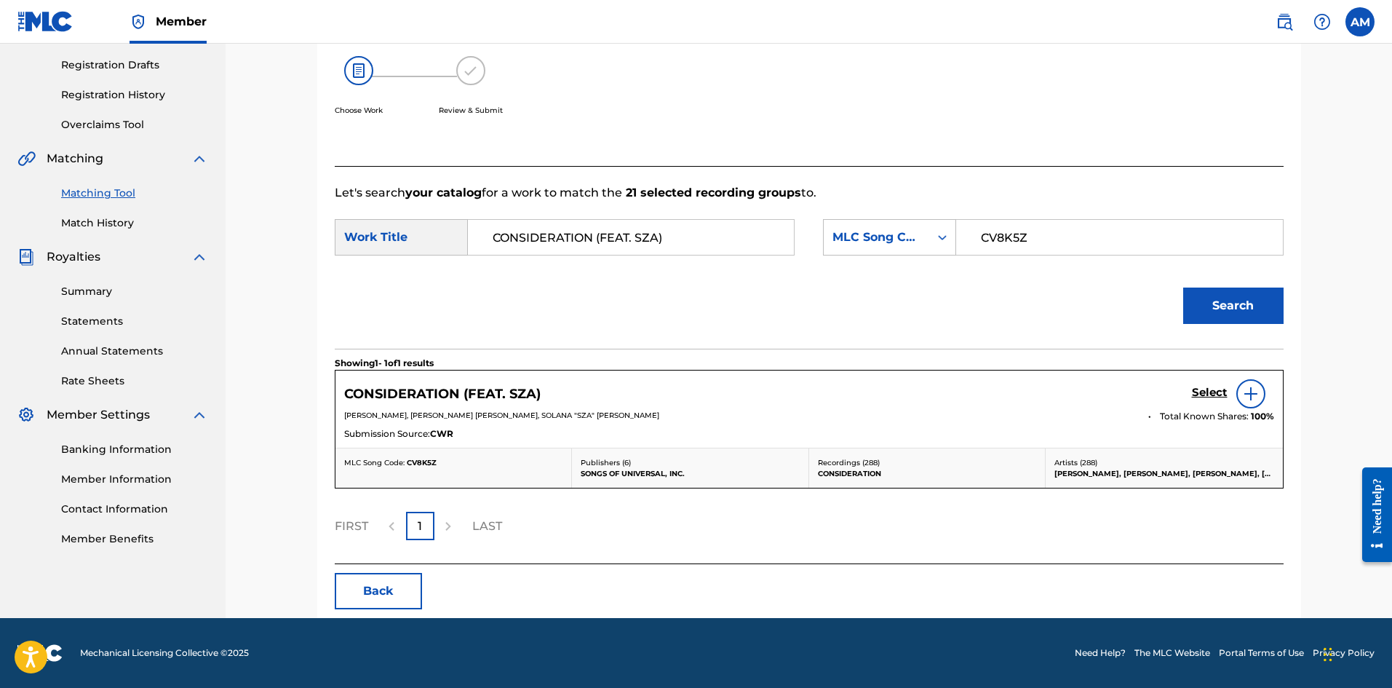
click at [1207, 394] on h5 "Select" at bounding box center [1210, 393] width 36 height 14
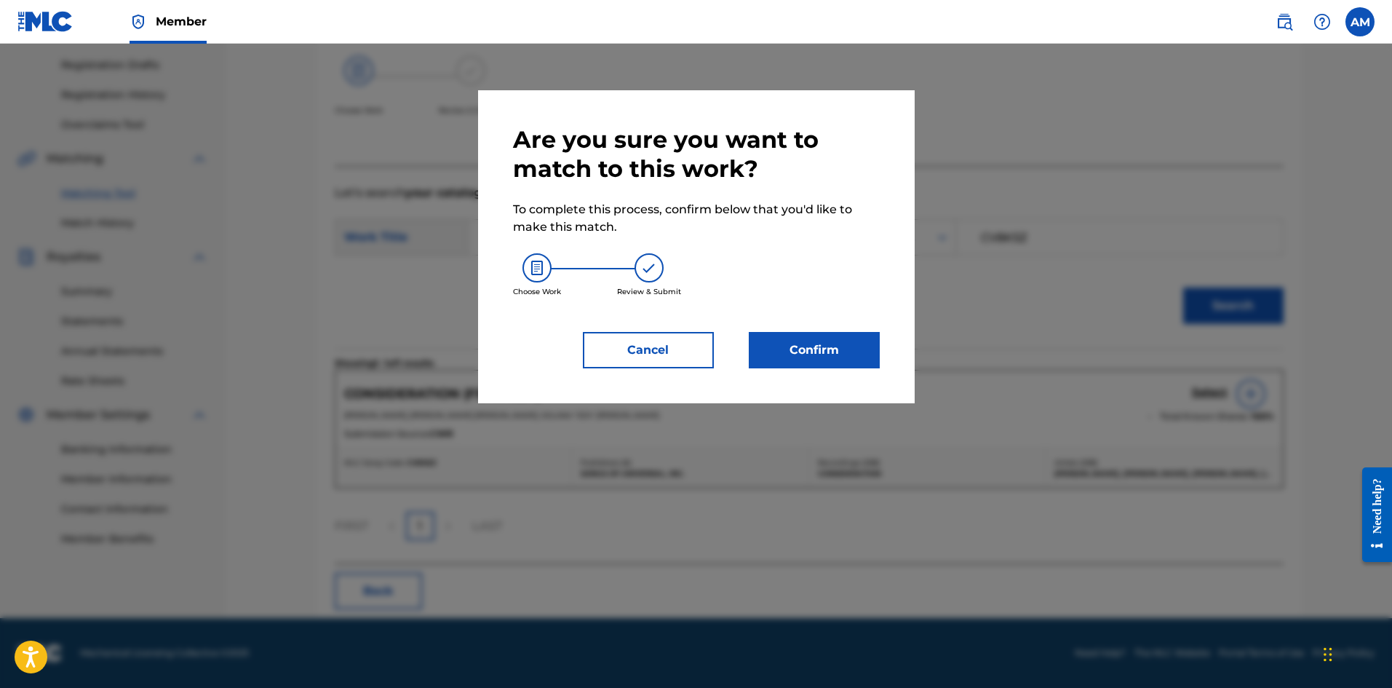
click at [827, 349] on button "Confirm" at bounding box center [814, 350] width 131 height 36
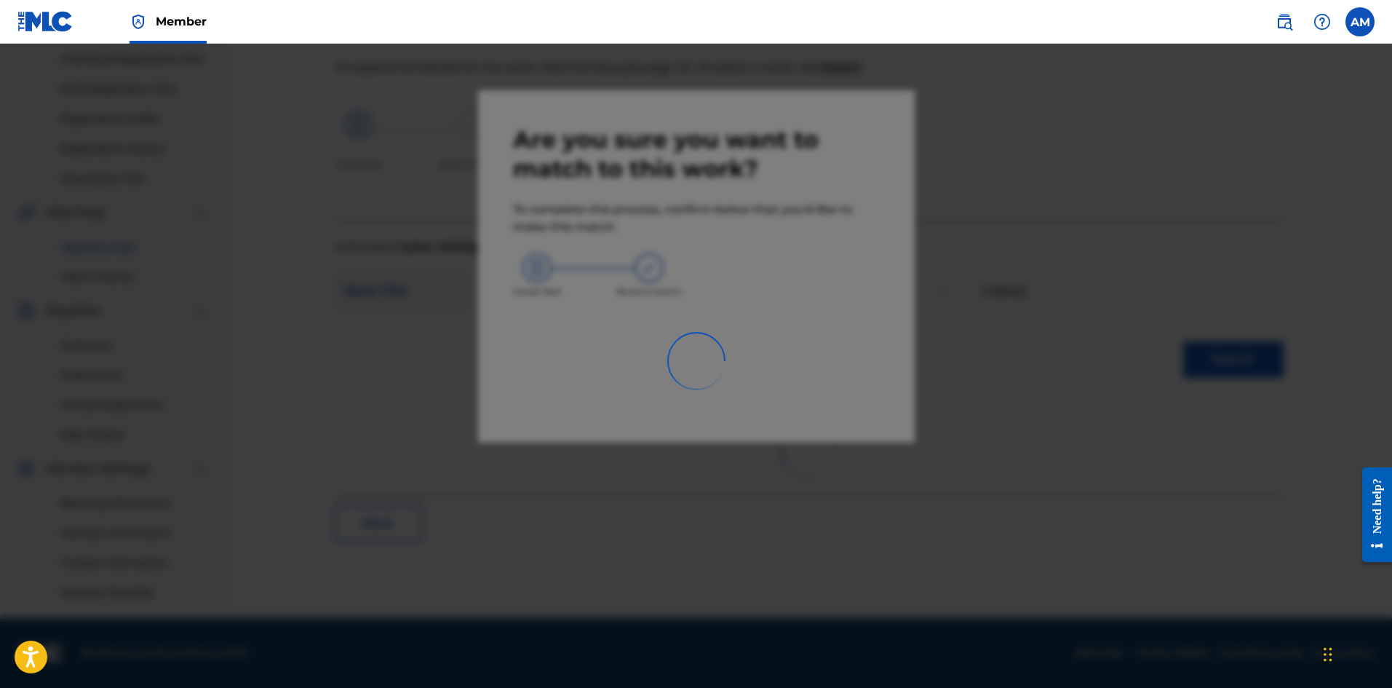
scroll to position [185, 0]
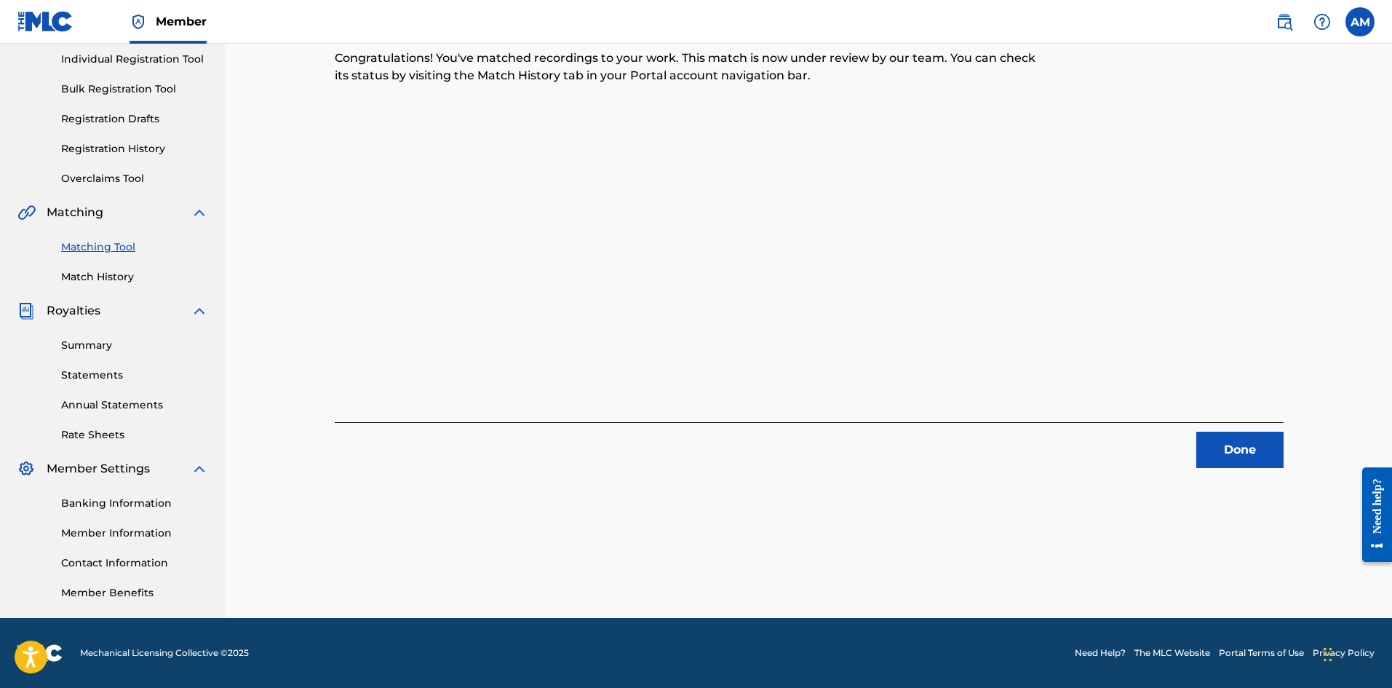
click at [1250, 441] on button "Done" at bounding box center [1239, 450] width 87 height 36
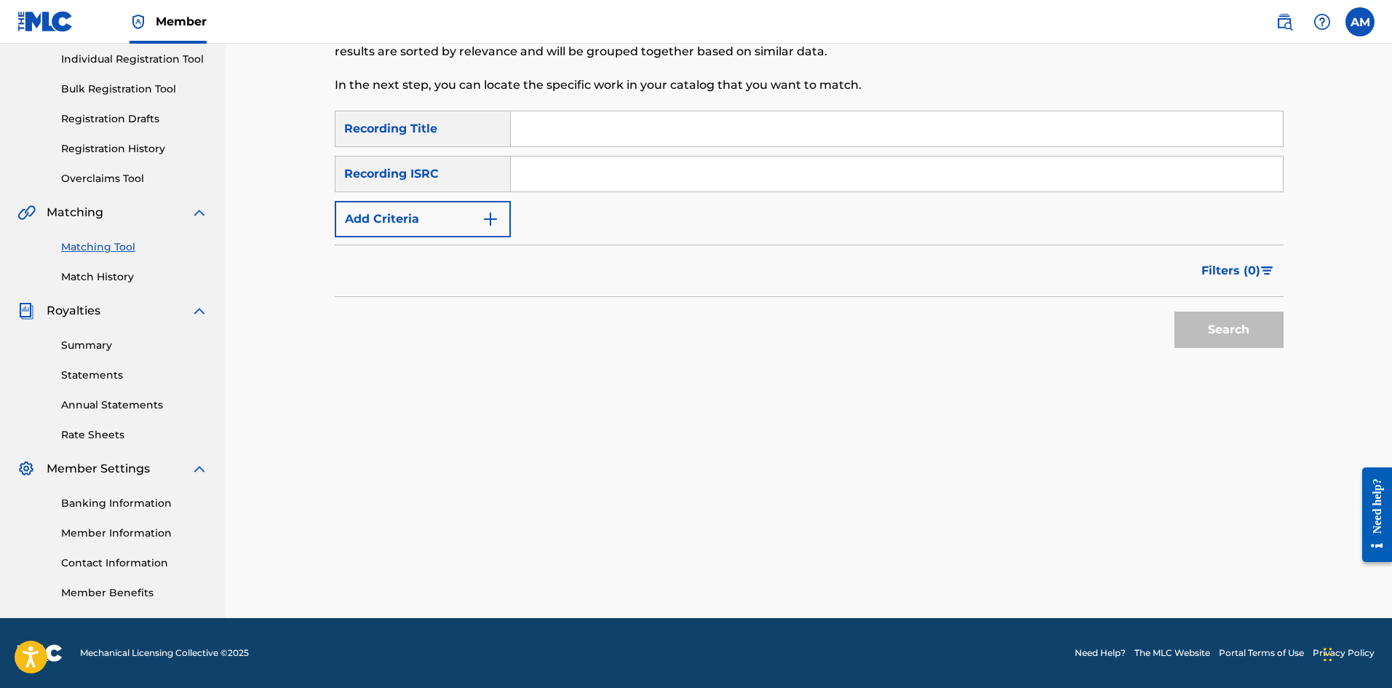
click at [652, 179] on input "Search Form" at bounding box center [897, 173] width 772 height 35
type input "USUG11800442"
click at [1219, 333] on button "Search" at bounding box center [1229, 329] width 109 height 36
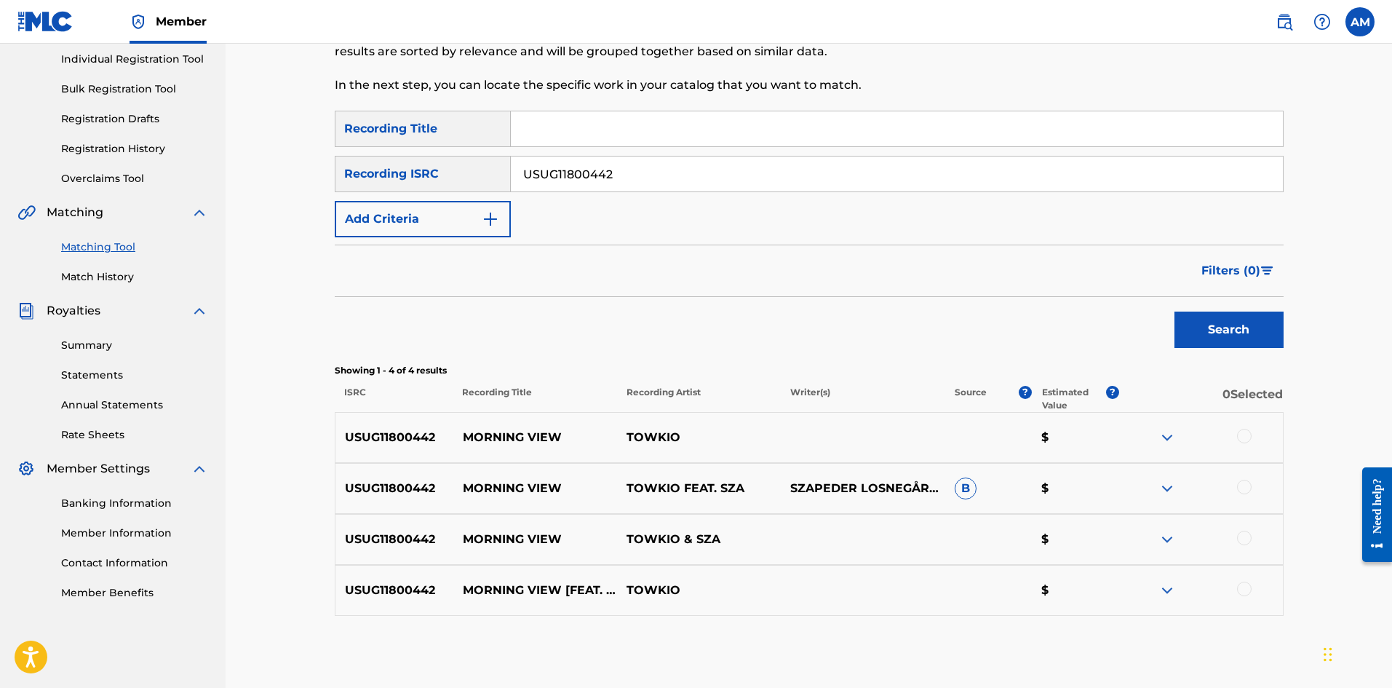
drag, startPoint x: 1247, startPoint y: 434, endPoint x: 1250, endPoint y: 472, distance: 37.2
click at [1247, 434] on div at bounding box center [1244, 436] width 15 height 15
click at [1245, 490] on div at bounding box center [1244, 487] width 15 height 15
click at [1246, 535] on div at bounding box center [1244, 538] width 15 height 15
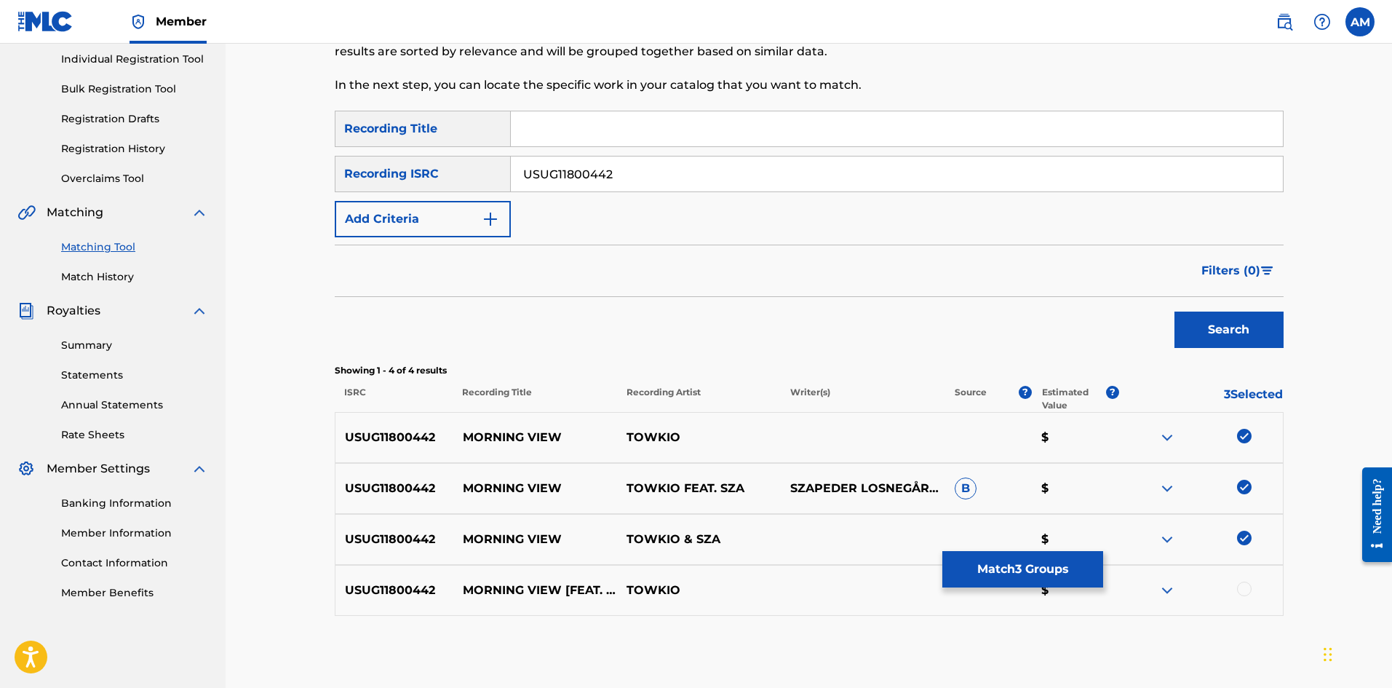
click at [1248, 590] on div at bounding box center [1244, 588] width 15 height 15
click at [1037, 572] on button "Match 4 Groups" at bounding box center [1022, 569] width 161 height 36
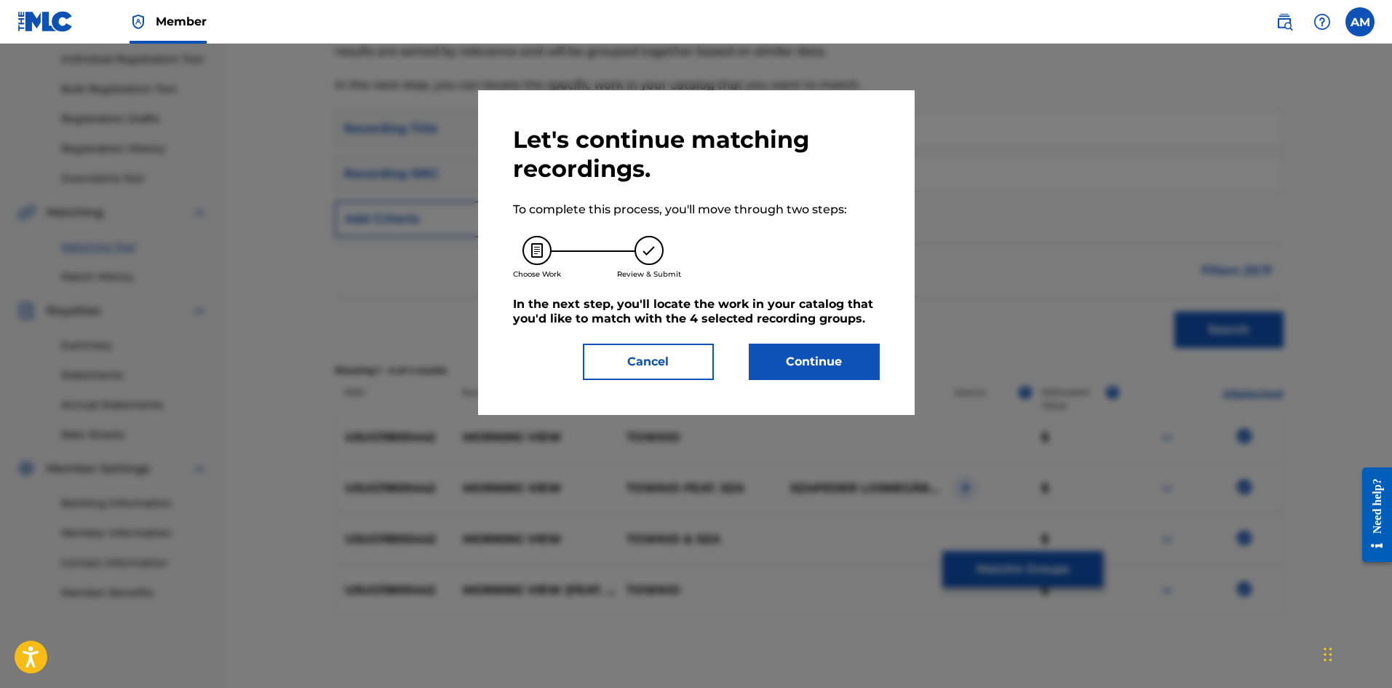
click at [820, 364] on button "Continue" at bounding box center [814, 361] width 131 height 36
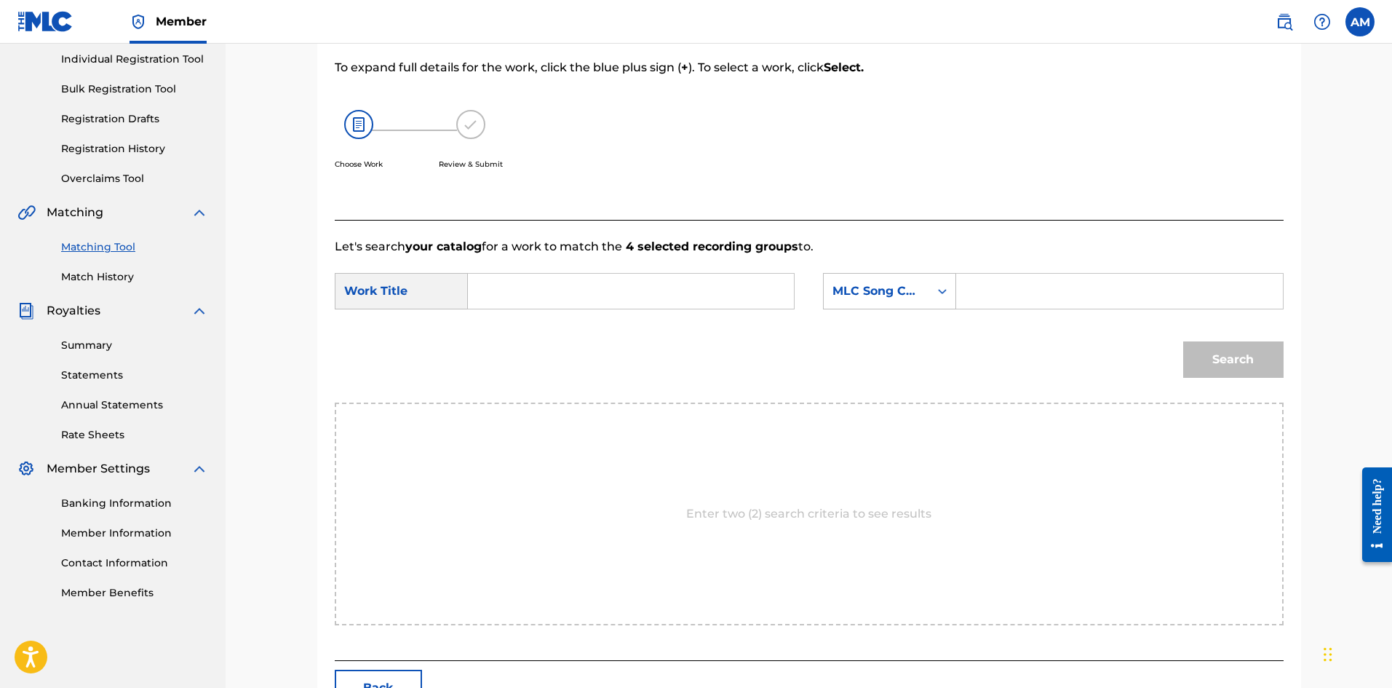
click at [1001, 308] on input "Search Form" at bounding box center [1119, 291] width 301 height 35
type input "MVC6RC"
click at [638, 297] on input "Search Form" at bounding box center [630, 291] width 301 height 35
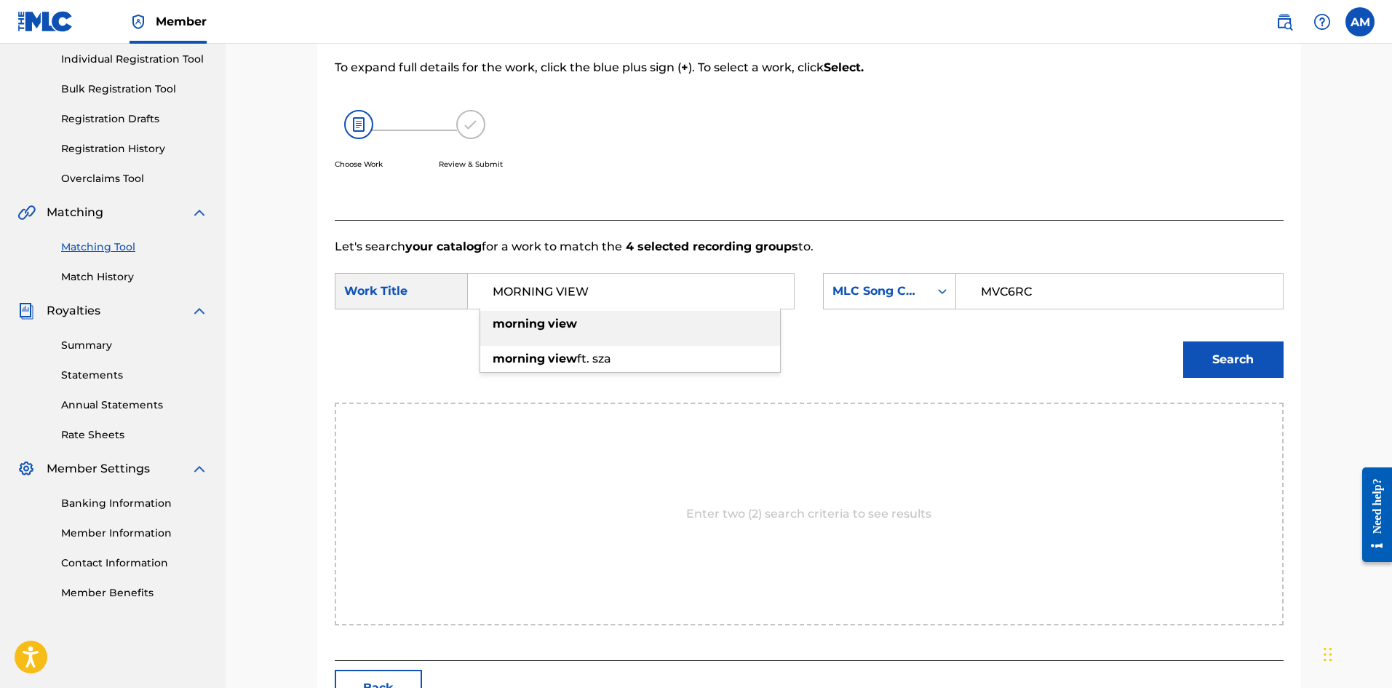
type input "MORNING VIEW"
click at [1207, 354] on button "Search" at bounding box center [1233, 359] width 100 height 36
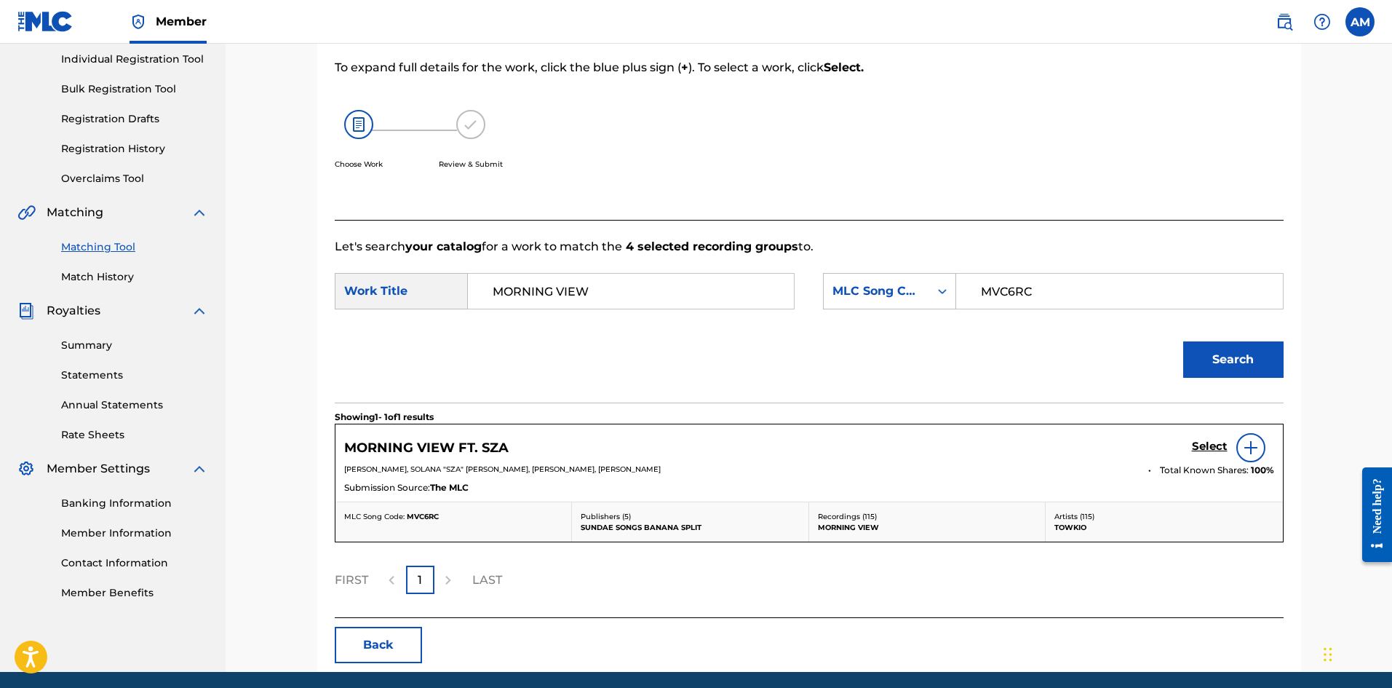
click at [1212, 447] on h5 "Select" at bounding box center [1210, 447] width 36 height 14
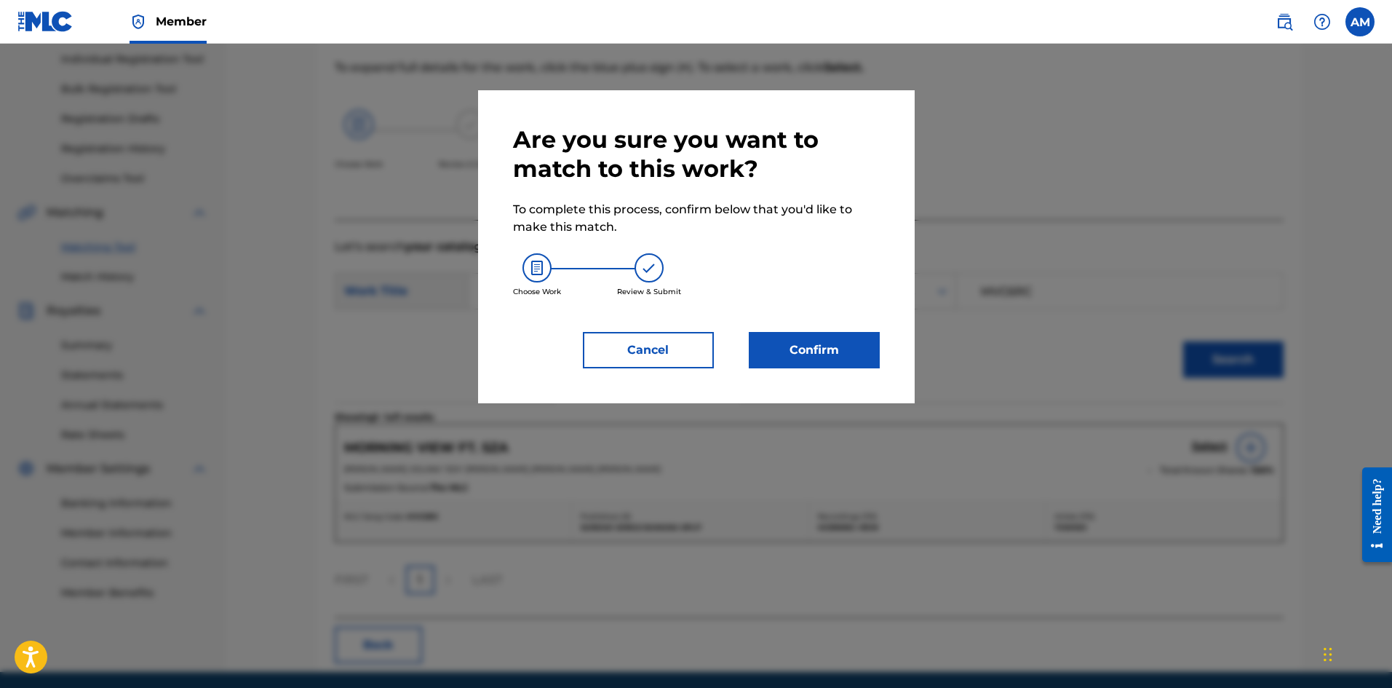
click at [822, 354] on button "Confirm" at bounding box center [814, 350] width 131 height 36
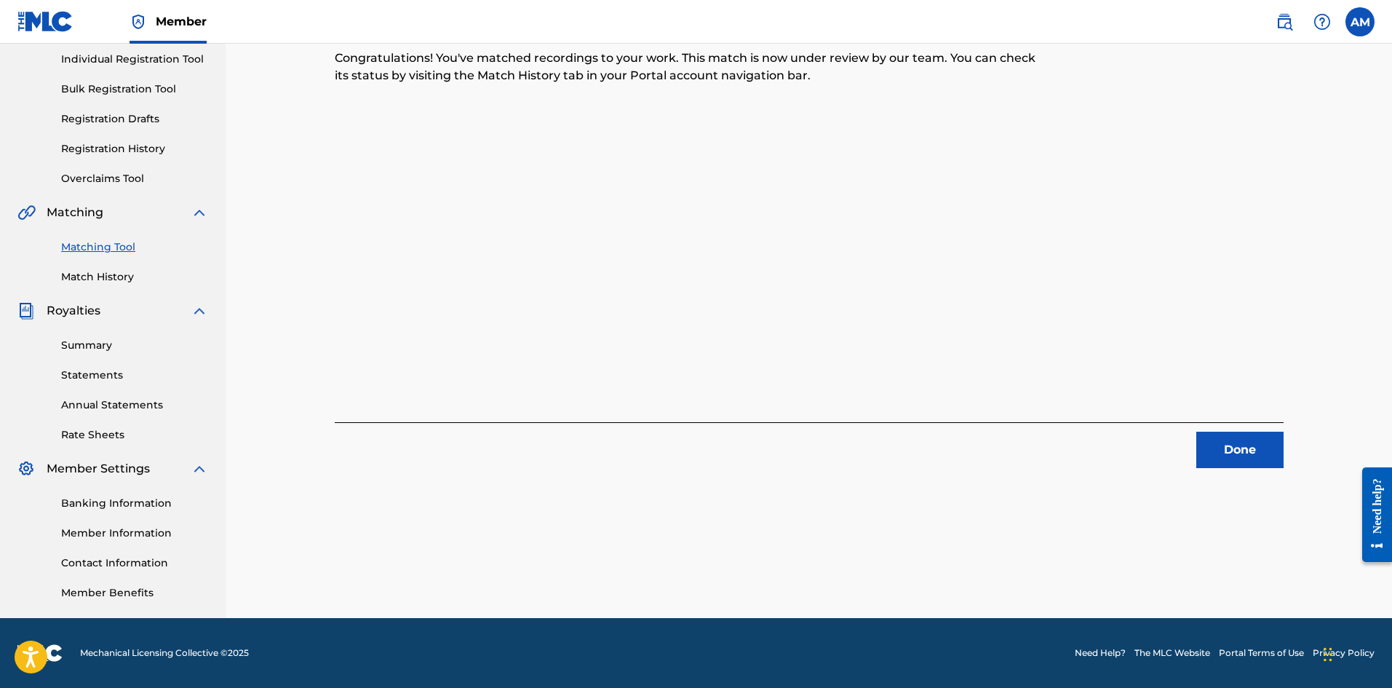
drag, startPoint x: 1239, startPoint y: 452, endPoint x: 1230, endPoint y: 445, distance: 11.4
click at [1239, 452] on button "Done" at bounding box center [1239, 450] width 87 height 36
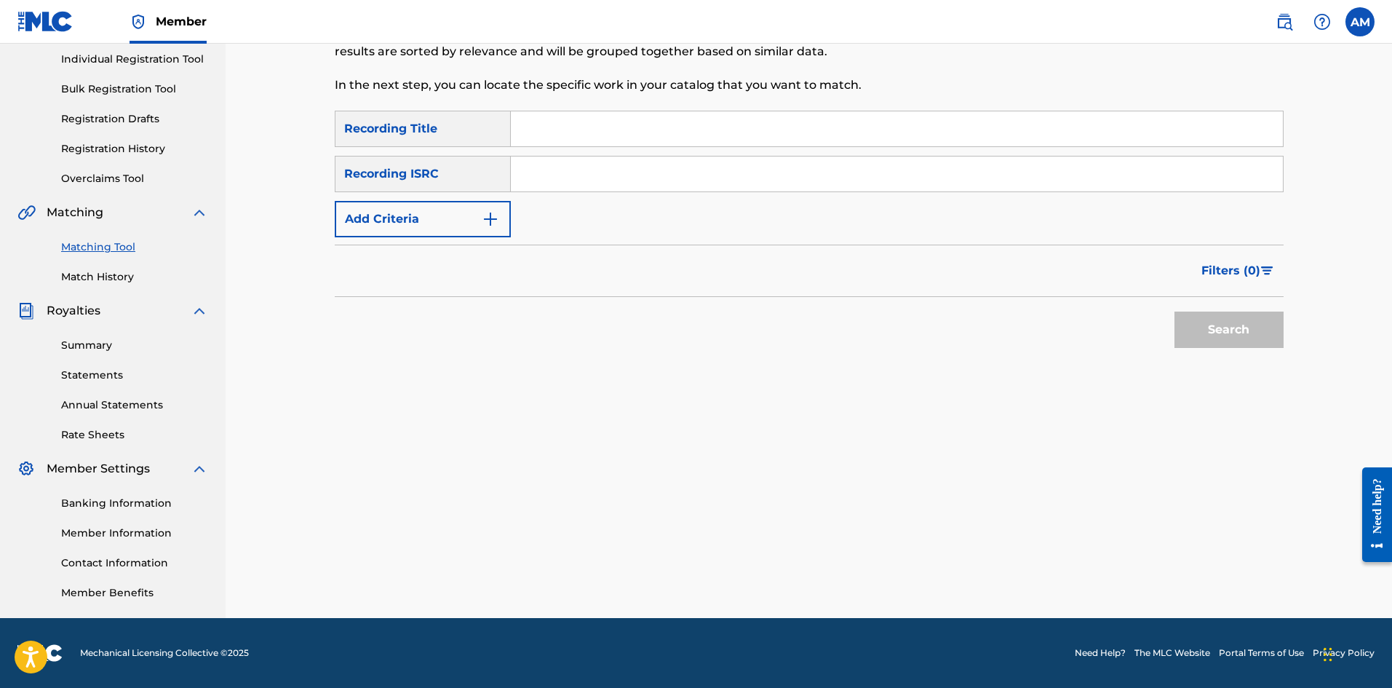
click at [611, 159] on input "Search Form" at bounding box center [897, 173] width 772 height 35
click at [1235, 325] on button "Search" at bounding box center [1229, 329] width 109 height 36
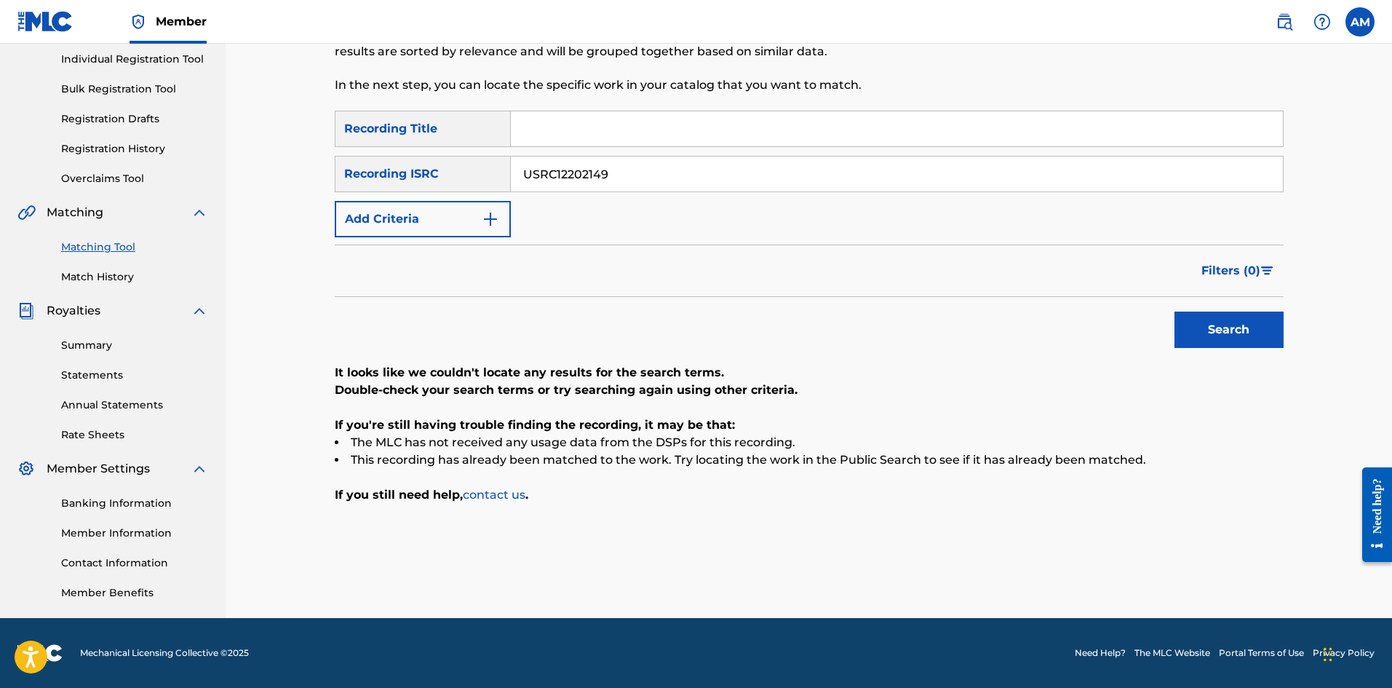
drag, startPoint x: 636, startPoint y: 180, endPoint x: 333, endPoint y: 183, distance: 302.7
click at [333, 183] on div "Matching Tool The Matching Tool allows Members to match sound recordings to wor…" at bounding box center [809, 254] width 984 height 645
click at [1220, 325] on button "Search" at bounding box center [1229, 329] width 109 height 36
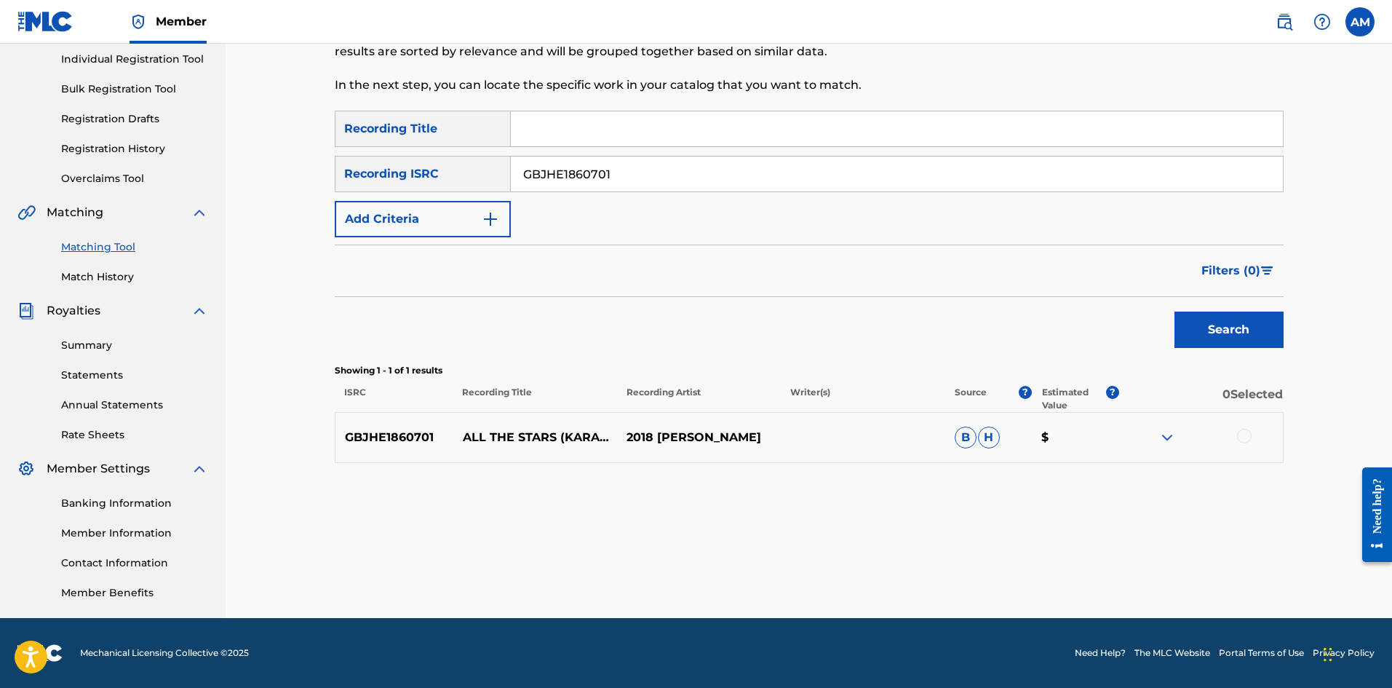
click at [1247, 435] on div at bounding box center [1244, 436] width 15 height 15
drag, startPoint x: 642, startPoint y: 175, endPoint x: 218, endPoint y: 154, distance: 424.1
click at [215, 154] on main "UNIVERSAL MUSIC PUB GROUP Summary Catalog Works Registration Claiming Tool Indi…" at bounding box center [696, 238] width 1392 height 759
click at [1191, 338] on button "Search" at bounding box center [1229, 329] width 109 height 36
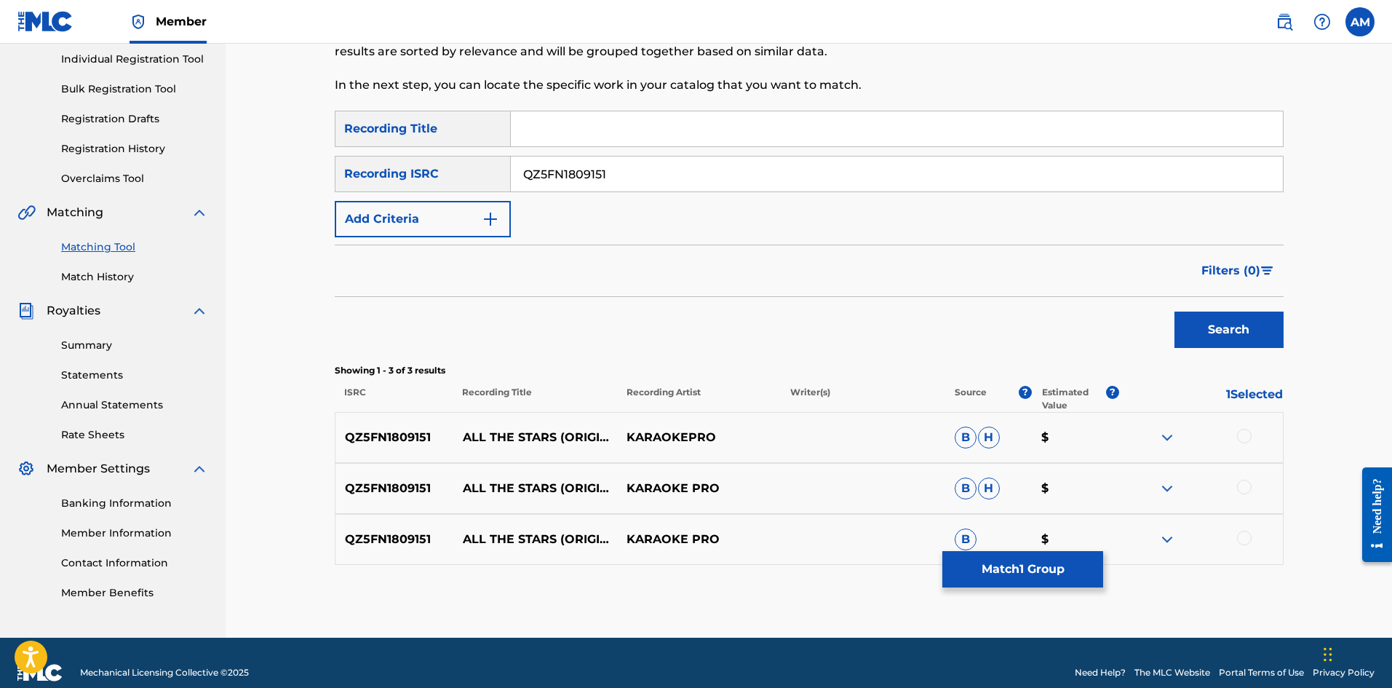
click at [1243, 438] on div at bounding box center [1244, 436] width 15 height 15
click at [1234, 485] on div at bounding box center [1201, 488] width 164 height 17
click at [1239, 485] on div at bounding box center [1244, 487] width 15 height 15
click at [1247, 544] on div at bounding box center [1244, 538] width 15 height 15
drag, startPoint x: 735, startPoint y: 165, endPoint x: 20, endPoint y: 215, distance: 716.3
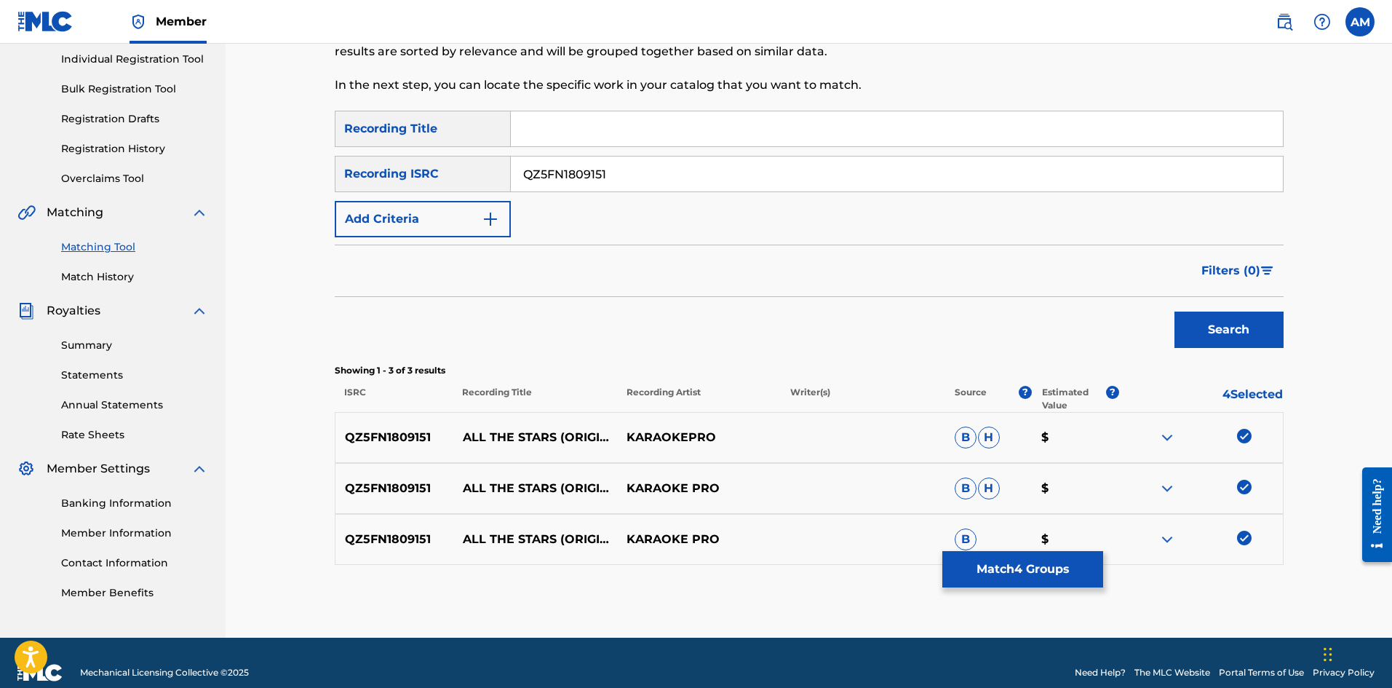
click at [20, 215] on main "UNIVERSAL MUSIC PUB GROUP Summary Catalog Works Registration Claiming Tool Indi…" at bounding box center [696, 248] width 1392 height 779
click at [1210, 323] on button "Search" at bounding box center [1229, 329] width 109 height 36
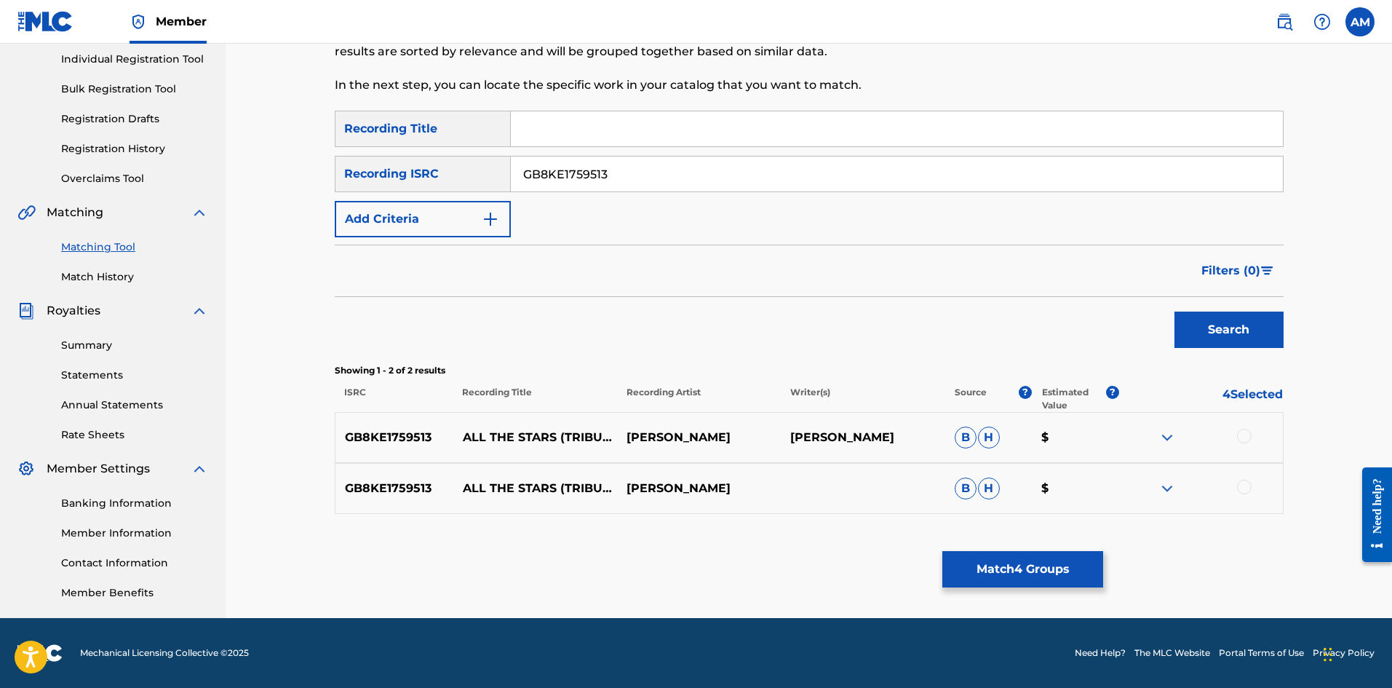
click at [1244, 435] on div at bounding box center [1244, 436] width 15 height 15
click at [1243, 487] on div at bounding box center [1244, 487] width 15 height 15
drag, startPoint x: 651, startPoint y: 180, endPoint x: 298, endPoint y: 175, distance: 353.0
click at [298, 175] on div "Matching Tool The Matching Tool allows Members to match sound recordings to wor…" at bounding box center [809, 238] width 1167 height 759
click at [1218, 335] on button "Search" at bounding box center [1229, 329] width 109 height 36
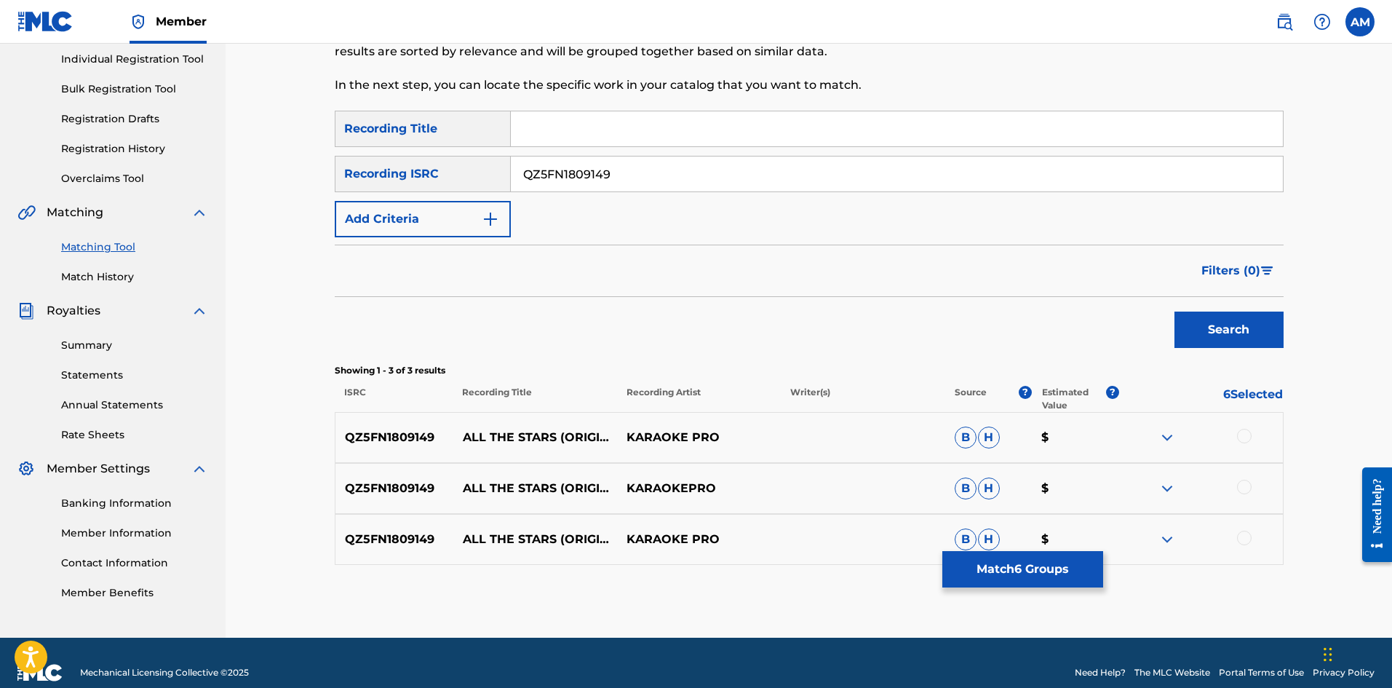
click at [1247, 435] on div at bounding box center [1244, 436] width 15 height 15
click at [1246, 485] on div at bounding box center [1244, 487] width 15 height 15
click at [1247, 539] on div at bounding box center [1244, 538] width 15 height 15
drag, startPoint x: 523, startPoint y: 183, endPoint x: 501, endPoint y: 189, distance: 22.8
click at [315, 183] on div "Matching Tool The Matching Tool allows Members to match sound recordings to wor…" at bounding box center [809, 266] width 1019 height 742
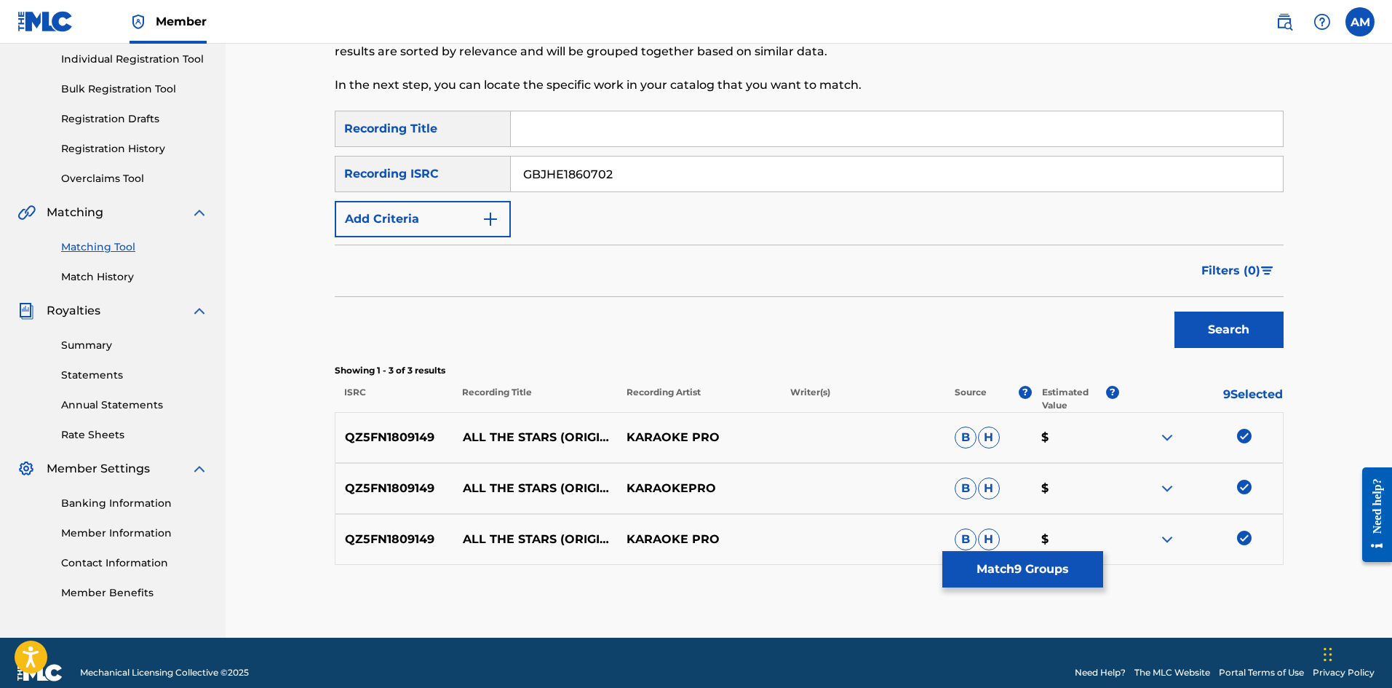
click at [1237, 327] on button "Search" at bounding box center [1229, 329] width 109 height 36
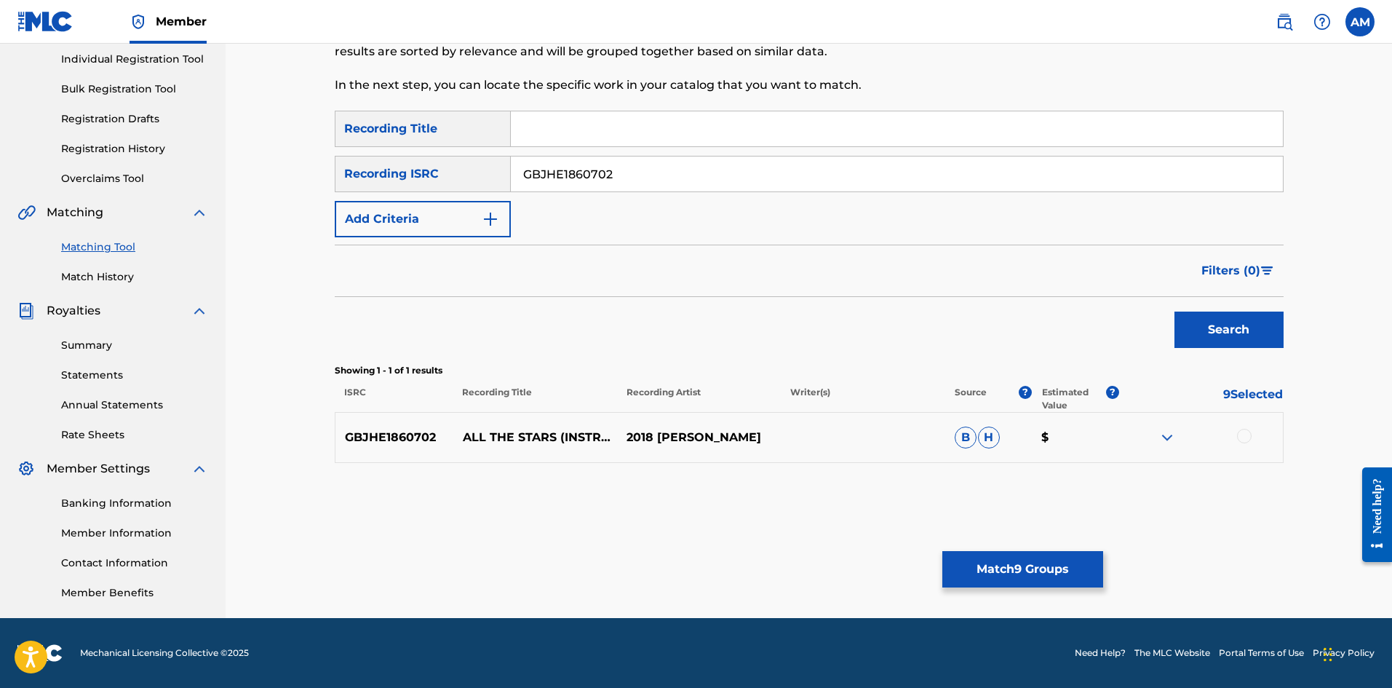
click at [1239, 437] on div at bounding box center [1244, 436] width 15 height 15
drag, startPoint x: 641, startPoint y: 180, endPoint x: 405, endPoint y: 188, distance: 235.9
click at [410, 188] on div "SearchWithCriteria9afac21e-9c9a-4cac-aa4a-4ad28461144d Recording ISRC GBJHE1860…" at bounding box center [809, 174] width 949 height 36
click at [1224, 334] on button "Search" at bounding box center [1229, 329] width 109 height 36
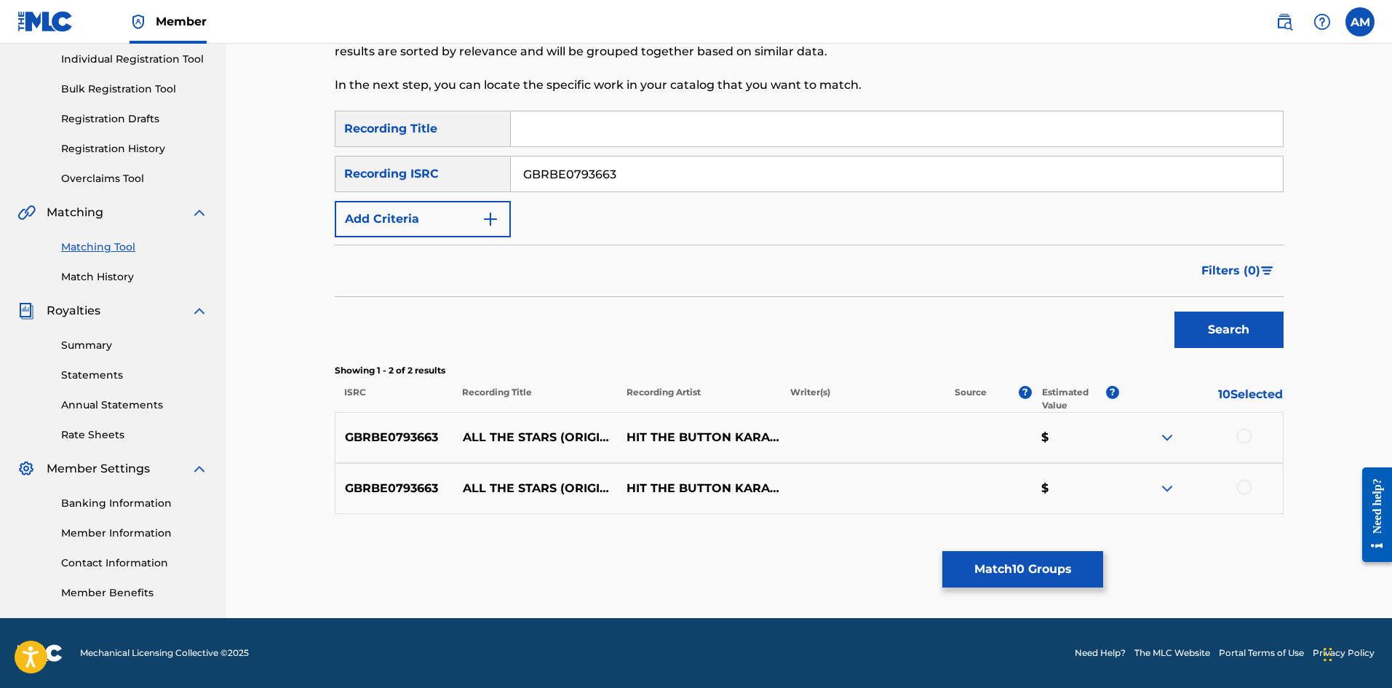
click at [1249, 432] on div at bounding box center [1244, 436] width 15 height 15
click at [1244, 487] on div at bounding box center [1244, 487] width 15 height 15
drag, startPoint x: 670, startPoint y: 178, endPoint x: 255, endPoint y: 216, distance: 416.5
click at [244, 218] on div "Matching Tool The Matching Tool allows Members to match sound recordings to wor…" at bounding box center [809, 238] width 1167 height 759
click at [1260, 339] on button "Search" at bounding box center [1229, 329] width 109 height 36
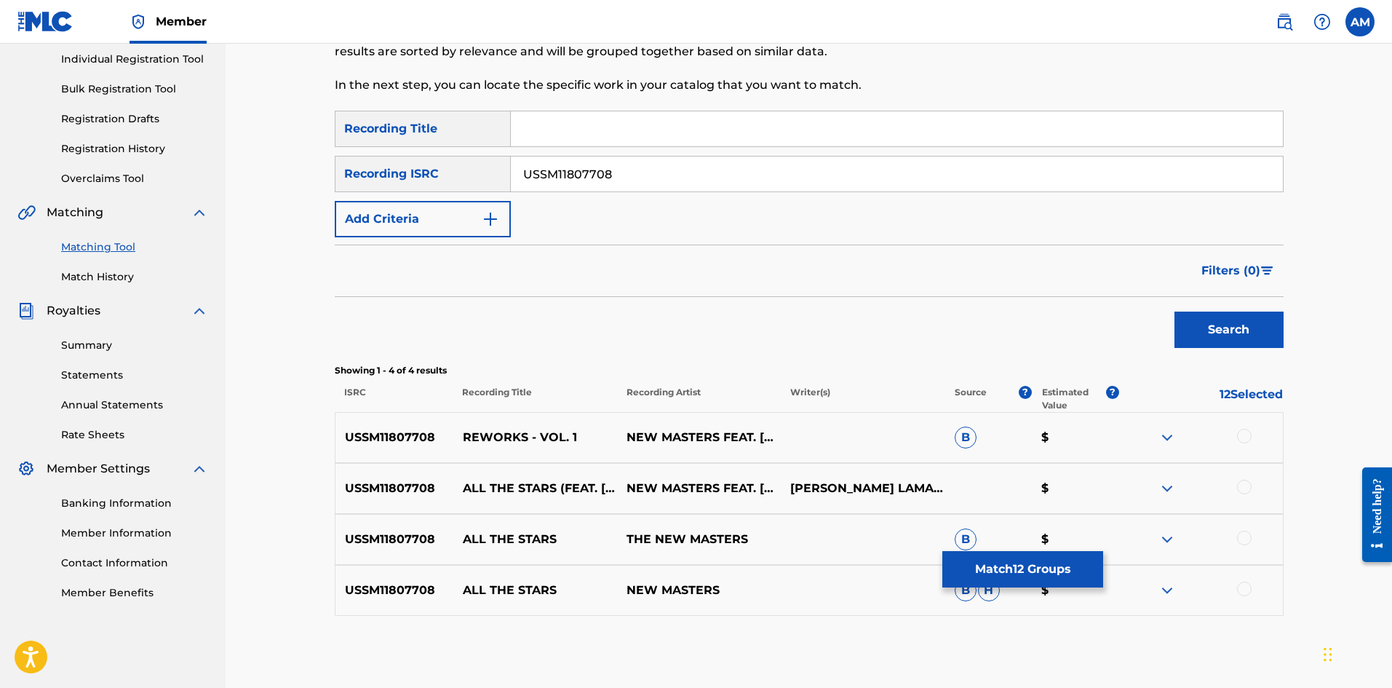
click at [1242, 484] on div at bounding box center [1244, 487] width 15 height 15
click at [1244, 536] on div at bounding box center [1244, 538] width 15 height 15
click at [1242, 589] on div at bounding box center [1244, 588] width 15 height 15
drag, startPoint x: 620, startPoint y: 178, endPoint x: 159, endPoint y: 202, distance: 461.3
click at [160, 202] on main "UNIVERSAL MUSIC PUB GROUP Summary Catalog Works Registration Claiming Tool Indi…" at bounding box center [696, 274] width 1392 height 830
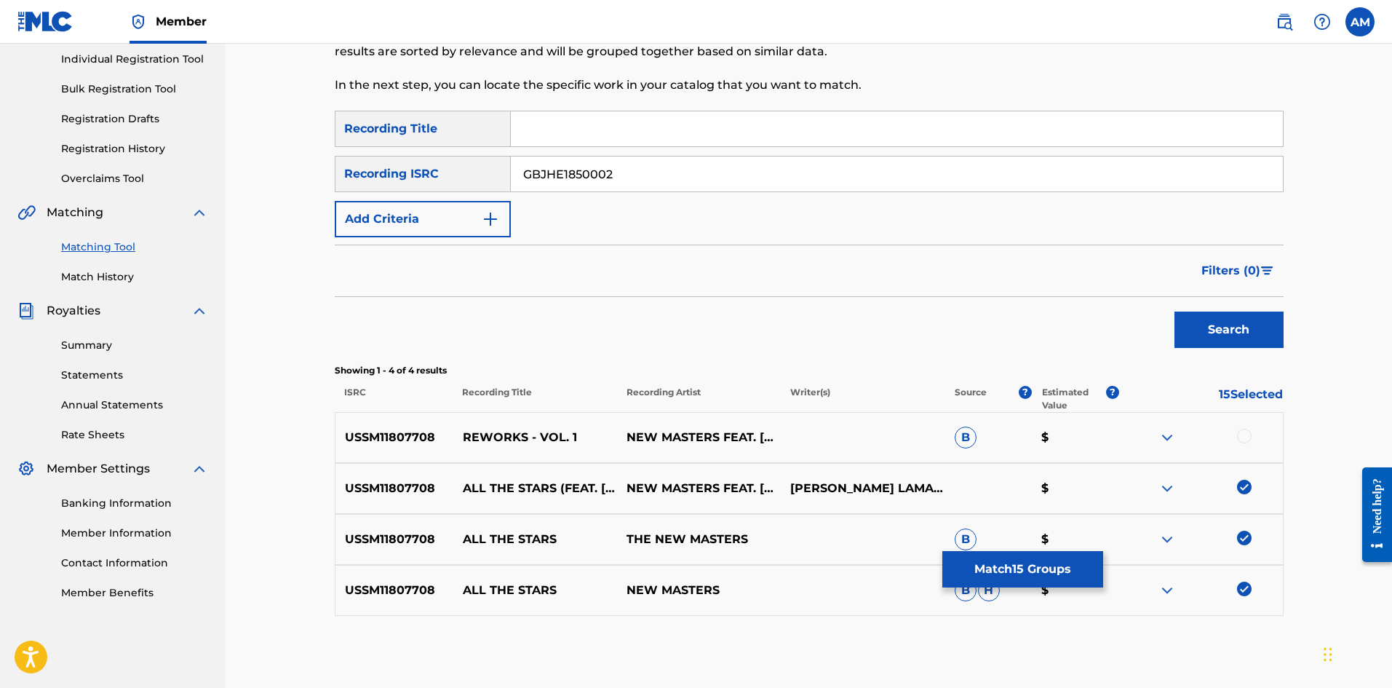
click at [1225, 336] on button "Search" at bounding box center [1229, 329] width 109 height 36
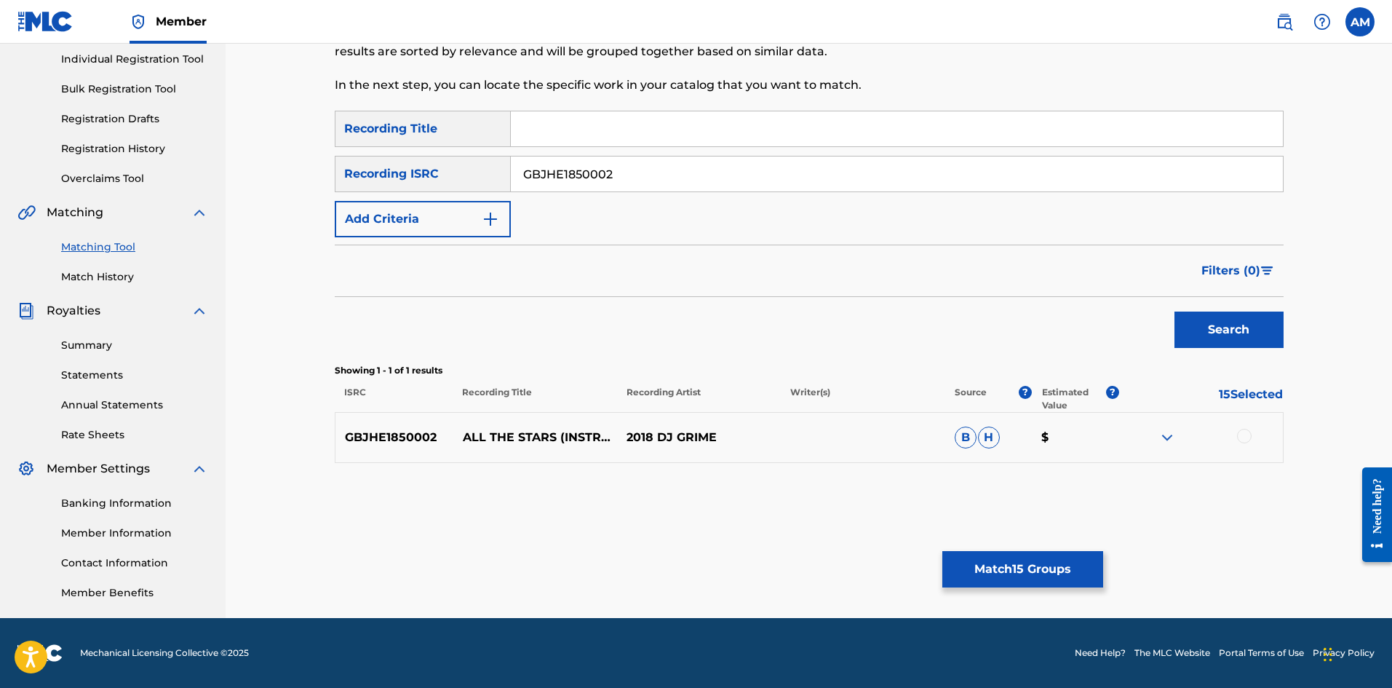
click at [1244, 434] on div at bounding box center [1244, 436] width 15 height 15
drag, startPoint x: 645, startPoint y: 173, endPoint x: 239, endPoint y: 186, distance: 406.3
click at [239, 185] on div "Matching Tool The Matching Tool allows Members to match sound recordings to wor…" at bounding box center [809, 238] width 1167 height 759
click at [1212, 325] on button "Search" at bounding box center [1229, 329] width 109 height 36
click at [1245, 440] on div at bounding box center [1244, 436] width 15 height 15
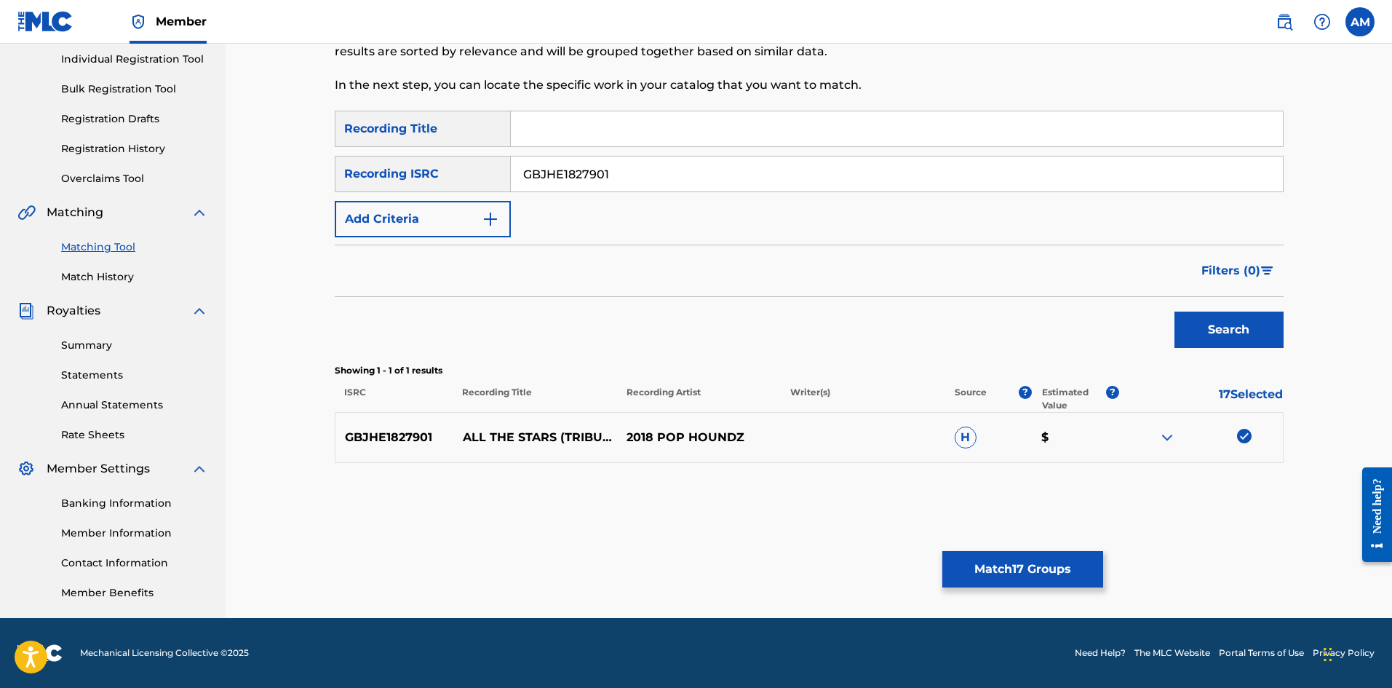
drag, startPoint x: 645, startPoint y: 174, endPoint x: 280, endPoint y: 176, distance: 364.6
click at [279, 174] on div "Matching Tool The Matching Tool allows Members to match sound recordings to wor…" at bounding box center [809, 238] width 1167 height 759
click at [1207, 331] on button "Search" at bounding box center [1229, 329] width 109 height 36
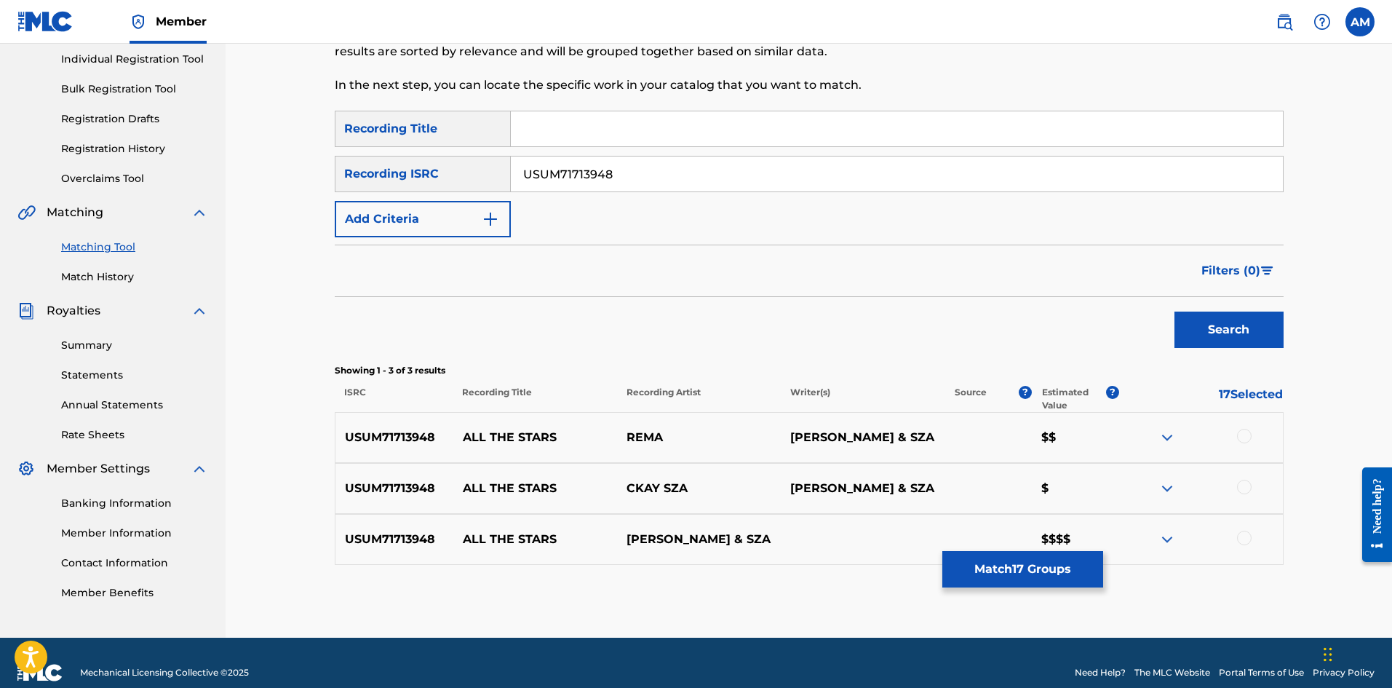
click at [1246, 437] on div at bounding box center [1244, 436] width 15 height 15
click at [1247, 486] on div at bounding box center [1244, 487] width 15 height 15
click at [1247, 535] on div at bounding box center [1244, 538] width 15 height 15
drag, startPoint x: 667, startPoint y: 178, endPoint x: 362, endPoint y: 172, distance: 304.2
click at [362, 172] on div "SearchWithCriteria9afac21e-9c9a-4cac-aa4a-4ad28461144d Recording ISRC USUM71713…" at bounding box center [809, 174] width 949 height 36
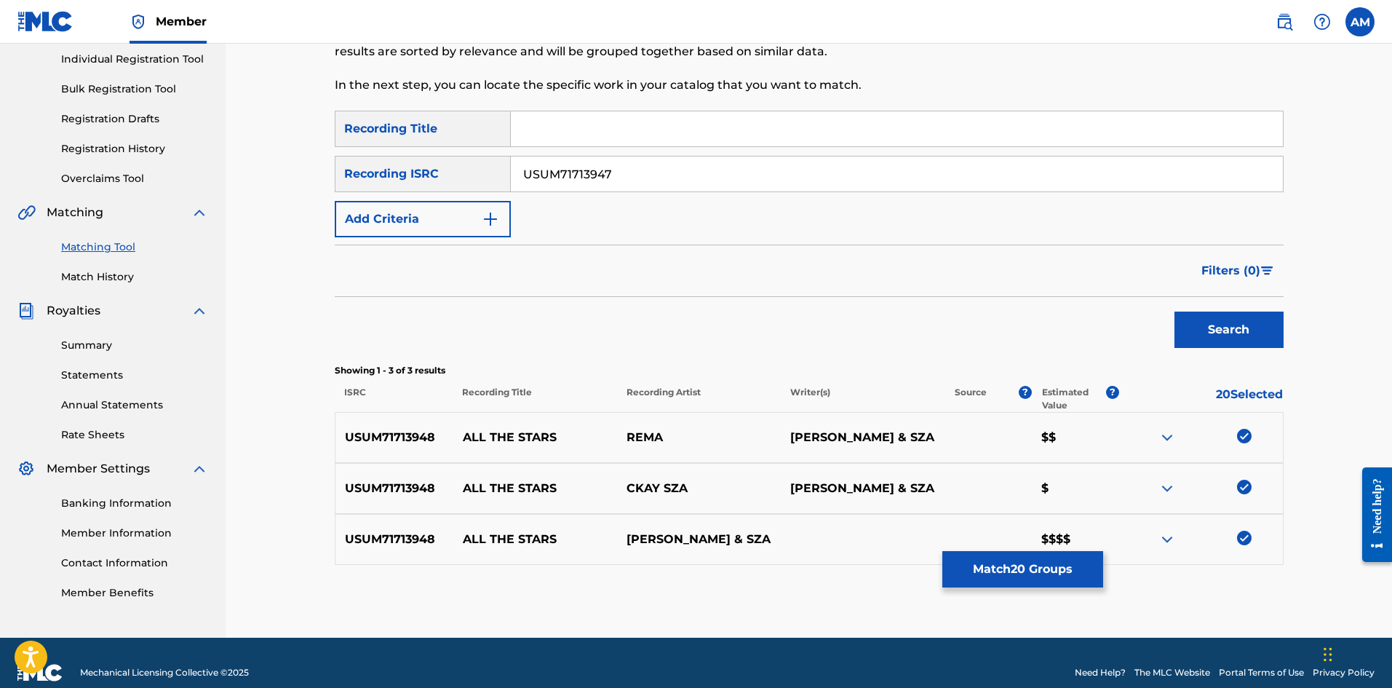
type input "USUM71713947"
click at [1224, 328] on button "Search" at bounding box center [1229, 329] width 109 height 36
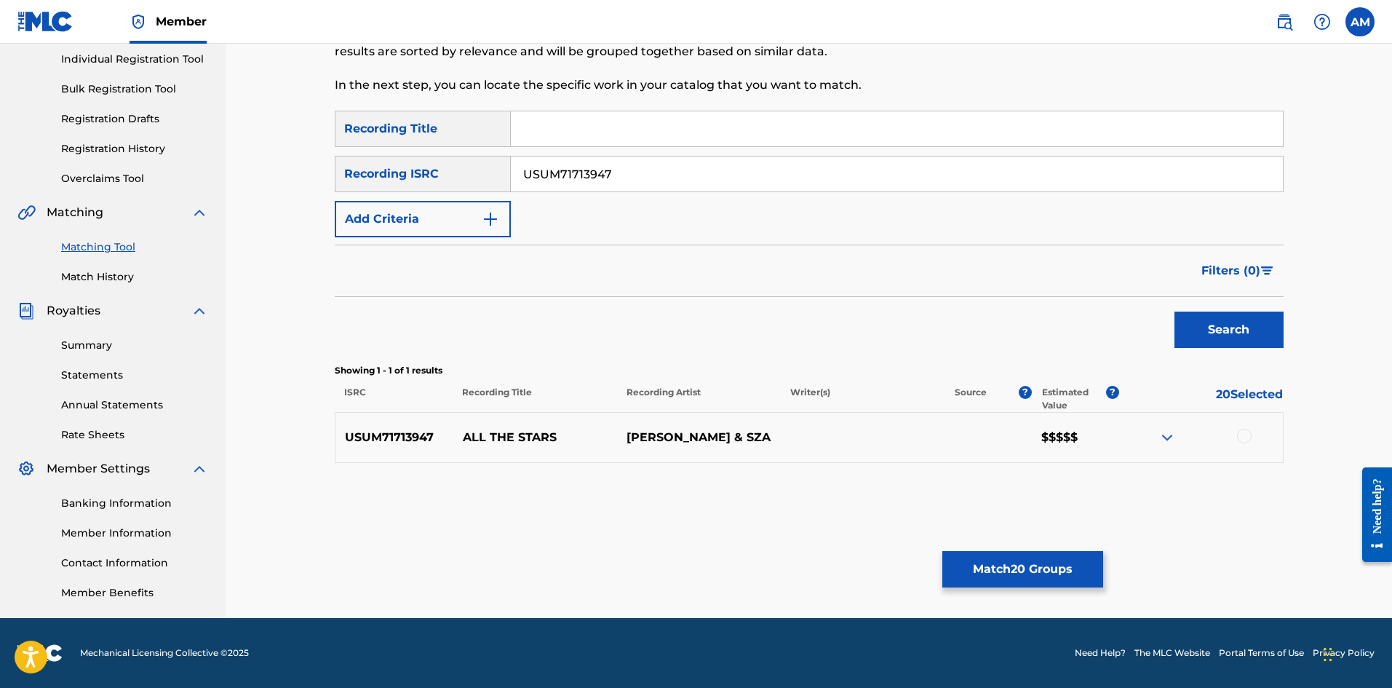
click at [1244, 439] on div at bounding box center [1244, 436] width 15 height 15
click at [1038, 565] on button "Match 21 Groups" at bounding box center [1022, 569] width 161 height 36
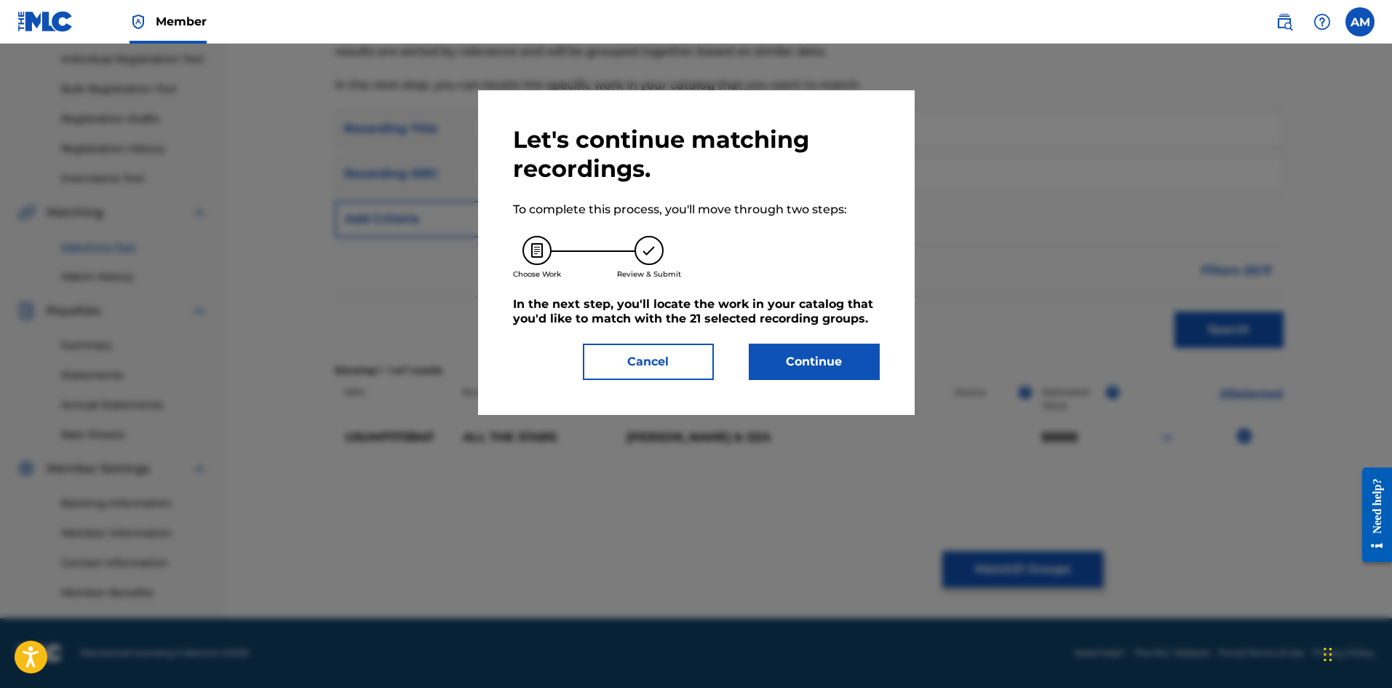
drag, startPoint x: 787, startPoint y: 354, endPoint x: 41, endPoint y: 363, distance: 746.0
click at [760, 355] on button "Continue" at bounding box center [814, 361] width 131 height 36
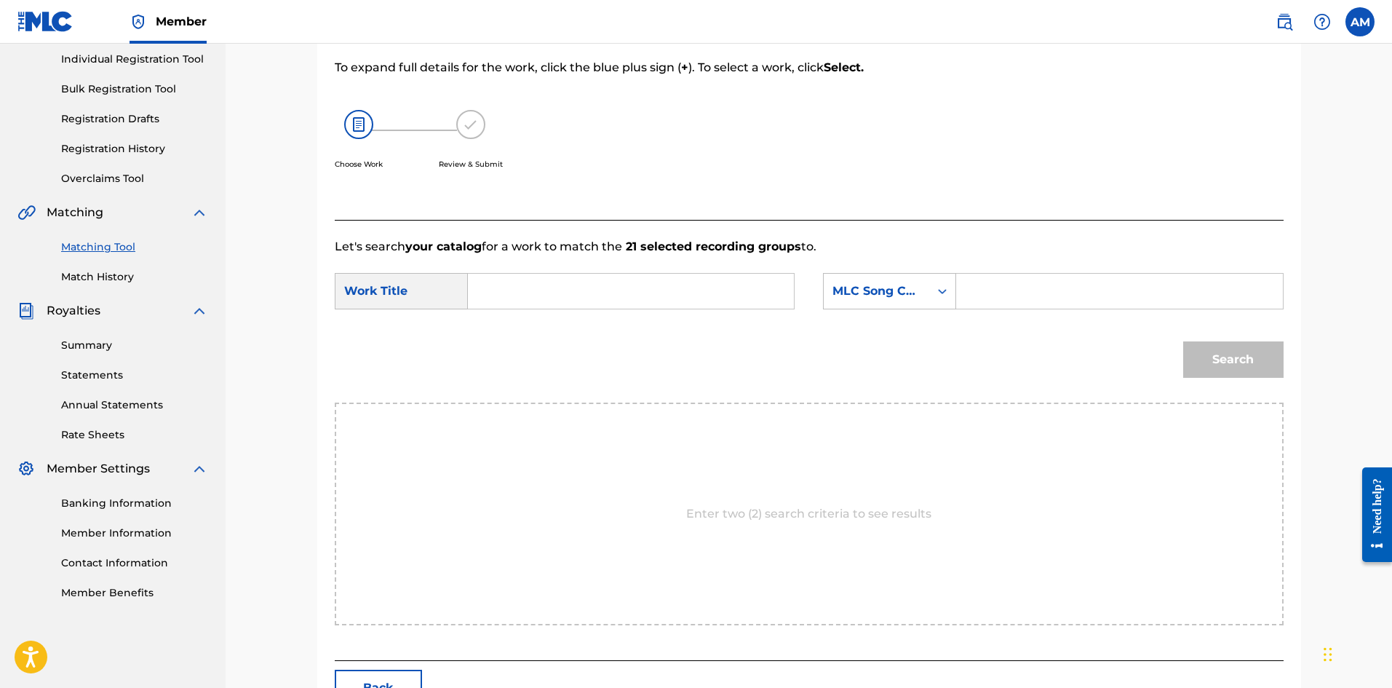
click at [677, 293] on input "Search Form" at bounding box center [630, 291] width 301 height 35
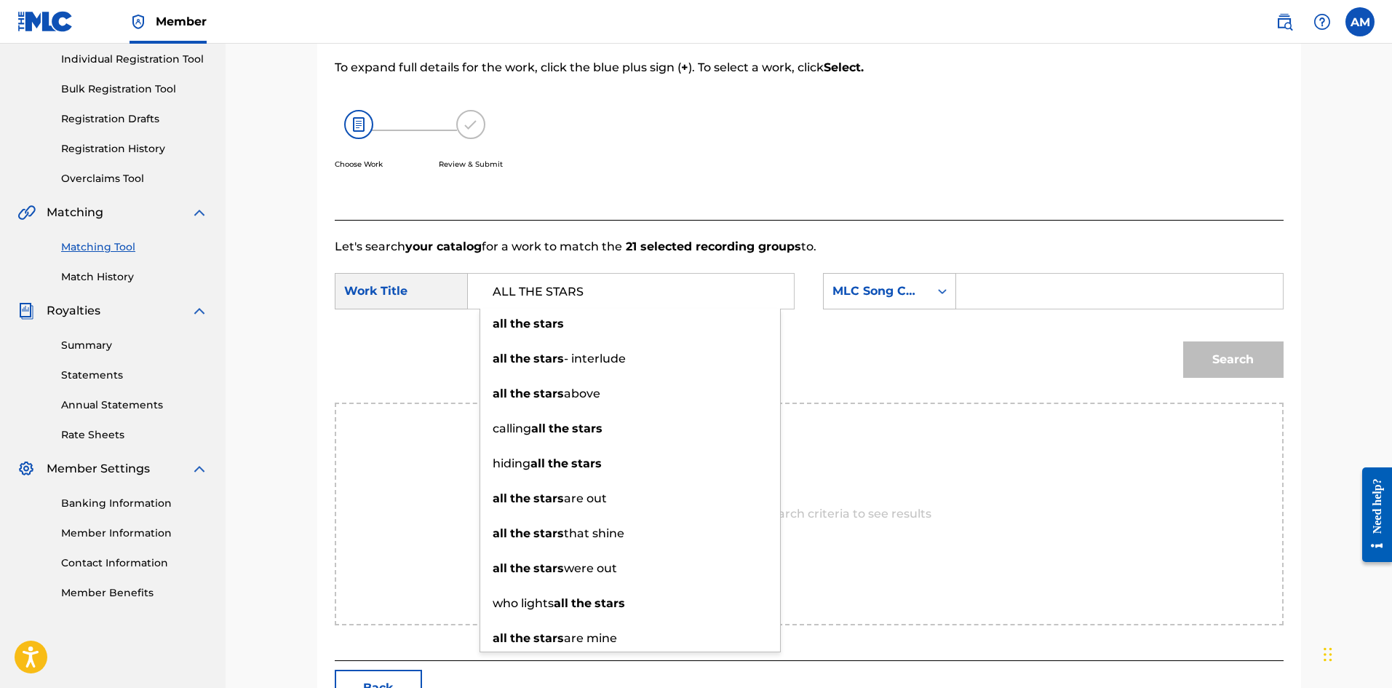
type input "ALL THE STARS"
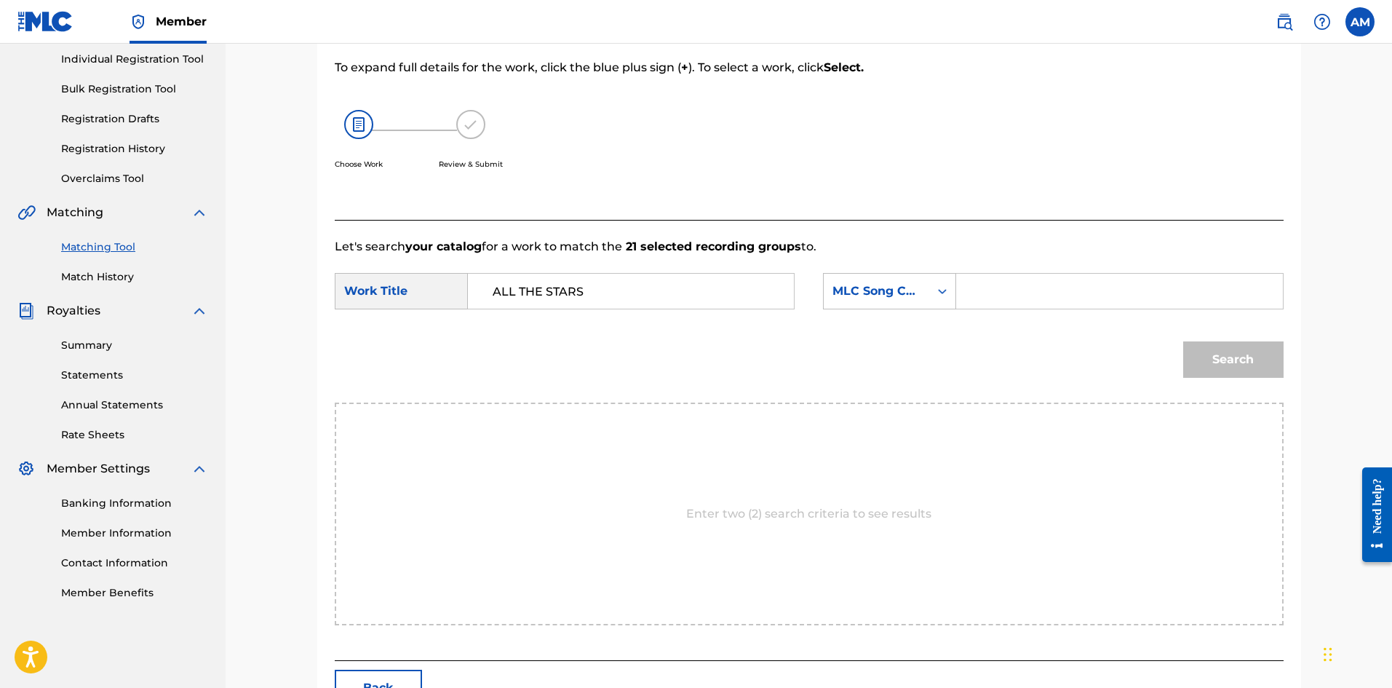
drag, startPoint x: 1017, startPoint y: 293, endPoint x: 1085, endPoint y: 309, distance: 70.3
click at [1017, 292] on input "Search Form" at bounding box center [1119, 291] width 301 height 35
type input "AVD1JJ"
drag, startPoint x: 1240, startPoint y: 366, endPoint x: 1210, endPoint y: 384, distance: 34.6
click at [1238, 367] on button "Search" at bounding box center [1233, 359] width 100 height 36
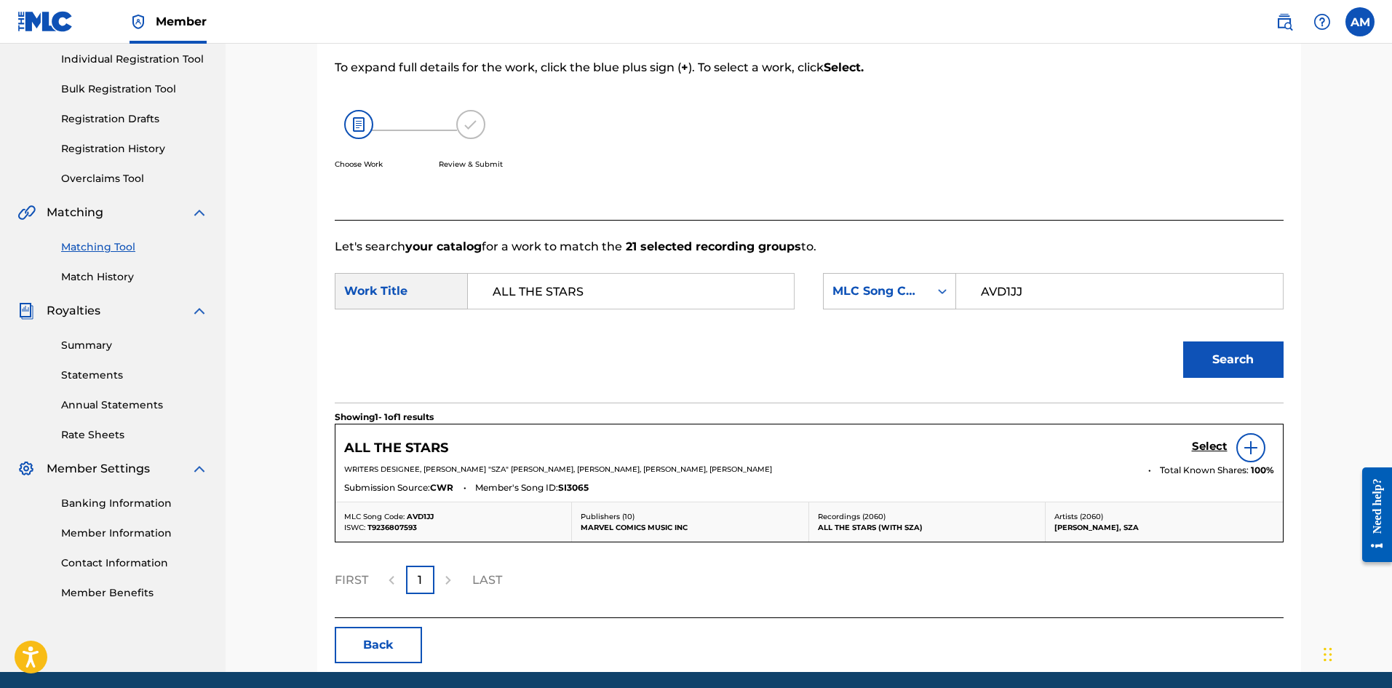
click at [1203, 450] on h5 "Select" at bounding box center [1210, 447] width 36 height 14
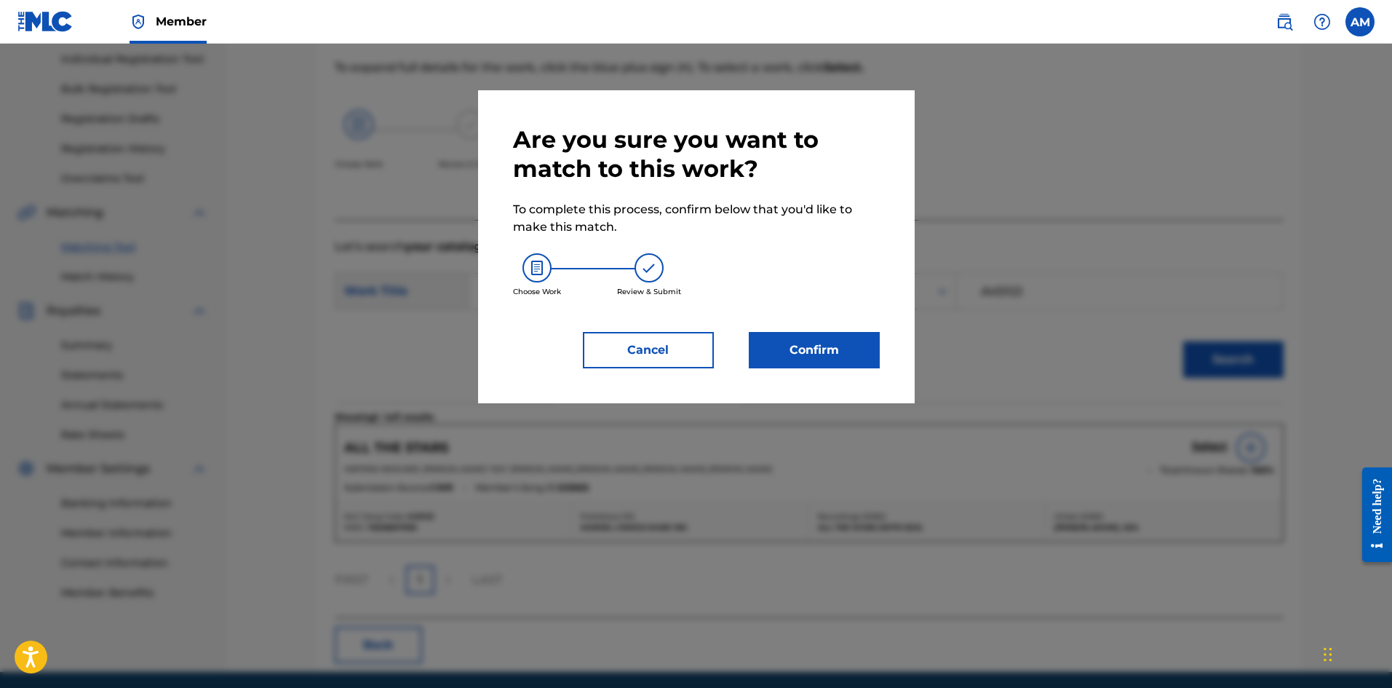
click at [758, 342] on button "Confirm" at bounding box center [814, 350] width 131 height 36
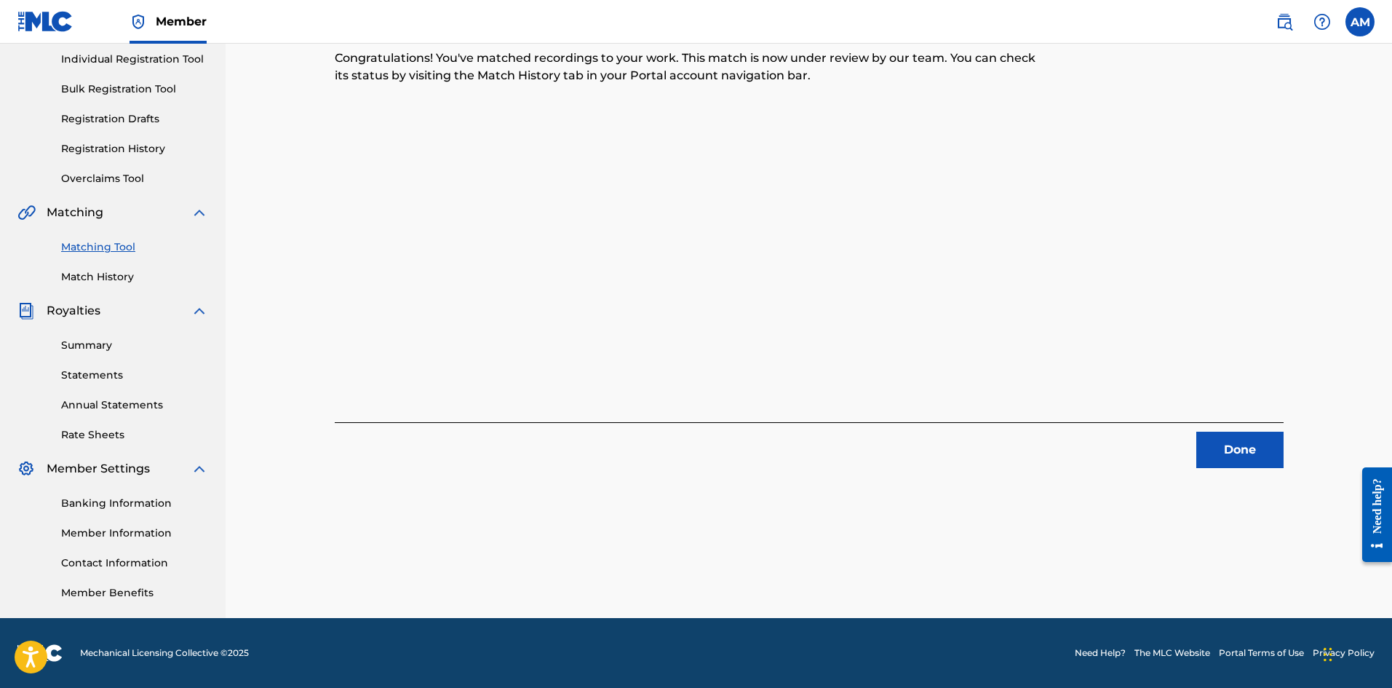
click at [1212, 442] on button "Done" at bounding box center [1239, 450] width 87 height 36
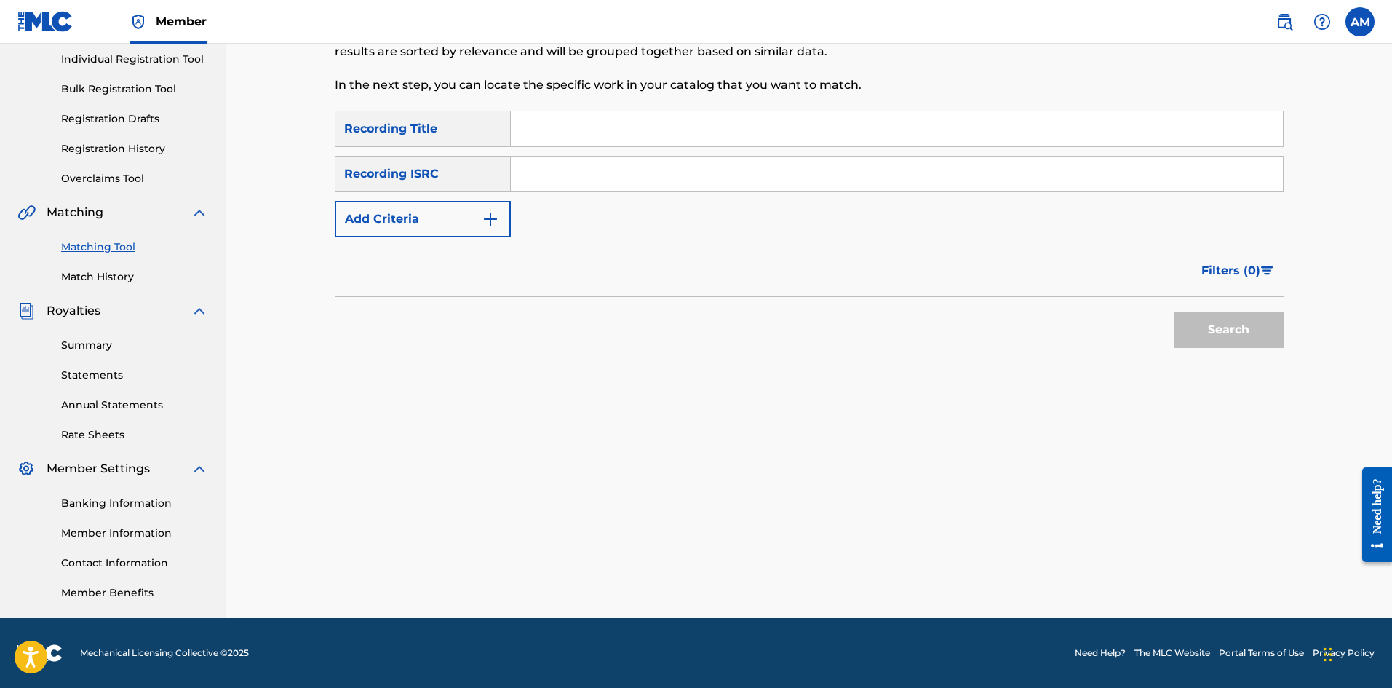
click at [590, 175] on input "Search Form" at bounding box center [897, 173] width 772 height 35
type input "USSM12207754"
click at [1238, 340] on button "Search" at bounding box center [1229, 329] width 109 height 36
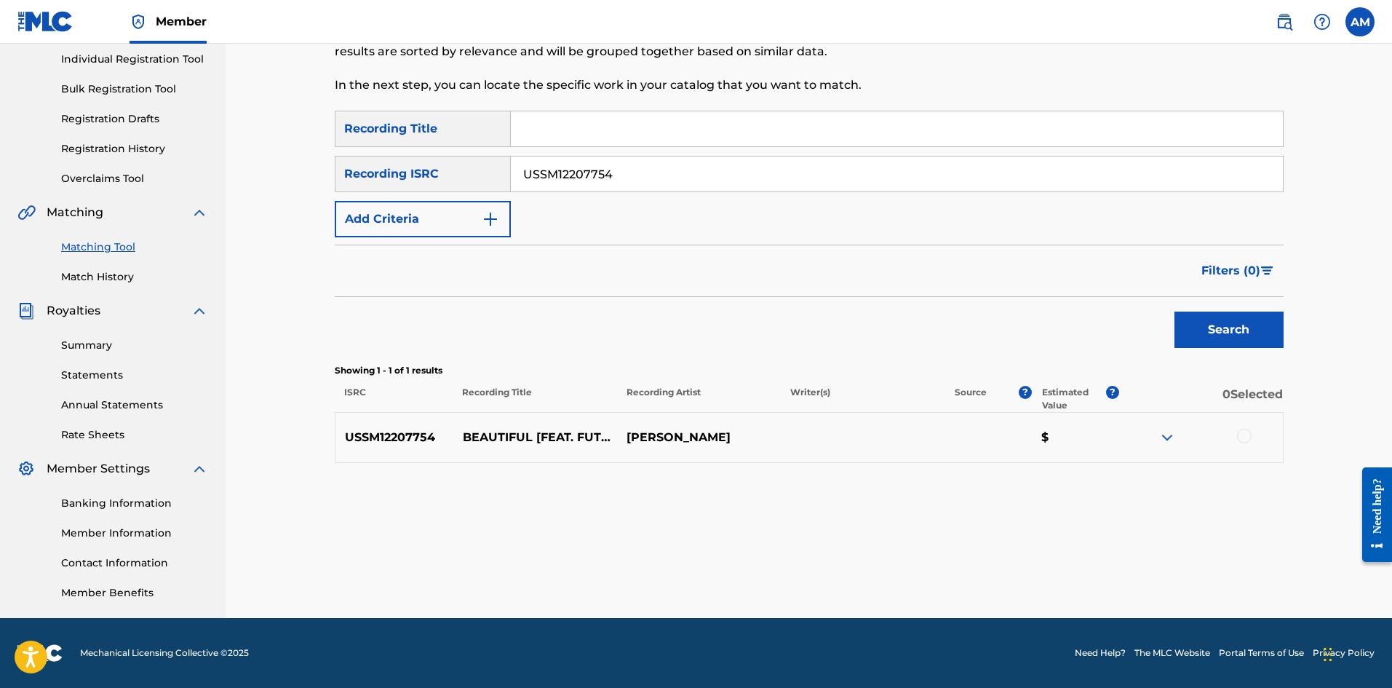
click at [1251, 434] on div at bounding box center [1244, 436] width 15 height 15
click at [997, 562] on button "Match 1 Group" at bounding box center [1022, 569] width 161 height 36
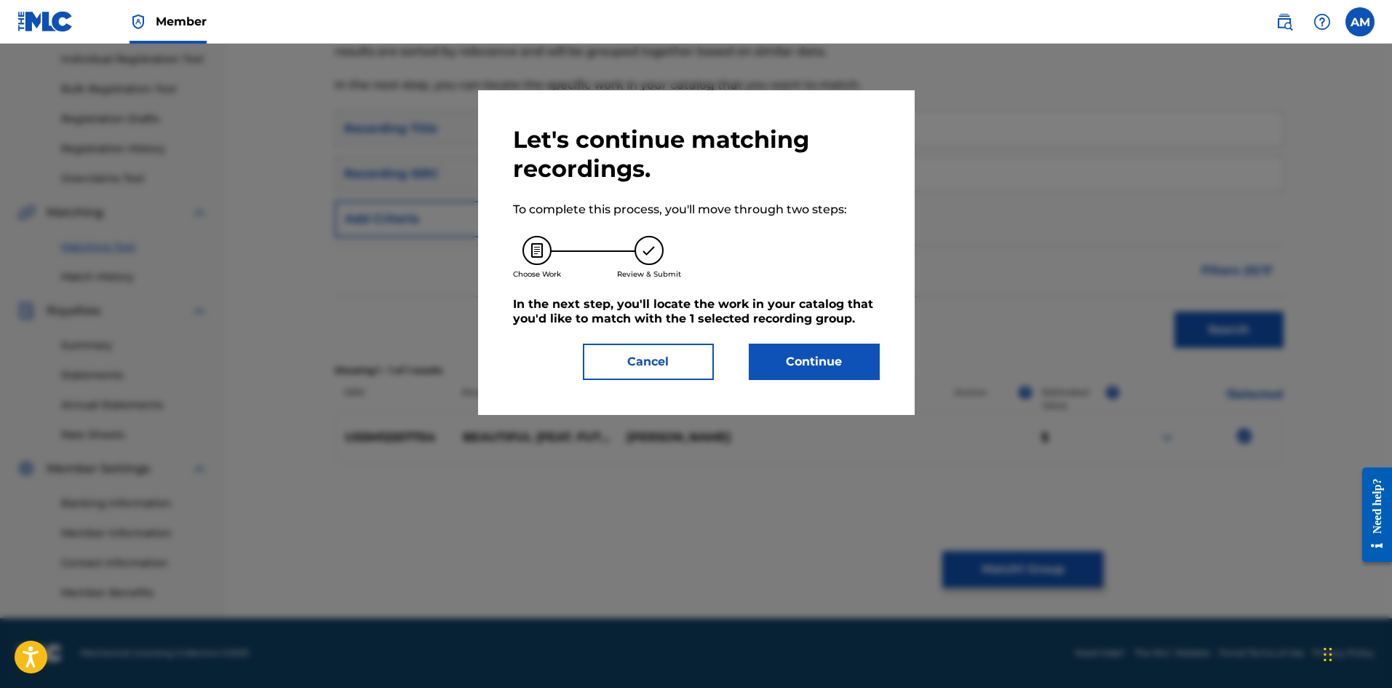
click at [813, 354] on button "Continue" at bounding box center [814, 361] width 131 height 36
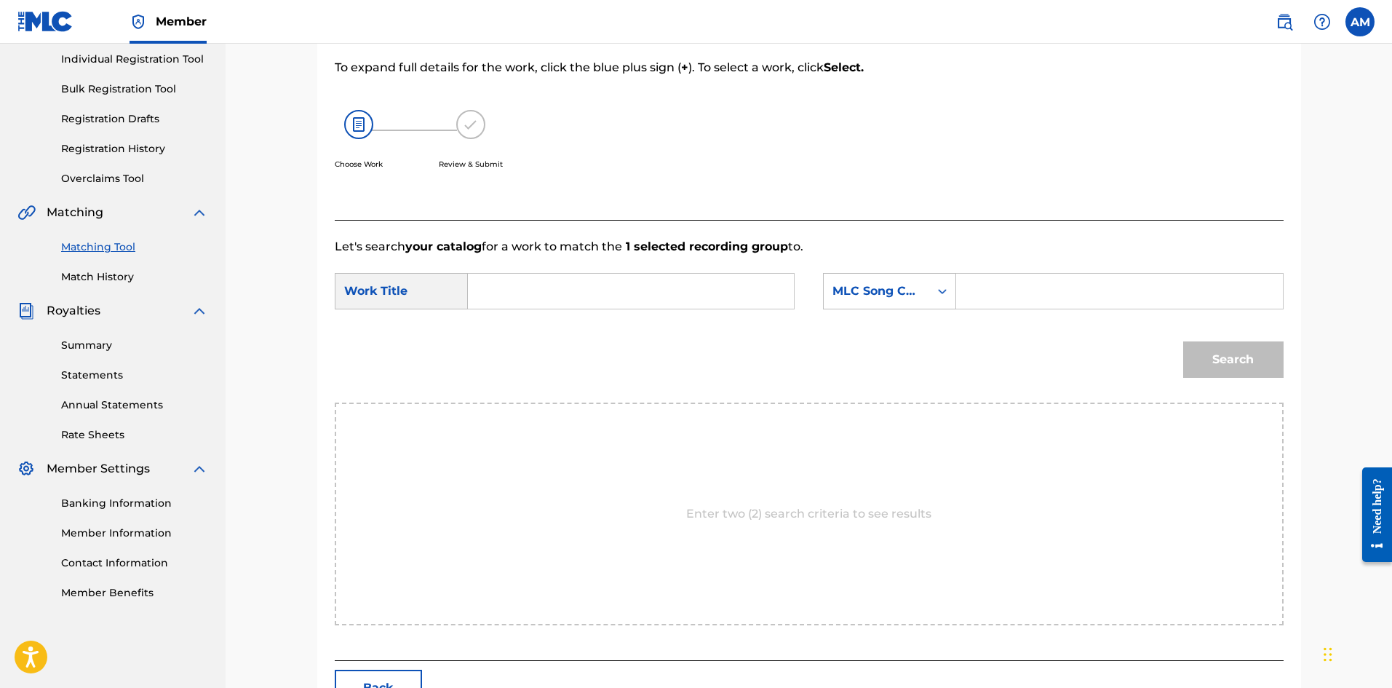
click at [550, 290] on input "Search Form" at bounding box center [630, 291] width 301 height 35
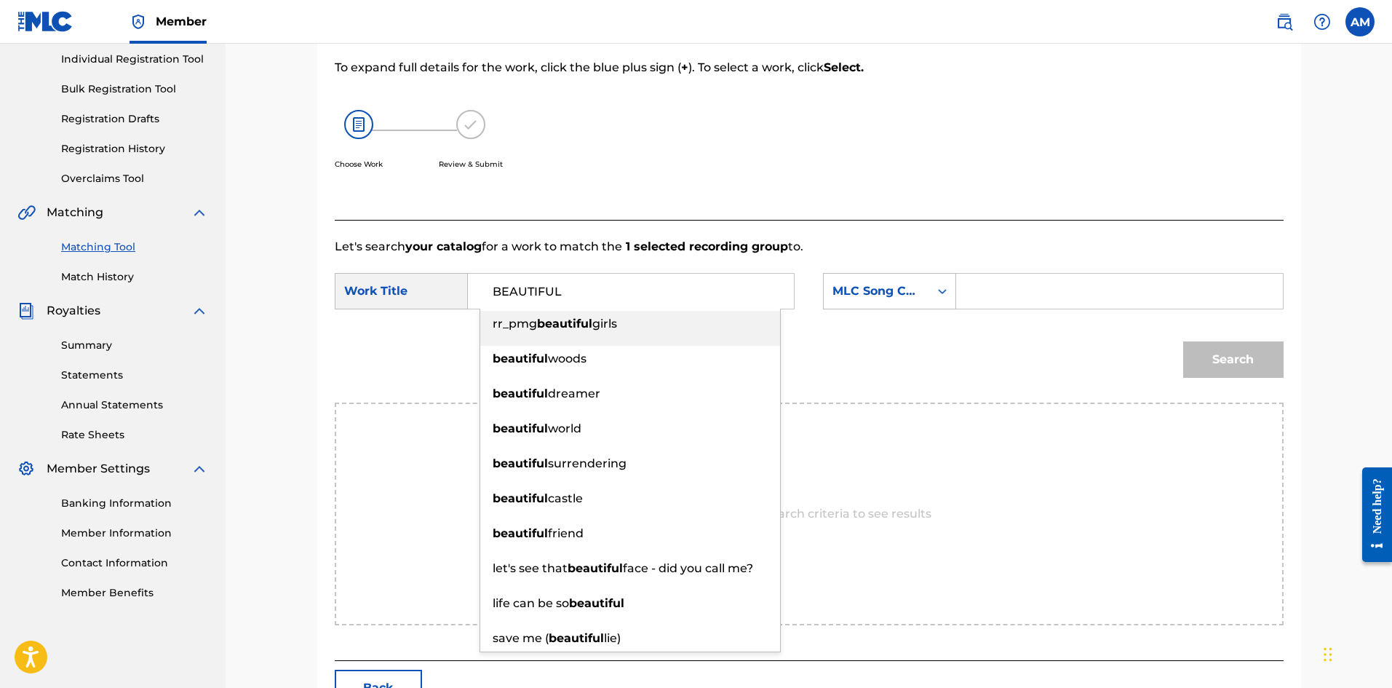
type input "BEAUTIFUL"
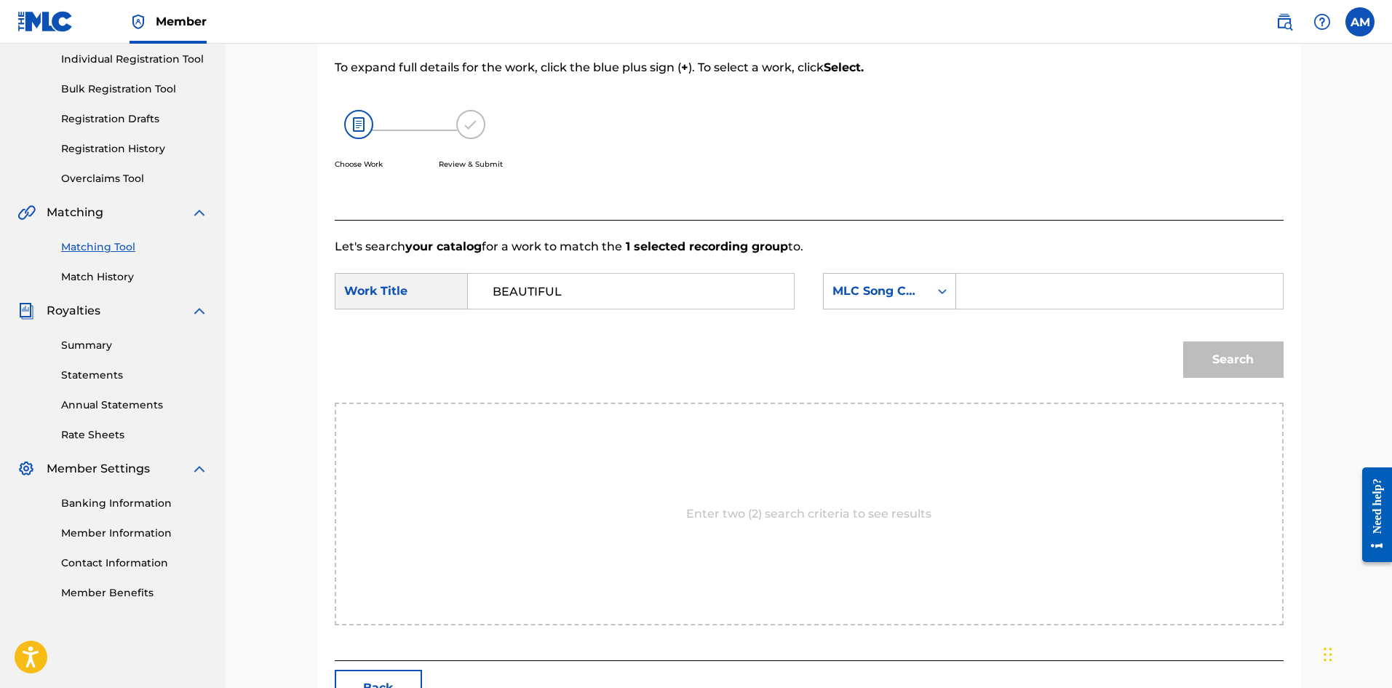
click at [1002, 295] on input "Search Form" at bounding box center [1119, 291] width 301 height 35
type input "BD1A9A"
click at [1249, 366] on button "Search" at bounding box center [1233, 359] width 100 height 36
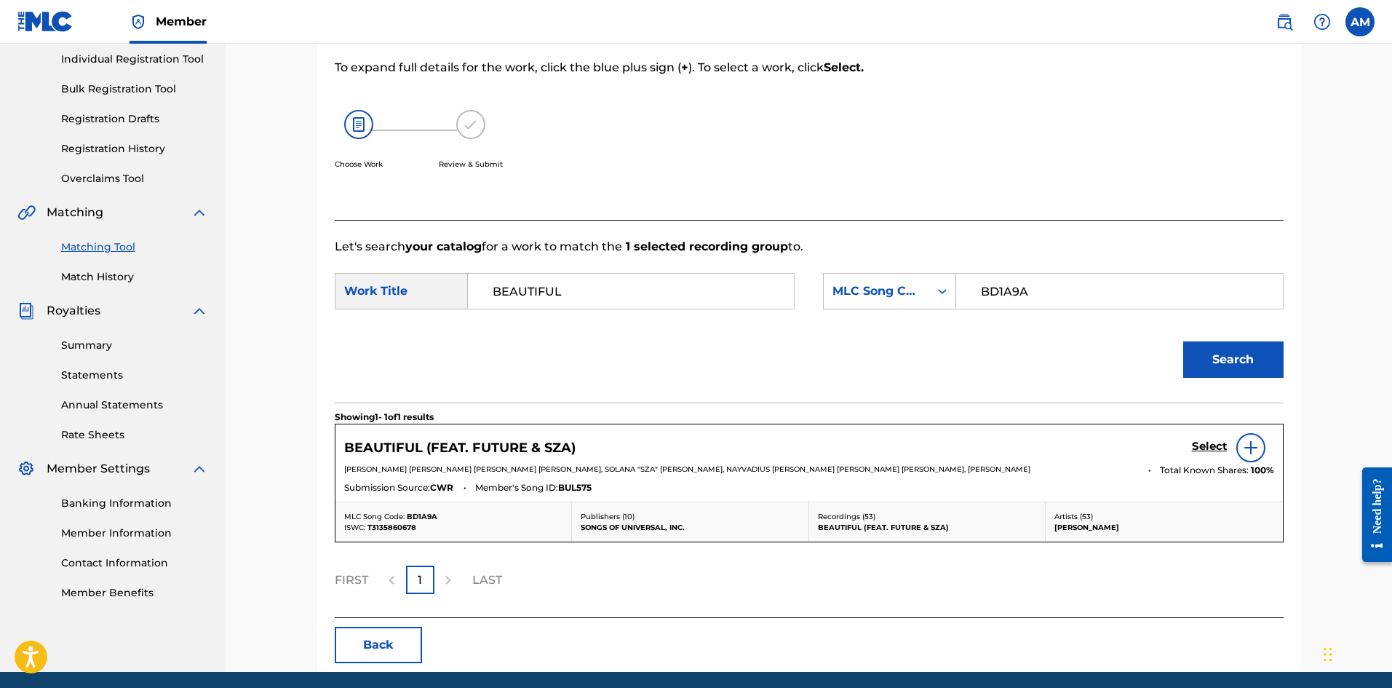
click at [1212, 445] on h5 "Select" at bounding box center [1210, 447] width 36 height 14
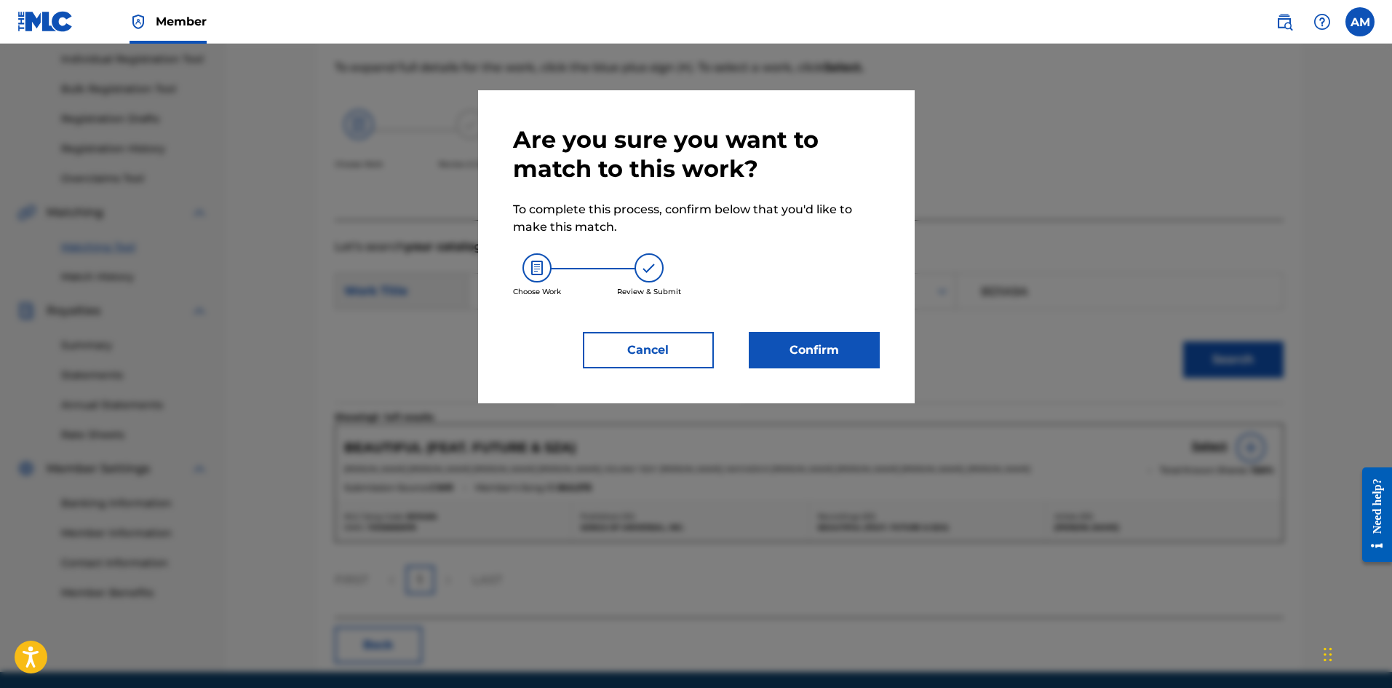
click at [836, 343] on button "Confirm" at bounding box center [814, 350] width 131 height 36
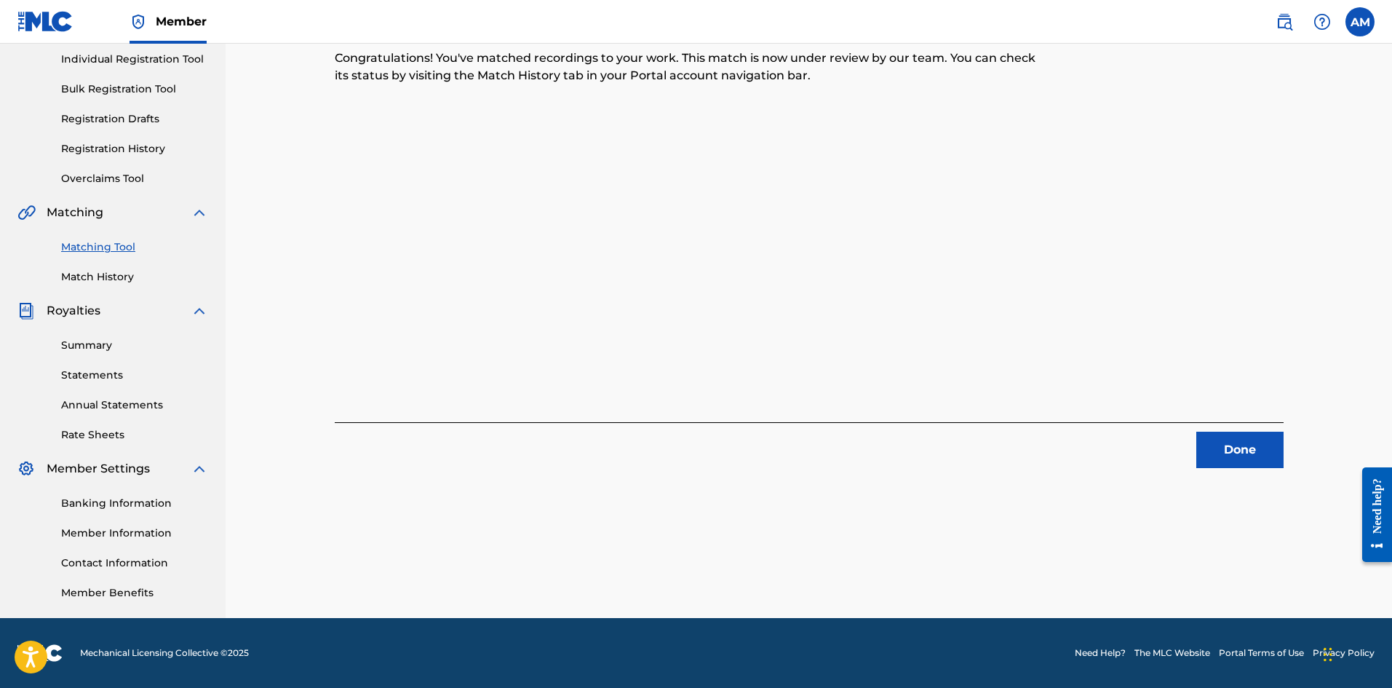
click at [1233, 444] on button "Done" at bounding box center [1239, 450] width 87 height 36
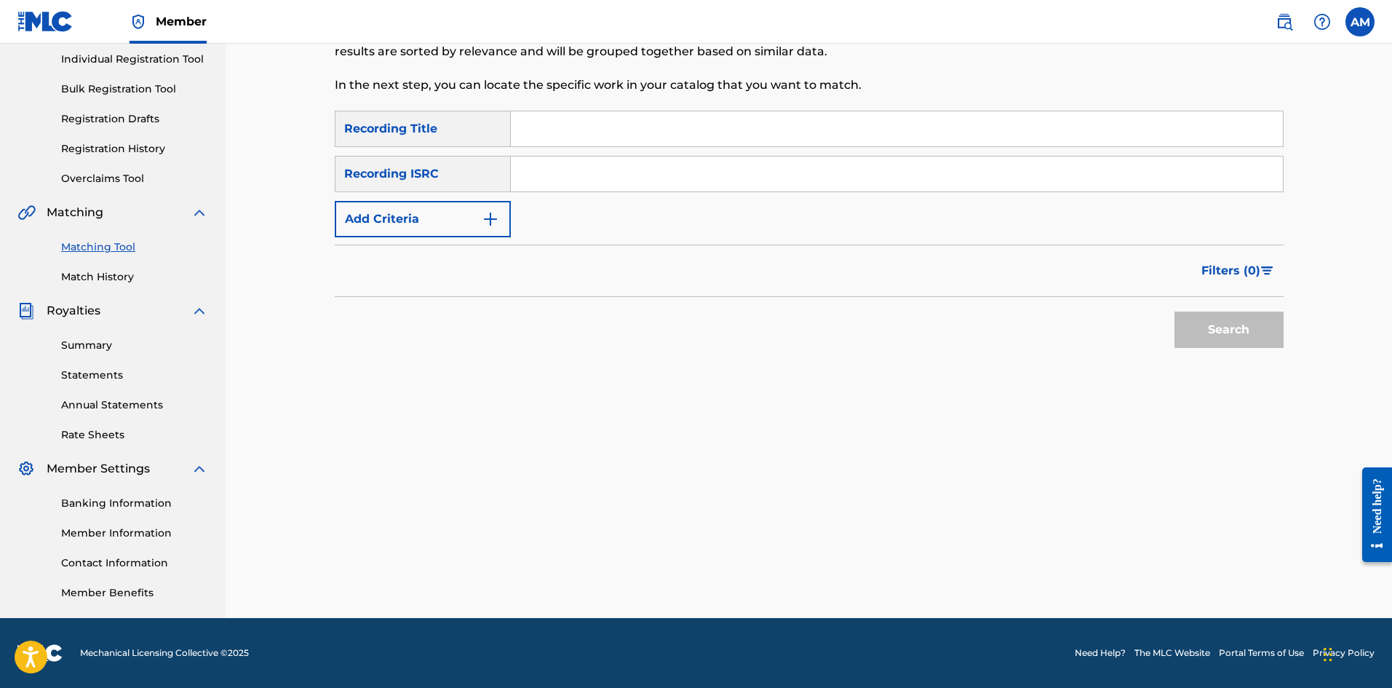
click at [559, 177] on input "Search Form" at bounding box center [897, 173] width 772 height 35
click at [1240, 327] on button "Search" at bounding box center [1229, 329] width 109 height 36
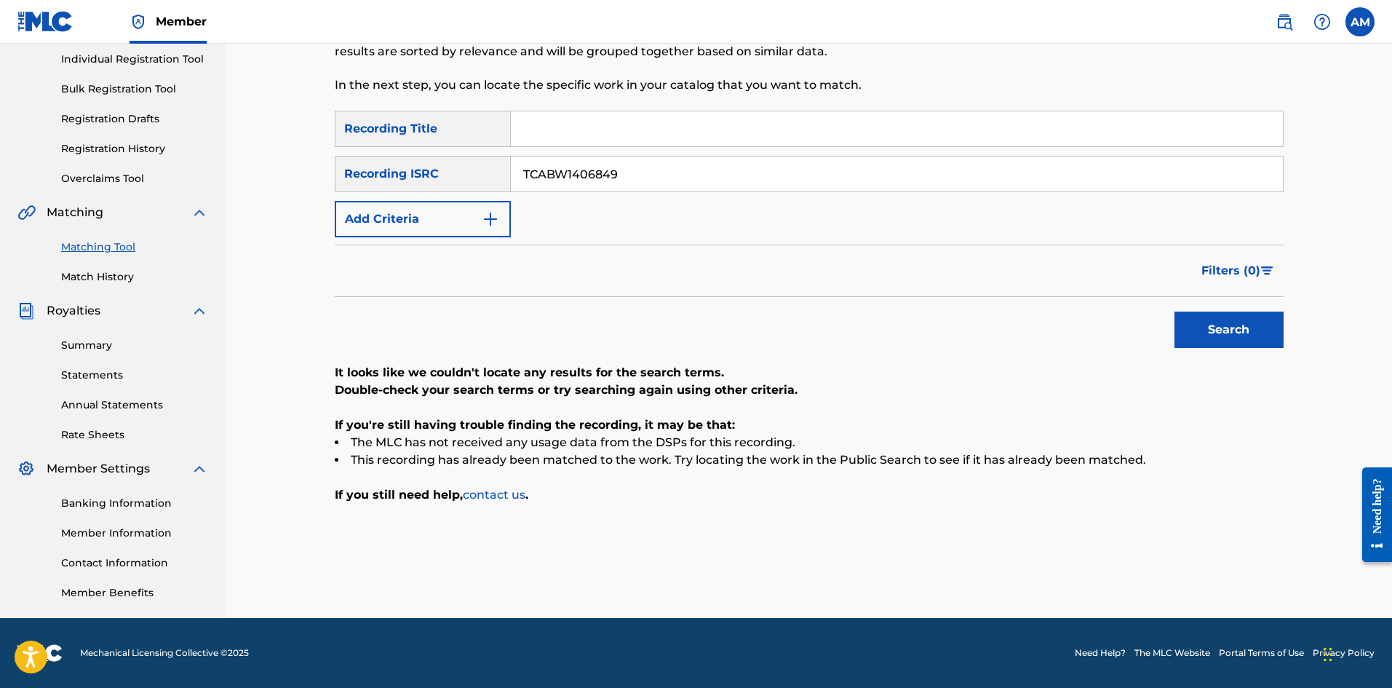
drag, startPoint x: 642, startPoint y: 166, endPoint x: 188, endPoint y: 179, distance: 453.6
click at [196, 182] on main "UNIVERSAL MUSIC PUB GROUP Summary Catalog Works Registration Claiming Tool Indi…" at bounding box center [696, 238] width 1392 height 759
click at [1268, 334] on button "Search" at bounding box center [1229, 329] width 109 height 36
drag, startPoint x: 641, startPoint y: 178, endPoint x: 176, endPoint y: 218, distance: 466.8
click at [164, 221] on main "UNIVERSAL MUSIC PUB GROUP Summary Catalog Works Registration Claiming Tool Indi…" at bounding box center [696, 238] width 1392 height 759
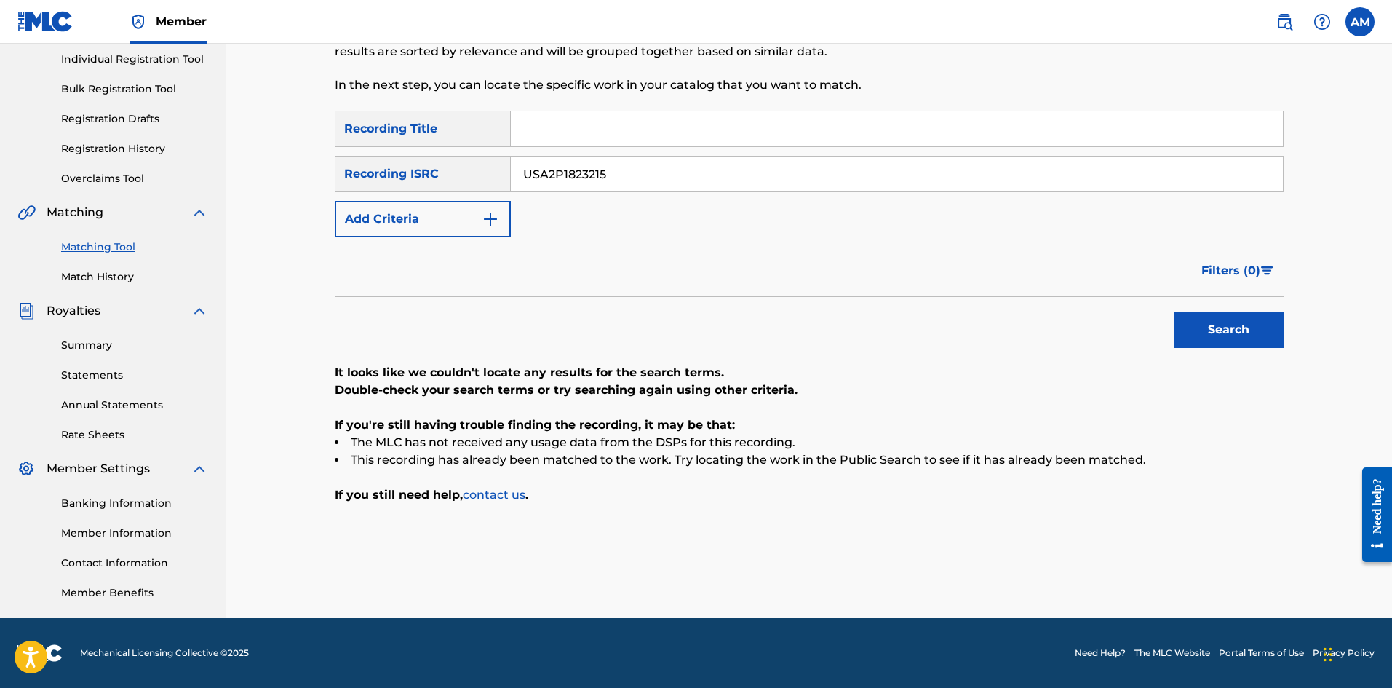
type input "USA2P1823215"
click at [1261, 341] on button "Search" at bounding box center [1229, 329] width 109 height 36
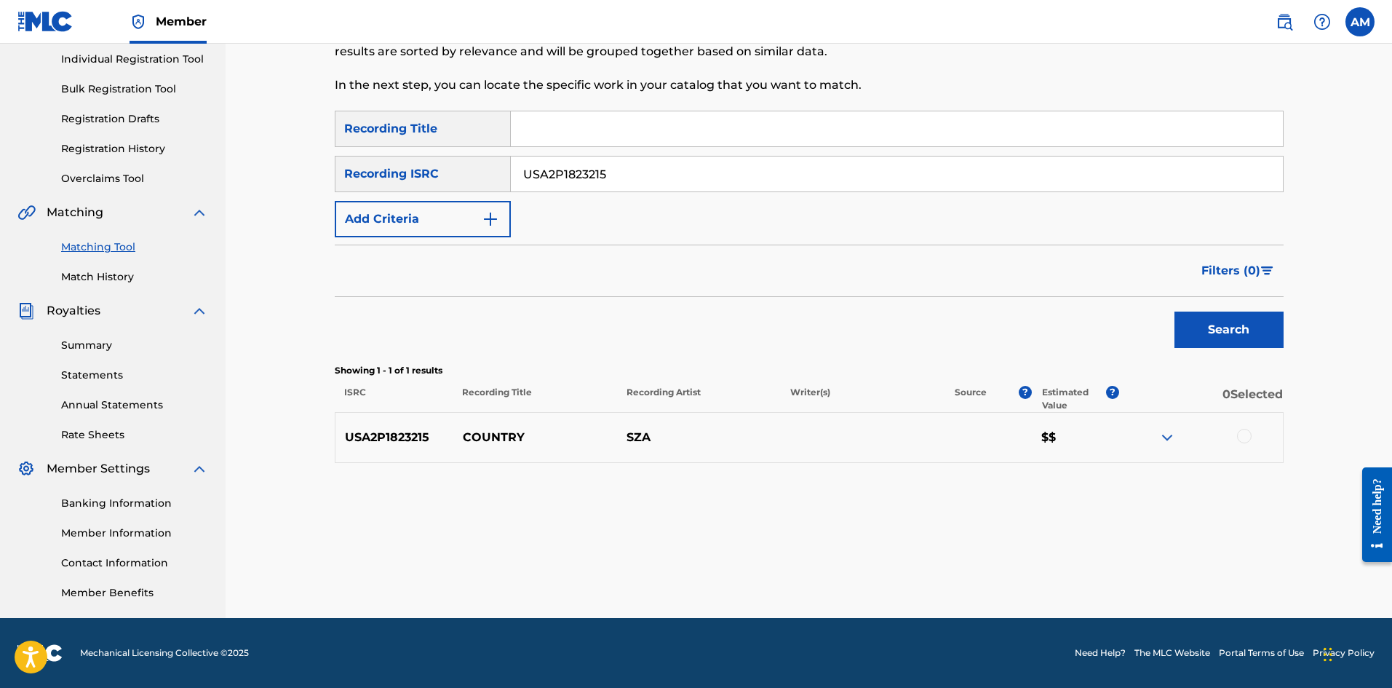
click at [1238, 434] on div at bounding box center [1244, 436] width 15 height 15
click at [1067, 579] on button "Match 1 Group" at bounding box center [1022, 569] width 161 height 36
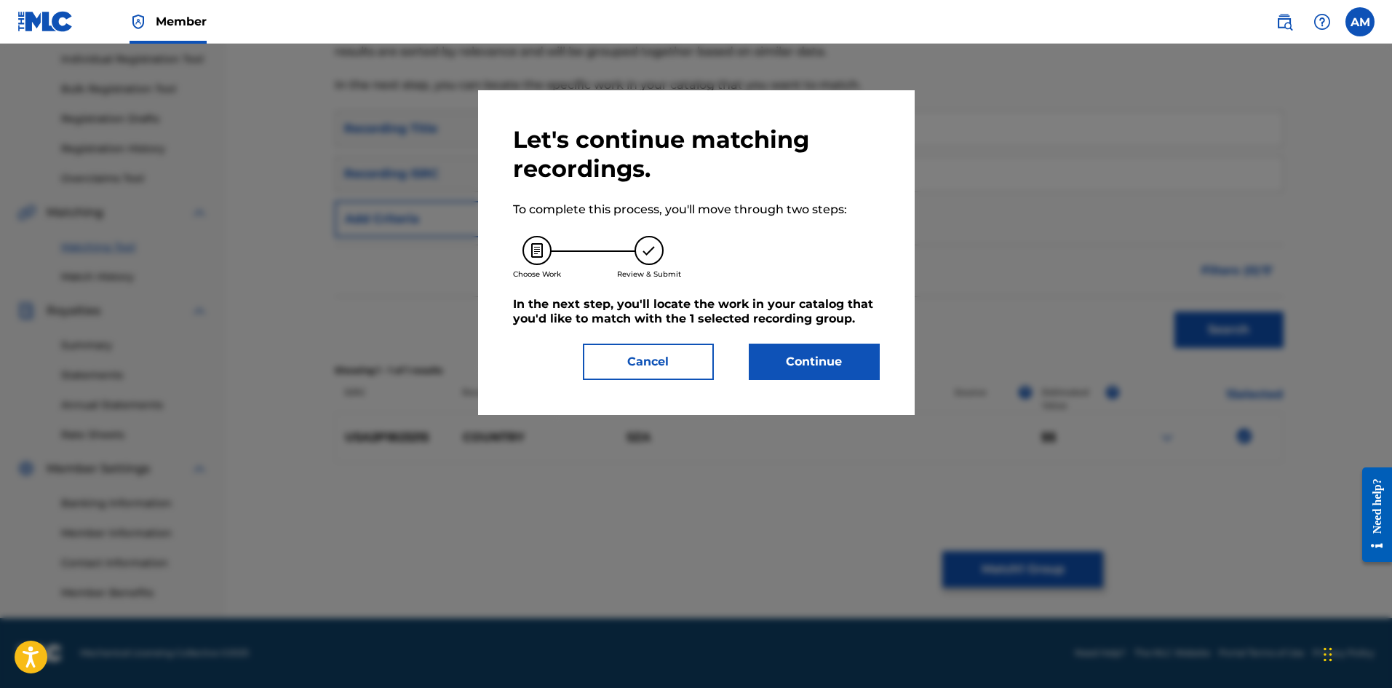
click at [835, 370] on button "Continue" at bounding box center [814, 361] width 131 height 36
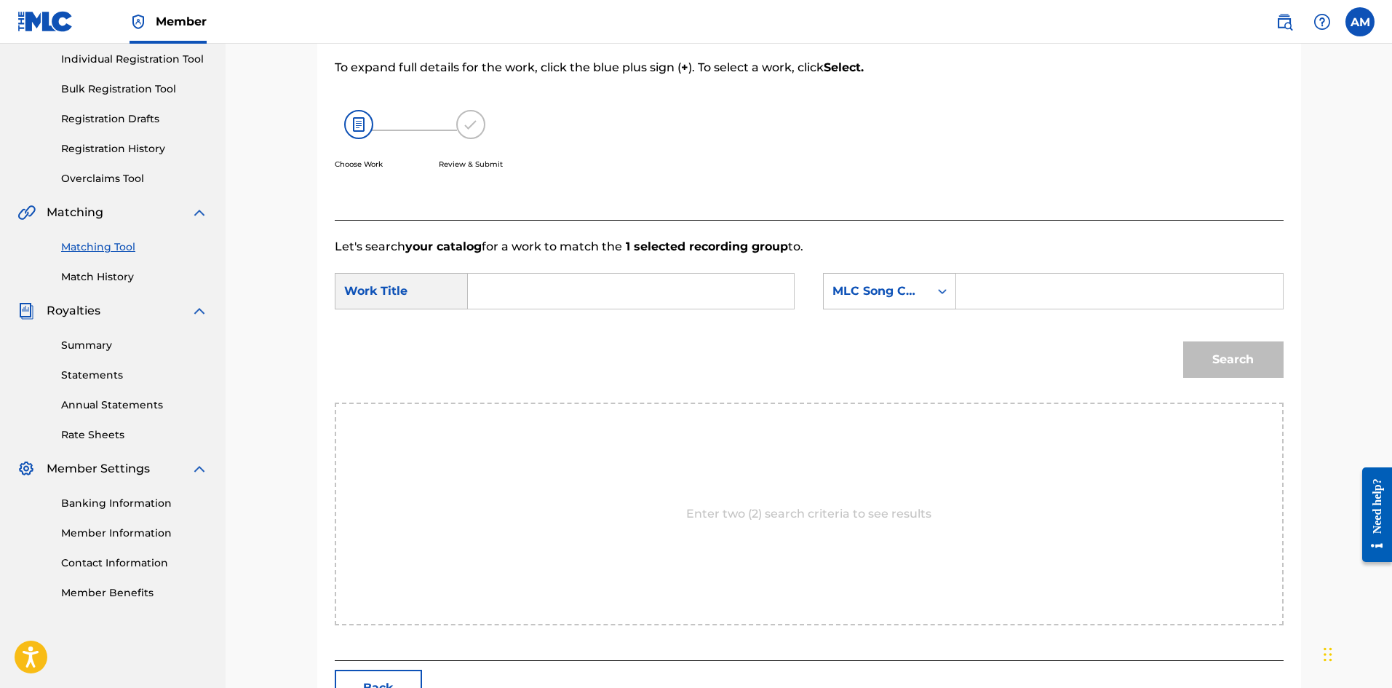
click at [567, 294] on input "Search Form" at bounding box center [630, 291] width 301 height 35
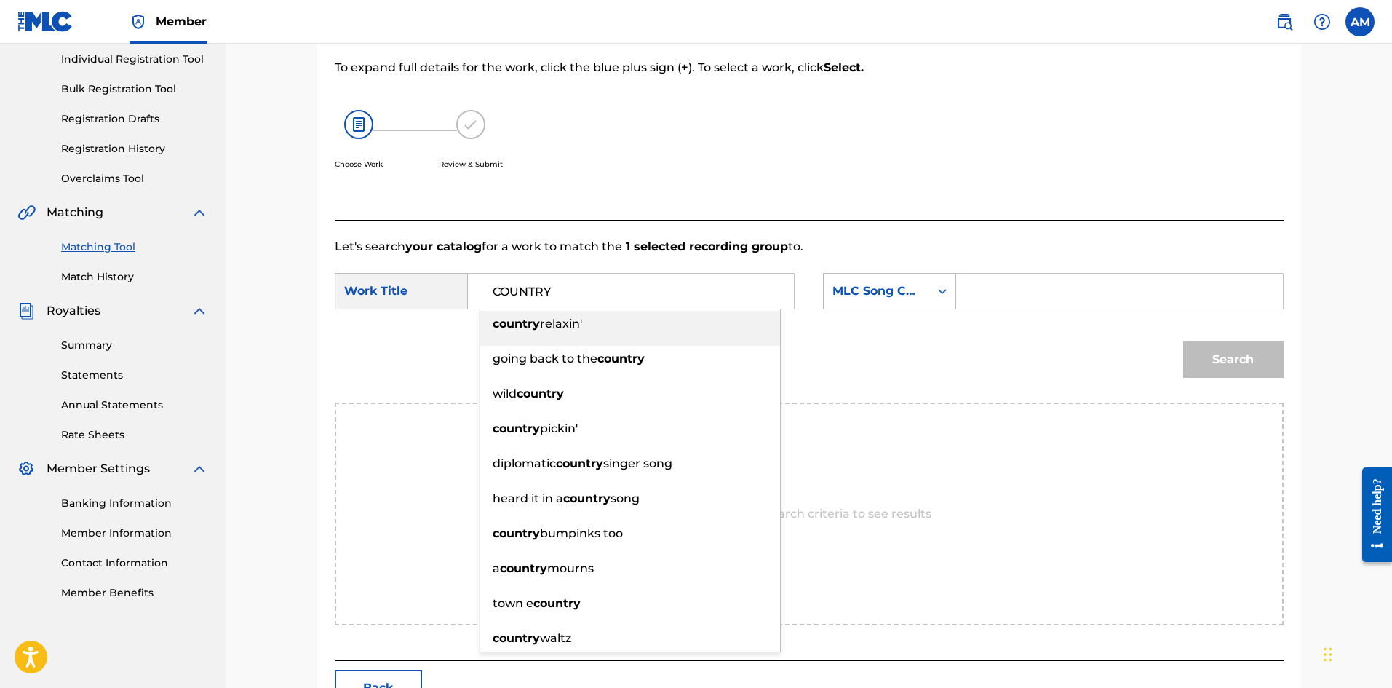
type input "COUNTRY"
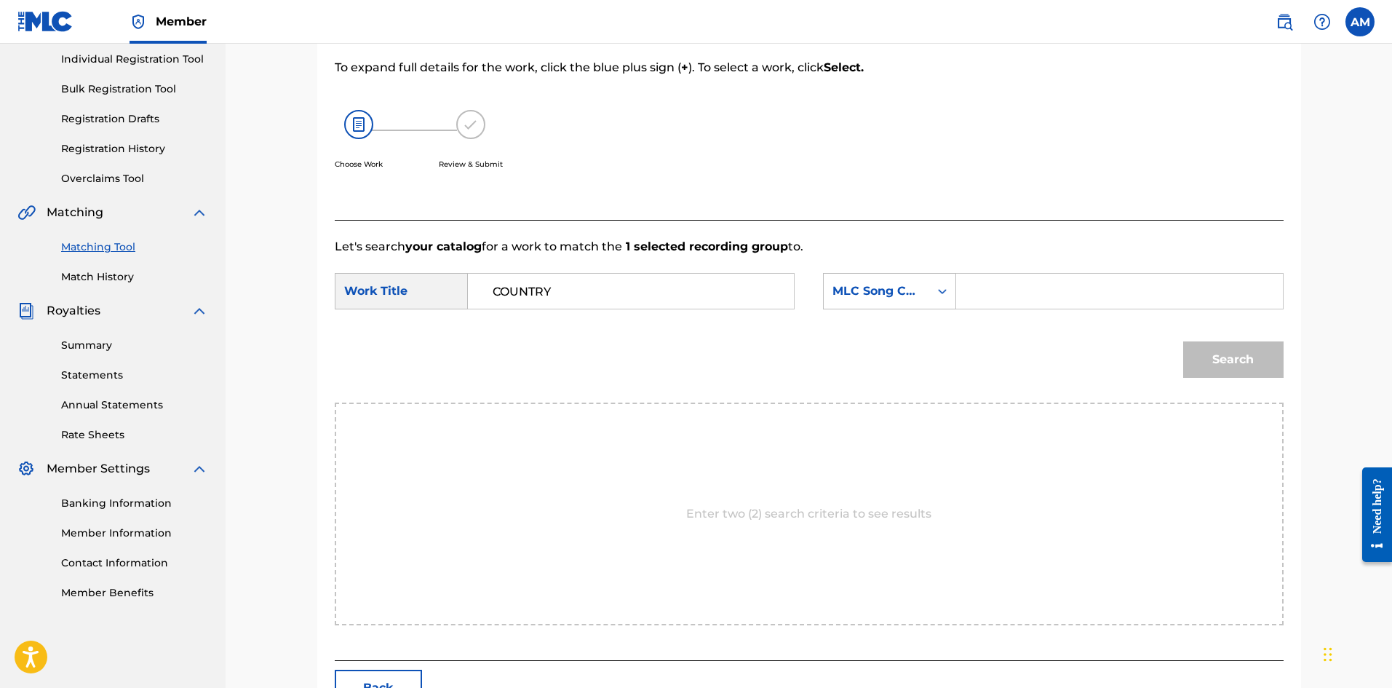
drag, startPoint x: 1087, startPoint y: 288, endPoint x: 1097, endPoint y: 293, distance: 10.7
click at [1087, 288] on input "Search Form" at bounding box center [1119, 291] width 301 height 35
type input "CVBEZ9"
click at [1232, 365] on button "Search" at bounding box center [1233, 359] width 100 height 36
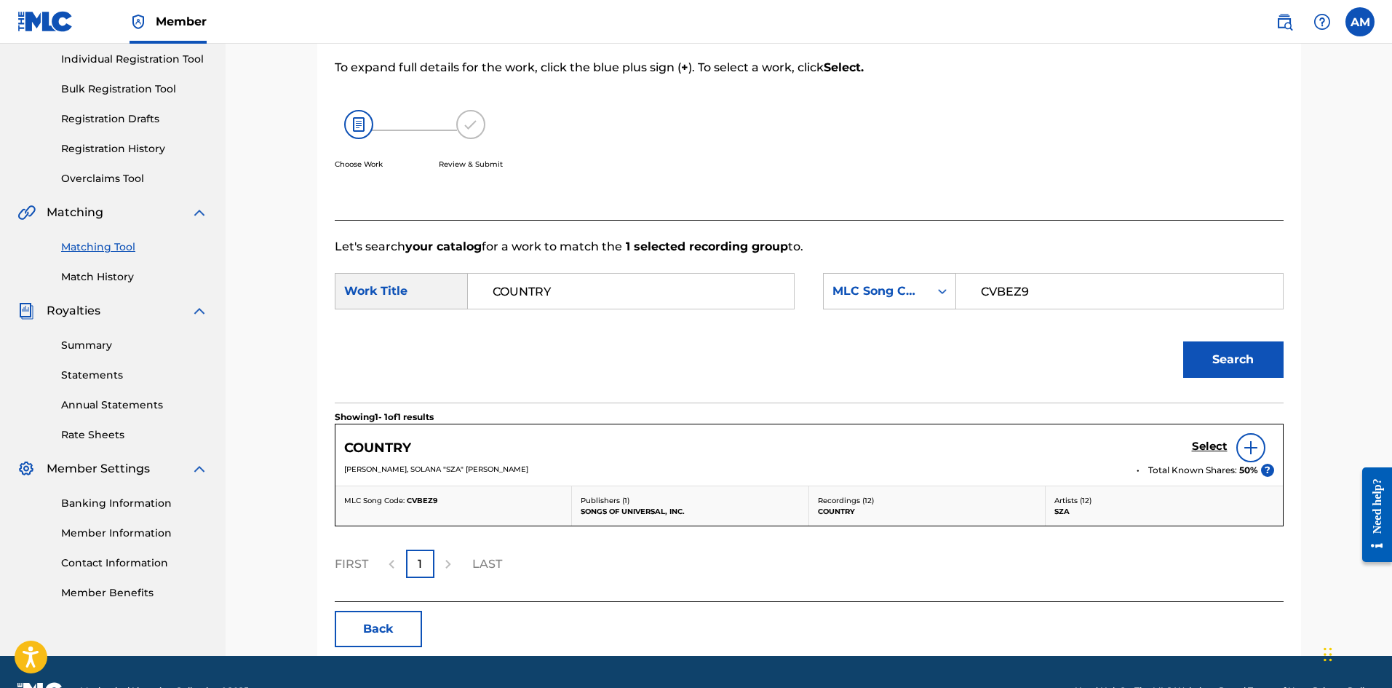
click at [1216, 440] on h5 "Select" at bounding box center [1210, 447] width 36 height 14
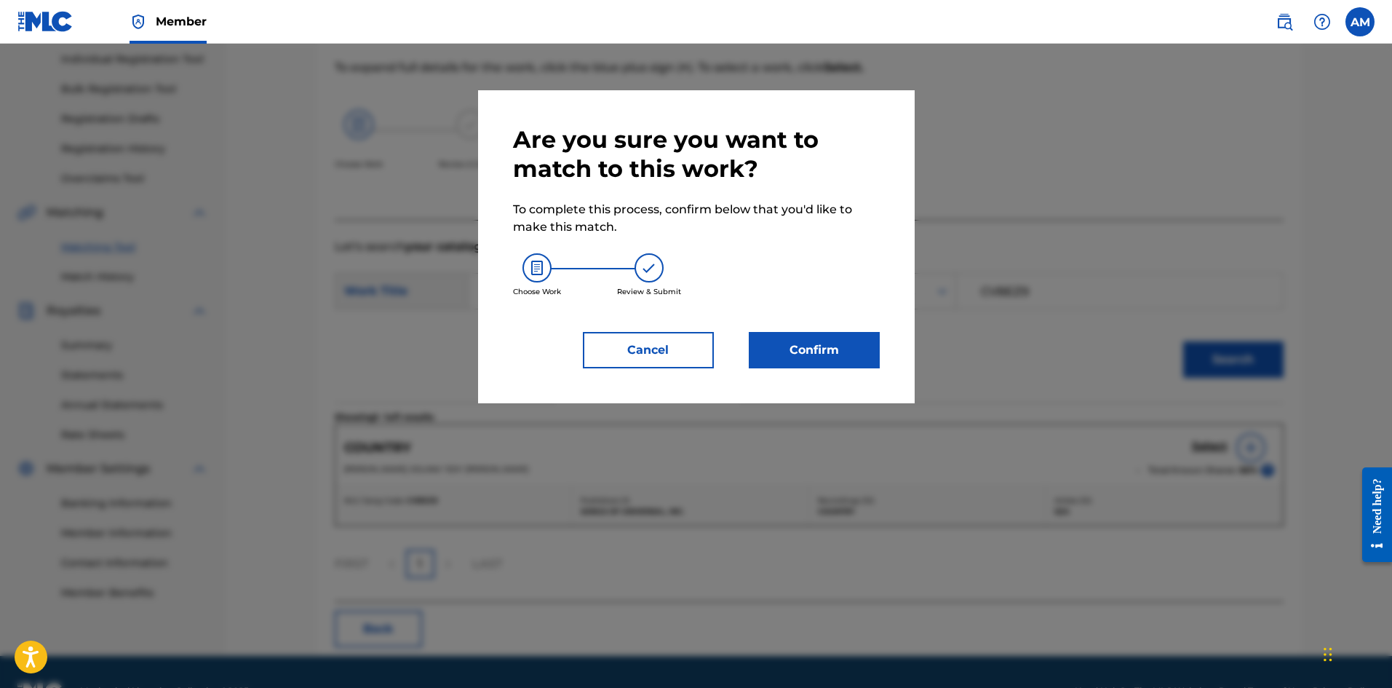
click at [794, 341] on button "Confirm" at bounding box center [814, 350] width 131 height 36
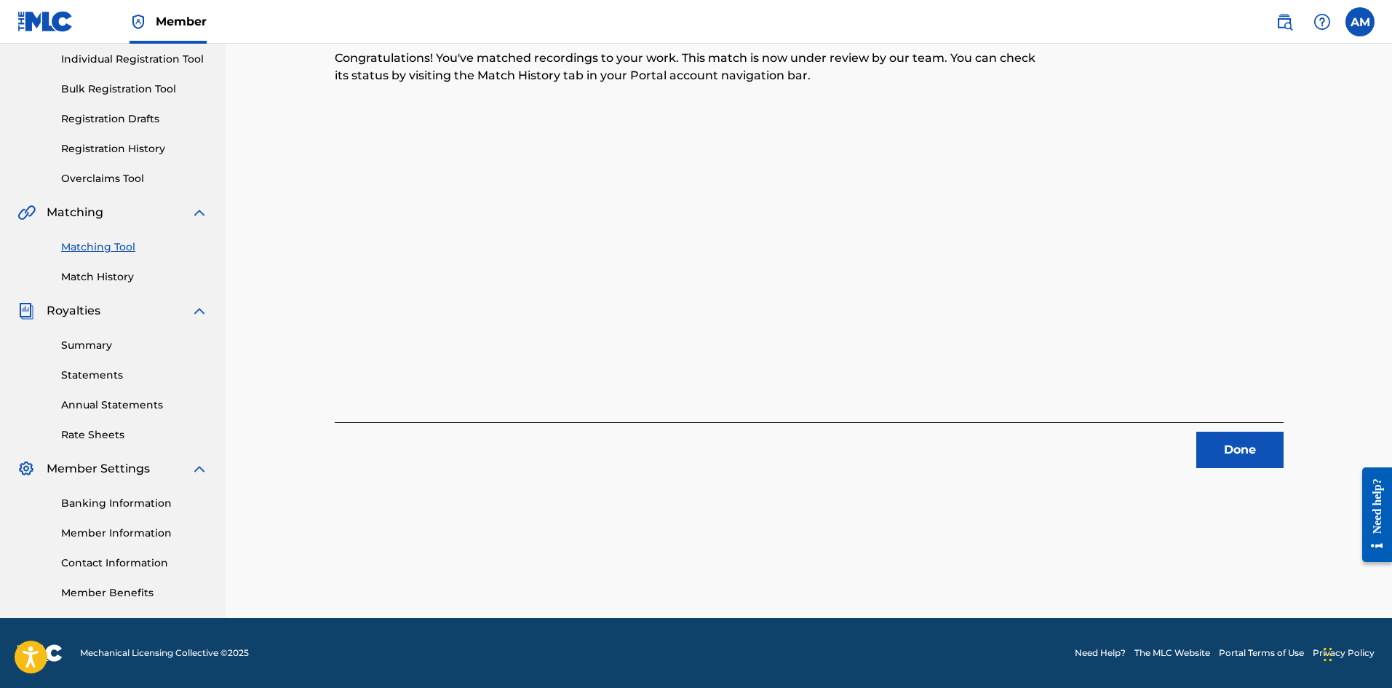
drag, startPoint x: 1223, startPoint y: 453, endPoint x: 1215, endPoint y: 445, distance: 11.4
click at [1223, 453] on button "Done" at bounding box center [1239, 450] width 87 height 36
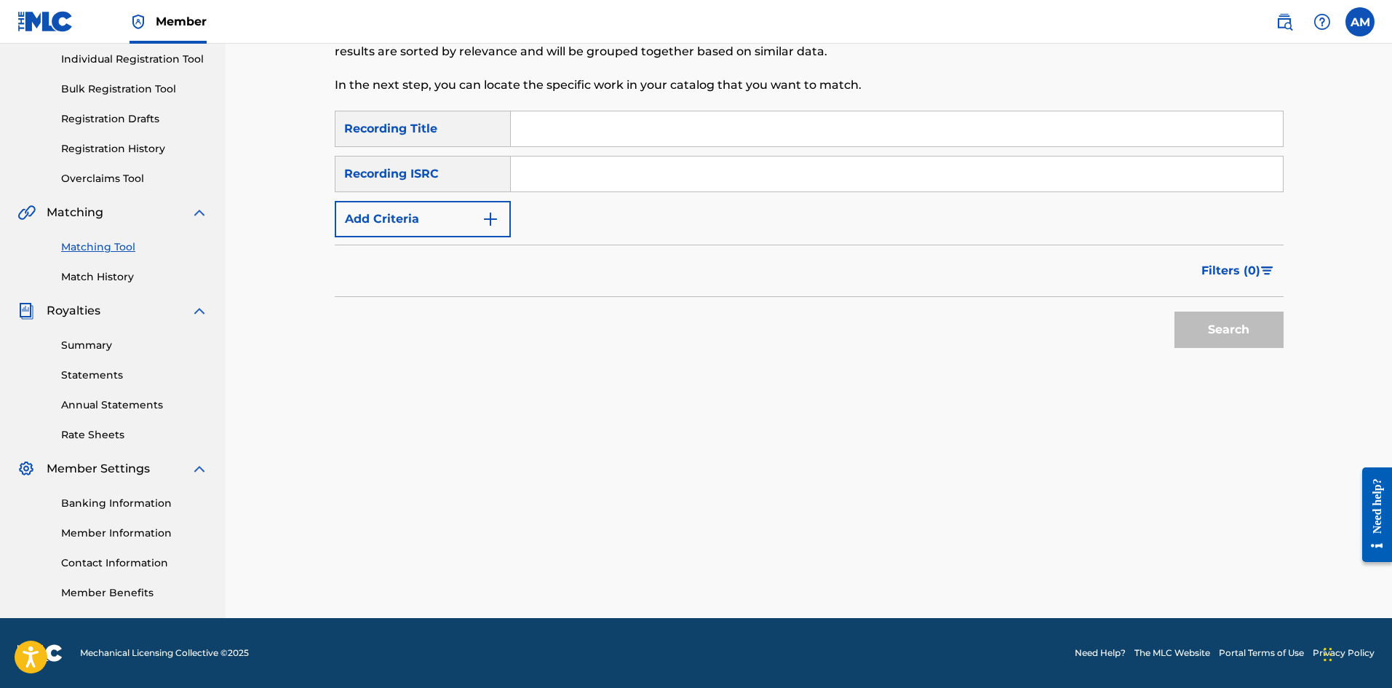
click at [661, 182] on input "Search Form" at bounding box center [897, 173] width 772 height 35
type input "USRC12403822"
click at [1202, 332] on button "Search" at bounding box center [1229, 329] width 109 height 36
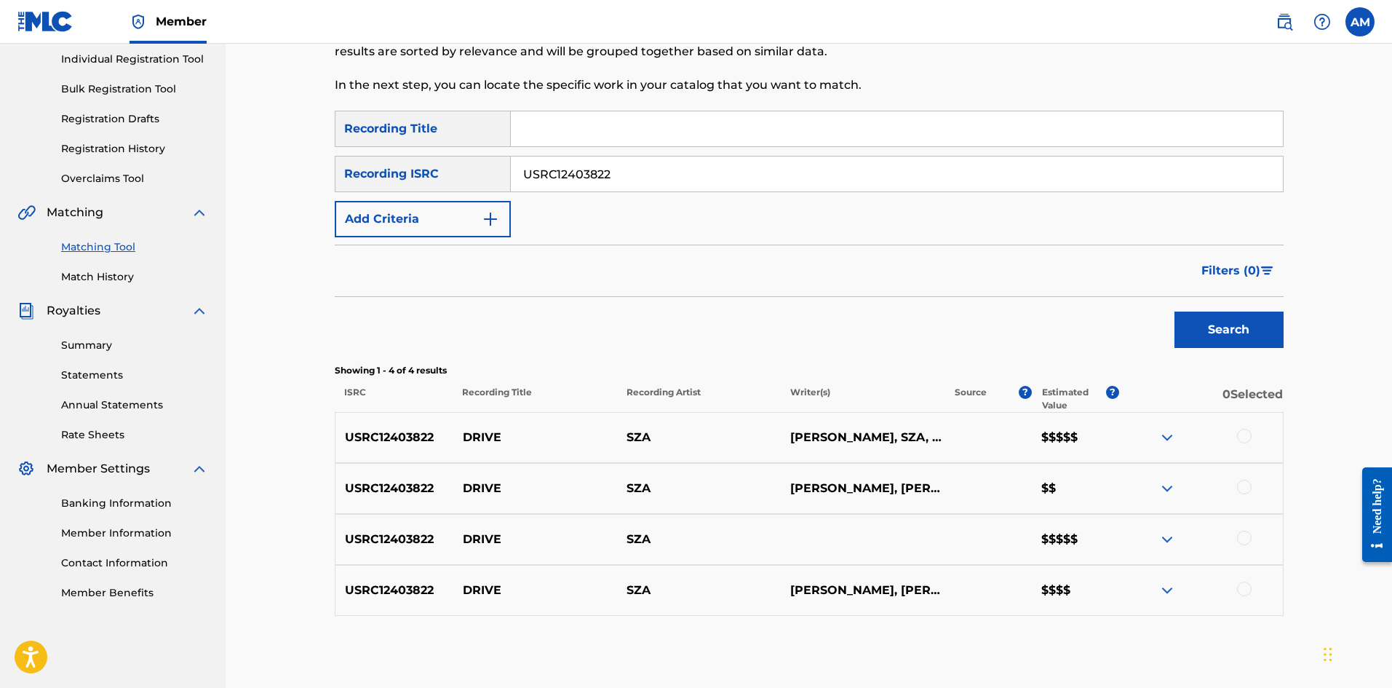
click at [1244, 433] on div at bounding box center [1244, 436] width 15 height 15
click at [1243, 488] on div at bounding box center [1244, 487] width 15 height 15
click at [1242, 536] on div at bounding box center [1244, 538] width 15 height 15
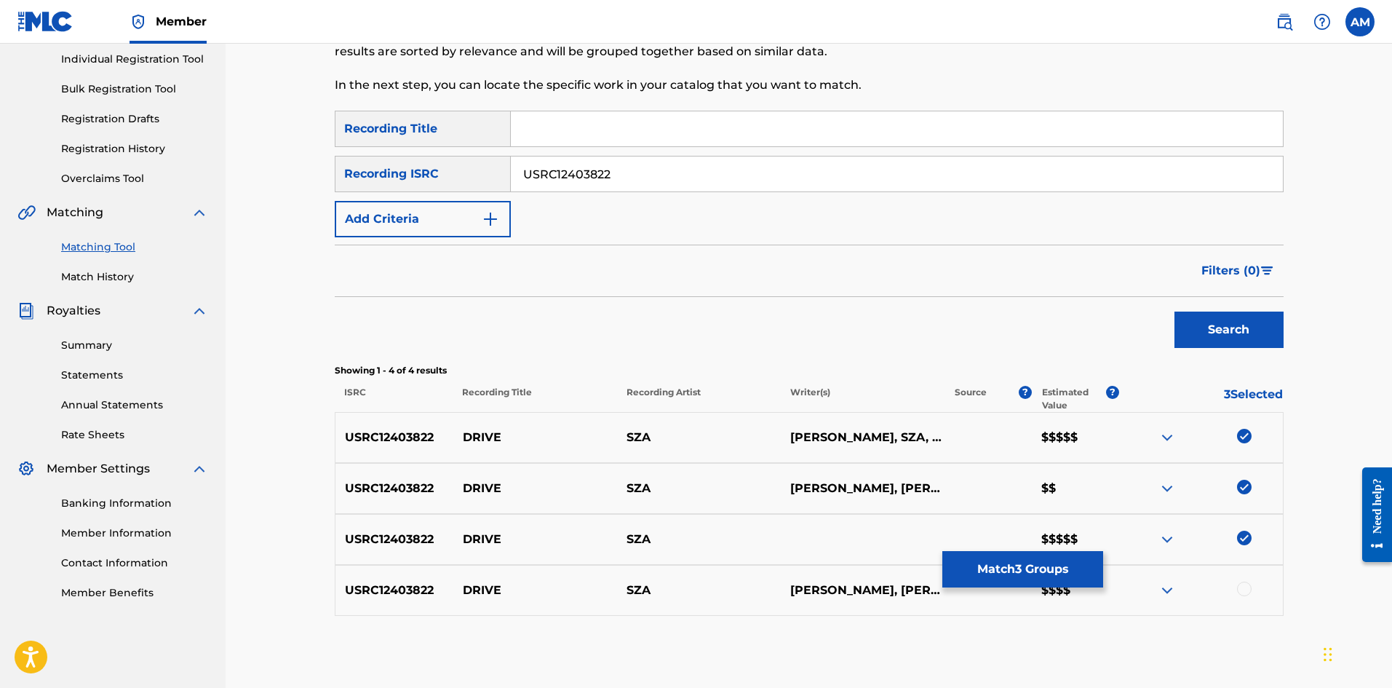
click at [1242, 592] on div at bounding box center [1244, 588] width 15 height 15
click at [1031, 575] on button "Match 4 Groups" at bounding box center [1022, 569] width 161 height 36
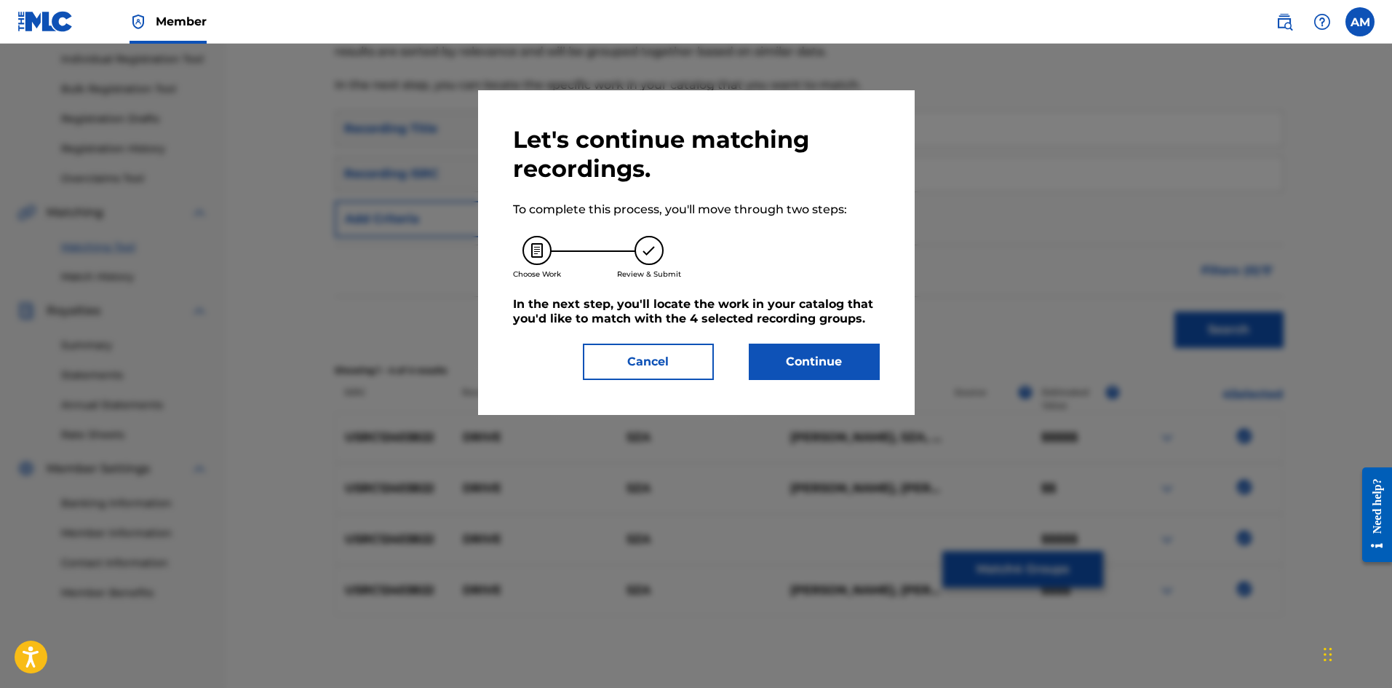
drag, startPoint x: 789, startPoint y: 355, endPoint x: 45, endPoint y: 384, distance: 744.3
click at [728, 358] on div "Cancel Continue" at bounding box center [696, 361] width 367 height 36
click at [836, 370] on button "Continue" at bounding box center [814, 361] width 131 height 36
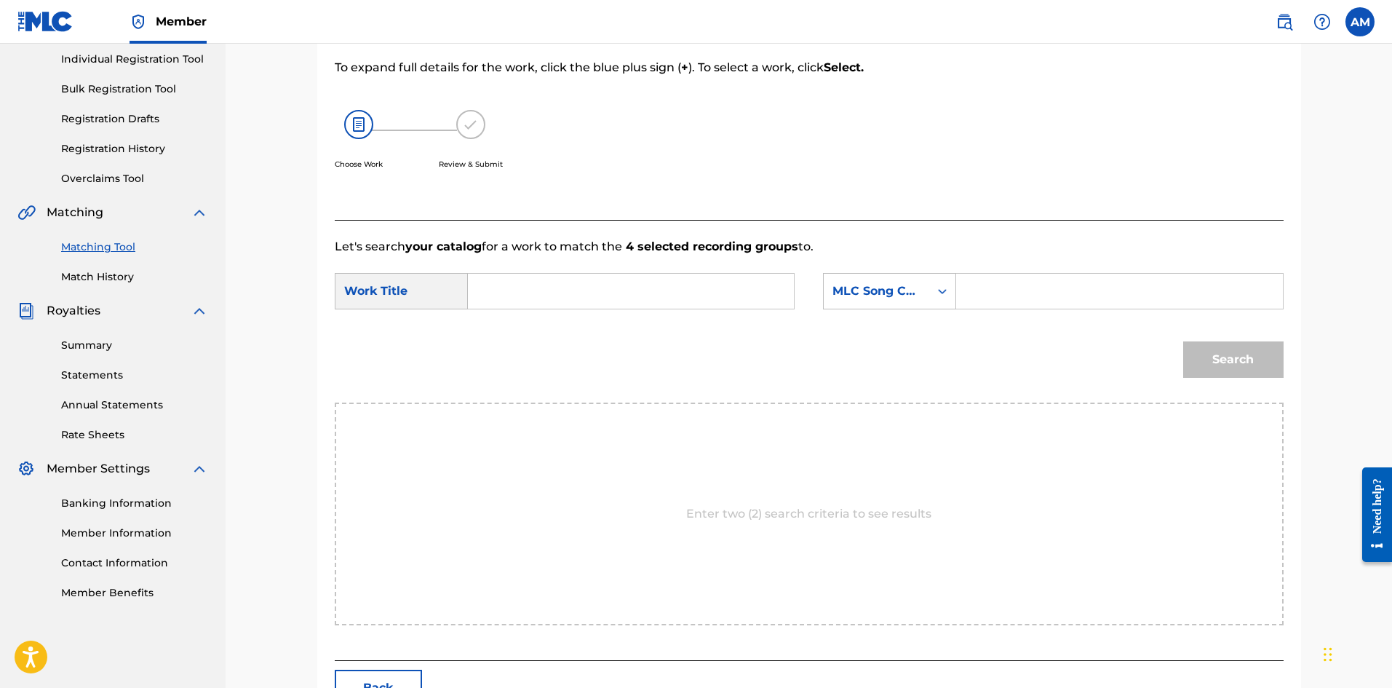
click at [560, 296] on input "Search Form" at bounding box center [630, 291] width 301 height 35
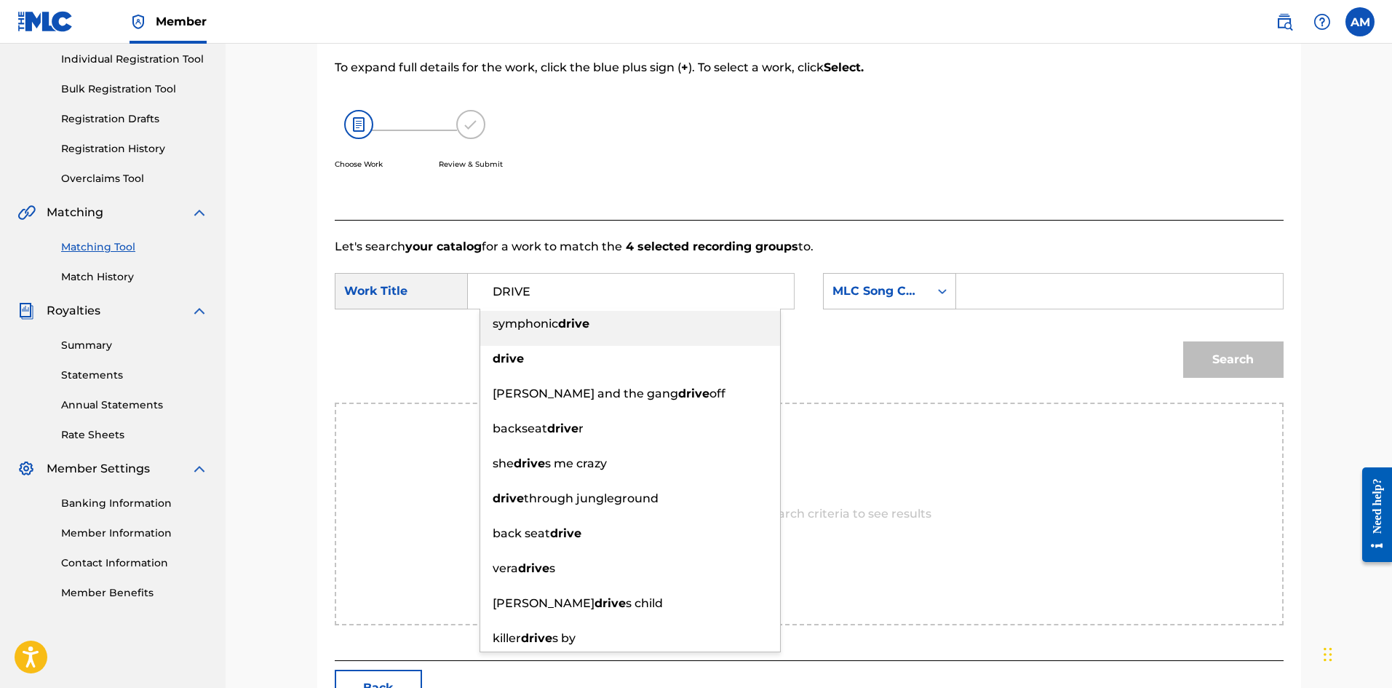
type input "DRIVE"
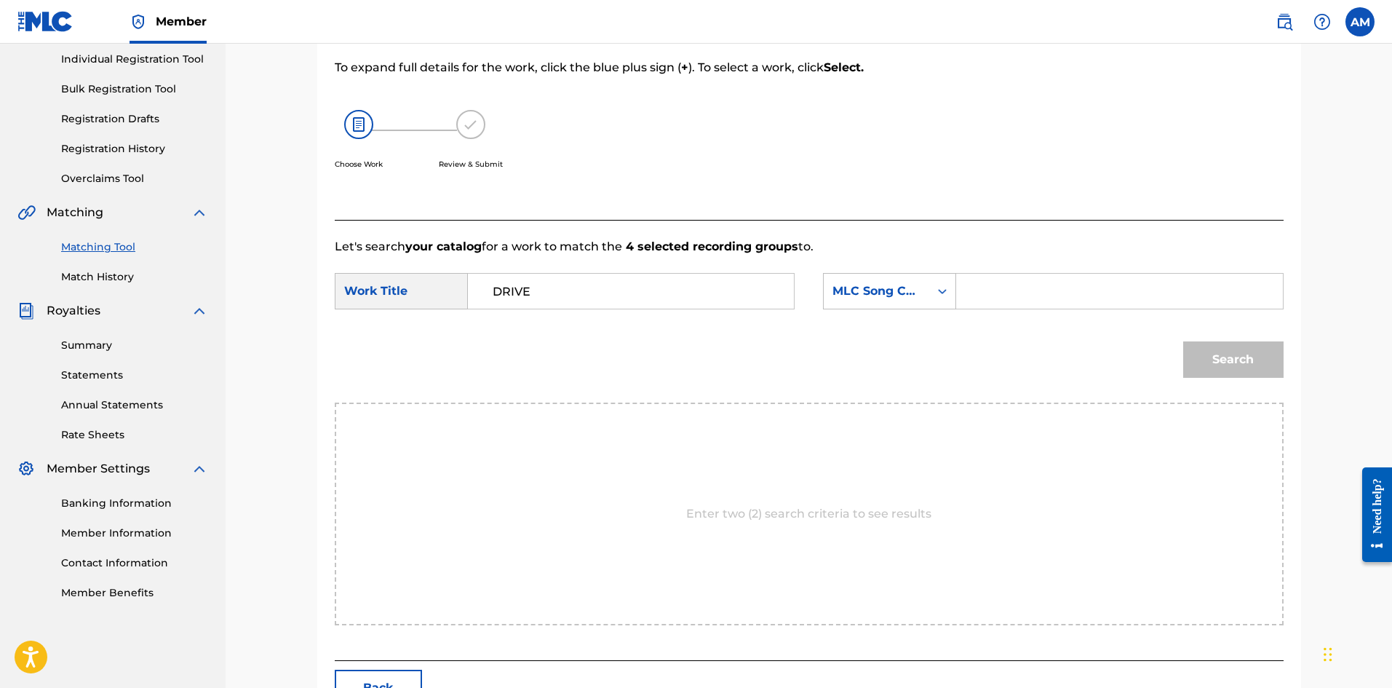
drag, startPoint x: 1001, startPoint y: 282, endPoint x: 1063, endPoint y: 293, distance: 63.5
click at [1001, 282] on input "Search Form" at bounding box center [1119, 291] width 301 height 35
type input "DQ3B1P"
click at [1216, 359] on button "Search" at bounding box center [1233, 359] width 100 height 36
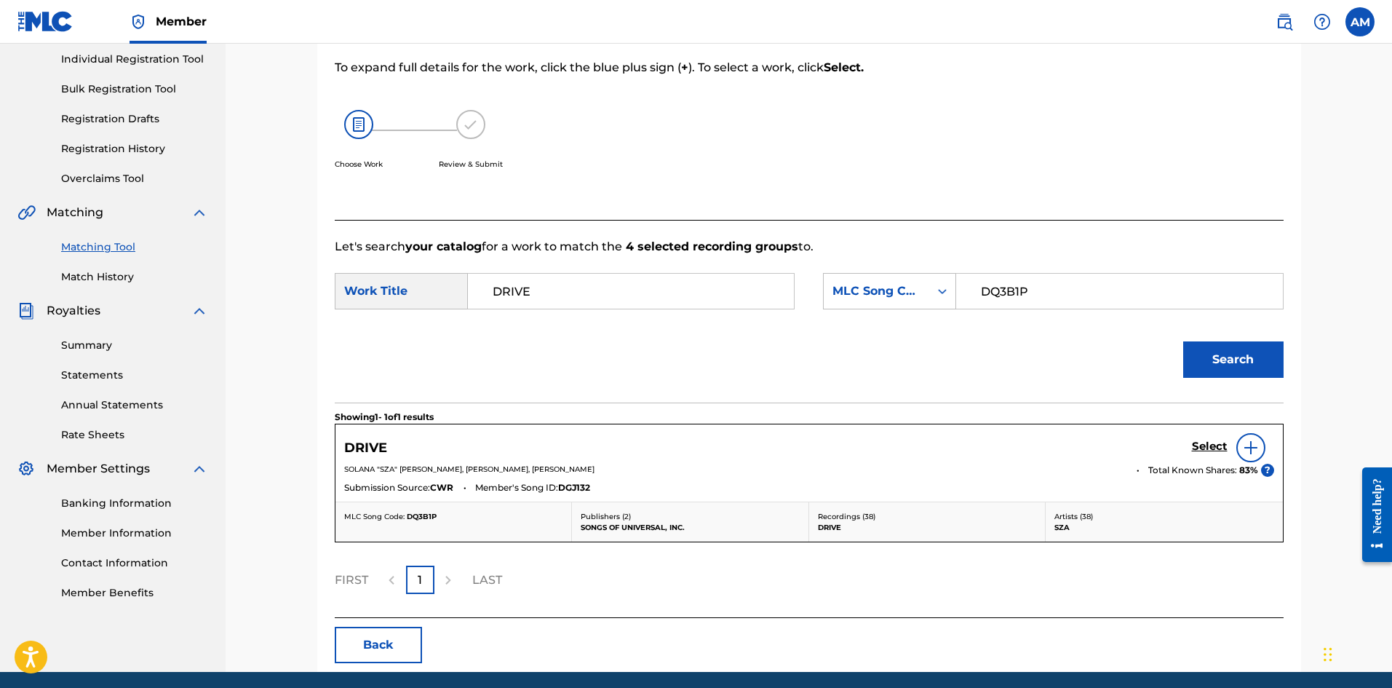
click at [1218, 447] on h5 "Select" at bounding box center [1210, 447] width 36 height 14
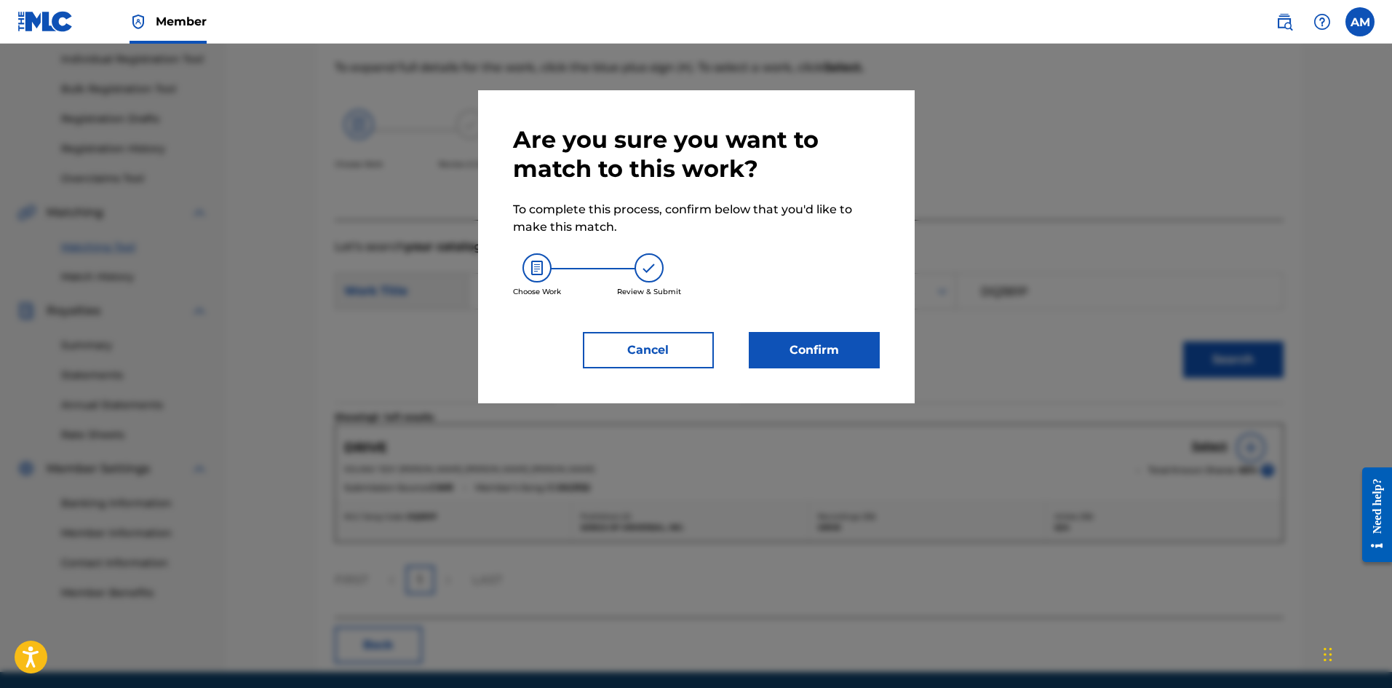
click at [791, 353] on button "Confirm" at bounding box center [814, 350] width 131 height 36
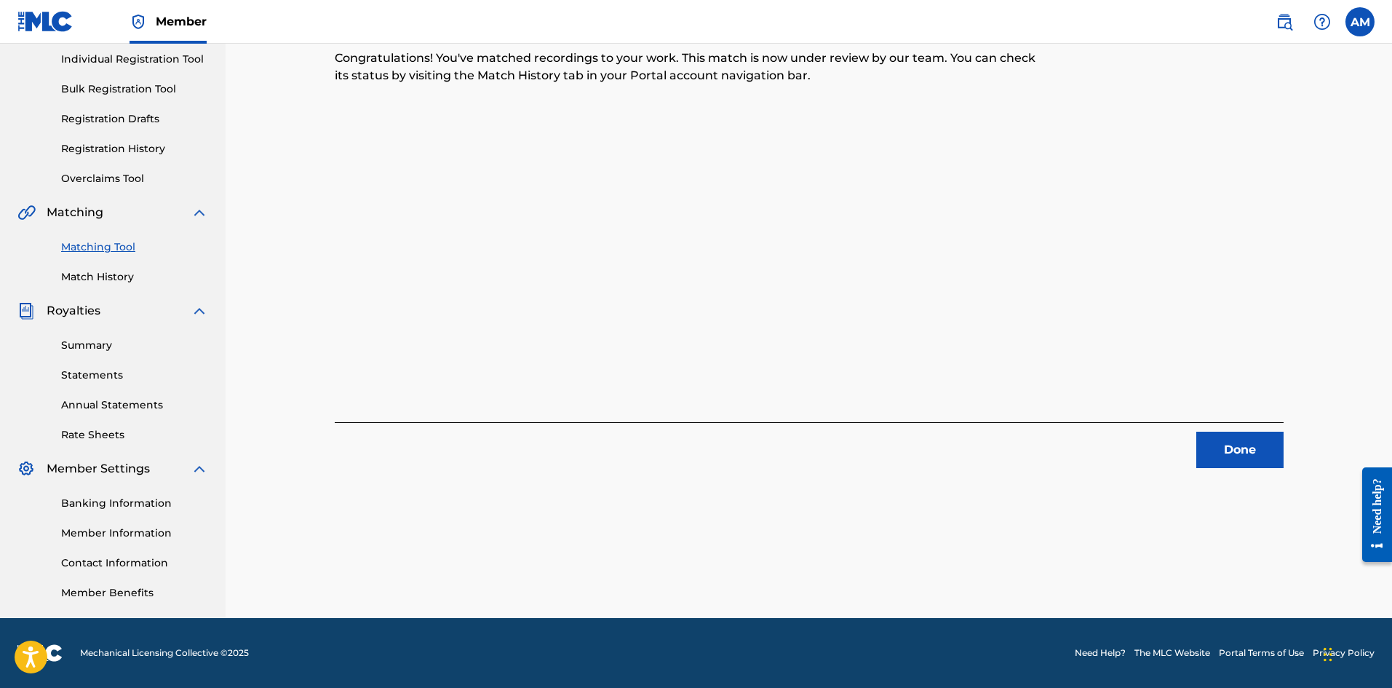
click at [1220, 445] on button "Done" at bounding box center [1239, 450] width 87 height 36
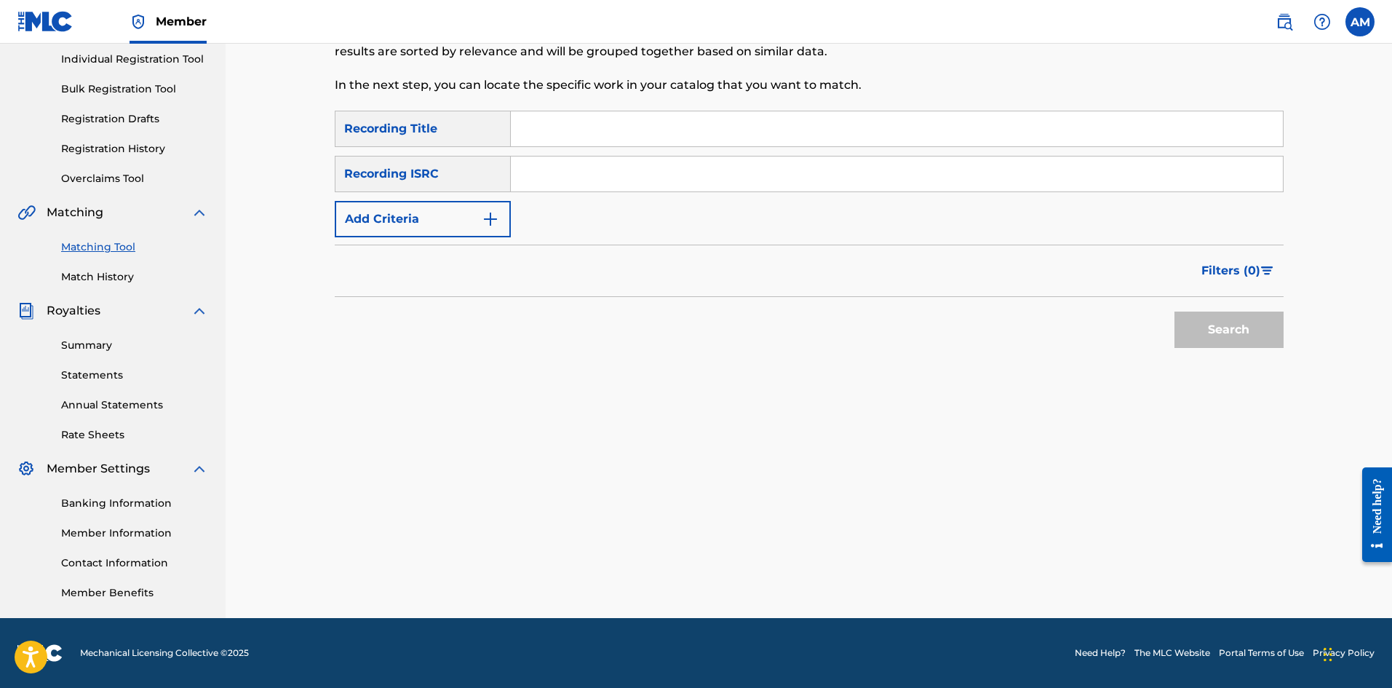
click at [568, 174] on input "Search Form" at bounding box center [897, 173] width 772 height 35
type input "USRC11701112"
click at [1241, 331] on button "Search" at bounding box center [1229, 329] width 109 height 36
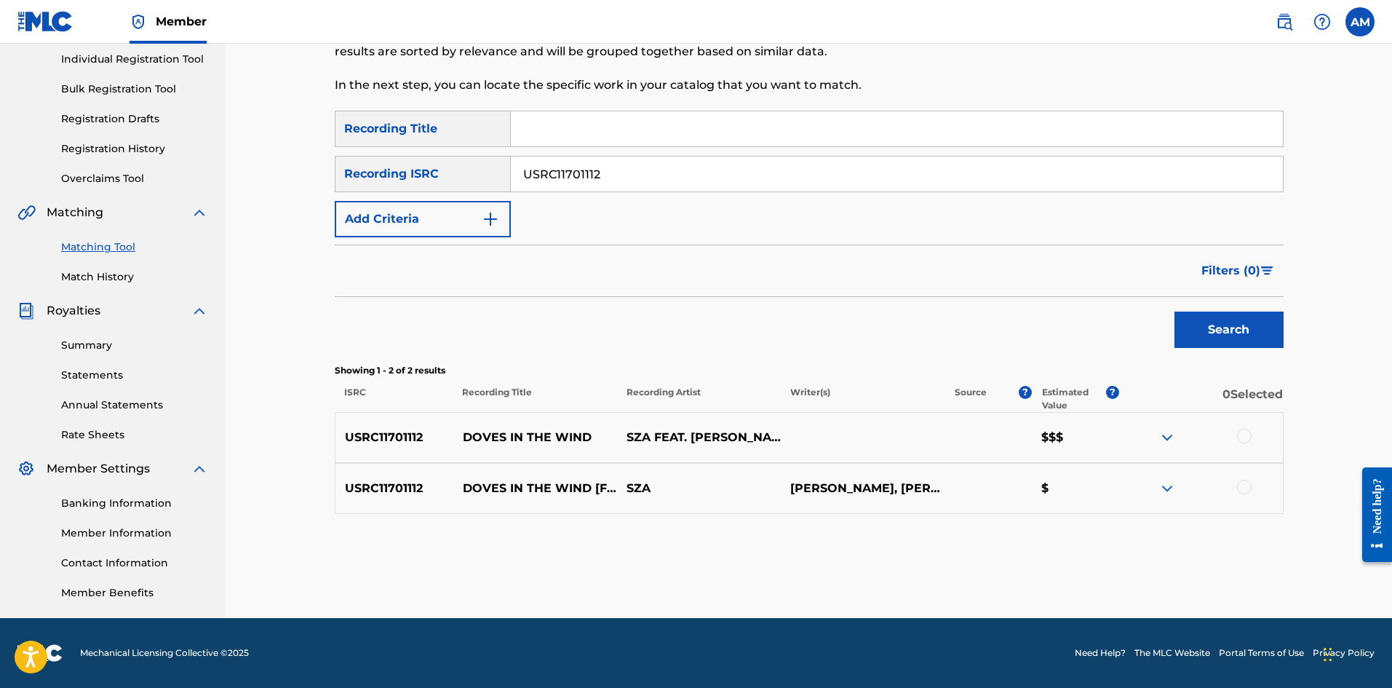
click at [1237, 439] on div at bounding box center [1201, 437] width 164 height 17
click at [1245, 443] on div at bounding box center [1201, 437] width 164 height 17
click at [1246, 437] on div at bounding box center [1244, 436] width 15 height 15
click at [1243, 490] on div at bounding box center [1244, 487] width 15 height 15
click at [1046, 570] on button "Match 2 Groups" at bounding box center [1022, 569] width 161 height 36
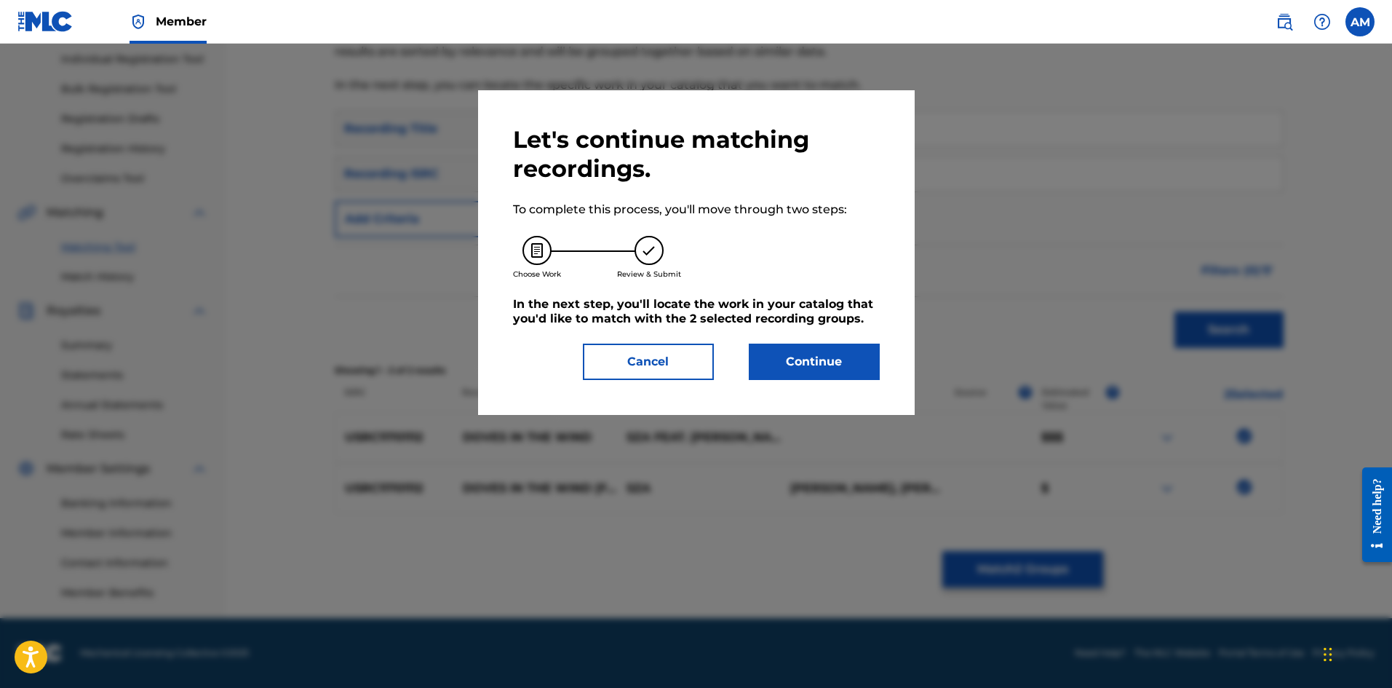
drag, startPoint x: 830, startPoint y: 364, endPoint x: 85, endPoint y: 373, distance: 745.3
click at [814, 364] on button "Continue" at bounding box center [814, 361] width 131 height 36
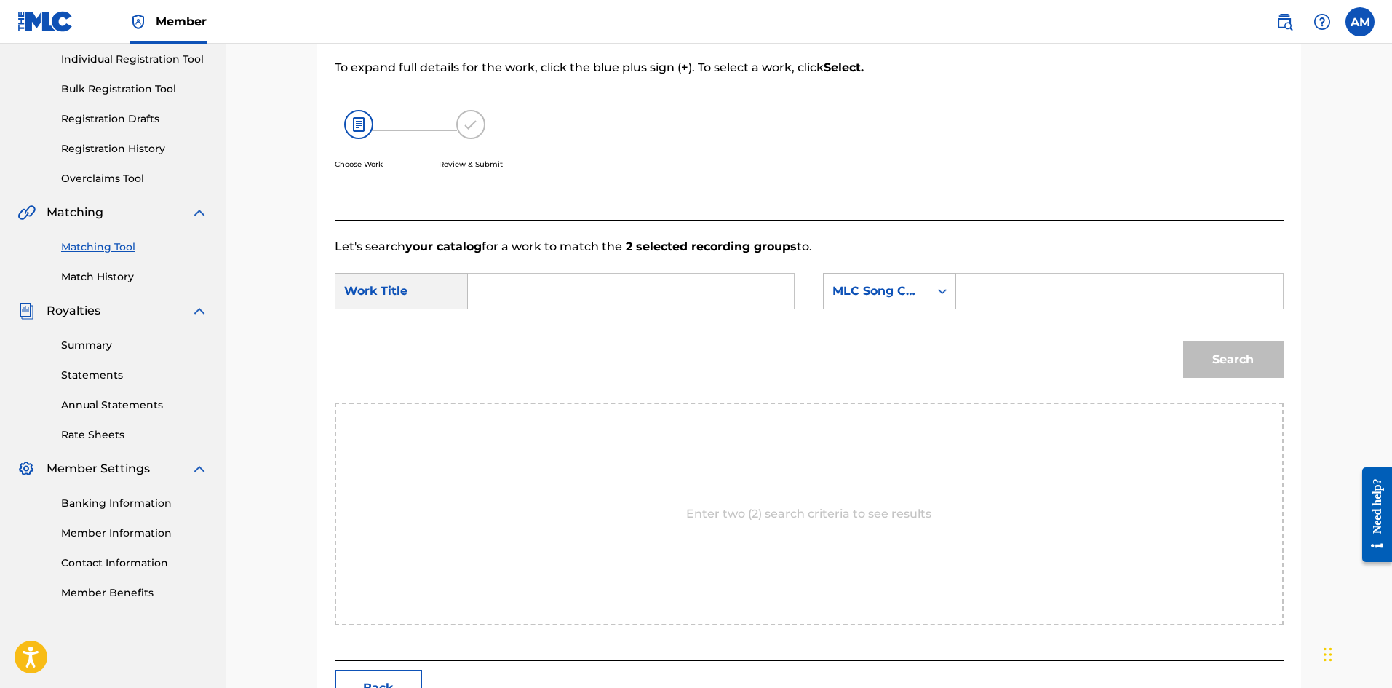
click at [570, 290] on input "Search Form" at bounding box center [630, 291] width 301 height 35
type input "DOVES IN THE WIND"
drag, startPoint x: 1008, startPoint y: 289, endPoint x: 1022, endPoint y: 288, distance: 13.8
click at [1008, 288] on input "Search Form" at bounding box center [1119, 291] width 301 height 35
type input "DVBAO9"
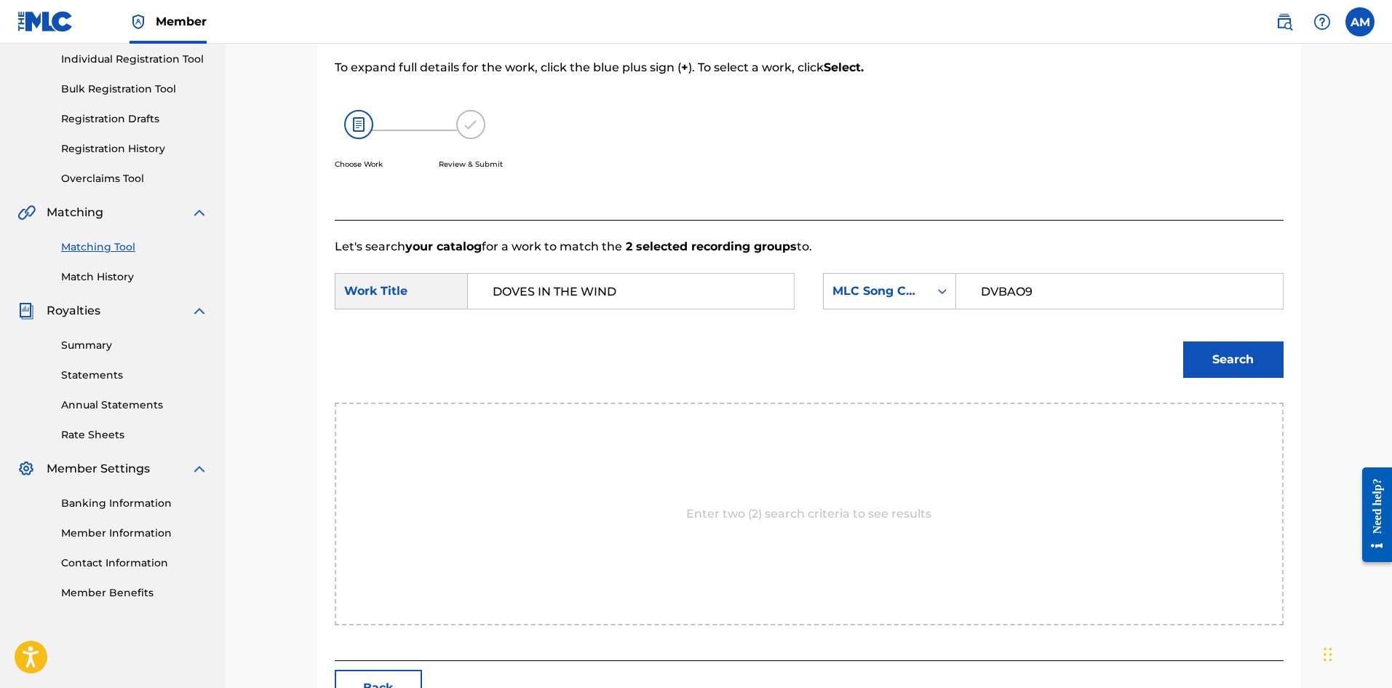
click at [1241, 364] on button "Search" at bounding box center [1233, 359] width 100 height 36
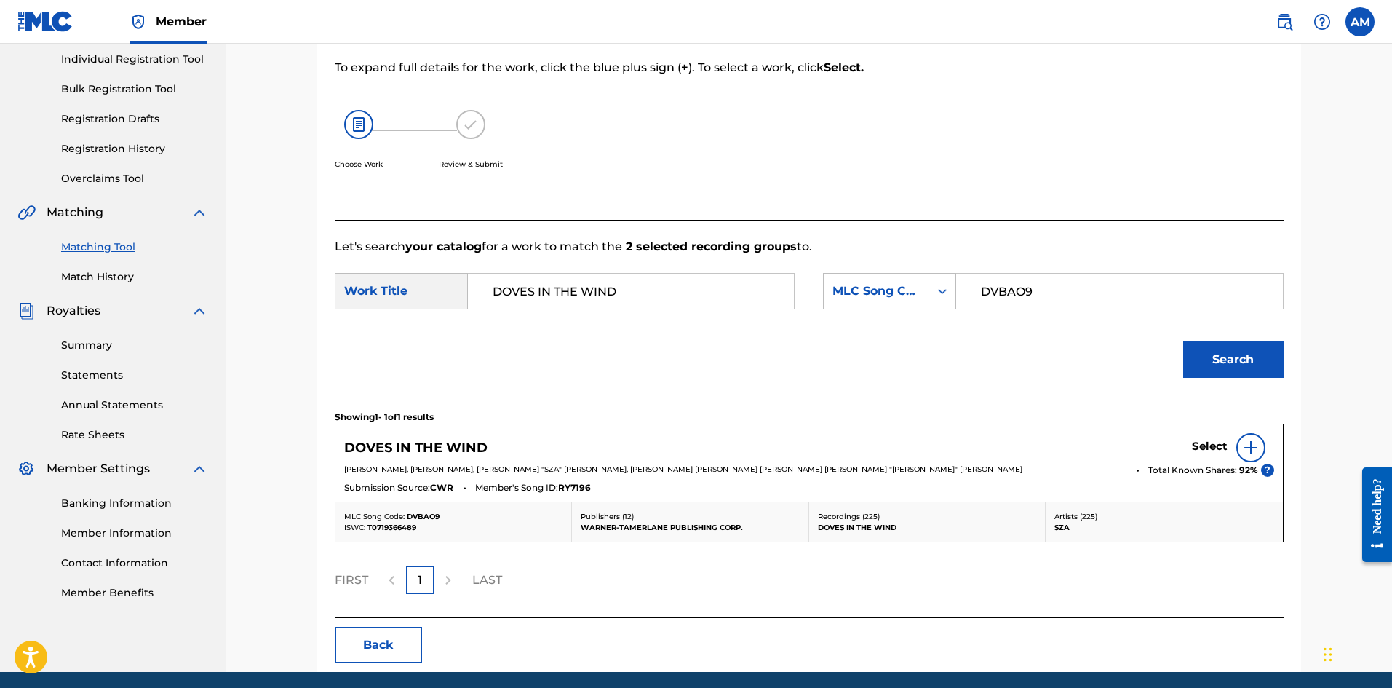
click at [1215, 440] on h5 "Select" at bounding box center [1210, 447] width 36 height 14
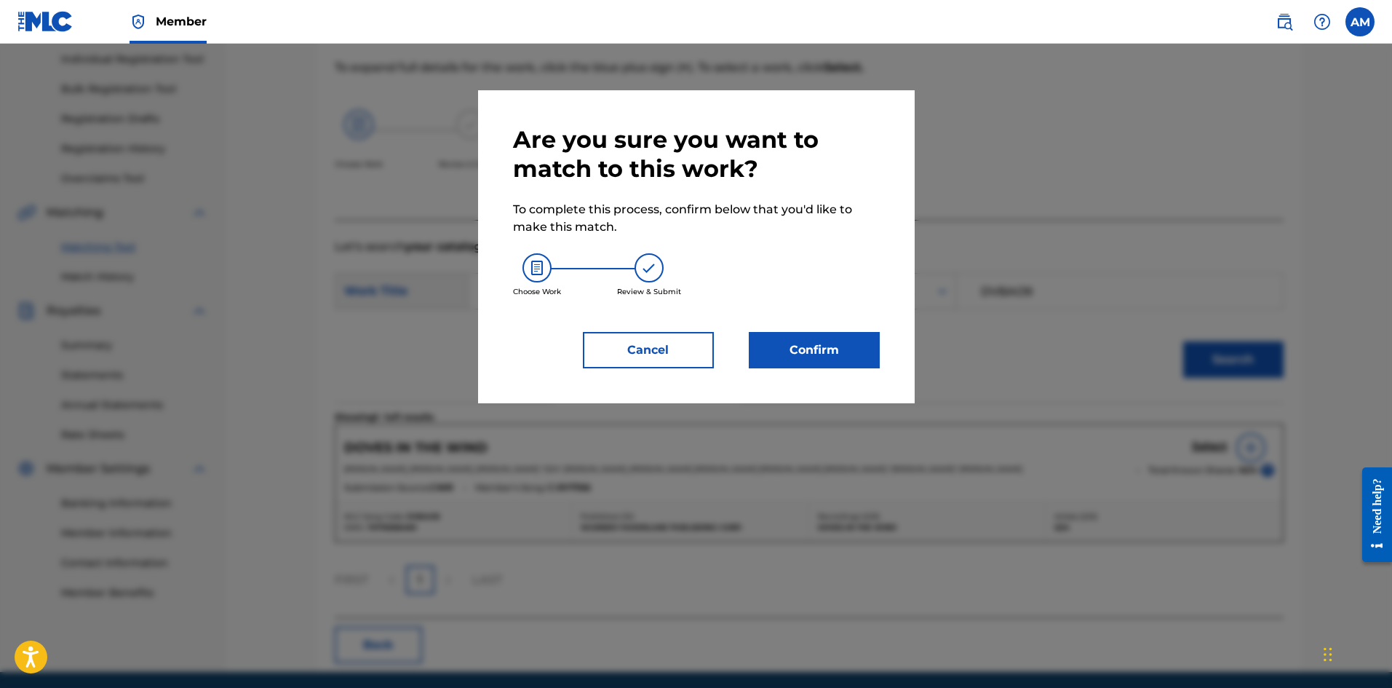
click at [803, 343] on button "Confirm" at bounding box center [814, 350] width 131 height 36
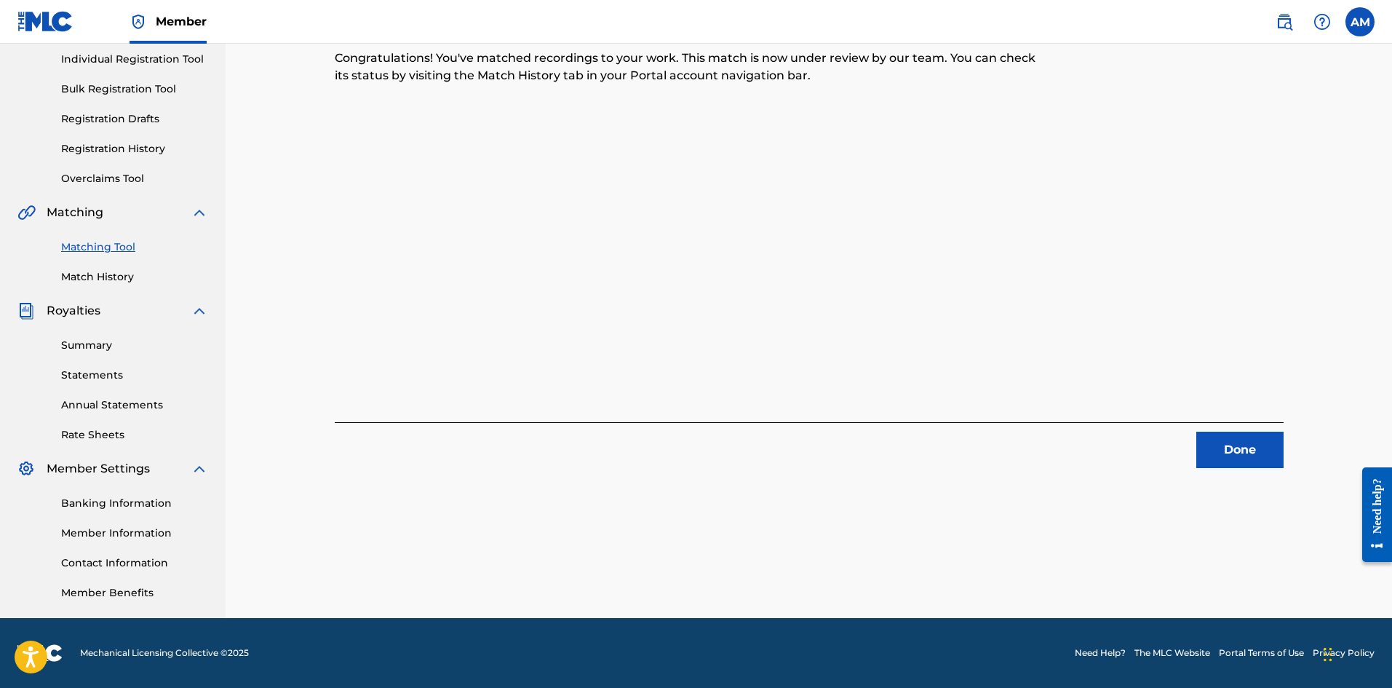
drag, startPoint x: 1264, startPoint y: 463, endPoint x: 1233, endPoint y: 454, distance: 31.8
click at [1264, 463] on button "Done" at bounding box center [1239, 450] width 87 height 36
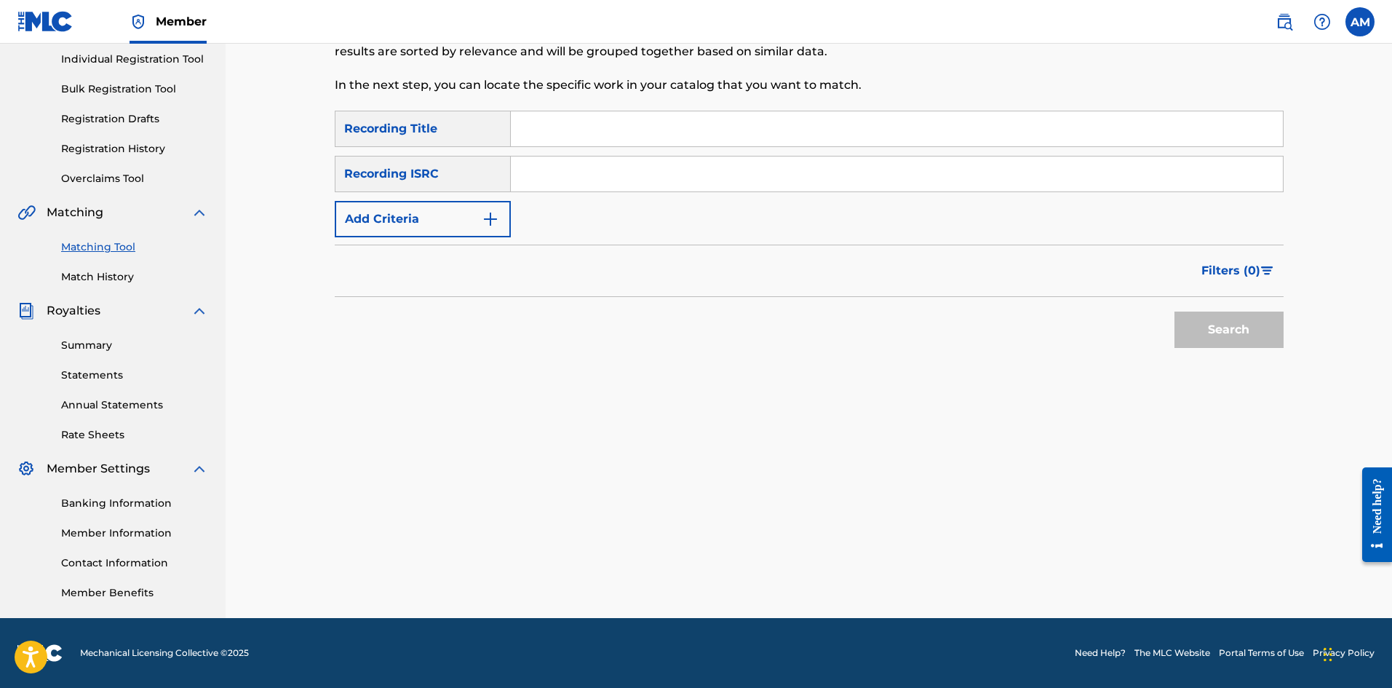
click at [587, 175] on input "Search Form" at bounding box center [897, 173] width 772 height 35
click at [1214, 330] on button "Search" at bounding box center [1229, 329] width 109 height 36
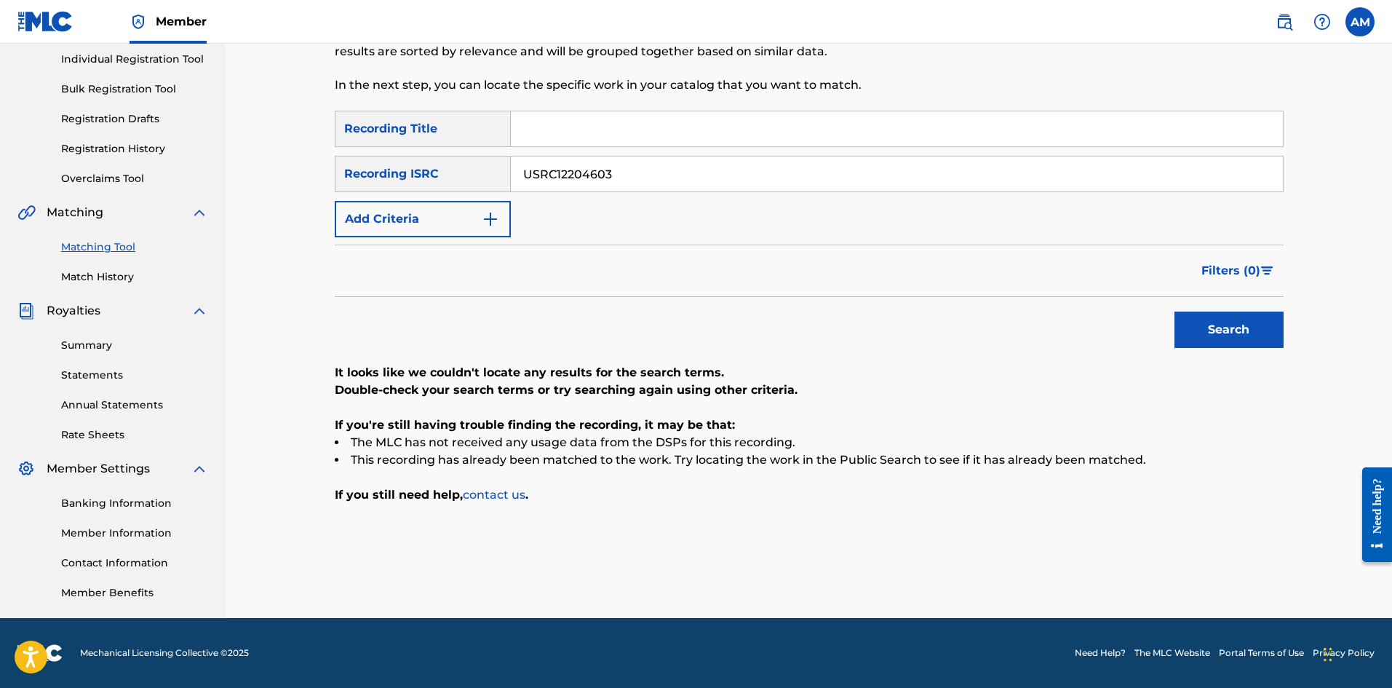
drag, startPoint x: 621, startPoint y: 169, endPoint x: 272, endPoint y: 210, distance: 351.0
click at [273, 210] on div "Matching Tool The Matching Tool allows Members to match sound recordings to wor…" at bounding box center [809, 238] width 1167 height 759
type input "TCACG1580898"
click at [1197, 330] on button "Search" at bounding box center [1229, 329] width 109 height 36
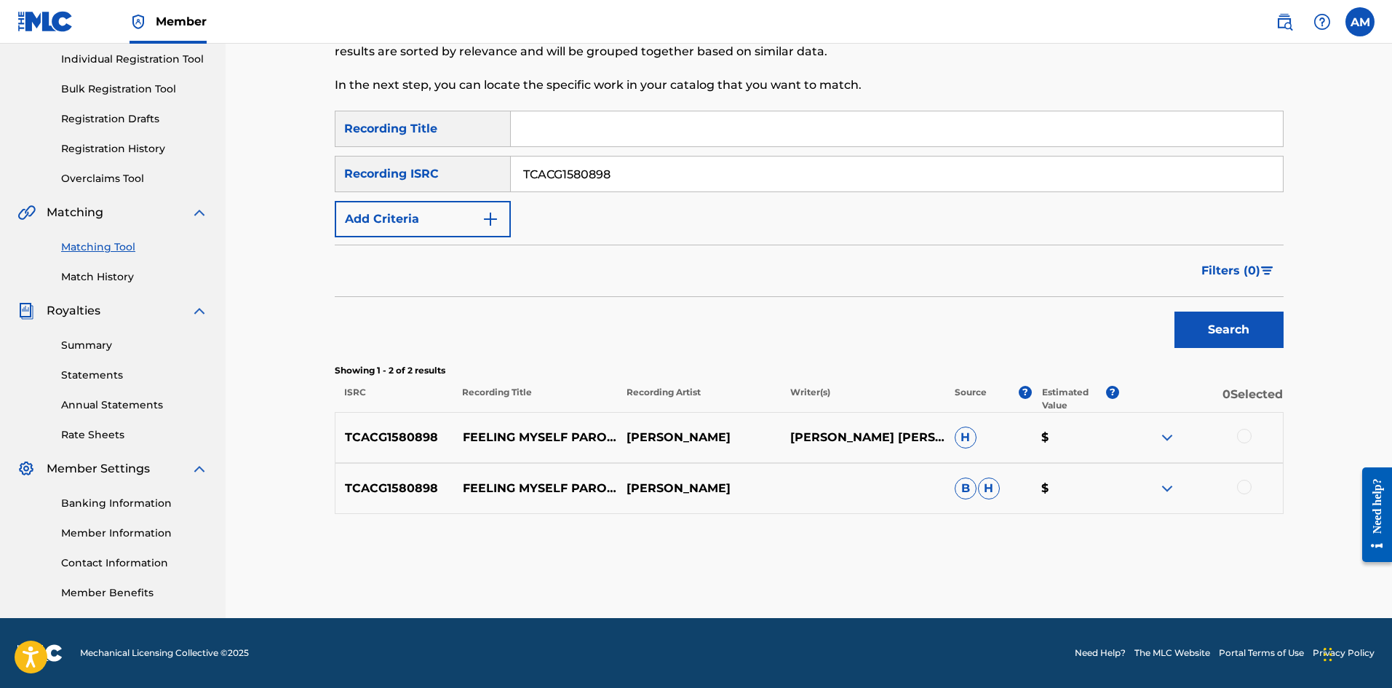
click at [1240, 433] on div at bounding box center [1244, 436] width 15 height 15
click at [1244, 493] on div at bounding box center [1244, 487] width 15 height 15
click at [1034, 573] on button "Match 2 Groups" at bounding box center [1022, 569] width 161 height 36
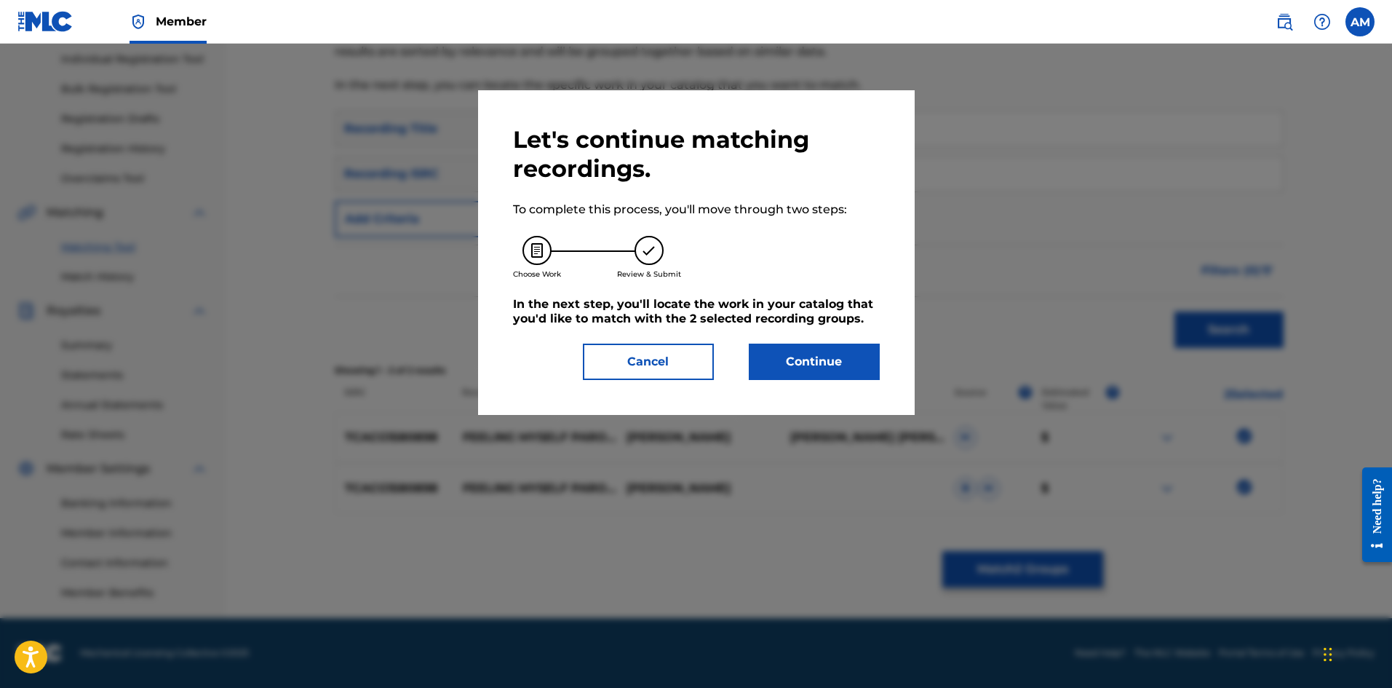
drag, startPoint x: 826, startPoint y: 359, endPoint x: 798, endPoint y: 362, distance: 27.7
click at [798, 362] on button "Continue" at bounding box center [814, 361] width 131 height 36
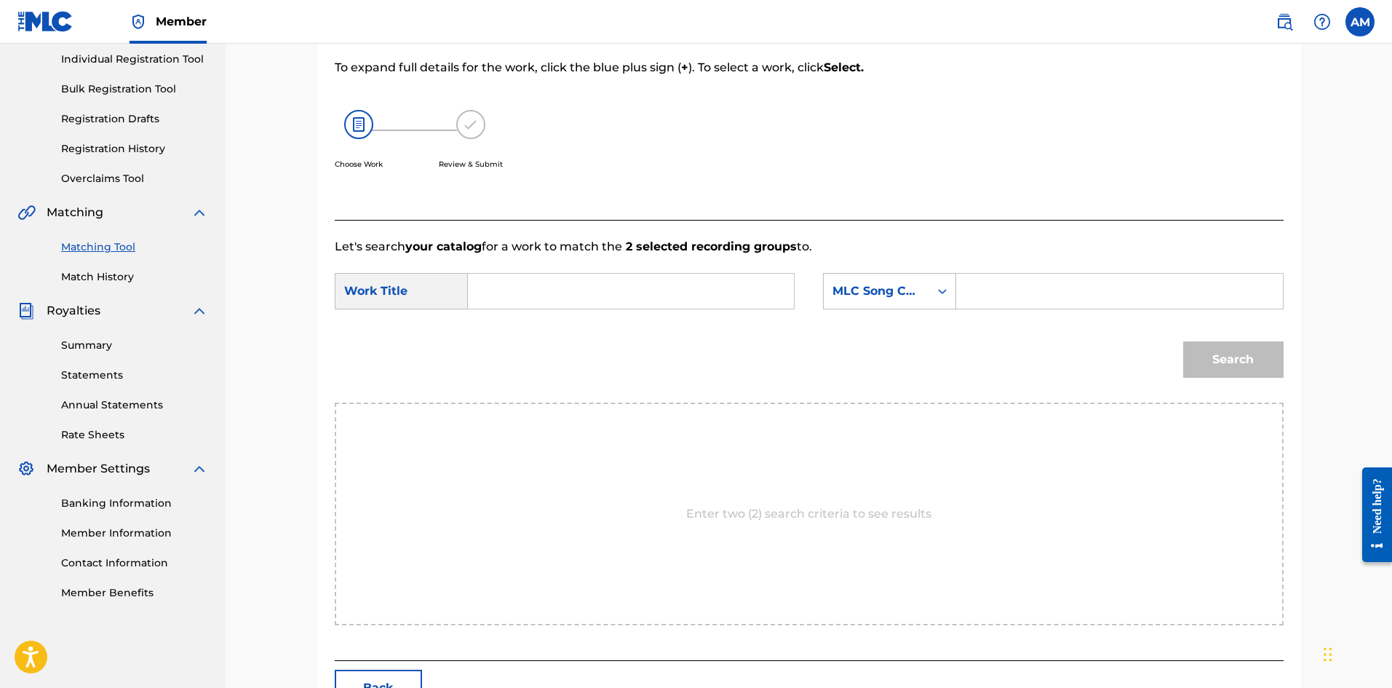
click at [543, 296] on input "Search Form" at bounding box center [630, 291] width 301 height 35
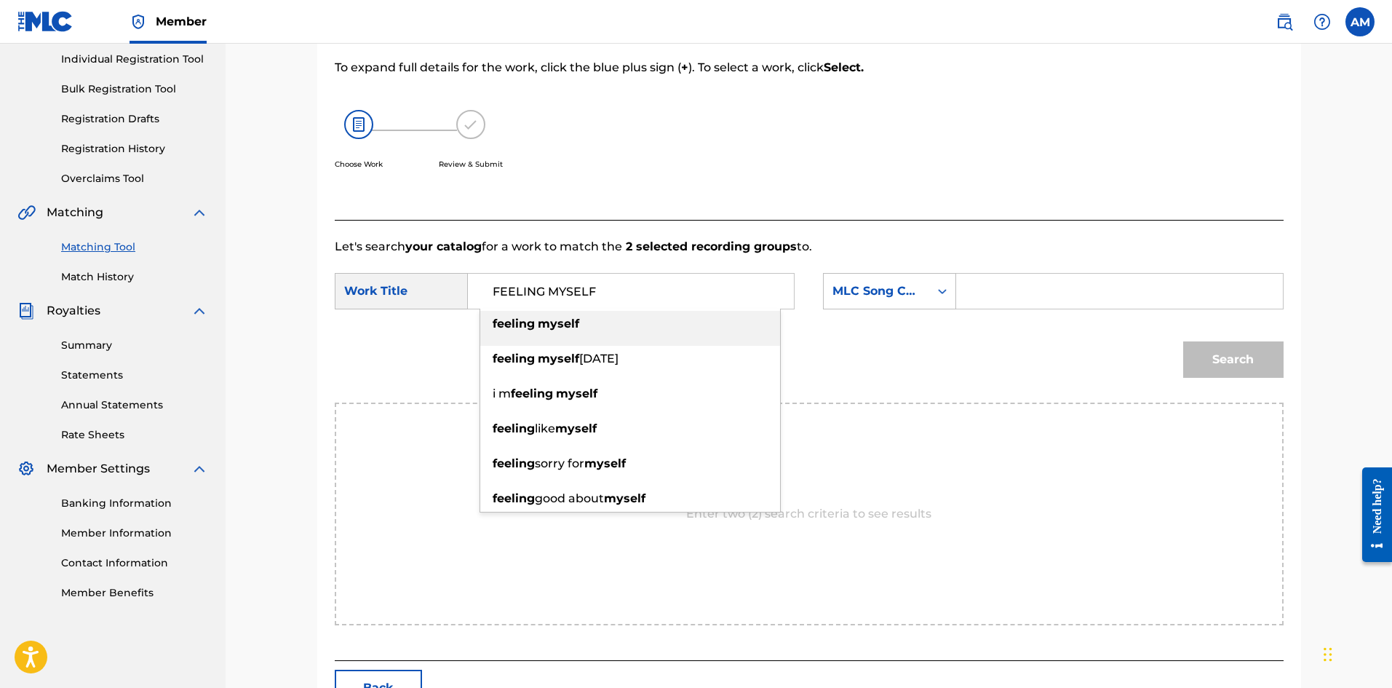
type input "FEELING MYSELF"
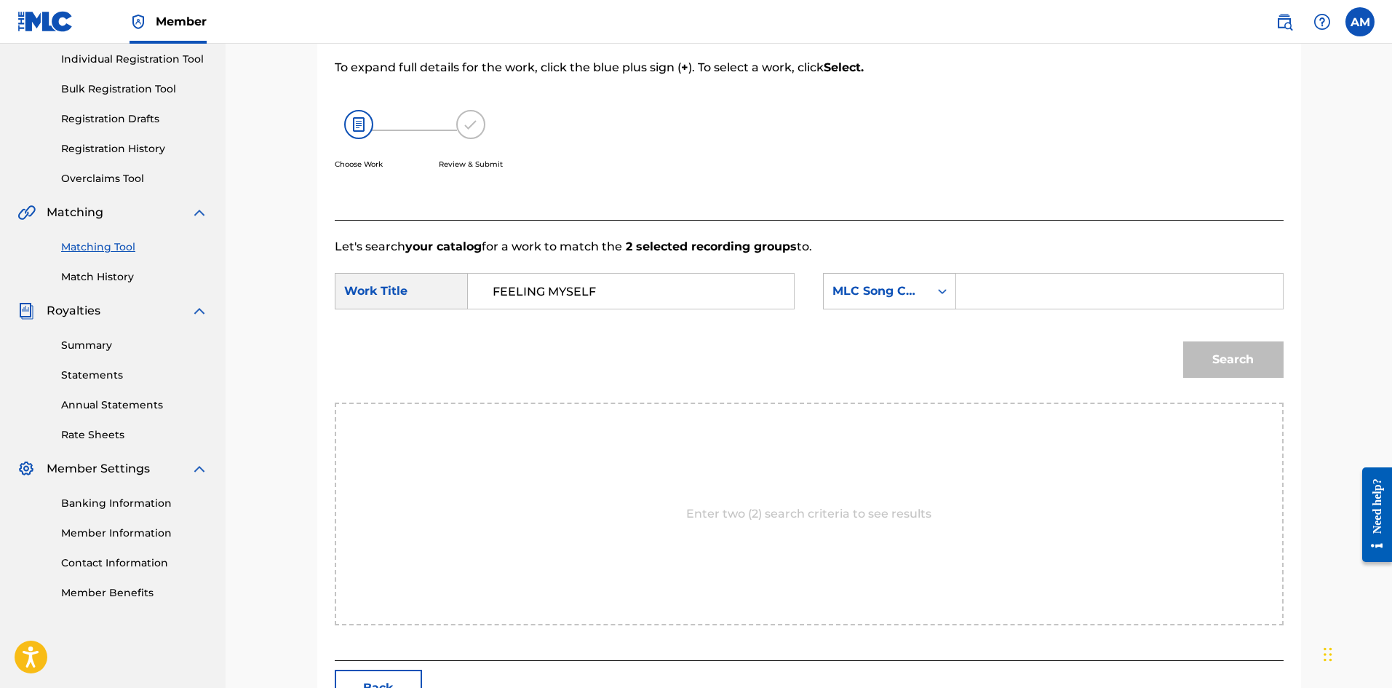
drag, startPoint x: 1104, startPoint y: 293, endPoint x: 1133, endPoint y: 306, distance: 31.6
click at [1104, 293] on input "Search Form" at bounding box center [1119, 291] width 301 height 35
type input "FV7O3P"
click at [1231, 354] on button "Search" at bounding box center [1233, 359] width 100 height 36
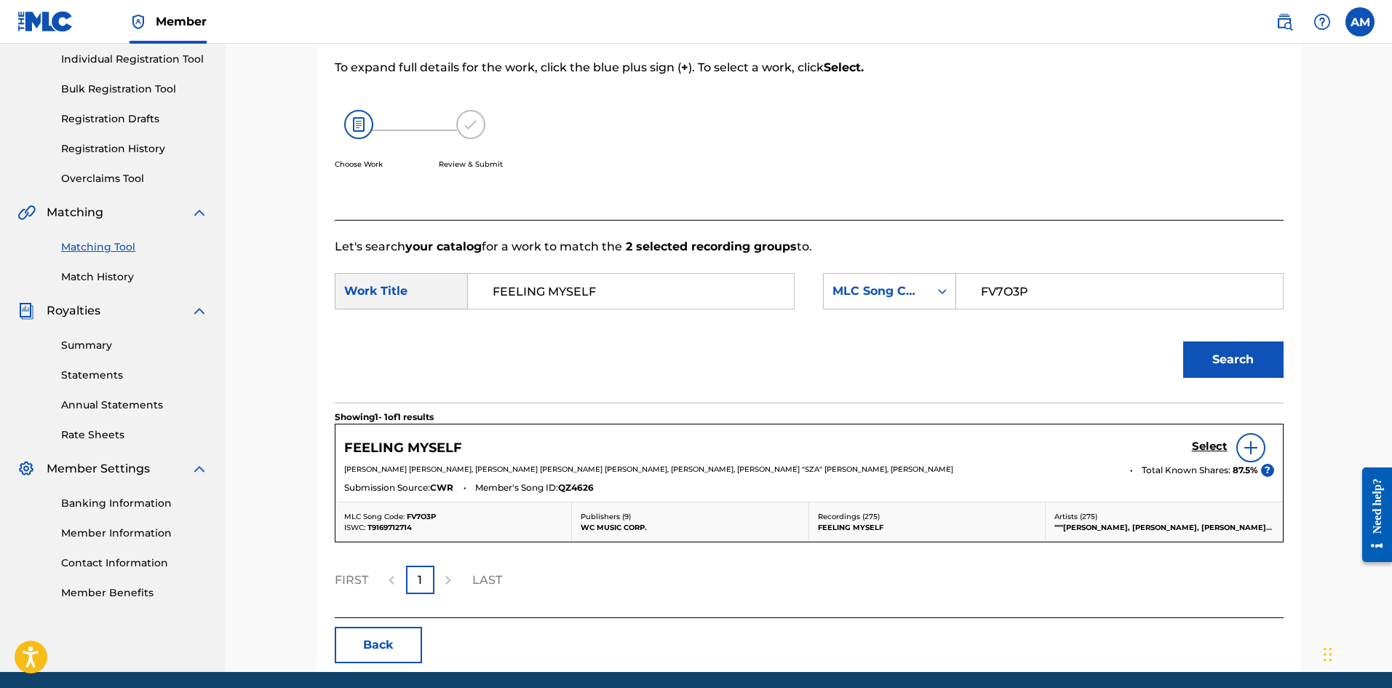
click at [1209, 448] on h5 "Select" at bounding box center [1210, 447] width 36 height 14
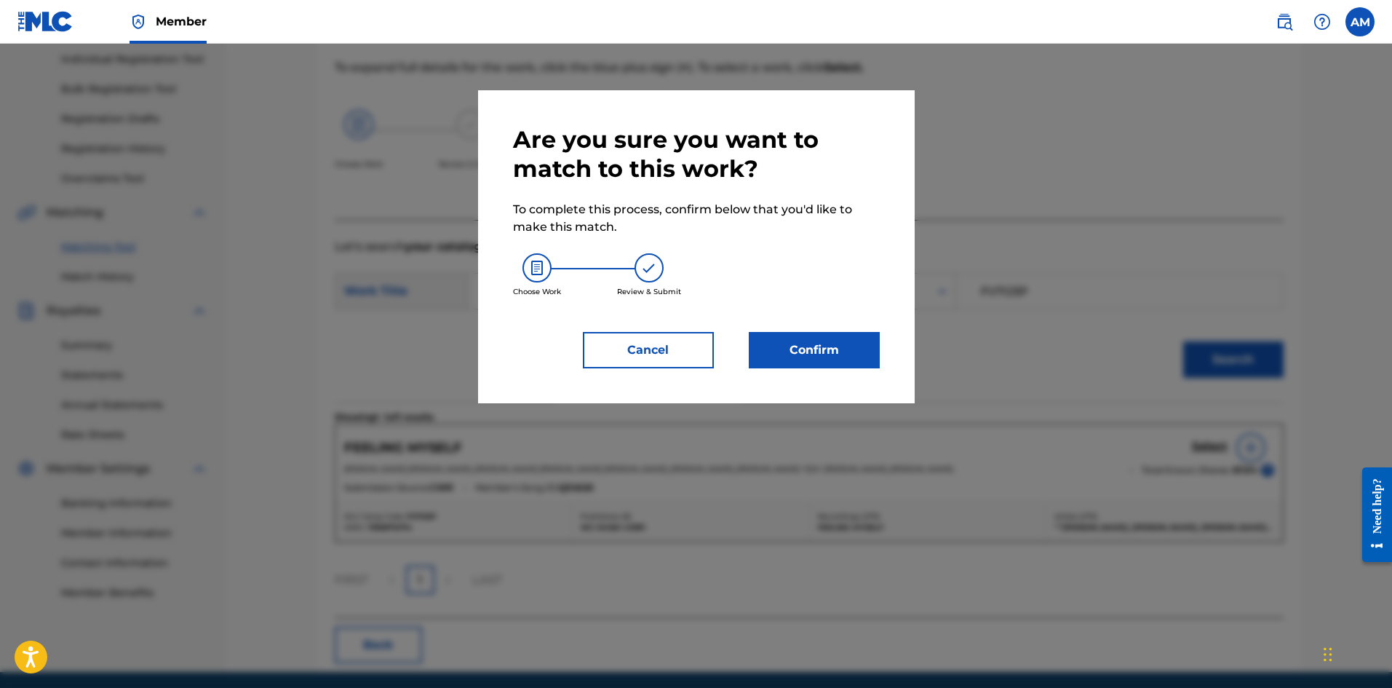
drag, startPoint x: 843, startPoint y: 349, endPoint x: 826, endPoint y: 349, distance: 16.8
click at [826, 349] on button "Confirm" at bounding box center [814, 350] width 131 height 36
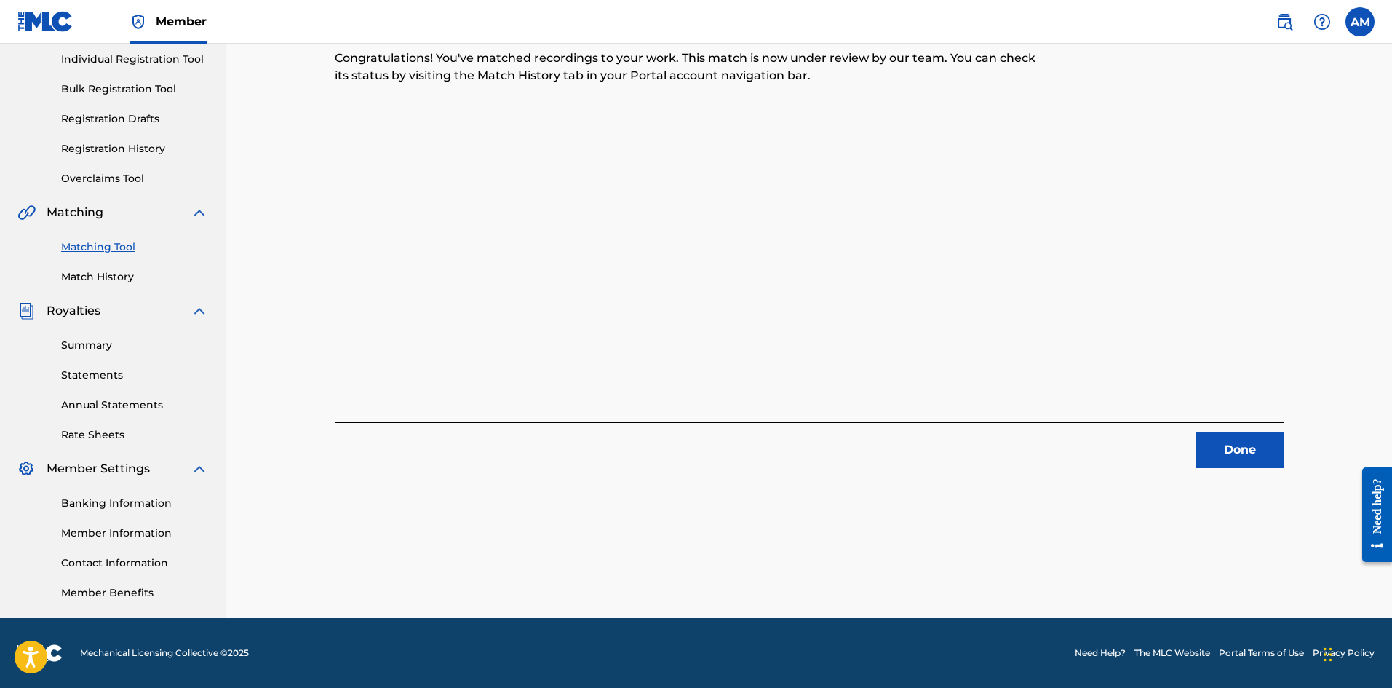
click at [1238, 462] on button "Done" at bounding box center [1239, 450] width 87 height 36
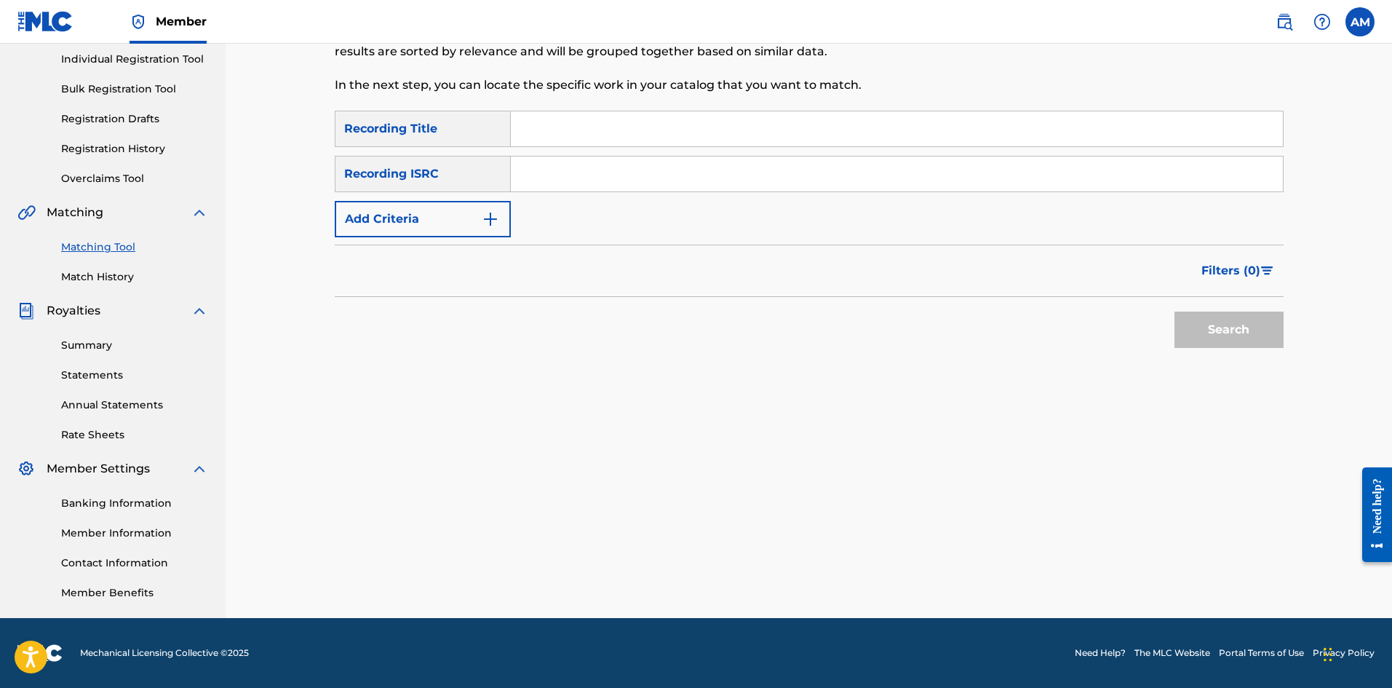
drag, startPoint x: 692, startPoint y: 178, endPoint x: 736, endPoint y: 175, distance: 44.4
click at [692, 178] on input "Search Form" at bounding box center [897, 173] width 772 height 35
click at [1209, 326] on button "Search" at bounding box center [1229, 329] width 109 height 36
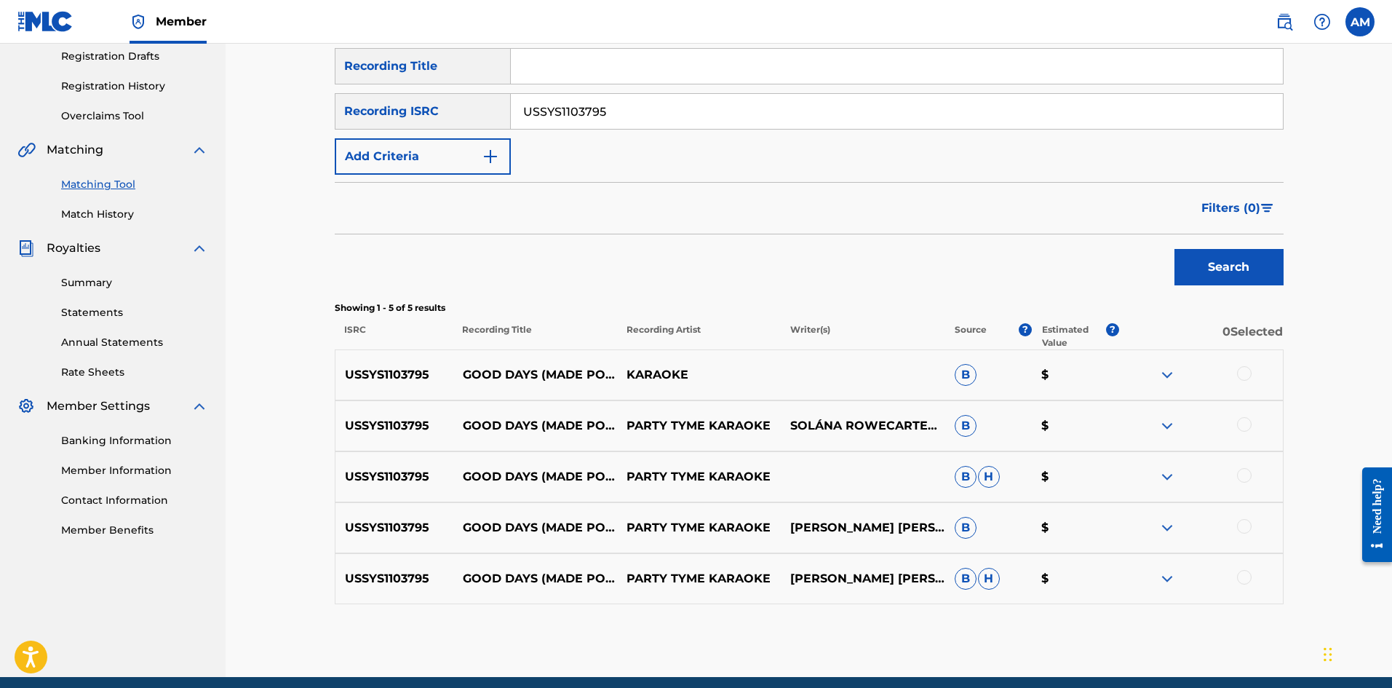
scroll to position [306, 0]
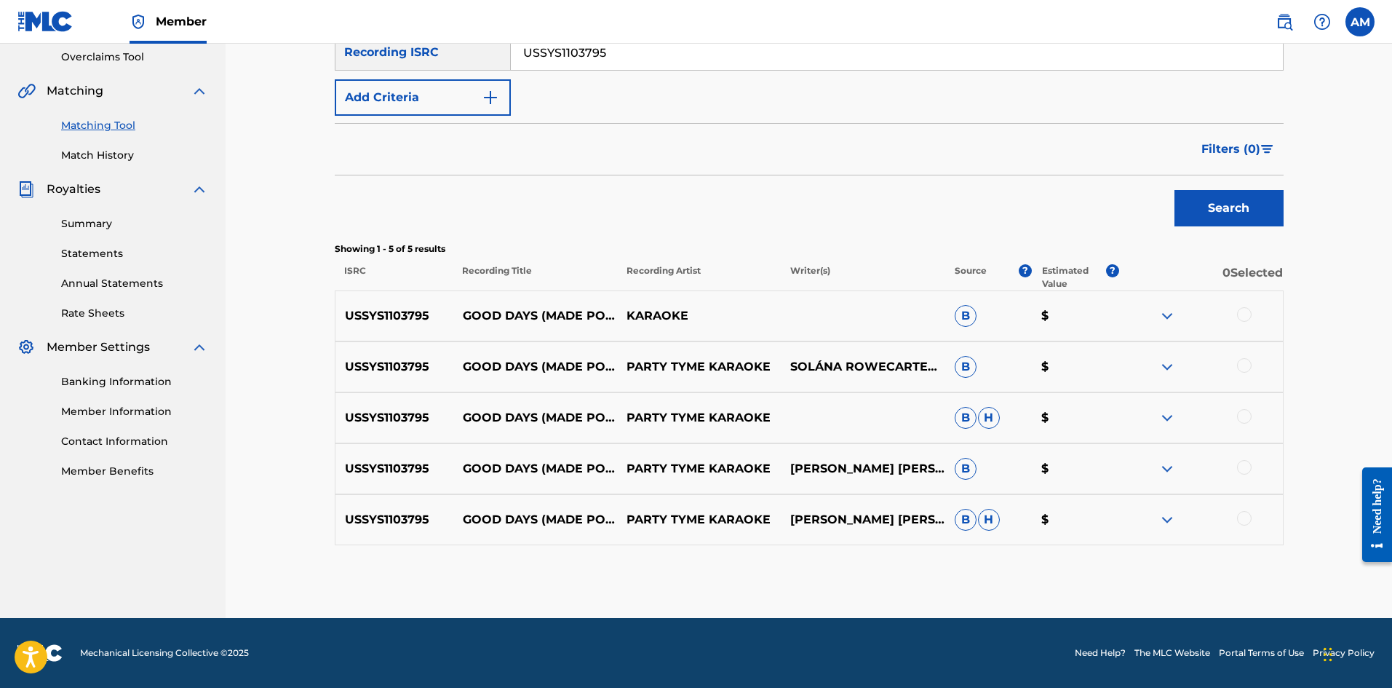
drag, startPoint x: 1247, startPoint y: 520, endPoint x: 1242, endPoint y: 492, distance: 28.8
click at [1247, 520] on div at bounding box center [1244, 518] width 15 height 15
drag, startPoint x: 1243, startPoint y: 467, endPoint x: 1247, endPoint y: 456, distance: 12.2
click at [1243, 466] on div at bounding box center [1244, 467] width 15 height 15
click at [1244, 418] on div at bounding box center [1244, 416] width 15 height 15
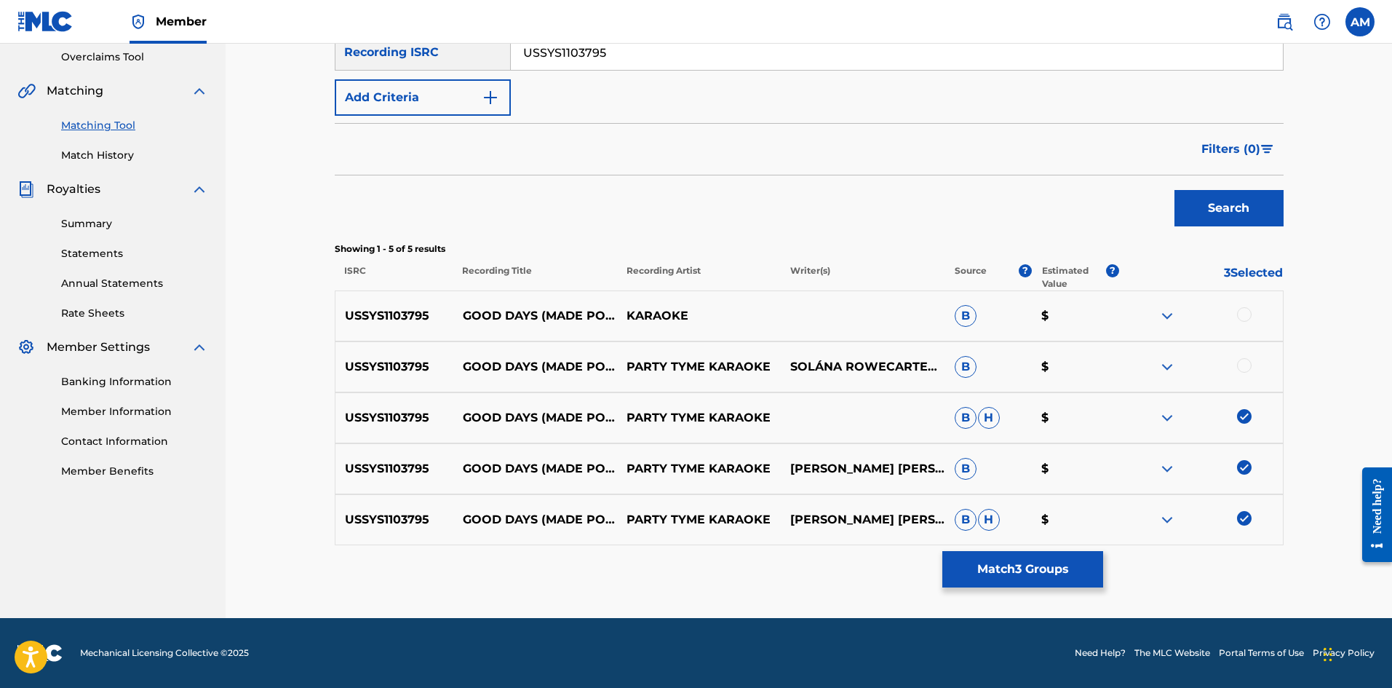
click at [1242, 362] on div at bounding box center [1244, 365] width 15 height 15
click at [1247, 321] on div at bounding box center [1244, 314] width 15 height 15
drag, startPoint x: 402, startPoint y: 55, endPoint x: 325, endPoint y: 72, distance: 78.2
click at [182, 58] on main "UNIVERSAL MUSIC PUB GROUP Summary Catalog Works Registration Claiming Tool Indi…" at bounding box center [696, 177] width 1392 height 881
type input "USRC12004190"
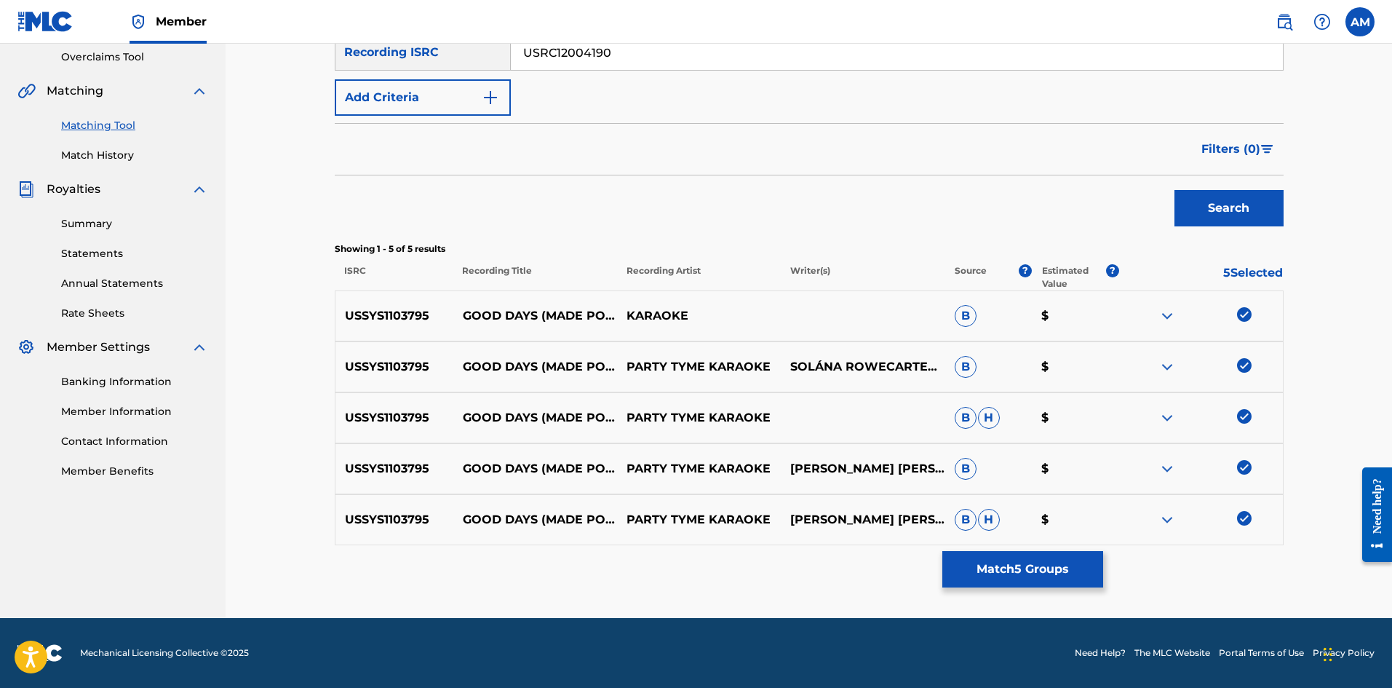
click at [1239, 214] on button "Search" at bounding box center [1229, 208] width 109 height 36
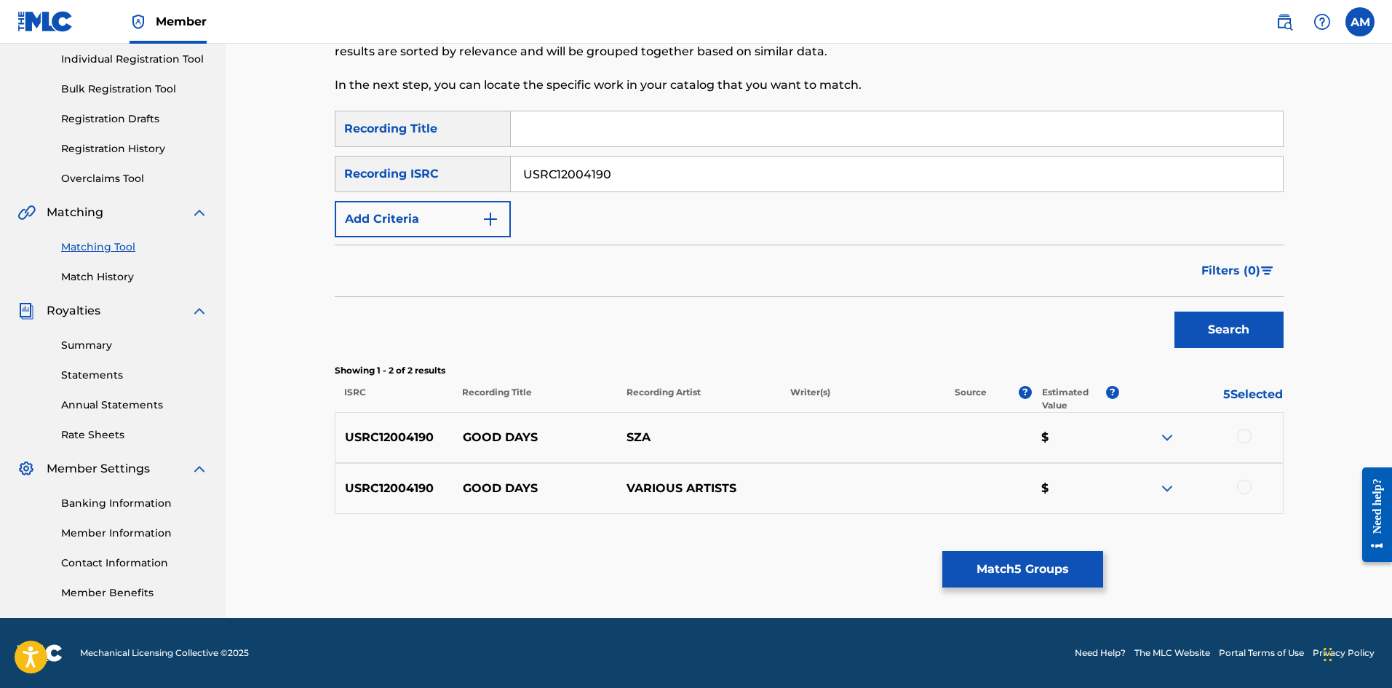
click at [1242, 432] on div at bounding box center [1244, 436] width 15 height 15
click at [1246, 492] on div at bounding box center [1244, 487] width 15 height 15
click at [1029, 567] on button "Match 7 Groups" at bounding box center [1022, 569] width 161 height 36
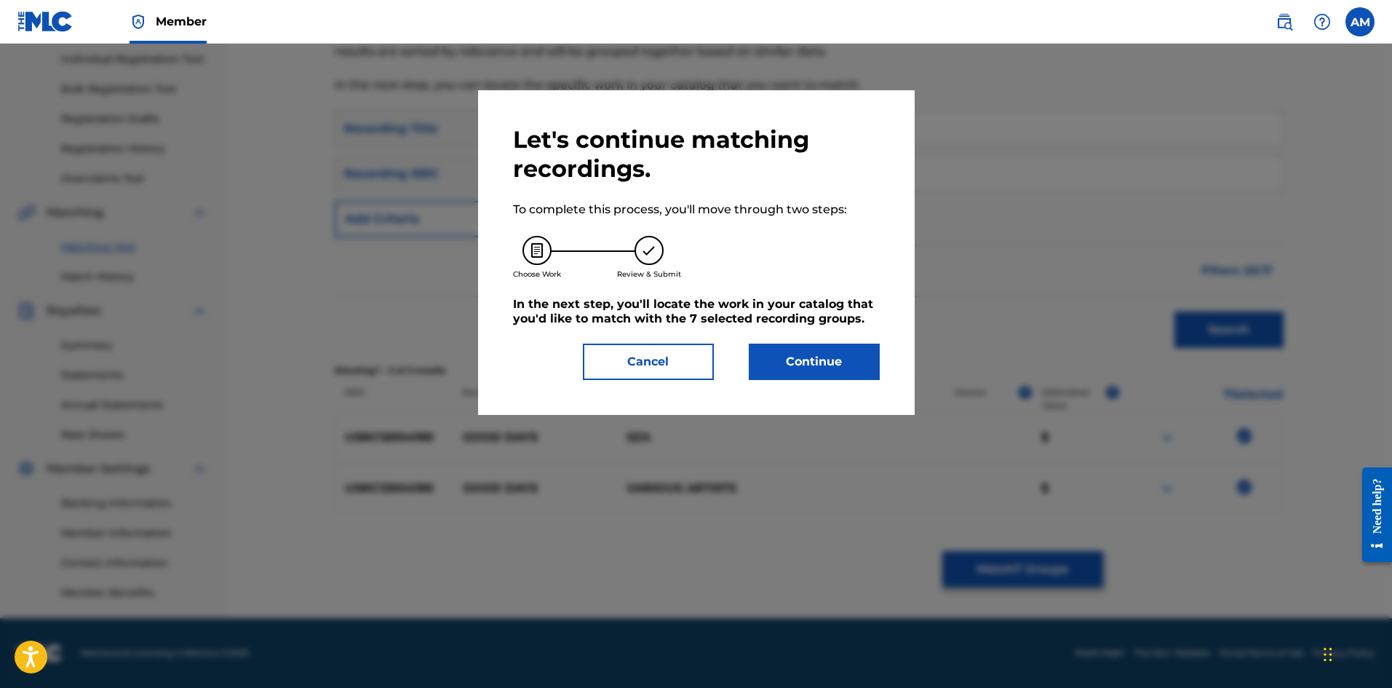
click at [827, 354] on button "Continue" at bounding box center [814, 361] width 131 height 36
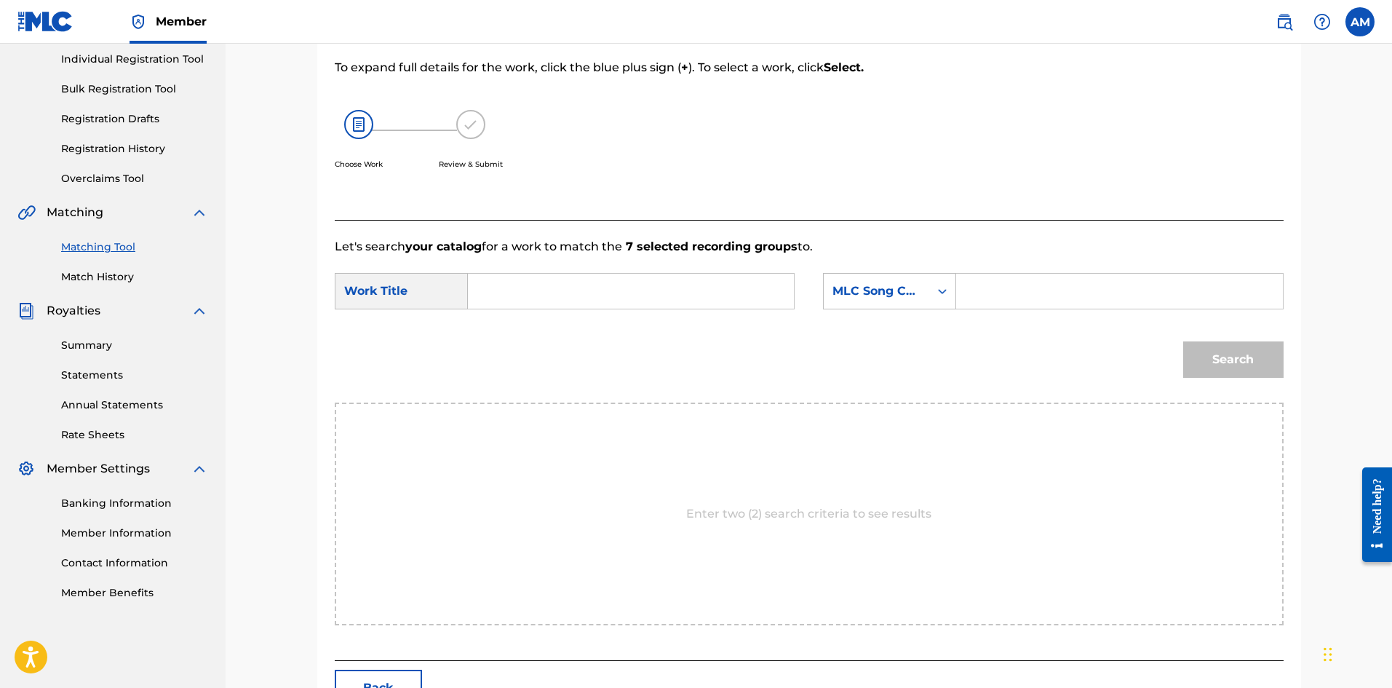
drag, startPoint x: 549, startPoint y: 290, endPoint x: 529, endPoint y: 296, distance: 21.2
click at [549, 290] on input "Search Form" at bounding box center [630, 291] width 301 height 35
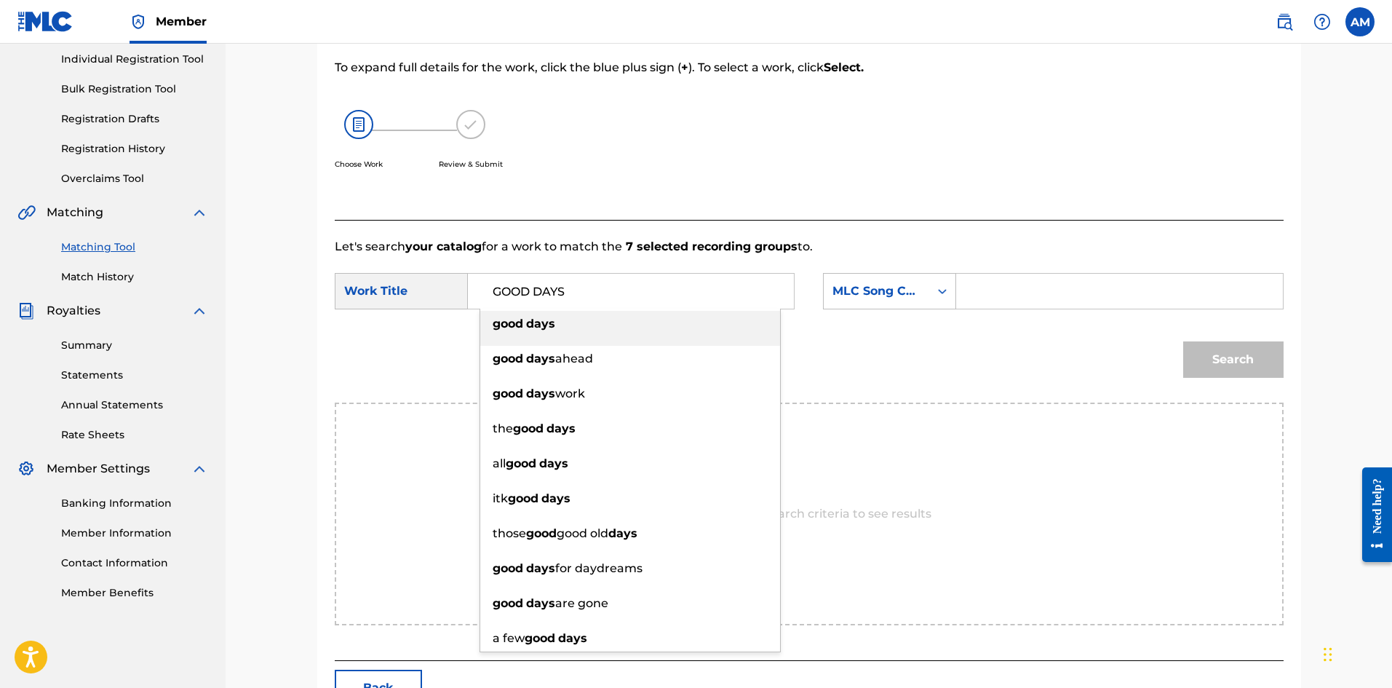
type input "GOOD DAYS"
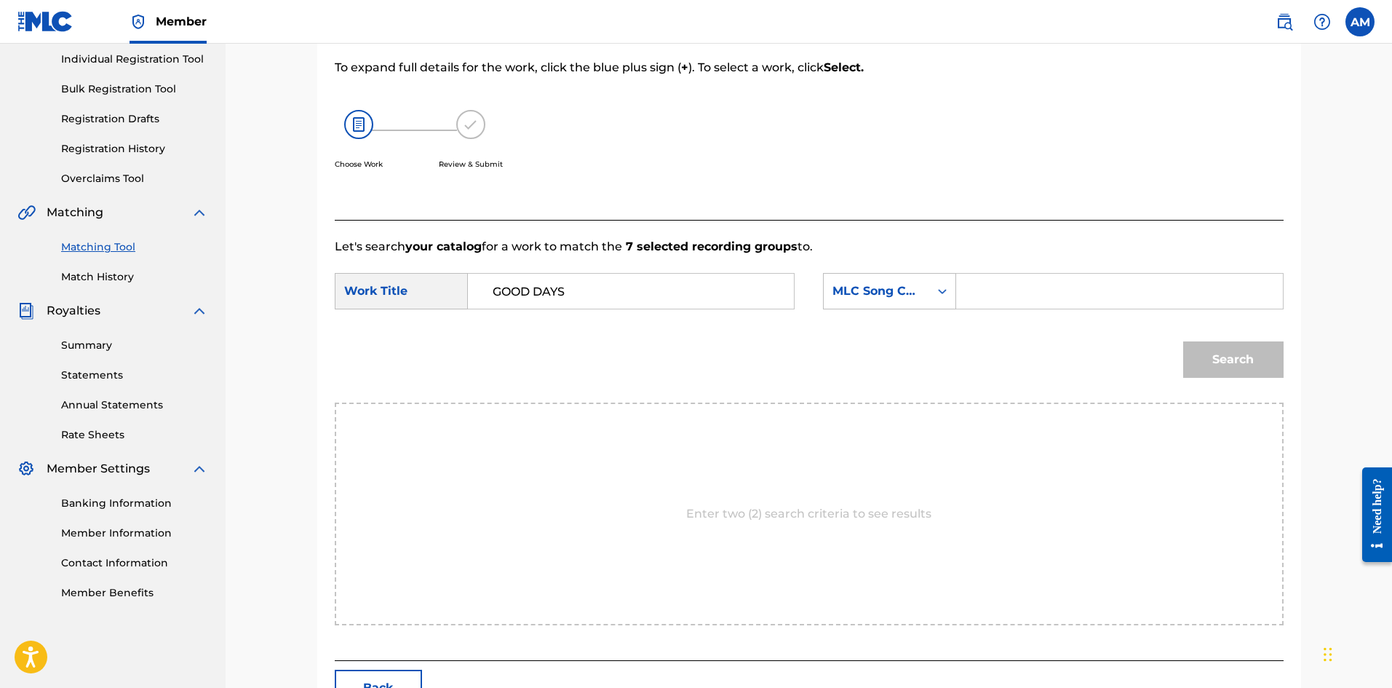
drag, startPoint x: 1000, startPoint y: 292, endPoint x: 1022, endPoint y: 293, distance: 21.8
click at [1000, 291] on input "Search Form" at bounding box center [1119, 291] width 301 height 35
type input "GA5TDA"
click at [1300, 381] on div "Match Usage - Select Work In this step, you will locate the work you'd like to …" at bounding box center [809, 323] width 984 height 783
click at [1239, 368] on button "Search" at bounding box center [1233, 359] width 100 height 36
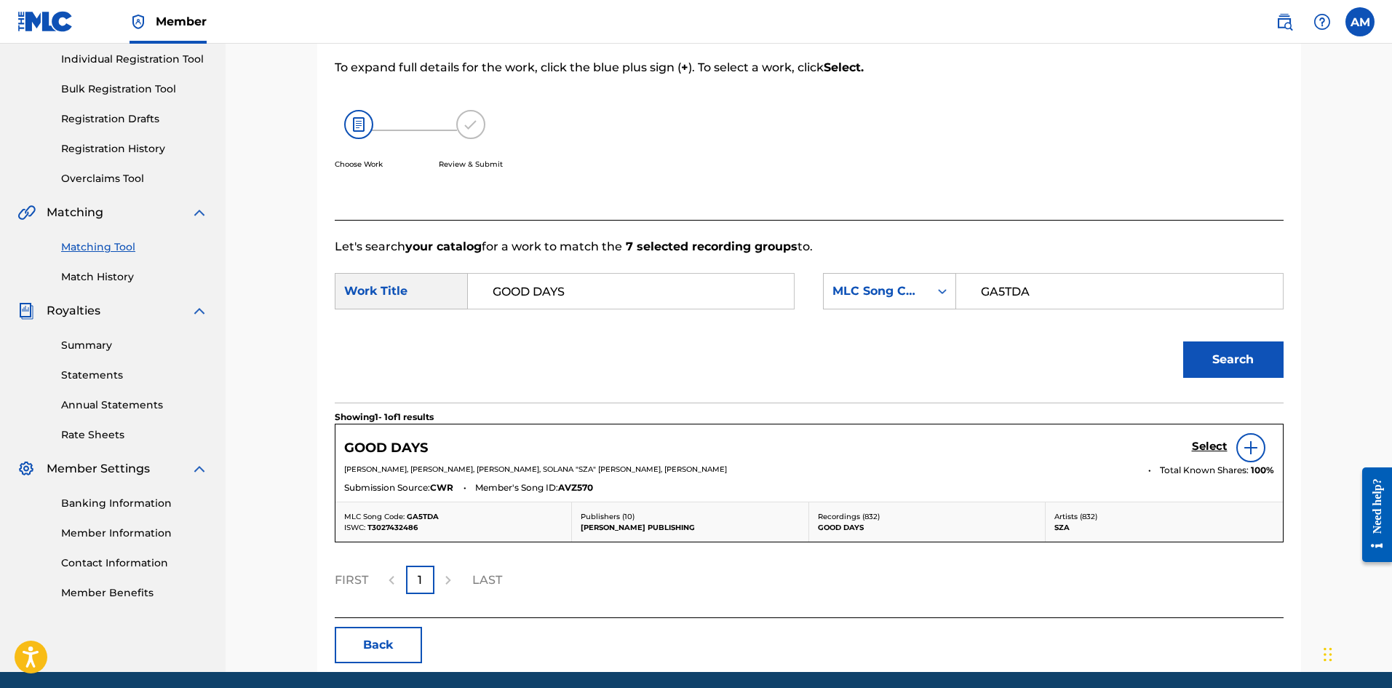
click at [1215, 448] on h5 "Select" at bounding box center [1210, 447] width 36 height 14
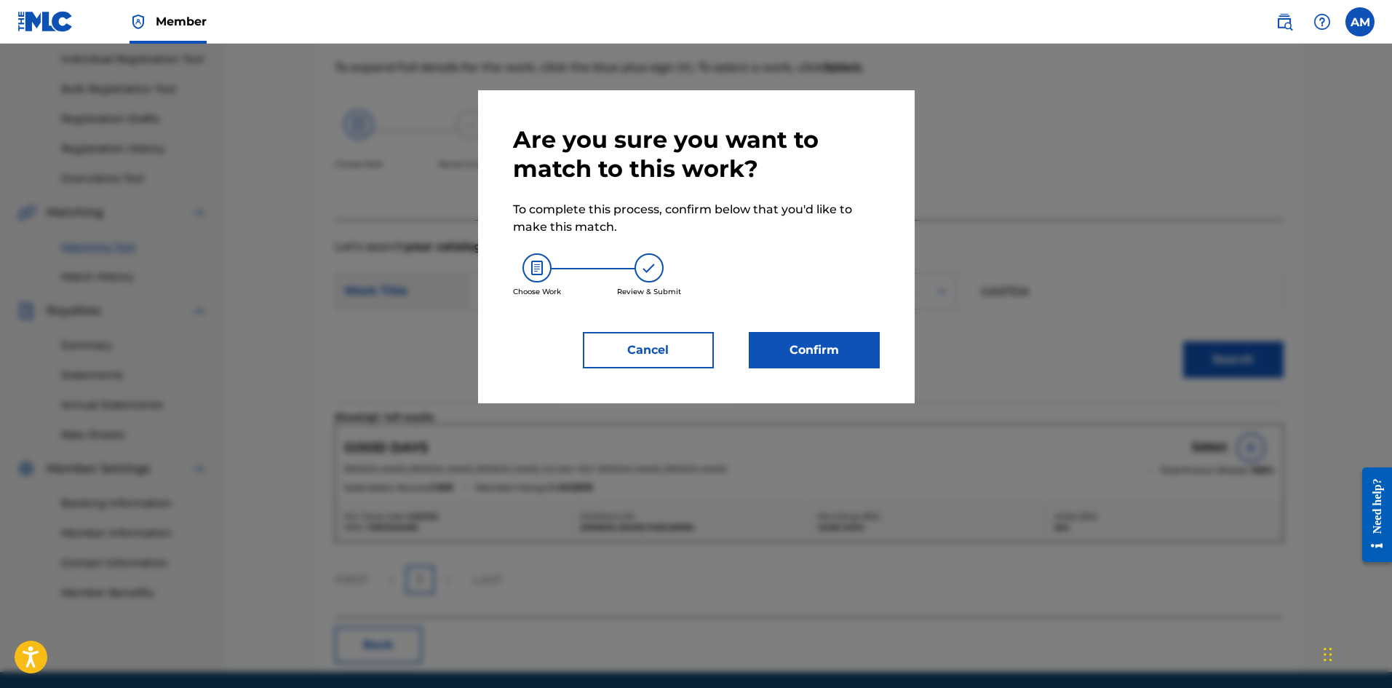
drag, startPoint x: 810, startPoint y: 351, endPoint x: 794, endPoint y: 351, distance: 16.0
click at [794, 351] on button "Confirm" at bounding box center [814, 350] width 131 height 36
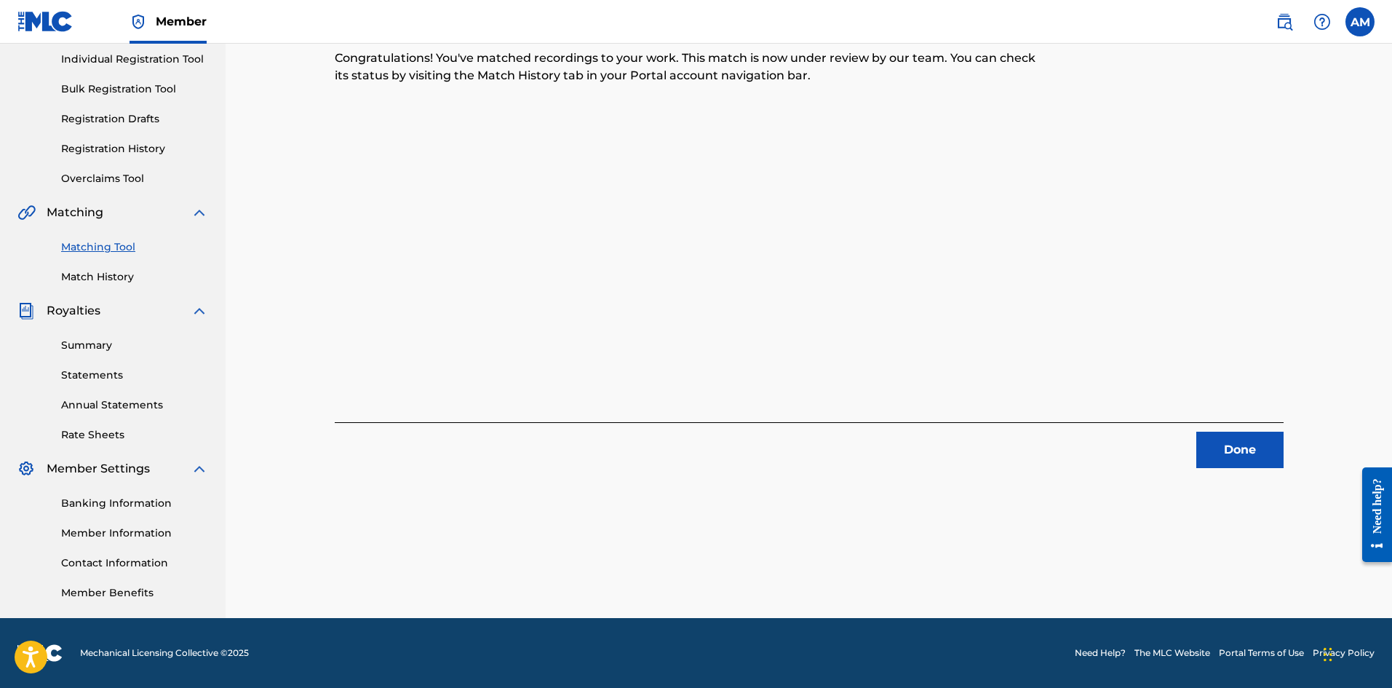
drag, startPoint x: 1233, startPoint y: 448, endPoint x: 1148, endPoint y: 400, distance: 97.8
click at [1233, 448] on button "Done" at bounding box center [1239, 450] width 87 height 36
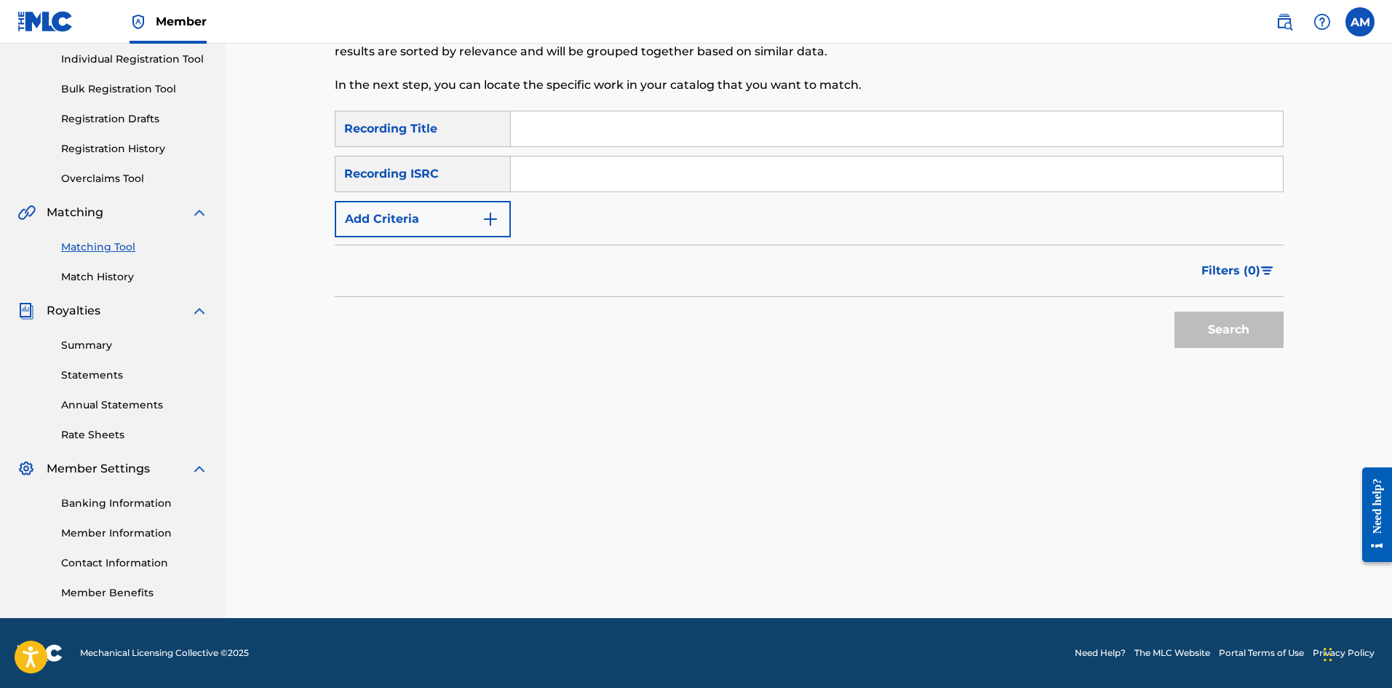
click at [603, 167] on input "Search Form" at bounding box center [897, 173] width 772 height 35
type input "USRC12204595"
click at [1225, 318] on button "Search" at bounding box center [1229, 329] width 109 height 36
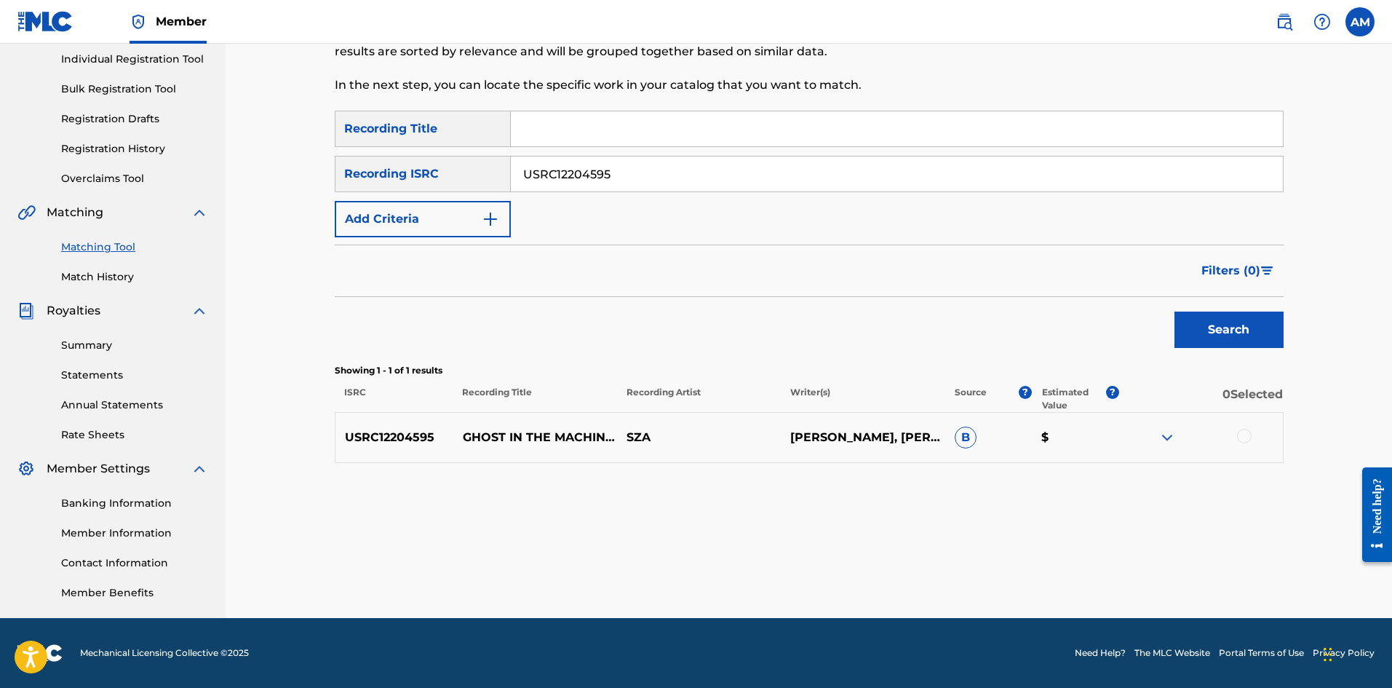
click at [1247, 432] on div at bounding box center [1244, 436] width 15 height 15
click at [1015, 565] on button "Match 1 Group" at bounding box center [1022, 569] width 161 height 36
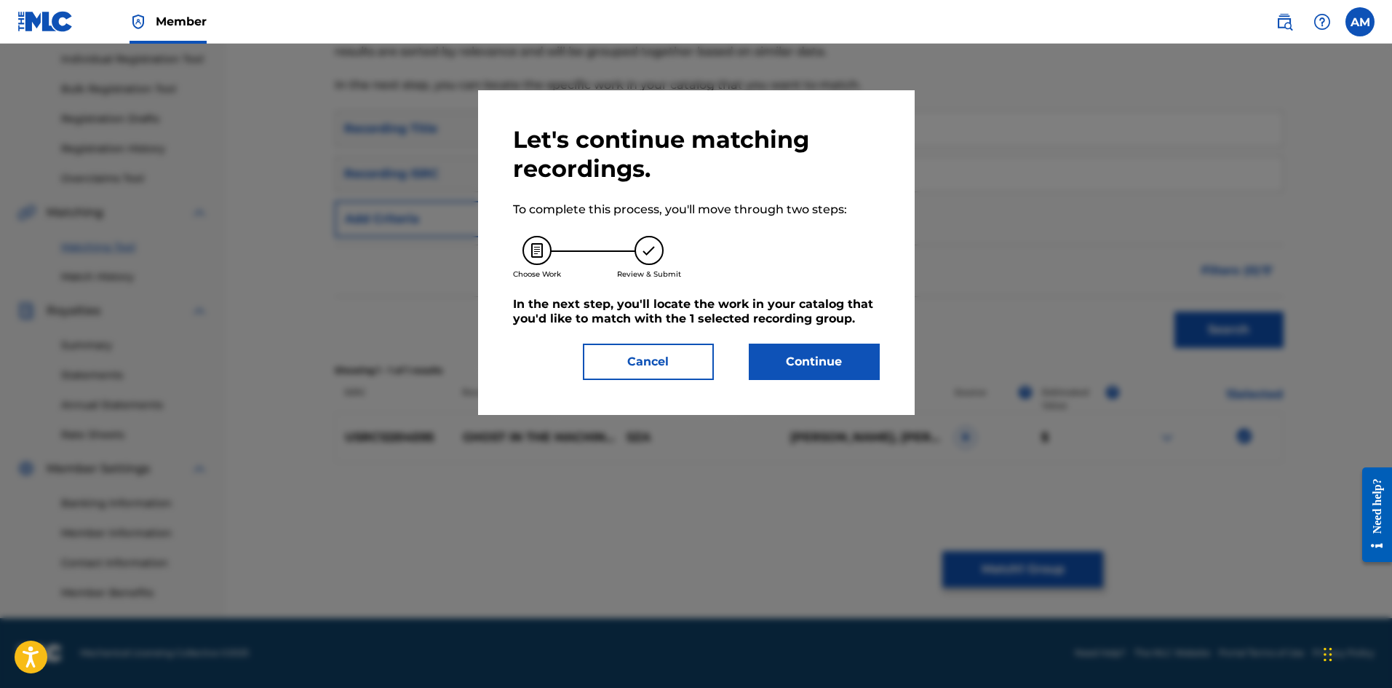
click at [784, 352] on button "Continue" at bounding box center [814, 361] width 131 height 36
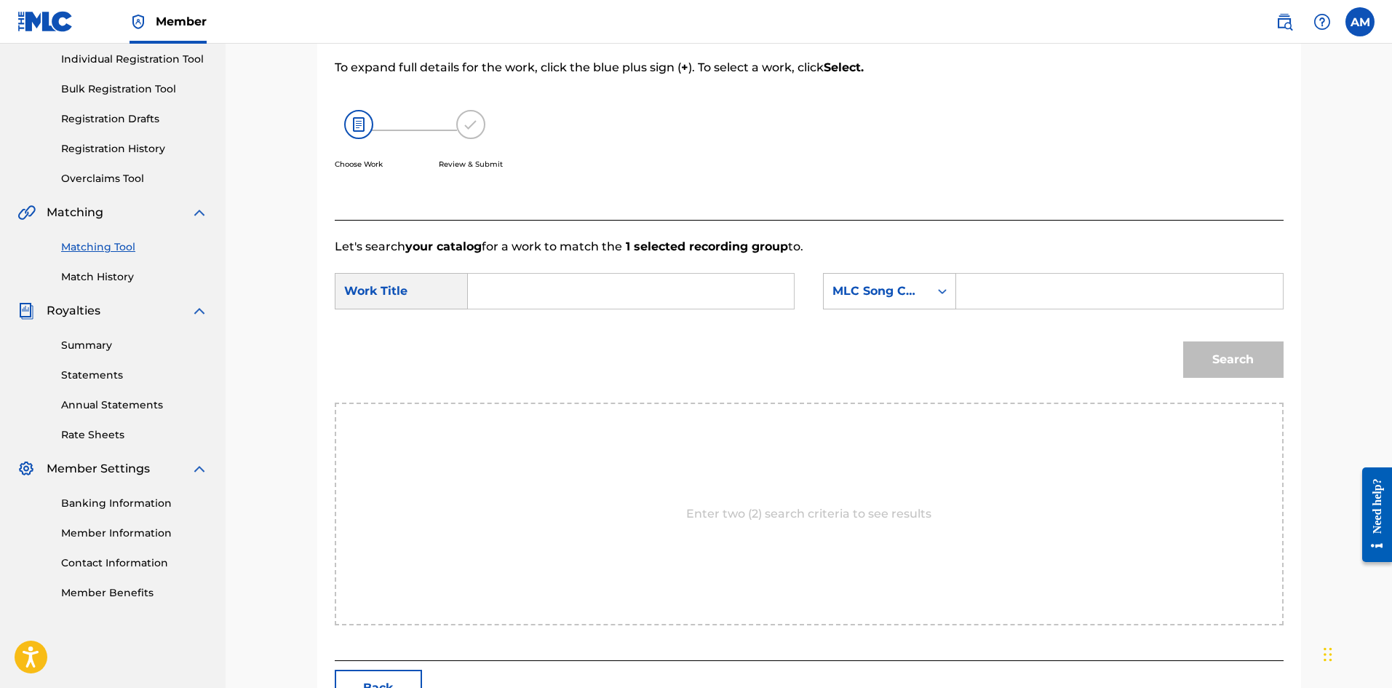
click at [525, 282] on input "Search Form" at bounding box center [630, 291] width 301 height 35
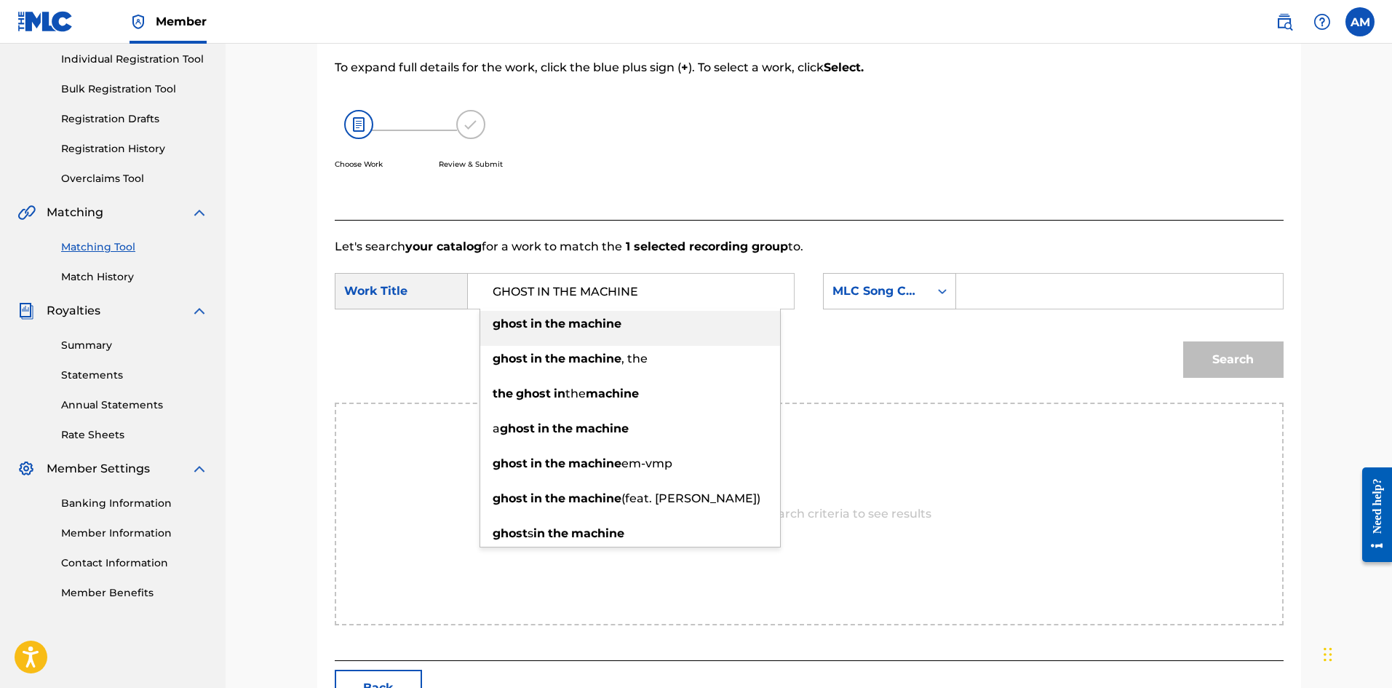
type input "GHOST IN THE MACHINE"
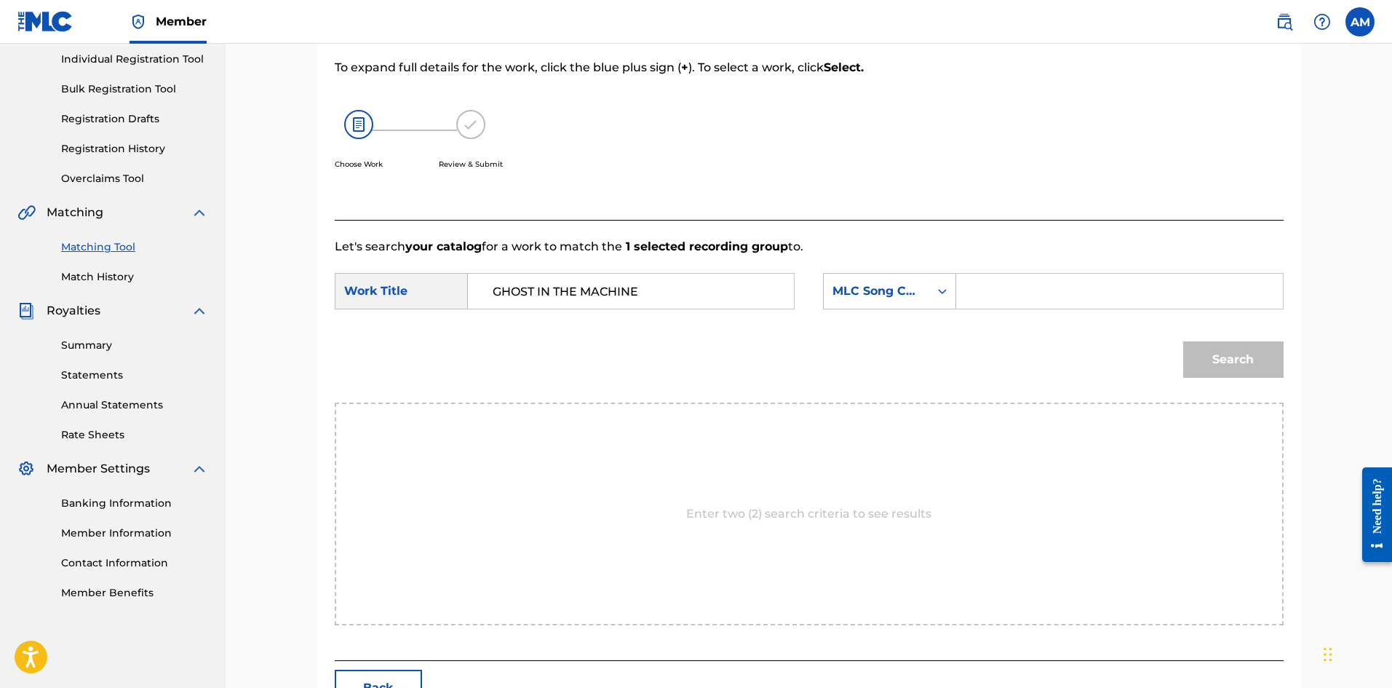
click at [1052, 279] on input "Search Form" at bounding box center [1119, 291] width 301 height 35
type input "GD8644"
click at [1250, 363] on button "Search" at bounding box center [1233, 359] width 100 height 36
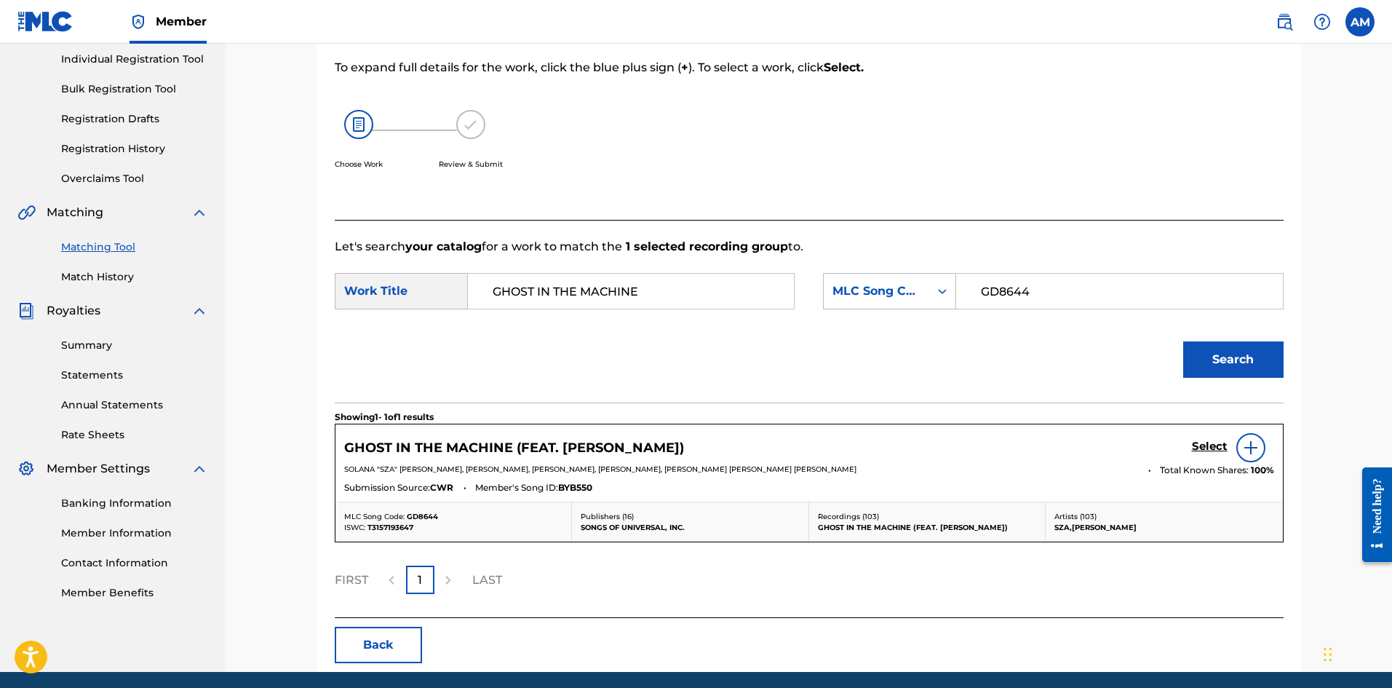
click at [1212, 449] on h5 "Select" at bounding box center [1210, 447] width 36 height 14
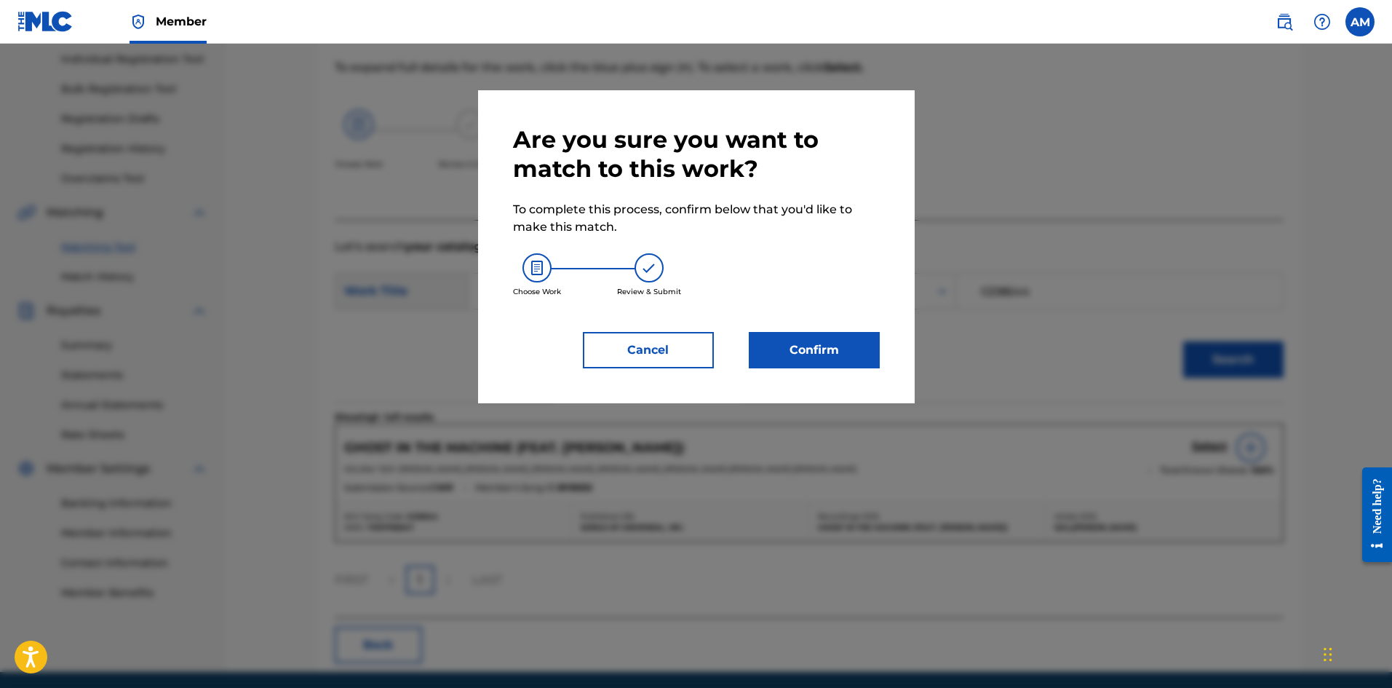
click at [792, 334] on button "Confirm" at bounding box center [814, 350] width 131 height 36
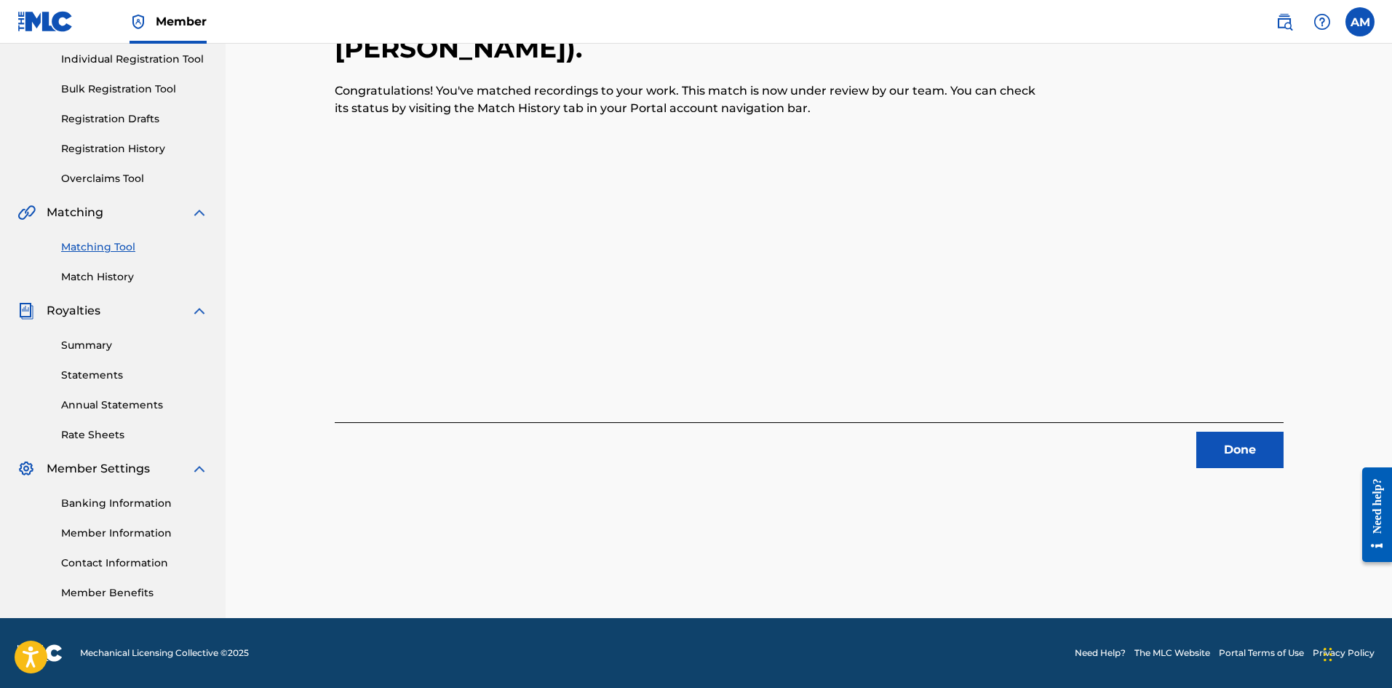
click at [1266, 458] on button "Done" at bounding box center [1239, 450] width 87 height 36
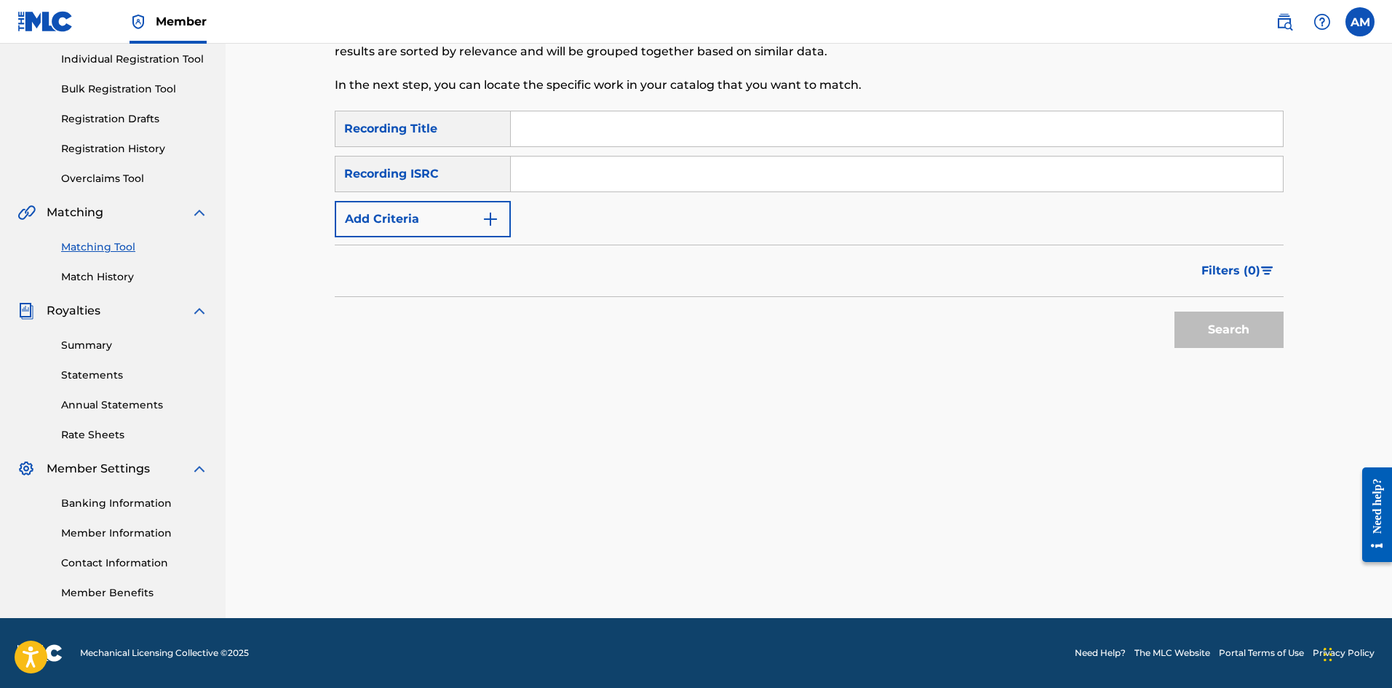
drag, startPoint x: 591, startPoint y: 173, endPoint x: 625, endPoint y: 174, distance: 34.2
click at [591, 173] on input "Search Form" at bounding box center [897, 173] width 772 height 35
type input "USUM71400316"
click at [1225, 323] on button "Search" at bounding box center [1229, 329] width 109 height 36
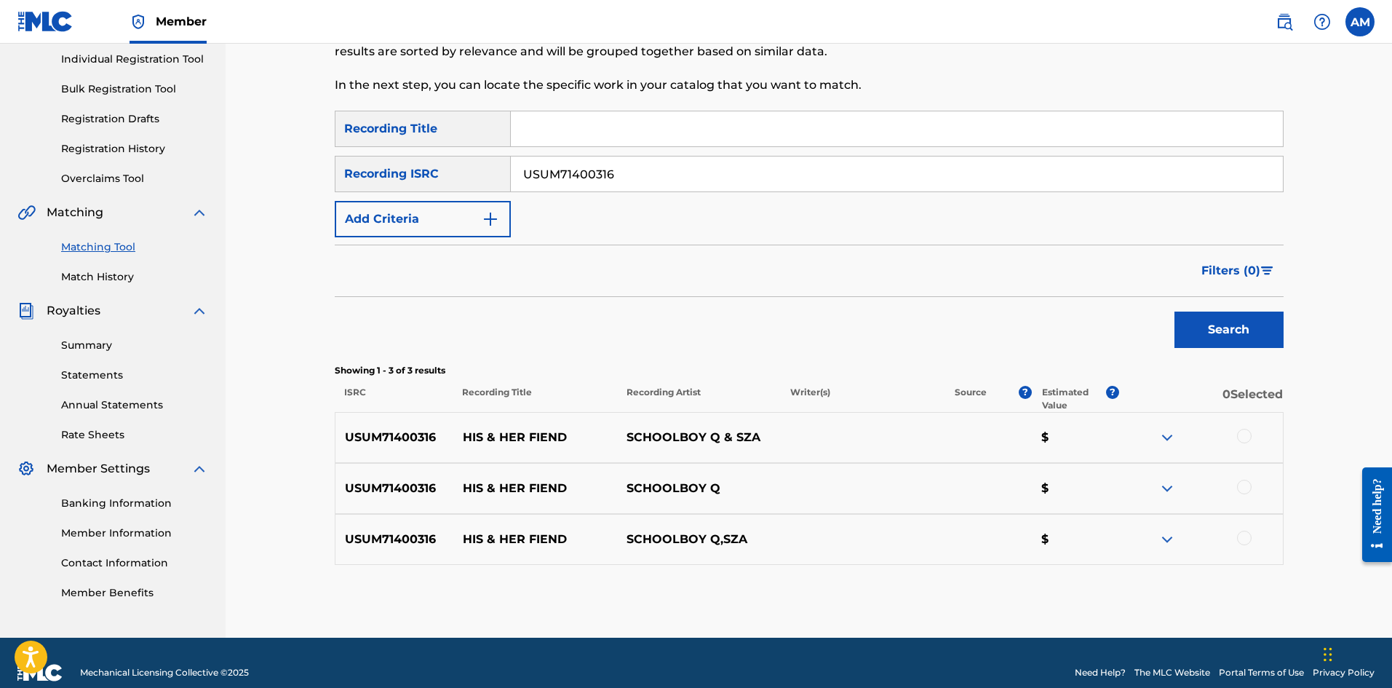
click at [1248, 434] on div at bounding box center [1244, 436] width 15 height 15
click at [1243, 487] on div at bounding box center [1244, 487] width 15 height 15
click at [1247, 539] on div at bounding box center [1244, 538] width 15 height 15
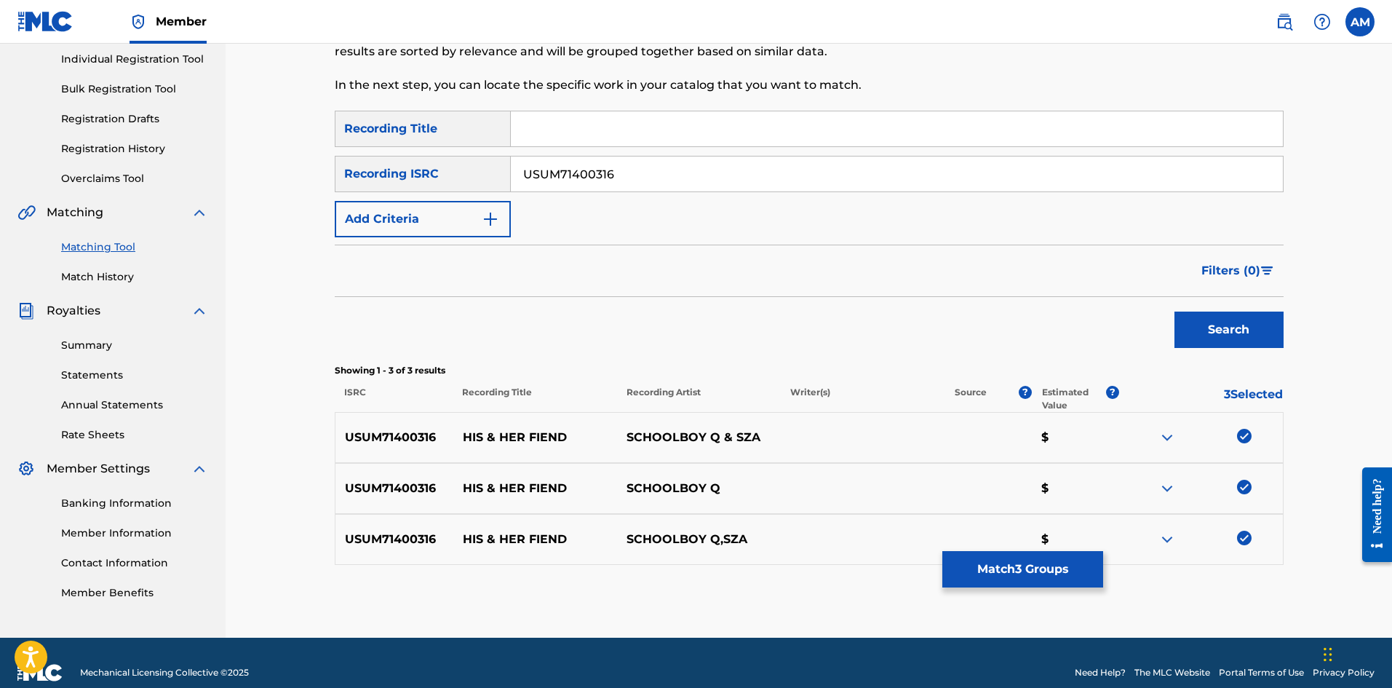
click at [1064, 572] on button "Match 3 Groups" at bounding box center [1022, 569] width 161 height 36
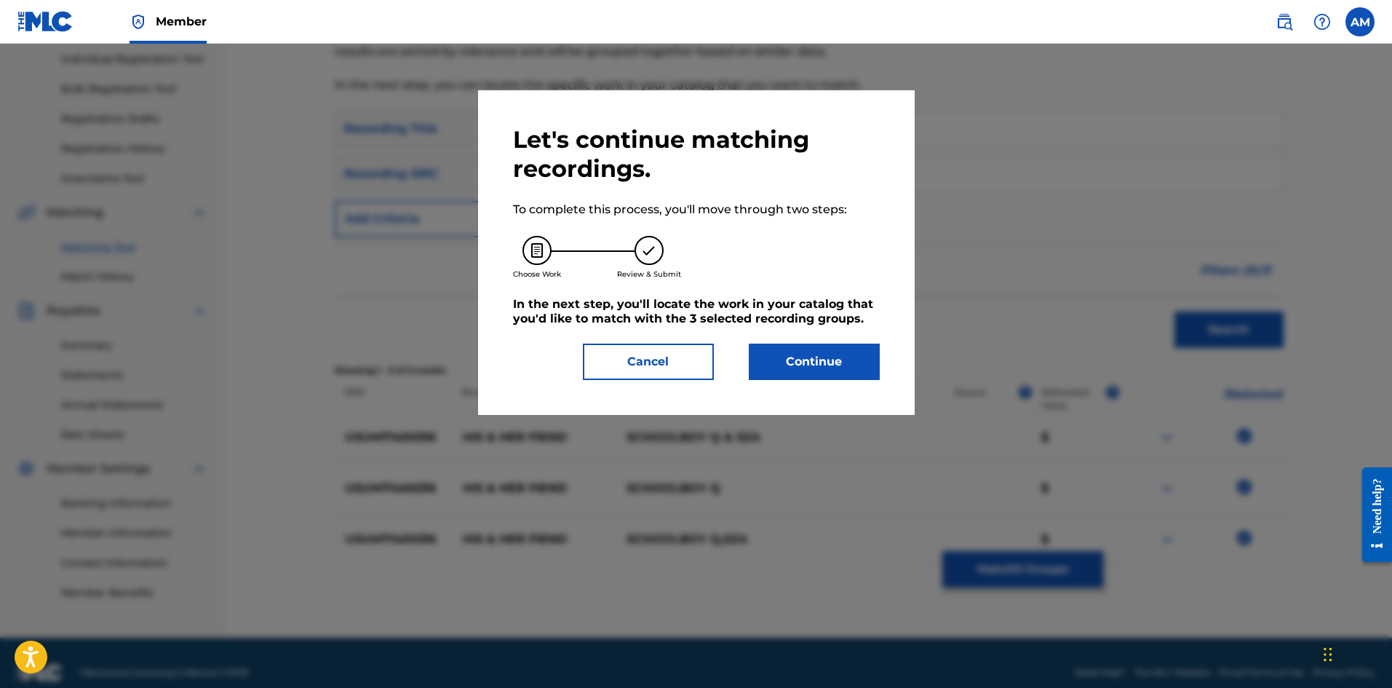
click at [779, 357] on button "Continue" at bounding box center [814, 361] width 131 height 36
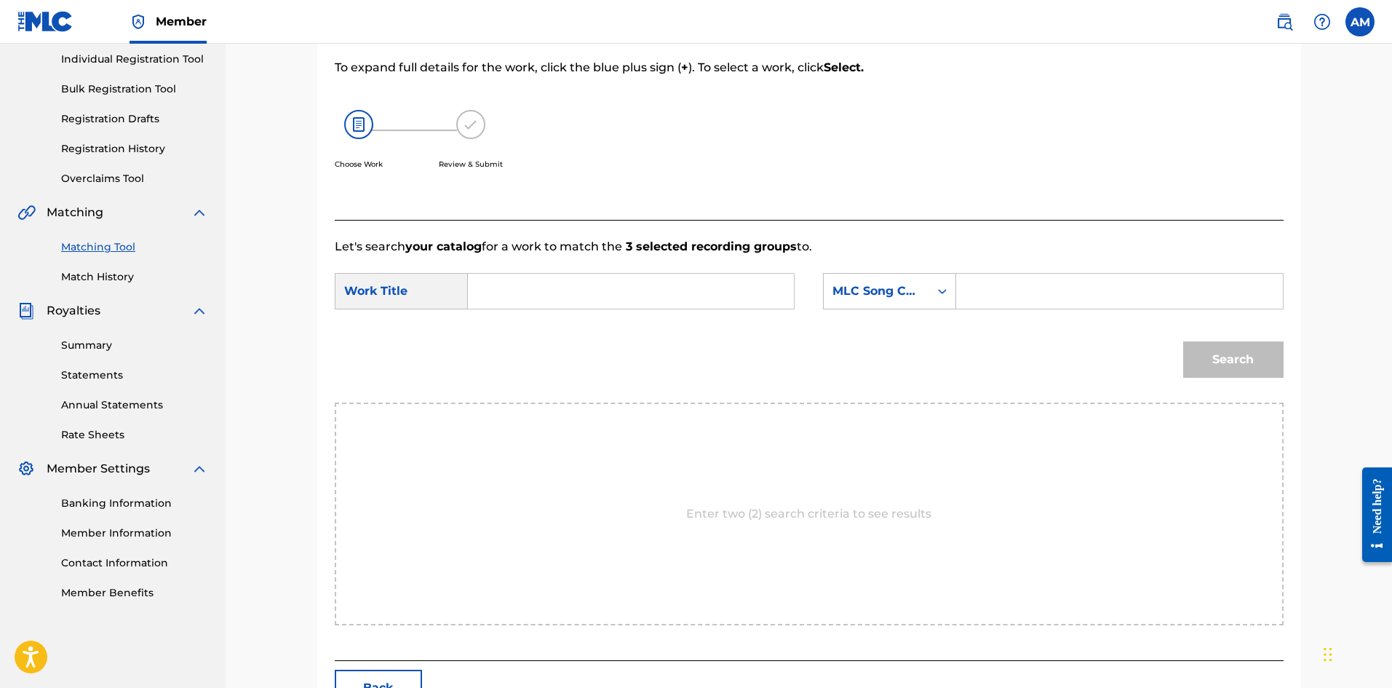
click at [567, 278] on input "Search Form" at bounding box center [630, 291] width 301 height 35
type input "HIS & HER FRIEND"
drag, startPoint x: 1000, startPoint y: 295, endPoint x: 1020, endPoint y: 297, distance: 19.7
click at [1000, 295] on input "Search Form" at bounding box center [1119, 291] width 301 height 35
type input "H7912A"
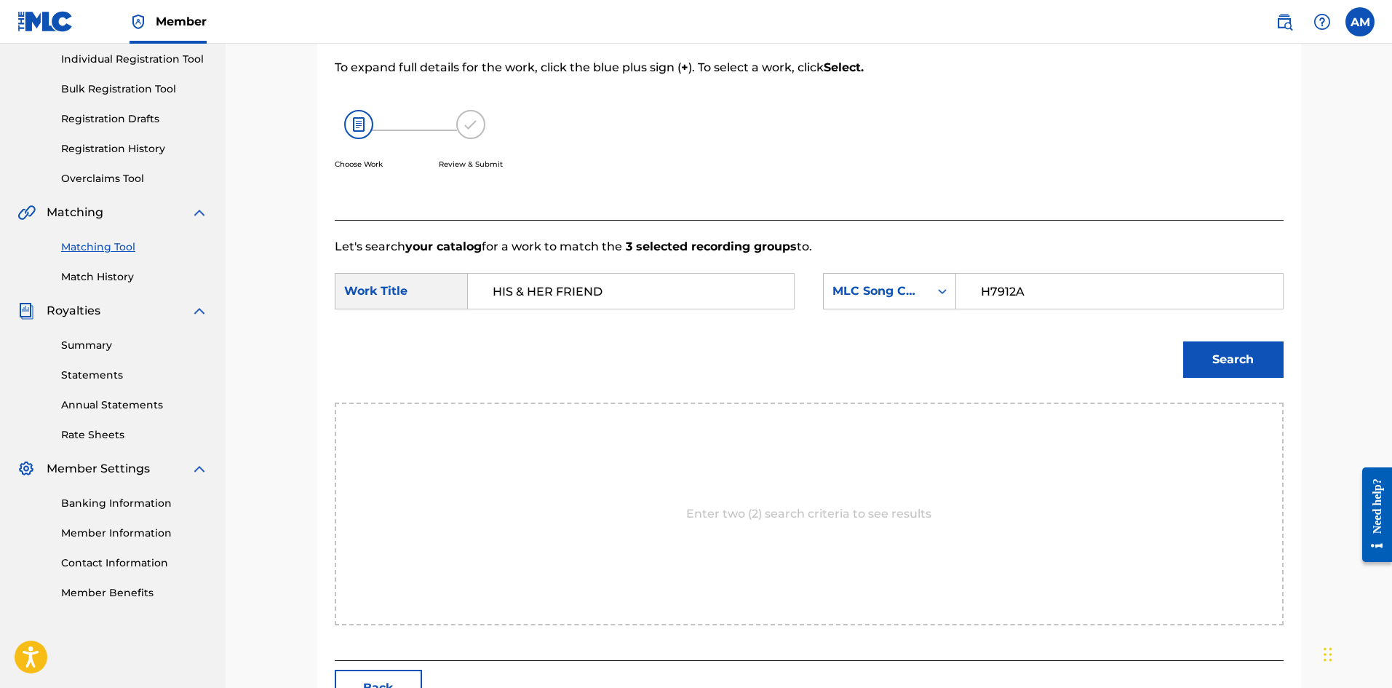
click at [1256, 359] on button "Search" at bounding box center [1233, 359] width 100 height 36
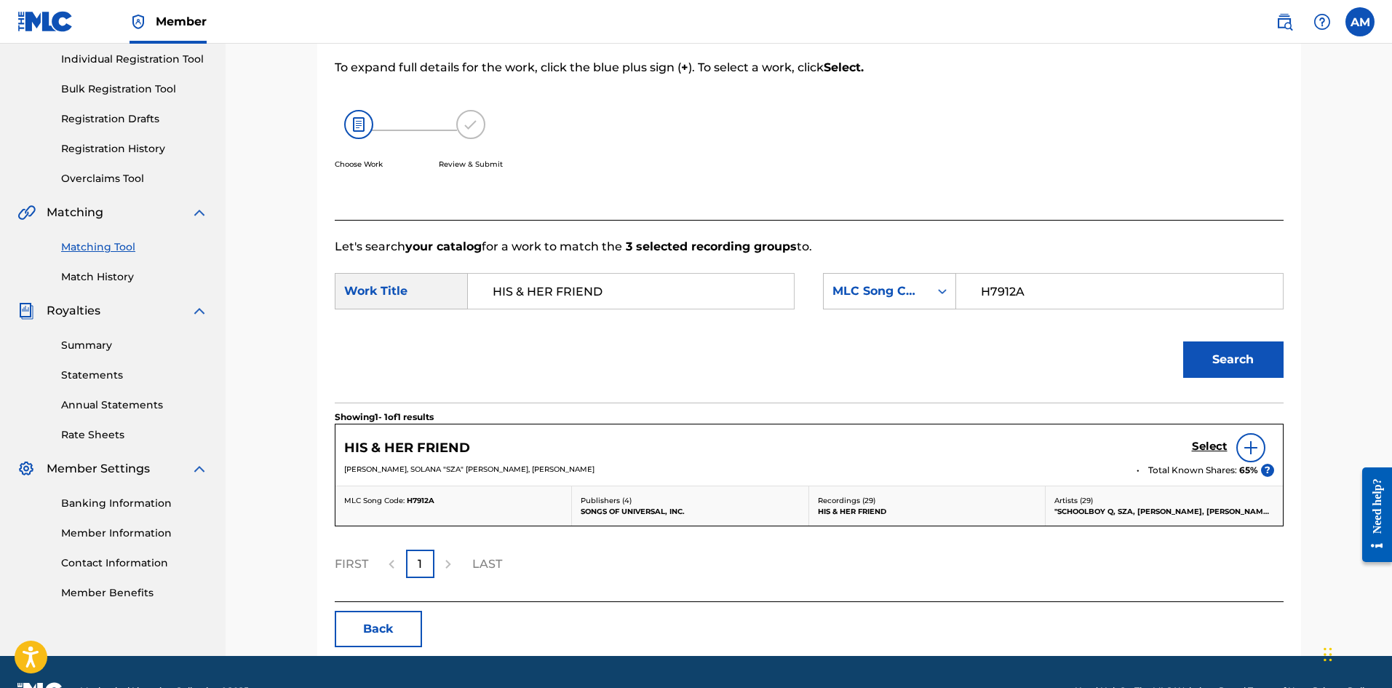
click at [1215, 445] on h5 "Select" at bounding box center [1210, 447] width 36 height 14
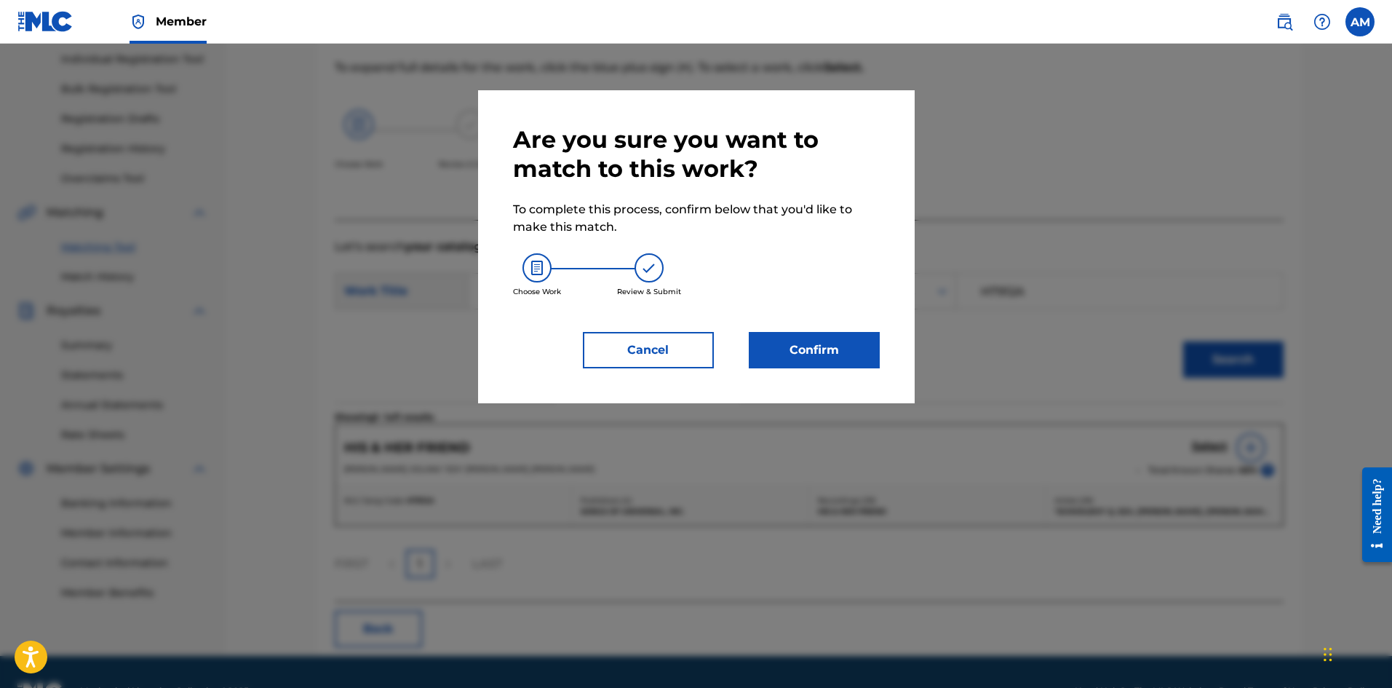
click at [804, 344] on button "Confirm" at bounding box center [814, 350] width 131 height 36
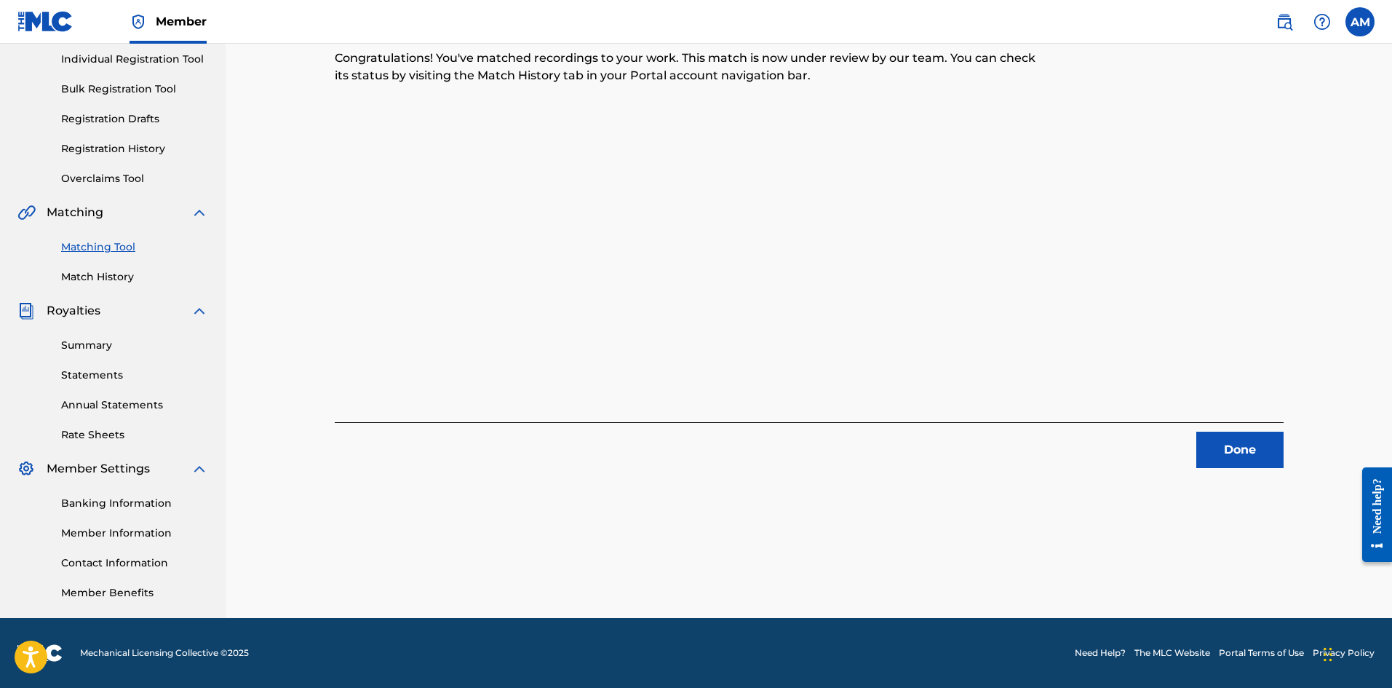
drag, startPoint x: 1276, startPoint y: 455, endPoint x: 1164, endPoint y: 437, distance: 113.5
click at [1276, 455] on button "Done" at bounding box center [1239, 450] width 87 height 36
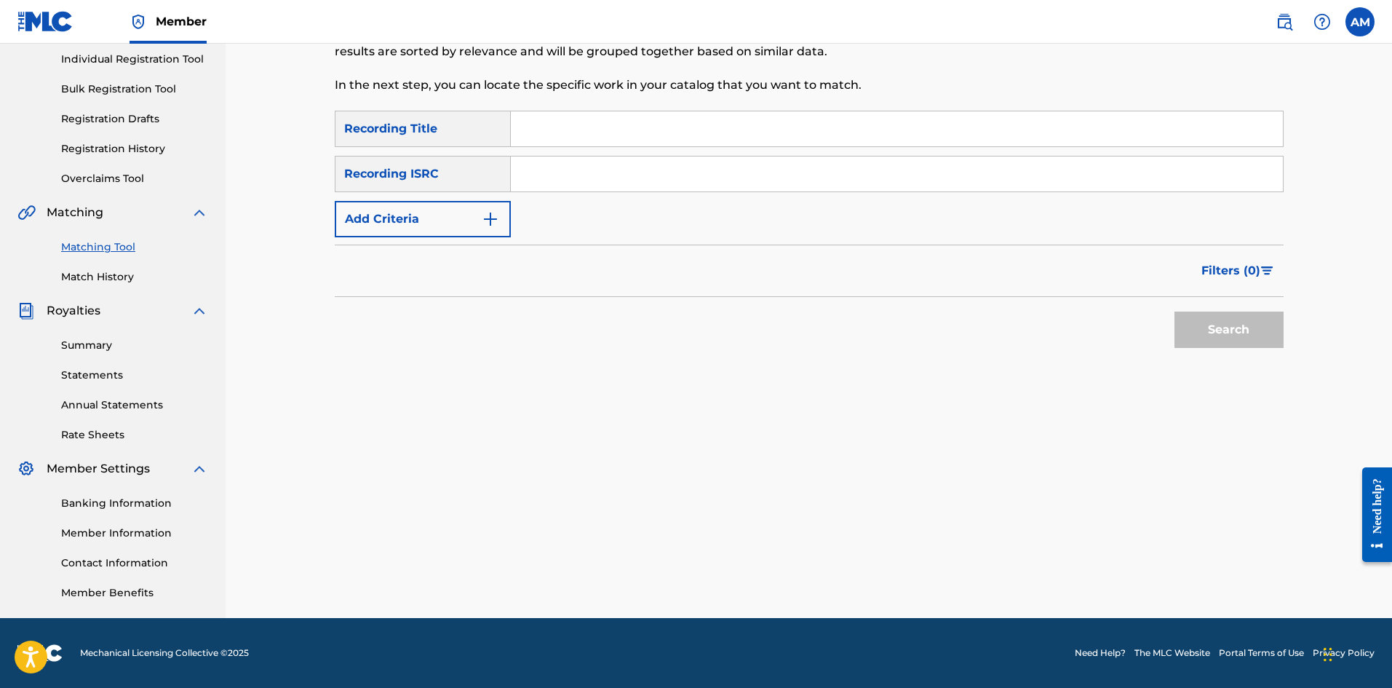
click at [555, 167] on input "Search Form" at bounding box center [897, 173] width 772 height 35
type input "USRC12002998"
click at [1269, 342] on button "Search" at bounding box center [1229, 329] width 109 height 36
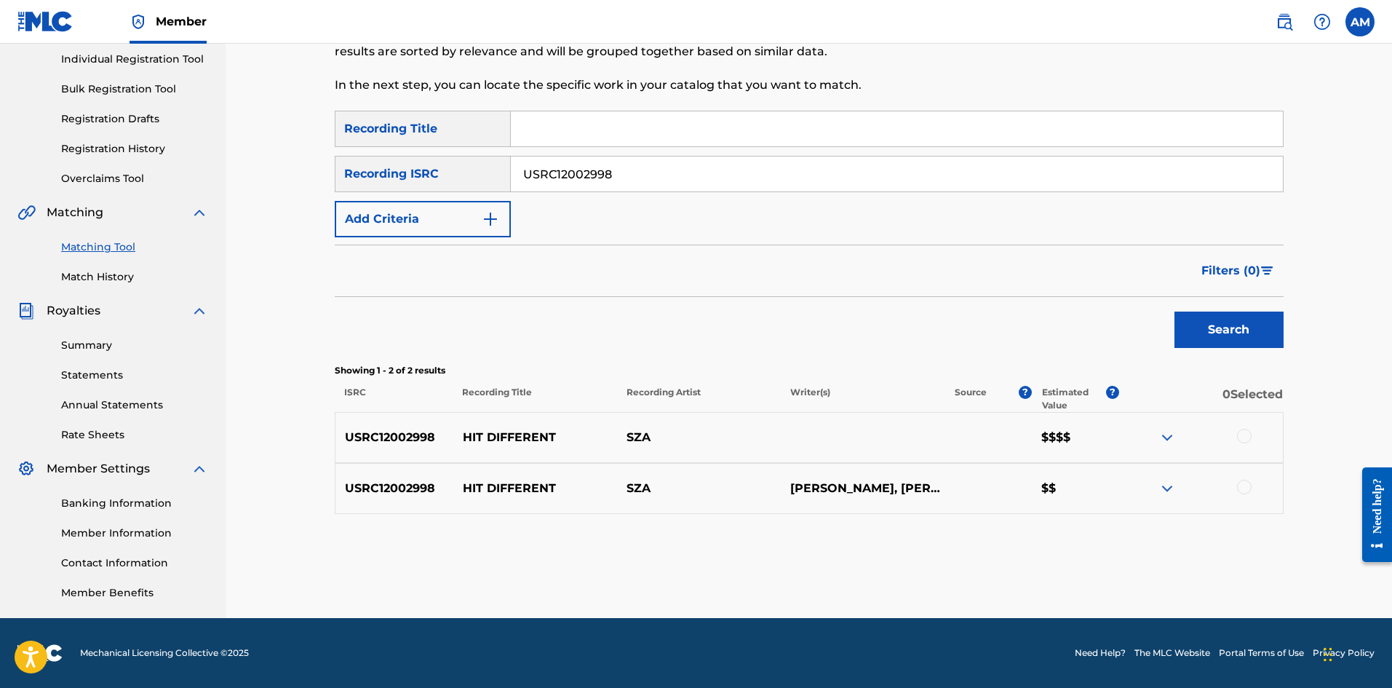
click at [1247, 432] on div at bounding box center [1244, 436] width 15 height 15
click at [1240, 483] on div at bounding box center [1244, 487] width 15 height 15
click at [1048, 569] on button "Match 2 Groups" at bounding box center [1022, 569] width 161 height 36
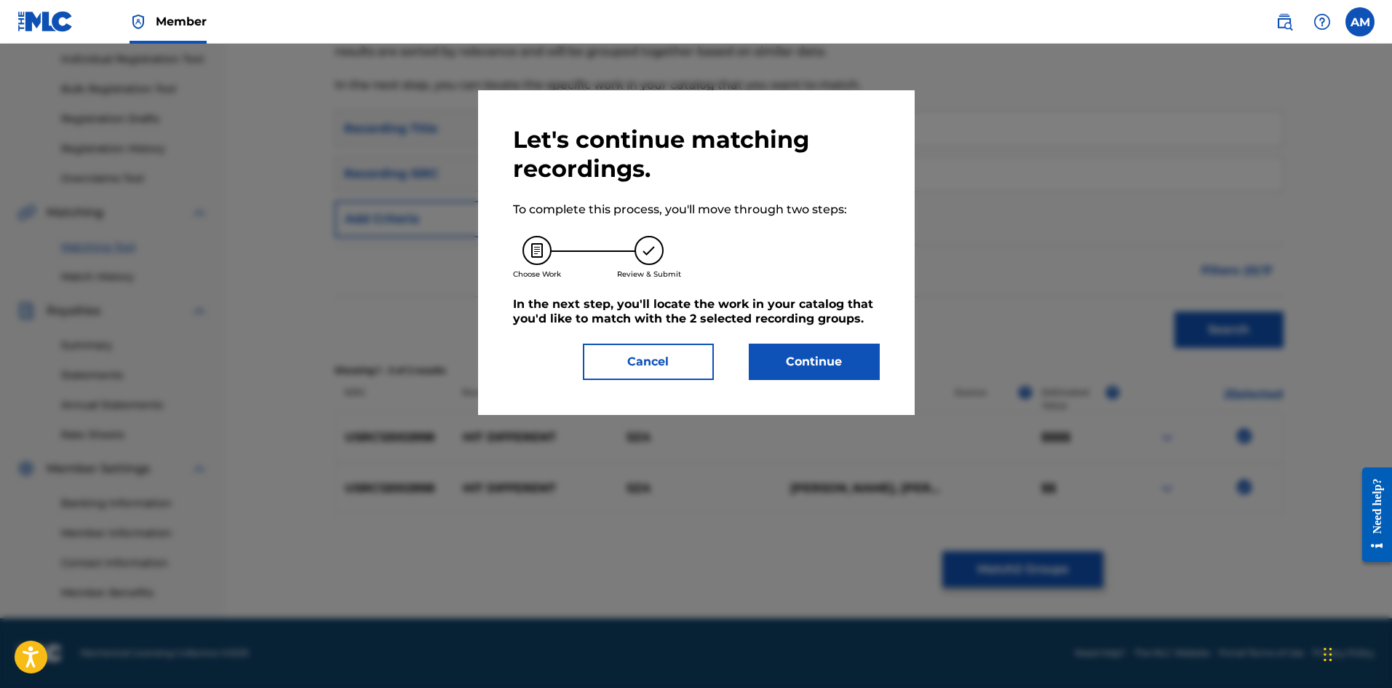
click at [795, 357] on button "Continue" at bounding box center [814, 361] width 131 height 36
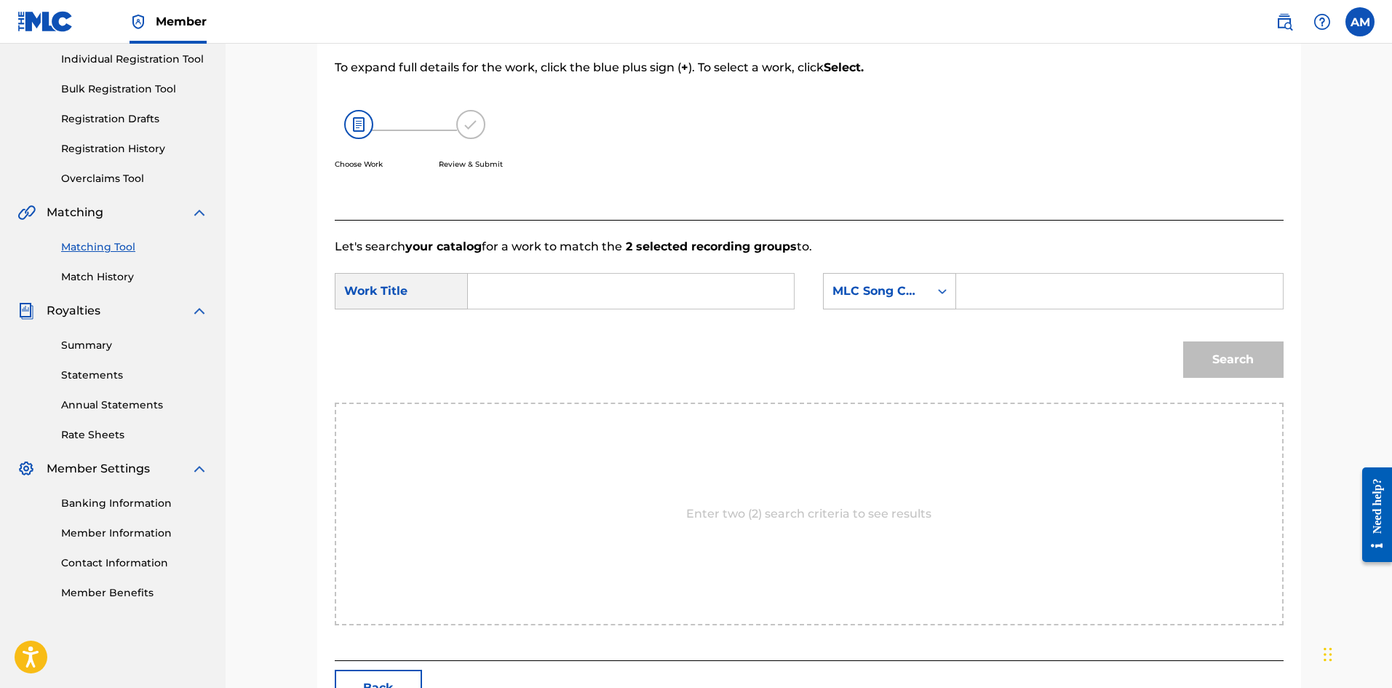
click at [599, 305] on input "Search Form" at bounding box center [630, 291] width 301 height 35
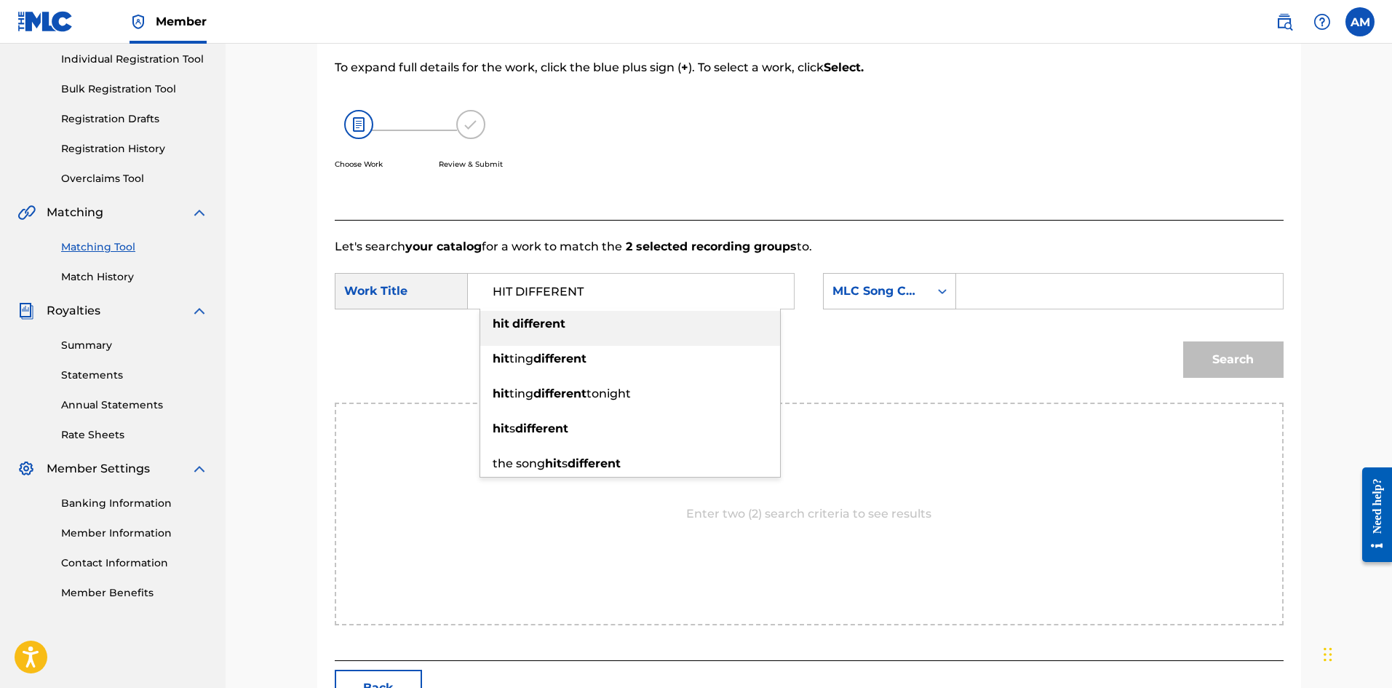
type input "HIT DIFFERENT"
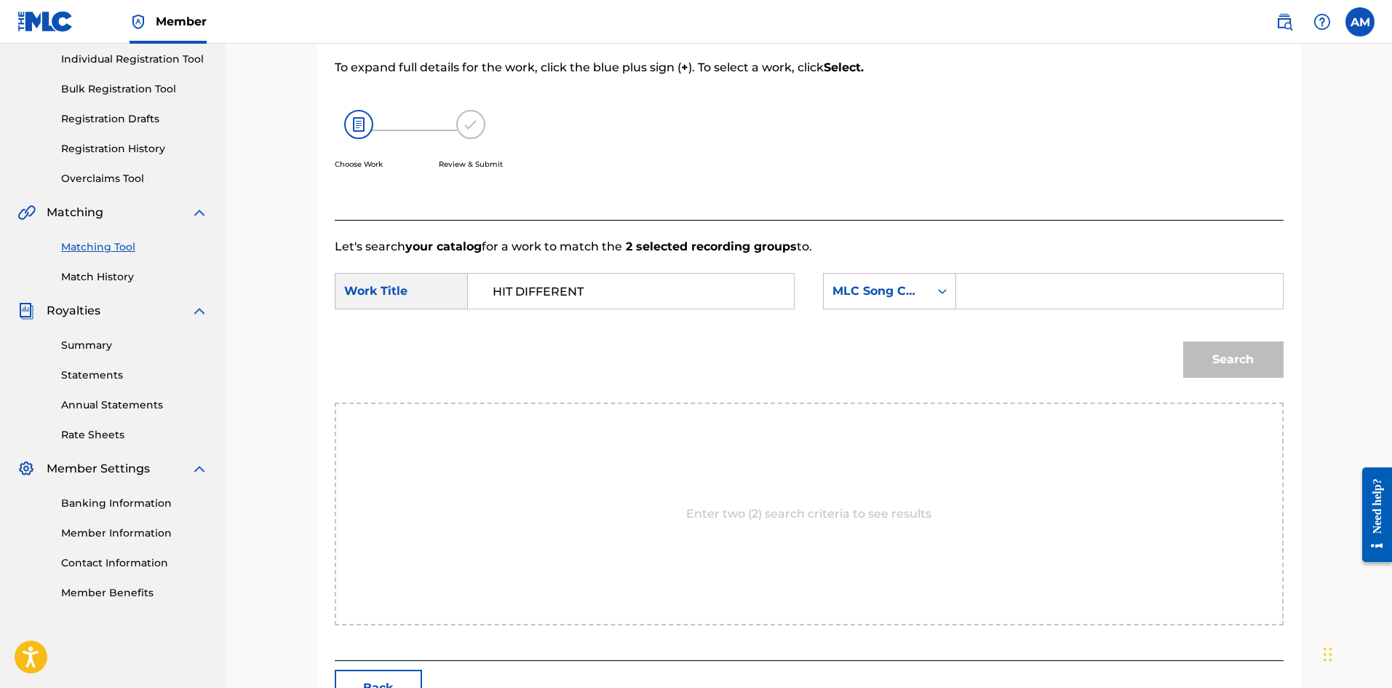
drag, startPoint x: 1010, startPoint y: 293, endPoint x: 1030, endPoint y: 293, distance: 20.4
click at [1010, 293] on input "Search Form" at bounding box center [1119, 291] width 301 height 35
type input "HA17Z4"
click at [1220, 350] on button "Search" at bounding box center [1233, 359] width 100 height 36
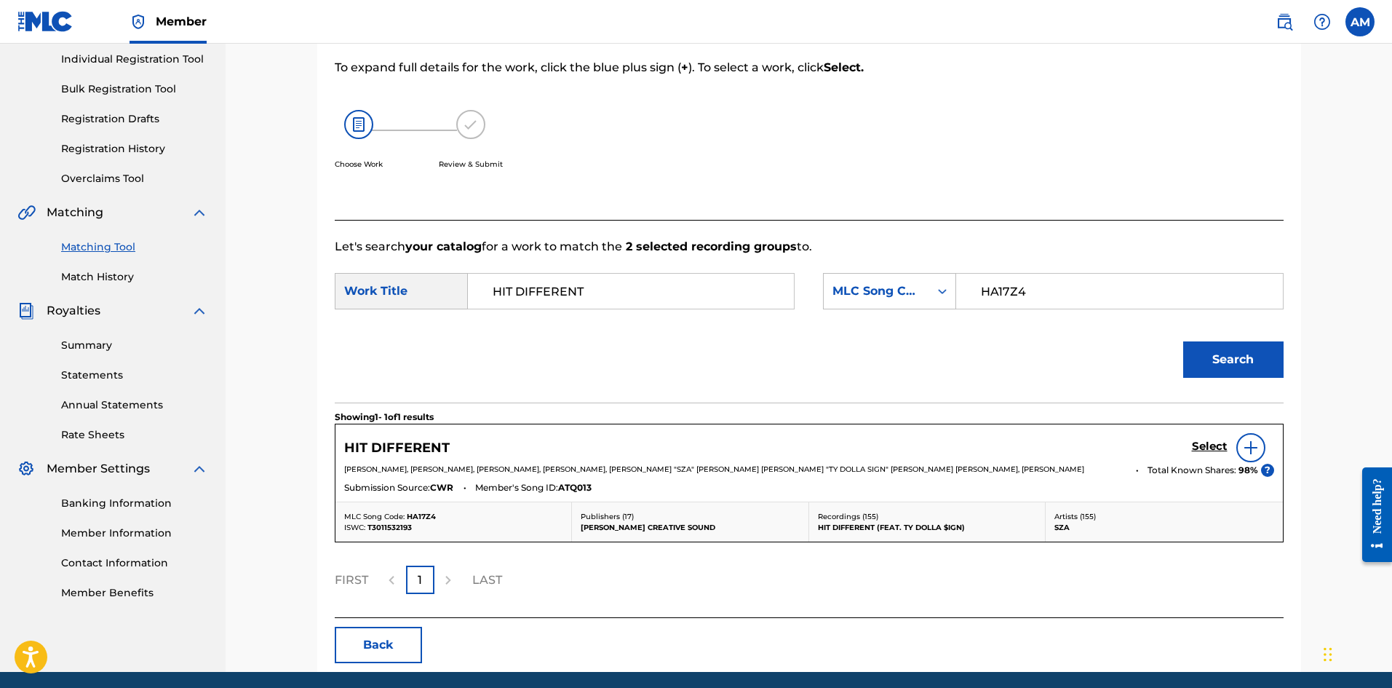
click at [1215, 442] on h5 "Select" at bounding box center [1210, 447] width 36 height 14
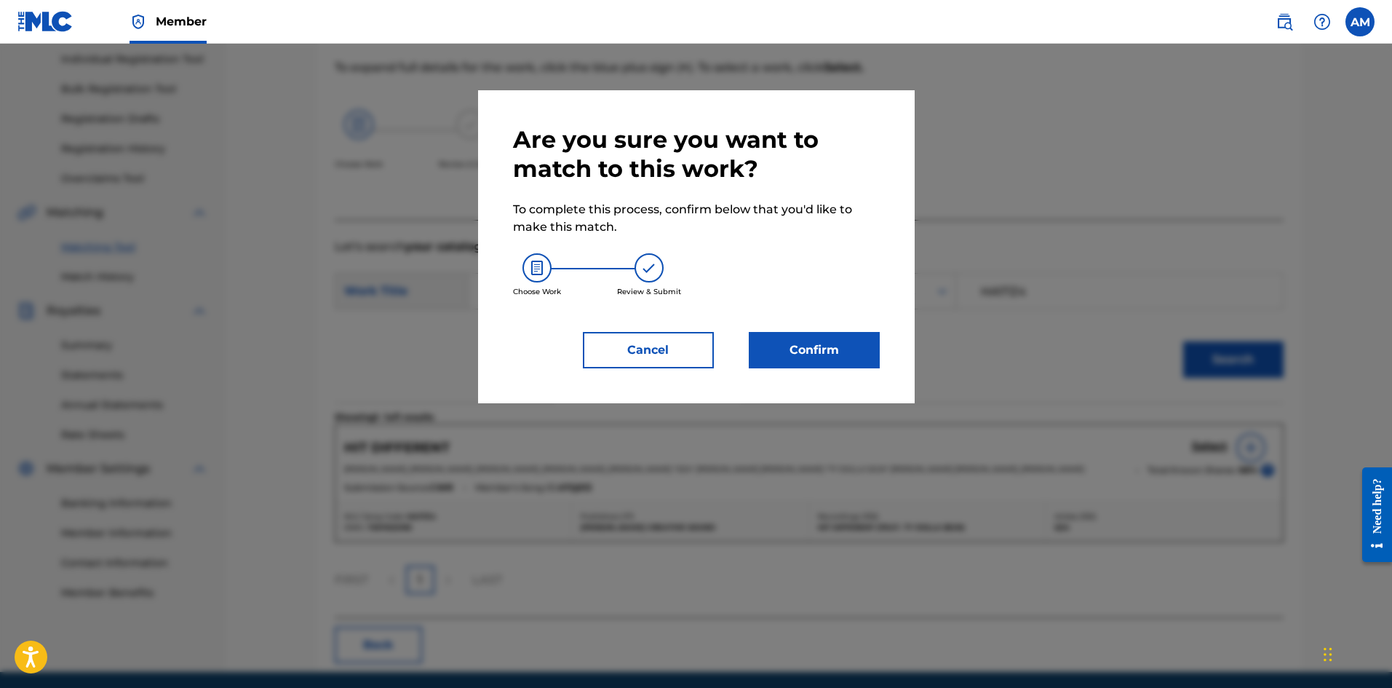
drag, startPoint x: 838, startPoint y: 351, endPoint x: 810, endPoint y: 351, distance: 28.4
click at [810, 351] on button "Confirm" at bounding box center [814, 350] width 131 height 36
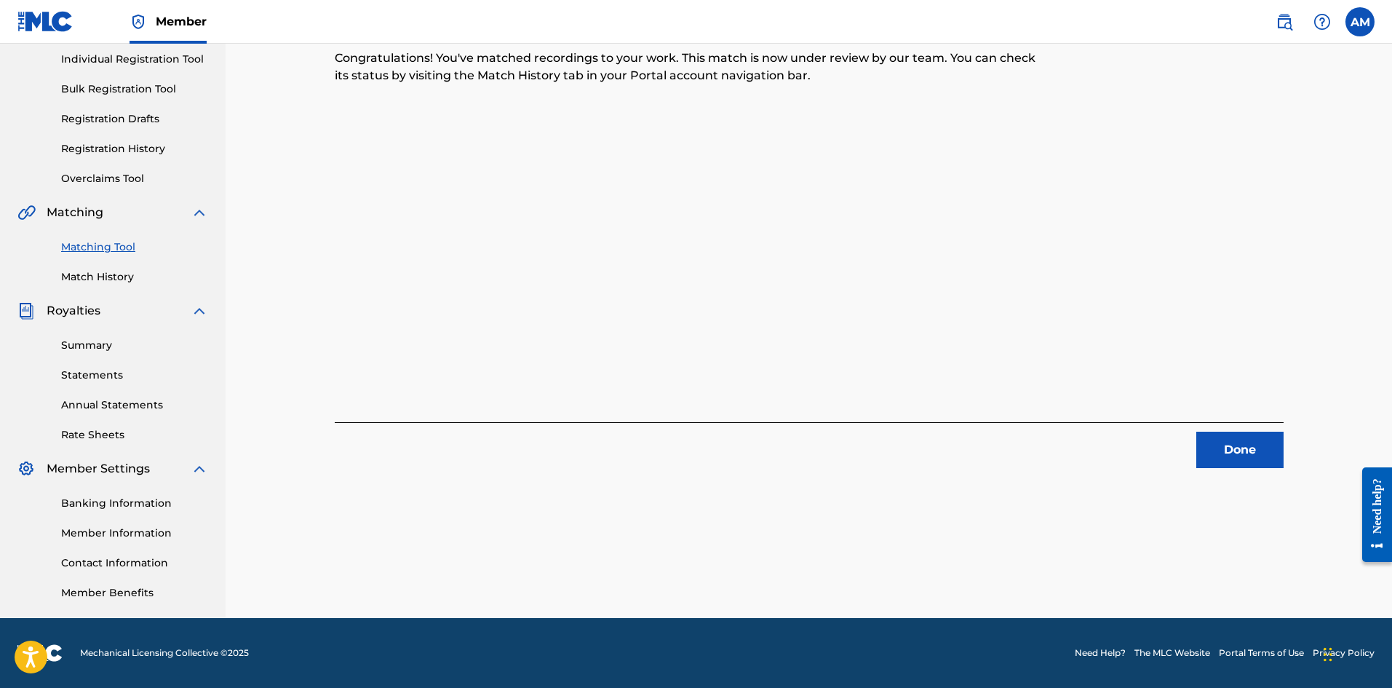
click at [1234, 452] on button "Done" at bounding box center [1239, 450] width 87 height 36
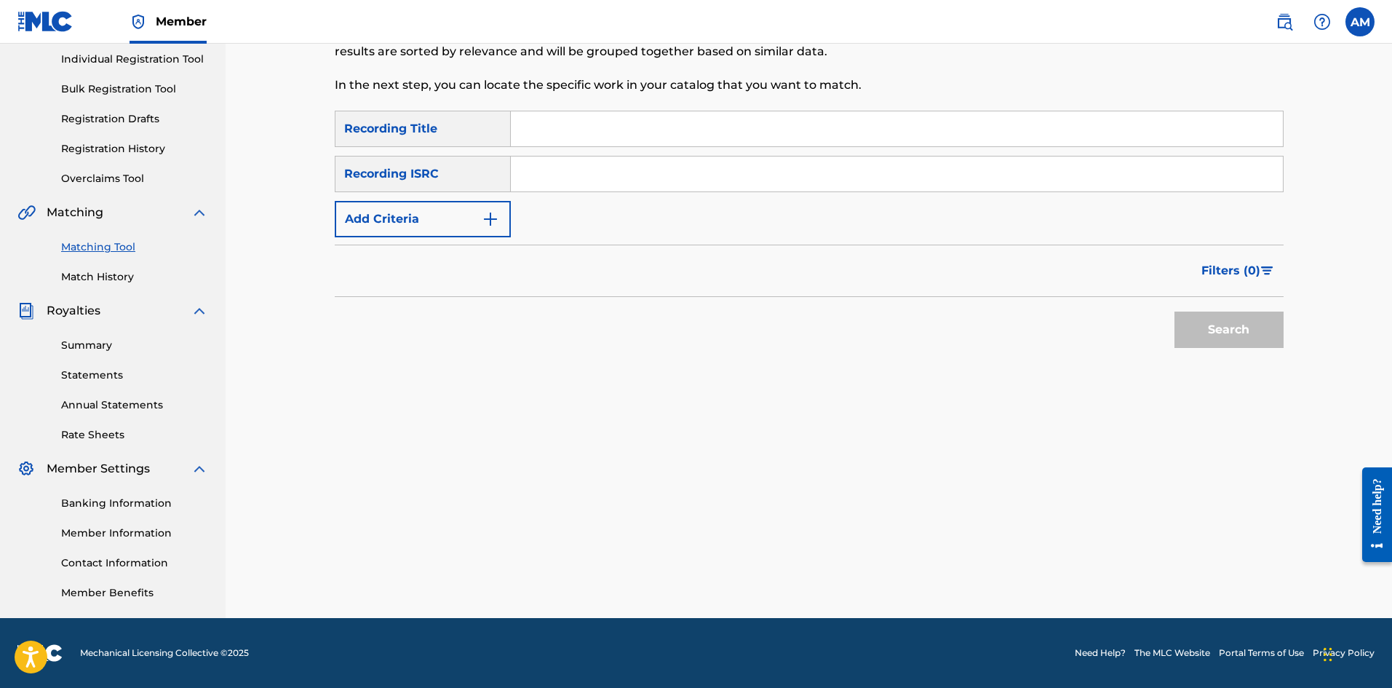
drag, startPoint x: 545, startPoint y: 180, endPoint x: 574, endPoint y: 183, distance: 29.2
click at [545, 180] on input "Search Form" at bounding box center [897, 173] width 772 height 35
click at [1230, 328] on button "Search" at bounding box center [1229, 329] width 109 height 36
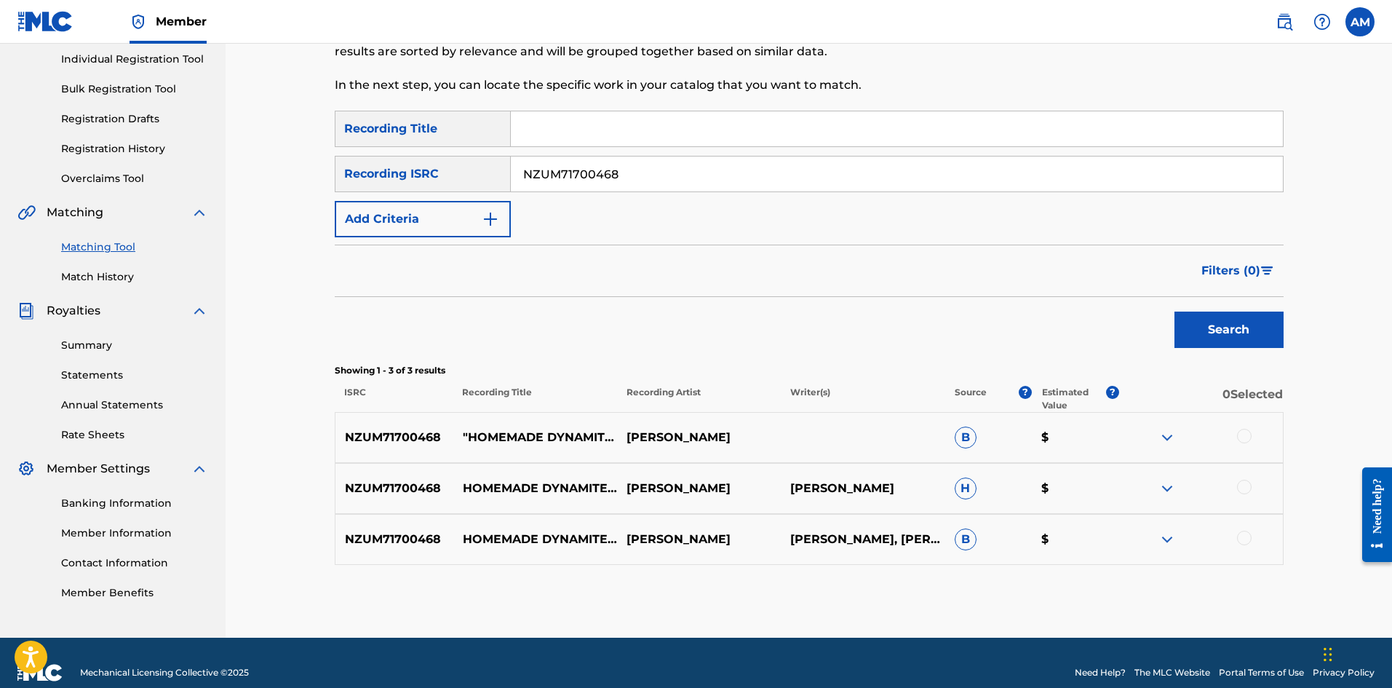
click at [1243, 431] on div at bounding box center [1244, 436] width 15 height 15
drag, startPoint x: 1244, startPoint y: 487, endPoint x: 1258, endPoint y: 544, distance: 59.1
click at [1244, 488] on div at bounding box center [1244, 487] width 15 height 15
click at [1249, 540] on div at bounding box center [1244, 538] width 15 height 15
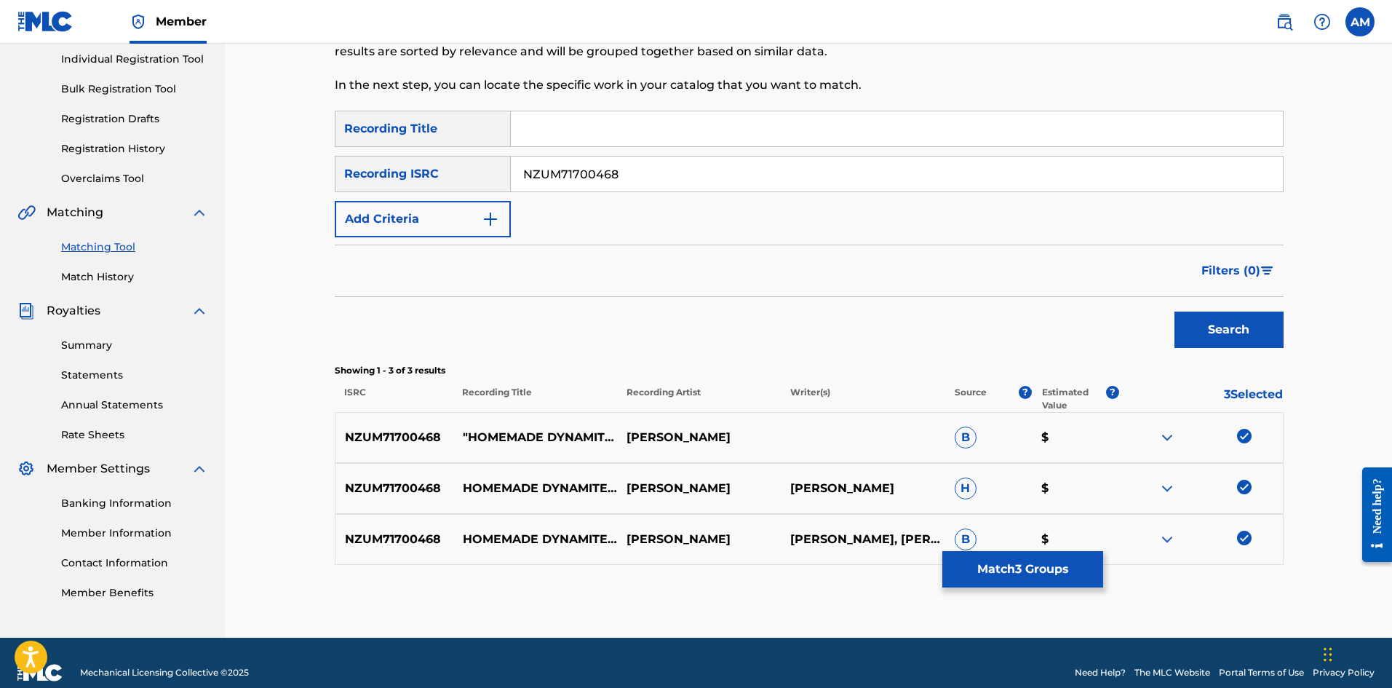
drag, startPoint x: 662, startPoint y: 180, endPoint x: 128, endPoint y: 191, distance: 533.5
click at [127, 191] on main "UNIVERSAL MUSIC PUB GROUP Summary Catalog Works Registration Claiming Tool Indi…" at bounding box center [696, 248] width 1392 height 779
type input "NZUM71700066"
click at [1215, 325] on button "Search" at bounding box center [1229, 329] width 109 height 36
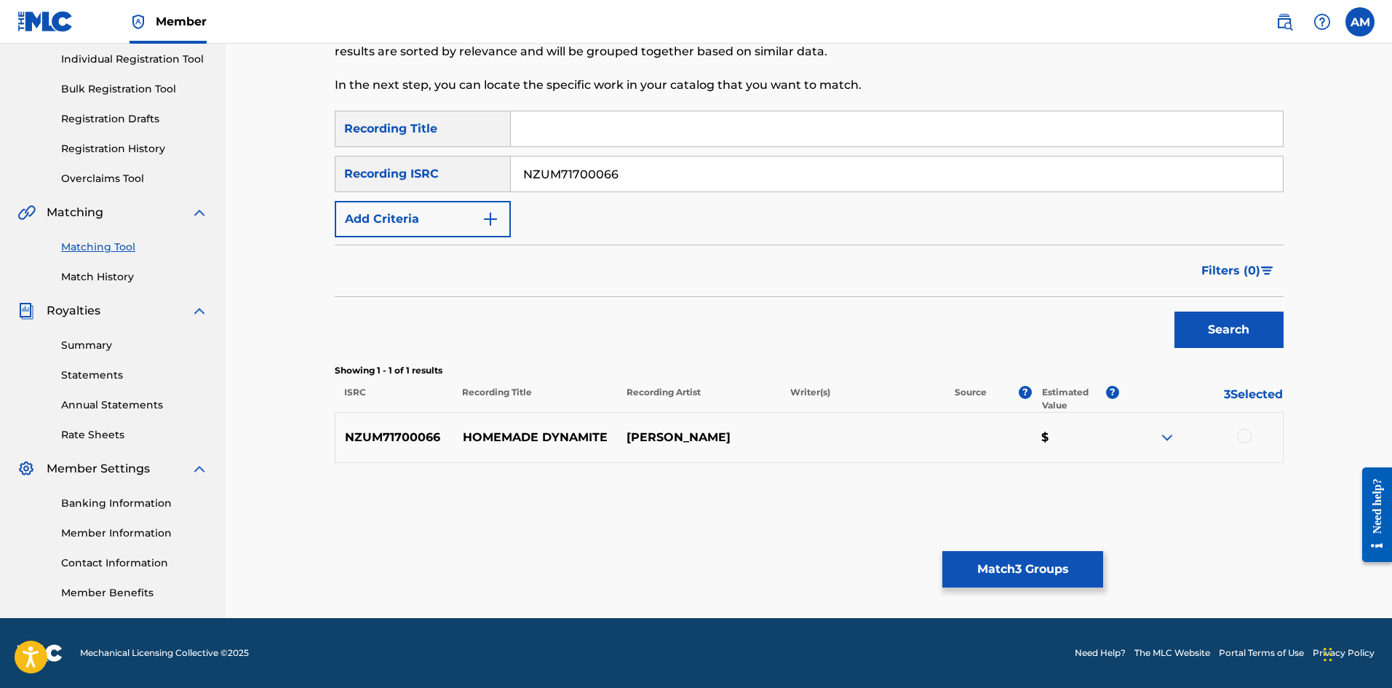
click at [1253, 437] on div at bounding box center [1201, 437] width 164 height 17
click at [1247, 433] on div at bounding box center [1244, 436] width 15 height 15
click at [1047, 575] on button "Match 4 Groups" at bounding box center [1022, 569] width 161 height 36
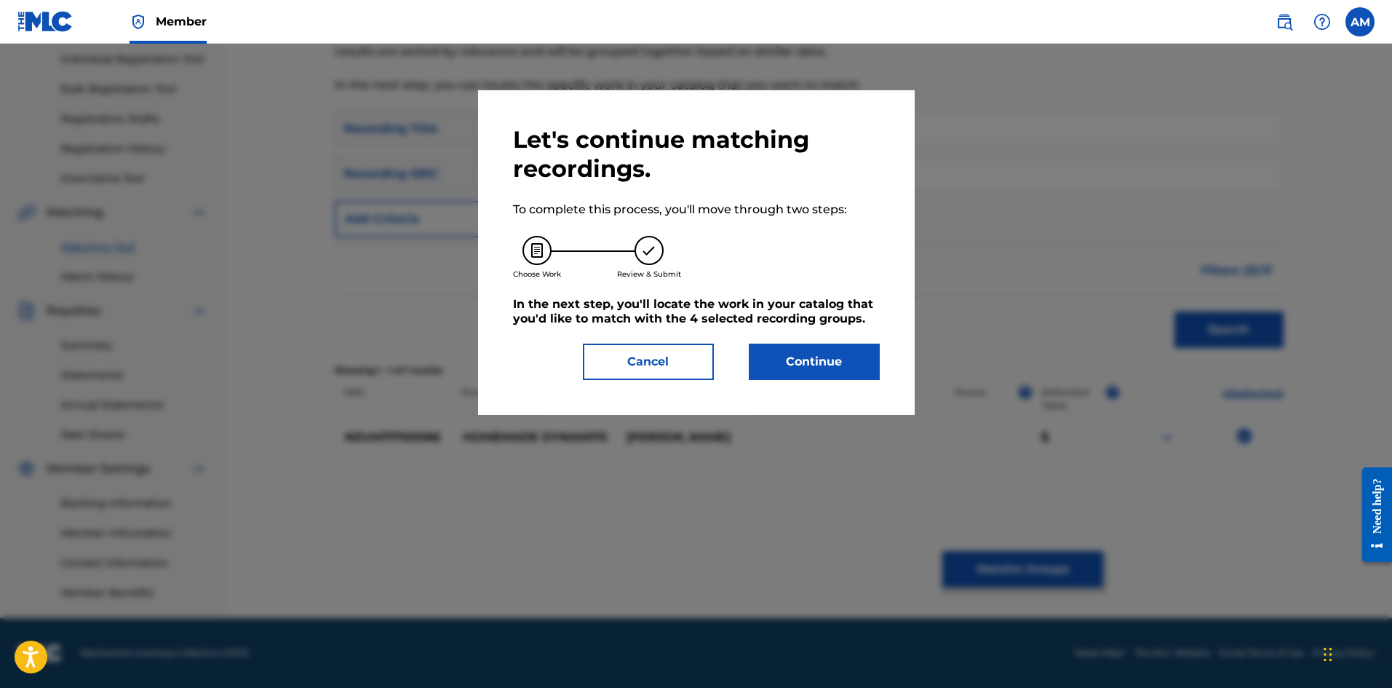
click at [830, 365] on button "Continue" at bounding box center [814, 361] width 131 height 36
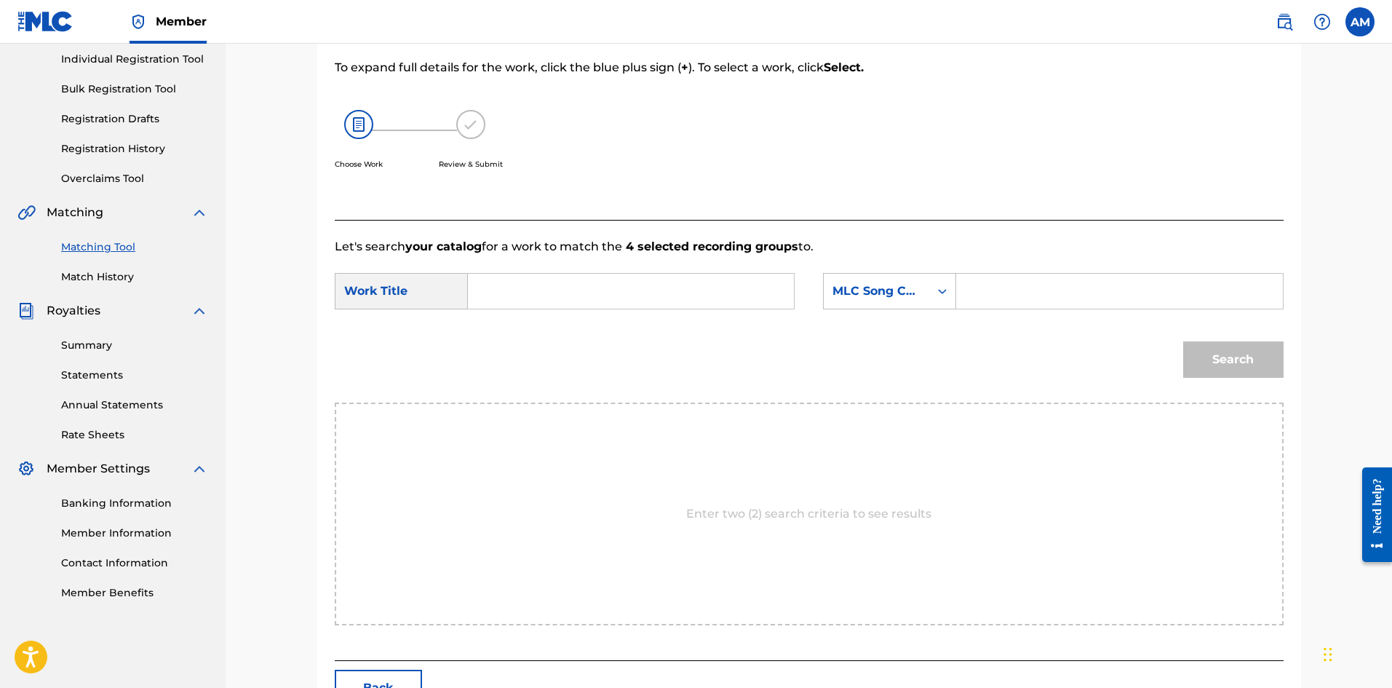
drag, startPoint x: 1010, startPoint y: 298, endPoint x: 794, endPoint y: 307, distance: 216.3
click at [1010, 298] on input "Search Form" at bounding box center [1119, 291] width 301 height 35
type input "HA5QR4"
click at [554, 293] on input "Search Form" at bounding box center [630, 291] width 301 height 35
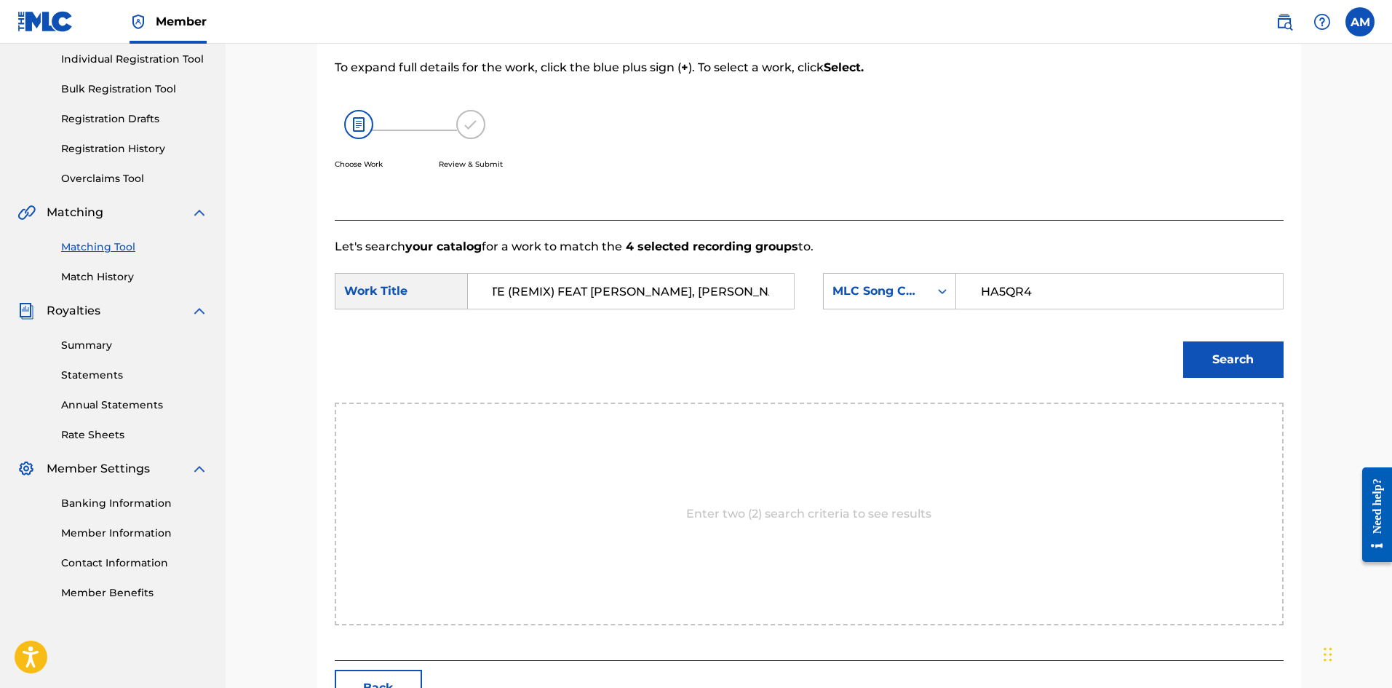
type input "HOMEMADE DYNAMITE (REMIX) FEAT [PERSON_NAME], [PERSON_NAME] & [PERSON_NAME]"
click at [1218, 365] on button "Search" at bounding box center [1233, 359] width 100 height 36
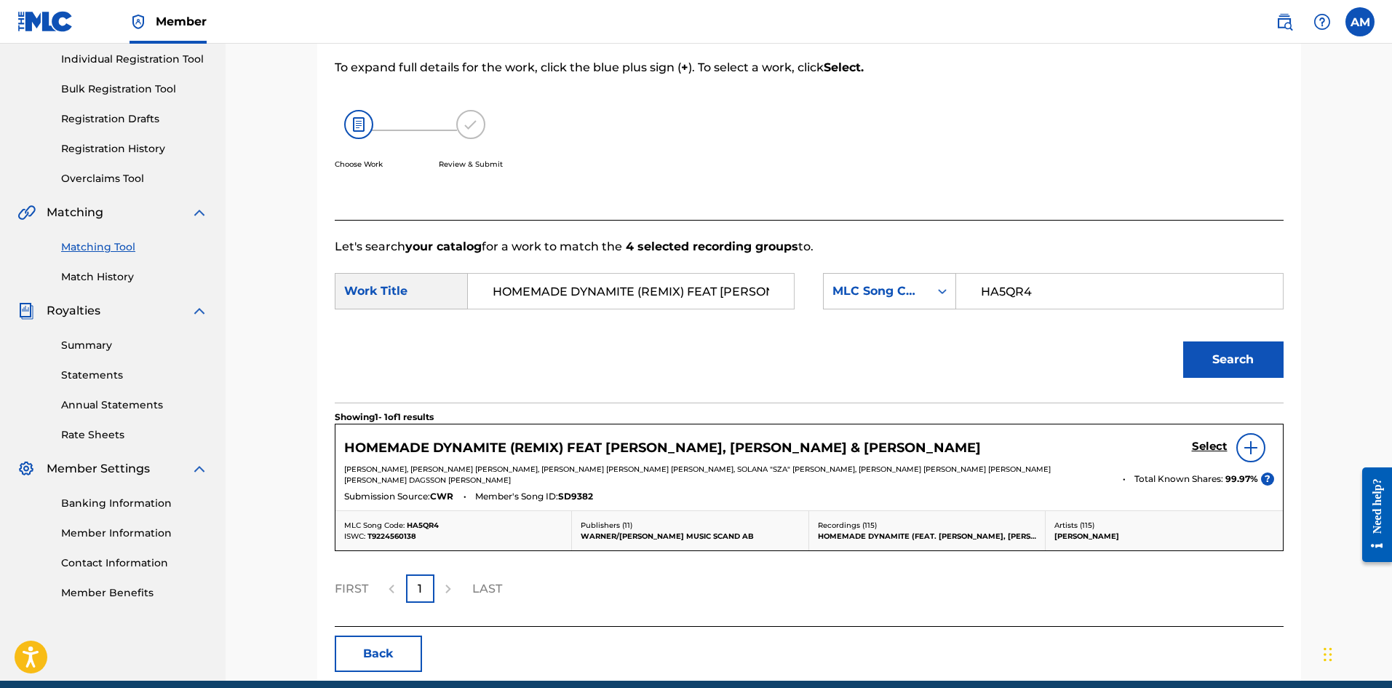
click at [1209, 442] on h5 "Select" at bounding box center [1210, 447] width 36 height 14
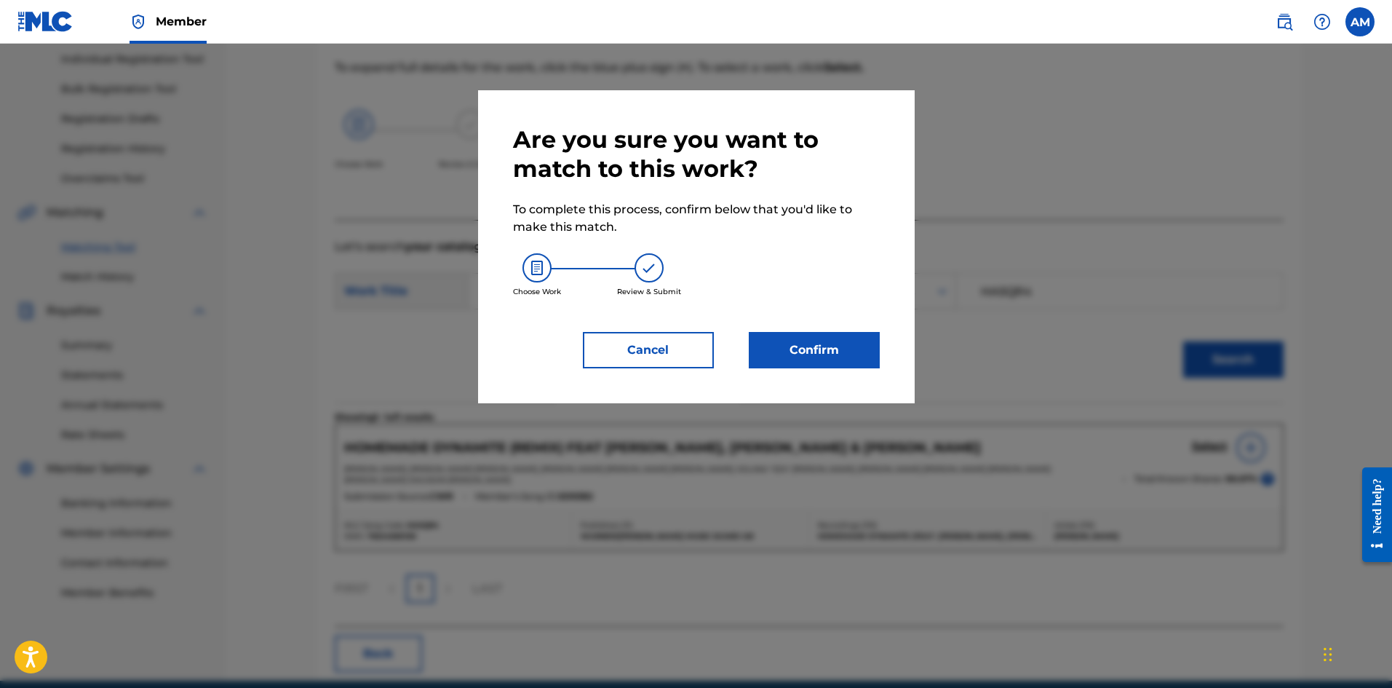
click at [853, 357] on button "Confirm" at bounding box center [814, 350] width 131 height 36
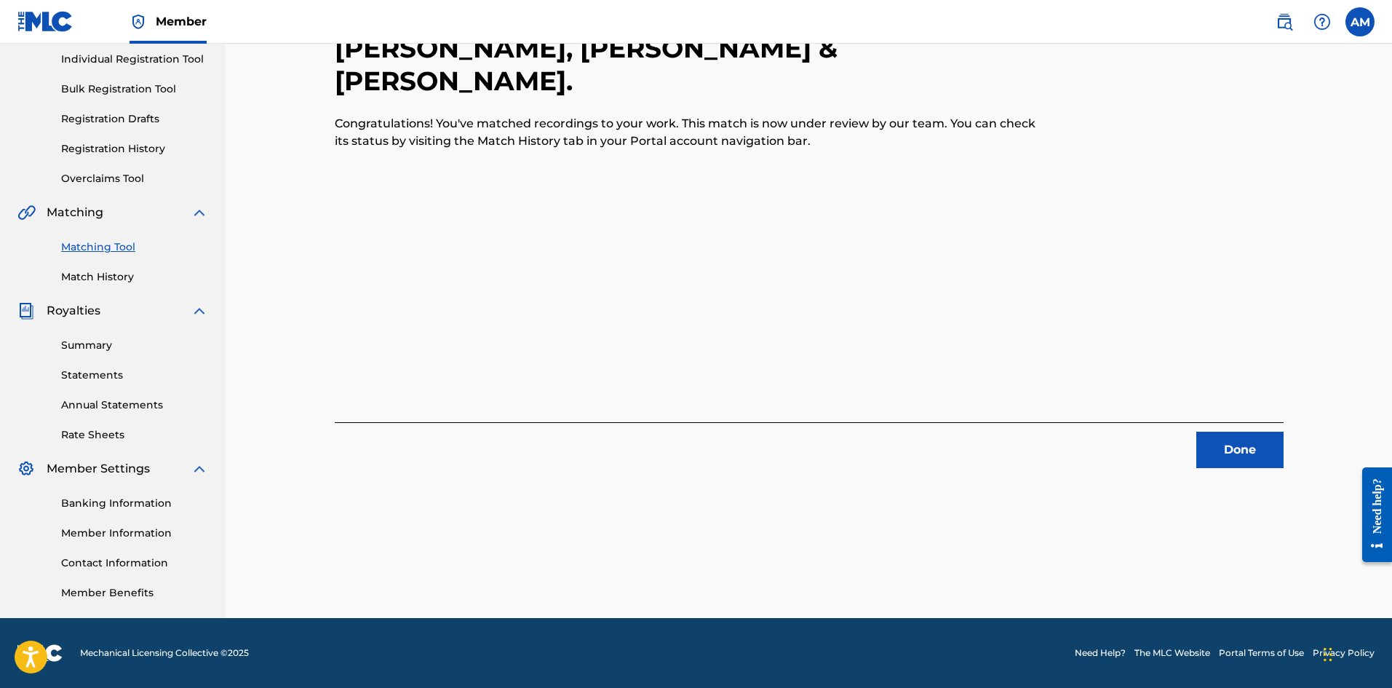
drag, startPoint x: 1223, startPoint y: 441, endPoint x: 1214, endPoint y: 436, distance: 10.7
click at [1223, 441] on button "Done" at bounding box center [1239, 450] width 87 height 36
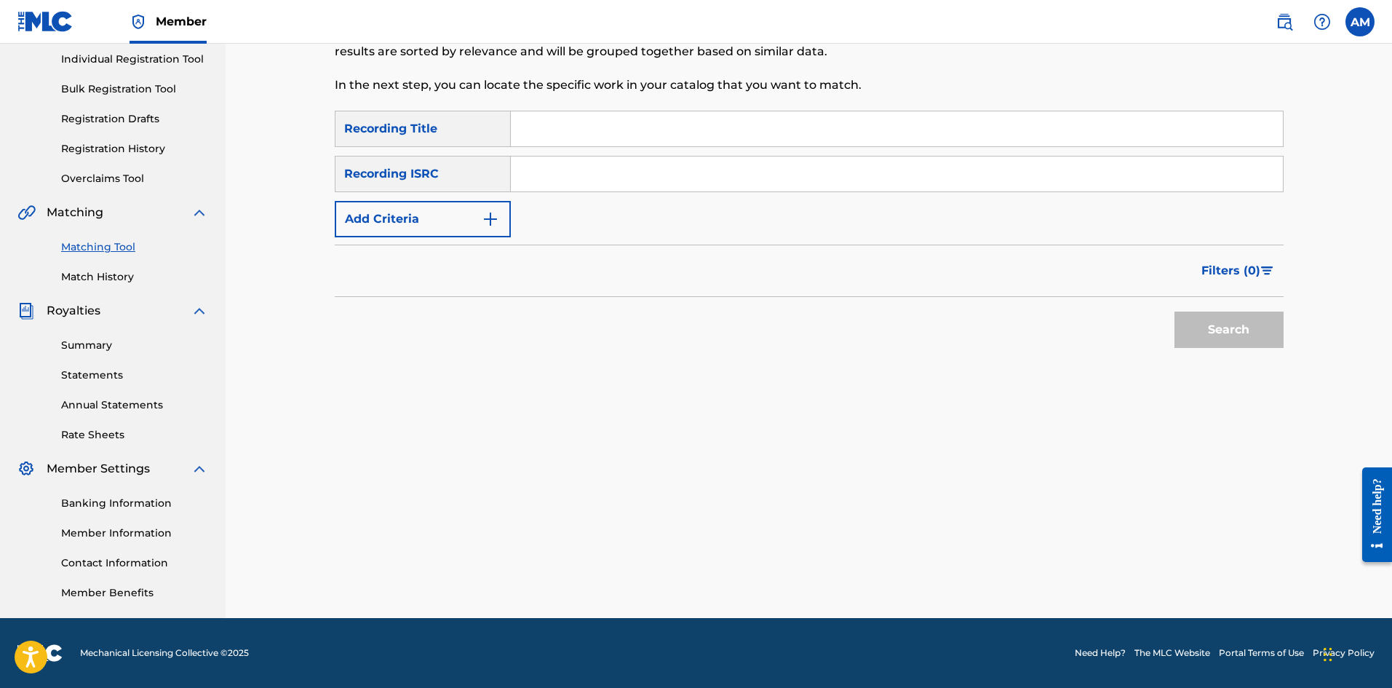
drag, startPoint x: 640, startPoint y: 182, endPoint x: 651, endPoint y: 182, distance: 11.6
click at [640, 182] on input "Search Form" at bounding box center [897, 173] width 772 height 35
click at [1207, 325] on button "Search" at bounding box center [1229, 329] width 109 height 36
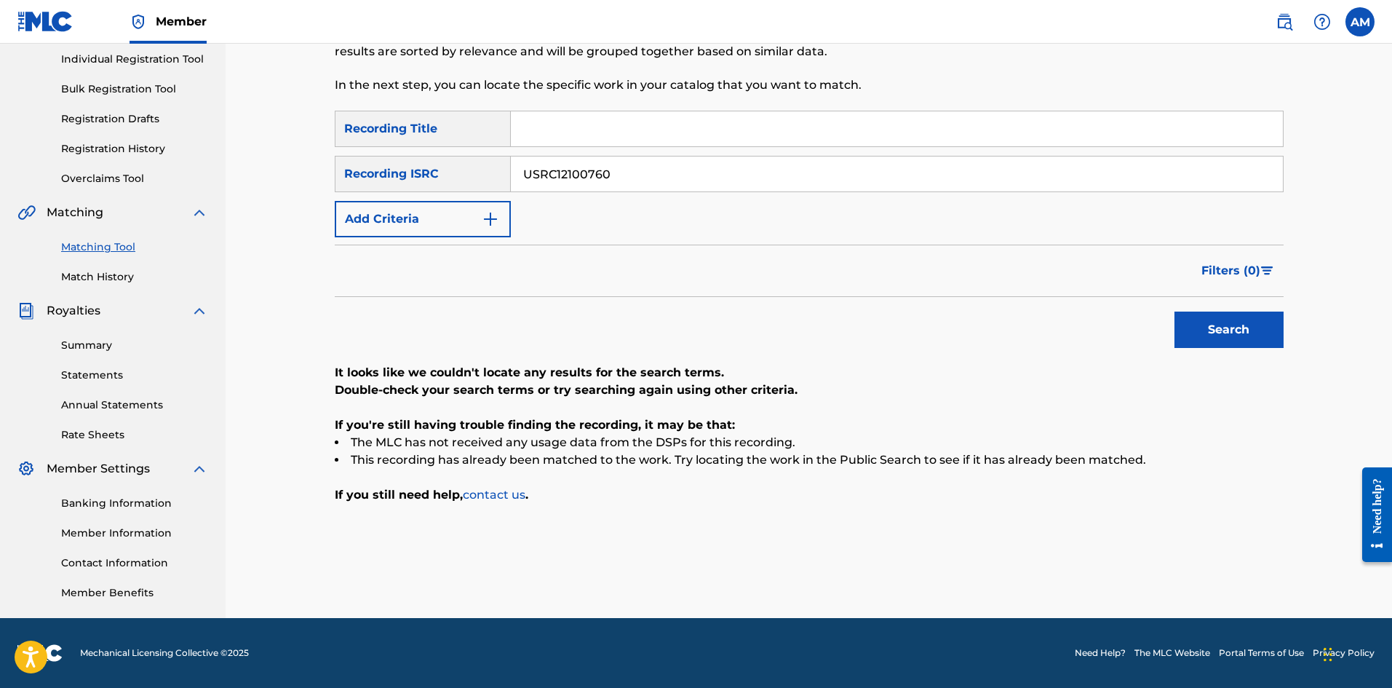
drag, startPoint x: 474, startPoint y: 195, endPoint x: 138, endPoint y: 209, distance: 336.5
click at [96, 215] on main "UNIVERSAL MUSIC PUB GROUP Summary Catalog Works Registration Claiming Tool Indi…" at bounding box center [696, 238] width 1392 height 759
click at [1231, 329] on button "Search" at bounding box center [1229, 329] width 109 height 36
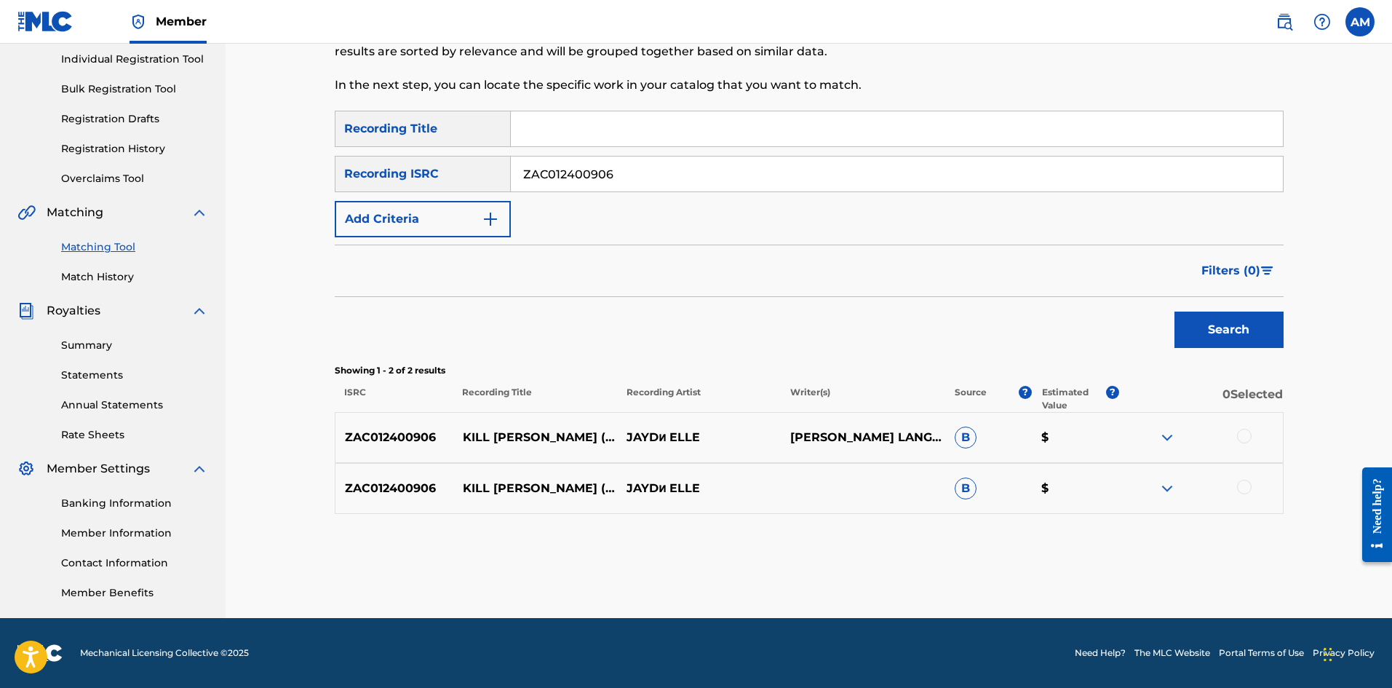
click at [1245, 434] on div at bounding box center [1244, 436] width 15 height 15
click at [1238, 482] on div at bounding box center [1244, 487] width 15 height 15
drag, startPoint x: 675, startPoint y: 175, endPoint x: 261, endPoint y: 183, distance: 414.9
click at [261, 183] on div "Matching Tool The Matching Tool allows Members to match sound recordings to wor…" at bounding box center [809, 238] width 1167 height 759
type input "QZPJ32224549"
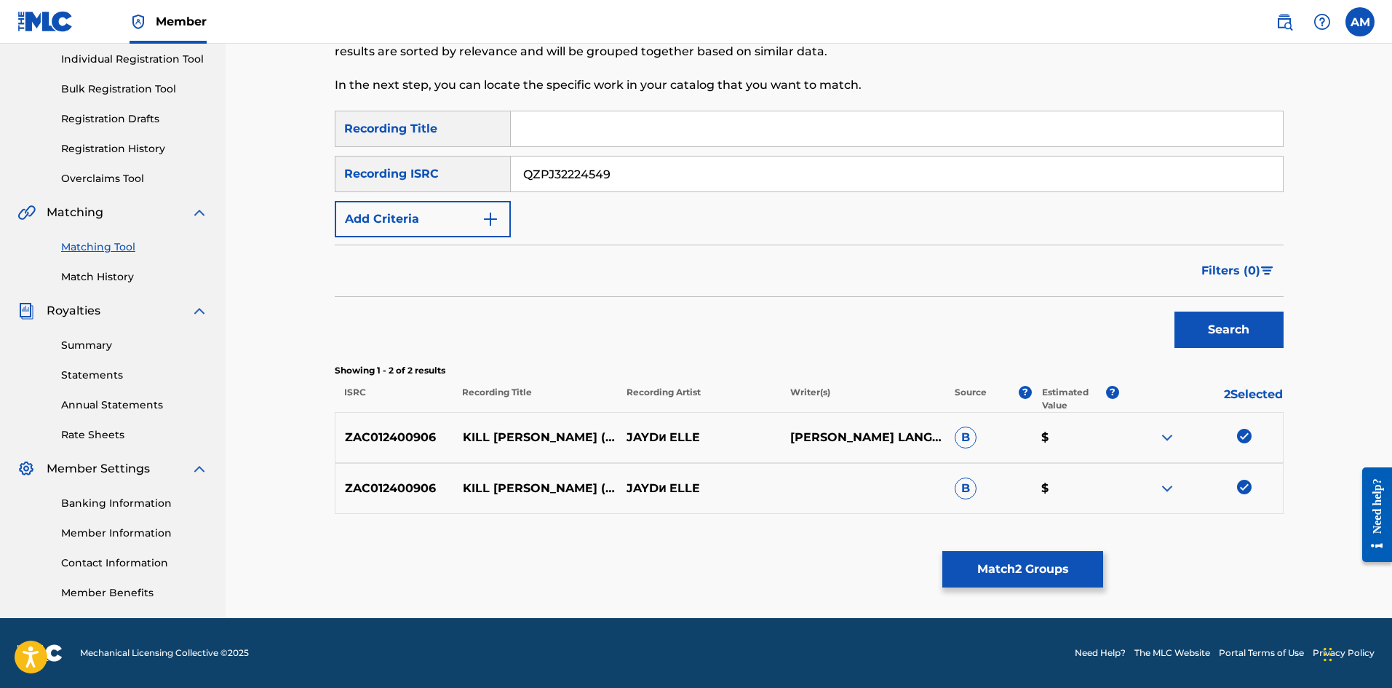
click at [1232, 319] on button "Search" at bounding box center [1229, 329] width 109 height 36
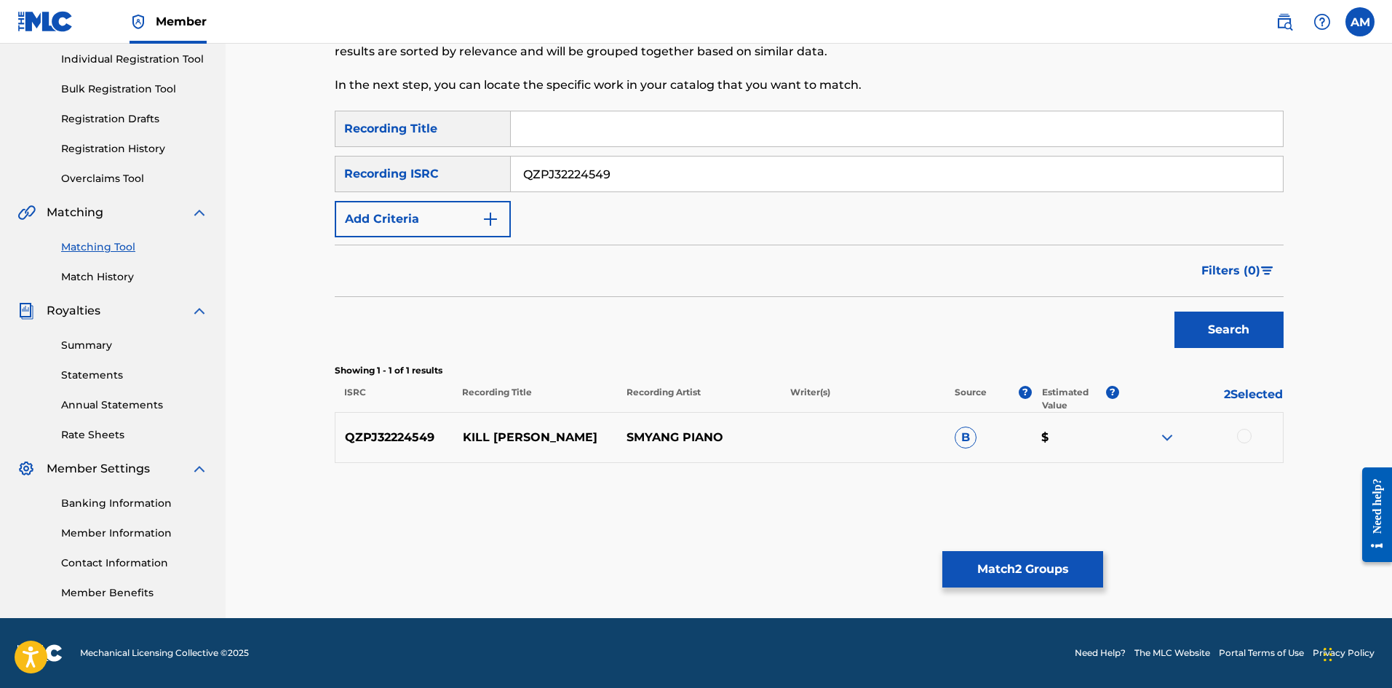
click at [1241, 434] on div at bounding box center [1244, 436] width 15 height 15
click at [1058, 565] on button "Match 3 Groups" at bounding box center [1022, 569] width 161 height 36
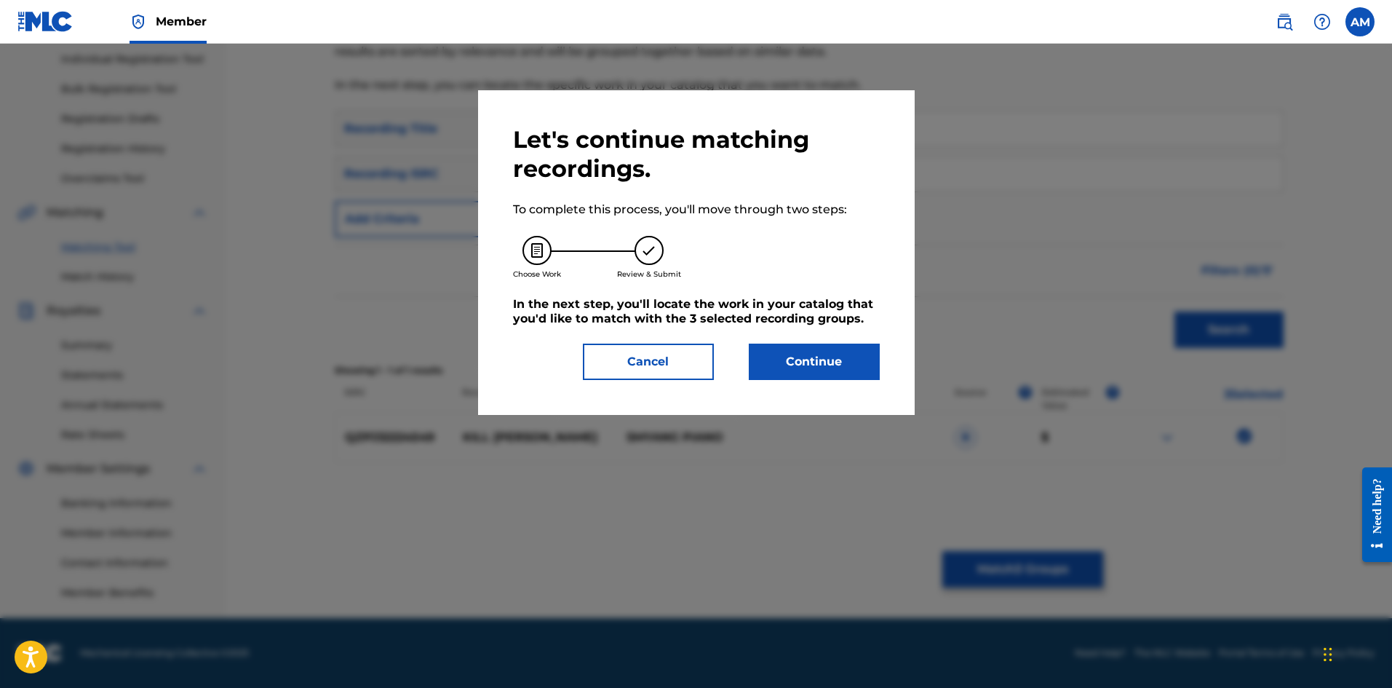
click at [774, 356] on button "Continue" at bounding box center [814, 361] width 131 height 36
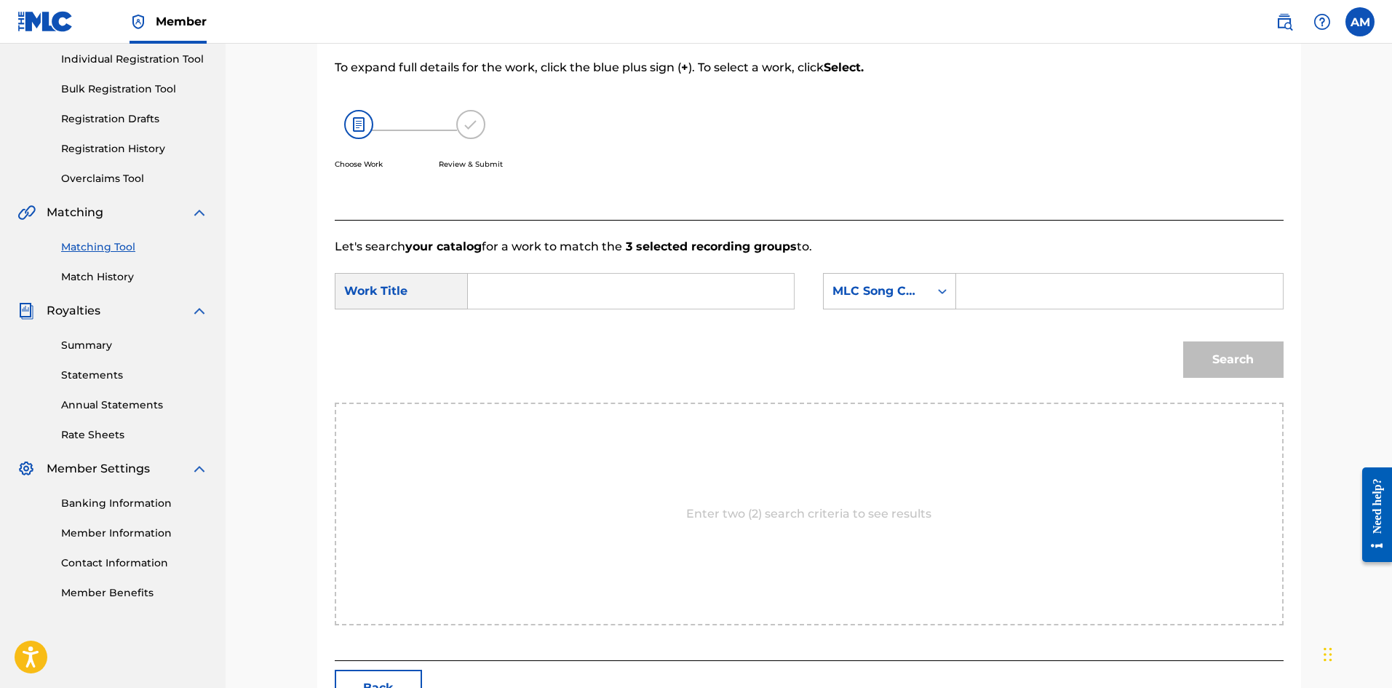
click at [638, 290] on input "Search Form" at bounding box center [630, 291] width 301 height 35
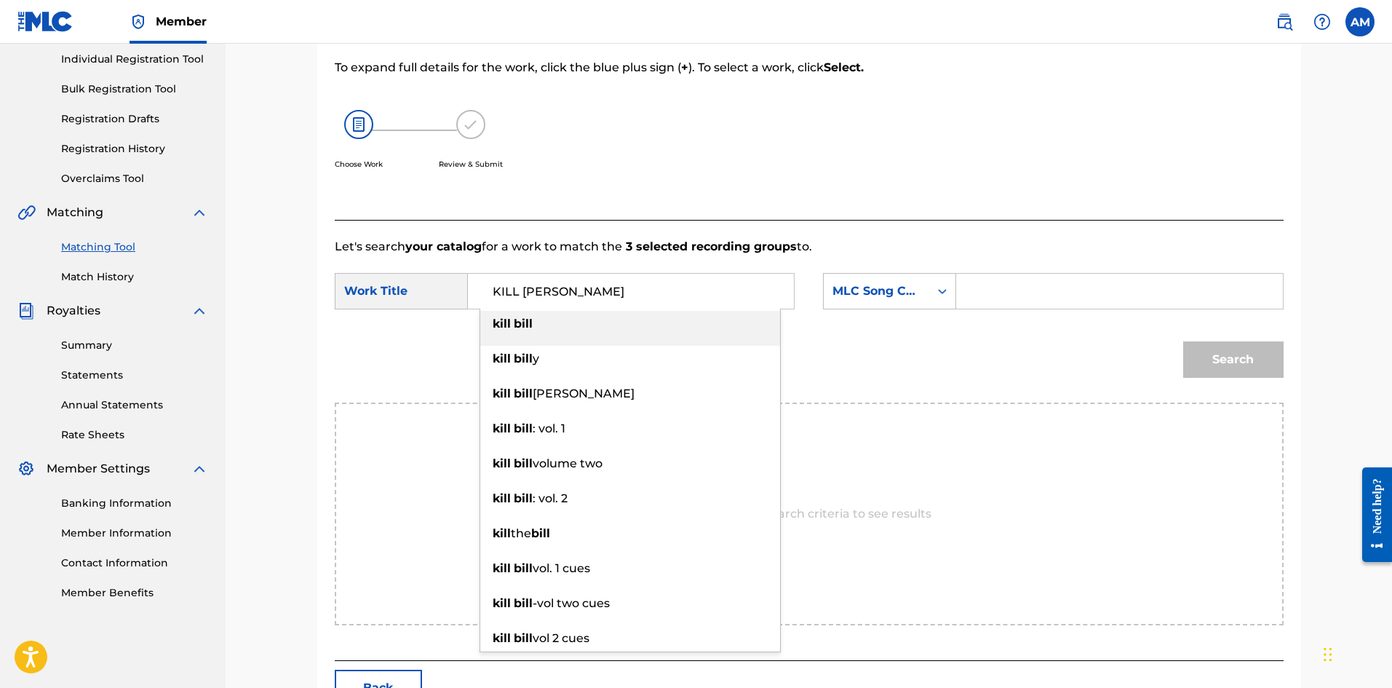
type input "KILL [PERSON_NAME]"
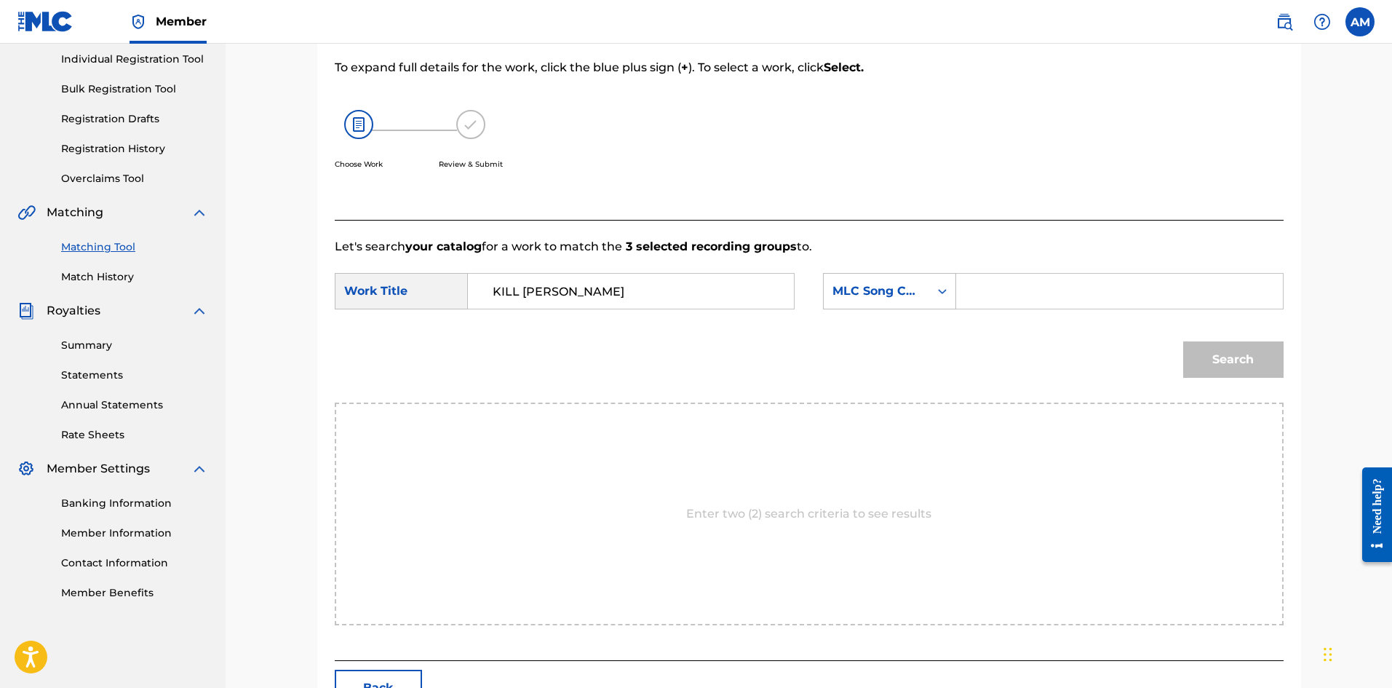
drag, startPoint x: 1001, startPoint y: 275, endPoint x: 1070, endPoint y: 293, distance: 71.5
click at [1001, 275] on input "Search Form" at bounding box center [1119, 291] width 301 height 35
type input "KE8AVN"
click at [1252, 353] on button "Search" at bounding box center [1233, 359] width 100 height 36
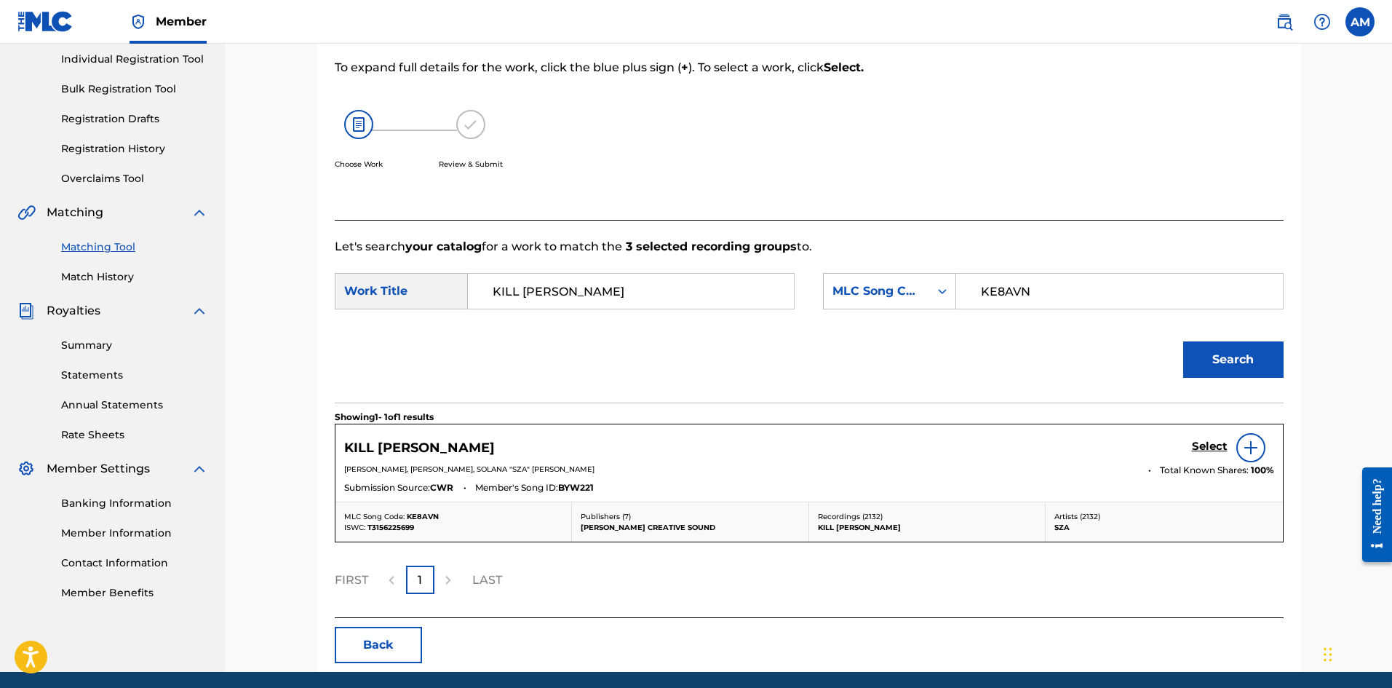
click at [1223, 440] on h5 "Select" at bounding box center [1210, 447] width 36 height 14
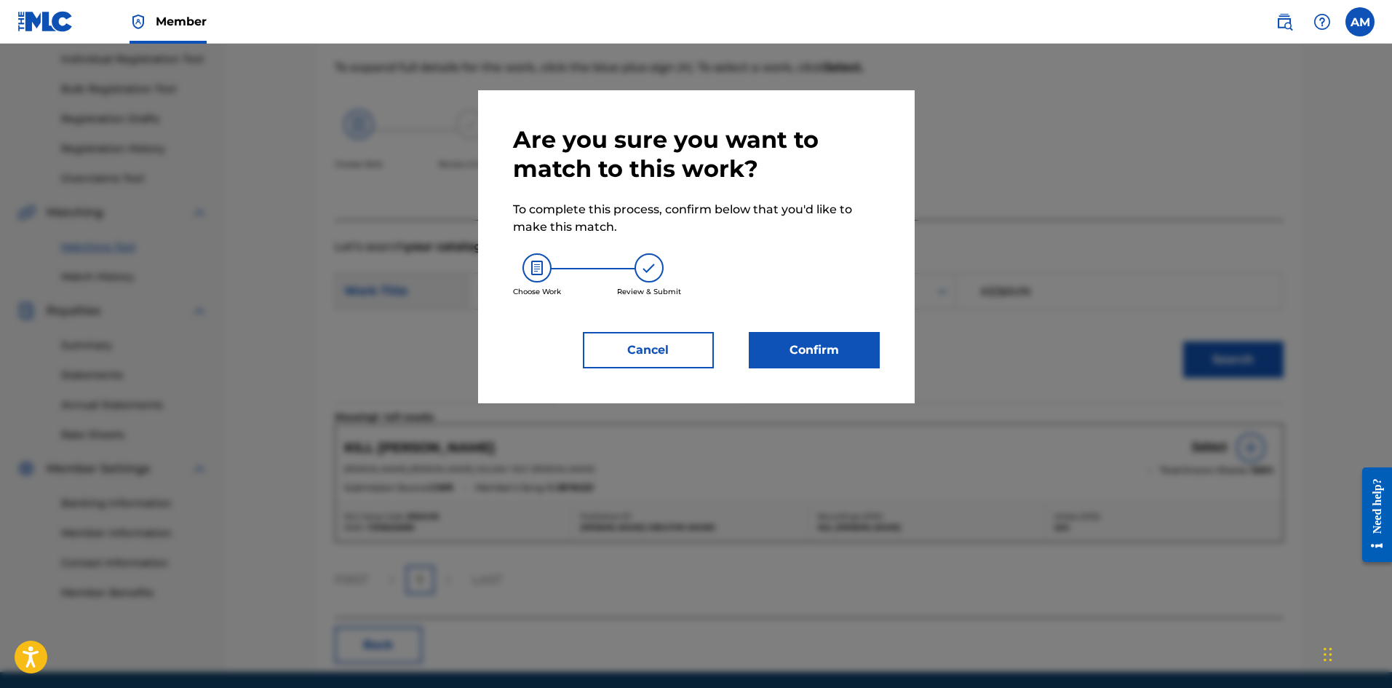
click at [810, 360] on button "Confirm" at bounding box center [814, 350] width 131 height 36
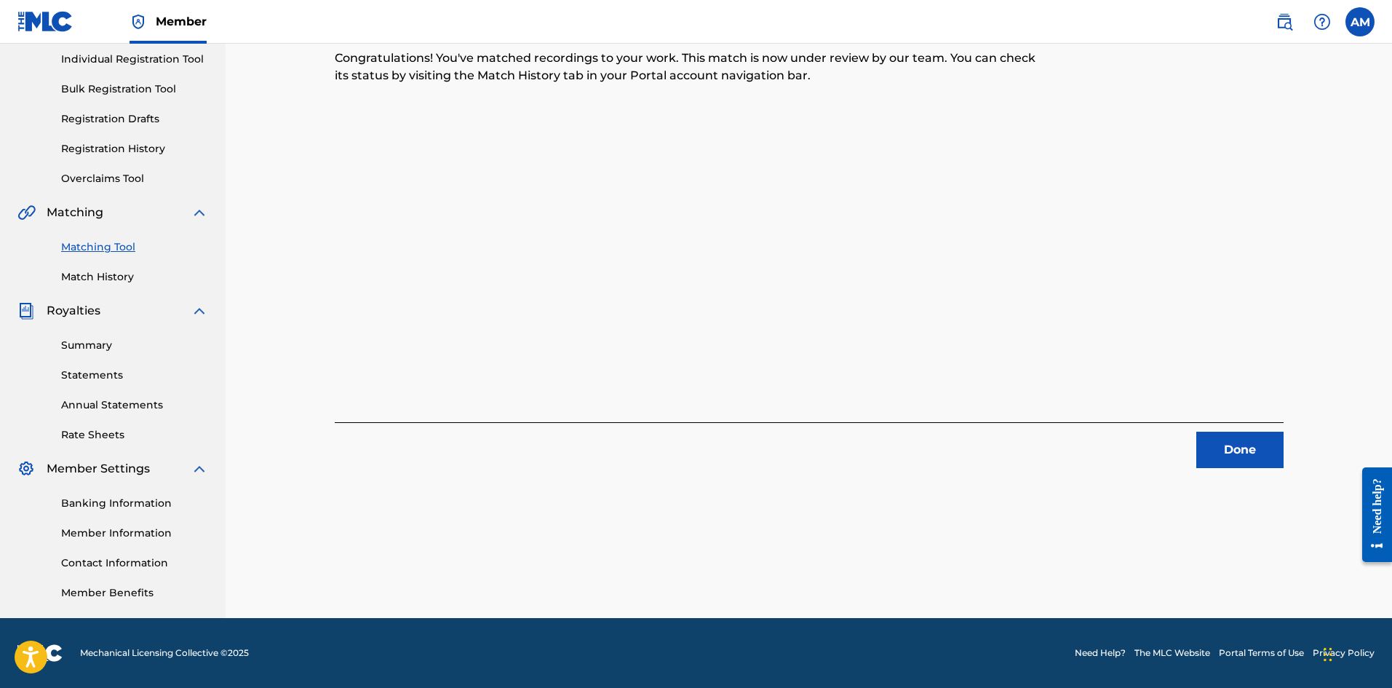
drag, startPoint x: 1238, startPoint y: 435, endPoint x: 1199, endPoint y: 423, distance: 41.2
click at [1238, 435] on button "Done" at bounding box center [1239, 450] width 87 height 36
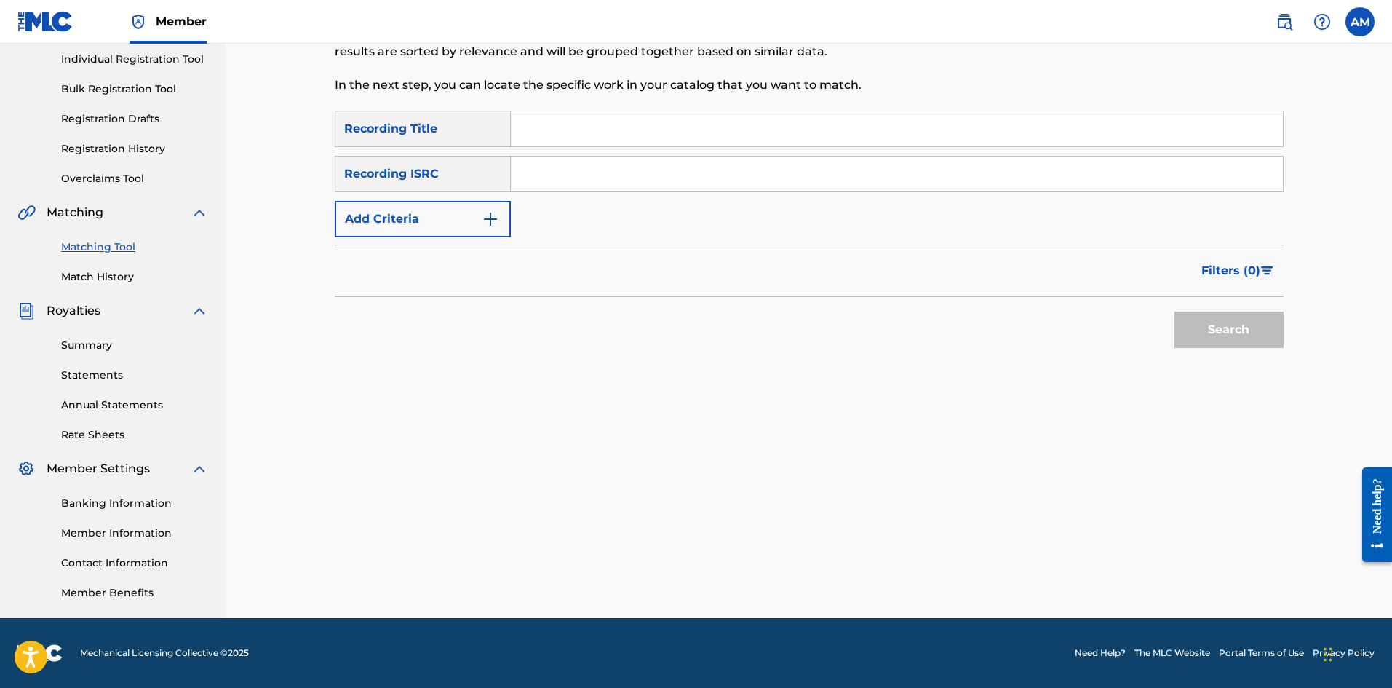
click at [590, 191] on input "Search Form" at bounding box center [897, 173] width 772 height 35
click at [1258, 325] on button "Search" at bounding box center [1229, 329] width 109 height 36
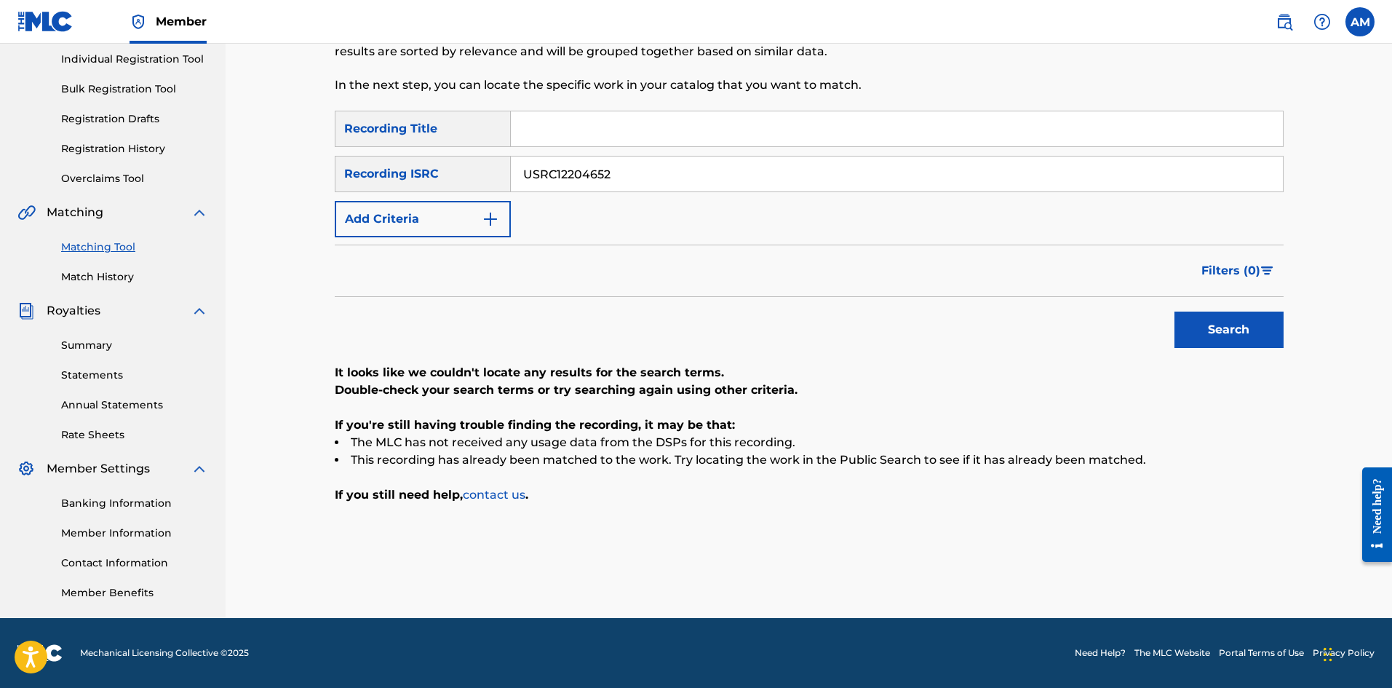
drag, startPoint x: 649, startPoint y: 180, endPoint x: 98, endPoint y: 176, distance: 550.9
click at [98, 176] on main "UNIVERSAL MUSIC PUB GROUP Summary Catalog Works Registration Claiming Tool Indi…" at bounding box center [696, 238] width 1392 height 759
type input "USUG12408496"
click at [1217, 322] on button "Search" at bounding box center [1229, 329] width 109 height 36
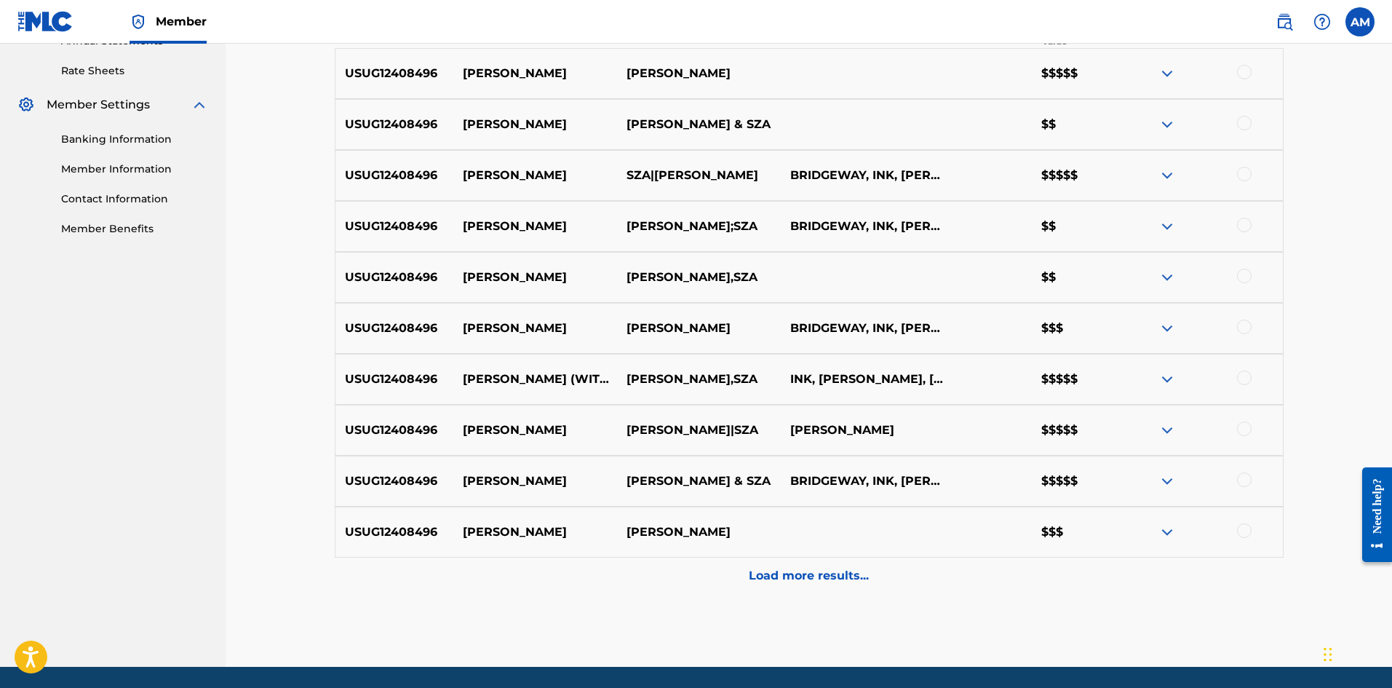
click at [905, 584] on div "Load more results..." at bounding box center [809, 575] width 949 height 36
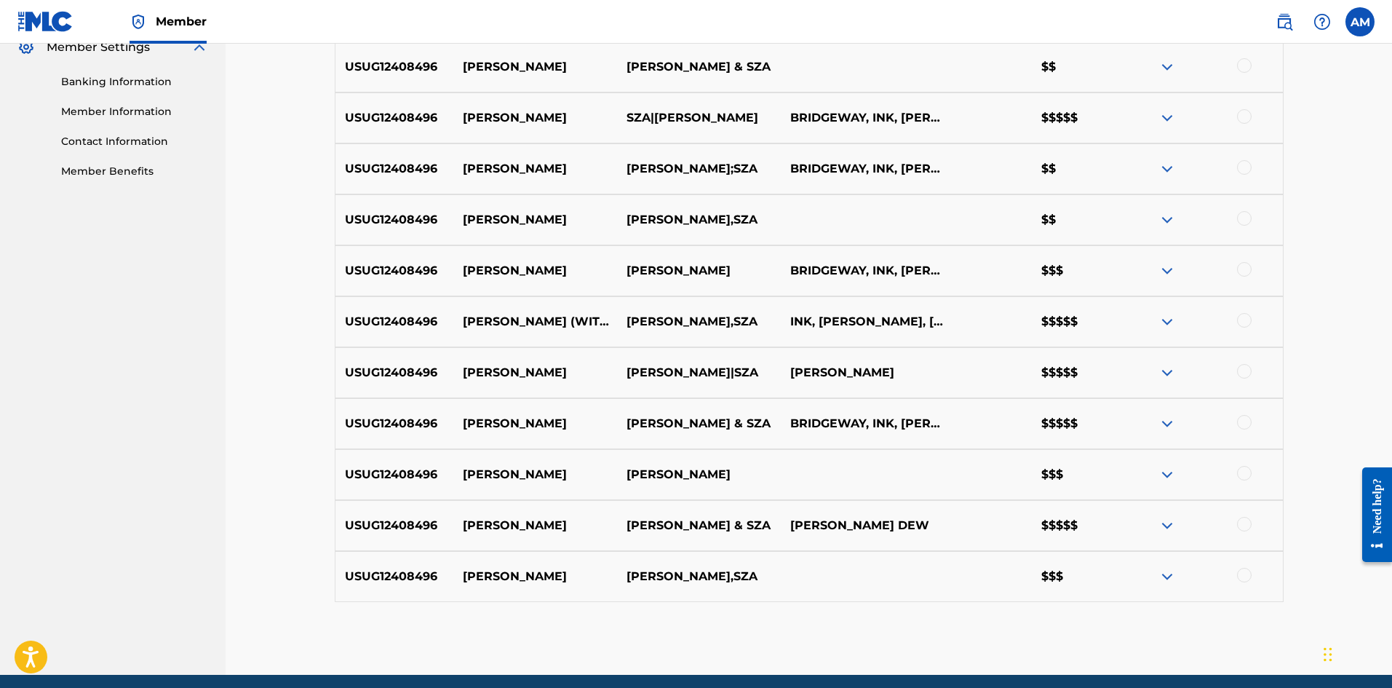
scroll to position [663, 0]
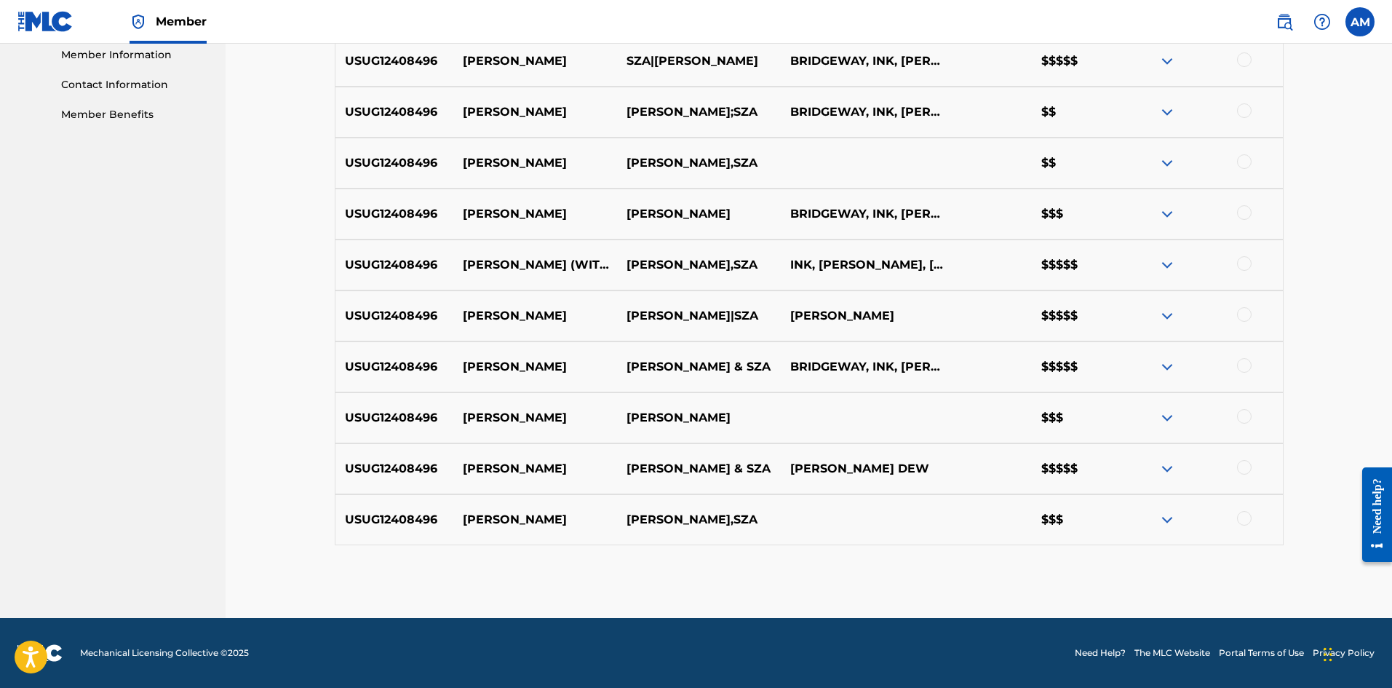
click at [1246, 516] on div at bounding box center [1244, 518] width 15 height 15
click at [1241, 464] on div at bounding box center [1244, 467] width 15 height 15
click at [1239, 416] on div at bounding box center [1244, 416] width 15 height 15
click at [1245, 373] on div at bounding box center [1201, 366] width 164 height 17
click at [1246, 363] on div at bounding box center [1244, 365] width 15 height 15
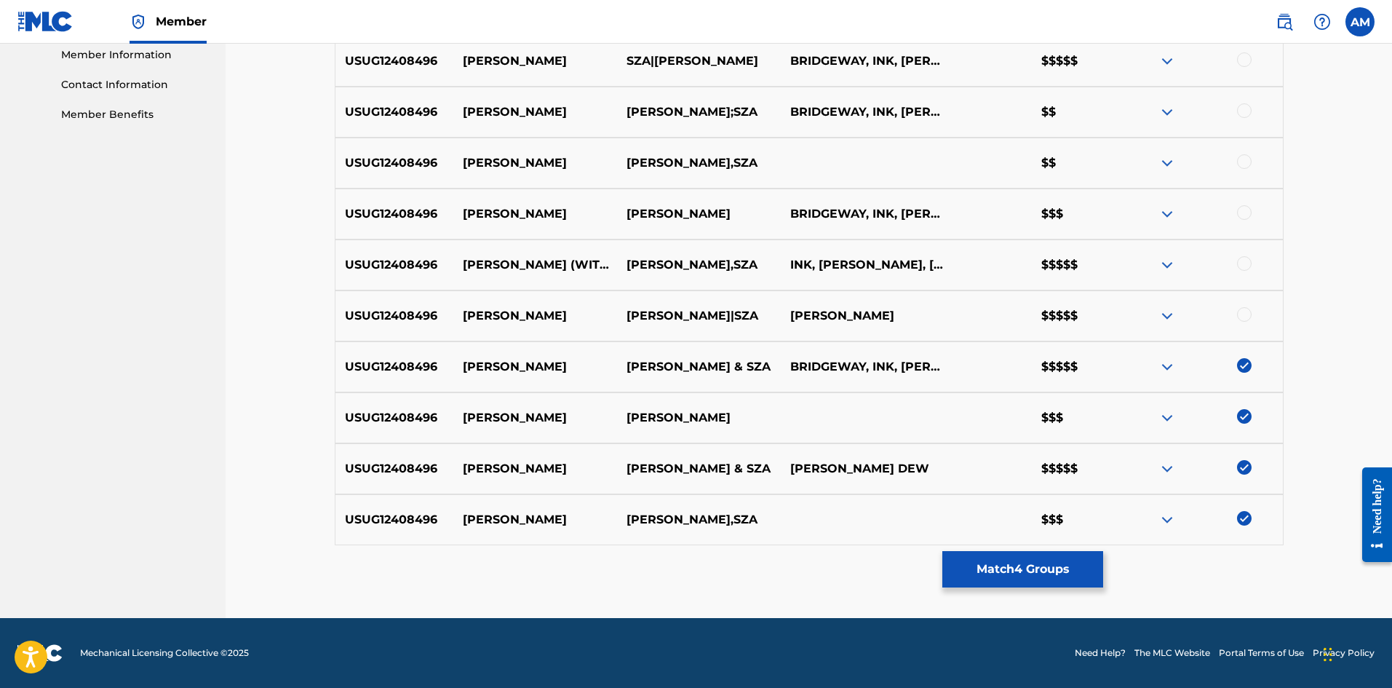
click at [1242, 315] on div at bounding box center [1244, 314] width 15 height 15
drag, startPoint x: 1245, startPoint y: 263, endPoint x: 1228, endPoint y: 215, distance: 50.9
click at [1242, 258] on div at bounding box center [1244, 263] width 15 height 15
click at [1242, 210] on div at bounding box center [1244, 212] width 15 height 15
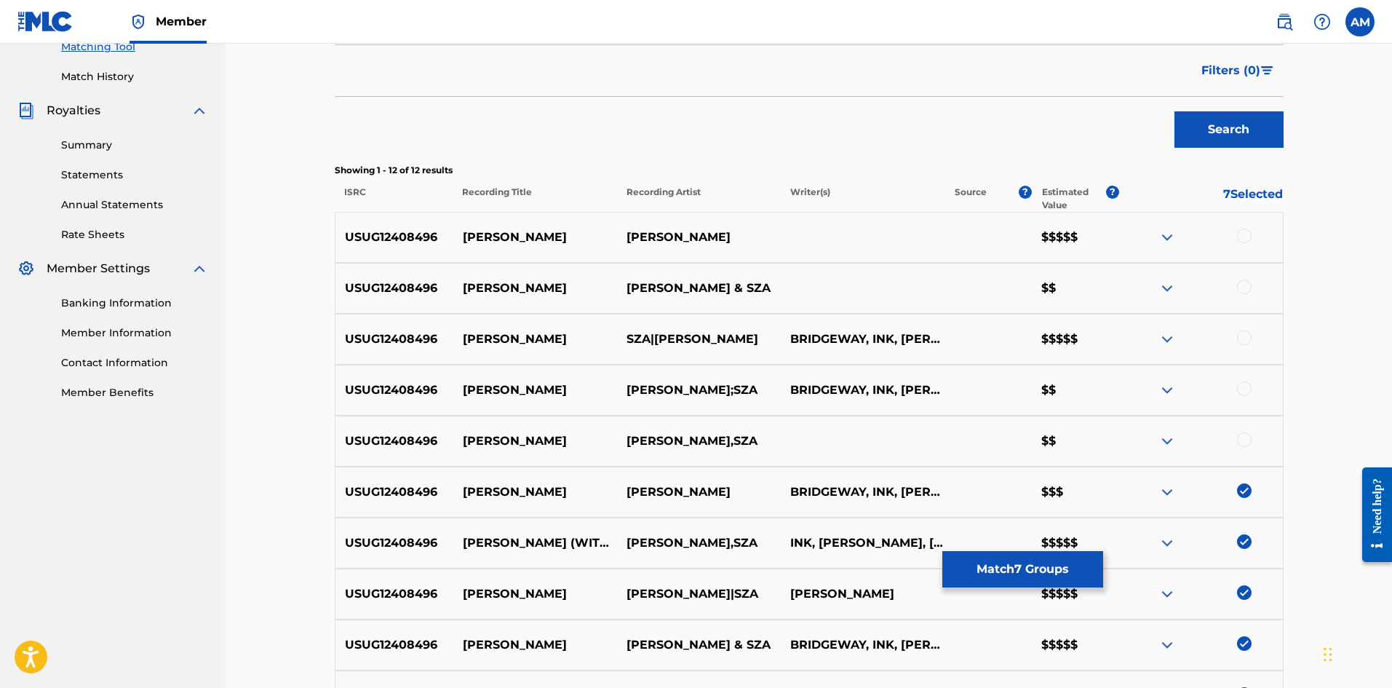
scroll to position [372, 0]
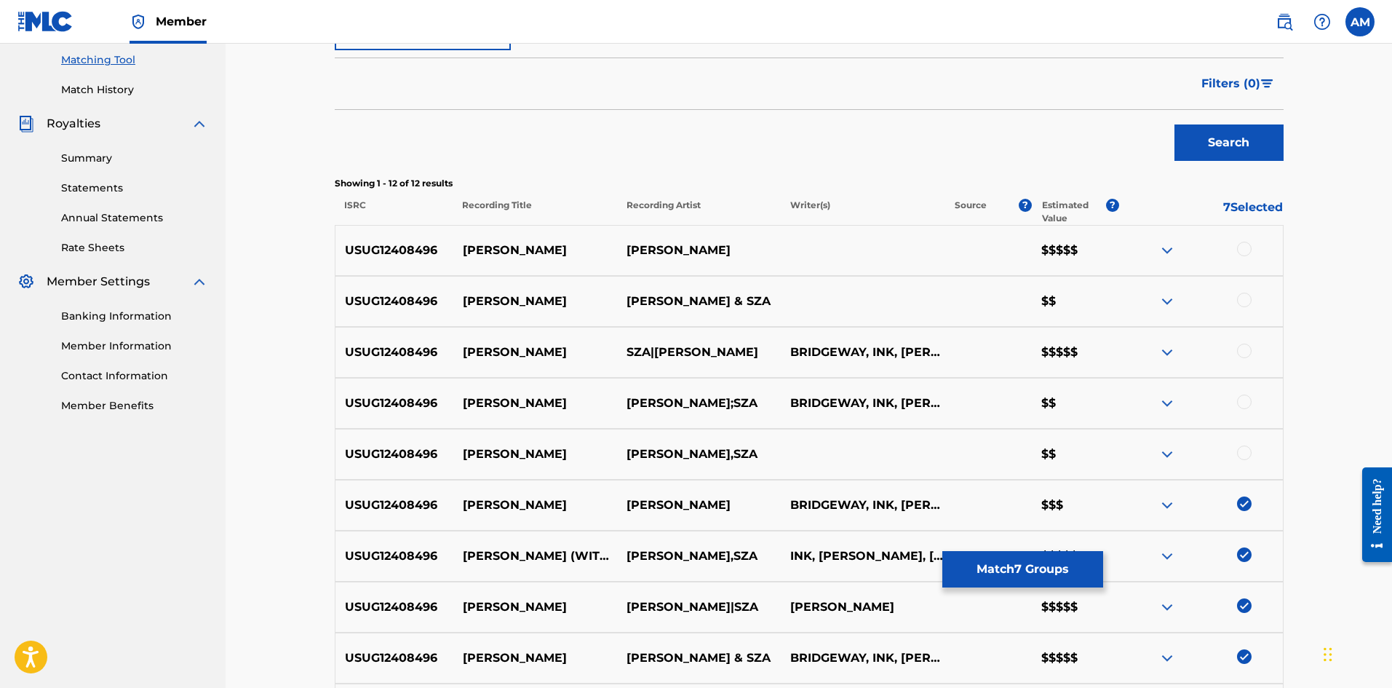
click at [1244, 448] on div at bounding box center [1244, 452] width 15 height 15
click at [1246, 397] on div at bounding box center [1244, 401] width 15 height 15
drag, startPoint x: 1245, startPoint y: 352, endPoint x: 1245, endPoint y: 319, distance: 33.5
click at [1245, 350] on div at bounding box center [1244, 350] width 15 height 15
click at [1244, 295] on div at bounding box center [1244, 300] width 15 height 15
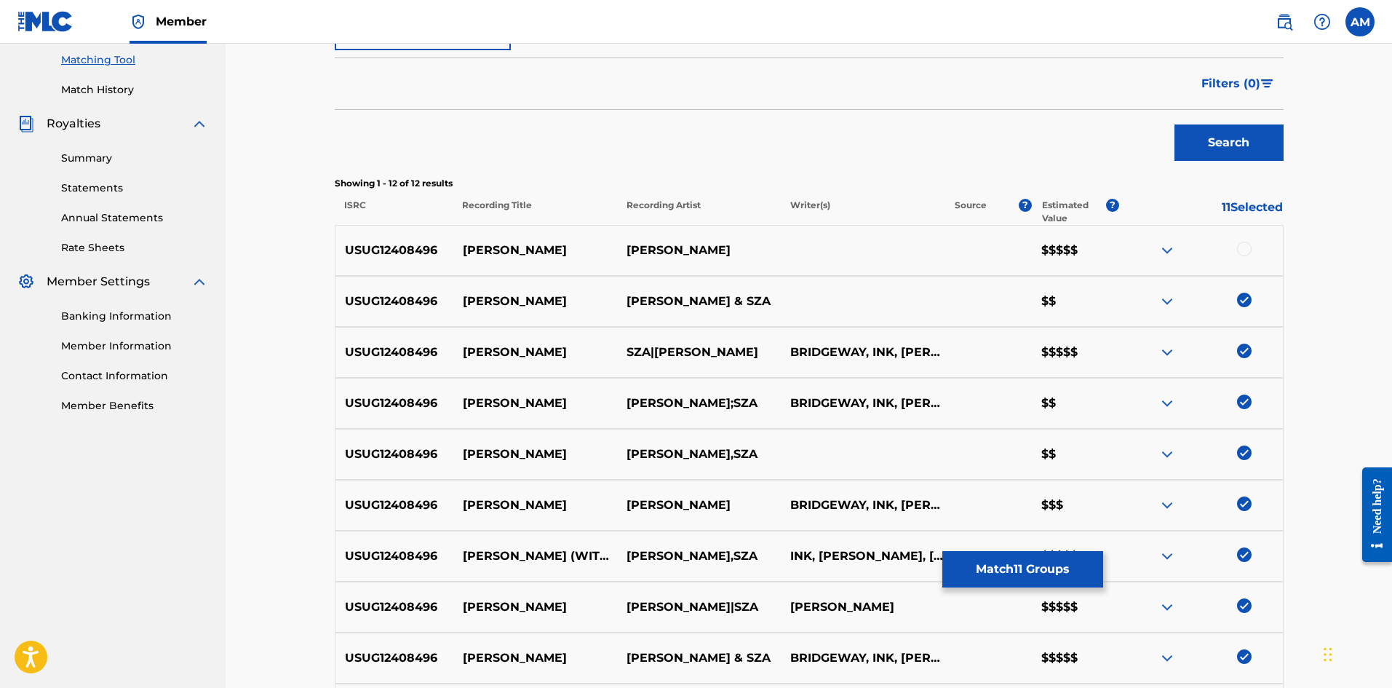
click at [1247, 247] on div at bounding box center [1244, 249] width 15 height 15
click at [1021, 565] on button "Match 12 Groups" at bounding box center [1022, 569] width 161 height 36
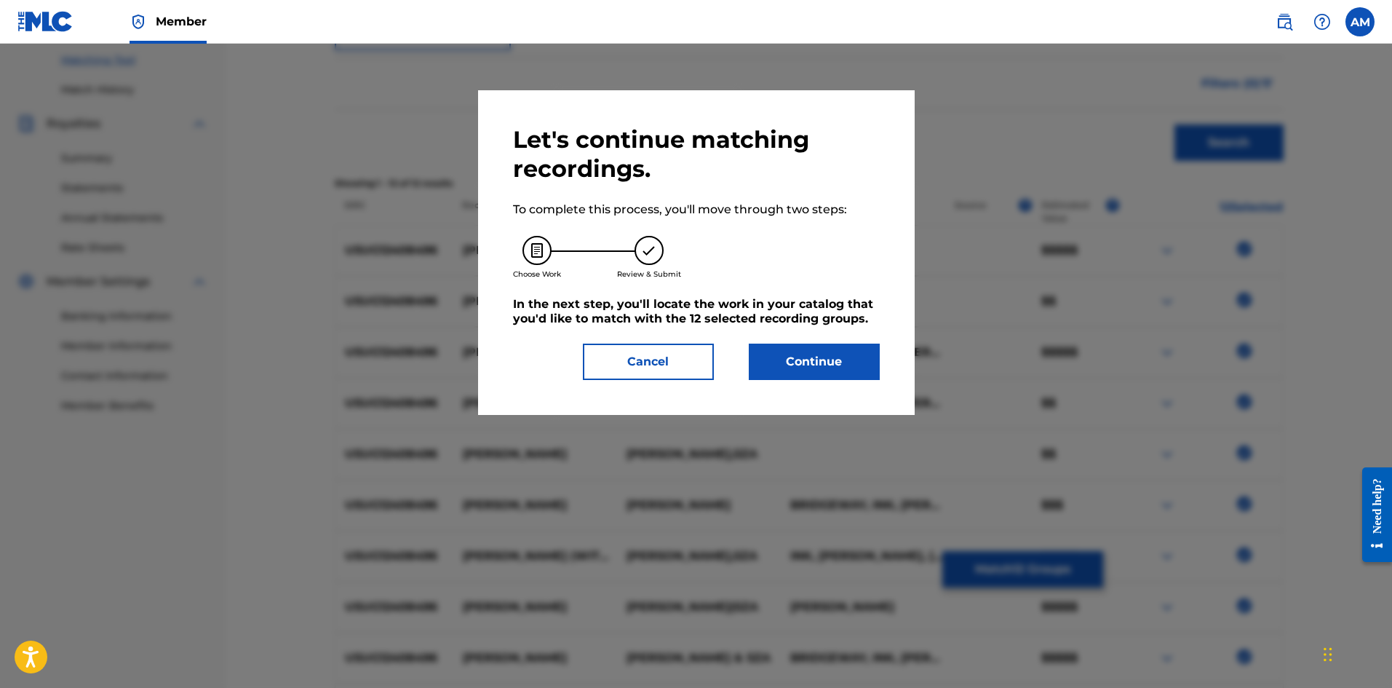
click at [799, 347] on button "Continue" at bounding box center [814, 361] width 131 height 36
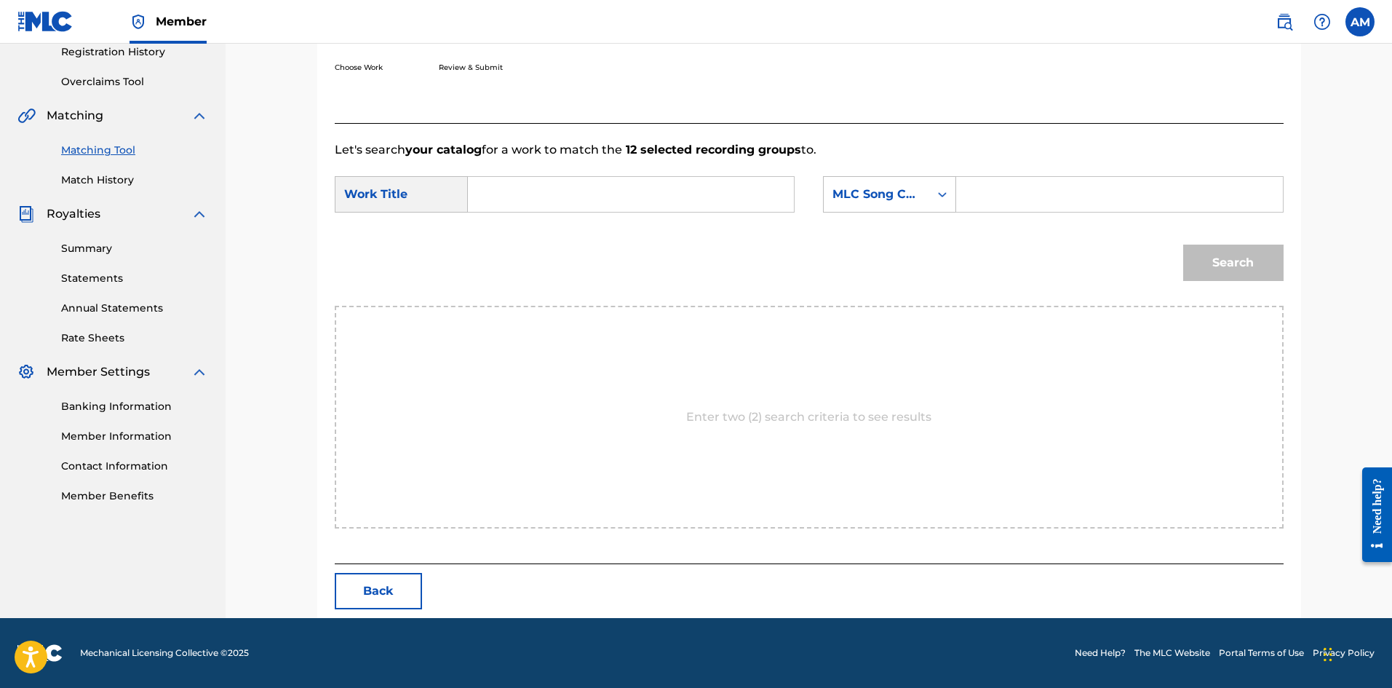
click at [582, 212] on div "Search Form" at bounding box center [631, 194] width 327 height 36
click at [584, 198] on input "Search Form" at bounding box center [630, 194] width 301 height 35
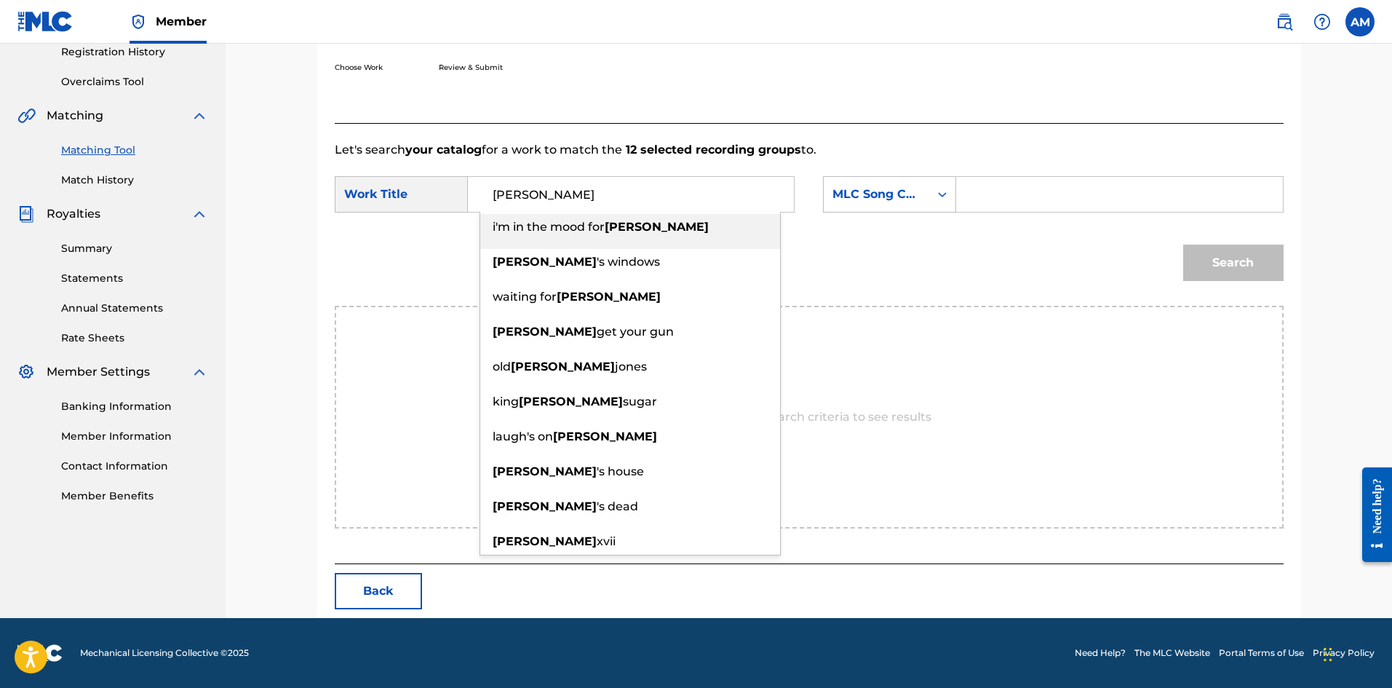
type input "[PERSON_NAME]"
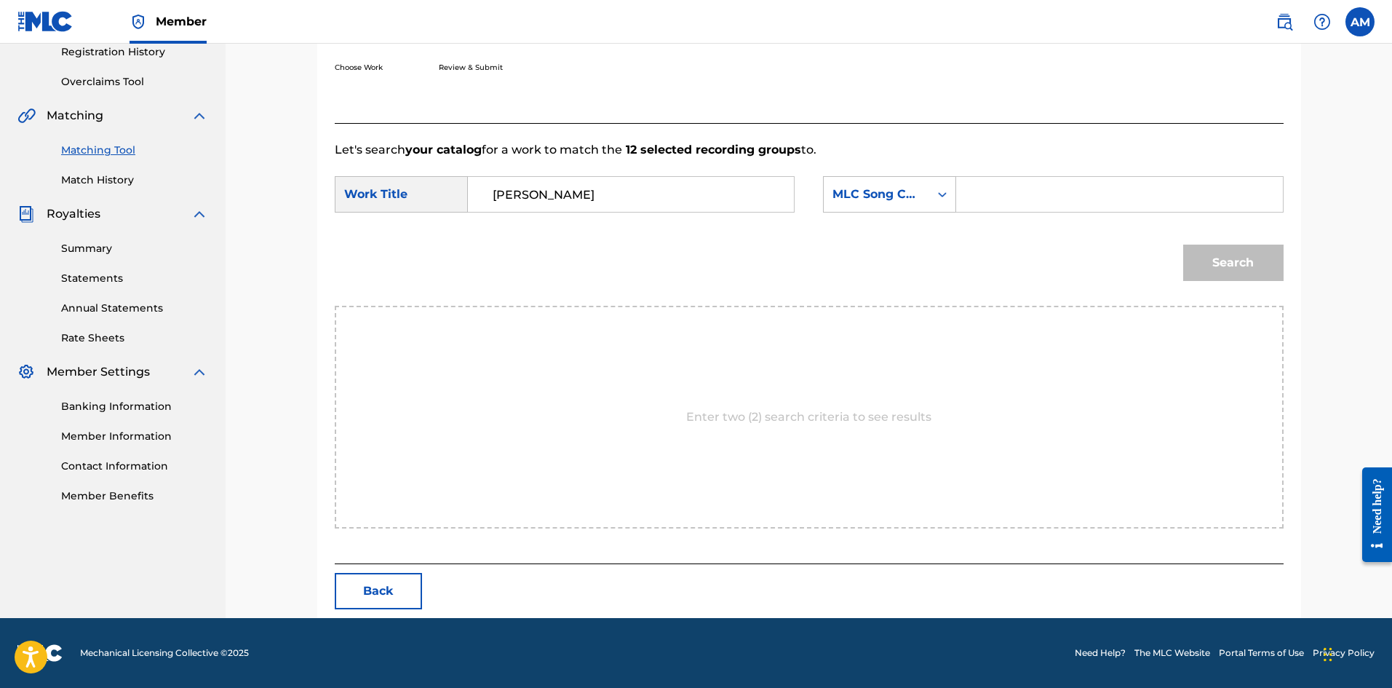
click at [1041, 192] on input "Search Form" at bounding box center [1119, 194] width 301 height 35
type input "LS53Q1"
click at [1217, 269] on button "Search" at bounding box center [1233, 263] width 100 height 36
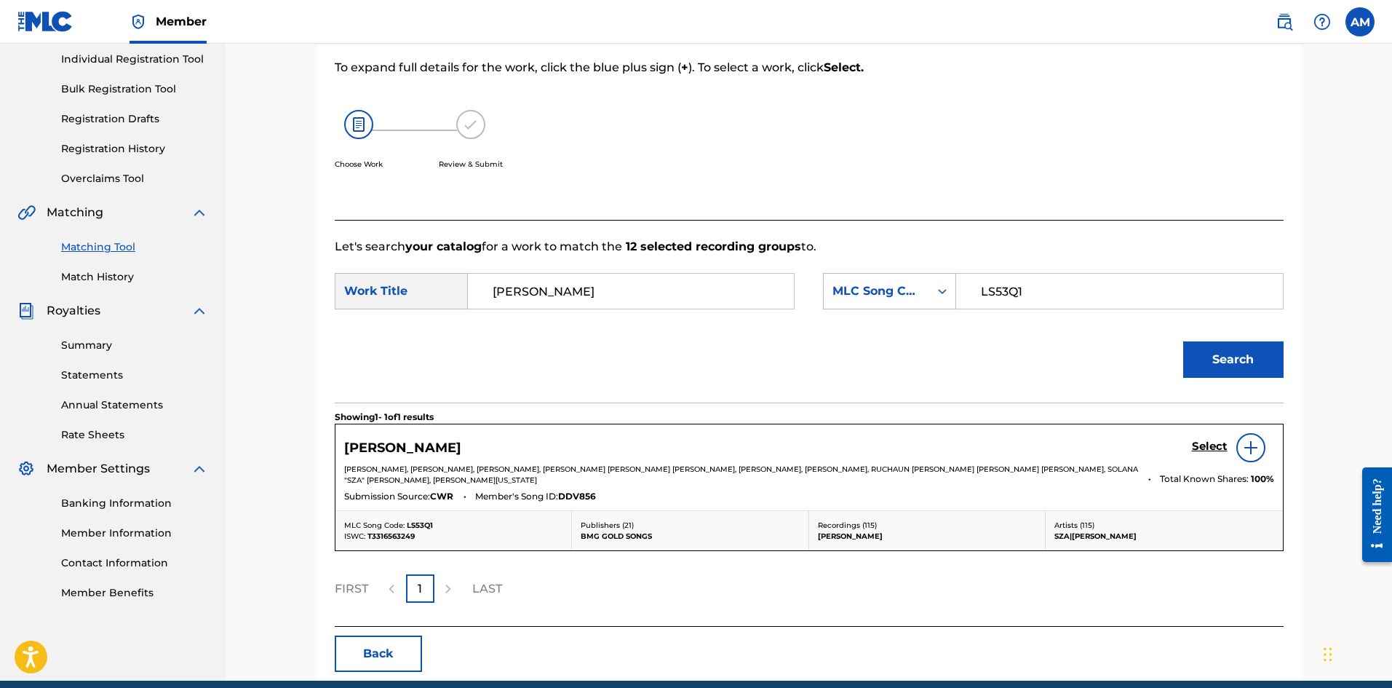
scroll to position [247, 0]
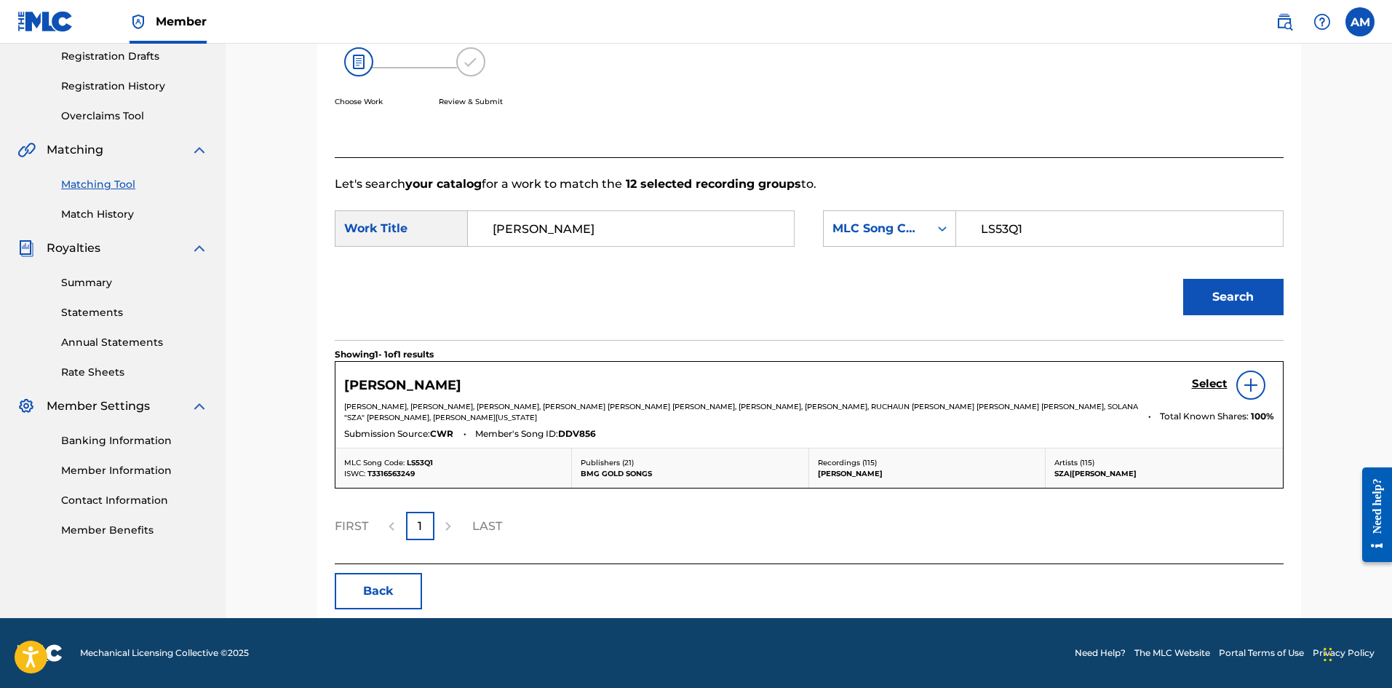
click at [1218, 377] on h5 "Select" at bounding box center [1210, 384] width 36 height 14
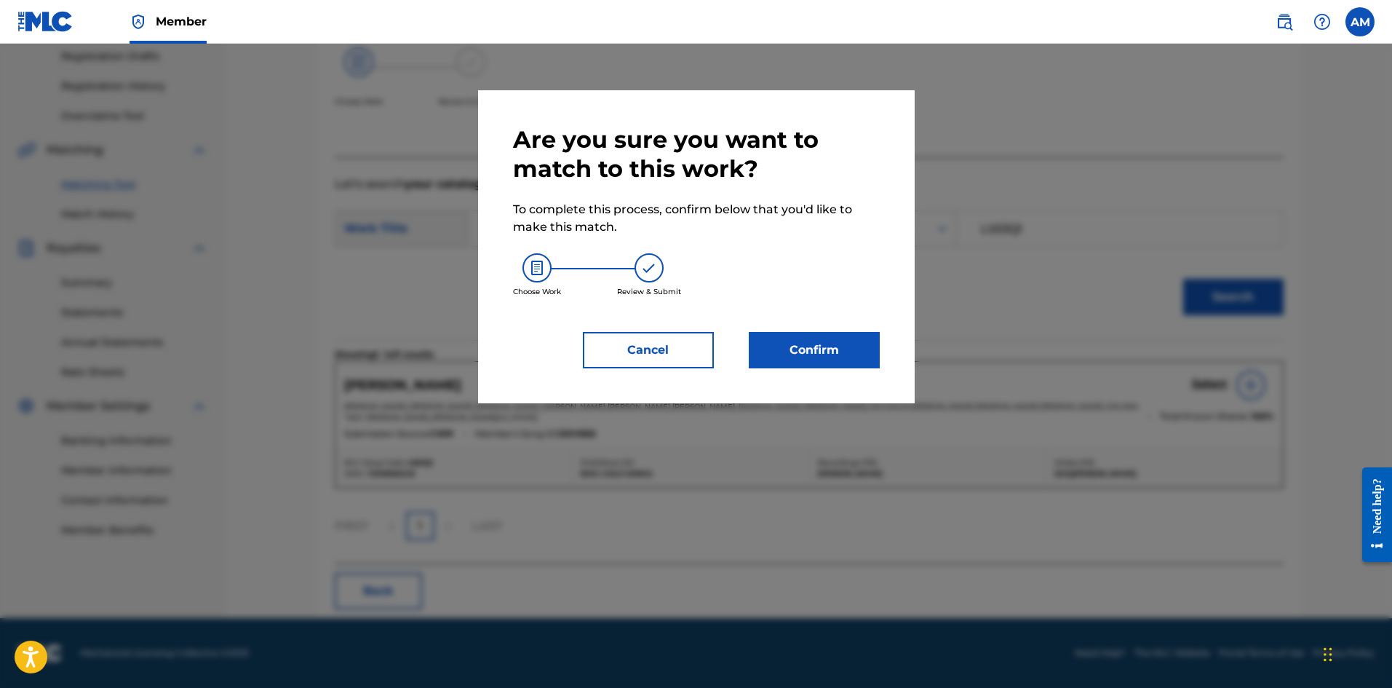
click at [811, 338] on button "Confirm" at bounding box center [814, 350] width 131 height 36
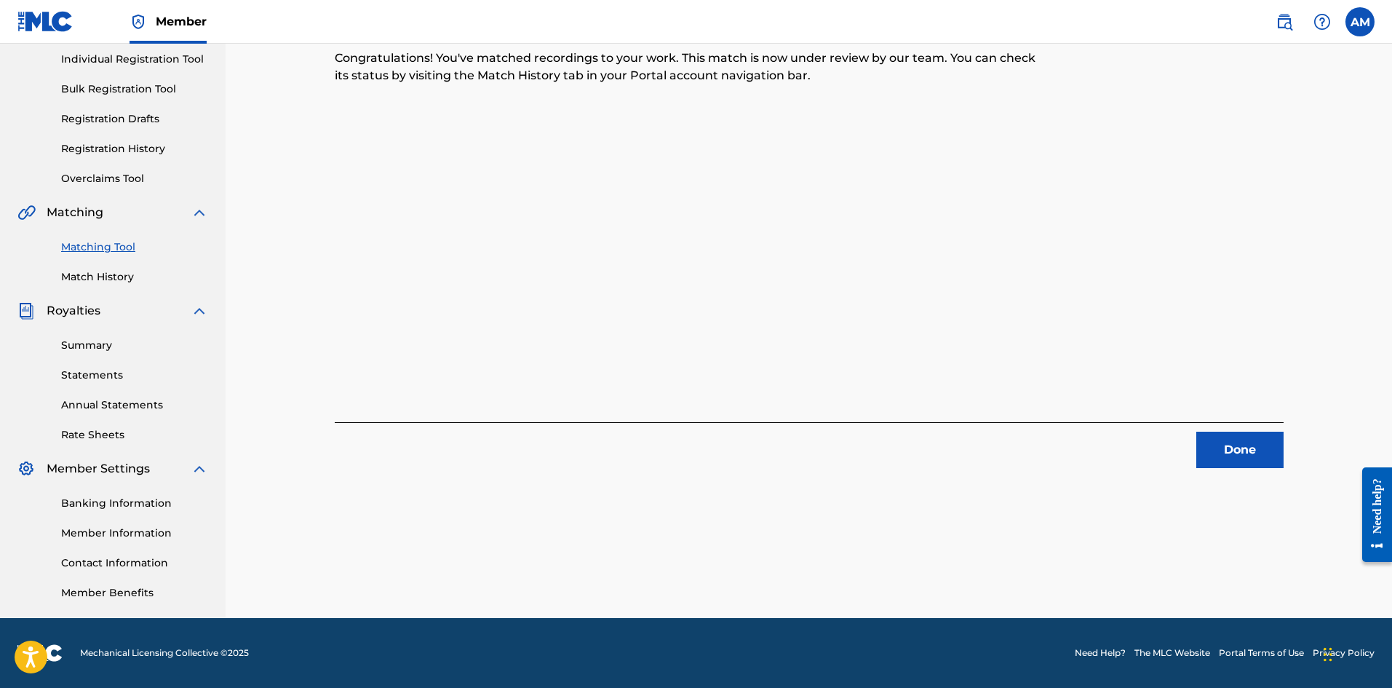
drag, startPoint x: 1247, startPoint y: 443, endPoint x: 760, endPoint y: 446, distance: 486.9
click at [1246, 443] on button "Done" at bounding box center [1239, 450] width 87 height 36
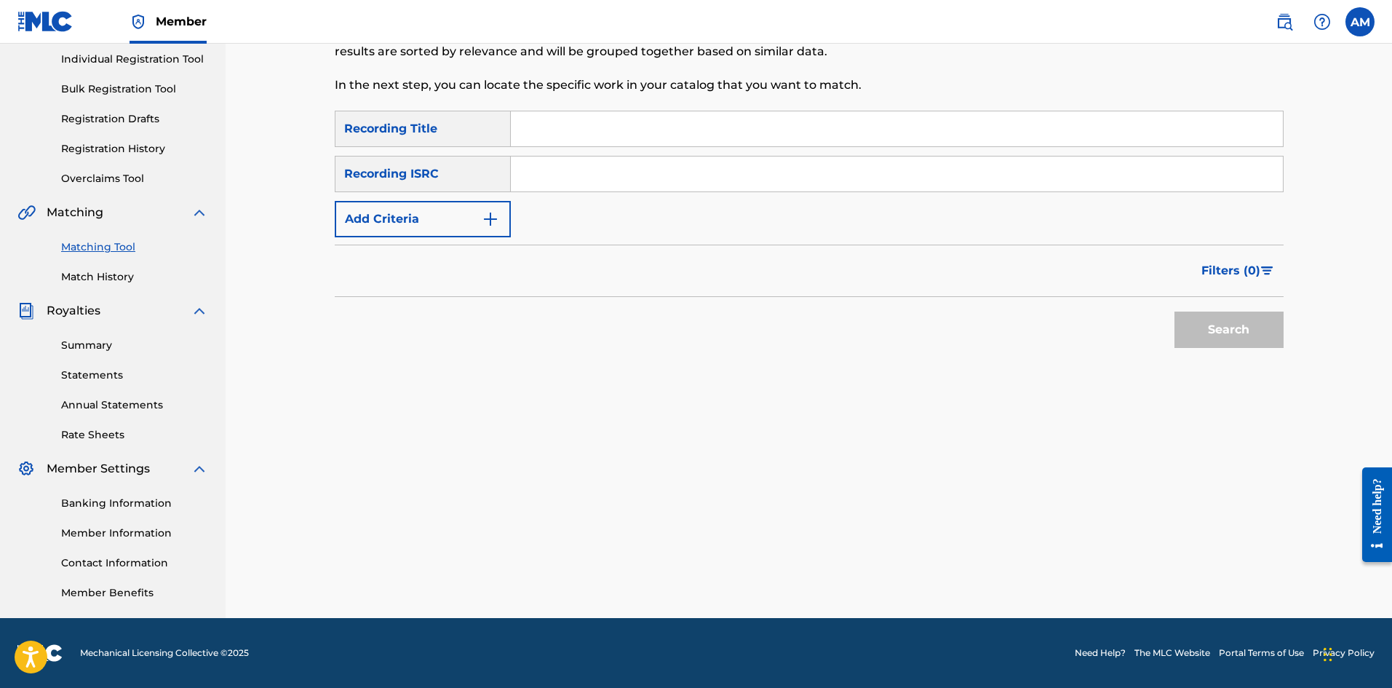
drag, startPoint x: 613, startPoint y: 162, endPoint x: 659, endPoint y: 183, distance: 50.5
click at [613, 162] on input "Search Form" at bounding box center [897, 173] width 772 height 35
click at [1204, 314] on button "Search" at bounding box center [1229, 329] width 109 height 36
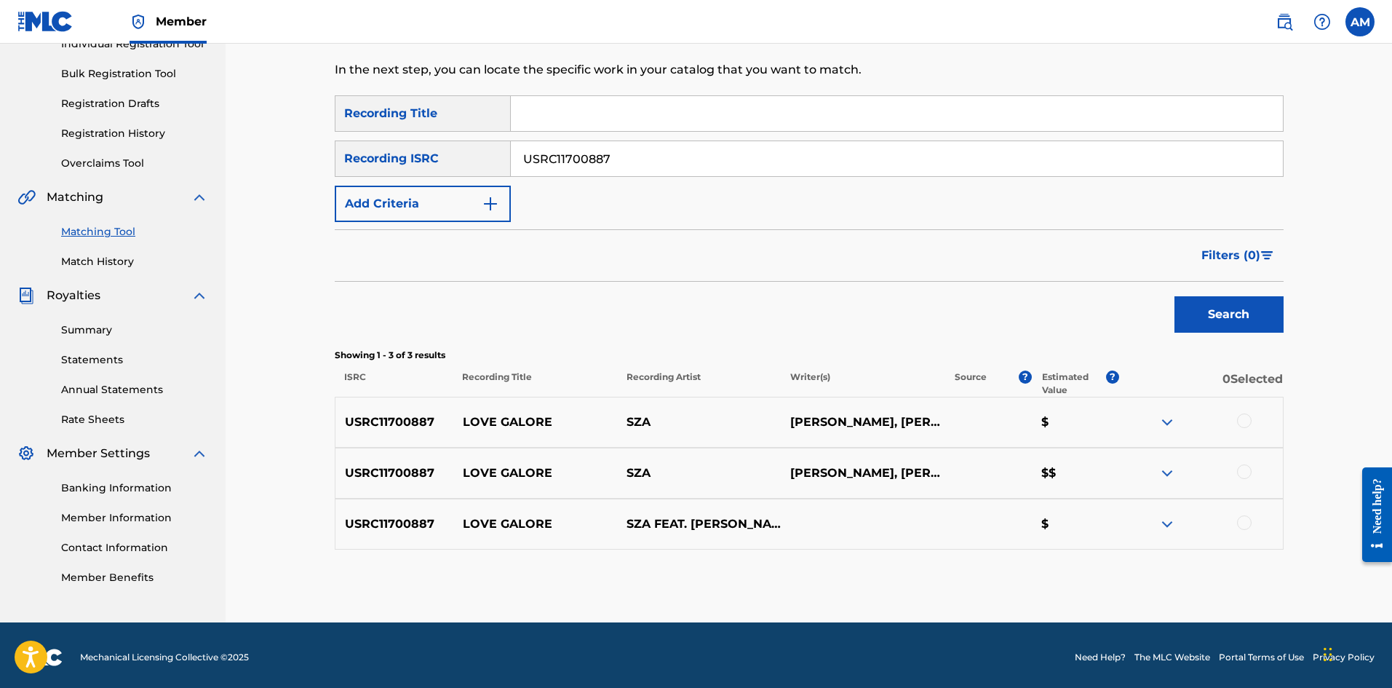
scroll to position [204, 0]
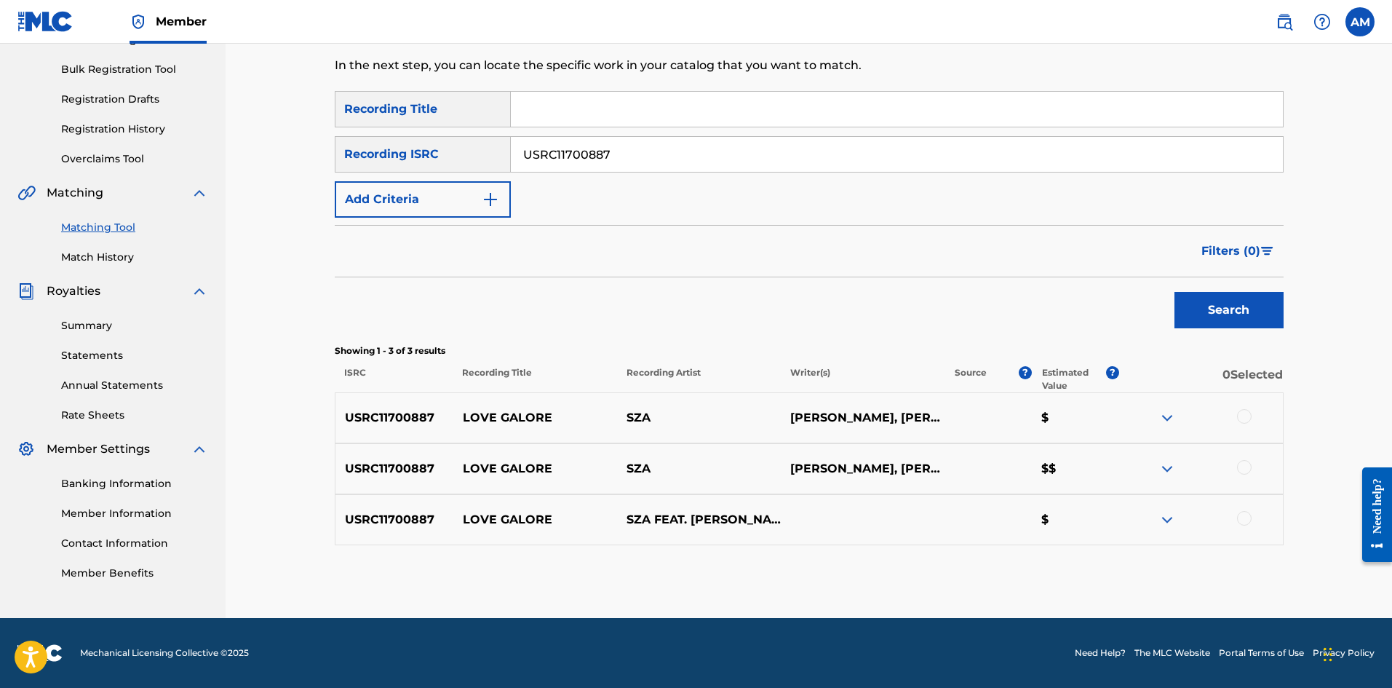
click at [1240, 411] on div at bounding box center [1244, 416] width 15 height 15
click at [1246, 470] on div at bounding box center [1244, 467] width 15 height 15
click at [1249, 525] on div at bounding box center [1201, 519] width 164 height 17
click at [1247, 523] on div at bounding box center [1244, 518] width 15 height 15
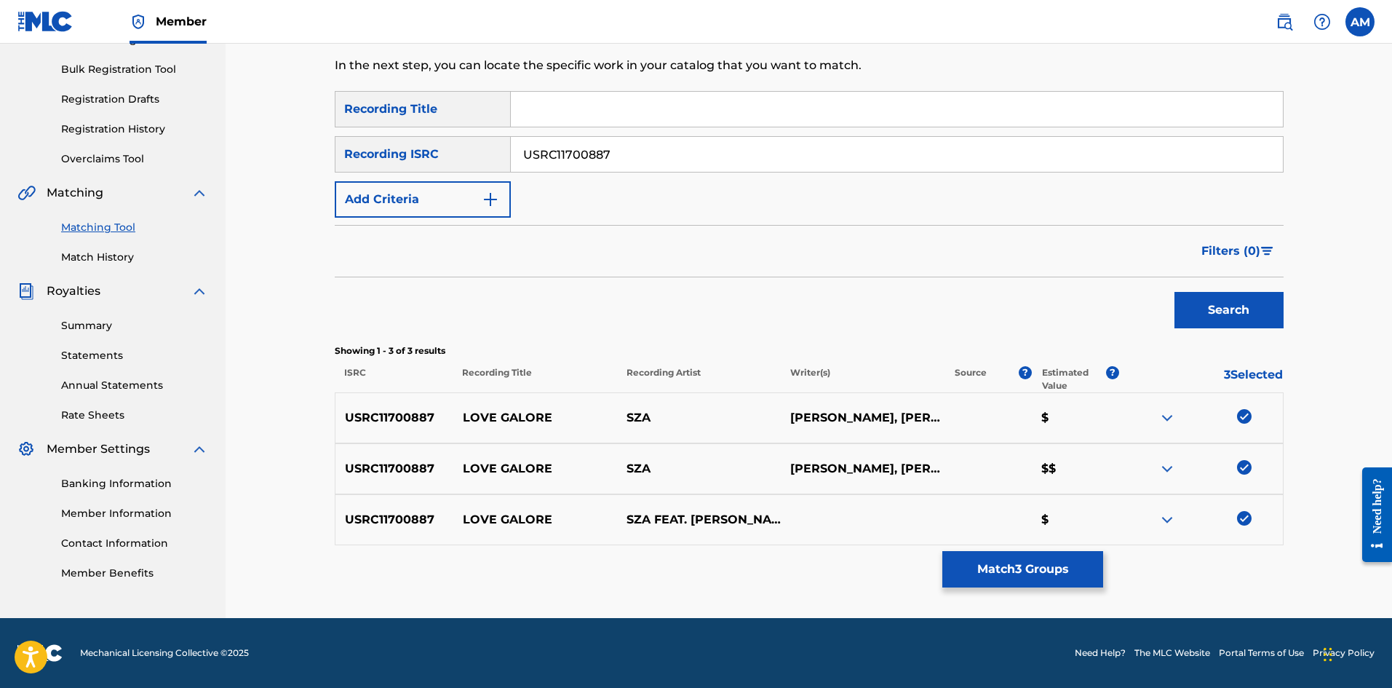
drag, startPoint x: 657, startPoint y: 146, endPoint x: 217, endPoint y: 144, distance: 440.3
click at [217, 144] on main "UNIVERSAL MUSIC PUB GROUP Summary Catalog Works Registration Claiming Tool Indi…" at bounding box center [696, 228] width 1392 height 779
type input "USRC11700886"
click at [1220, 316] on button "Search" at bounding box center [1229, 310] width 109 height 36
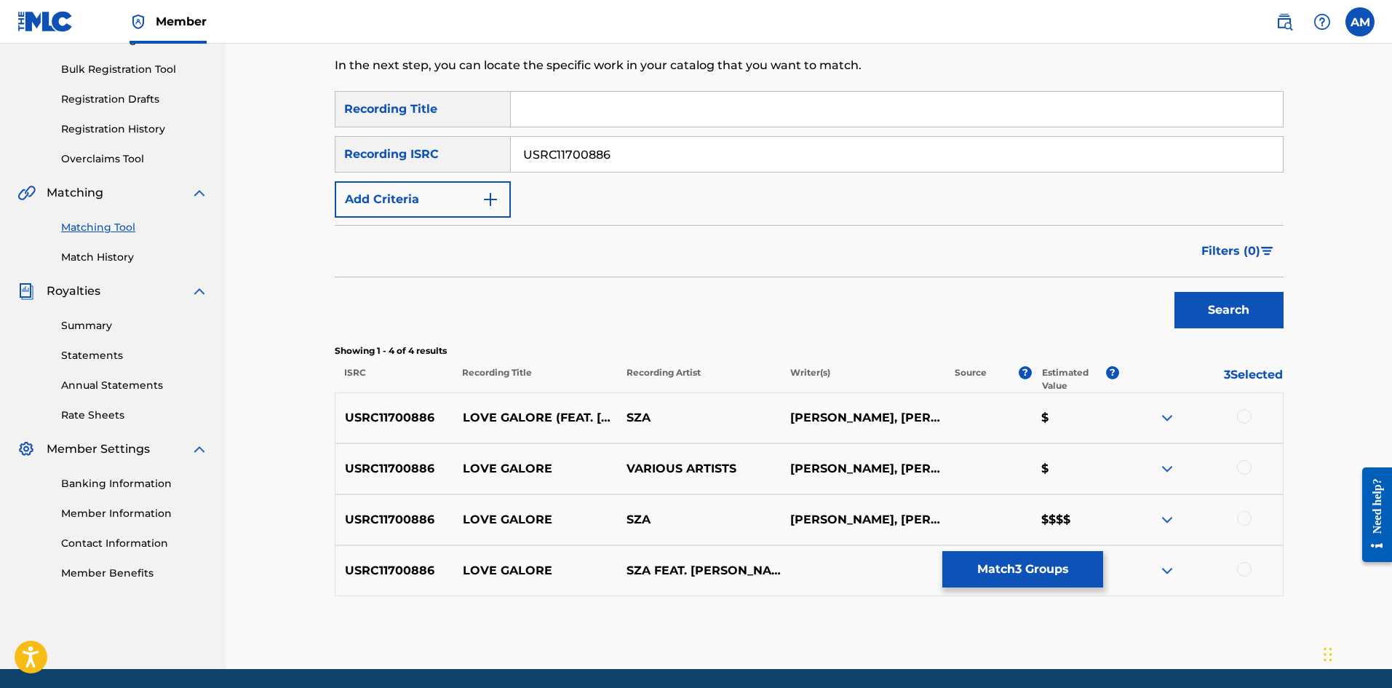
click at [1248, 412] on div at bounding box center [1244, 416] width 15 height 15
click at [1248, 471] on div at bounding box center [1244, 467] width 15 height 15
drag, startPoint x: 1245, startPoint y: 515, endPoint x: 1247, endPoint y: 525, distance: 11.0
click at [1245, 515] on div at bounding box center [1244, 518] width 15 height 15
click at [1244, 572] on div at bounding box center [1244, 569] width 15 height 15
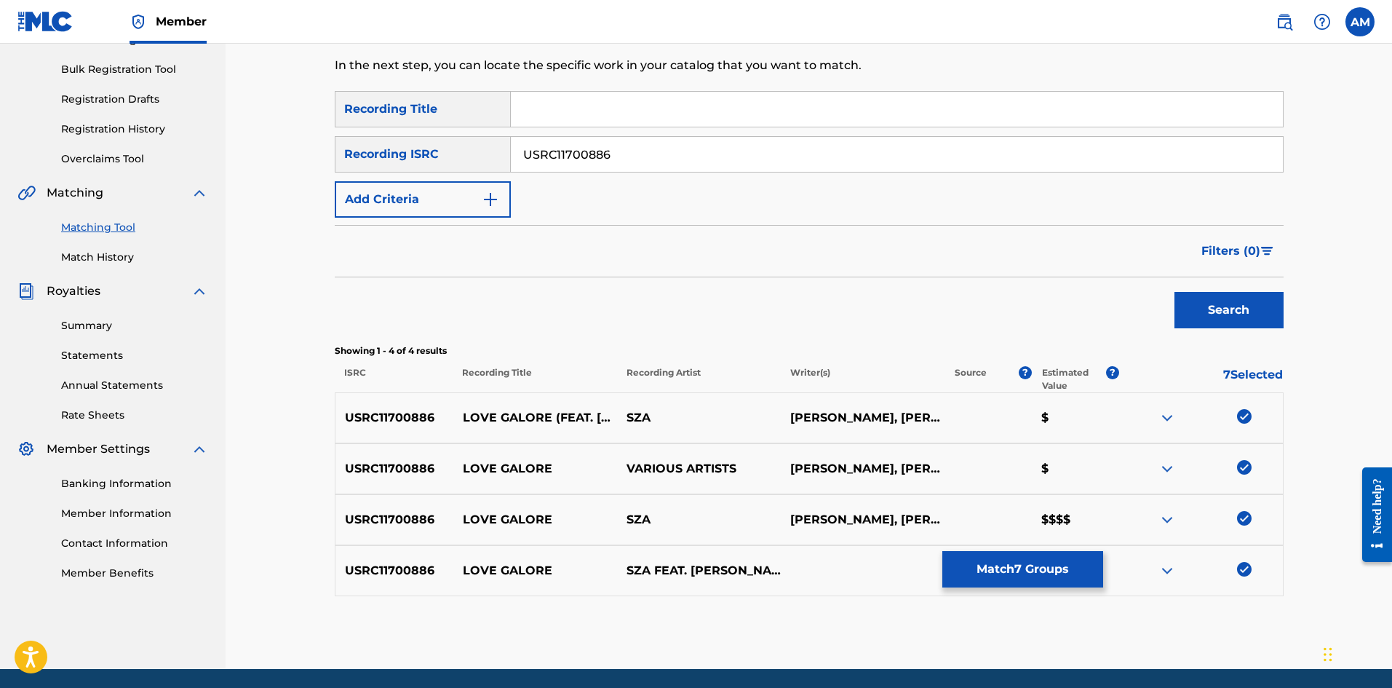
click at [1021, 569] on button "Match 7 Groups" at bounding box center [1022, 569] width 161 height 36
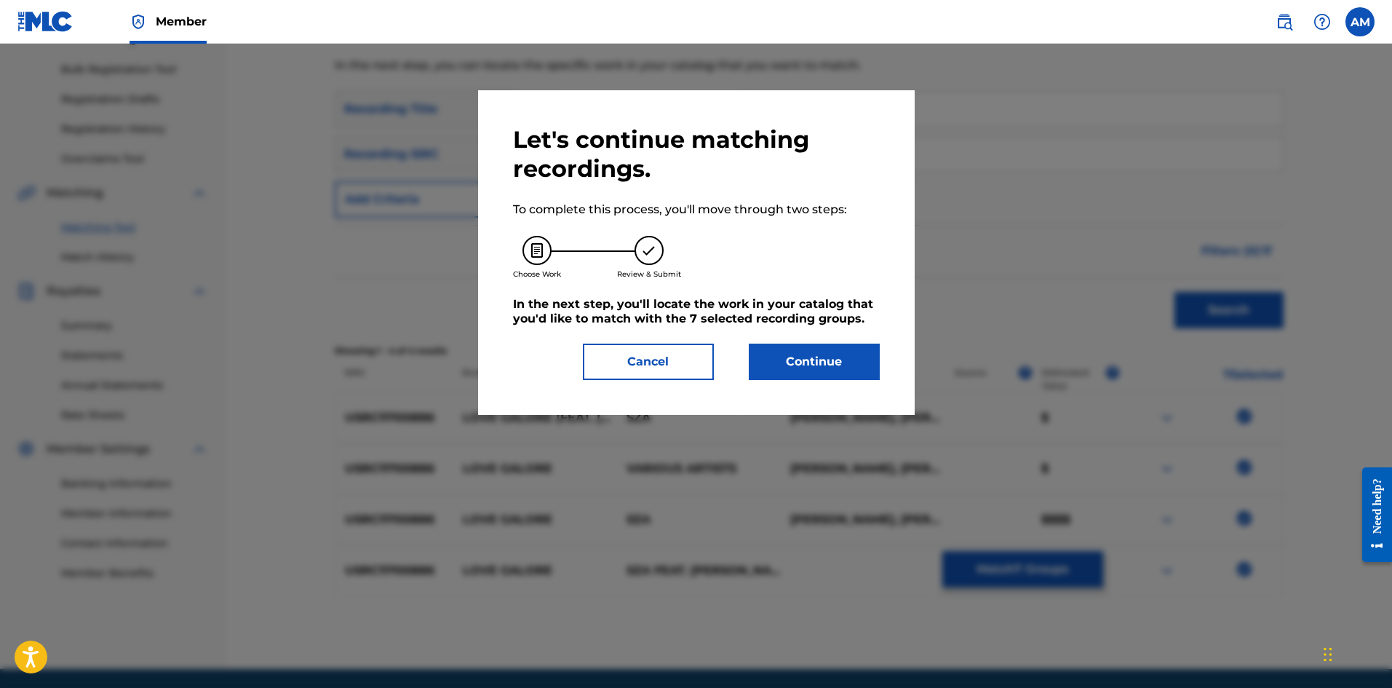
drag, startPoint x: 809, startPoint y: 355, endPoint x: 103, endPoint y: 408, distance: 707.8
click at [804, 357] on button "Continue" at bounding box center [814, 361] width 131 height 36
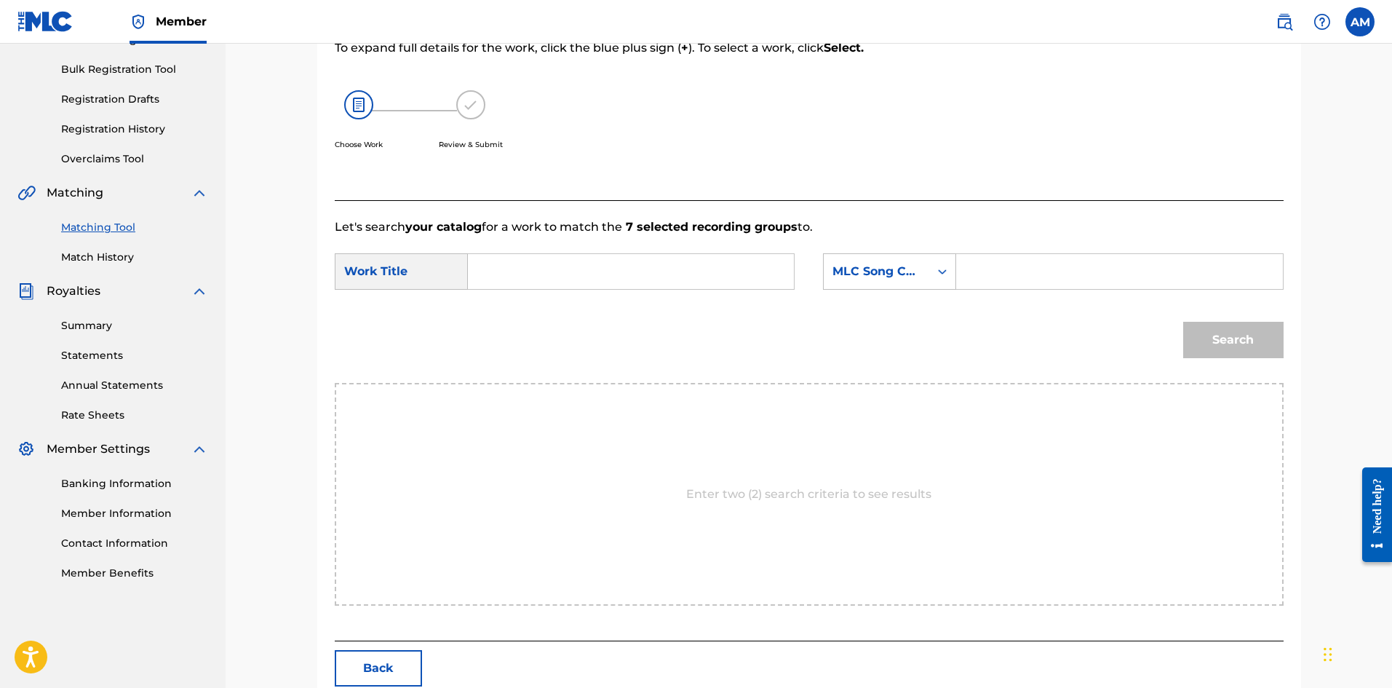
click at [704, 269] on input "Search Form" at bounding box center [630, 271] width 301 height 35
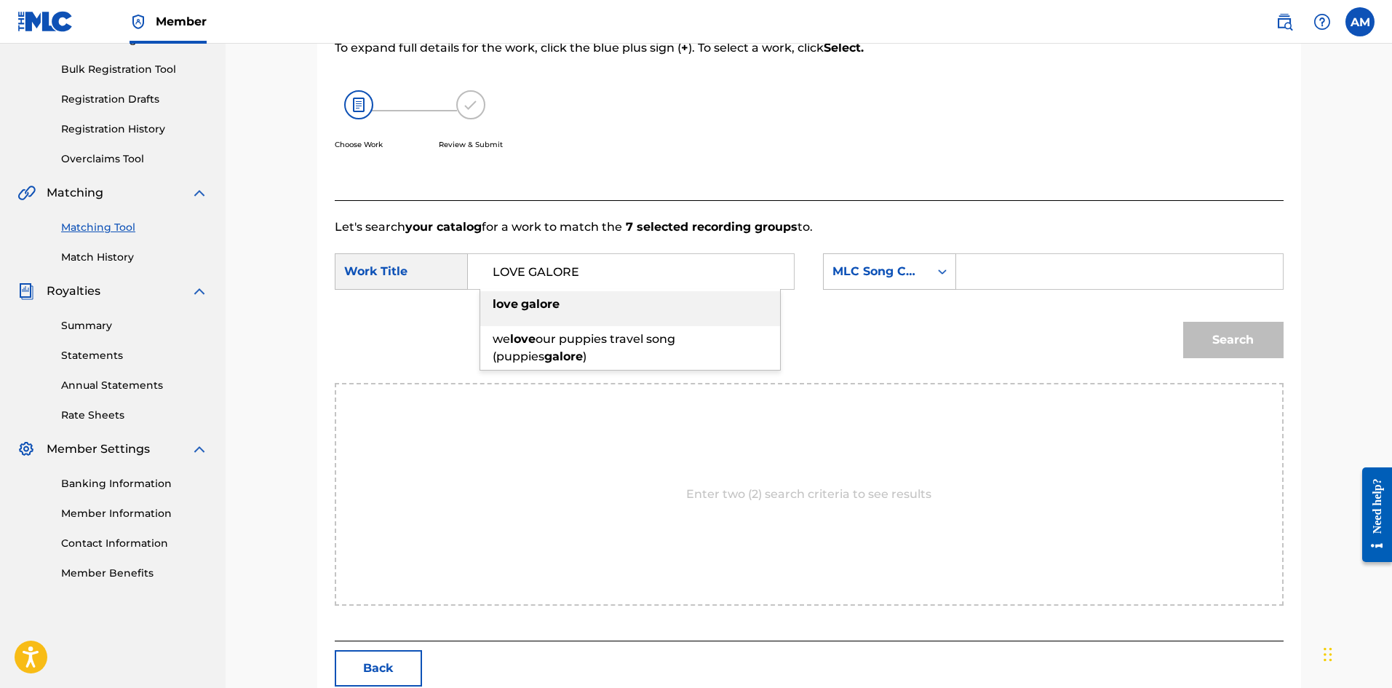
type input "LOVE GALORE"
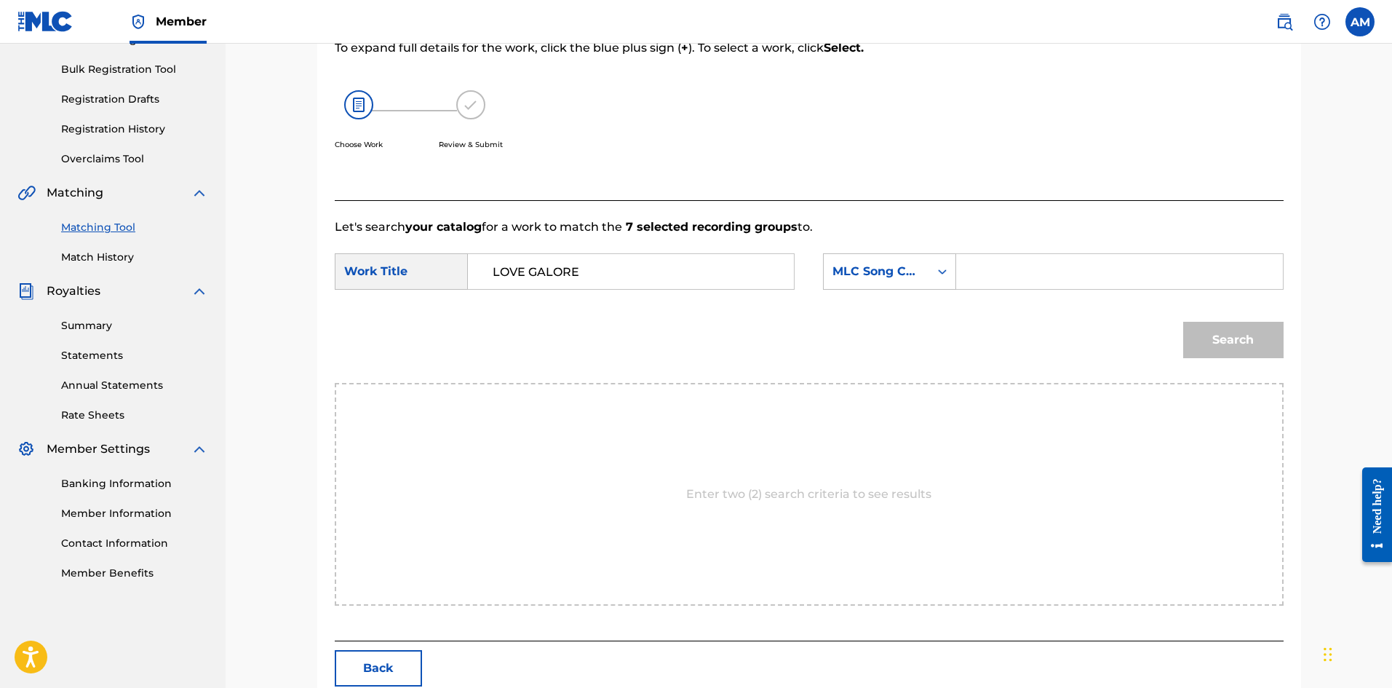
drag, startPoint x: 1054, startPoint y: 282, endPoint x: 1076, endPoint y: 287, distance: 23.3
click at [1054, 282] on input "Search Form" at bounding box center [1119, 271] width 301 height 35
type input "LVAWEQ"
click at [1220, 337] on button "Search" at bounding box center [1233, 340] width 100 height 36
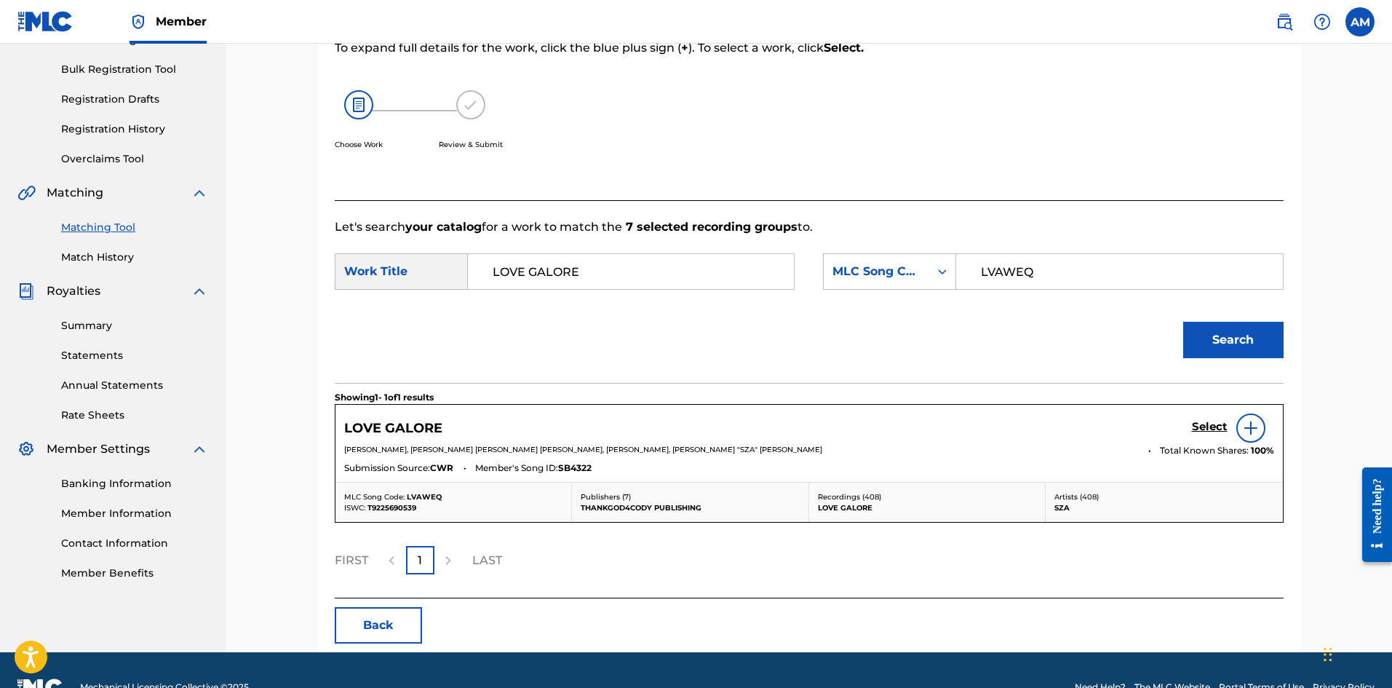
click at [1207, 424] on h5 "Select" at bounding box center [1210, 427] width 36 height 14
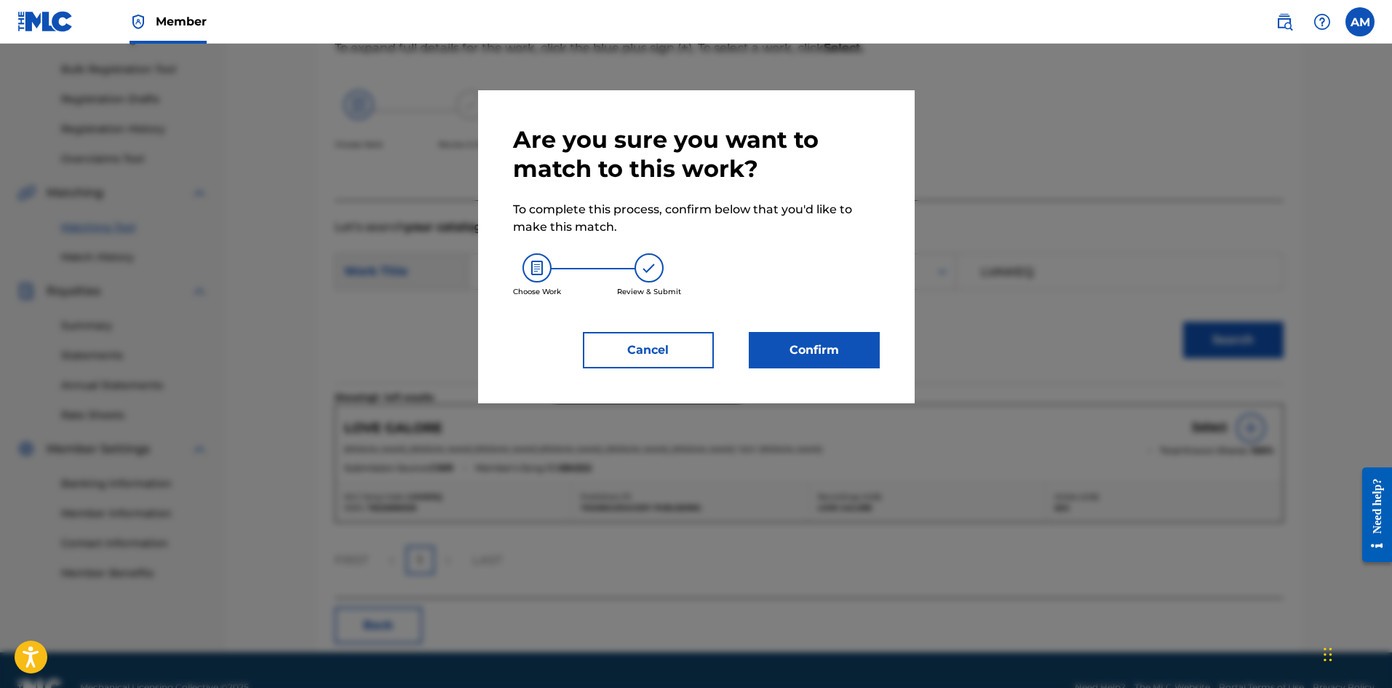
click at [830, 342] on button "Confirm" at bounding box center [814, 350] width 131 height 36
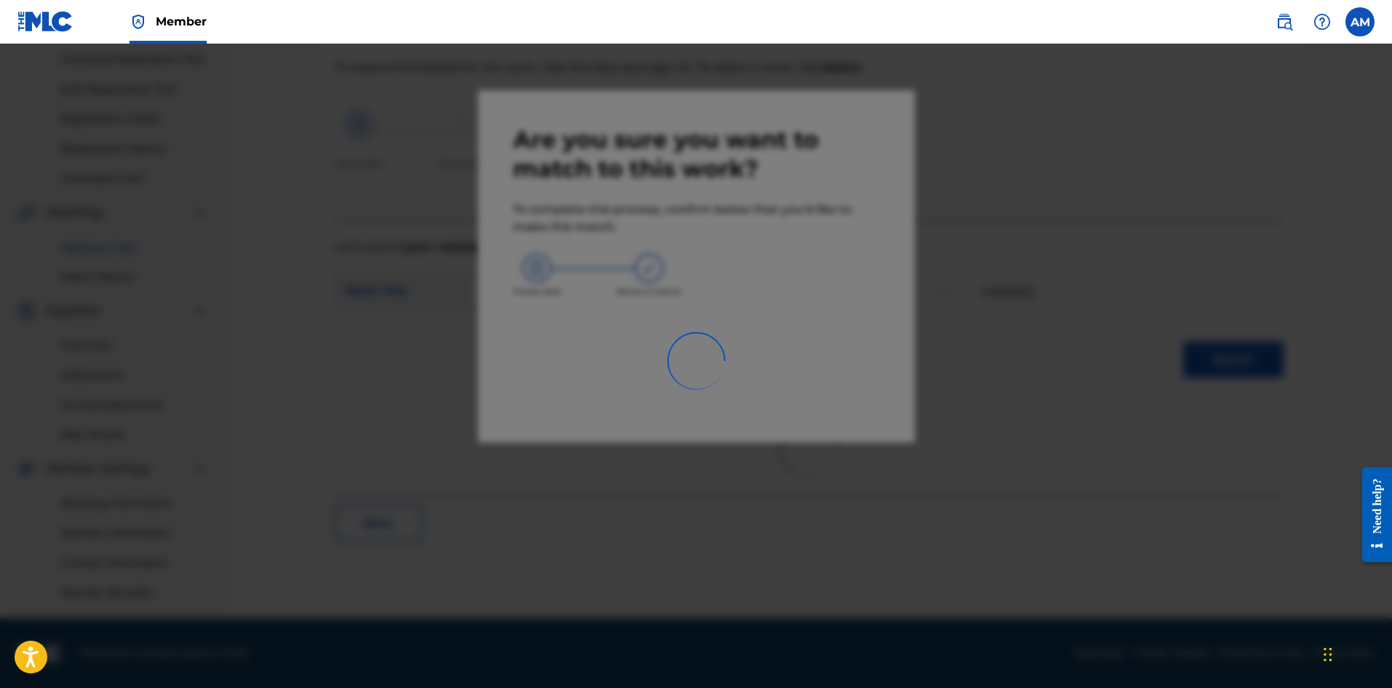
scroll to position [185, 0]
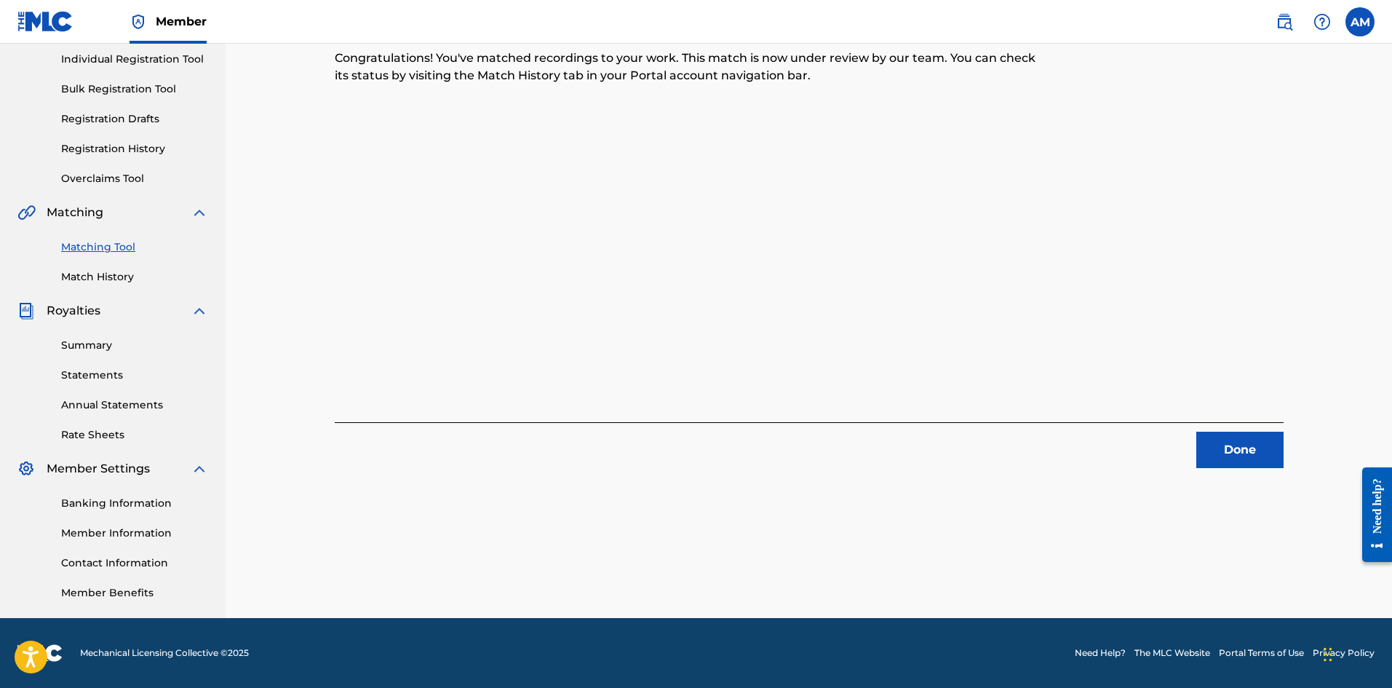
drag, startPoint x: 1274, startPoint y: 456, endPoint x: 1235, endPoint y: 439, distance: 43.0
click at [1274, 456] on button "Done" at bounding box center [1239, 450] width 87 height 36
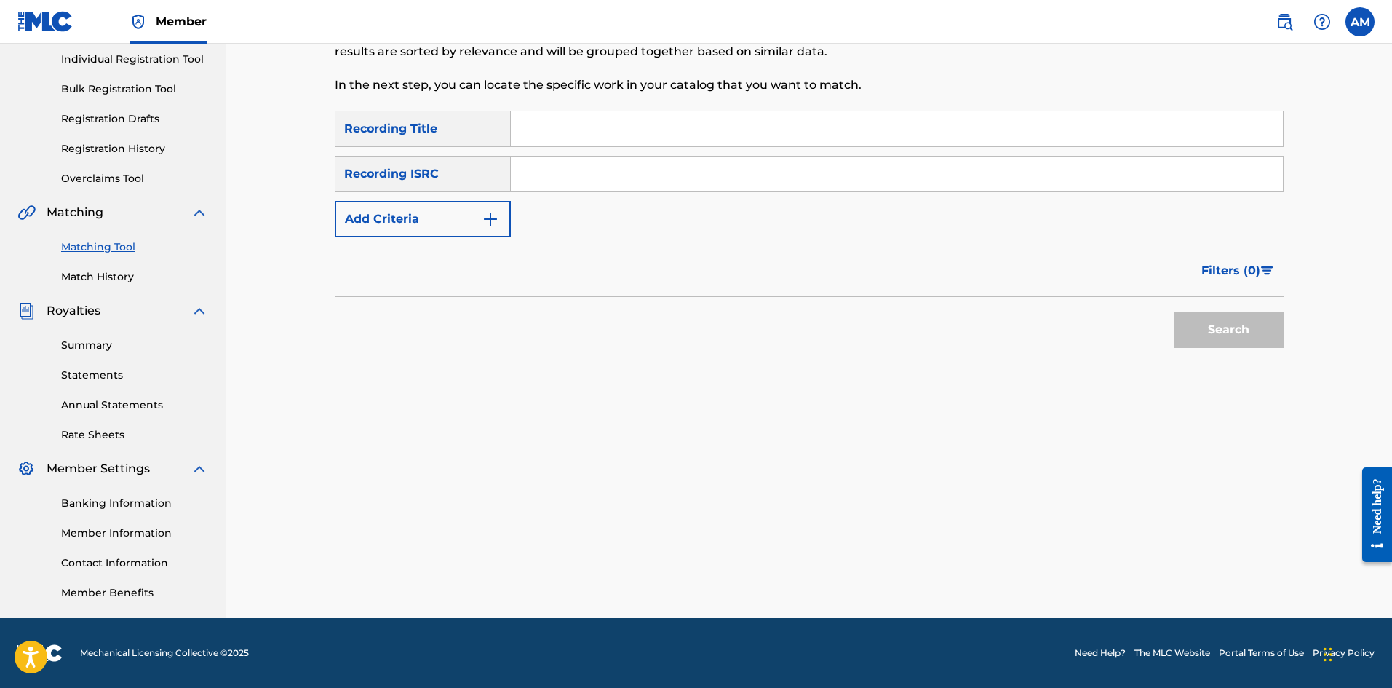
drag, startPoint x: 555, startPoint y: 167, endPoint x: 563, endPoint y: 168, distance: 7.3
click at [555, 167] on input "Search Form" at bounding box center [897, 173] width 772 height 35
type input "QZ9H32300085"
click at [1240, 343] on button "Search" at bounding box center [1229, 329] width 109 height 36
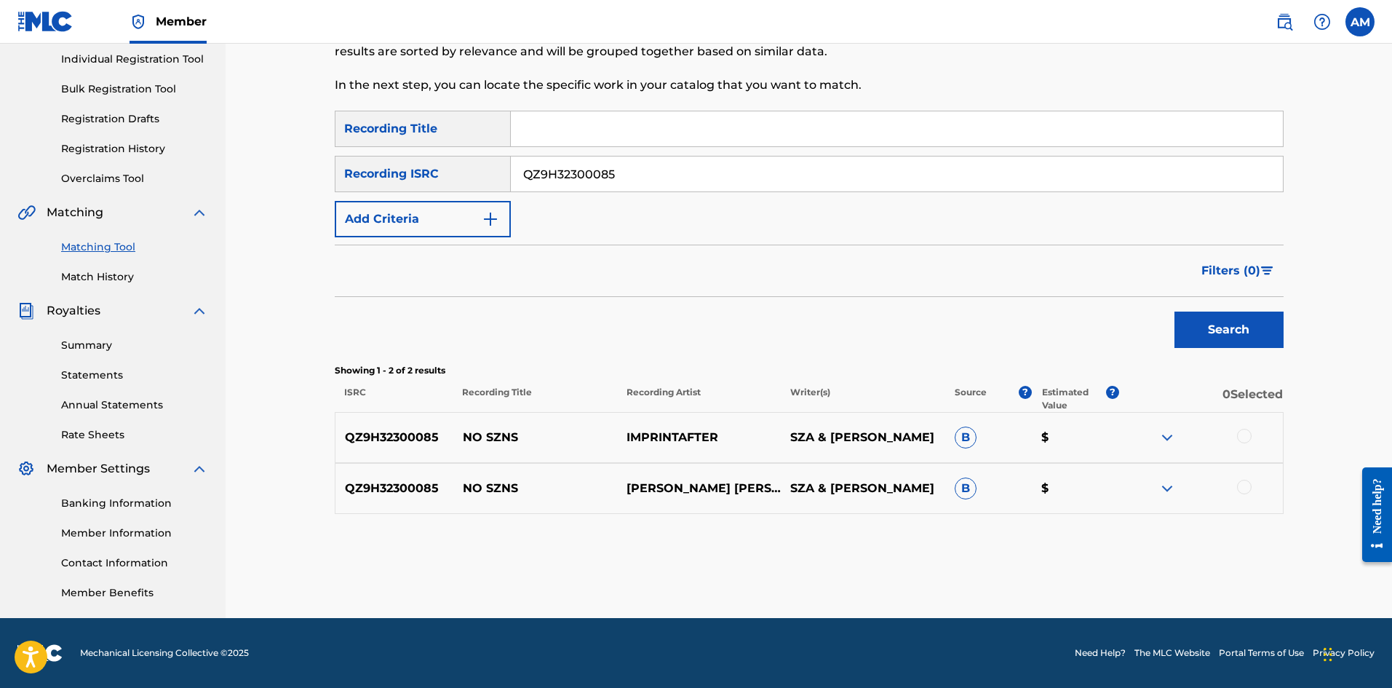
click at [1250, 434] on div at bounding box center [1244, 436] width 15 height 15
click at [1244, 487] on div at bounding box center [1244, 487] width 15 height 15
click at [989, 556] on button "Match 2 Groups" at bounding box center [1022, 569] width 161 height 36
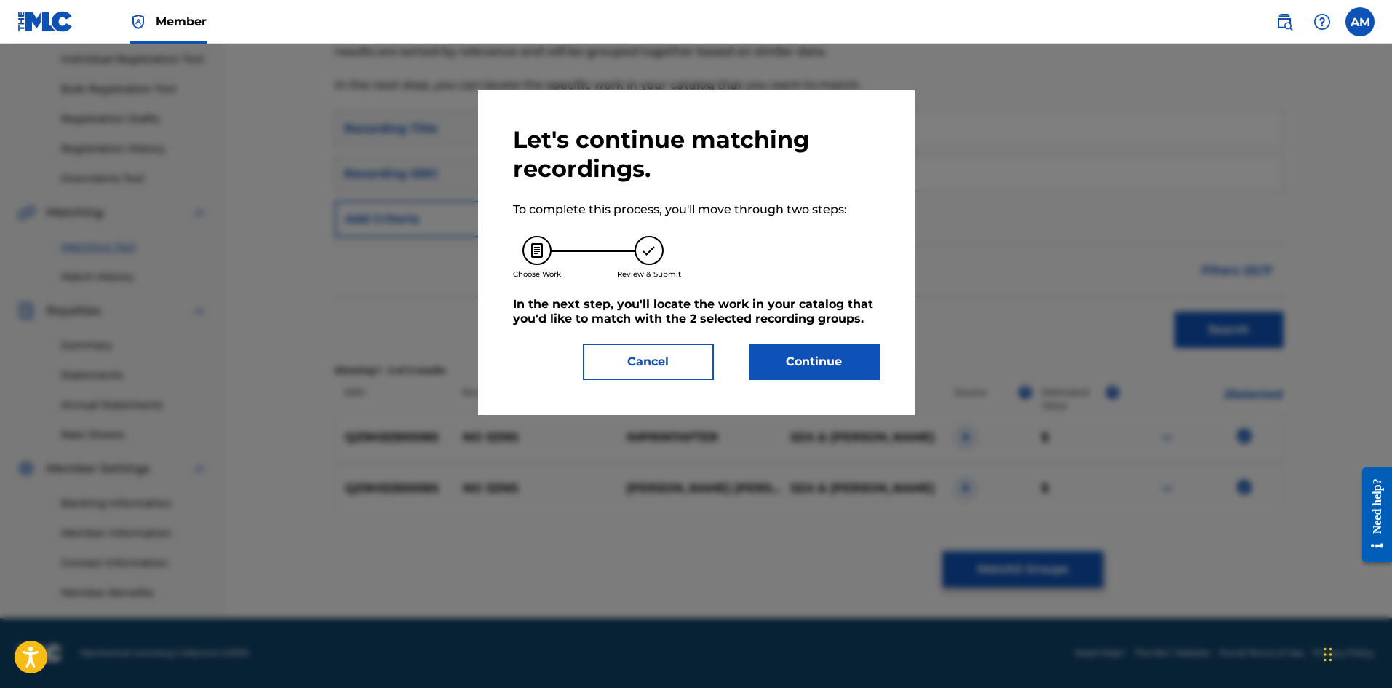
click at [821, 364] on button "Continue" at bounding box center [814, 361] width 131 height 36
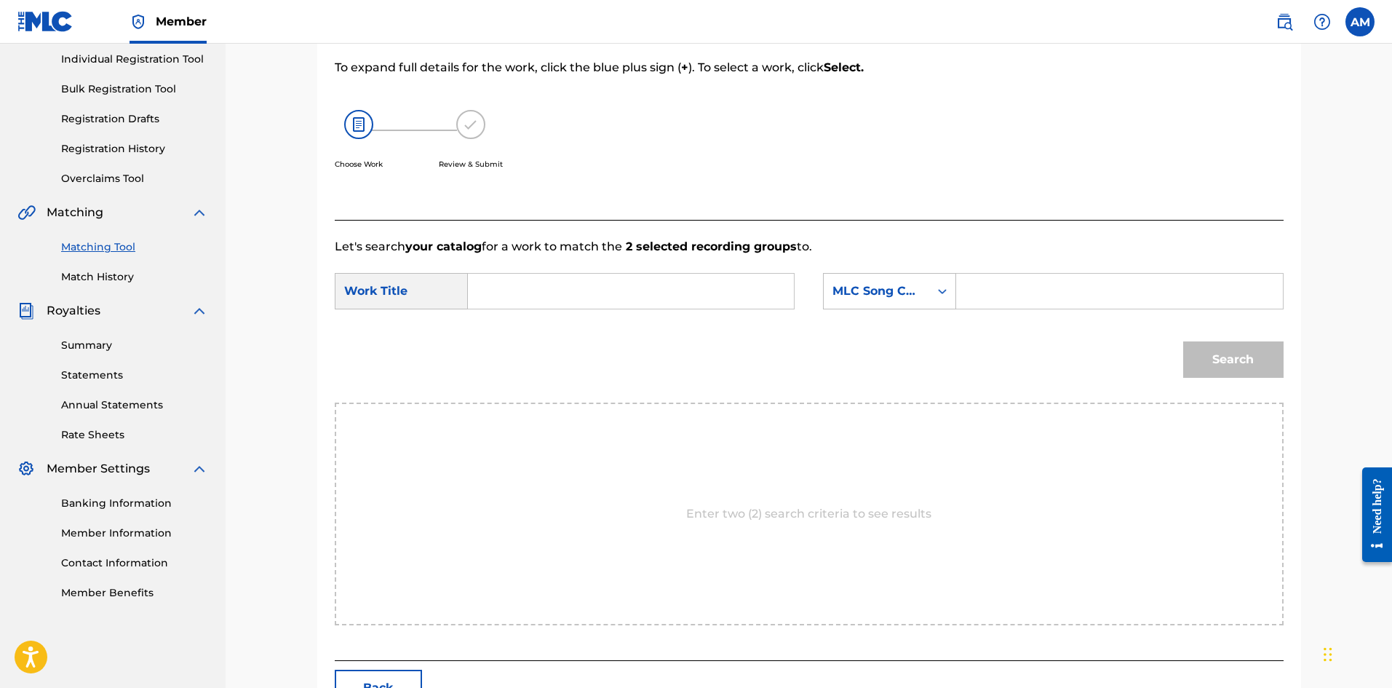
drag, startPoint x: 681, startPoint y: 286, endPoint x: 678, endPoint y: 298, distance: 12.2
click at [680, 289] on input "Search Form" at bounding box center [630, 291] width 301 height 35
type input "NO SZNS"
drag, startPoint x: 1001, startPoint y: 293, endPoint x: 1067, endPoint y: 301, distance: 65.9
click at [1002, 293] on input "Search Form" at bounding box center [1119, 291] width 301 height 35
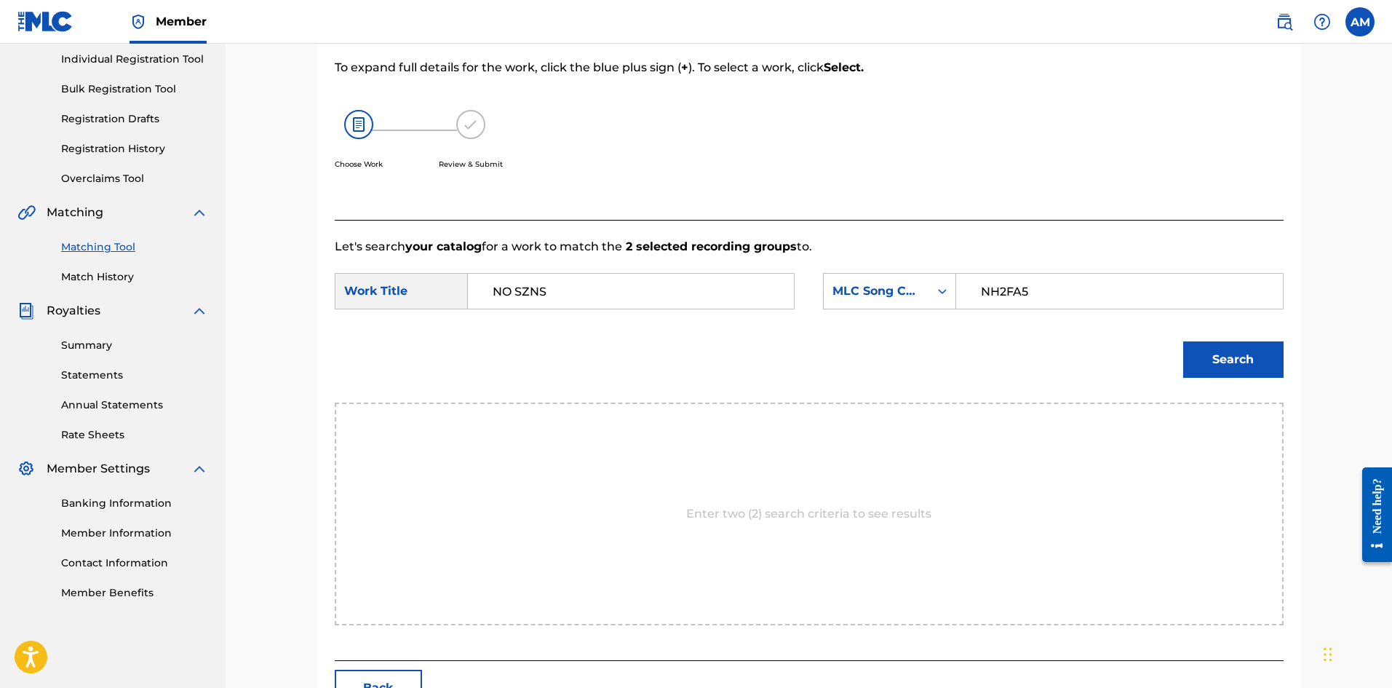
type input "NH2FA5"
click at [1216, 356] on button "Search" at bounding box center [1233, 359] width 100 height 36
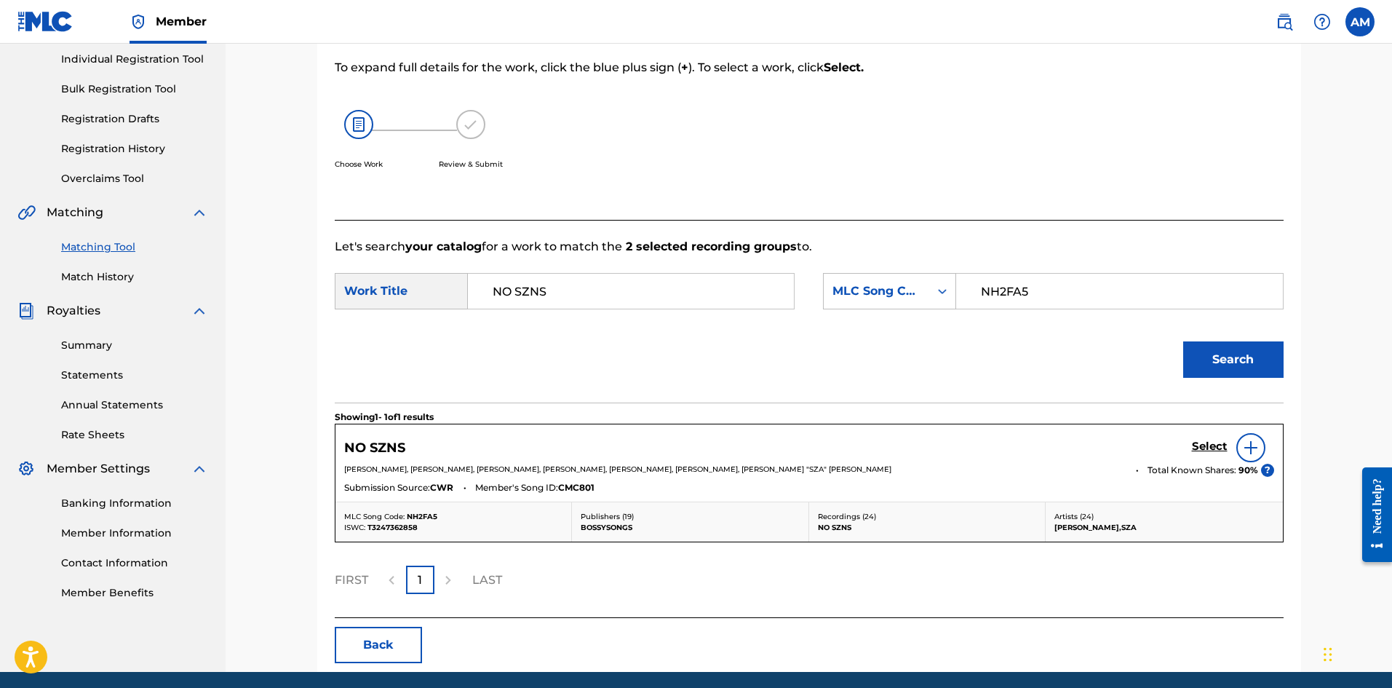
click at [1221, 447] on h5 "Select" at bounding box center [1210, 447] width 36 height 14
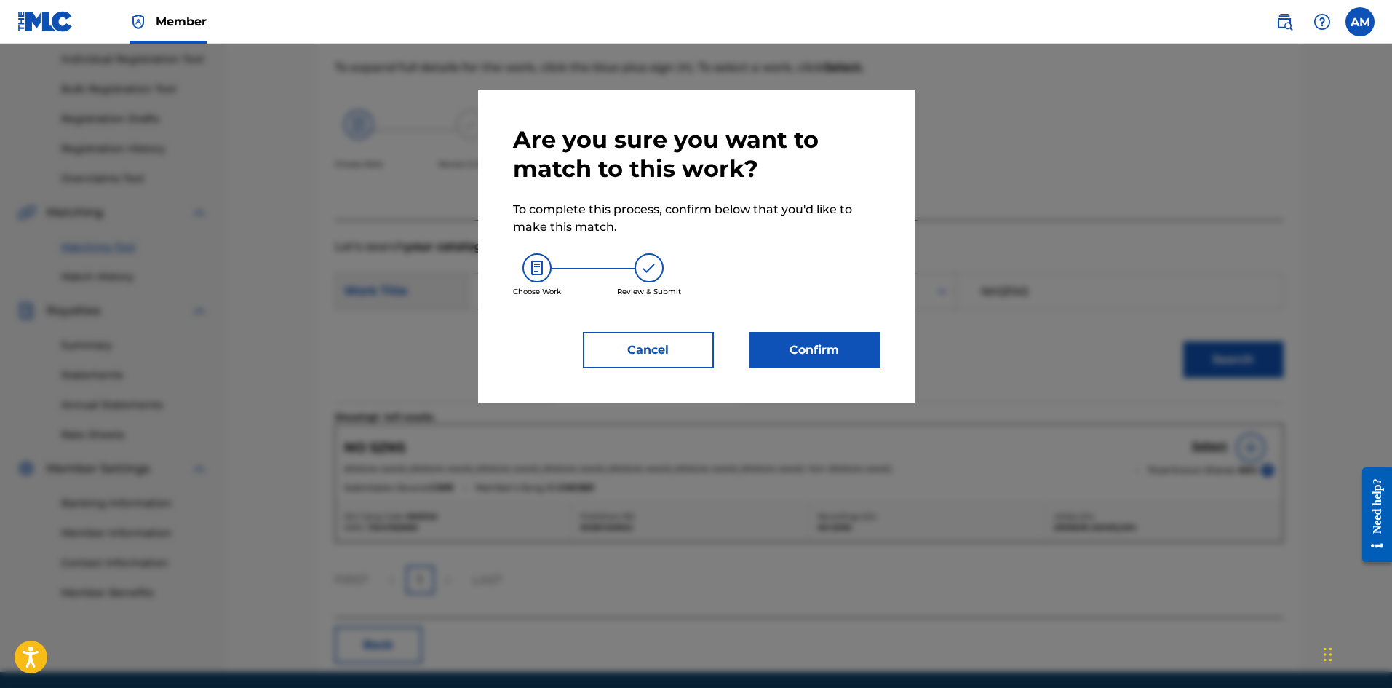
click at [818, 349] on button "Confirm" at bounding box center [814, 350] width 131 height 36
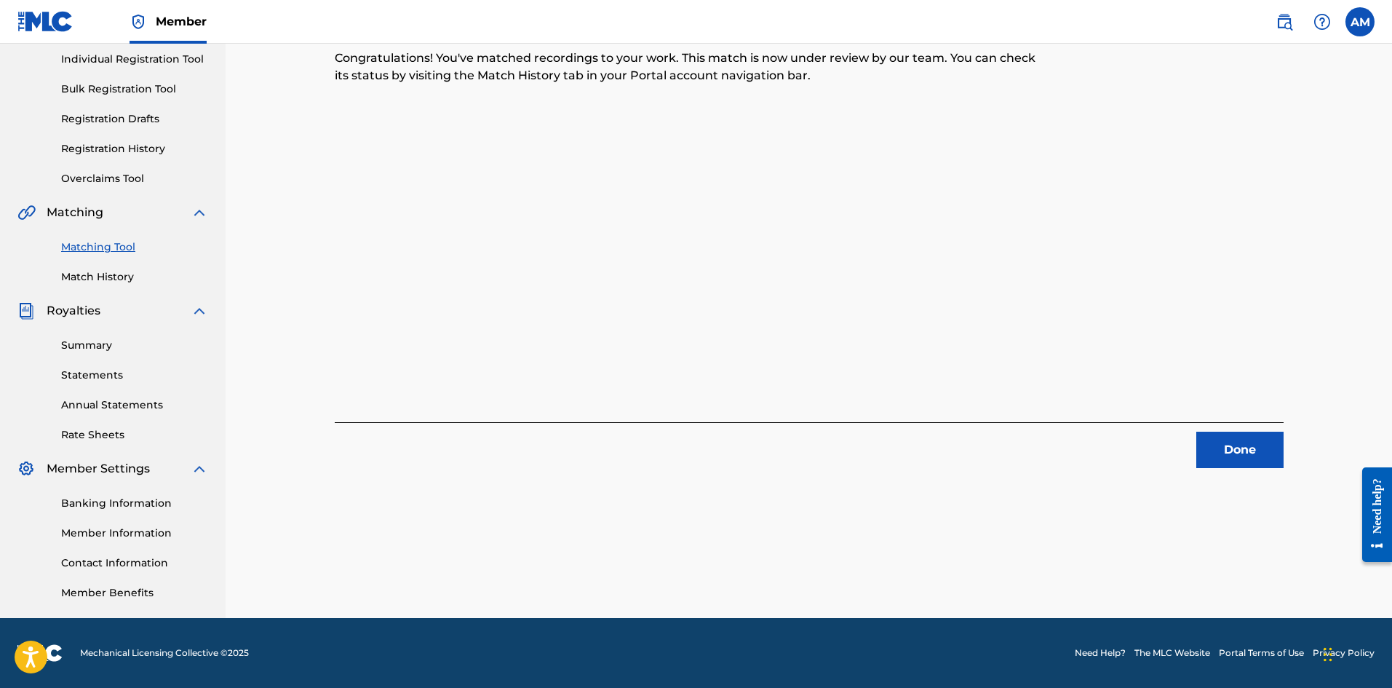
click at [1249, 464] on button "Done" at bounding box center [1239, 450] width 87 height 36
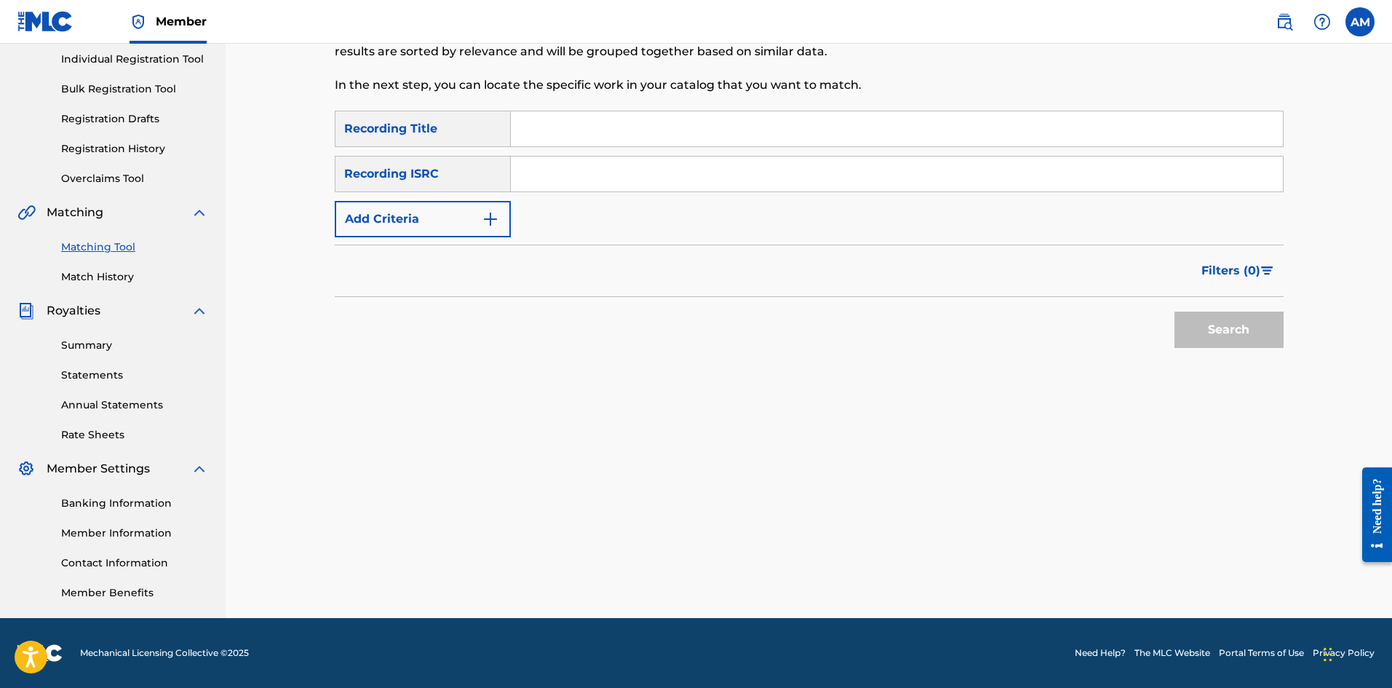
click at [589, 167] on input "Search Form" at bounding box center [897, 173] width 772 height 35
type input "USUM71605652"
click at [1246, 335] on button "Search" at bounding box center [1229, 329] width 109 height 36
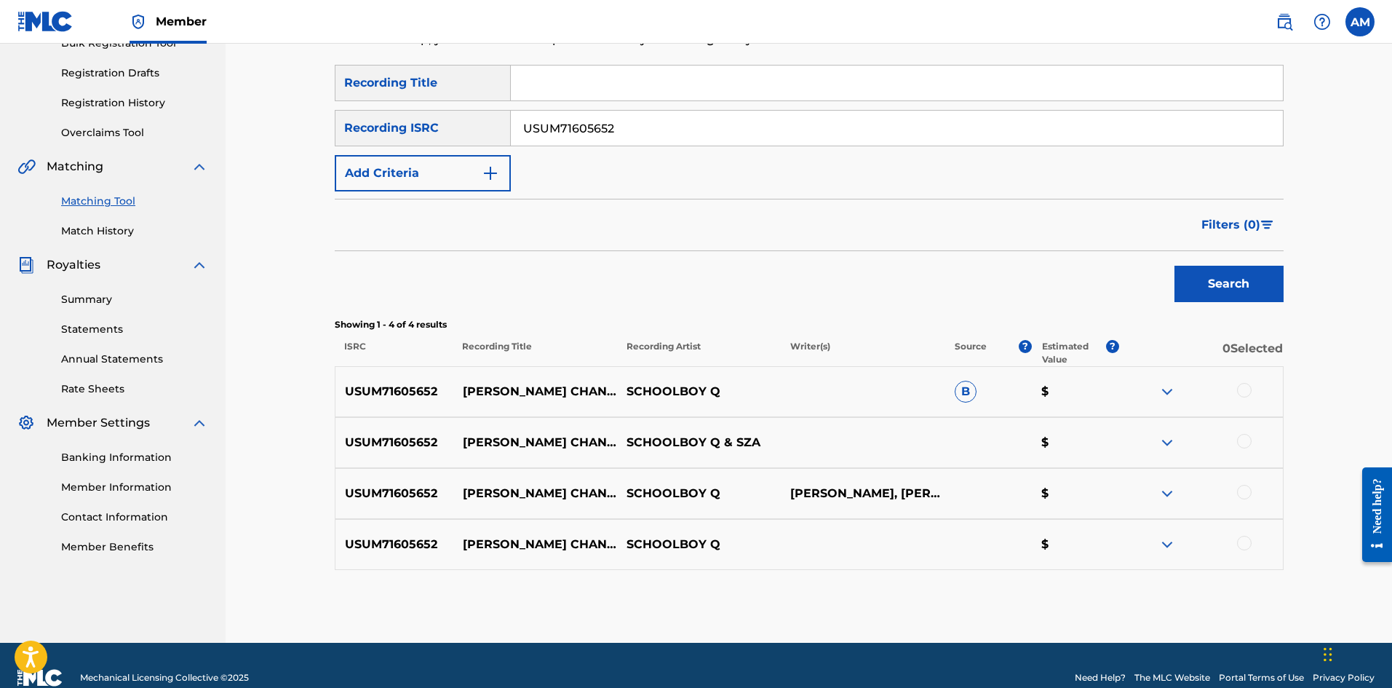
scroll to position [255, 0]
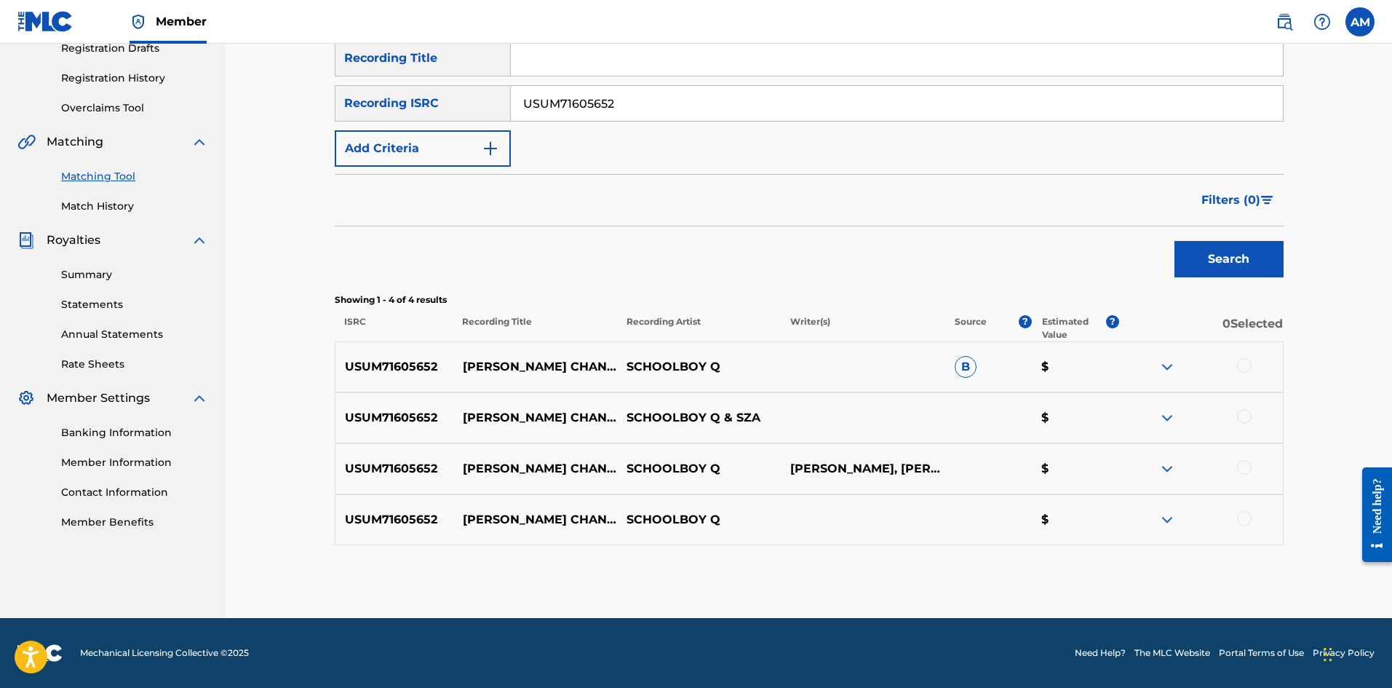
click at [1247, 365] on div at bounding box center [1244, 365] width 15 height 15
click at [1244, 411] on div at bounding box center [1244, 416] width 15 height 15
click at [1243, 465] on div at bounding box center [1244, 467] width 15 height 15
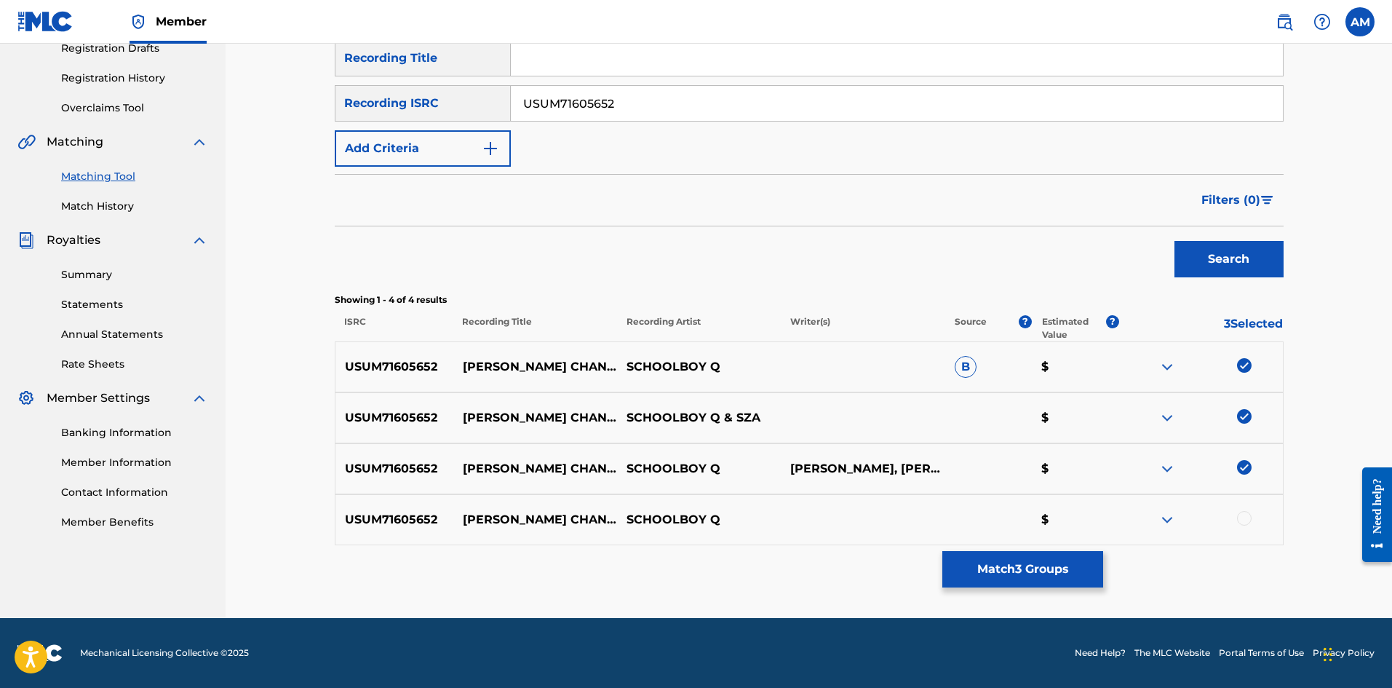
click at [1249, 522] on div at bounding box center [1244, 518] width 15 height 15
drag, startPoint x: 673, startPoint y: 96, endPoint x: 266, endPoint y: 125, distance: 408.6
click at [266, 125] on div "Matching Tool The Matching Tool allows Members to match sound recordings to wor…" at bounding box center [809, 203] width 1167 height 830
click at [1004, 564] on button "Match 4 Groups" at bounding box center [1022, 569] width 161 height 36
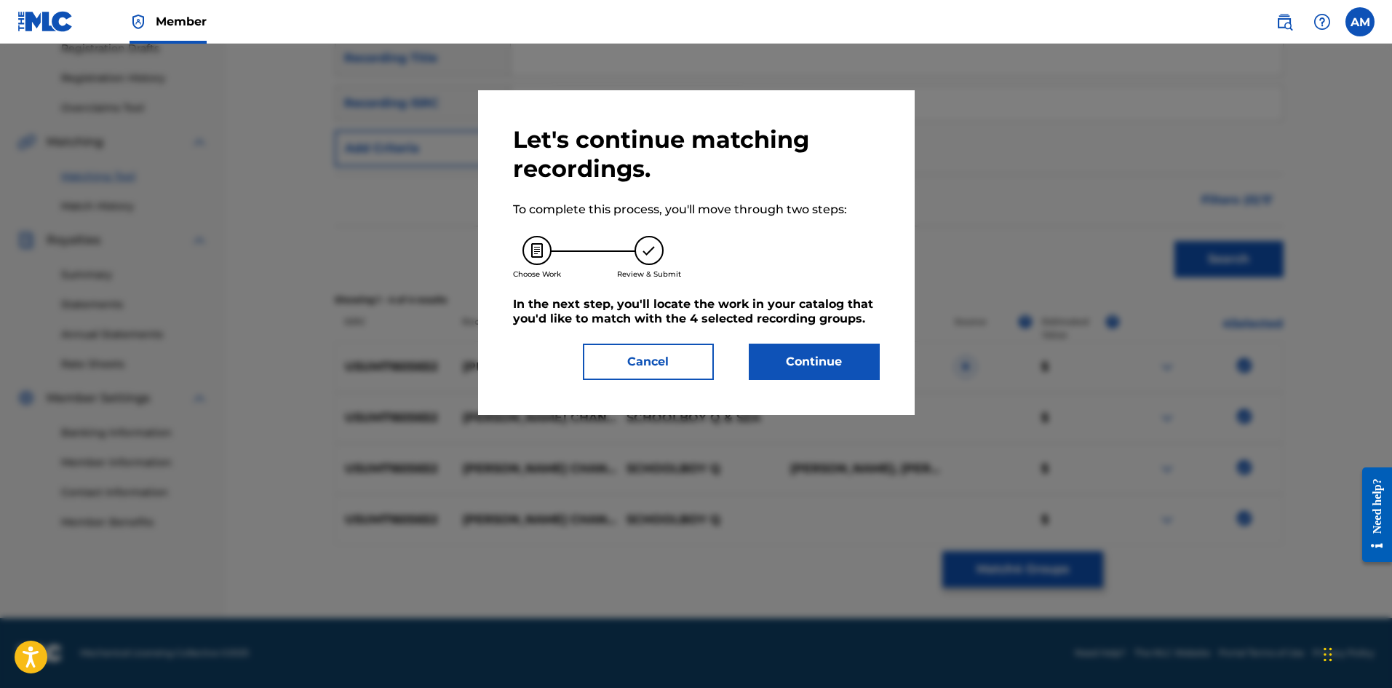
click at [769, 342] on div "Let's continue matching recordings. To complete this process, you'll move throu…" at bounding box center [696, 252] width 367 height 255
click at [783, 358] on button "Continue" at bounding box center [814, 361] width 131 height 36
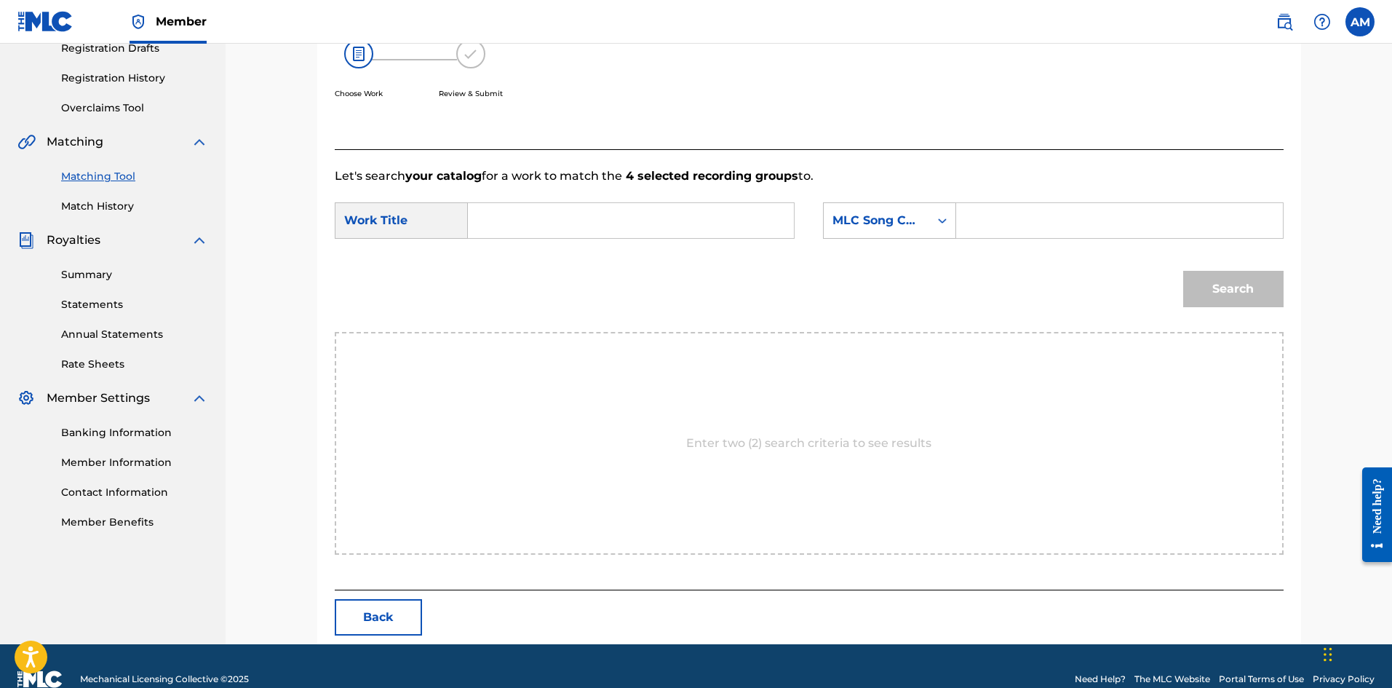
click at [573, 221] on input "Search Form" at bounding box center [630, 220] width 301 height 35
type input "[PERSON_NAME] CHANGE"
drag, startPoint x: 1052, startPoint y: 220, endPoint x: 1069, endPoint y: 223, distance: 17.8
click at [1052, 217] on input "Search Form" at bounding box center [1119, 220] width 301 height 35
type input "NV8Y29"
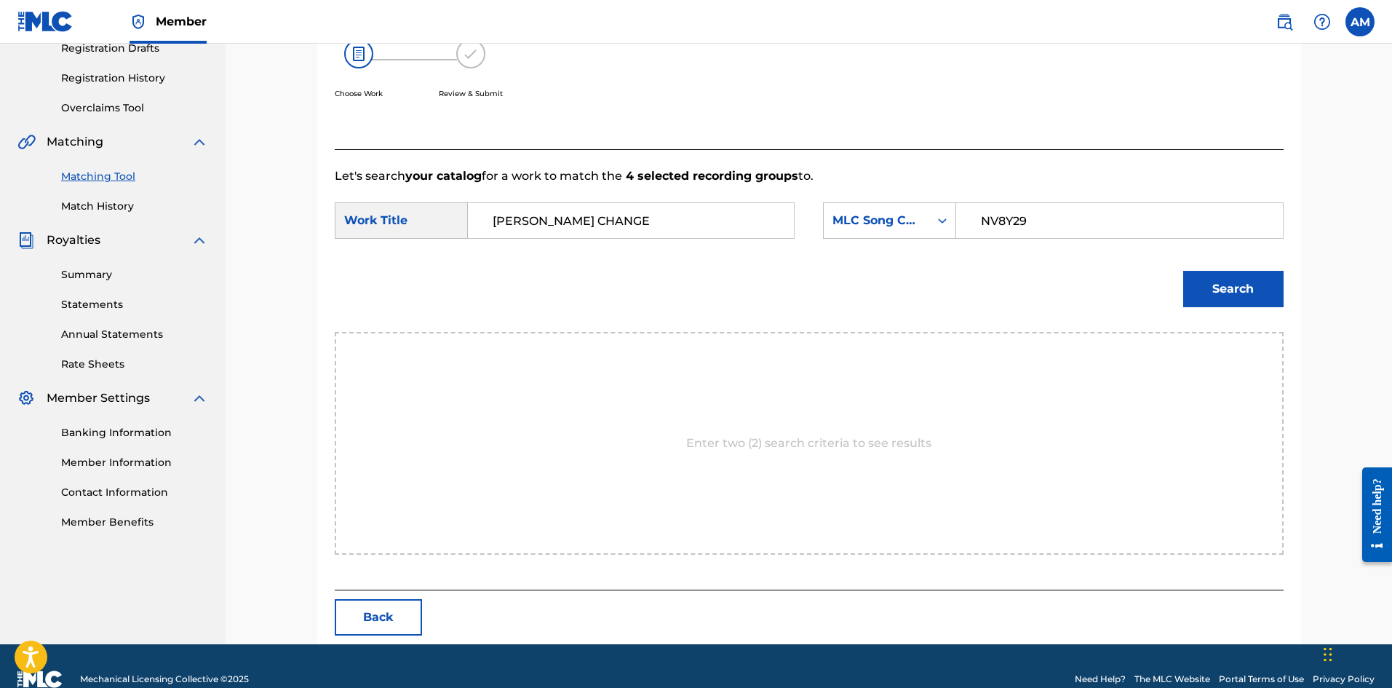
click at [1185, 277] on button "Search" at bounding box center [1233, 289] width 100 height 36
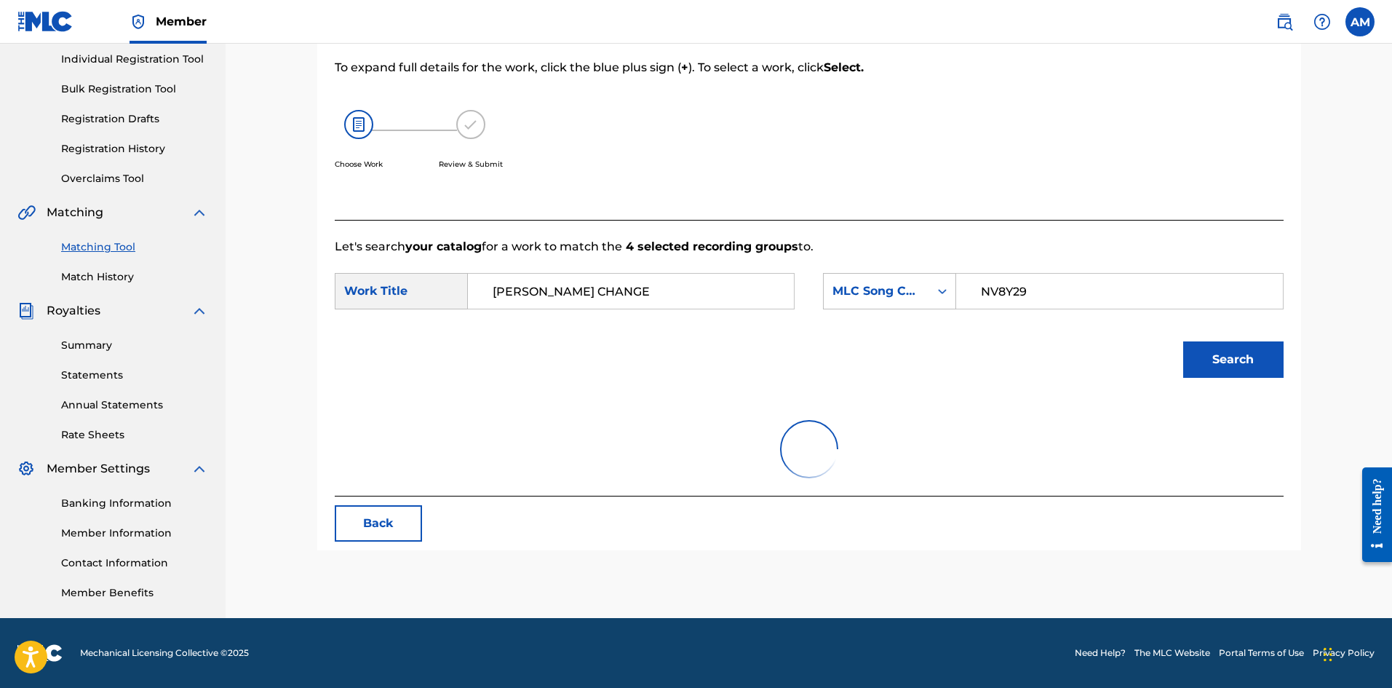
scroll to position [239, 0]
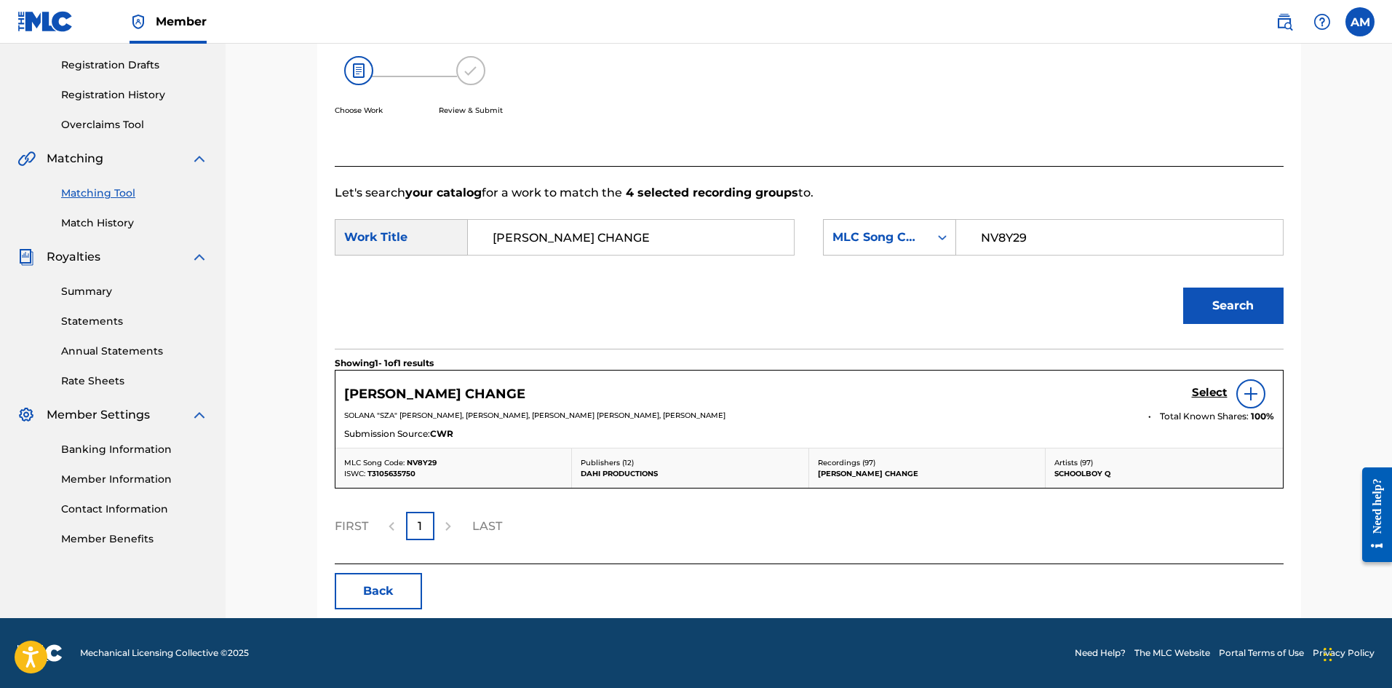
click at [1201, 389] on h5 "Select" at bounding box center [1210, 393] width 36 height 14
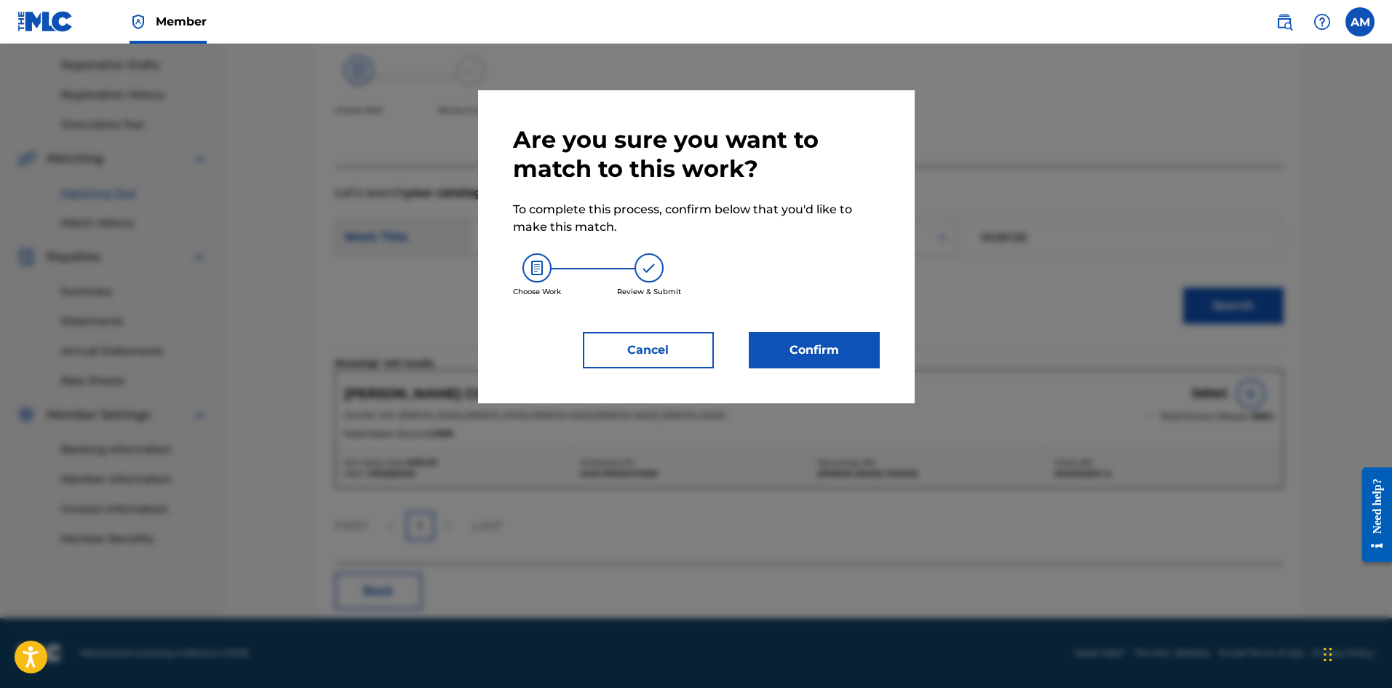
click at [810, 343] on button "Confirm" at bounding box center [814, 350] width 131 height 36
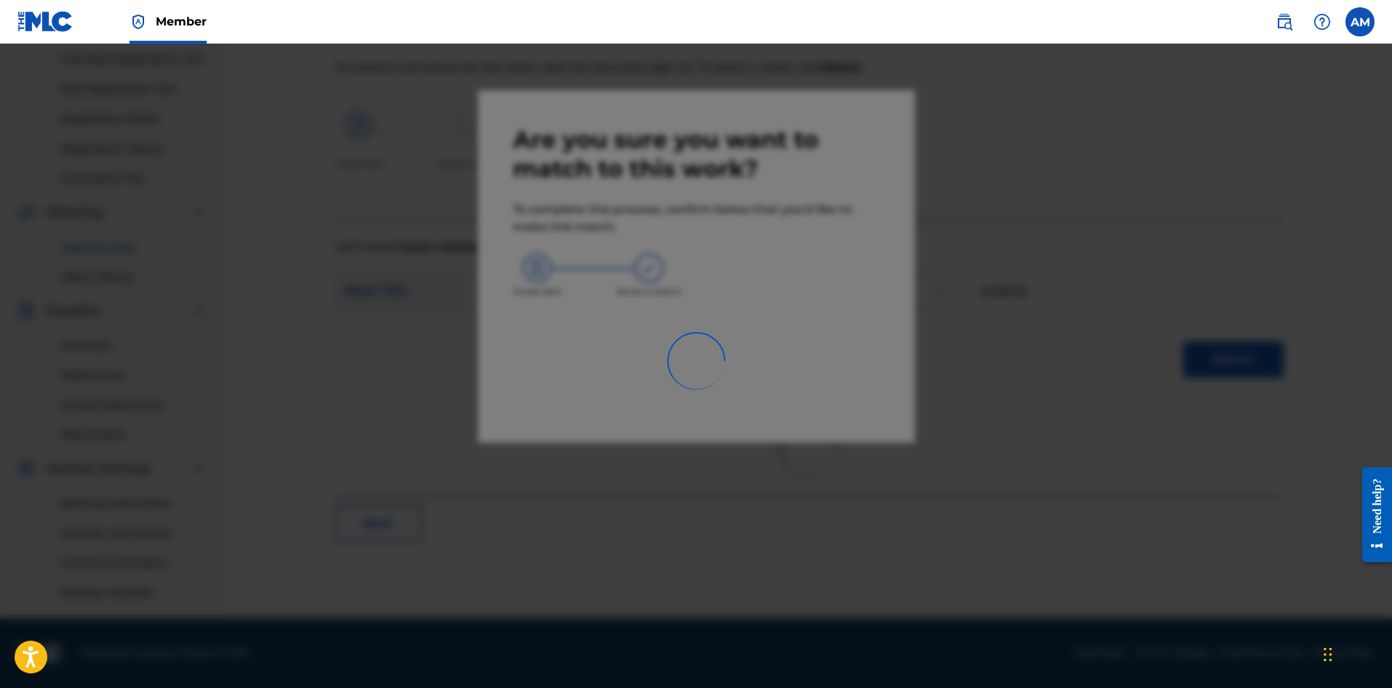
scroll to position [185, 0]
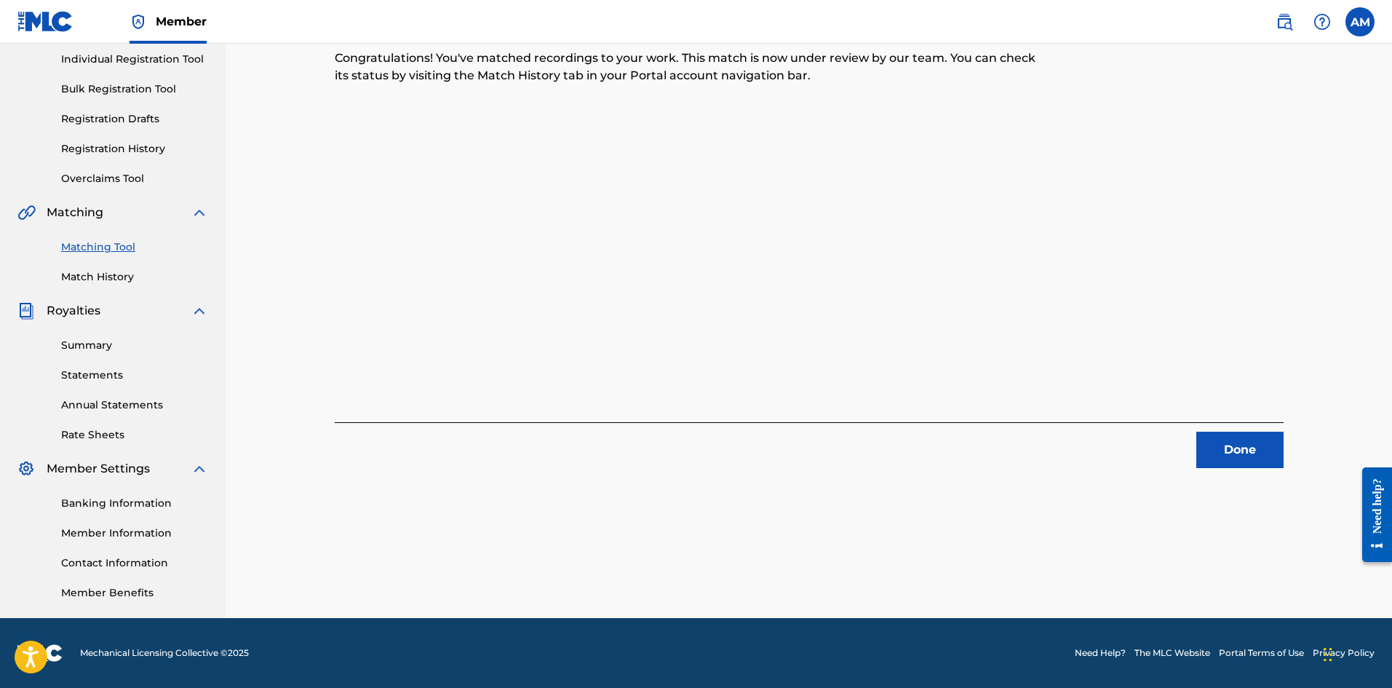
click at [1239, 442] on button "Done" at bounding box center [1239, 450] width 87 height 36
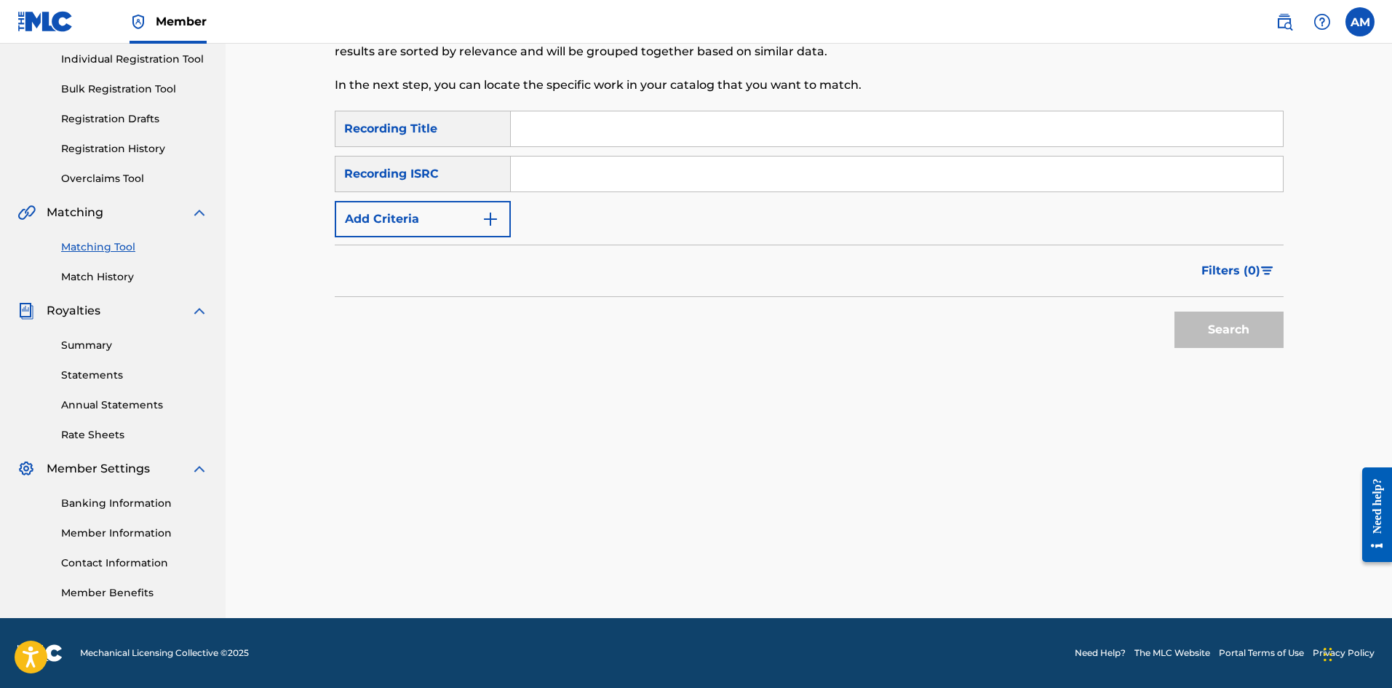
drag, startPoint x: 581, startPoint y: 183, endPoint x: 605, endPoint y: 185, distance: 23.4
click at [581, 183] on input "Search Form" at bounding box center [897, 173] width 772 height 35
type input "USSM11506740"
click at [1187, 327] on button "Search" at bounding box center [1229, 329] width 109 height 36
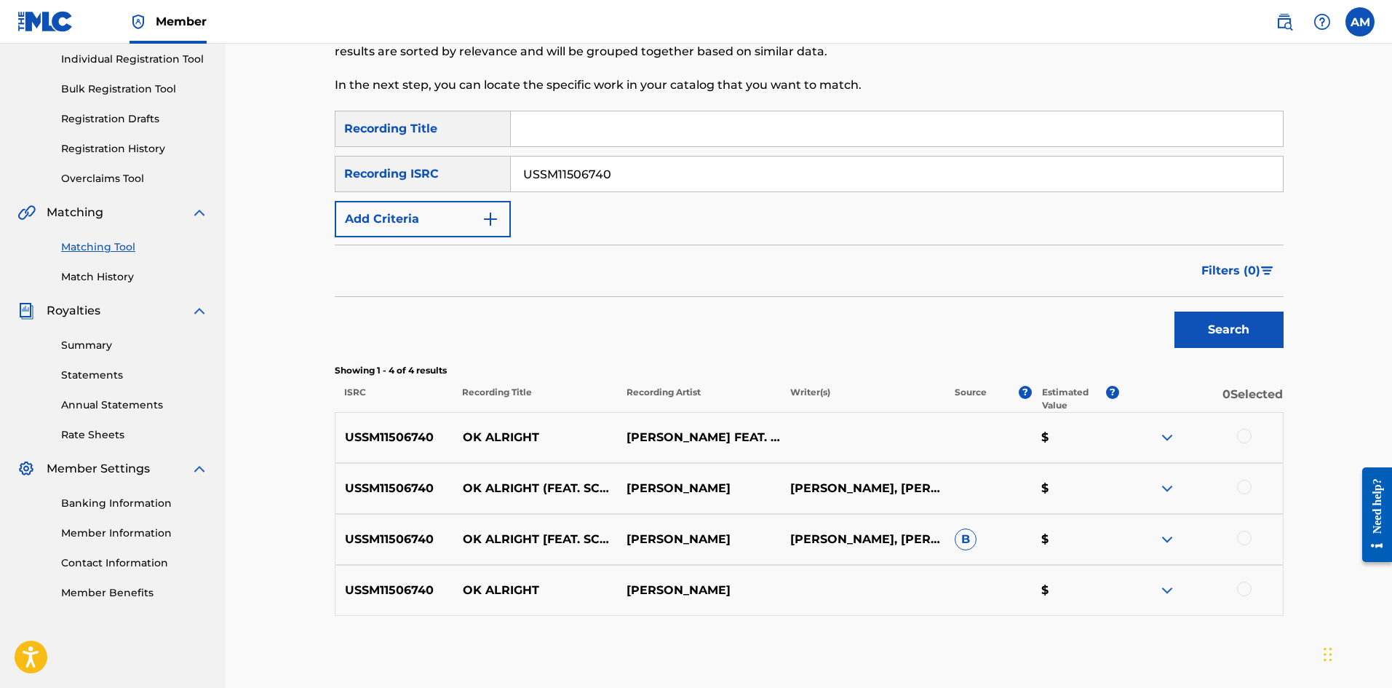
click at [738, 433] on p "[PERSON_NAME] FEAT. SCHOOLBOY Q" at bounding box center [699, 437] width 164 height 17
click at [1239, 435] on div at bounding box center [1244, 436] width 15 height 15
click at [1248, 487] on div at bounding box center [1244, 487] width 15 height 15
click at [1245, 537] on div at bounding box center [1244, 538] width 15 height 15
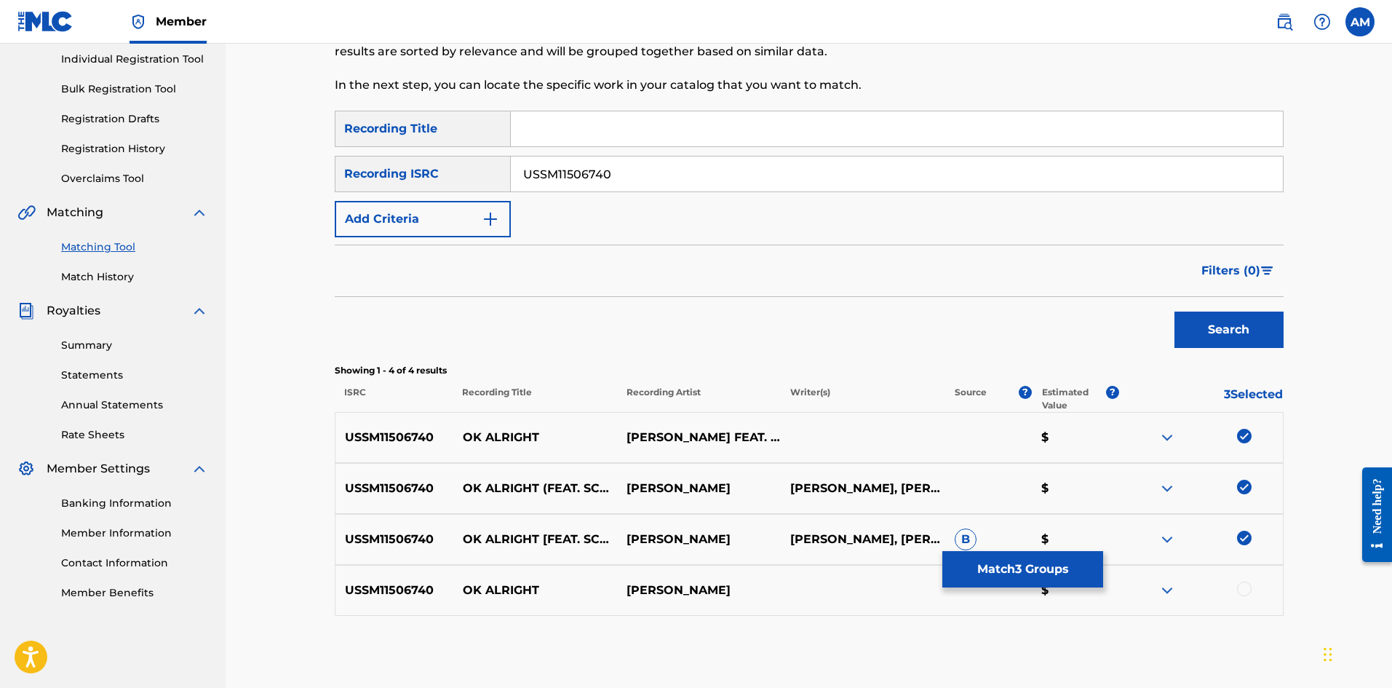
click at [1247, 589] on div at bounding box center [1244, 588] width 15 height 15
click at [1063, 587] on button "Match 4 Groups" at bounding box center [1022, 569] width 161 height 36
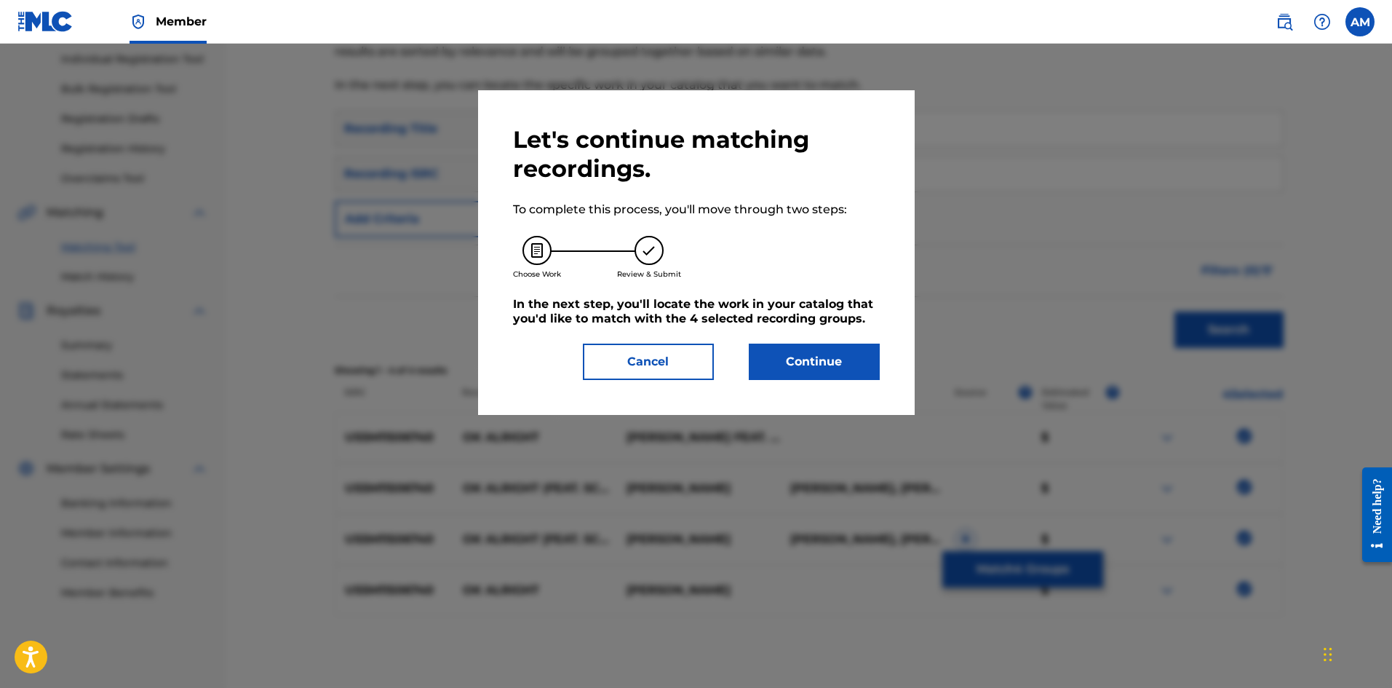
drag, startPoint x: 799, startPoint y: 356, endPoint x: 84, endPoint y: 339, distance: 715.6
click at [781, 356] on button "Continue" at bounding box center [814, 361] width 131 height 36
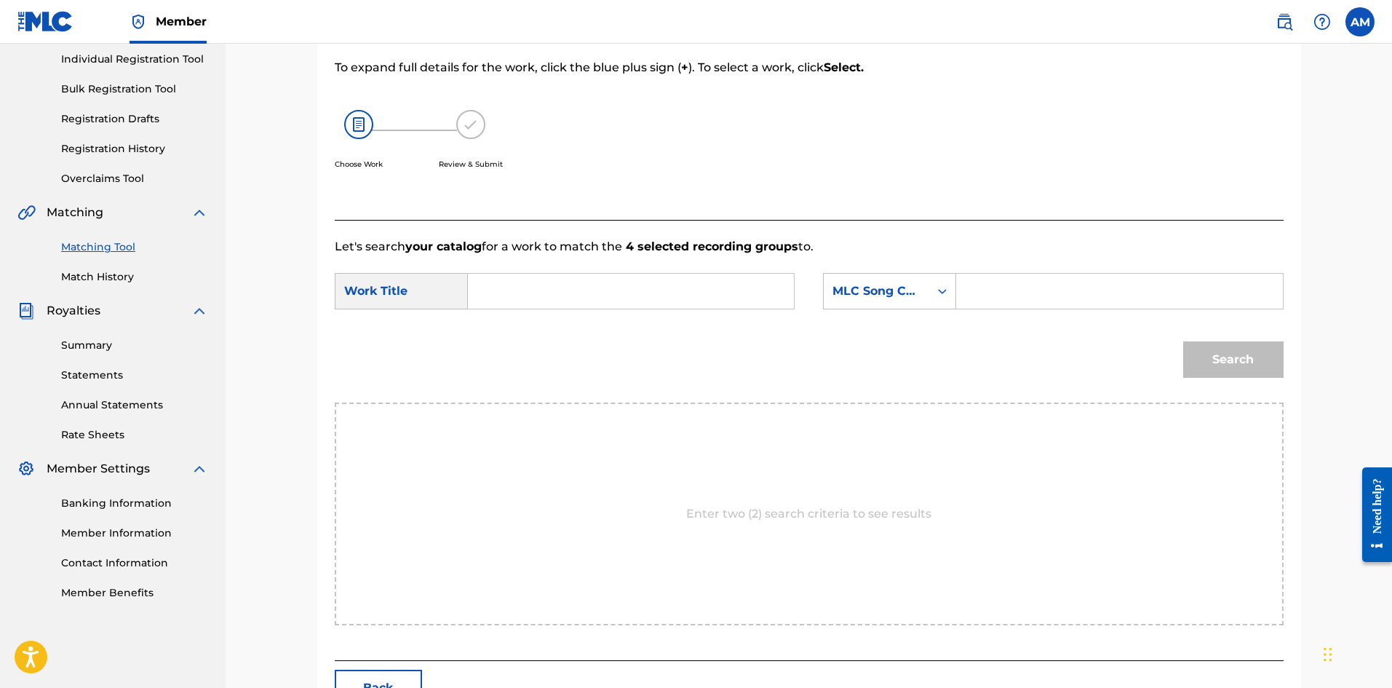
click at [533, 293] on input "Search Form" at bounding box center [630, 291] width 301 height 35
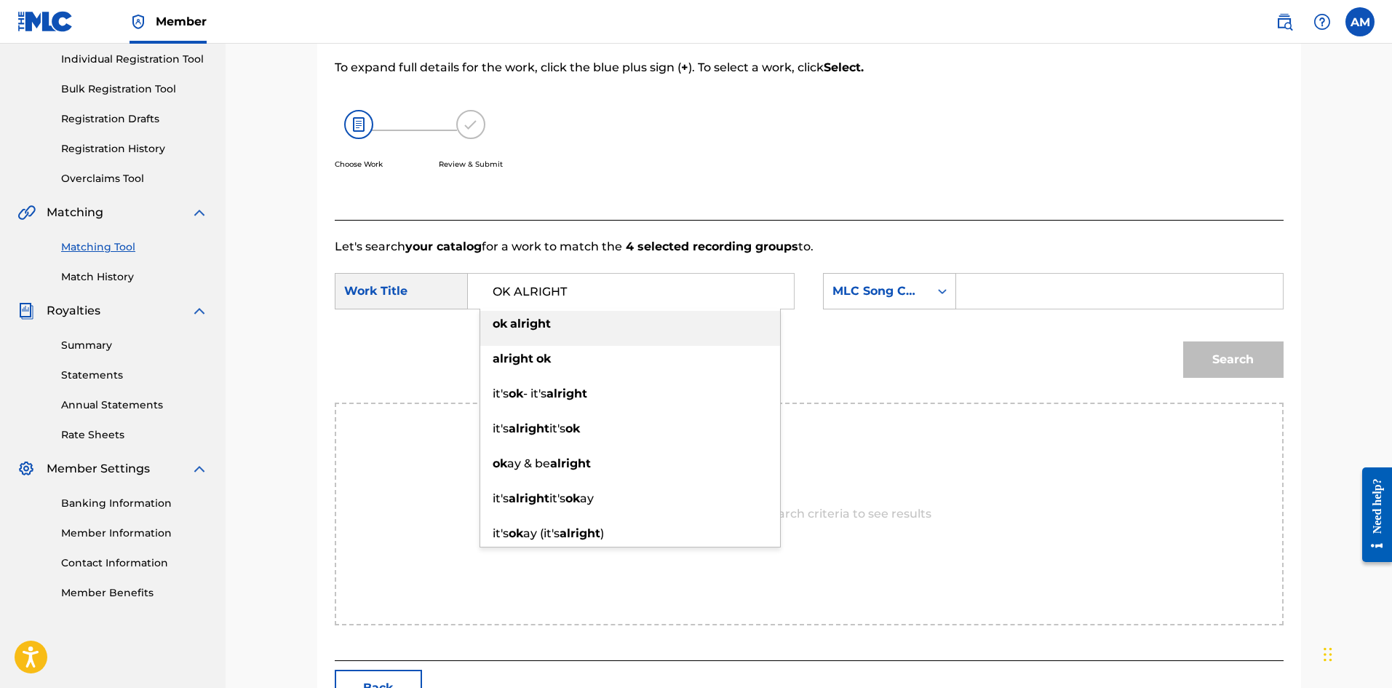
type input "OK ALRIGHT"
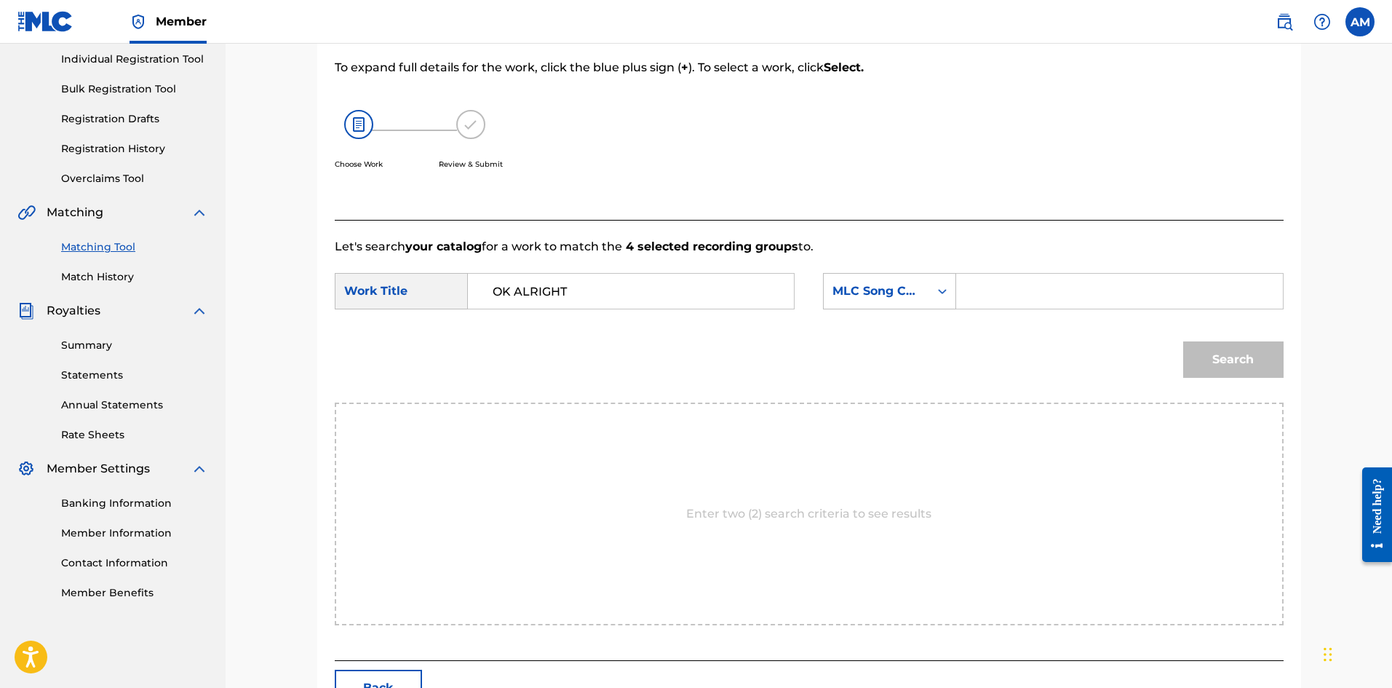
drag, startPoint x: 1080, startPoint y: 285, endPoint x: 1134, endPoint y: 306, distance: 58.1
click at [1080, 285] on input "Search Form" at bounding box center [1119, 291] width 301 height 35
type input "OV80IT"
click at [1223, 349] on button "Search" at bounding box center [1233, 359] width 100 height 36
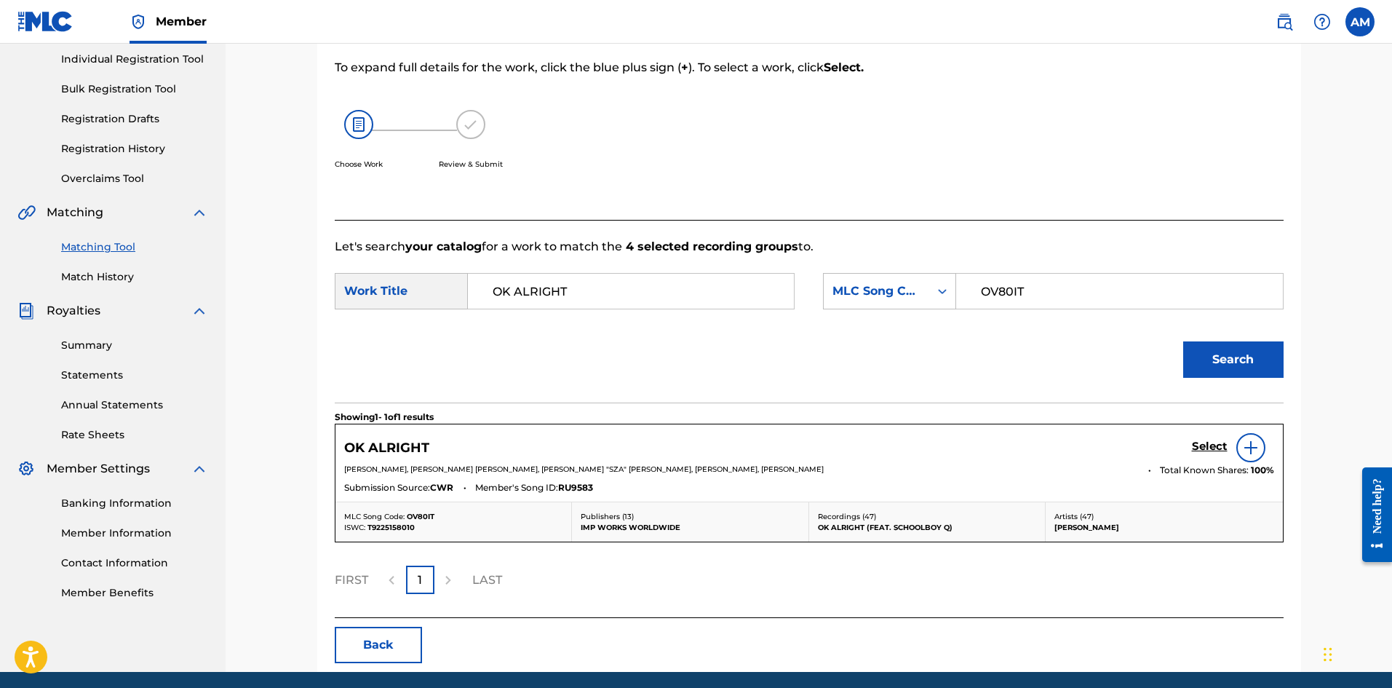
click at [1207, 441] on h5 "Select" at bounding box center [1210, 447] width 36 height 14
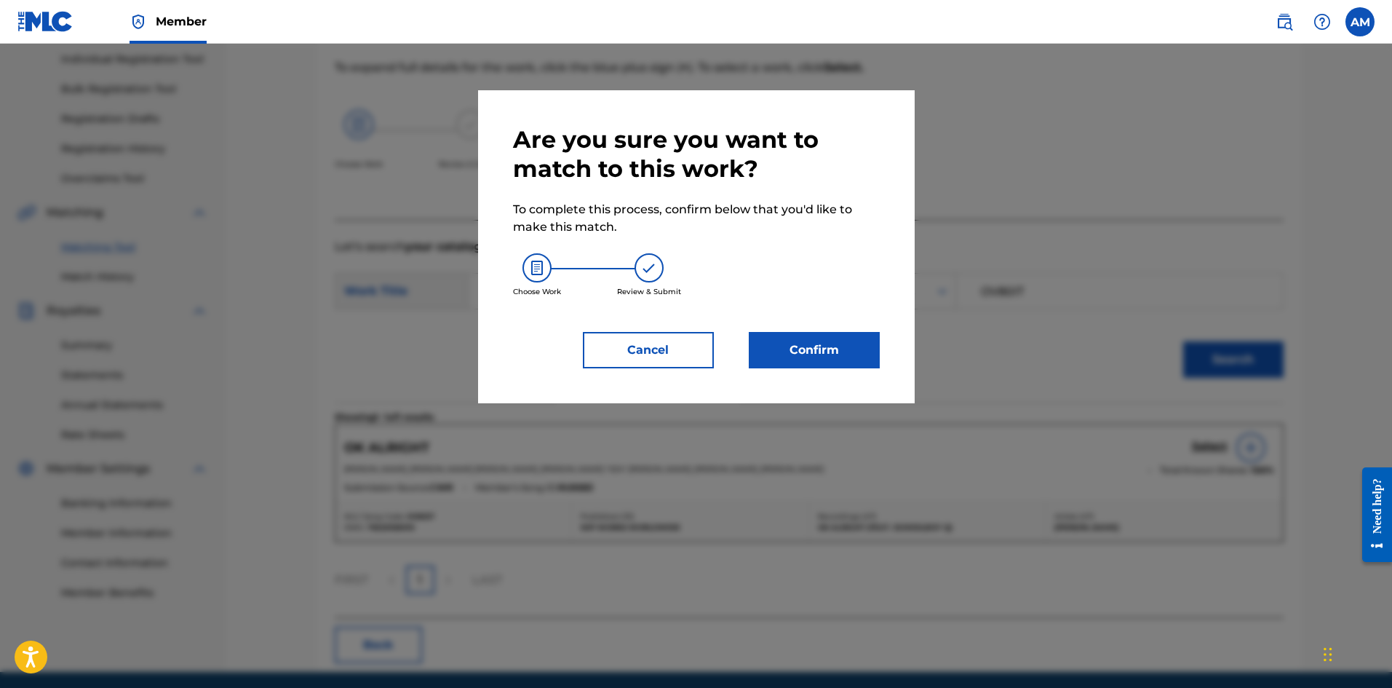
click at [825, 349] on button "Confirm" at bounding box center [814, 350] width 131 height 36
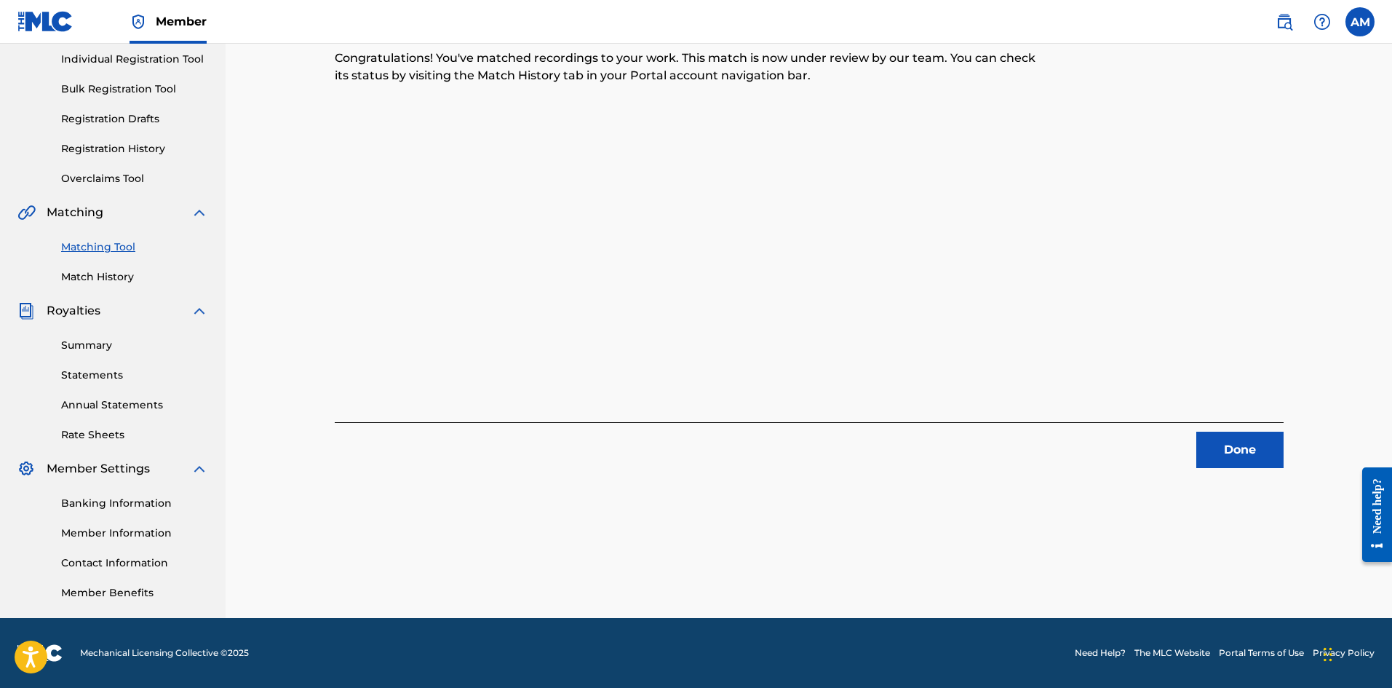
drag, startPoint x: 1228, startPoint y: 440, endPoint x: 1127, endPoint y: 393, distance: 110.7
click at [1226, 440] on button "Done" at bounding box center [1239, 450] width 87 height 36
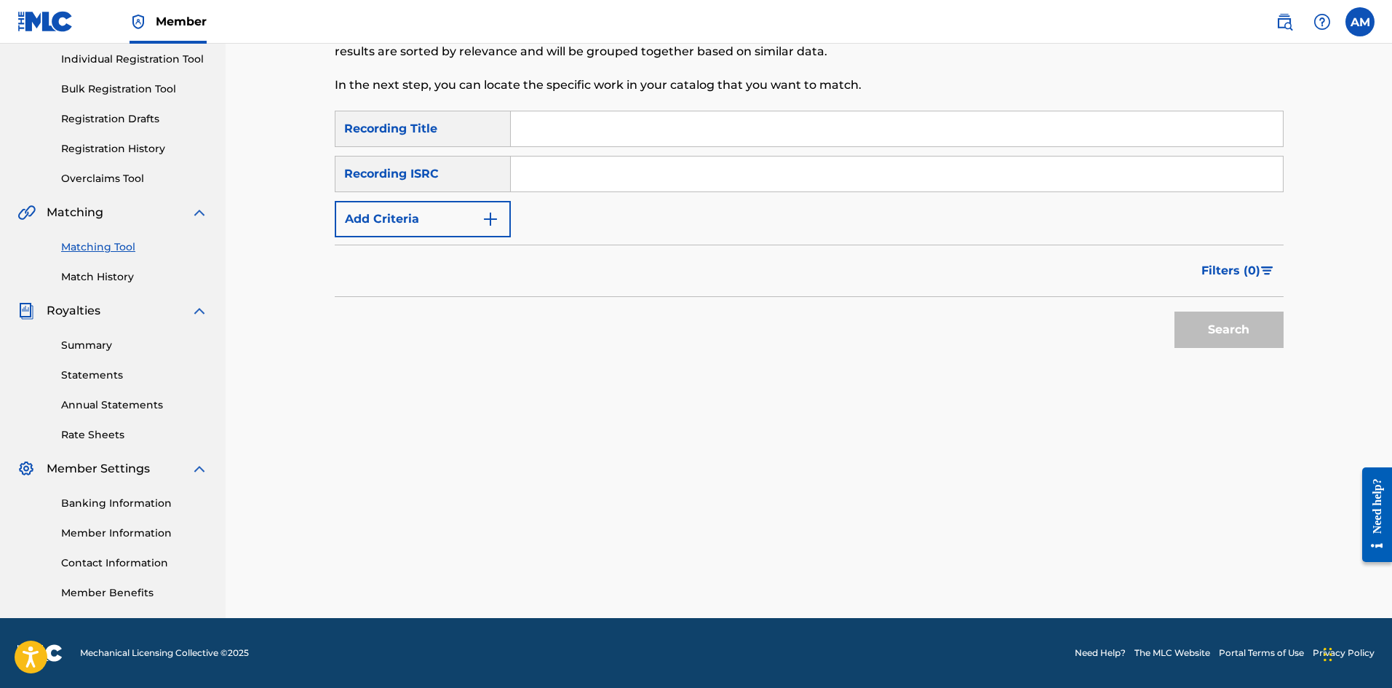
drag, startPoint x: 571, startPoint y: 170, endPoint x: 823, endPoint y: 228, distance: 259.0
click at [571, 170] on input "Search Form" at bounding box center [897, 173] width 772 height 35
type input "TCABW1406852"
click at [1206, 324] on button "Search" at bounding box center [1229, 329] width 109 height 36
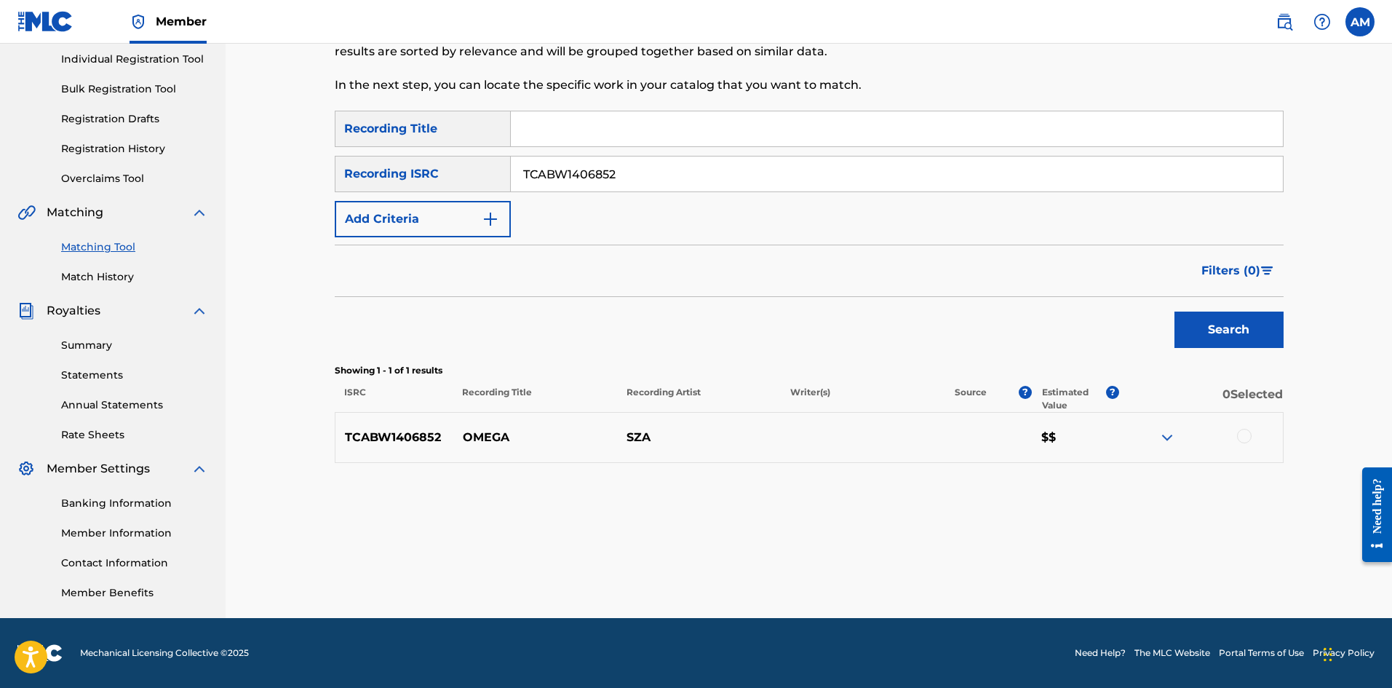
click at [1239, 439] on div at bounding box center [1244, 436] width 15 height 15
click at [1026, 572] on button "Match 1 Group" at bounding box center [1022, 569] width 161 height 36
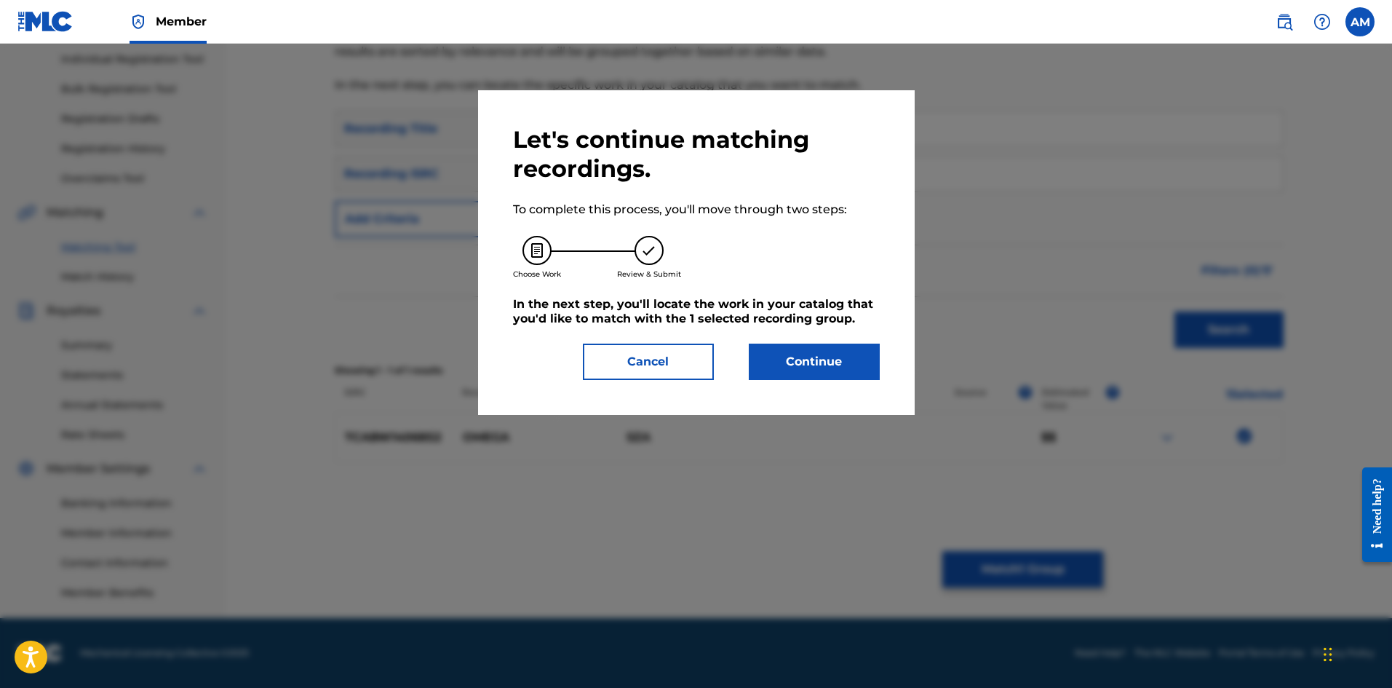
click at [781, 362] on button "Continue" at bounding box center [814, 361] width 131 height 36
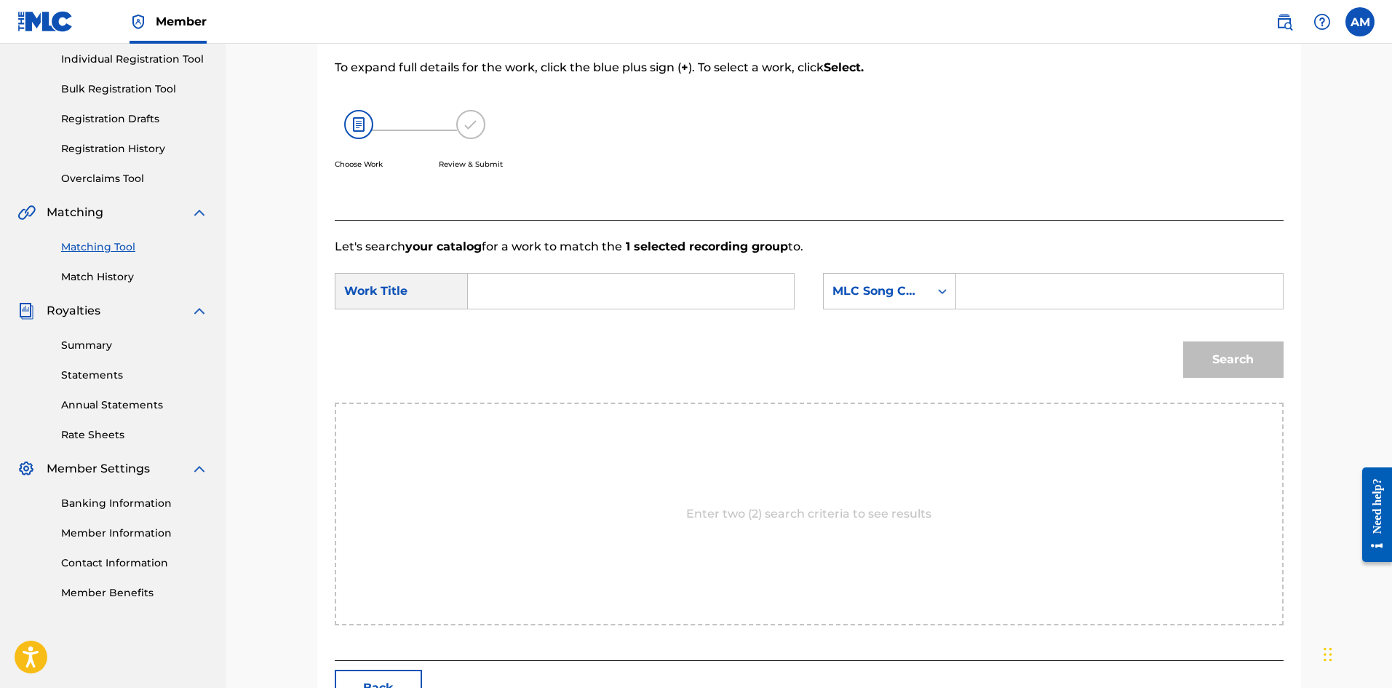
click at [525, 291] on input "Search Form" at bounding box center [630, 291] width 301 height 35
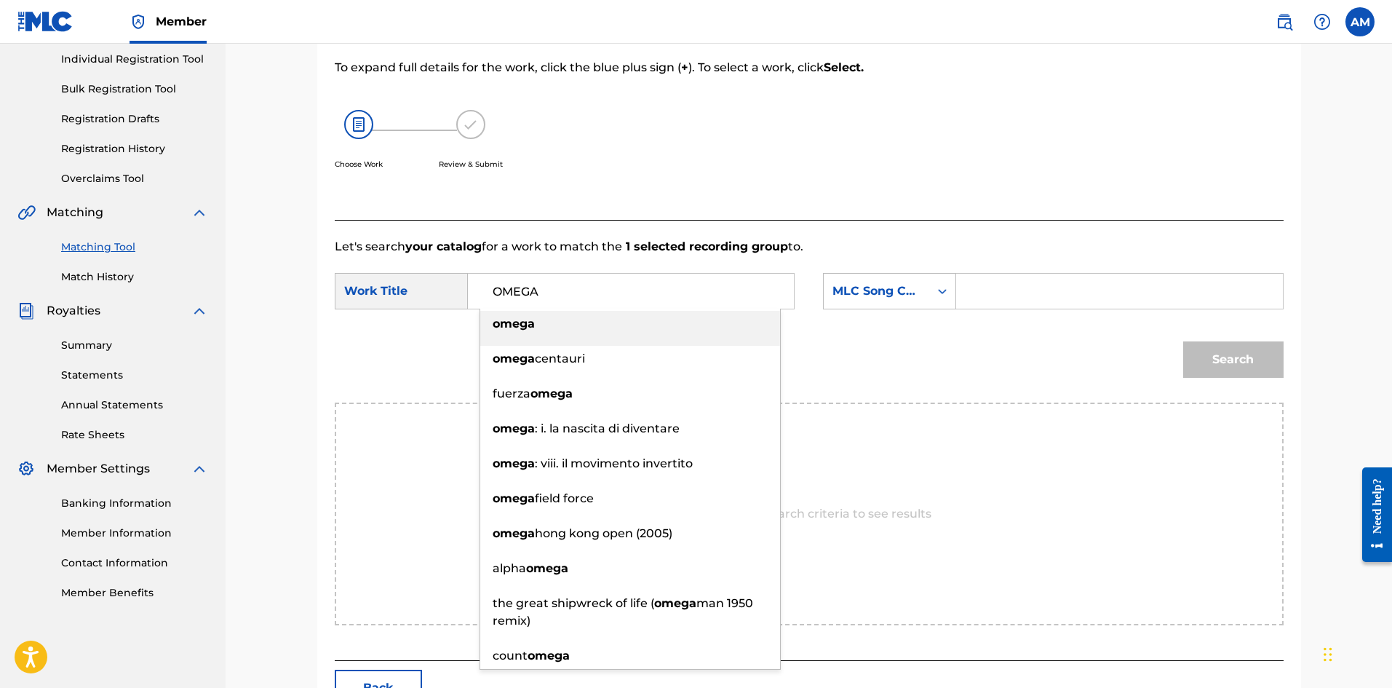
type input "OMEGA"
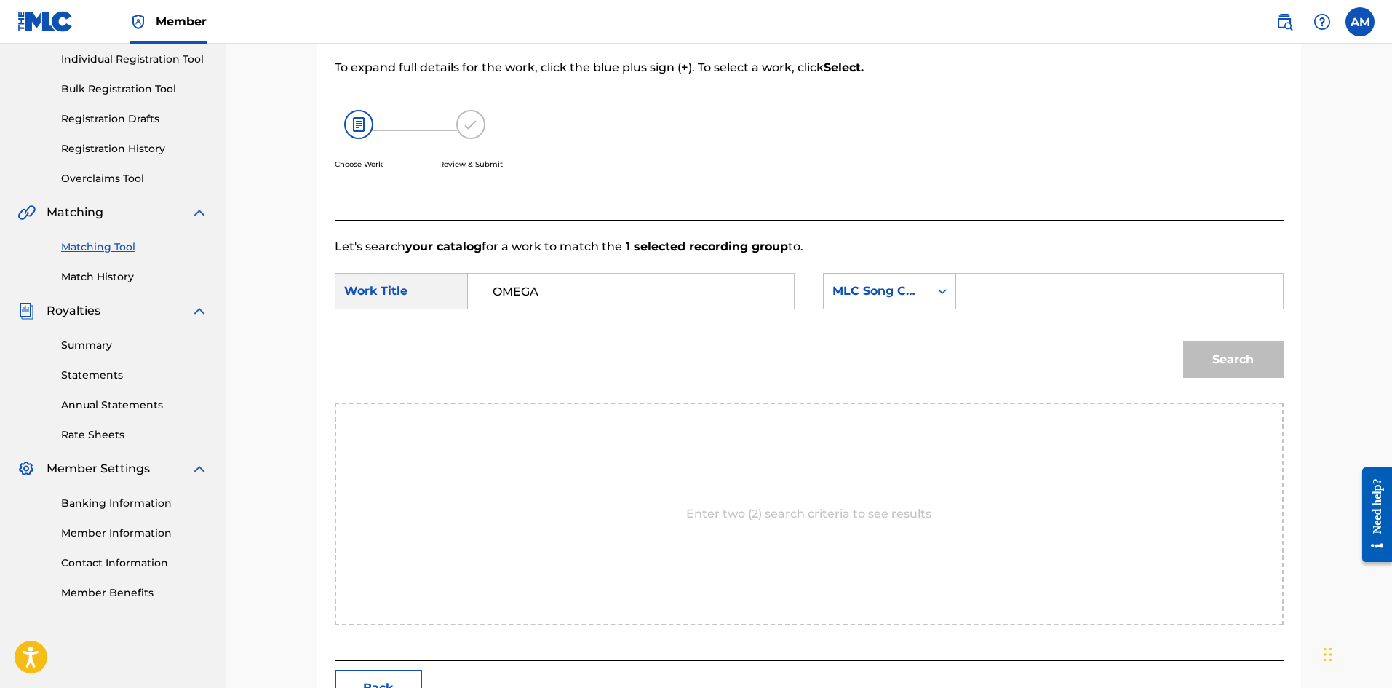
drag, startPoint x: 1014, startPoint y: 287, endPoint x: 1061, endPoint y: 306, distance: 50.9
click at [1014, 287] on input "Search Form" at bounding box center [1119, 291] width 301 height 35
type input "OV9G6L"
click at [1191, 352] on button "Search" at bounding box center [1233, 359] width 100 height 36
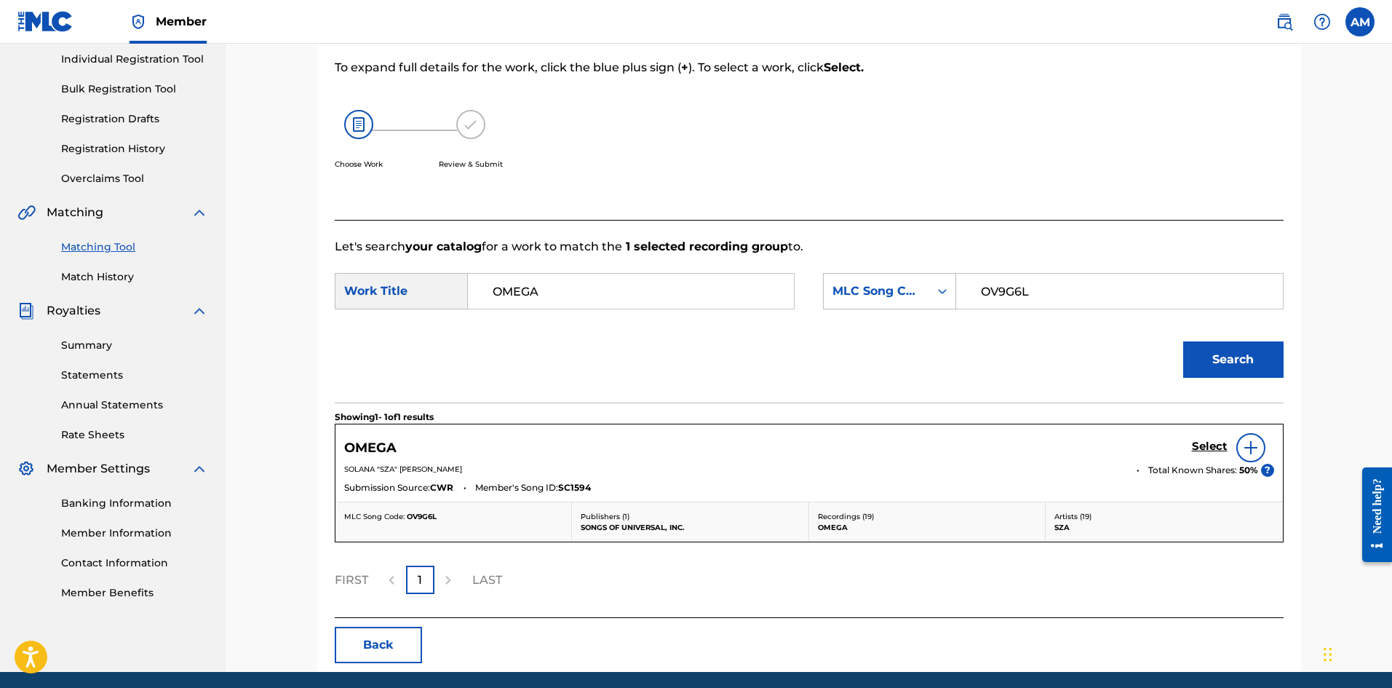
click at [1217, 442] on h5 "Select" at bounding box center [1210, 447] width 36 height 14
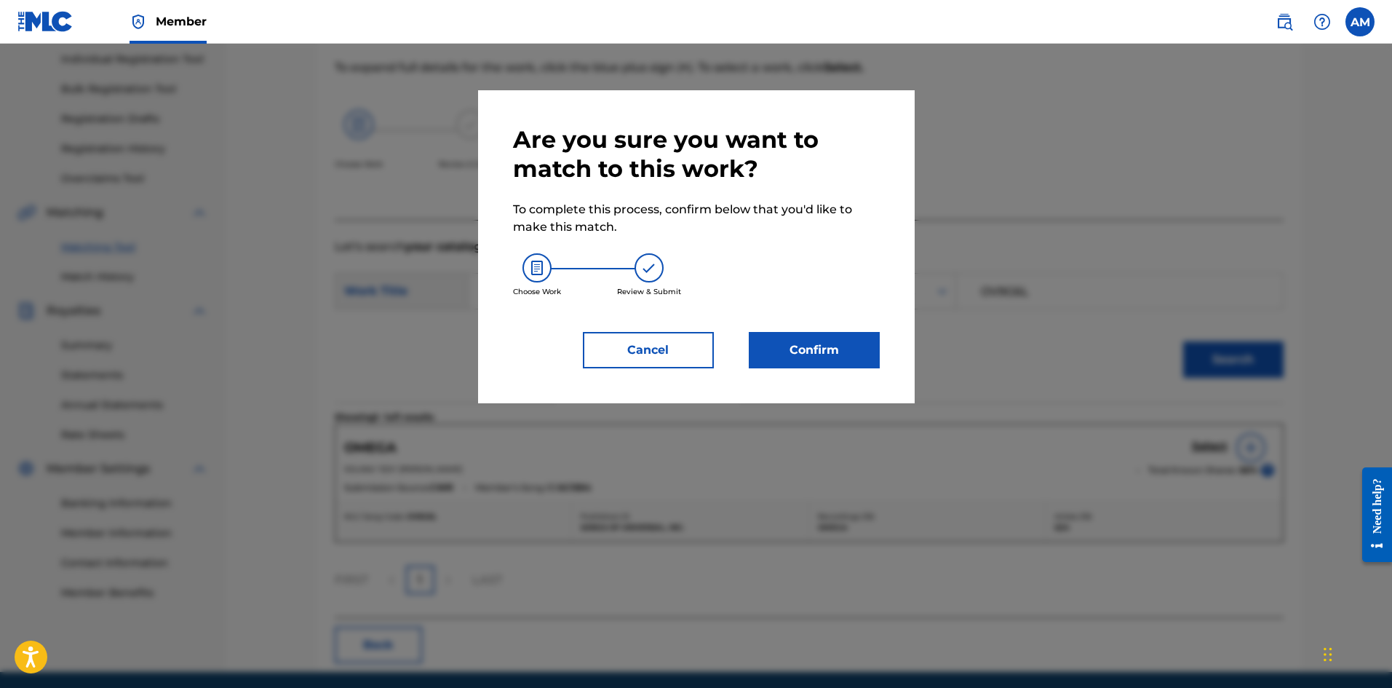
drag, startPoint x: 806, startPoint y: 343, endPoint x: 790, endPoint y: 342, distance: 15.4
click at [790, 342] on button "Confirm" at bounding box center [814, 350] width 131 height 36
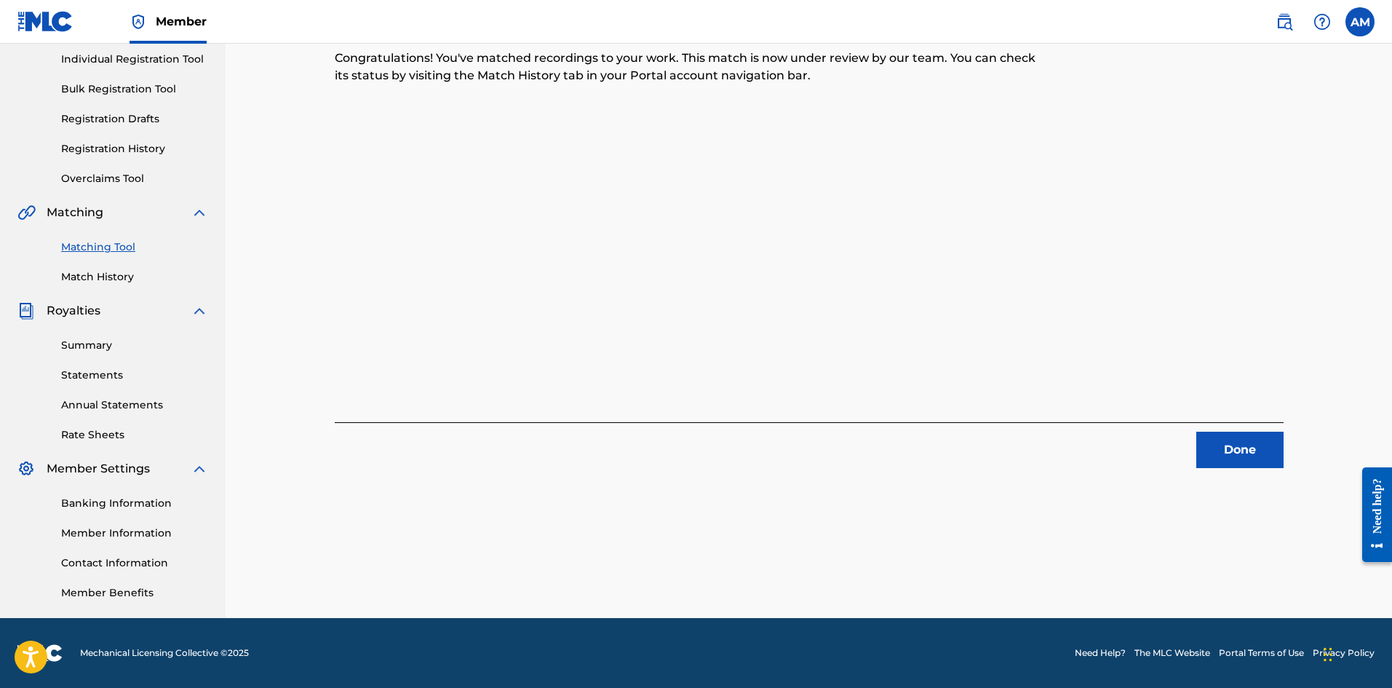
click at [1261, 461] on button "Done" at bounding box center [1239, 450] width 87 height 36
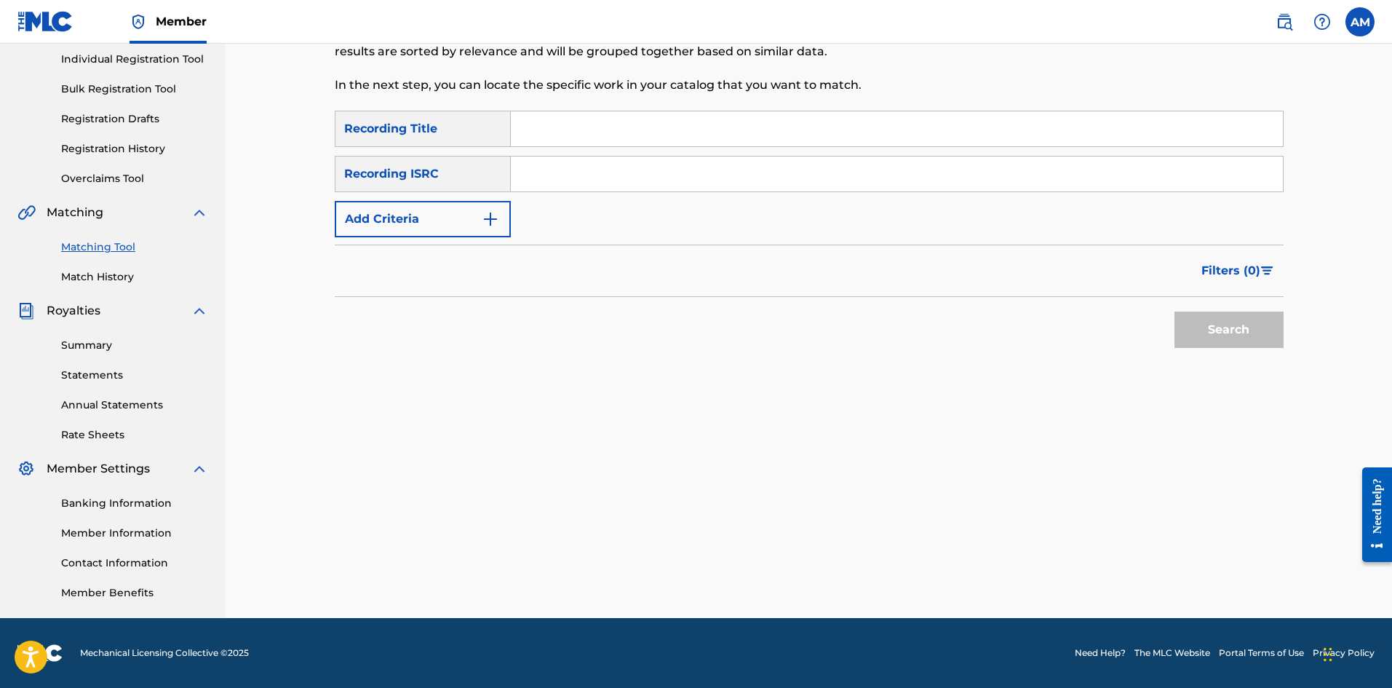
click at [566, 176] on input "Search Form" at bounding box center [897, 173] width 772 height 35
type input "USQX91901047"
click at [1233, 344] on button "Search" at bounding box center [1229, 329] width 109 height 36
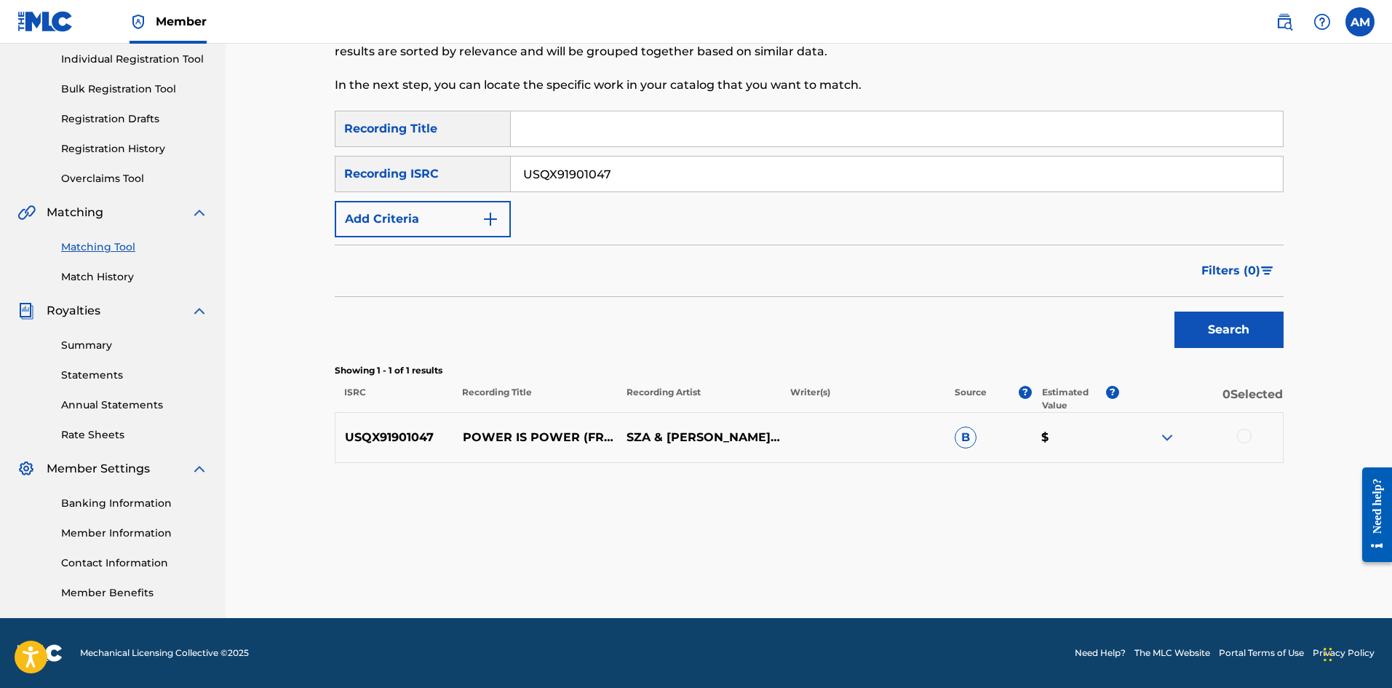
click at [1241, 434] on div at bounding box center [1244, 436] width 15 height 15
click at [1036, 558] on button "Match 1 Group" at bounding box center [1022, 569] width 161 height 36
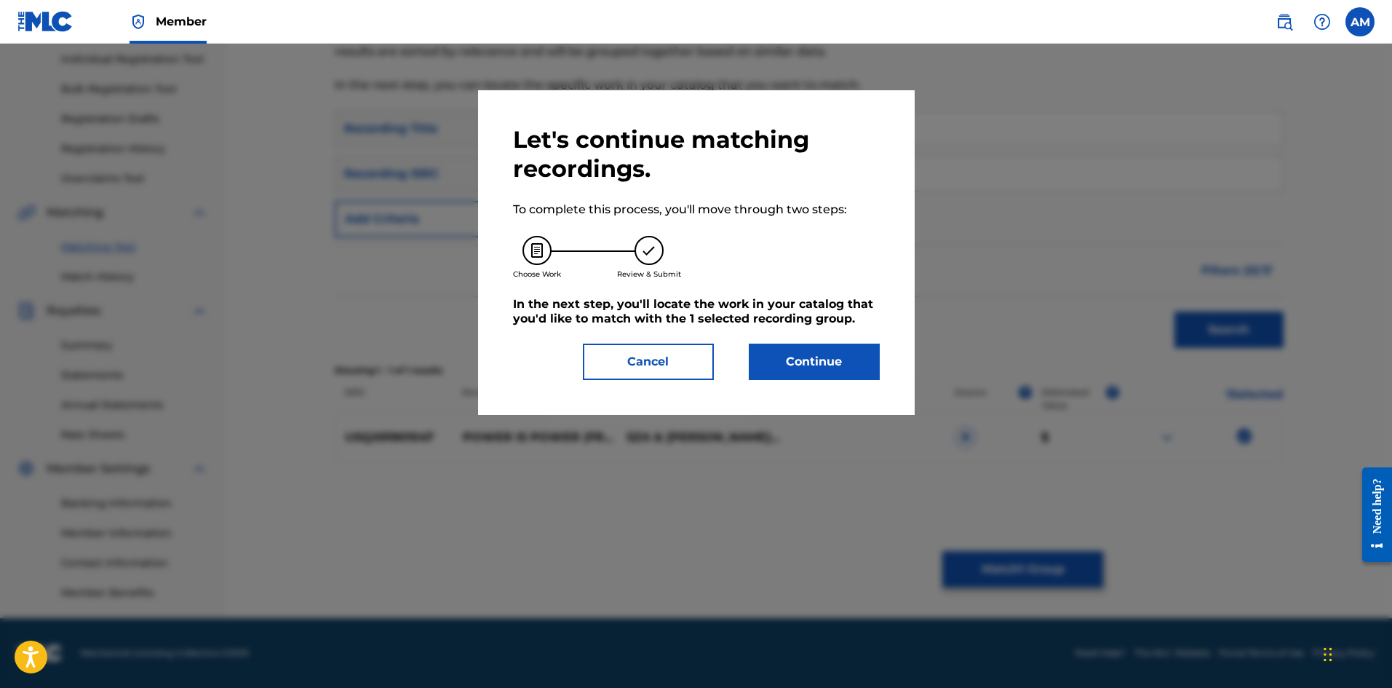
drag, startPoint x: 789, startPoint y: 346, endPoint x: 198, endPoint y: 377, distance: 591.7
click at [782, 346] on button "Continue" at bounding box center [814, 361] width 131 height 36
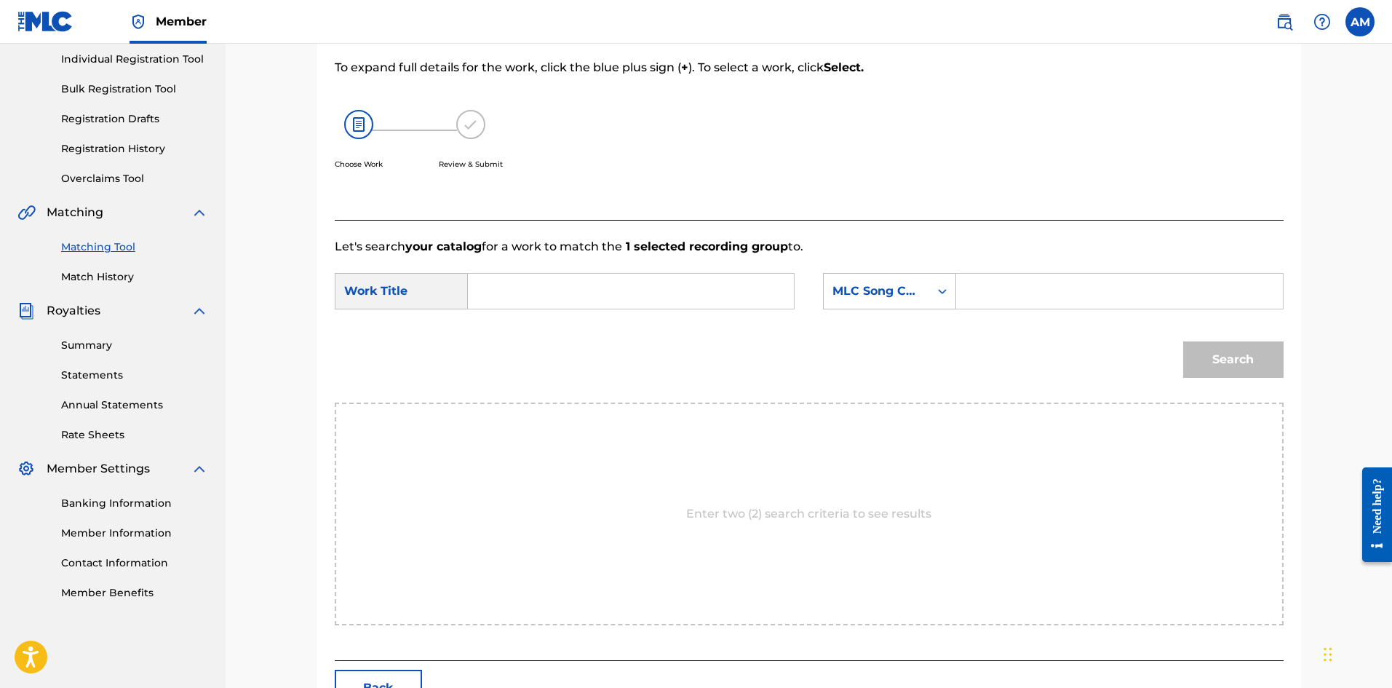
click at [529, 294] on input "Search Form" at bounding box center [630, 291] width 301 height 35
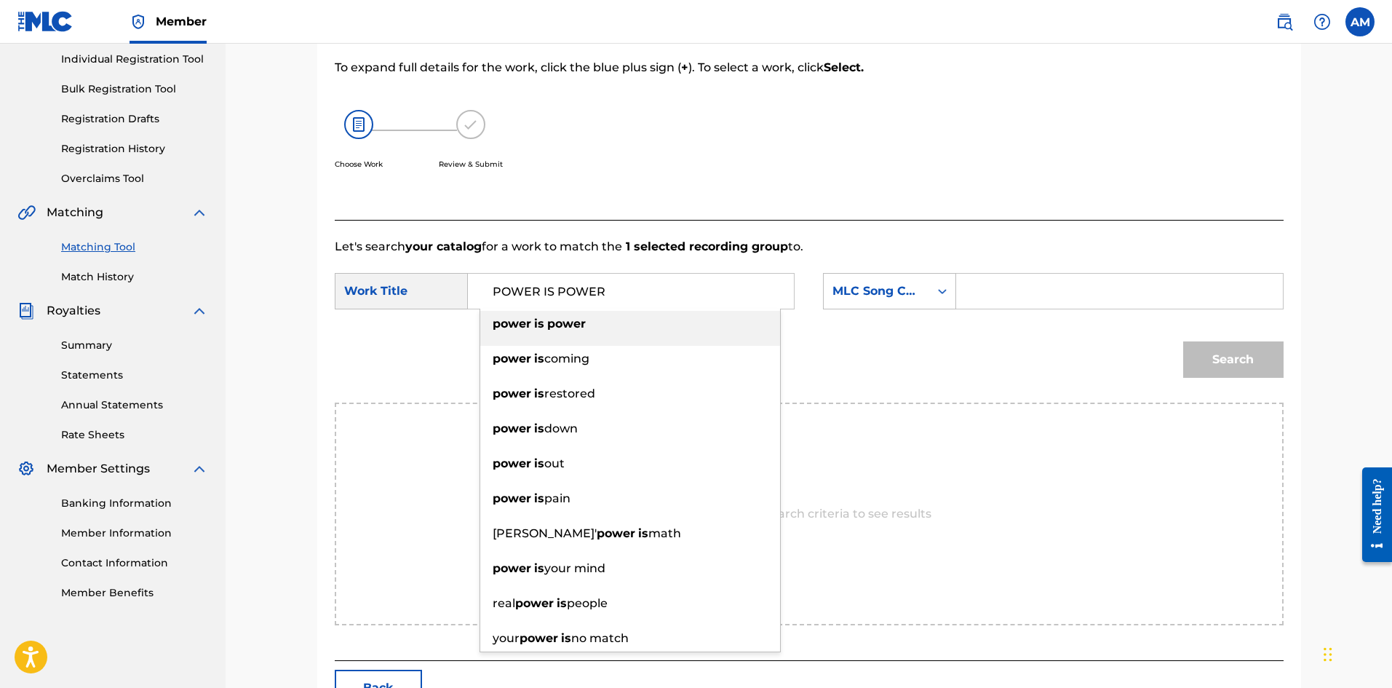
type input "POWER IS POWER"
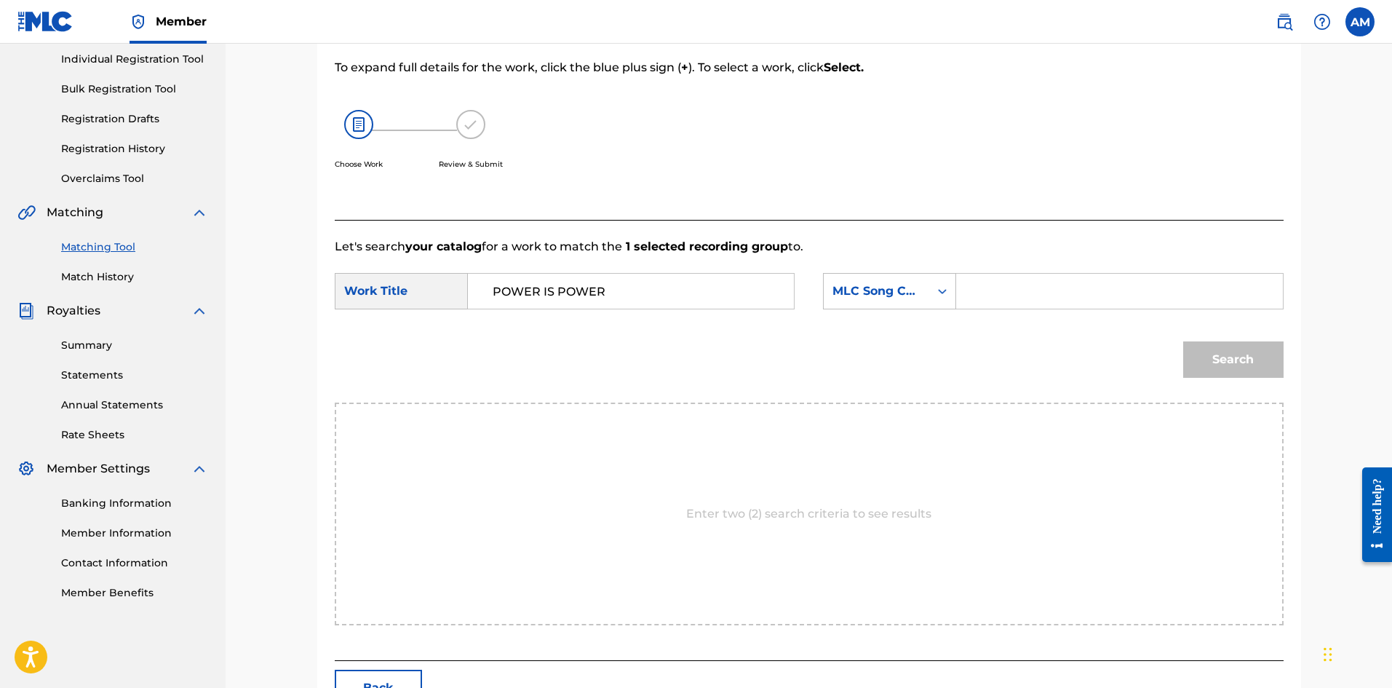
drag, startPoint x: 1036, startPoint y: 295, endPoint x: 1074, endPoint y: 309, distance: 41.0
click at [1036, 295] on input "Search Form" at bounding box center [1119, 291] width 301 height 35
type input "PA297L"
click at [1186, 359] on button "Search" at bounding box center [1233, 359] width 100 height 36
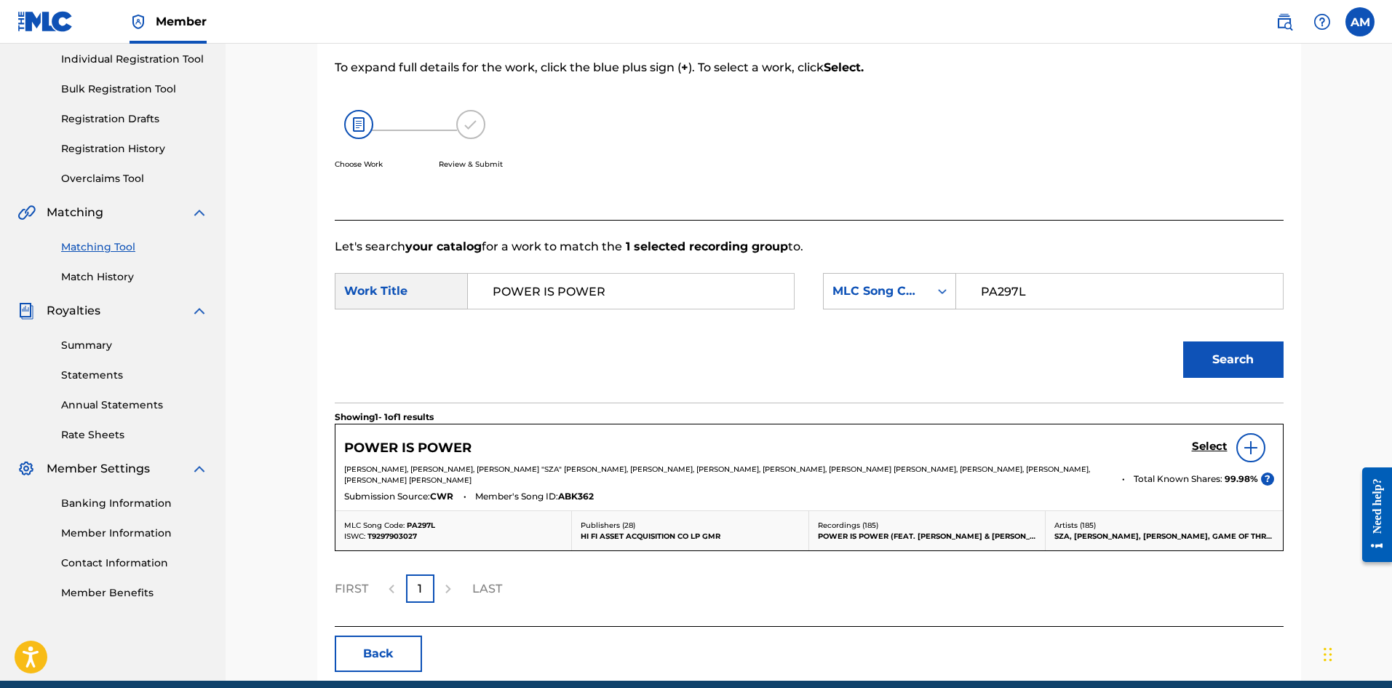
click at [1216, 445] on h5 "Select" at bounding box center [1210, 447] width 36 height 14
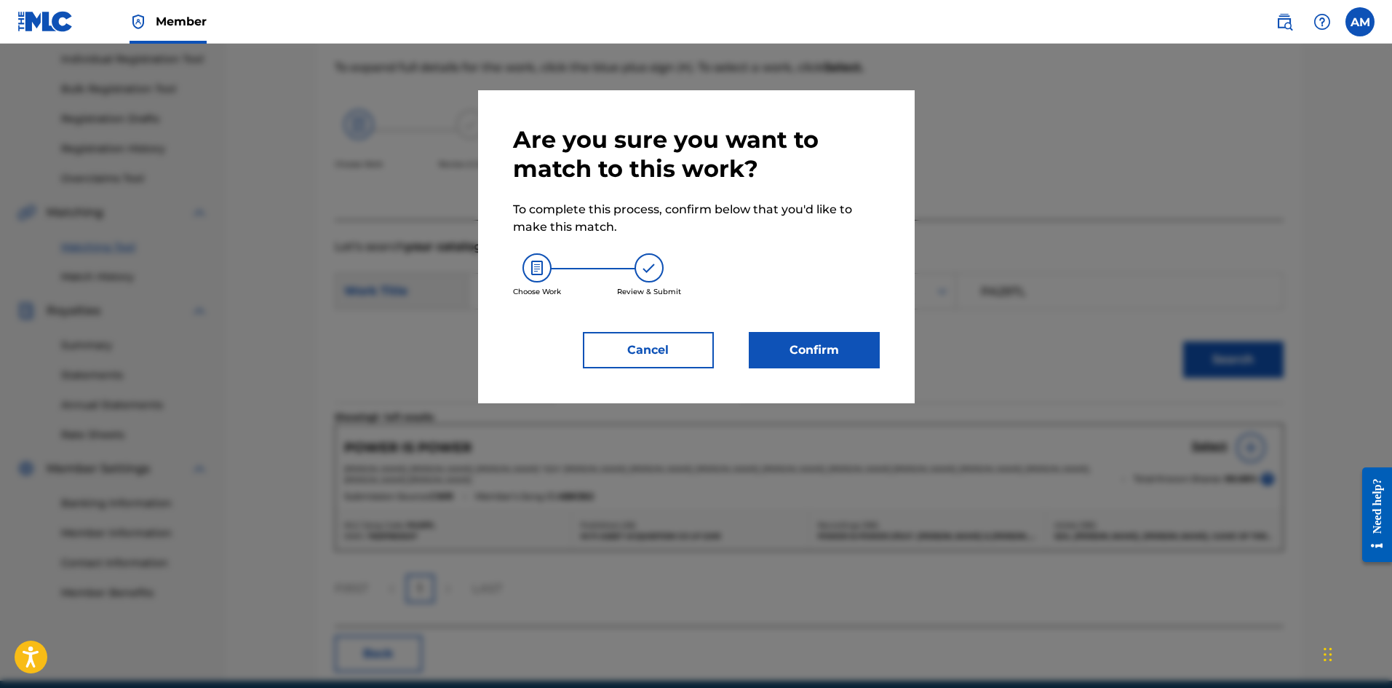
click at [825, 351] on button "Confirm" at bounding box center [814, 350] width 131 height 36
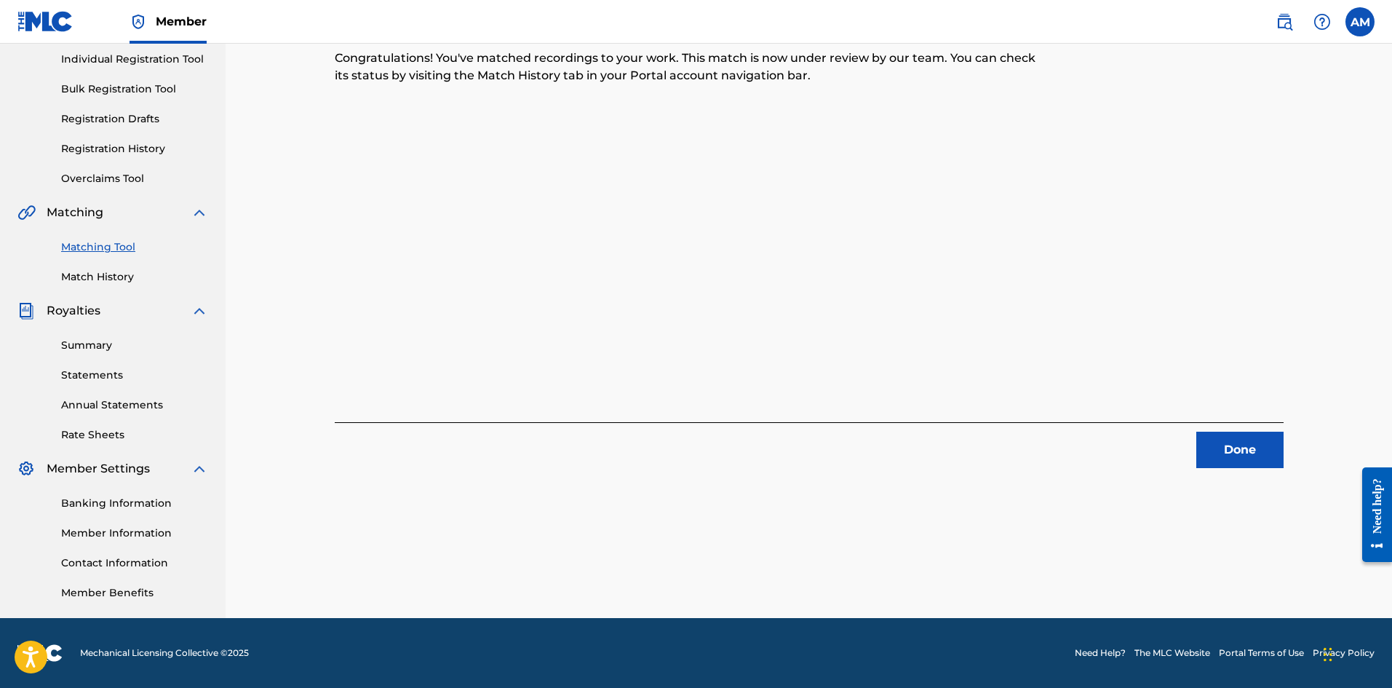
drag, startPoint x: 1229, startPoint y: 458, endPoint x: 1200, endPoint y: 447, distance: 31.1
click at [1229, 458] on button "Done" at bounding box center [1239, 450] width 87 height 36
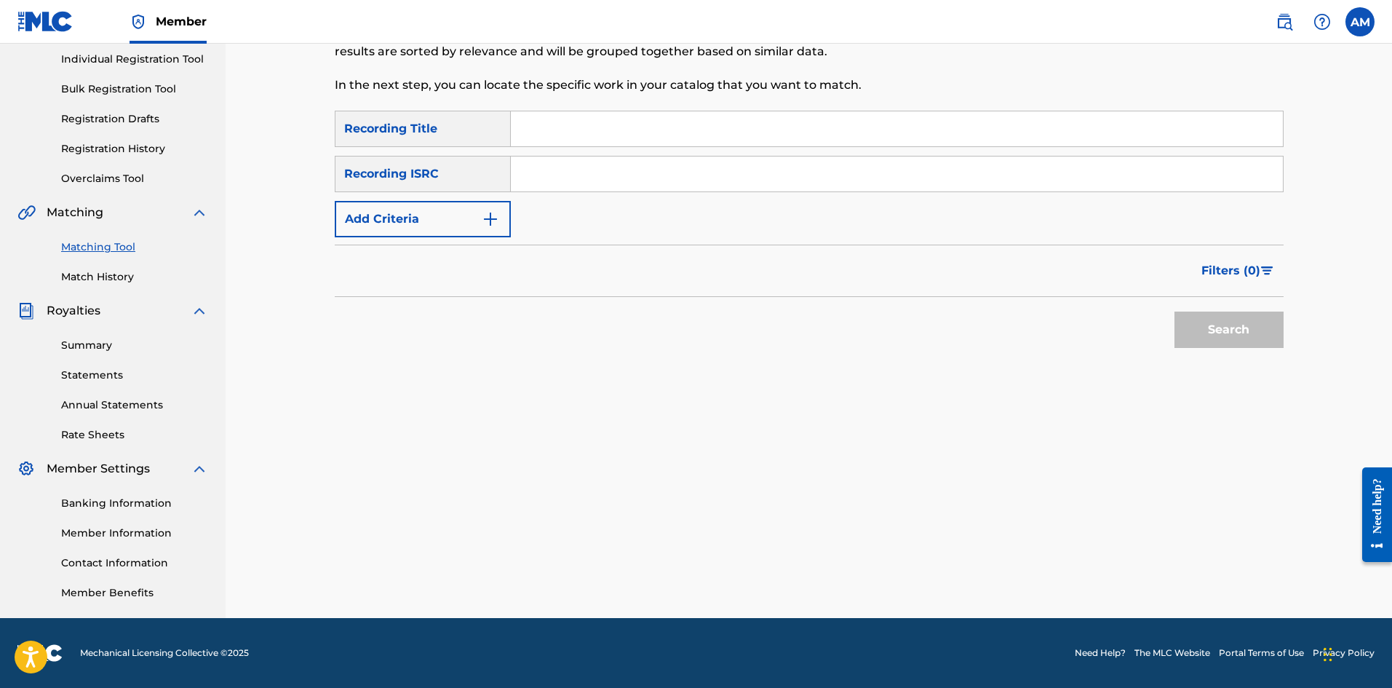
click at [607, 162] on input "Search Form" at bounding box center [897, 173] width 772 height 35
type input "USRC11701130"
click at [1222, 329] on button "Search" at bounding box center [1229, 329] width 109 height 36
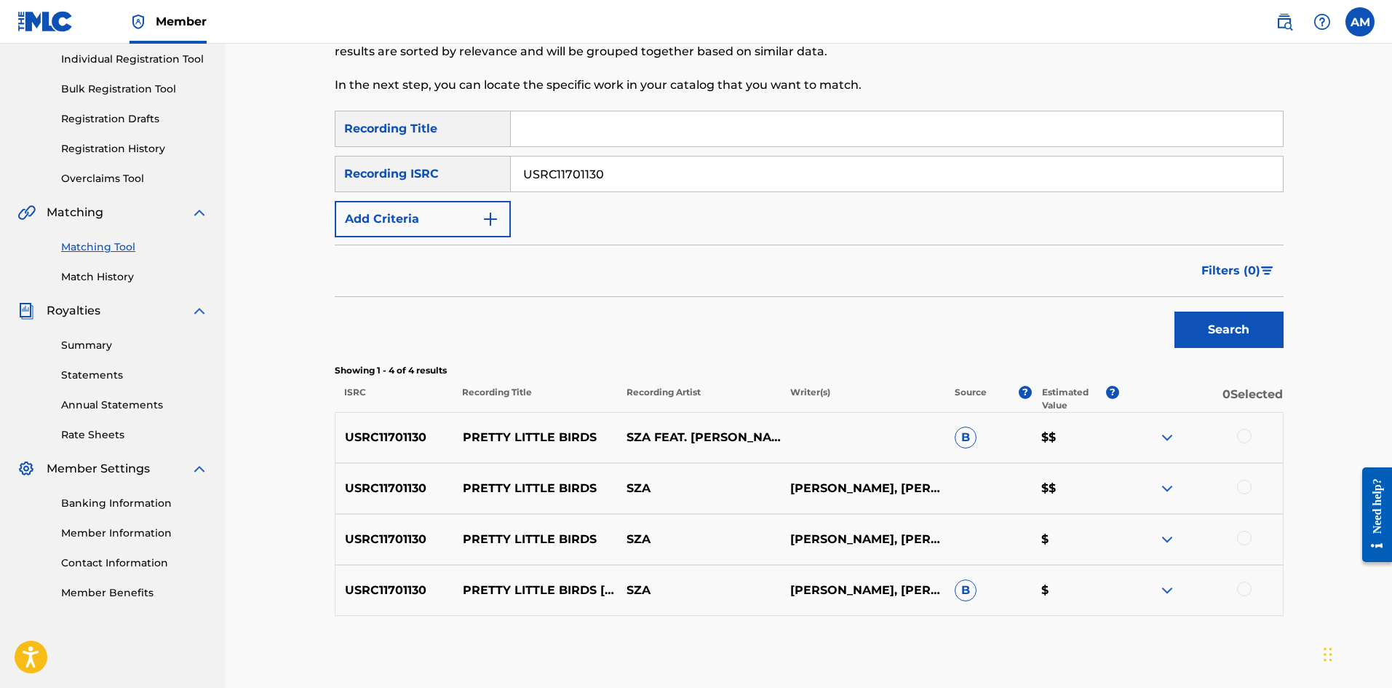
click at [1245, 433] on div at bounding box center [1244, 436] width 15 height 15
click at [1241, 493] on div at bounding box center [1244, 487] width 15 height 15
click at [1250, 538] on div at bounding box center [1244, 538] width 15 height 15
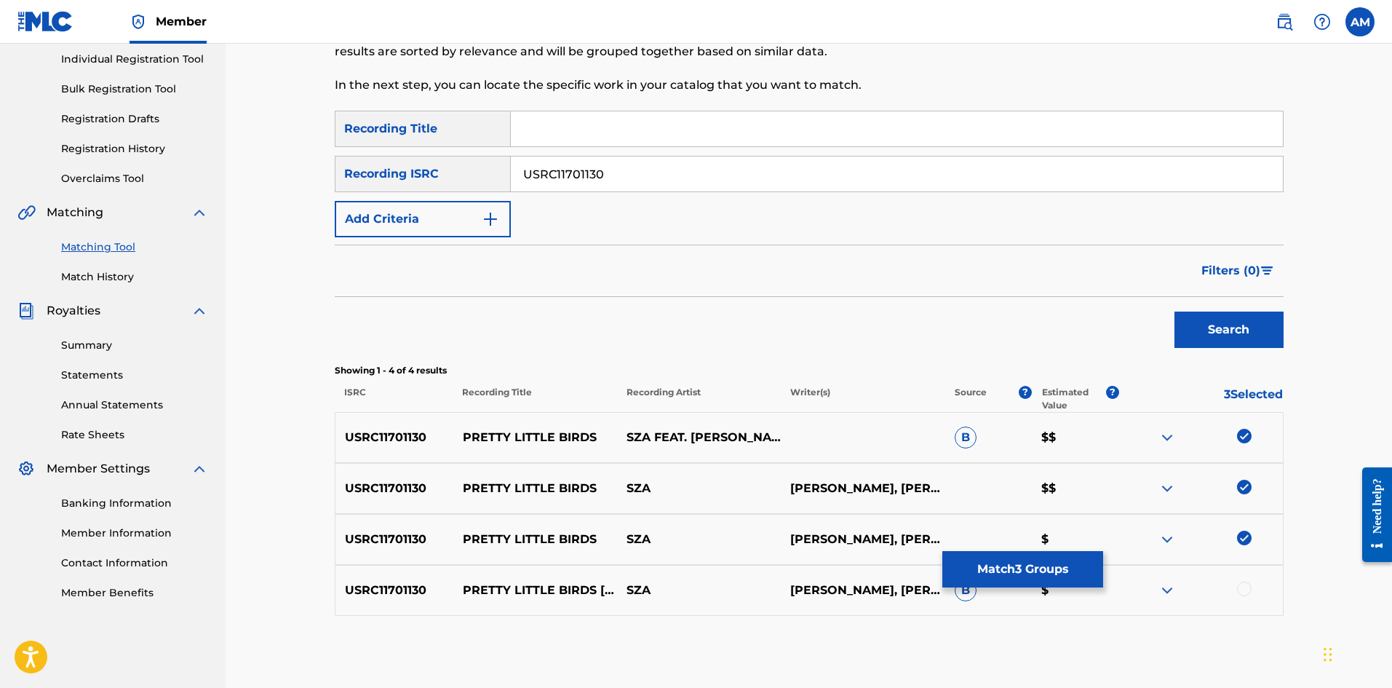
click at [1246, 590] on div at bounding box center [1244, 588] width 15 height 15
click at [1043, 578] on button "Match 4 Groups" at bounding box center [1022, 569] width 161 height 36
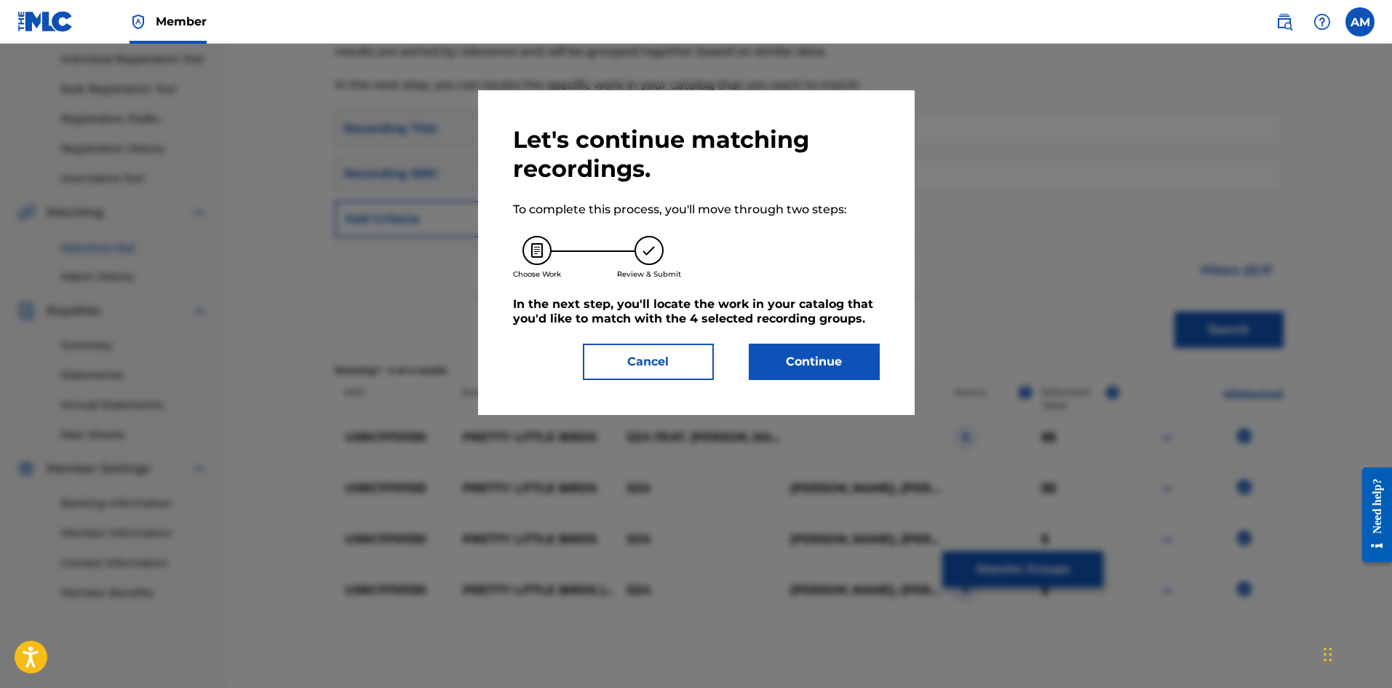
drag, startPoint x: 806, startPoint y: 360, endPoint x: 80, endPoint y: 318, distance: 726.8
click at [801, 360] on button "Continue" at bounding box center [814, 361] width 131 height 36
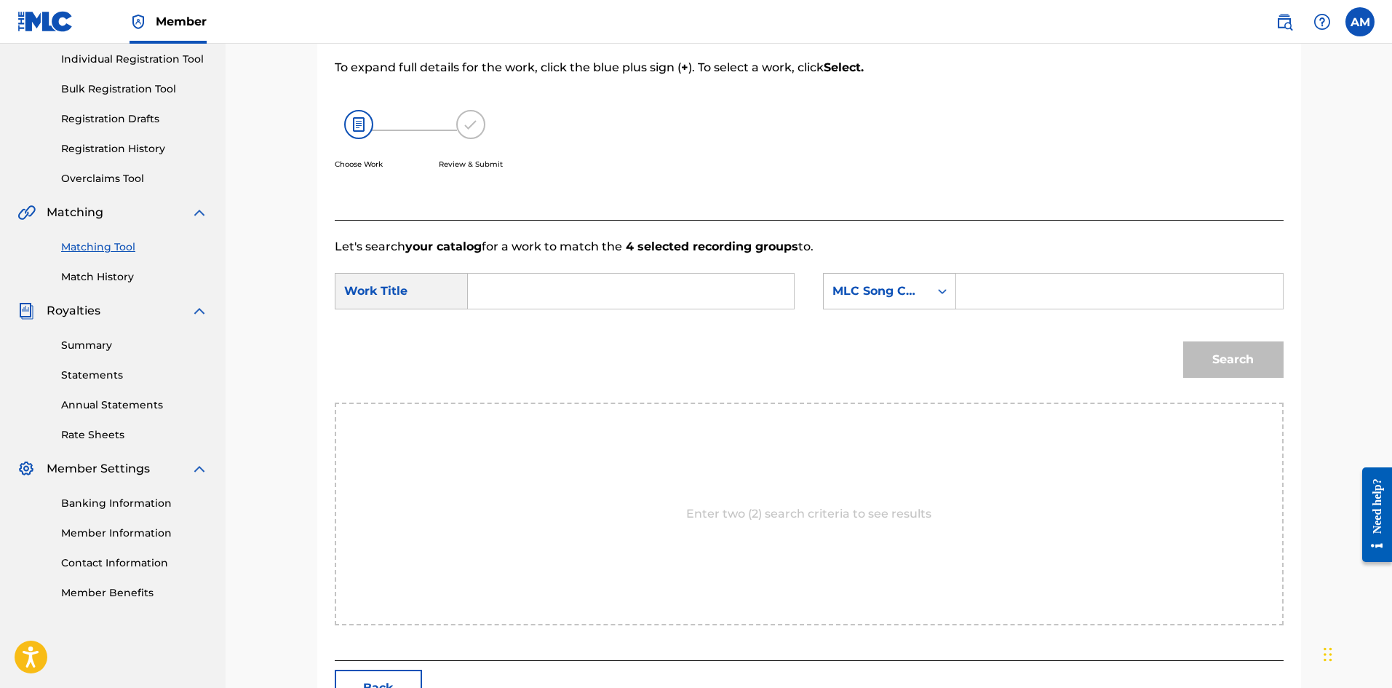
click at [607, 279] on input "Search Form" at bounding box center [630, 291] width 301 height 35
type input "PRETTY LITTLE BIRDS"
drag, startPoint x: 1049, startPoint y: 285, endPoint x: 1176, endPoint y: 332, distance: 135.9
click at [1049, 285] on input "Search Form" at bounding box center [1119, 291] width 301 height 35
type input "PVBLS7"
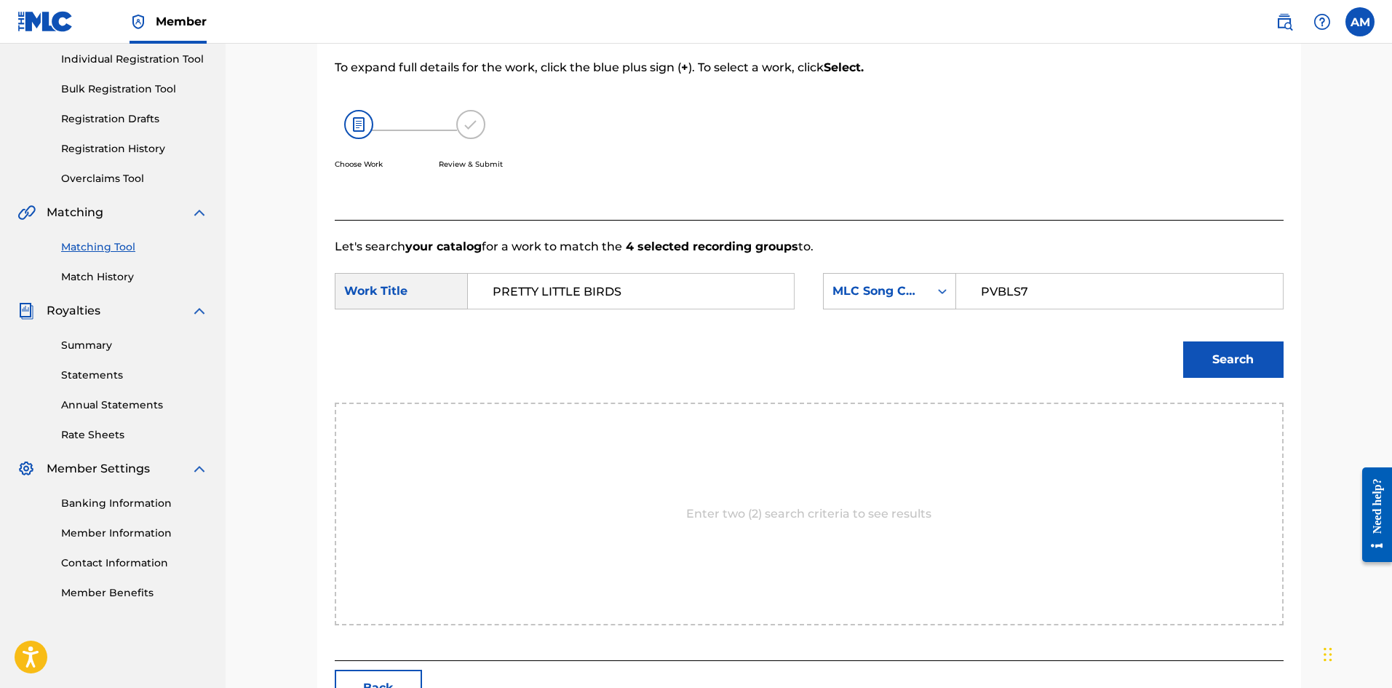
click at [1231, 354] on button "Search" at bounding box center [1233, 359] width 100 height 36
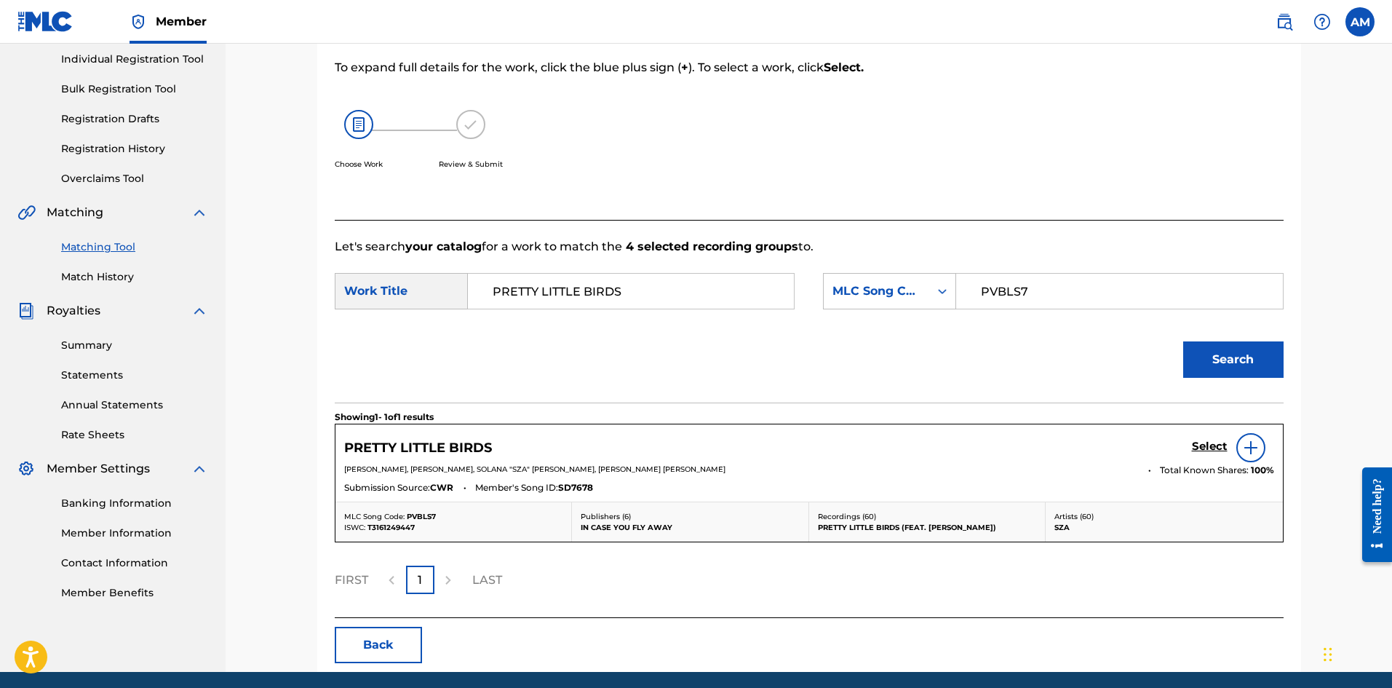
click at [1218, 444] on h5 "Select" at bounding box center [1210, 447] width 36 height 14
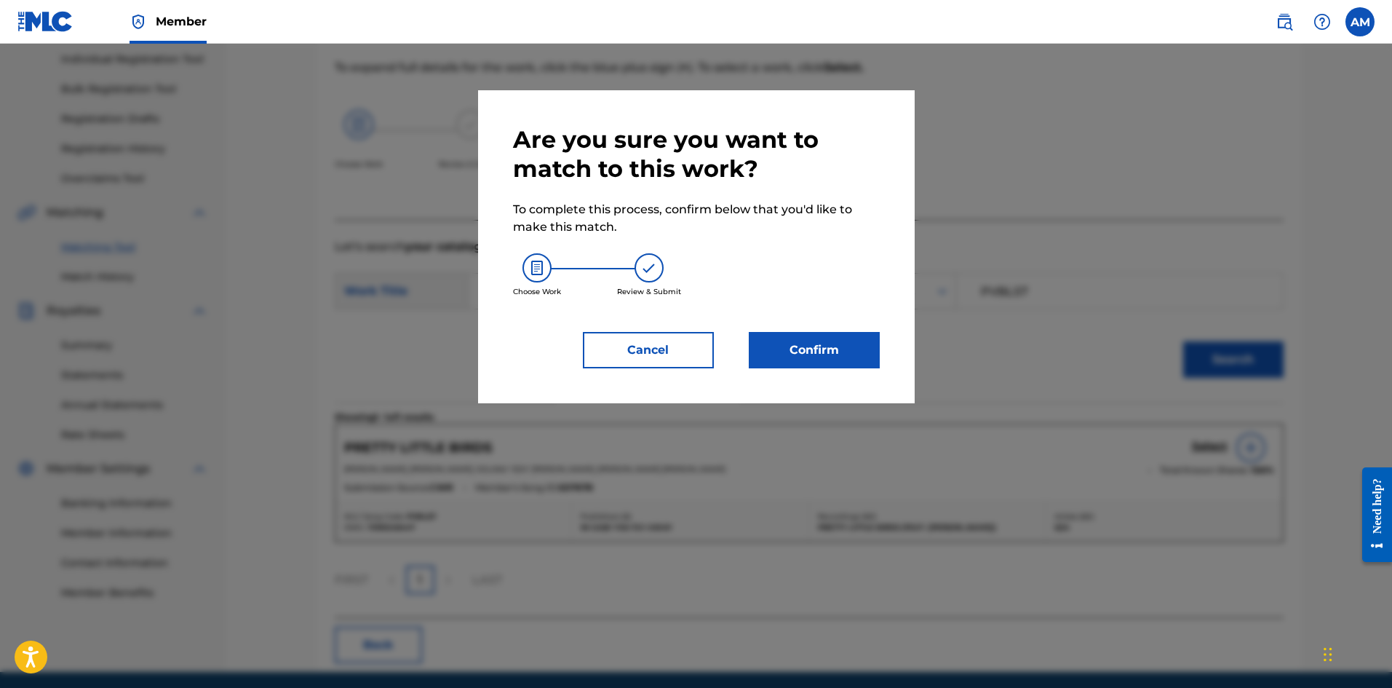
click at [838, 339] on button "Confirm" at bounding box center [814, 350] width 131 height 36
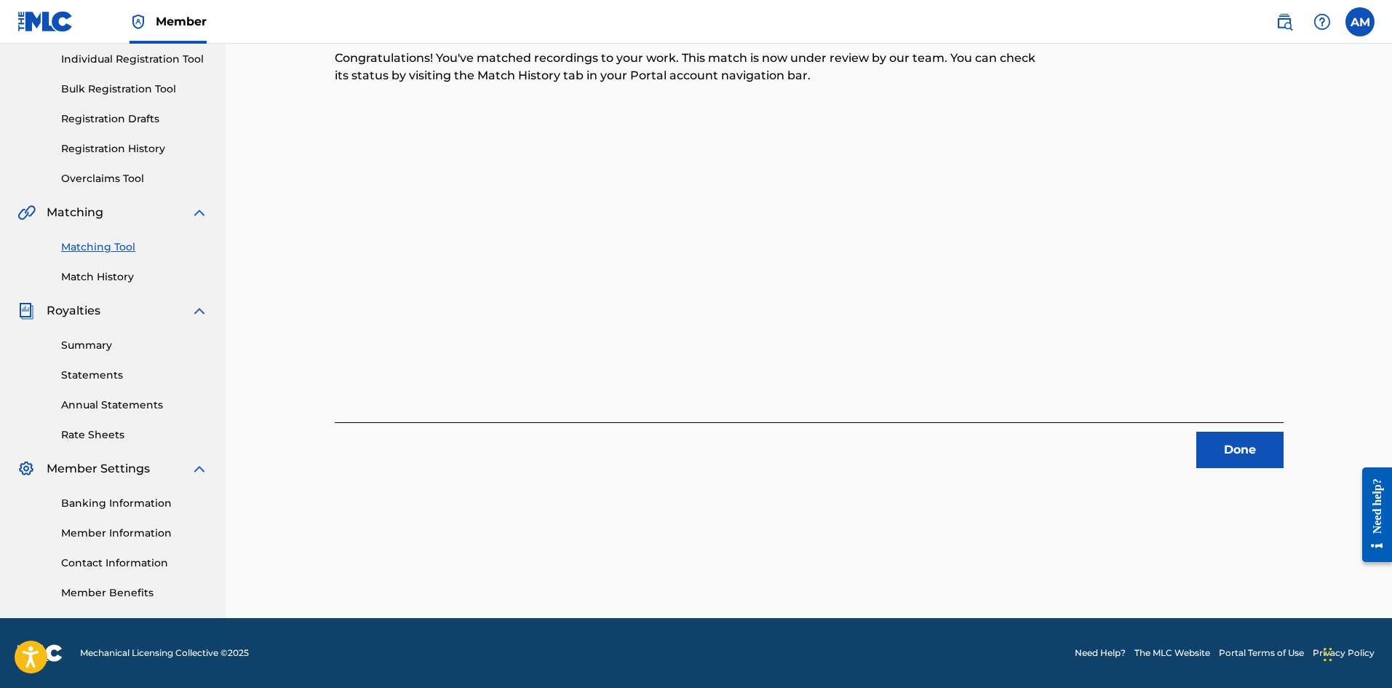
click at [1236, 461] on button "Done" at bounding box center [1239, 450] width 87 height 36
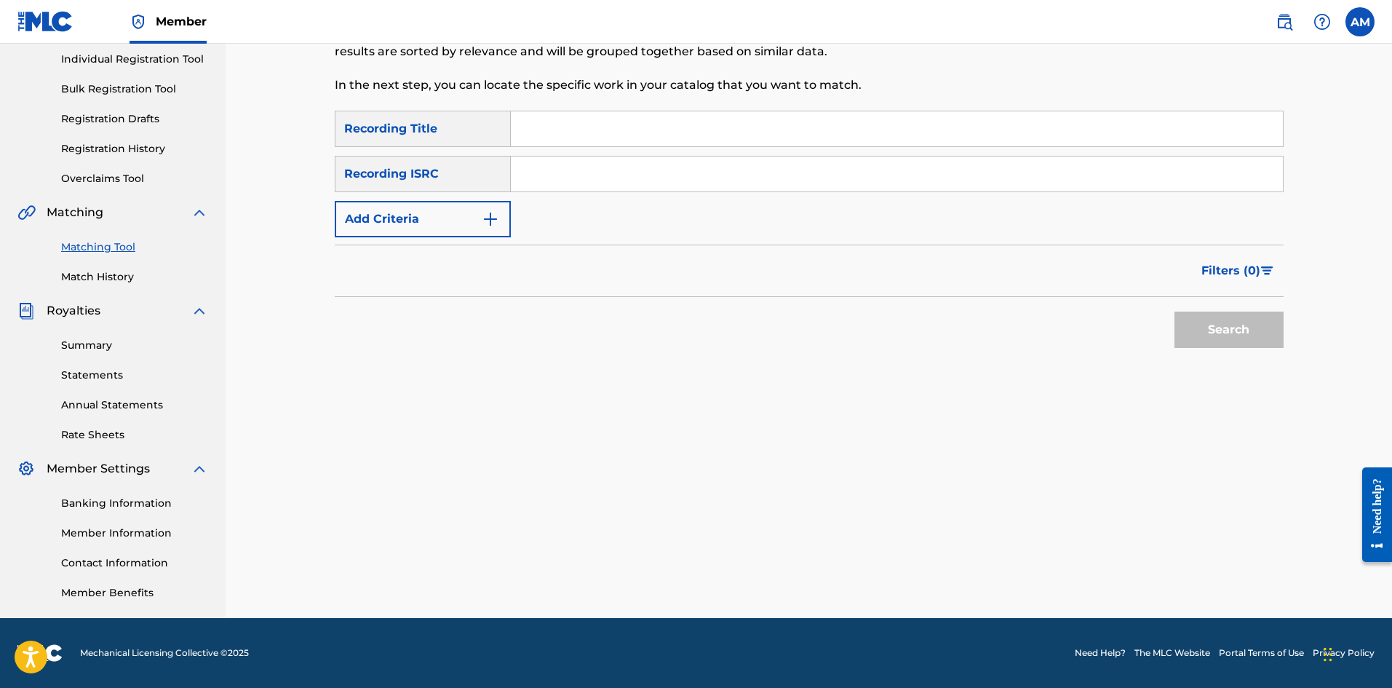
click at [554, 161] on input "Search Form" at bounding box center [897, 173] width 772 height 35
type input "USAT22222758"
click at [1254, 325] on button "Search" at bounding box center [1229, 329] width 109 height 36
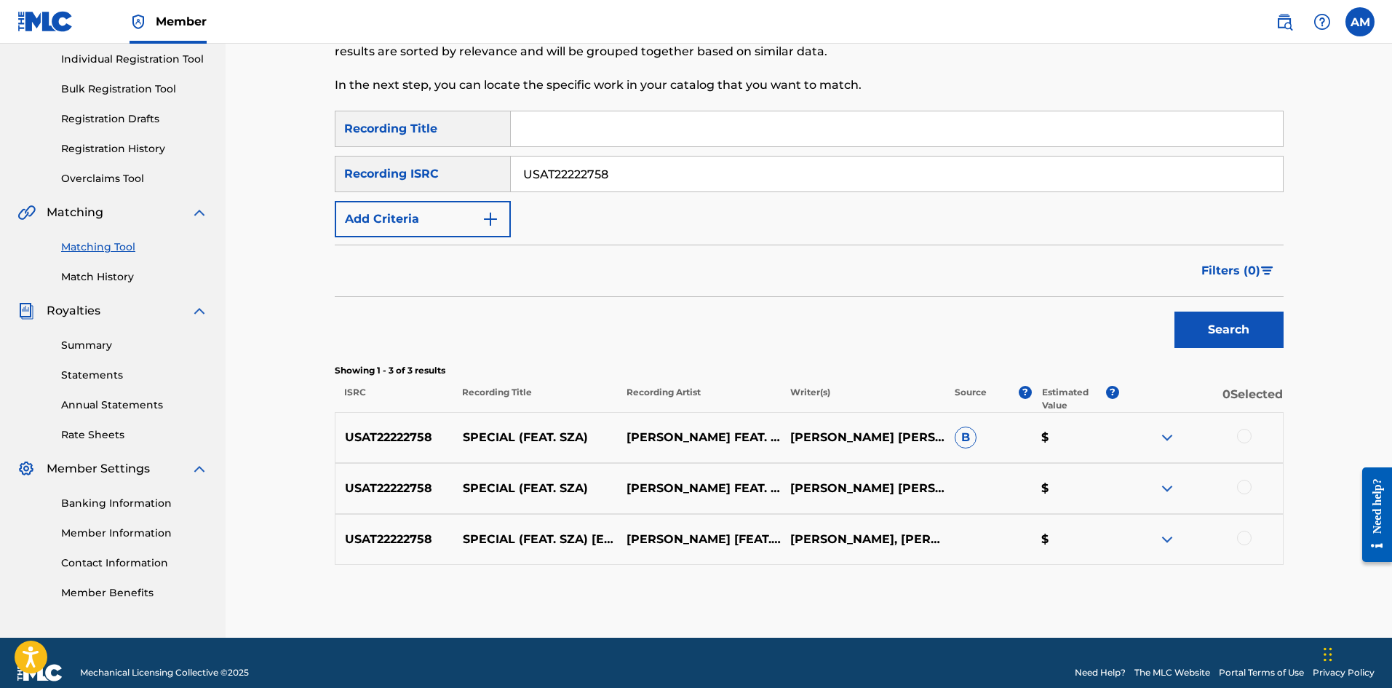
click at [1246, 437] on div at bounding box center [1244, 436] width 15 height 15
click at [1247, 483] on div at bounding box center [1244, 487] width 15 height 15
click at [1249, 539] on div at bounding box center [1244, 538] width 15 height 15
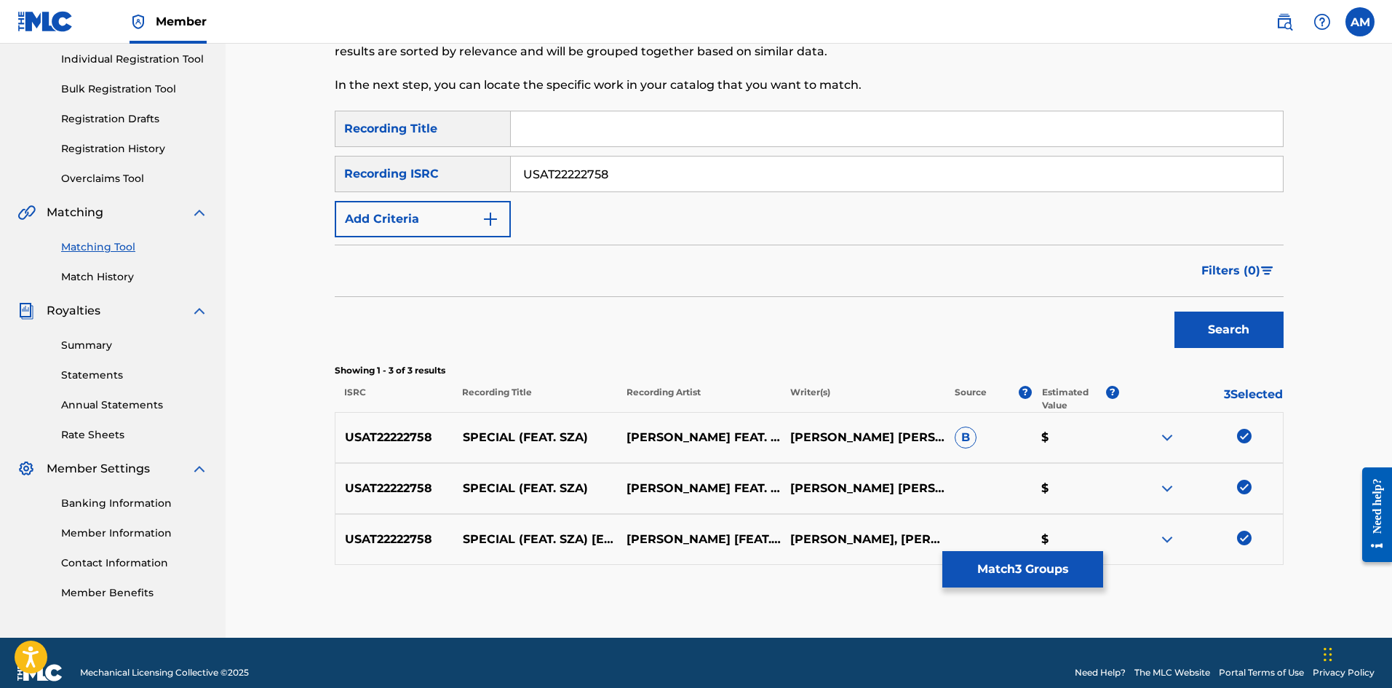
click at [967, 571] on button "Match 3 Groups" at bounding box center [1022, 569] width 161 height 36
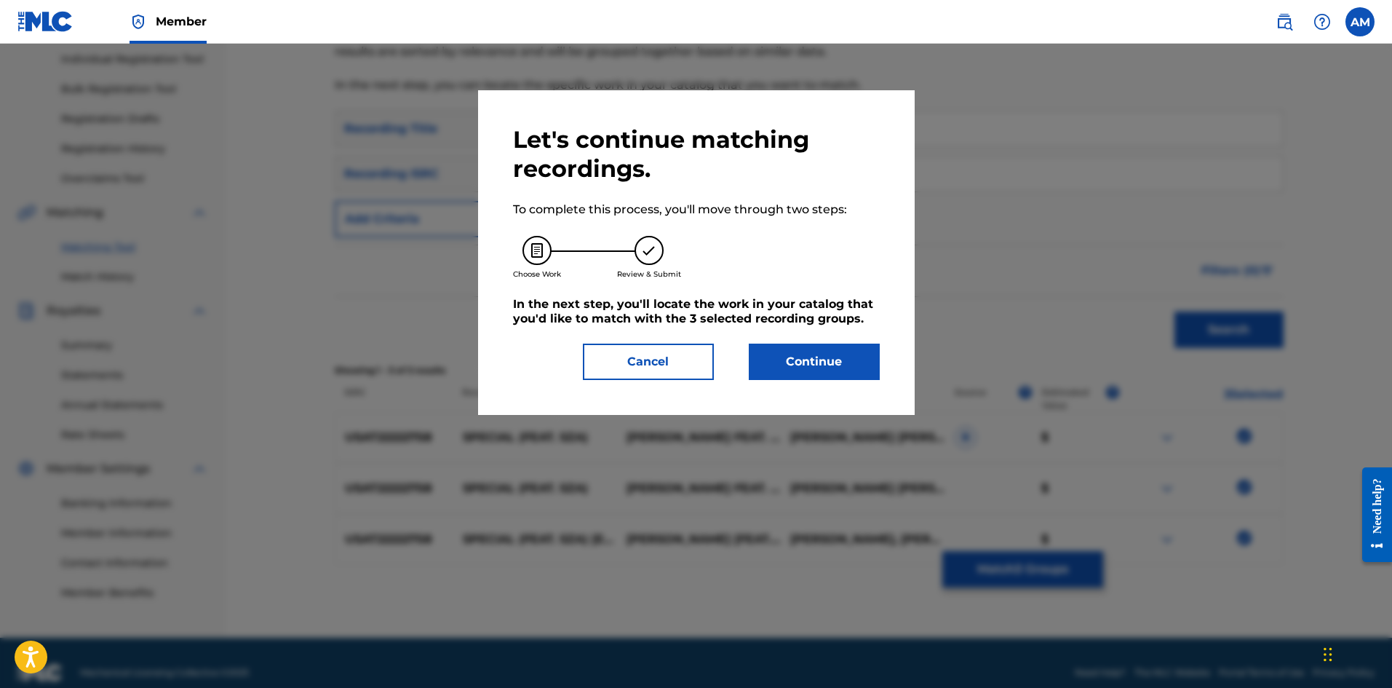
drag, startPoint x: 811, startPoint y: 362, endPoint x: 802, endPoint y: 362, distance: 8.8
click at [802, 362] on button "Continue" at bounding box center [814, 361] width 131 height 36
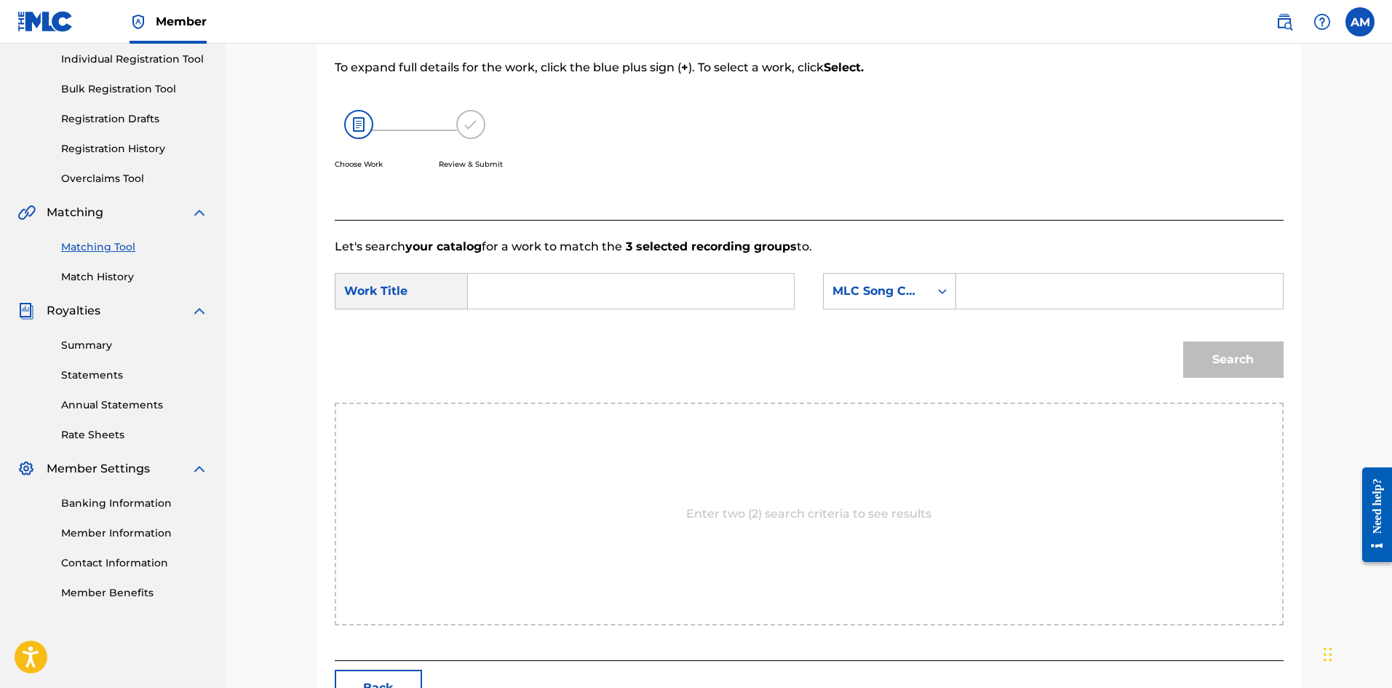
click at [629, 293] on input "Search Form" at bounding box center [630, 291] width 301 height 35
type input "SPECIAL (FEAT. SZA)"
click at [1008, 298] on input "Search Form" at bounding box center [1119, 291] width 301 height 35
type input "SC07OS"
click at [1231, 353] on button "Search" at bounding box center [1233, 359] width 100 height 36
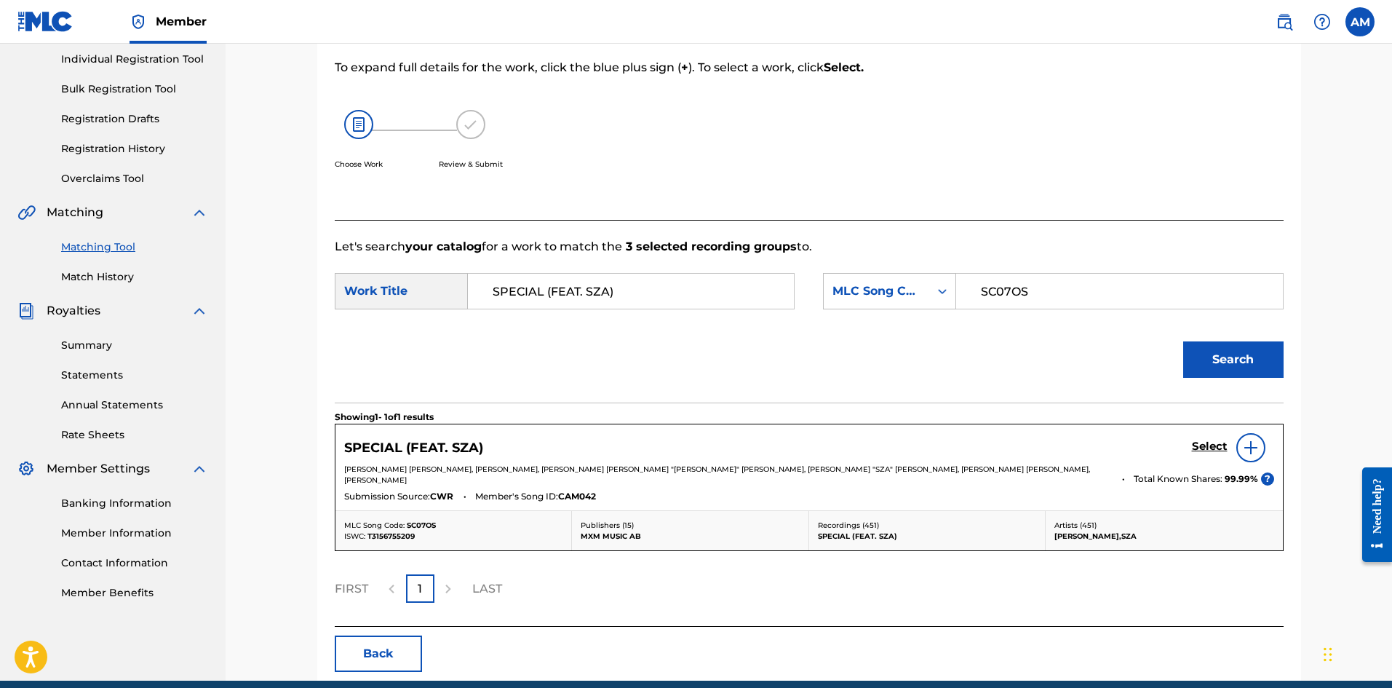
click at [1207, 442] on h5 "Select" at bounding box center [1210, 447] width 36 height 14
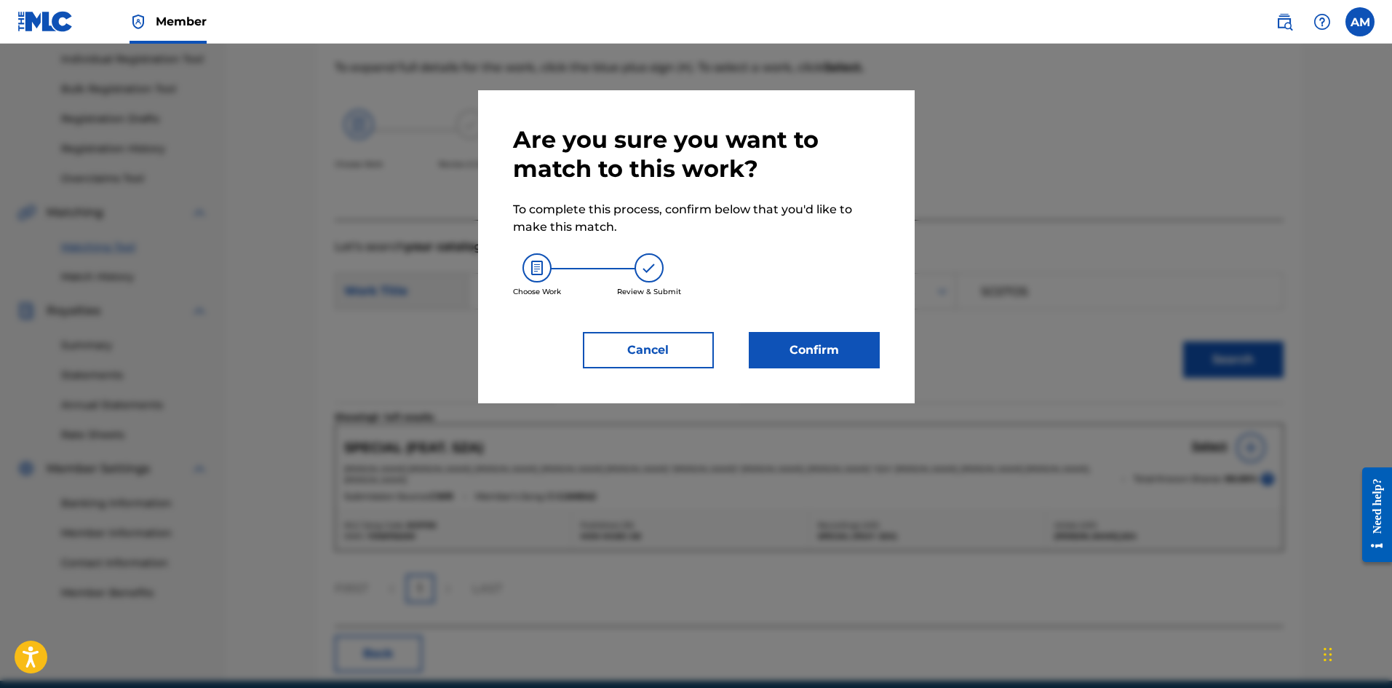
click at [834, 346] on button "Confirm" at bounding box center [814, 350] width 131 height 36
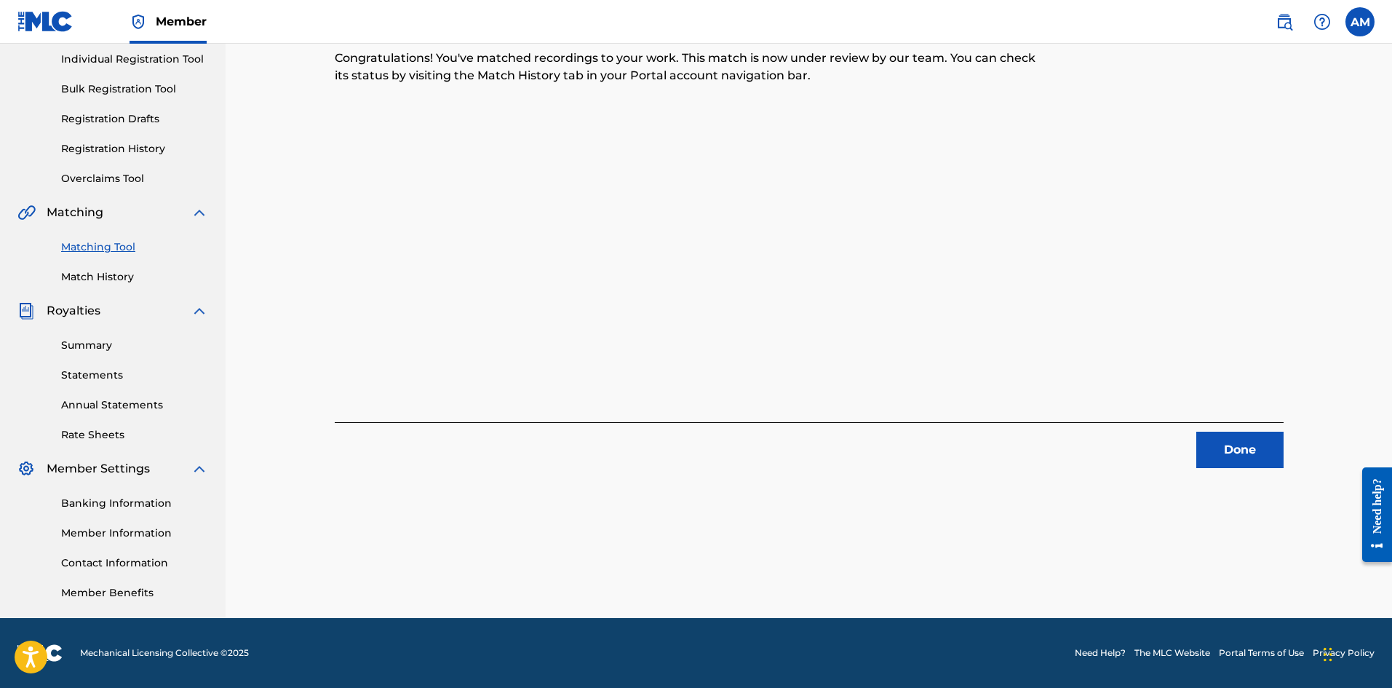
click at [1257, 451] on button "Done" at bounding box center [1239, 450] width 87 height 36
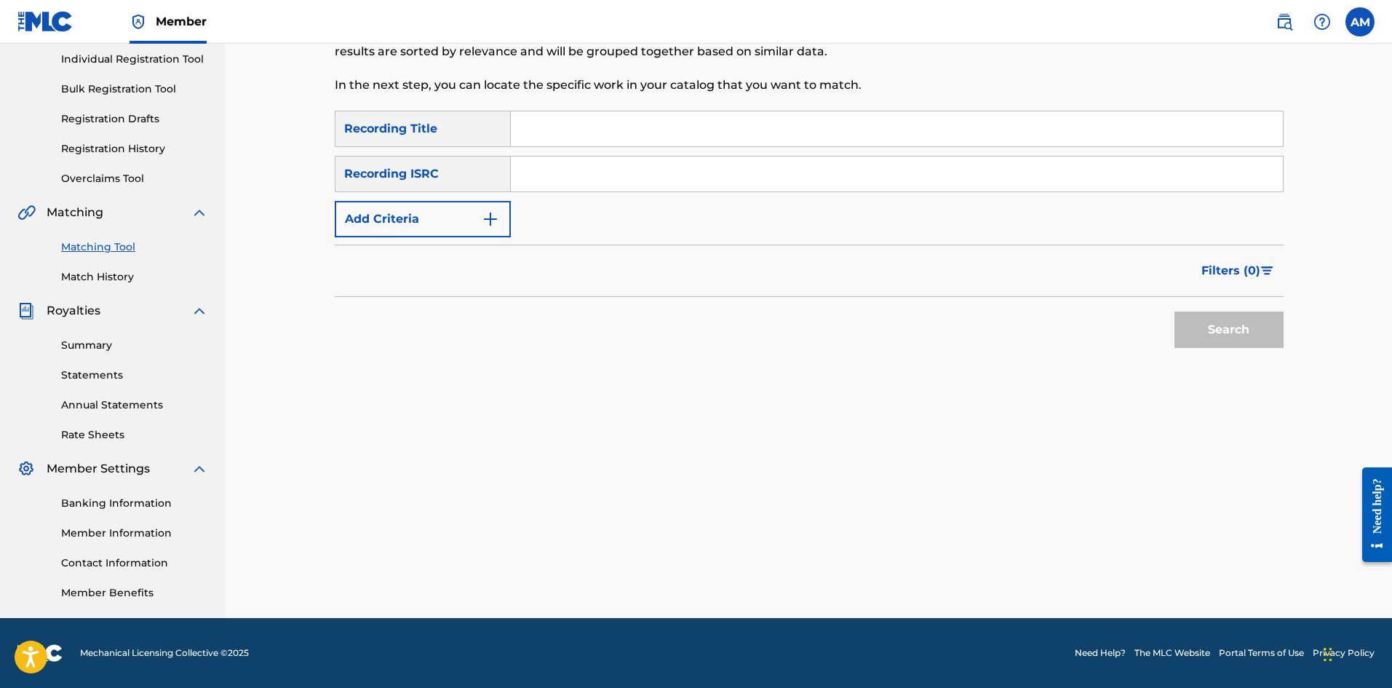
click at [614, 174] on input "Search Form" at bounding box center [897, 173] width 772 height 35
click at [1231, 324] on button "Search" at bounding box center [1229, 329] width 109 height 36
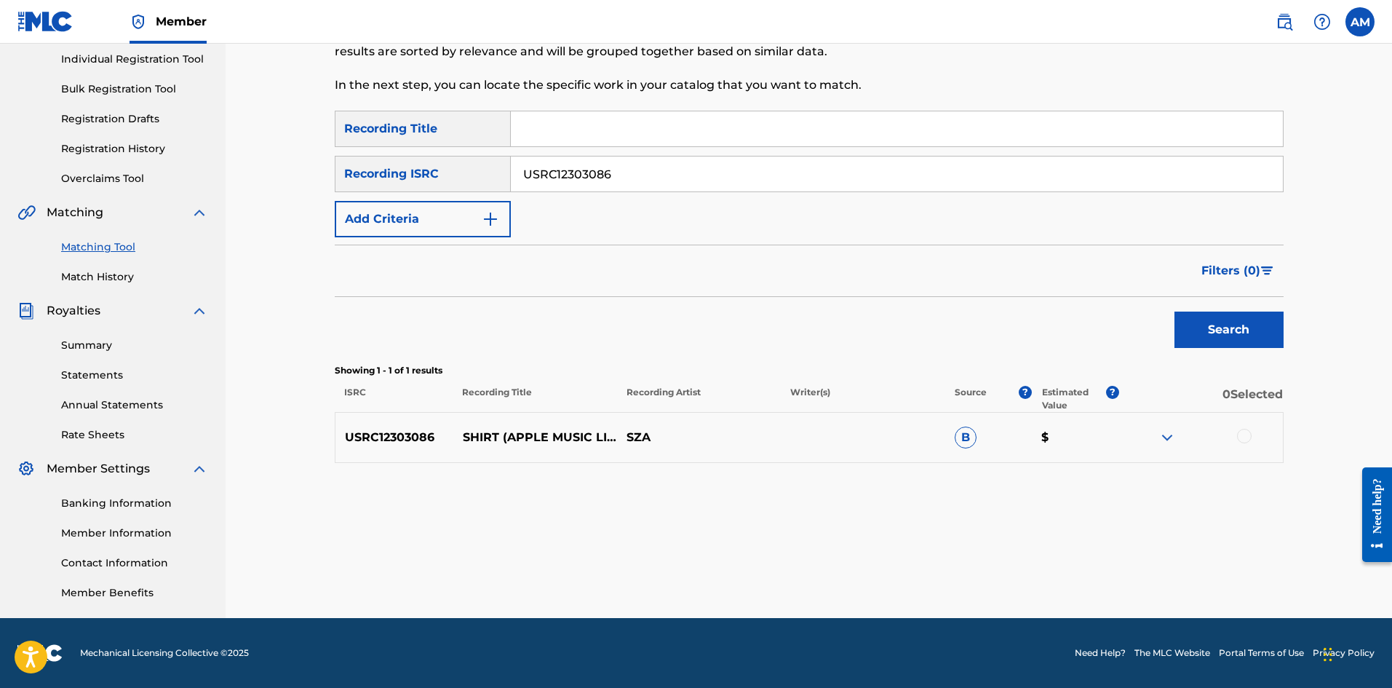
click at [1244, 439] on div at bounding box center [1244, 436] width 15 height 15
drag, startPoint x: 662, startPoint y: 167, endPoint x: 167, endPoint y: 181, distance: 495.8
click at [167, 181] on main "UNIVERSAL MUSIC PUB GROUP Summary Catalog Works Registration Claiming Tool Indi…" at bounding box center [696, 238] width 1392 height 759
click at [1204, 310] on div "Search" at bounding box center [1225, 326] width 116 height 58
click at [1211, 318] on button "Search" at bounding box center [1229, 329] width 109 height 36
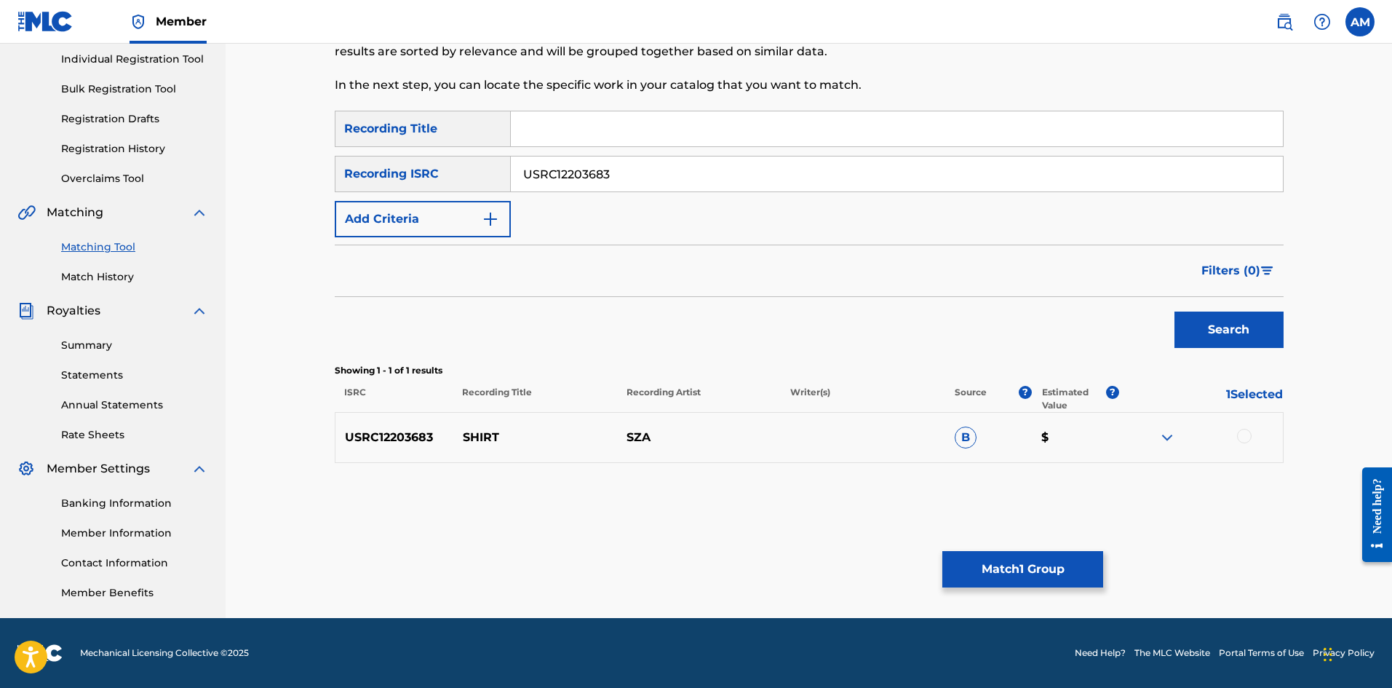
click at [1244, 432] on div at bounding box center [1244, 436] width 15 height 15
drag, startPoint x: 648, startPoint y: 161, endPoint x: 164, endPoint y: 178, distance: 483.5
click at [123, 179] on main "UNIVERSAL MUSIC PUB GROUP Summary Catalog Works Registration Claiming Tool Indi…" at bounding box center [696, 238] width 1392 height 759
click at [1231, 332] on button "Search" at bounding box center [1229, 329] width 109 height 36
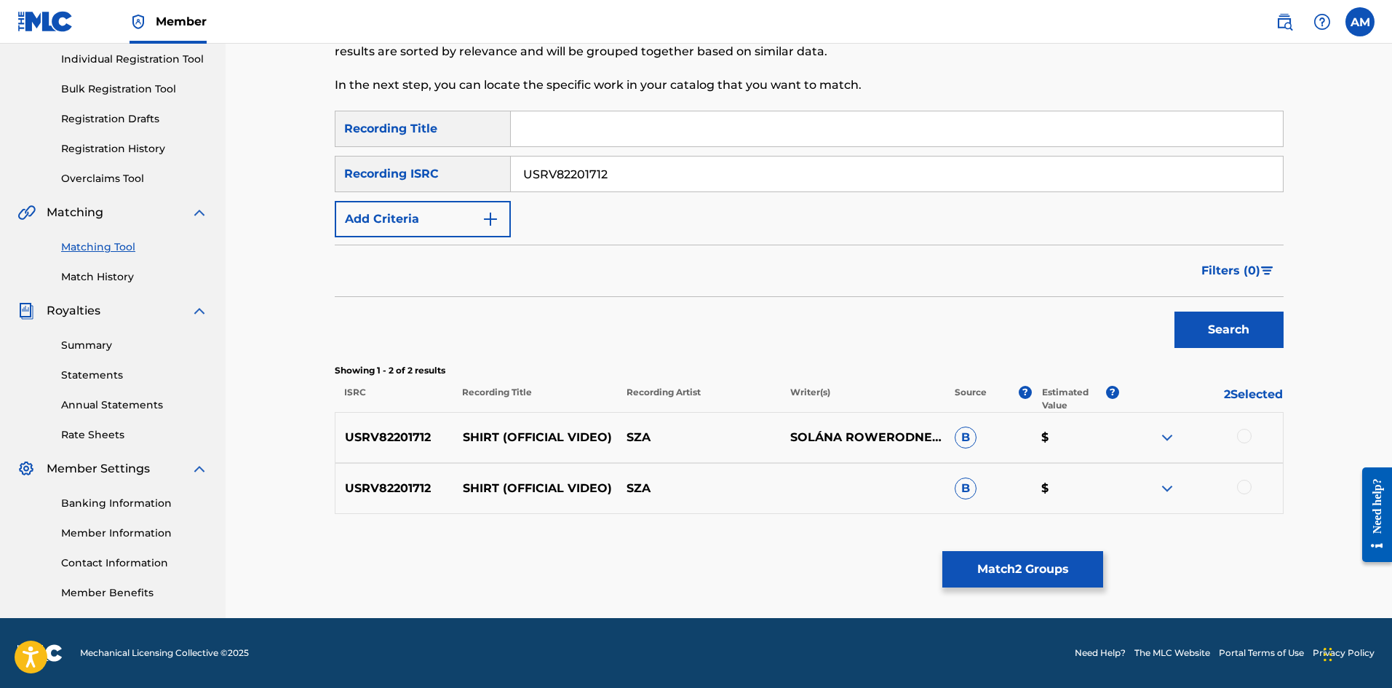
click at [1241, 435] on div at bounding box center [1244, 436] width 15 height 15
click at [1250, 492] on div at bounding box center [1244, 487] width 15 height 15
click at [1070, 562] on button "Match 4 Groups" at bounding box center [1022, 569] width 161 height 36
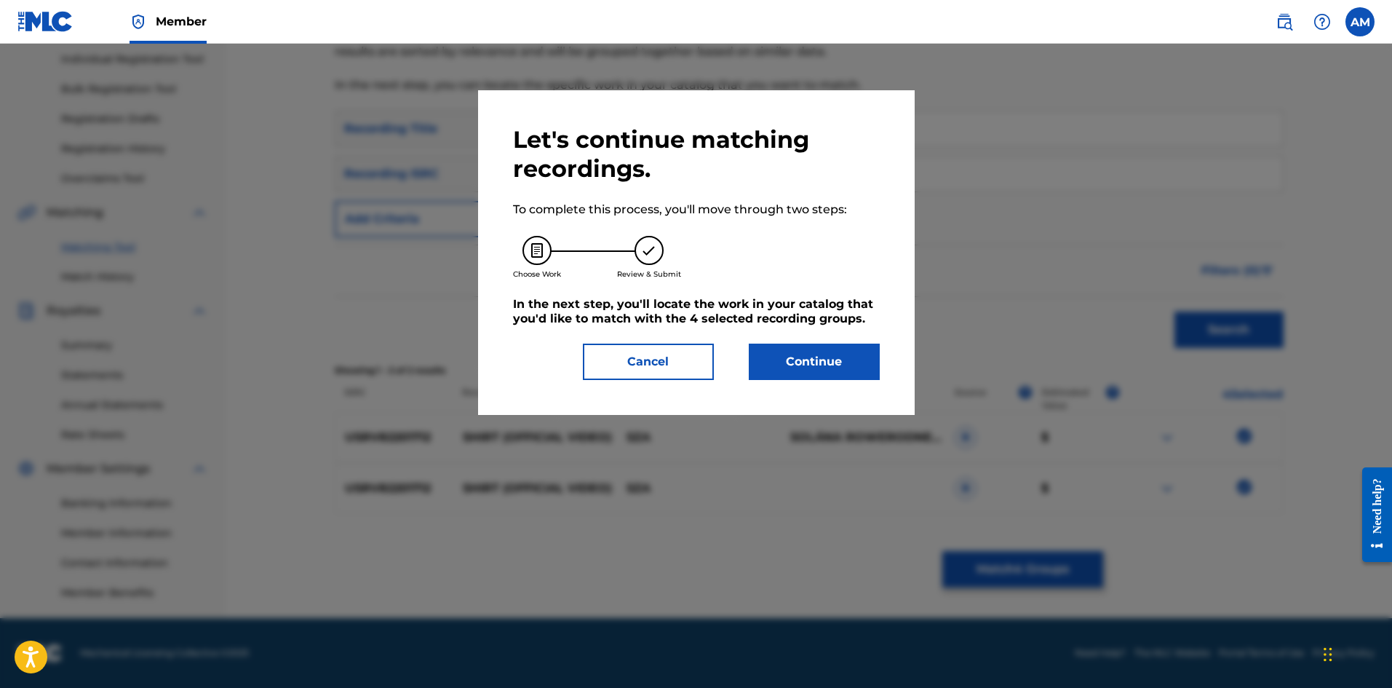
drag, startPoint x: 848, startPoint y: 361, endPoint x: 28, endPoint y: 373, distance: 819.5
click at [841, 361] on button "Continue" at bounding box center [814, 361] width 131 height 36
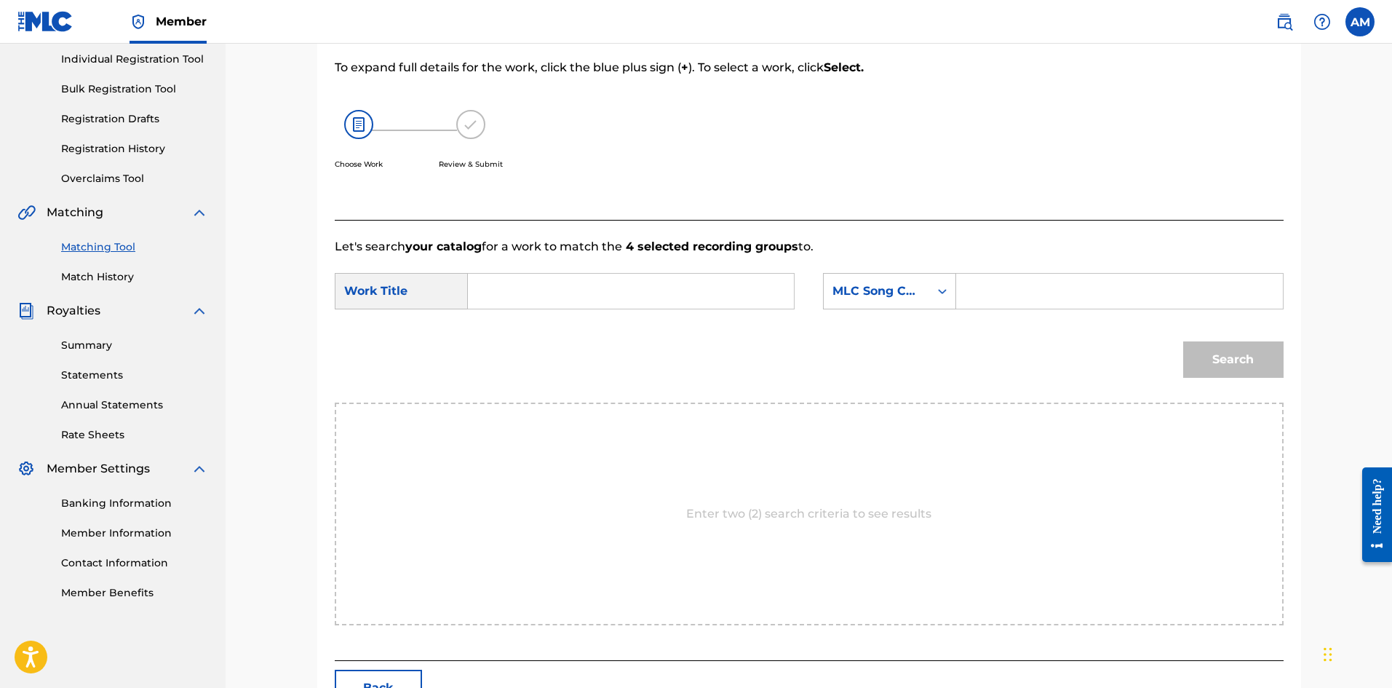
drag, startPoint x: 680, startPoint y: 294, endPoint x: 652, endPoint y: 294, distance: 27.7
click at [680, 294] on input "Search Form" at bounding box center [630, 291] width 301 height 35
drag, startPoint x: 1105, startPoint y: 295, endPoint x: 1114, endPoint y: 299, distance: 9.5
click at [1105, 295] on input "Search Form" at bounding box center [1119, 291] width 301 height 35
click at [1240, 361] on button "Search" at bounding box center [1233, 359] width 100 height 36
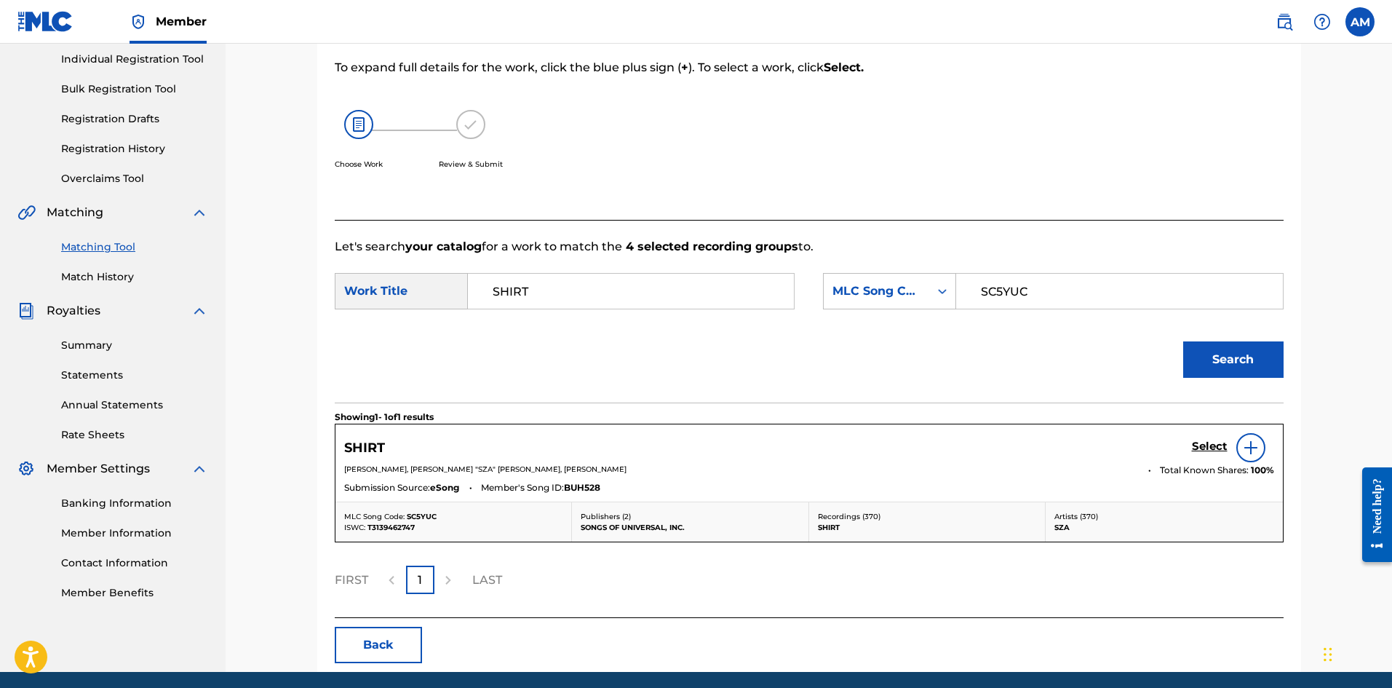
click at [1204, 451] on h5 "Select" at bounding box center [1210, 447] width 36 height 14
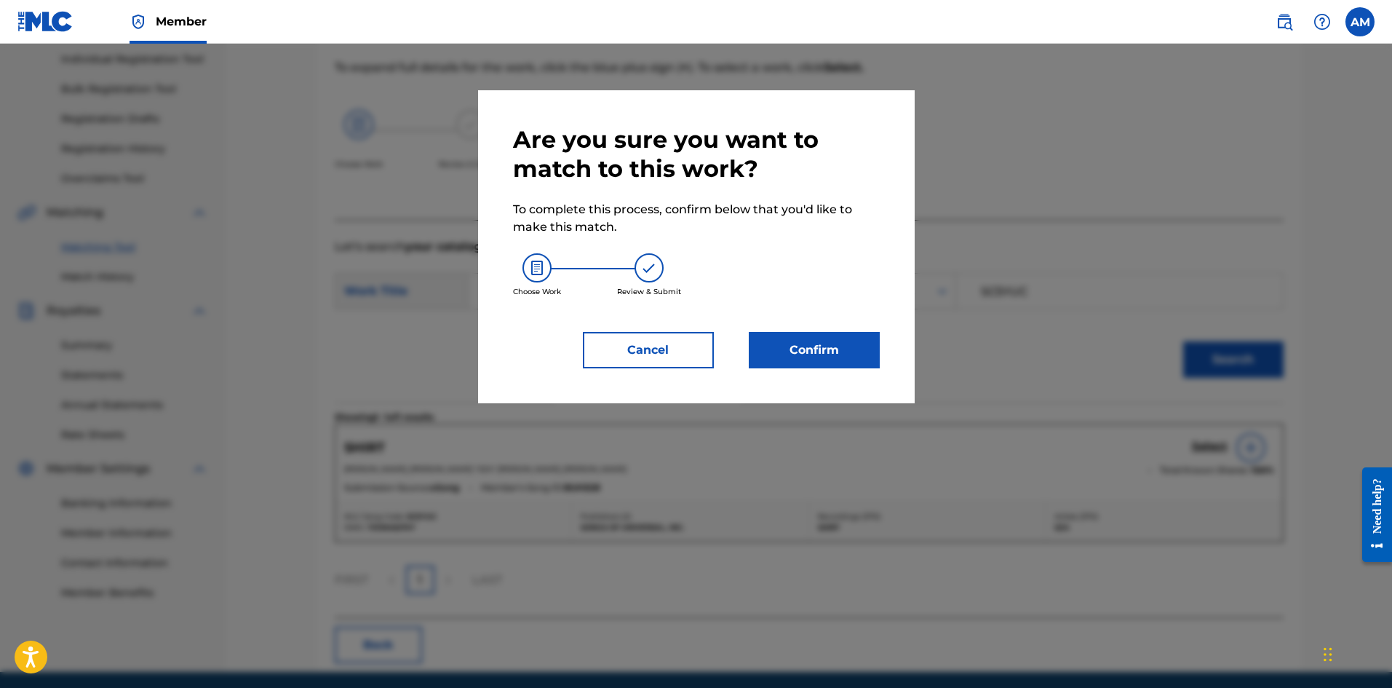
click at [793, 356] on button "Confirm" at bounding box center [814, 350] width 131 height 36
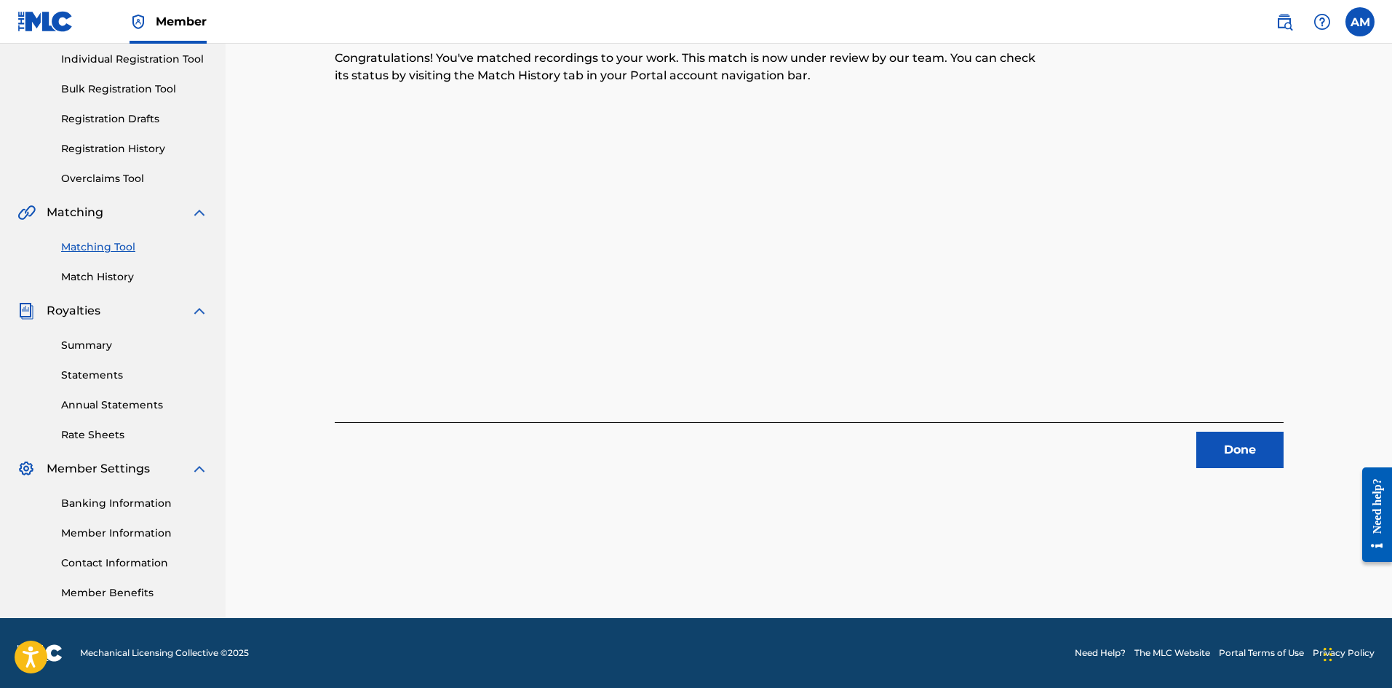
drag, startPoint x: 1237, startPoint y: 452, endPoint x: 1196, endPoint y: 435, distance: 44.7
click at [1237, 452] on button "Done" at bounding box center [1239, 450] width 87 height 36
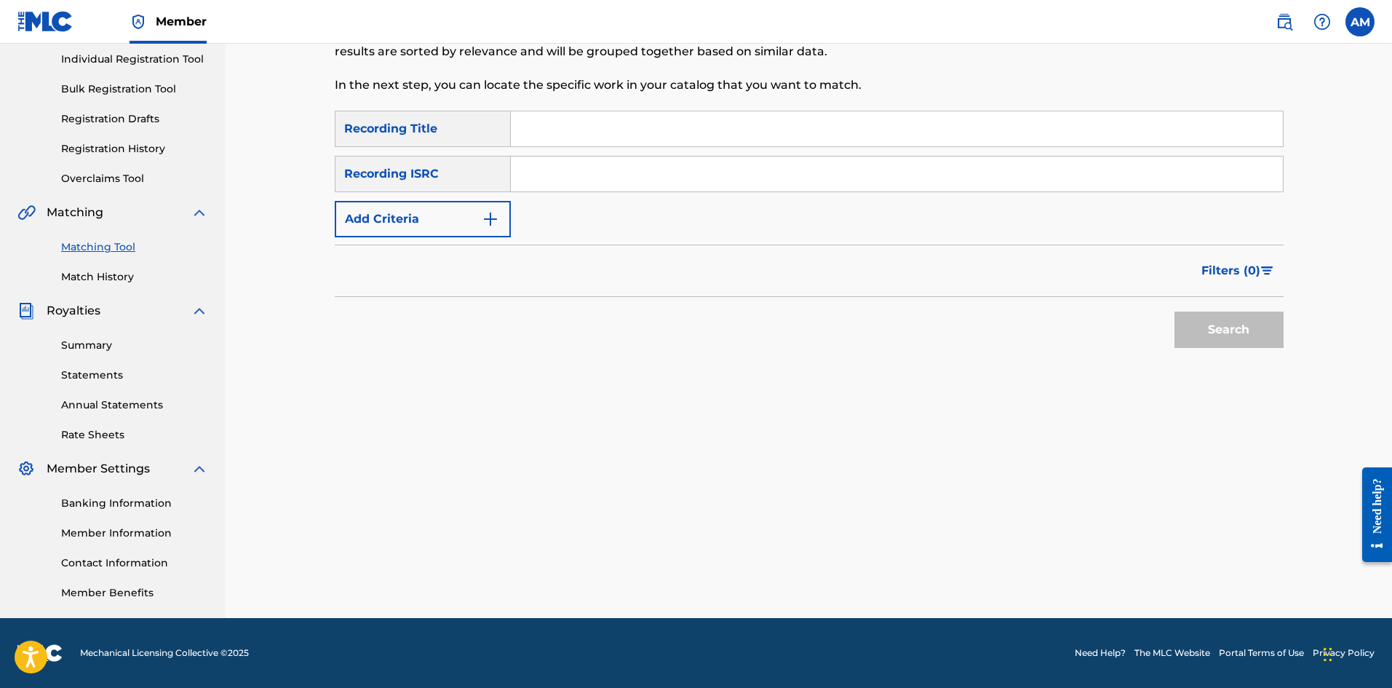
click at [545, 175] on input "Search Form" at bounding box center [897, 173] width 772 height 35
click at [1208, 319] on button "Search" at bounding box center [1229, 329] width 109 height 36
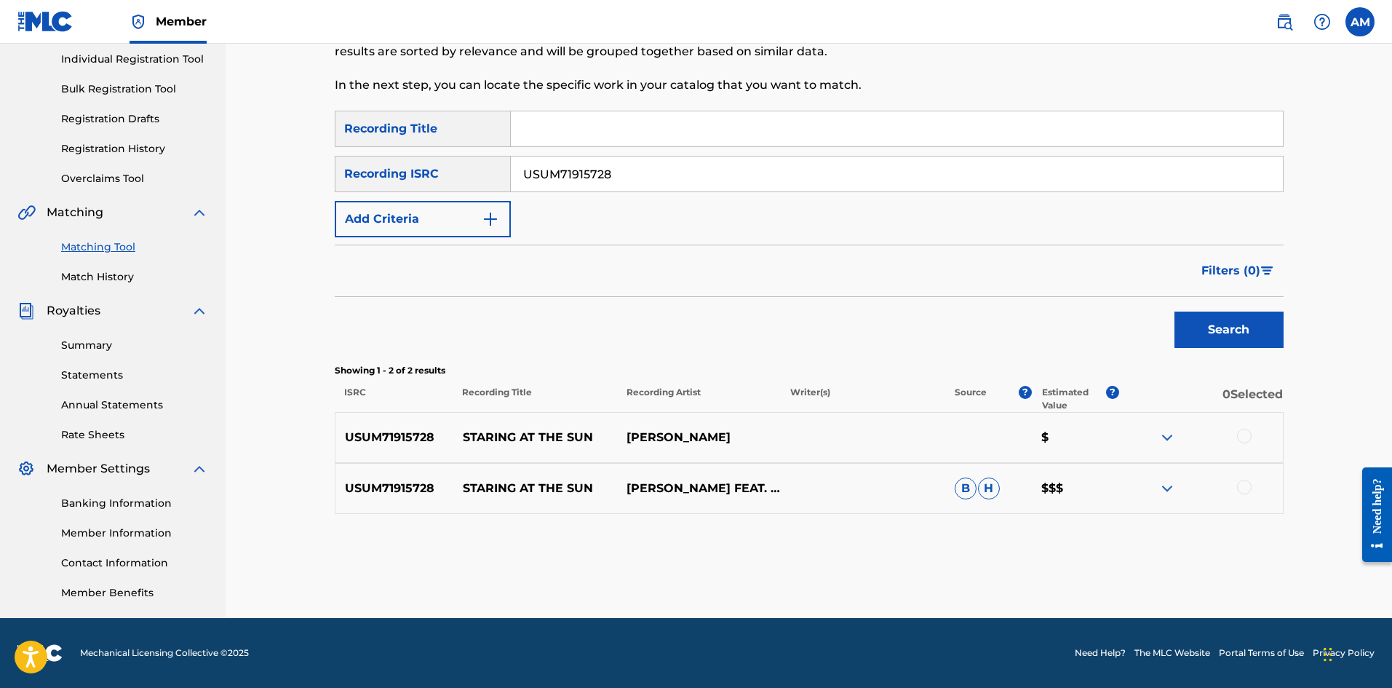
click at [1247, 432] on div at bounding box center [1244, 436] width 15 height 15
click at [1248, 488] on div at bounding box center [1244, 487] width 15 height 15
click at [1034, 567] on button "Match 2 Groups" at bounding box center [1022, 569] width 161 height 36
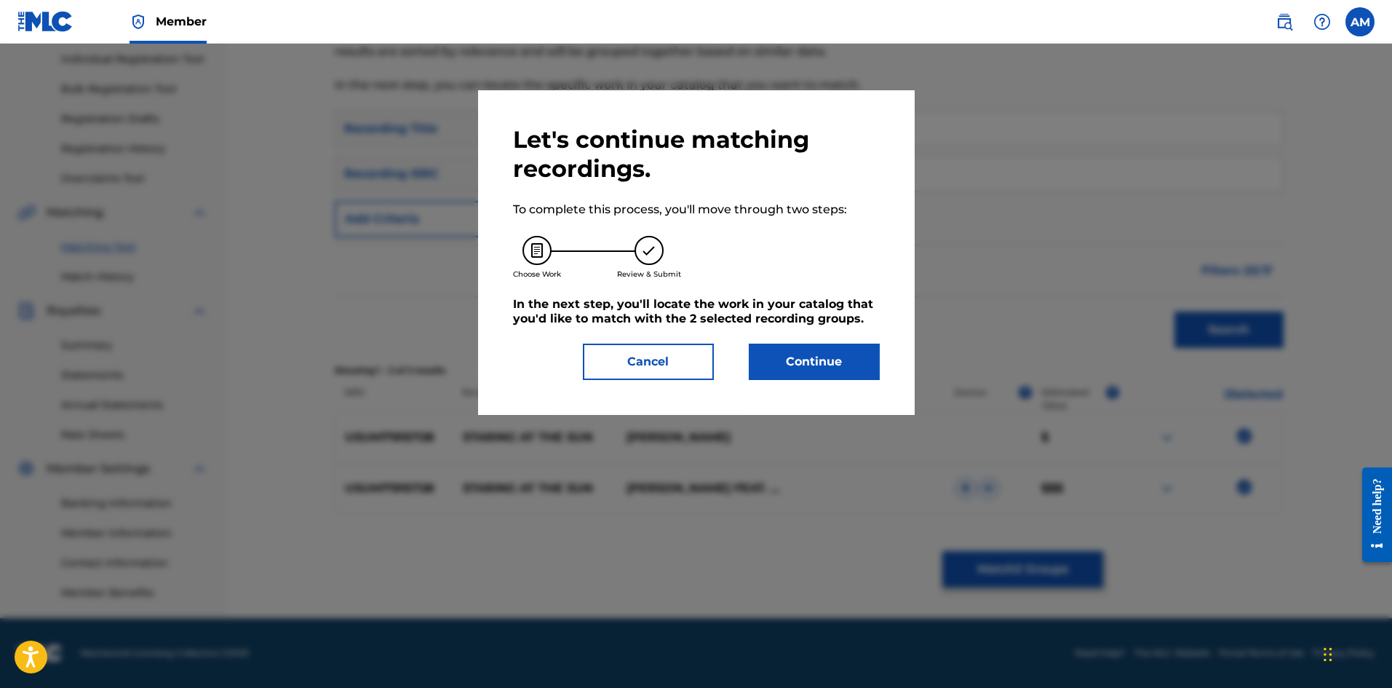
click at [784, 353] on button "Continue" at bounding box center [814, 361] width 131 height 36
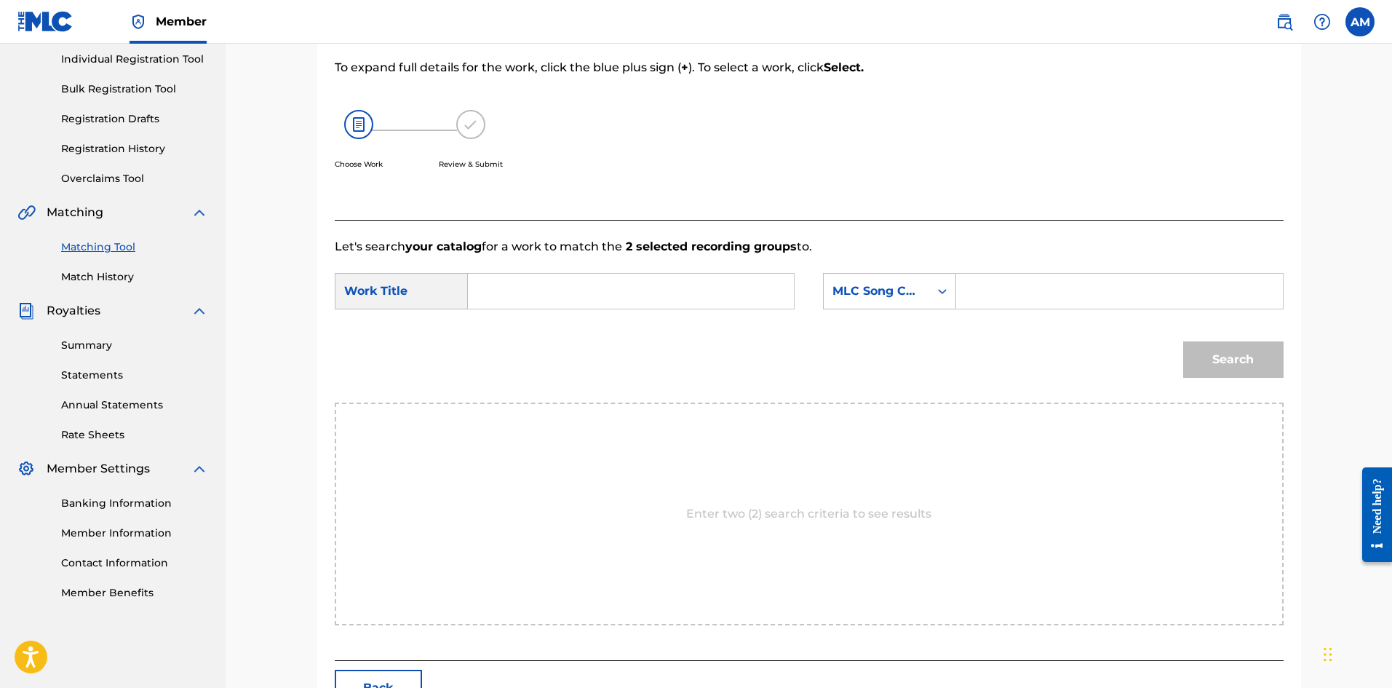
click at [392, 669] on div "Match Usage - Select Work In this step, you will locate the work you'd like to …" at bounding box center [809, 323] width 984 height 783
drag, startPoint x: 392, startPoint y: 675, endPoint x: 450, endPoint y: 589, distance: 102.7
click at [395, 672] on button "Back" at bounding box center [378, 688] width 87 height 36
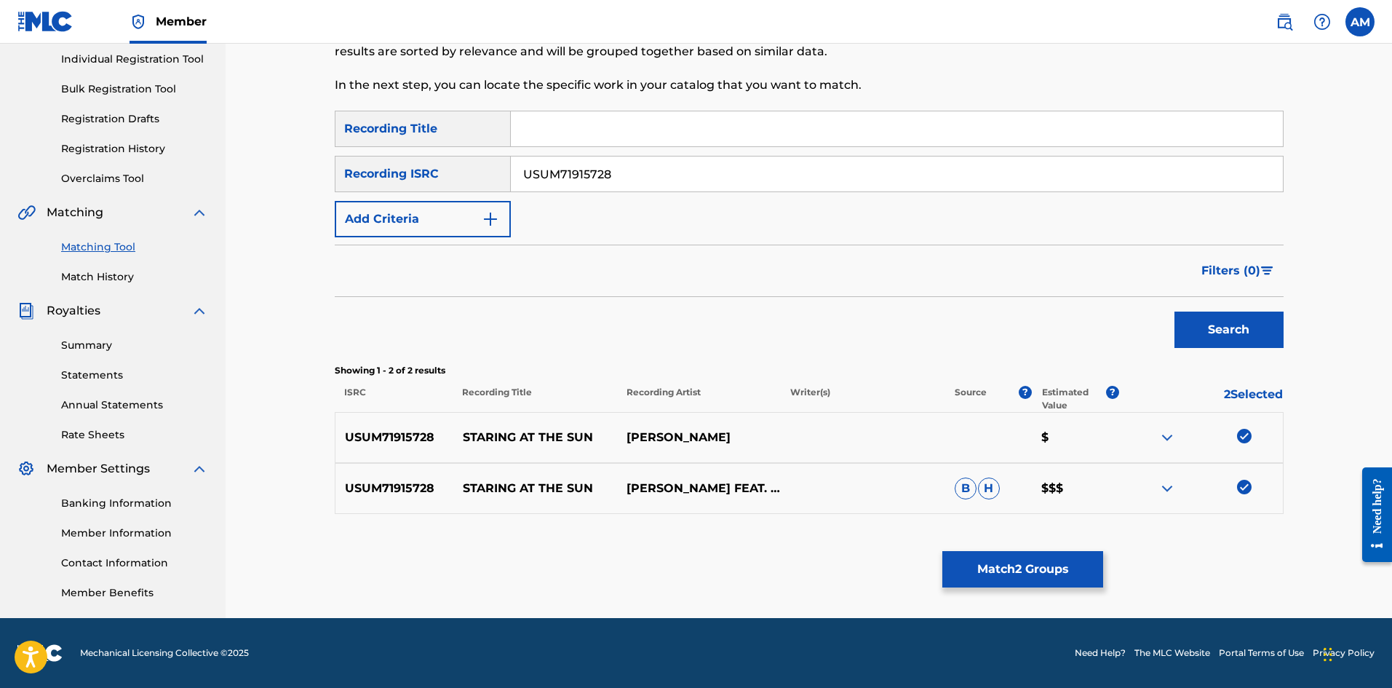
drag, startPoint x: 473, startPoint y: 186, endPoint x: 340, endPoint y: 191, distance: 133.3
click at [340, 191] on div "SearchWithCriteria9afac21e-9c9a-4cac-aa4a-4ad28461144d Recording ISRC USUM71915…" at bounding box center [809, 174] width 949 height 36
click at [1260, 315] on button "Search" at bounding box center [1229, 329] width 109 height 36
click at [1248, 439] on div at bounding box center [1244, 436] width 15 height 15
click at [1240, 485] on div at bounding box center [1244, 487] width 15 height 15
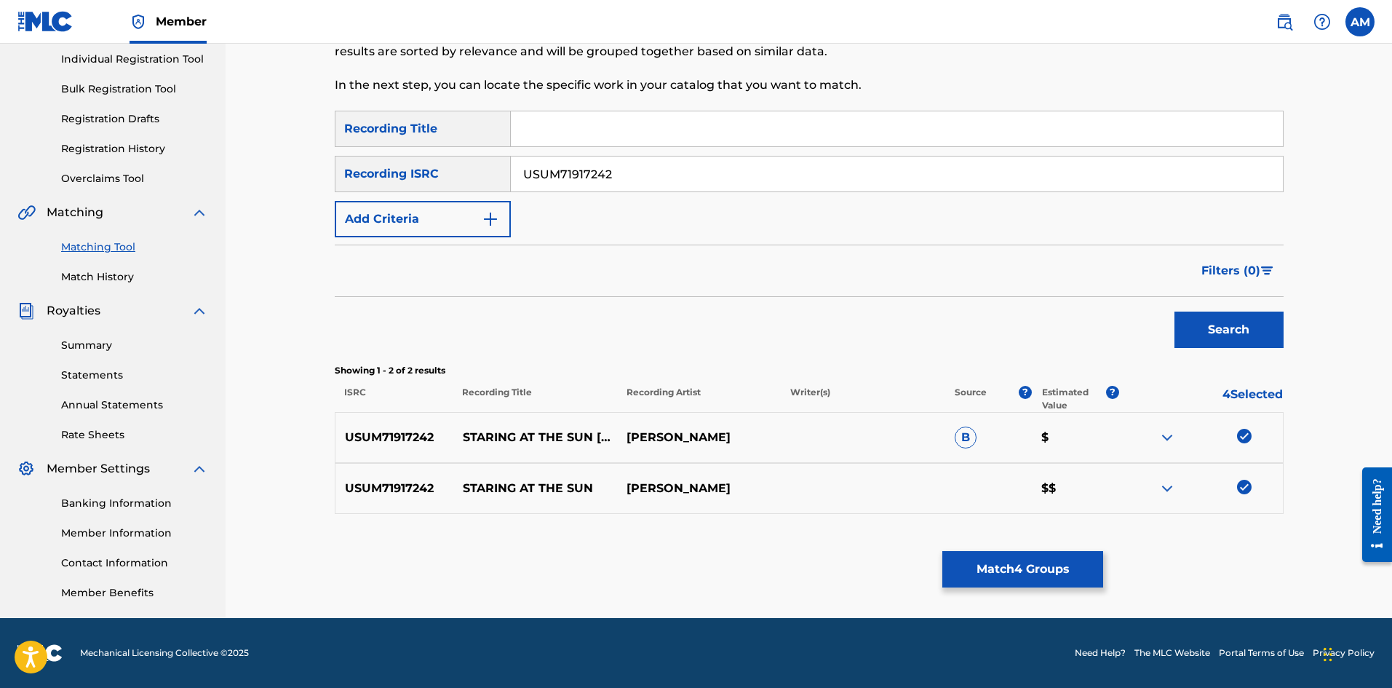
click at [1059, 578] on button "Match 4 Groups" at bounding box center [1022, 569] width 161 height 36
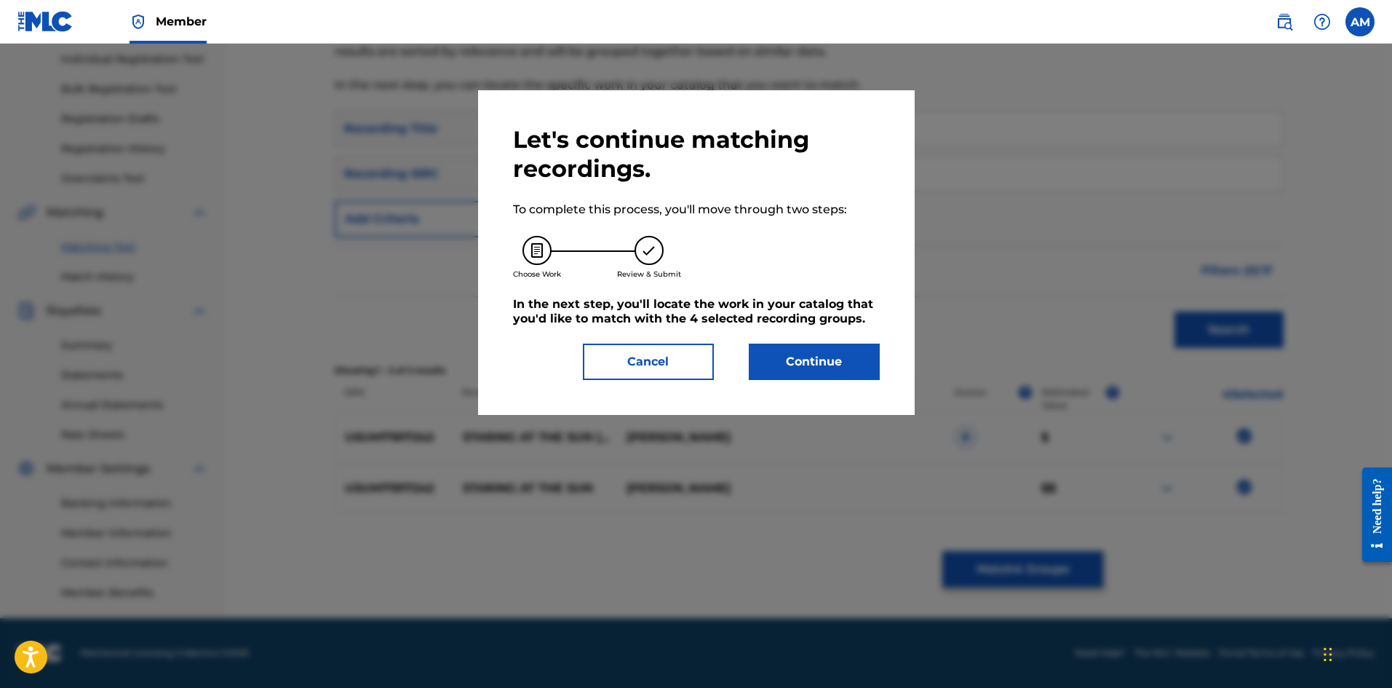
click at [839, 354] on button "Continue" at bounding box center [814, 361] width 131 height 36
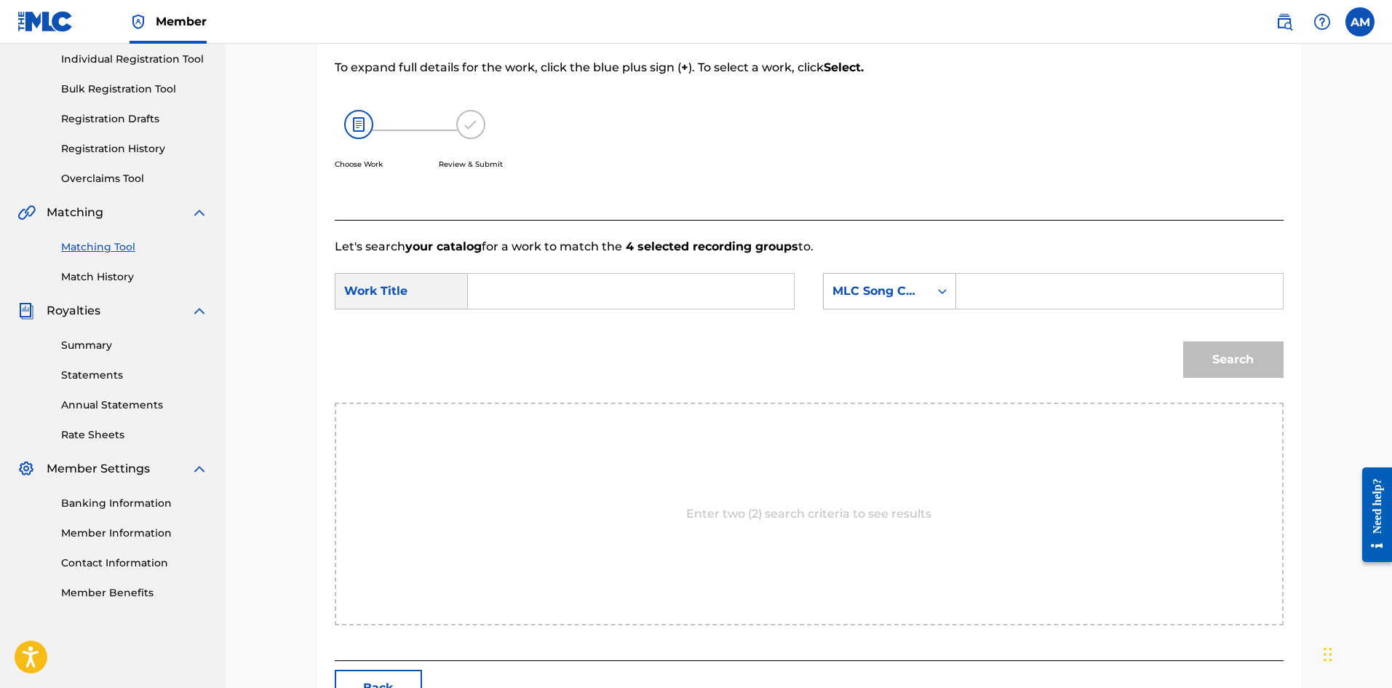
click at [522, 291] on input "Search Form" at bounding box center [630, 291] width 301 height 35
click at [1105, 293] on input "Search Form" at bounding box center [1119, 291] width 301 height 35
click at [1225, 357] on button "Search" at bounding box center [1233, 359] width 100 height 36
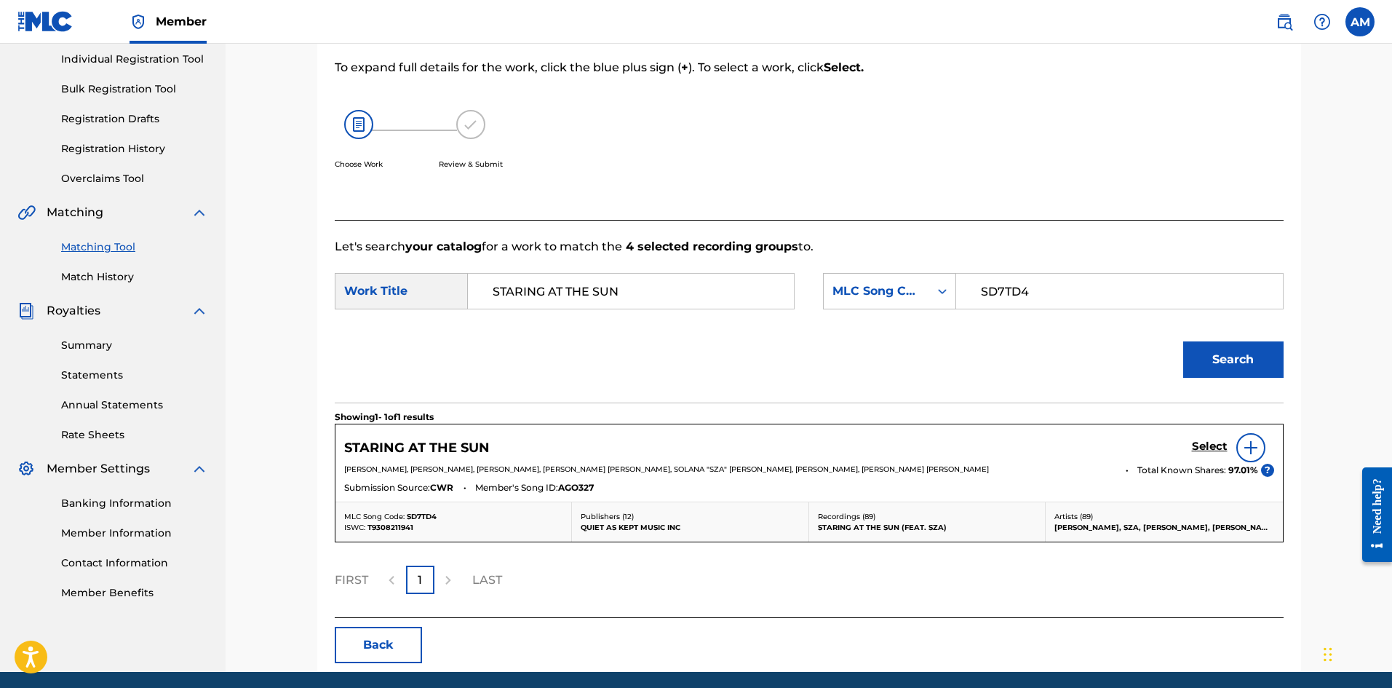
click at [1215, 442] on h5 "Select" at bounding box center [1210, 447] width 36 height 14
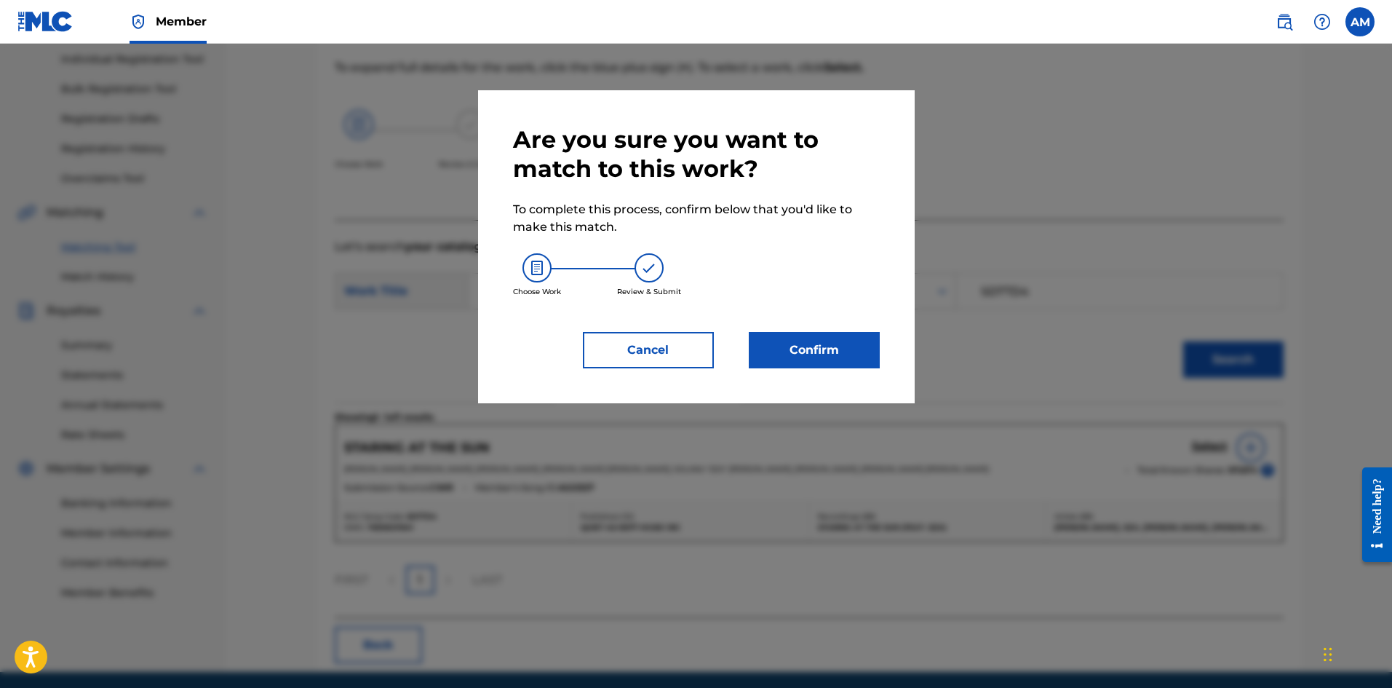
click at [843, 349] on button "Confirm" at bounding box center [814, 350] width 131 height 36
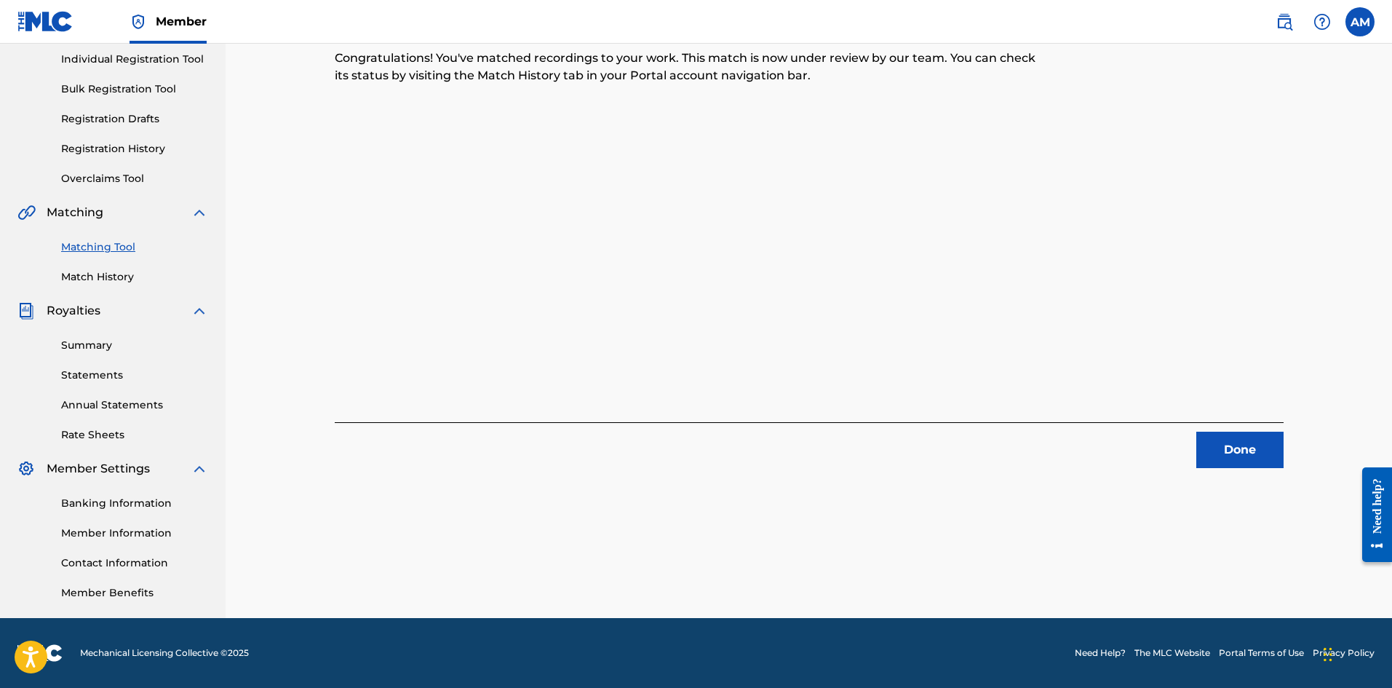
drag, startPoint x: 1229, startPoint y: 461, endPoint x: 1208, endPoint y: 444, distance: 26.9
click at [1229, 460] on button "Done" at bounding box center [1239, 450] width 87 height 36
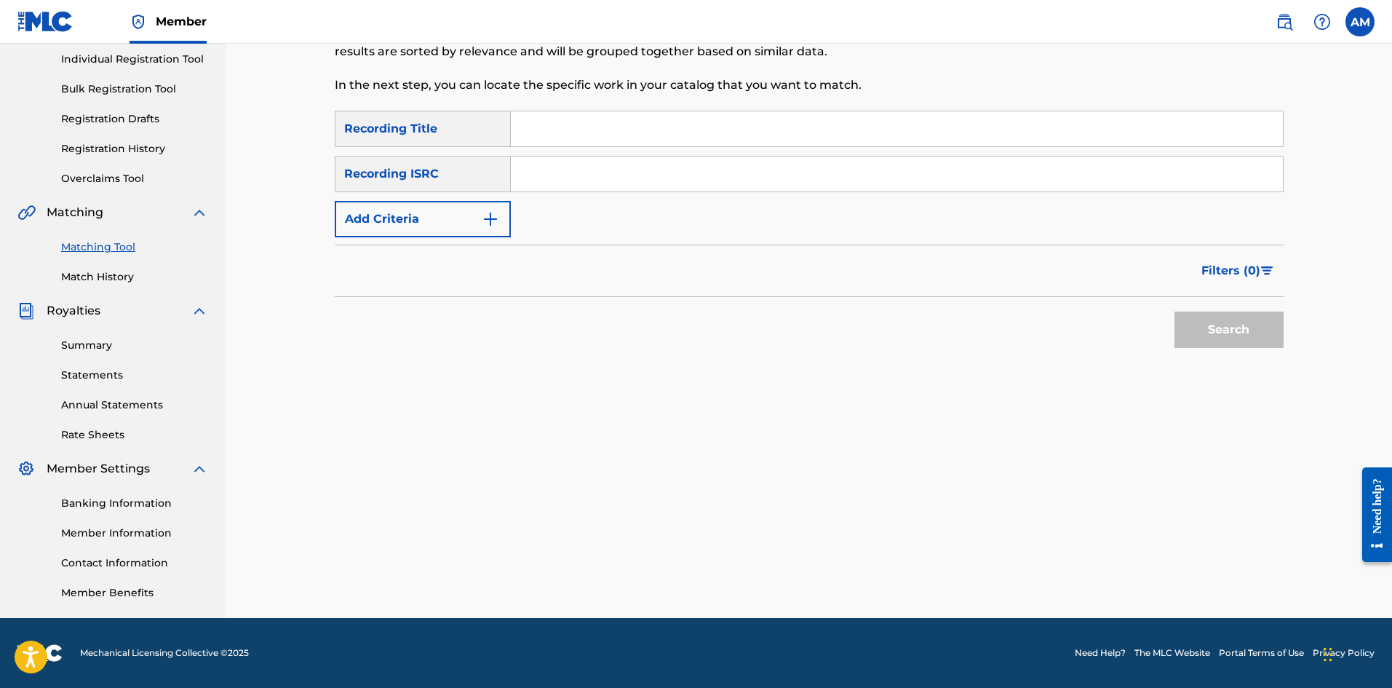
drag, startPoint x: 561, startPoint y: 167, endPoint x: 667, endPoint y: 188, distance: 108.5
click at [561, 167] on input "Search Form" at bounding box center [897, 173] width 772 height 35
click at [1196, 330] on button "Search" at bounding box center [1229, 329] width 109 height 36
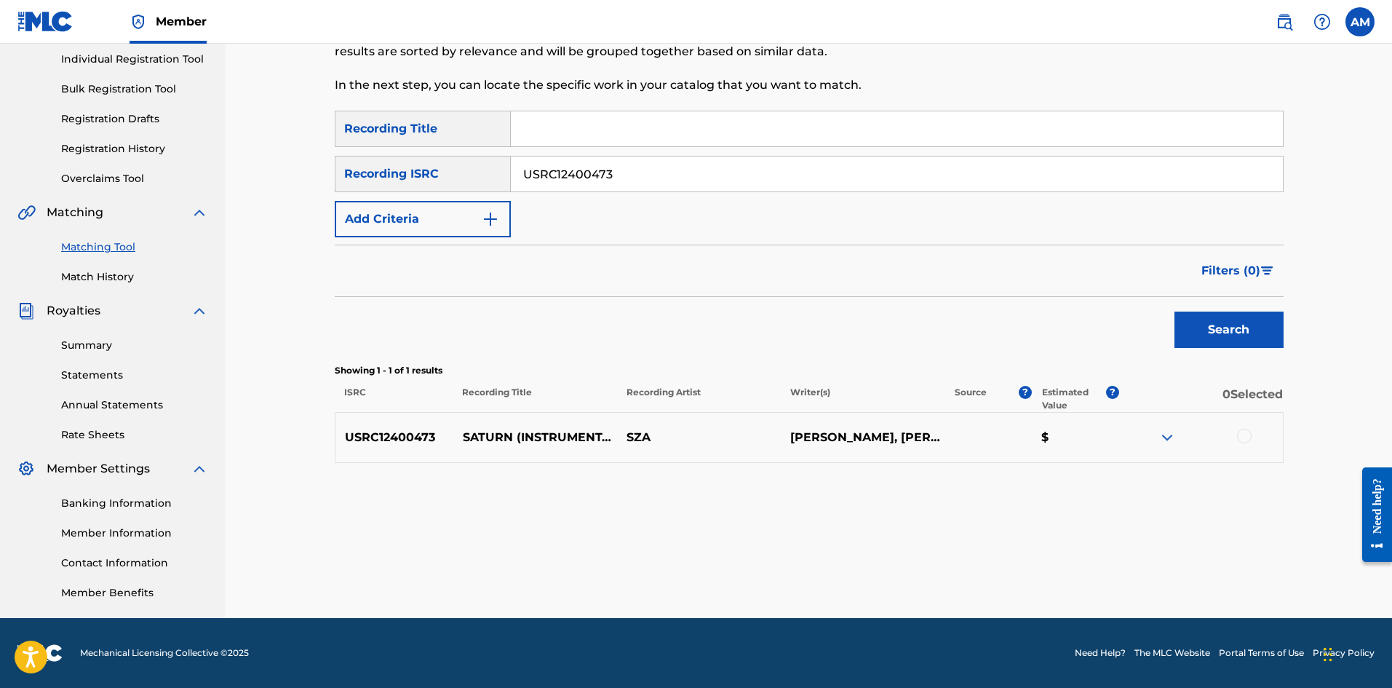
click at [1253, 429] on div at bounding box center [1201, 437] width 164 height 17
click at [1241, 434] on div at bounding box center [1244, 436] width 15 height 15
drag, startPoint x: 688, startPoint y: 180, endPoint x: 163, endPoint y: 170, distance: 524.8
click at [140, 175] on main "UNIVERSAL MUSIC PUB GROUP Summary Catalog Works Registration Claiming Tool Indi…" at bounding box center [696, 238] width 1392 height 759
click at [1212, 341] on button "Search" at bounding box center [1229, 329] width 109 height 36
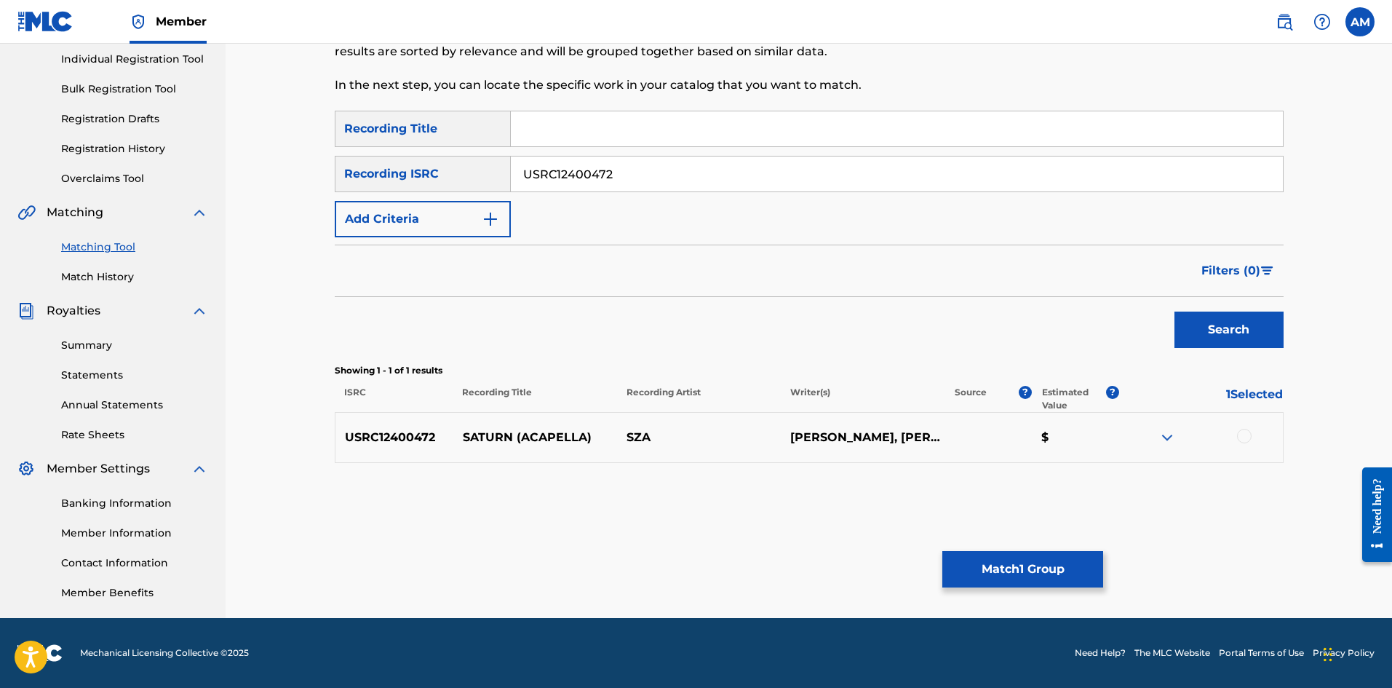
click at [1242, 434] on div at bounding box center [1244, 436] width 15 height 15
drag, startPoint x: 611, startPoint y: 179, endPoint x: 241, endPoint y: 183, distance: 370.4
click at [243, 184] on div "Matching Tool The Matching Tool allows Members to match sound recordings to wor…" at bounding box center [809, 238] width 1167 height 759
click at [1228, 349] on div "Search" at bounding box center [1225, 326] width 116 height 58
click at [1223, 319] on button "Search" at bounding box center [1229, 329] width 109 height 36
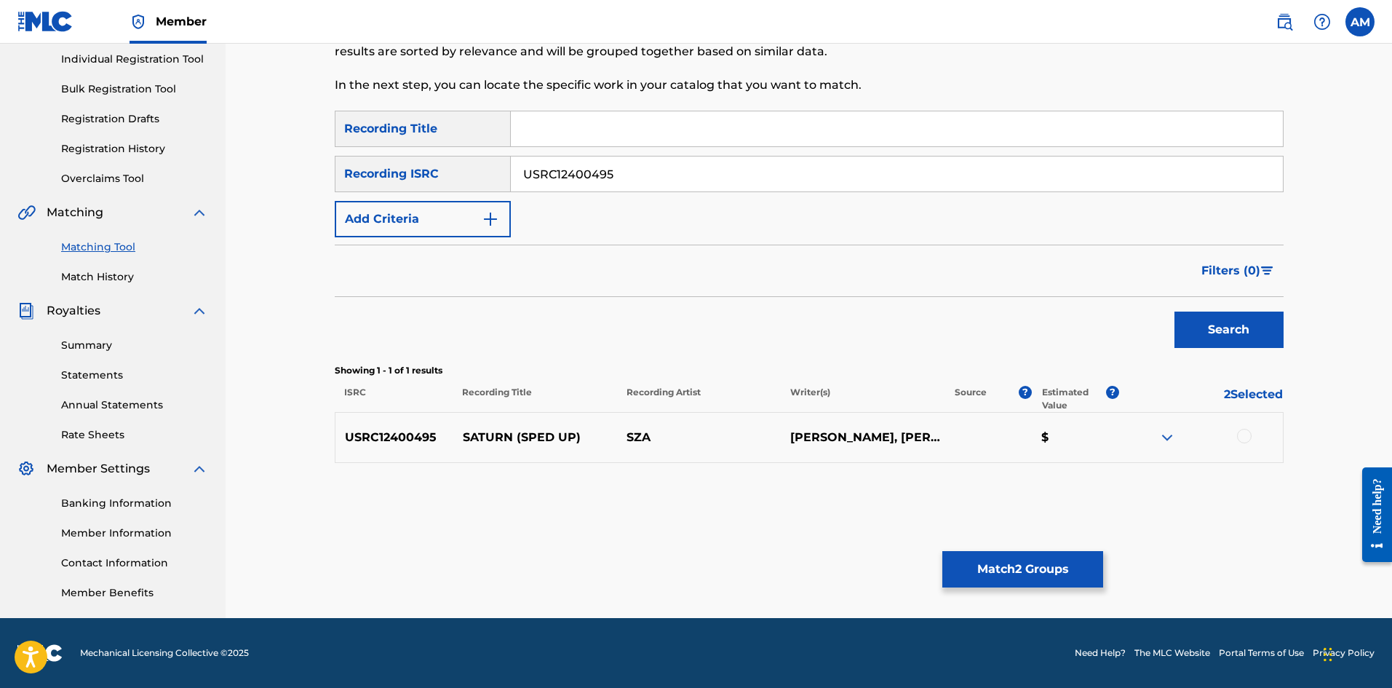
click at [1238, 435] on div at bounding box center [1244, 436] width 15 height 15
click at [1001, 571] on button "Match 3 Groups" at bounding box center [1022, 569] width 161 height 36
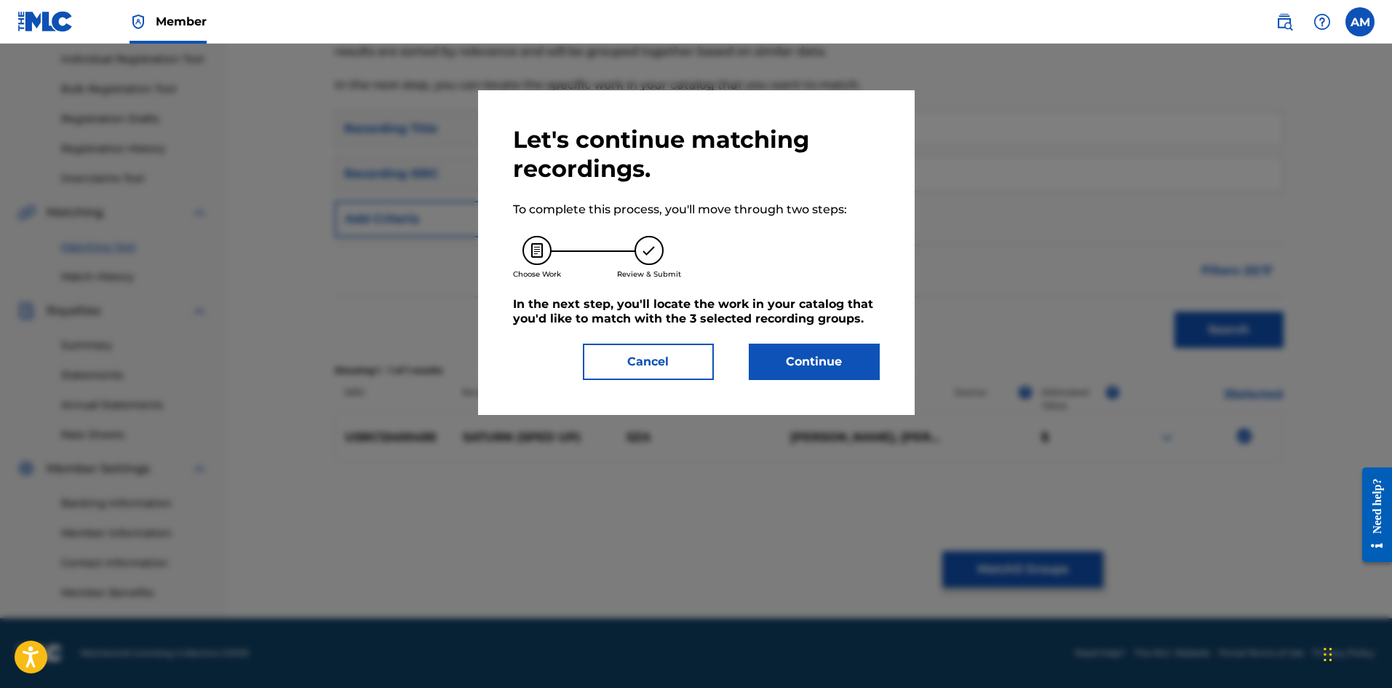
drag, startPoint x: 844, startPoint y: 361, endPoint x: 55, endPoint y: 369, distance: 789.6
click at [838, 361] on button "Continue" at bounding box center [814, 361] width 131 height 36
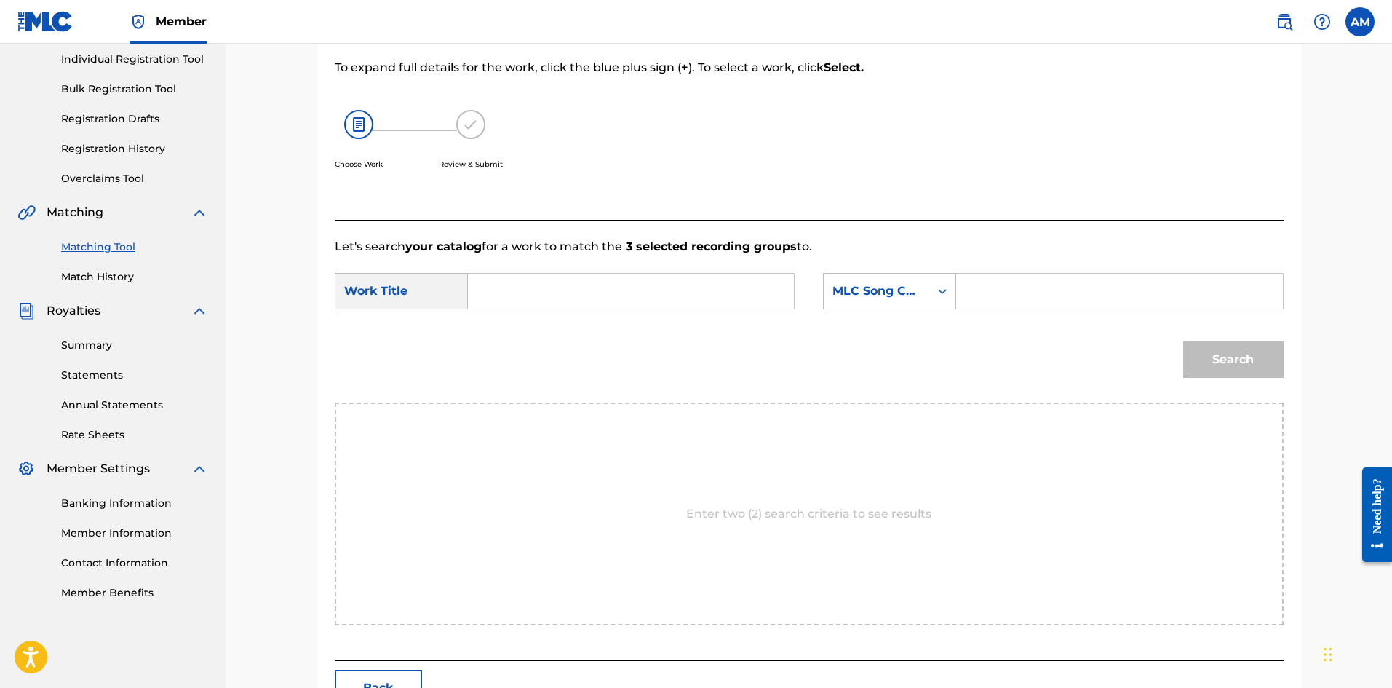
click at [603, 298] on input "Search Form" at bounding box center [630, 291] width 301 height 35
drag, startPoint x: 1096, startPoint y: 295, endPoint x: 1113, endPoint y: 309, distance: 21.3
click at [1096, 295] on input "Search Form" at bounding box center [1119, 291] width 301 height 35
click at [1189, 358] on button "Search" at bounding box center [1233, 359] width 100 height 36
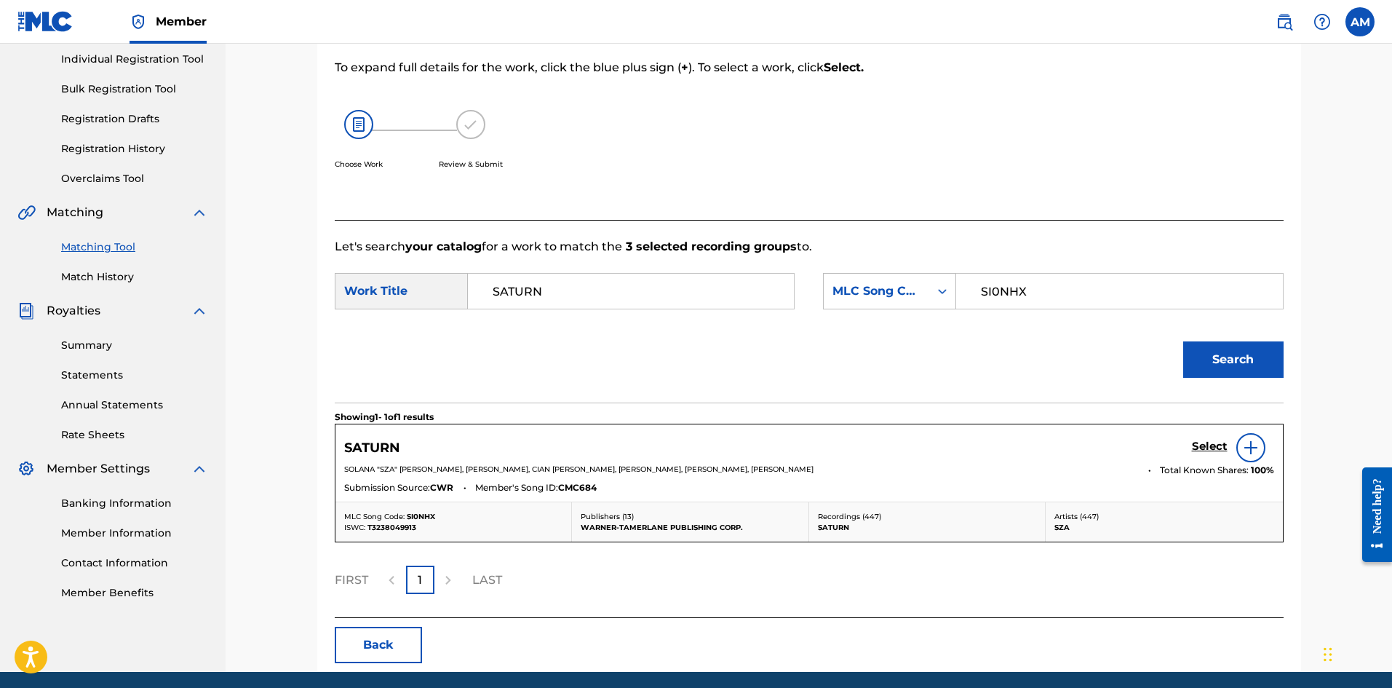
click at [1207, 453] on link "Select" at bounding box center [1210, 448] width 36 height 16
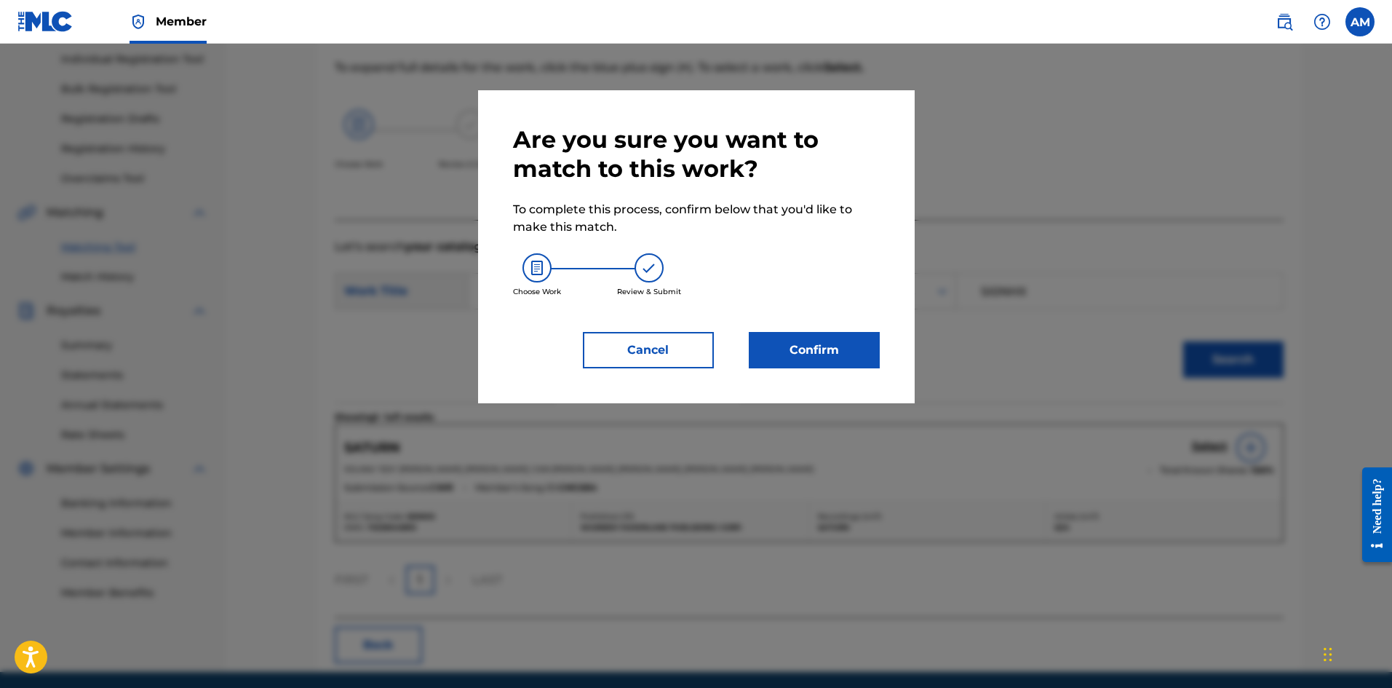
click at [809, 354] on button "Confirm" at bounding box center [814, 350] width 131 height 36
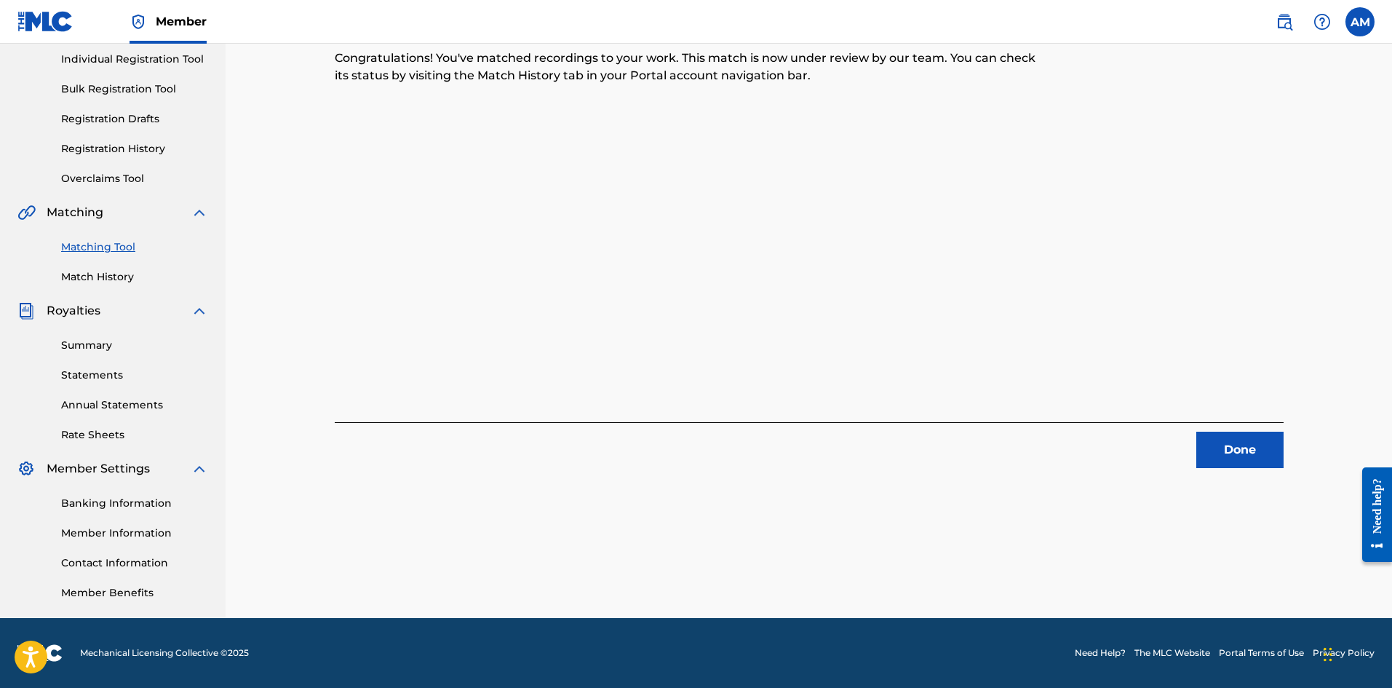
click at [1203, 454] on button "Done" at bounding box center [1239, 450] width 87 height 36
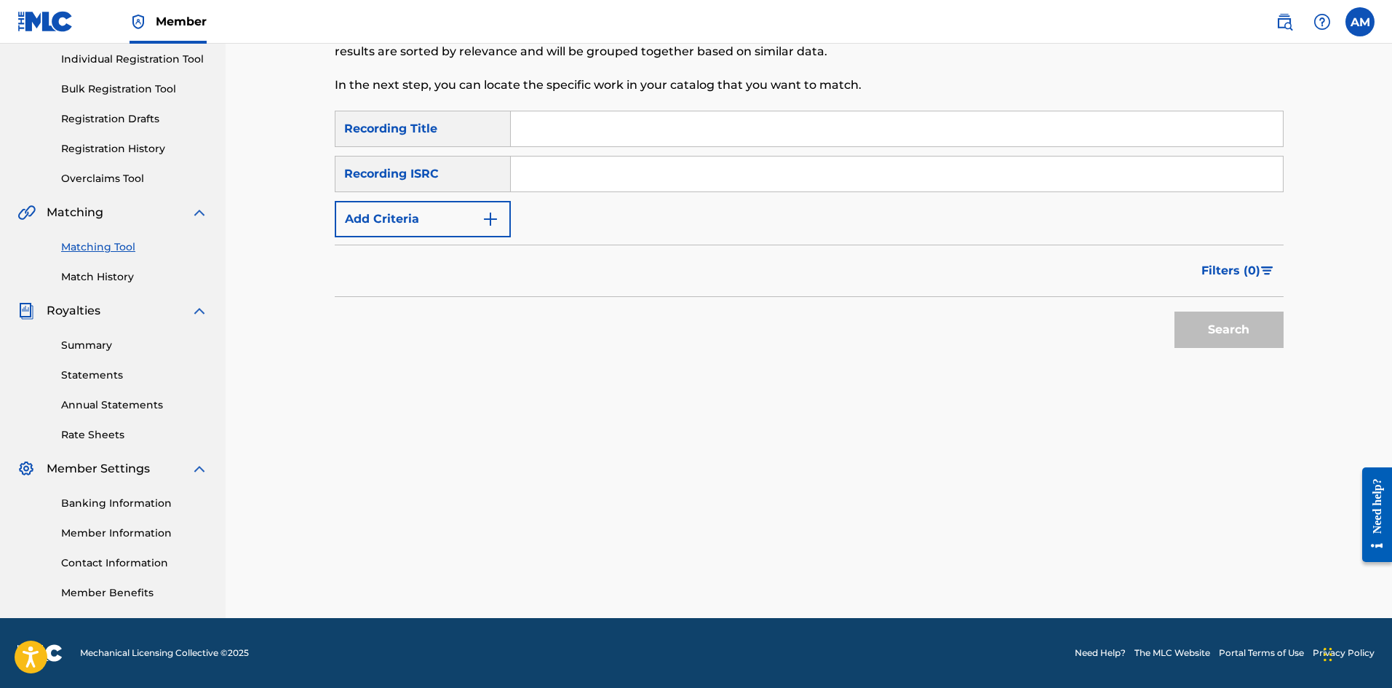
click at [601, 179] on input "Search Form" at bounding box center [897, 173] width 772 height 35
click at [1246, 335] on button "Search" at bounding box center [1229, 329] width 109 height 36
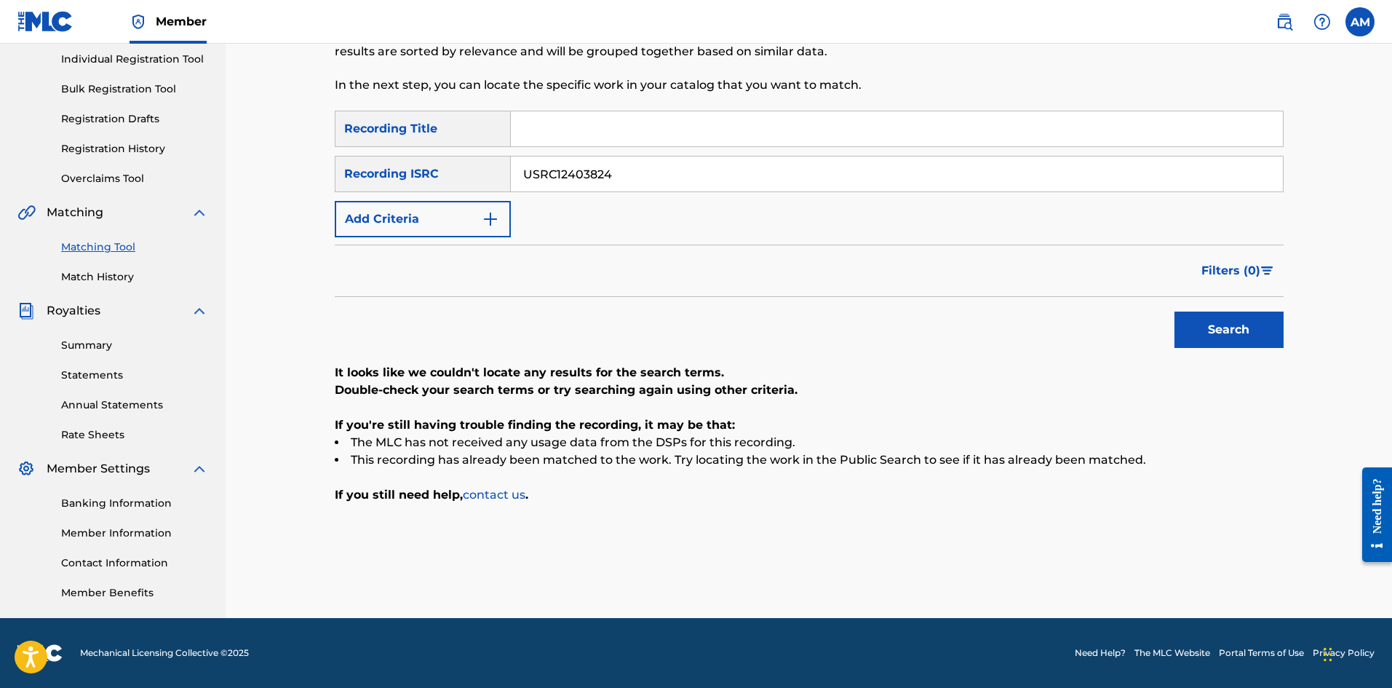
drag, startPoint x: 655, startPoint y: 175, endPoint x: 261, endPoint y: 190, distance: 394.0
click at [263, 190] on div "Matching Tool The Matching Tool allows Members to match sound recordings to wor…" at bounding box center [809, 238] width 1167 height 759
click at [1219, 330] on button "Search" at bounding box center [1229, 329] width 109 height 36
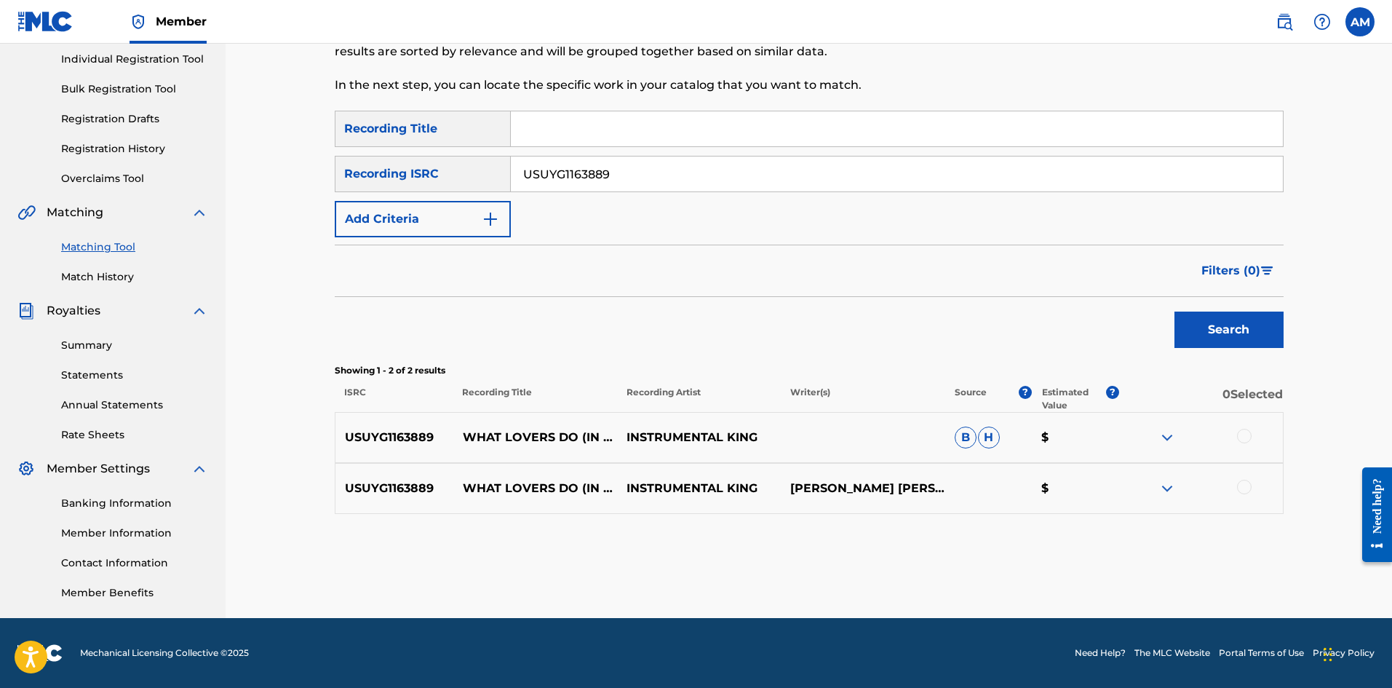
click at [1240, 437] on div at bounding box center [1244, 436] width 15 height 15
click at [1241, 491] on div at bounding box center [1244, 487] width 15 height 15
drag, startPoint x: 237, startPoint y: 198, endPoint x: 338, endPoint y: 189, distance: 101.5
click at [55, 198] on main "UNIVERSAL MUSIC PUB GROUP Summary Catalog Works Registration Claiming Tool Indi…" at bounding box center [696, 238] width 1392 height 759
click at [1223, 327] on button "Search" at bounding box center [1229, 329] width 109 height 36
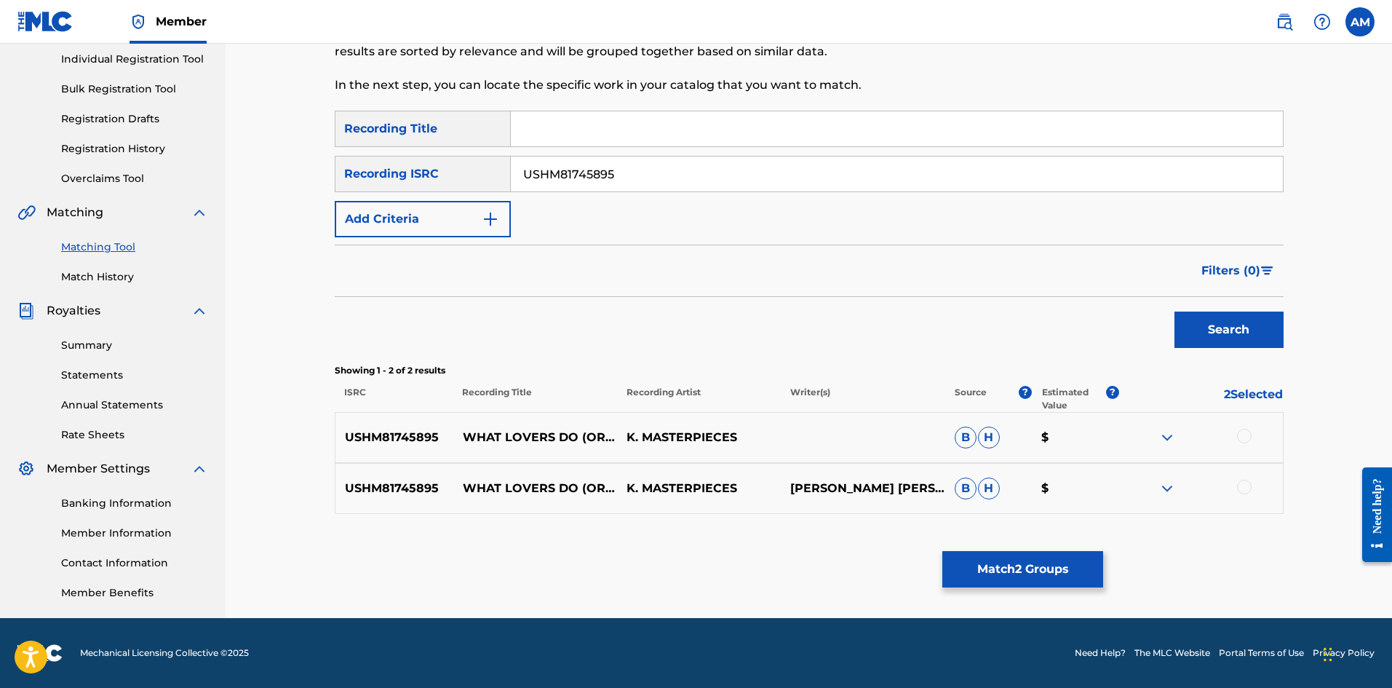
click at [1243, 437] on div at bounding box center [1244, 436] width 15 height 15
click at [1242, 486] on div at bounding box center [1244, 487] width 15 height 15
drag, startPoint x: 674, startPoint y: 175, endPoint x: 180, endPoint y: 175, distance: 494.1
click at [146, 178] on main "UNIVERSAL MUSIC PUB GROUP Summary Catalog Works Registration Claiming Tool Indi…" at bounding box center [696, 238] width 1392 height 759
click at [1201, 330] on button "Search" at bounding box center [1229, 329] width 109 height 36
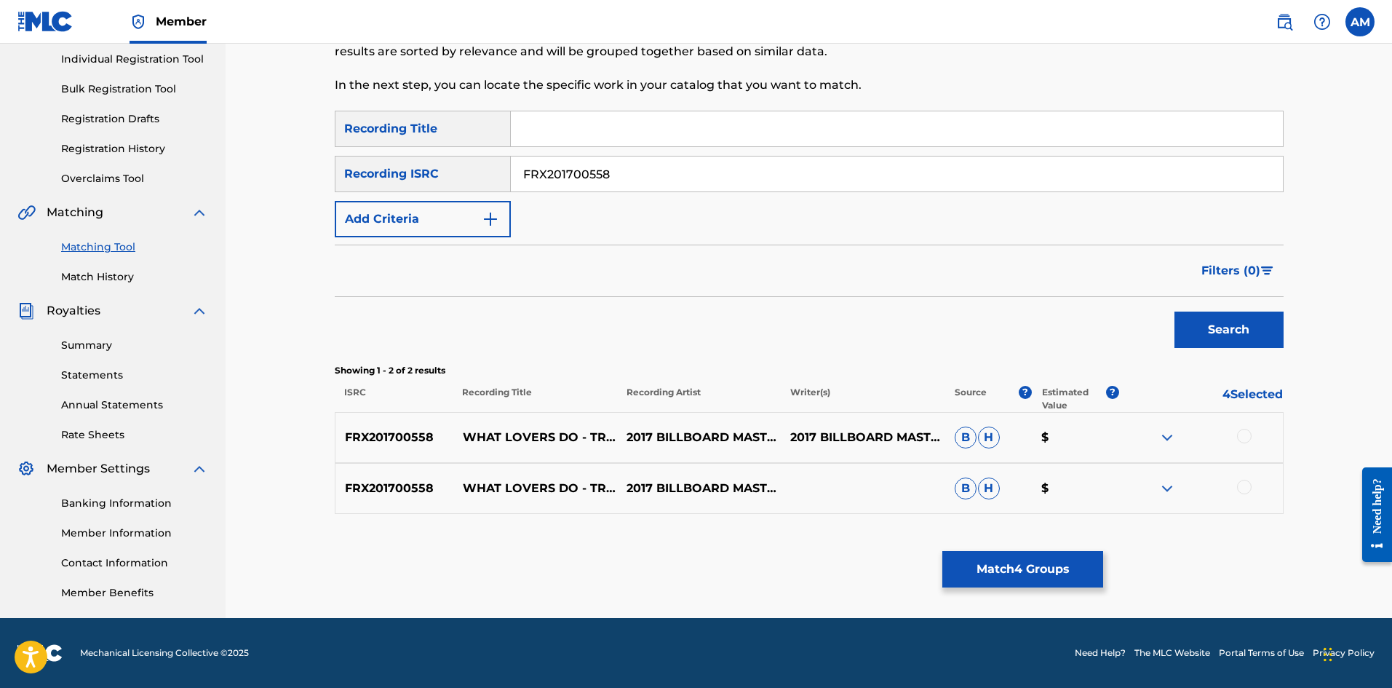
click at [1242, 437] on div at bounding box center [1244, 436] width 15 height 15
click at [1246, 482] on div at bounding box center [1244, 487] width 15 height 15
drag, startPoint x: 739, startPoint y: 185, endPoint x: 125, endPoint y: 183, distance: 614.2
click at [125, 183] on main "UNIVERSAL MUSIC PUB GROUP Summary Catalog Works Registration Claiming Tool Indi…" at bounding box center [696, 238] width 1392 height 759
drag, startPoint x: 1225, startPoint y: 334, endPoint x: 1211, endPoint y: 346, distance: 18.6
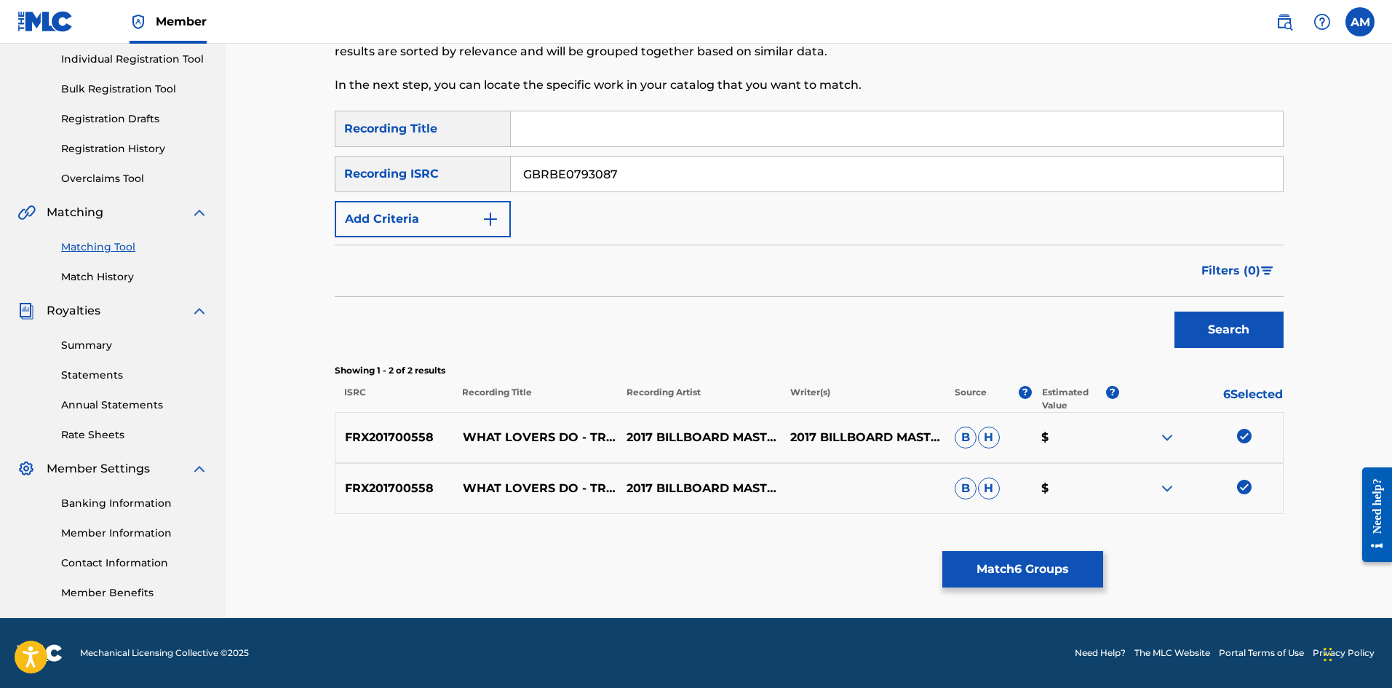
click at [1225, 335] on button "Search" at bounding box center [1229, 329] width 109 height 36
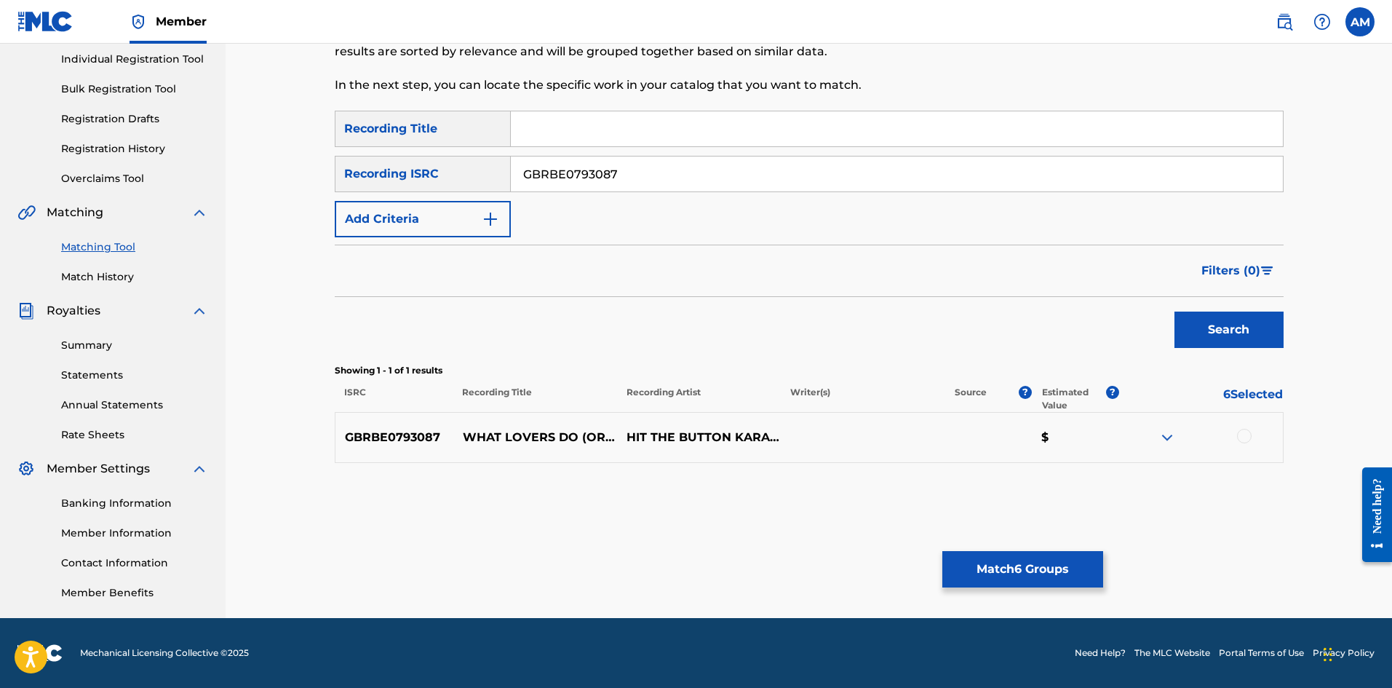
click at [1248, 438] on div at bounding box center [1244, 436] width 15 height 15
drag, startPoint x: 667, startPoint y: 178, endPoint x: 250, endPoint y: 184, distance: 417.0
click at [74, 190] on main "UNIVERSAL MUSIC PUB GROUP Summary Catalog Works Registration Claiming Tool Indi…" at bounding box center [696, 238] width 1392 height 759
click at [1201, 336] on button "Search" at bounding box center [1229, 329] width 109 height 36
drag, startPoint x: 1239, startPoint y: 435, endPoint x: 1243, endPoint y: 443, distance: 8.8
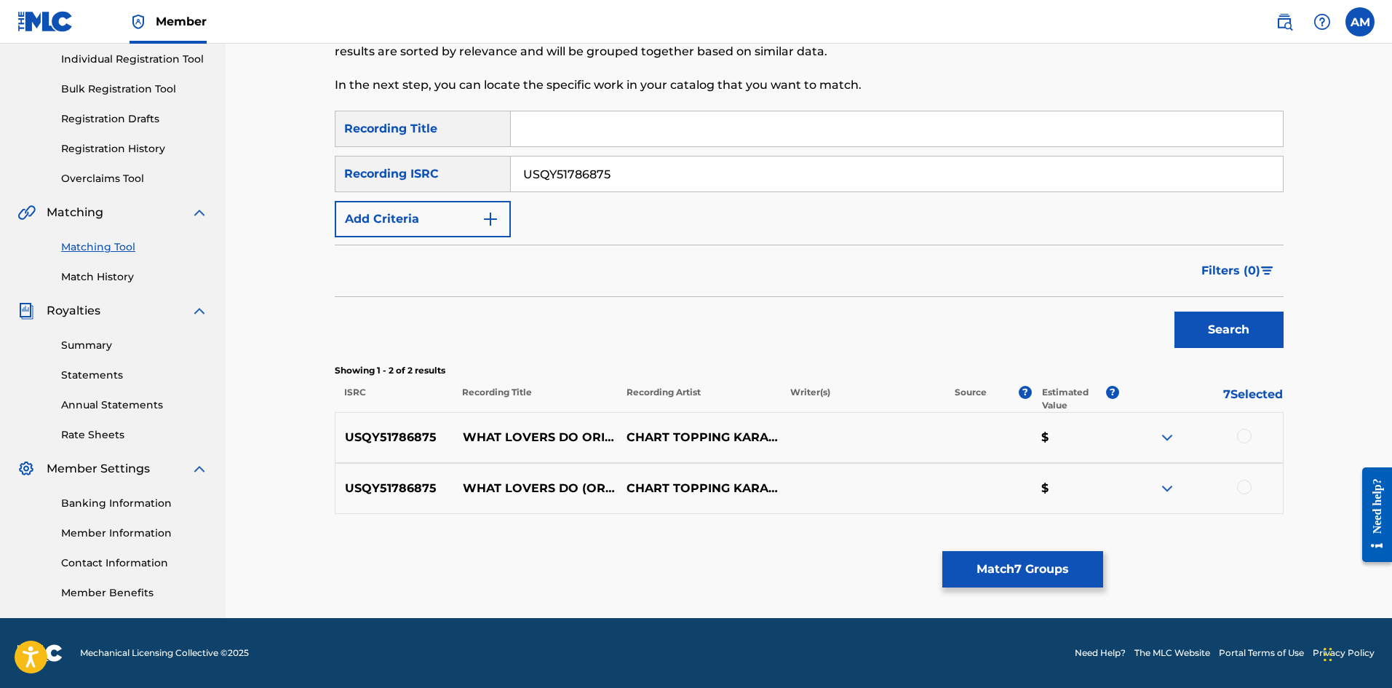
click at [1240, 435] on div at bounding box center [1244, 436] width 15 height 15
click at [1250, 488] on div at bounding box center [1244, 487] width 15 height 15
drag, startPoint x: 191, startPoint y: 177, endPoint x: 139, endPoint y: 174, distance: 52.5
click at [98, 177] on main "UNIVERSAL MUSIC PUB GROUP Summary Catalog Works Registration Claiming Tool Indi…" at bounding box center [696, 238] width 1392 height 759
click at [1244, 322] on button "Search" at bounding box center [1229, 329] width 109 height 36
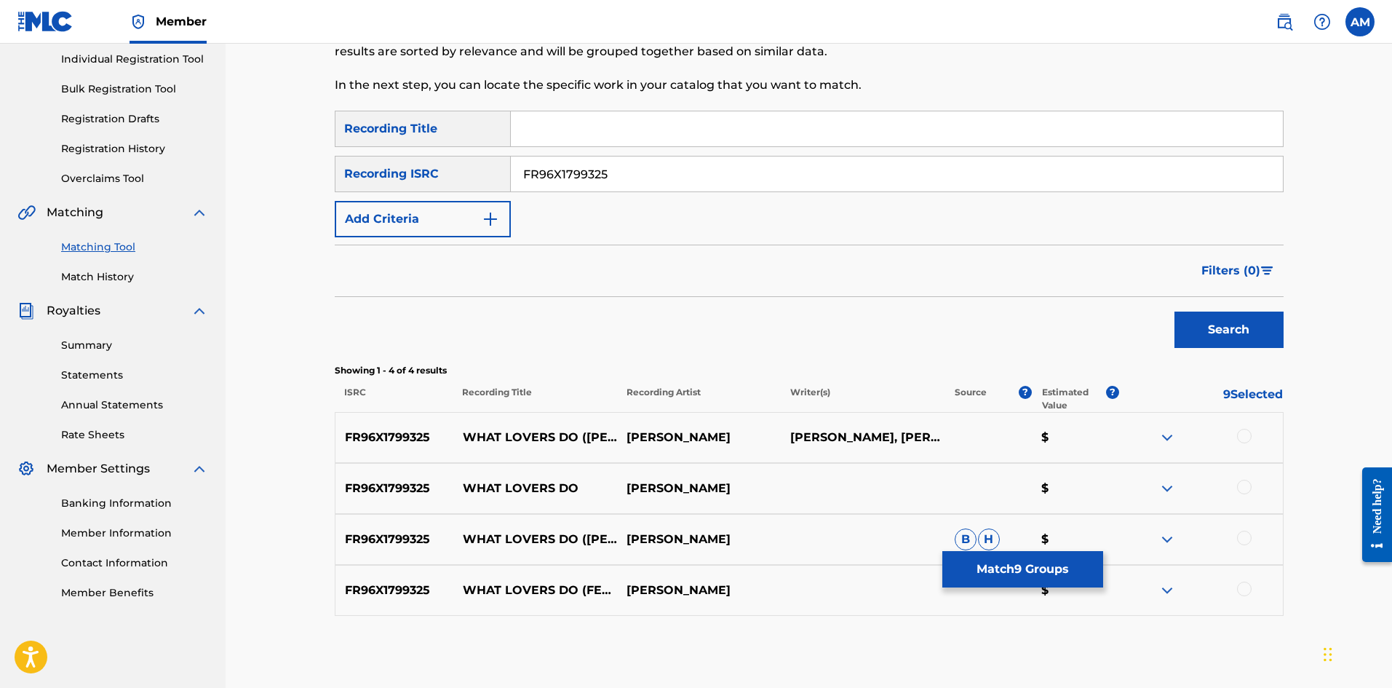
click at [1249, 437] on div at bounding box center [1244, 436] width 15 height 15
click at [1246, 479] on div "FR96X1799325 WHAT LOVERS DO [PERSON_NAME] $" at bounding box center [809, 488] width 949 height 51
click at [1246, 488] on div at bounding box center [1244, 487] width 15 height 15
click at [1244, 539] on div at bounding box center [1244, 538] width 15 height 15
click at [1247, 589] on div at bounding box center [1244, 588] width 15 height 15
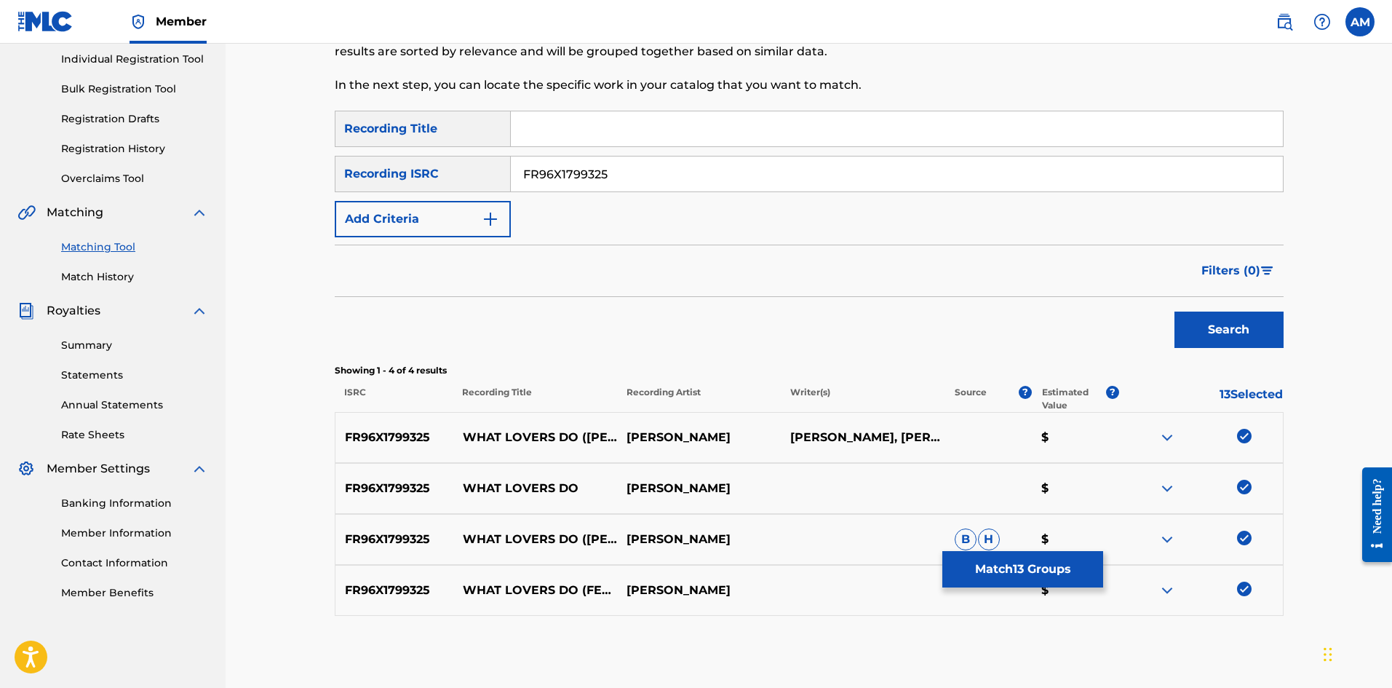
drag, startPoint x: 664, startPoint y: 168, endPoint x: 343, endPoint y: 175, distance: 321.0
click at [343, 175] on div "SearchWithCriteria9afac21e-9c9a-4cac-aa4a-4ad28461144d Recording ISRC FR96X1799…" at bounding box center [809, 174] width 949 height 36
click at [1214, 335] on button "Search" at bounding box center [1229, 329] width 109 height 36
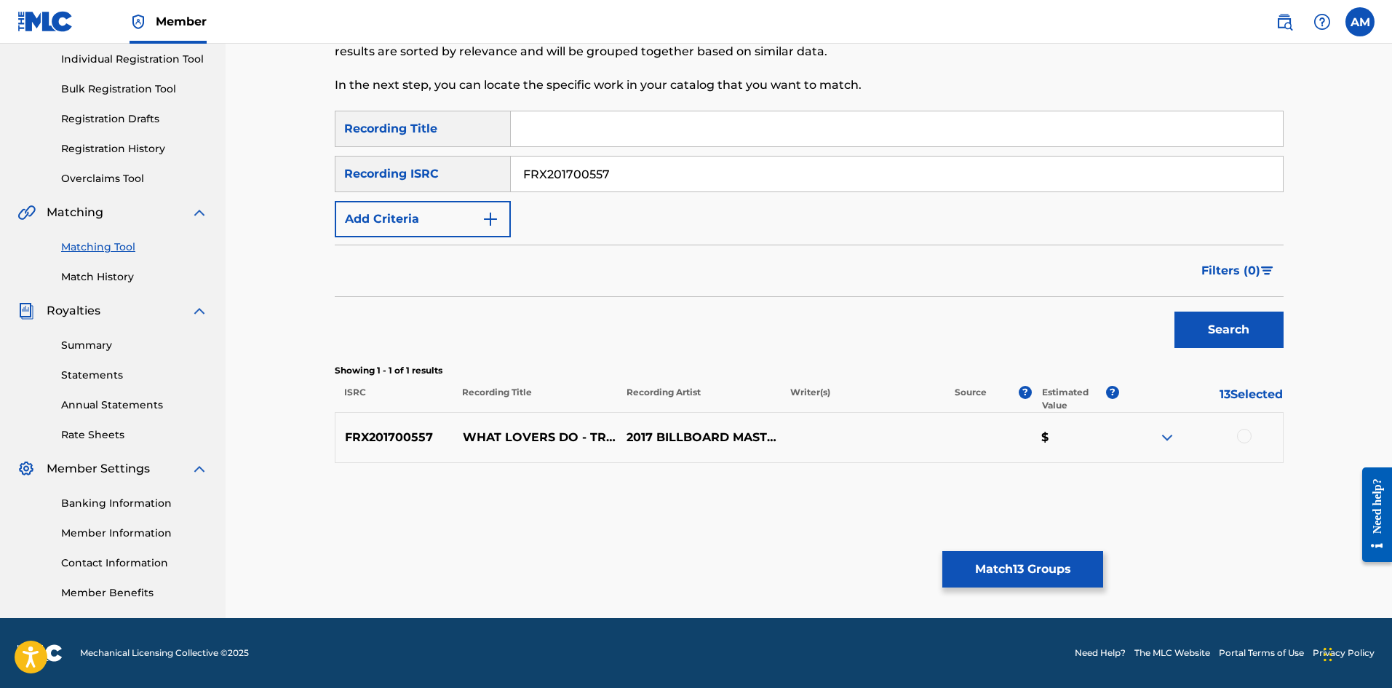
click at [1241, 434] on div at bounding box center [1244, 436] width 15 height 15
drag, startPoint x: 634, startPoint y: 163, endPoint x: 252, endPoint y: 183, distance: 382.6
click at [254, 183] on div "Matching Tool The Matching Tool allows Members to match sound recordings to wor…" at bounding box center [809, 238] width 1167 height 759
click at [1239, 324] on button "Search" at bounding box center [1229, 329] width 109 height 36
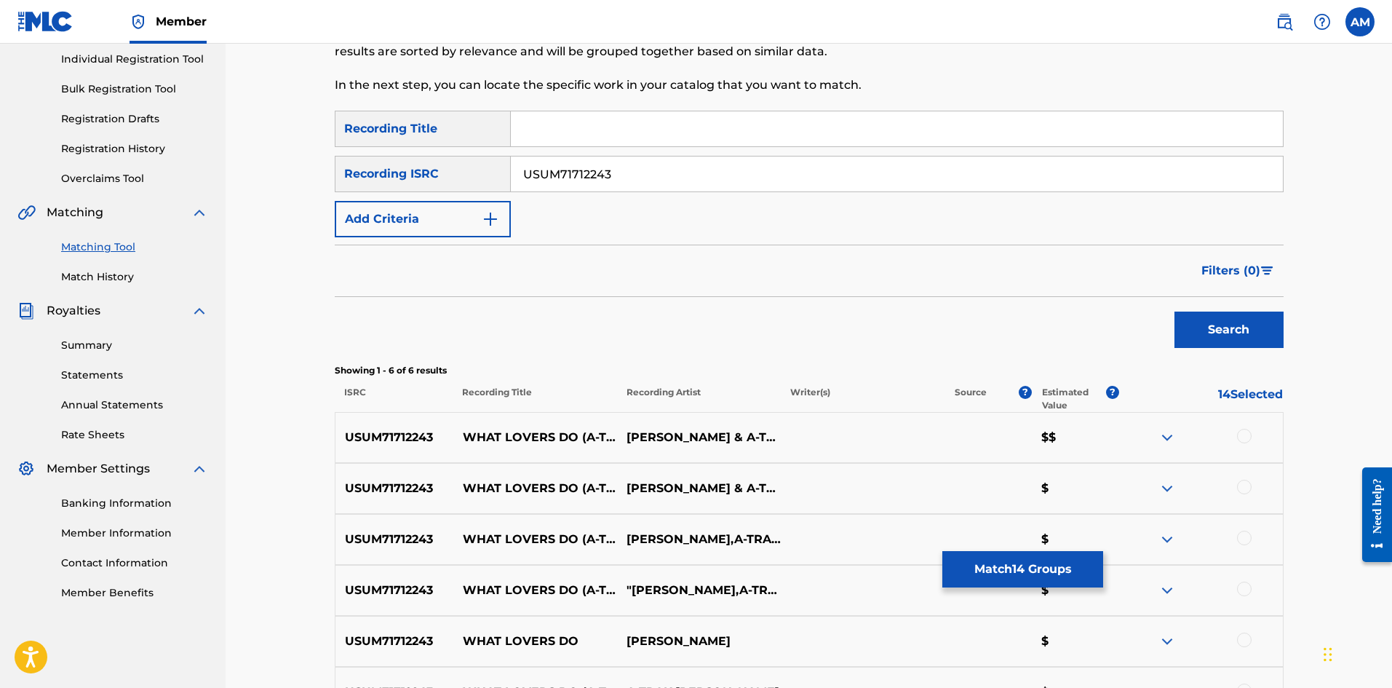
click at [1246, 438] on div at bounding box center [1244, 436] width 15 height 15
click at [1242, 490] on div at bounding box center [1244, 487] width 15 height 15
click at [1246, 533] on div at bounding box center [1244, 538] width 15 height 15
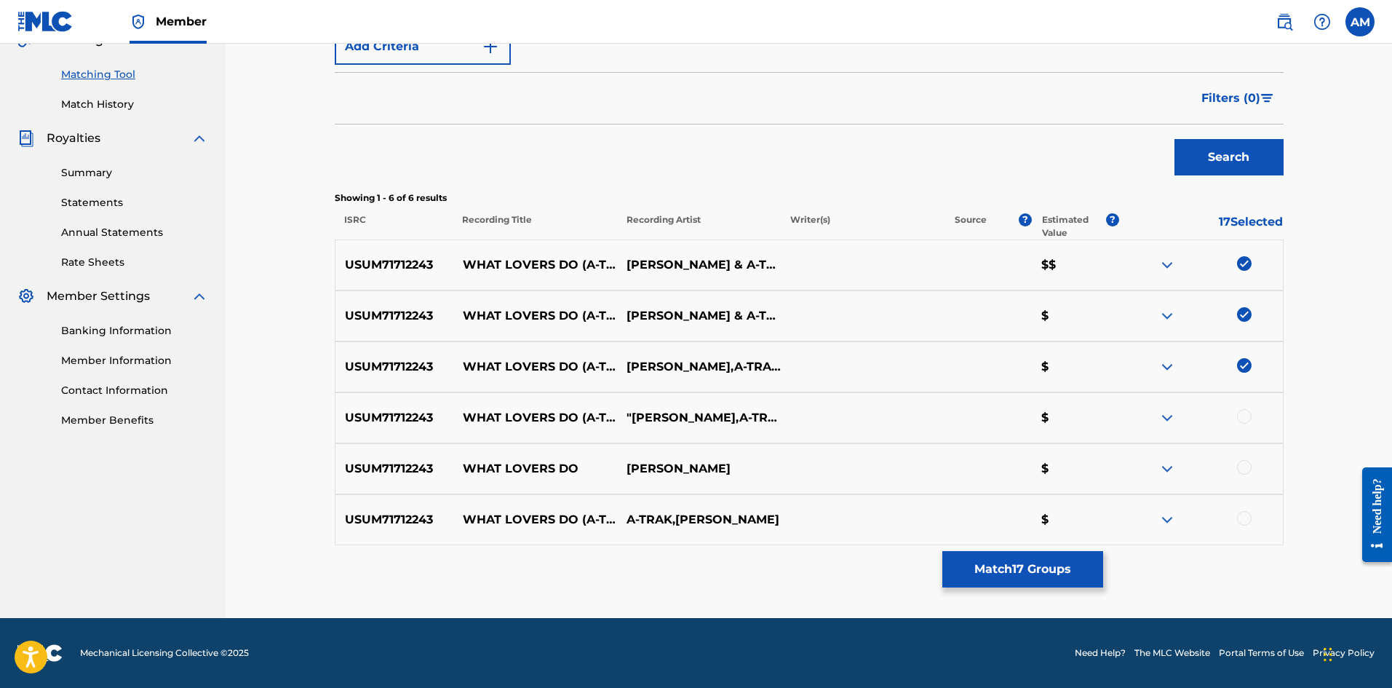
click at [1245, 414] on div at bounding box center [1244, 416] width 15 height 15
click at [1241, 467] on div at bounding box center [1244, 467] width 15 height 15
click at [1241, 515] on div at bounding box center [1244, 518] width 15 height 15
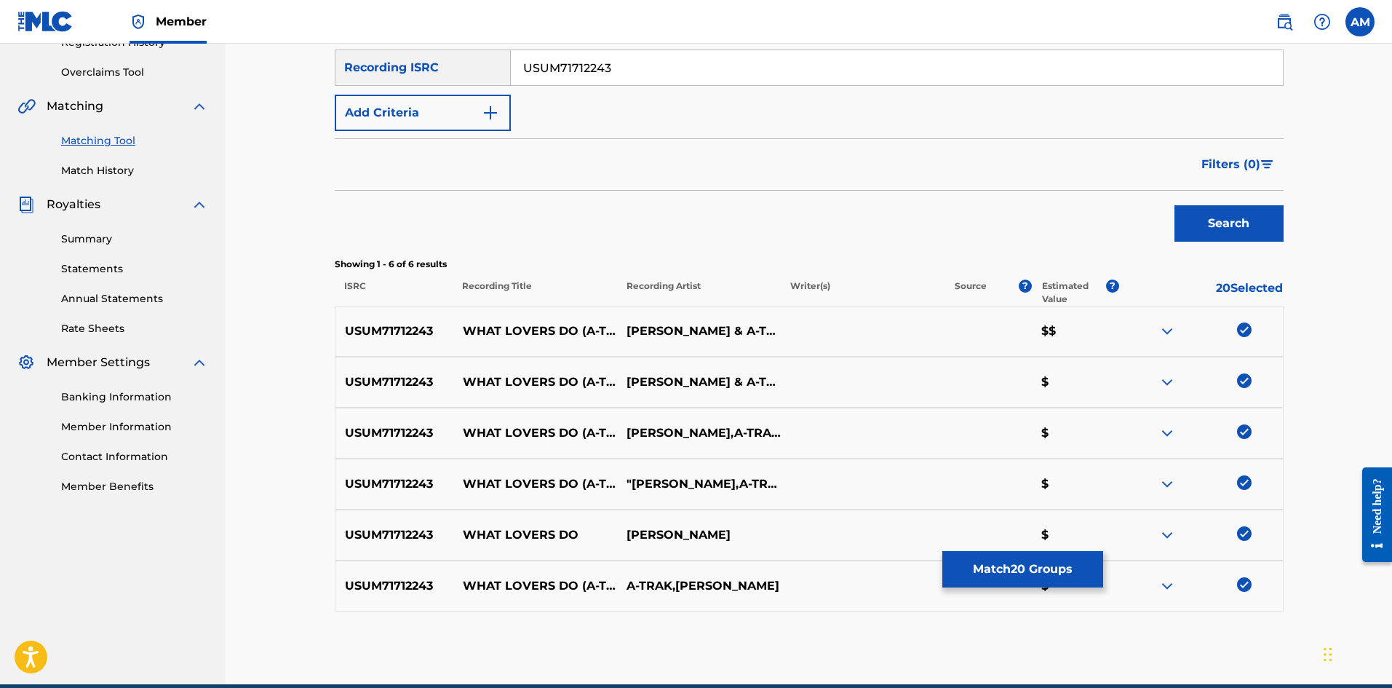
scroll to position [212, 0]
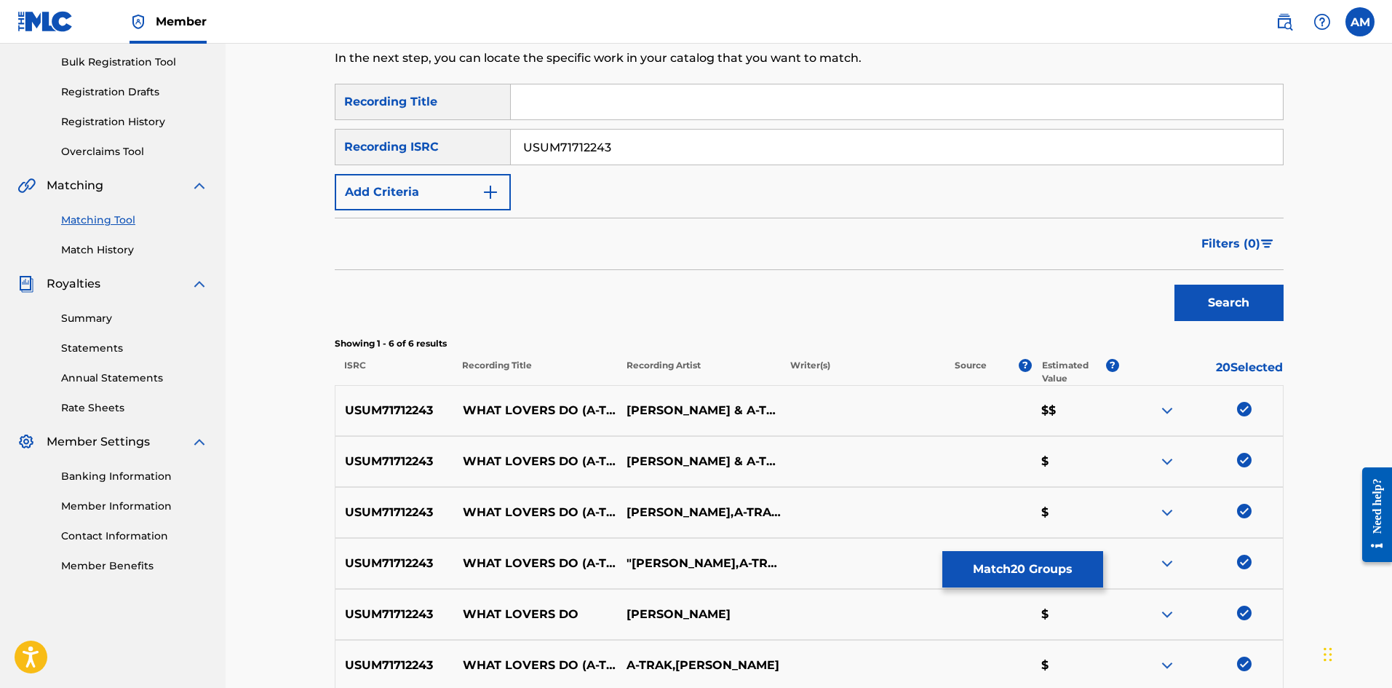
click at [990, 574] on button "Match 20 Groups" at bounding box center [1022, 569] width 161 height 36
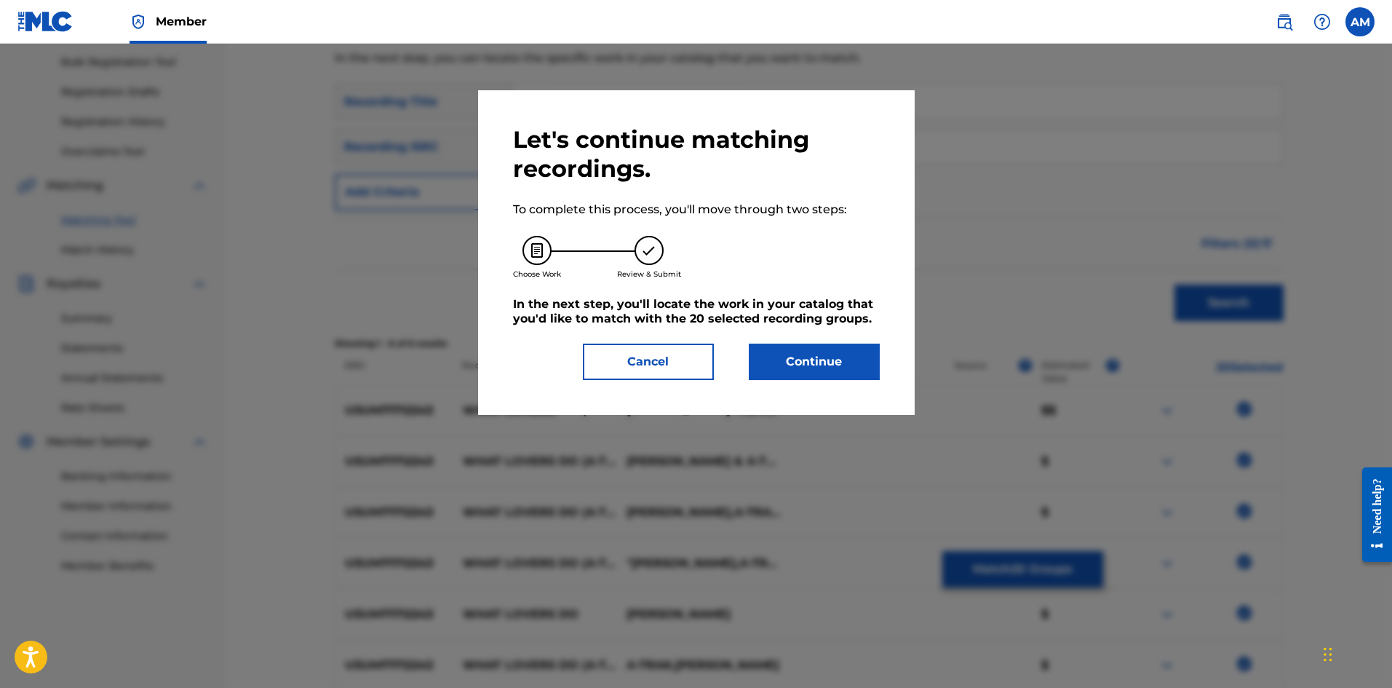
click at [836, 370] on button "Continue" at bounding box center [814, 361] width 131 height 36
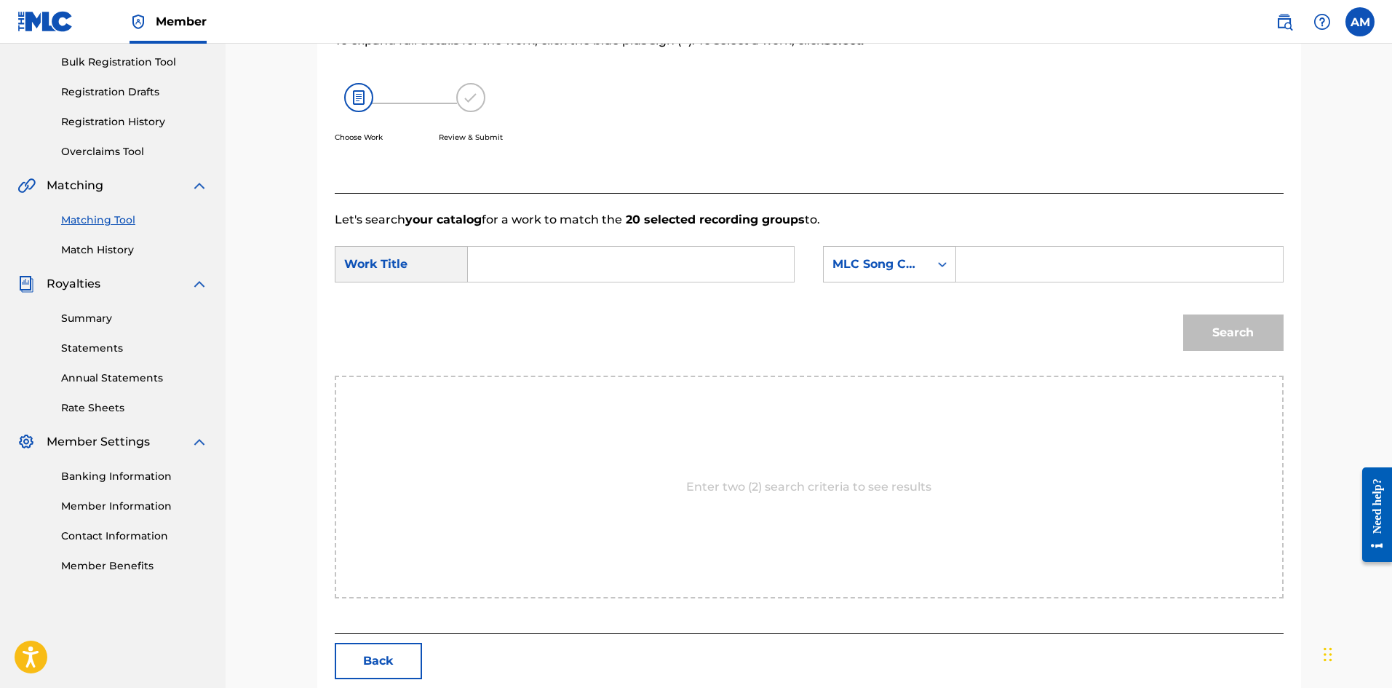
click at [555, 268] on input "Search Form" at bounding box center [630, 264] width 301 height 35
click at [993, 277] on input "Search Form" at bounding box center [1119, 264] width 301 height 35
drag, startPoint x: 1259, startPoint y: 338, endPoint x: 1243, endPoint y: 345, distance: 17.6
click at [1257, 338] on button "Search" at bounding box center [1233, 332] width 100 height 36
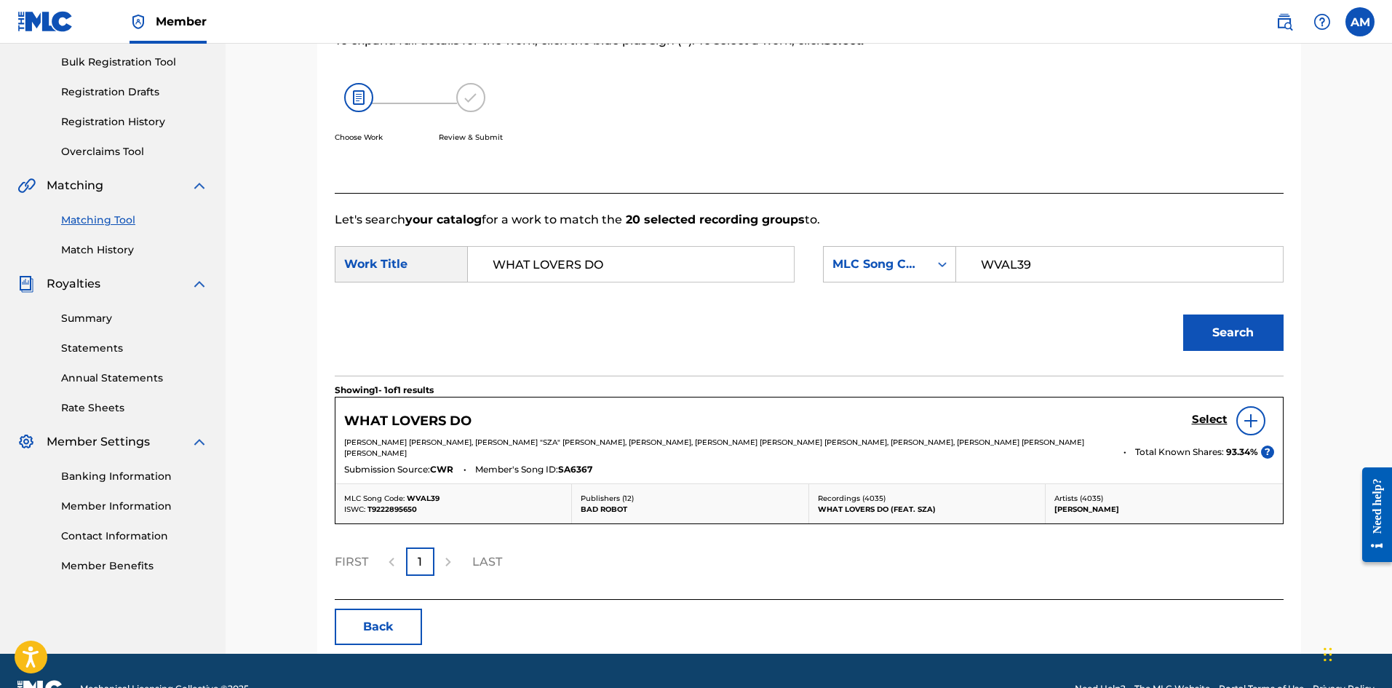
click at [1210, 416] on h5 "Select" at bounding box center [1210, 420] width 36 height 14
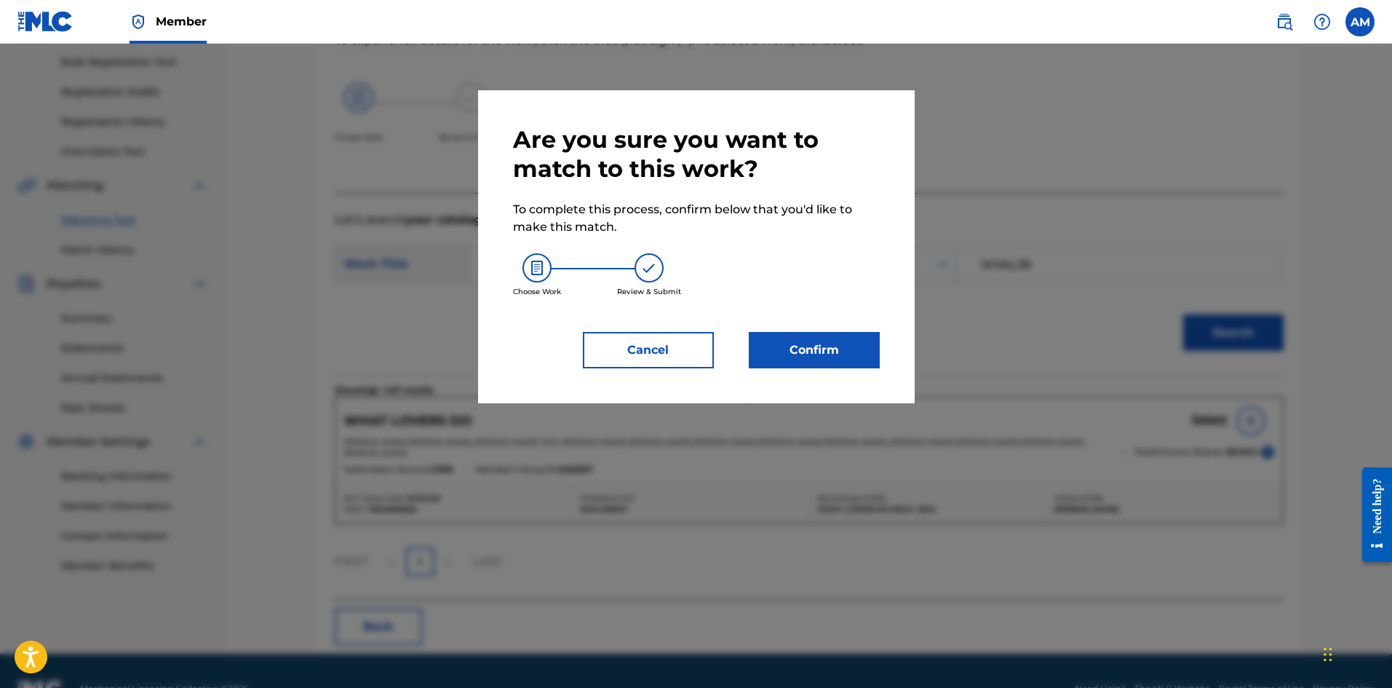
click at [839, 345] on button "Confirm" at bounding box center [814, 350] width 131 height 36
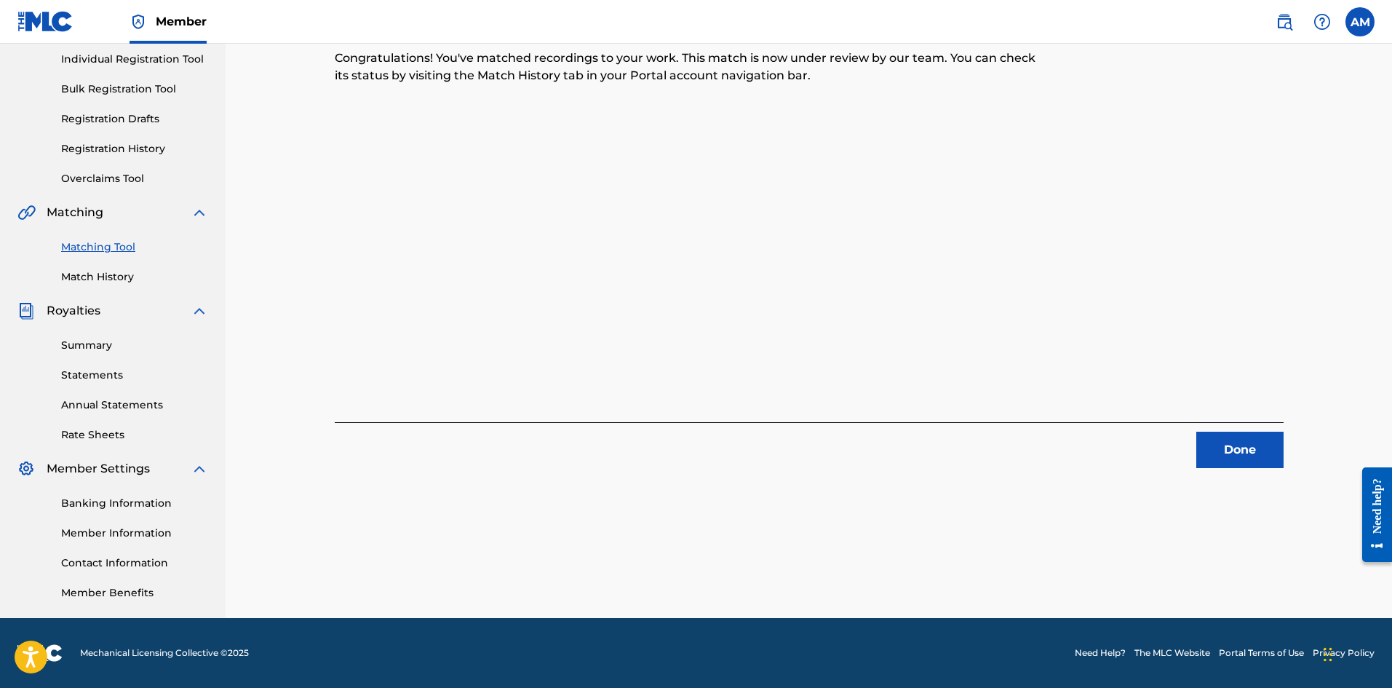
drag, startPoint x: 1232, startPoint y: 446, endPoint x: 1212, endPoint y: 445, distance: 19.7
click at [1232, 446] on button "Done" at bounding box center [1239, 450] width 87 height 36
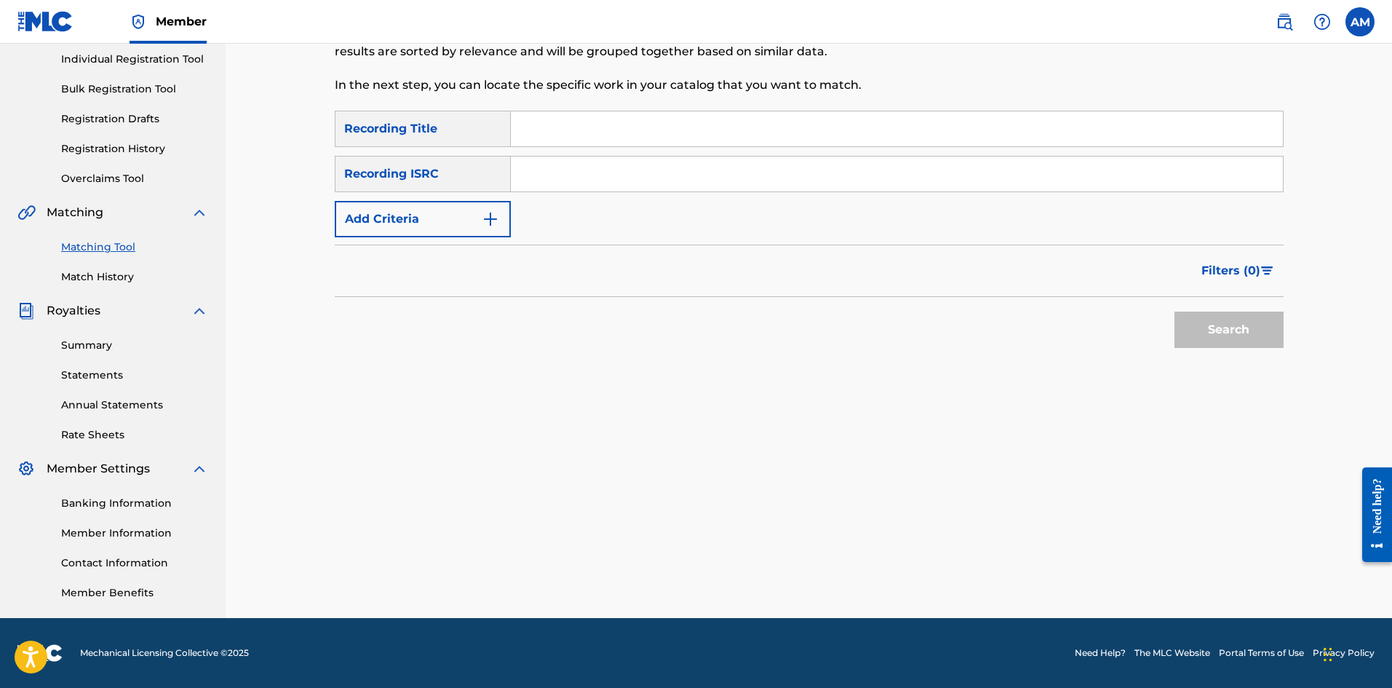
click at [551, 180] on input "Search Form" at bounding box center [897, 173] width 772 height 35
click at [1248, 340] on button "Search" at bounding box center [1229, 329] width 109 height 36
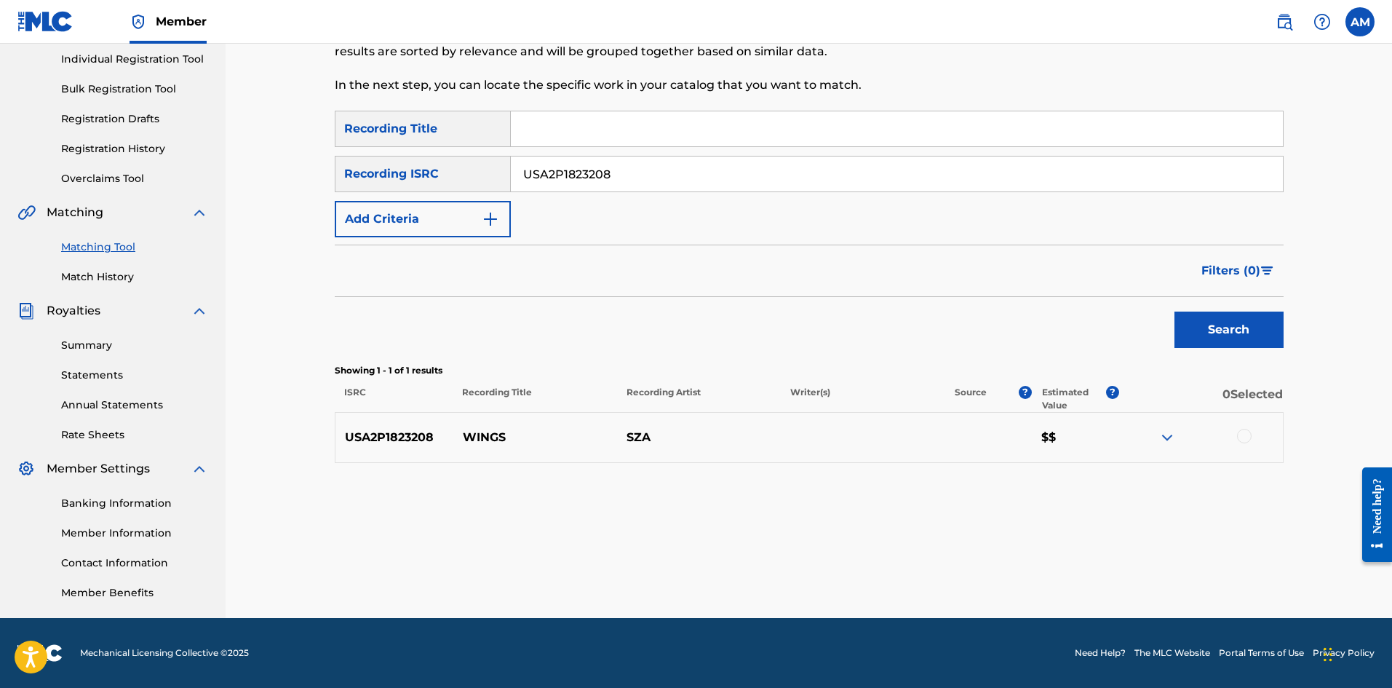
click at [1236, 434] on div at bounding box center [1201, 437] width 164 height 17
click at [1243, 435] on div at bounding box center [1244, 436] width 15 height 15
click at [1057, 576] on button "Match 1 Group" at bounding box center [1022, 569] width 161 height 36
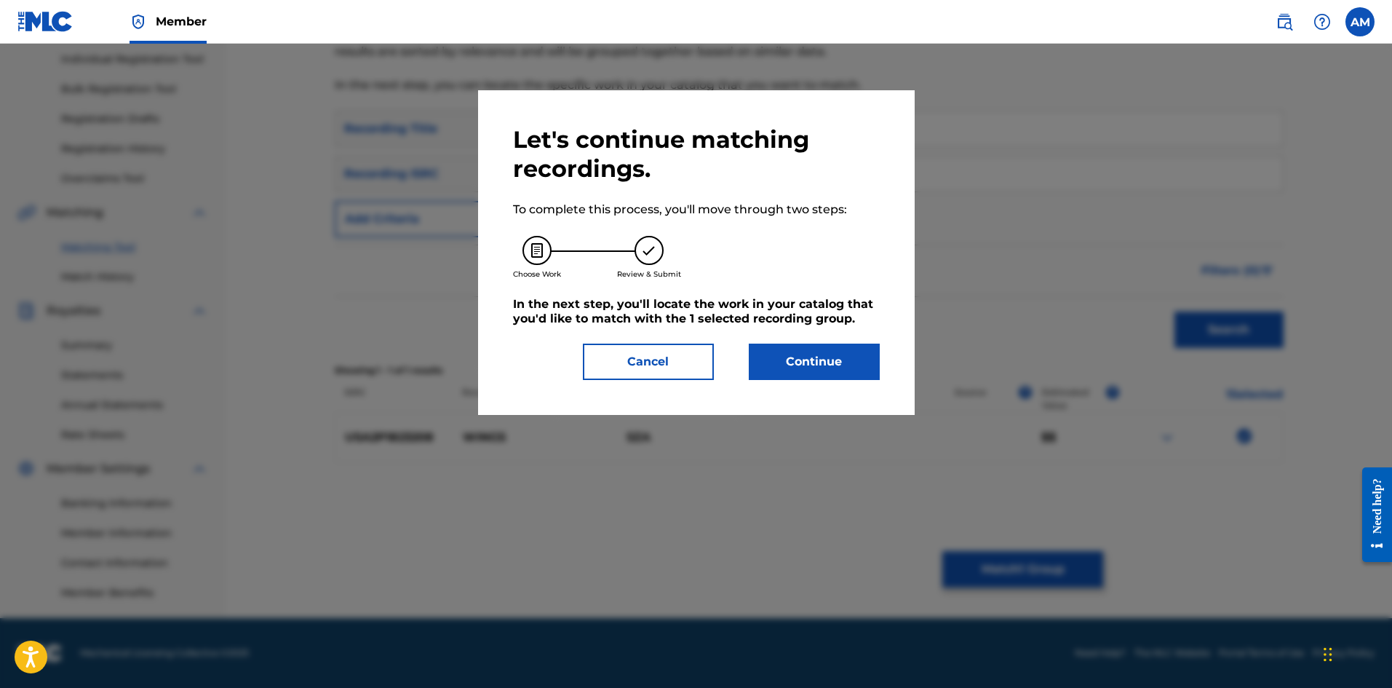
drag, startPoint x: 816, startPoint y: 359, endPoint x: 121, endPoint y: 434, distance: 699.0
click at [811, 359] on button "Continue" at bounding box center [814, 361] width 131 height 36
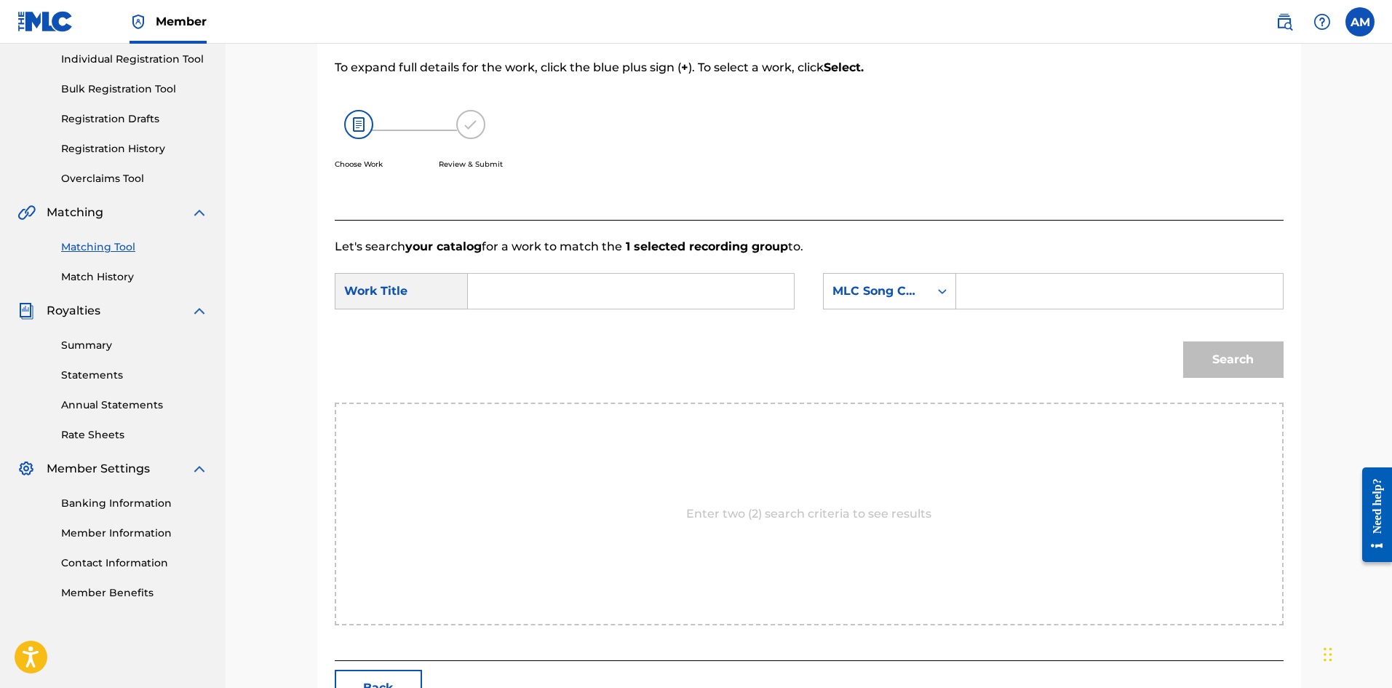
click at [562, 298] on input "Search Form" at bounding box center [630, 291] width 301 height 35
drag, startPoint x: 1022, startPoint y: 282, endPoint x: 1065, endPoint y: 293, distance: 45.0
click at [1022, 282] on input "Search Form" at bounding box center [1119, 291] width 301 height 35
click at [1222, 356] on button "Search" at bounding box center [1233, 359] width 100 height 36
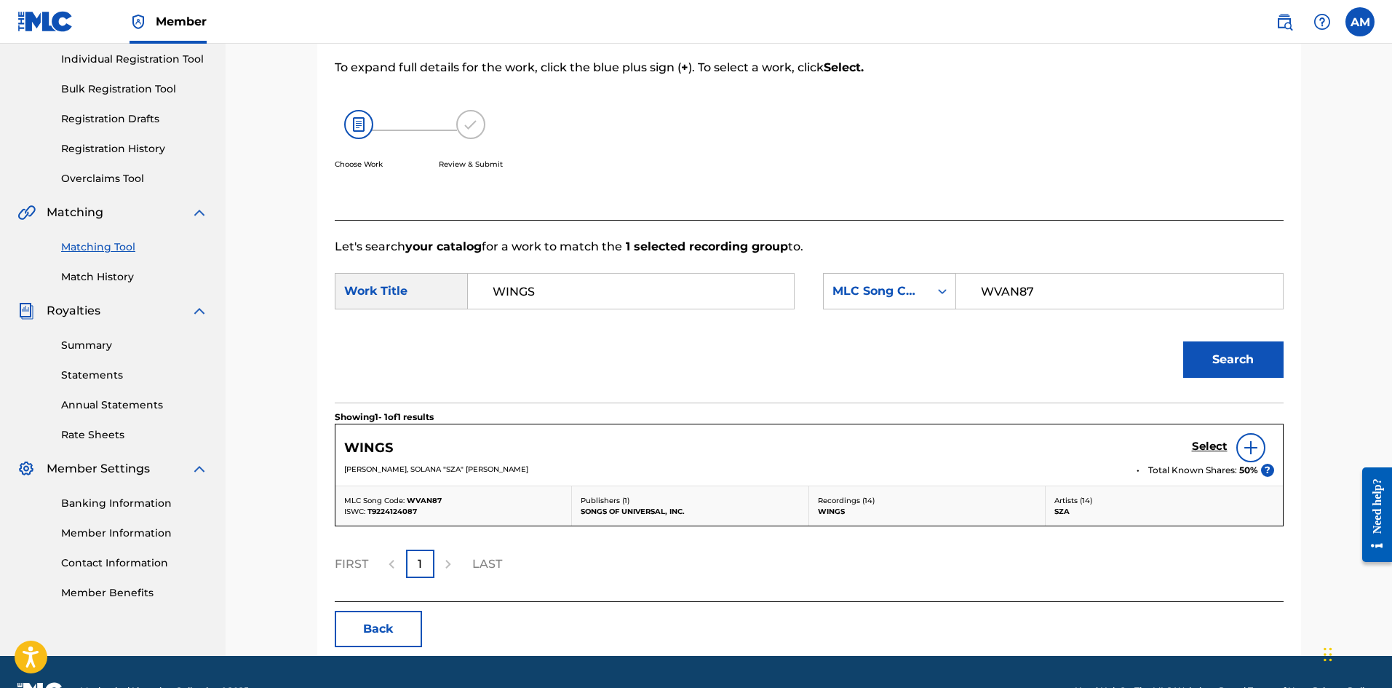
click at [1207, 440] on h5 "Select" at bounding box center [1210, 447] width 36 height 14
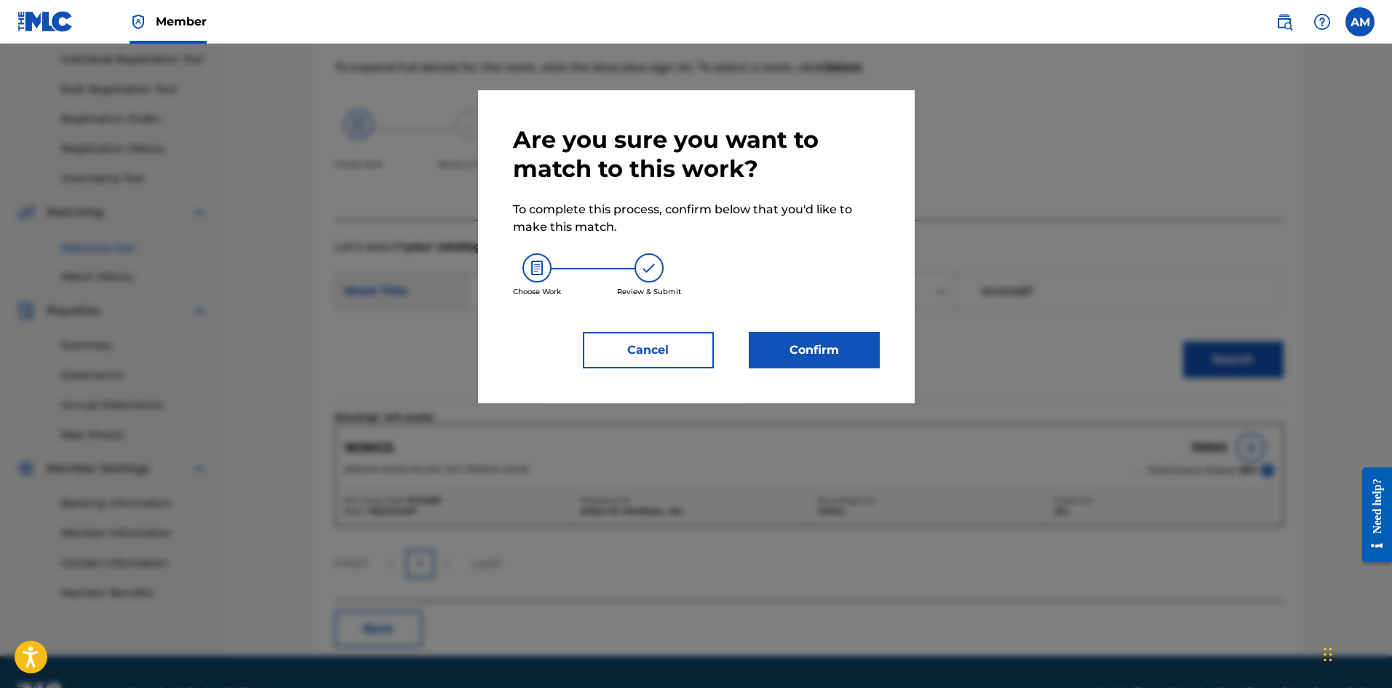
click at [827, 355] on button "Confirm" at bounding box center [814, 350] width 131 height 36
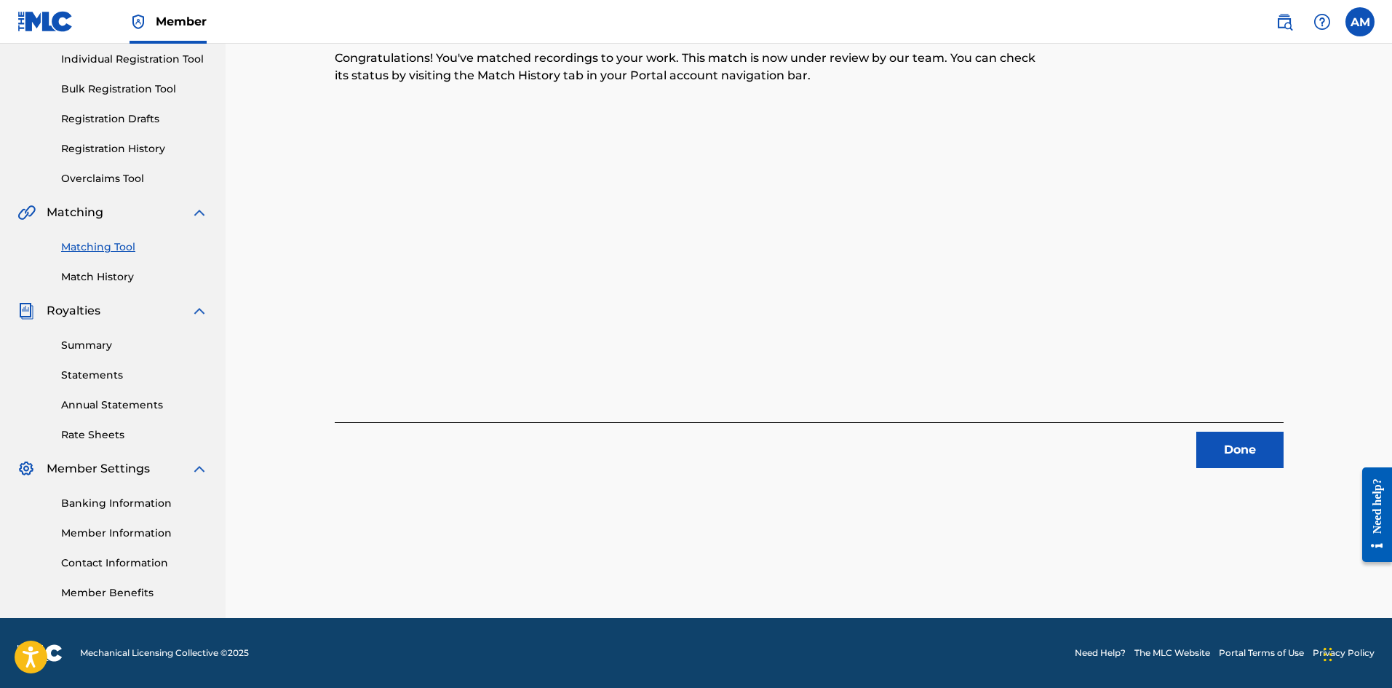
click at [1236, 445] on button "Done" at bounding box center [1239, 450] width 87 height 36
